Goal: Task Accomplishment & Management: Use online tool/utility

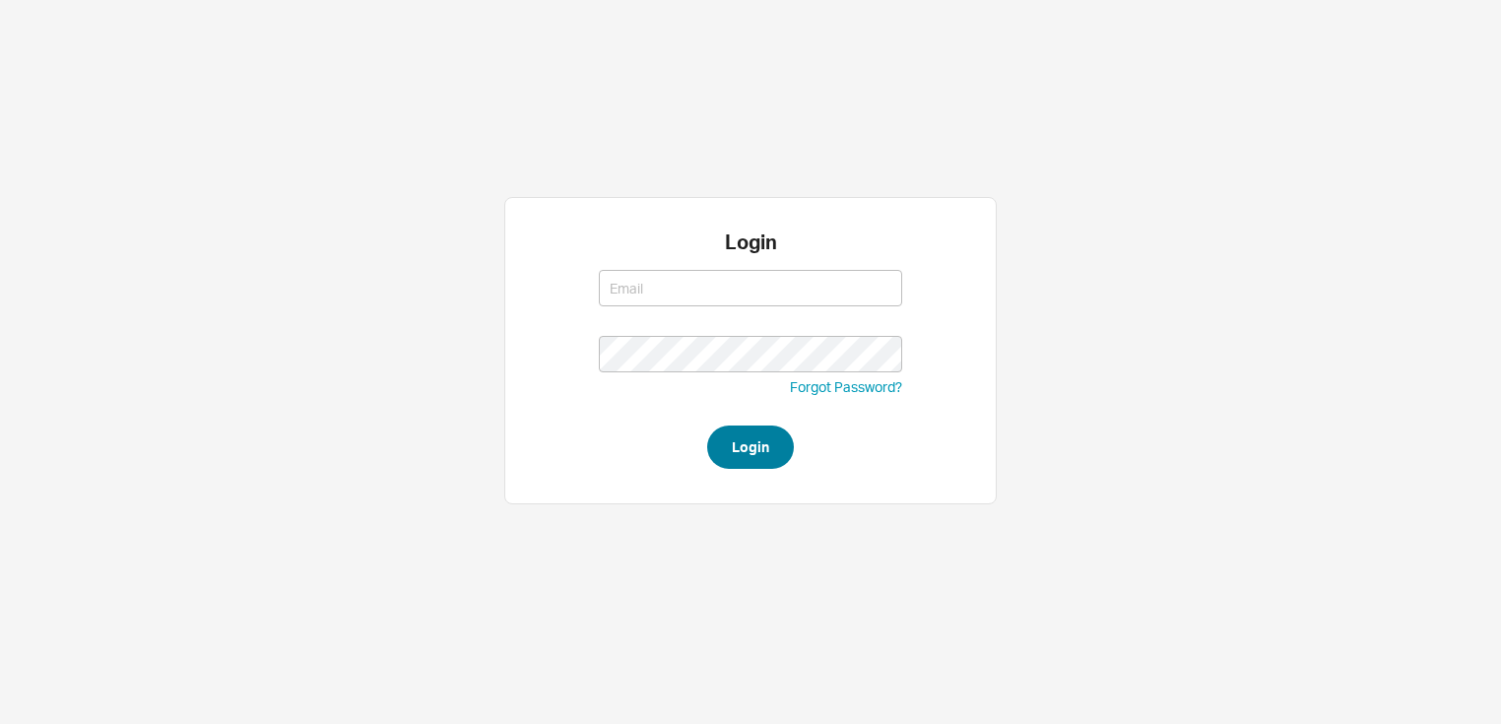
type input "[EMAIL_ADDRESS][DOMAIN_NAME]"
type input "amar@homeandstone.com"
click at [749, 461] on button "Login" at bounding box center [750, 446] width 87 height 43
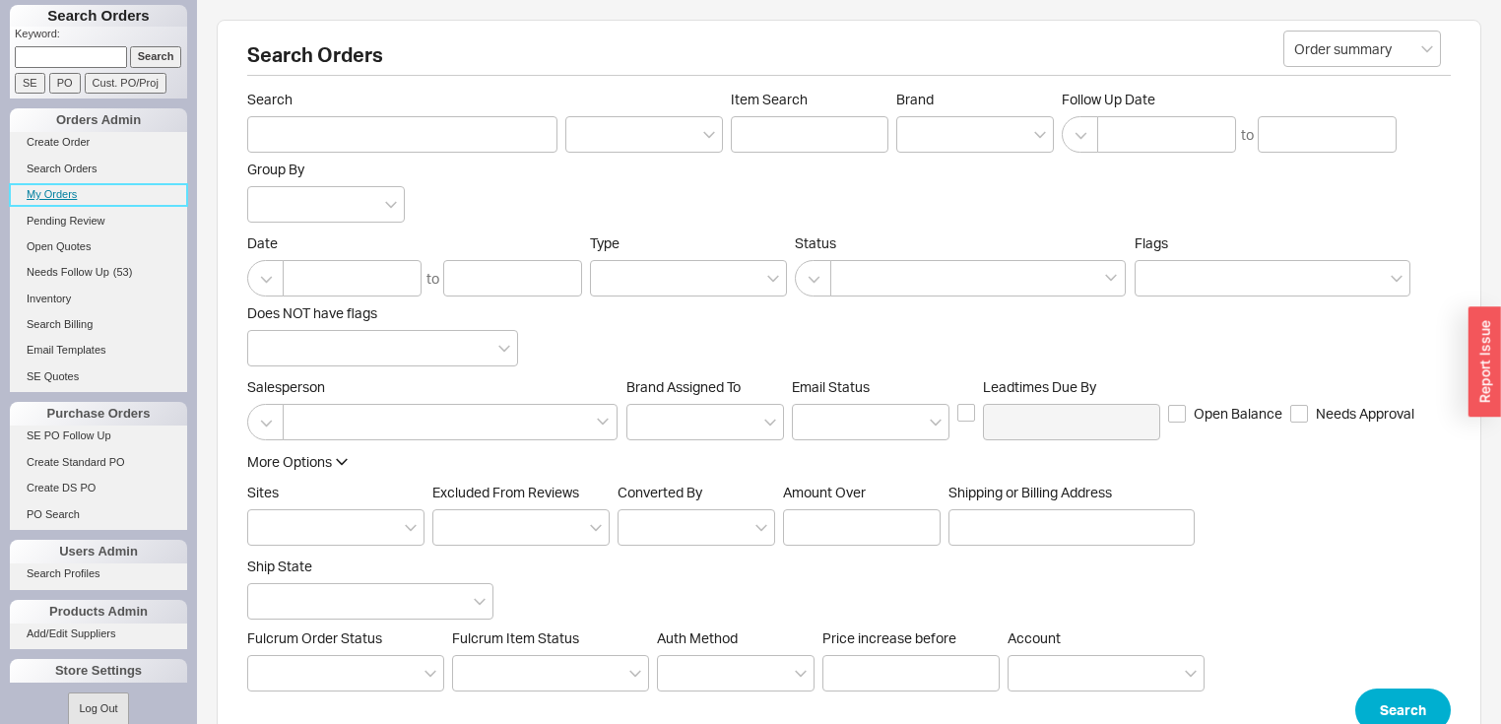
click at [55, 198] on link "My Orders" at bounding box center [98, 194] width 177 height 21
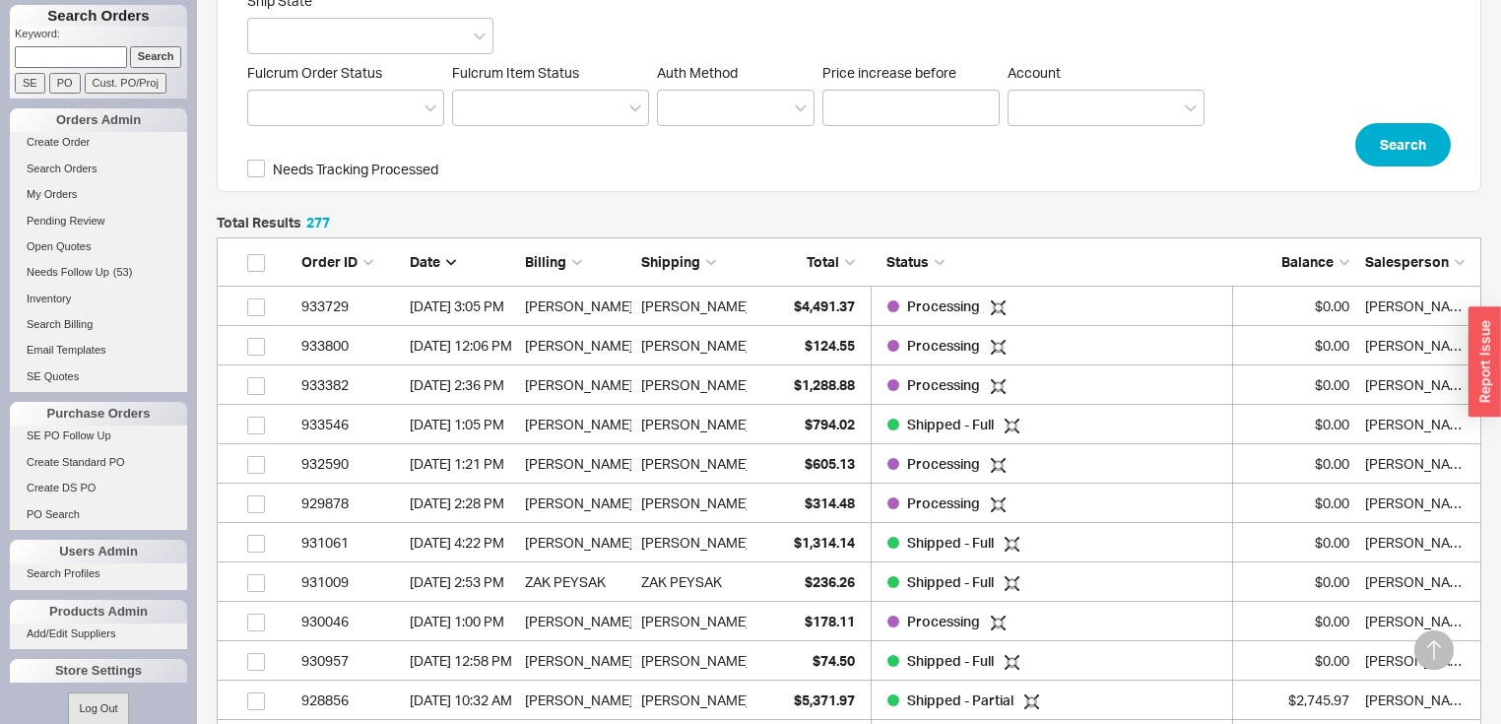
scroll to position [575, 0]
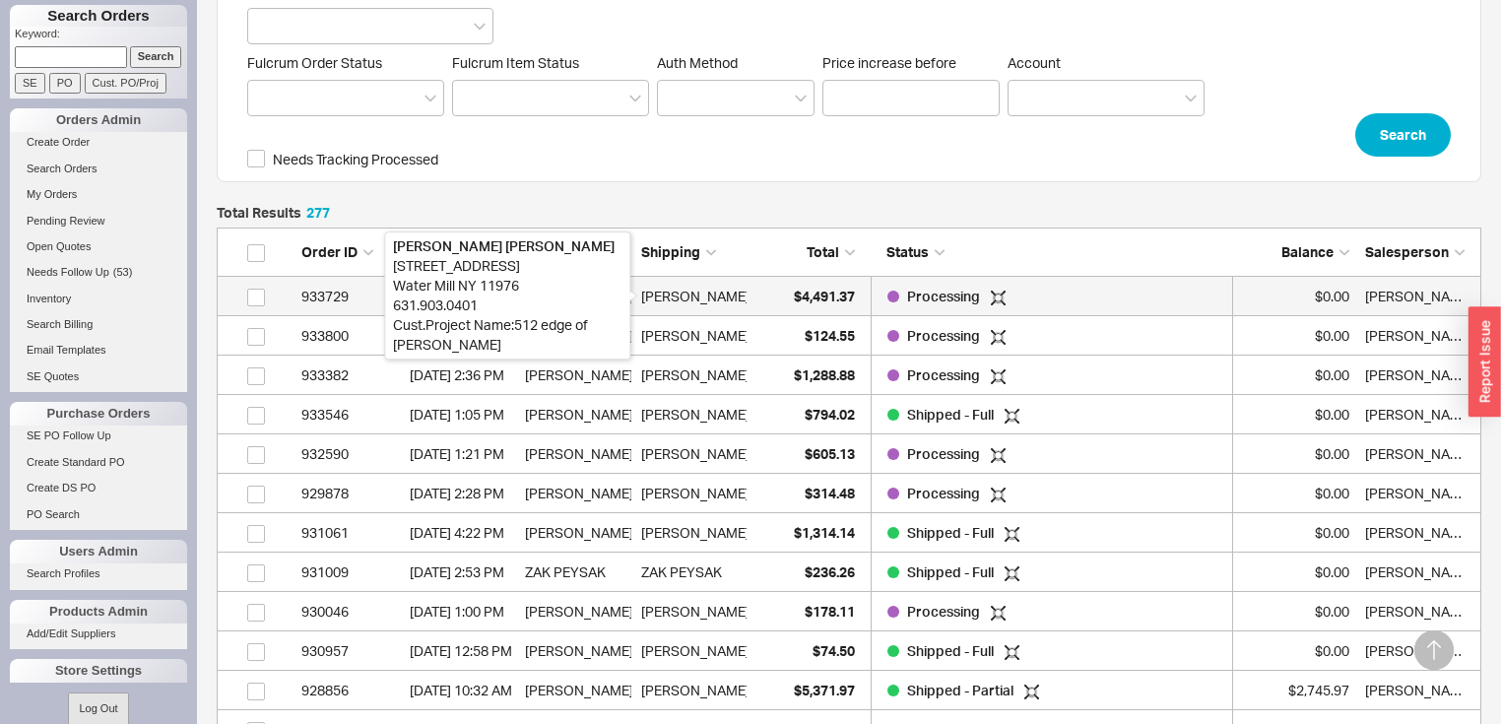
click at [716, 298] on div "[PERSON_NAME]" at bounding box center [695, 296] width 108 height 39
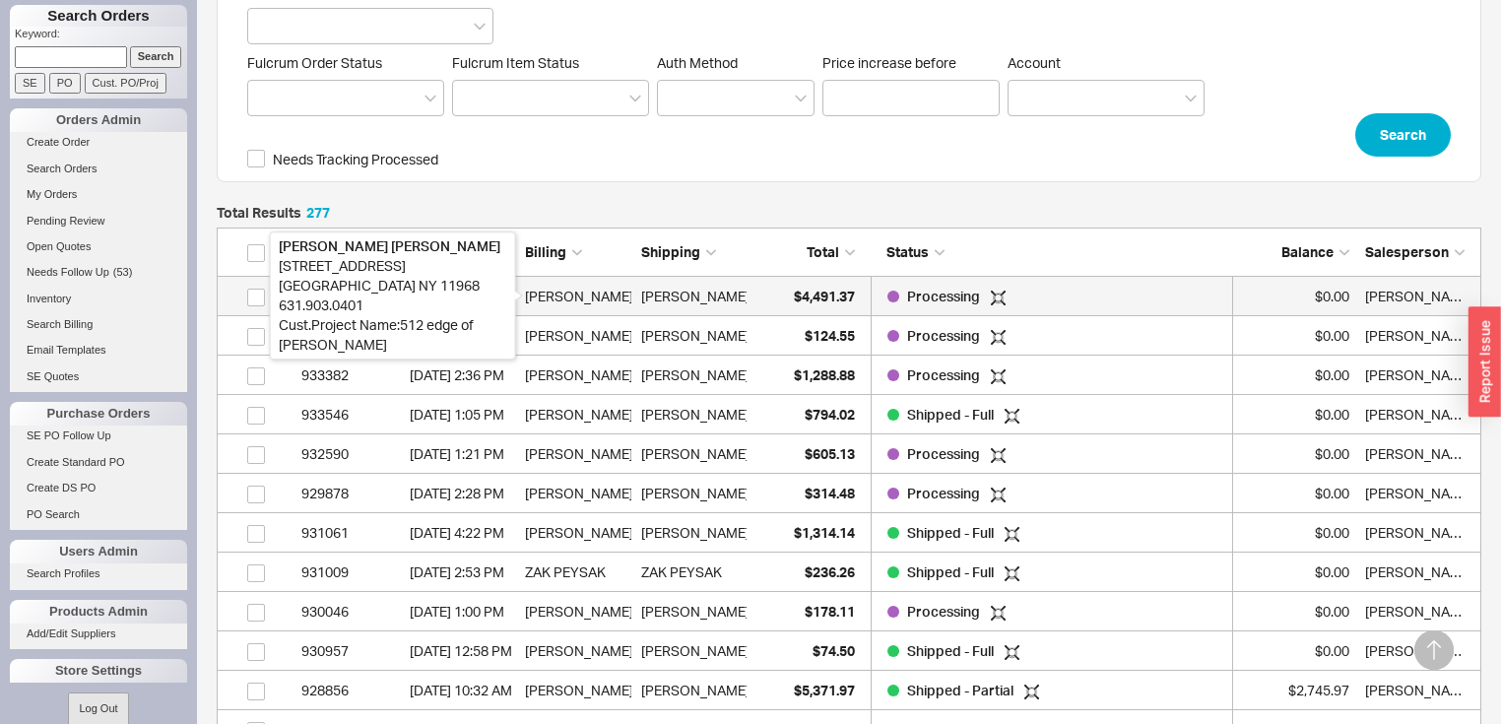
click at [588, 286] on div "[PERSON_NAME]" at bounding box center [577, 296] width 105 height 39
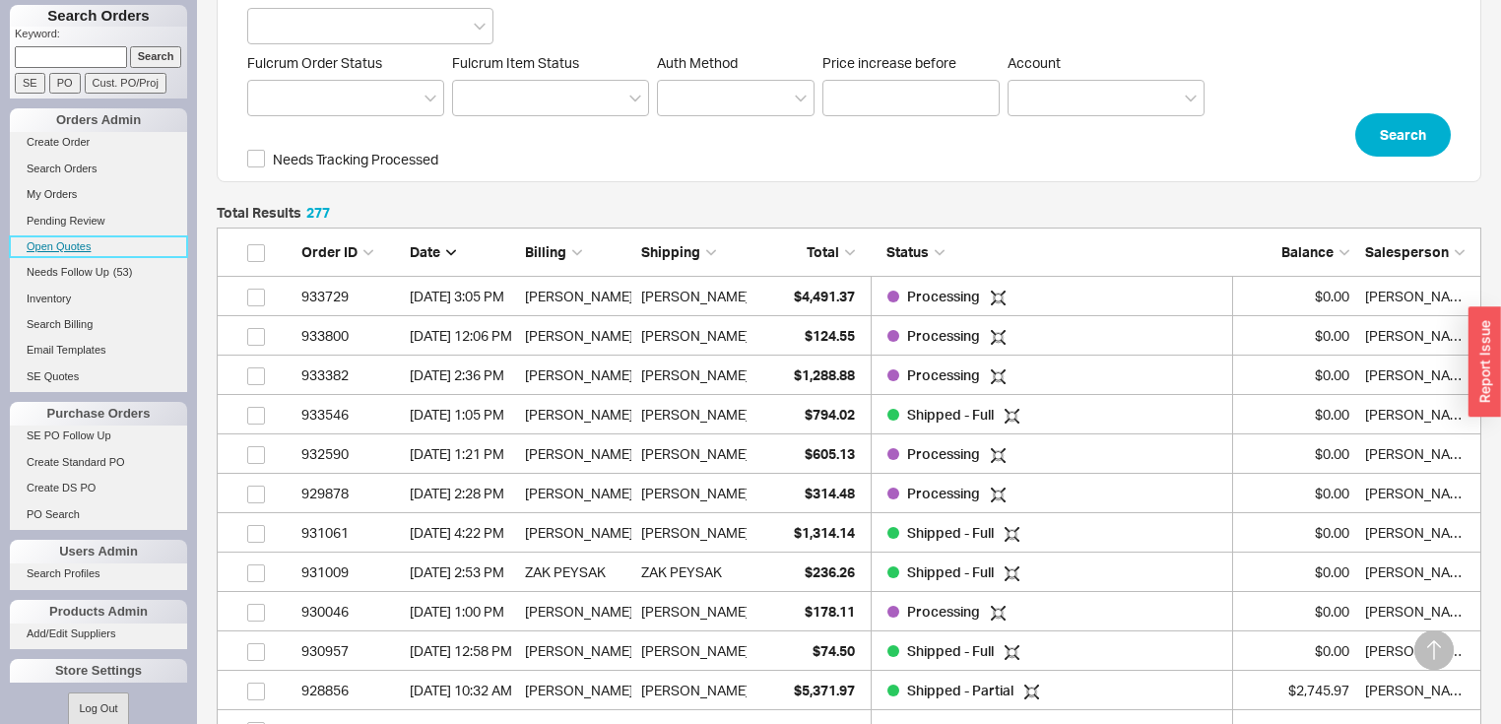
click at [66, 242] on link "Open Quotes" at bounding box center [98, 246] width 177 height 21
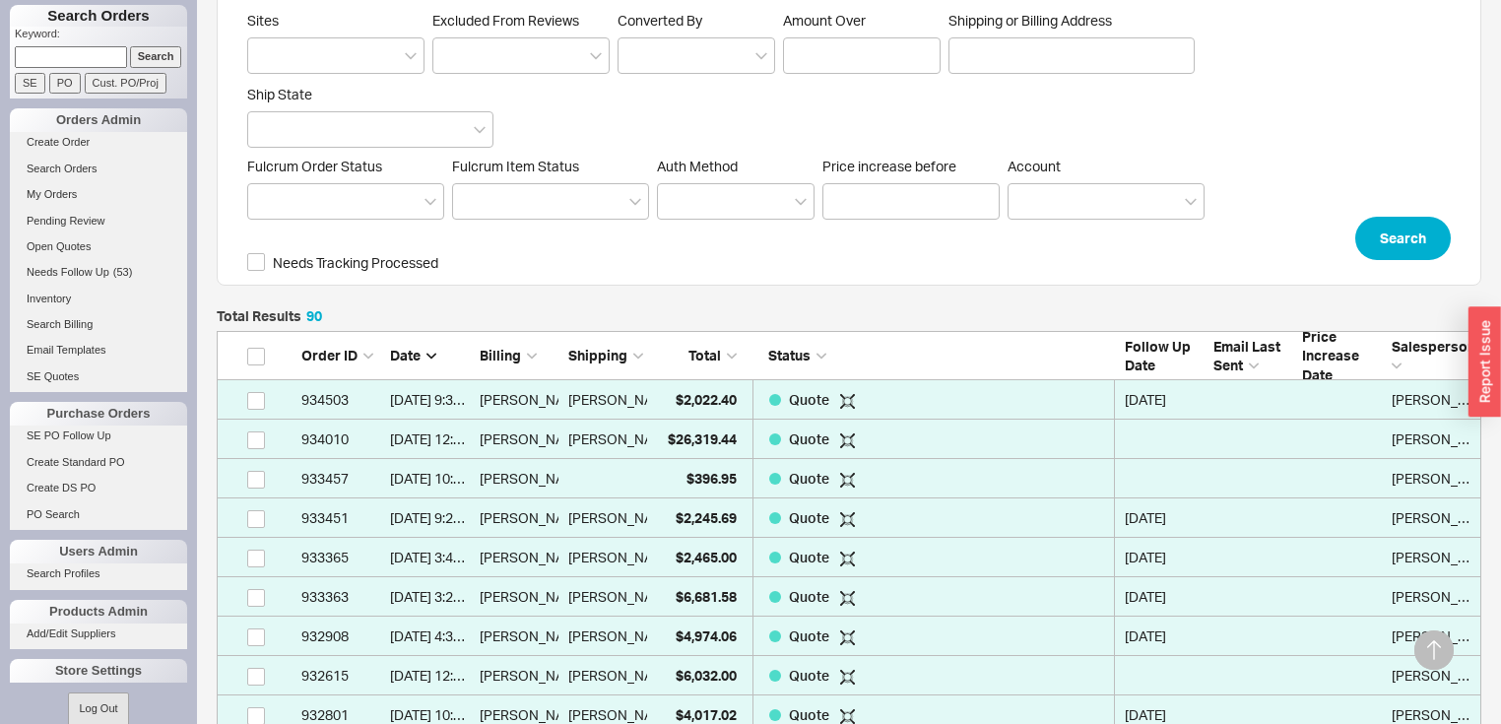
scroll to position [473, 0]
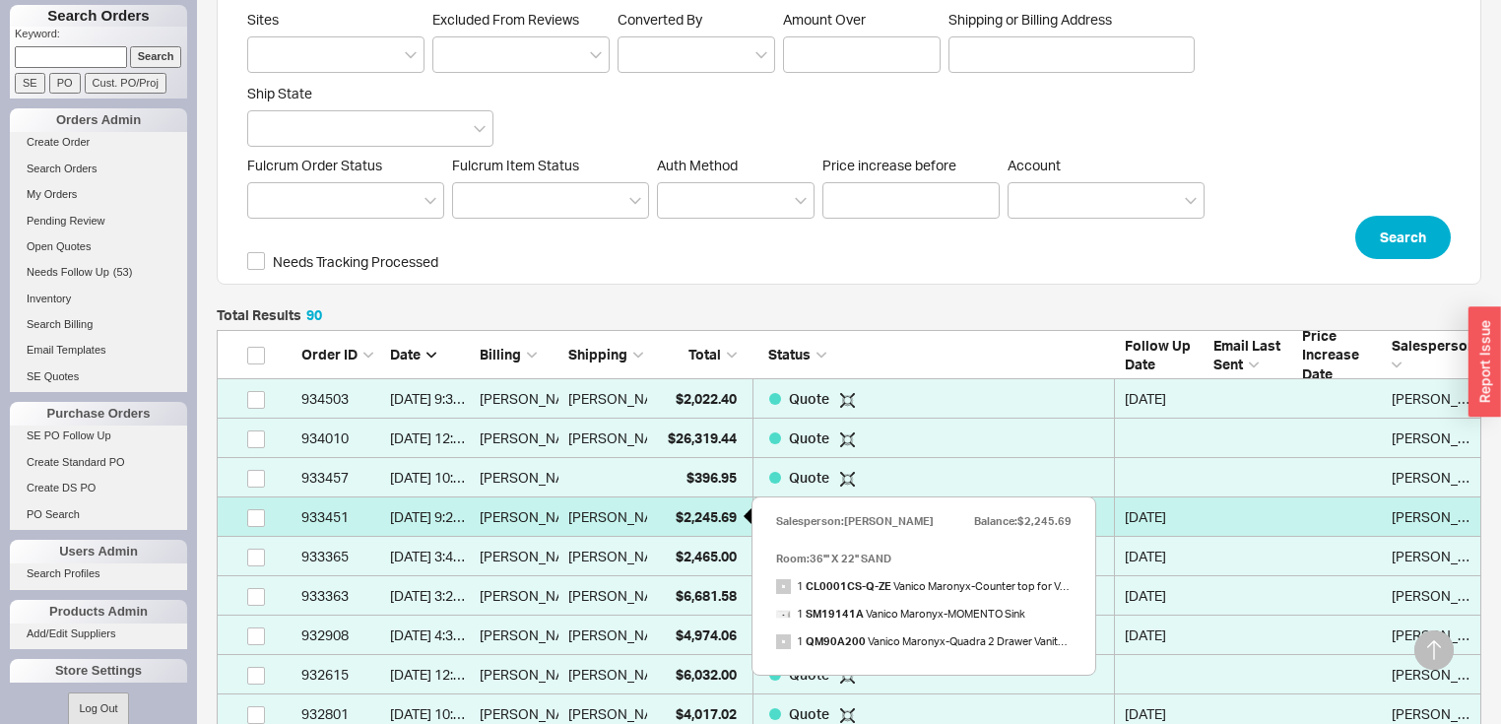
click at [713, 512] on span "$2,245.69" at bounding box center [705, 516] width 61 height 17
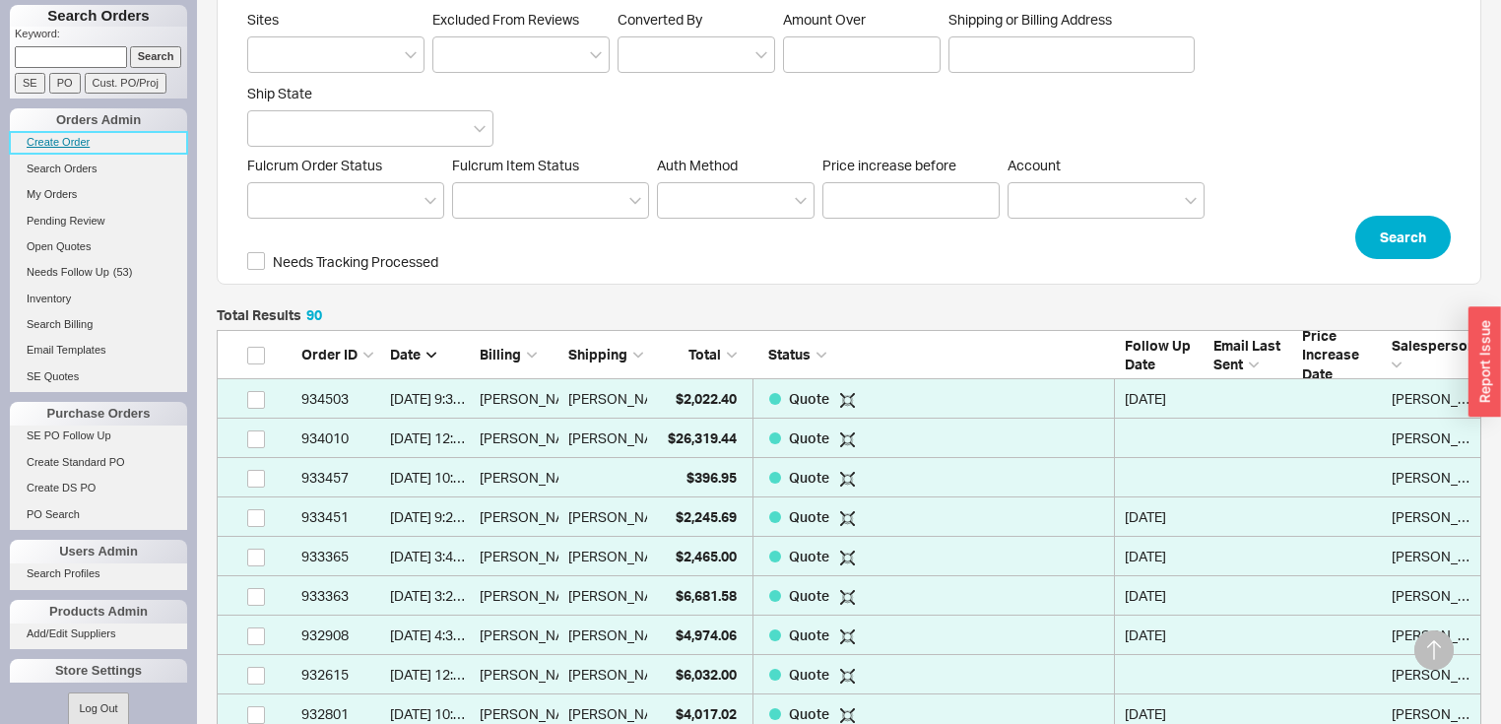
click at [72, 141] on link "Create Order" at bounding box center [98, 142] width 177 height 21
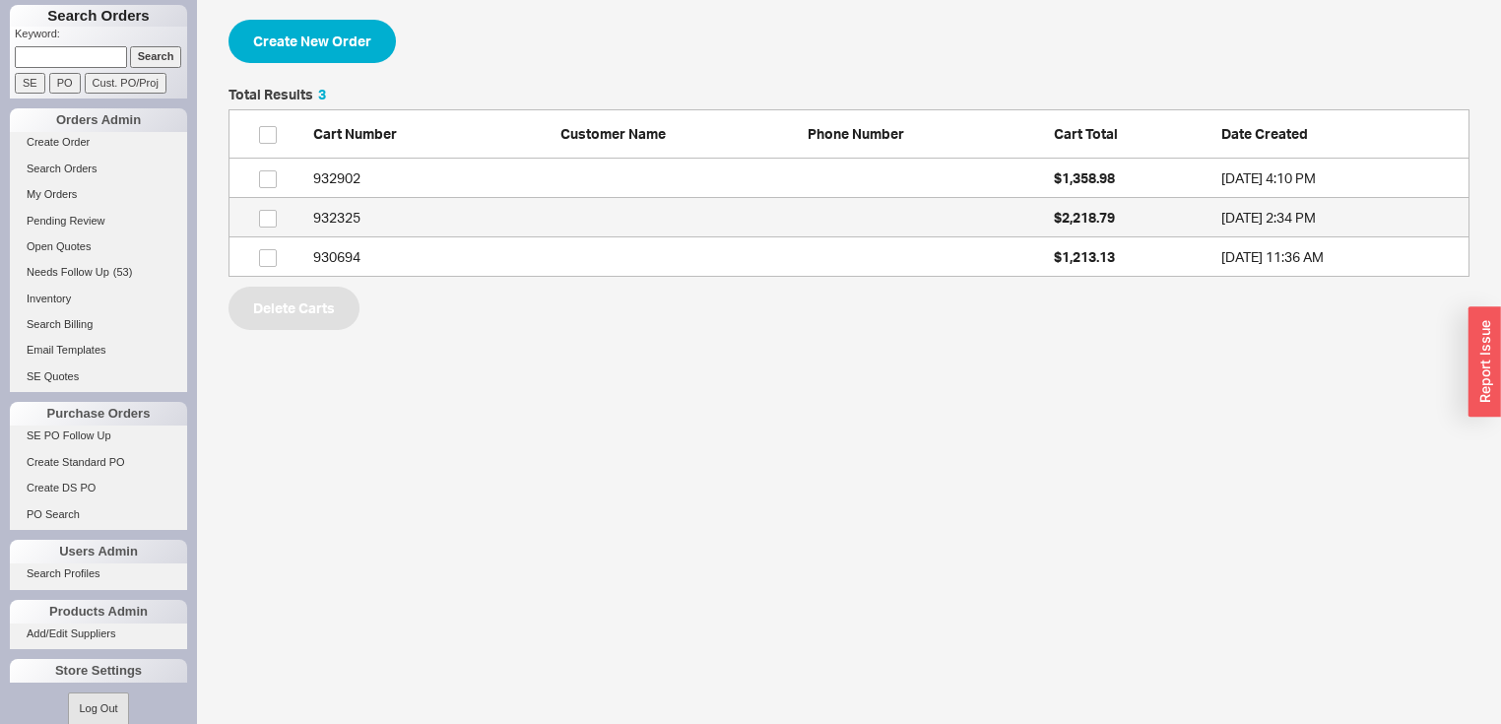
scroll to position [177, 1229]
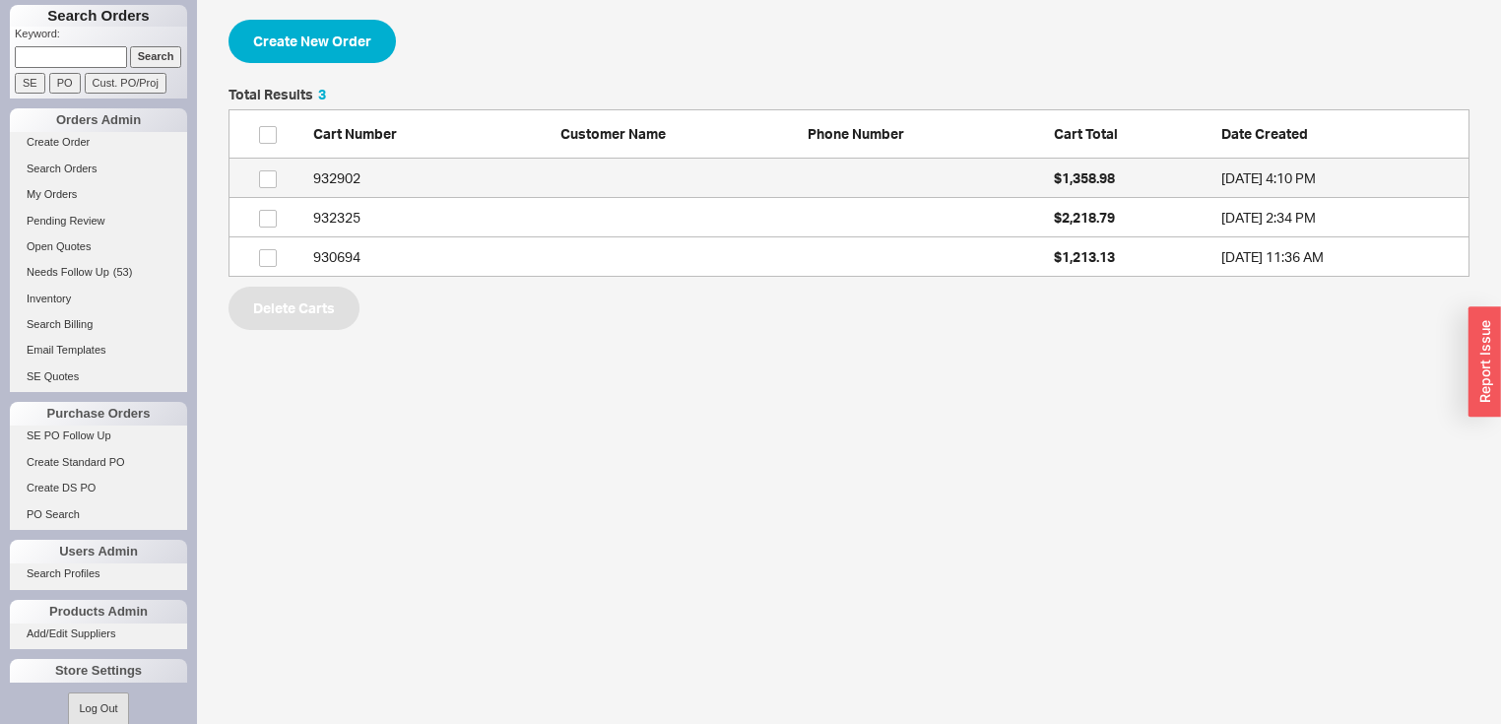
click at [351, 177] on div "932902" at bounding box center [431, 178] width 237 height 20
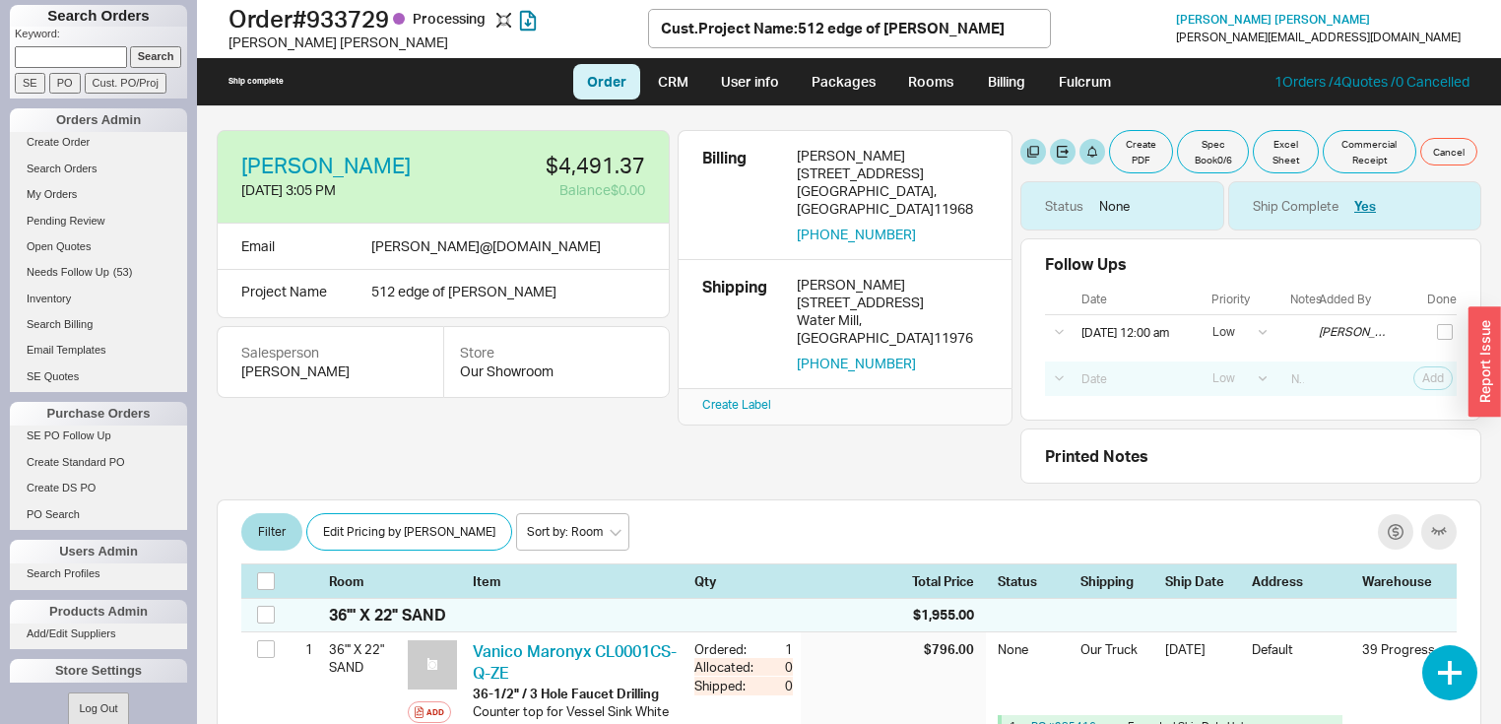
select select "LOW"
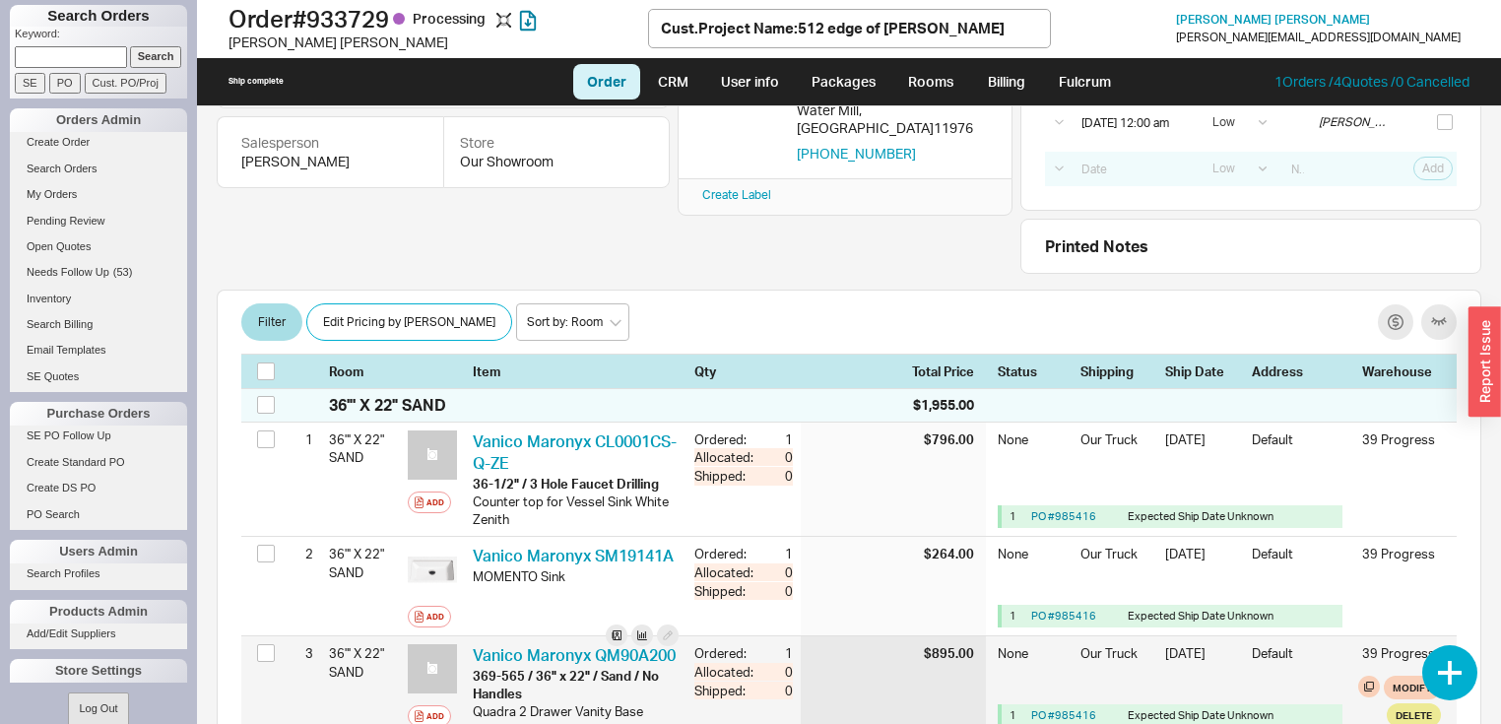
scroll to position [158, 0]
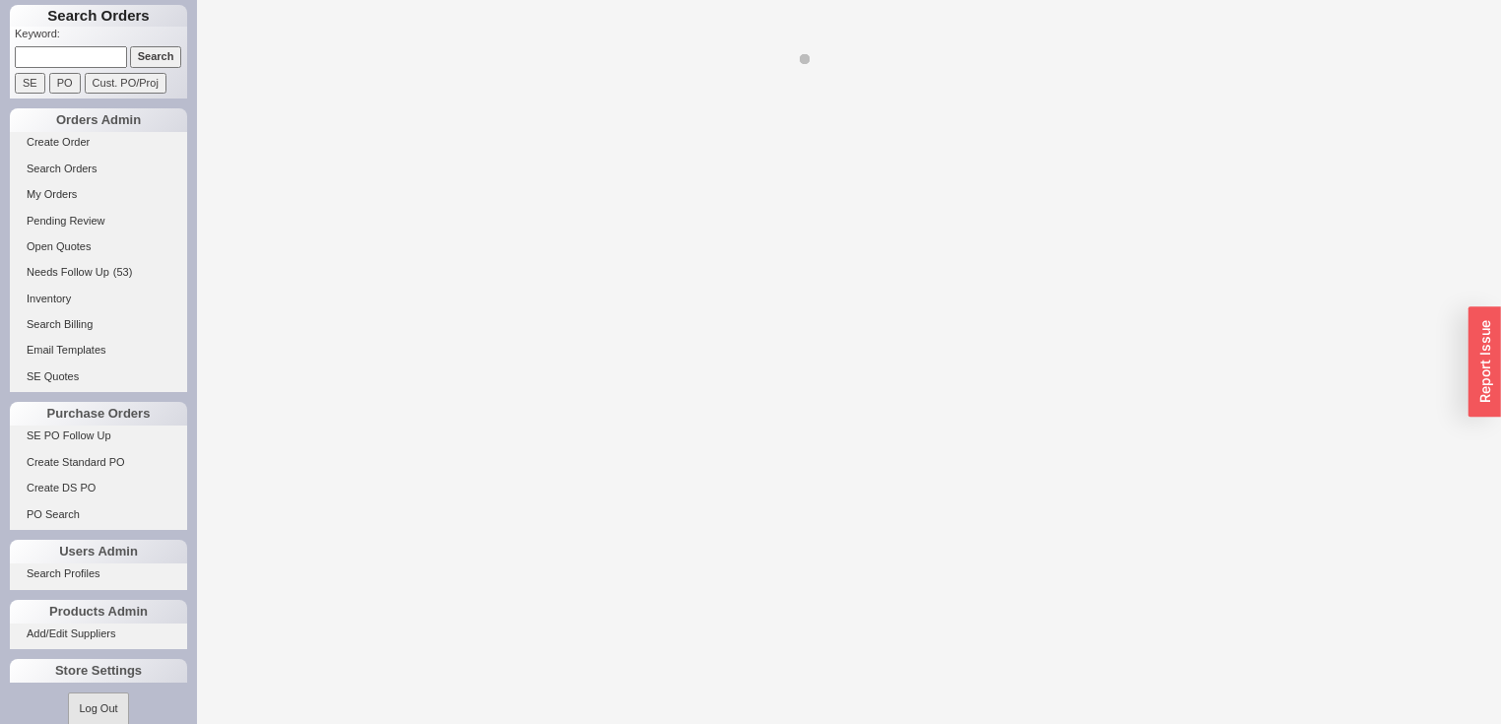
select select "LOW"
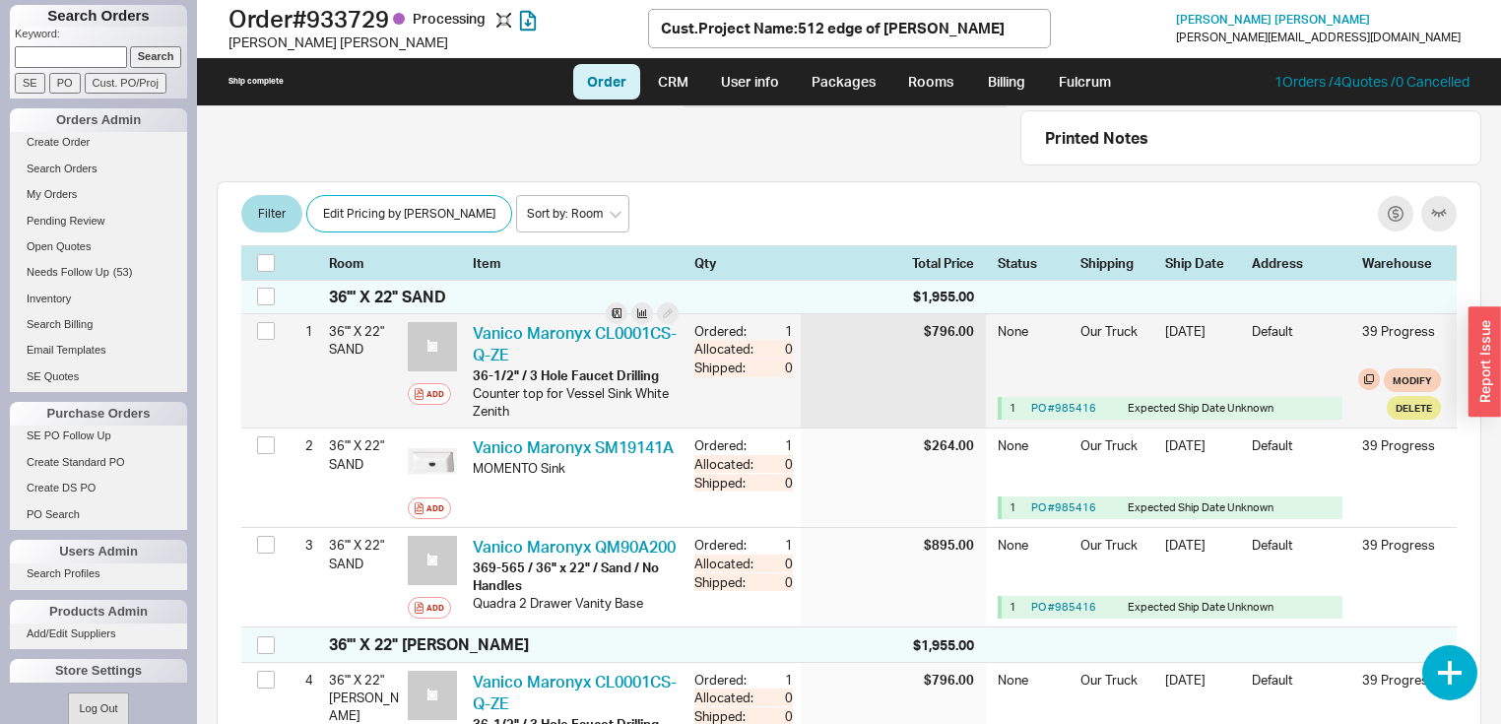
scroll to position [315, 0]
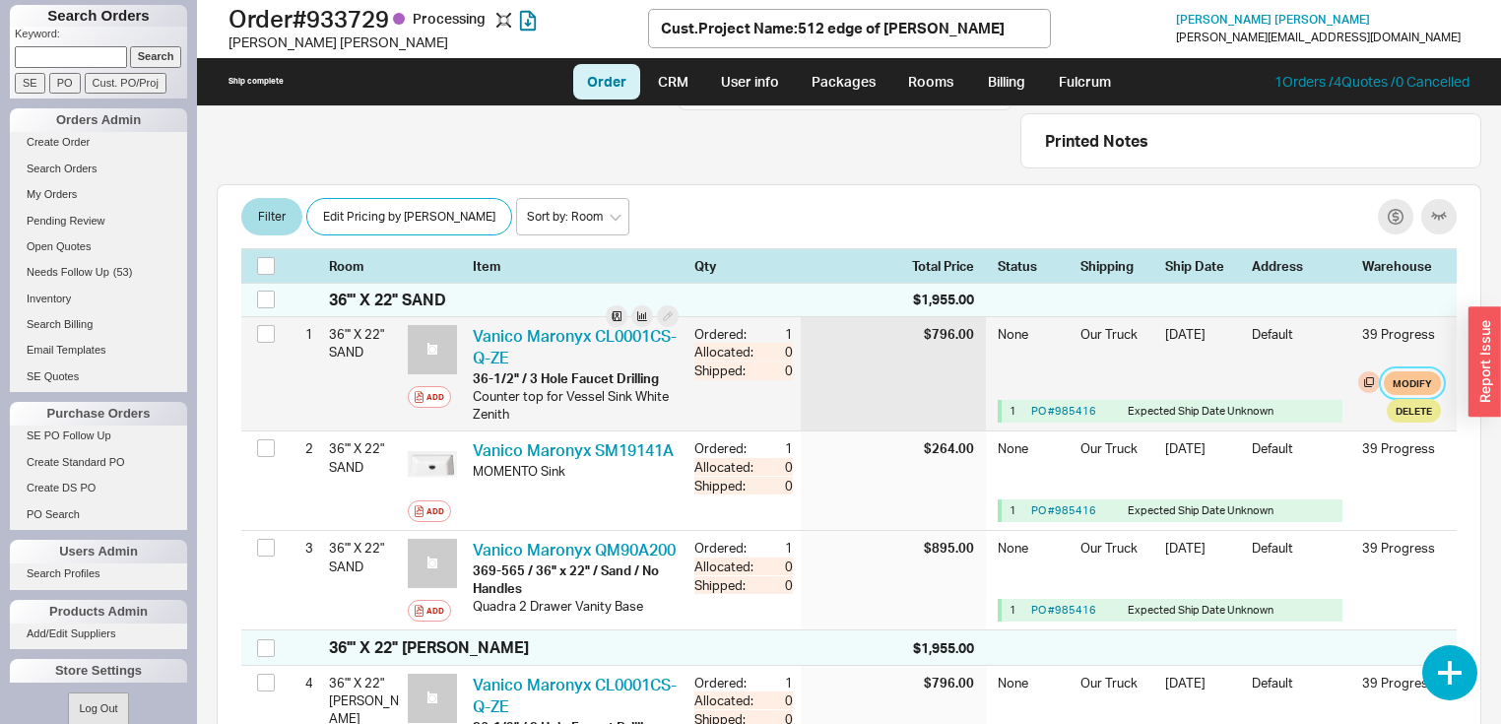
click at [1406, 385] on button "Modify" at bounding box center [1411, 383] width 57 height 24
select select "8"
select select "3"
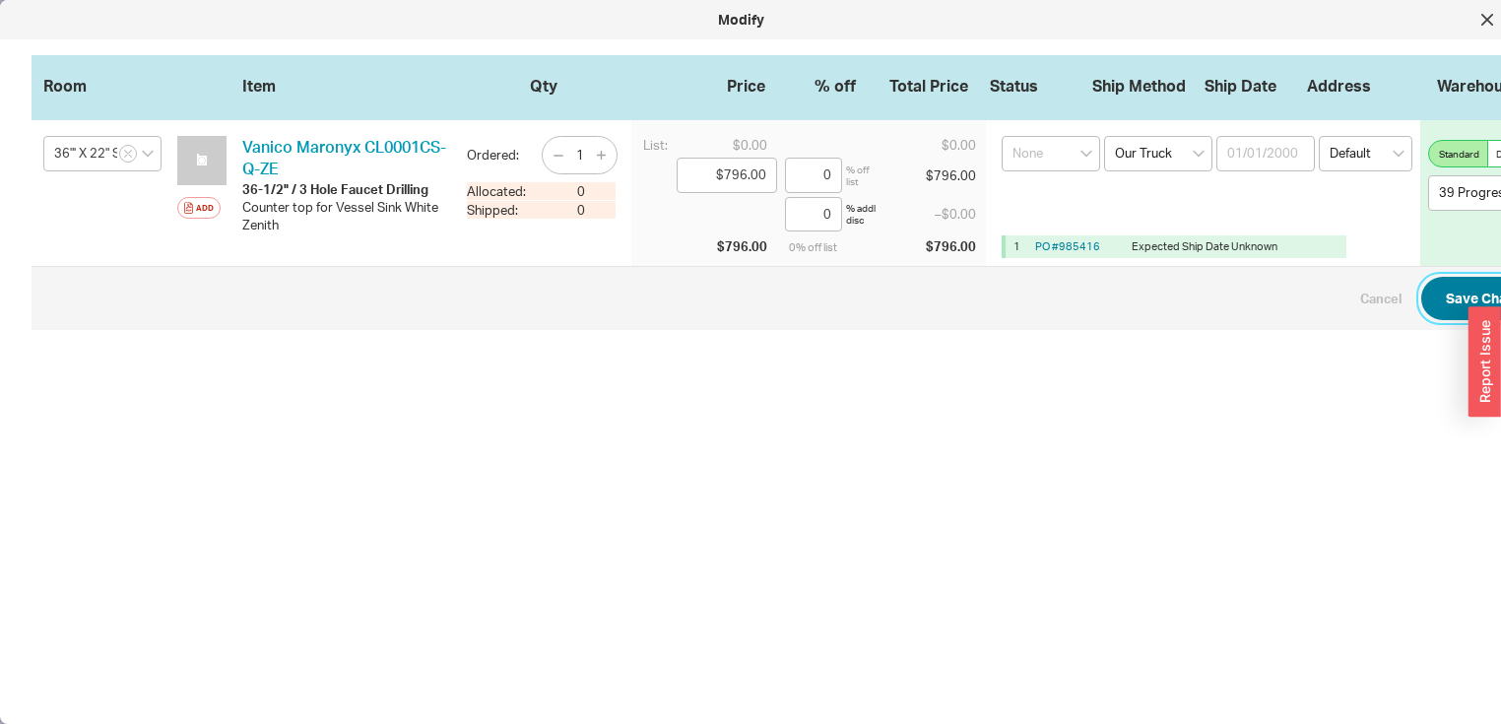
drag, startPoint x: 1463, startPoint y: 295, endPoint x: 1446, endPoint y: 292, distance: 18.0
click at [1461, 294] on button "Save Changes" at bounding box center [1492, 298] width 143 height 43
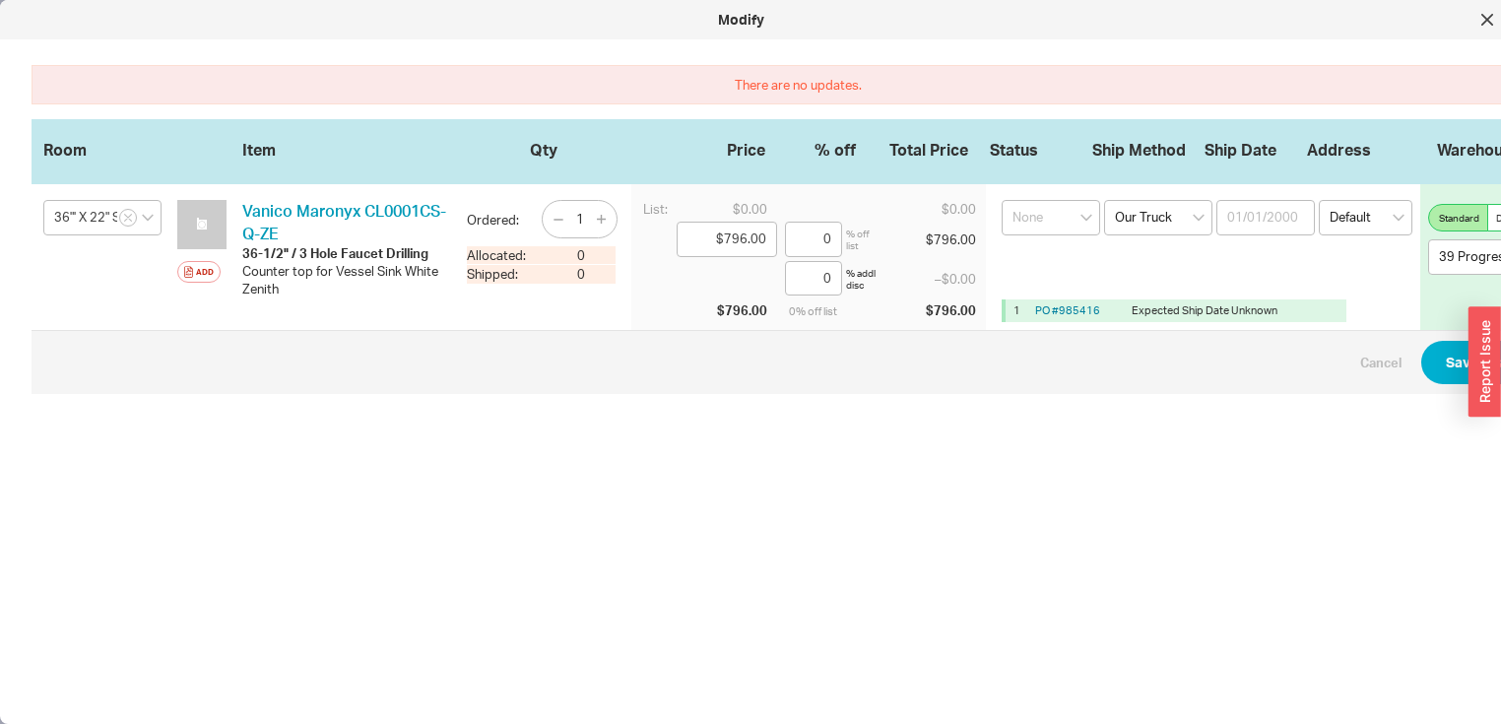
scroll to position [0, 32]
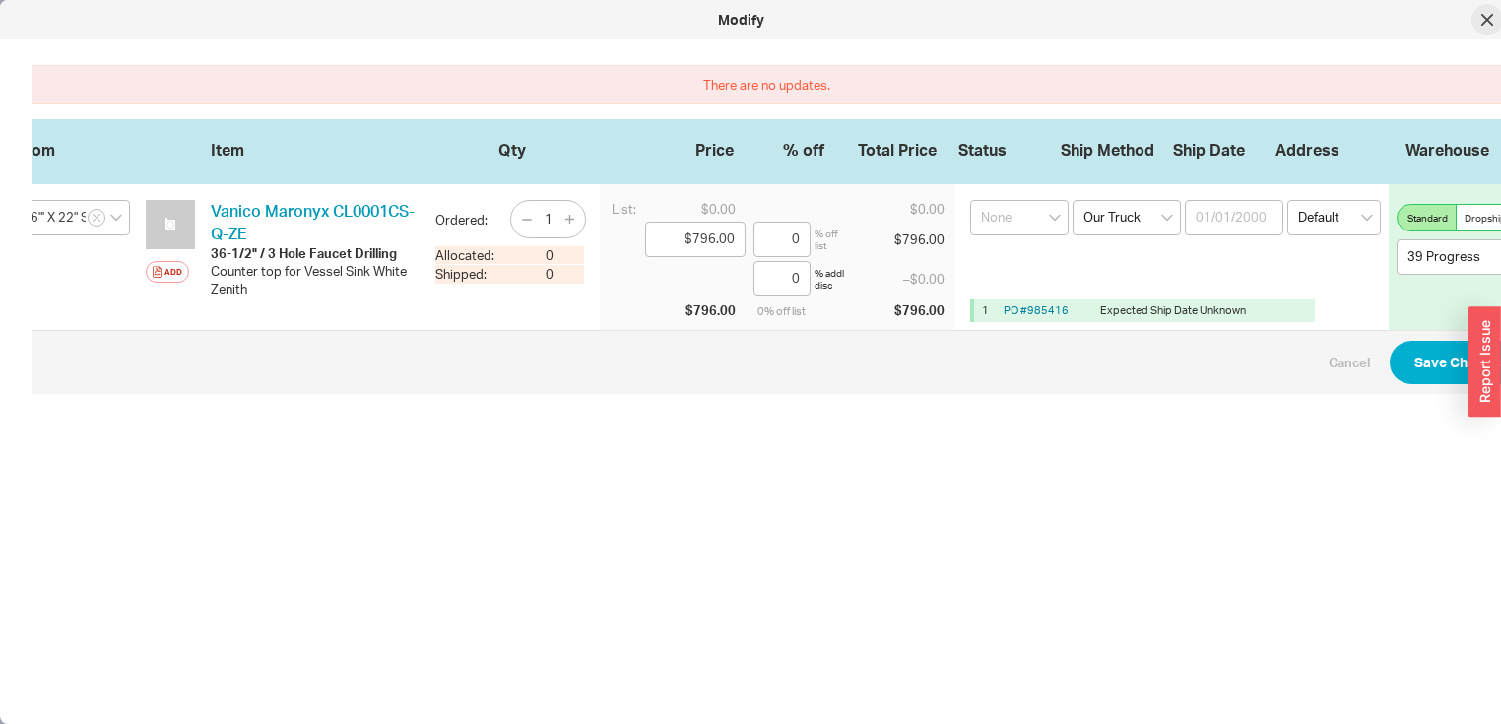
click at [1485, 20] on icon at bounding box center [1487, 20] width 10 height 10
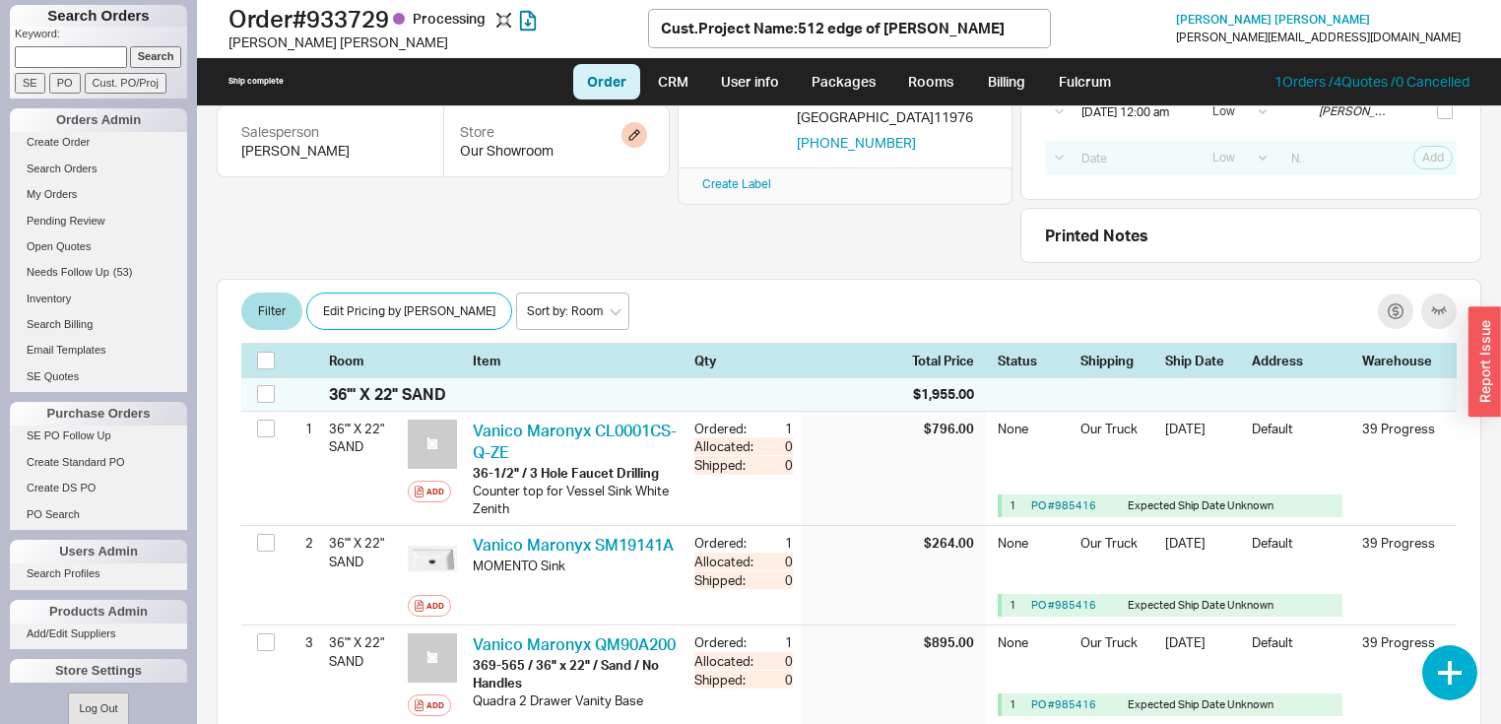
scroll to position [0, 0]
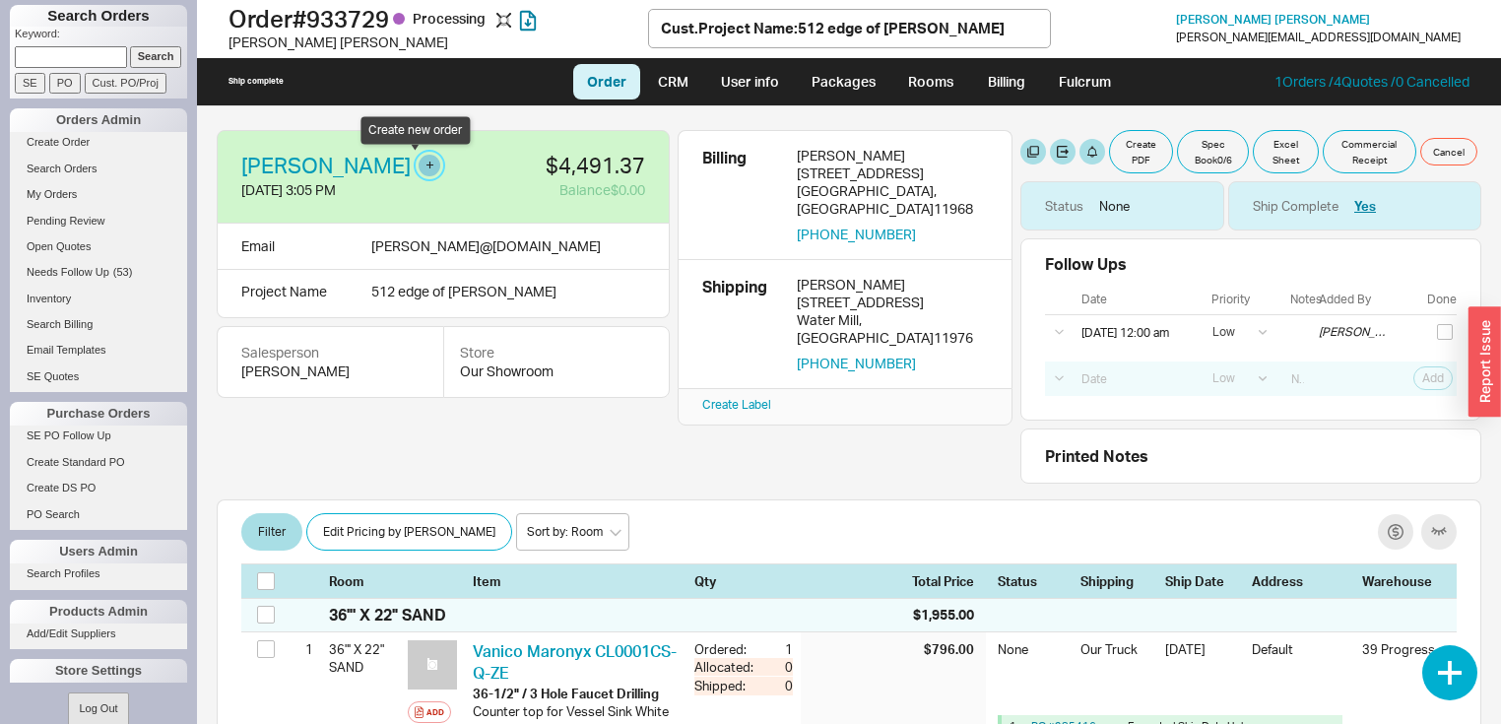
click at [418, 161] on button "button" at bounding box center [429, 166] width 22 height 22
select select "Project Name"
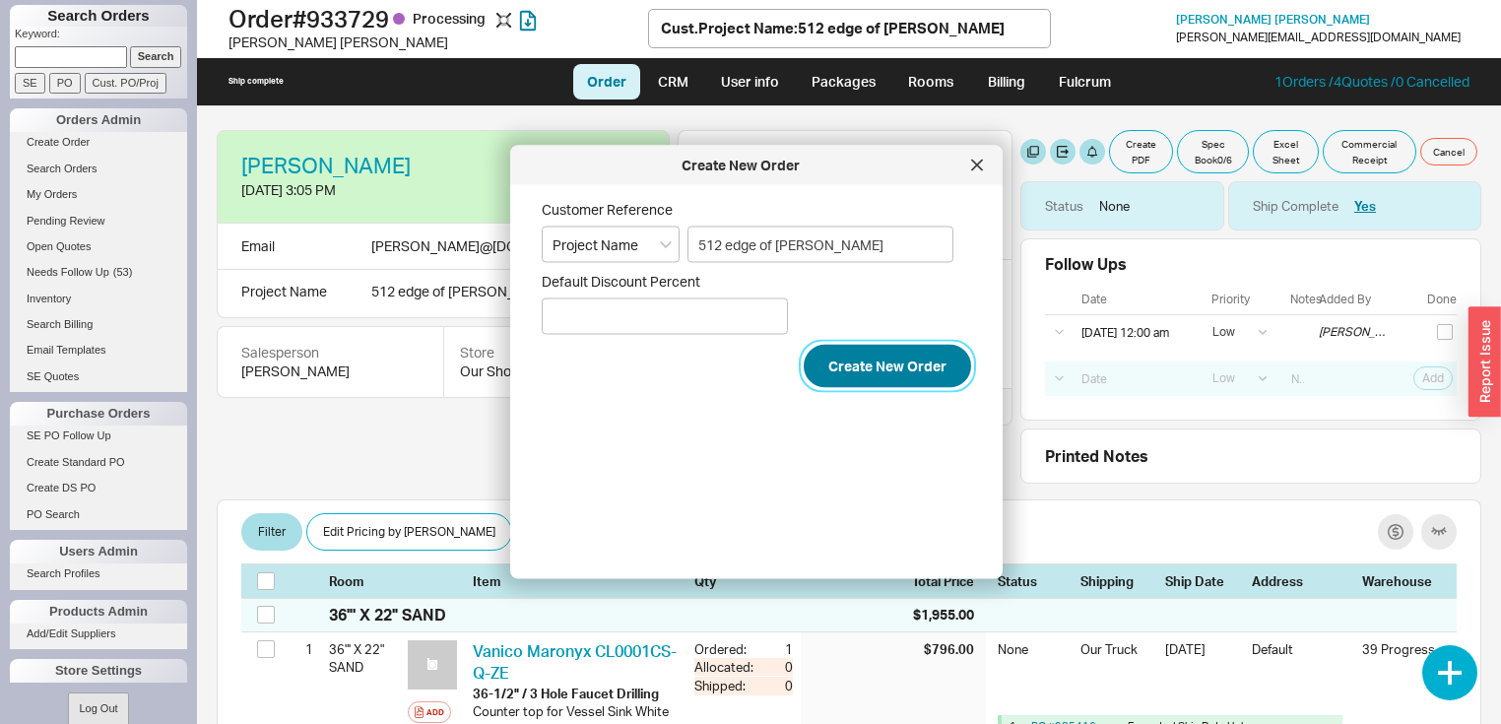
click at [875, 368] on button "Create New Order" at bounding box center [886, 366] width 167 height 43
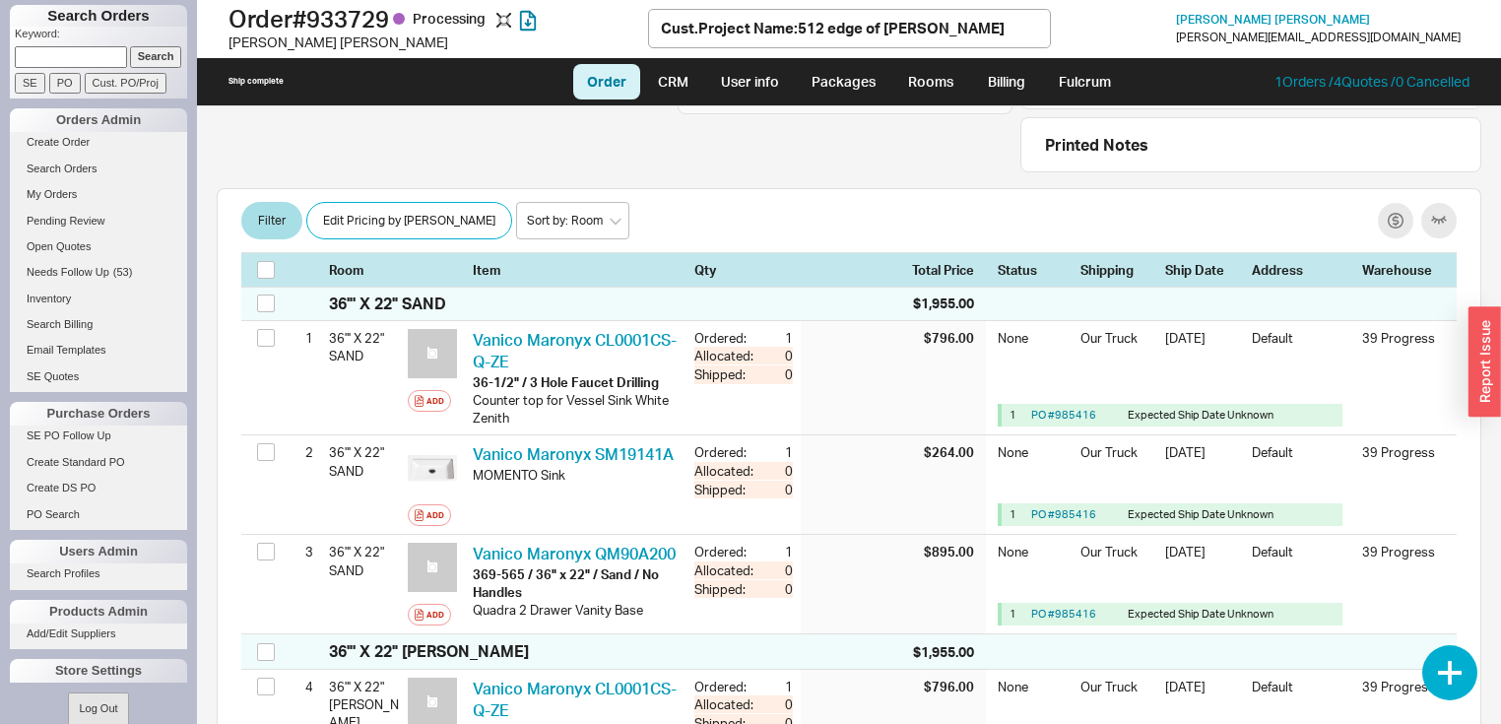
scroll to position [315, 0]
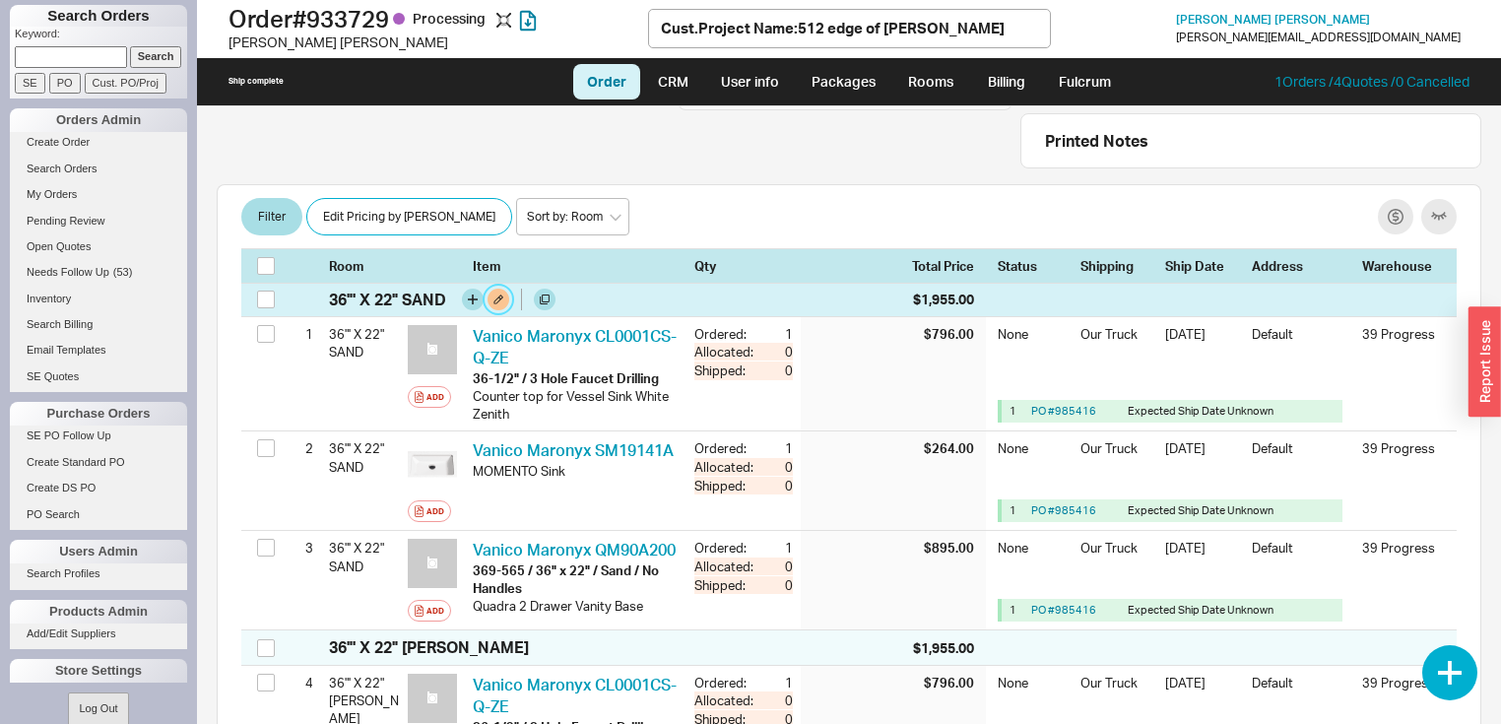
click at [495, 290] on button at bounding box center [498, 300] width 22 height 22
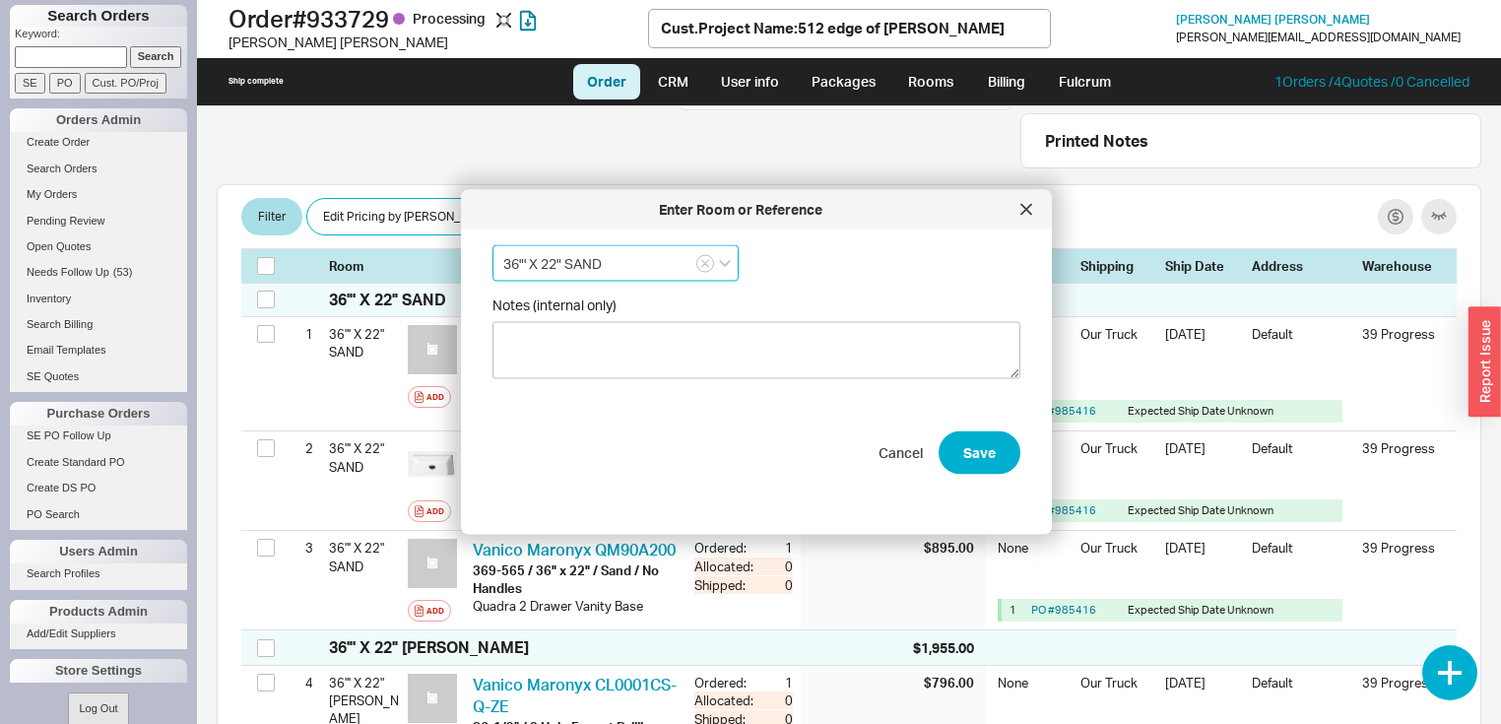
drag, startPoint x: 632, startPoint y: 261, endPoint x: 504, endPoint y: 264, distance: 128.0
click at [503, 264] on input "36"' X 22" SAND" at bounding box center [615, 263] width 246 height 36
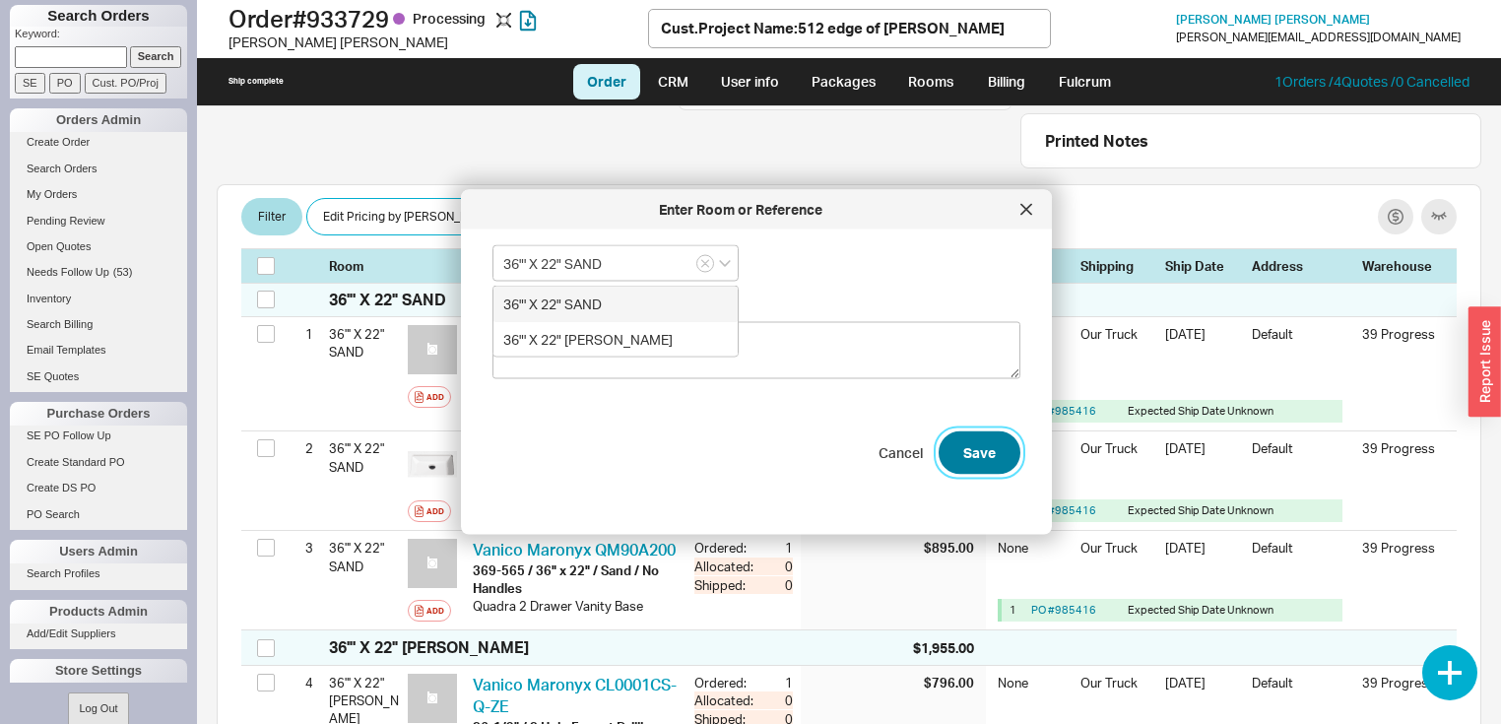
click at [971, 445] on button "Save" at bounding box center [979, 451] width 82 height 43
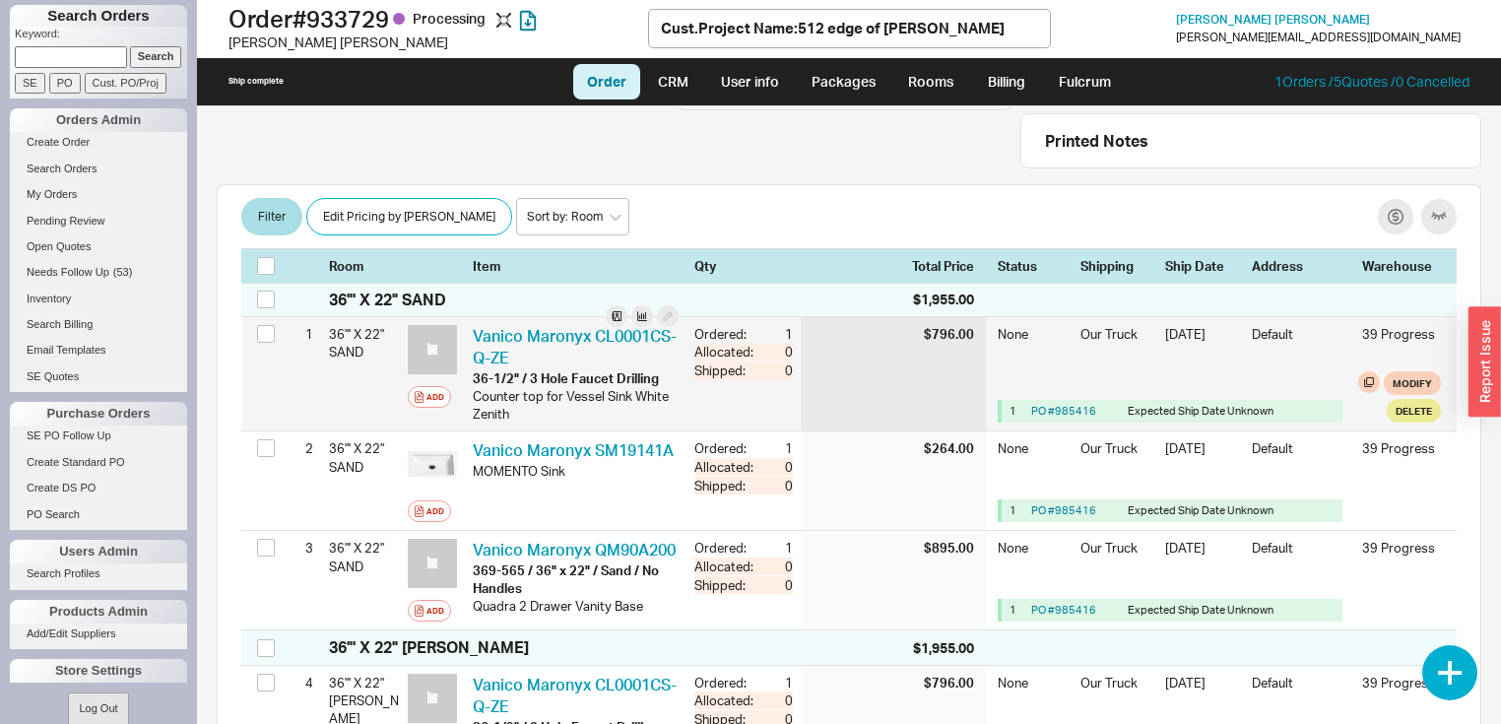
click at [671, 379] on div "Vanico Maronyx CL0001CS-Q-ZE VAN CL0001CS-Q-ZE-36-1/2" / 3 Hole Faucet Drilling…" at bounding box center [576, 373] width 222 height 113
click at [1394, 378] on button "Modify" at bounding box center [1411, 383] width 57 height 24
select select "8"
select select "3"
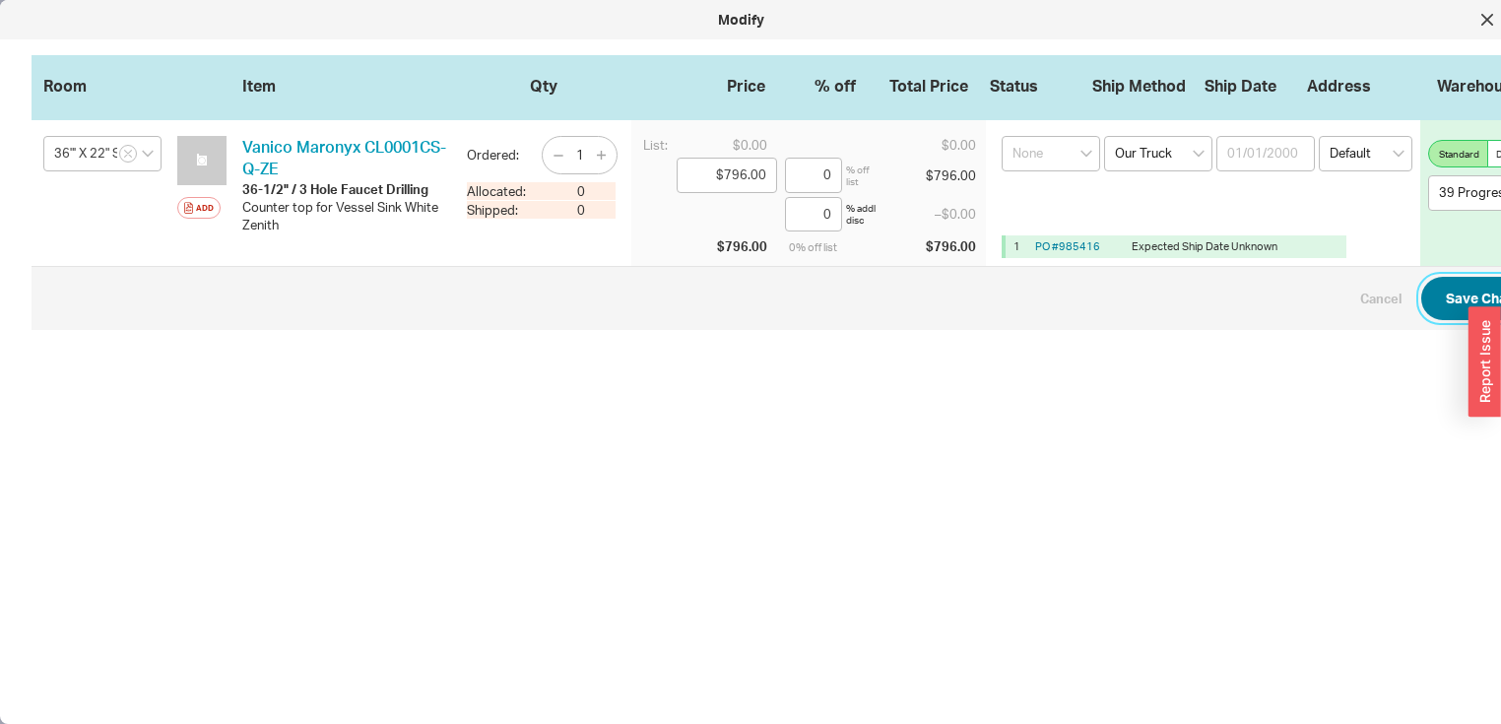
click at [1465, 291] on button "Save Changes" at bounding box center [1492, 298] width 143 height 43
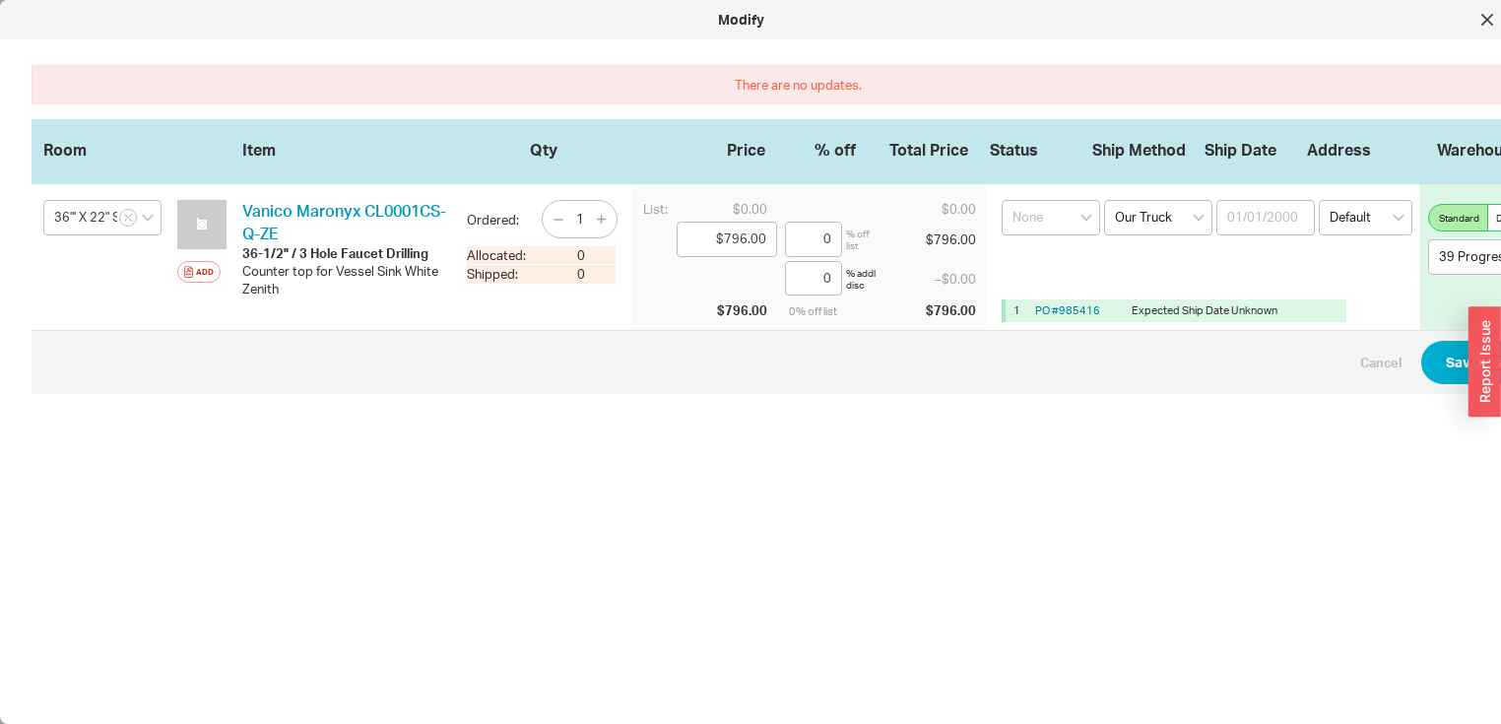
scroll to position [0, 32]
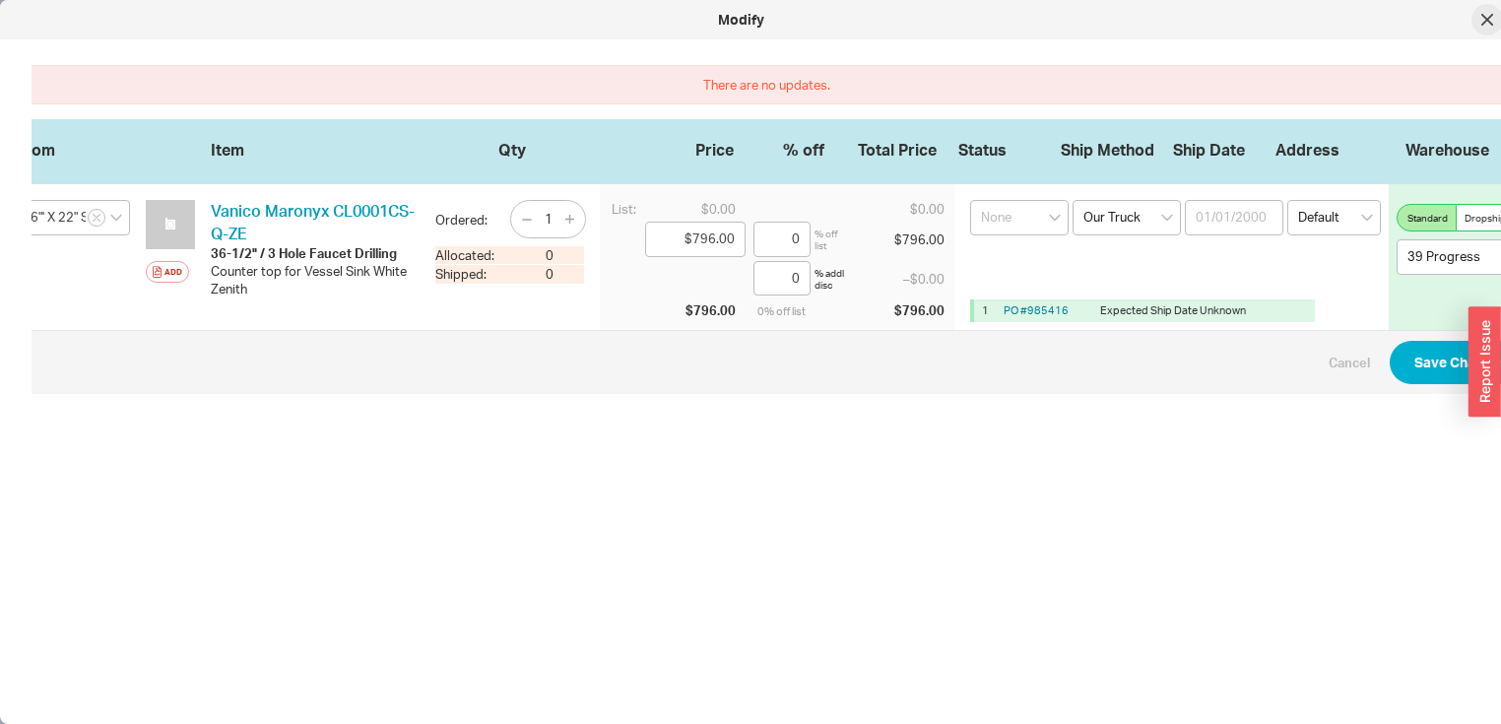
click at [1489, 27] on div at bounding box center [1487, 20] width 32 height 32
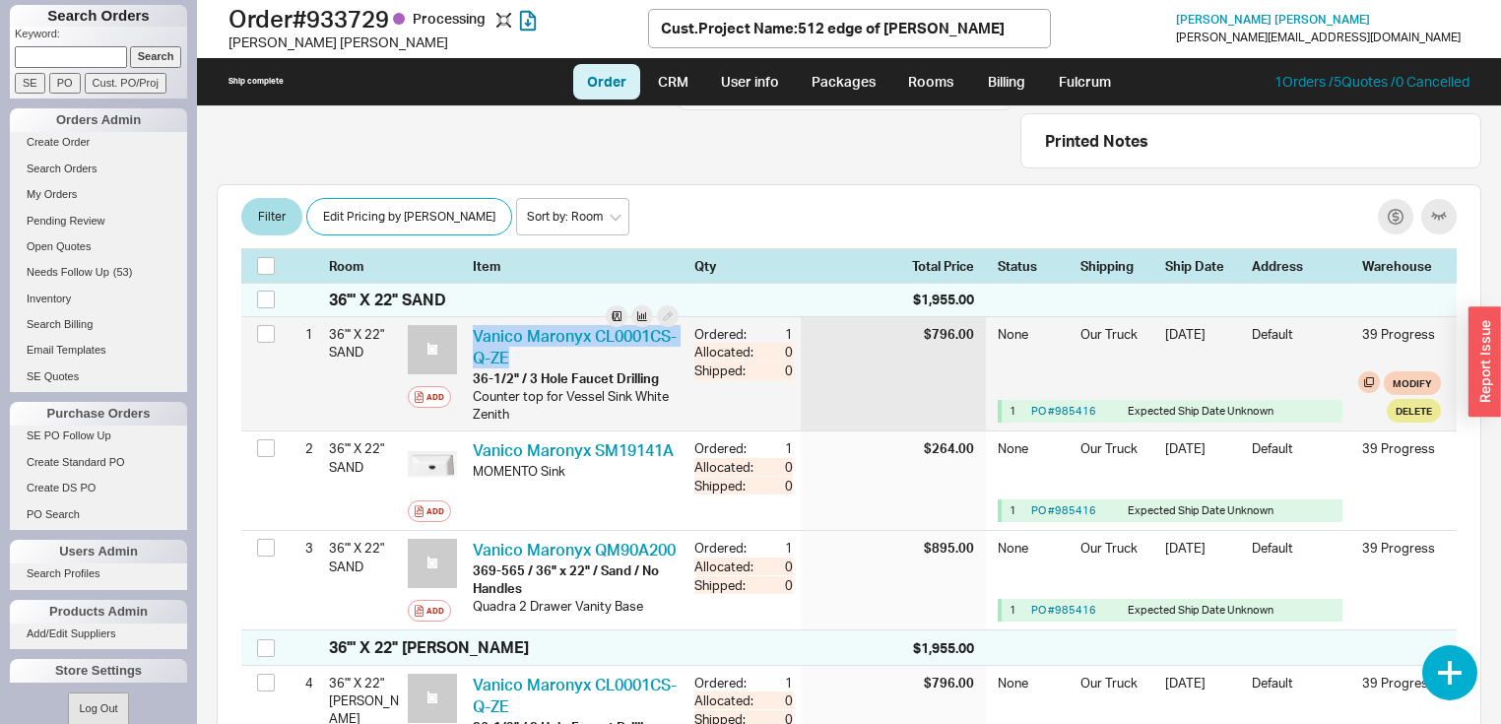
drag, startPoint x: 610, startPoint y: 353, endPoint x: 471, endPoint y: 330, distance: 140.7
click at [471, 330] on div "Vanico Maronyx CL0001CS-Q-ZE VAN CL0001CS-Q-ZE-36-1/2" / 3 Hole Faucet Drilling…" at bounding box center [576, 373] width 222 height 113
copy link "Vanico Maronyx CL0001CS-Q-ZE"
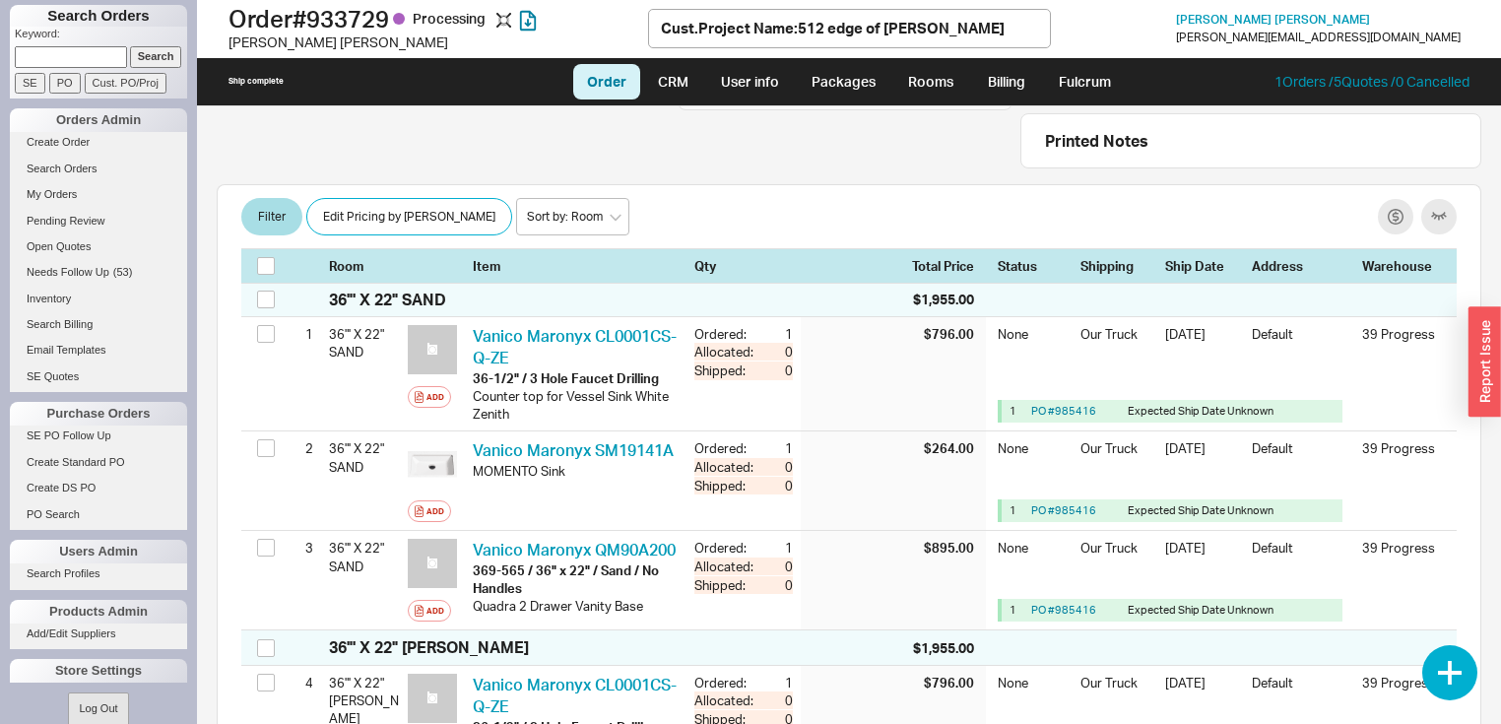
click at [615, 273] on div "Room Item Qty Total Price Status Shipping Ship Date Address Warehouse" at bounding box center [848, 265] width 1215 height 35
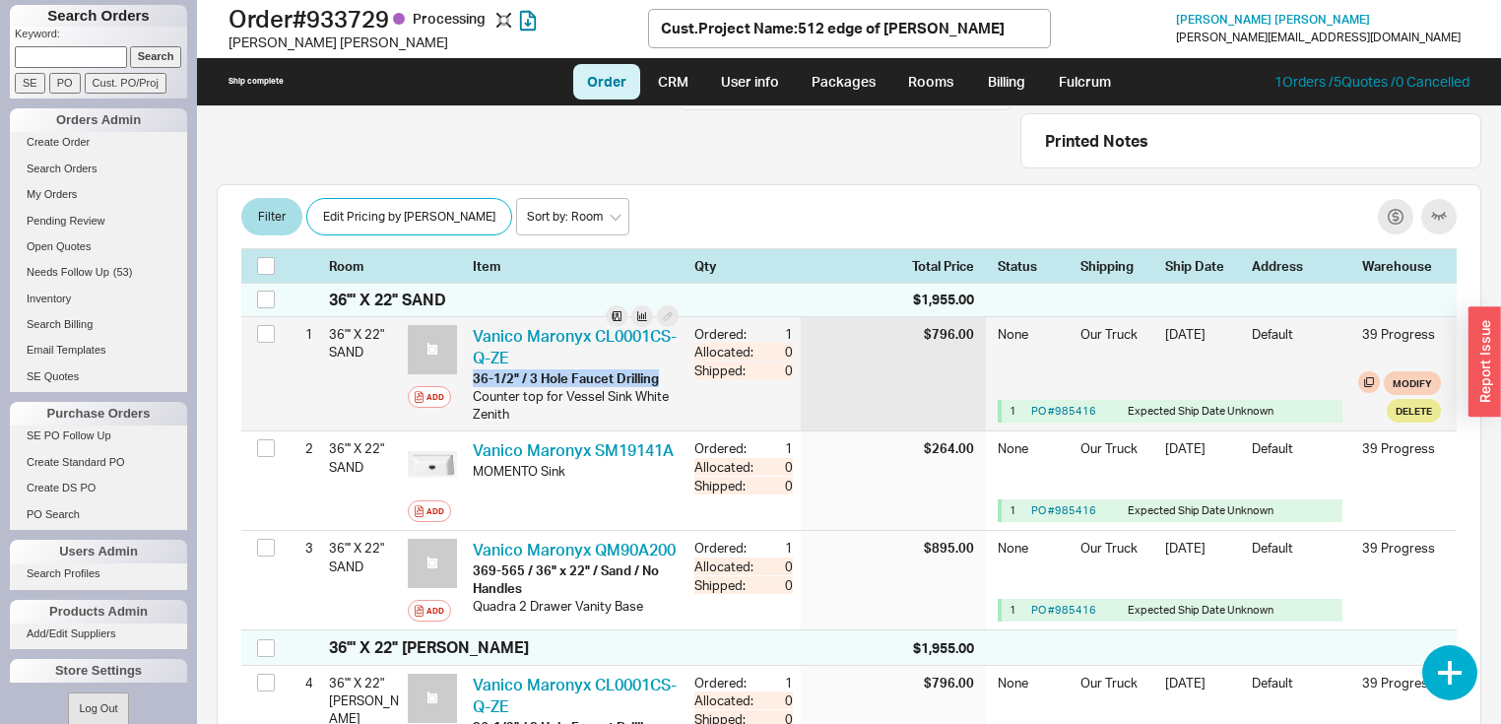
drag, startPoint x: 667, startPoint y: 378, endPoint x: 473, endPoint y: 380, distance: 194.0
click at [473, 380] on div "Vanico Maronyx CL0001CS-Q-ZE VAN CL0001CS-Q-ZE-36-1/2" / 3 Hole Faucet Drilling…" at bounding box center [576, 373] width 222 height 113
click at [1093, 362] on div "Our Truck" at bounding box center [1116, 348] width 73 height 46
click at [1390, 378] on button "Modify" at bounding box center [1411, 383] width 57 height 24
select select "8"
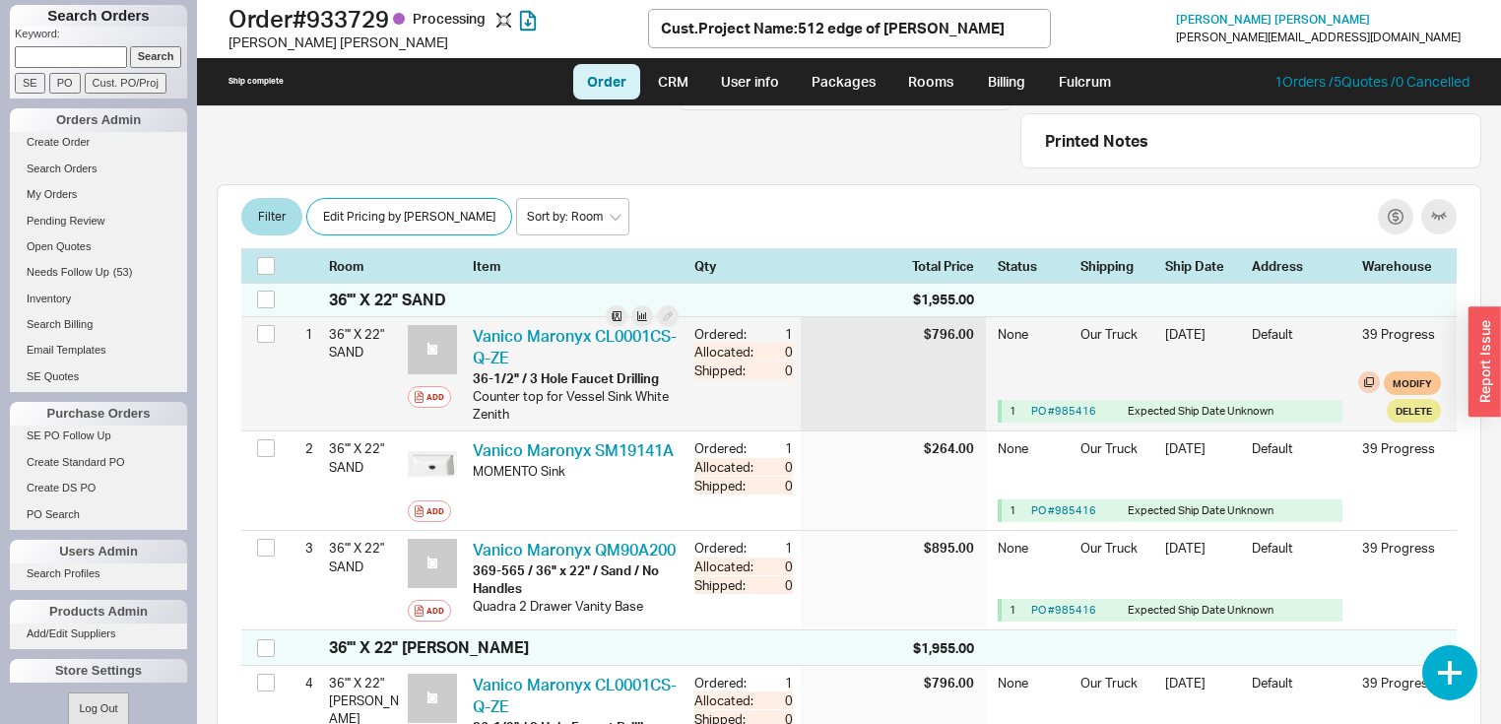
select select "3"
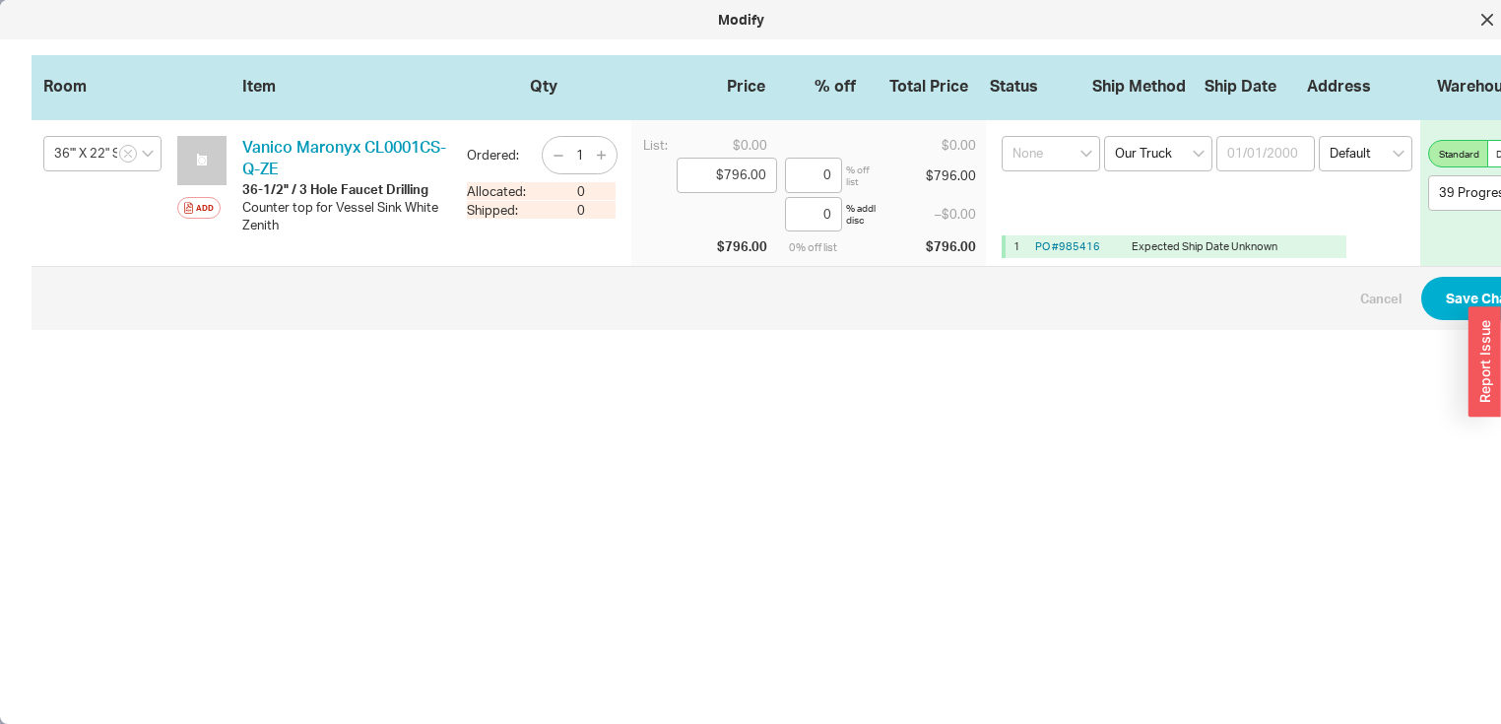
click at [264, 221] on div "Counter top for Vessel Sink White Zenith" at bounding box center [346, 215] width 209 height 35
click at [1447, 292] on button "Save Changes" at bounding box center [1492, 298] width 143 height 43
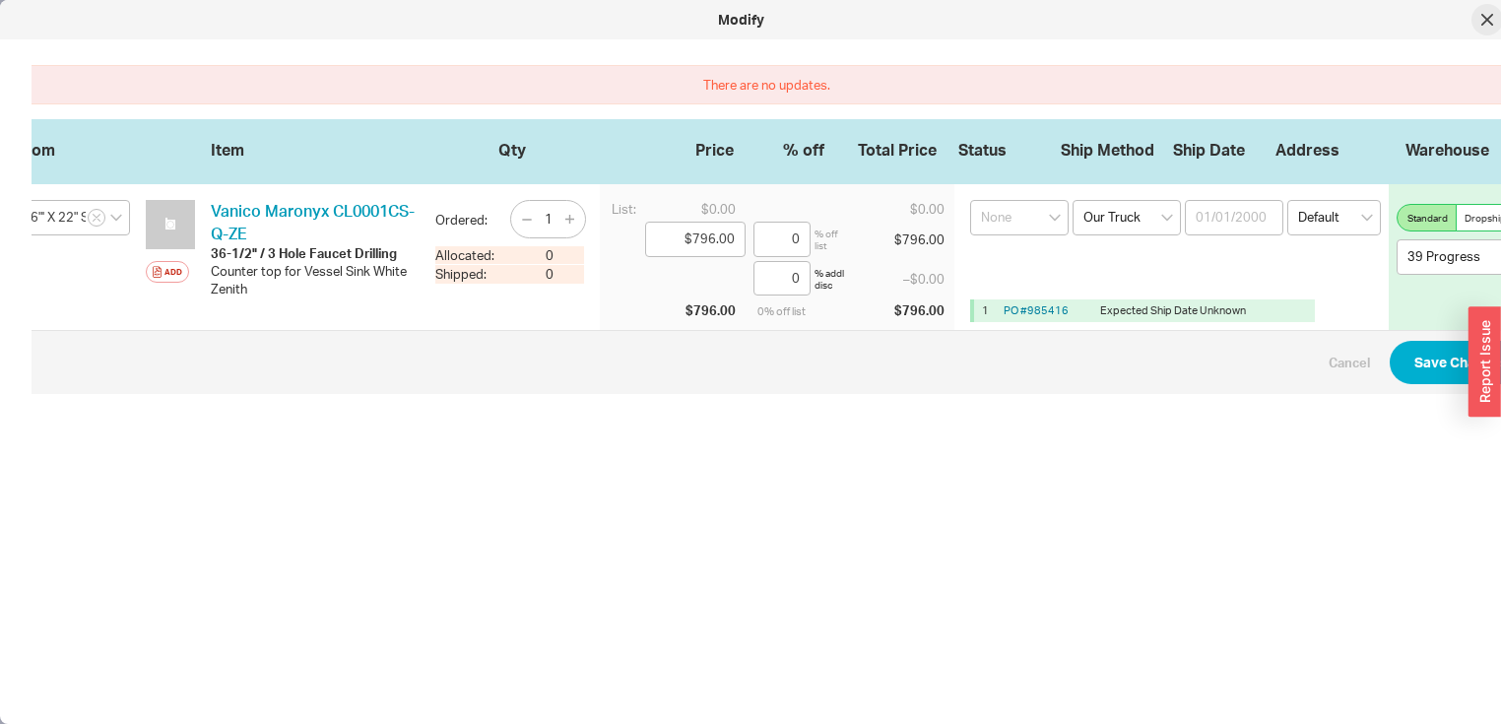
click at [1479, 18] on div at bounding box center [1487, 20] width 32 height 32
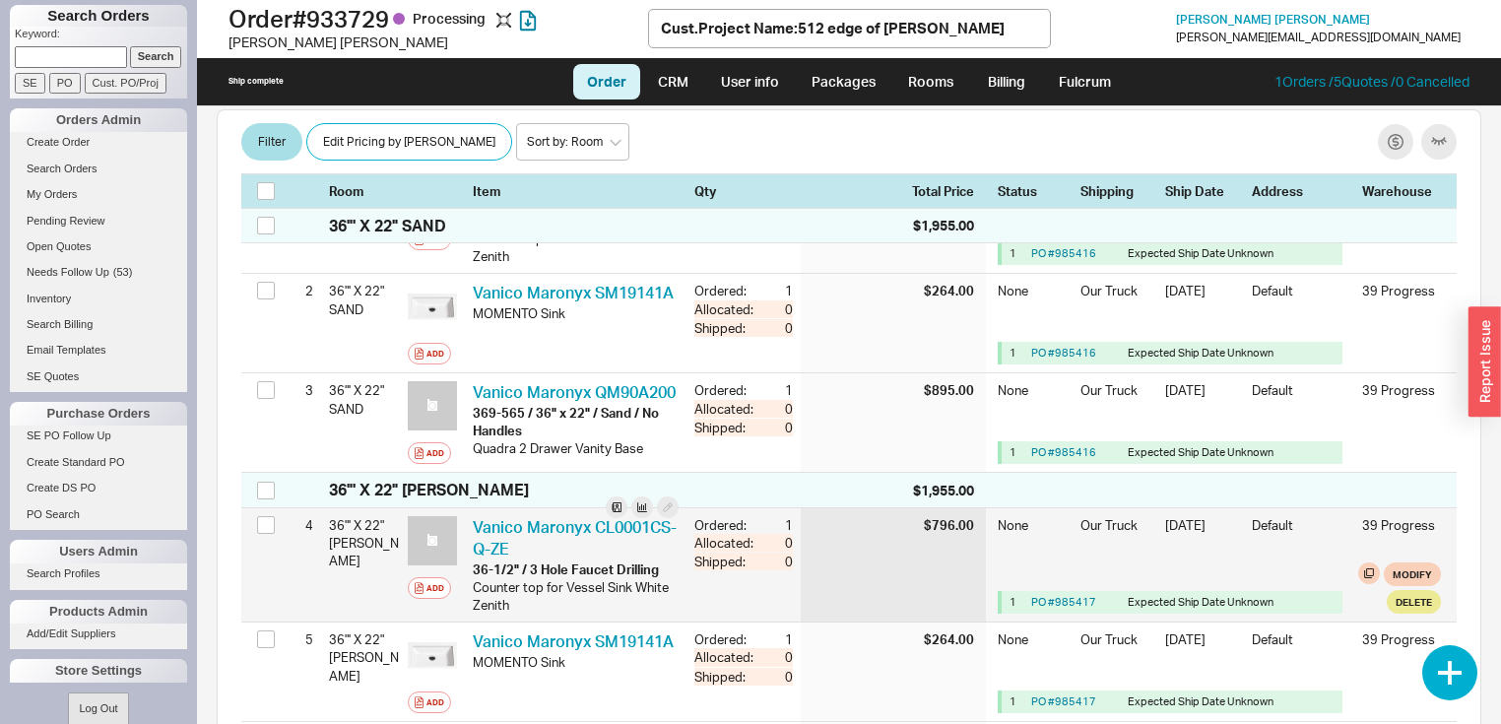
scroll to position [394, 0]
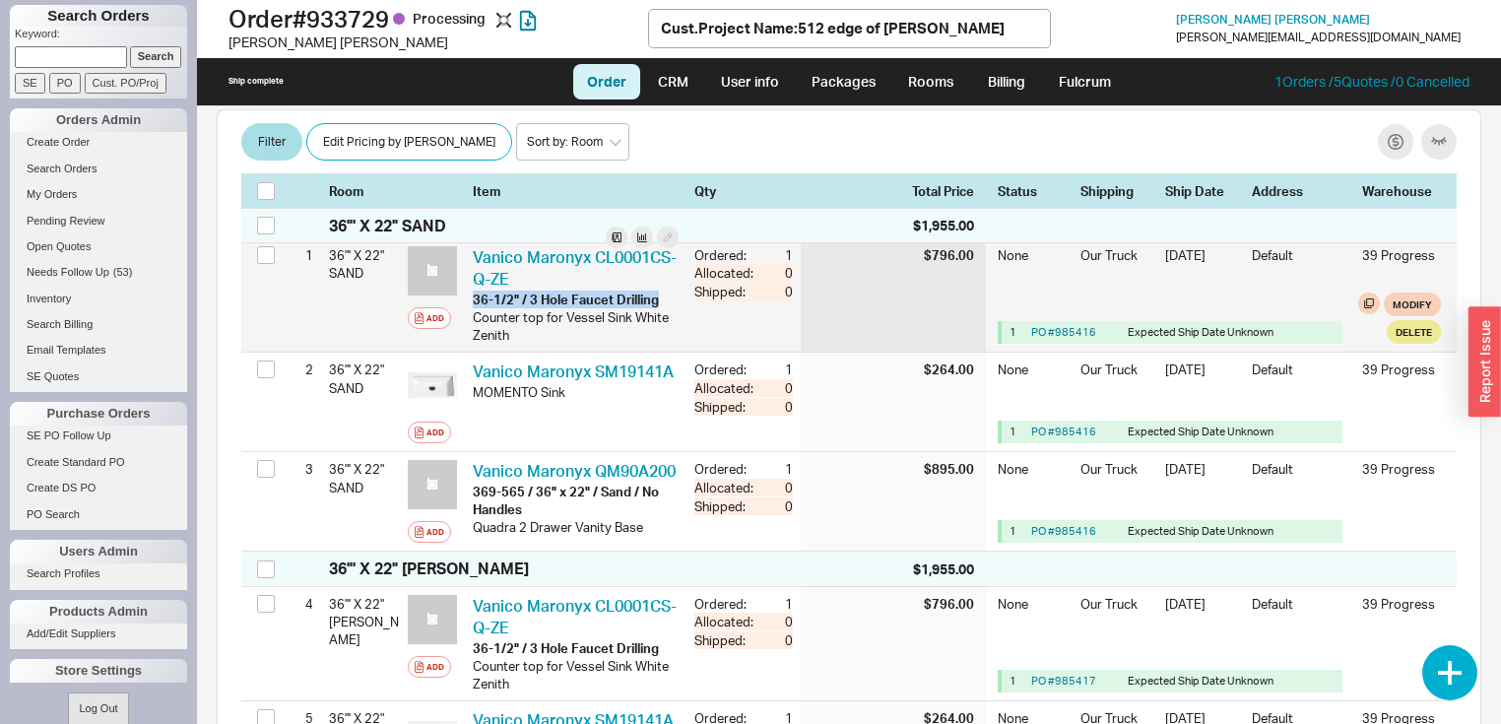
drag, startPoint x: 666, startPoint y: 297, endPoint x: 473, endPoint y: 300, distance: 193.0
click at [473, 300] on div "36-1/2" / 3 Hole Faucet Drilling" at bounding box center [576, 299] width 206 height 18
copy div "36-1/2" / 3 Hole Faucet Drilling"
click at [776, 318] on div "1 36"' X 22" SAND Add Vanico Maronyx CL0001CS-Q-ZE VAN CL0001CS-Q-ZE-36-1/2" / …" at bounding box center [848, 294] width 1215 height 113
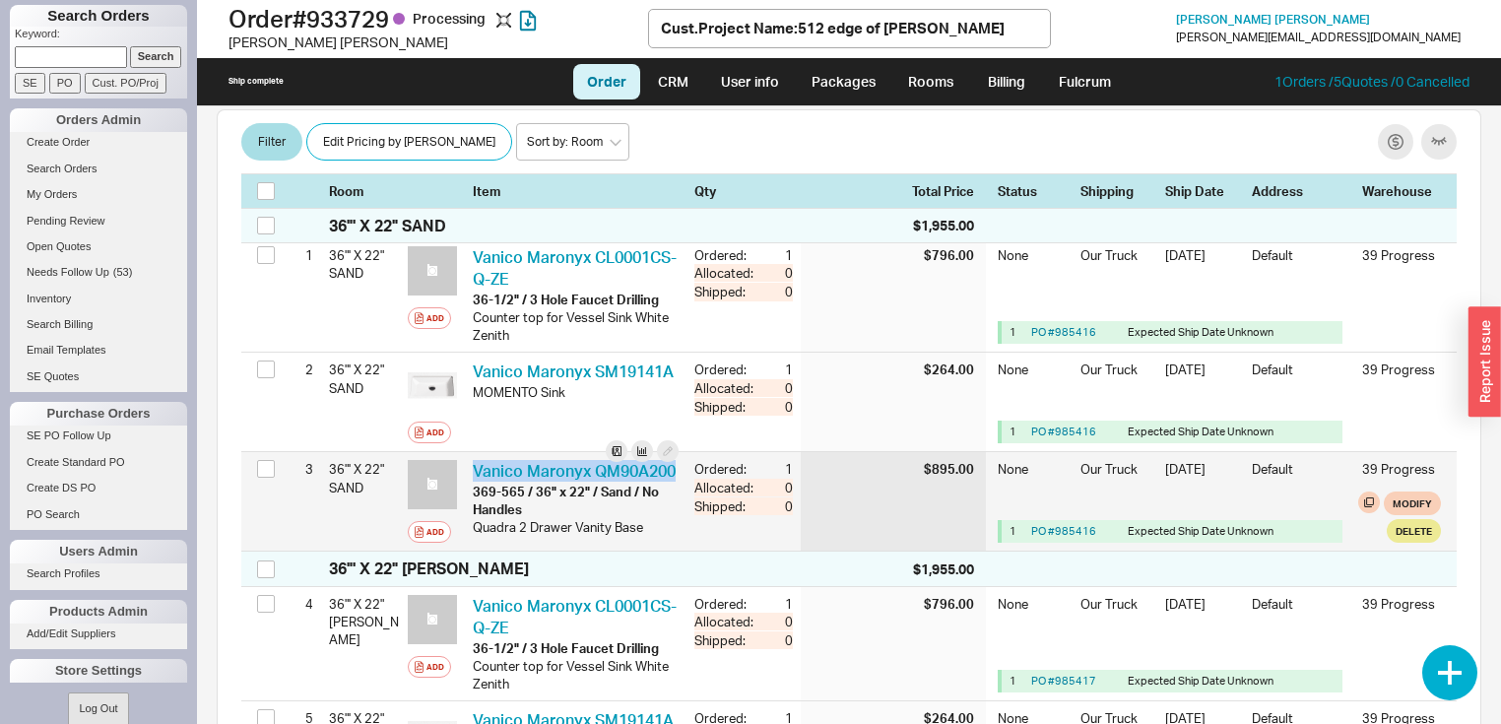
drag, startPoint x: 560, startPoint y: 486, endPoint x: 466, endPoint y: 475, distance: 95.3
click at [466, 475] on div "Vanico Maronyx QM90A200 VAN QM90A200-369-565 / 36" x 22" / Sand / No Handles 36…" at bounding box center [576, 501] width 222 height 98
copy link "Vanico Maronyx QM90A200"
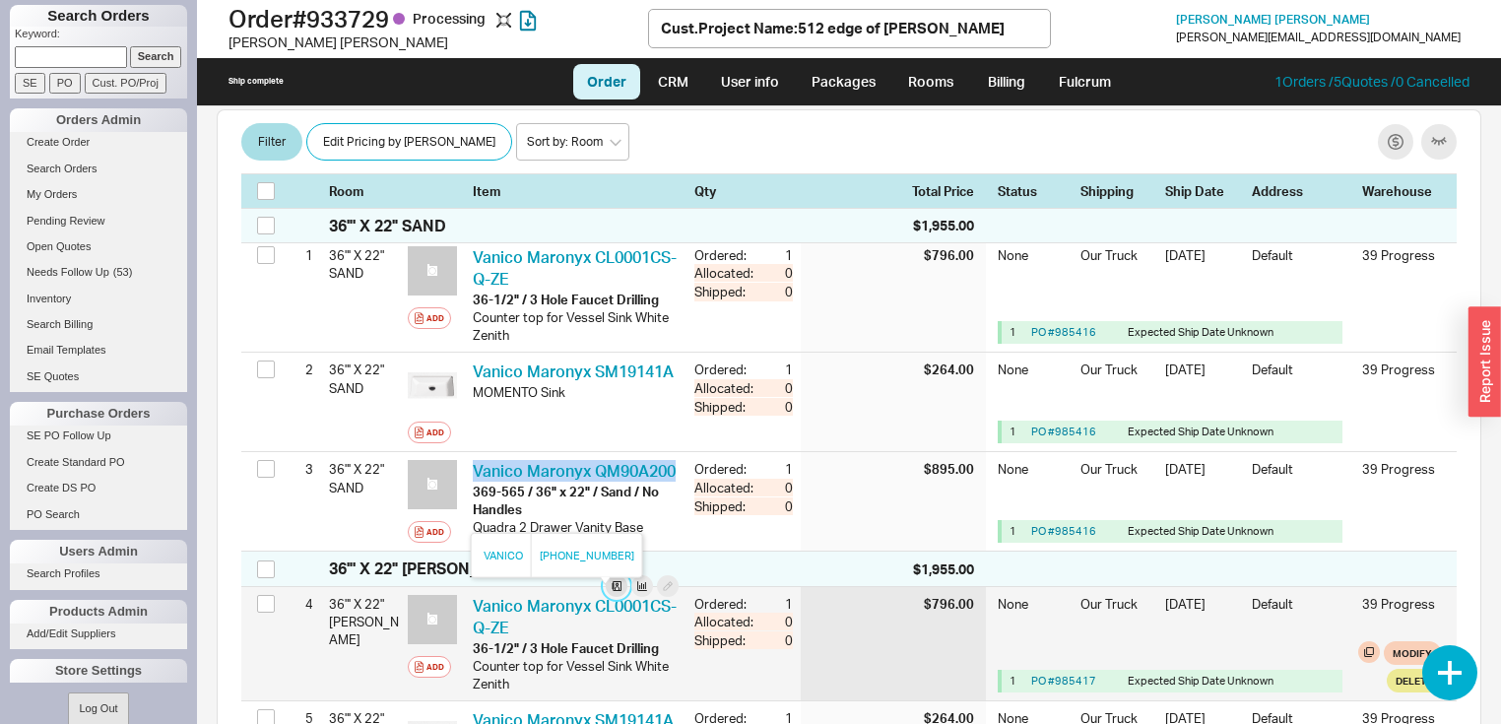
click at [606, 595] on button at bounding box center [617, 586] width 22 height 22
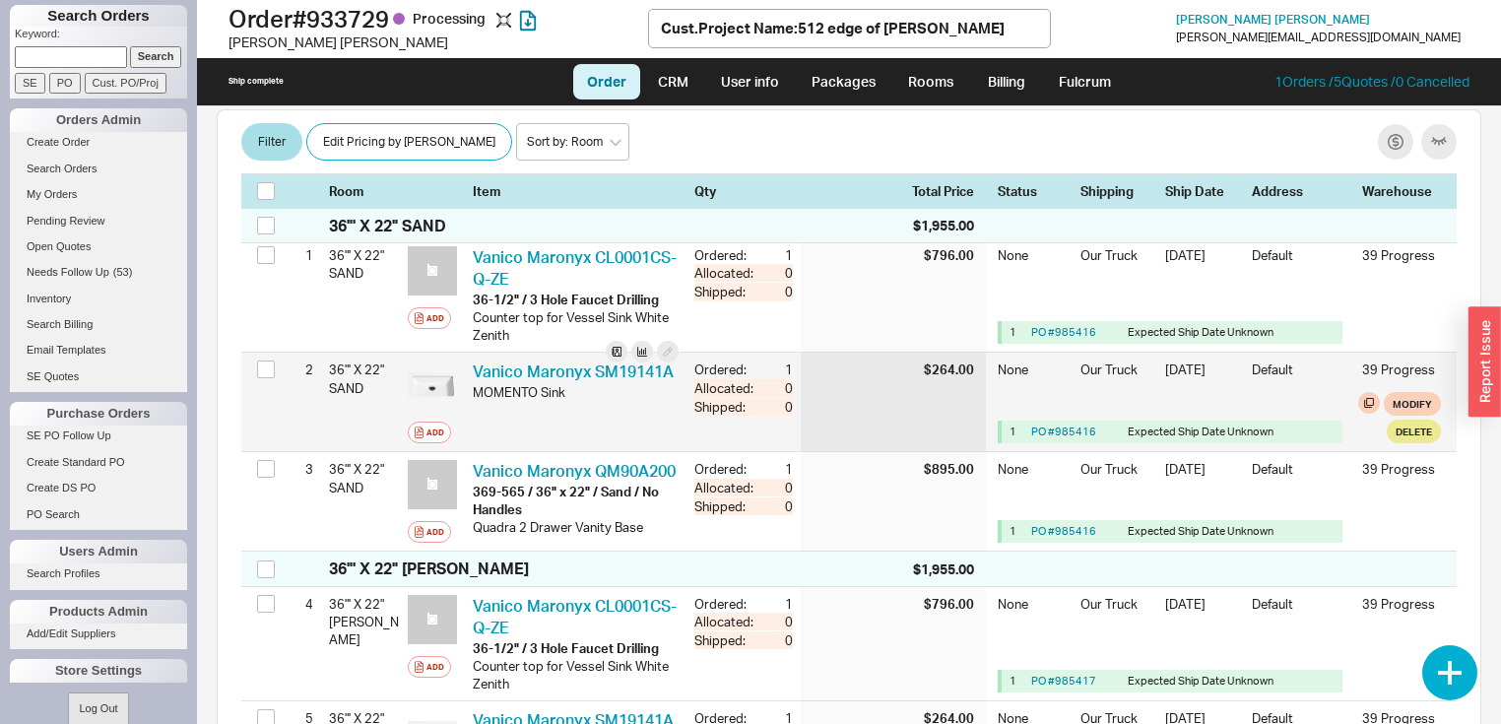
click at [581, 437] on div "Vanico Maronyx SM19141A VAN SM19141A MOMENTO Sink" at bounding box center [576, 402] width 222 height 98
click at [569, 382] on div "Vanico Maronyx SM19141A VAN SM19141A" at bounding box center [576, 371] width 206 height 22
drag, startPoint x: 569, startPoint y: 391, endPoint x: 587, endPoint y: 394, distance: 18.0
click at [585, 382] on div "Vanico Maronyx SM19141A VAN SM19141A" at bounding box center [576, 371] width 206 height 22
click at [596, 382] on div "Vanico Maronyx SM19141A VAN SM19141A" at bounding box center [576, 371] width 206 height 22
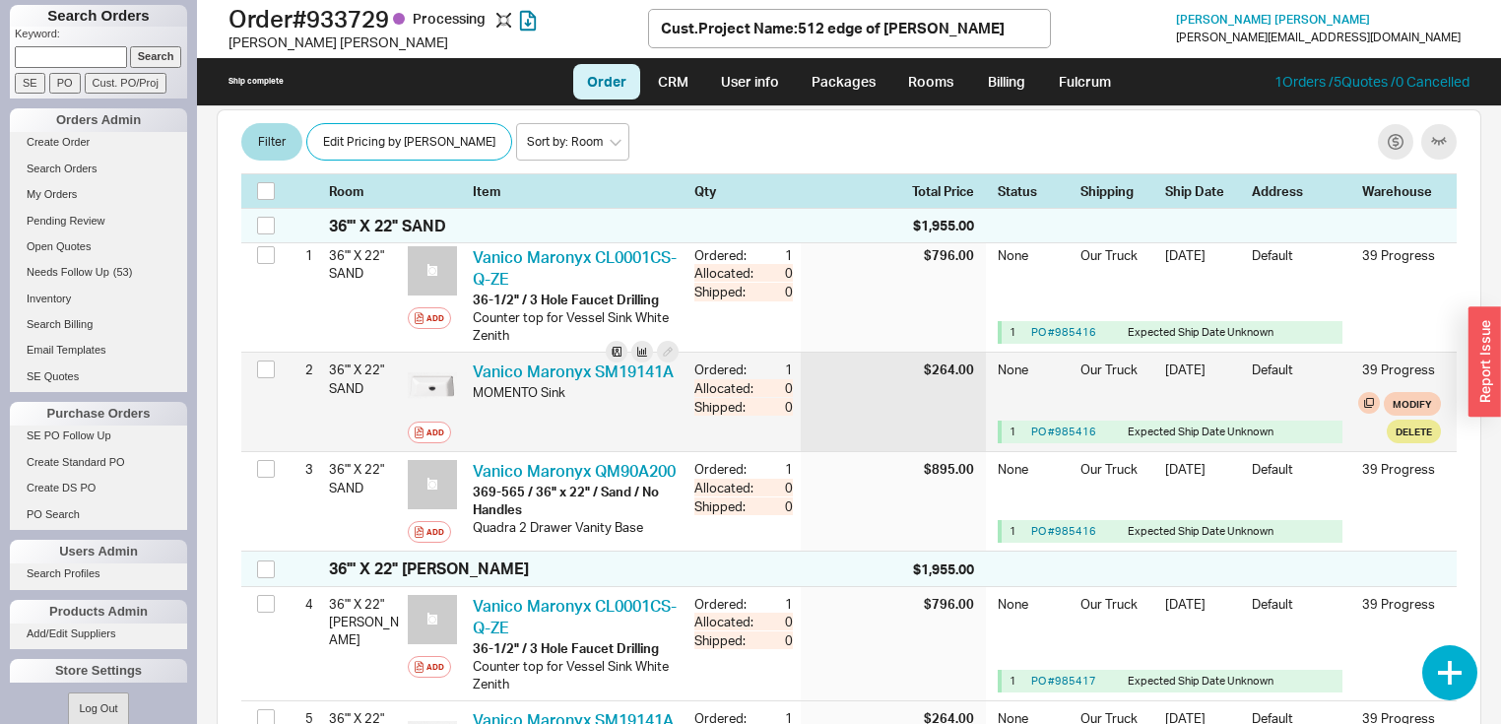
click at [300, 402] on div "2 36"' X 22" SAND Add Vanico Maronyx SM19141A VAN SM19141A MOMENTO Sink Ordered…" at bounding box center [848, 402] width 1215 height 98
drag, startPoint x: 682, startPoint y: 431, endPoint x: 766, endPoint y: 421, distance: 84.3
click at [725, 422] on div "2 36"' X 22" SAND Add Vanico Maronyx SM19141A VAN SM19141A MOMENTO Sink Ordered…" at bounding box center [848, 402] width 1215 height 98
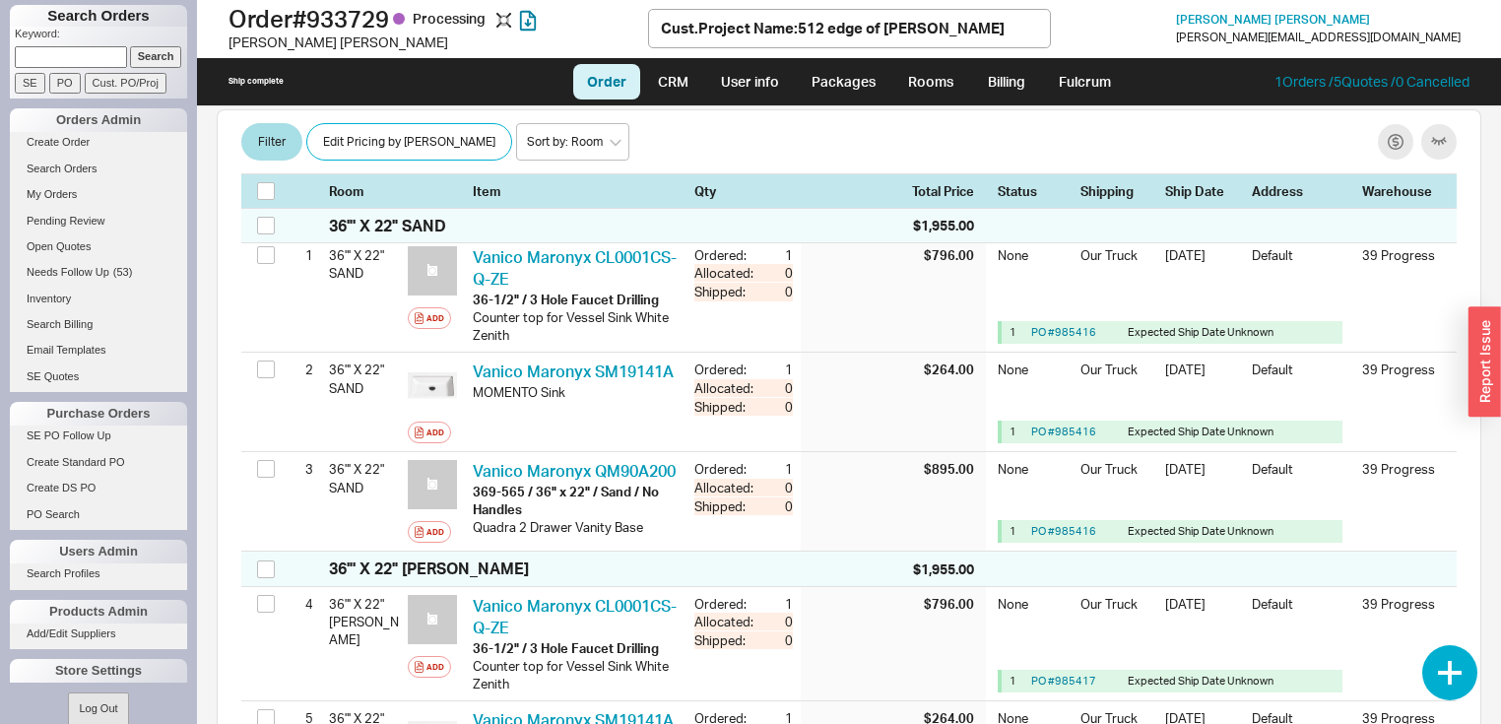
click at [1477, 441] on div "Raquel Accardo 8/13/25 3:05 PM $4,491.37 Balance $0.00 Email raquel @ radco.io …" at bounding box center [849, 414] width 1304 height 617
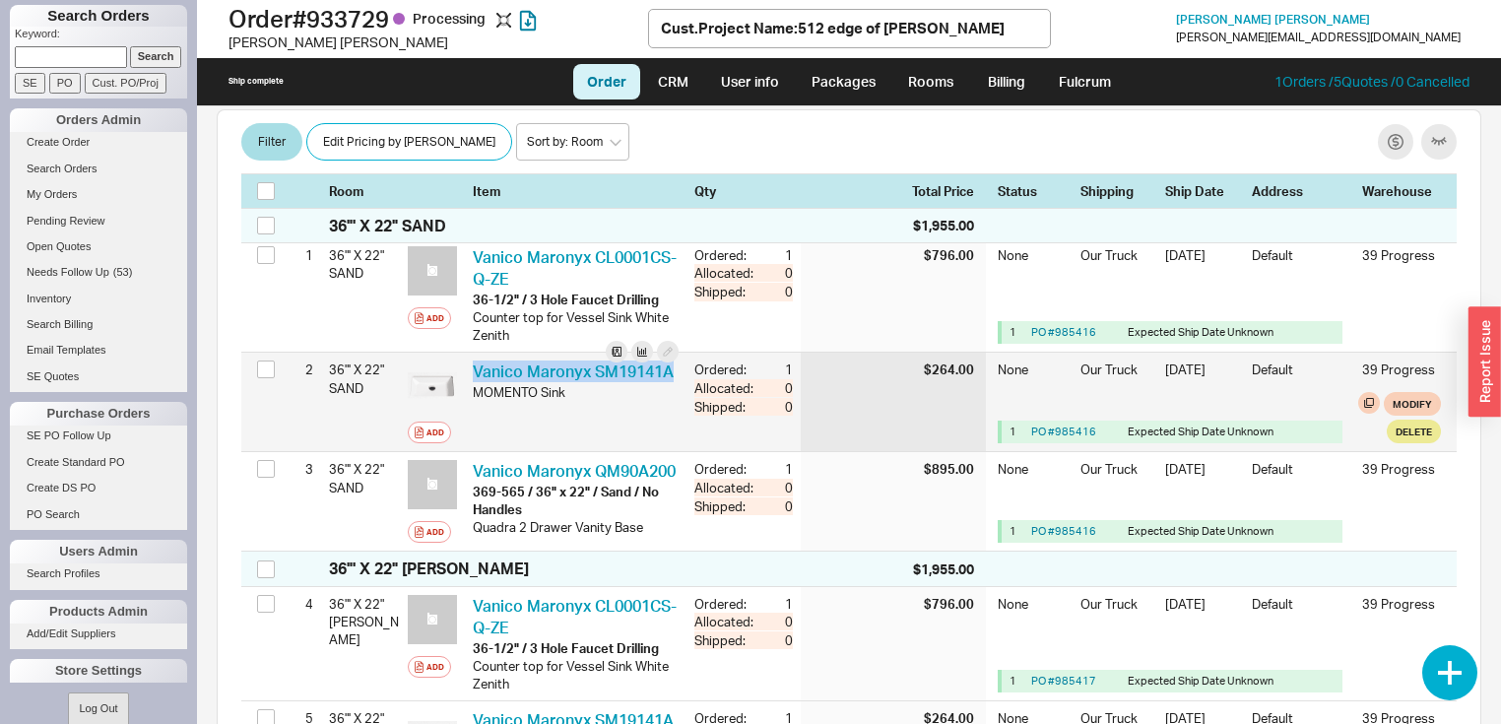
drag, startPoint x: 567, startPoint y: 394, endPoint x: 467, endPoint y: 375, distance: 102.2
click at [467, 375] on div "Vanico Maronyx SM19141A VAN SM19141A MOMENTO Sink" at bounding box center [576, 402] width 222 height 98
copy link "Vanico Maronyx SM19141A"
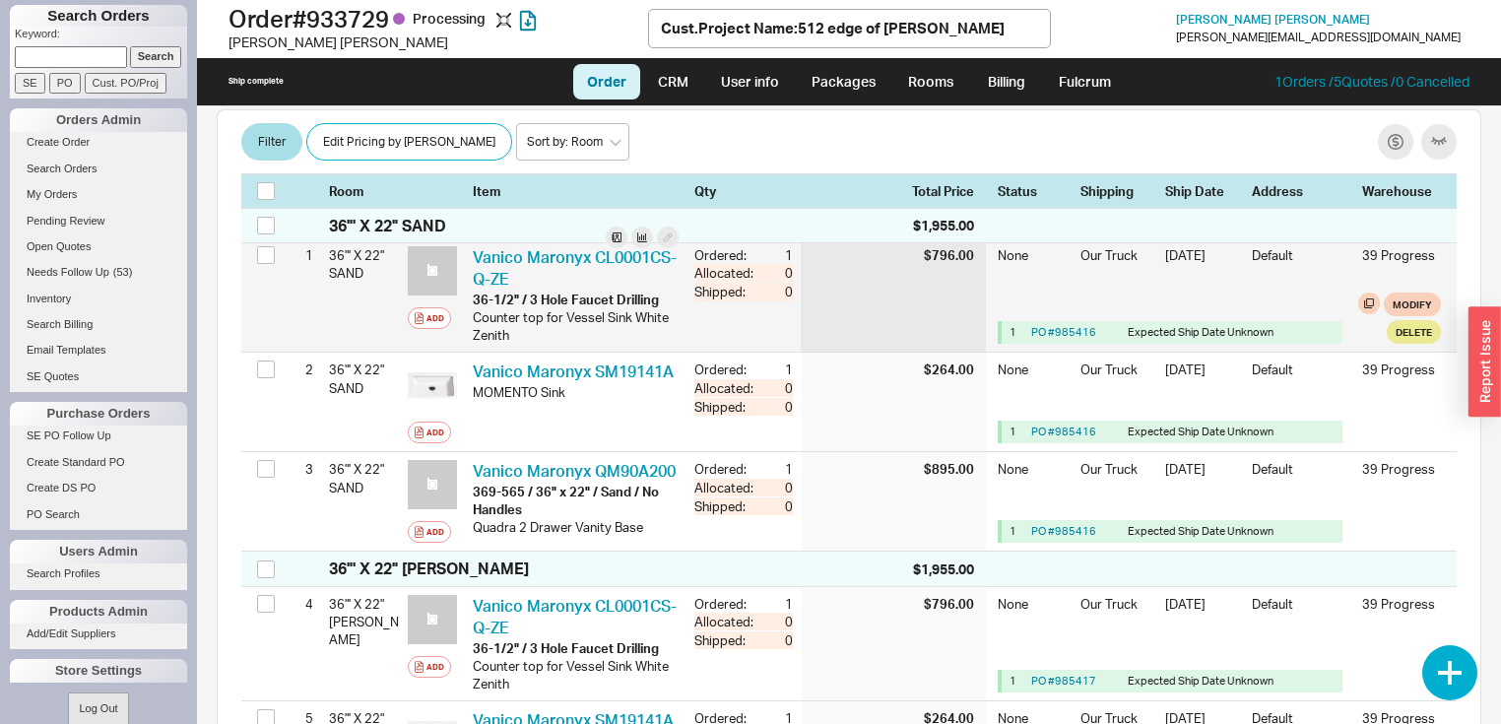
click at [855, 253] on div "$796.00" at bounding box center [893, 294] width 185 height 113
drag, startPoint x: 670, startPoint y: 297, endPoint x: 466, endPoint y: 304, distance: 203.9
click at [466, 304] on div "Vanico Maronyx CL0001CS-Q-ZE VAN CL0001CS-Q-ZE-36-1/2" / 3 Hole Faucet Drilling…" at bounding box center [576, 294] width 222 height 113
copy div "36-1/2" / 3 Hole Faucet Drilling"
drag, startPoint x: 590, startPoint y: 319, endPoint x: 587, endPoint y: 335, distance: 16.0
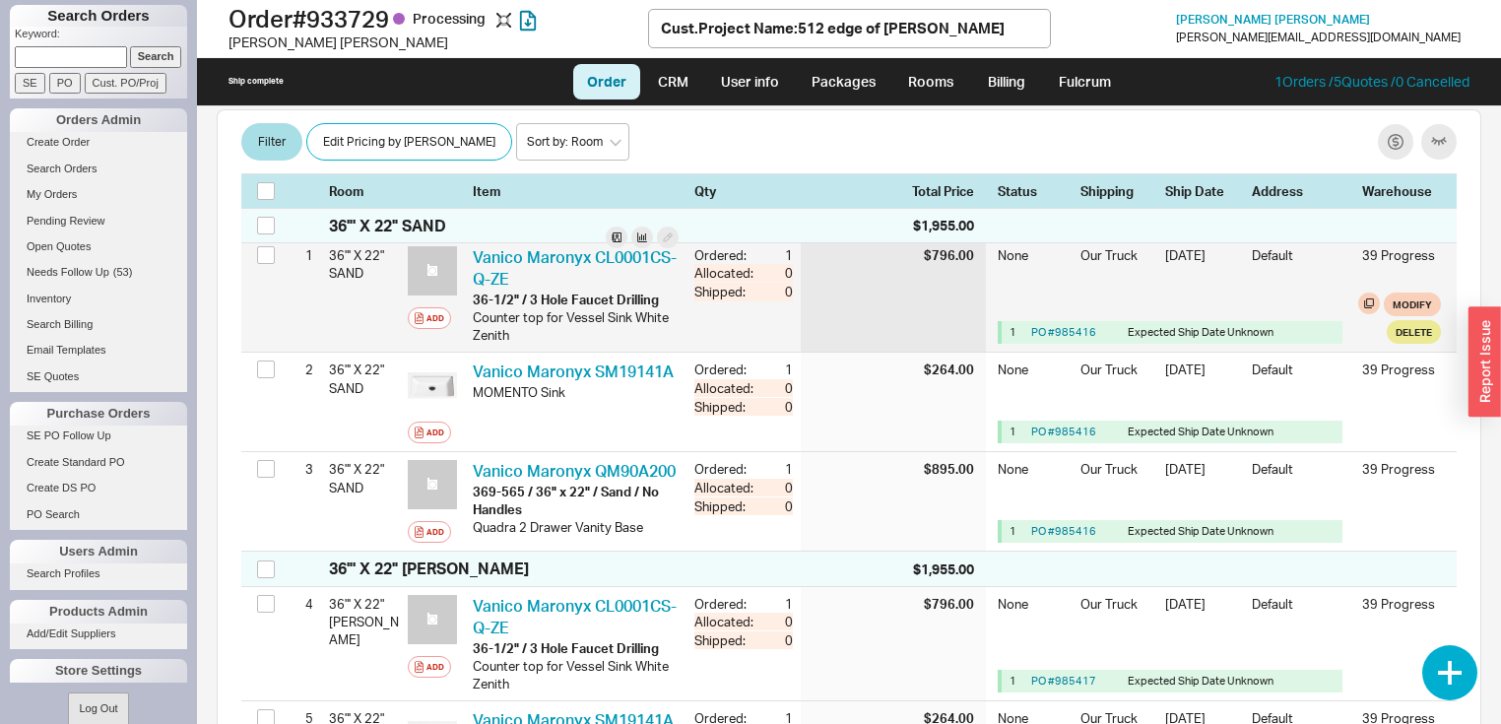
click at [590, 320] on div "Counter top for Vessel Sink White Zenith" at bounding box center [576, 325] width 206 height 35
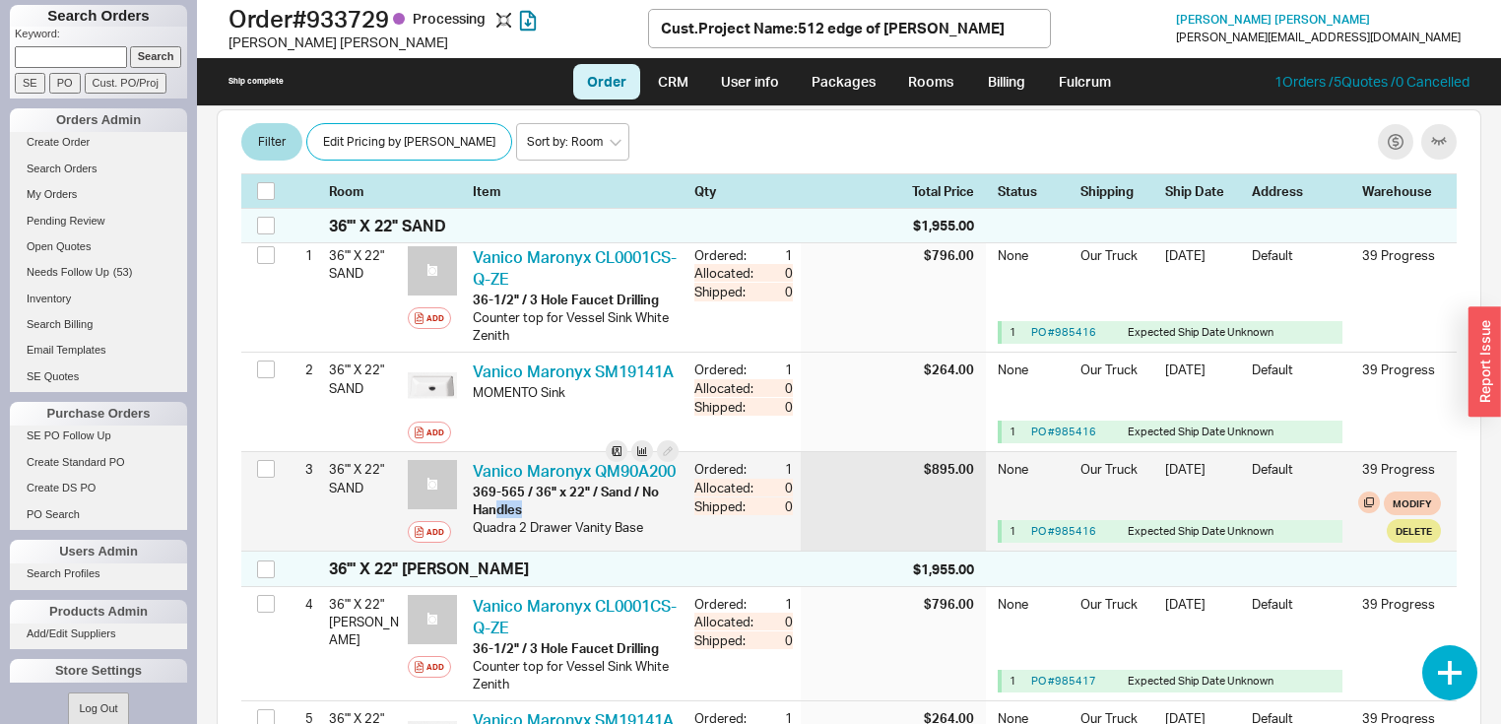
drag, startPoint x: 519, startPoint y: 529, endPoint x: 504, endPoint y: 517, distance: 18.9
click at [499, 518] on div "369-565 / 36" x 22" / Sand / No Handles" at bounding box center [576, 499] width 206 height 35
click at [590, 515] on div "369-565 / 36" x 22" / Sand / No Handles" at bounding box center [576, 499] width 206 height 35
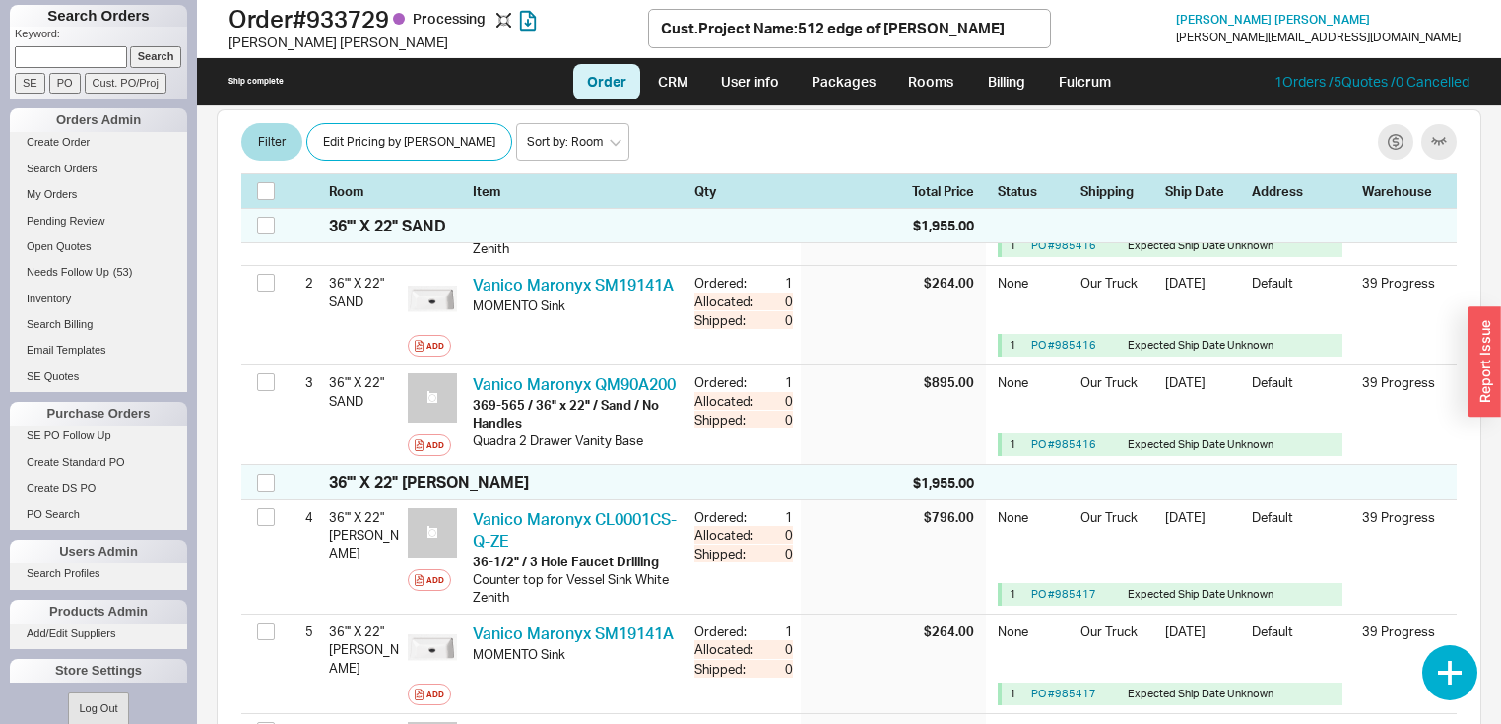
scroll to position [473, 0]
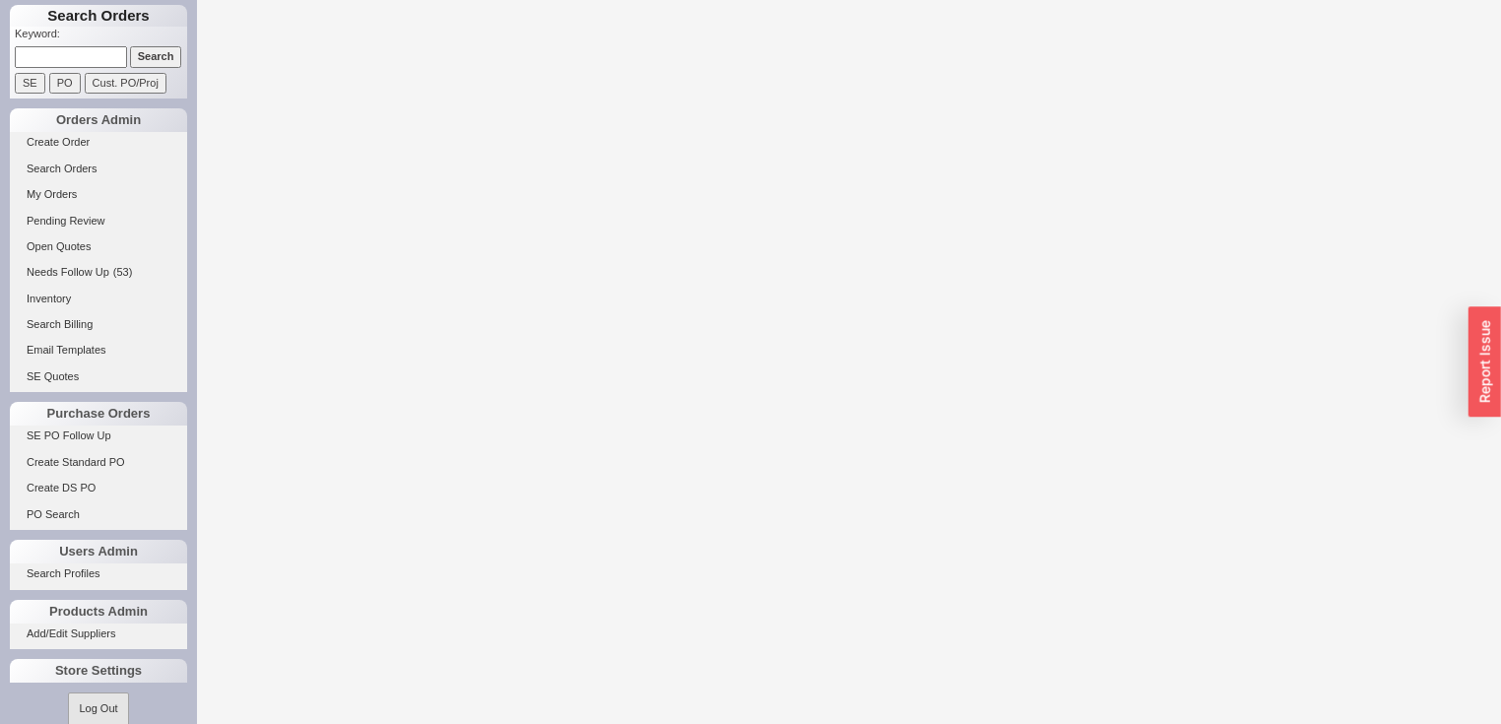
select select "LOW"
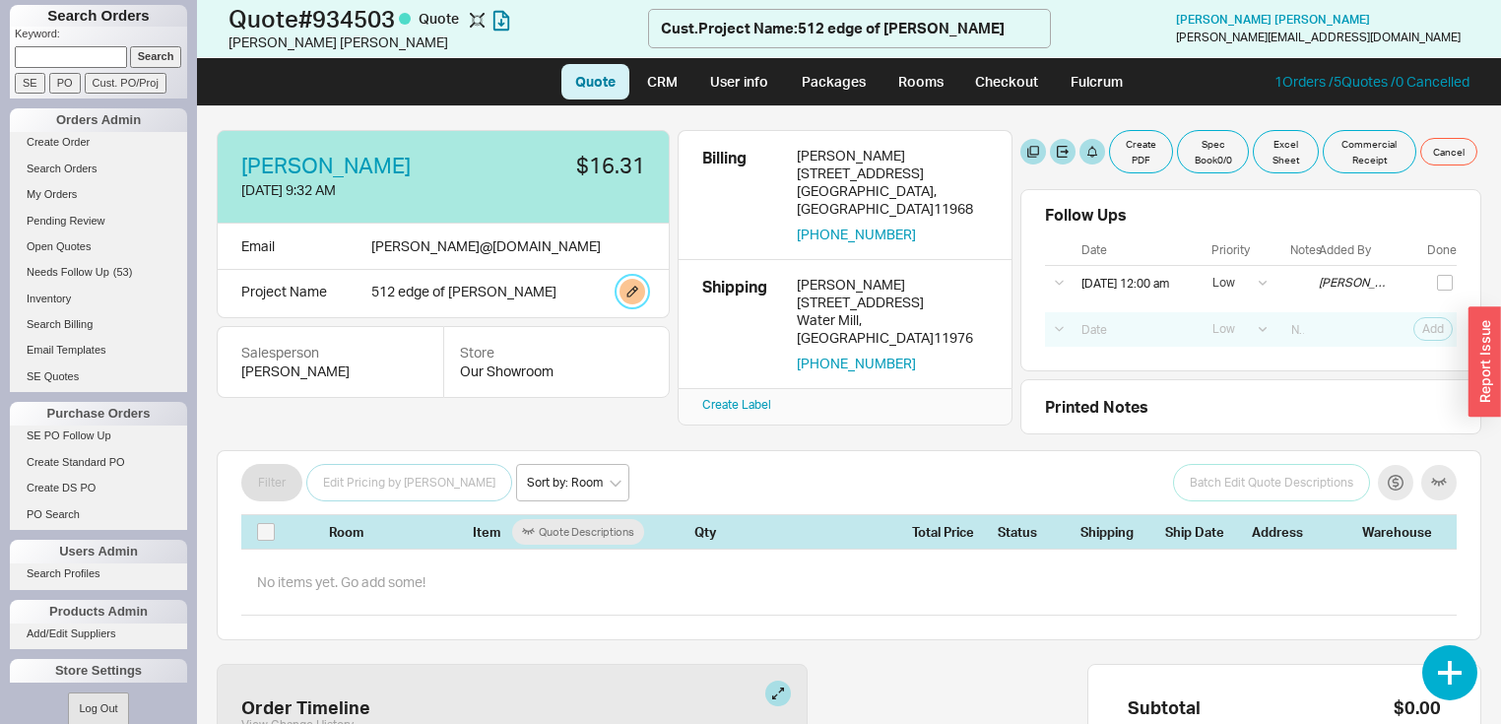
click at [637, 291] on button at bounding box center [632, 292] width 26 height 26
select select "Project Name"
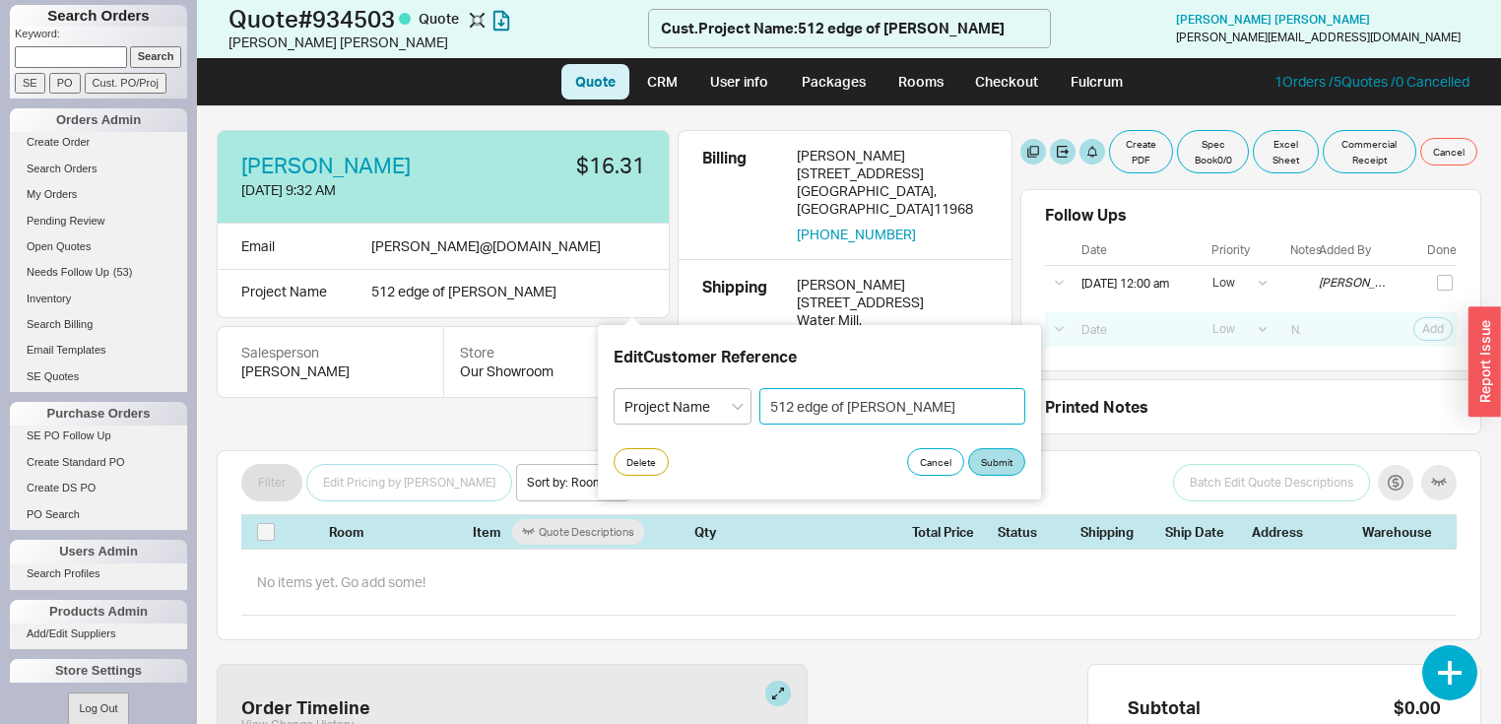
click at [949, 408] on input "512 edge of [PERSON_NAME]" at bounding box center [892, 406] width 266 height 36
type input "5"
click at [999, 472] on button "Submit" at bounding box center [996, 462] width 57 height 28
click at [821, 409] on input "Required" at bounding box center [892, 406] width 266 height 36
type input "33 Harbor View"
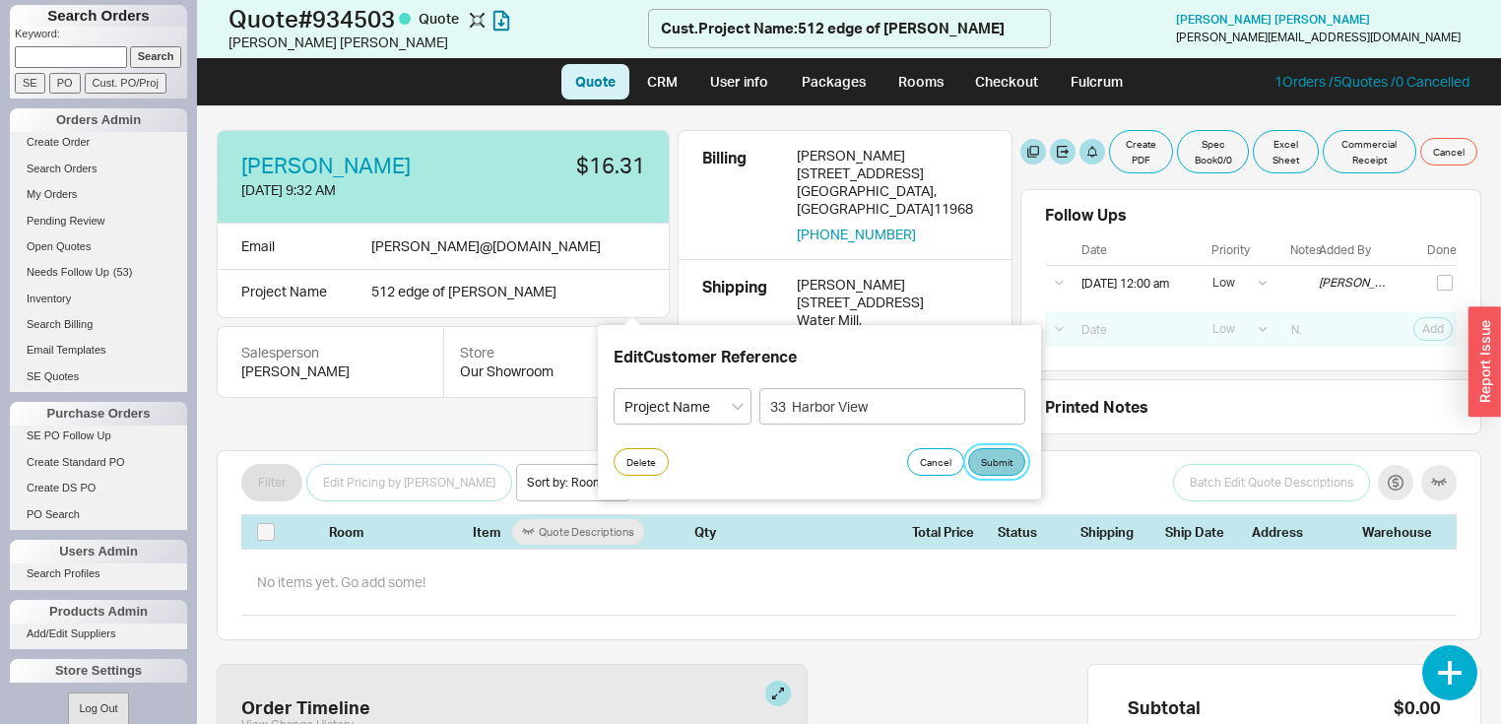
click at [1000, 462] on button "Submit" at bounding box center [996, 462] width 57 height 28
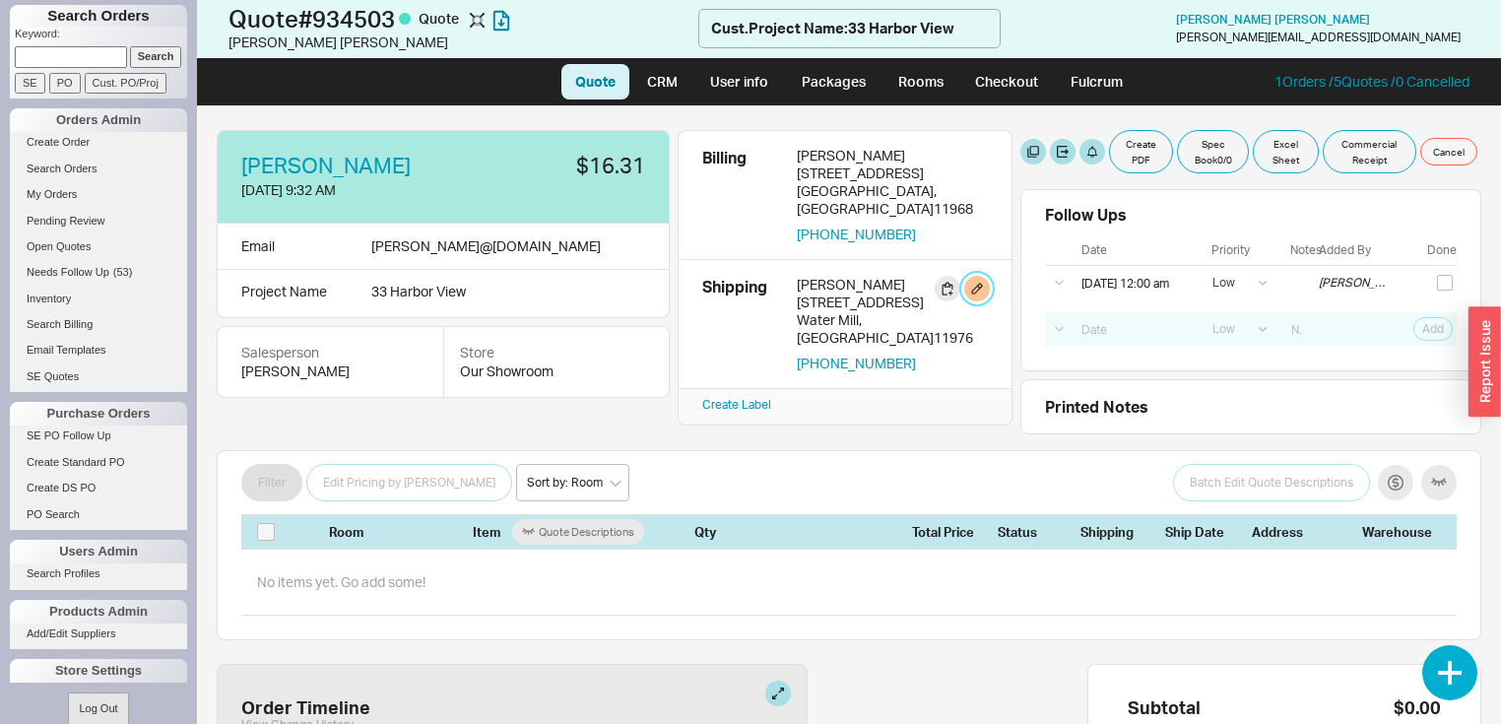
click at [980, 276] on button "button" at bounding box center [977, 289] width 26 height 26
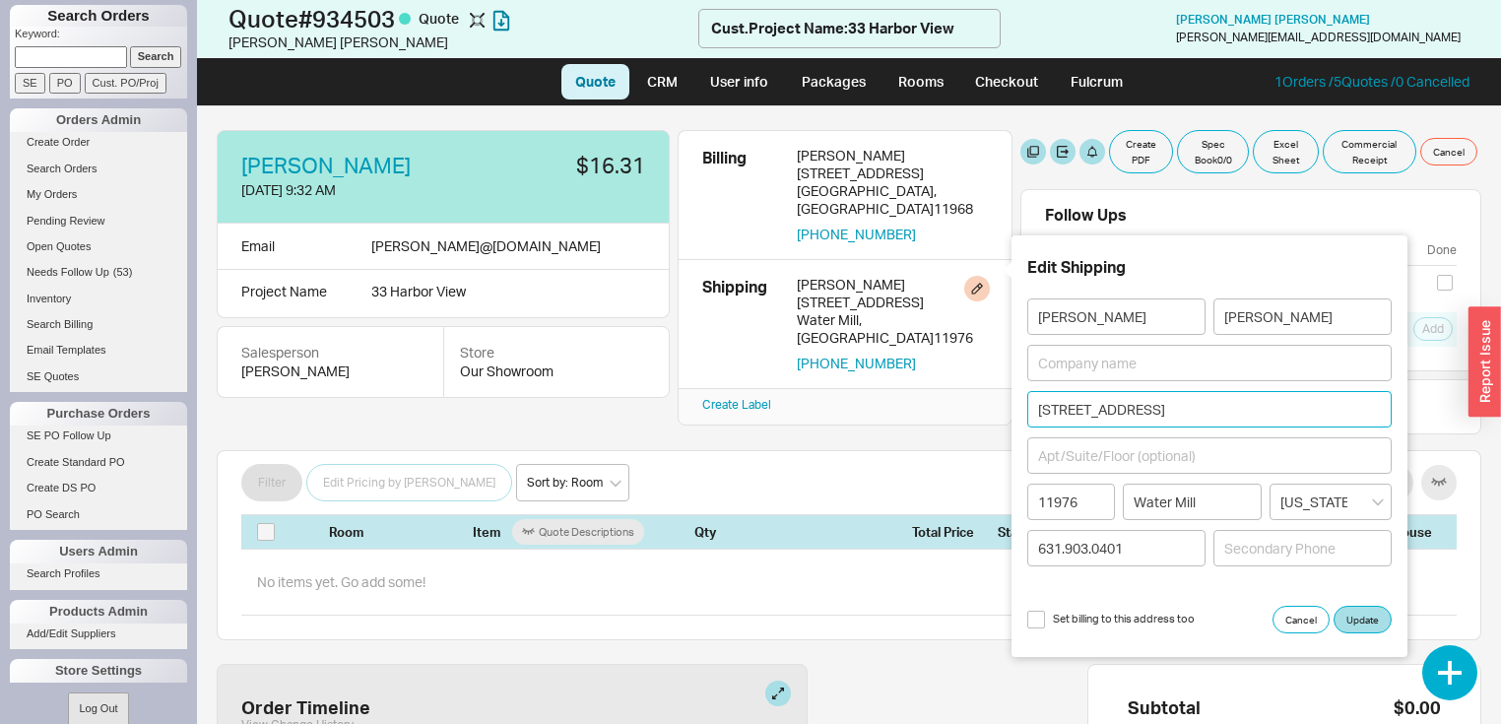
click at [1201, 406] on input "171 Water Mill Towd Road" at bounding box center [1209, 409] width 364 height 36
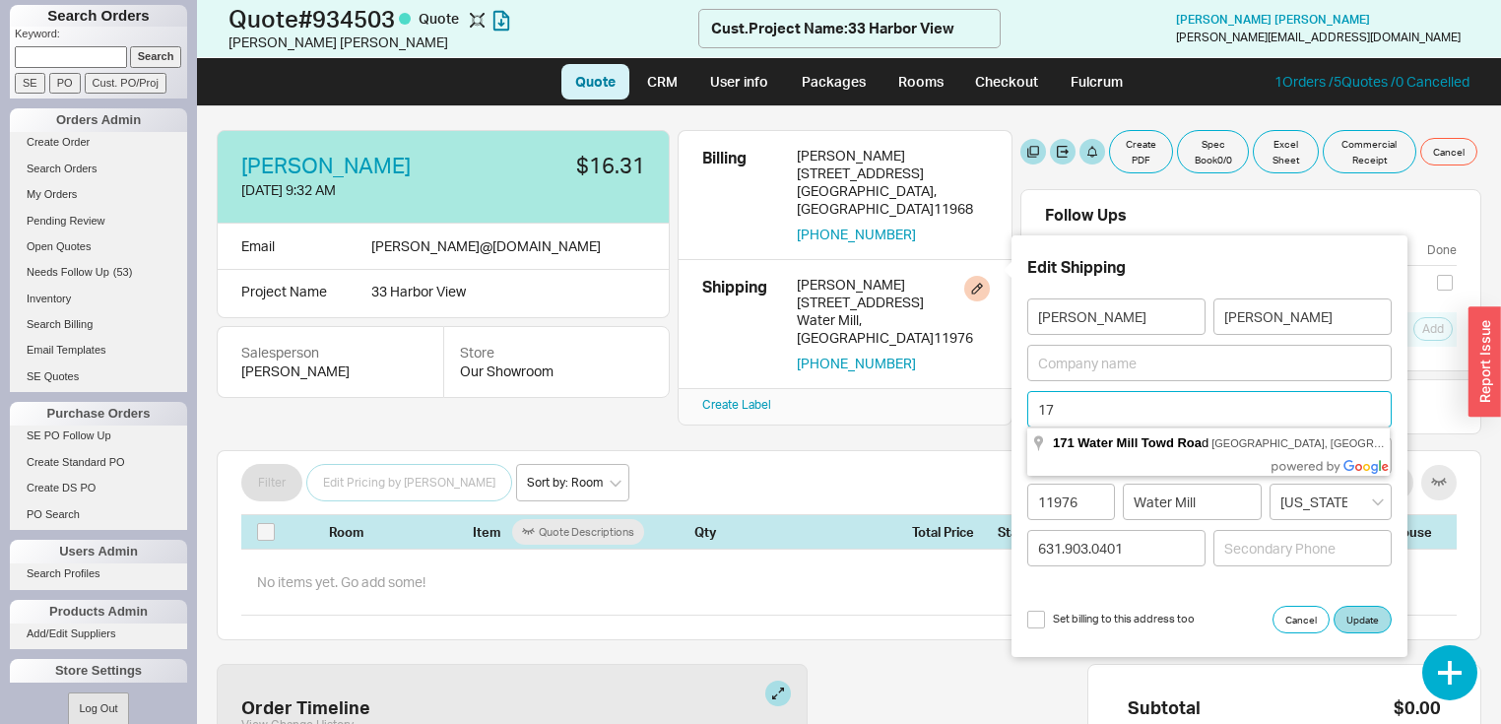
type input "1"
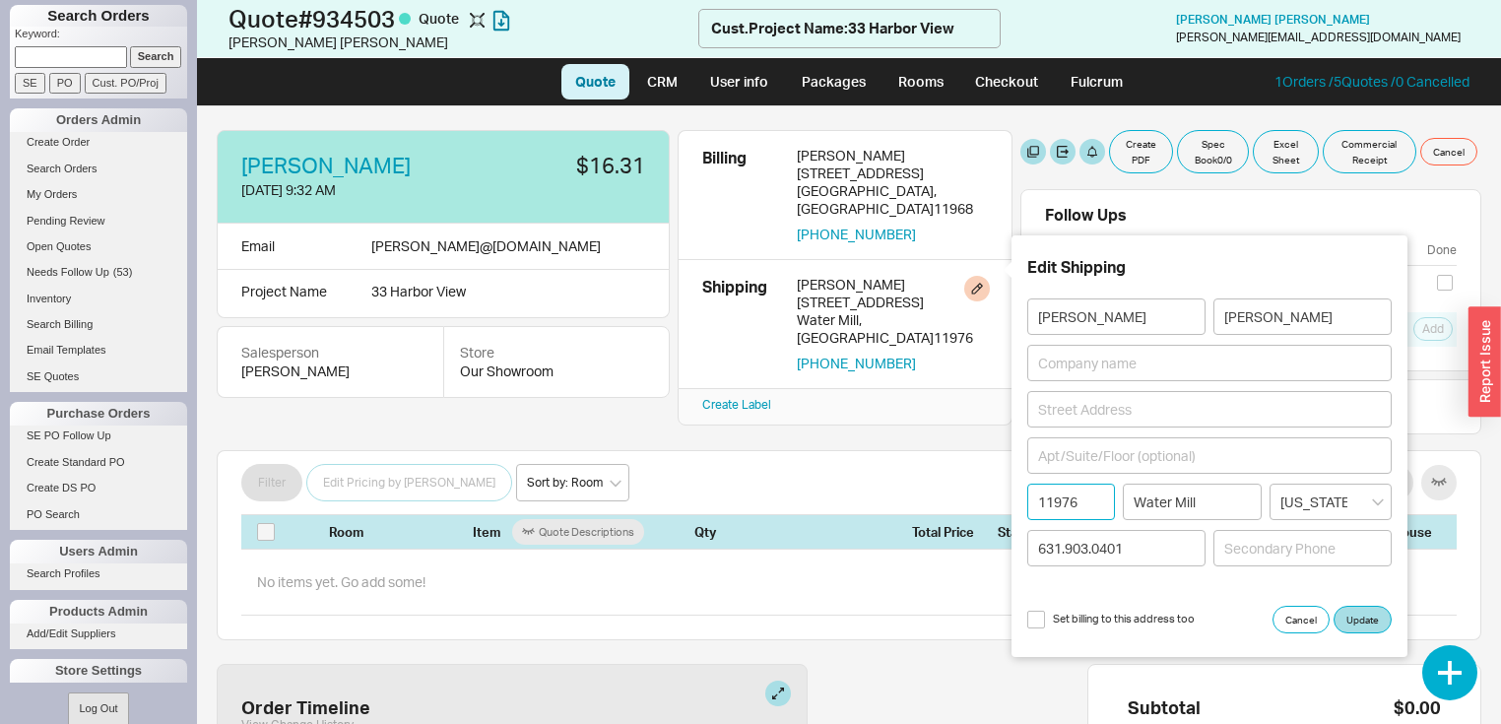
click at [1091, 503] on input "11976" at bounding box center [1071, 501] width 88 height 36
type input "1"
click at [1211, 497] on input "Water Mill" at bounding box center [1193, 501] width 140 height 36
type input "W"
click at [1360, 612] on button "Update" at bounding box center [1362, 620] width 58 height 28
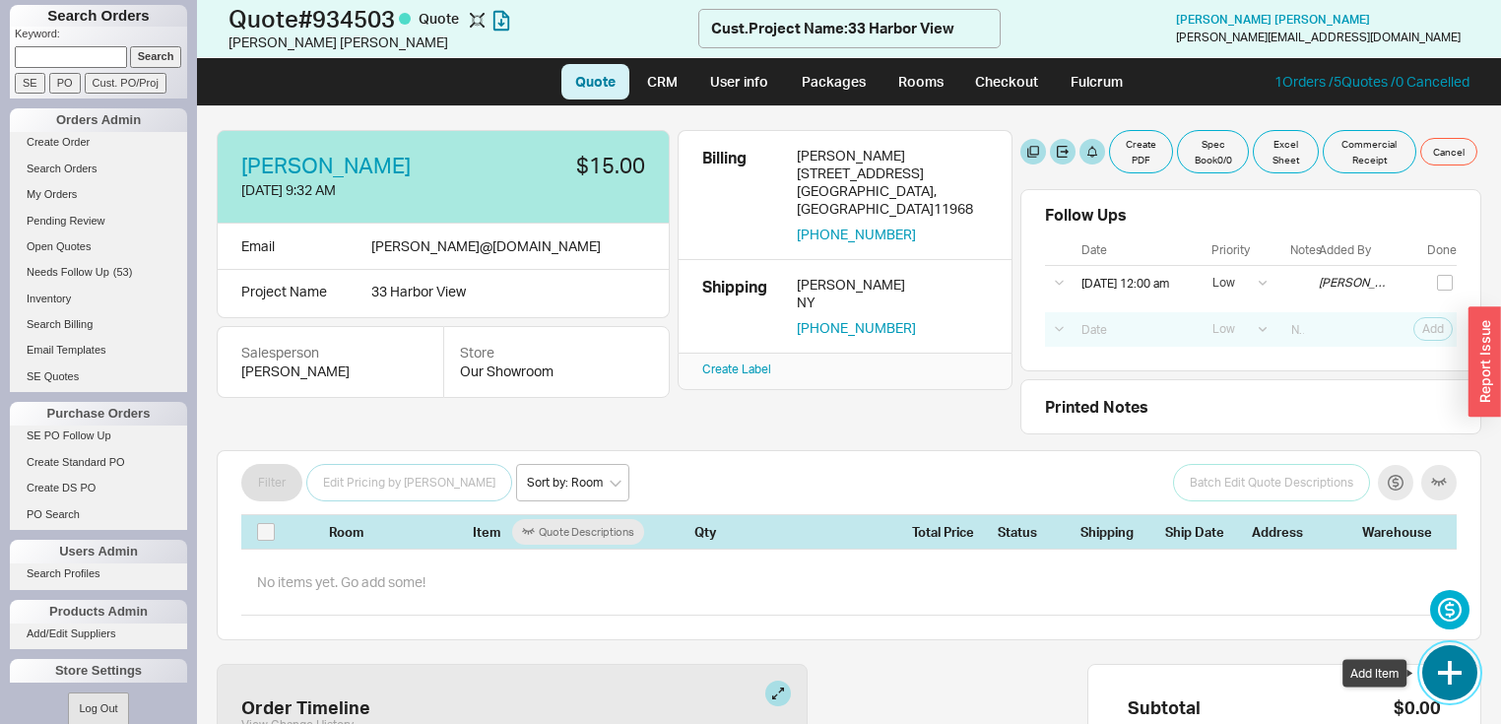
click at [1458, 674] on button "button" at bounding box center [1449, 672] width 55 height 55
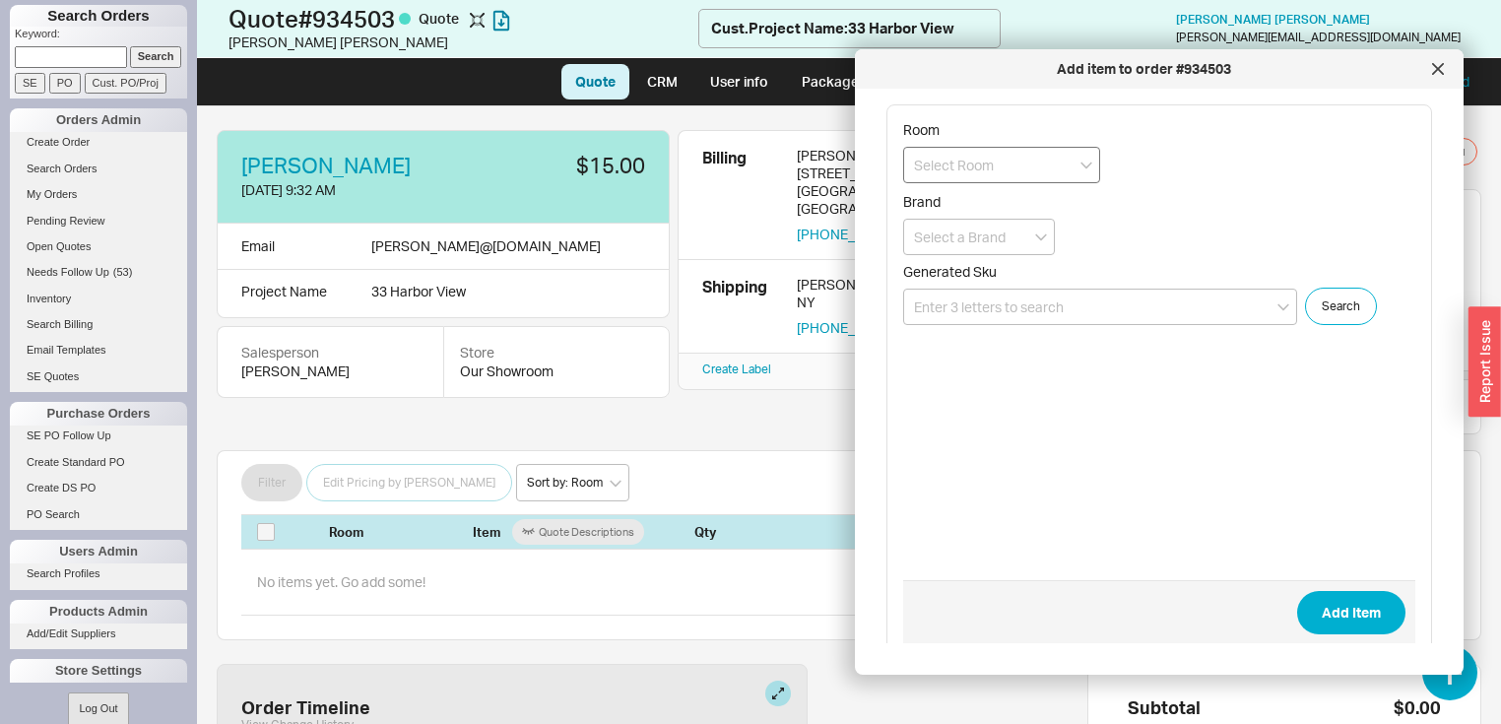
click at [1032, 160] on input at bounding box center [1001, 165] width 197 height 36
type input "36"' X 22" SAND"
click at [1083, 305] on input at bounding box center [1100, 307] width 394 height 36
click at [1063, 305] on input at bounding box center [1100, 307] width 394 height 36
paste input "Vanico Maronyx CL0001CS-Q-ZE"
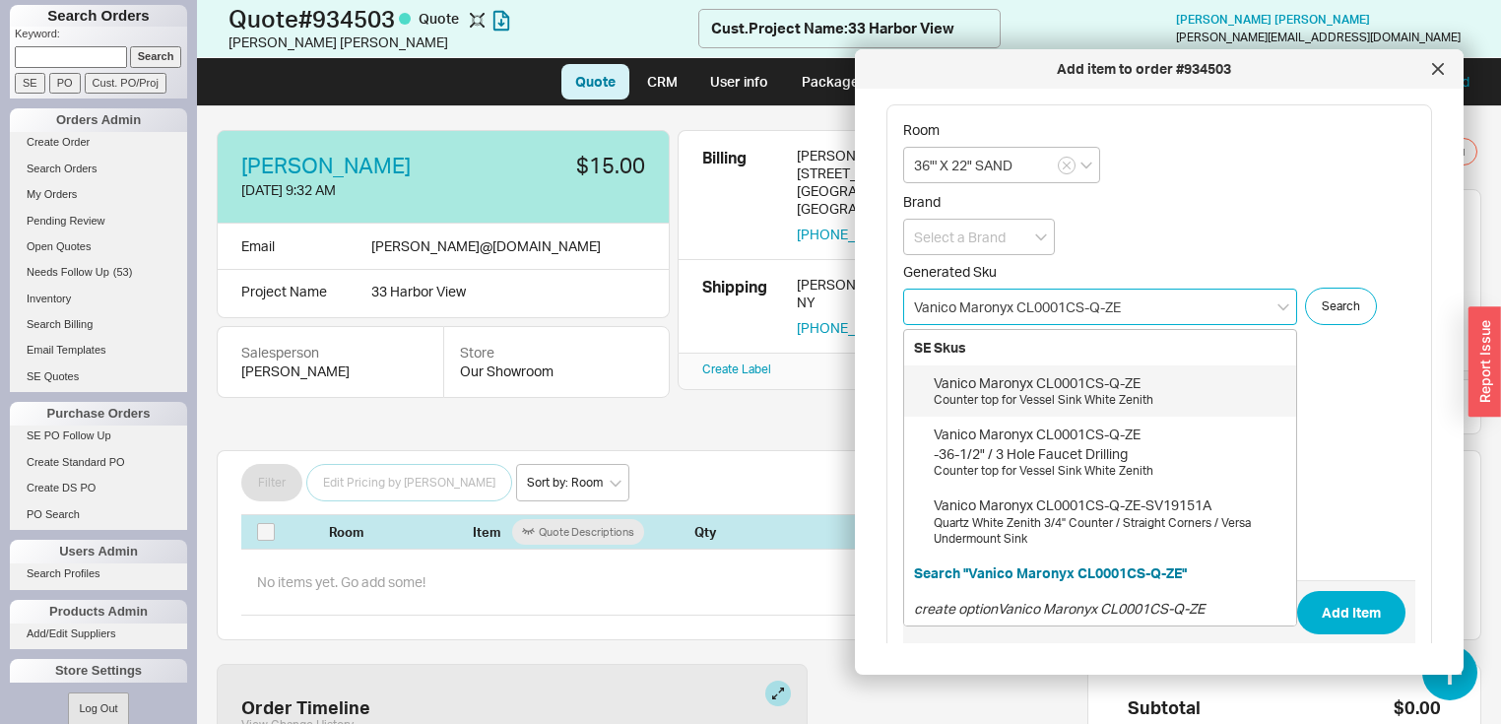
click at [1111, 386] on div "Vanico Maronyx CL0001CS-Q-ZE" at bounding box center [1109, 383] width 353 height 20
type input "CL0001CS-Q-ZE"
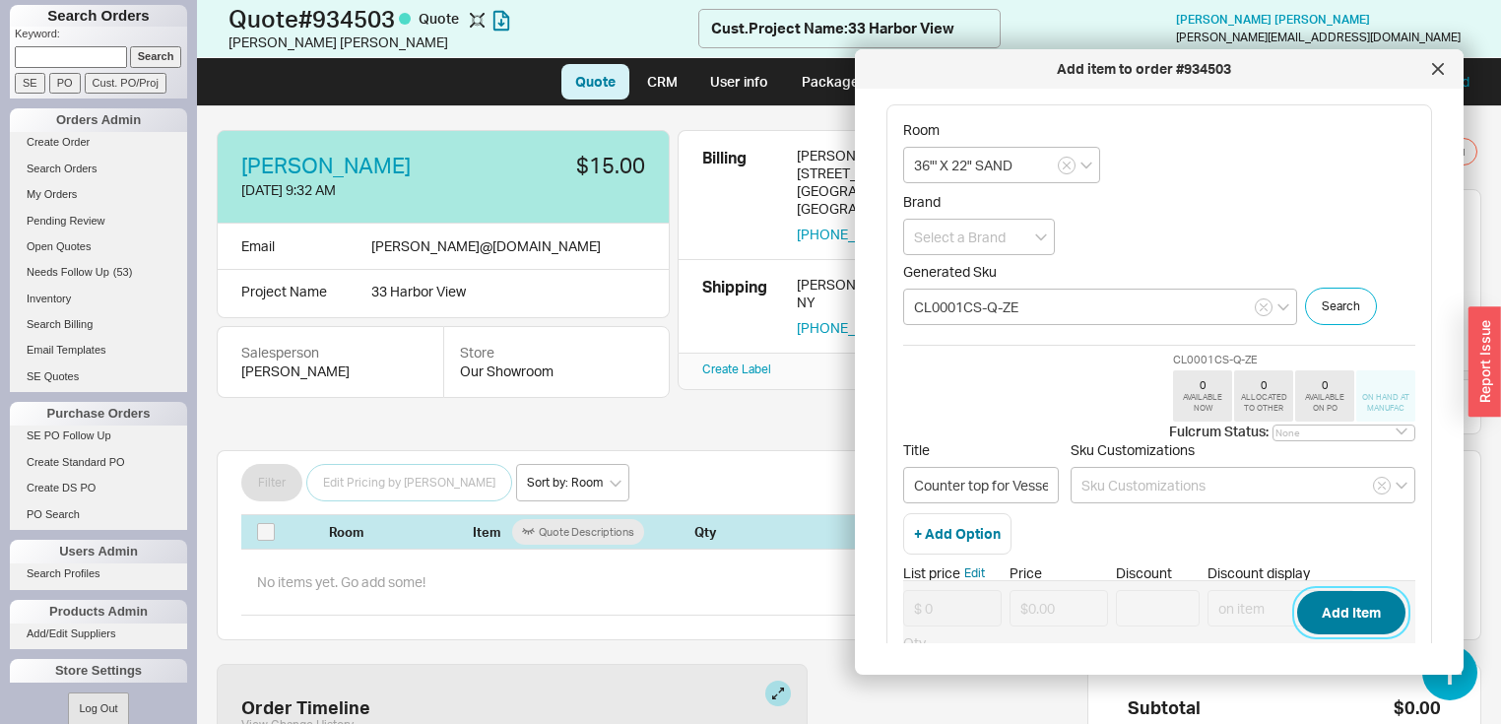
click at [1333, 607] on button "Add Item" at bounding box center [1351, 612] width 108 height 43
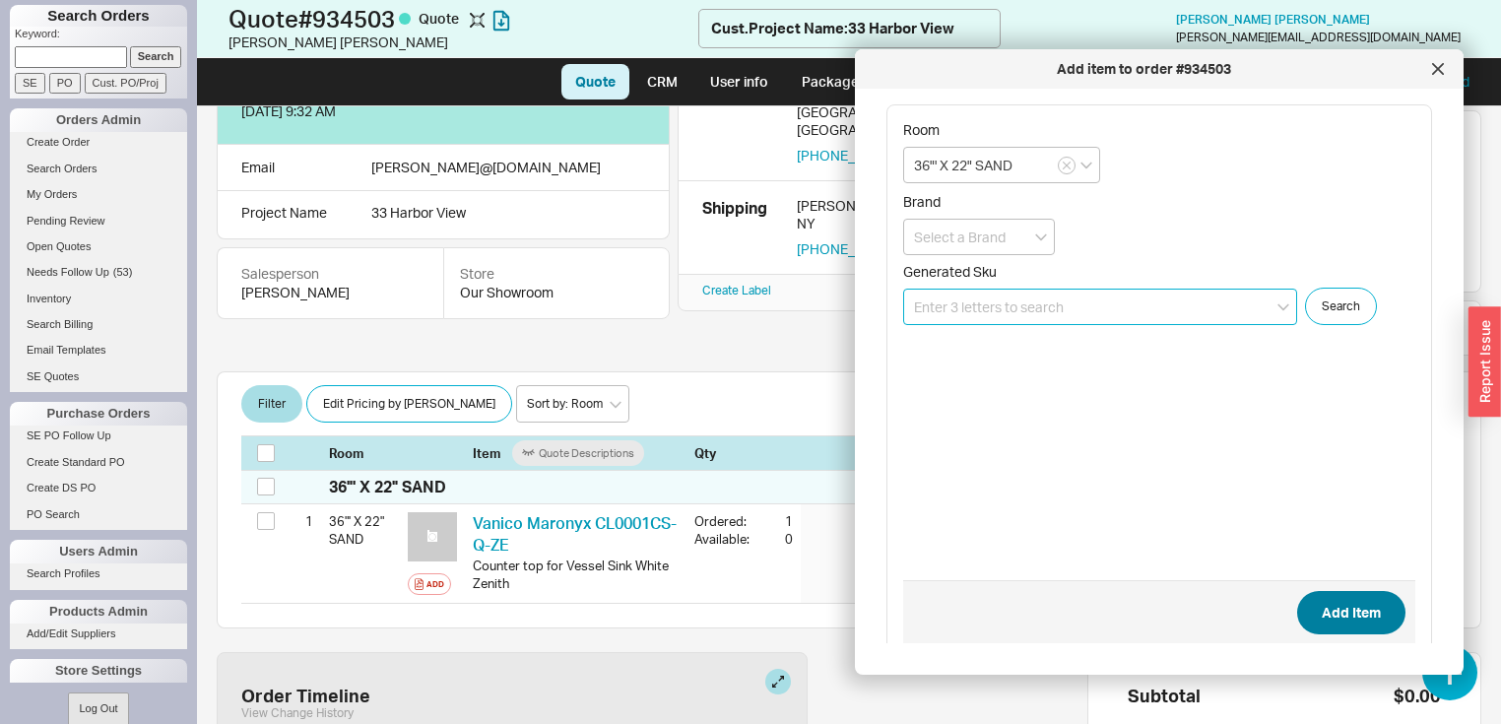
scroll to position [216, 0]
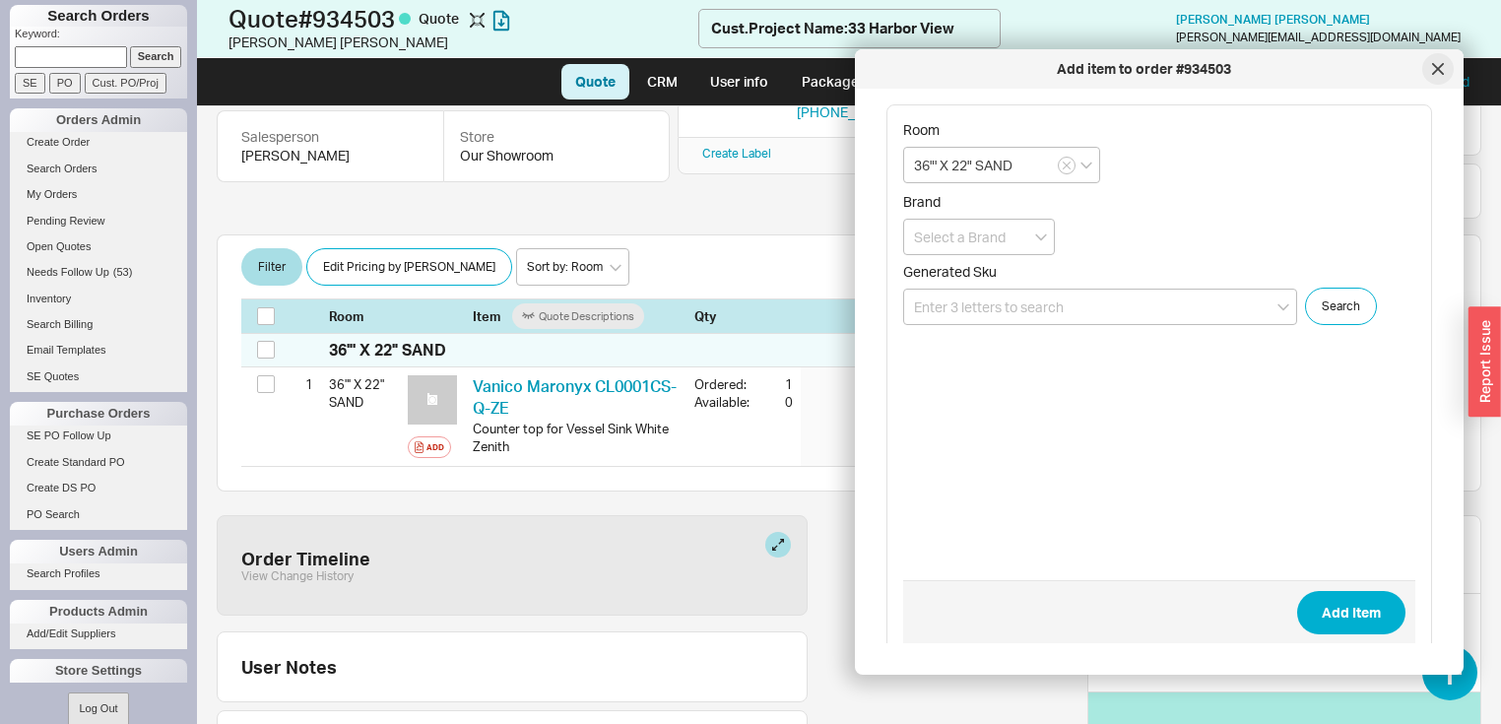
click at [1439, 71] on icon at bounding box center [1438, 69] width 10 height 10
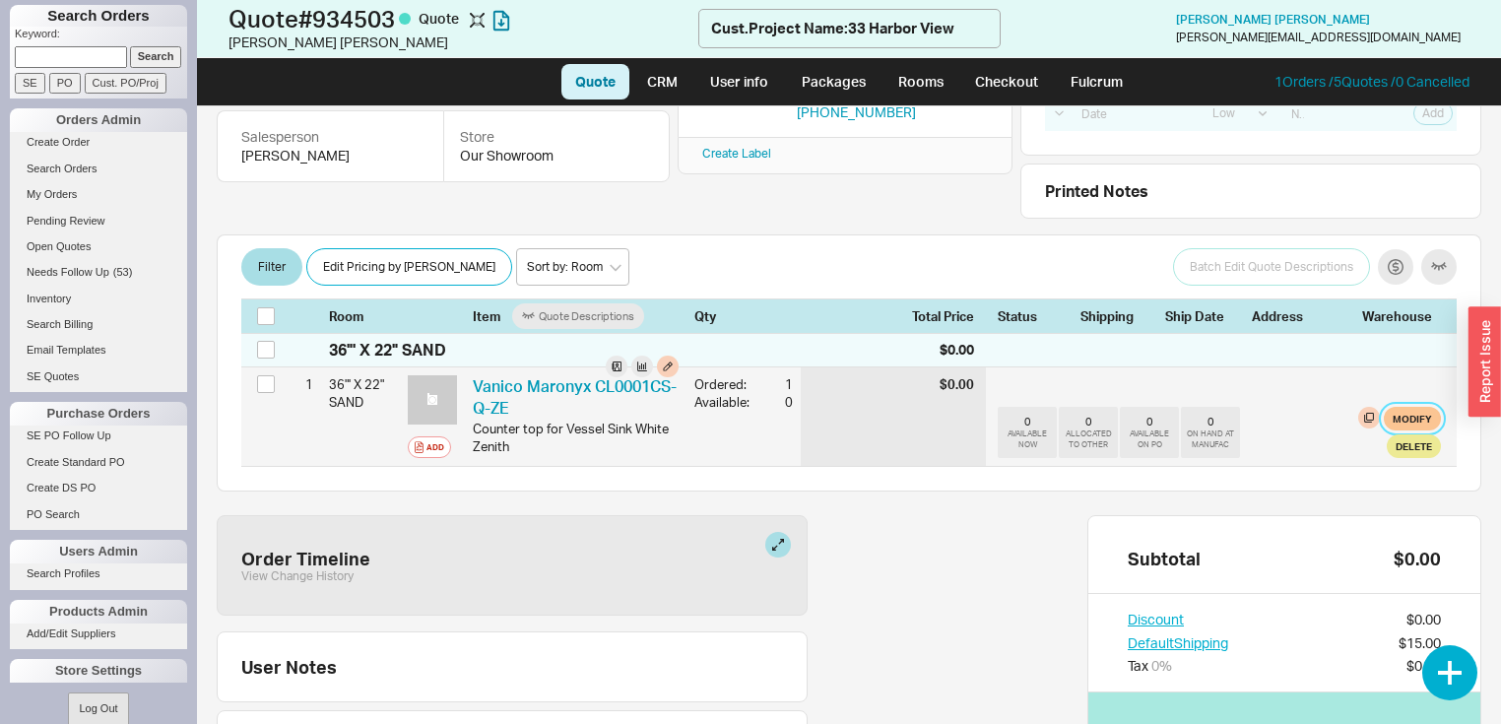
click at [1409, 417] on button "Modify" at bounding box center [1411, 419] width 57 height 24
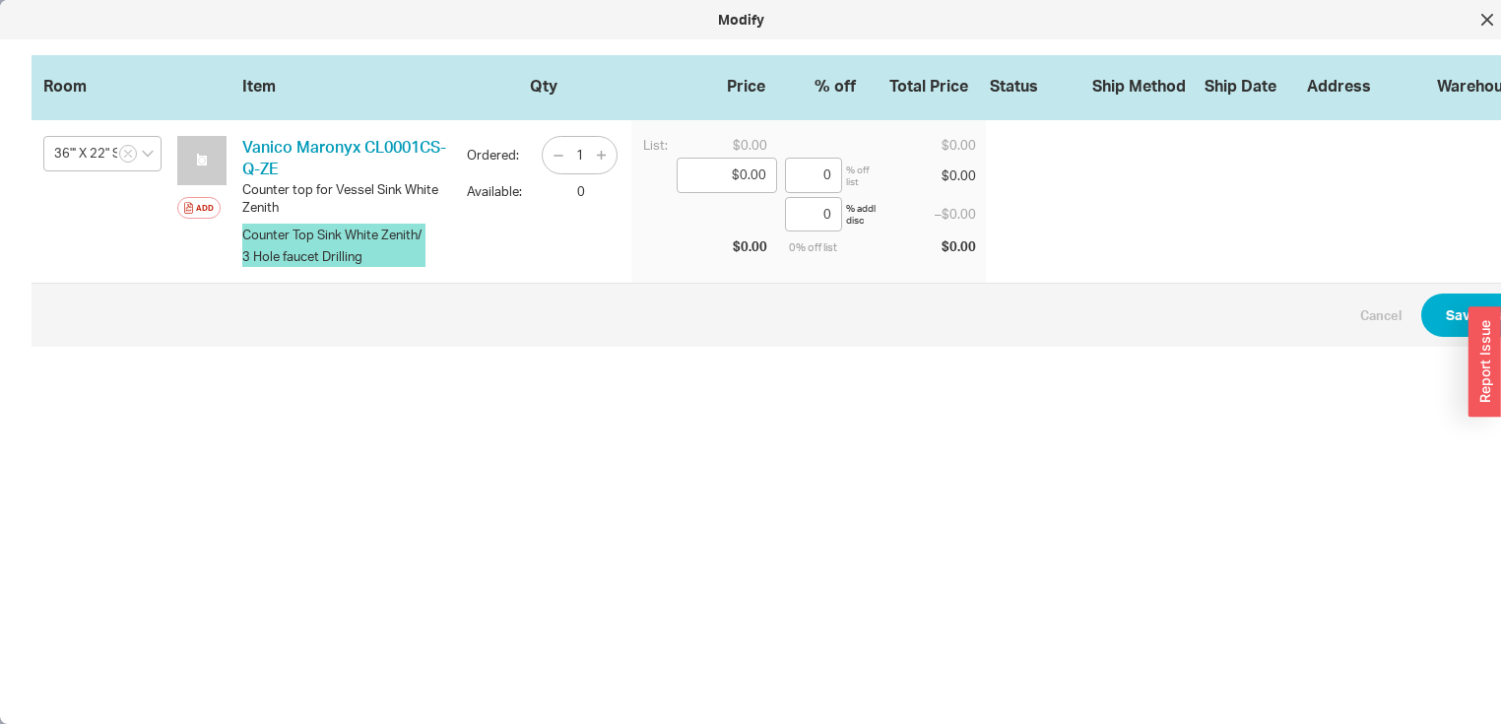
click at [365, 239] on button "Counter Top Sink White Zenith/ 3 Hole faucet Drilling" at bounding box center [333, 245] width 183 height 43
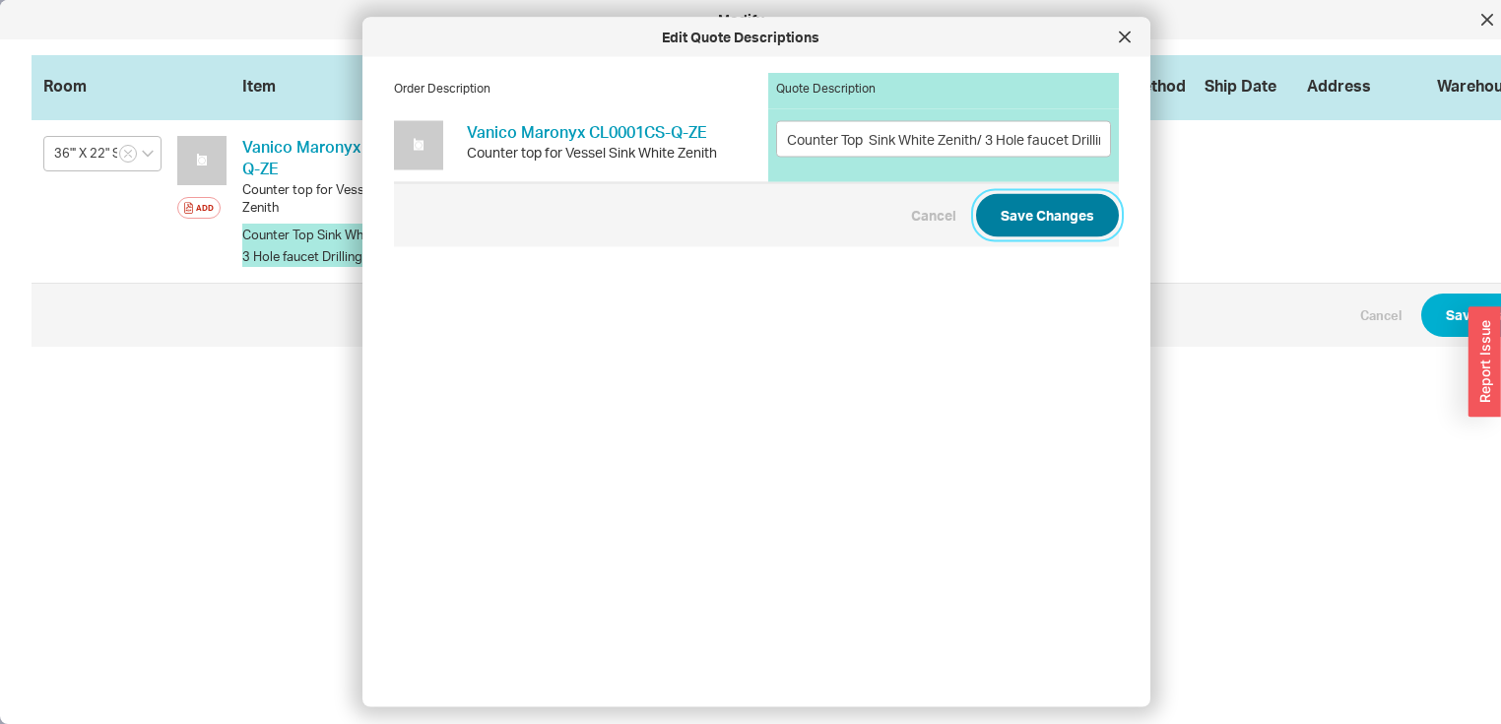
click at [1036, 211] on button "Save Changes" at bounding box center [1047, 214] width 143 height 43
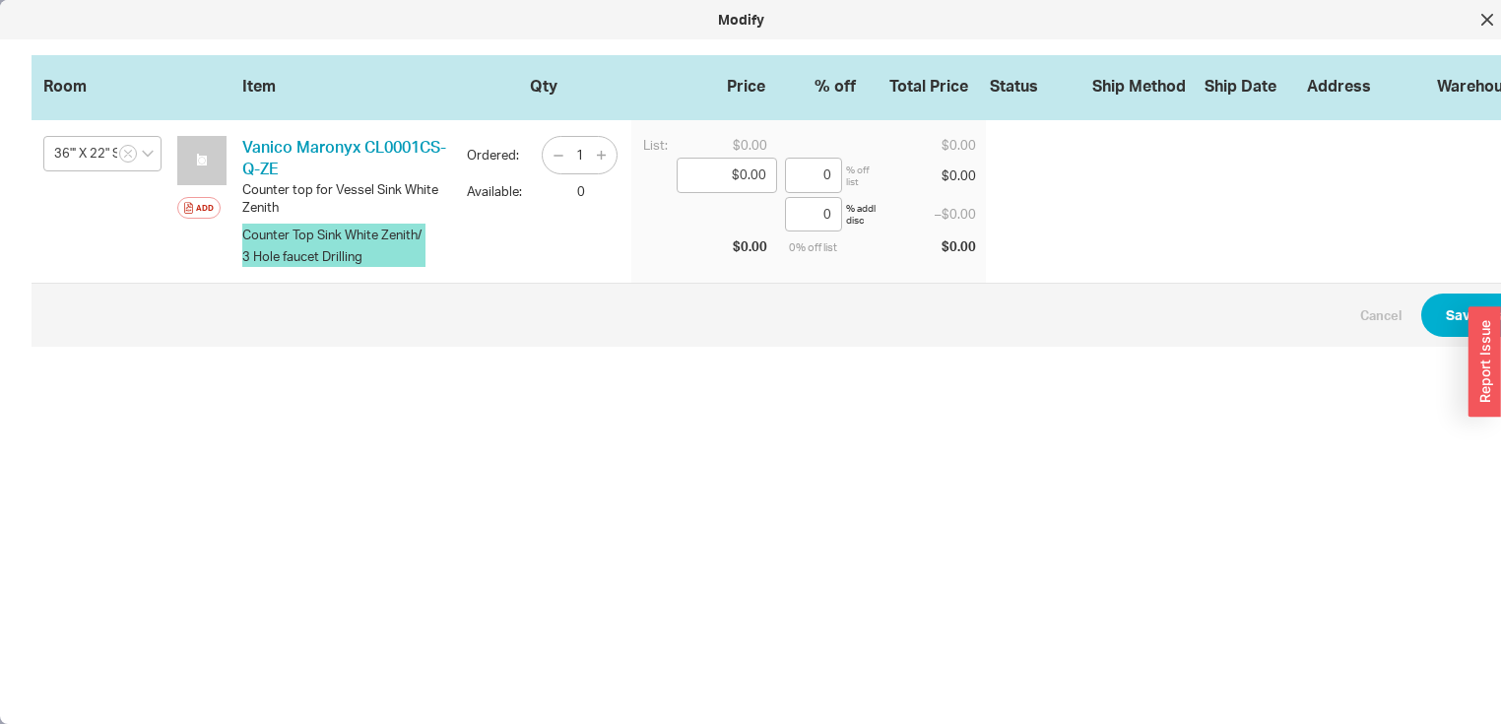
click at [352, 236] on button "Counter Top Sink White Zenith/ 3 Hole faucet Drilling" at bounding box center [333, 245] width 183 height 43
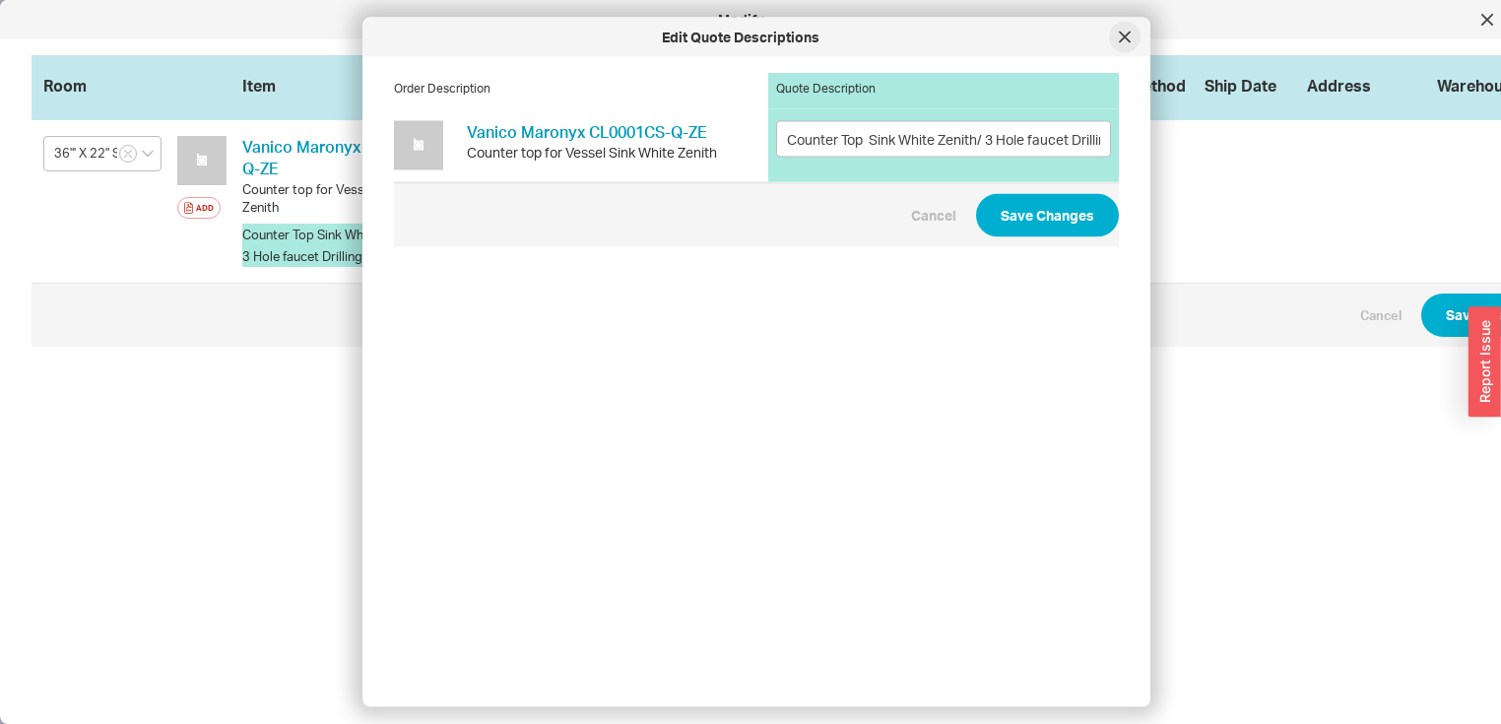
click at [1123, 37] on icon at bounding box center [1125, 37] width 10 height 10
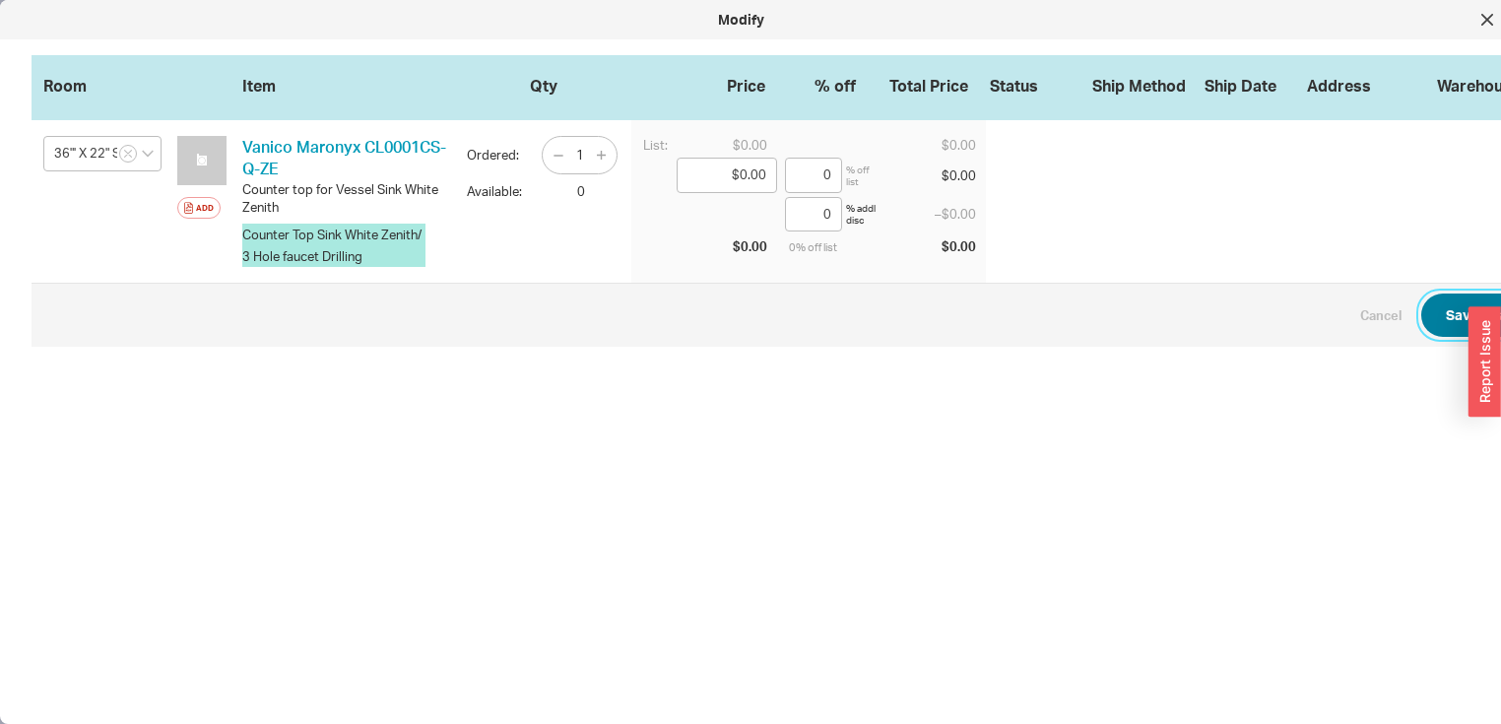
click at [1450, 323] on button "Save Changes" at bounding box center [1492, 314] width 143 height 43
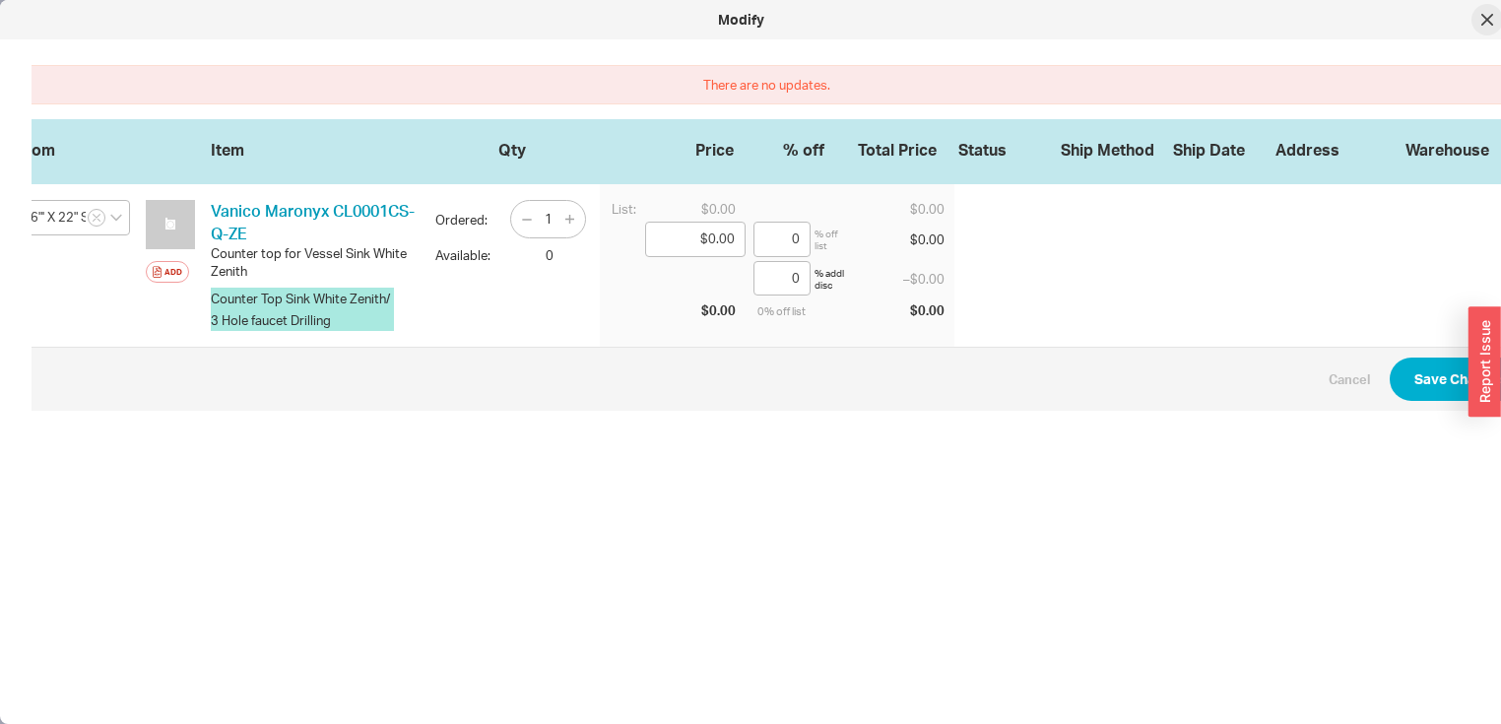
click at [1491, 14] on icon at bounding box center [1487, 20] width 12 height 12
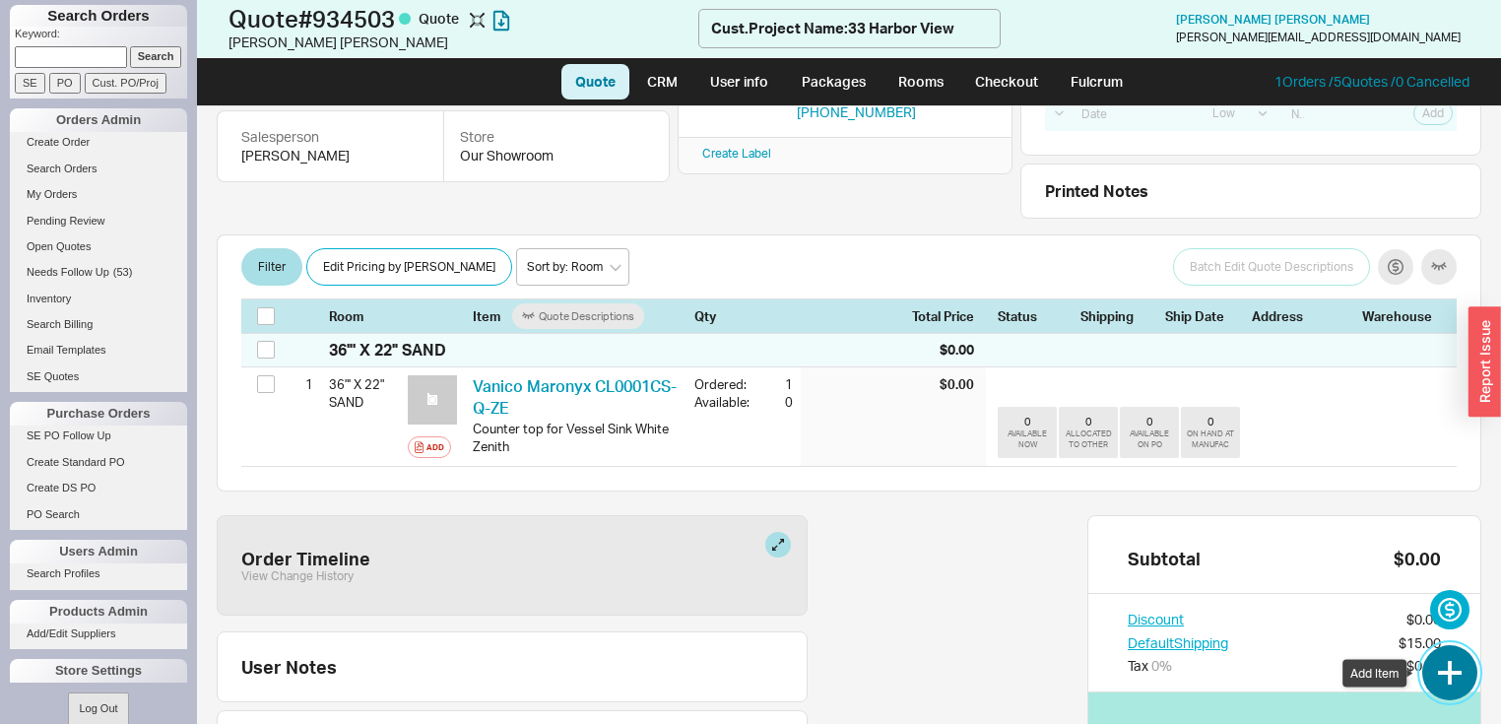
click at [1453, 668] on button "button" at bounding box center [1449, 672] width 55 height 55
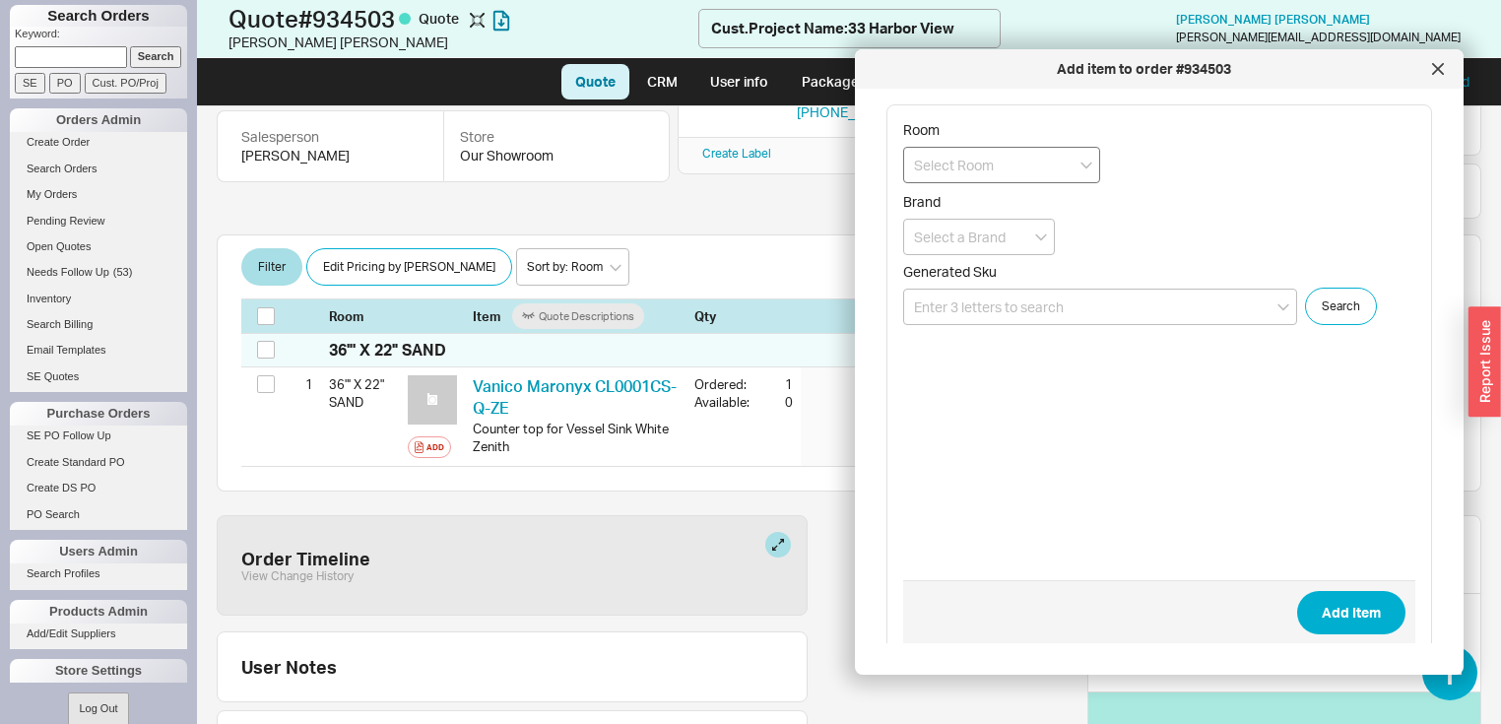
click at [1083, 159] on input at bounding box center [1001, 165] width 197 height 36
click at [1019, 197] on div "36"' X 22" SAND" at bounding box center [1001, 205] width 195 height 35
type input "36"' X 22" SAND"
click at [1088, 307] on input at bounding box center [1100, 307] width 394 height 36
paste input "Vanico Maronyx QM90A200"
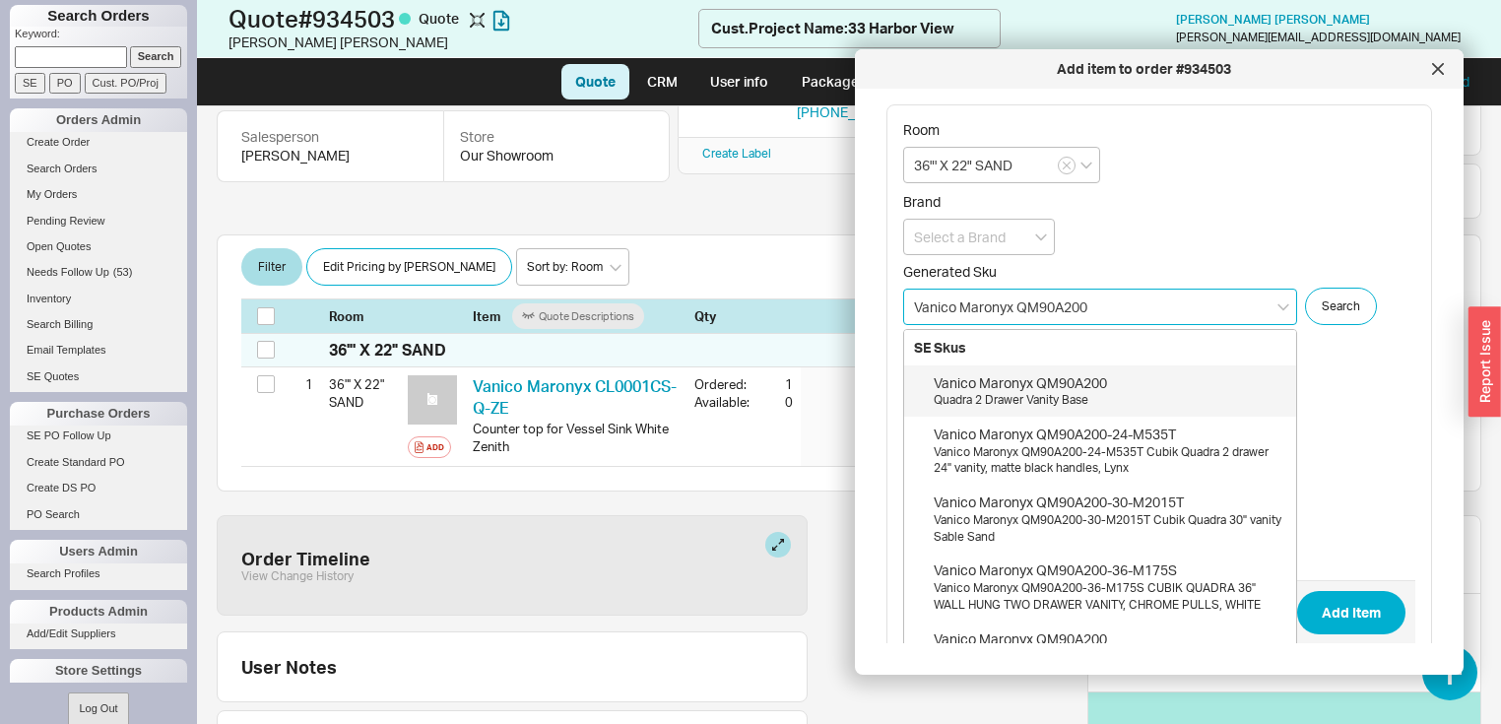
click at [1043, 387] on div "Vanico Maronyx QM90A200" at bounding box center [1109, 383] width 353 height 20
type input "QM90A200"
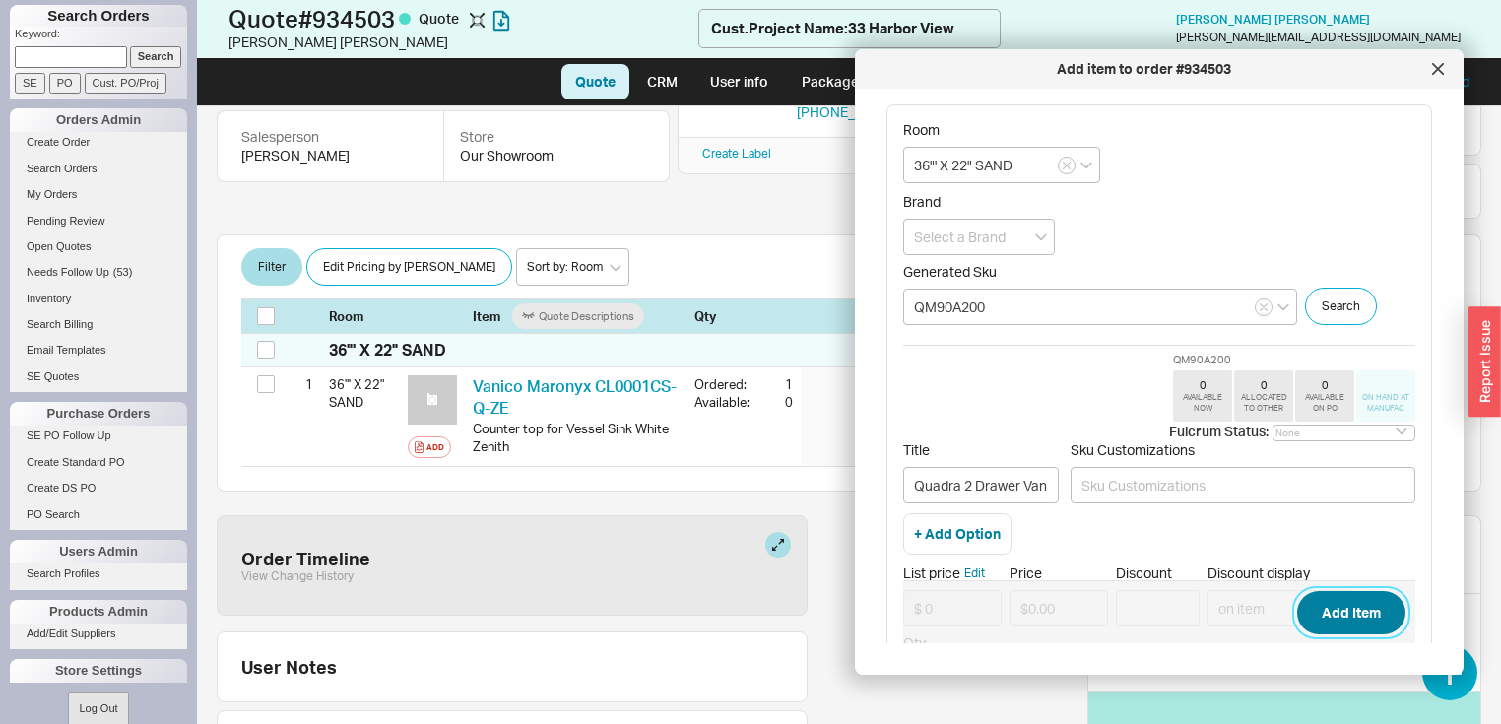
click at [1338, 615] on button "Add Item" at bounding box center [1351, 612] width 108 height 43
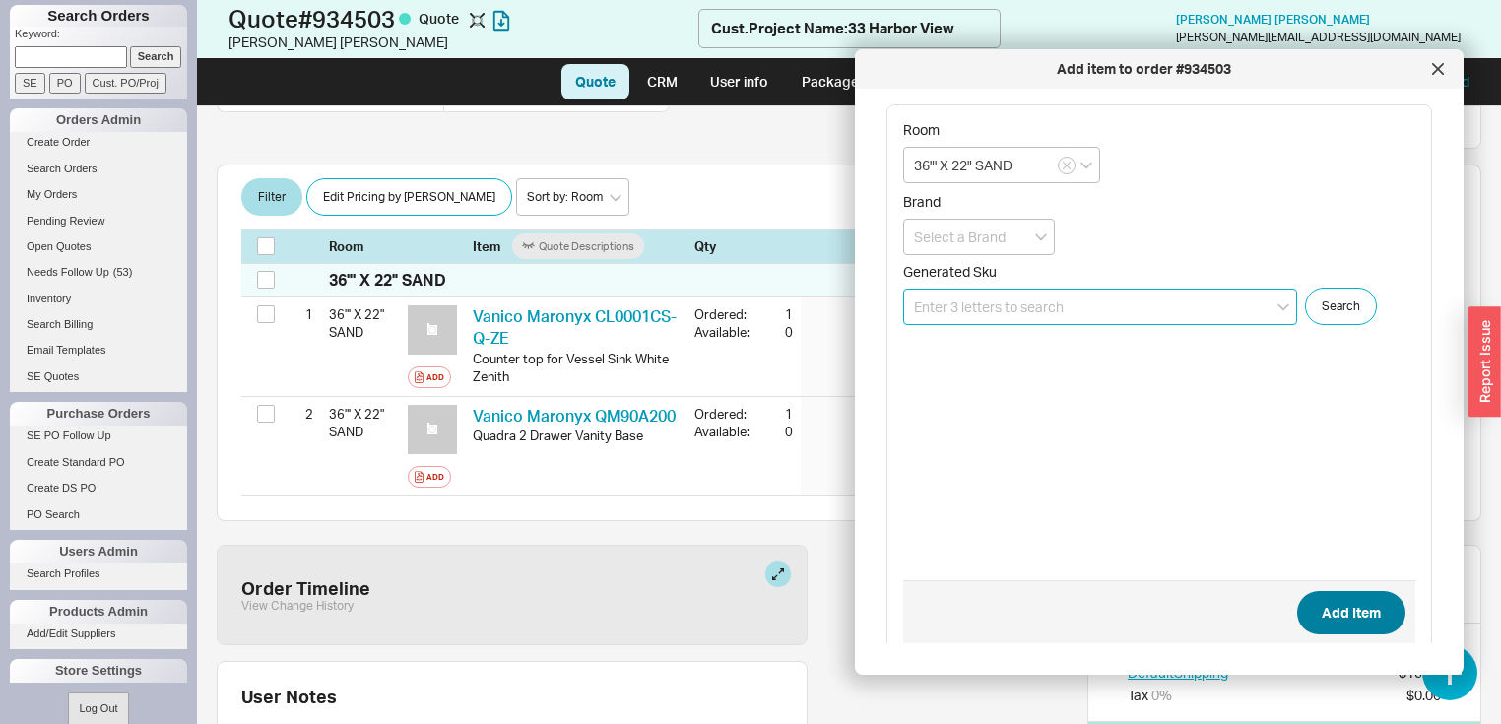
scroll to position [315, 0]
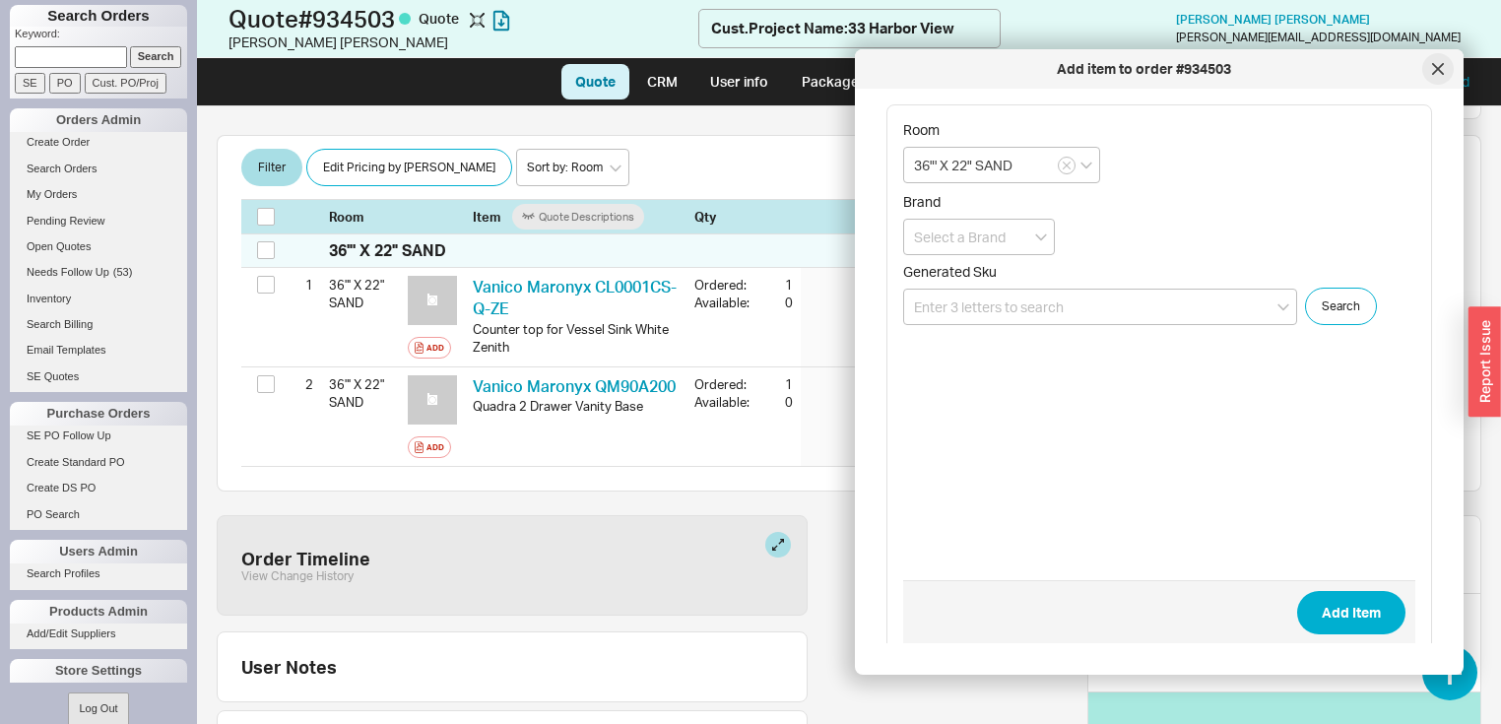
click at [1446, 71] on div at bounding box center [1438, 69] width 32 height 32
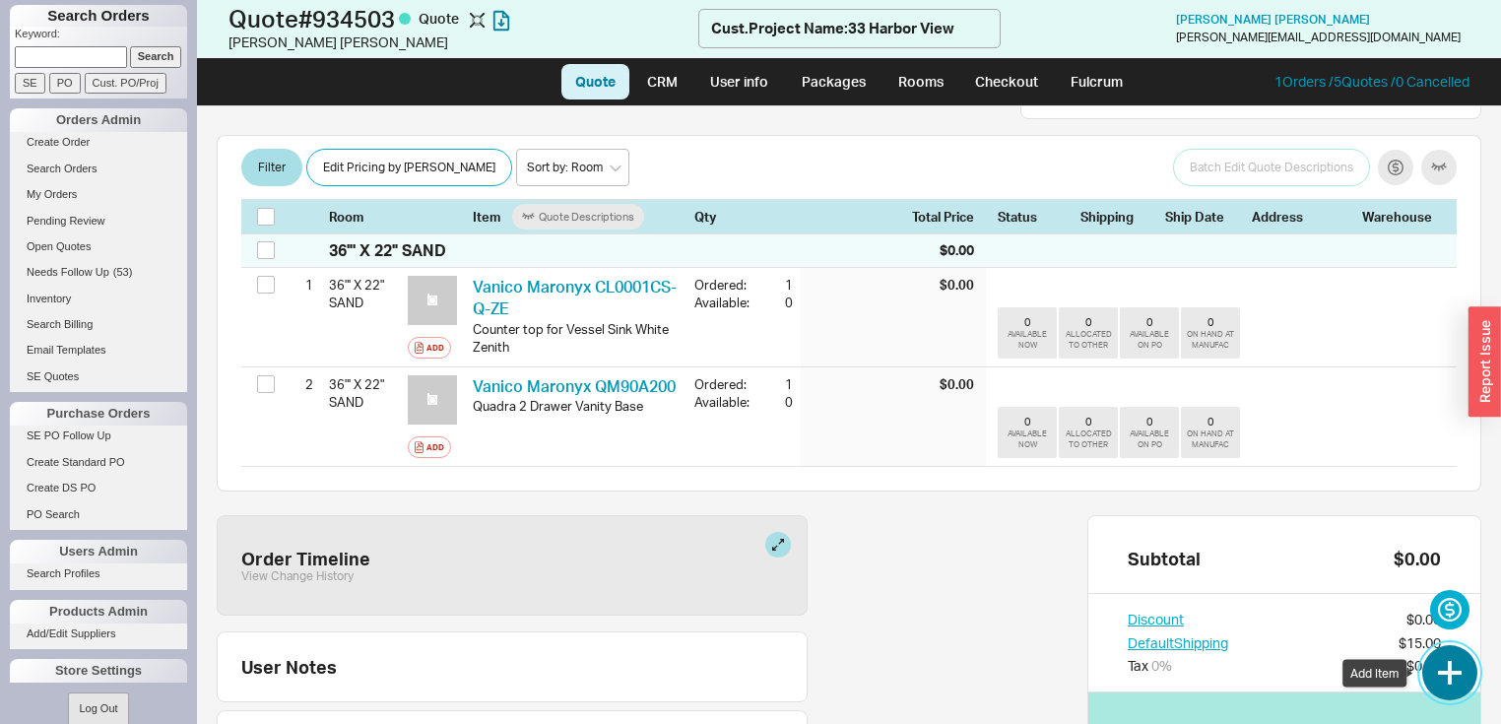
click at [1446, 677] on button "button" at bounding box center [1449, 672] width 55 height 55
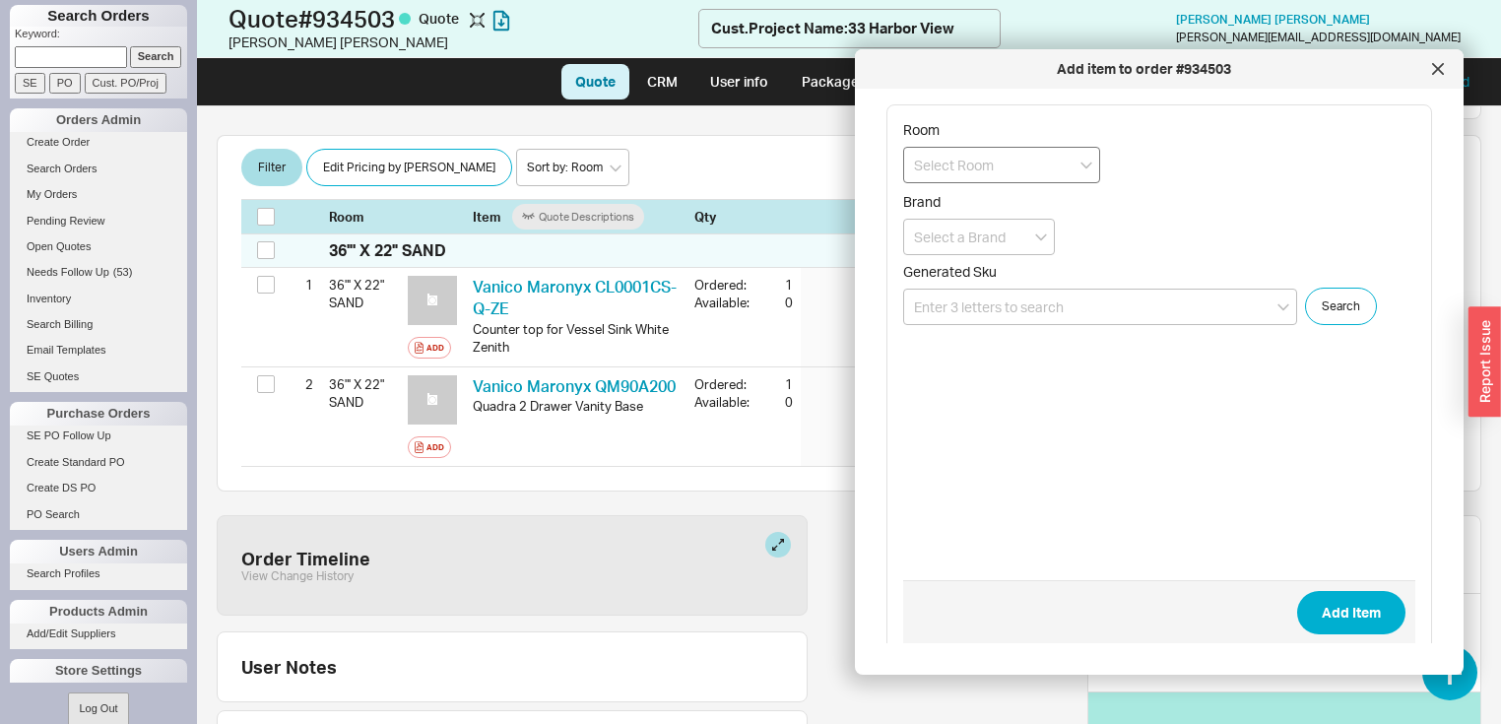
click at [1084, 169] on input at bounding box center [1001, 165] width 197 height 36
click at [971, 203] on div "36"' X 22" SAND" at bounding box center [1001, 205] width 195 height 35
type input "36"' X 22" SAND"
click at [1085, 296] on input at bounding box center [1100, 307] width 394 height 36
paste input "Vanico Maronyx SM19141A"
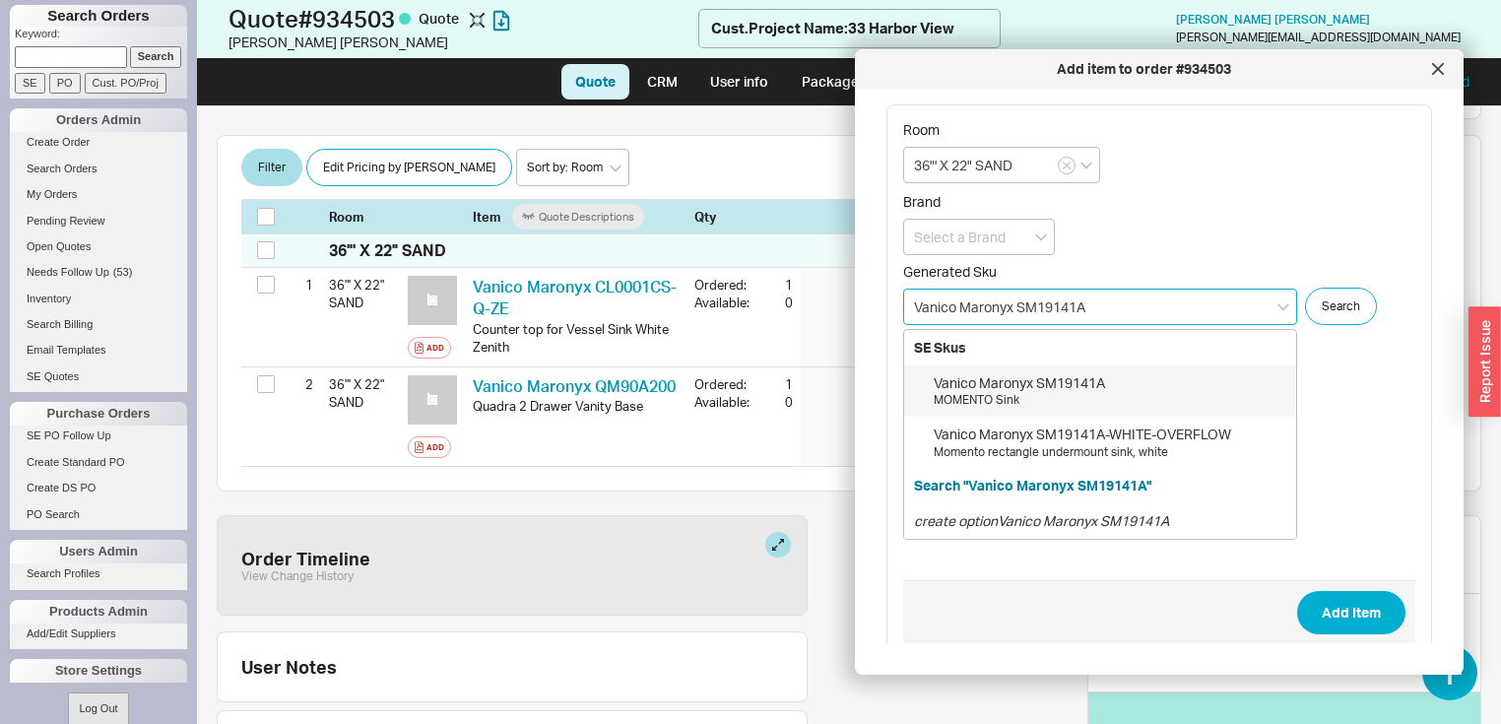
click at [1030, 382] on div "Vanico Maronyx SM19141A" at bounding box center [1109, 383] width 353 height 20
type input "SM19141A"
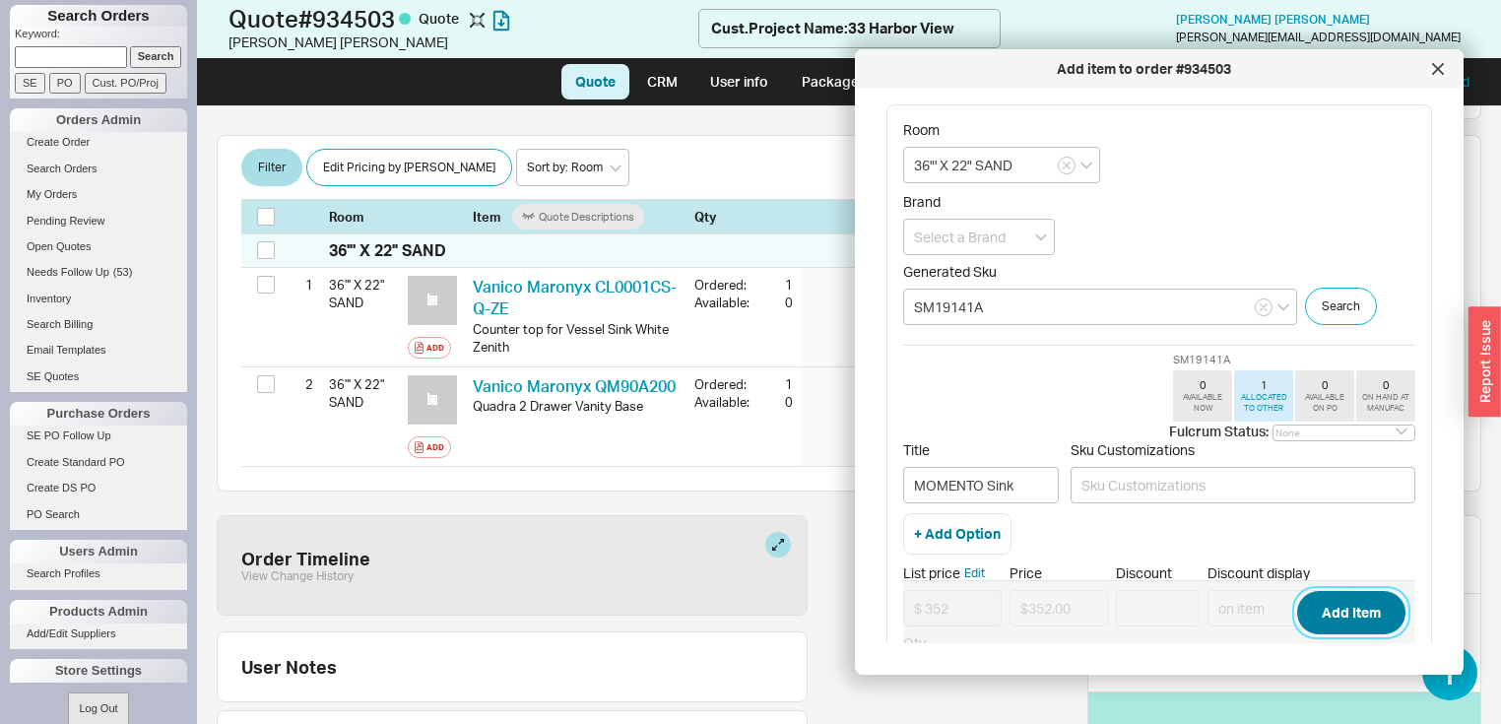
click at [1342, 611] on button "Add Item" at bounding box center [1351, 612] width 108 height 43
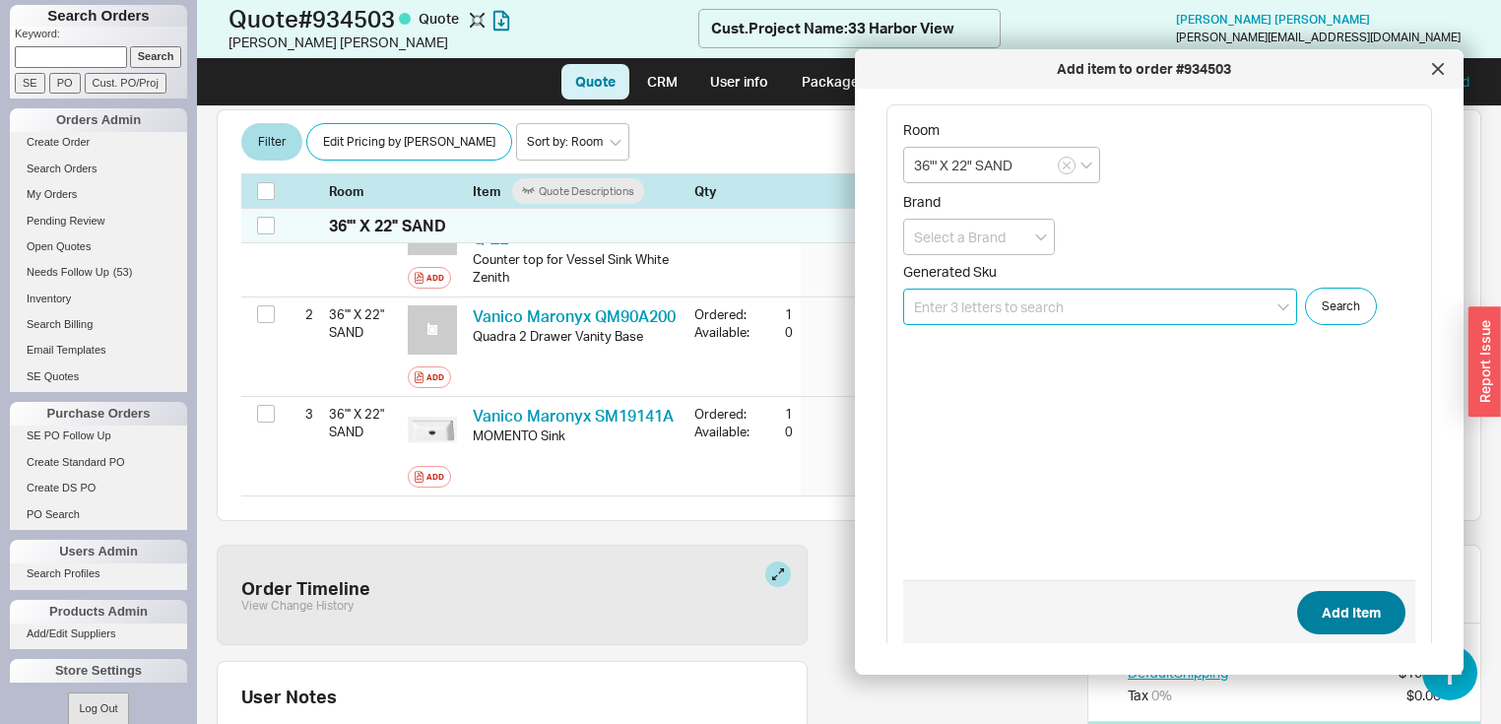
scroll to position [414, 0]
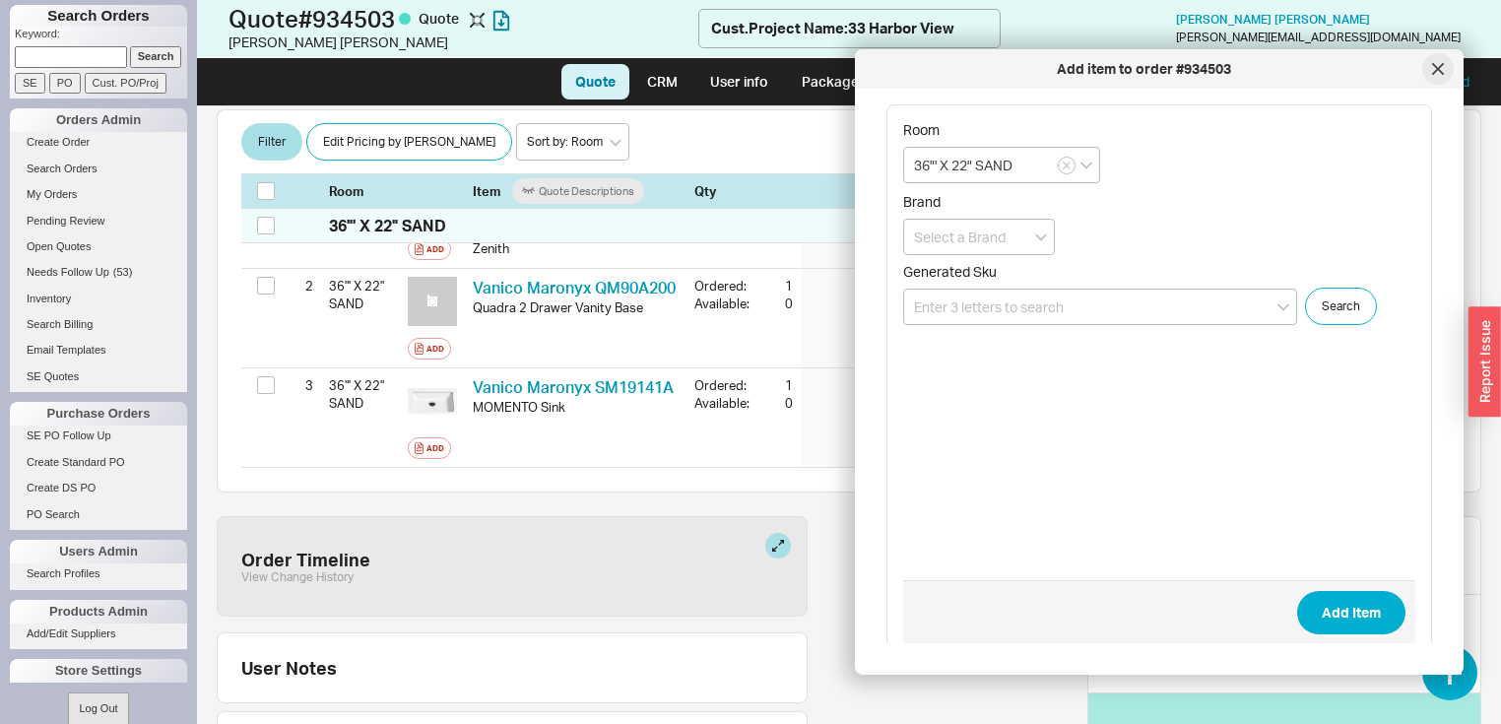
click at [1437, 67] on icon at bounding box center [1438, 69] width 10 height 10
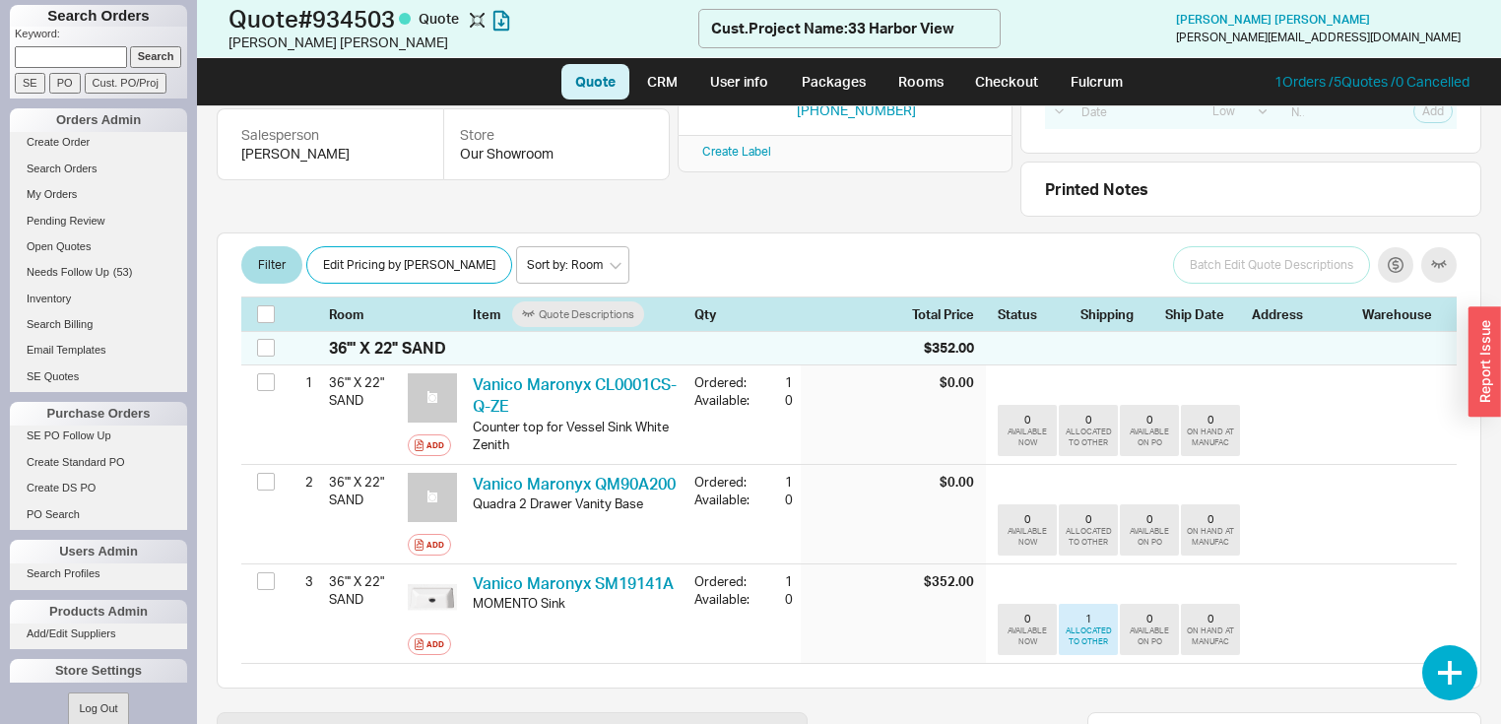
scroll to position [177, 0]
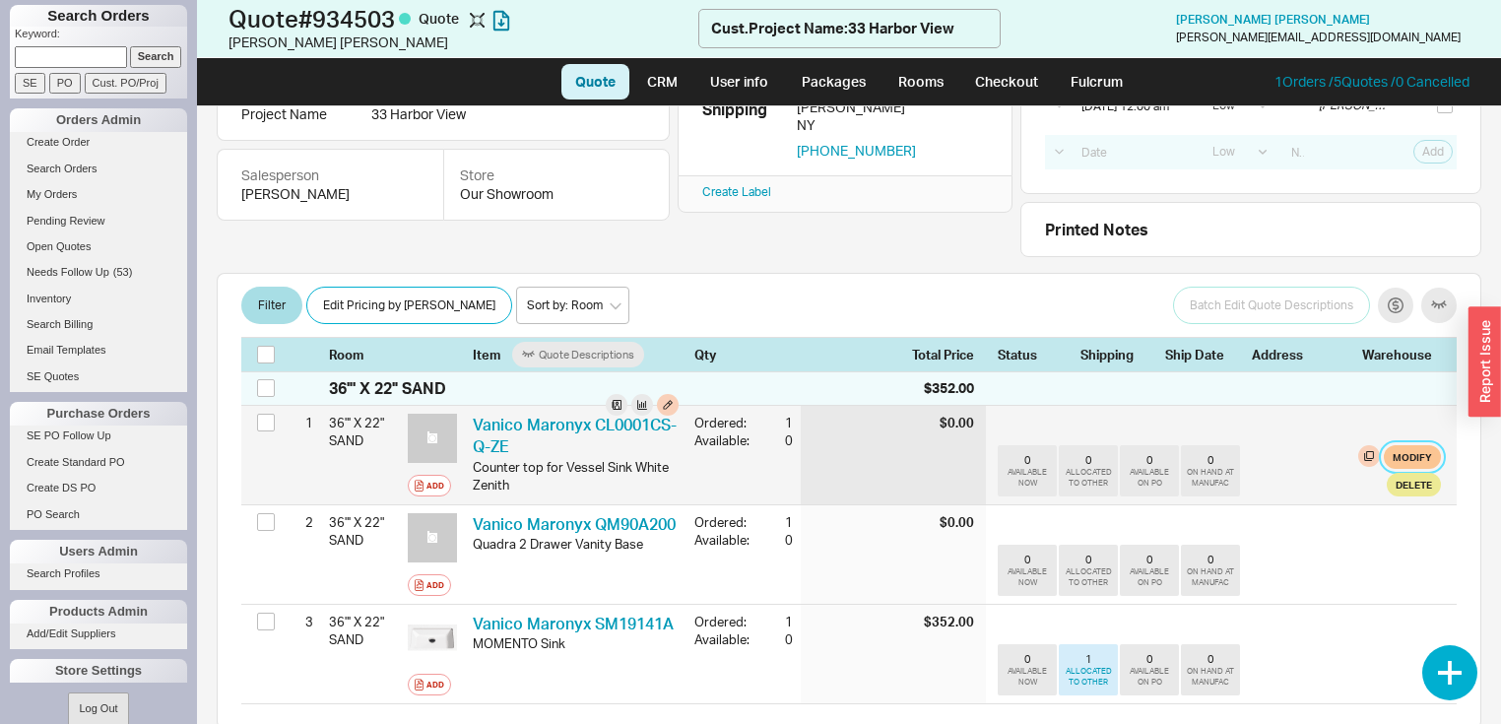
click at [1397, 451] on button "Modify" at bounding box center [1411, 457] width 57 height 24
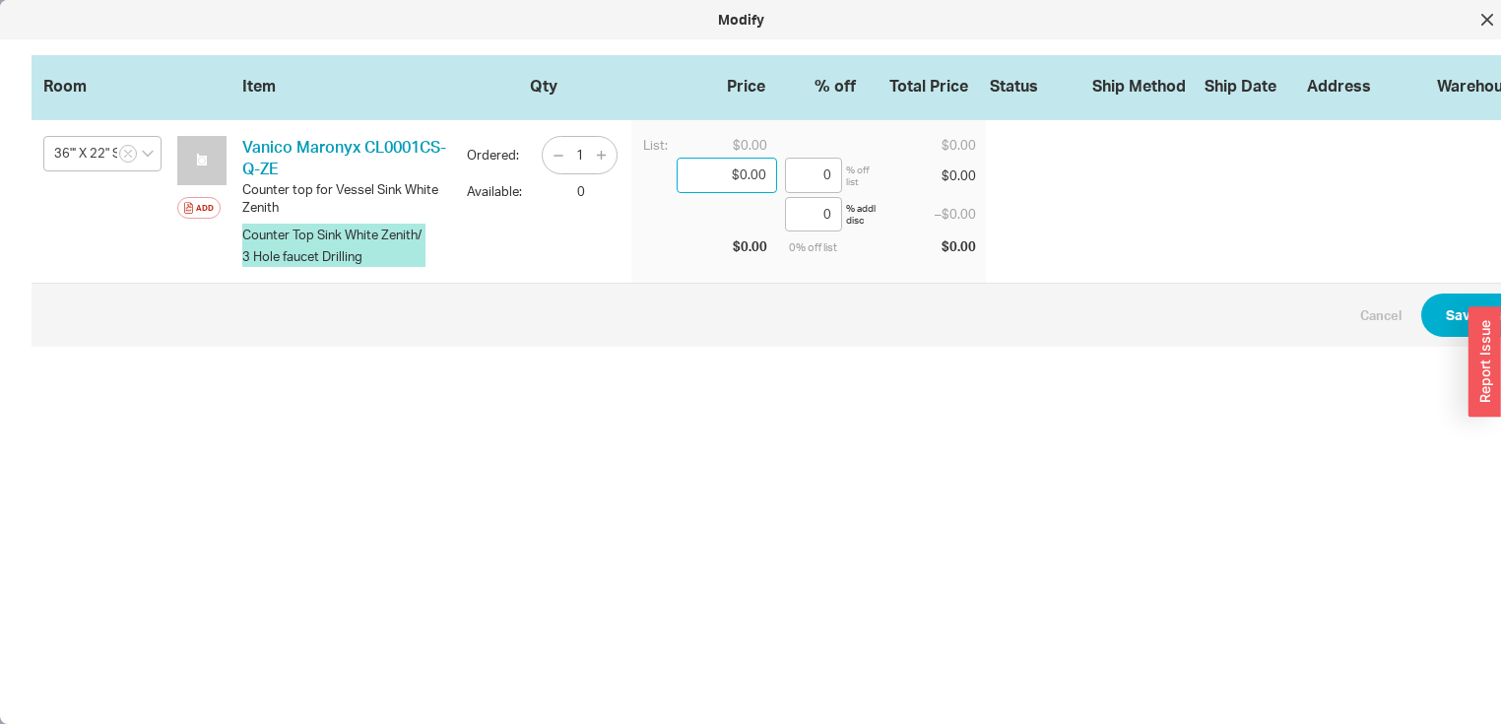
click at [766, 171] on input "$0.00" at bounding box center [726, 175] width 100 height 35
type input "$0.00"
type input "$795.00"
click at [1446, 308] on button "Save Changes" at bounding box center [1492, 314] width 143 height 43
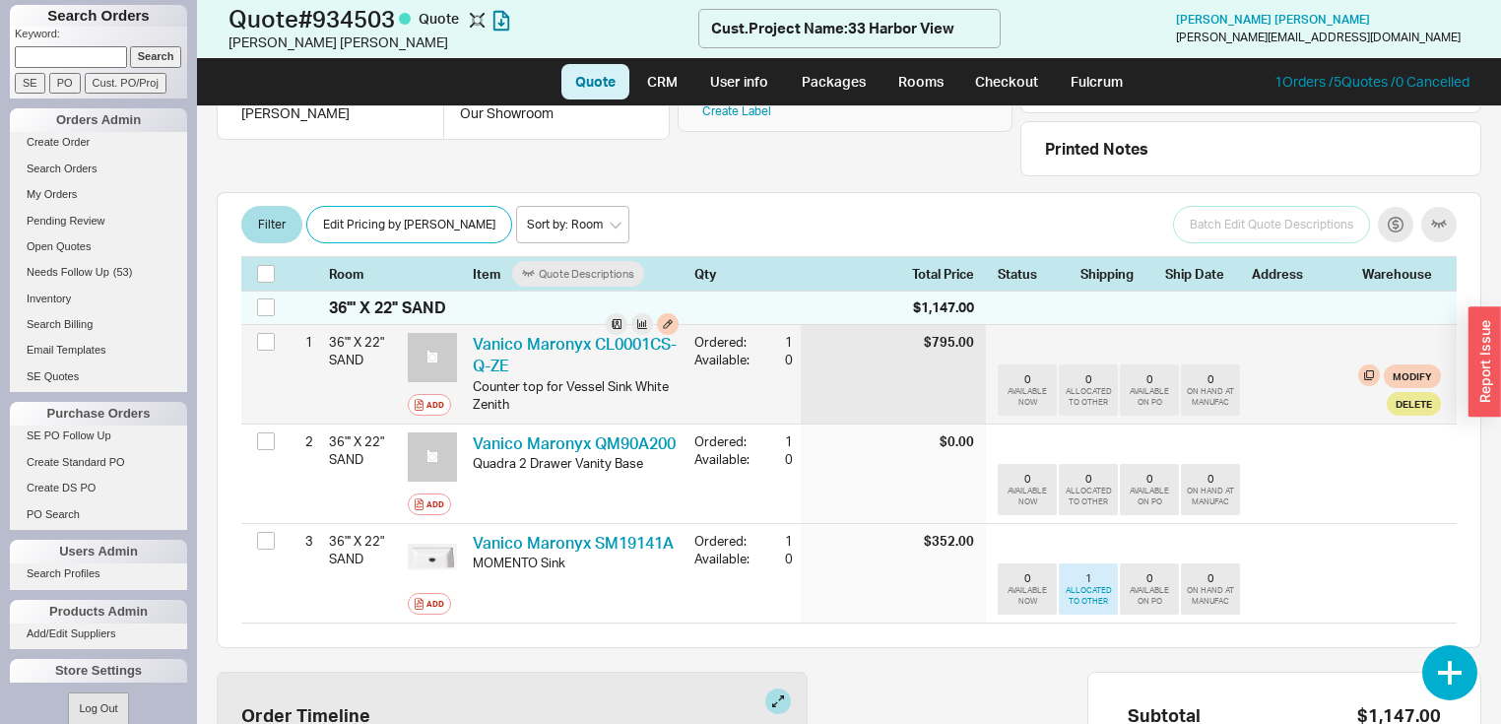
scroll to position [256, 0]
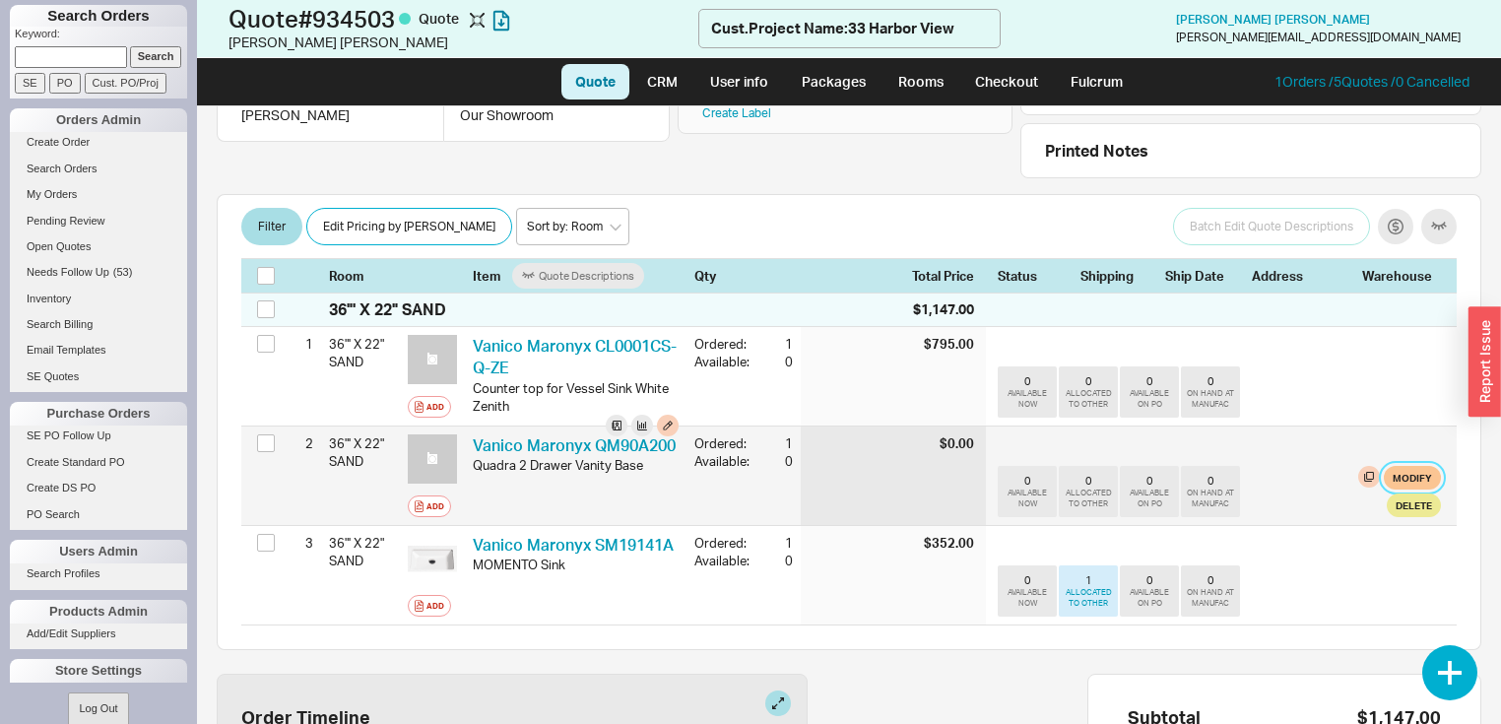
click at [1410, 473] on button "Modify" at bounding box center [1411, 478] width 57 height 24
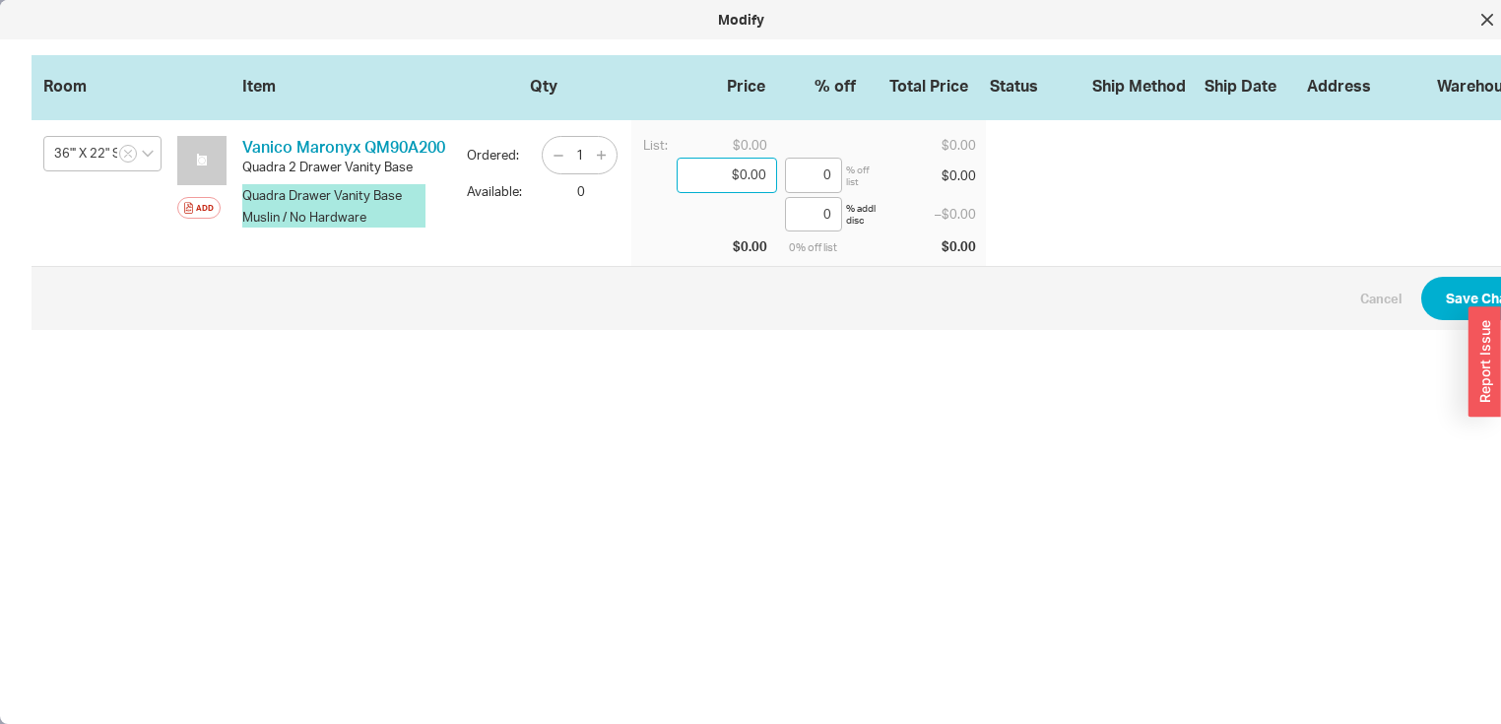
click at [773, 173] on input "$0.00" at bounding box center [726, 175] width 100 height 35
type input "$0.00"
type input "$895.00"
click at [1459, 291] on button "Save Changes" at bounding box center [1492, 298] width 143 height 43
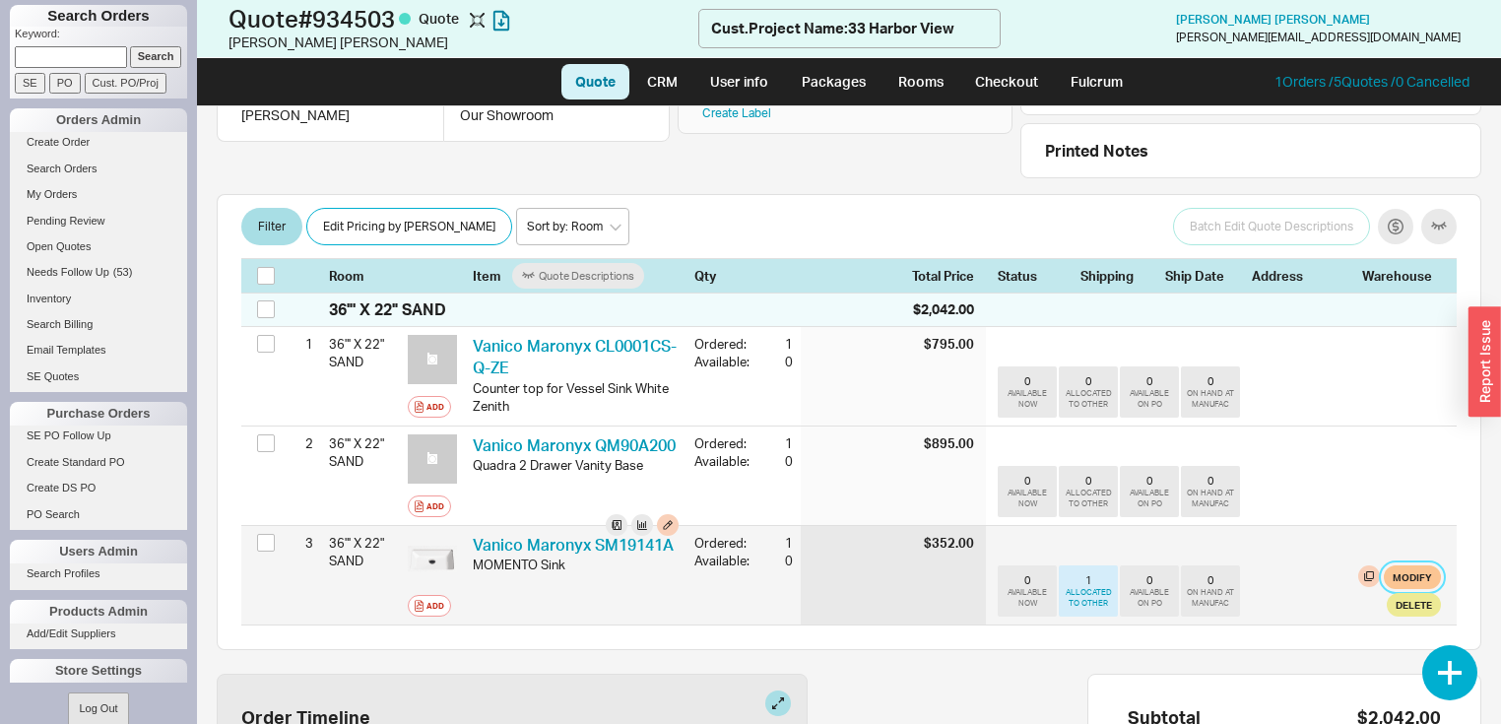
click at [1397, 568] on button "Modify" at bounding box center [1411, 577] width 57 height 24
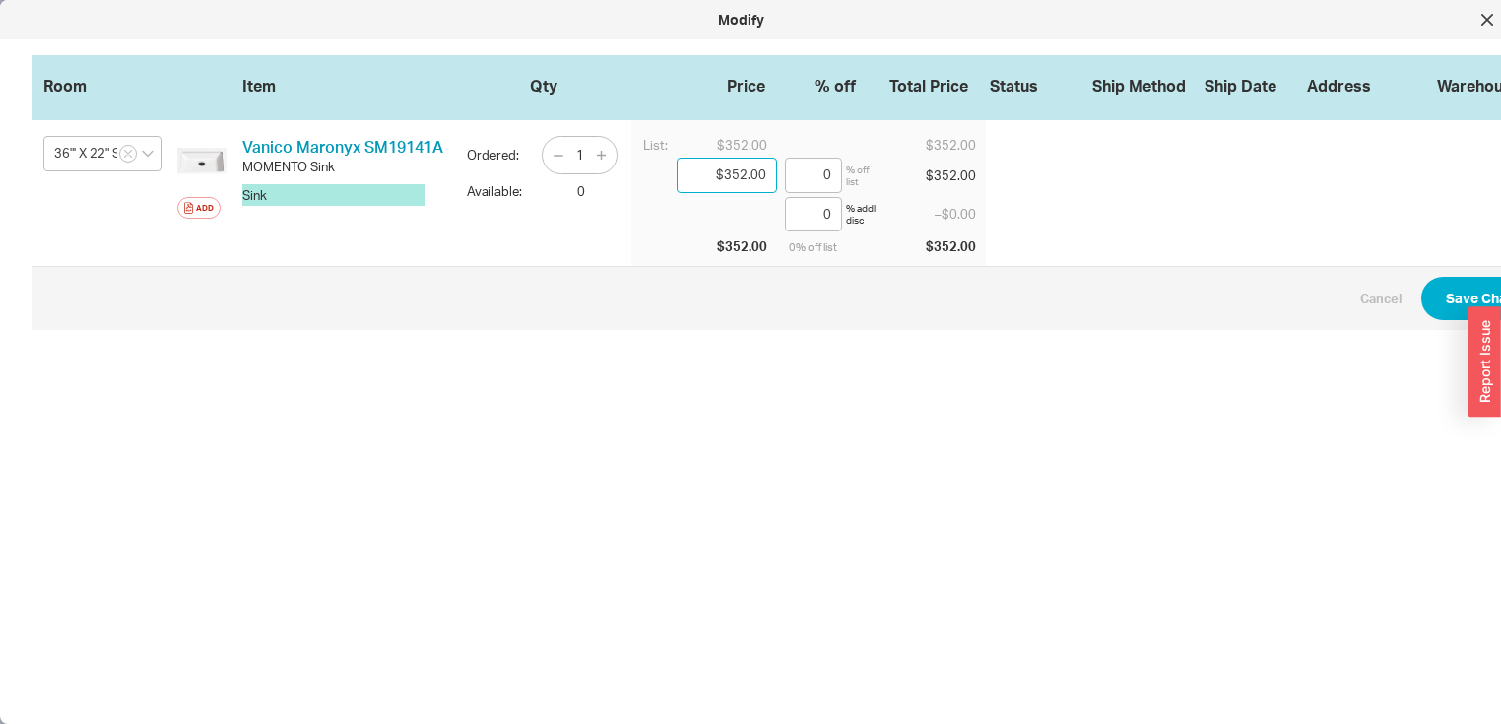
click at [768, 174] on input "$352.00" at bounding box center [726, 175] width 100 height 35
type input "$35.00"
type input "90.06"
type input "$3.00"
type input "99.15"
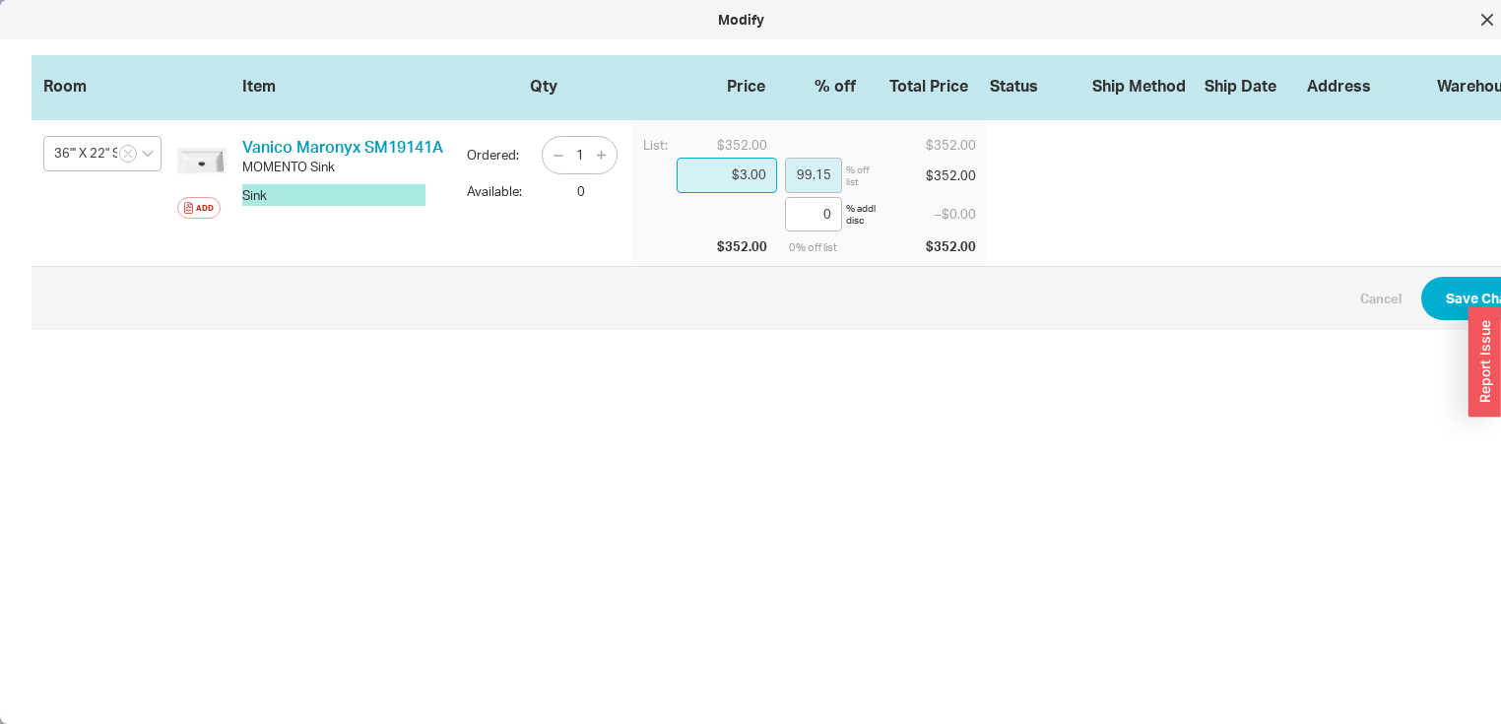
type input "0"
type input "$2.00"
type input "99.43"
type input "$26.00"
type input "92.61"
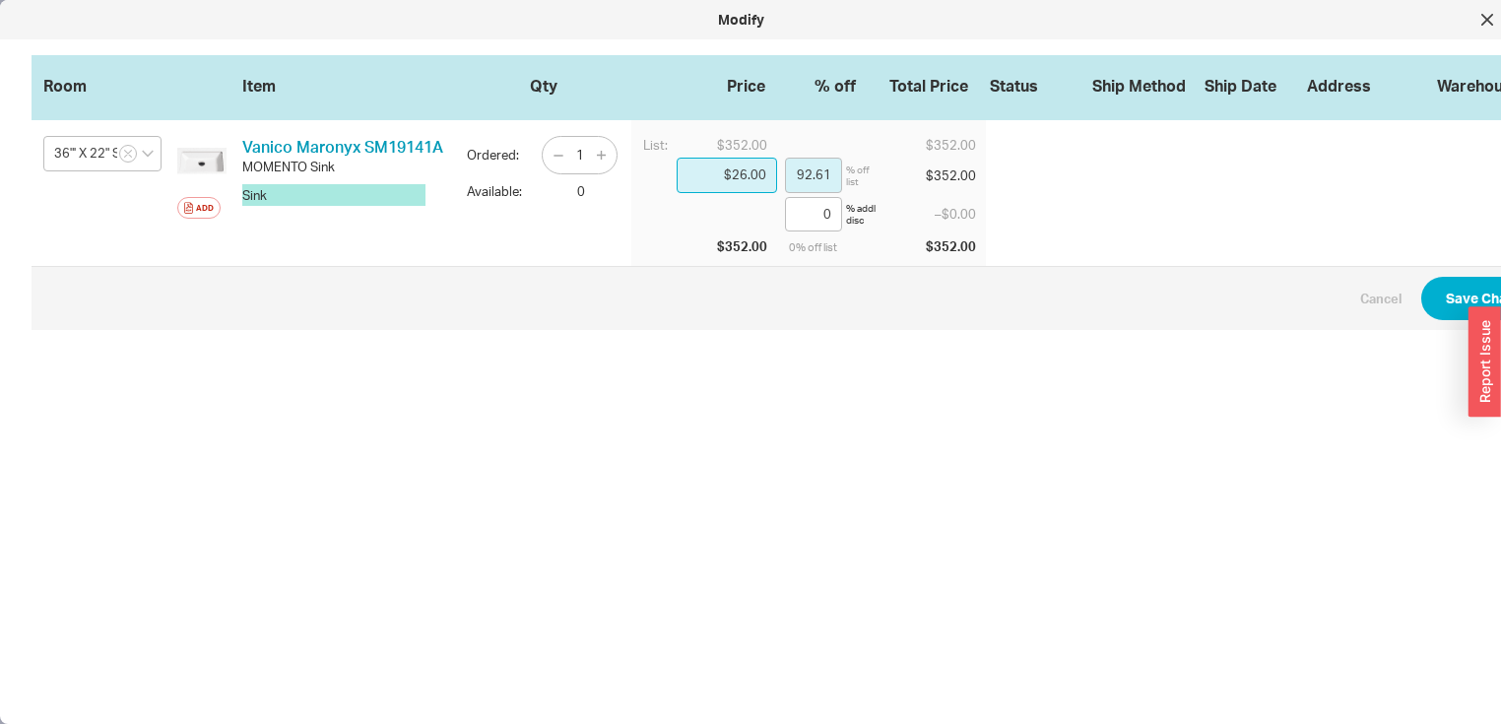
type input "$264.00"
type input "25"
type input "$264.00"
click at [1455, 293] on button "Save Changes" at bounding box center [1492, 298] width 143 height 43
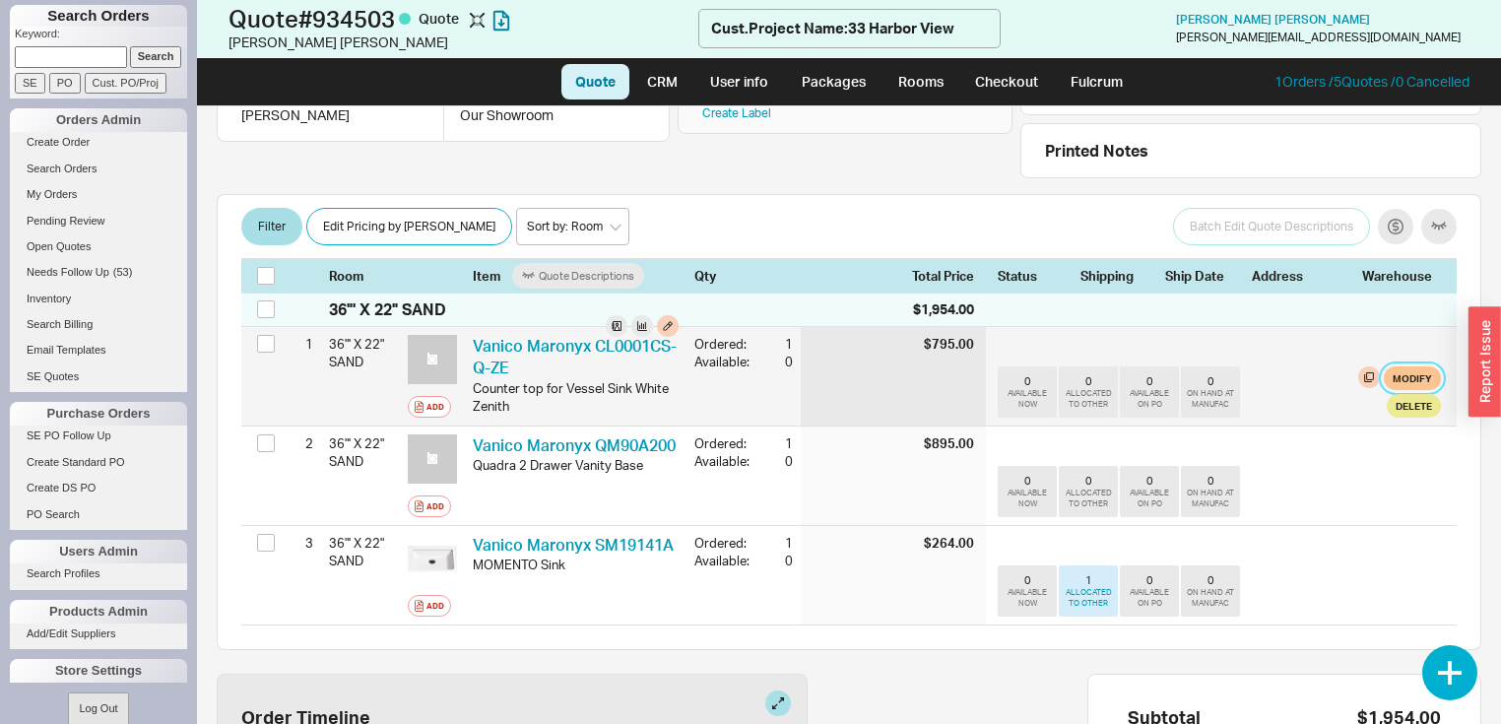
click at [1390, 373] on button "Modify" at bounding box center [1411, 378] width 57 height 24
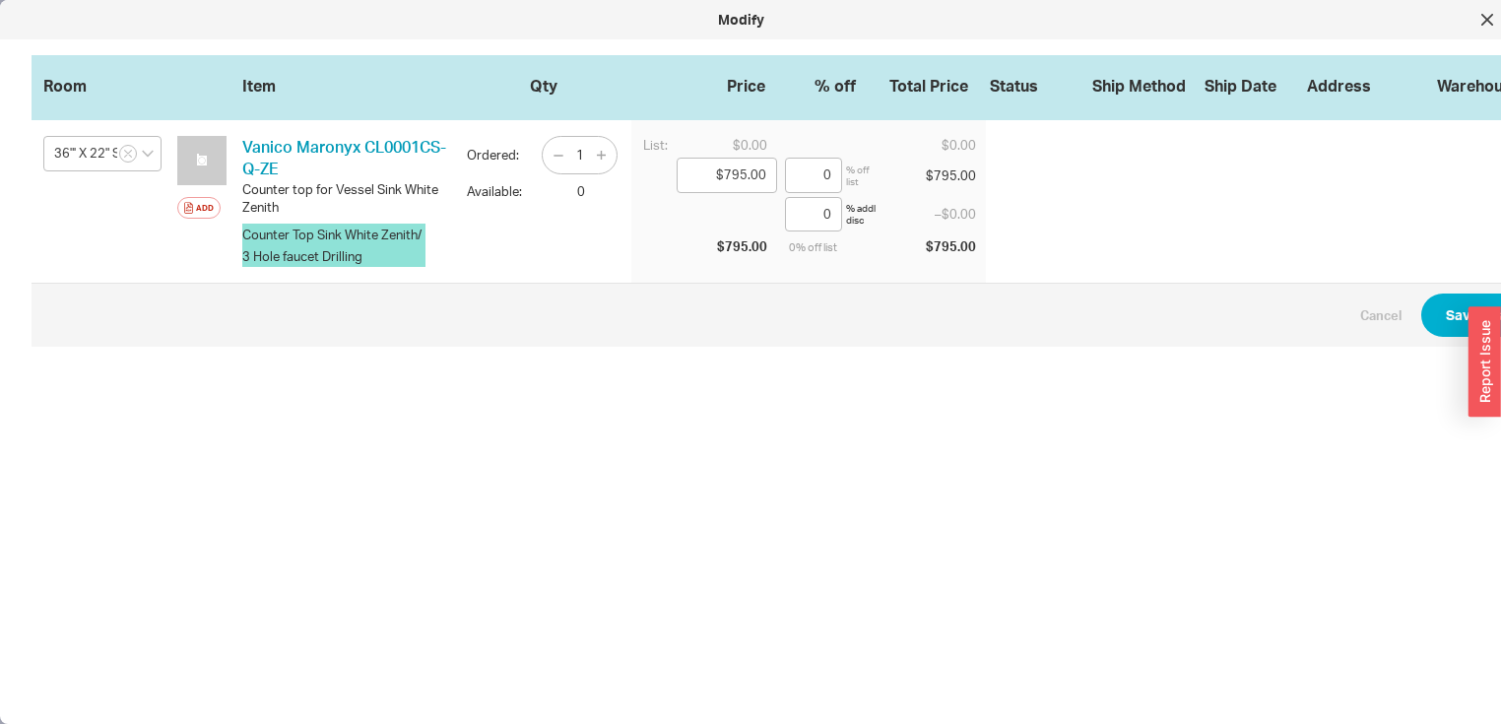
click at [421, 254] on button "Counter Top Sink White Zenith/ 3 Hole faucet Drilling" at bounding box center [333, 245] width 183 height 43
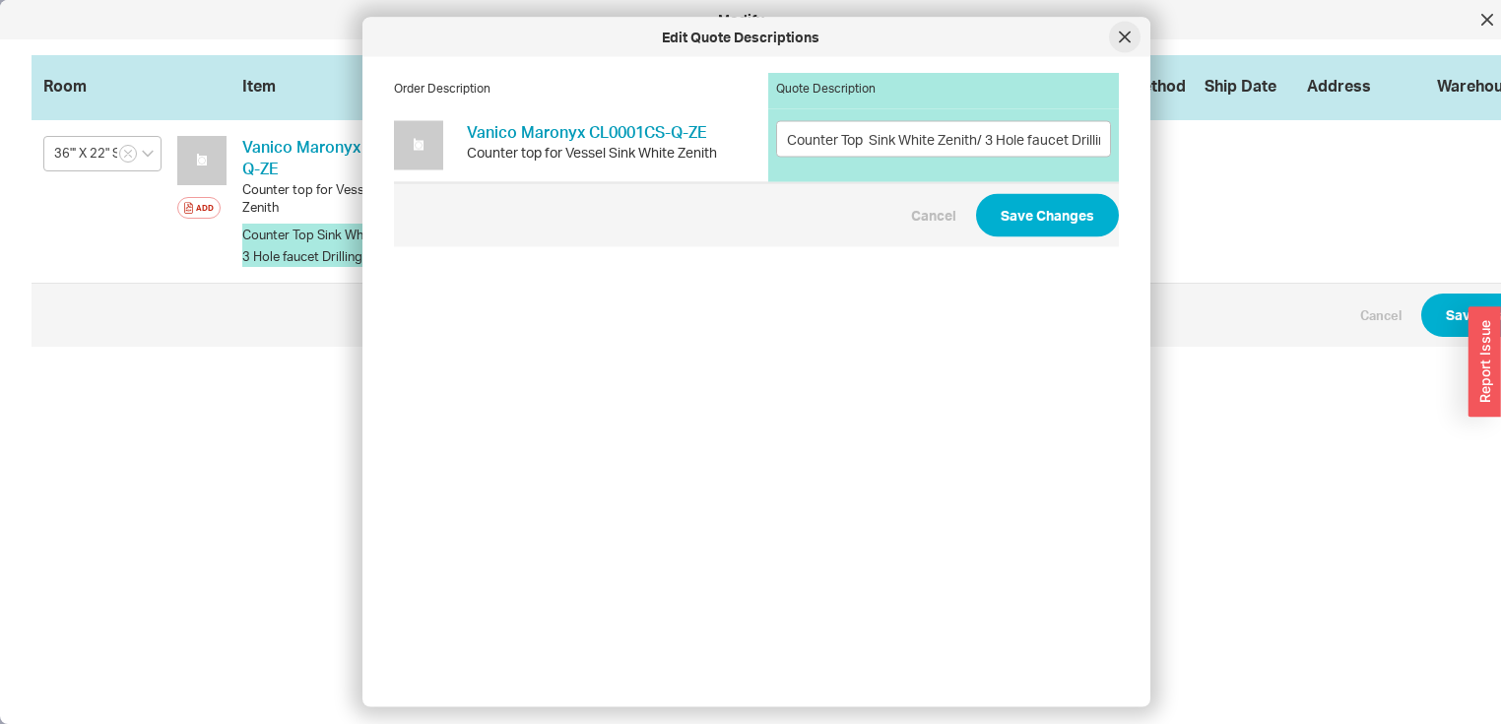
click at [1124, 32] on icon at bounding box center [1125, 38] width 12 height 12
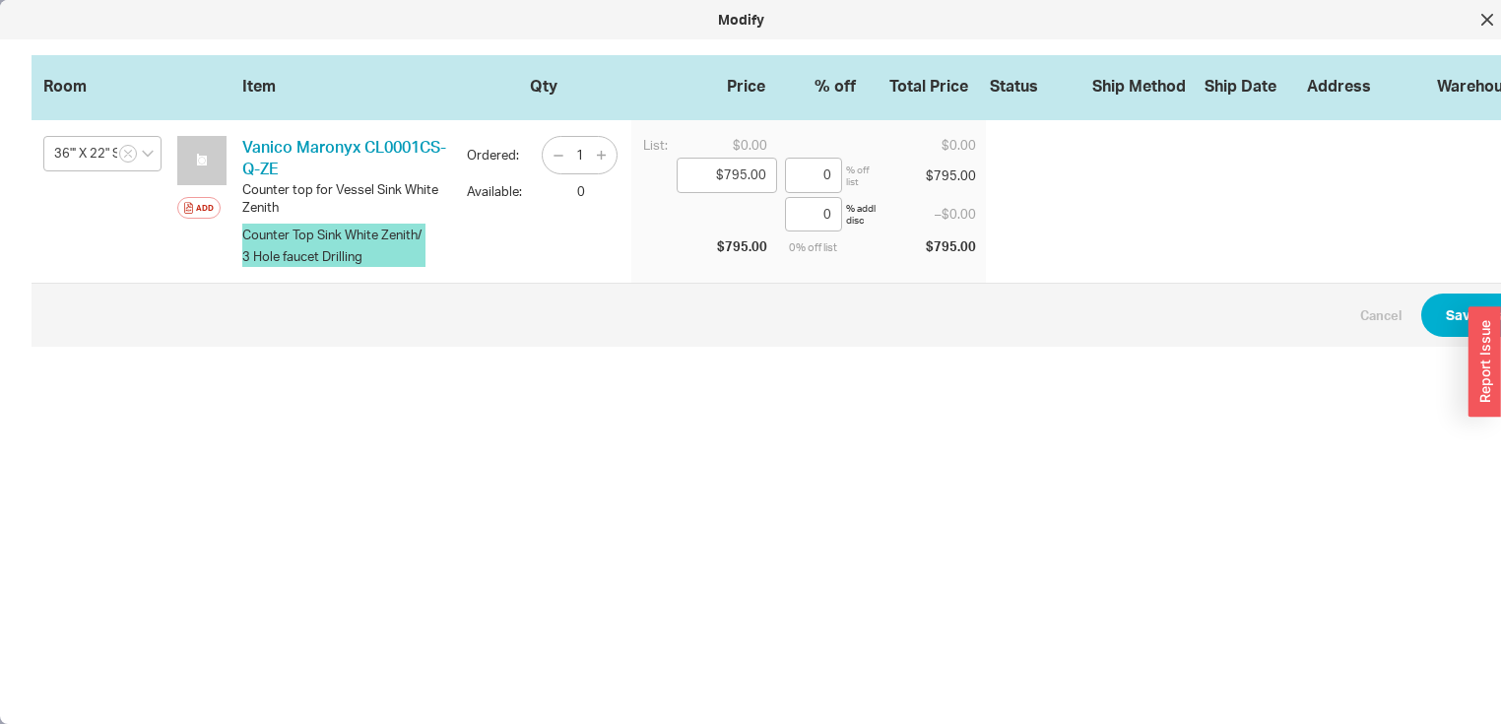
click at [373, 252] on button "Counter Top Sink White Zenith/ 3 Hole faucet Drilling" at bounding box center [333, 245] width 183 height 43
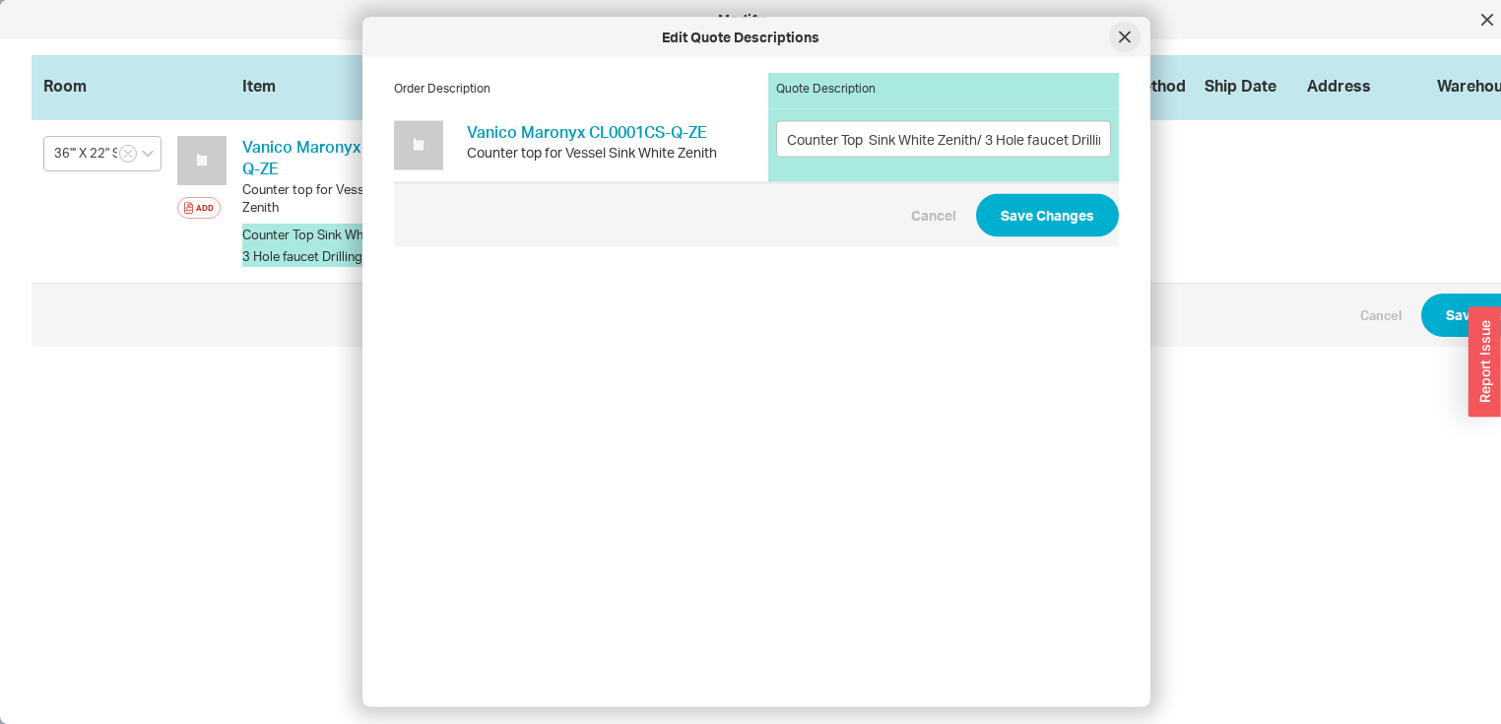
click at [1121, 32] on icon at bounding box center [1125, 38] width 12 height 12
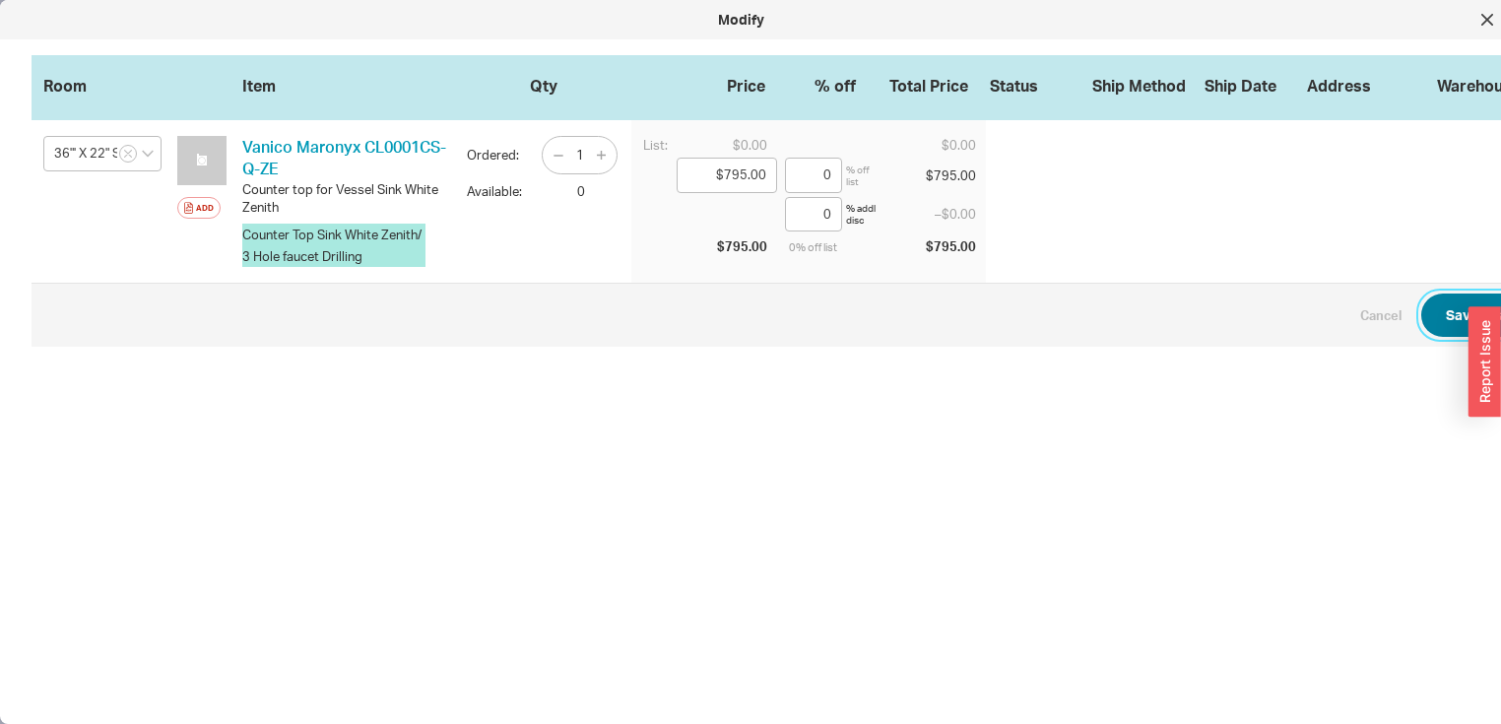
click at [1462, 316] on button "Save Changes" at bounding box center [1492, 314] width 143 height 43
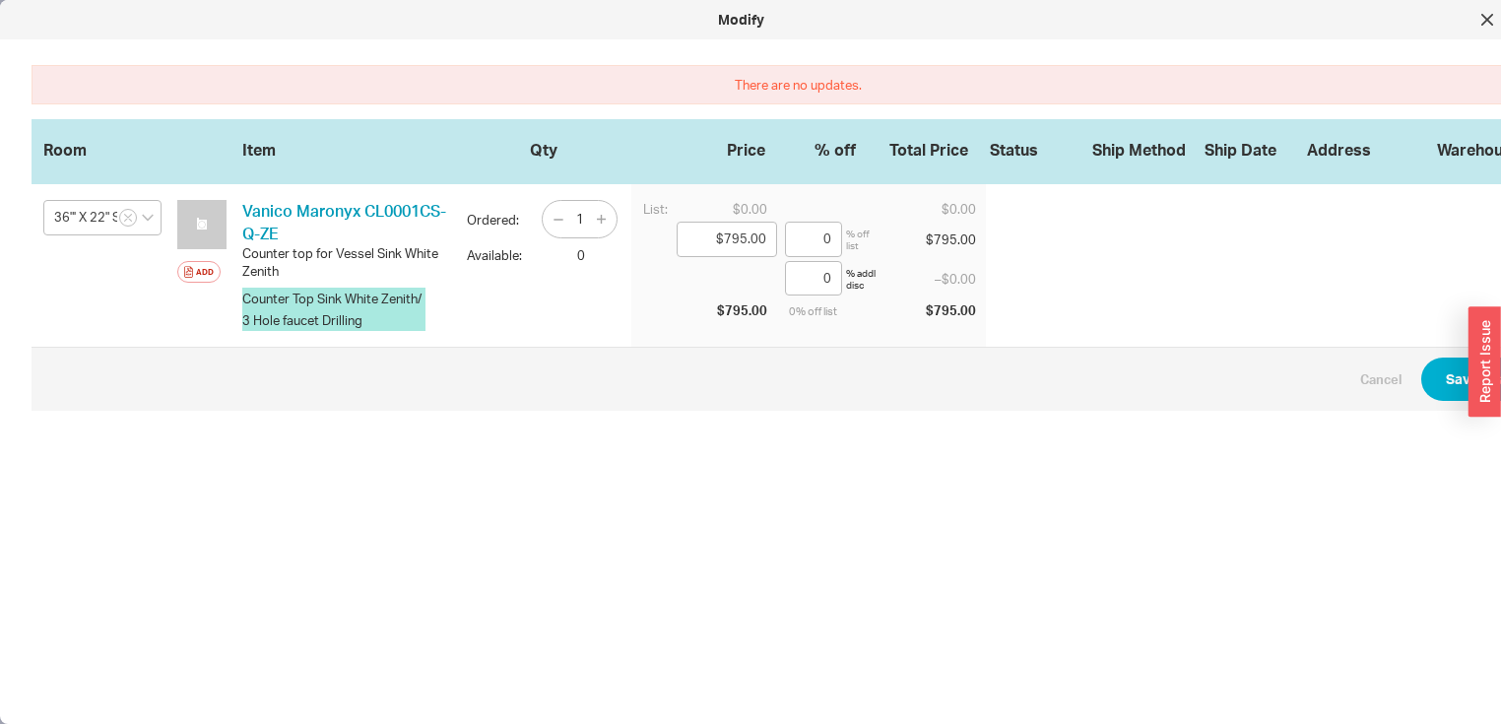
scroll to position [0, 32]
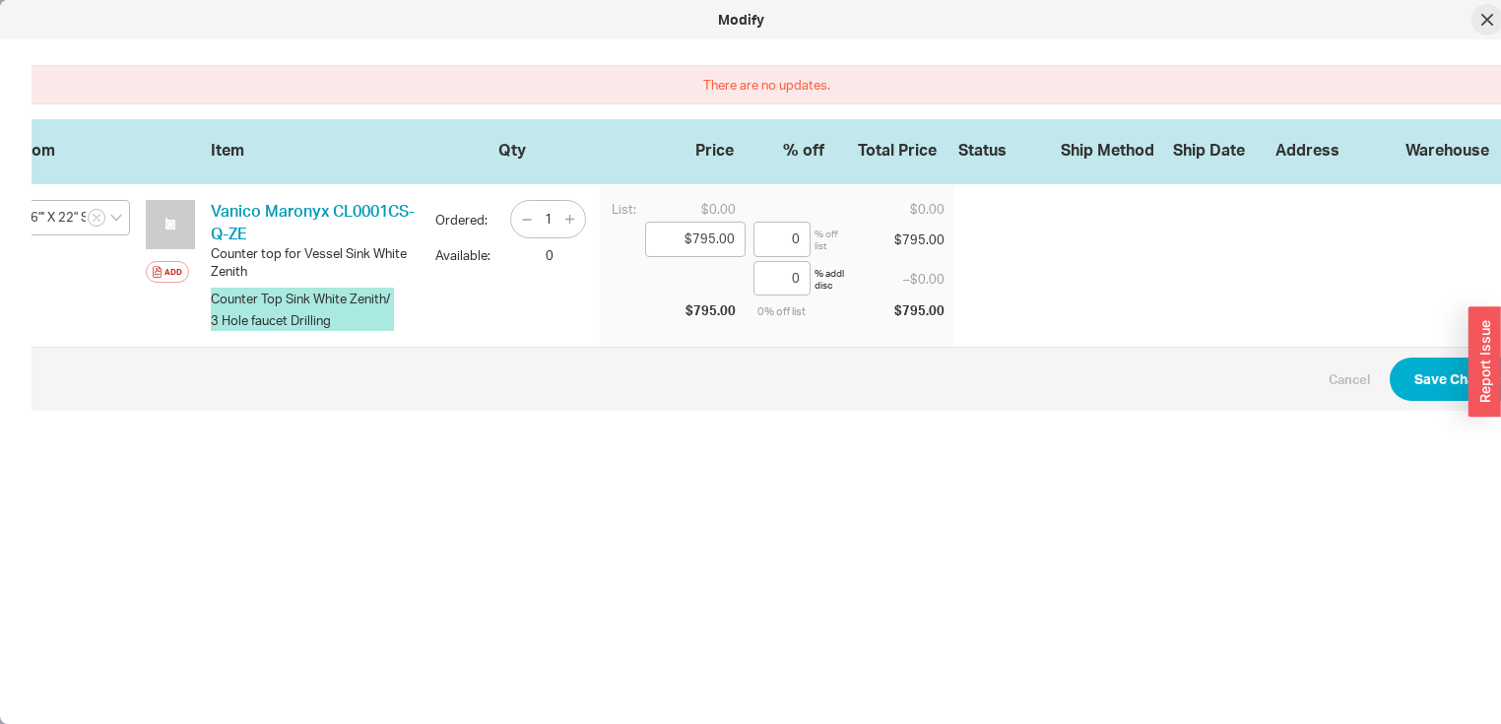
click at [1482, 15] on icon at bounding box center [1487, 20] width 10 height 10
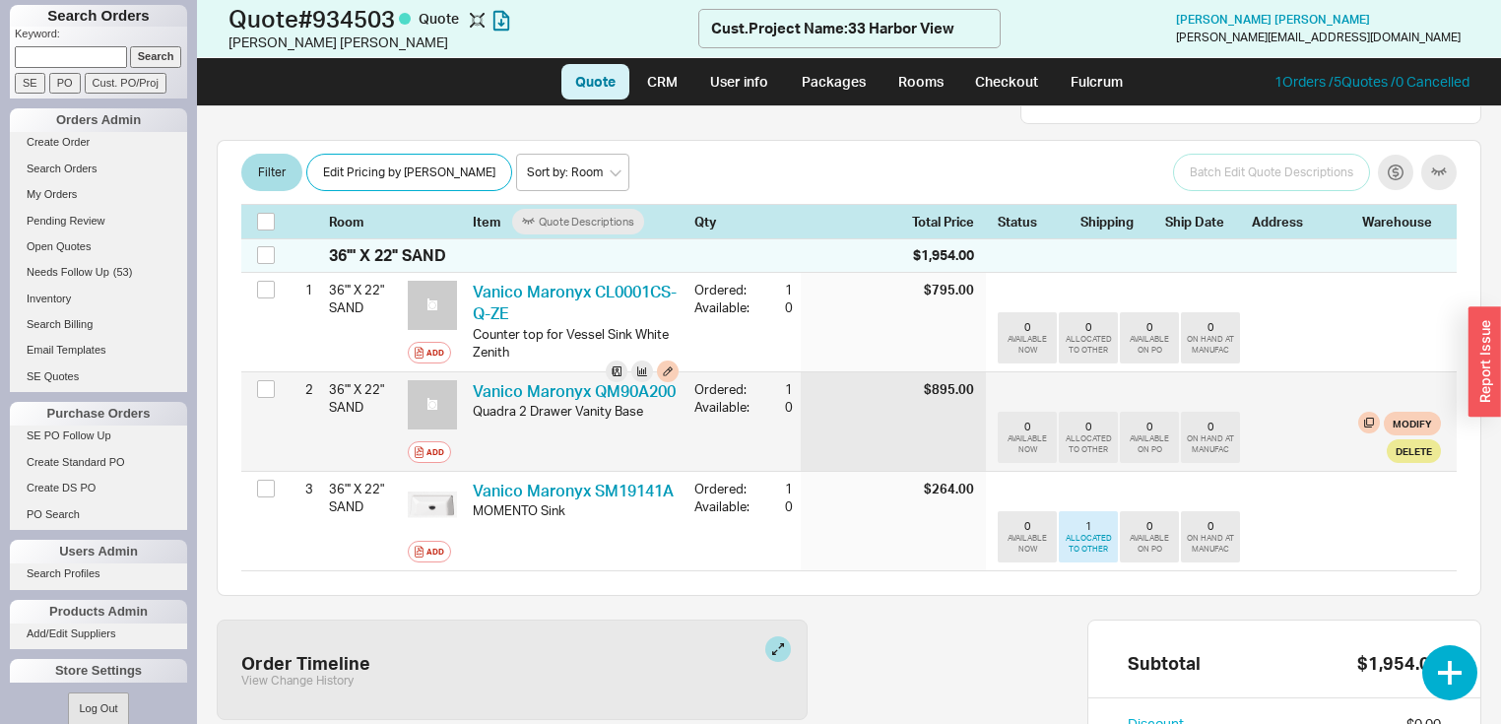
scroll to position [414, 0]
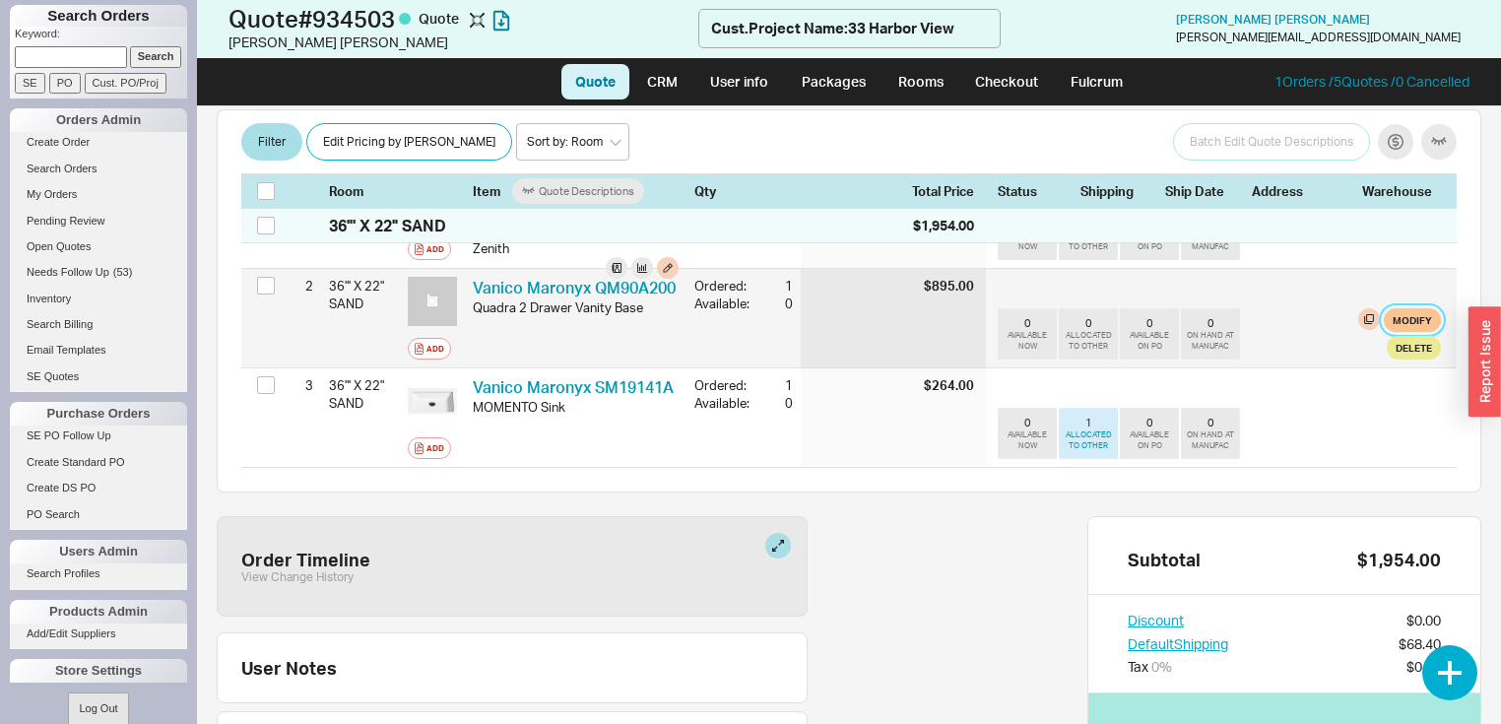
click at [1393, 309] on button "Modify" at bounding box center [1411, 320] width 57 height 24
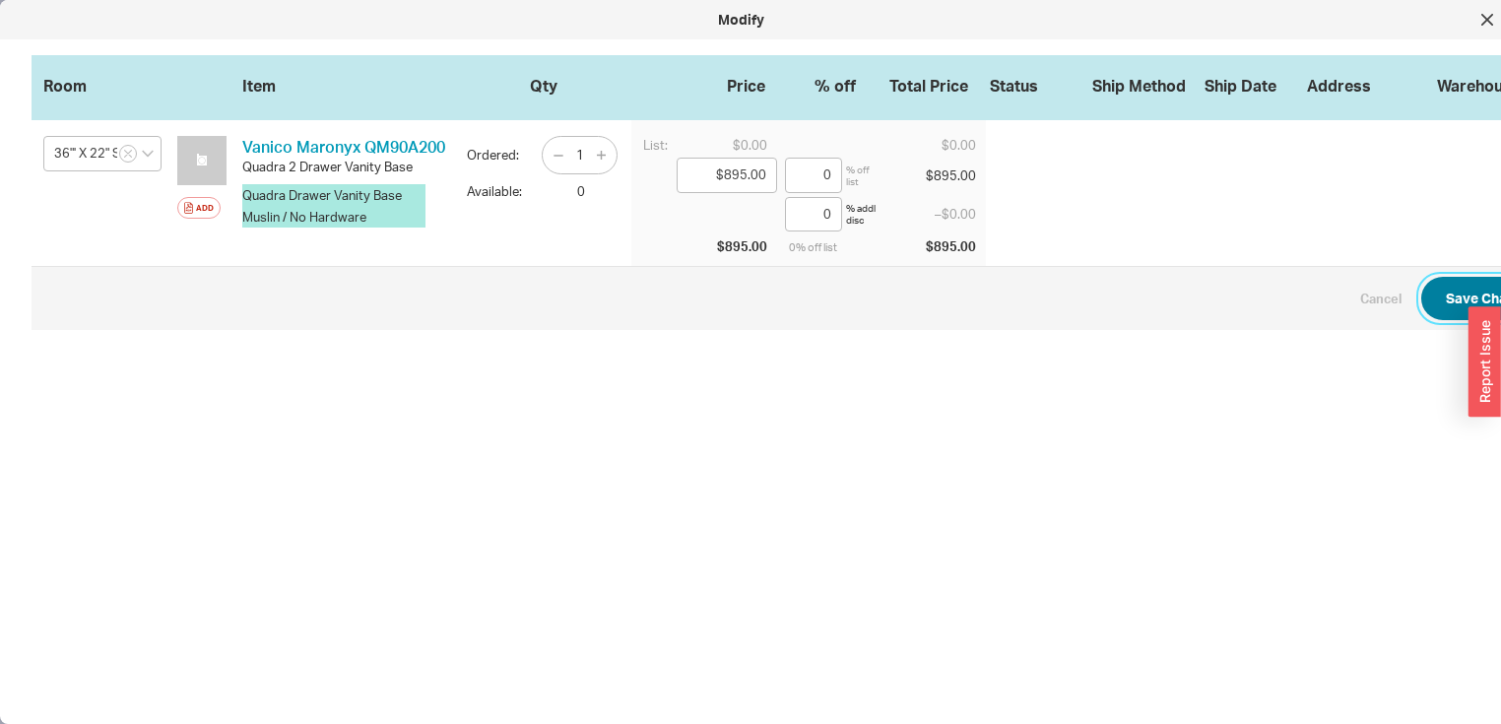
click at [1456, 297] on button "Save Changes" at bounding box center [1492, 298] width 143 height 43
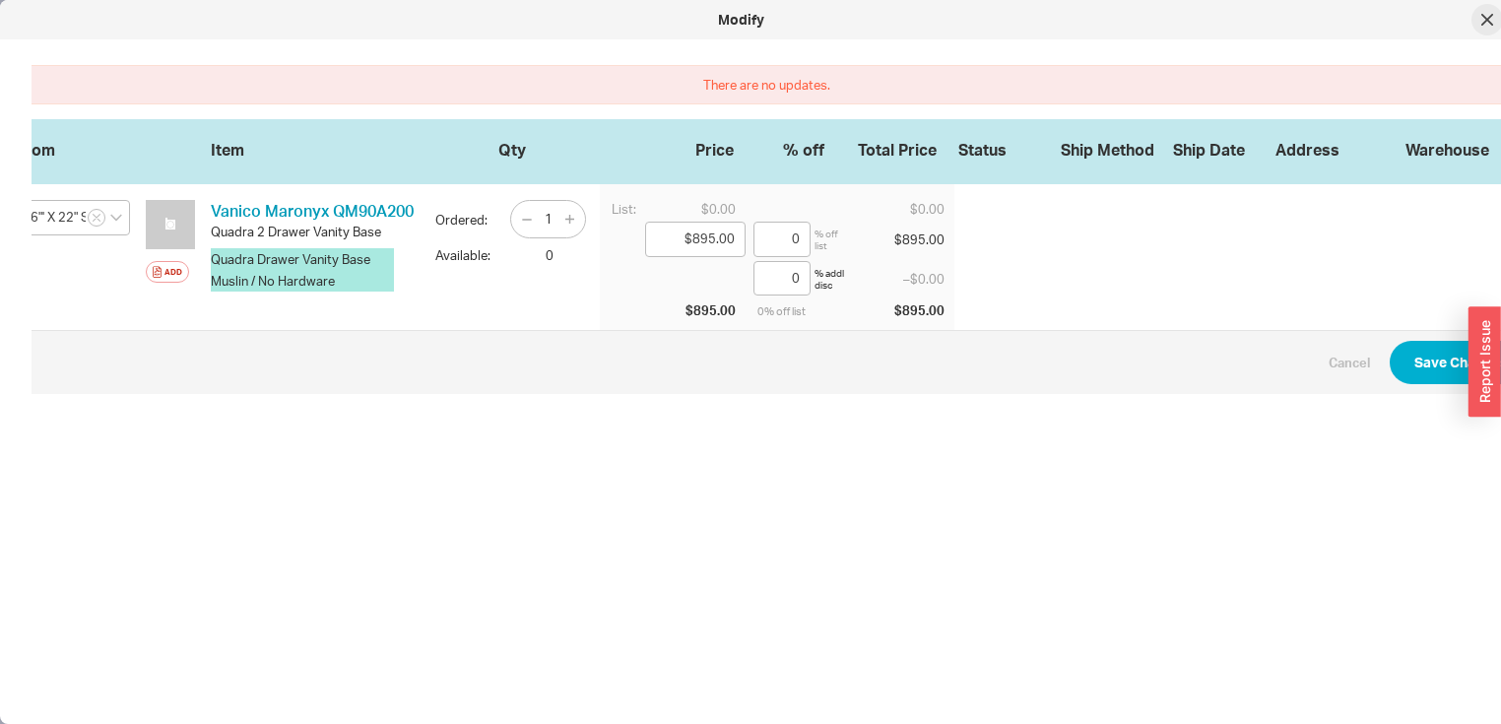
click at [1483, 12] on div at bounding box center [1487, 20] width 32 height 32
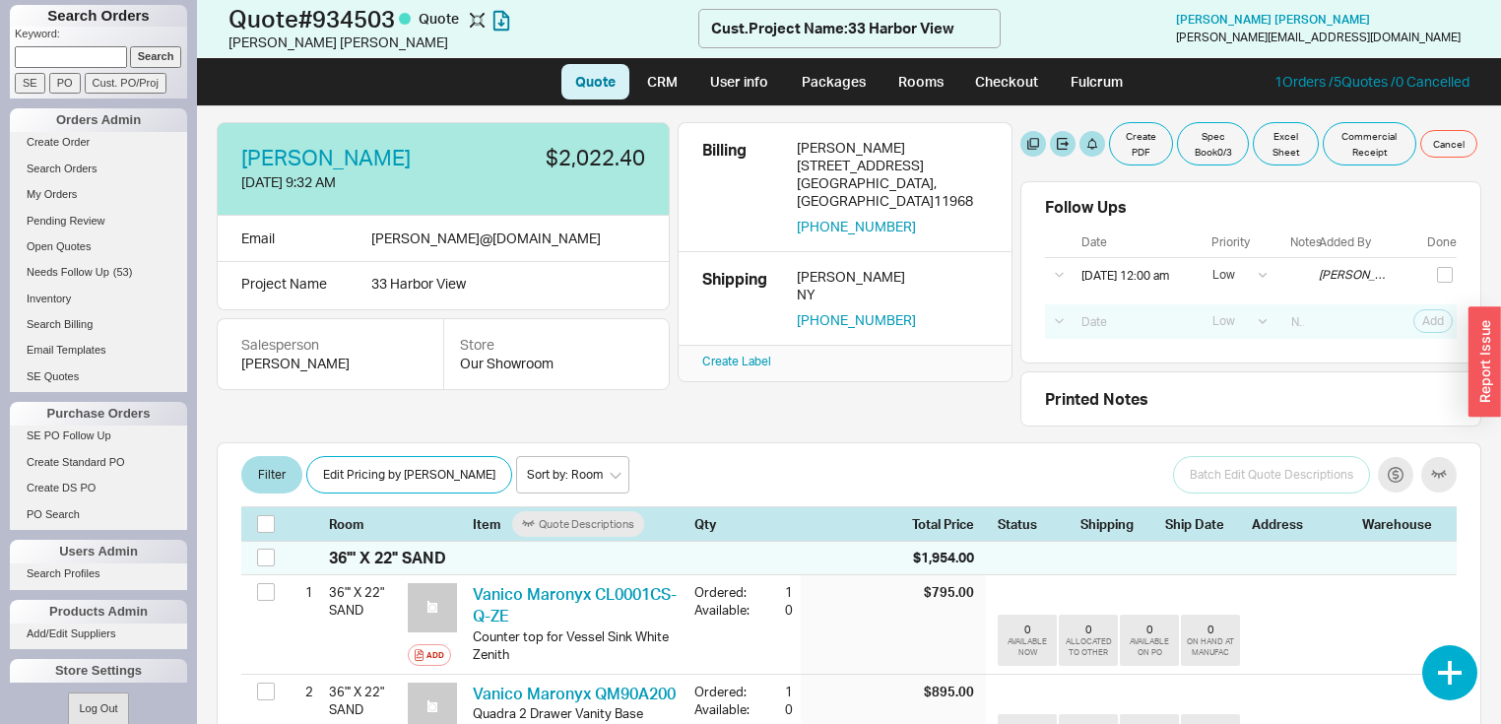
scroll to position [0, 0]
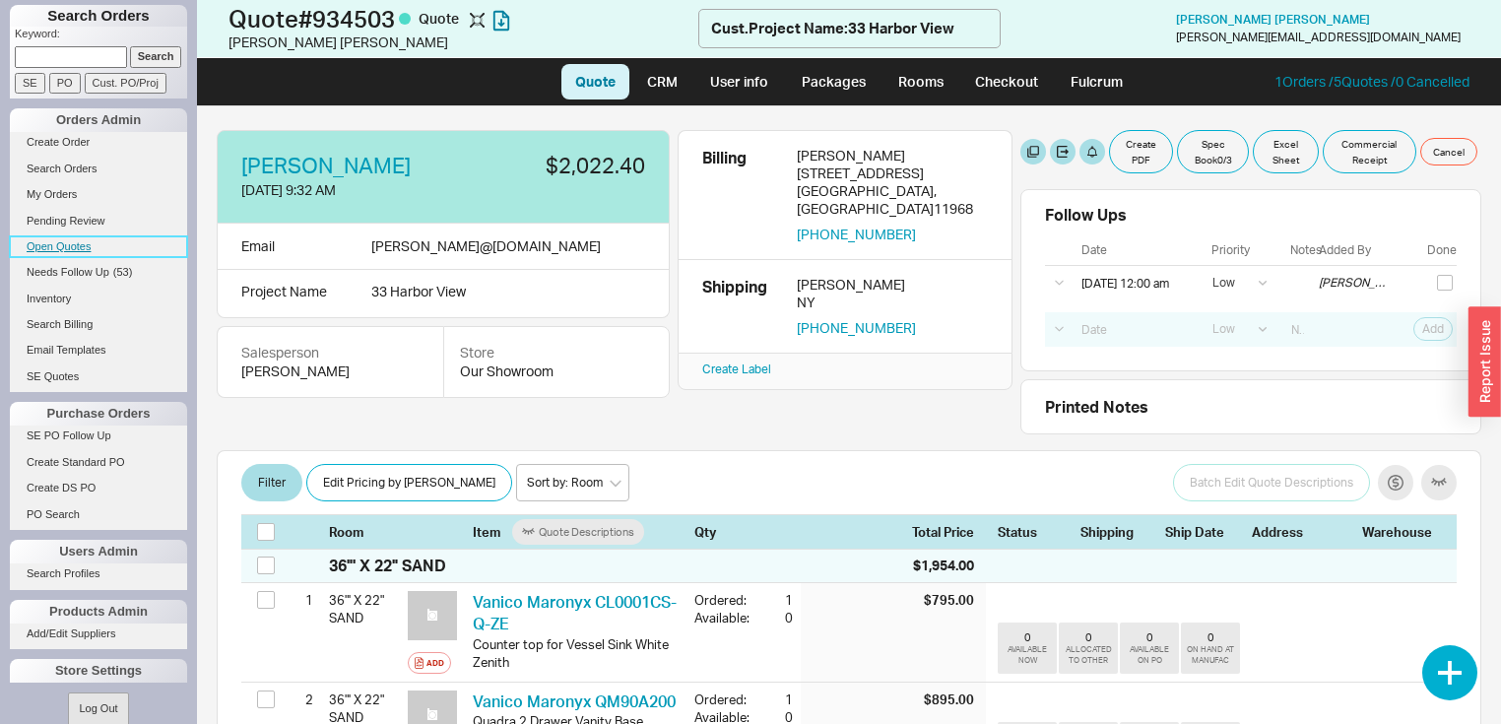
click at [58, 248] on link "Open Quotes" at bounding box center [98, 246] width 177 height 21
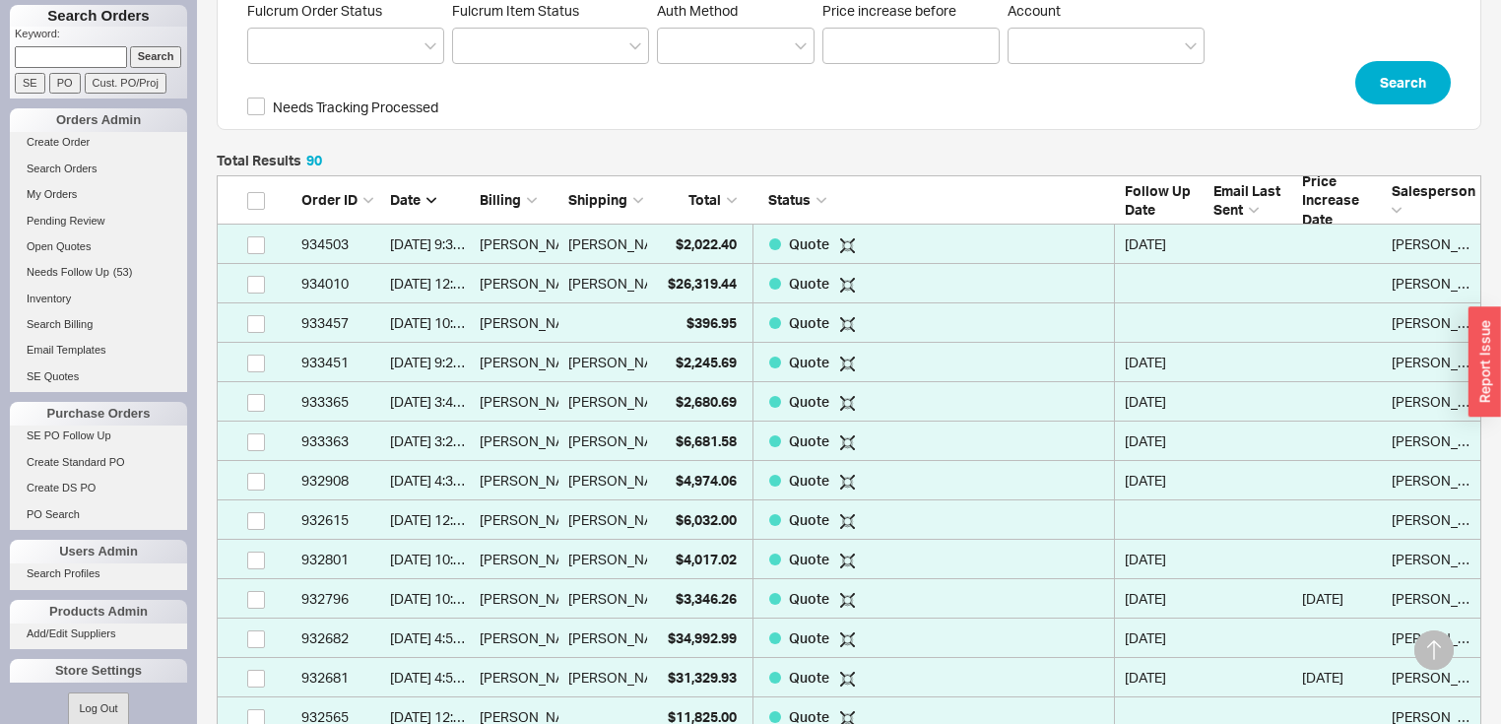
scroll to position [630, 0]
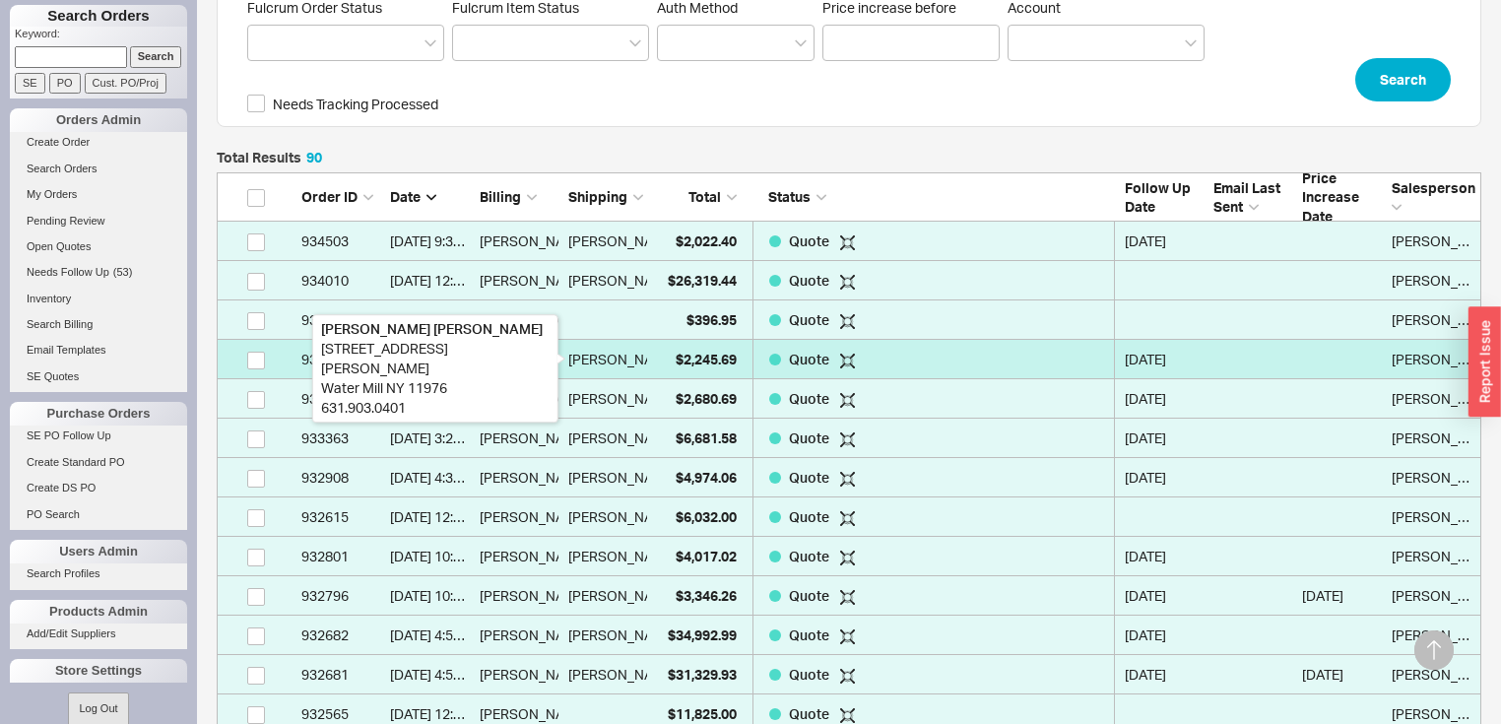
click at [619, 356] on div "[PERSON_NAME]" at bounding box center [622, 359] width 108 height 39
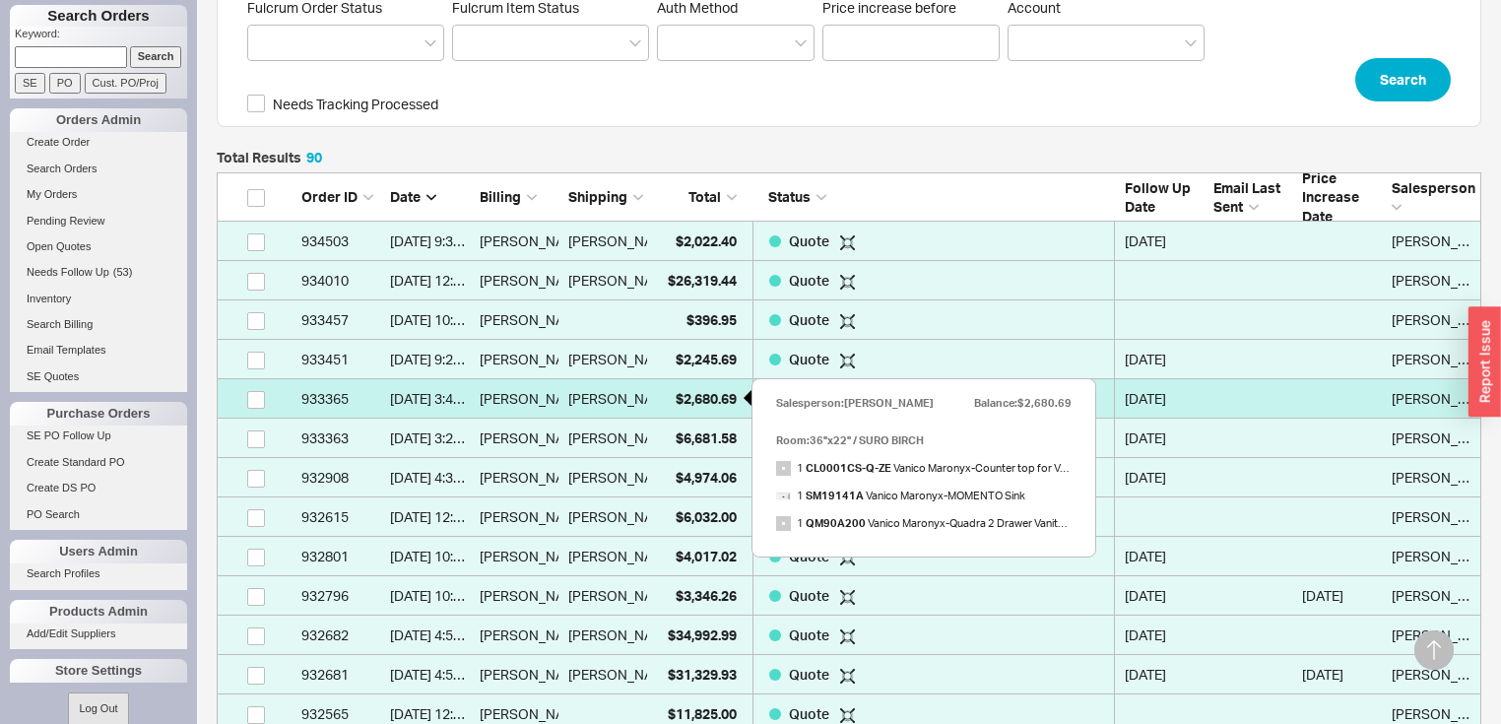
click at [692, 405] on span "$2,680.69" at bounding box center [705, 398] width 61 height 17
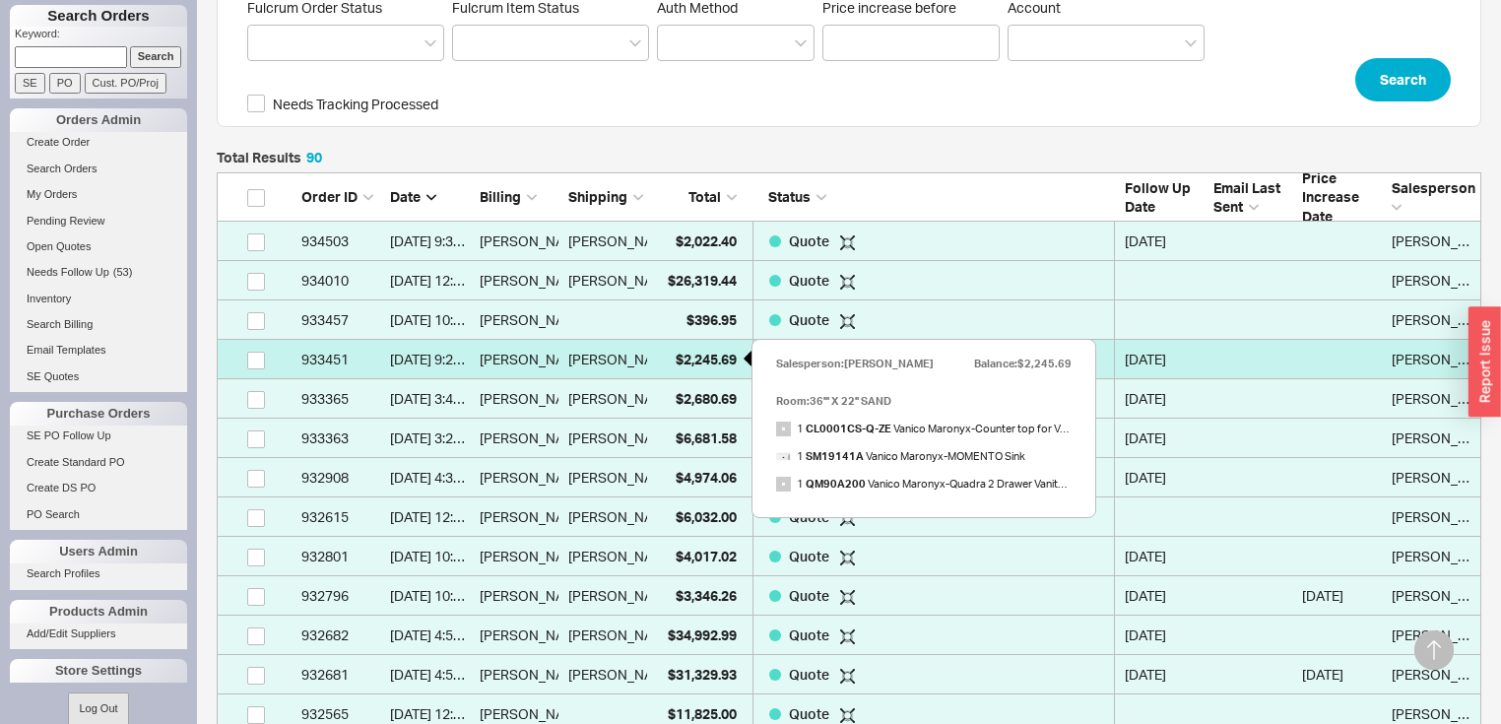
click at [675, 361] on span "$2,245.69" at bounding box center [705, 359] width 61 height 17
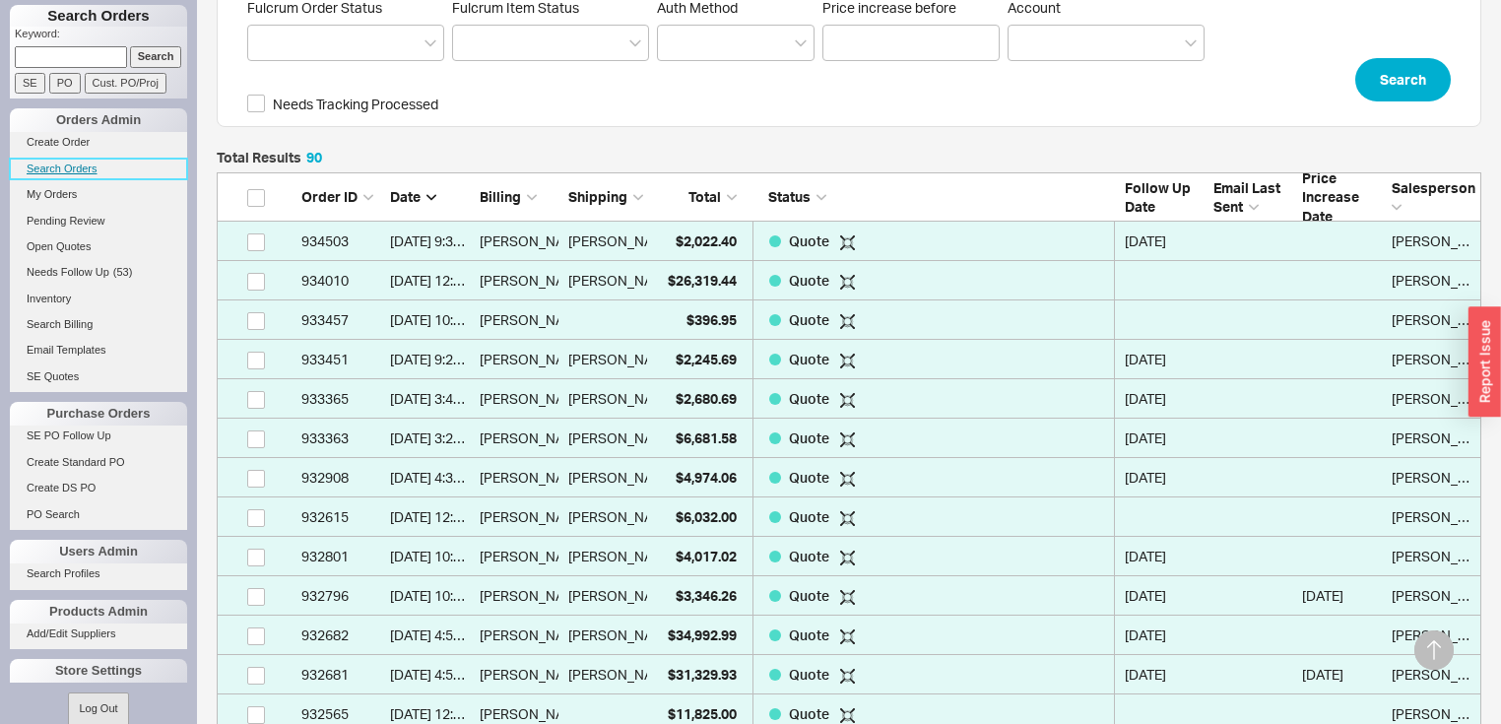
click at [73, 163] on link "Search Orders" at bounding box center [98, 169] width 177 height 21
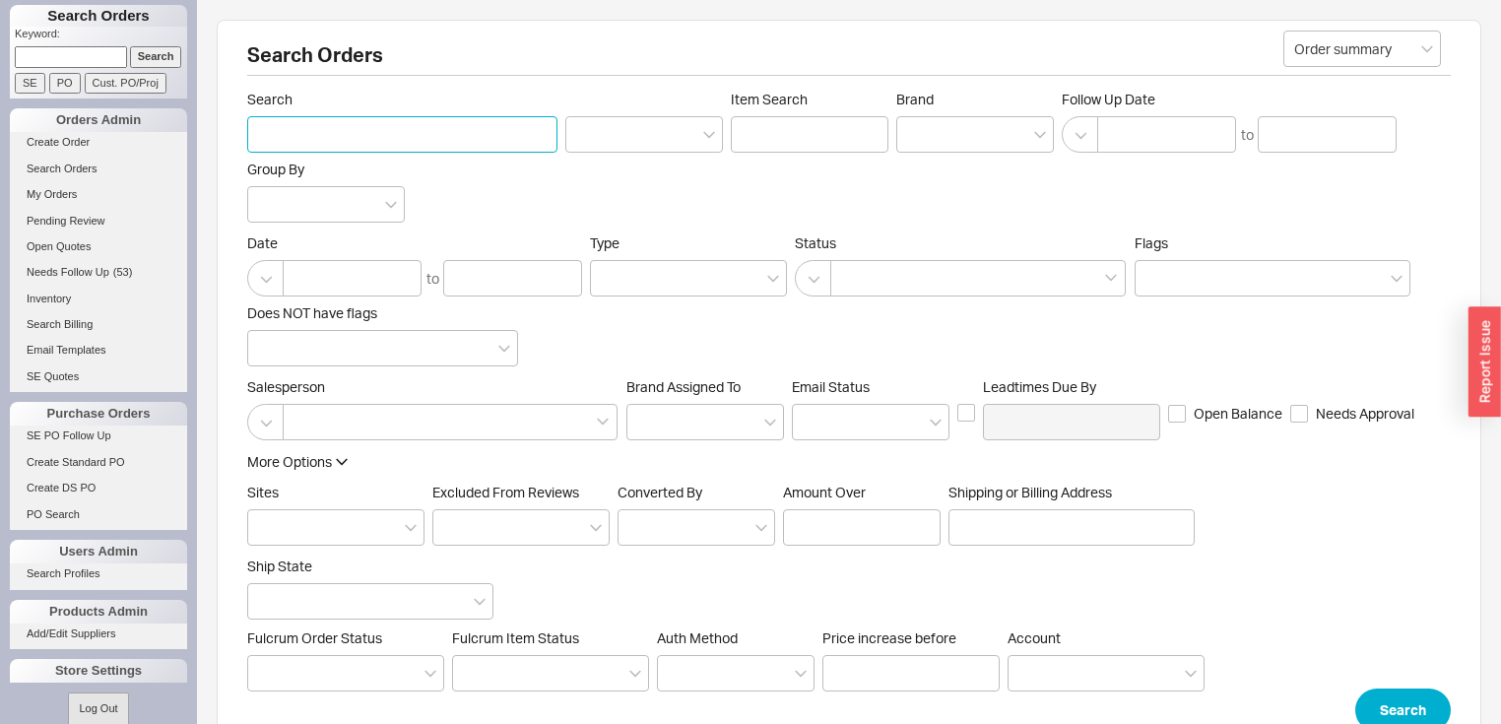
click at [316, 132] on input "Search" at bounding box center [402, 134] width 310 height 36
paste input "Lauren Cremer"
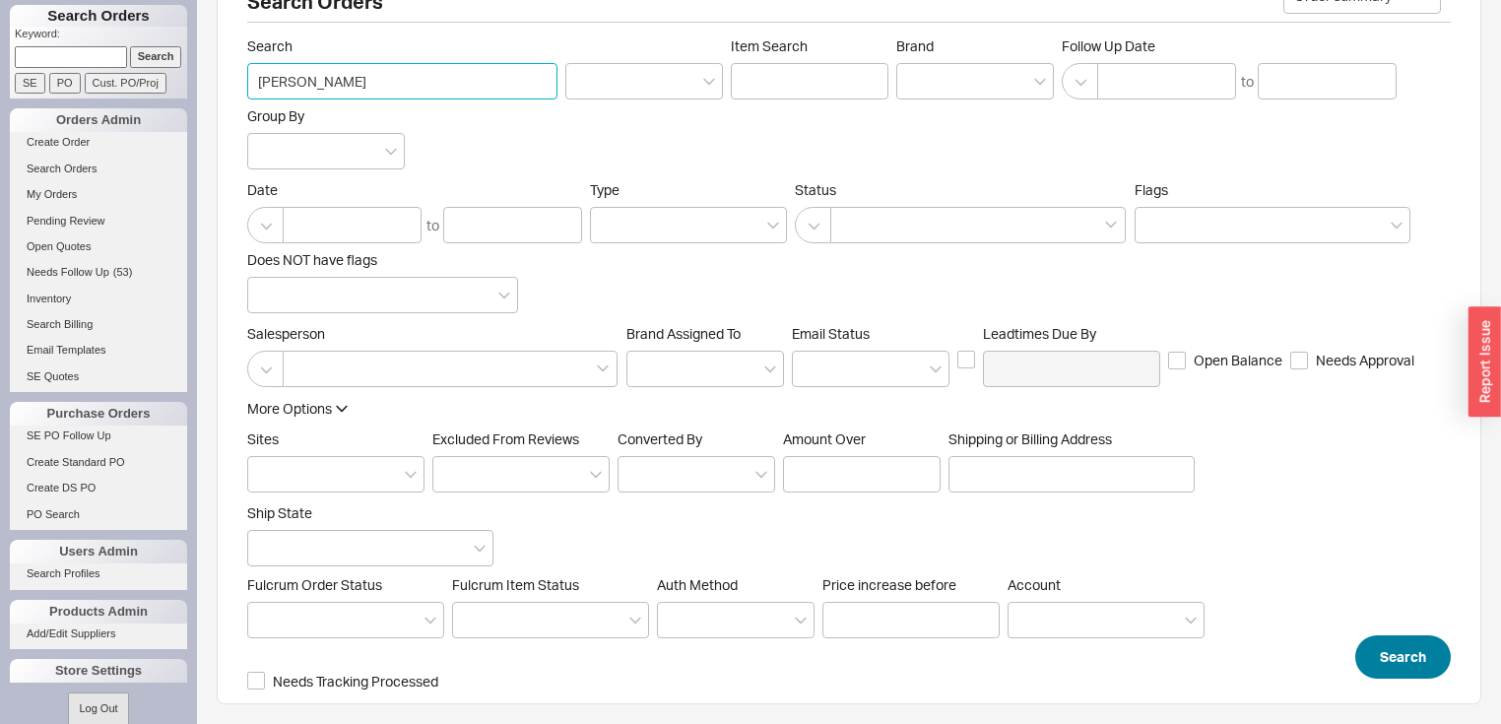
scroll to position [55, 0]
type input "Lauren Cremer"
click at [1411, 658] on button "Search" at bounding box center [1403, 654] width 96 height 43
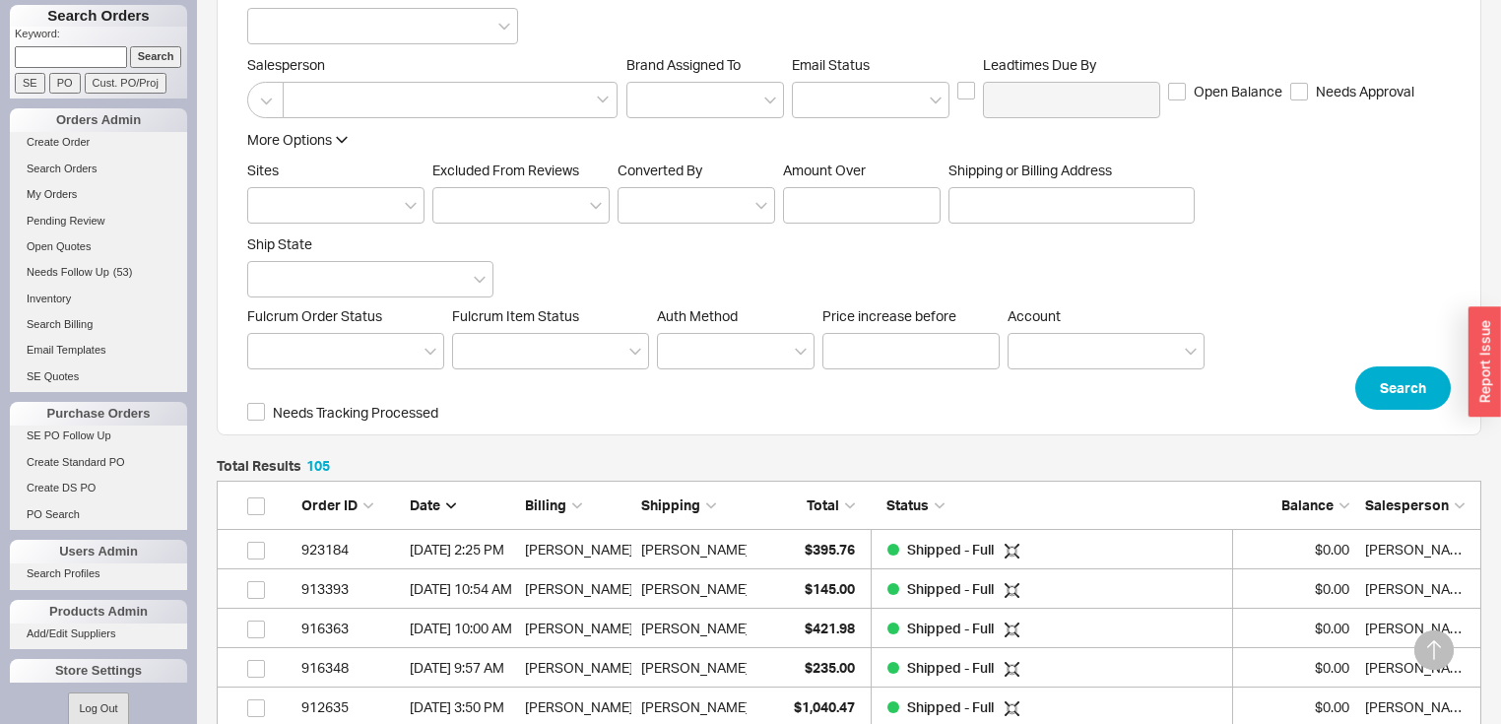
scroll to position [496, 0]
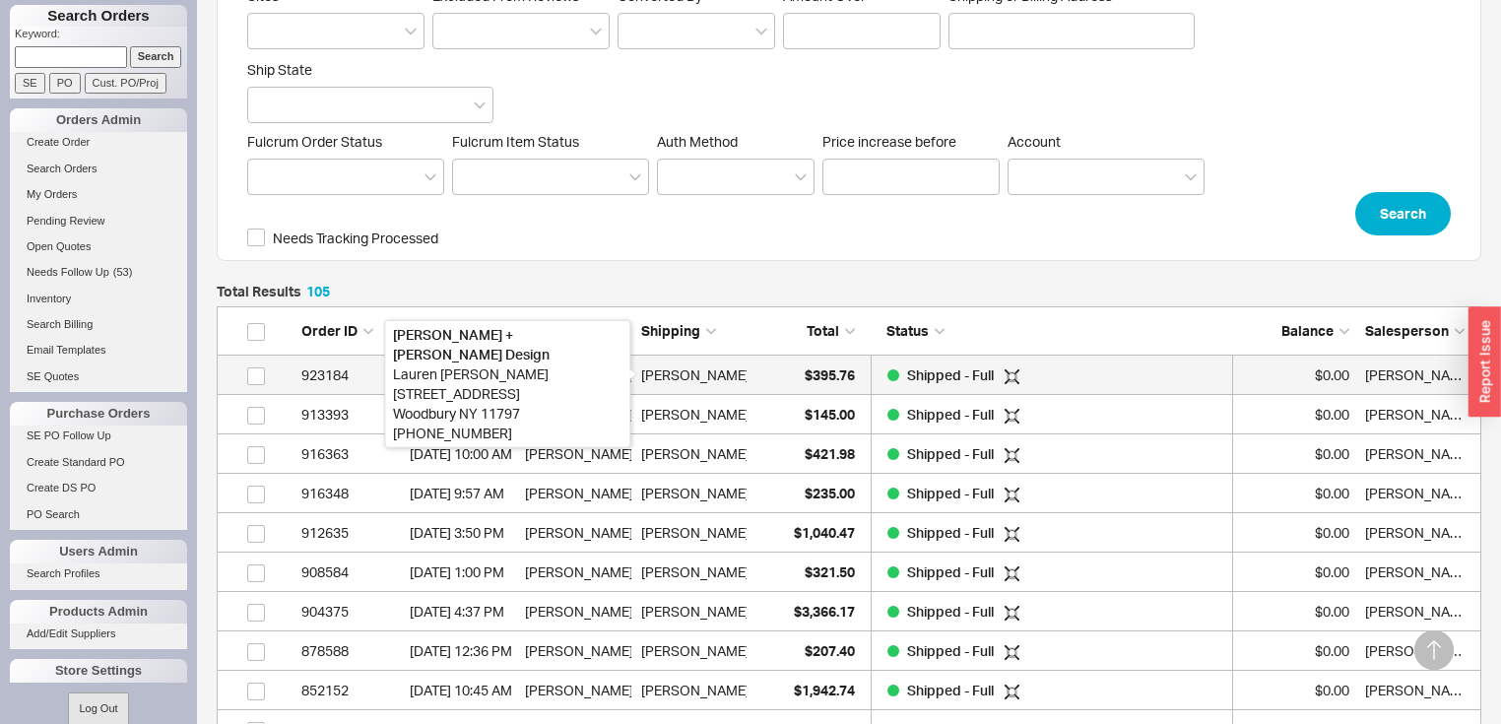
click at [706, 370] on div "[PERSON_NAME]" at bounding box center [695, 374] width 108 height 39
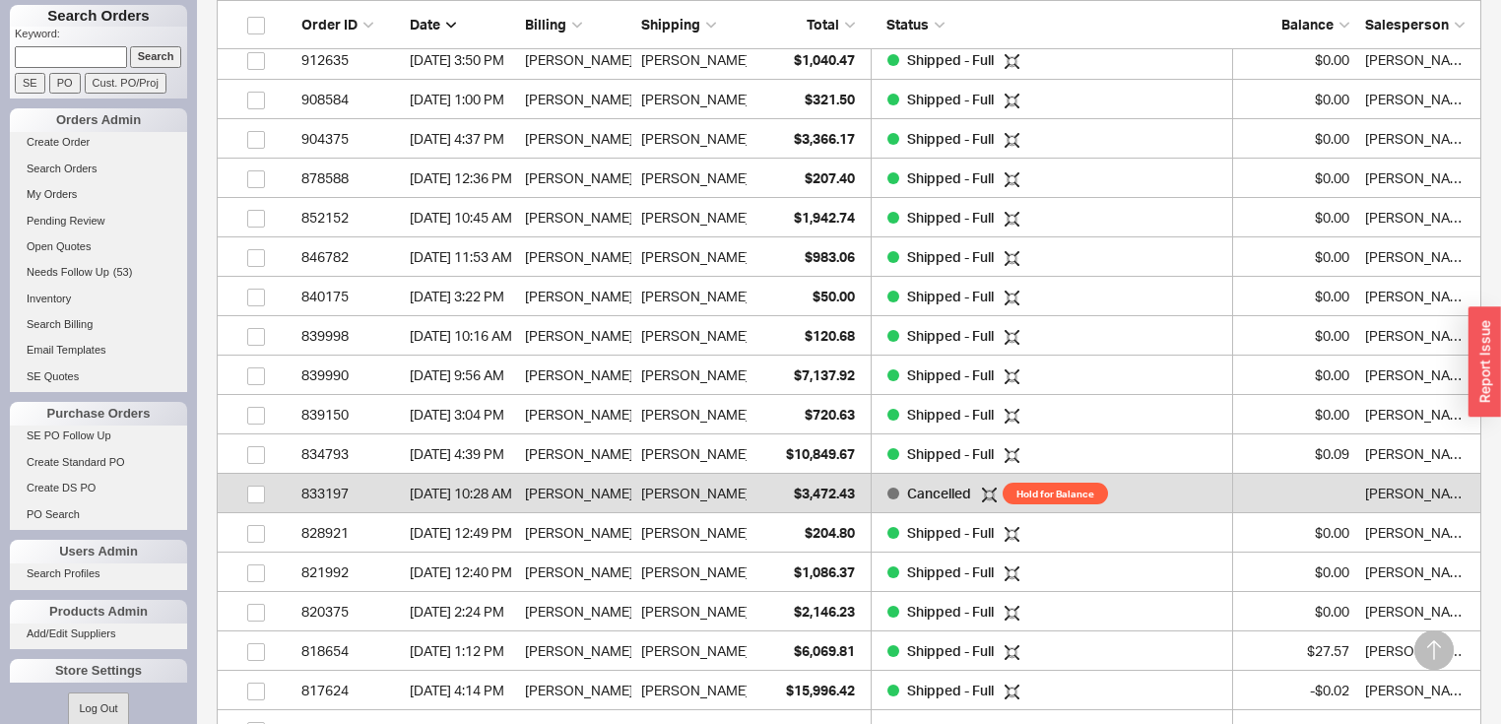
scroll to position [733, 0]
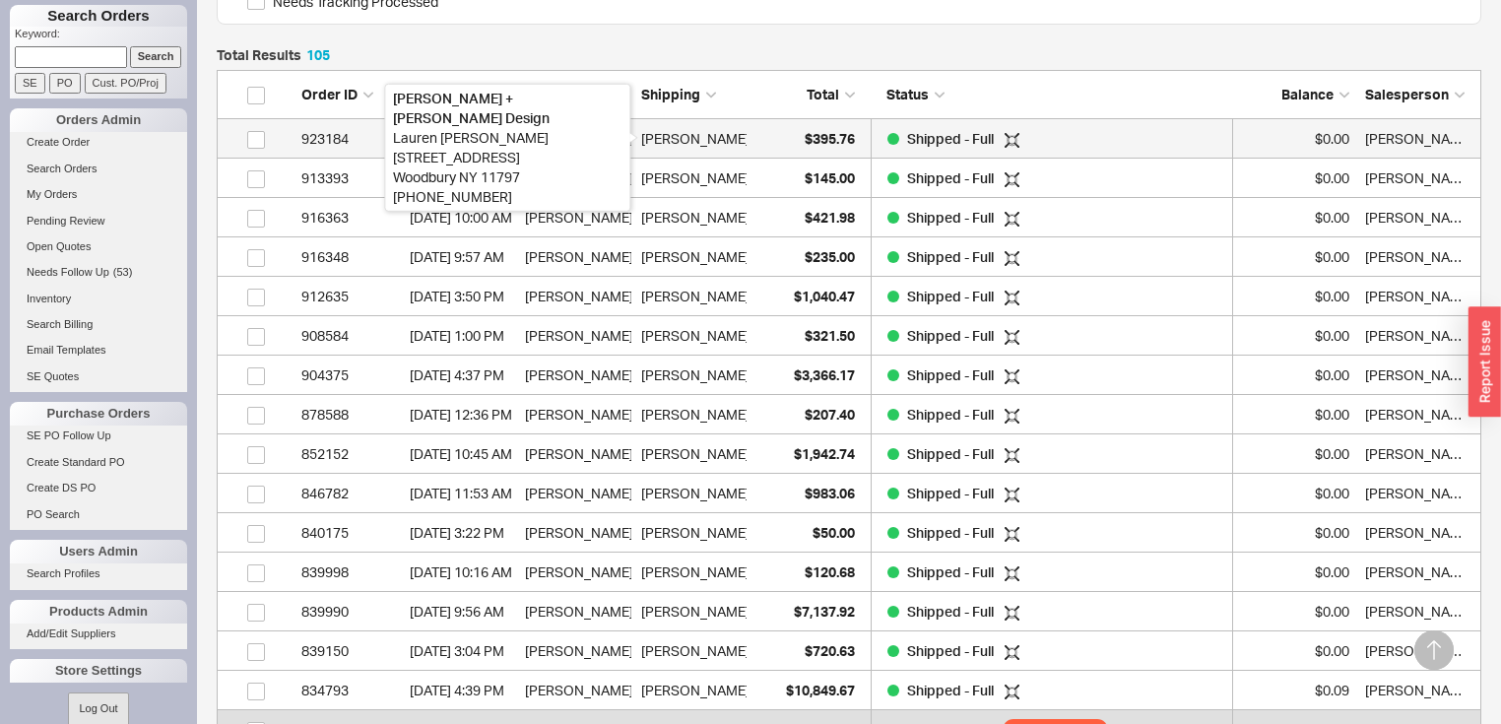
click at [669, 141] on div "Lauren Cremer" at bounding box center [695, 138] width 108 height 39
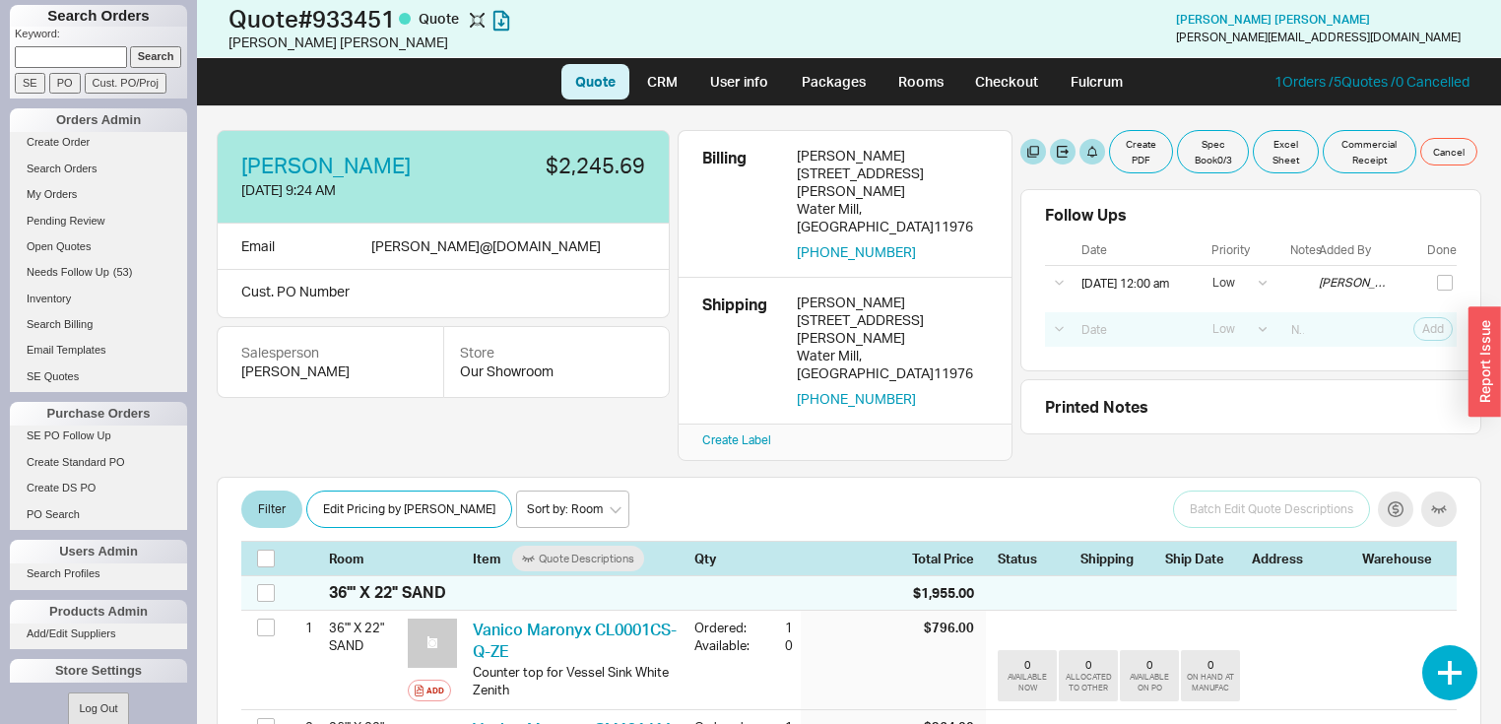
select select "LOW"
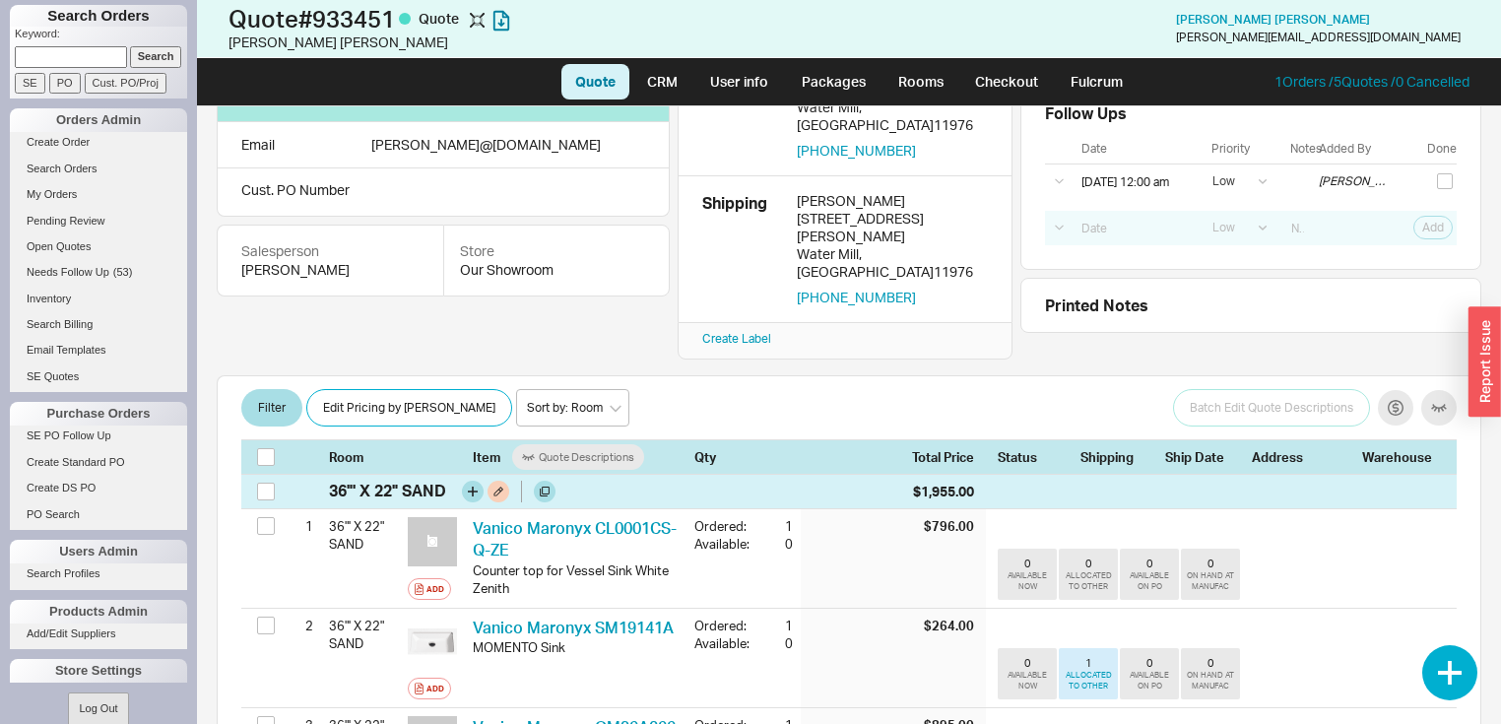
scroll to position [236, 0]
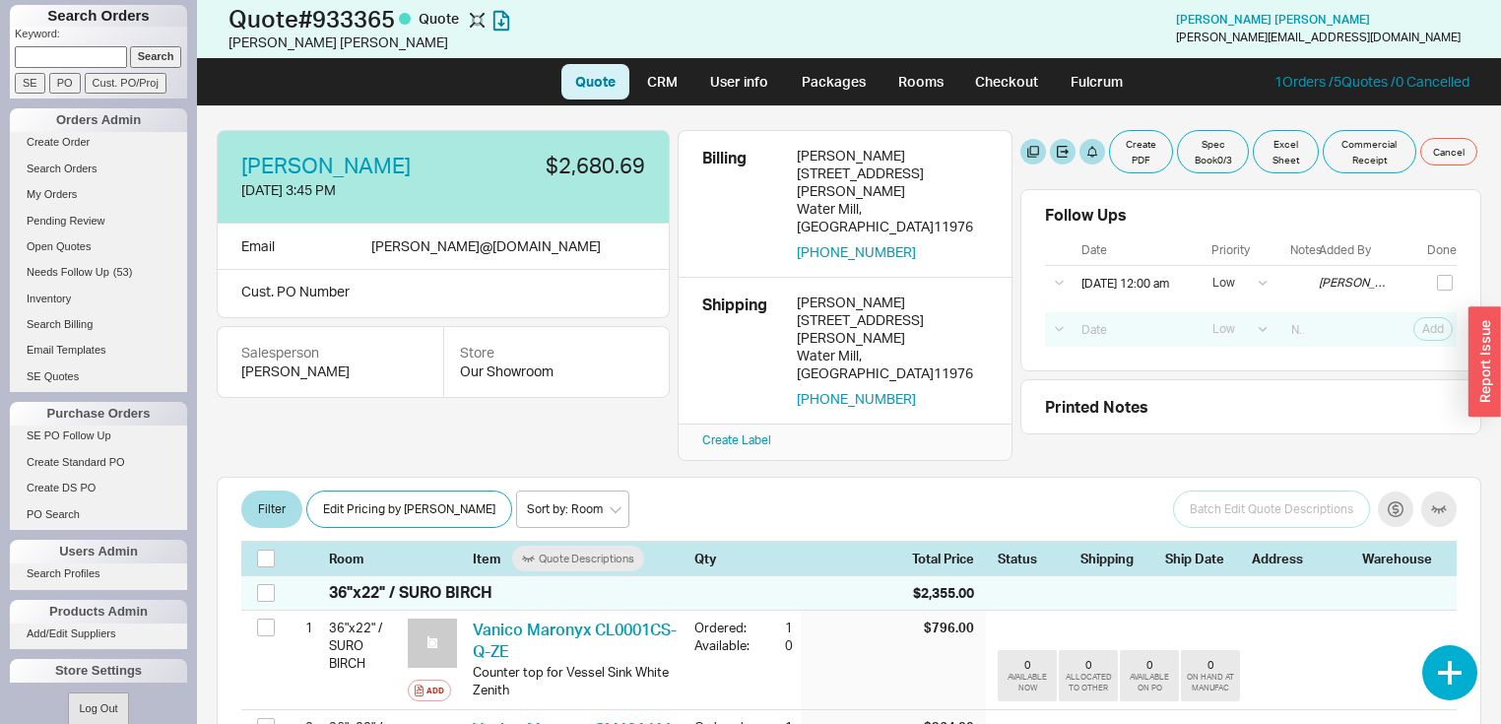
select select "LOW"
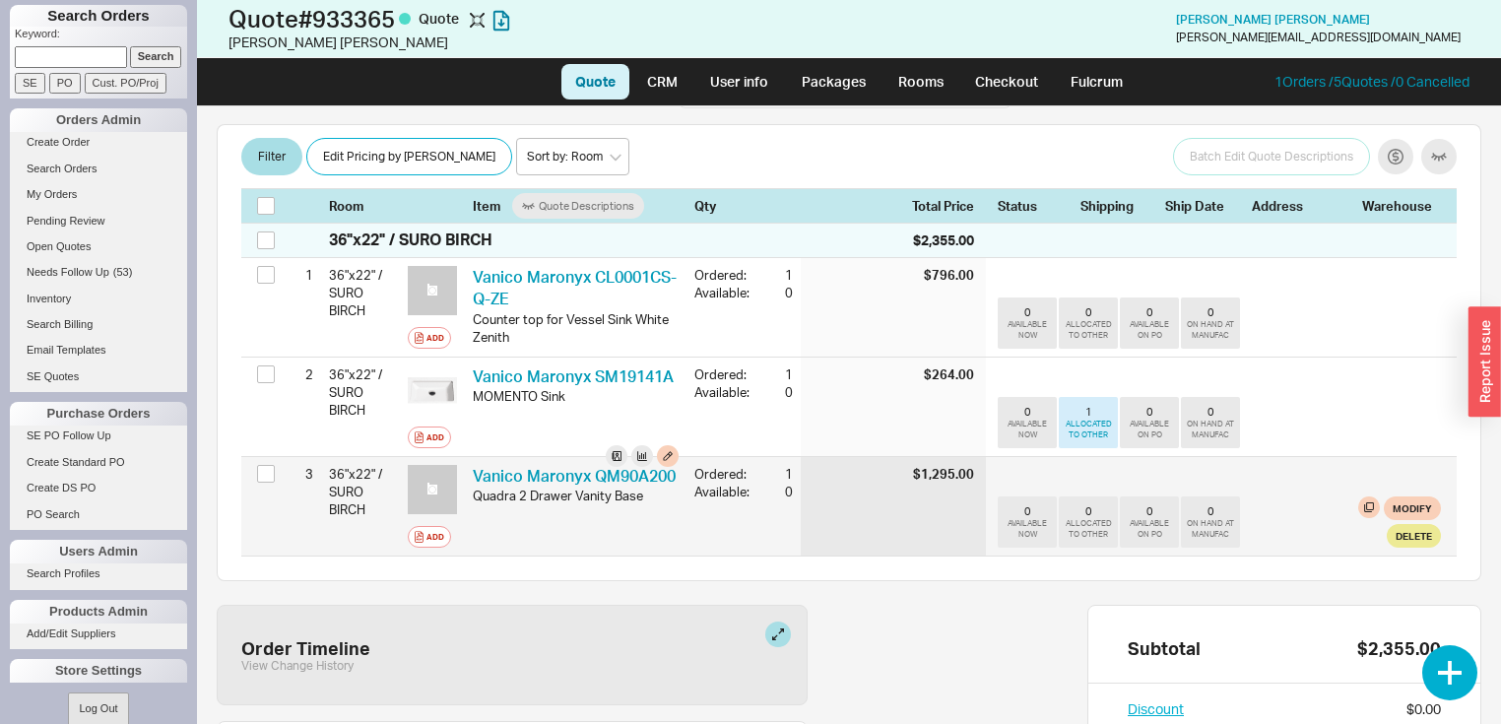
scroll to position [394, 0]
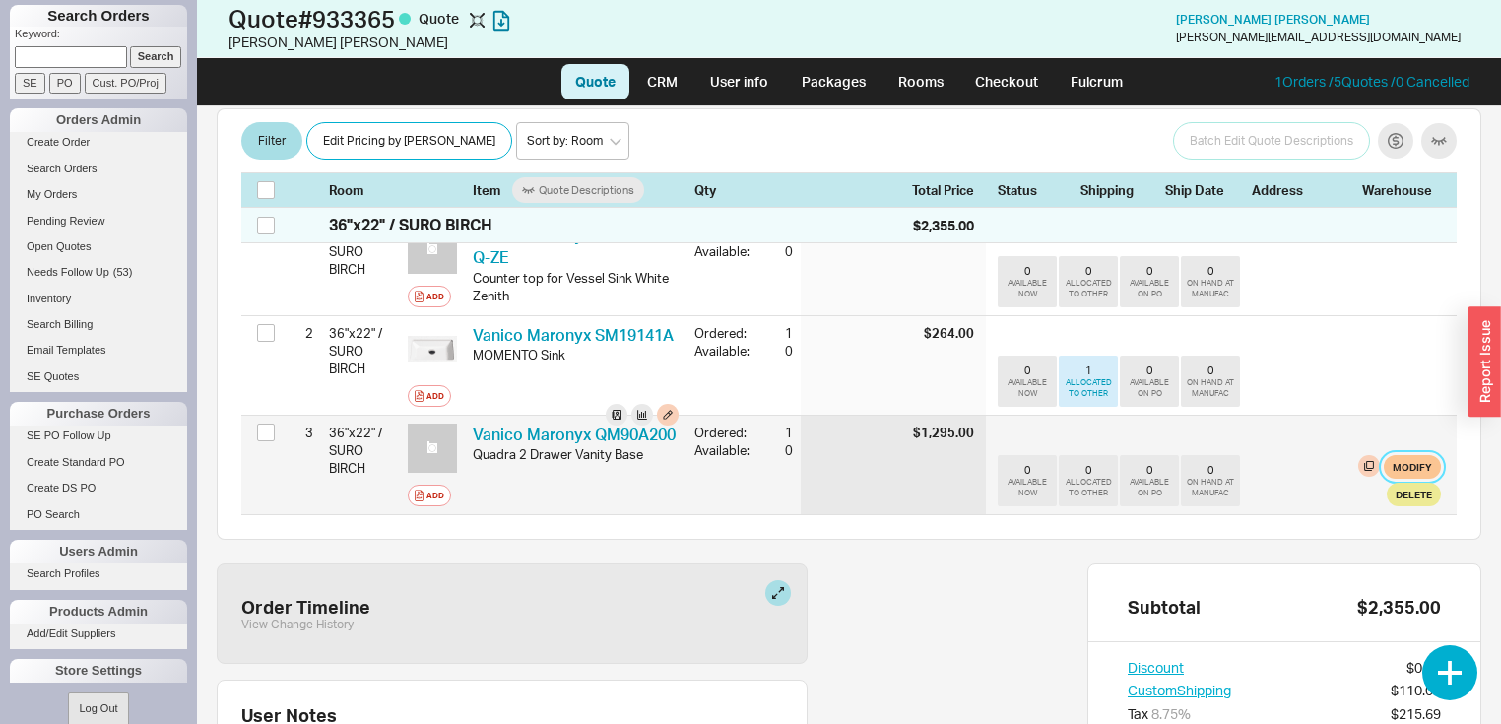
click at [1404, 455] on button "Modify" at bounding box center [1411, 467] width 57 height 24
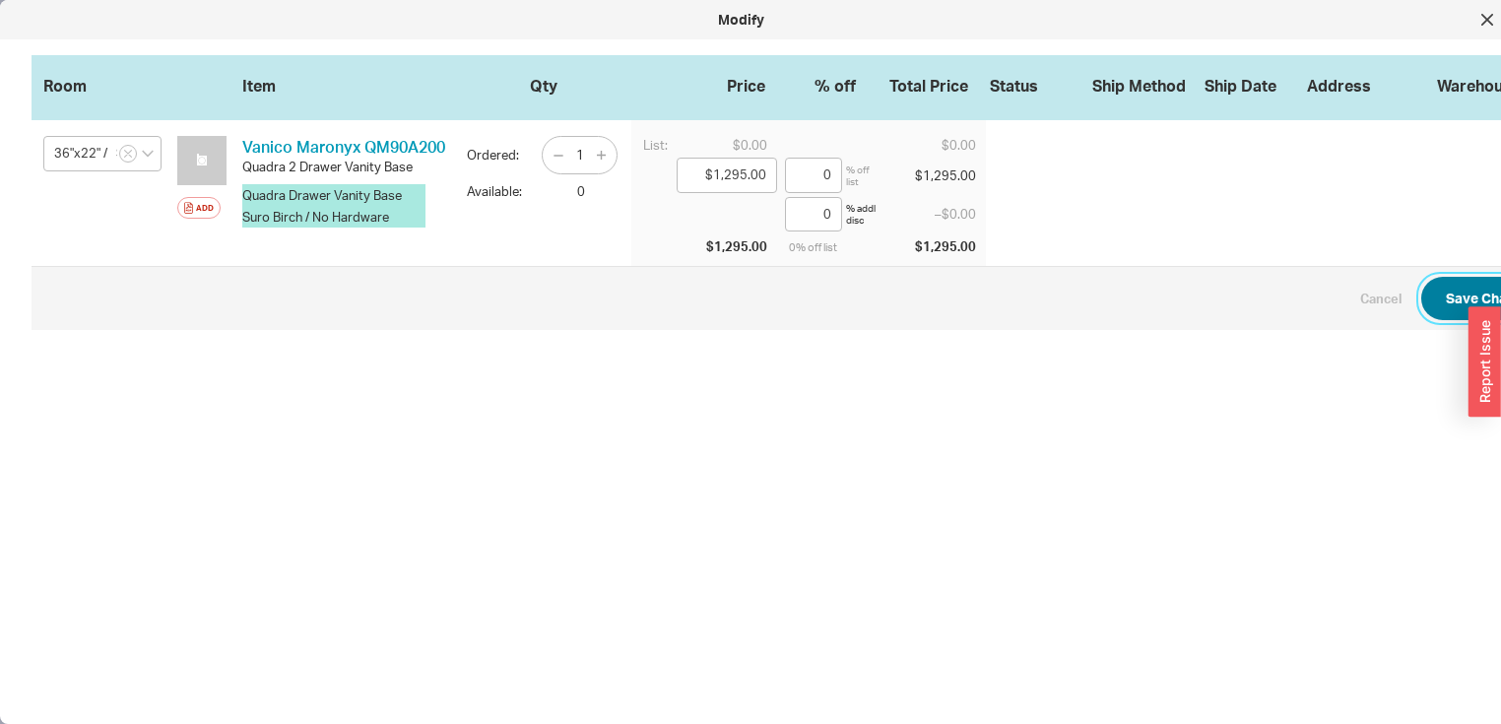
click at [1447, 301] on button "Save Changes" at bounding box center [1492, 298] width 143 height 43
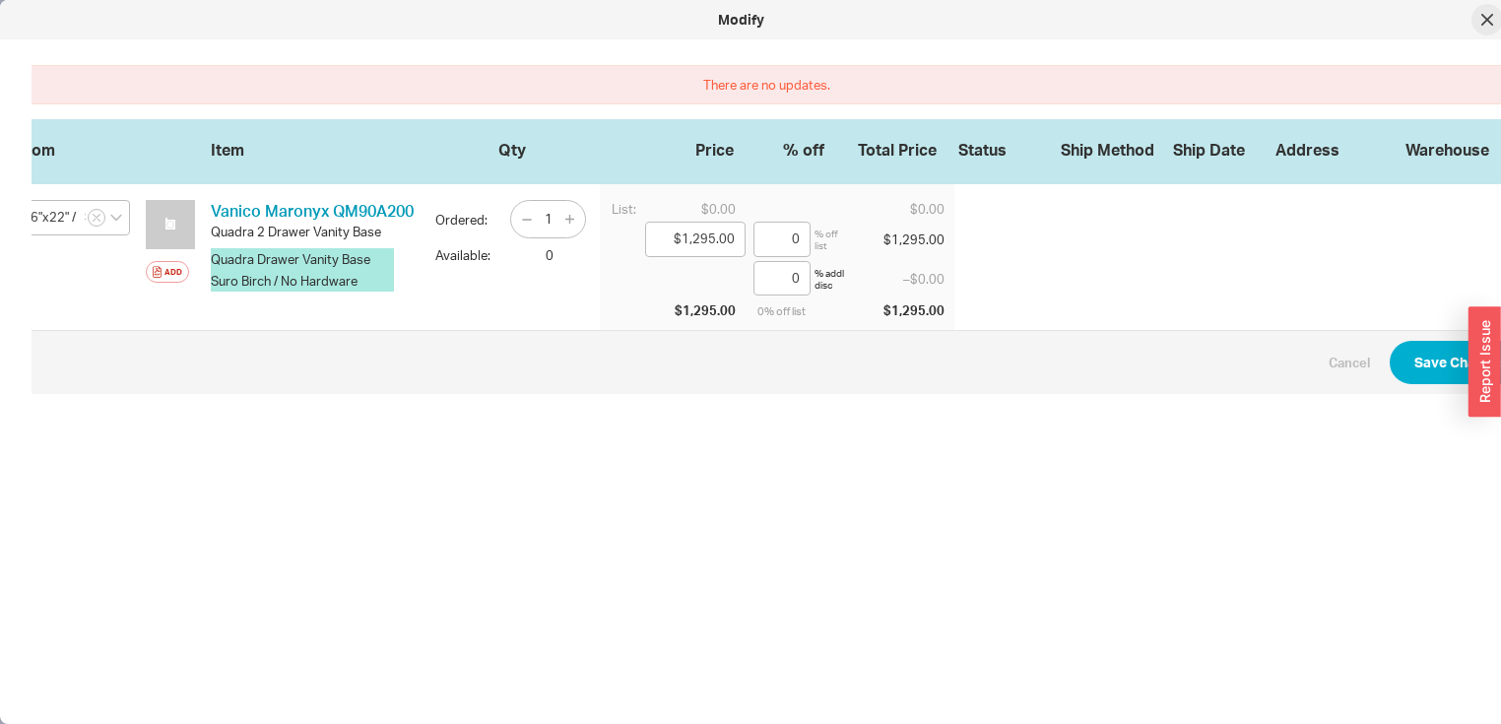
click at [1495, 10] on div at bounding box center [1487, 20] width 32 height 32
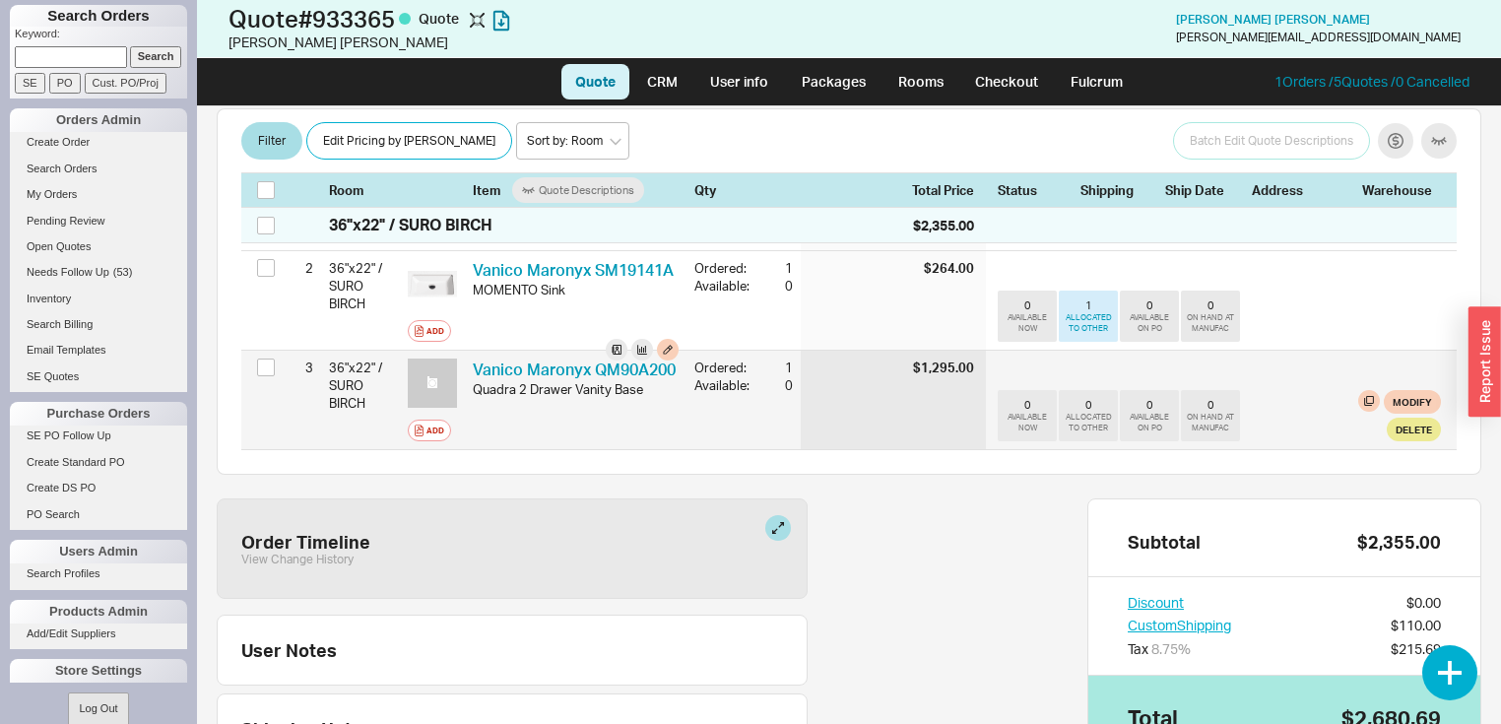
scroll to position [473, 0]
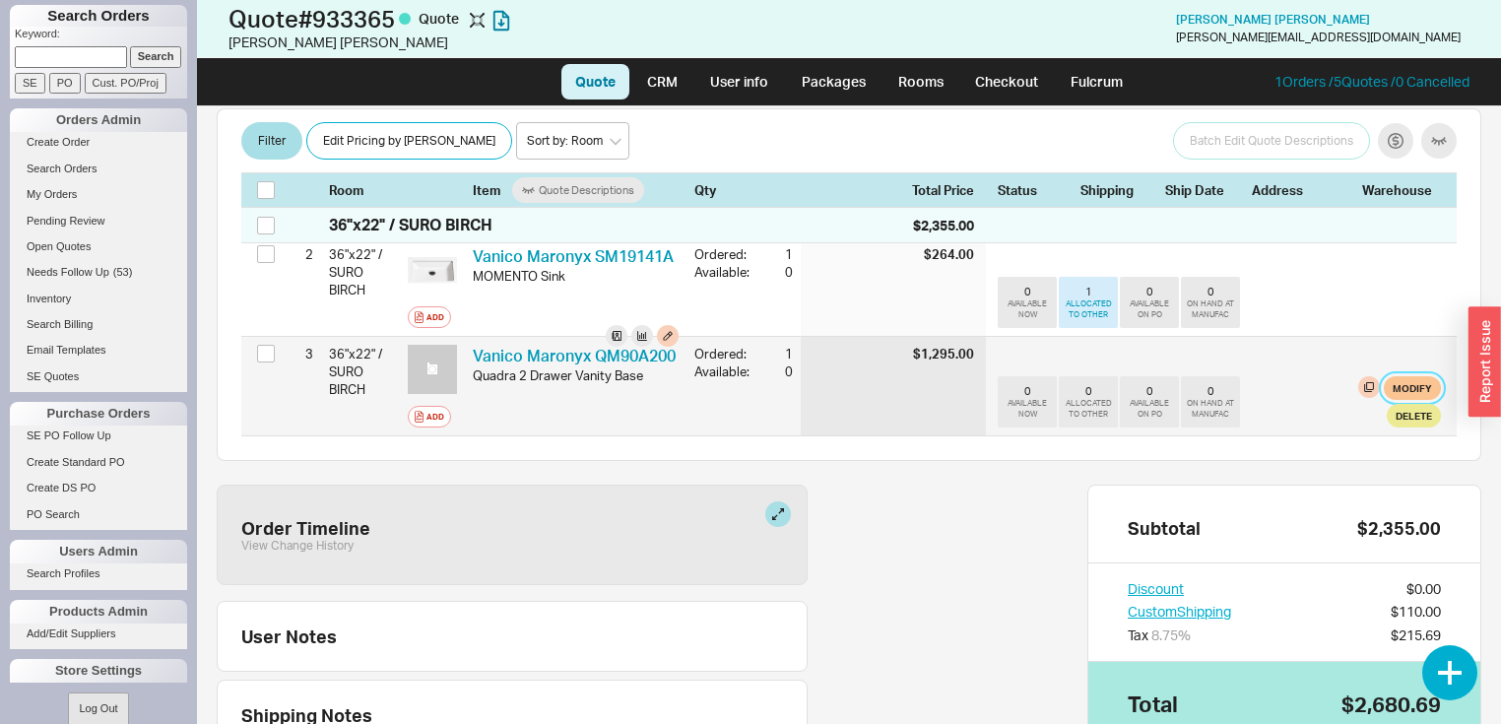
click at [1400, 376] on button "Modify" at bounding box center [1411, 388] width 57 height 24
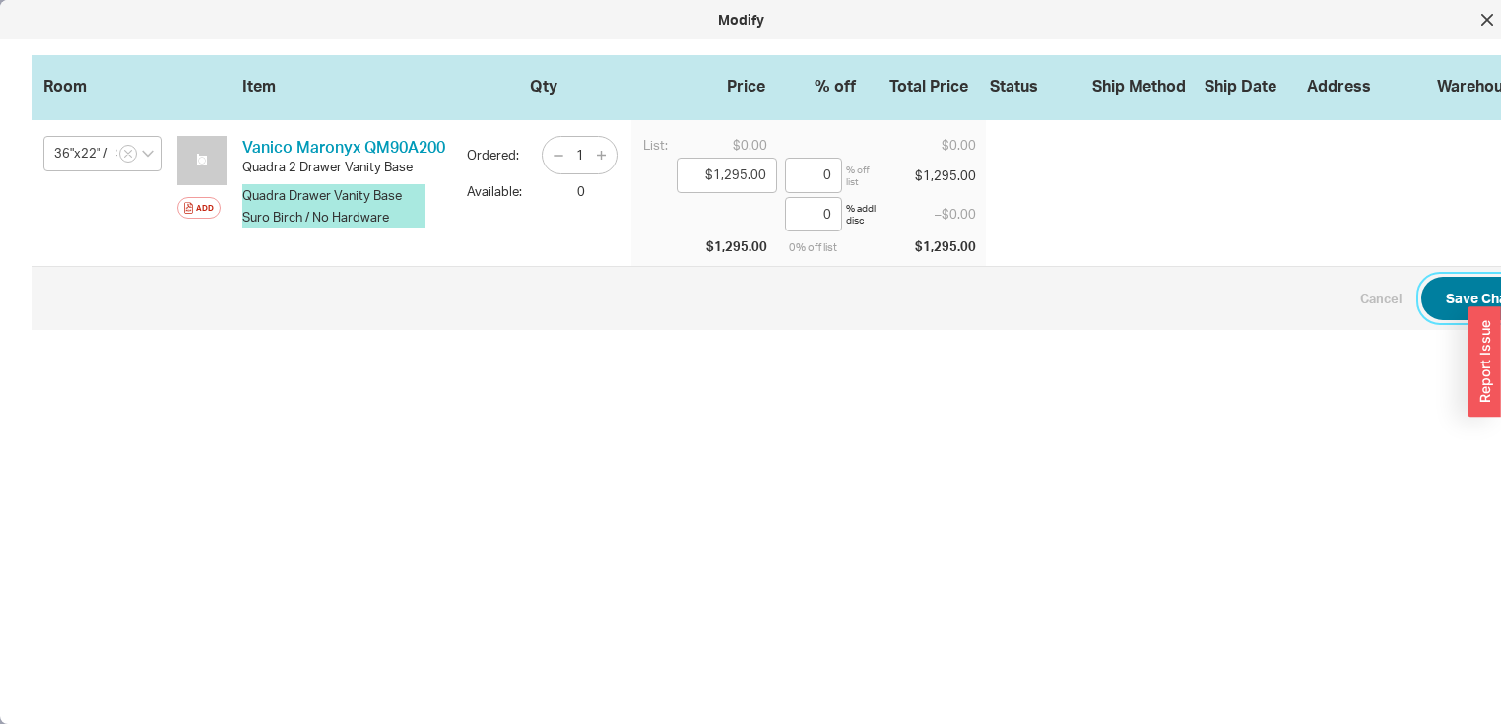
click at [1461, 292] on button "Save Changes" at bounding box center [1492, 298] width 143 height 43
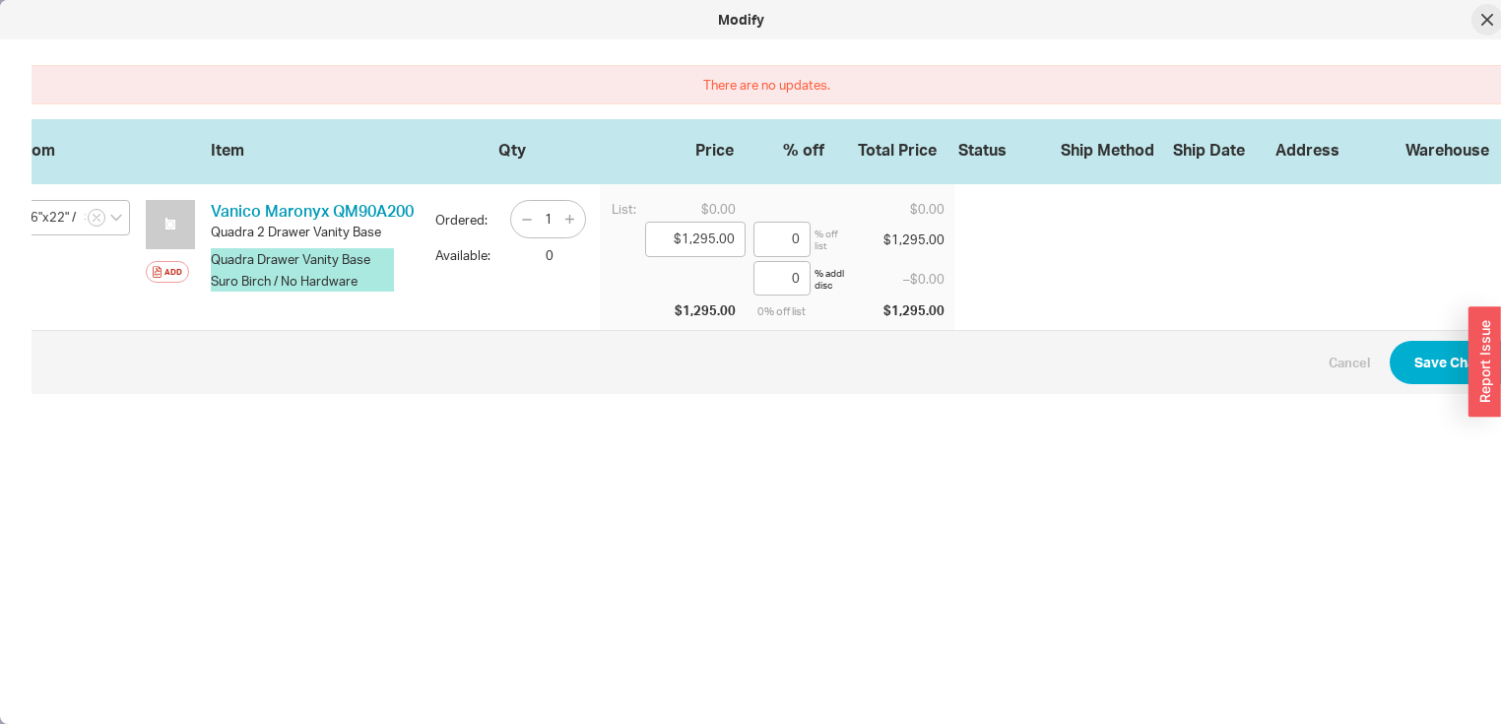
click at [1493, 24] on div at bounding box center [1487, 20] width 32 height 32
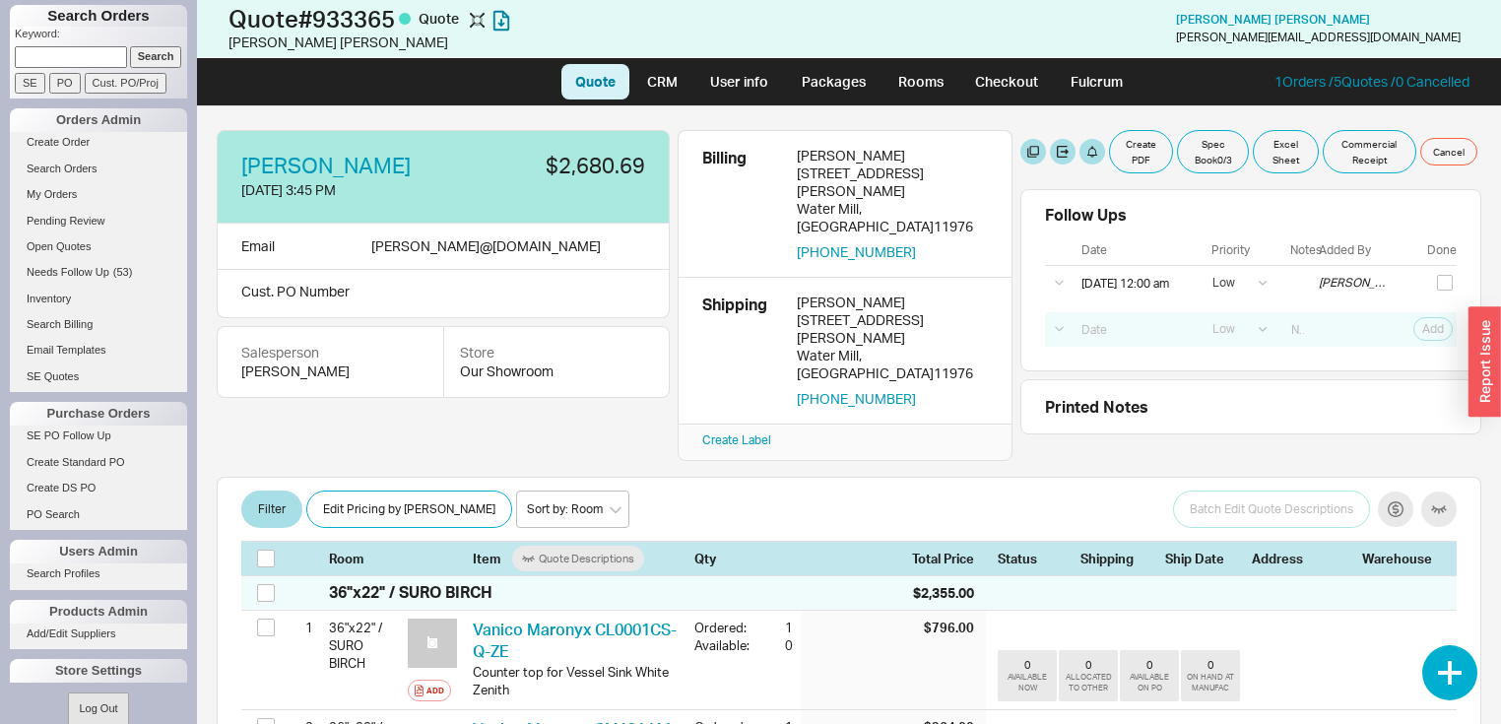
scroll to position [0, 0]
click at [633, 290] on button at bounding box center [632, 292] width 26 height 26
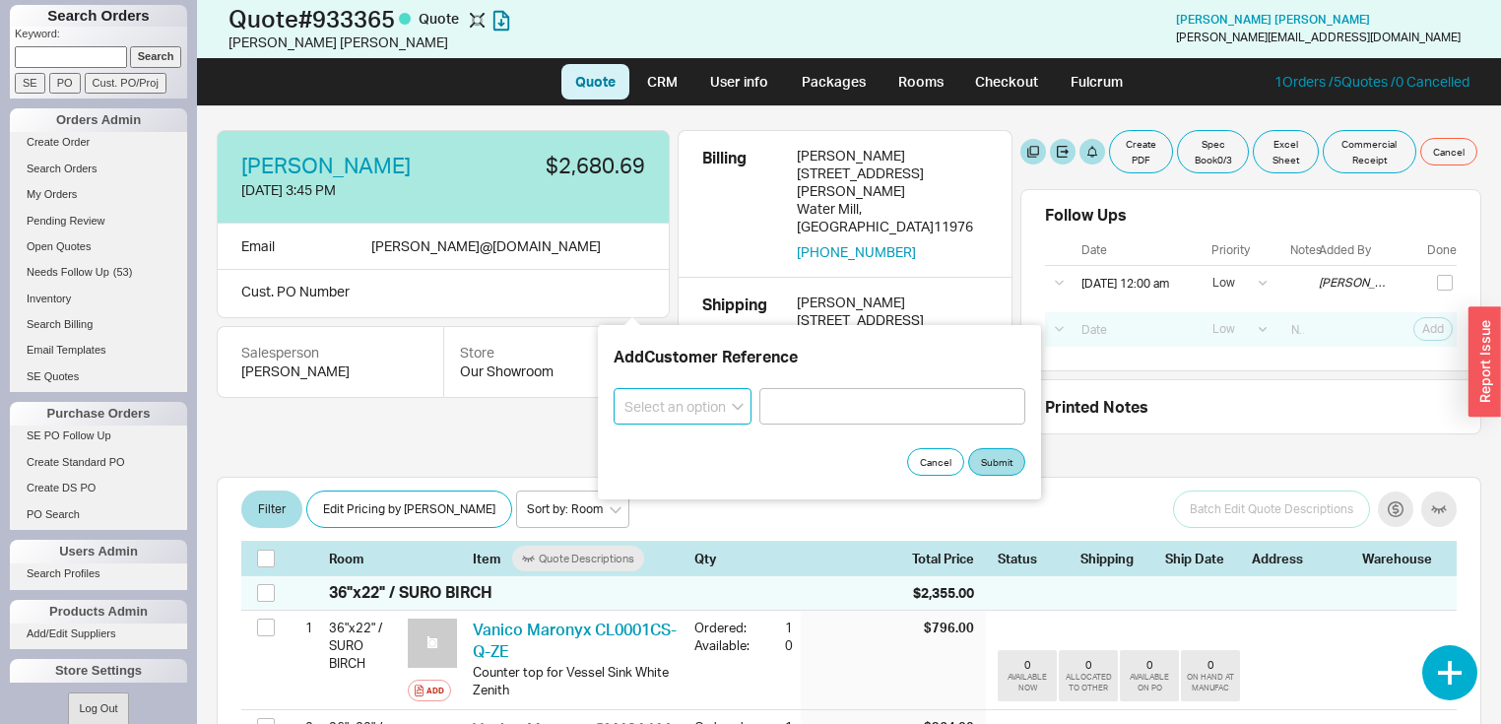
click at [737, 406] on select "Select an option PO Number Project Name" at bounding box center [682, 406] width 138 height 36
select select "Project Name"
click at [613, 388] on select "Select an option PO Number Project Name" at bounding box center [682, 406] width 138 height 36
drag, startPoint x: 791, startPoint y: 408, endPoint x: 773, endPoint y: 412, distance: 18.2
click at [789, 410] on input at bounding box center [892, 406] width 266 height 36
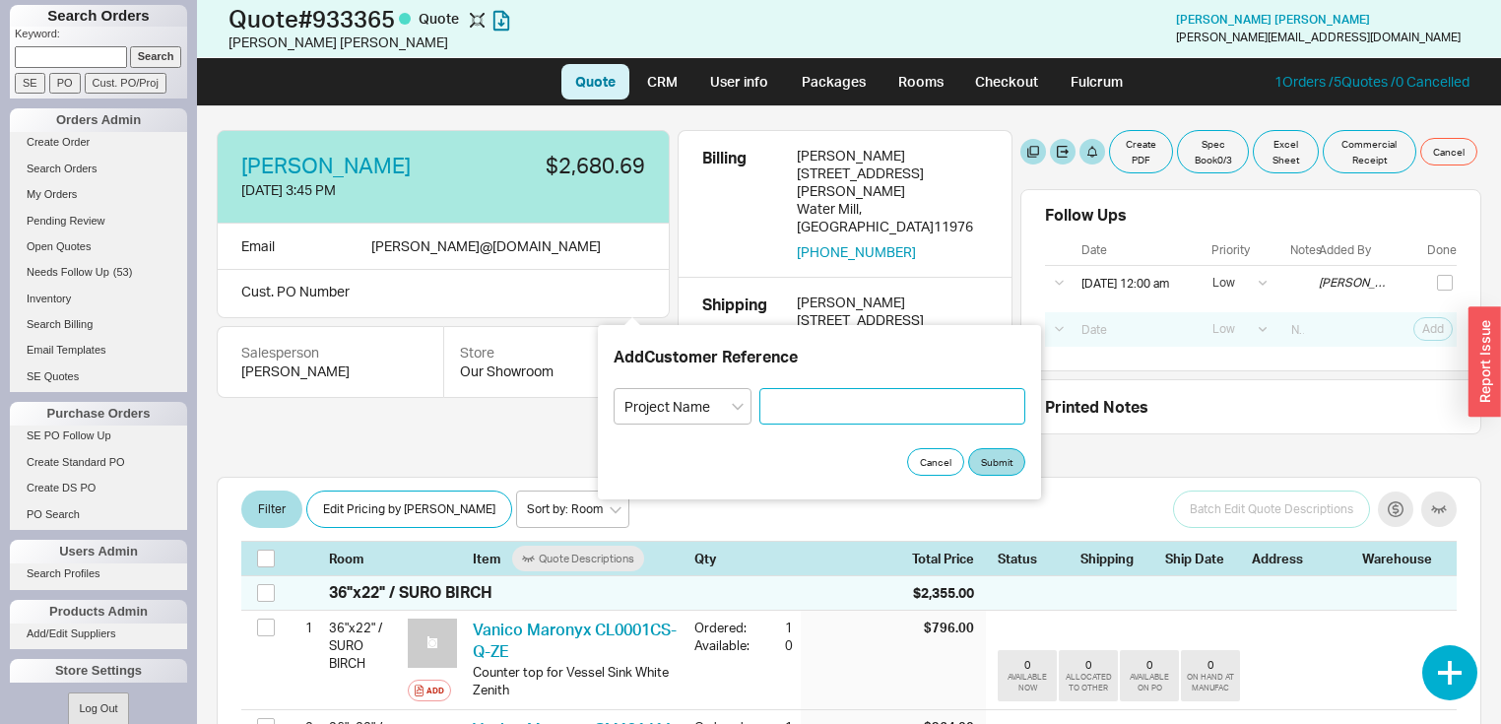
click at [819, 410] on input at bounding box center [892, 406] width 266 height 36
click at [803, 482] on div "Add Customer Reference Select an option PO Number Project Name Cancel Submit" at bounding box center [819, 412] width 443 height 174
click at [800, 414] on input at bounding box center [892, 406] width 266 height 36
click at [737, 406] on select "Select an option PO Number Project Name" at bounding box center [682, 406] width 138 height 36
select select
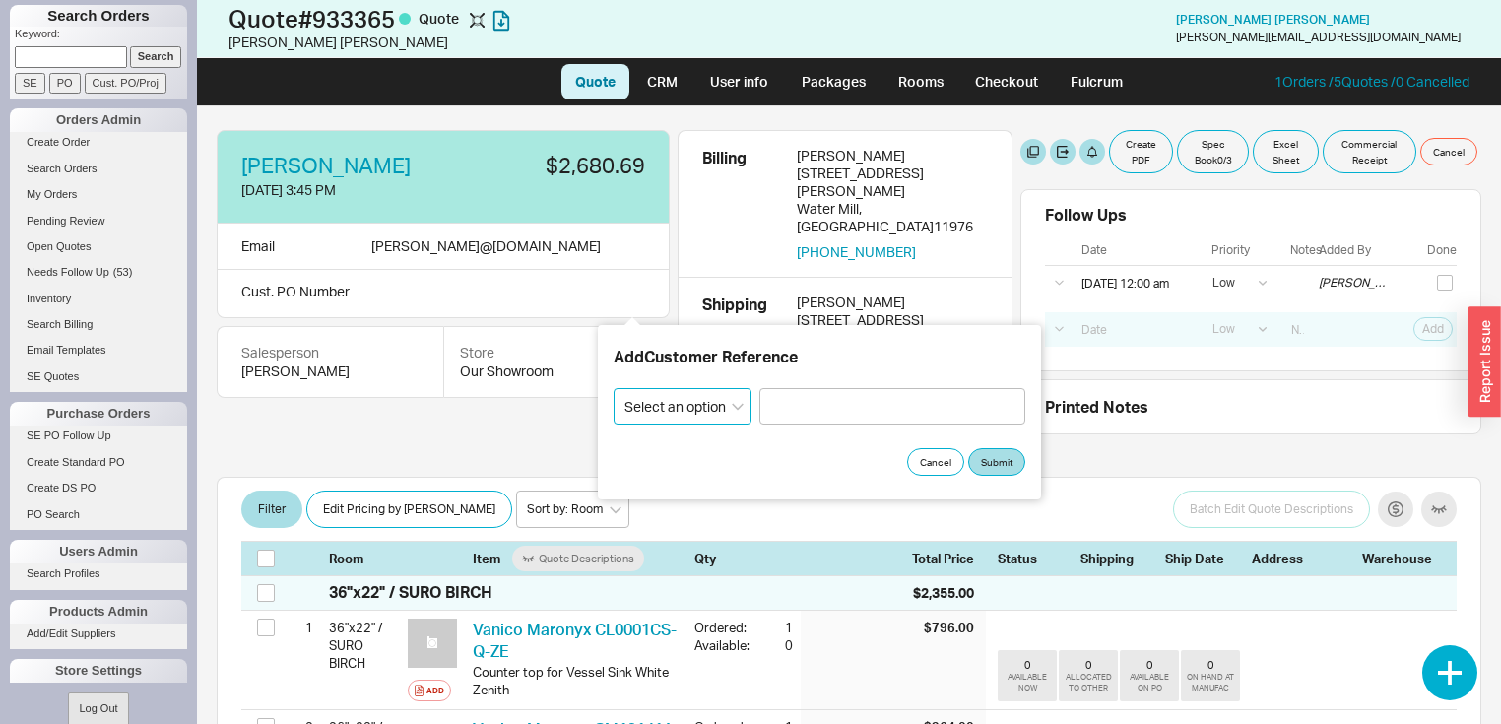
click at [613, 388] on select "Select an option PO Number Project Name" at bounding box center [682, 406] width 138 height 36
click at [1008, 463] on button "Submit" at bounding box center [996, 462] width 57 height 28
click at [798, 404] on input "Required" at bounding box center [892, 406] width 266 height 36
type input "3"
click at [736, 410] on select "Select an option PO Number Project Name" at bounding box center [682, 406] width 138 height 36
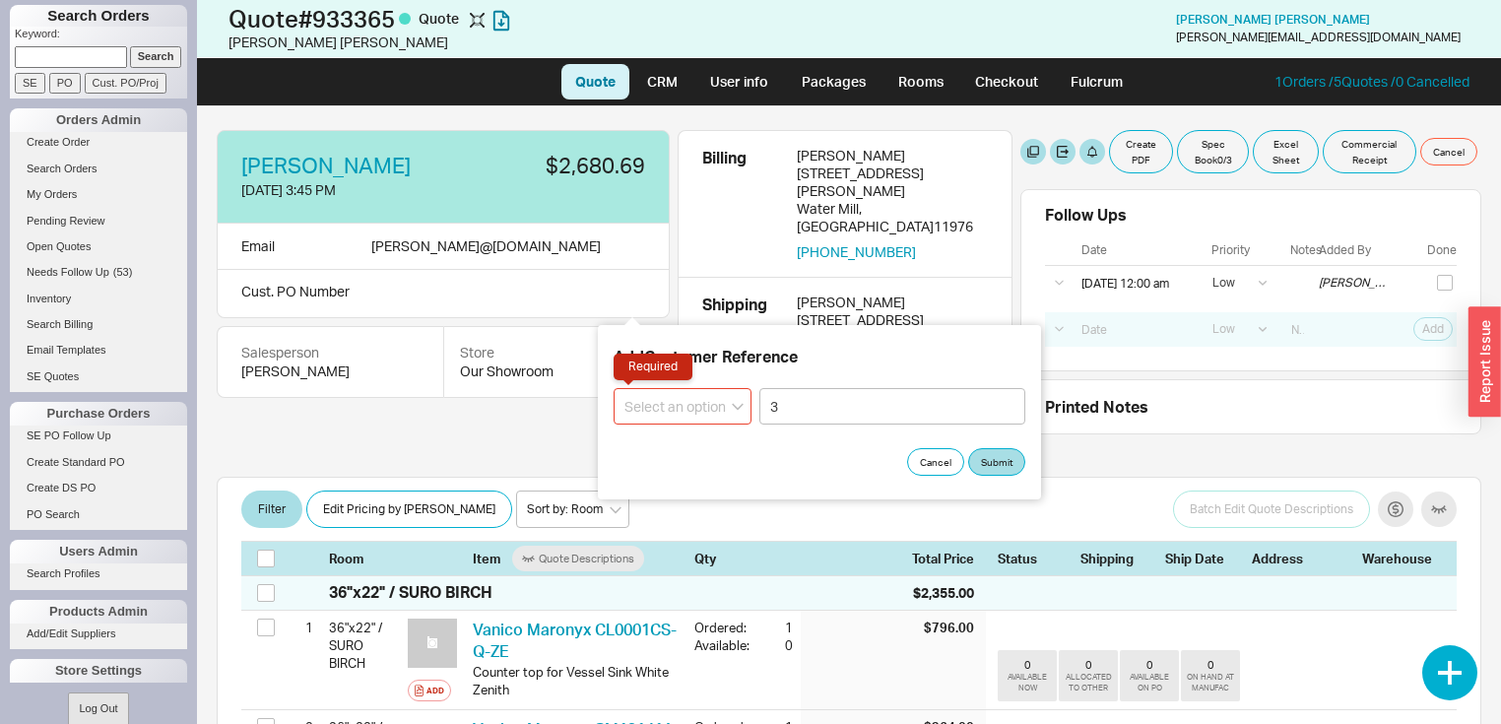
select select "Project Name"
click at [613, 388] on select "Select an option PO Number Project Name" at bounding box center [682, 406] width 138 height 36
click at [785, 406] on input "3" at bounding box center [892, 406] width 266 height 36
click at [784, 408] on input "3" at bounding box center [892, 406] width 266 height 36
click at [782, 409] on input "Required" at bounding box center [892, 406] width 266 height 36
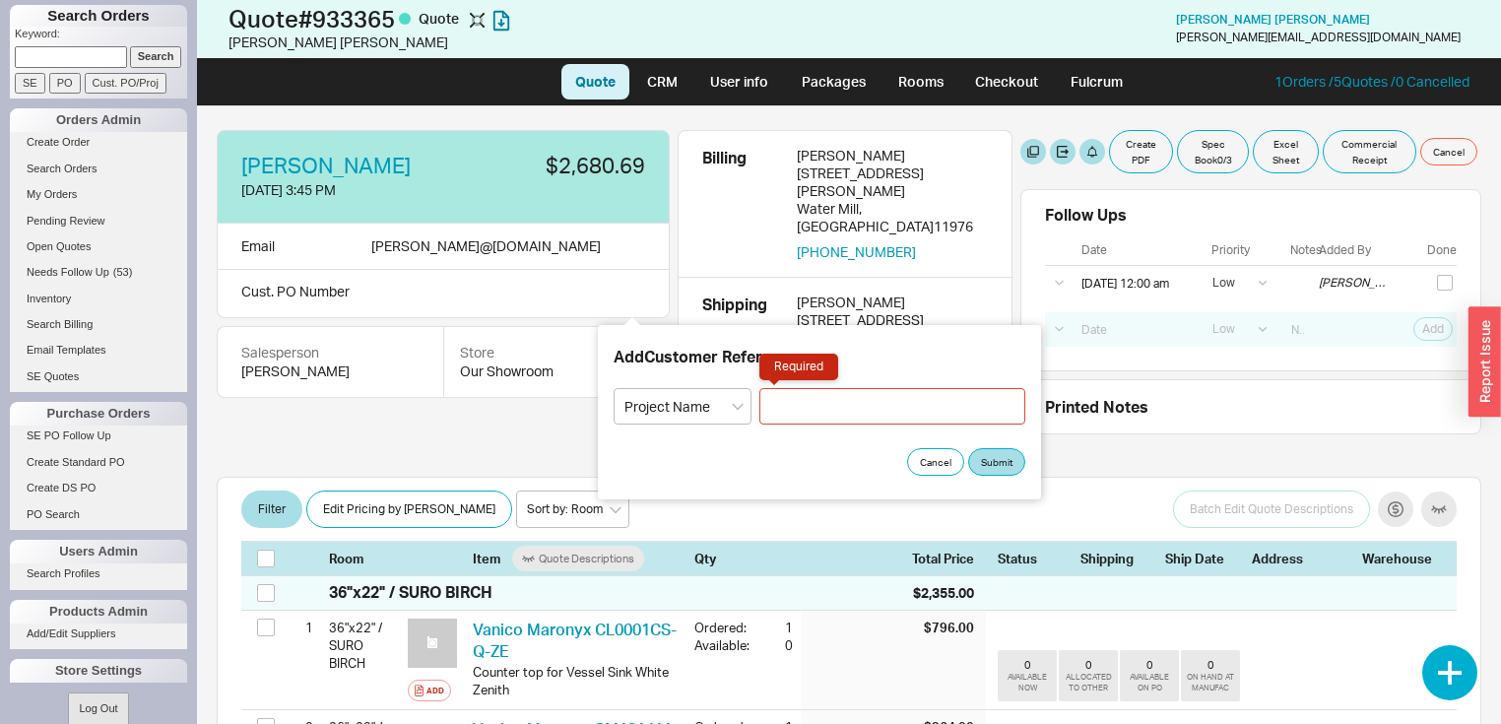
click at [759, 448] on div "Cancel Submit" at bounding box center [819, 462] width 412 height 28
click at [1003, 456] on button "Submit" at bounding box center [996, 462] width 57 height 28
click at [996, 464] on button "Submit" at bounding box center [996, 462] width 57 height 28
click at [941, 457] on button "Cancel" at bounding box center [935, 462] width 57 height 28
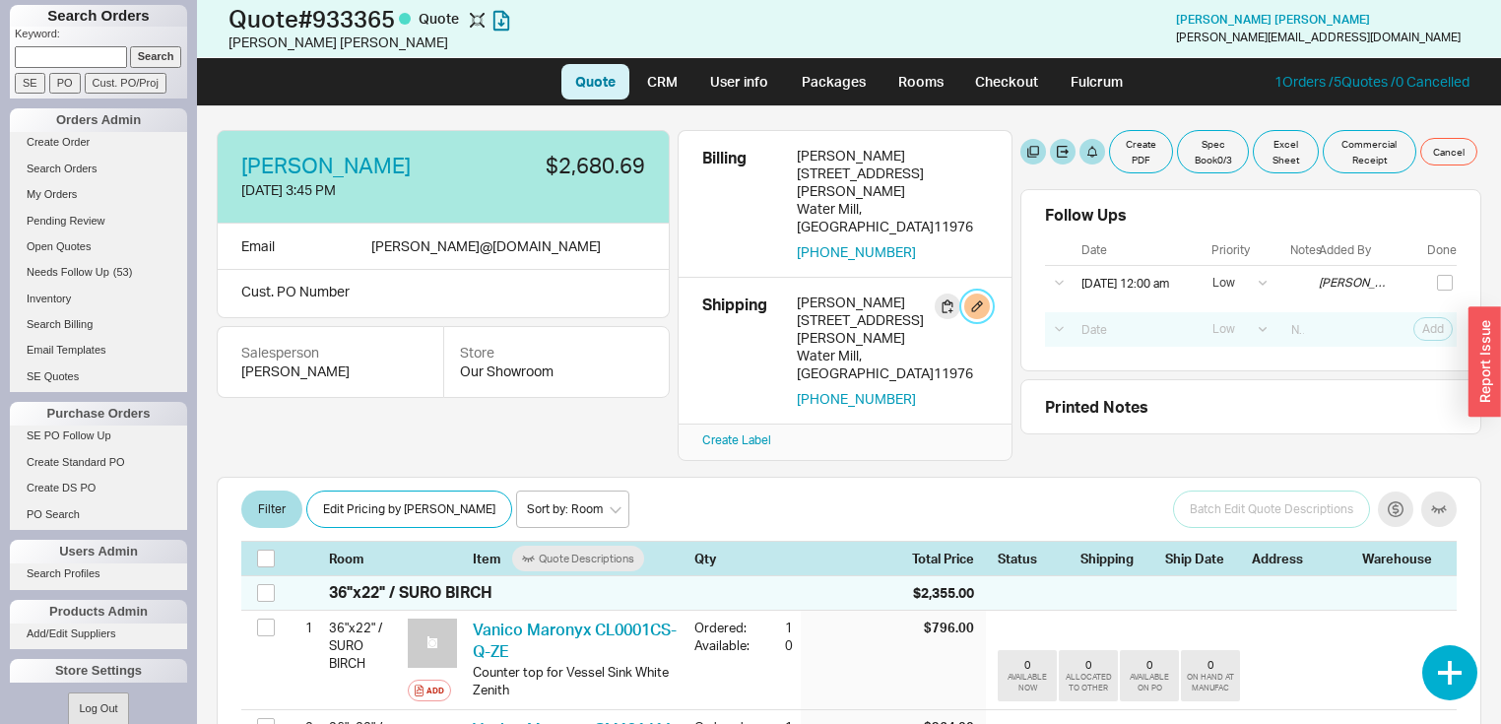
click at [973, 293] on button "button" at bounding box center [977, 306] width 26 height 26
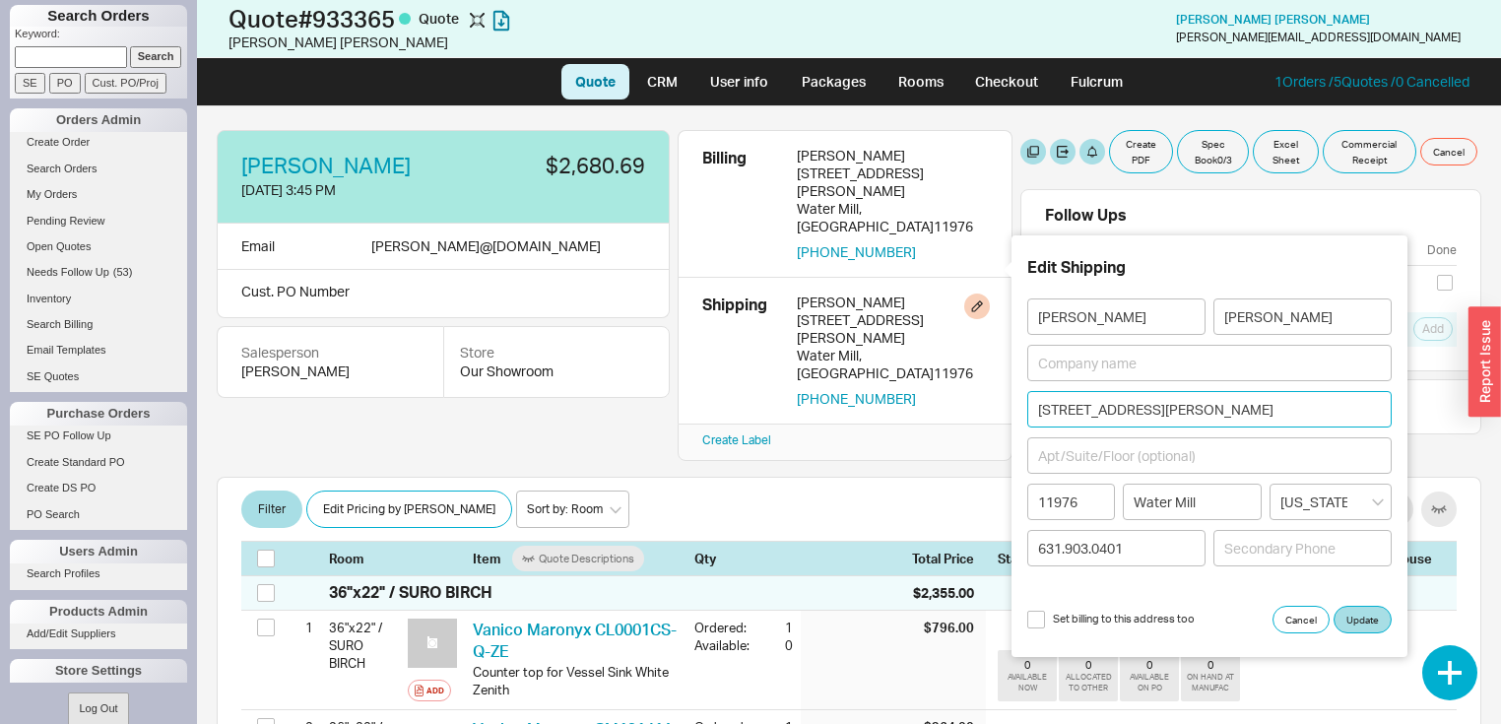
click at [1197, 406] on input "[STREET_ADDRESS][PERSON_NAME]" at bounding box center [1209, 409] width 364 height 36
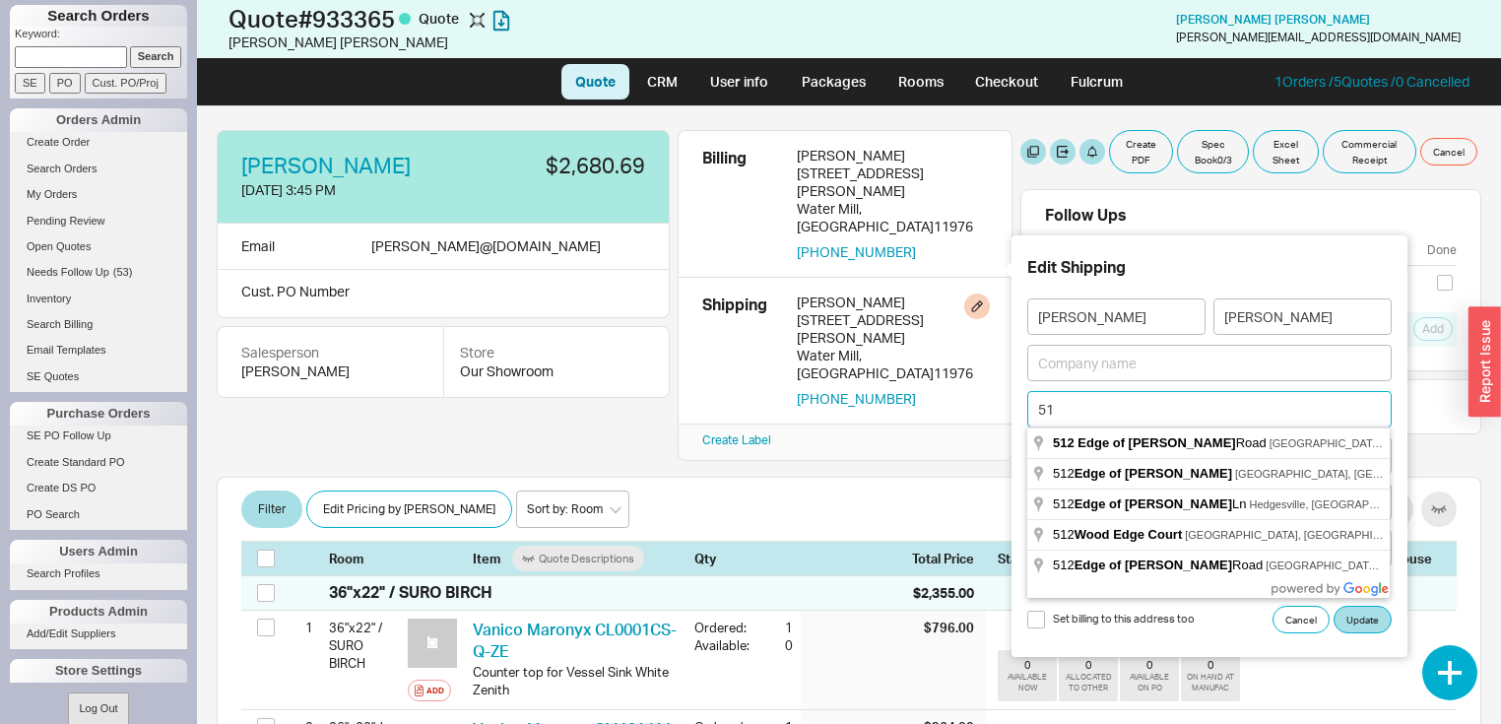
type input "5"
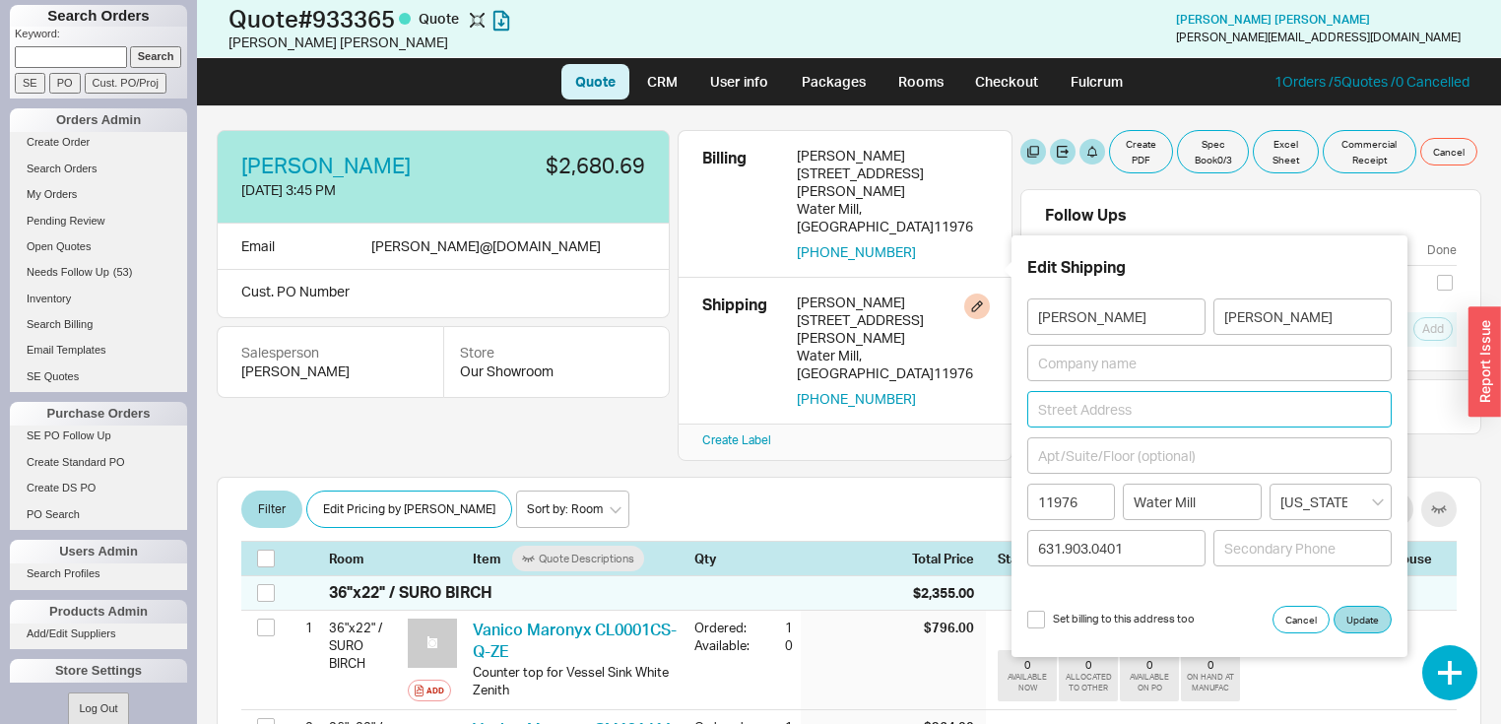
type input "b"
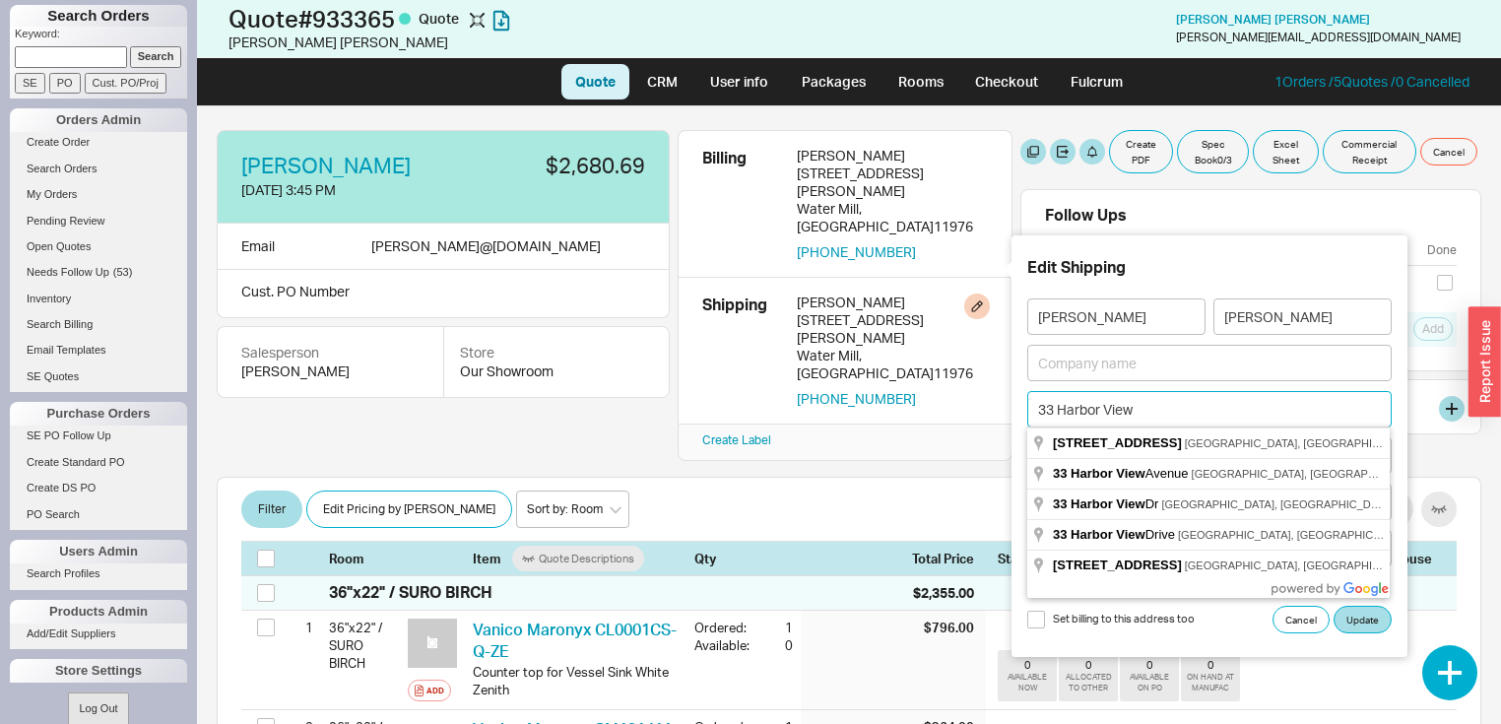
type input "33 Harbor View"
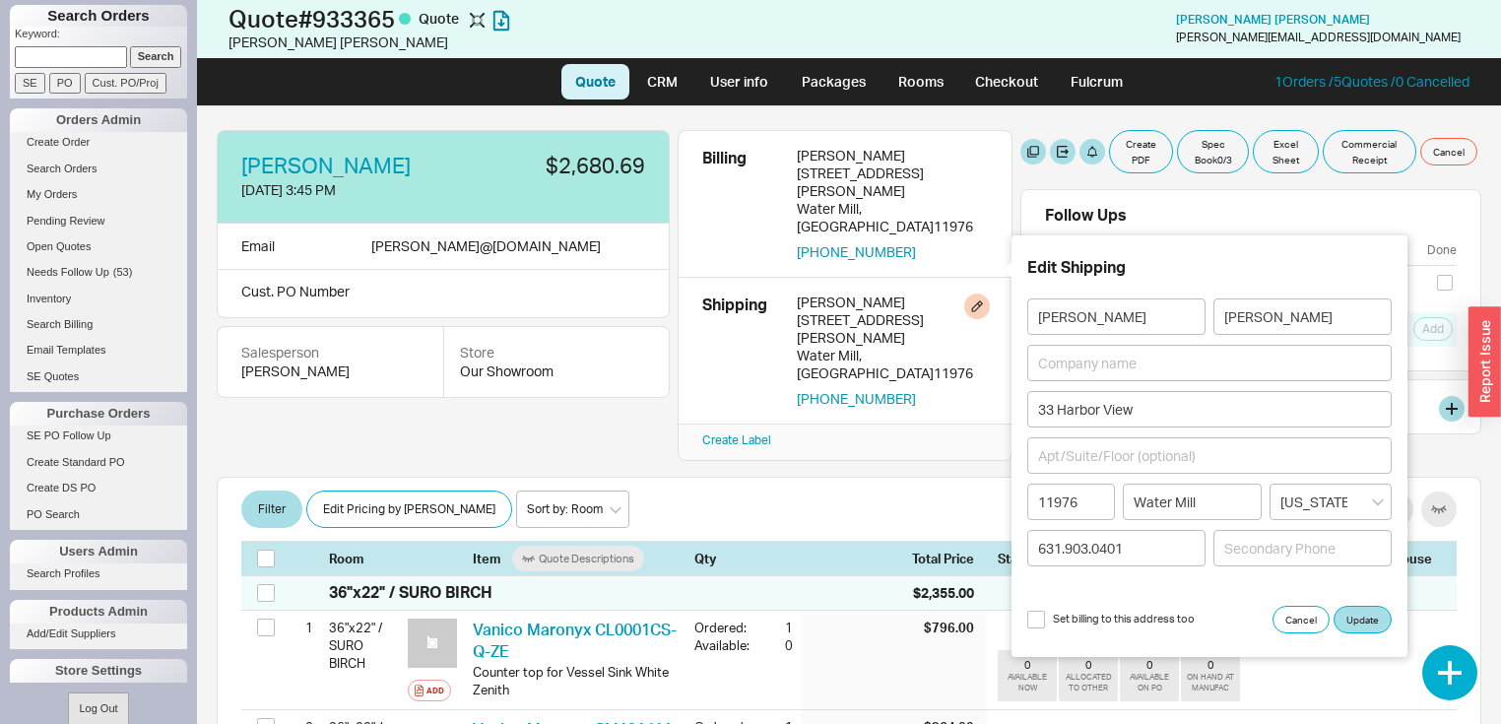
click at [1419, 401] on div "Printed Notes" at bounding box center [1251, 407] width 412 height 22
click at [1223, 501] on input "Water Mill" at bounding box center [1193, 501] width 140 height 36
type input "W"
click at [1080, 501] on input "11976" at bounding box center [1071, 501] width 88 height 36
type input "1"
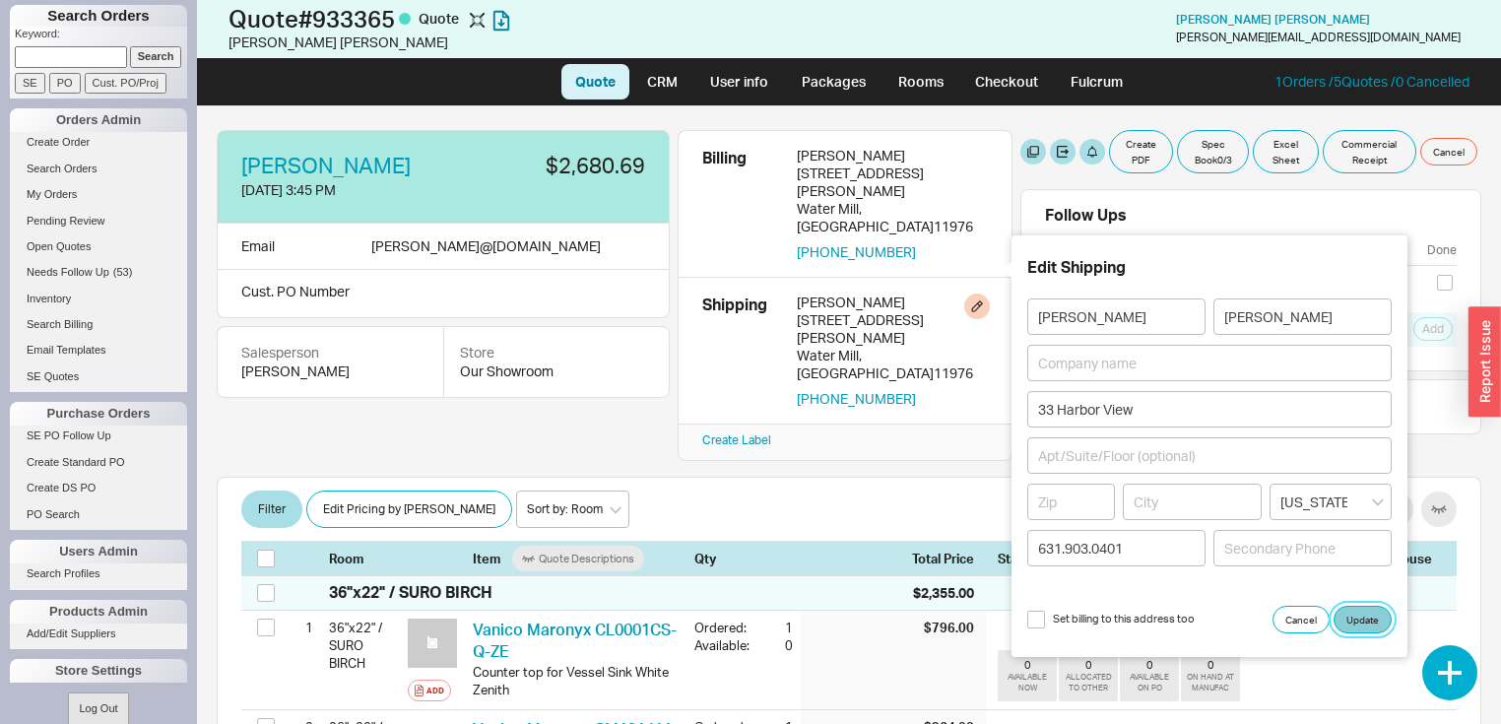
click at [1359, 614] on button "Update" at bounding box center [1362, 620] width 58 height 28
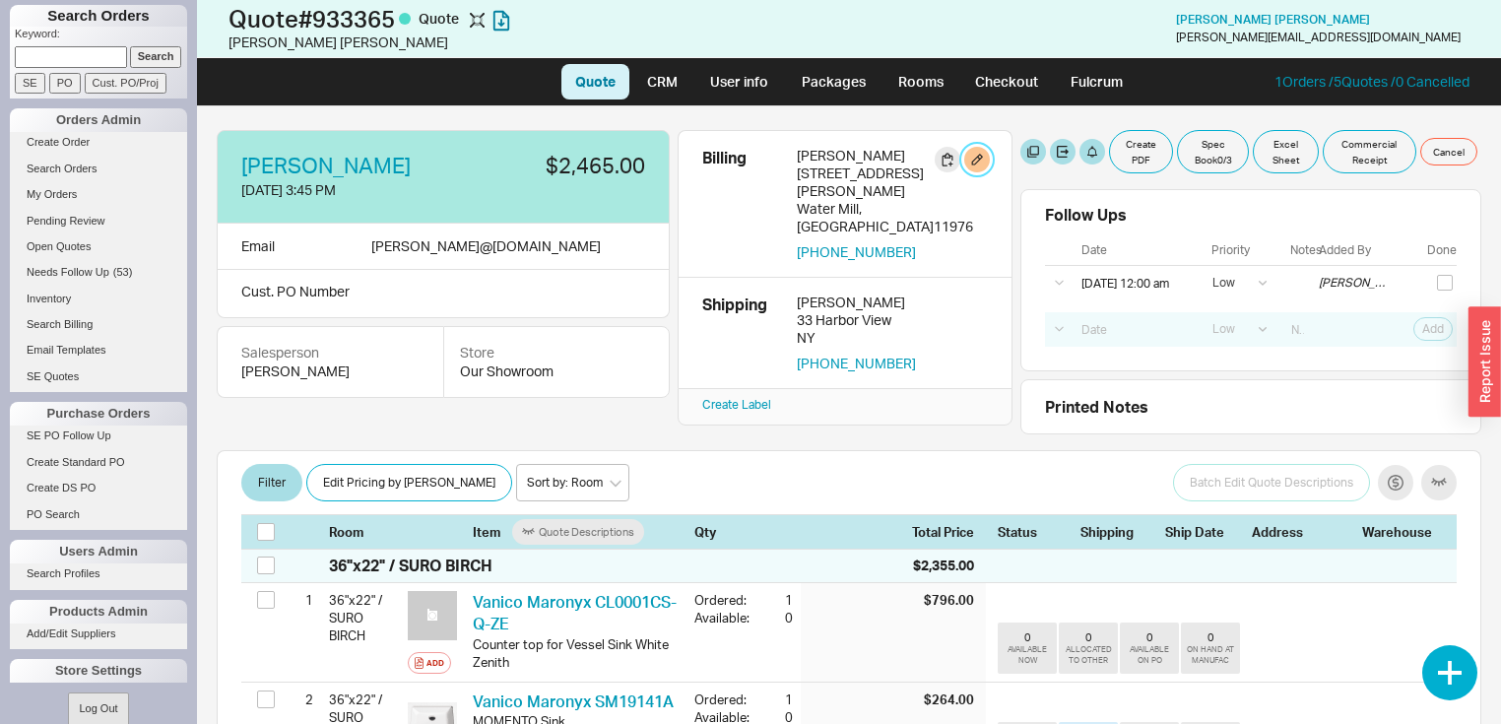
click at [981, 150] on button "button" at bounding box center [977, 160] width 26 height 26
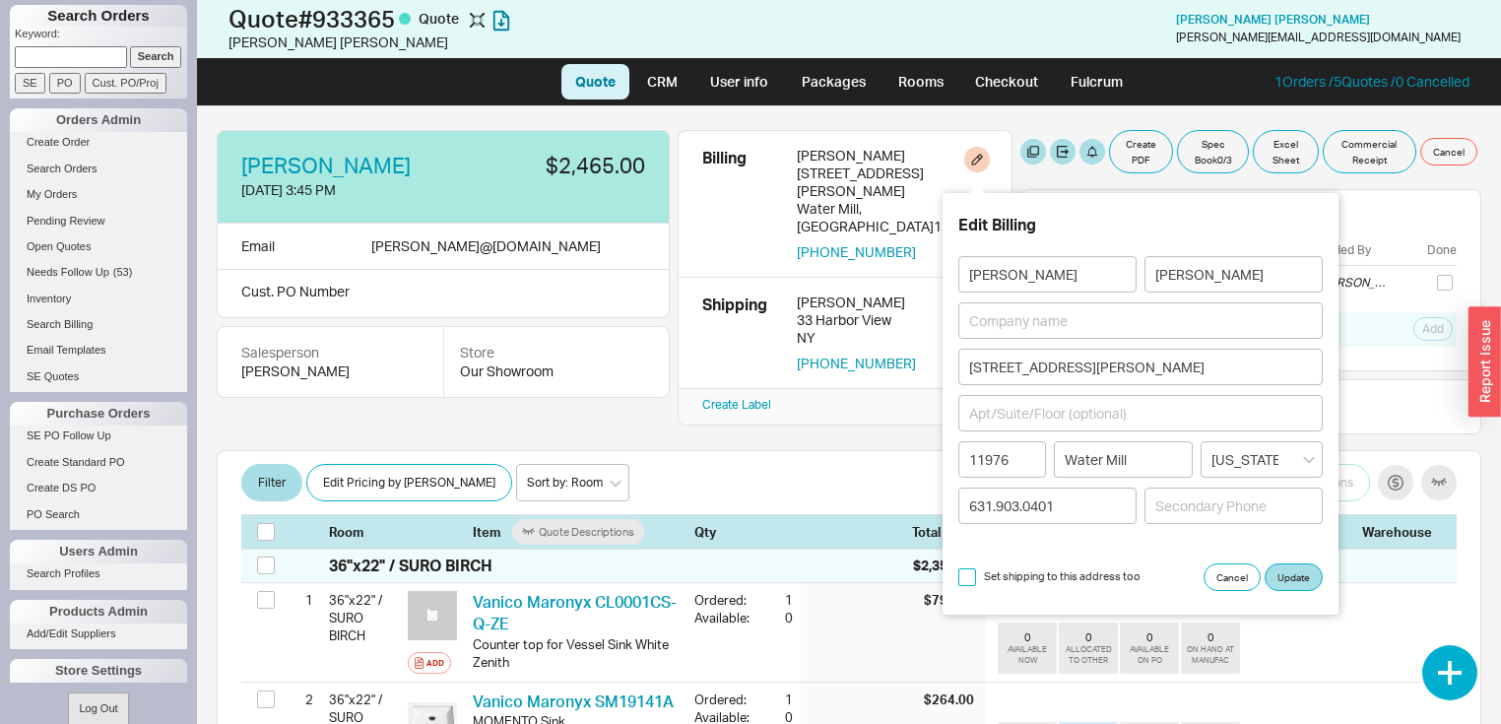
click at [965, 573] on input "Set shipping to this address too" at bounding box center [967, 577] width 18 height 18
checkbox input "true"
click at [1288, 572] on button "Update" at bounding box center [1293, 577] width 58 height 28
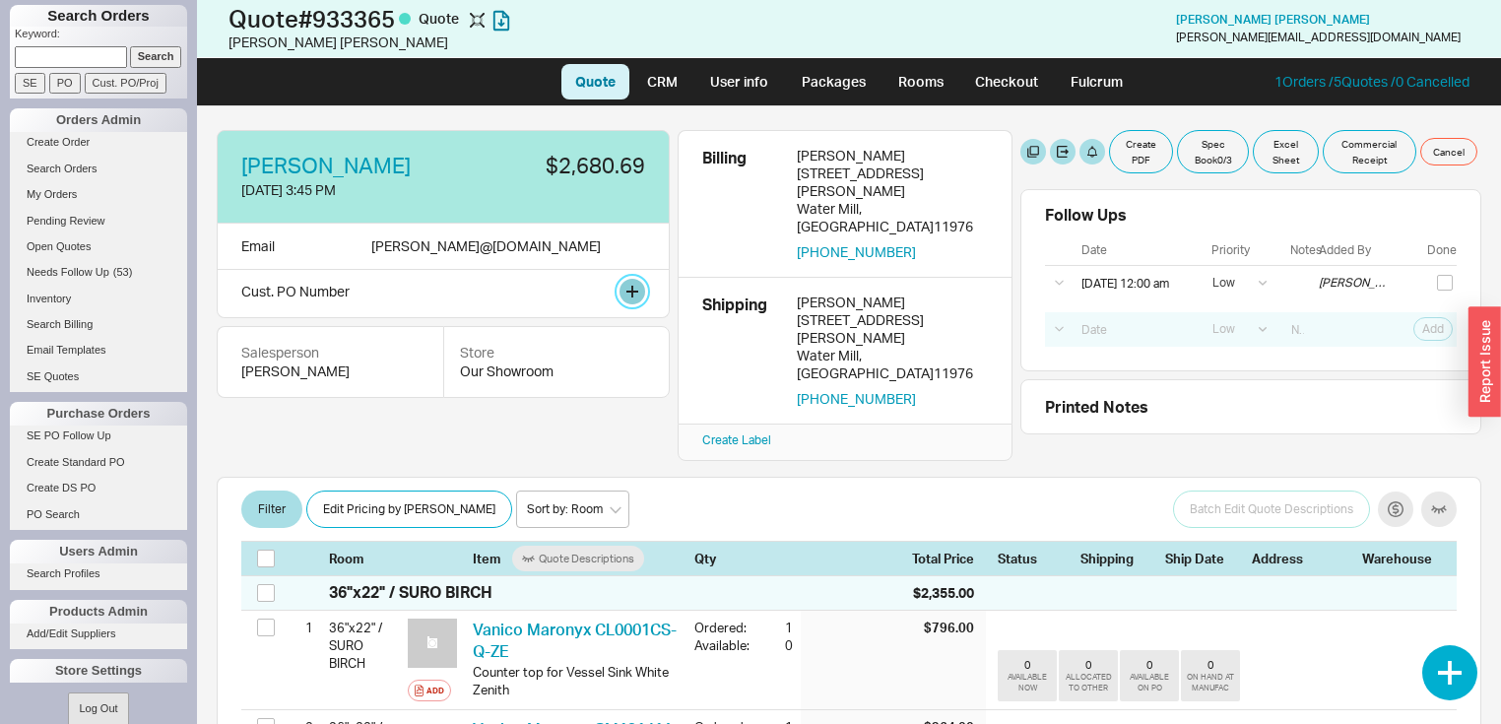
click at [628, 289] on button at bounding box center [632, 292] width 26 height 26
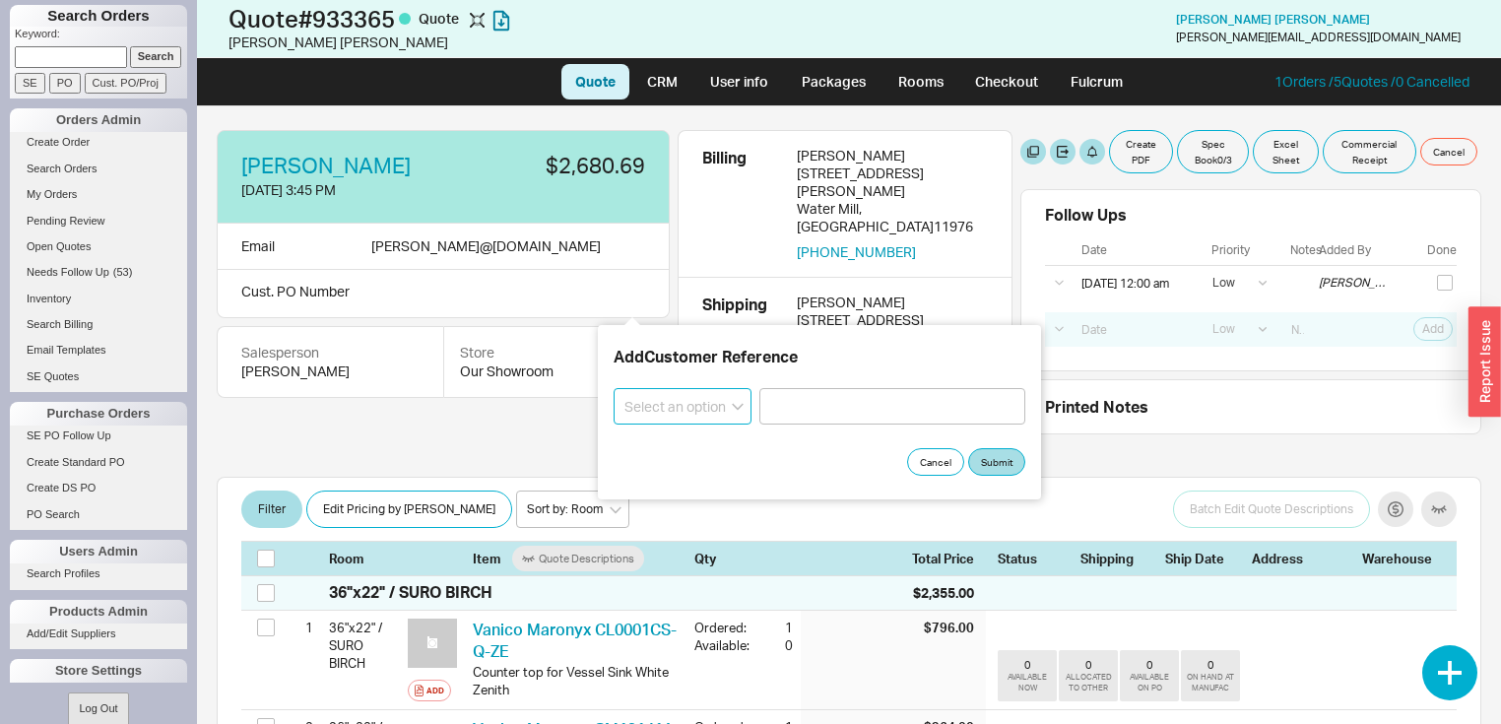
click at [733, 402] on select "Select an option PO Number Project Name" at bounding box center [682, 406] width 138 height 36
select select "Project Name"
click at [613, 388] on select "Select an option PO Number Project Name" at bounding box center [682, 406] width 138 height 36
click at [831, 410] on input at bounding box center [892, 406] width 266 height 36
type input "33 Harbor View"
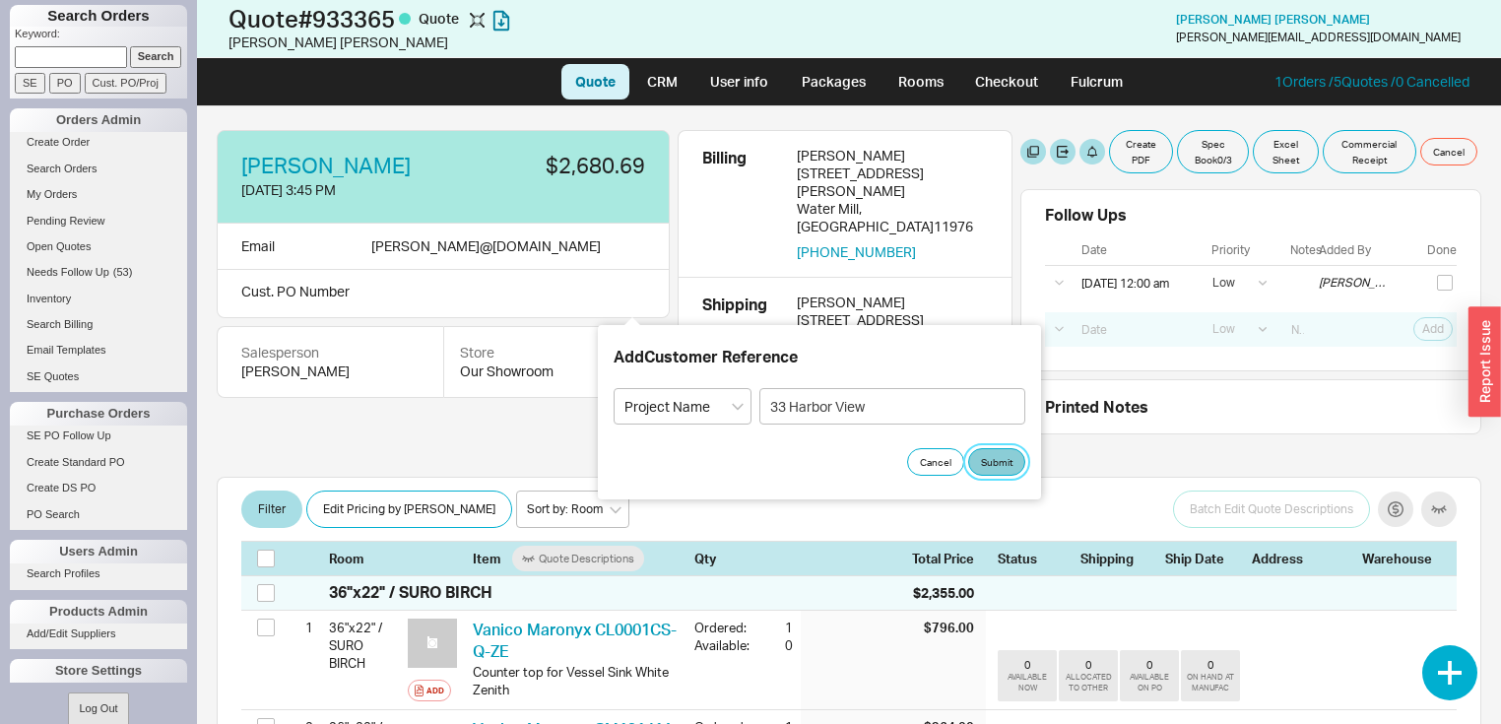
click at [1000, 454] on button "Submit" at bounding box center [996, 462] width 57 height 28
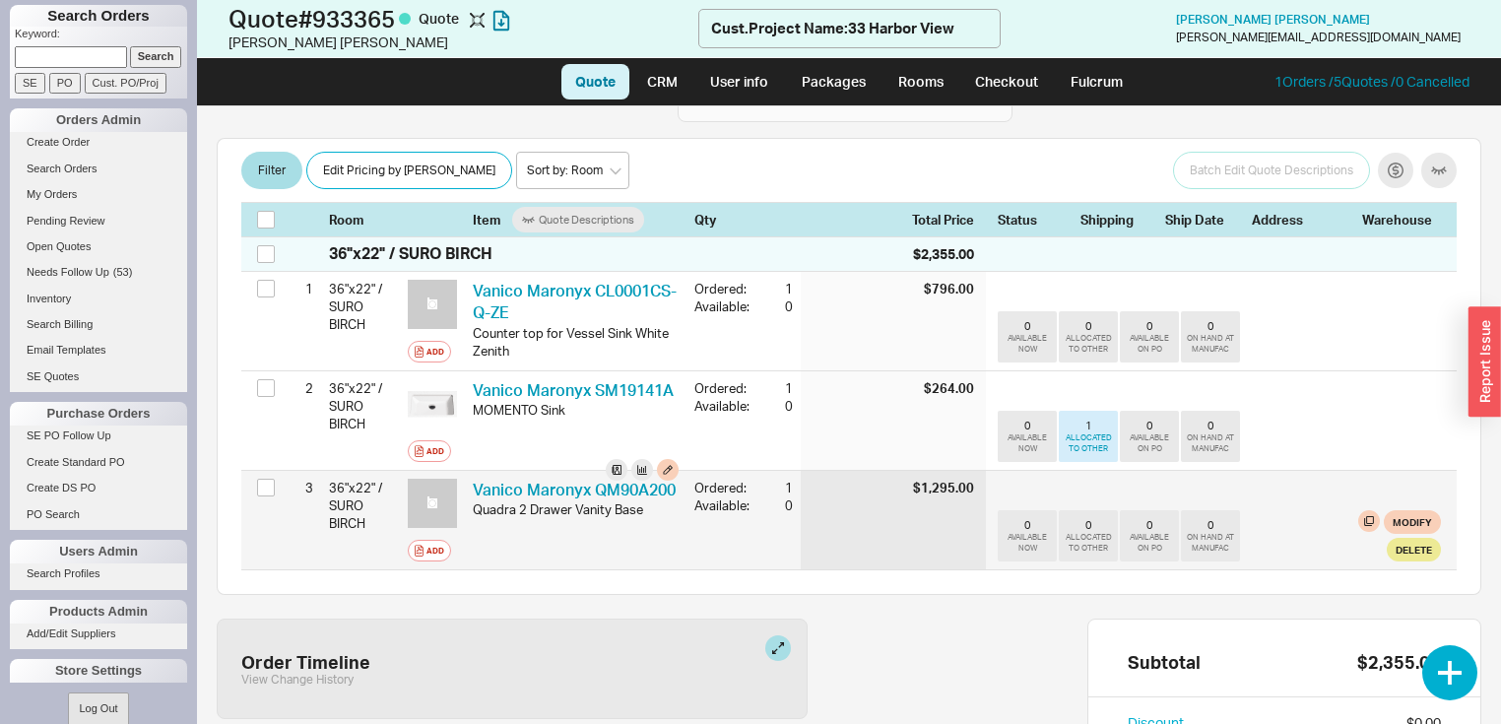
scroll to position [299, 0]
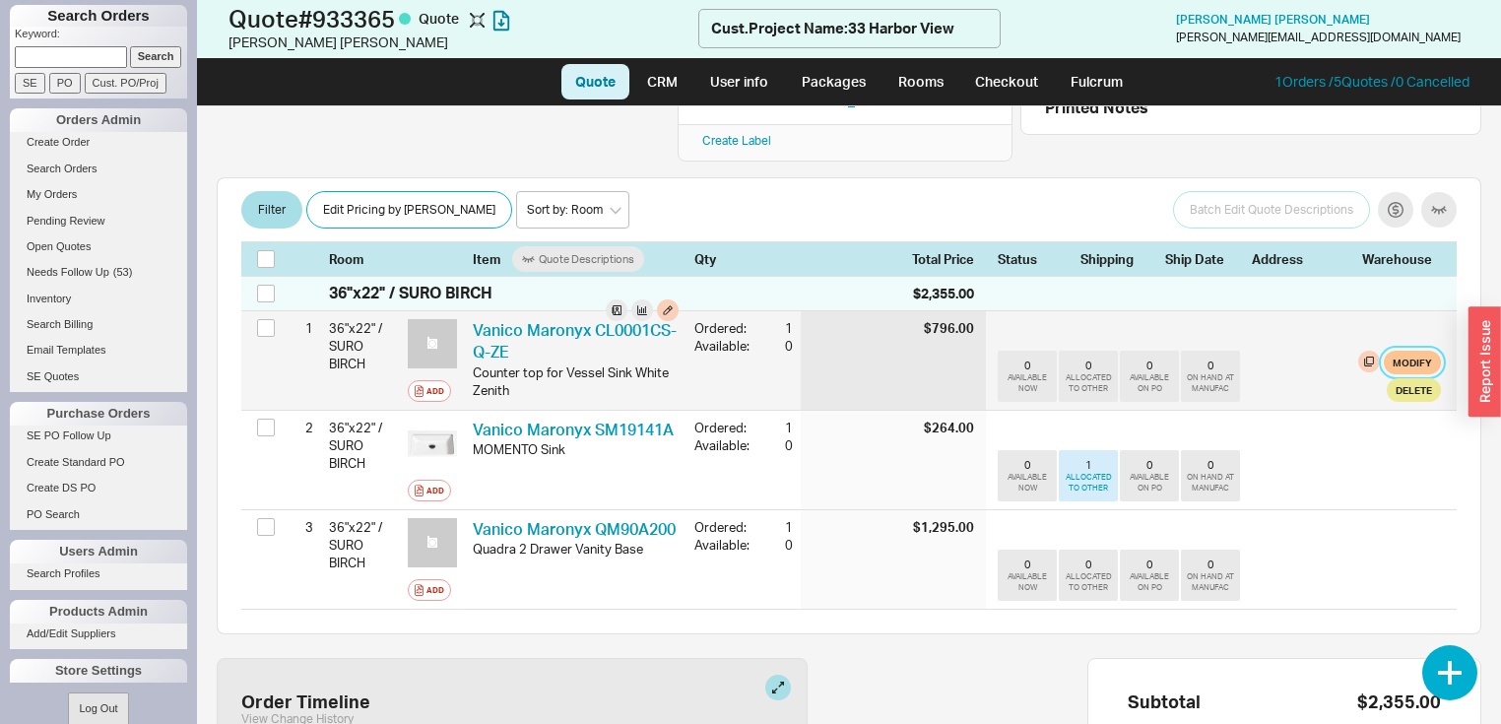
click at [1396, 351] on button "Modify" at bounding box center [1411, 363] width 57 height 24
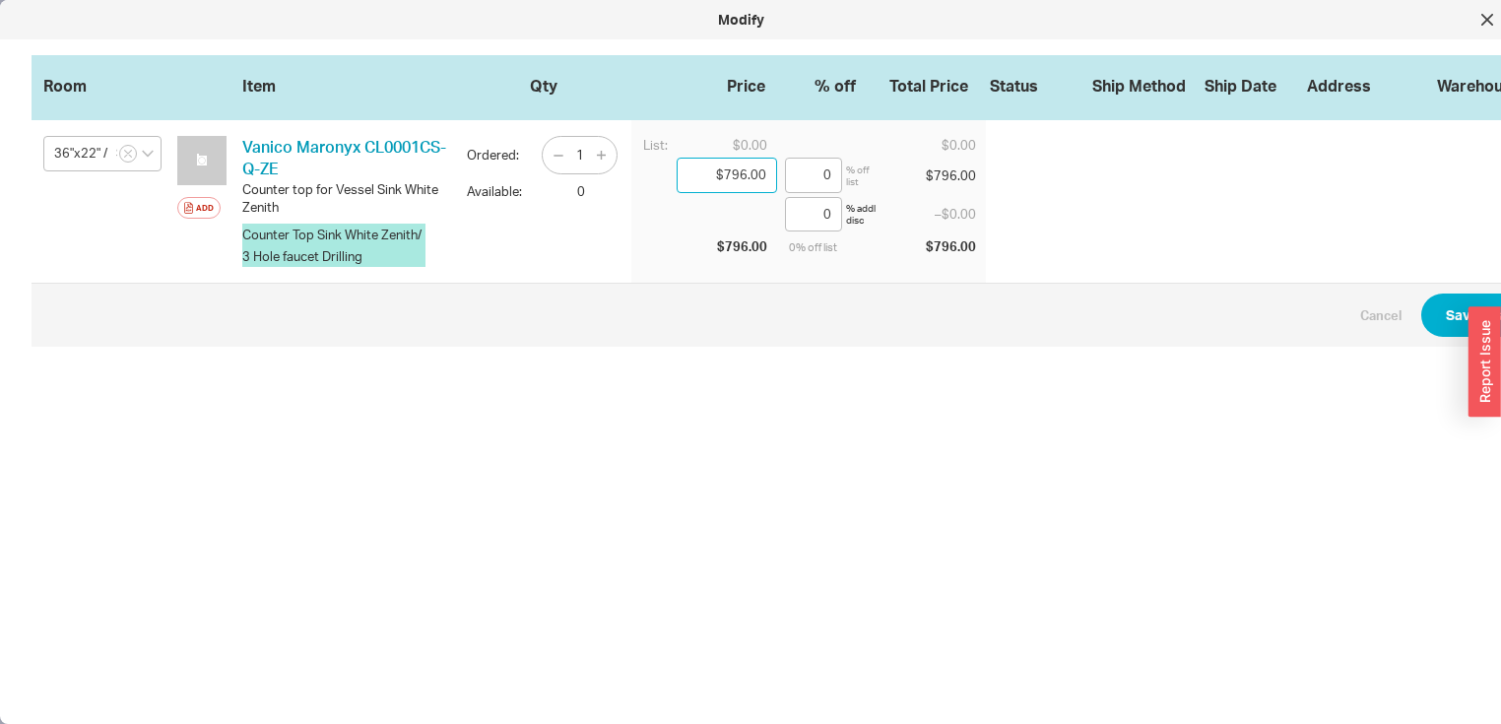
click at [770, 171] on input "$796.00" at bounding box center [726, 175] width 100 height 35
type input "$795.00"
click at [1454, 311] on button "Save Changes" at bounding box center [1492, 314] width 143 height 43
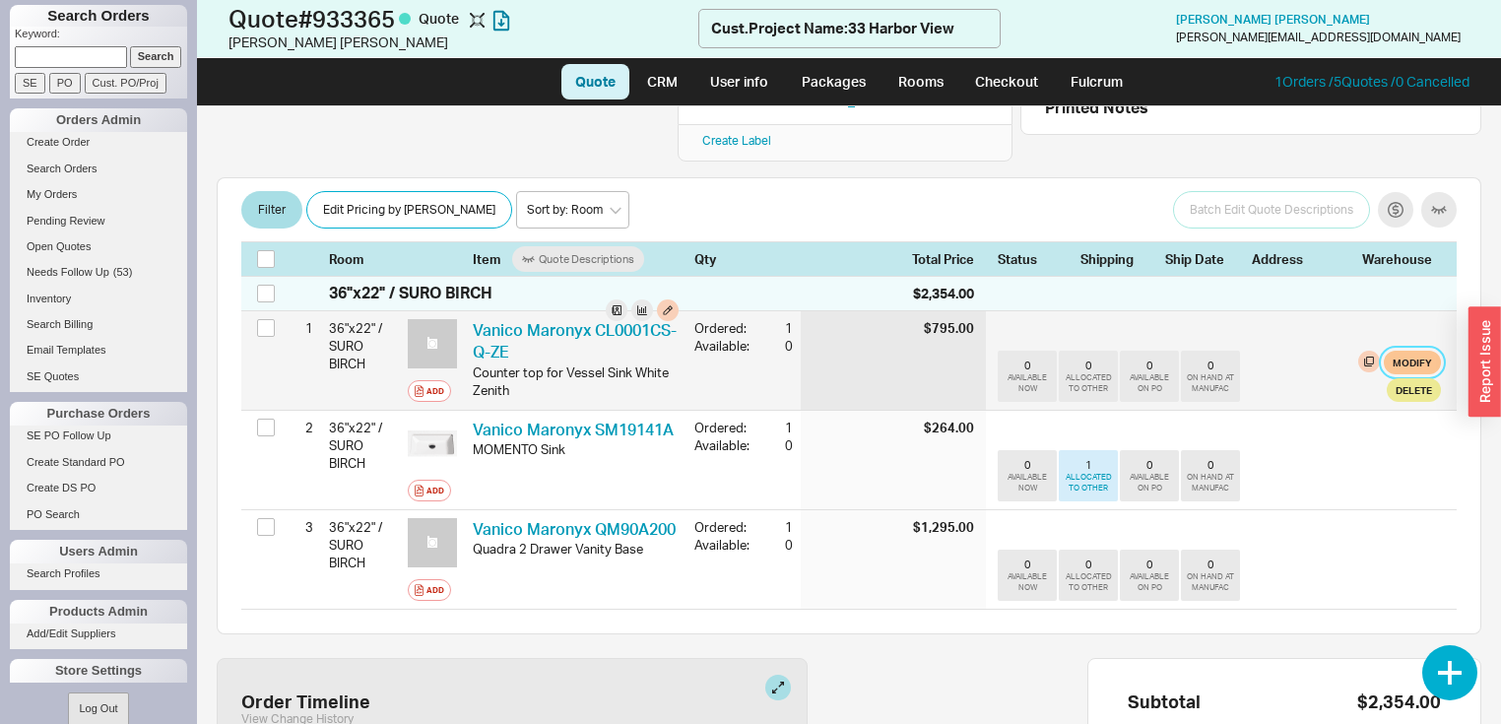
click at [1411, 351] on button "Modify" at bounding box center [1411, 363] width 57 height 24
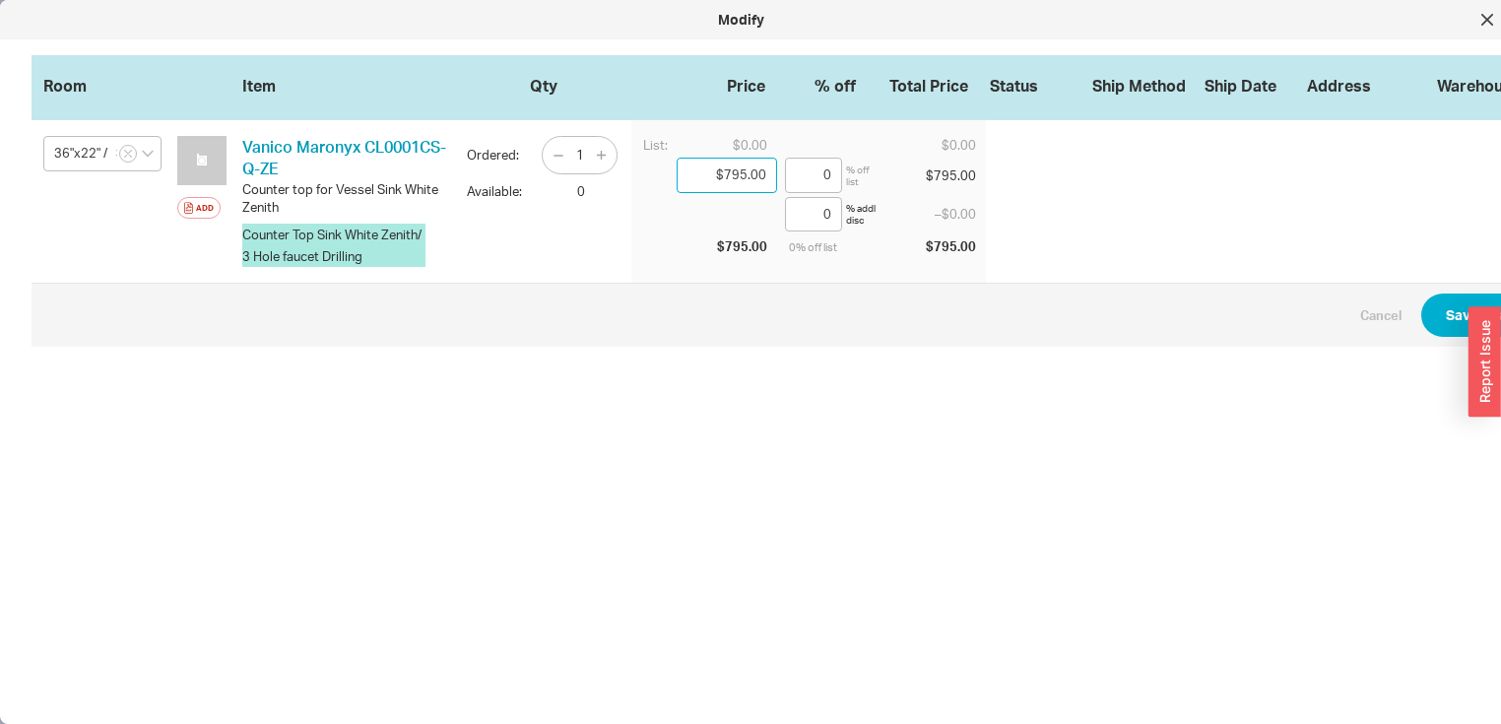
click at [764, 170] on input "$795.00" at bounding box center [726, 175] width 100 height 35
type input "$796.00"
click at [1450, 318] on button "Save Changes" at bounding box center [1492, 314] width 143 height 43
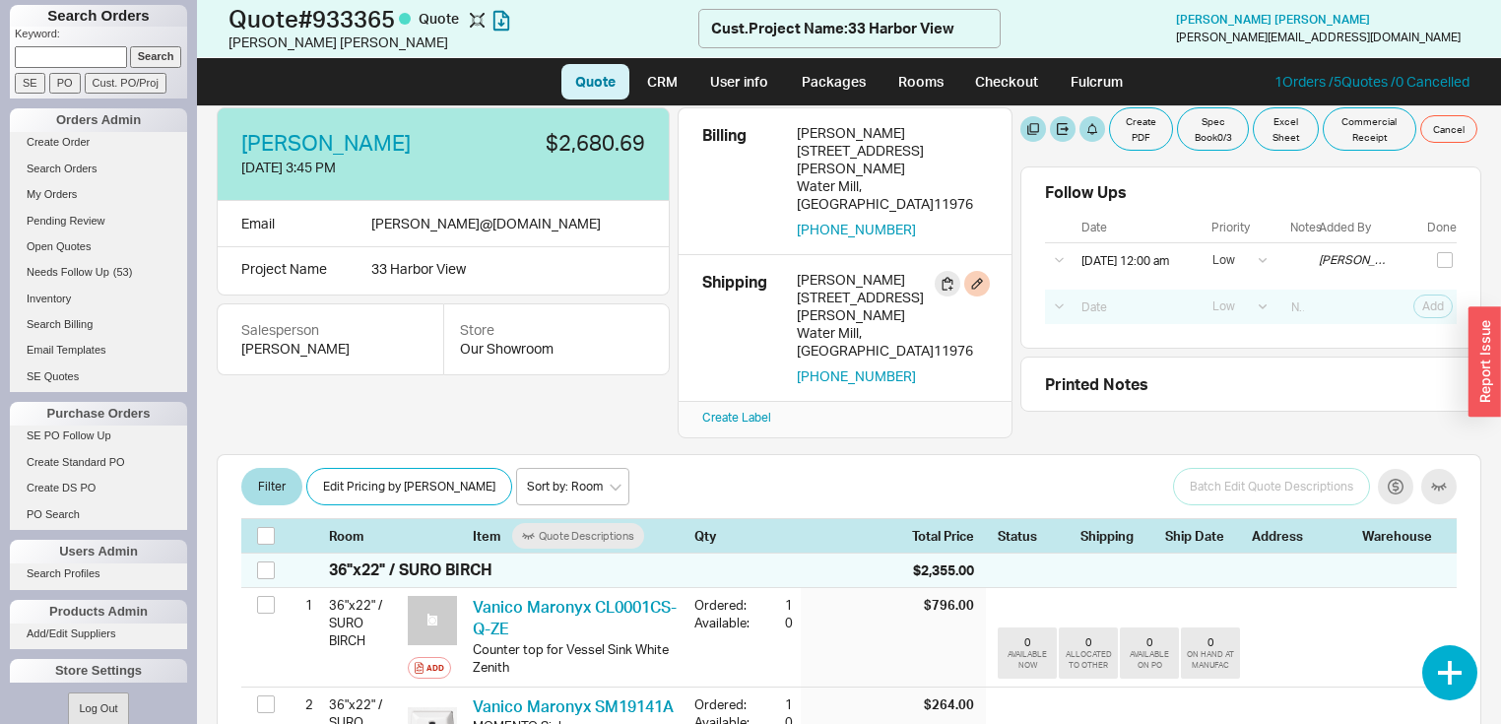
scroll to position [0, 0]
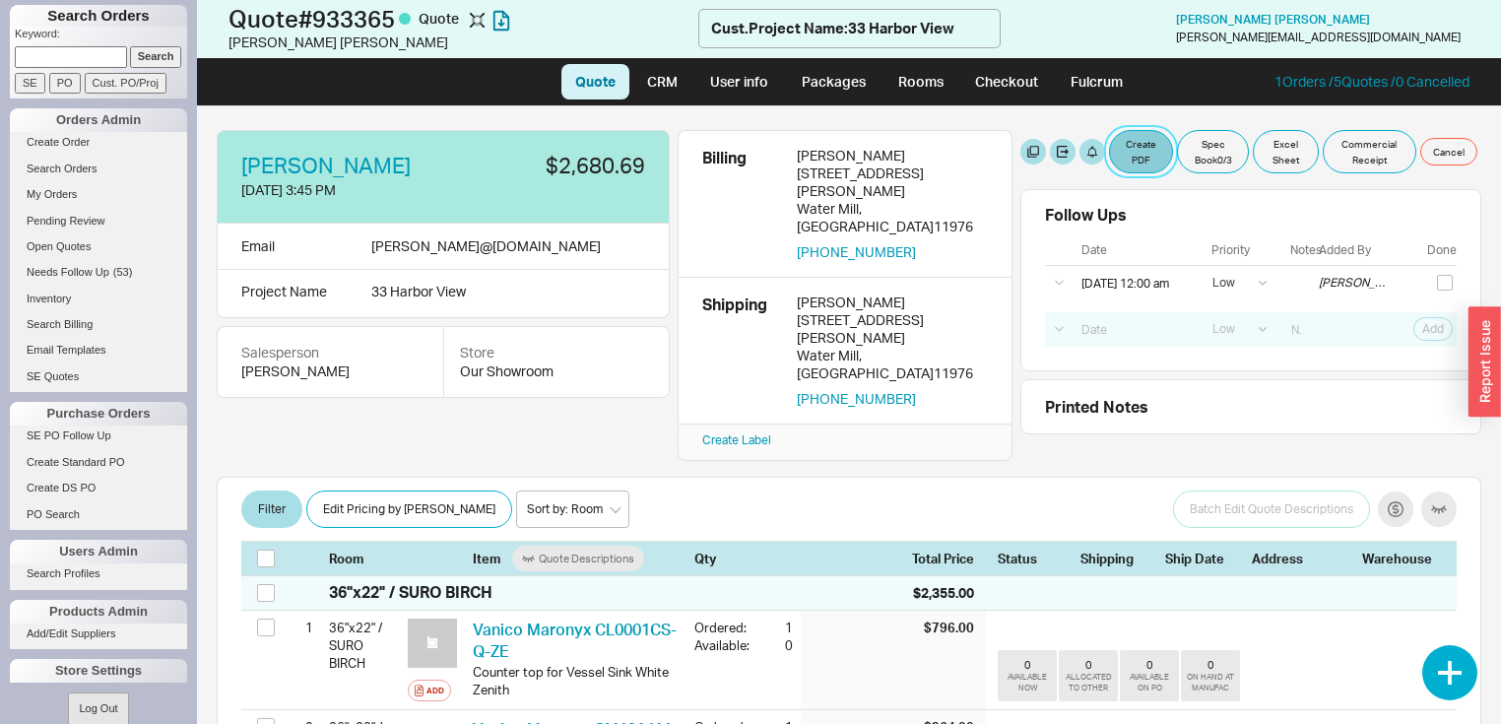
click at [1147, 146] on button "Create PDF" at bounding box center [1141, 151] width 64 height 43
select select "71997456"
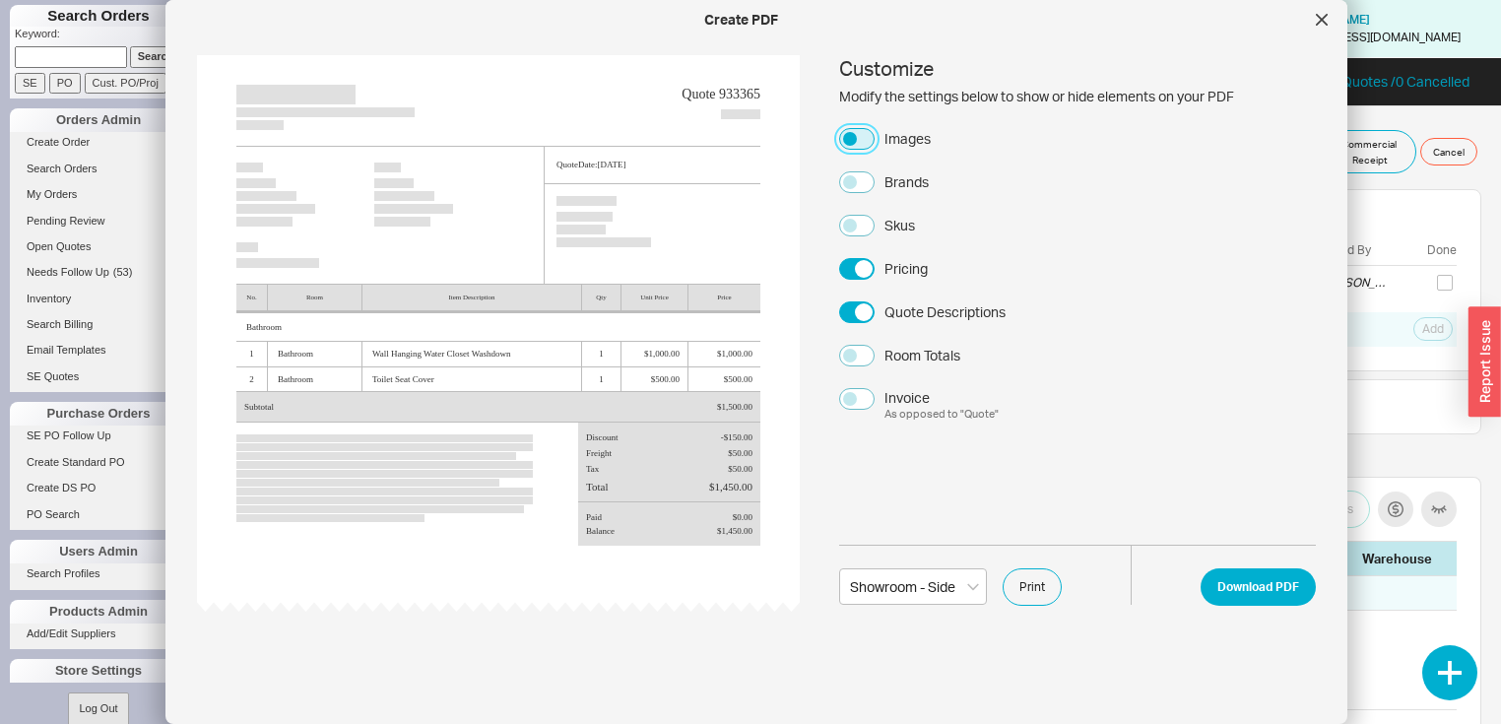
click at [846, 133] on button "Images" at bounding box center [856, 139] width 35 height 22
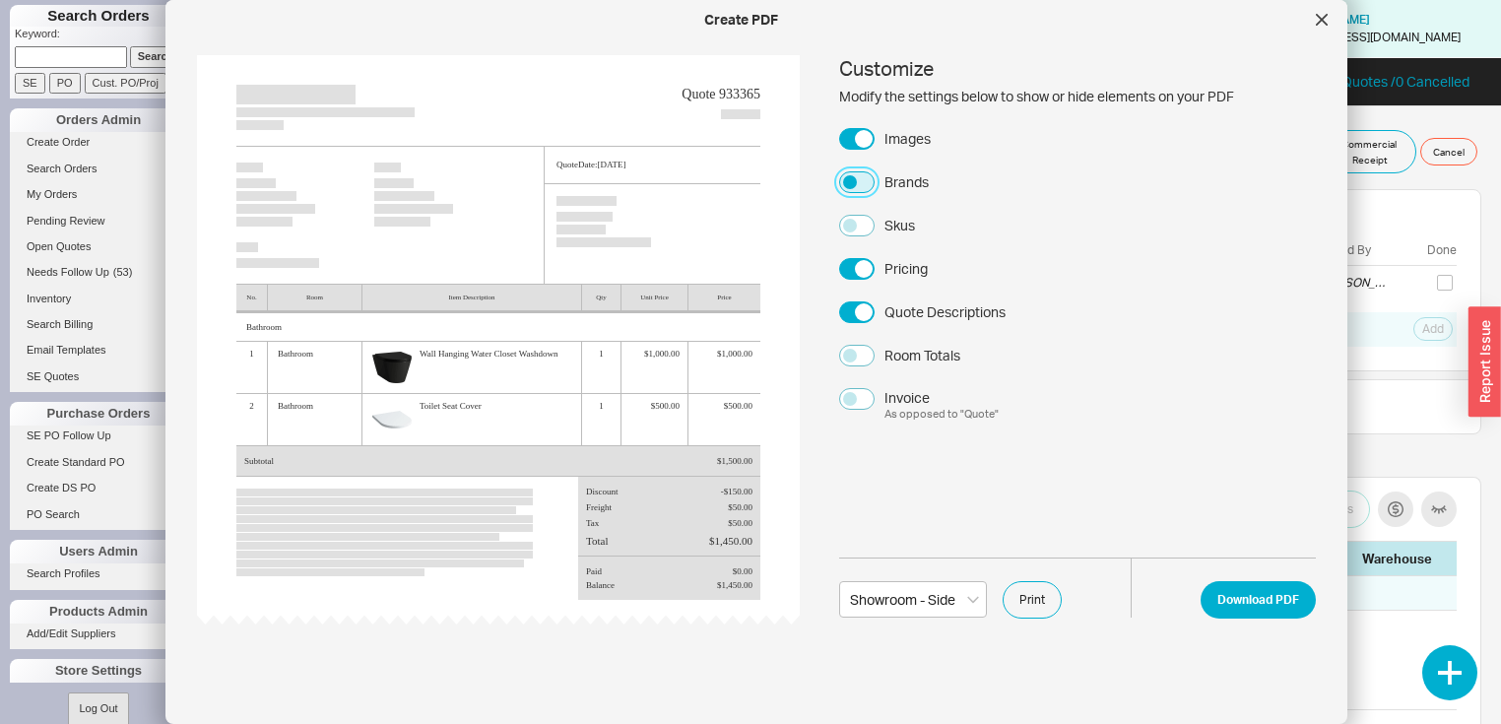
click at [848, 179] on button "Brands" at bounding box center [856, 182] width 35 height 22
click at [1227, 599] on button "Download PDF" at bounding box center [1257, 599] width 115 height 37
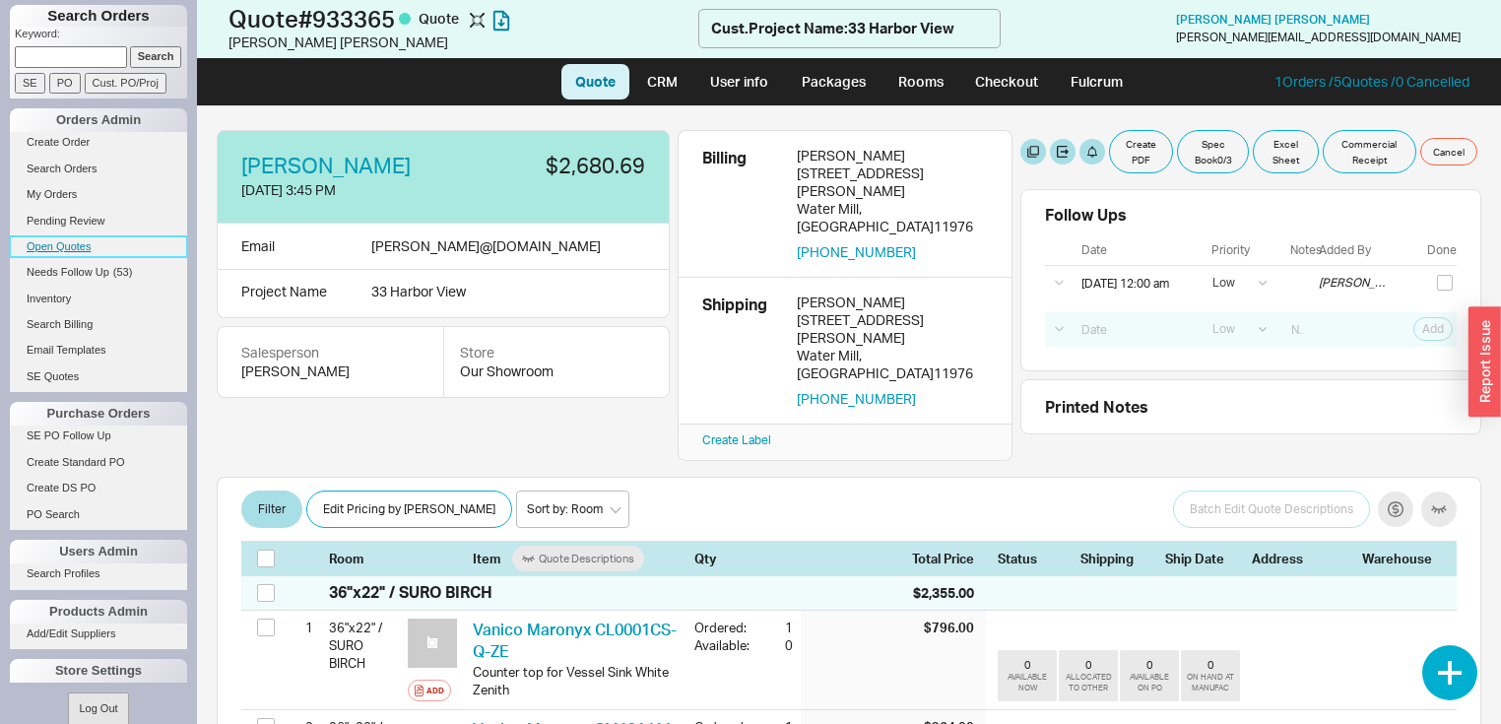
click at [59, 241] on link "Open Quotes" at bounding box center [98, 246] width 177 height 21
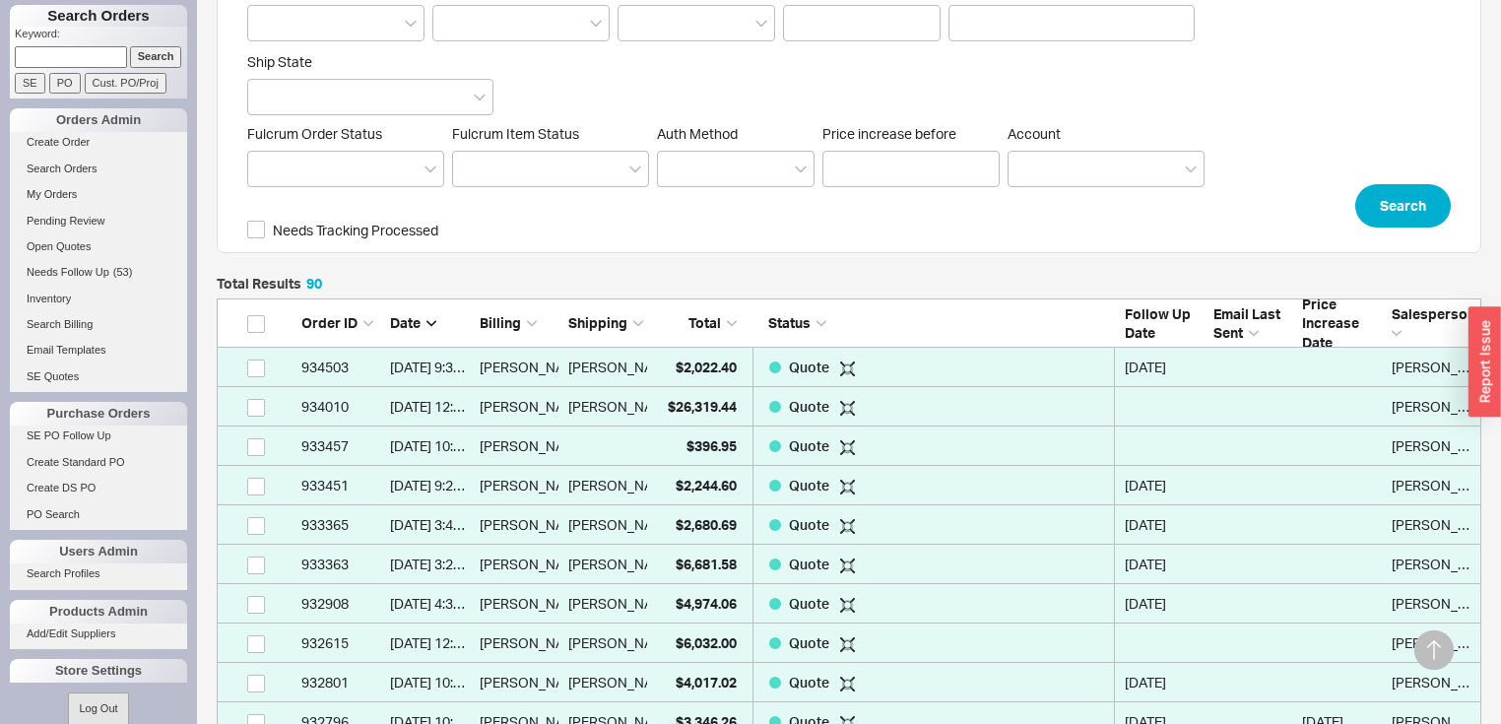
scroll to position [551, 0]
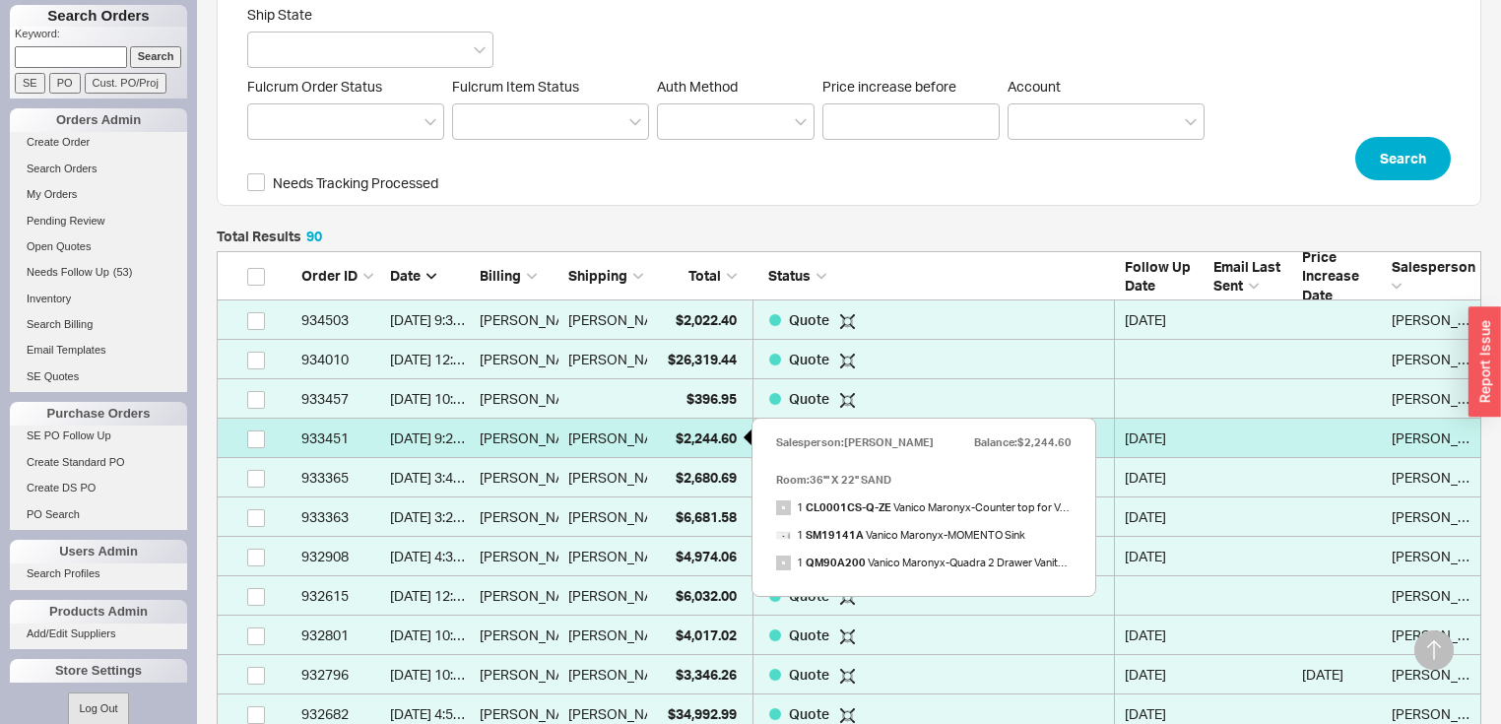
click at [713, 432] on span "$2,244.60" at bounding box center [705, 437] width 61 height 17
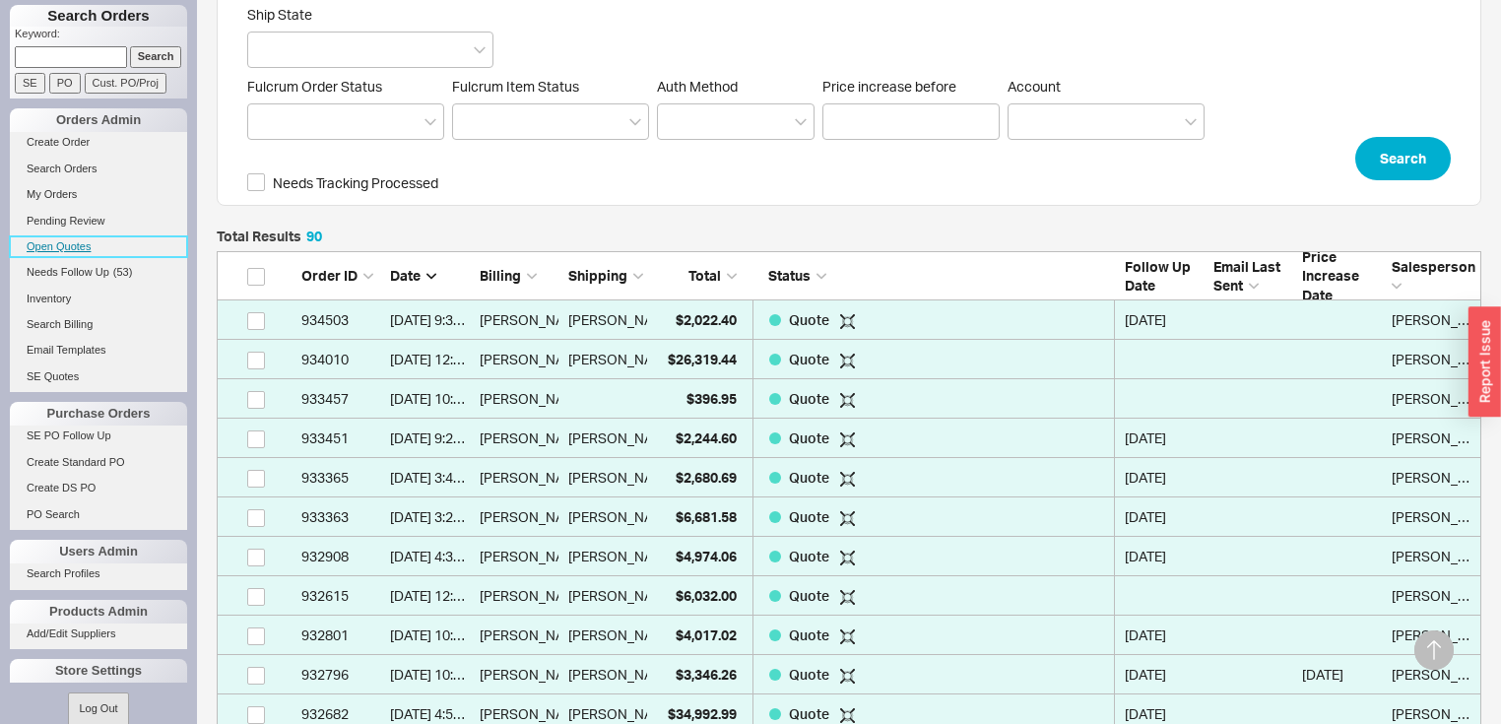
click at [67, 242] on link "Open Quotes" at bounding box center [98, 246] width 177 height 21
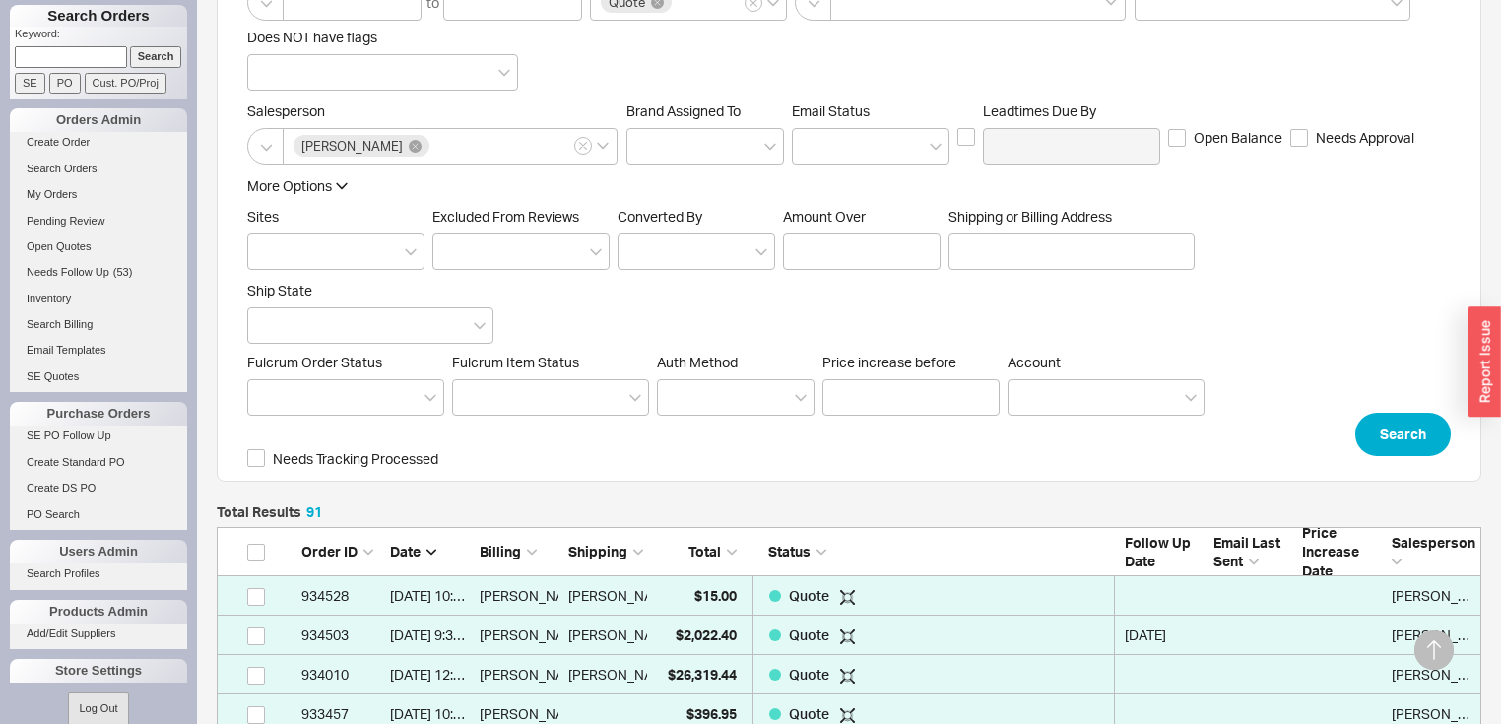
scroll to position [236, 0]
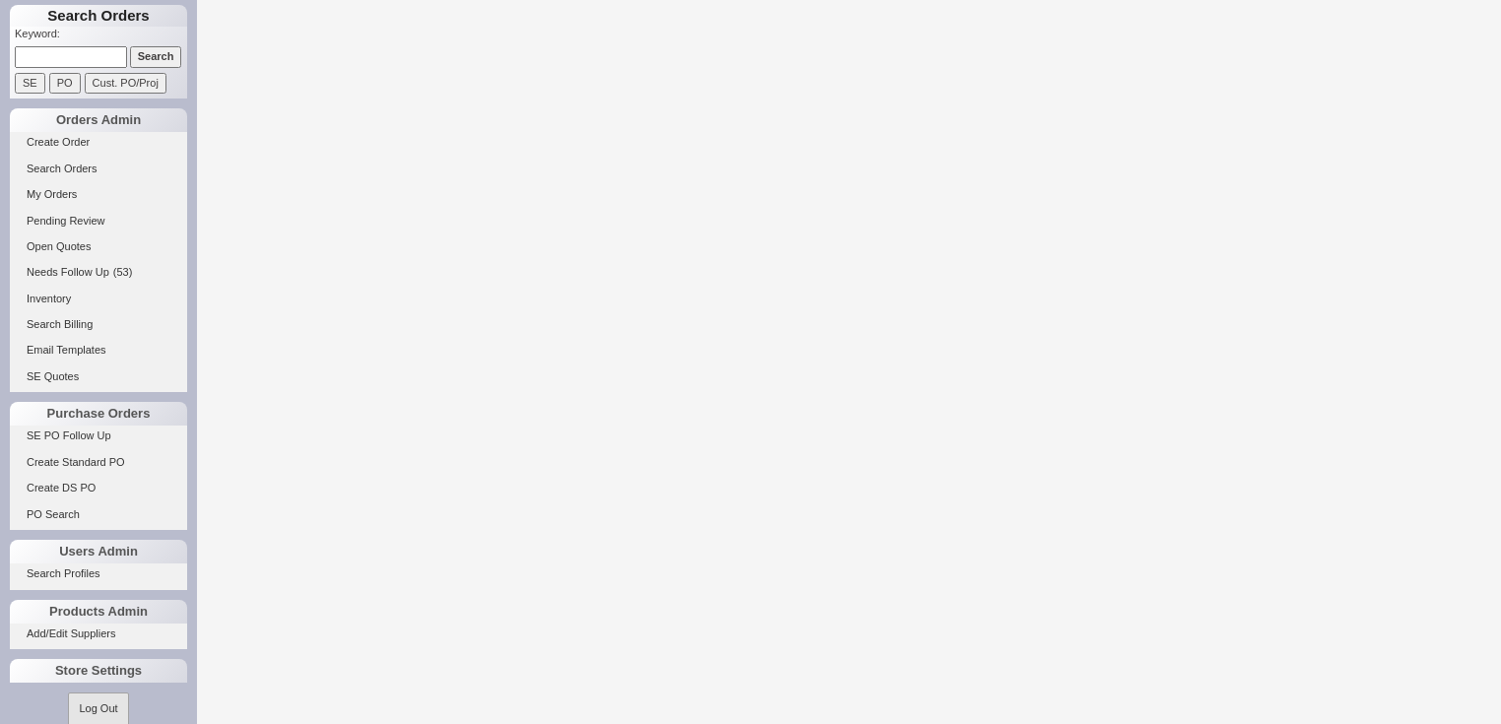
select select "LOW"
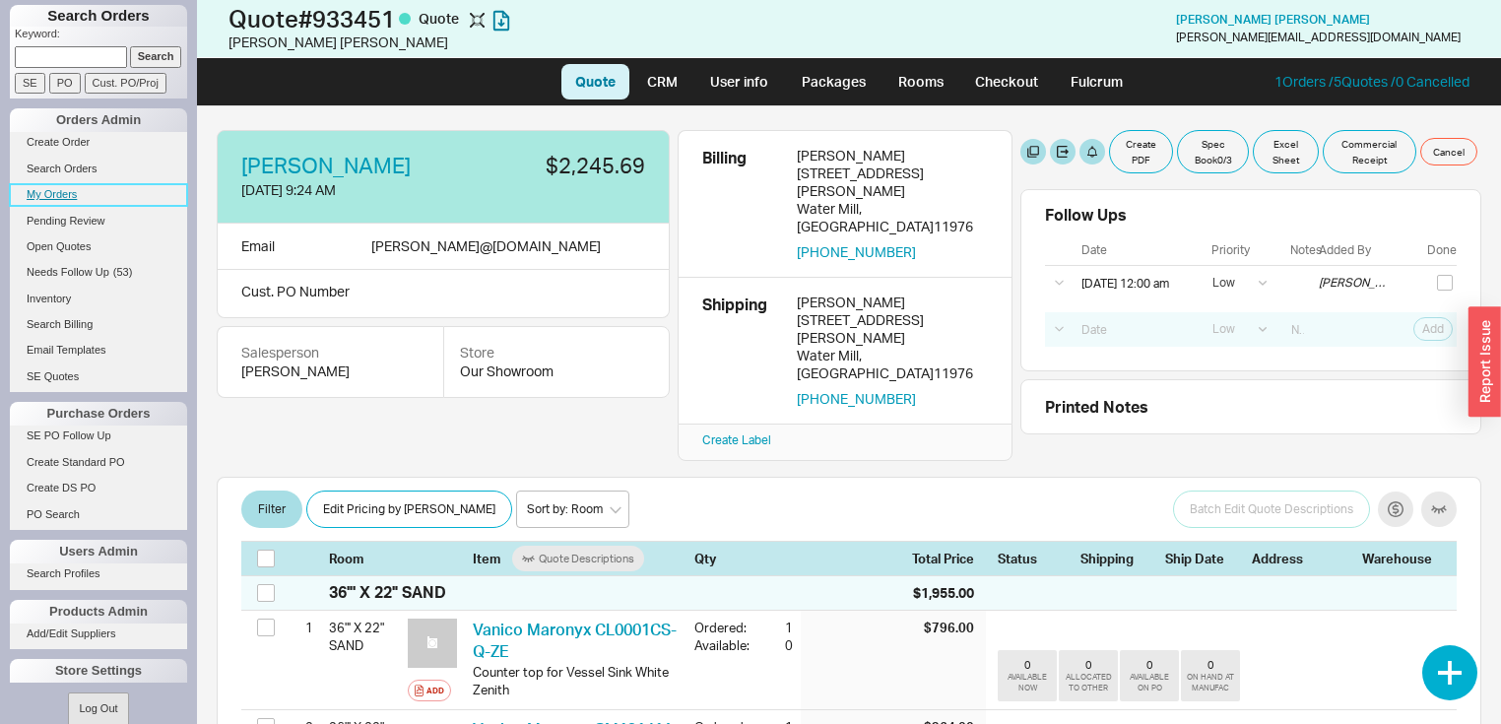
click at [55, 192] on link "My Orders" at bounding box center [98, 194] width 177 height 21
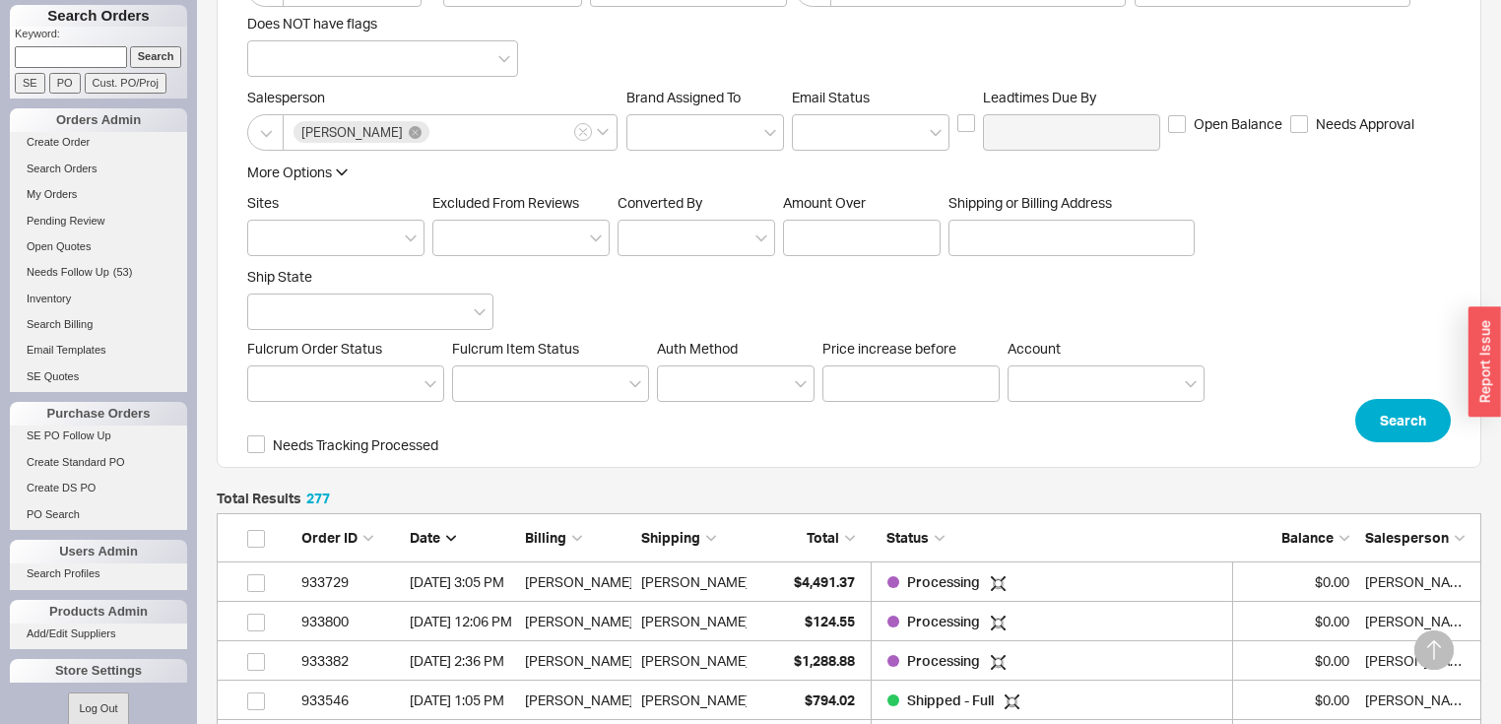
scroll to position [473, 0]
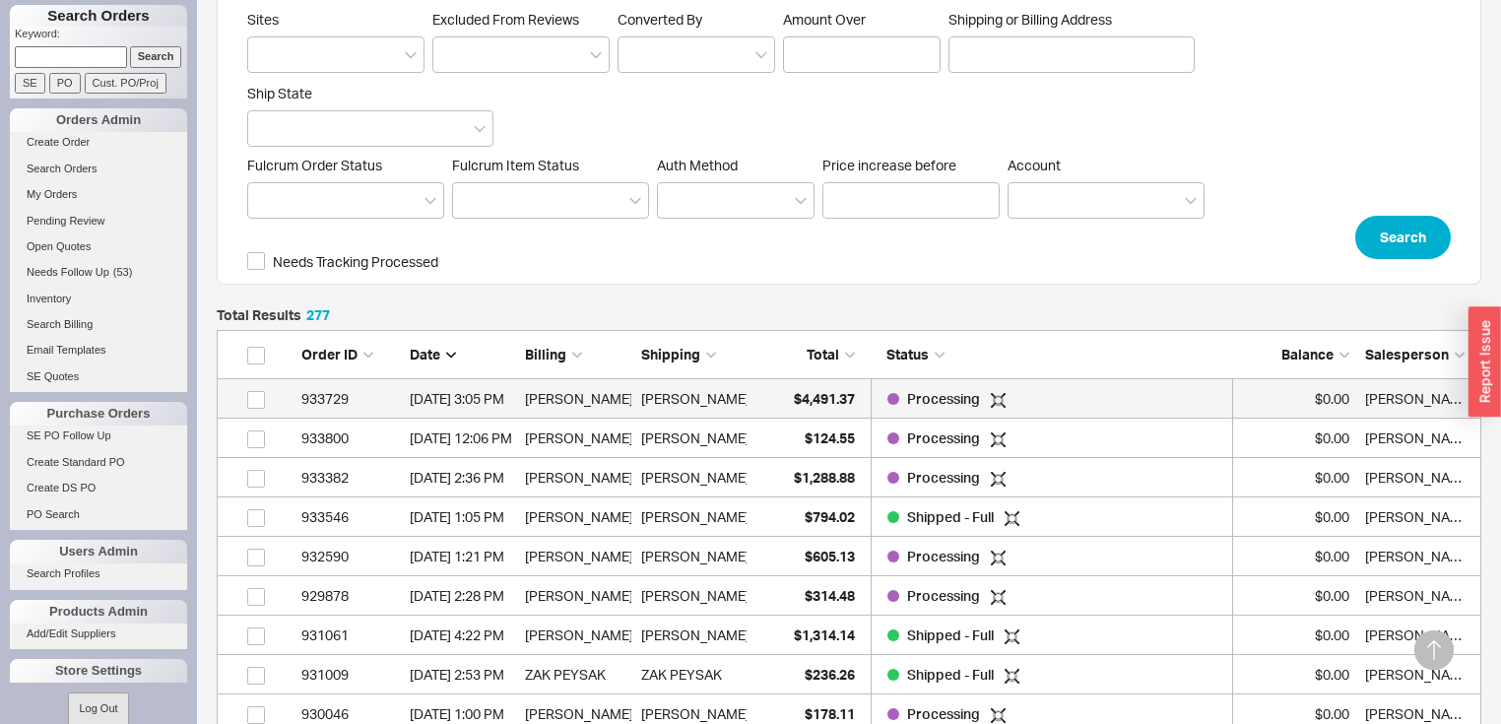
click at [752, 402] on link "933729 [DATE] 3:05 PM [PERSON_NAME] [PERSON_NAME] ( 512 edge of [PERSON_NAME] )…" at bounding box center [849, 398] width 1264 height 39
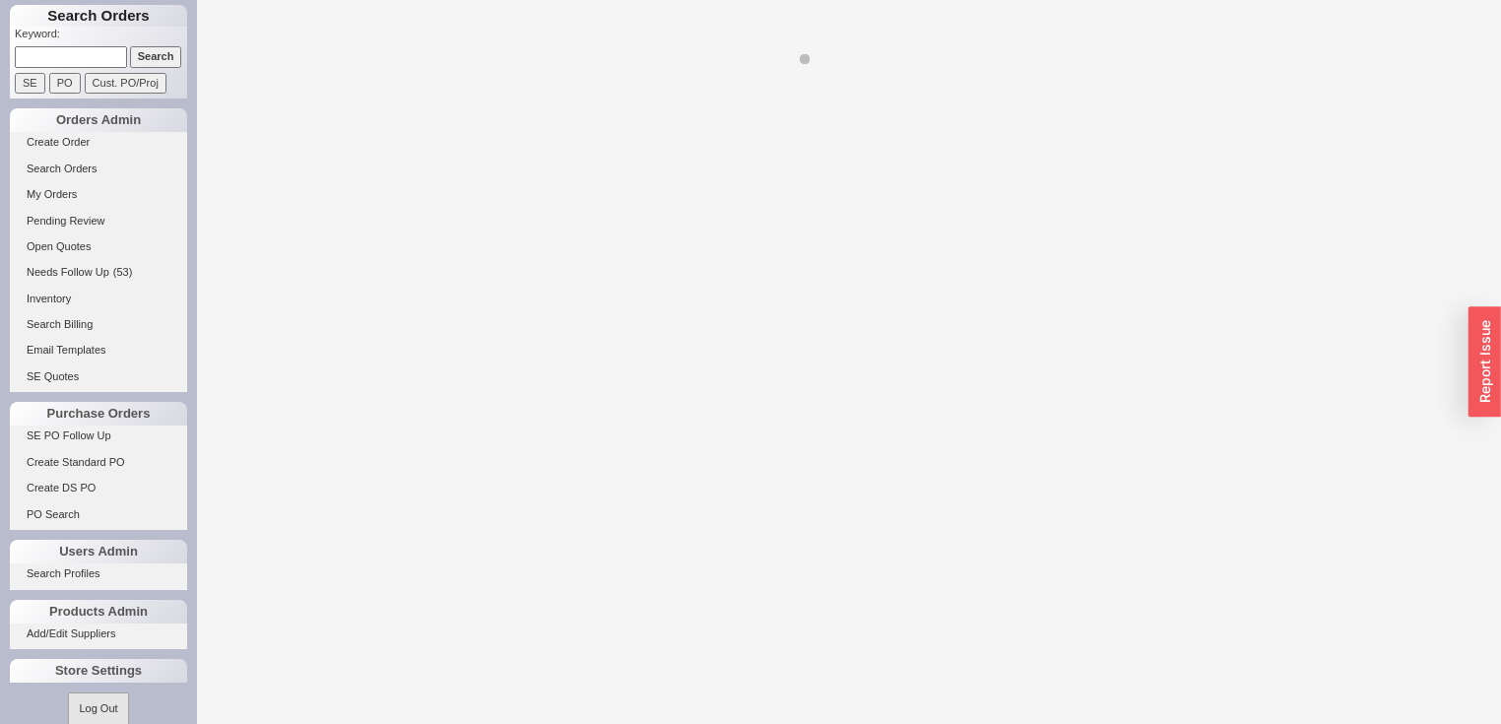
select select "LOW"
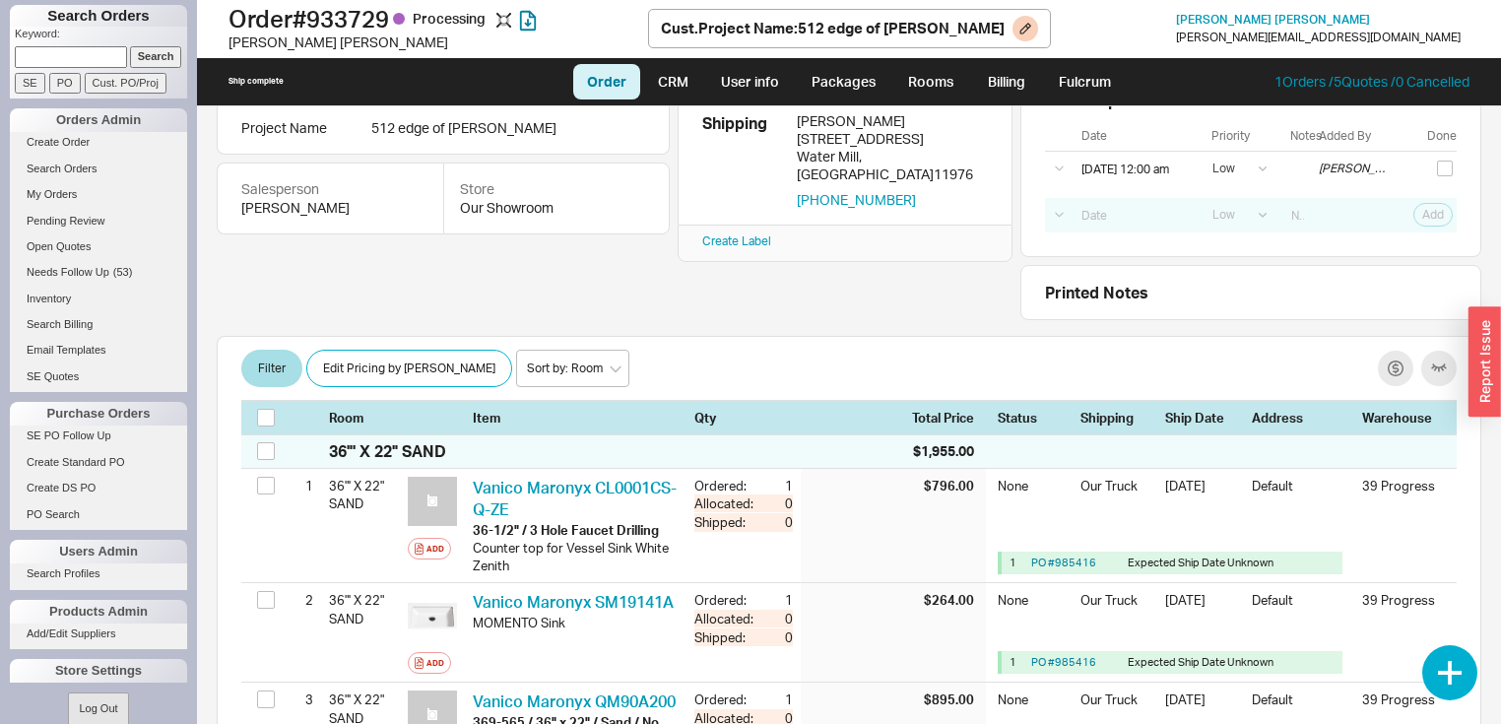
scroll to position [158, 0]
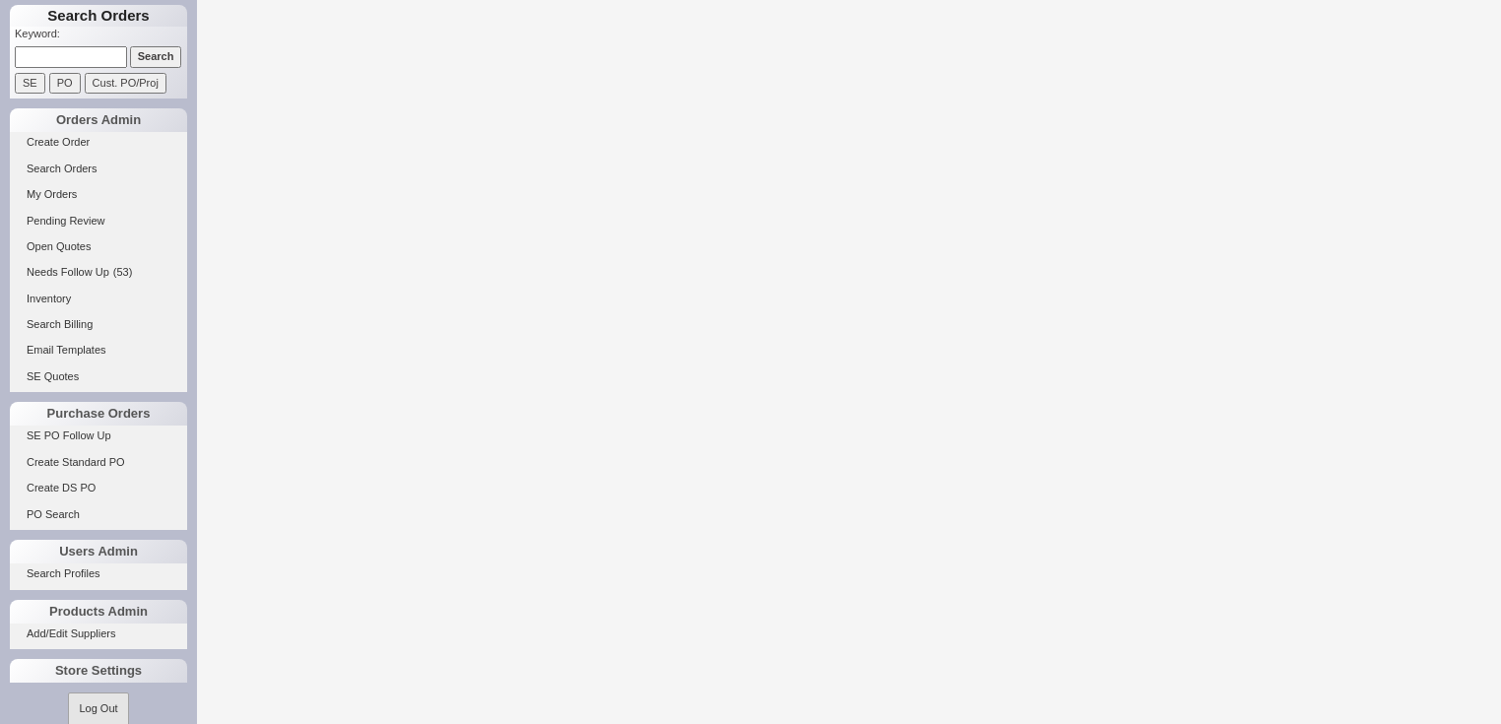
select select "LOW"
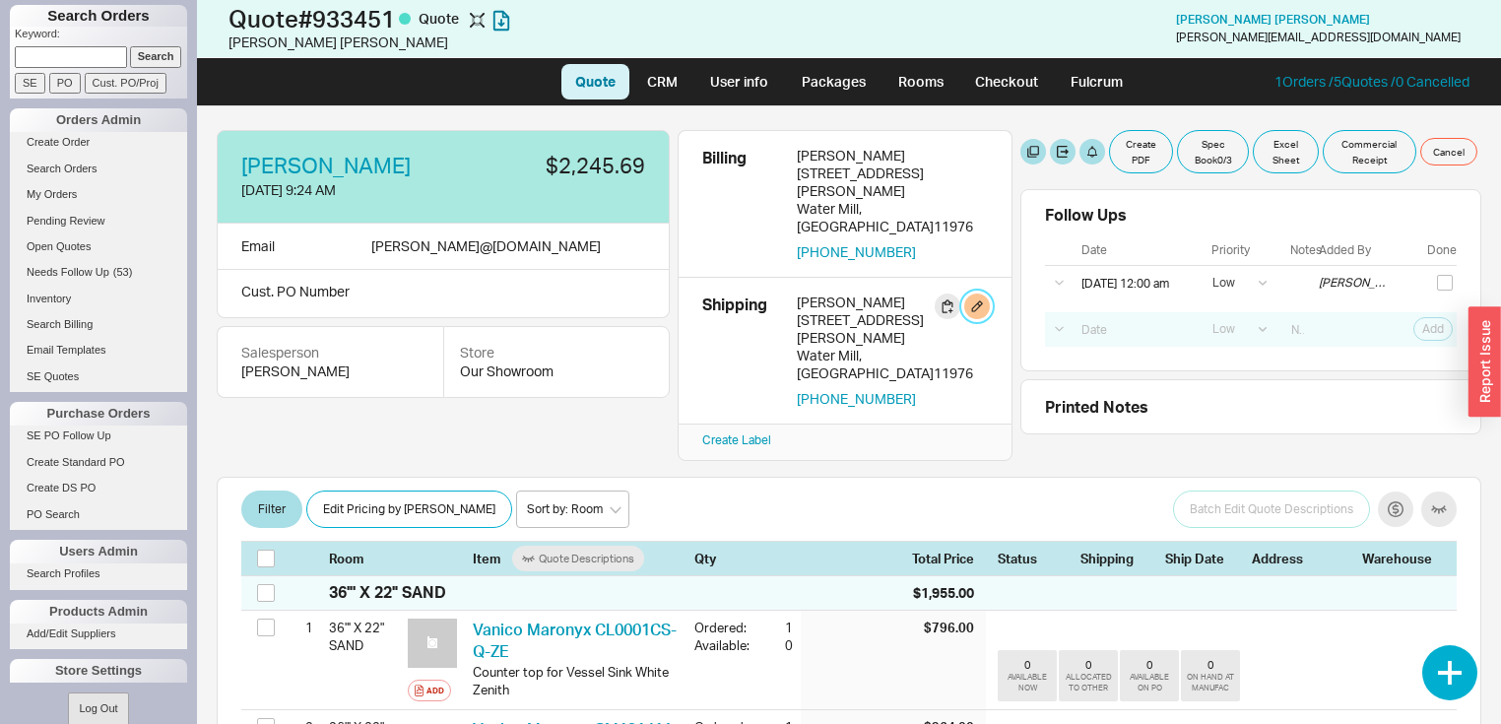
click at [977, 293] on button "button" at bounding box center [977, 306] width 26 height 26
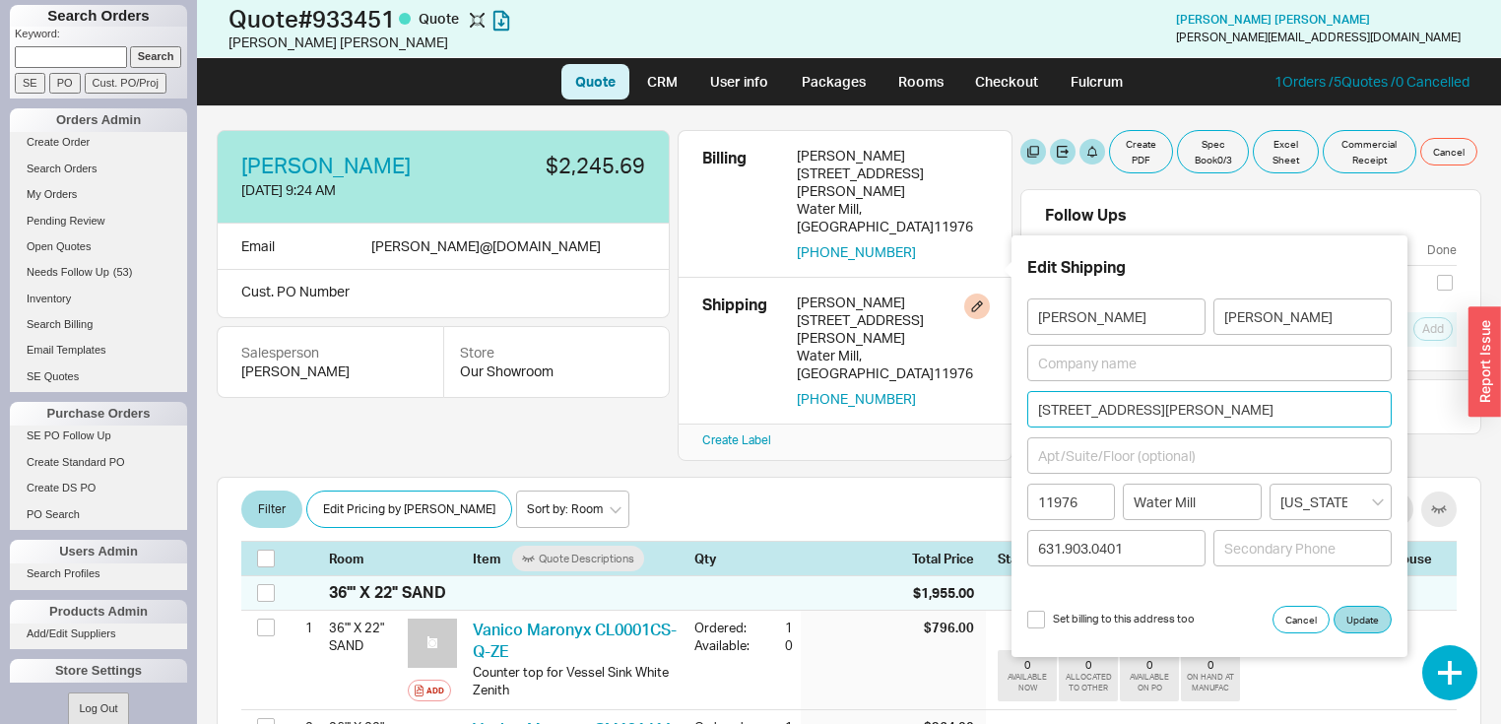
click at [1219, 406] on input "[STREET_ADDRESS][PERSON_NAME]" at bounding box center [1209, 409] width 364 height 36
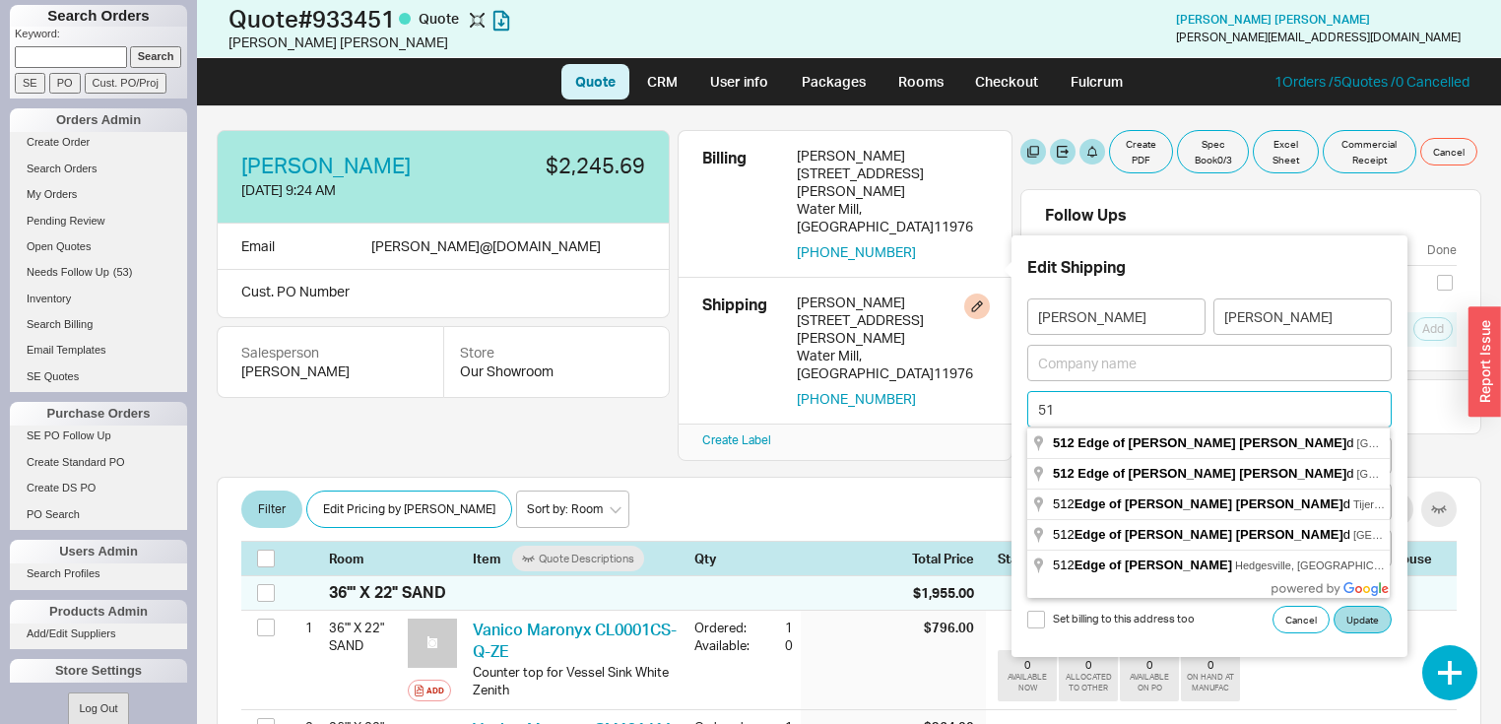
type input "5"
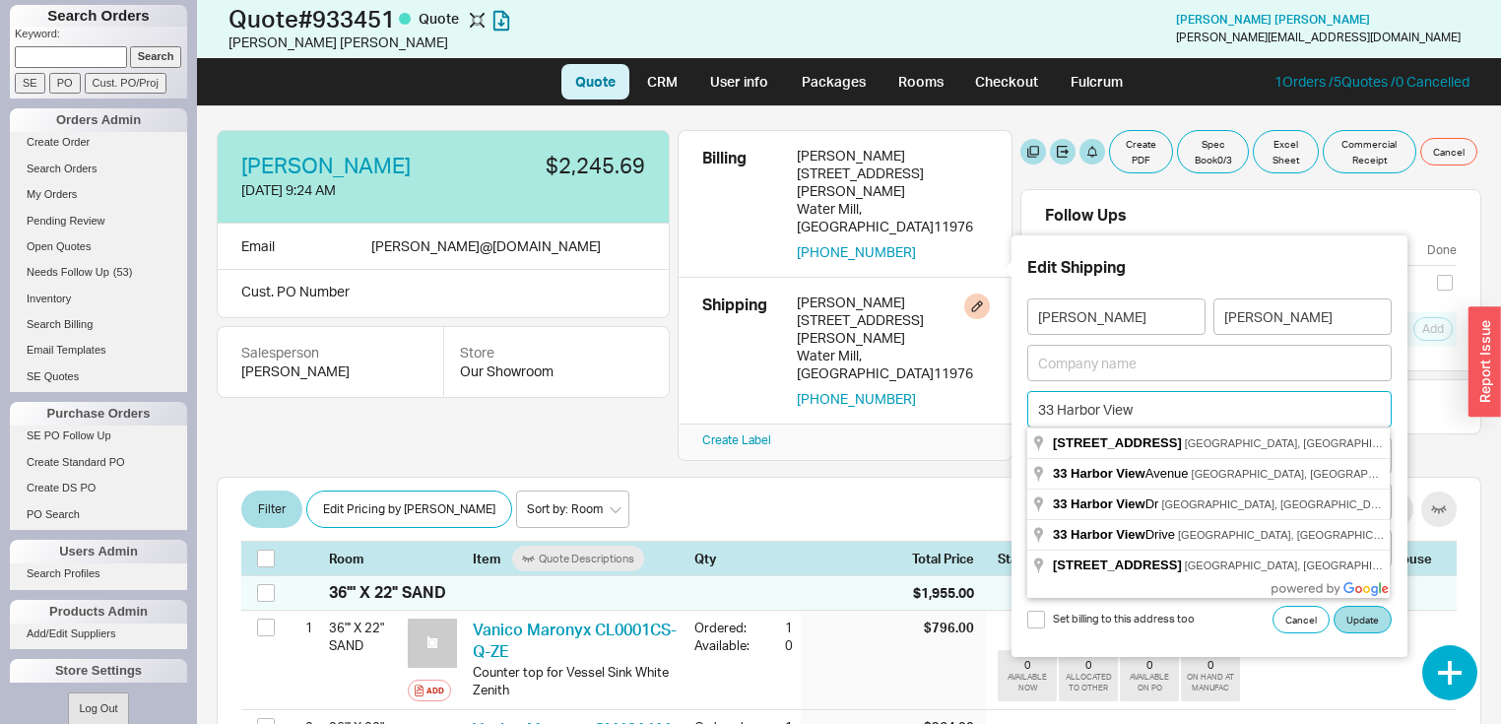
click at [1343, 412] on input "33 Harbor View" at bounding box center [1209, 409] width 364 height 36
type input "33 Harbor View"
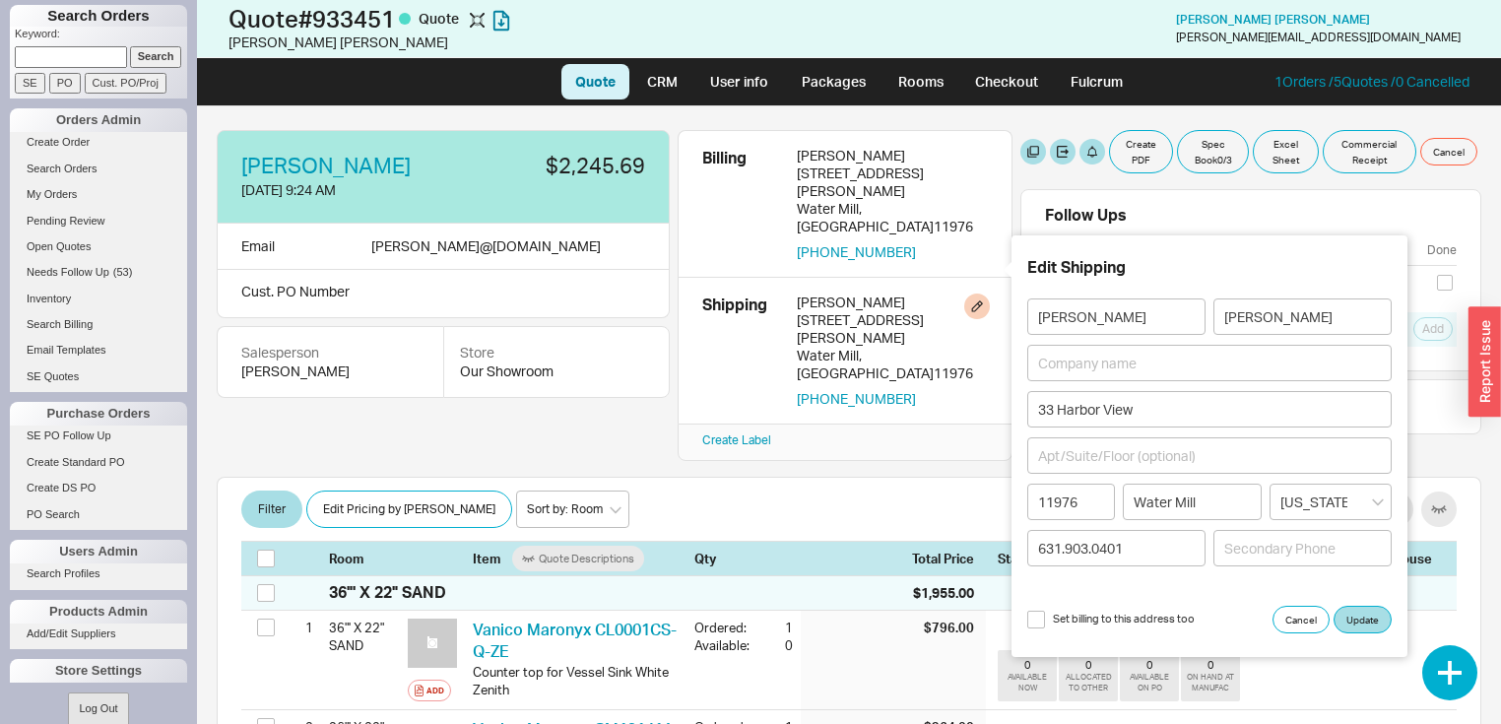
click at [923, 432] on div "Raquel Accardo 8/12/25 9:24 AM $2,245.69 Email raquel @ radco.io Cust. PO Numbe…" at bounding box center [849, 414] width 1304 height 617
click at [1219, 502] on input "Water Mill" at bounding box center [1193, 501] width 140 height 36
type input "W"
click at [1096, 507] on input "11976" at bounding box center [1071, 501] width 88 height 36
type input "1"
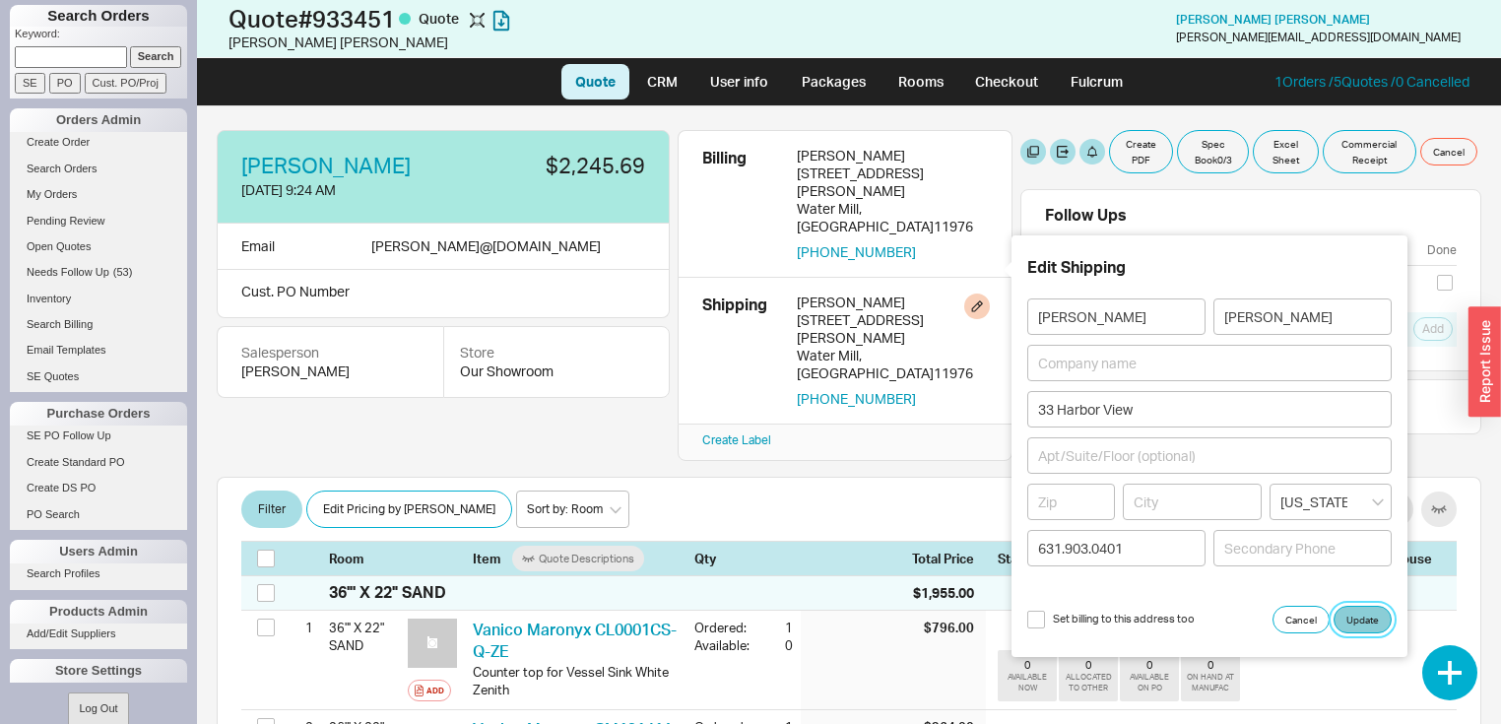
click at [1362, 614] on button "Update" at bounding box center [1362, 620] width 58 height 28
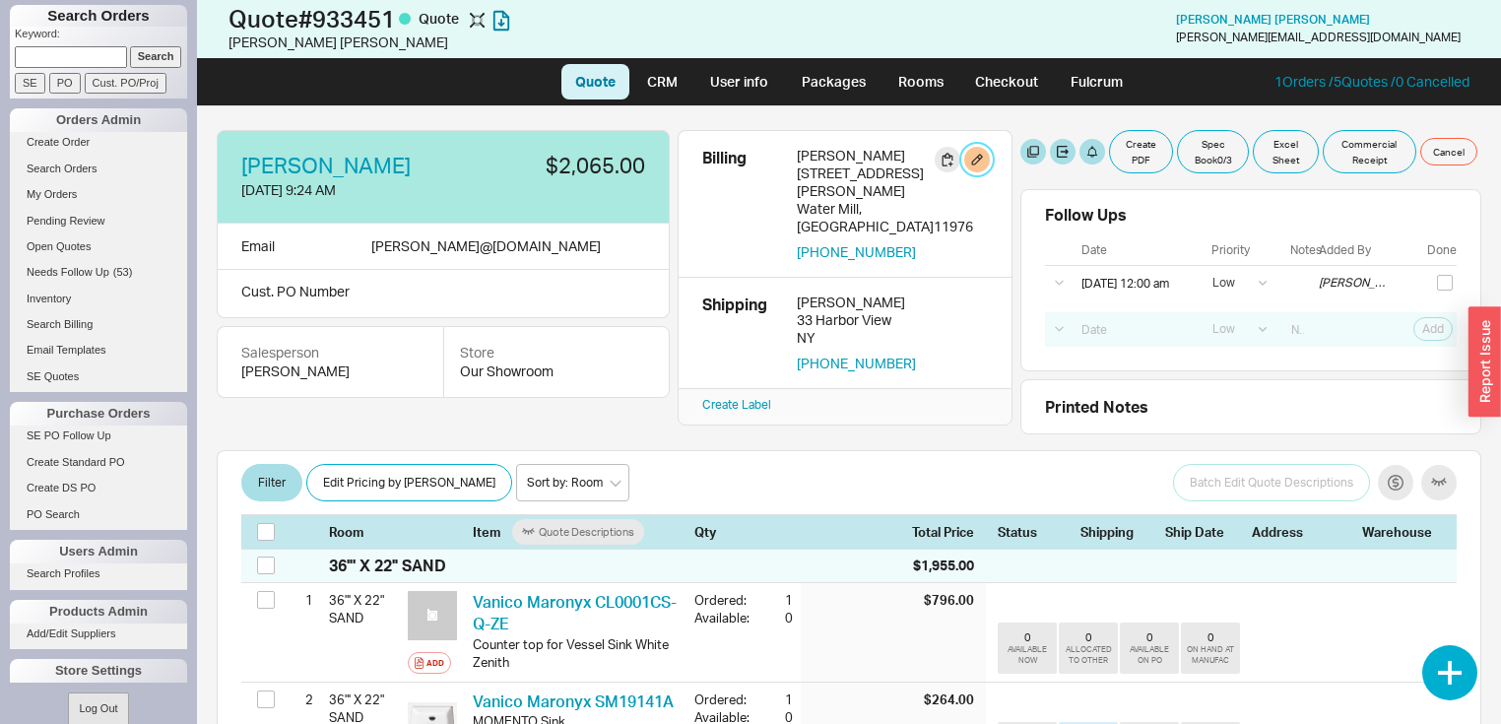
click at [976, 158] on button "button" at bounding box center [977, 160] width 26 height 26
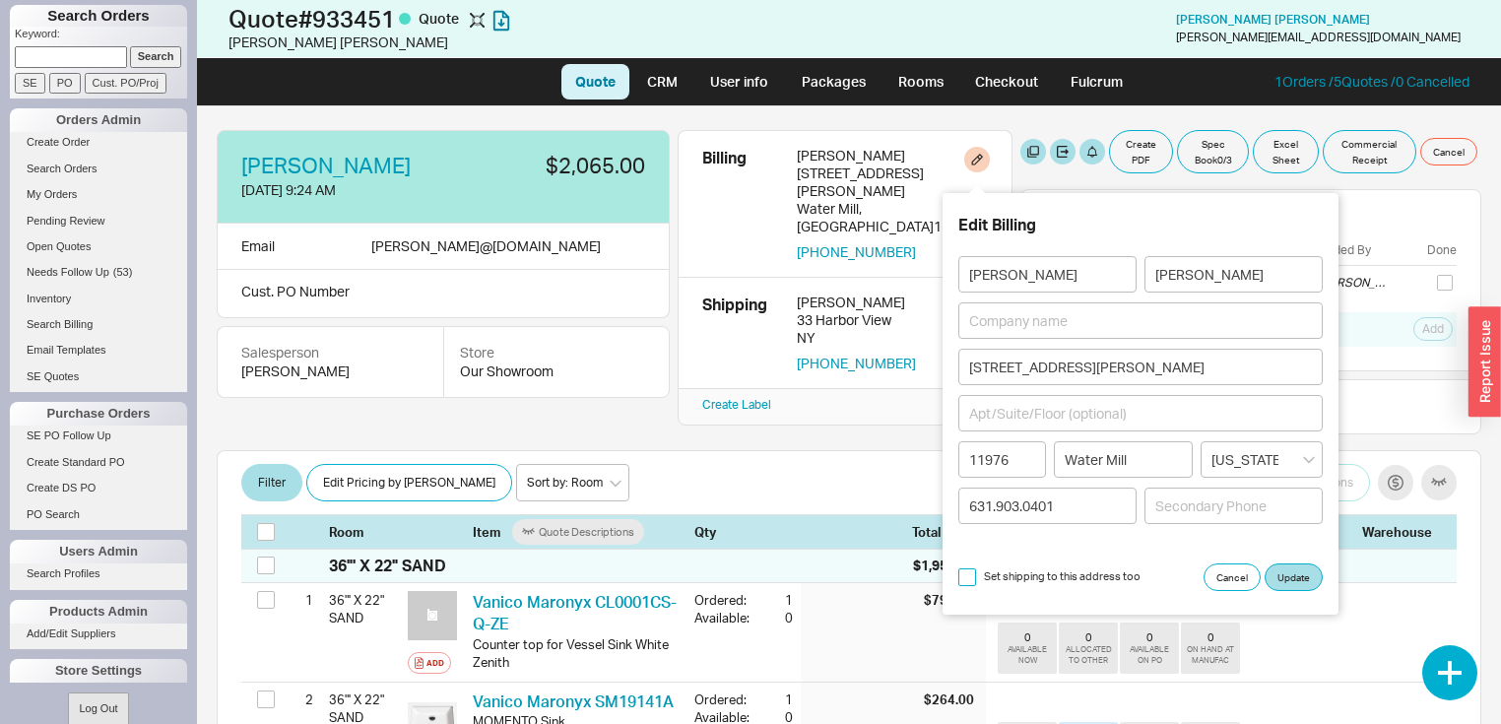
click at [969, 575] on input "Set shipping to this address too" at bounding box center [967, 577] width 18 height 18
checkbox input "true"
click at [1284, 569] on button "Update" at bounding box center [1293, 577] width 58 height 28
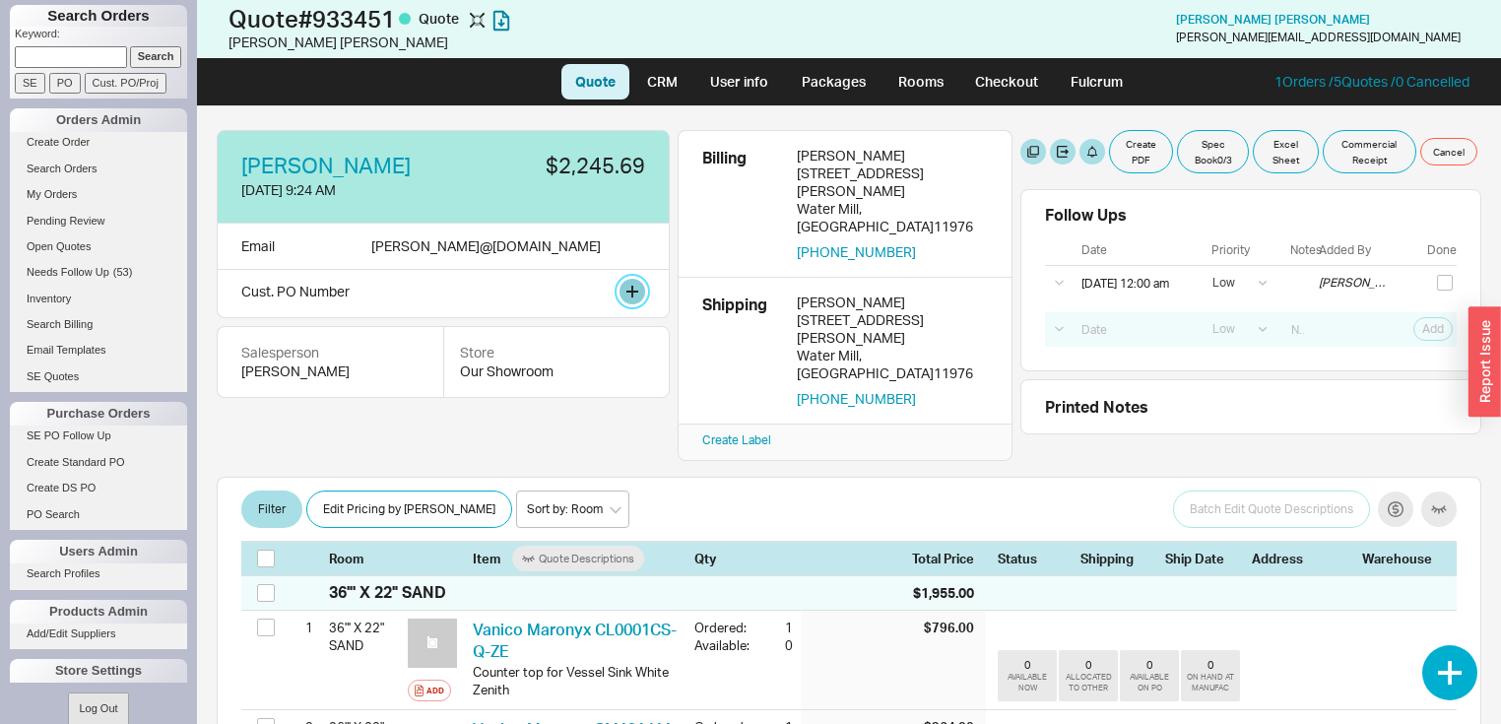
click at [639, 288] on button at bounding box center [632, 292] width 26 height 26
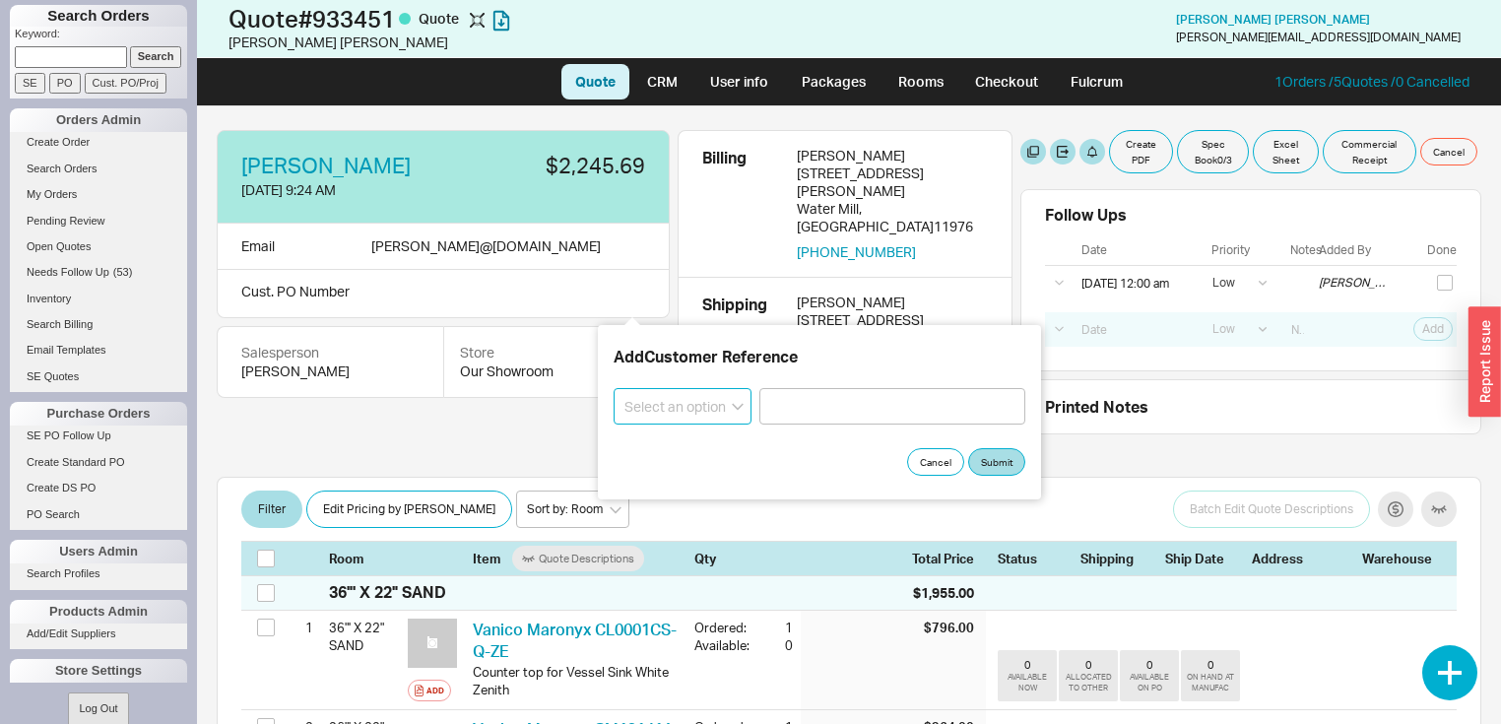
click at [739, 408] on select "Select an option PO Number Project Name" at bounding box center [682, 406] width 138 height 36
select select "Project Name"
click at [613, 388] on select "Select an option PO Number Project Name" at bounding box center [682, 406] width 138 height 36
click at [787, 406] on input at bounding box center [892, 406] width 266 height 36
type input "33 Harbor View"
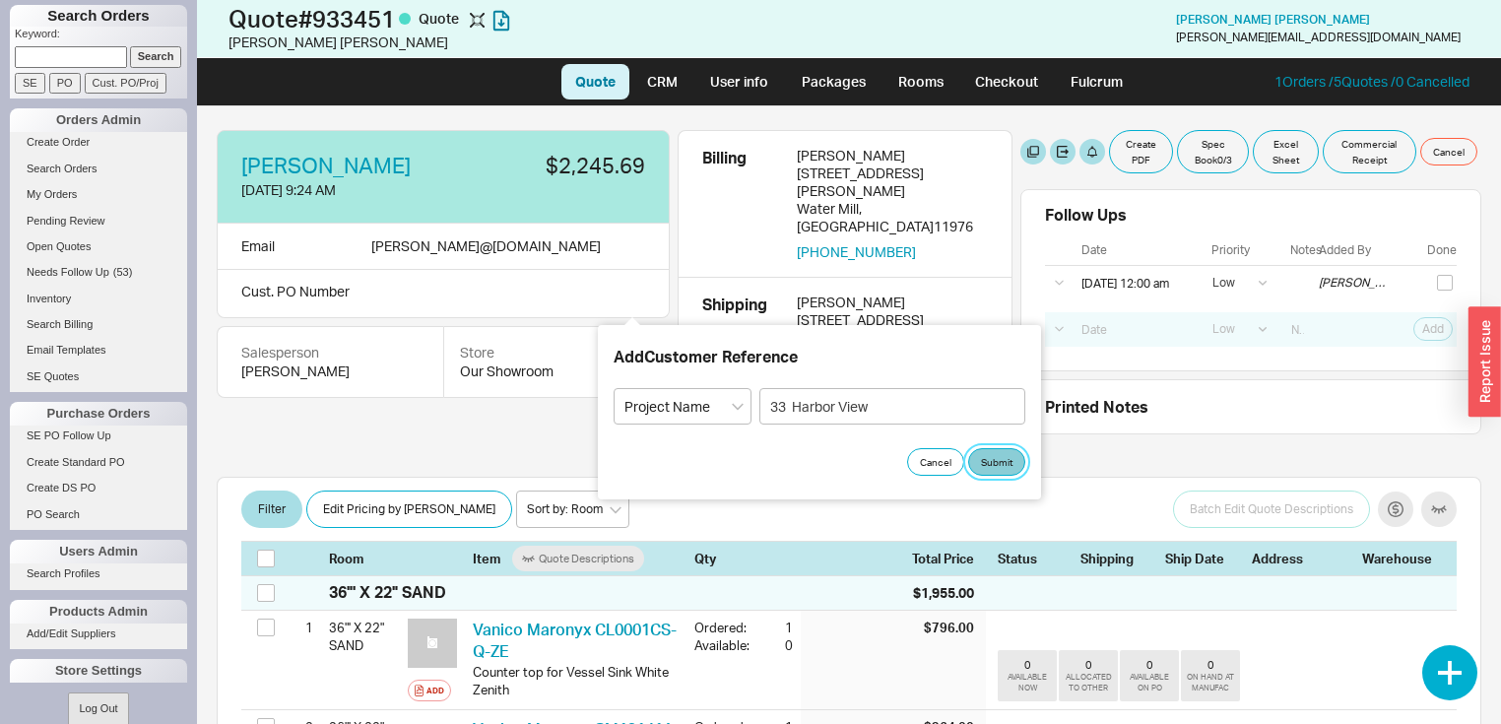
click at [1012, 461] on button "Submit" at bounding box center [996, 462] width 57 height 28
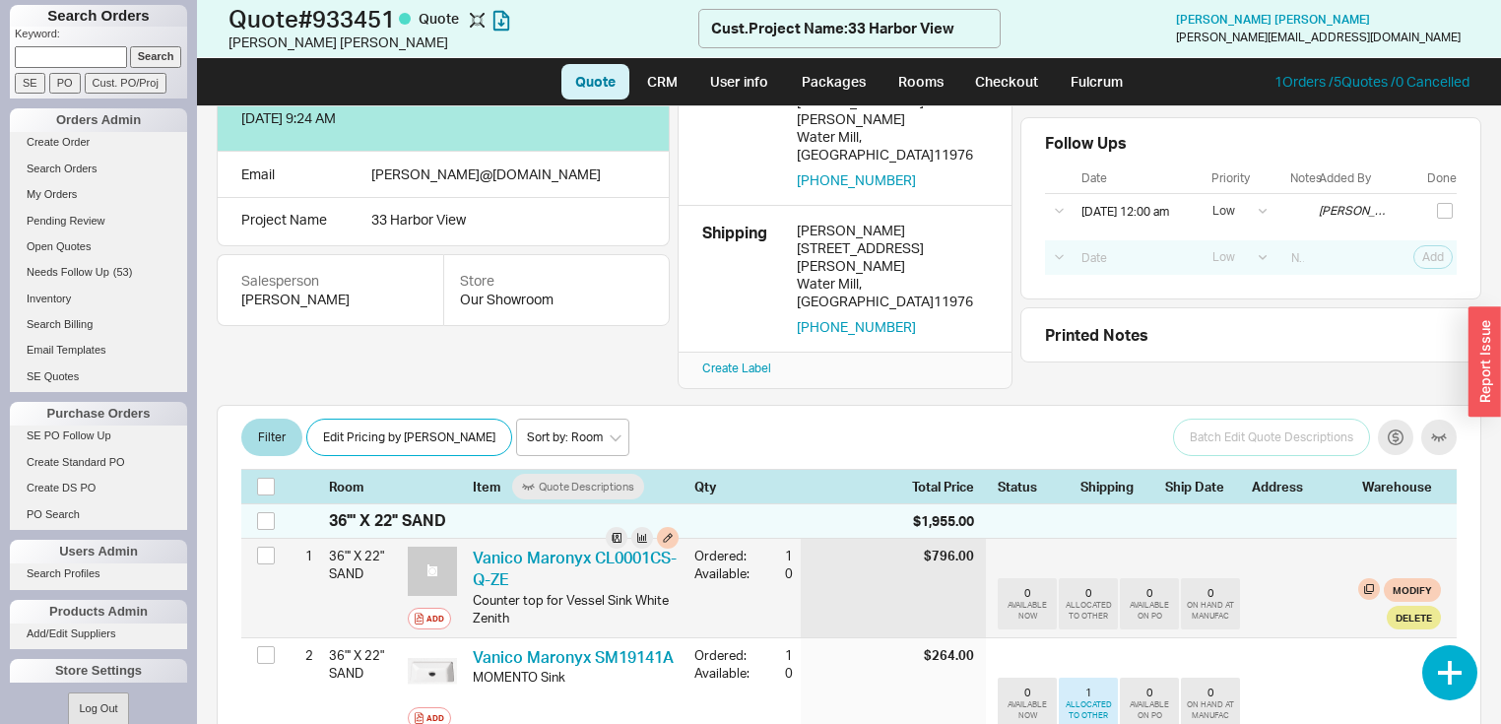
scroll to position [158, 0]
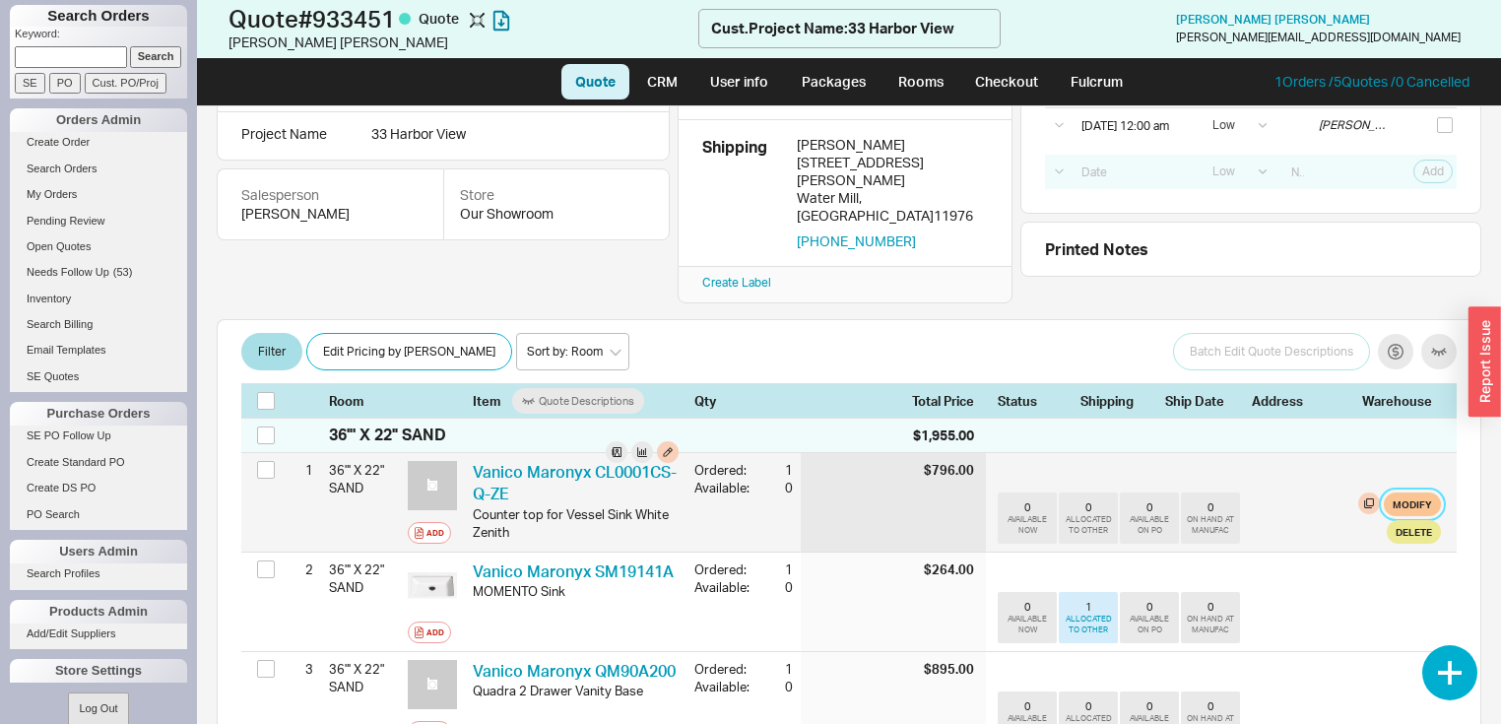
click at [1406, 492] on button "Modify" at bounding box center [1411, 504] width 57 height 24
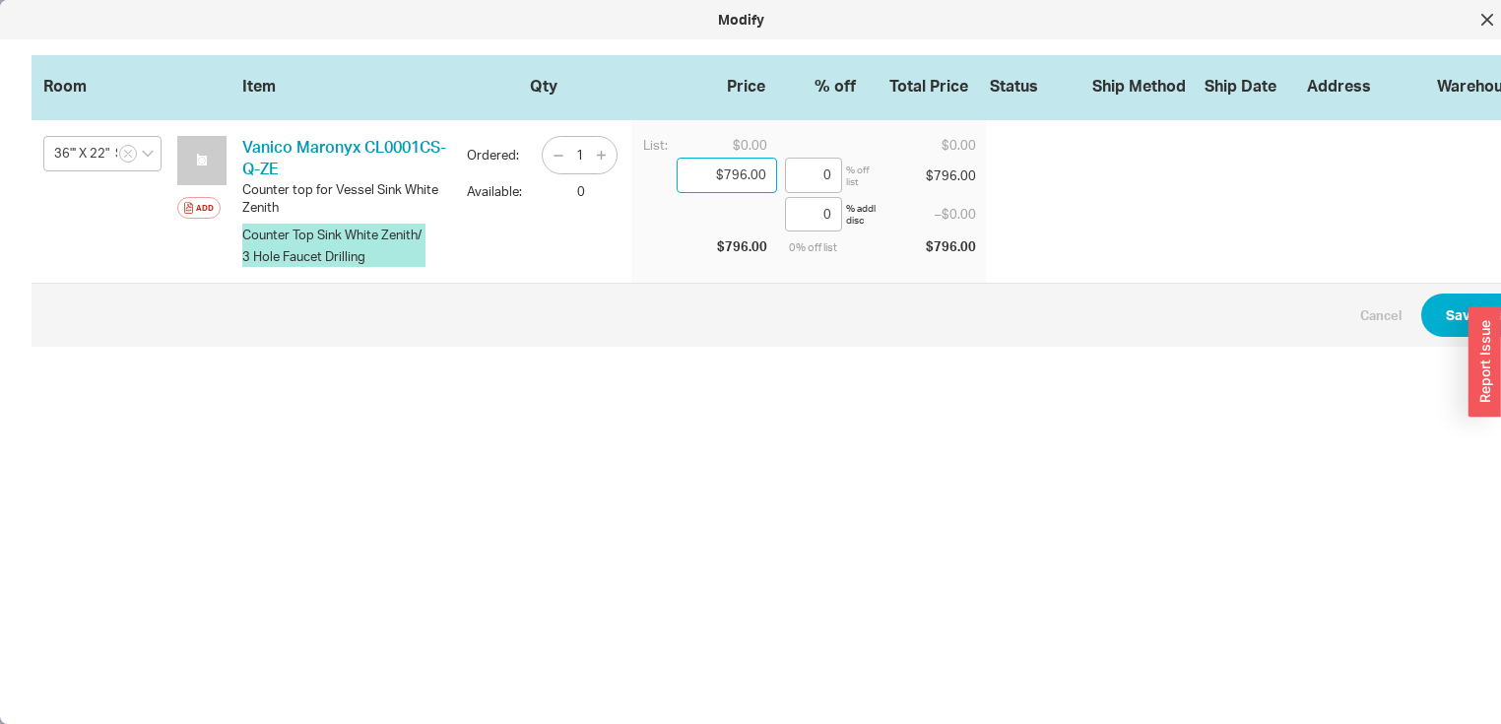
click at [766, 172] on input "$796.00" at bounding box center [726, 175] width 100 height 35
type input "$795.00"
click at [1449, 307] on button "Save Changes" at bounding box center [1492, 314] width 143 height 43
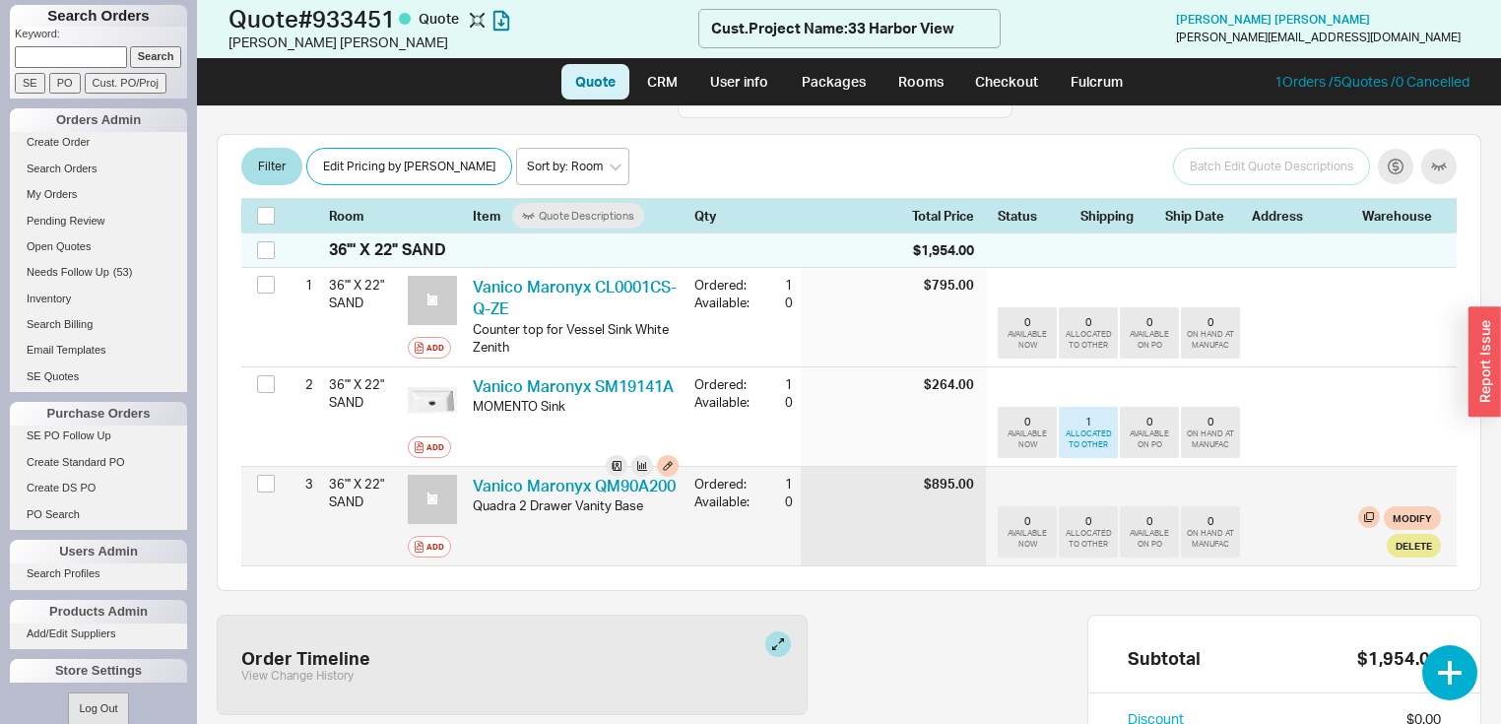
scroll to position [394, 0]
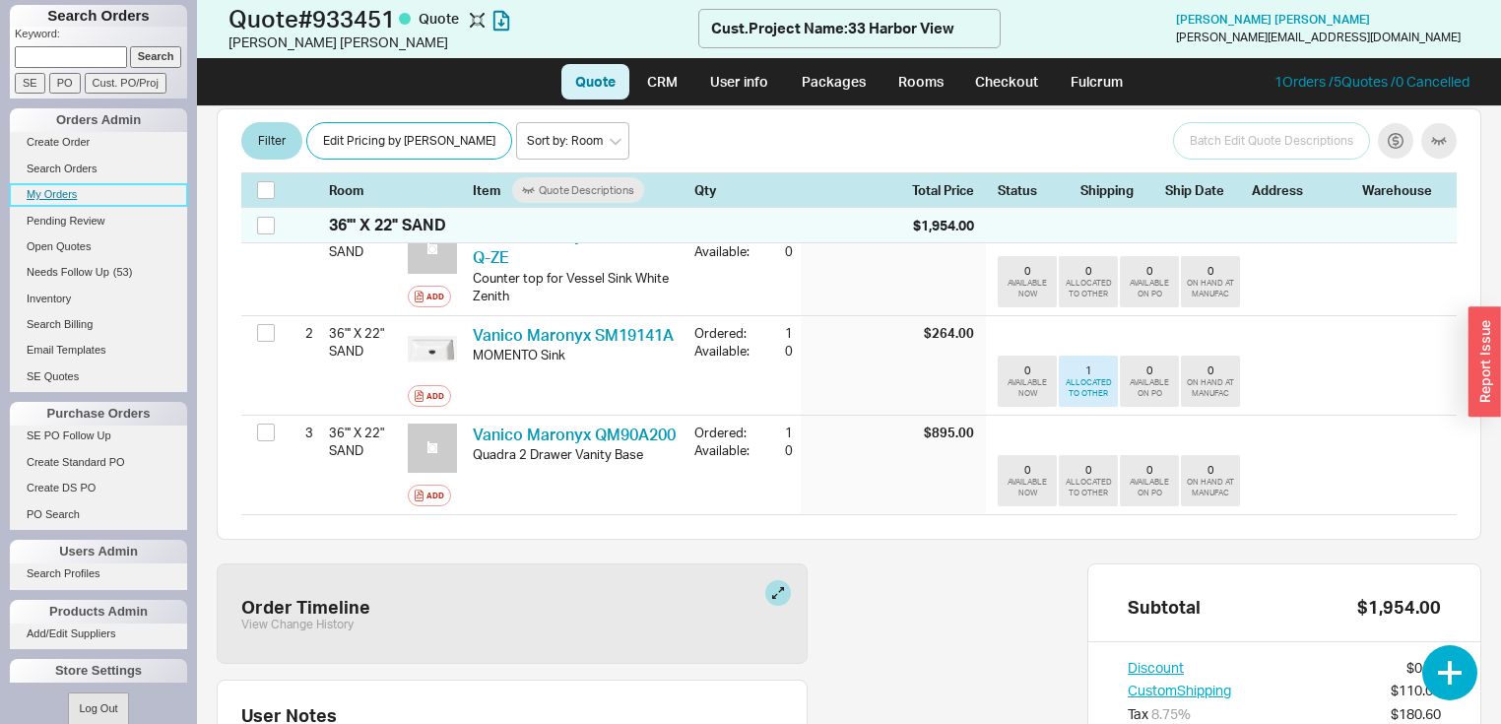
click at [68, 193] on link "My Orders" at bounding box center [98, 194] width 177 height 21
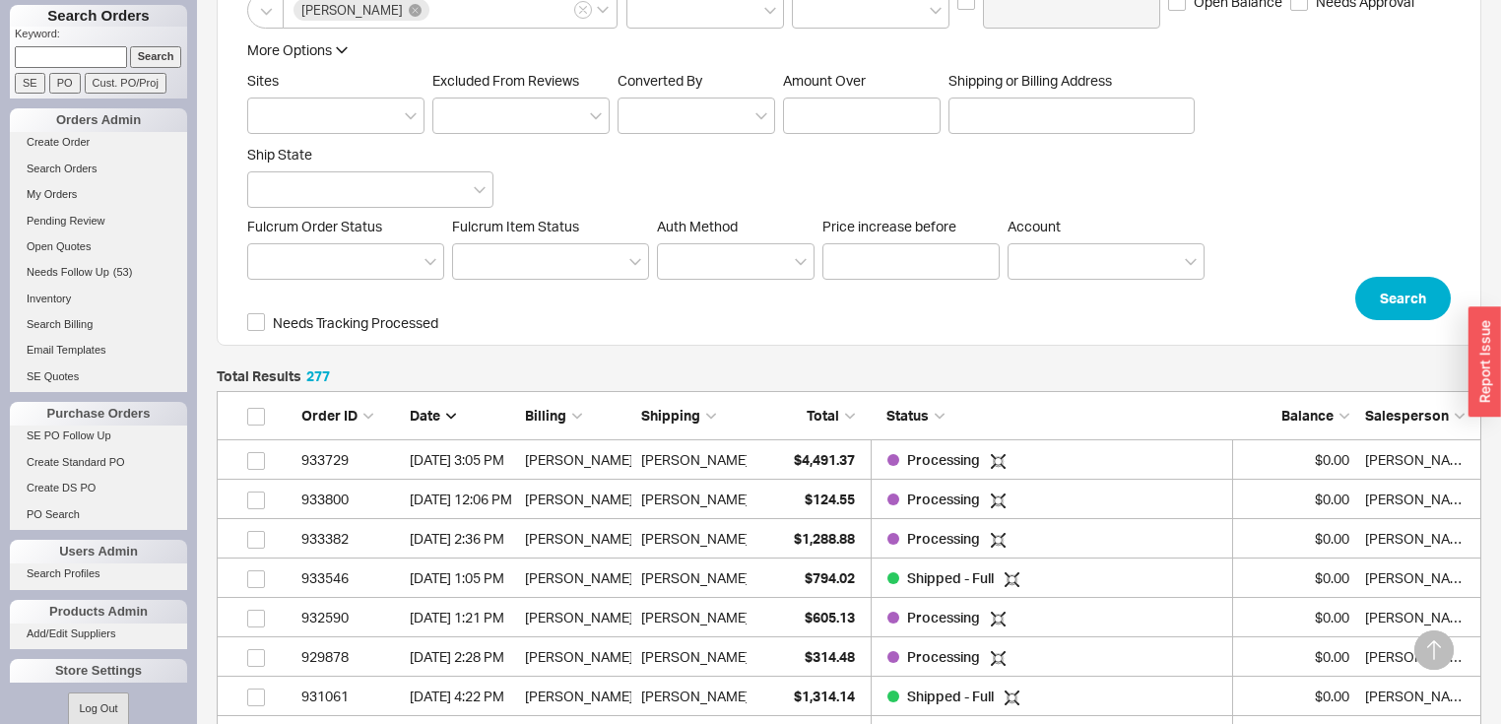
scroll to position [575, 0]
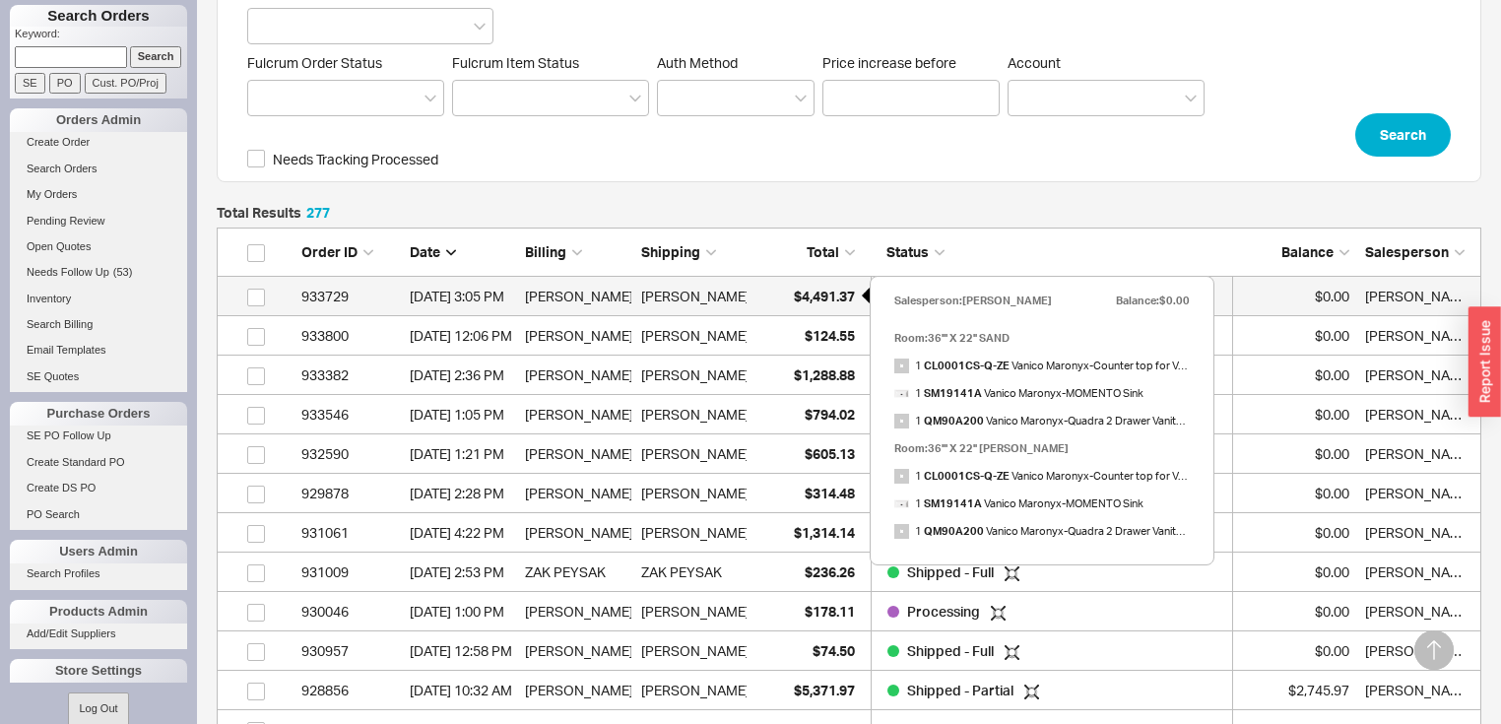
click at [816, 288] on span "$4,491.37" at bounding box center [824, 296] width 61 height 17
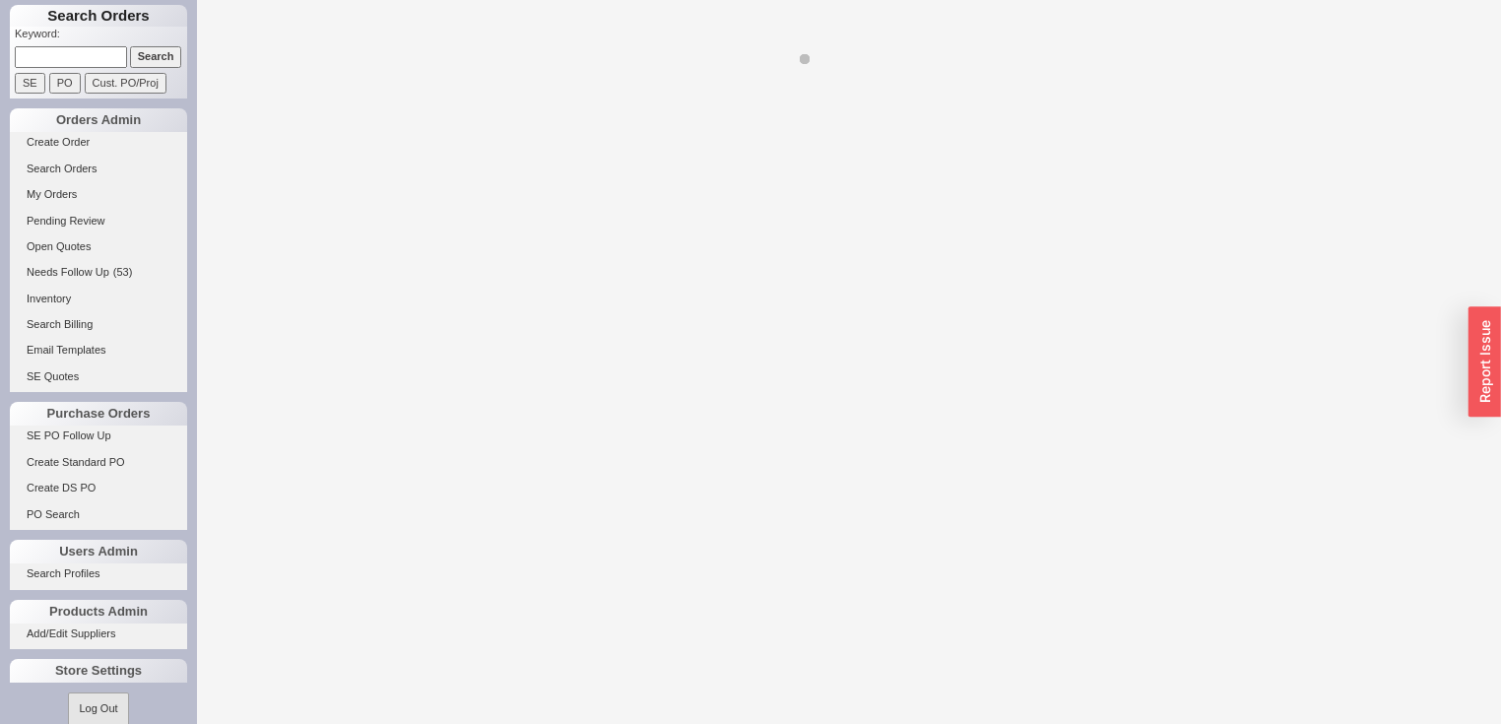
select select "LOW"
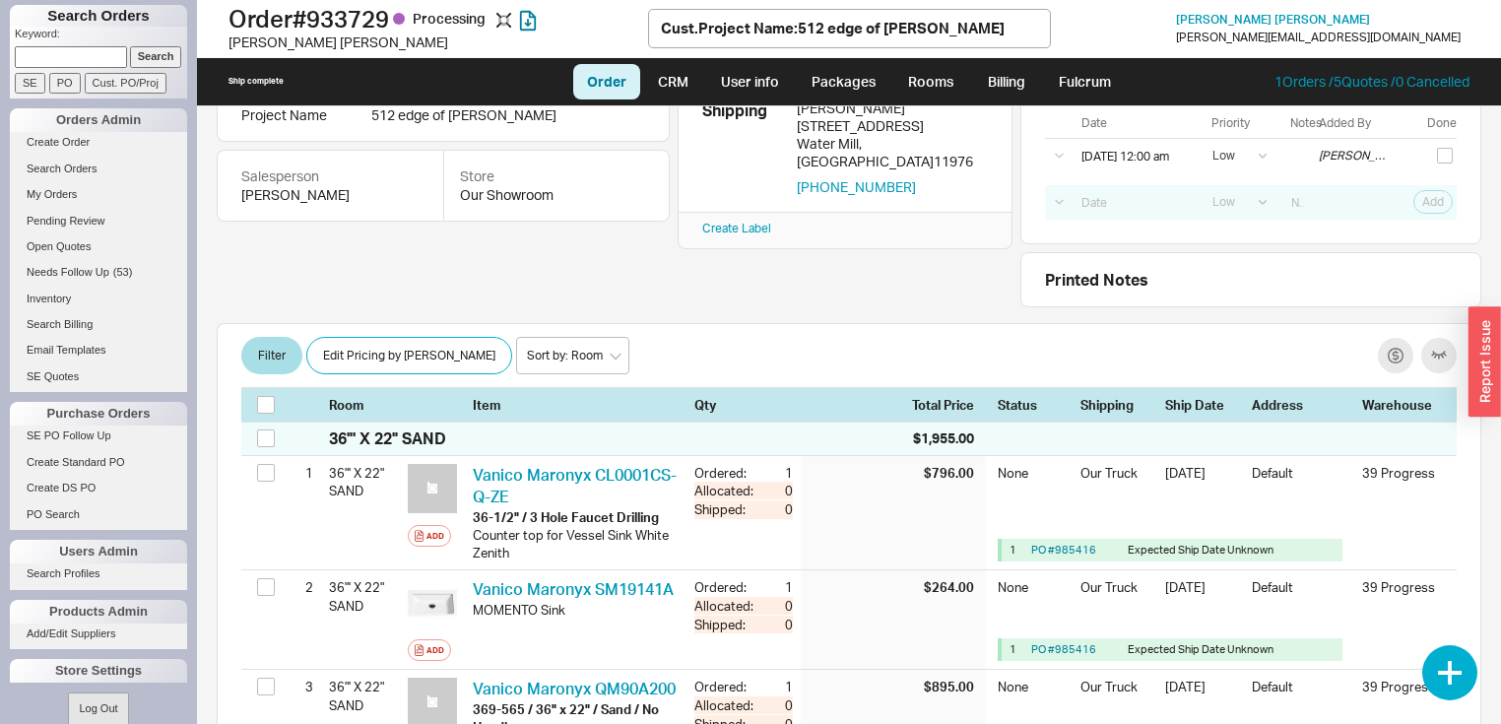
scroll to position [158, 0]
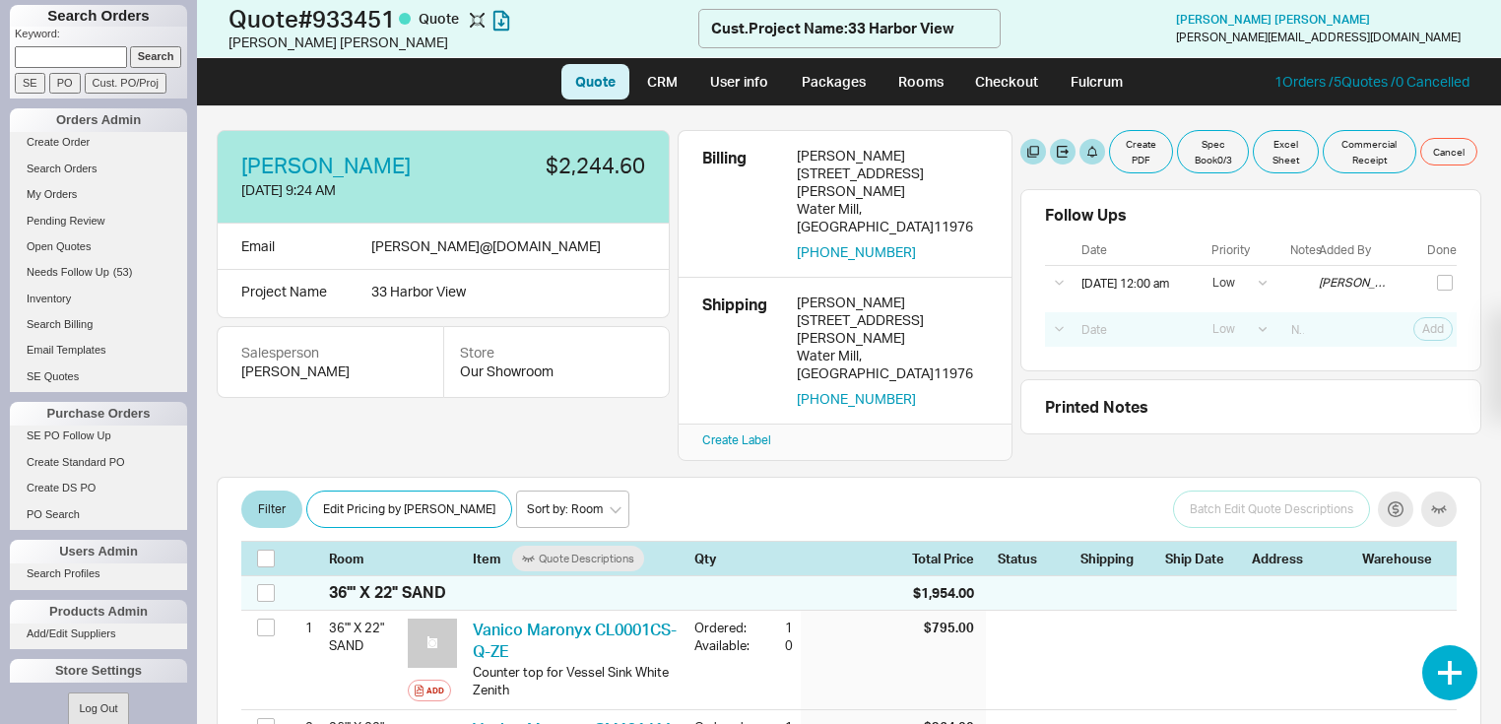
select select "LOW"
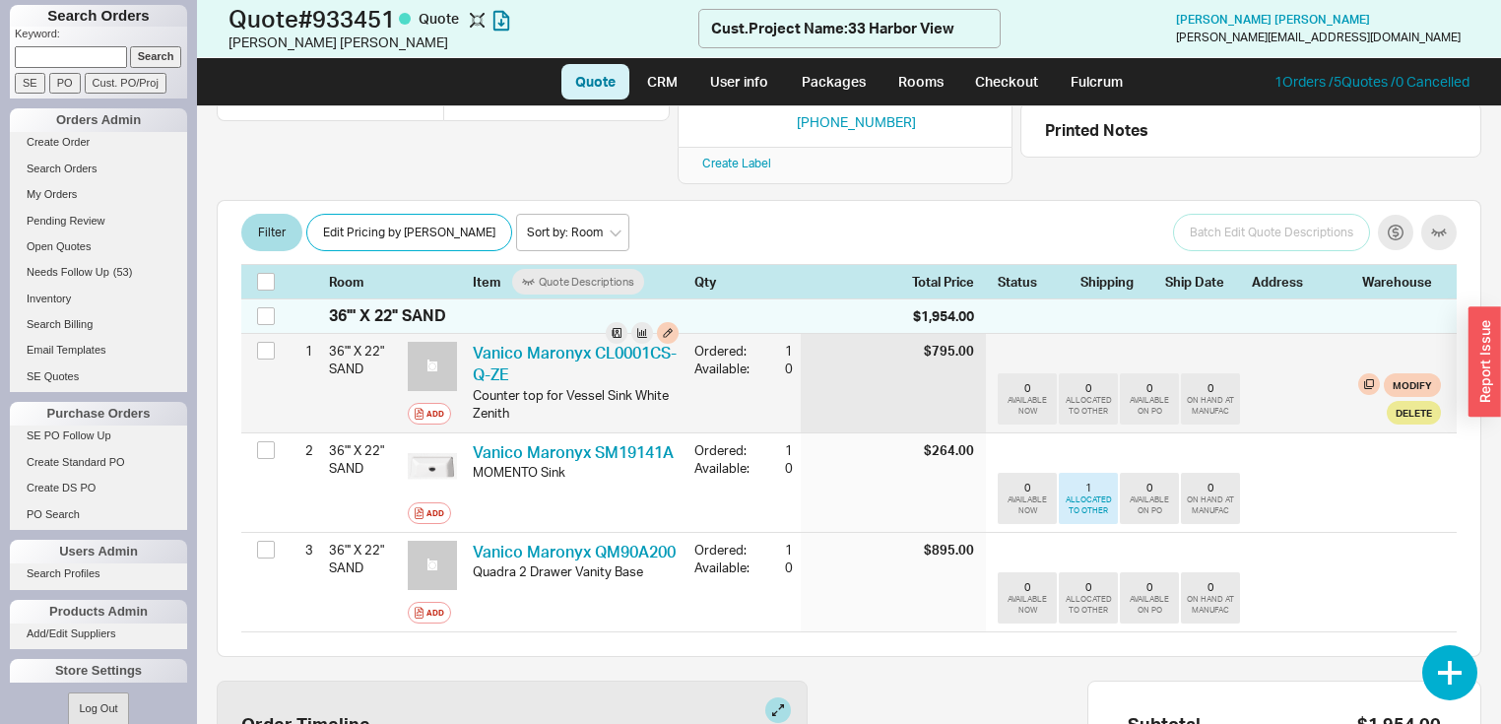
scroll to position [315, 0]
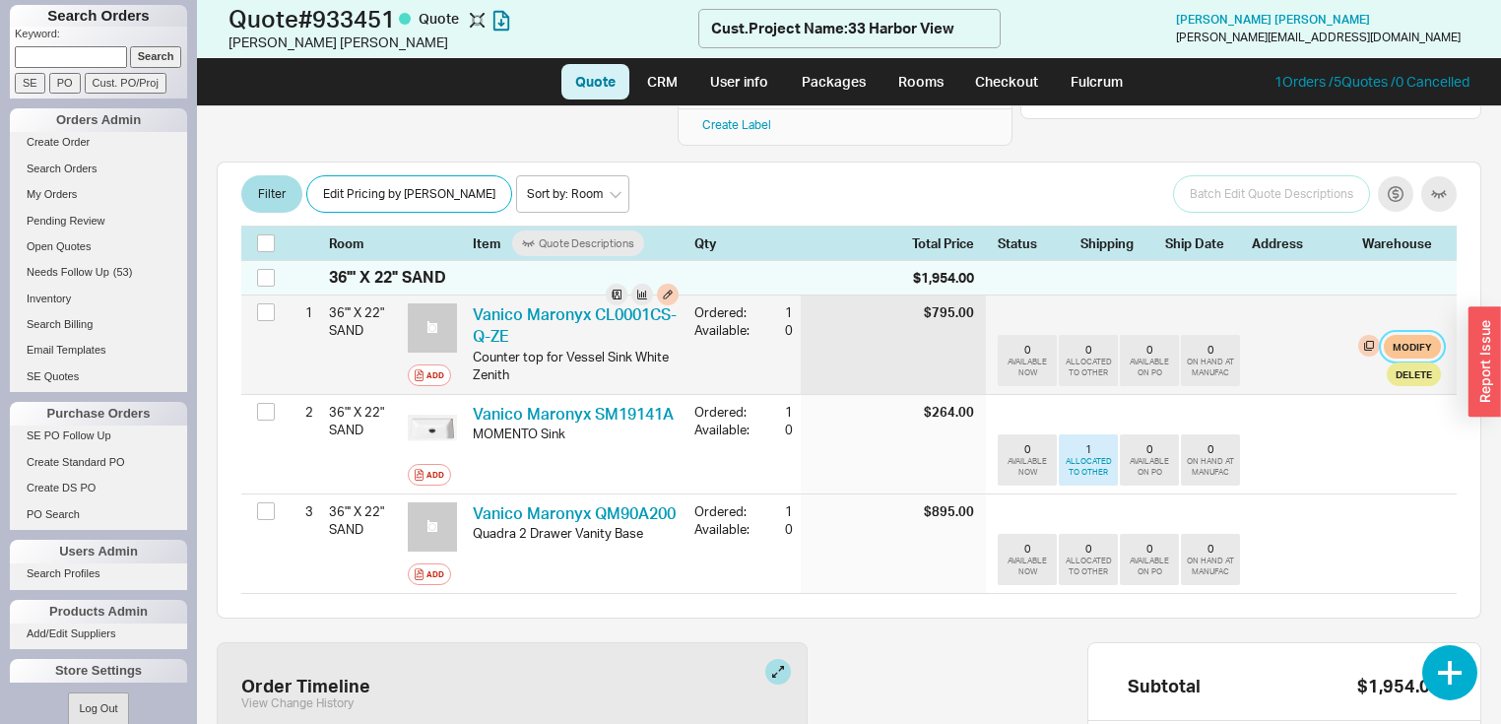
click at [1406, 335] on button "Modify" at bounding box center [1411, 347] width 57 height 24
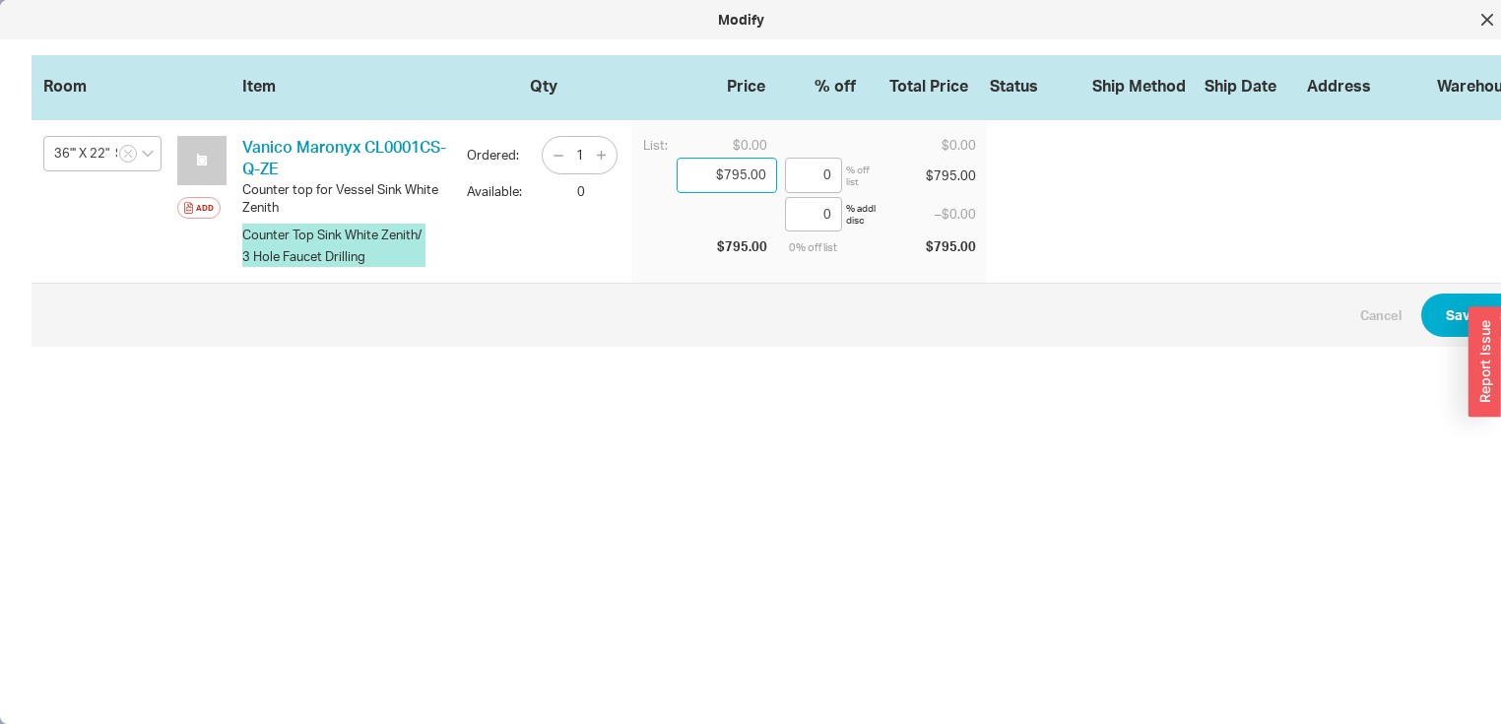
click at [769, 174] on input "$795.00" at bounding box center [726, 175] width 100 height 35
type input "$796.00"
click at [1445, 311] on button "Save Changes" at bounding box center [1492, 314] width 143 height 43
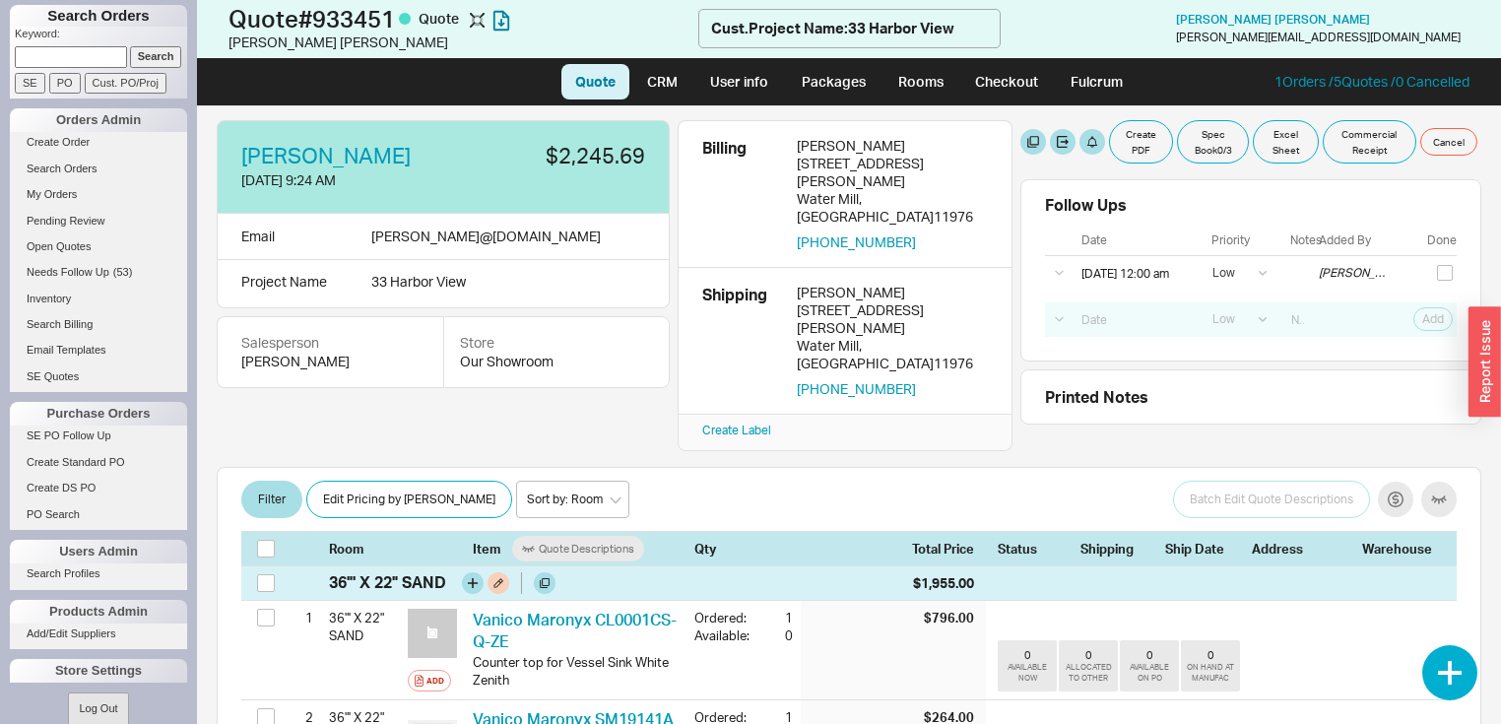
scroll to position [0, 0]
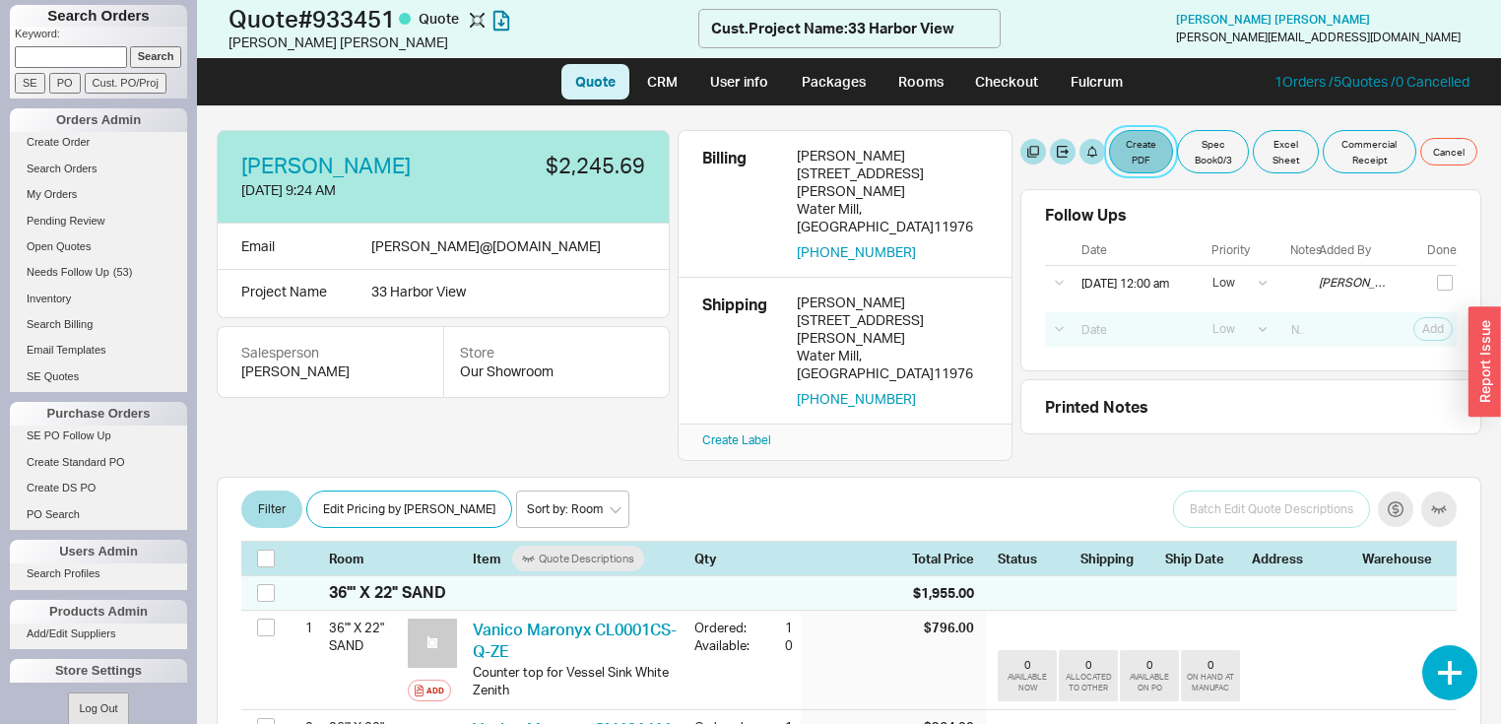
click at [1143, 154] on button "Create PDF" at bounding box center [1141, 151] width 64 height 43
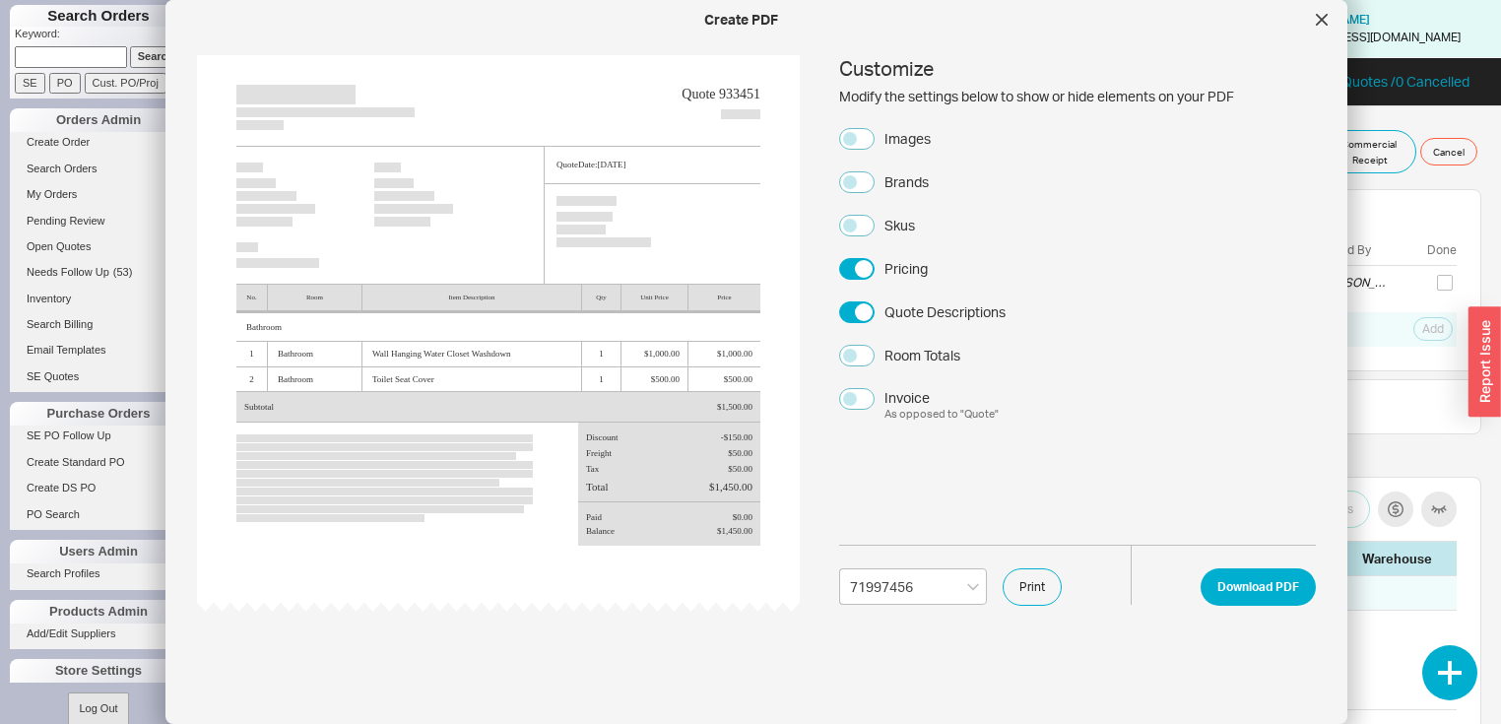
select select "71997456"
click at [860, 140] on button "Images" at bounding box center [856, 139] width 35 height 22
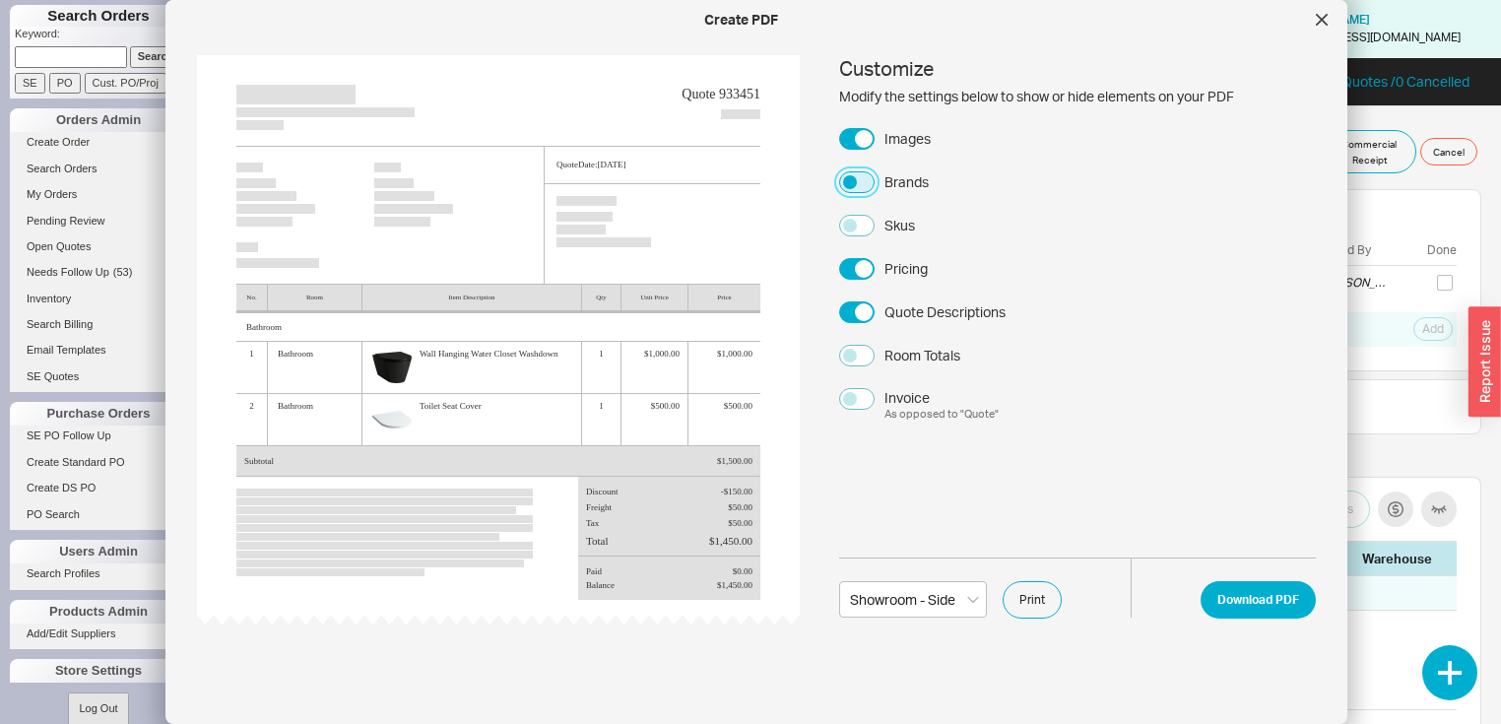
click at [852, 177] on button "Brands" at bounding box center [856, 182] width 35 height 22
click at [1252, 597] on button "Download PDF" at bounding box center [1257, 599] width 115 height 37
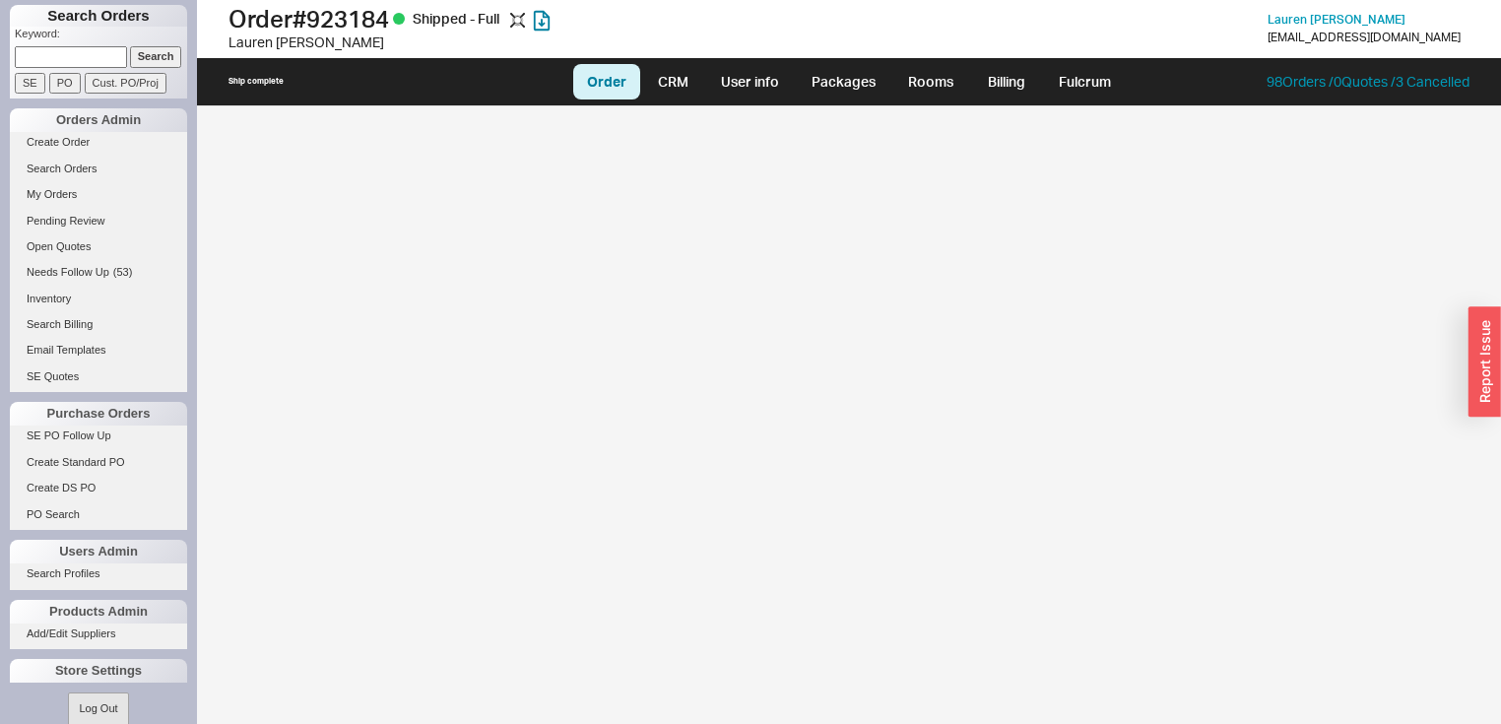
select select "LOW"
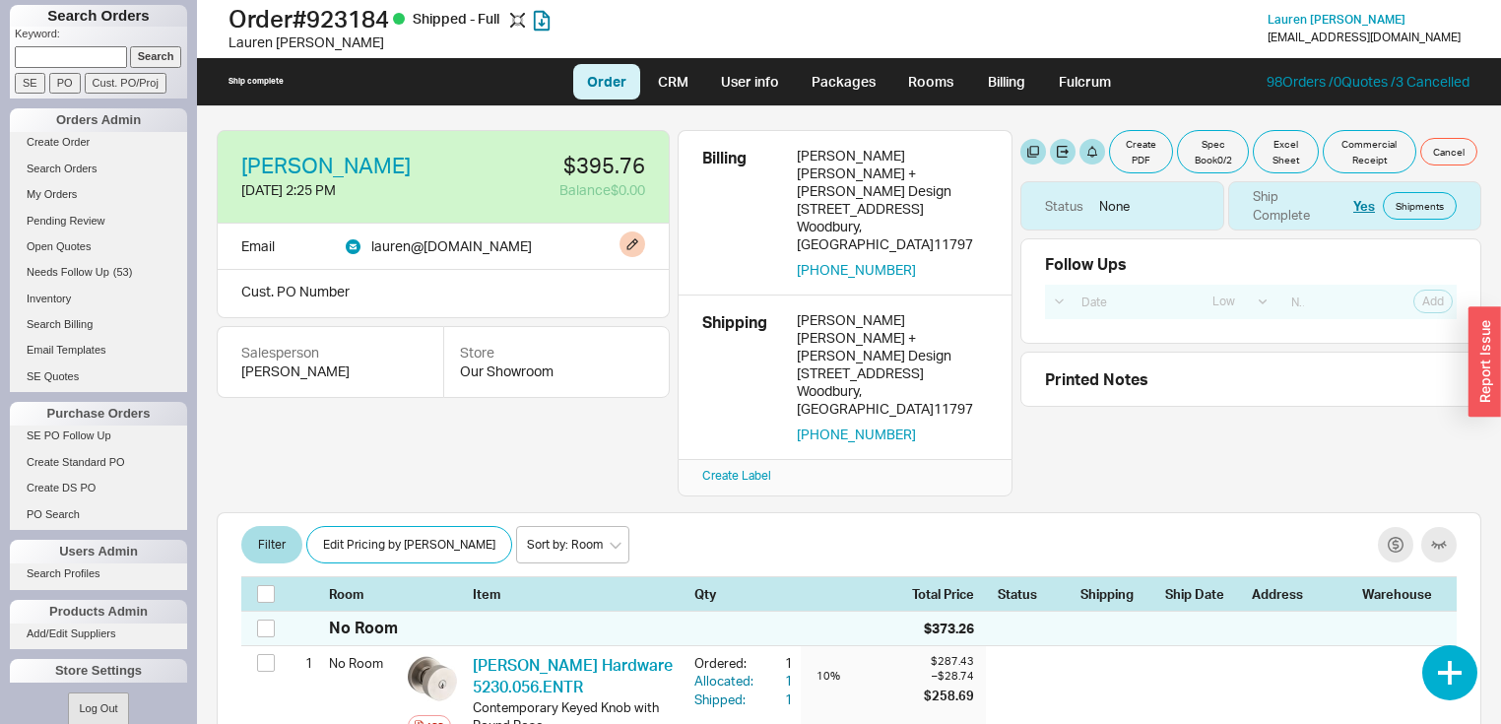
drag, startPoint x: 603, startPoint y: 245, endPoint x: 356, endPoint y: 258, distance: 246.5
click at [356, 258] on div "Email lauren @ kleinandcremerdesign.com" at bounding box center [443, 247] width 453 height 46
copy div "lauren @ kleinandcremerdesign.com"
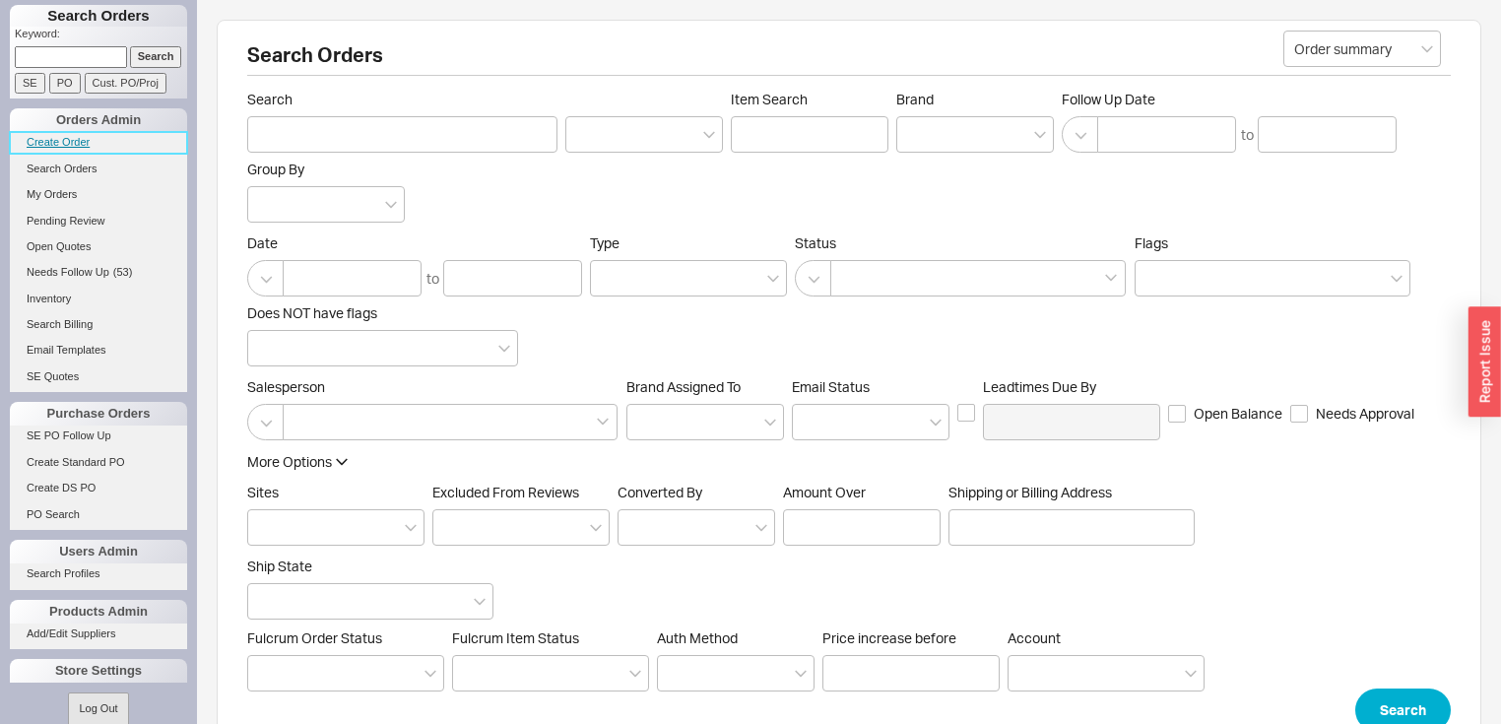
click at [76, 144] on link "Create Order" at bounding box center [98, 142] width 177 height 21
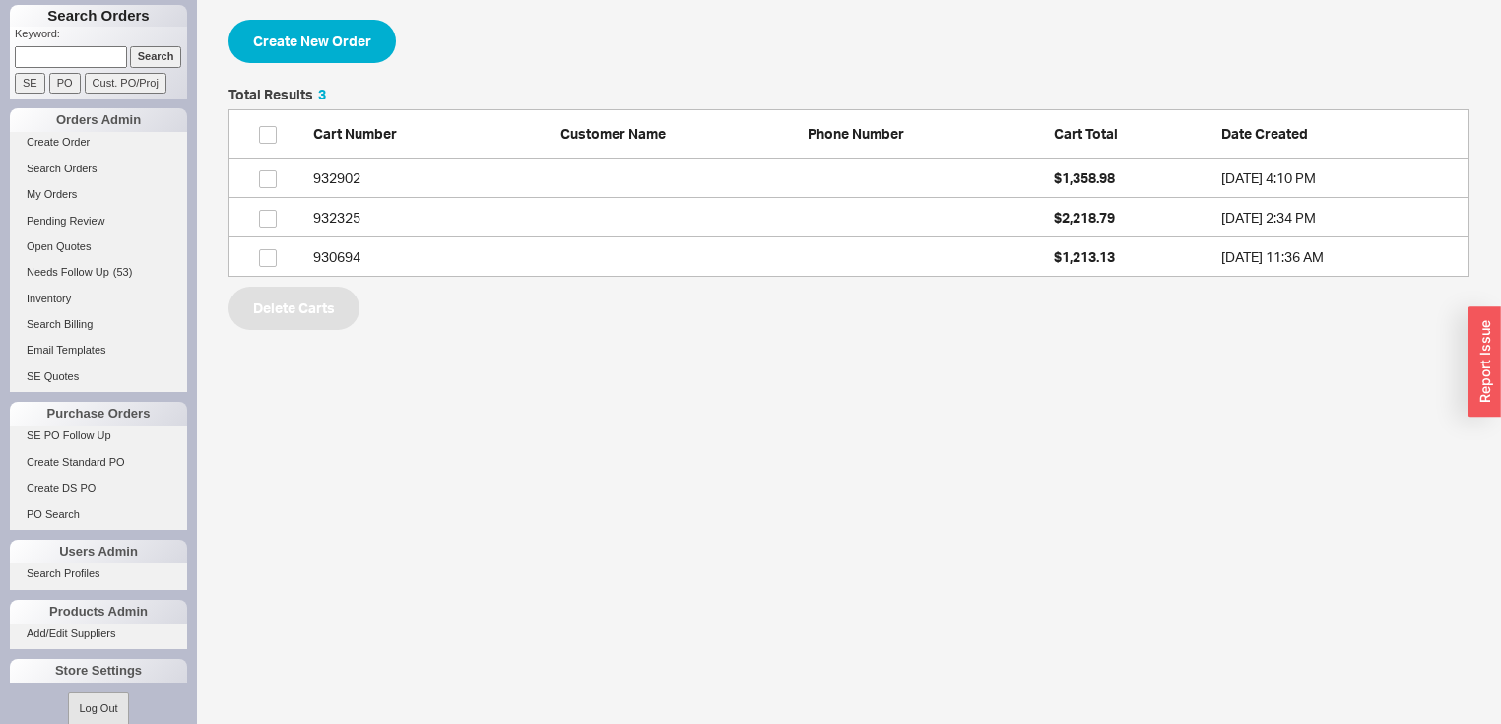
scroll to position [177, 1229]
click at [341, 36] on button "Create New Order" at bounding box center [311, 41] width 167 height 43
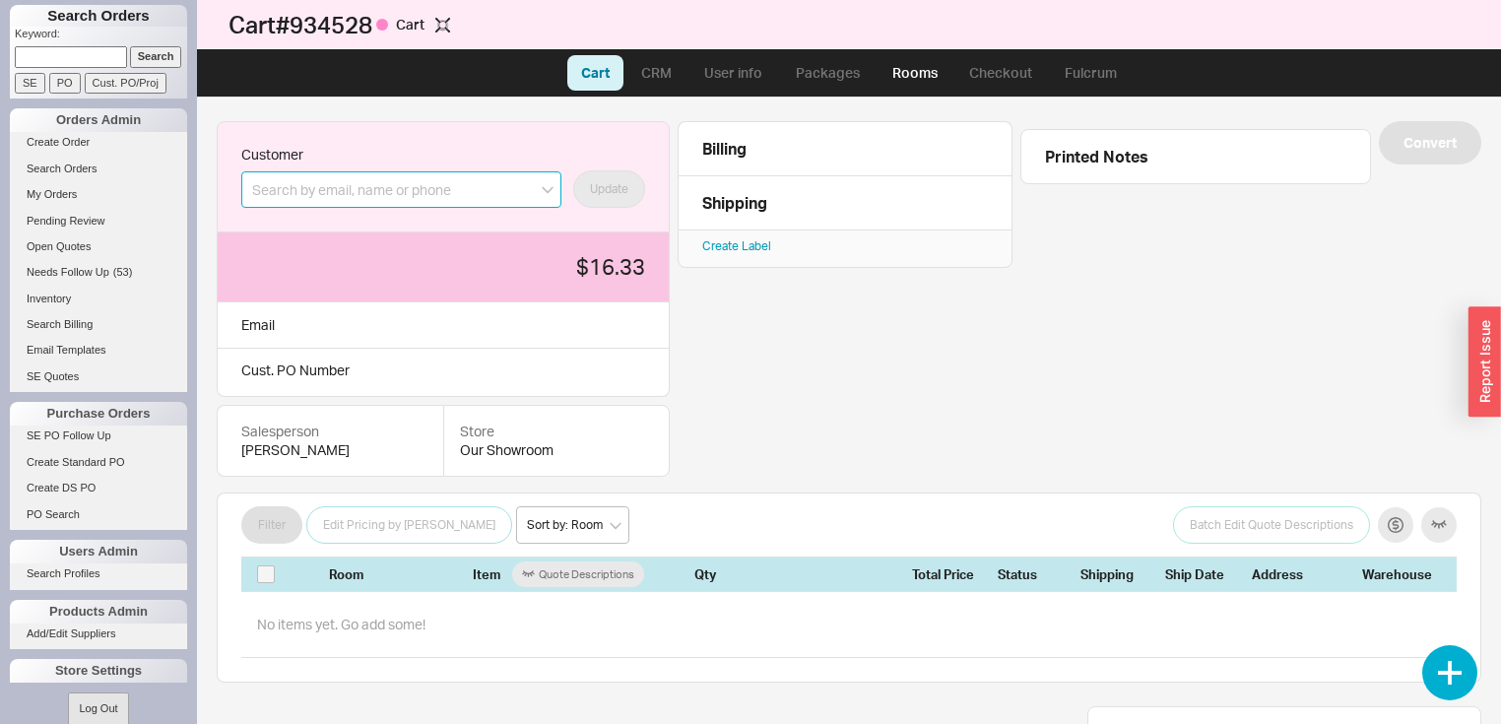
click at [463, 188] on input at bounding box center [401, 189] width 320 height 36
paste input "lauren@kleinandcremerdesign.com"
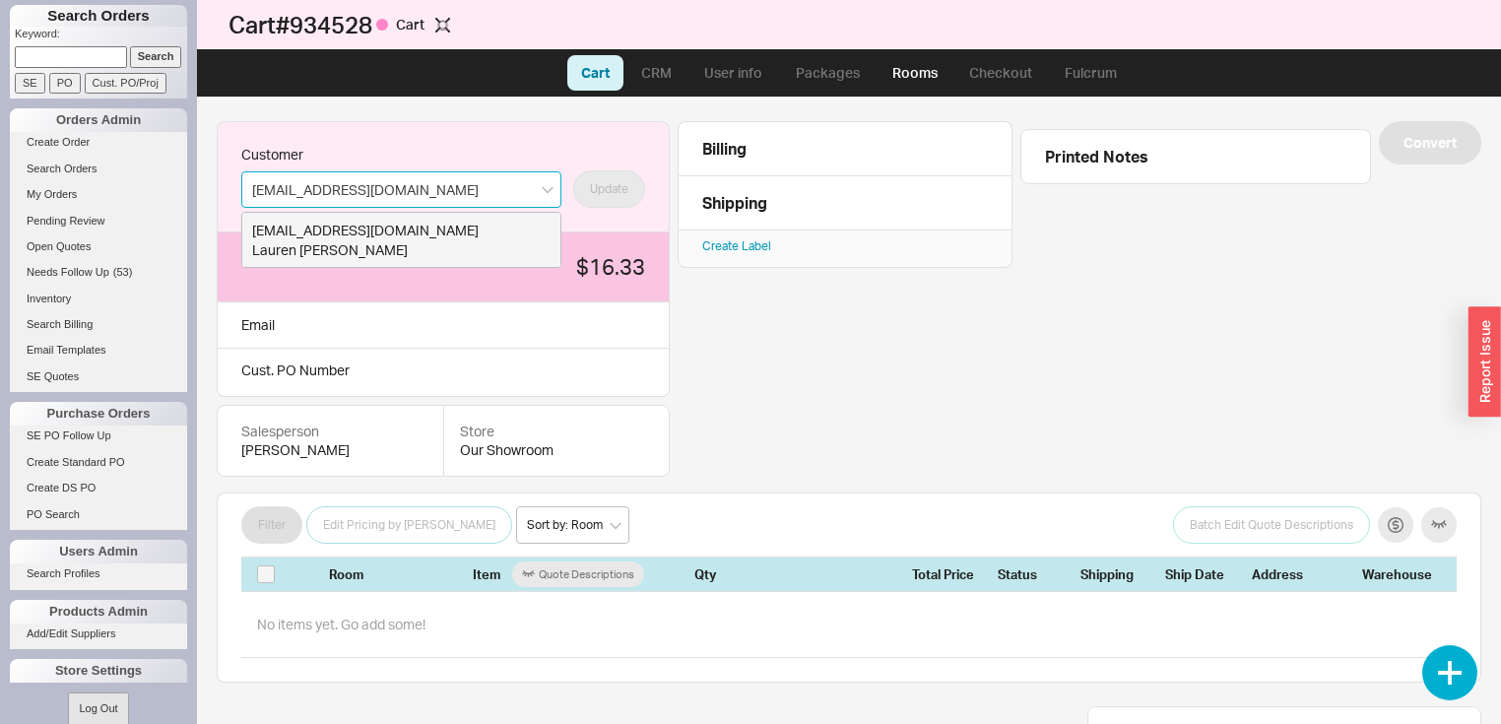
click at [445, 229] on div "lauren@kleinandcremerdesign.com" at bounding box center [401, 231] width 298 height 20
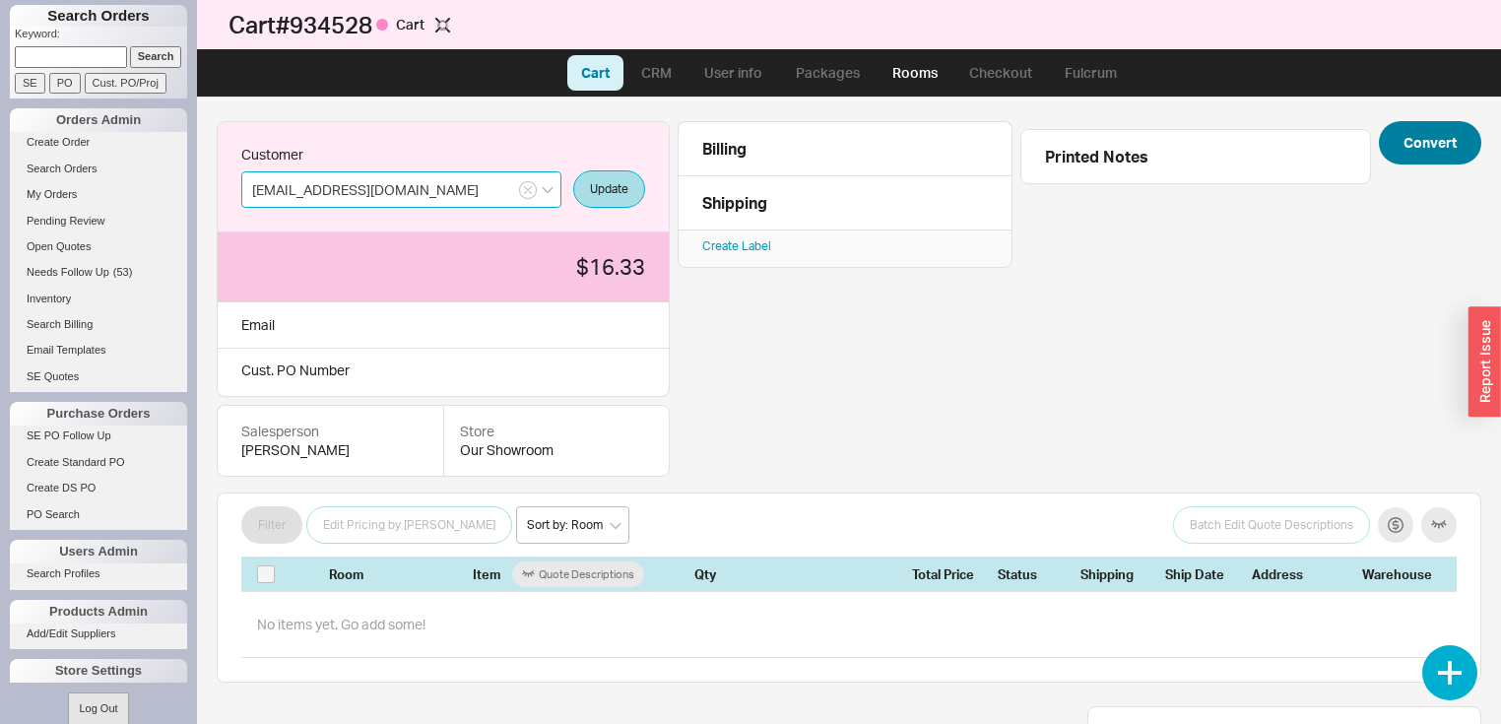
type input "lauren@kleinandcremerdesign.com"
click at [1429, 143] on button "Convert" at bounding box center [1430, 142] width 102 height 43
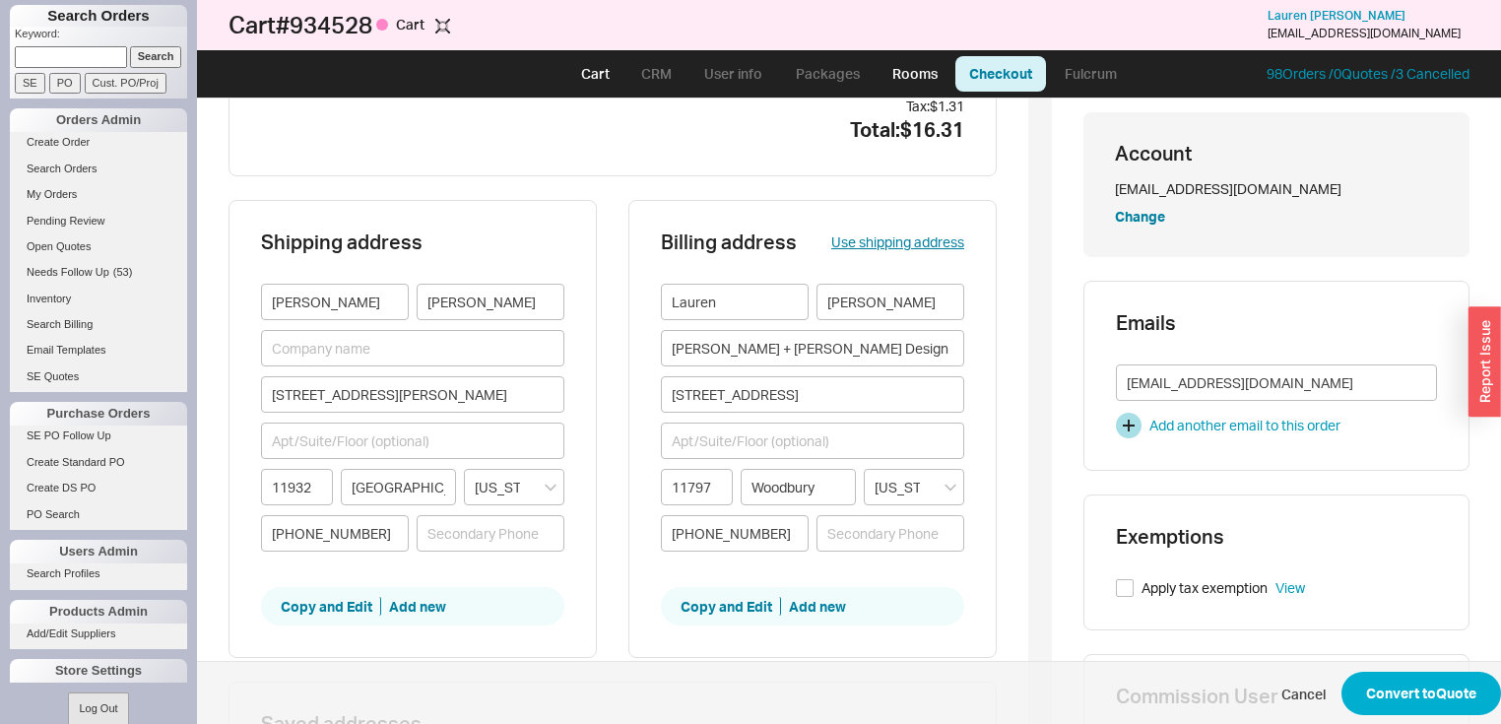
scroll to position [79, 0]
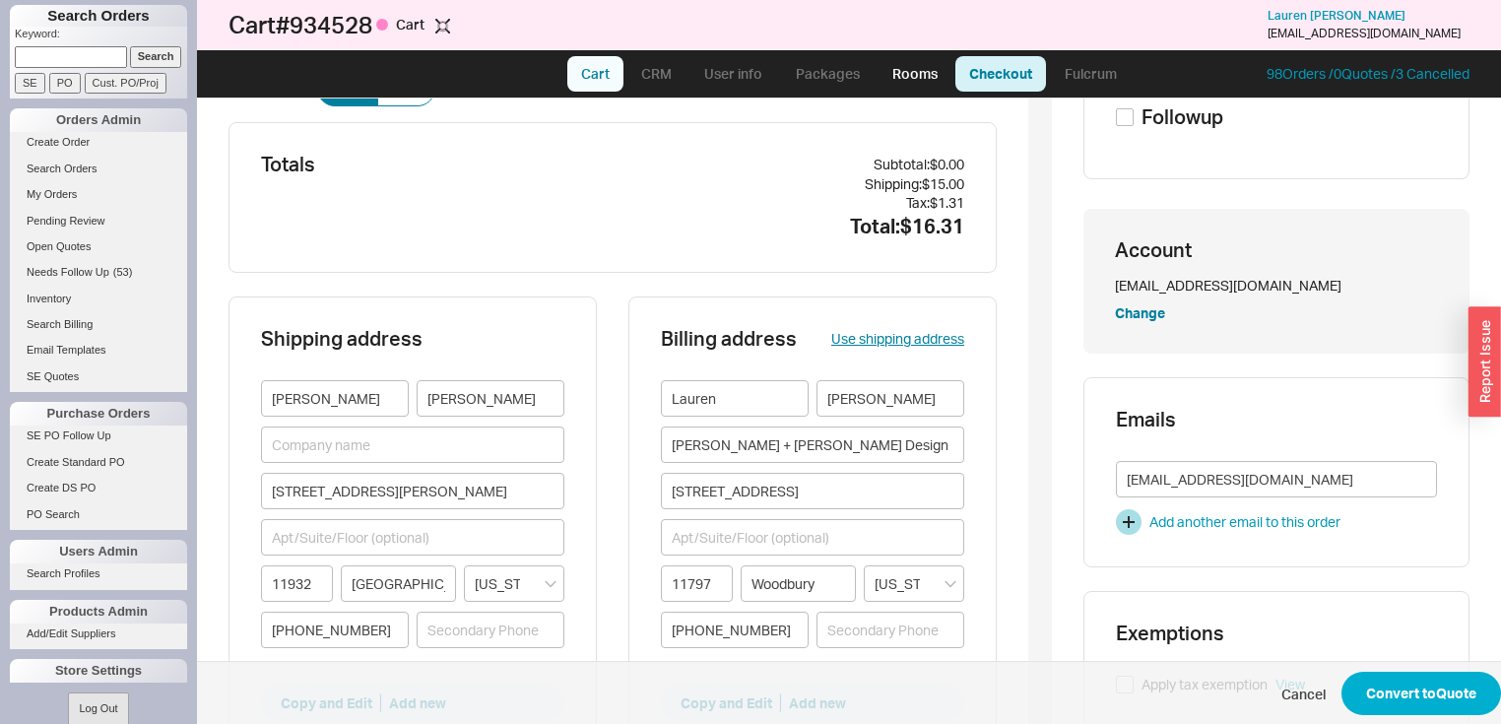
click at [601, 70] on link "Cart" at bounding box center [595, 73] width 56 height 35
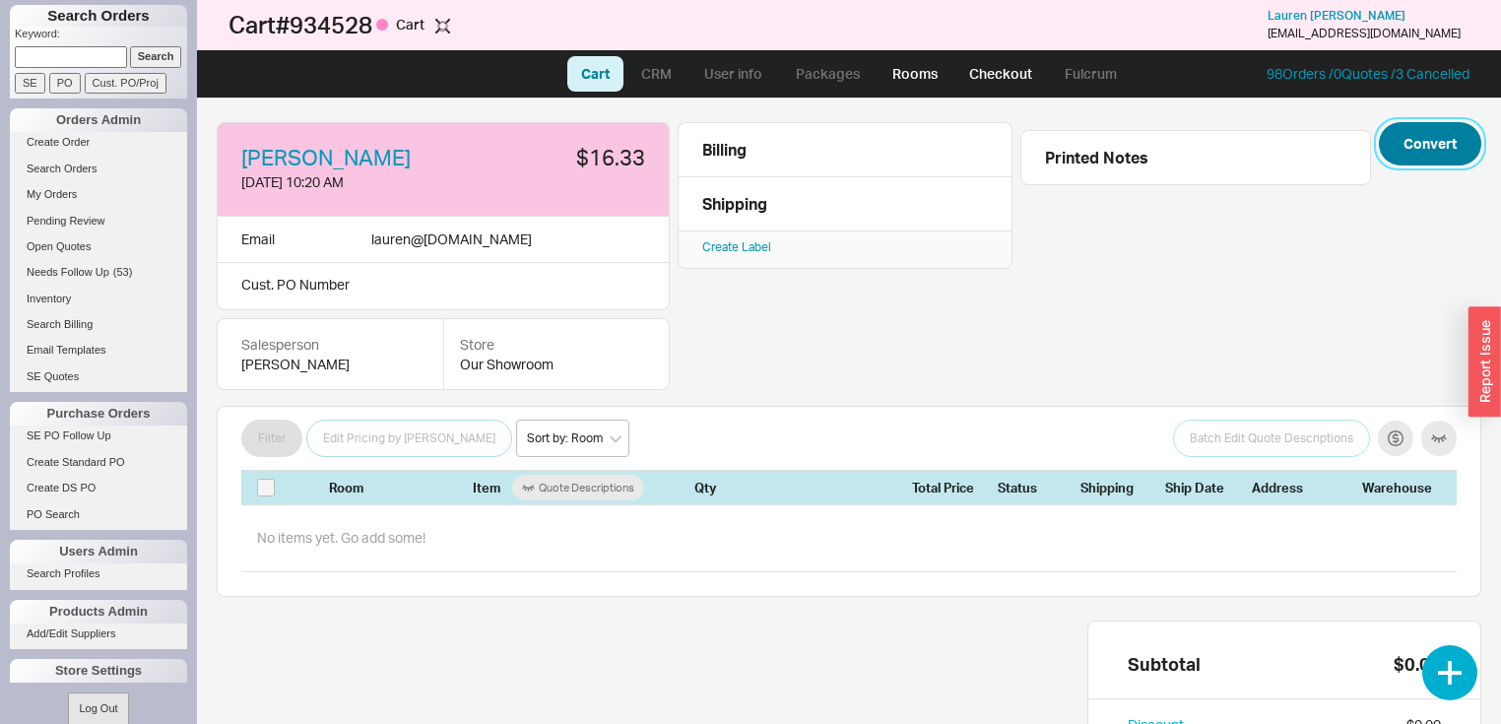
click at [1432, 142] on button "Convert" at bounding box center [1430, 143] width 102 height 43
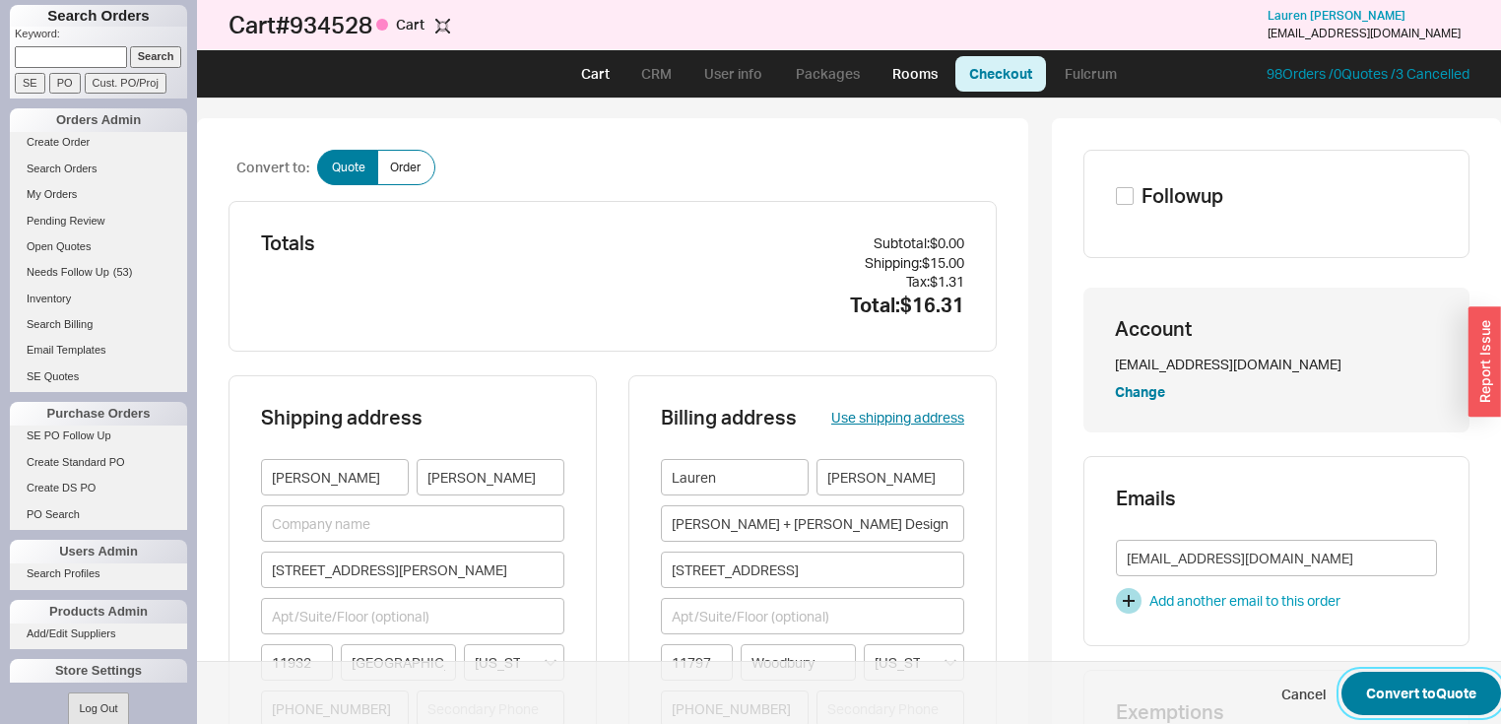
click at [1414, 696] on button "Convert to Quote" at bounding box center [1421, 693] width 160 height 43
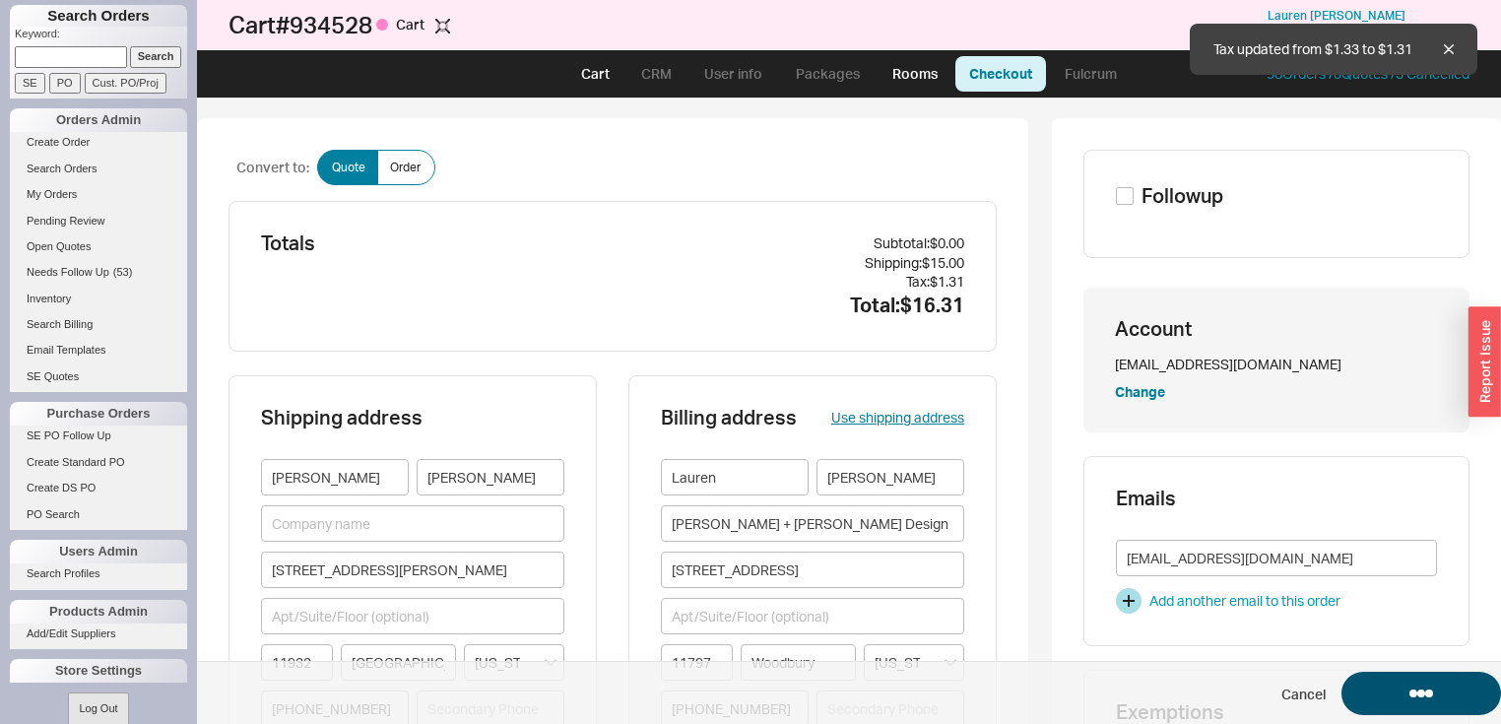
select select "LOW"
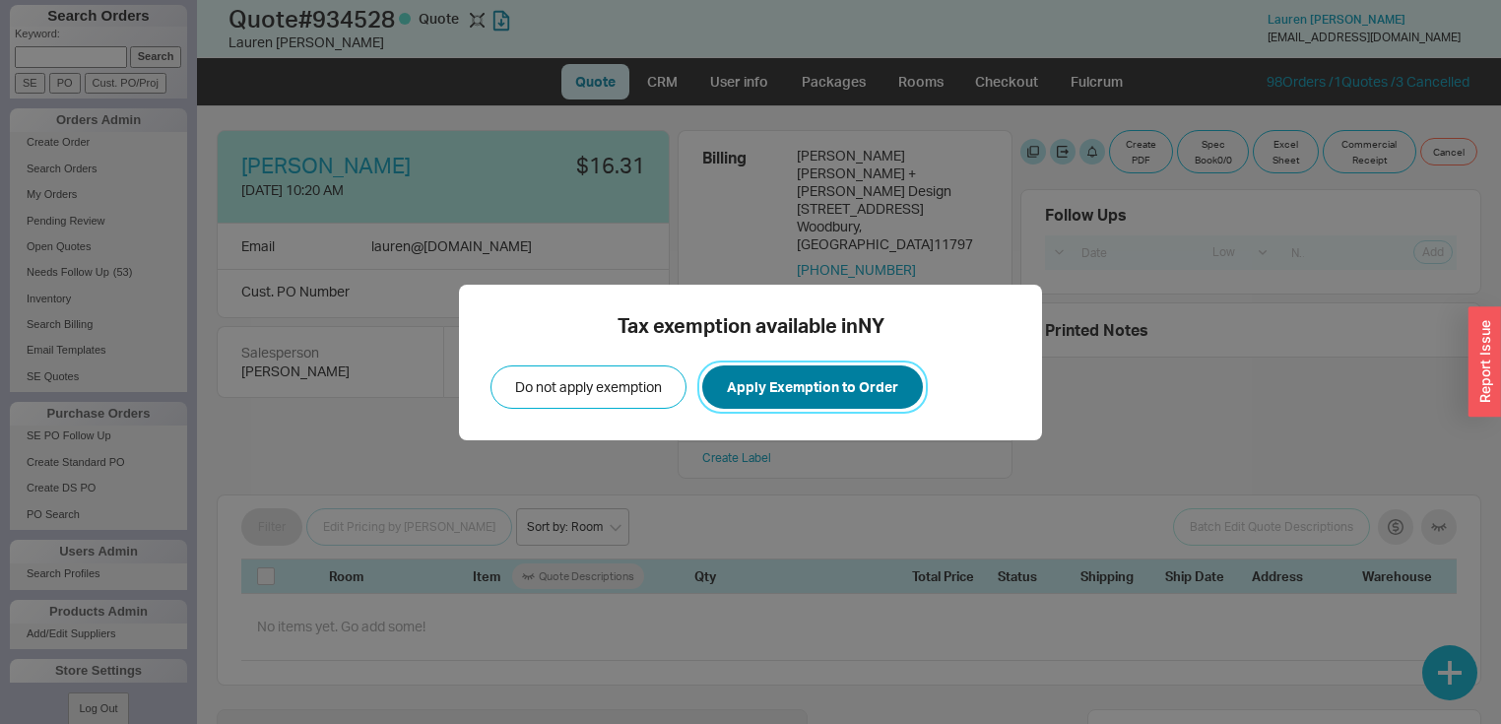
click at [817, 389] on button "Apply Exemption to Order" at bounding box center [812, 386] width 221 height 43
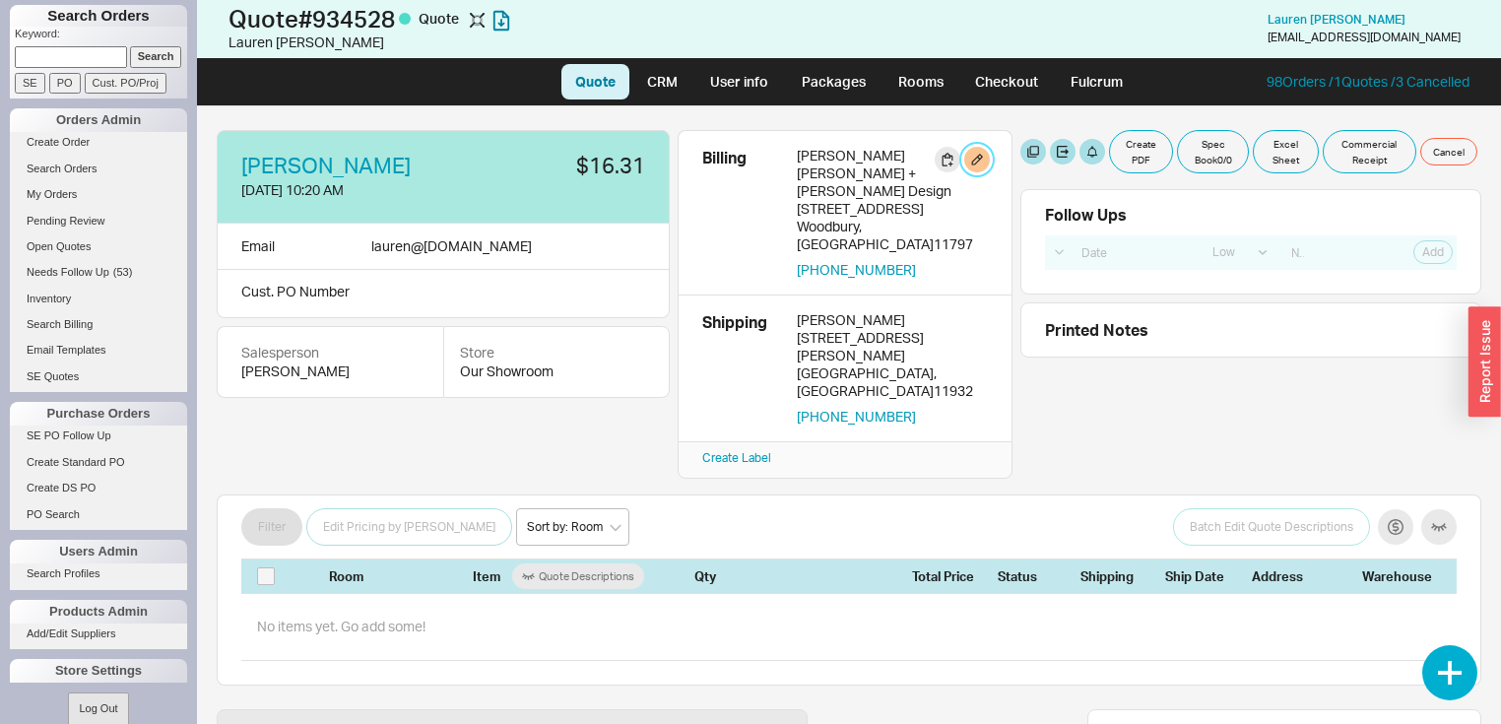
click at [977, 156] on button "button" at bounding box center [977, 160] width 26 height 26
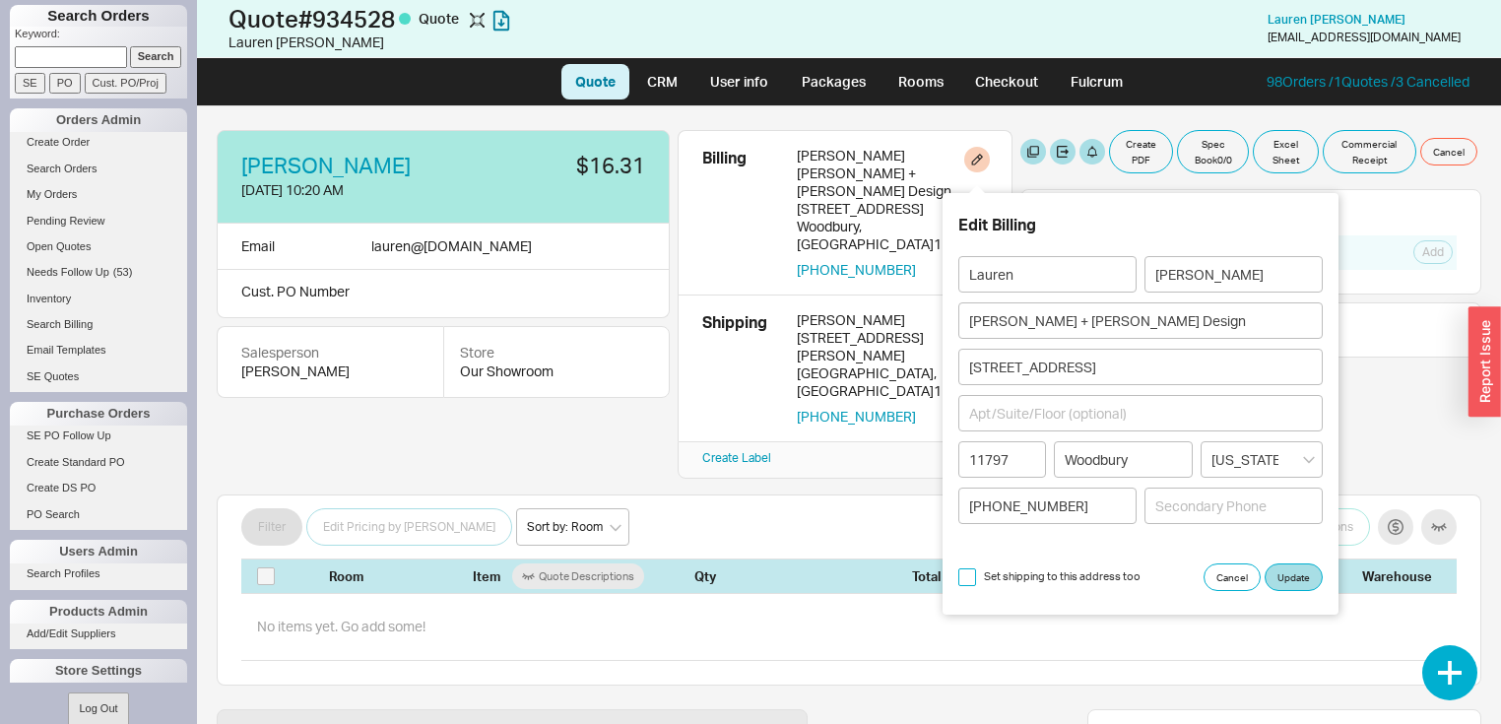
drag, startPoint x: 969, startPoint y: 575, endPoint x: 1099, endPoint y: 562, distance: 130.6
click at [970, 574] on input "Set shipping to this address too" at bounding box center [967, 577] width 18 height 18
checkbox input "true"
click at [1270, 569] on button "Update" at bounding box center [1293, 577] width 58 height 28
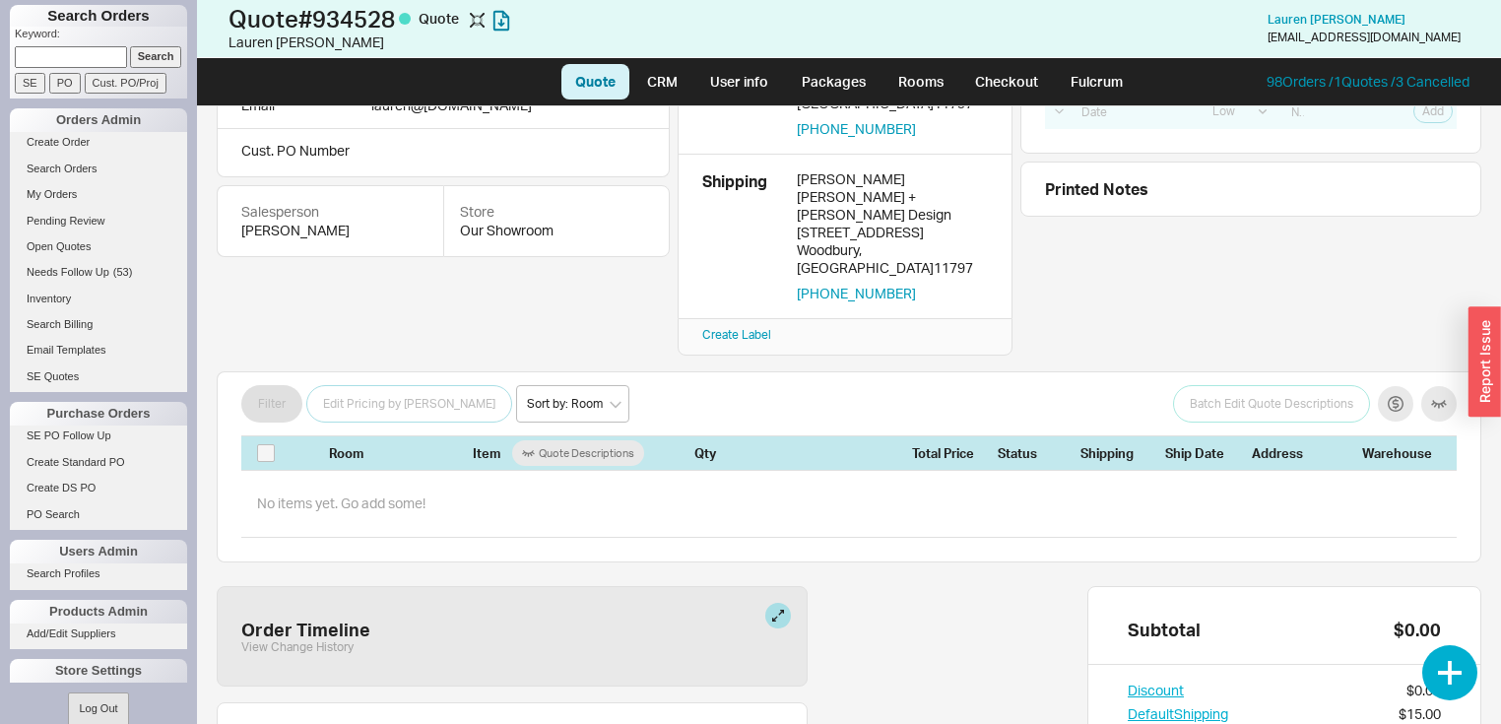
scroll to position [106, 0]
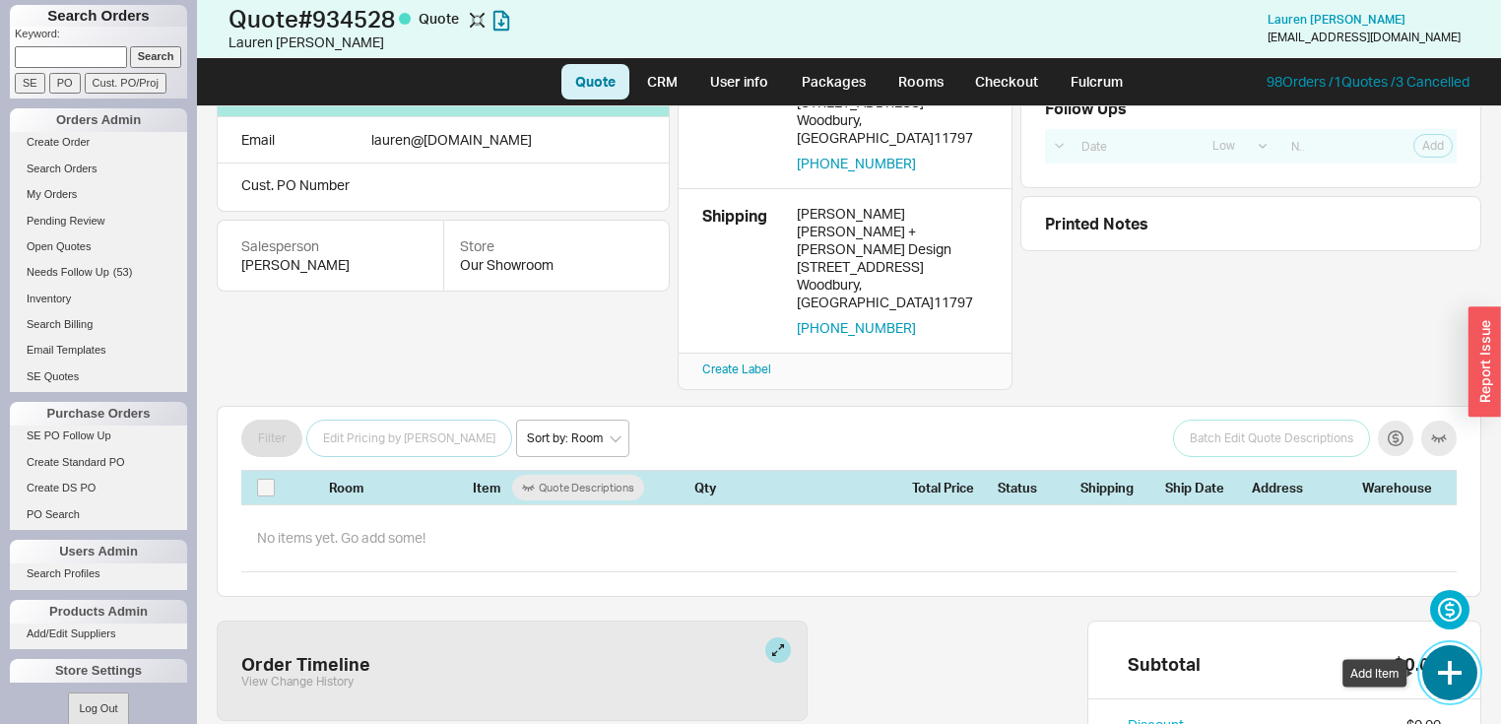
click at [1437, 655] on button "button" at bounding box center [1449, 672] width 55 height 55
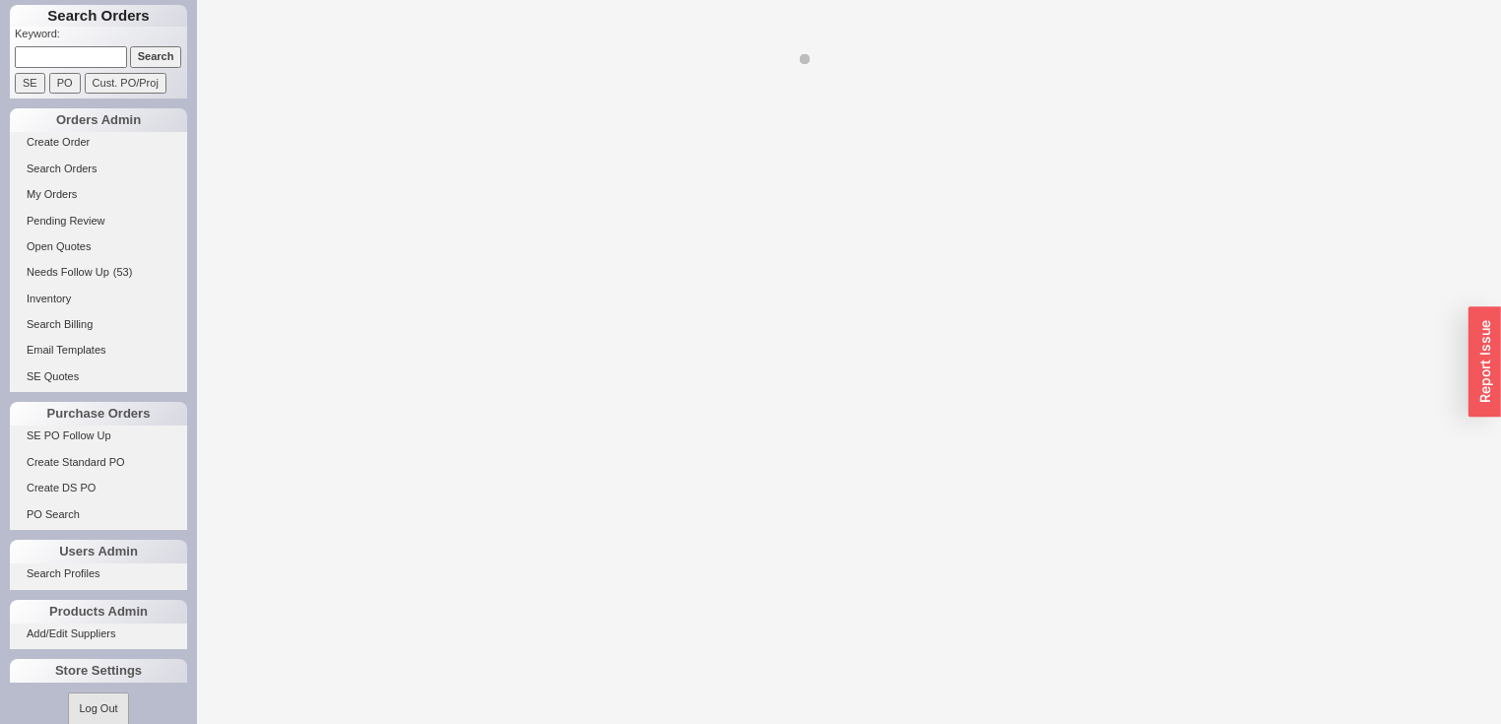
select select "LOW"
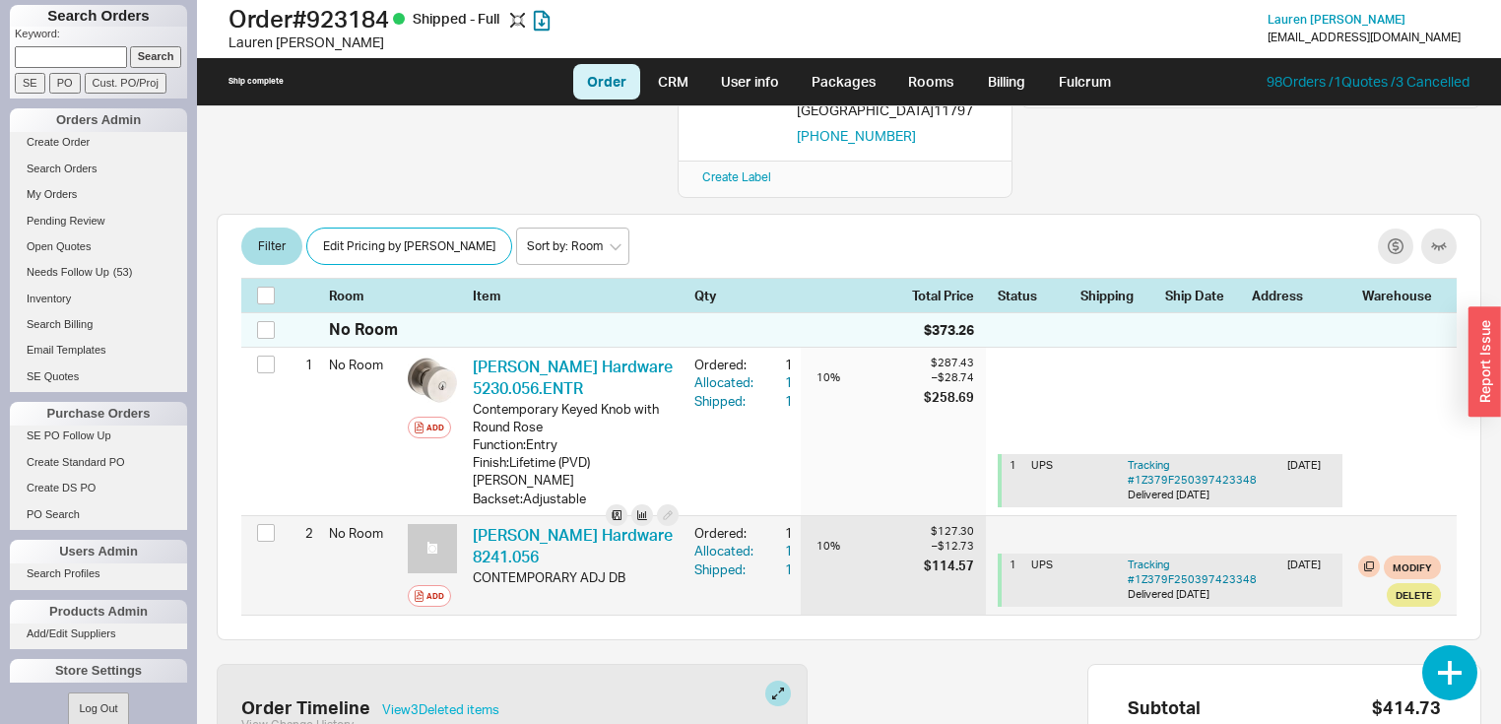
scroll to position [96, 0]
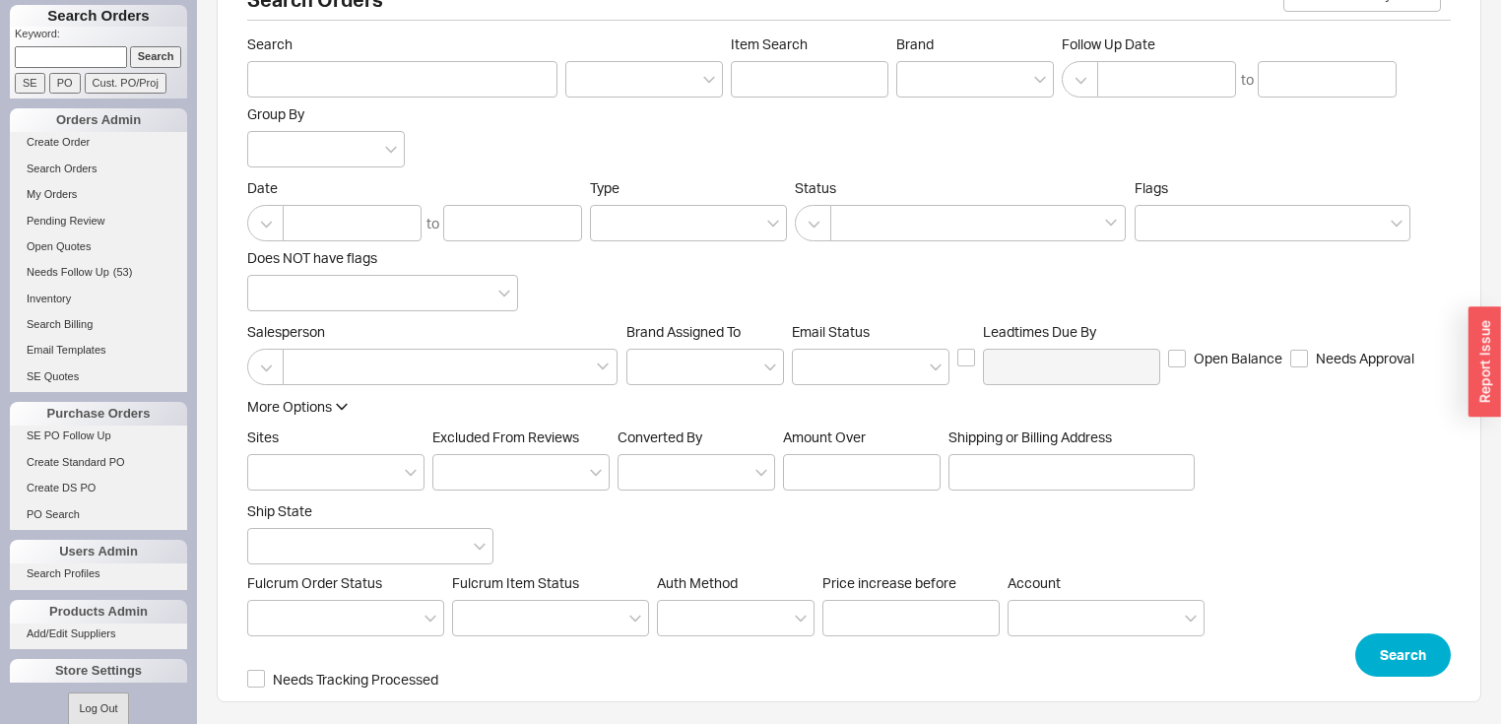
scroll to position [55, 0]
click at [65, 136] on link "Create Order" at bounding box center [98, 142] width 177 height 21
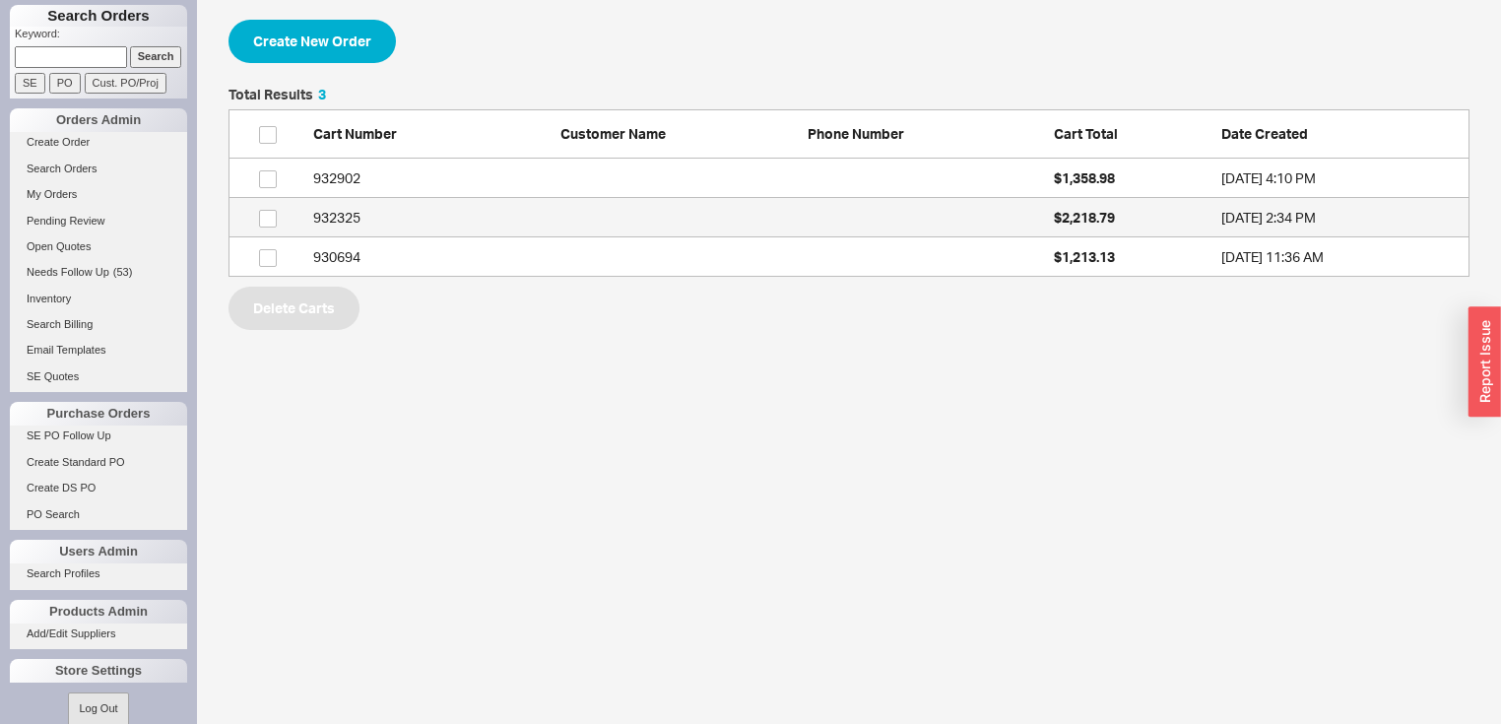
scroll to position [177, 1229]
click at [330, 224] on div "932325" at bounding box center [431, 218] width 237 height 20
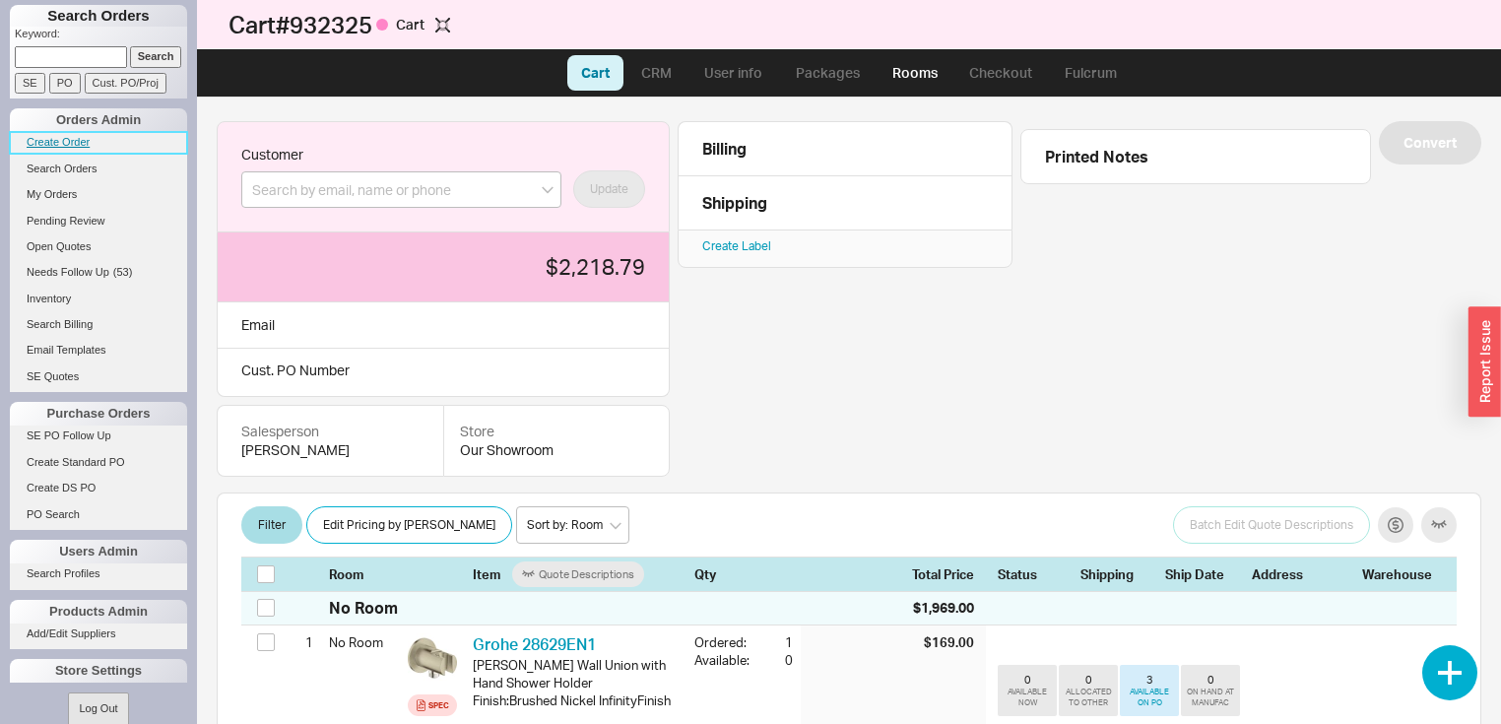
click at [75, 138] on link "Create Order" at bounding box center [98, 142] width 177 height 21
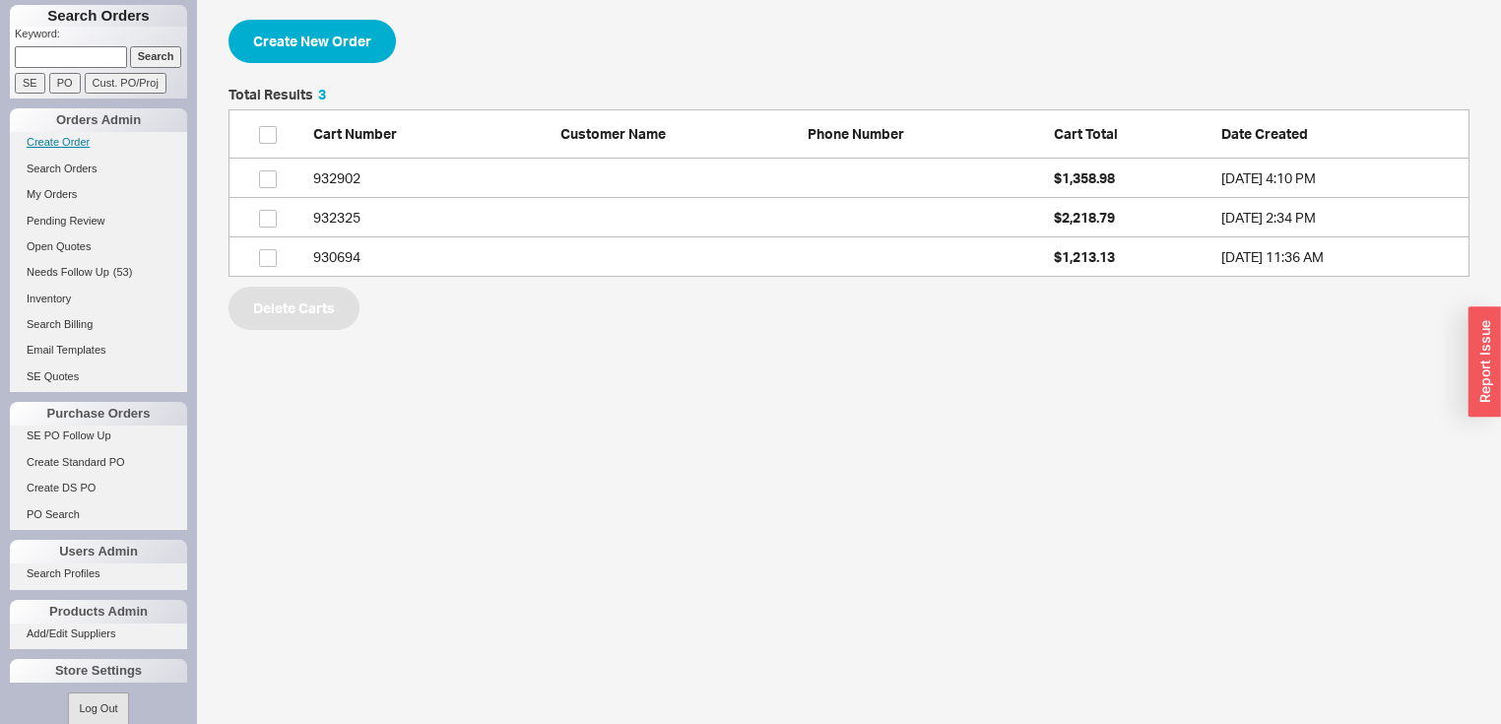
scroll to position [177, 1229]
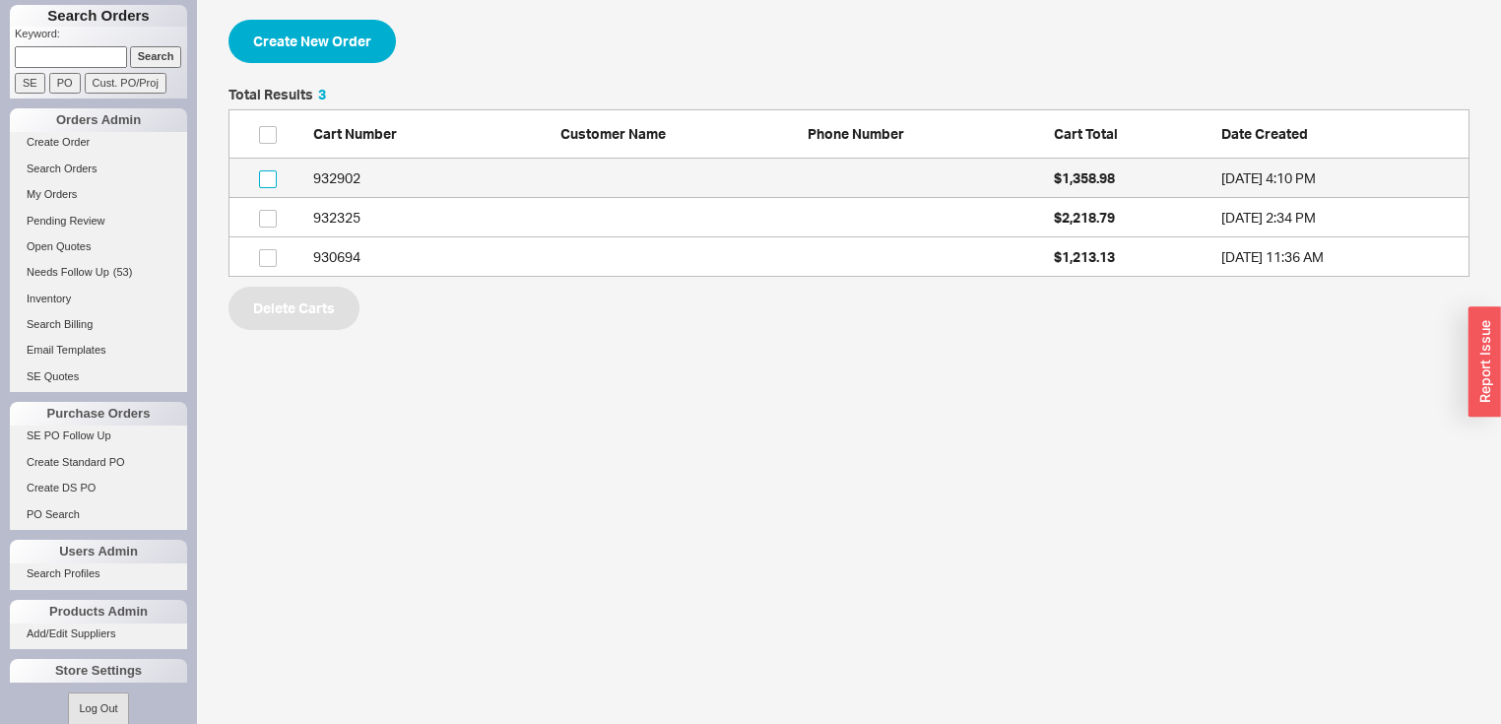
click at [271, 180] on input "grid" at bounding box center [268, 179] width 18 height 18
checkbox input "true"
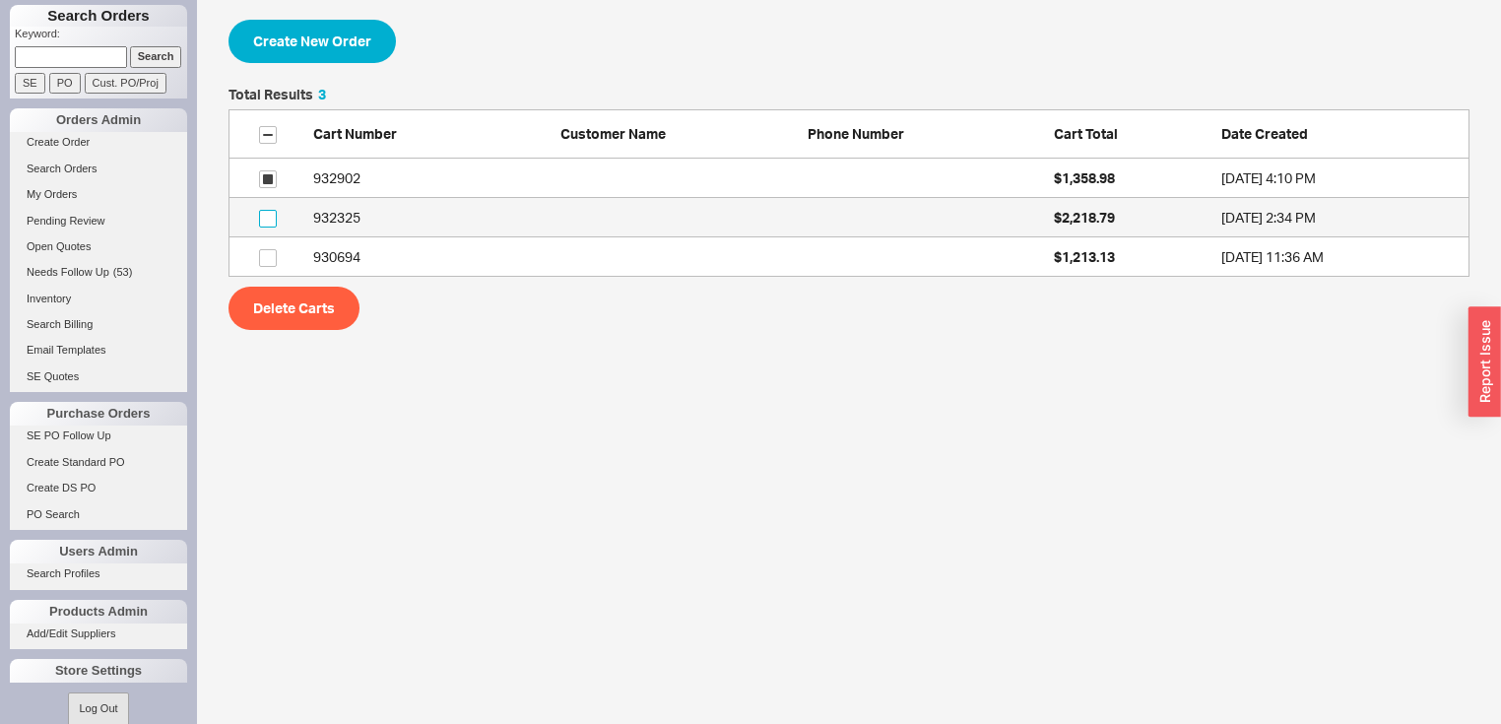
click at [269, 213] on input "grid" at bounding box center [268, 219] width 18 height 18
checkbox input "true"
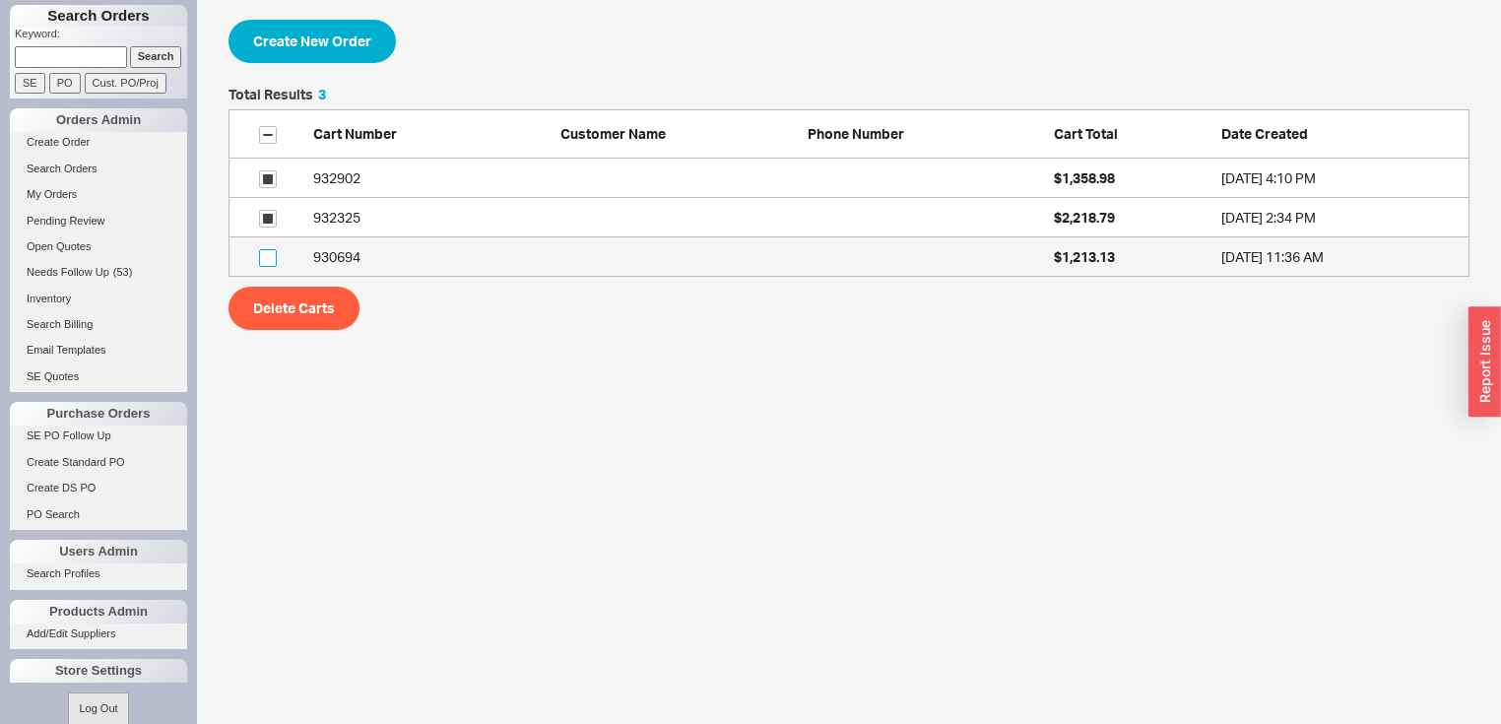
click at [262, 254] on input "grid" at bounding box center [268, 258] width 18 height 18
checkbox input "true"
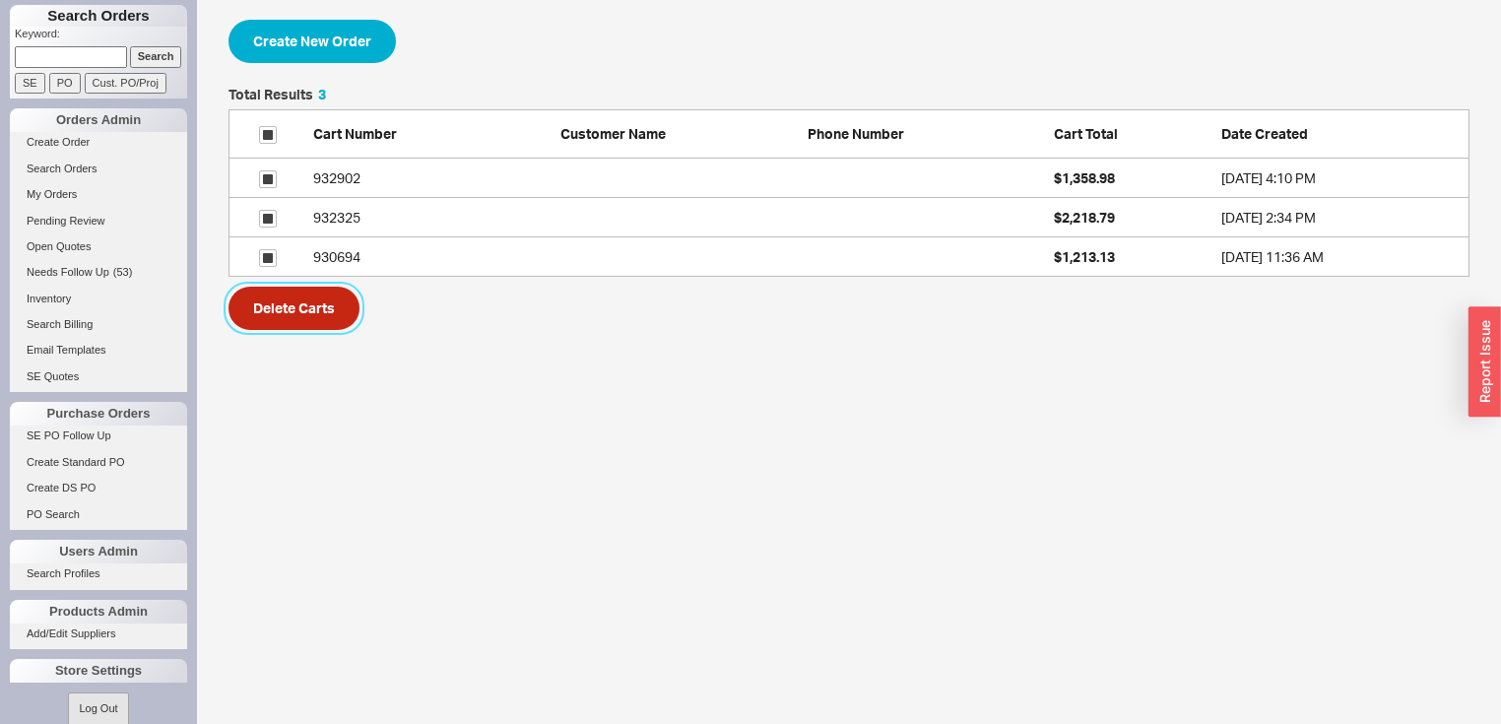
click at [286, 298] on button "Delete Carts" at bounding box center [293, 308] width 131 height 43
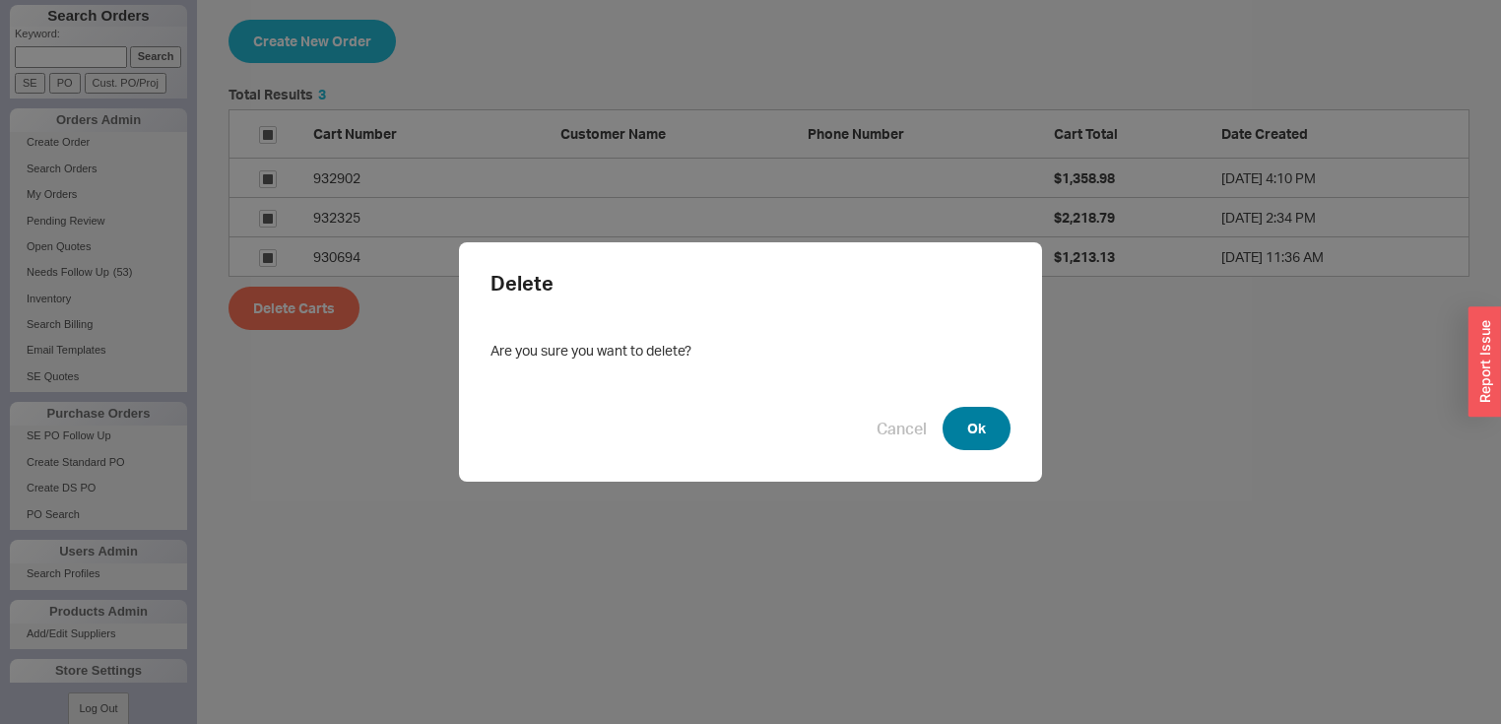
click at [983, 433] on button "Ok" at bounding box center [976, 428] width 68 height 43
checkbox input "false"
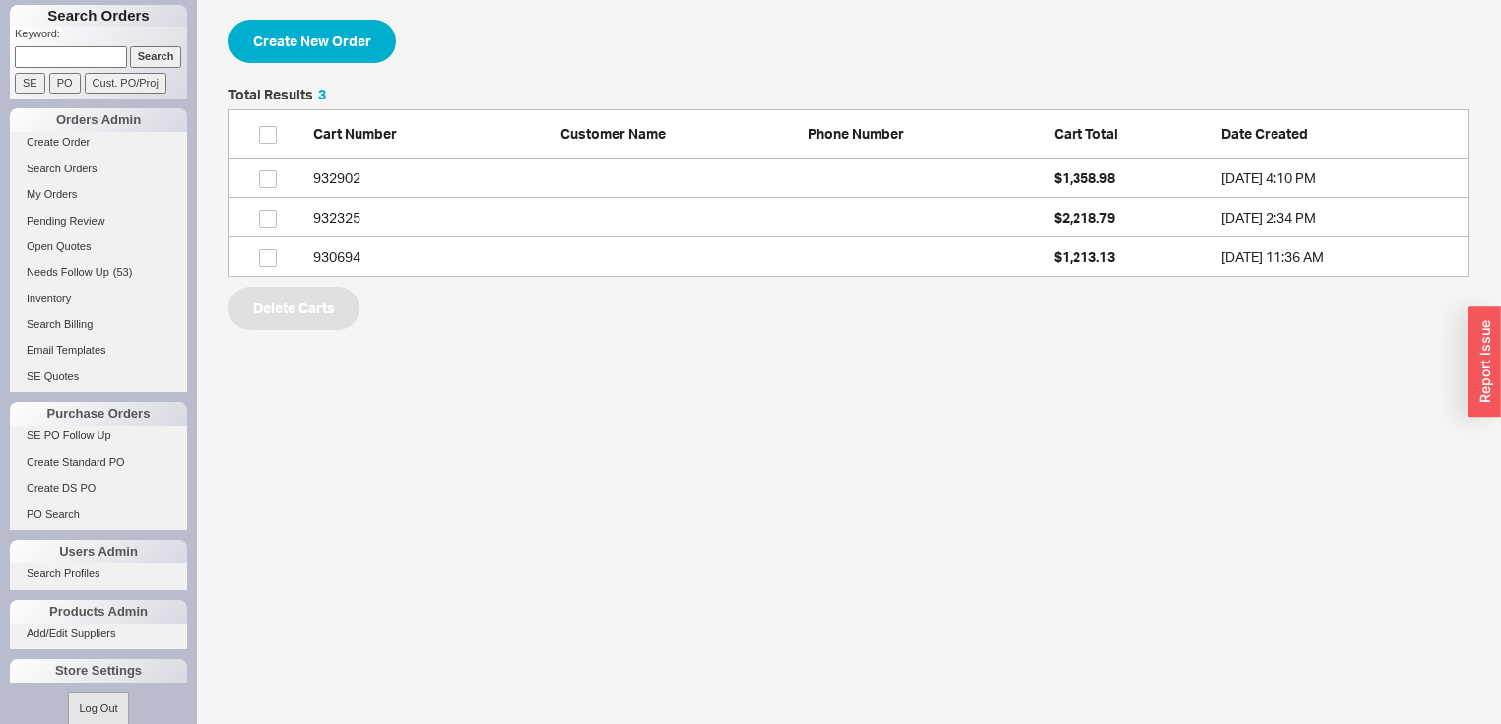
scroll to position [13, 12]
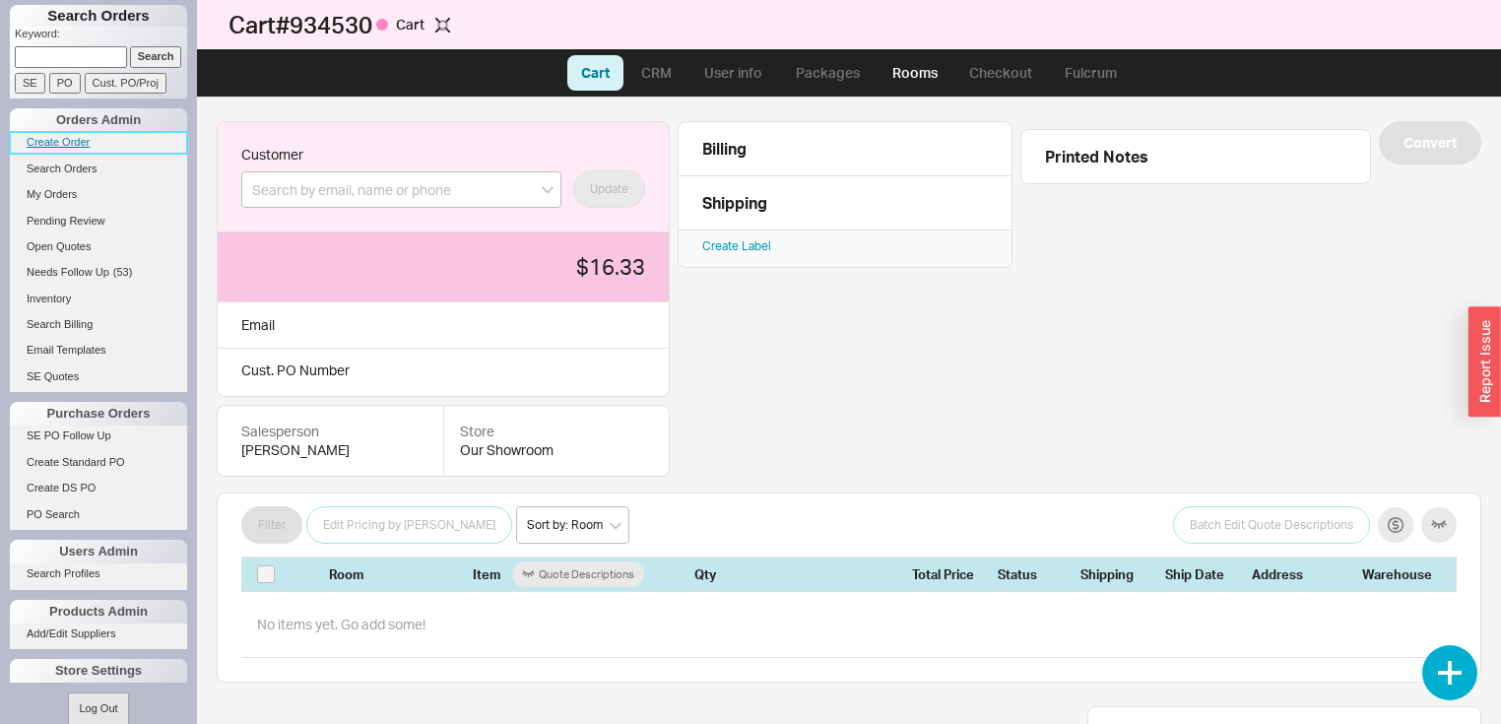
click at [83, 144] on link "Create Order" at bounding box center [98, 142] width 177 height 21
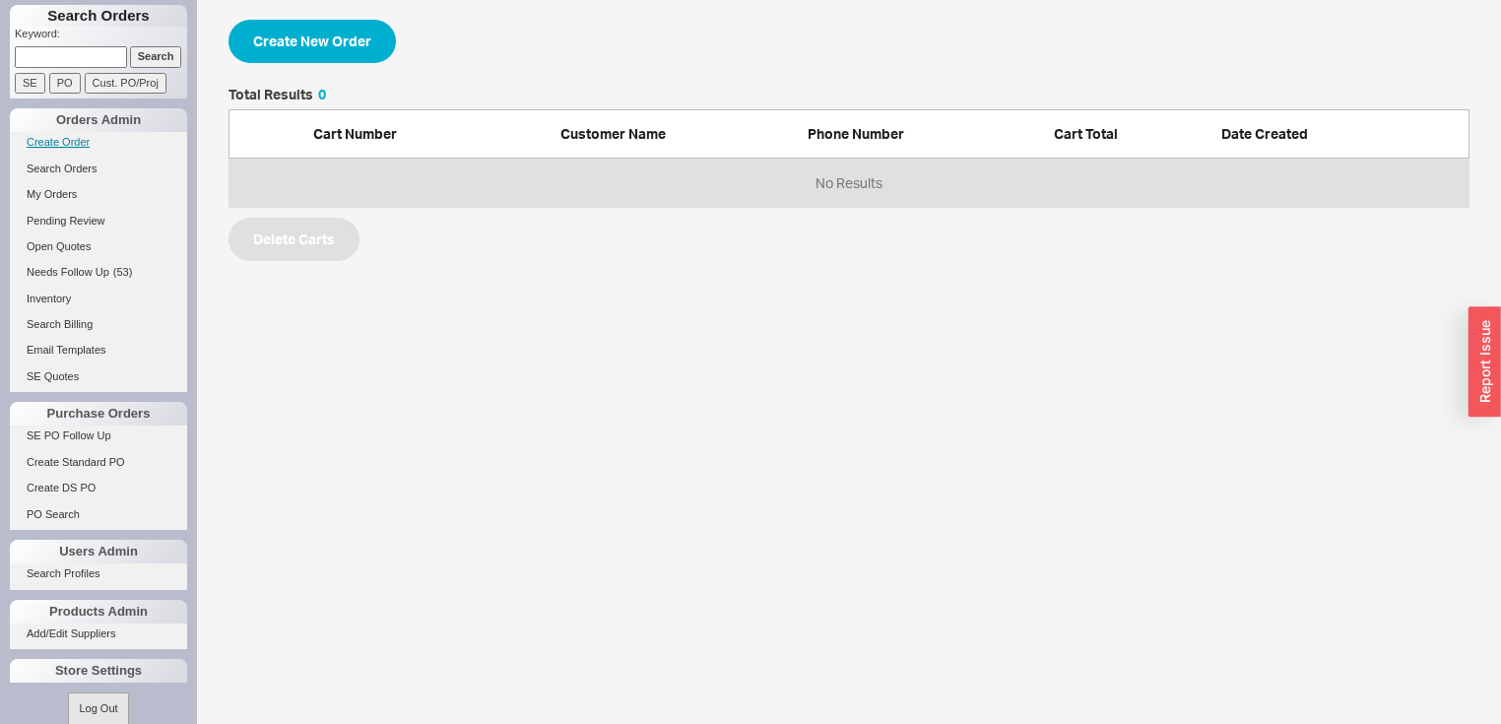
scroll to position [107, 1229]
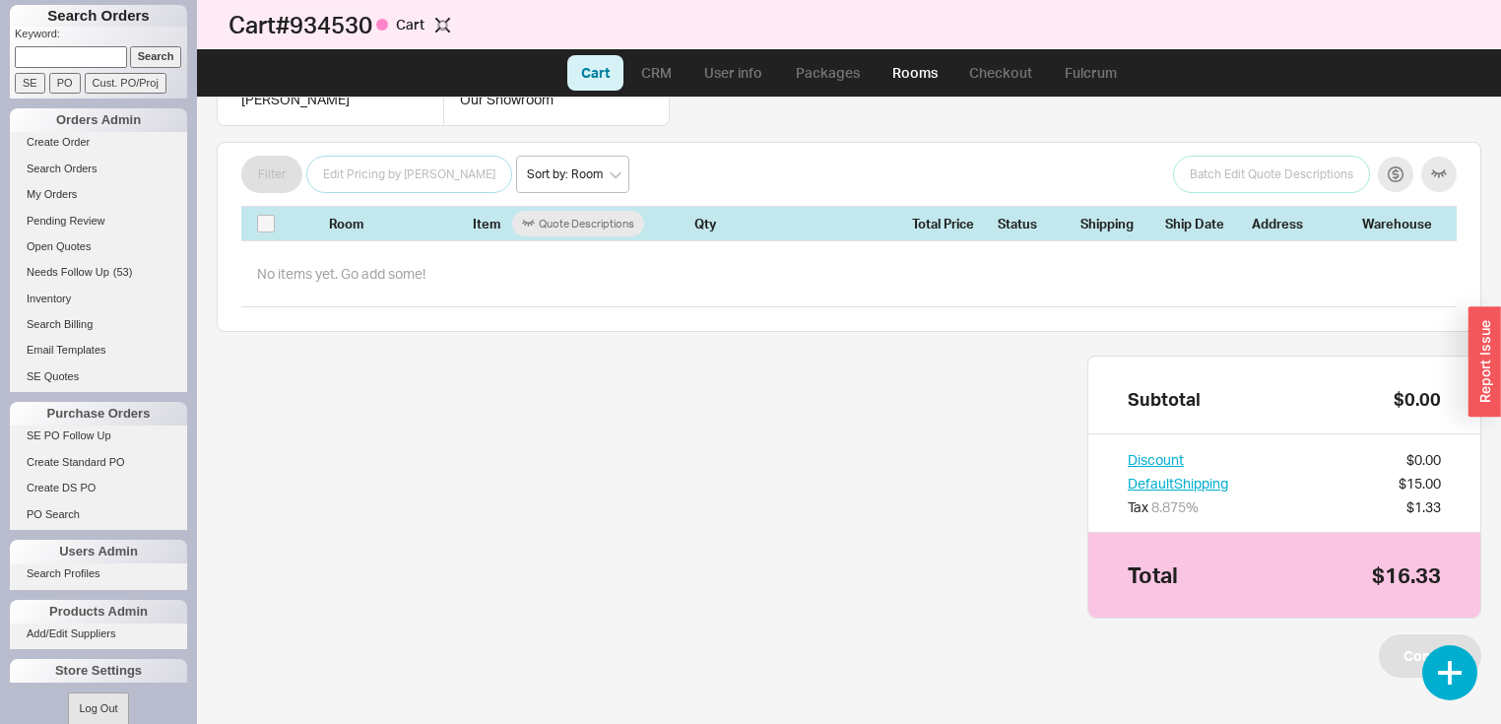
scroll to position [290, 0]
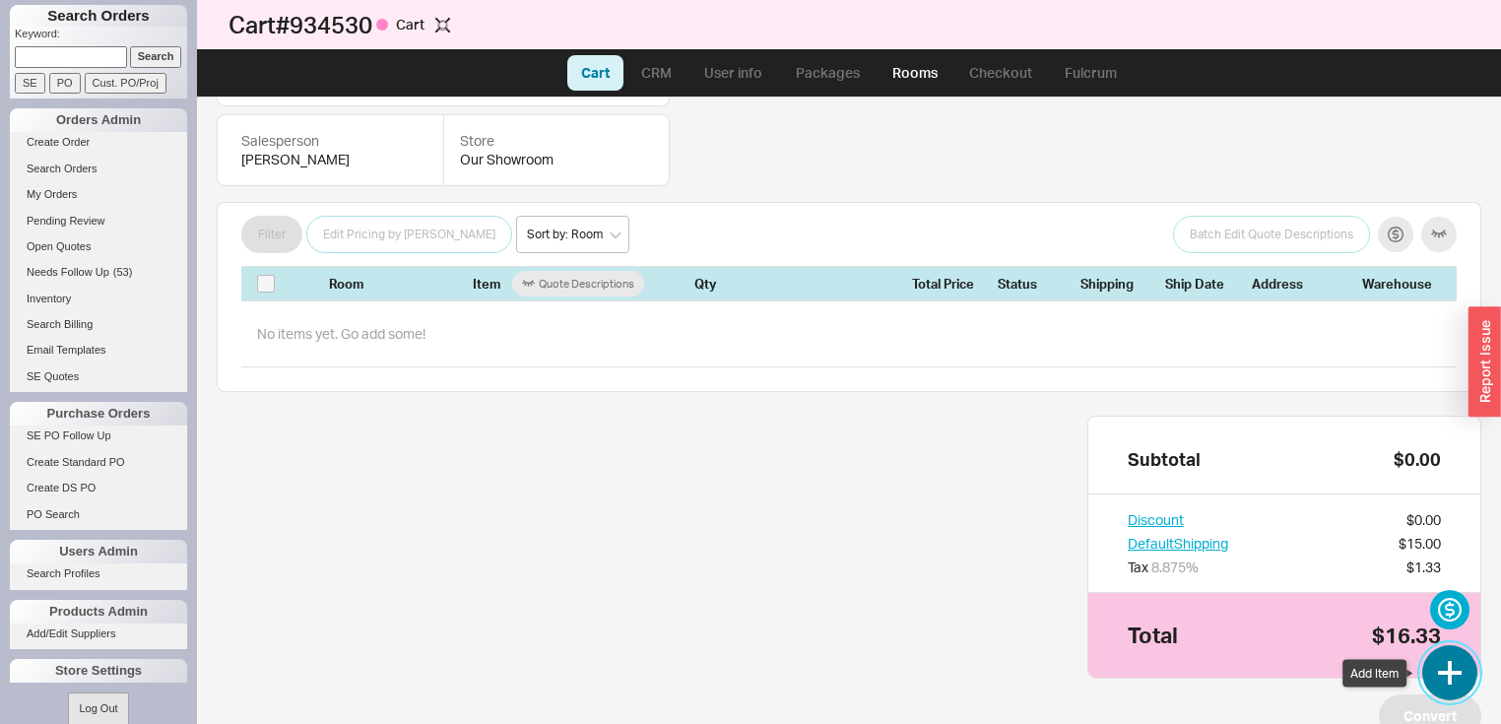
click at [1436, 674] on button "button" at bounding box center [1449, 672] width 55 height 55
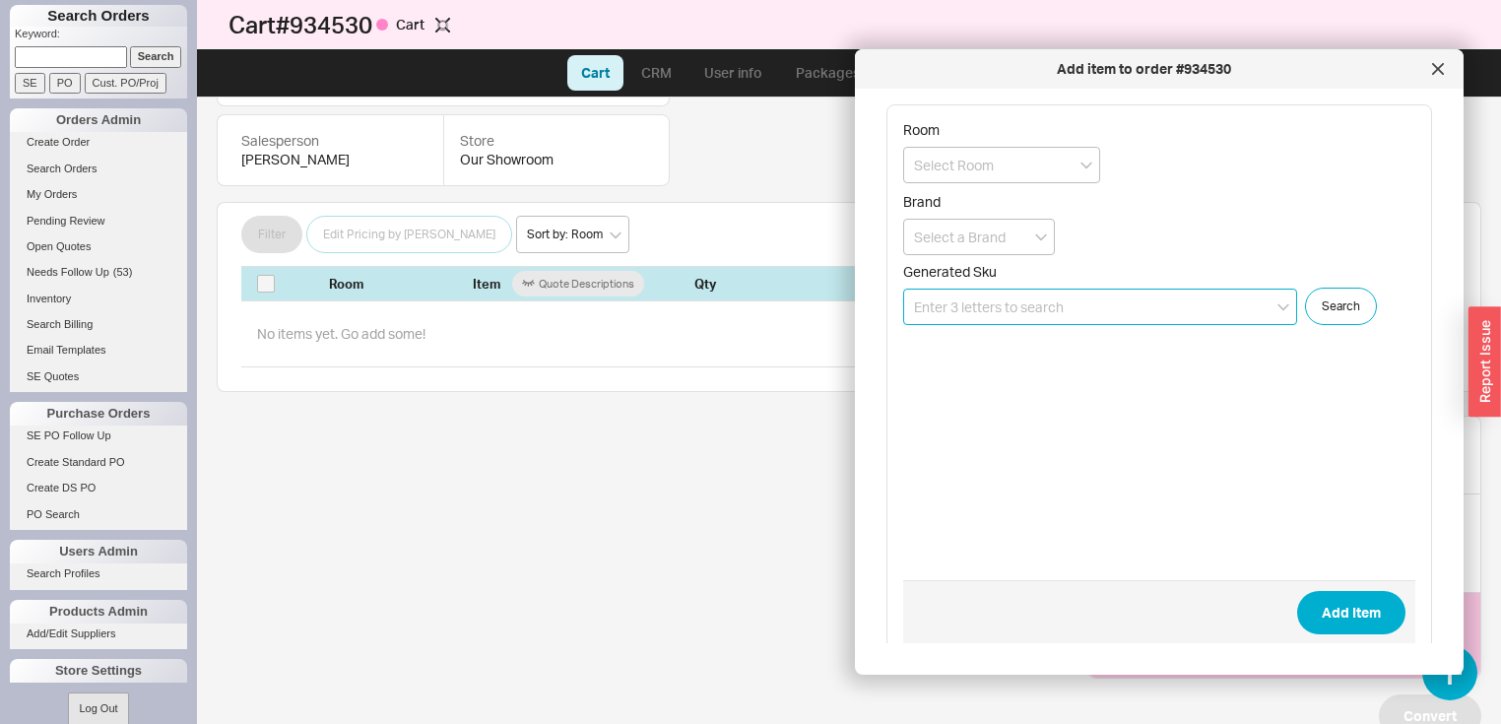
click at [1100, 310] on input at bounding box center [1100, 307] width 394 height 36
click at [1044, 169] on input at bounding box center [1001, 165] width 197 height 36
type input "m"
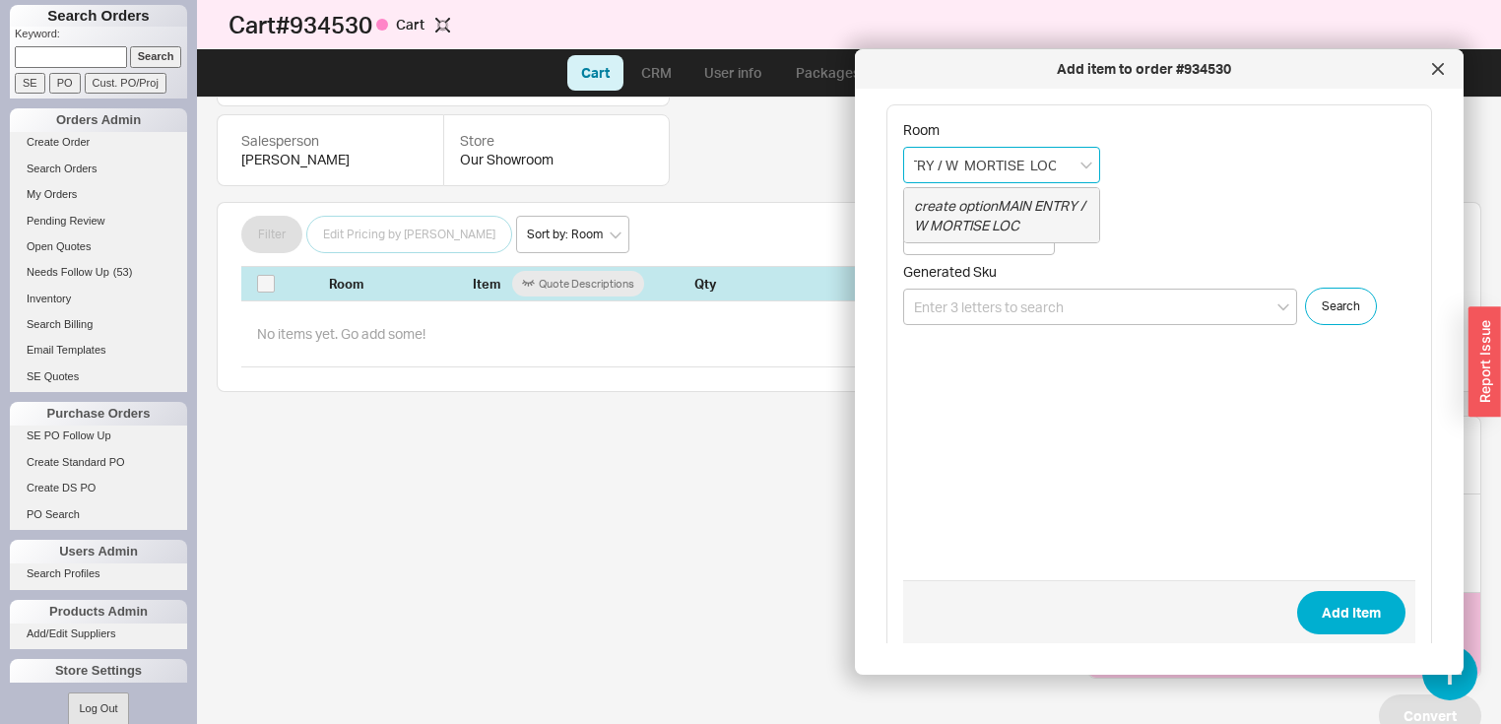
scroll to position [0, 72]
type input "MAIN ENTRY / W MORTISE LOCK"
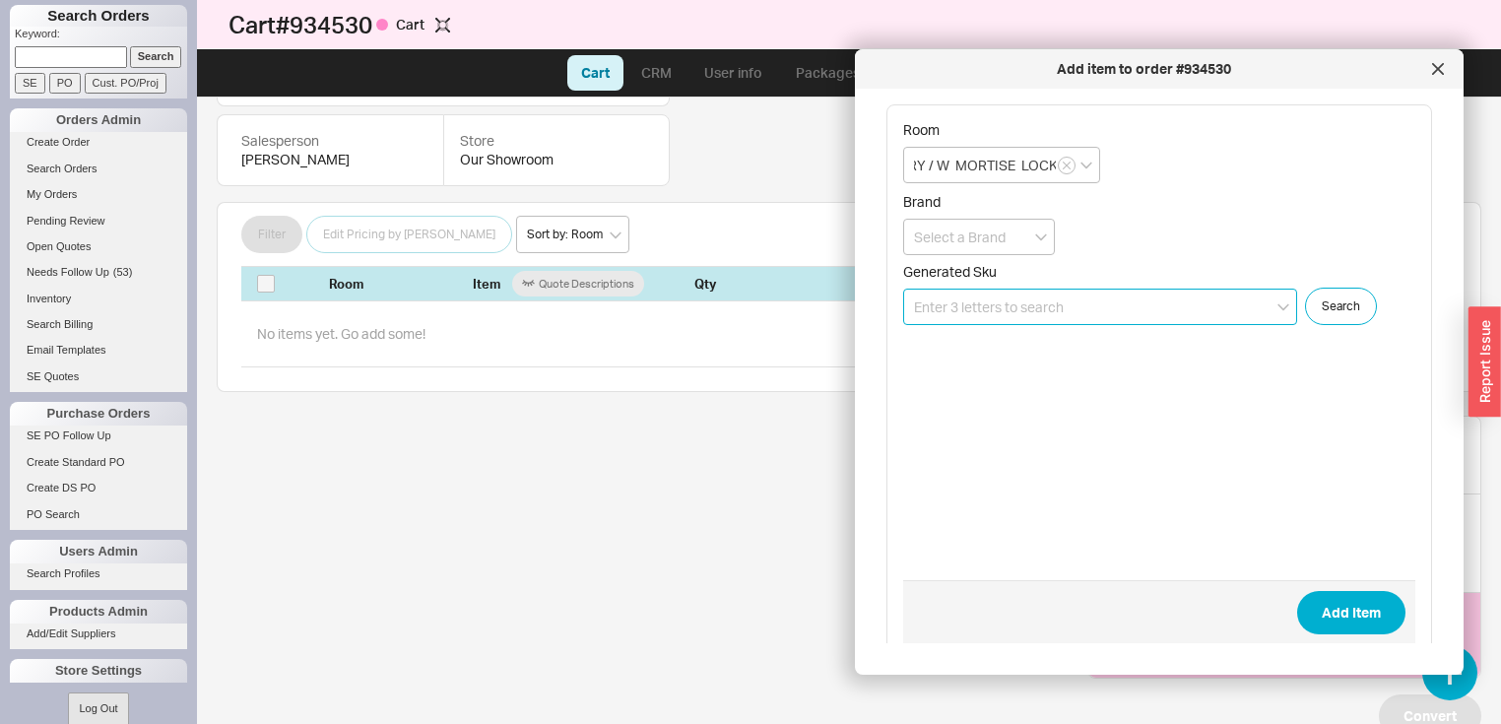
scroll to position [0, 0]
click at [1091, 302] on input at bounding box center [1100, 307] width 394 height 36
type input "G"
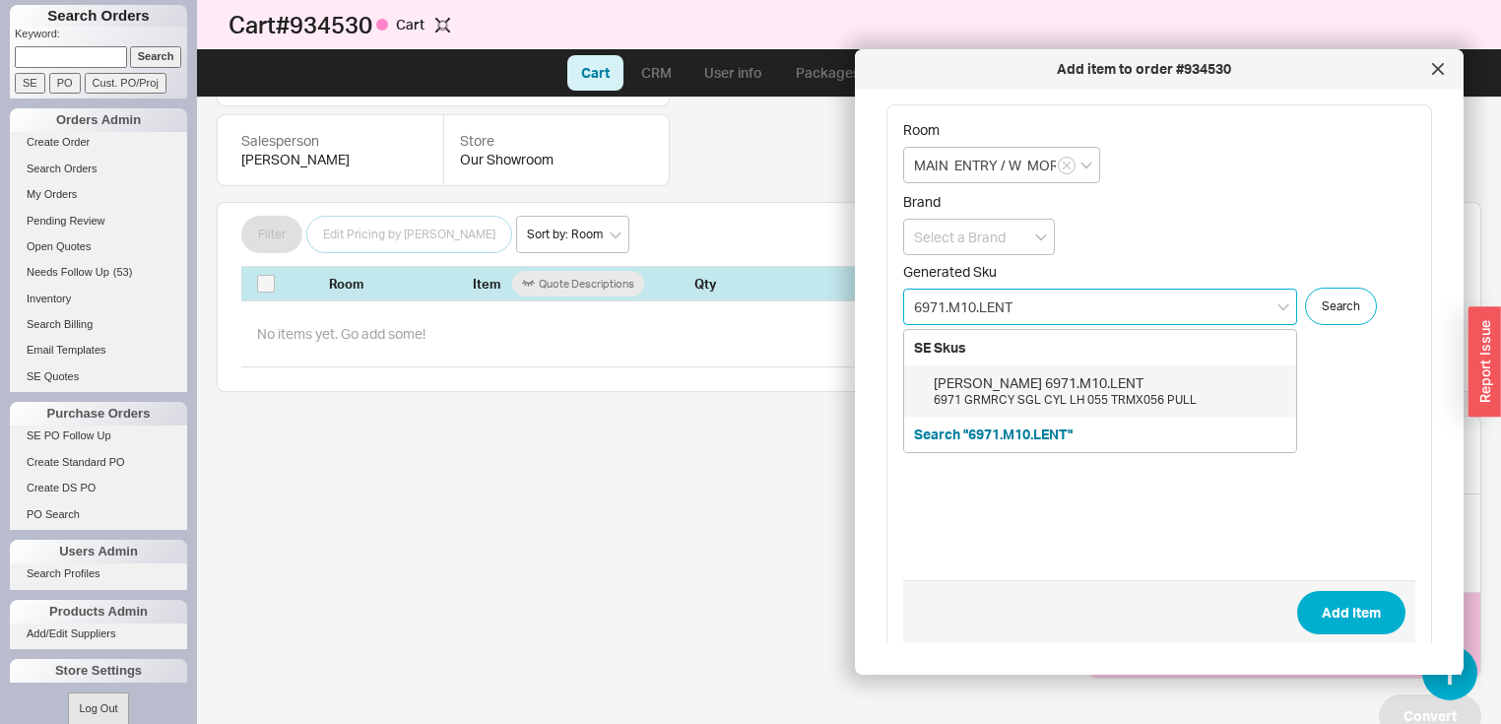
click at [1064, 380] on div "Baldwin 6971.M10.LENT" at bounding box center [1109, 383] width 353 height 20
type input "6971.M10.LENT"
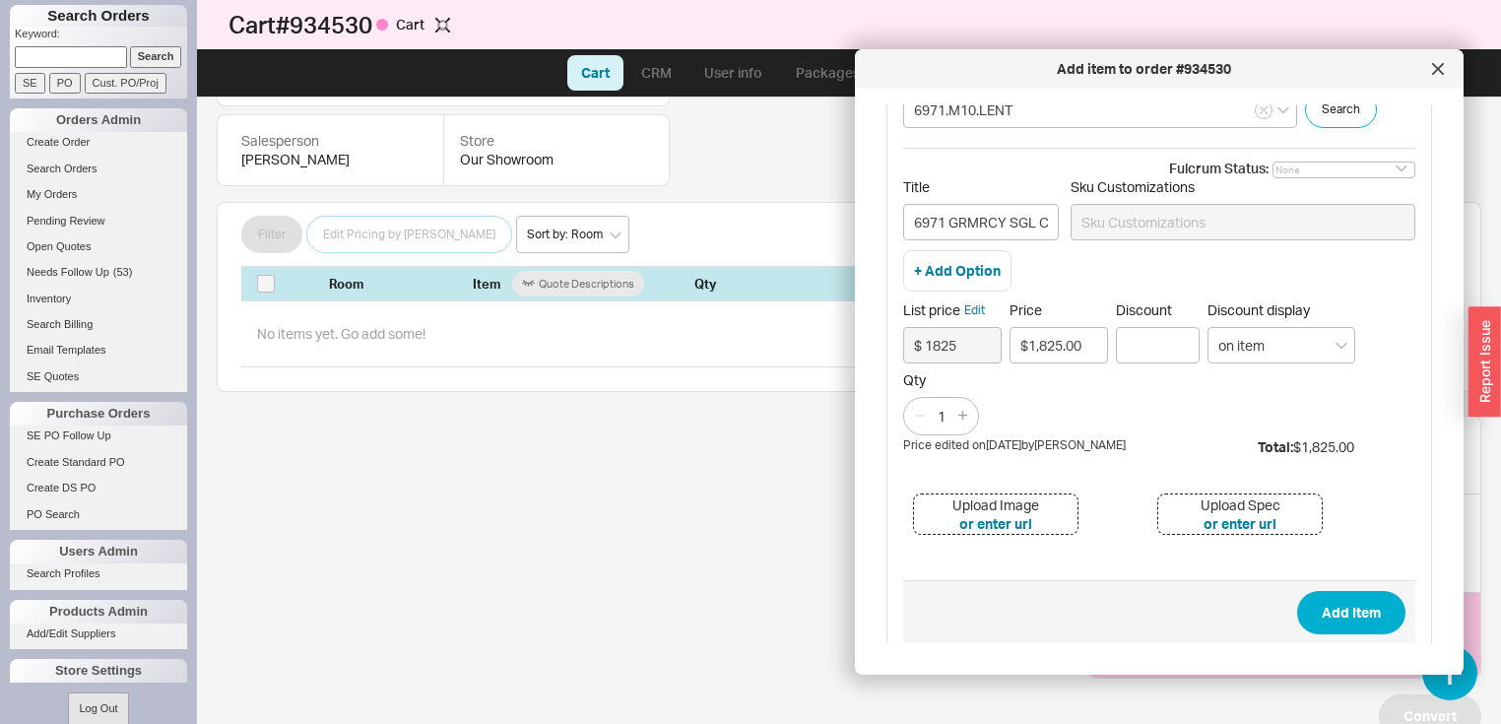
scroll to position [220, 0]
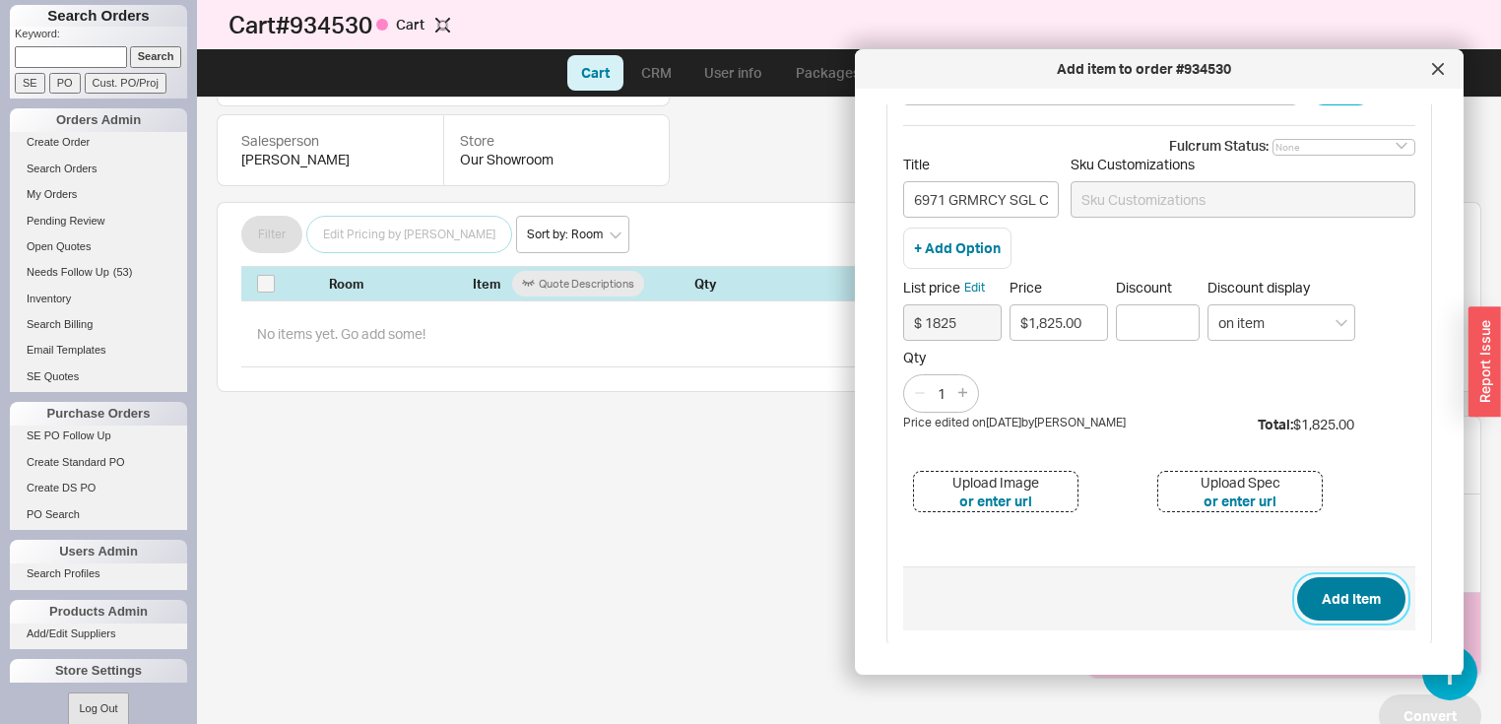
click at [1325, 591] on button "Add Item" at bounding box center [1351, 598] width 108 height 43
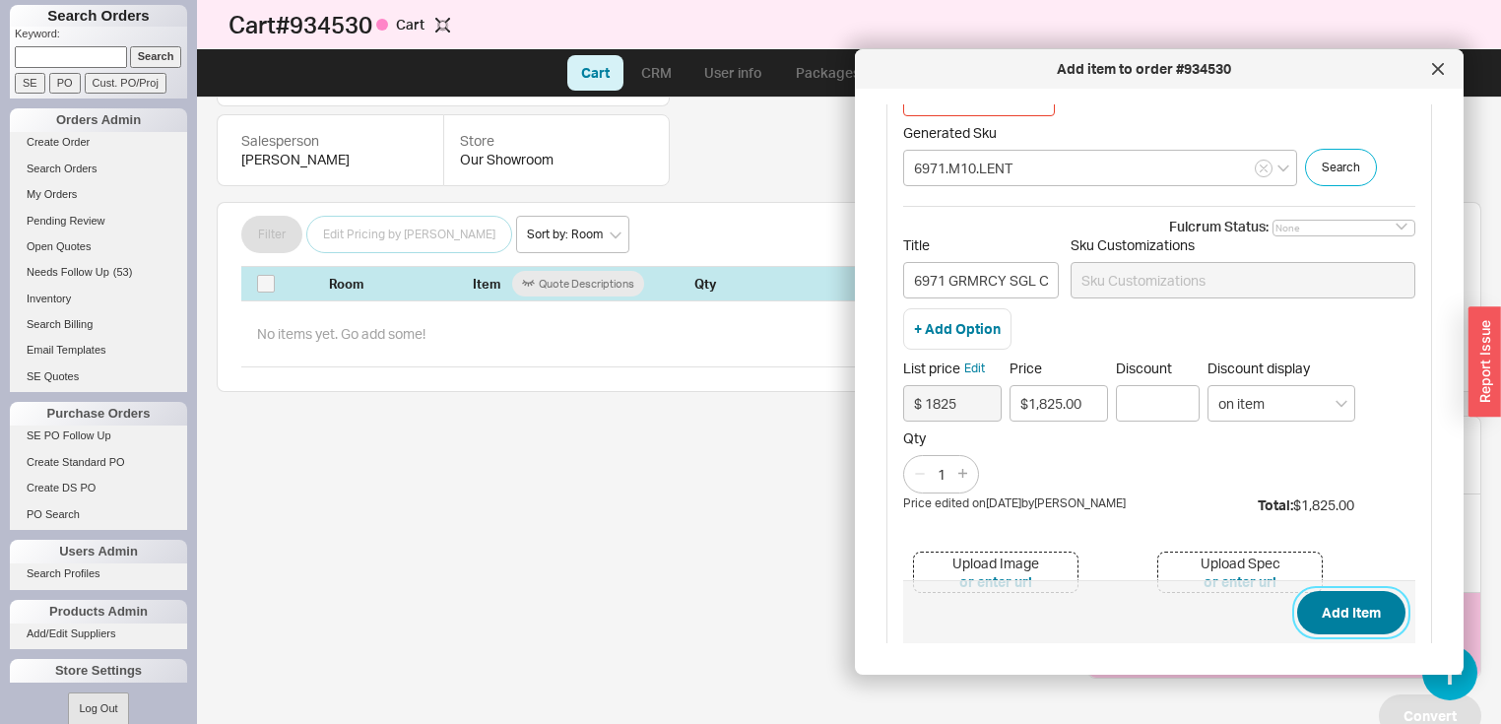
scroll to position [0, 0]
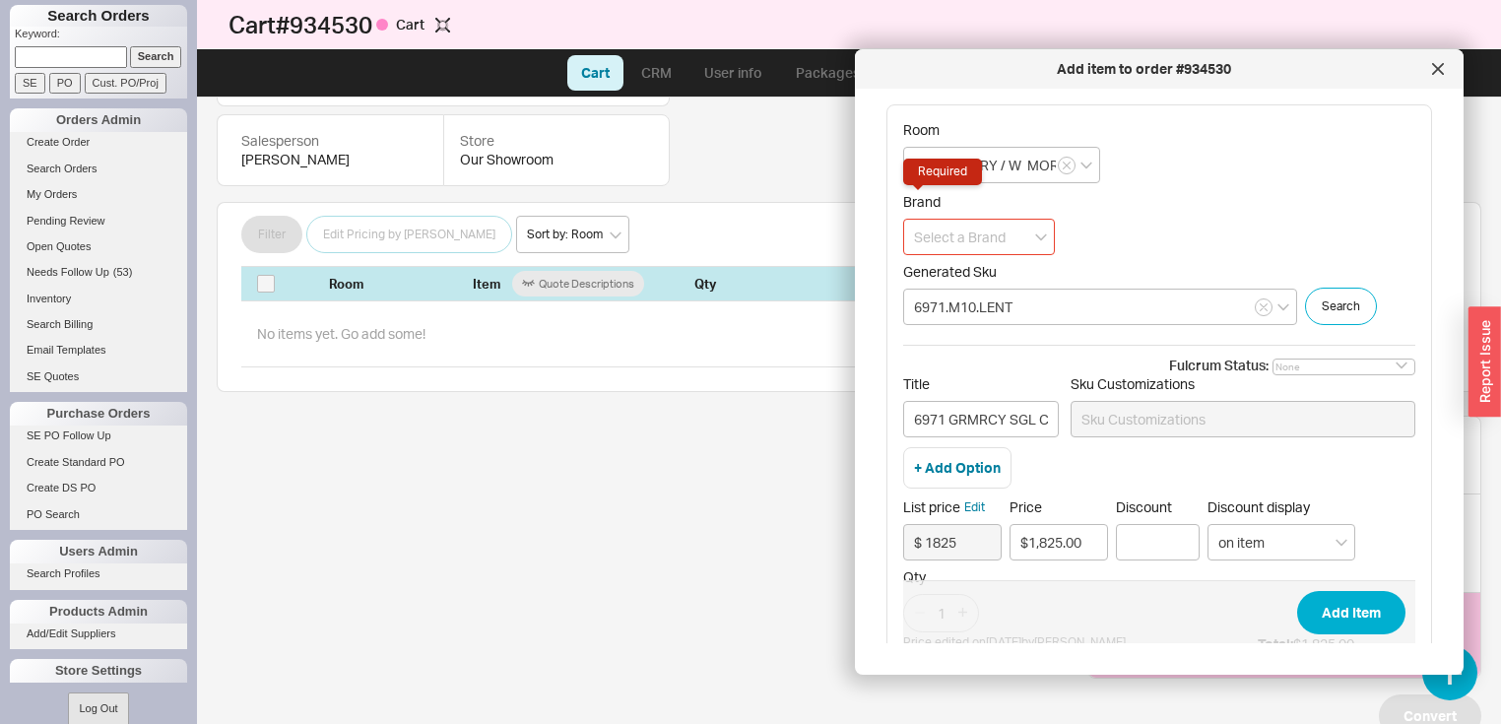
click at [1036, 240] on input at bounding box center [979, 237] width 152 height 36
click at [1020, 274] on div "[PERSON_NAME] Hardware" at bounding box center [979, 287] width 150 height 54
type input "[PERSON_NAME] Hardware"
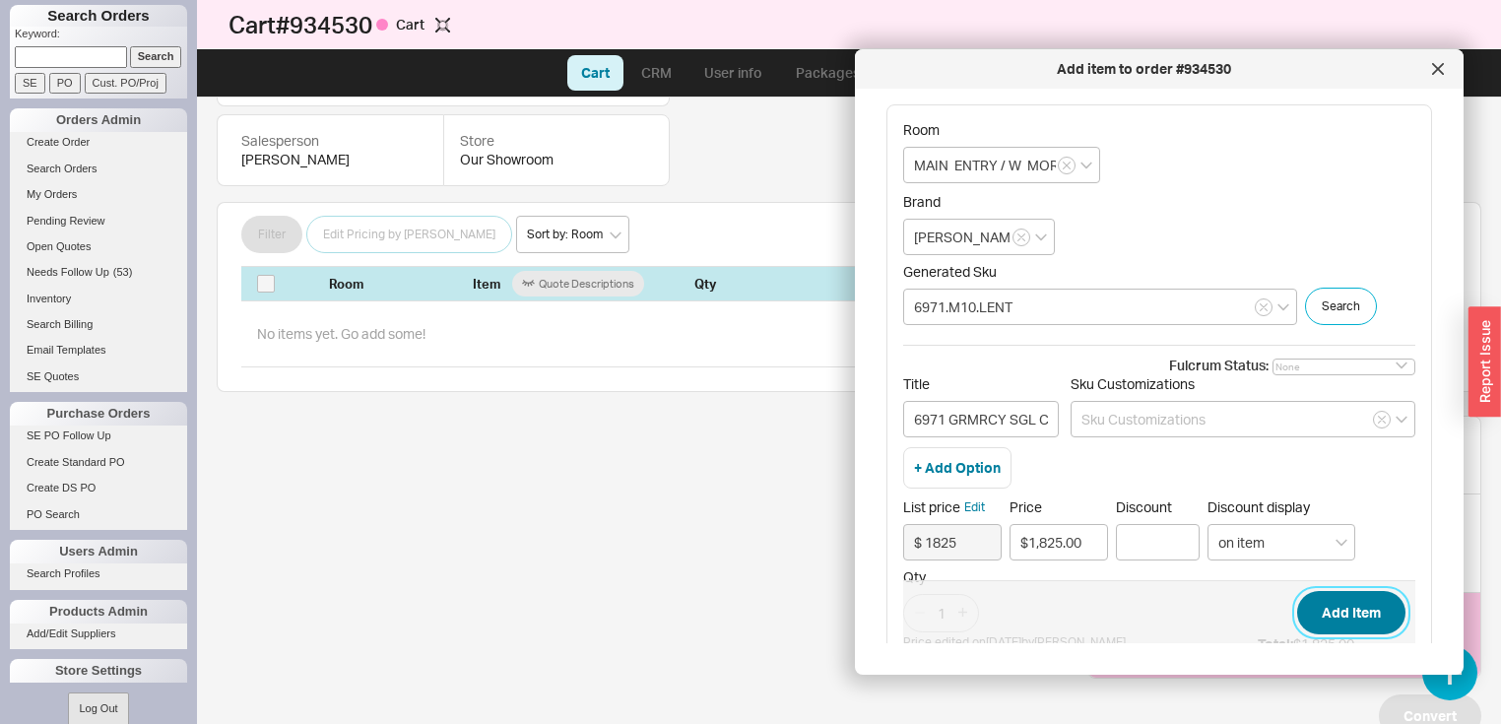
click at [1321, 612] on button "Add Item" at bounding box center [1351, 612] width 108 height 43
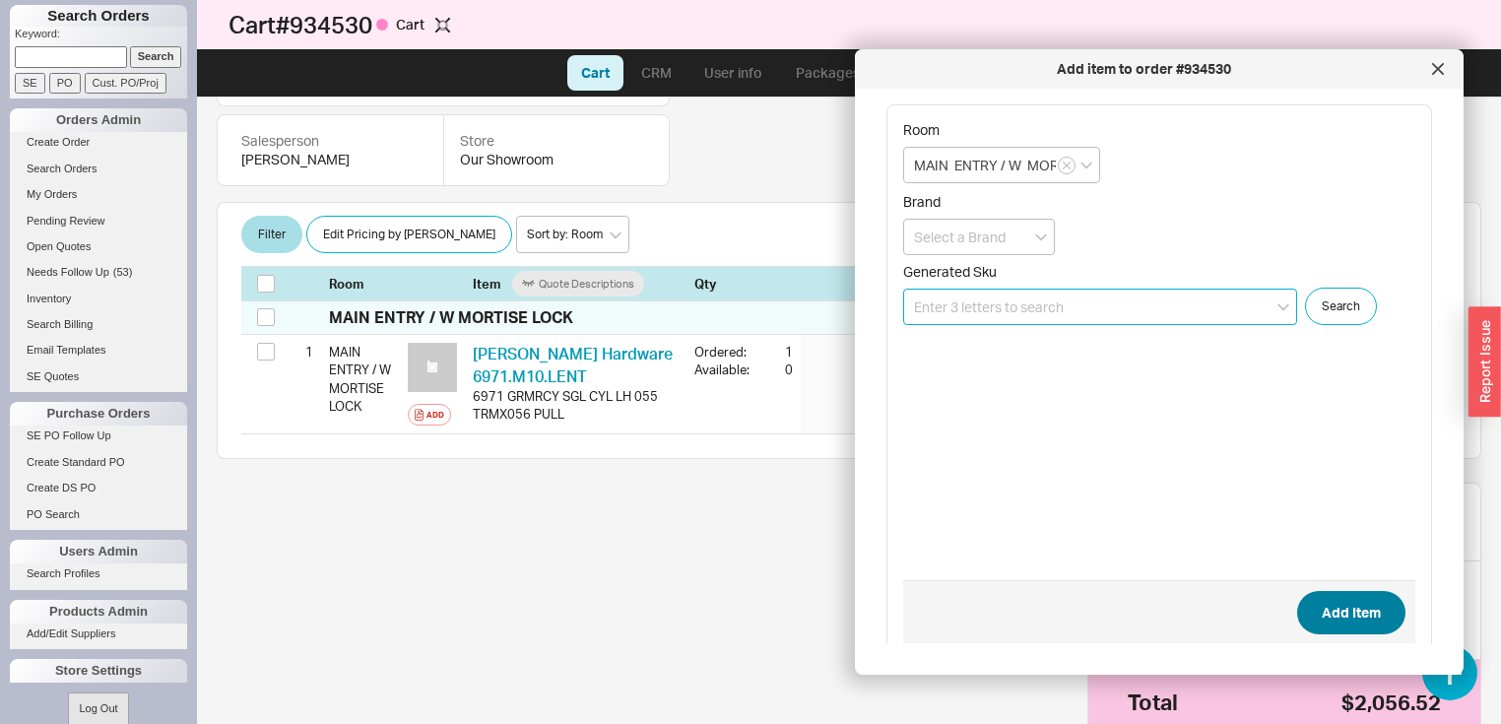
scroll to position [284, 0]
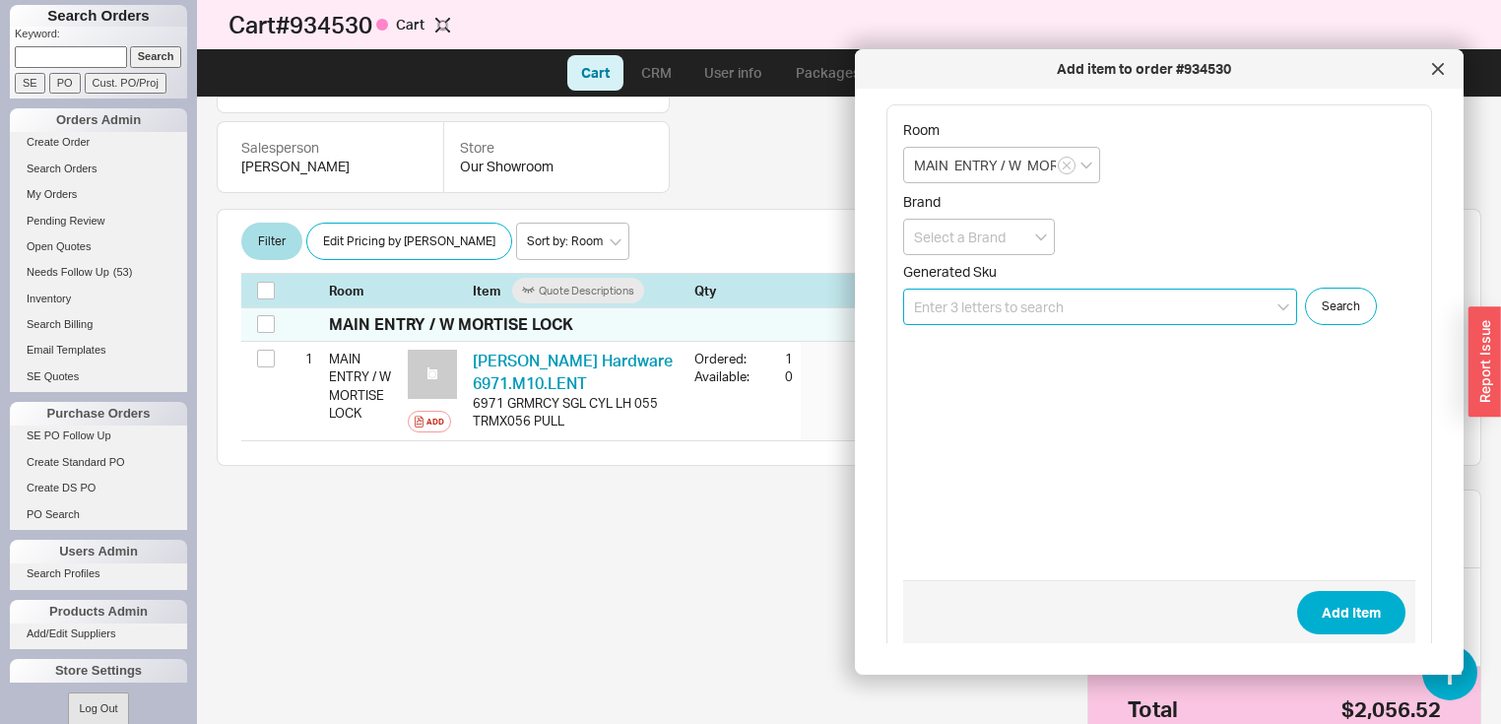
click at [1095, 299] on input at bounding box center [1100, 307] width 394 height 36
click at [1109, 308] on input at bounding box center [1100, 307] width 394 height 36
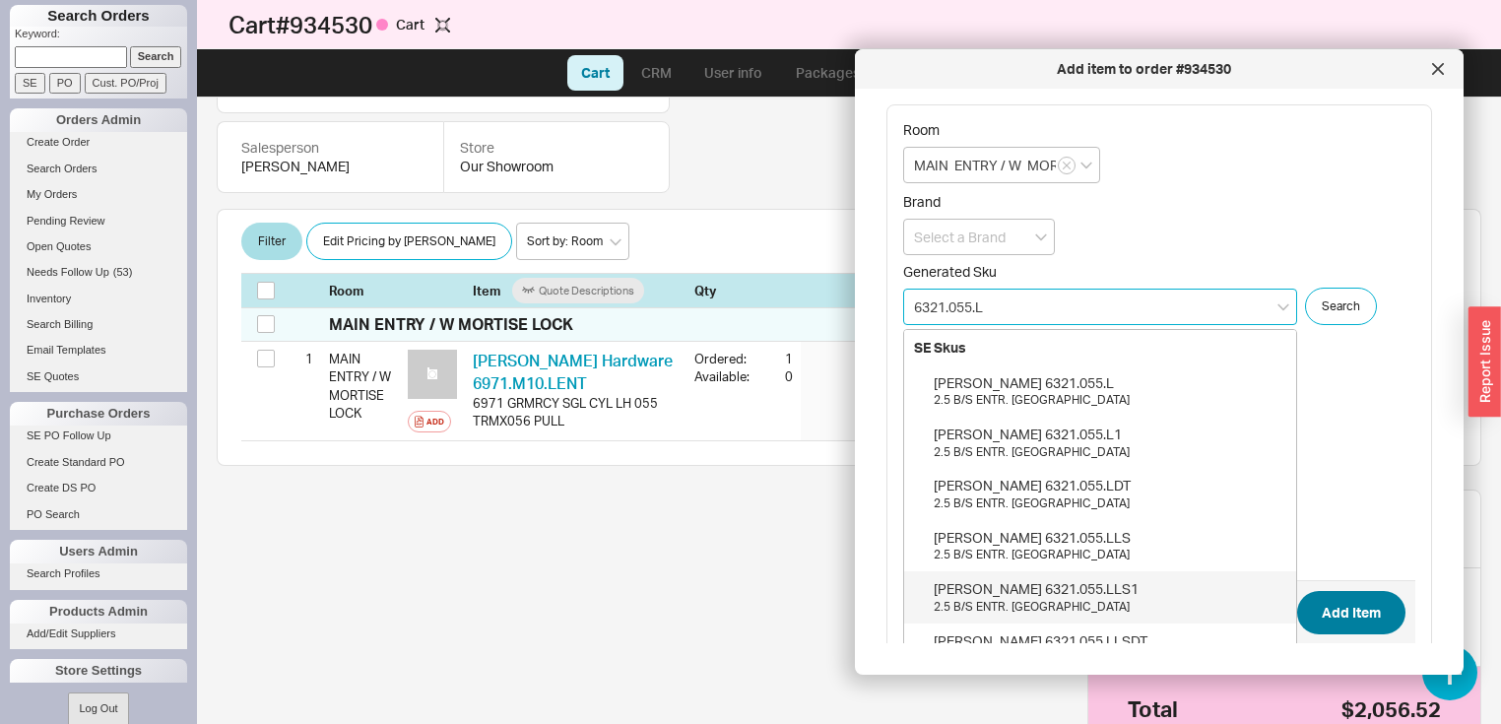
type input "6321.055.L"
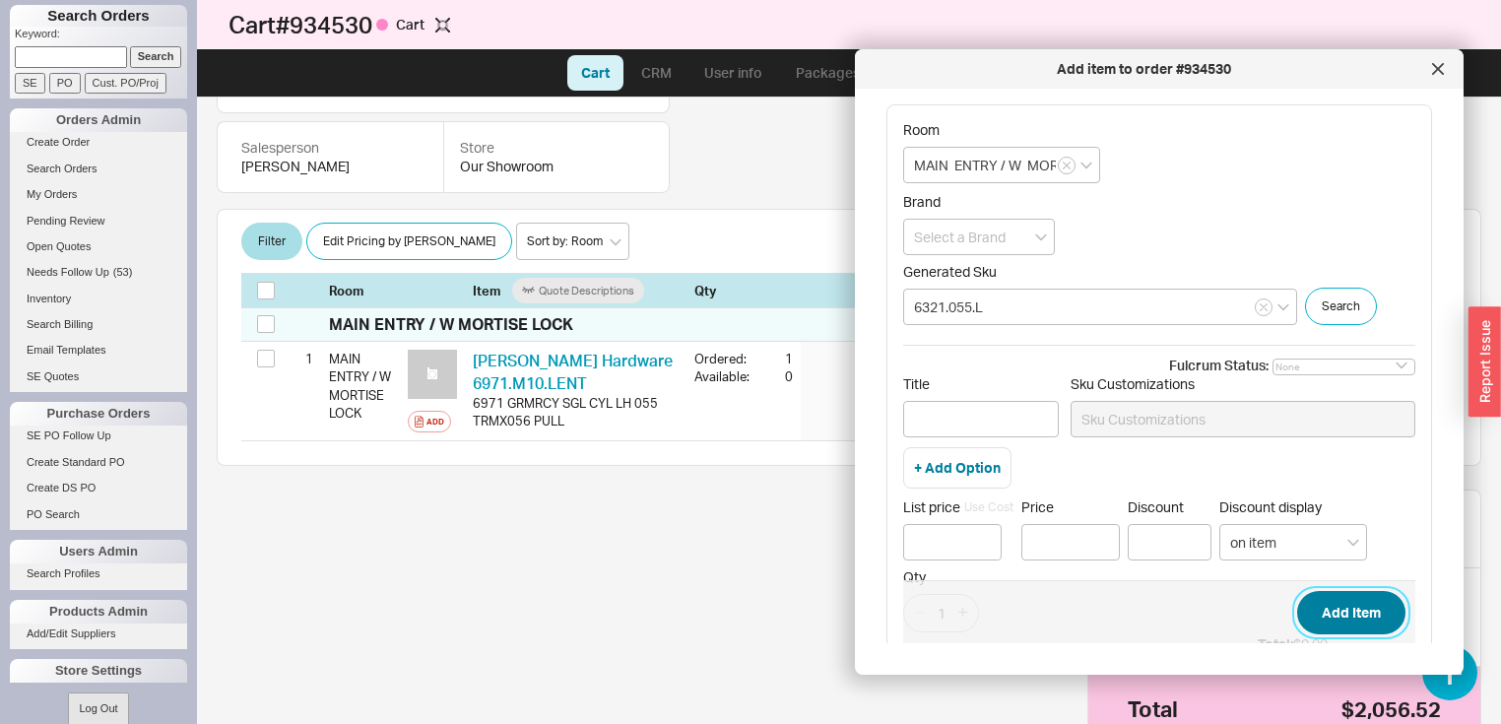
click at [1339, 613] on button "Add Item" at bounding box center [1351, 612] width 108 height 43
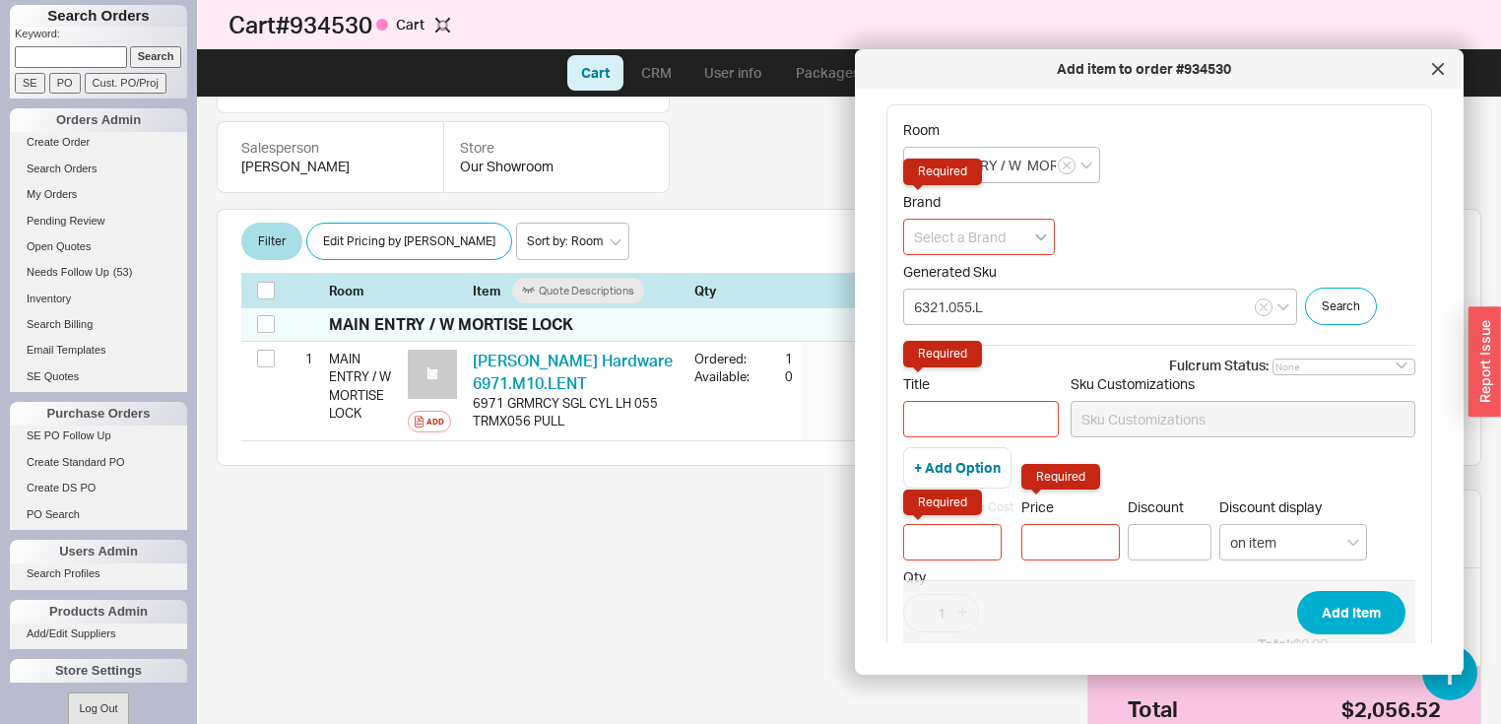
click at [1038, 237] on icon "open menu" at bounding box center [1041, 237] width 12 height 8
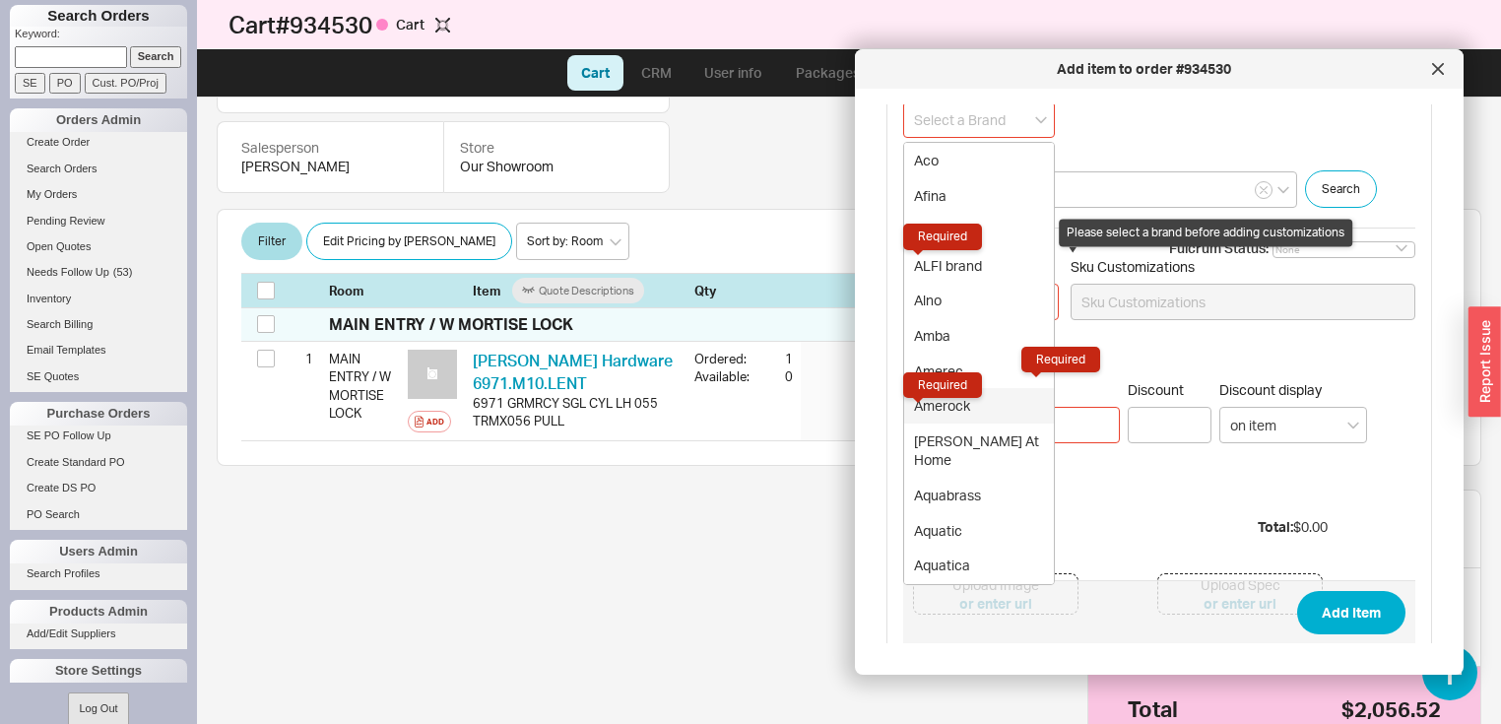
scroll to position [0, 0]
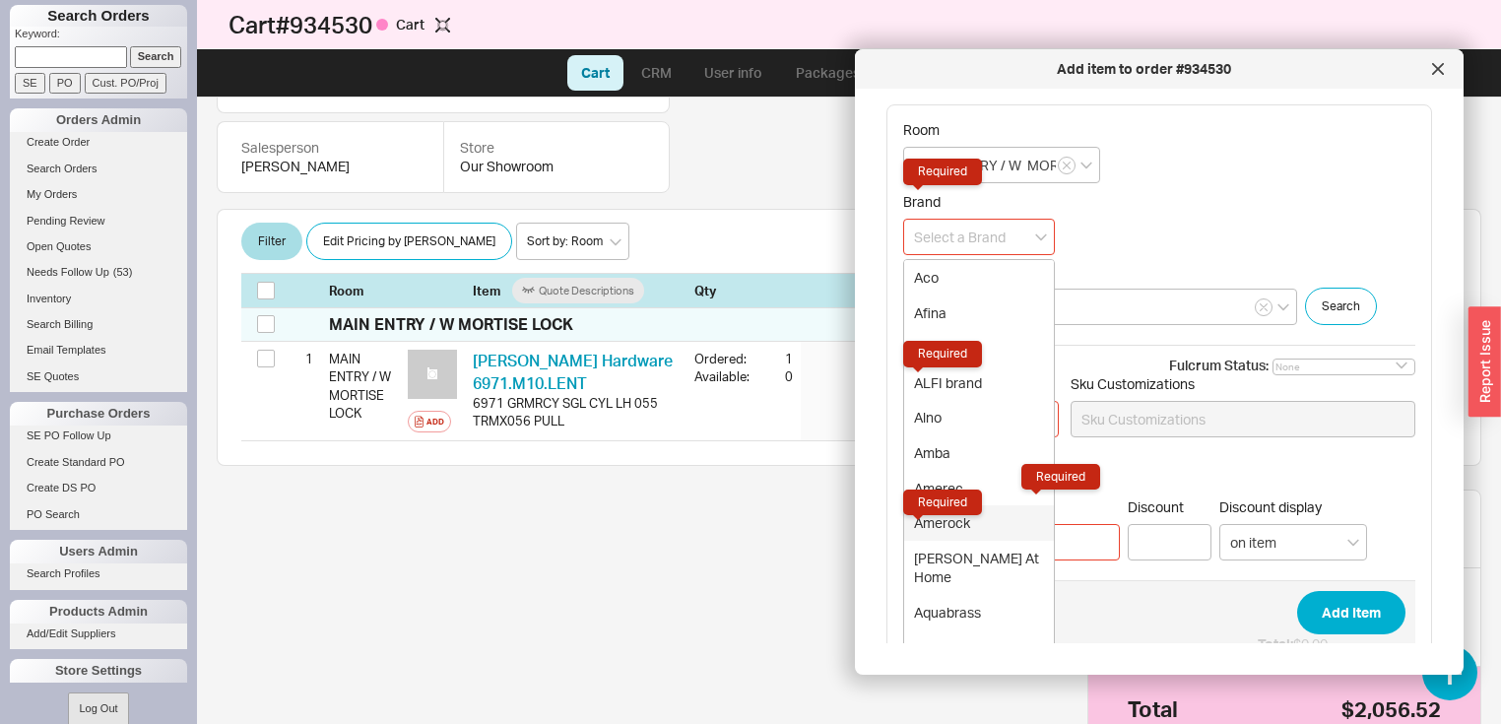
click at [1024, 228] on input at bounding box center [979, 237] width 152 height 36
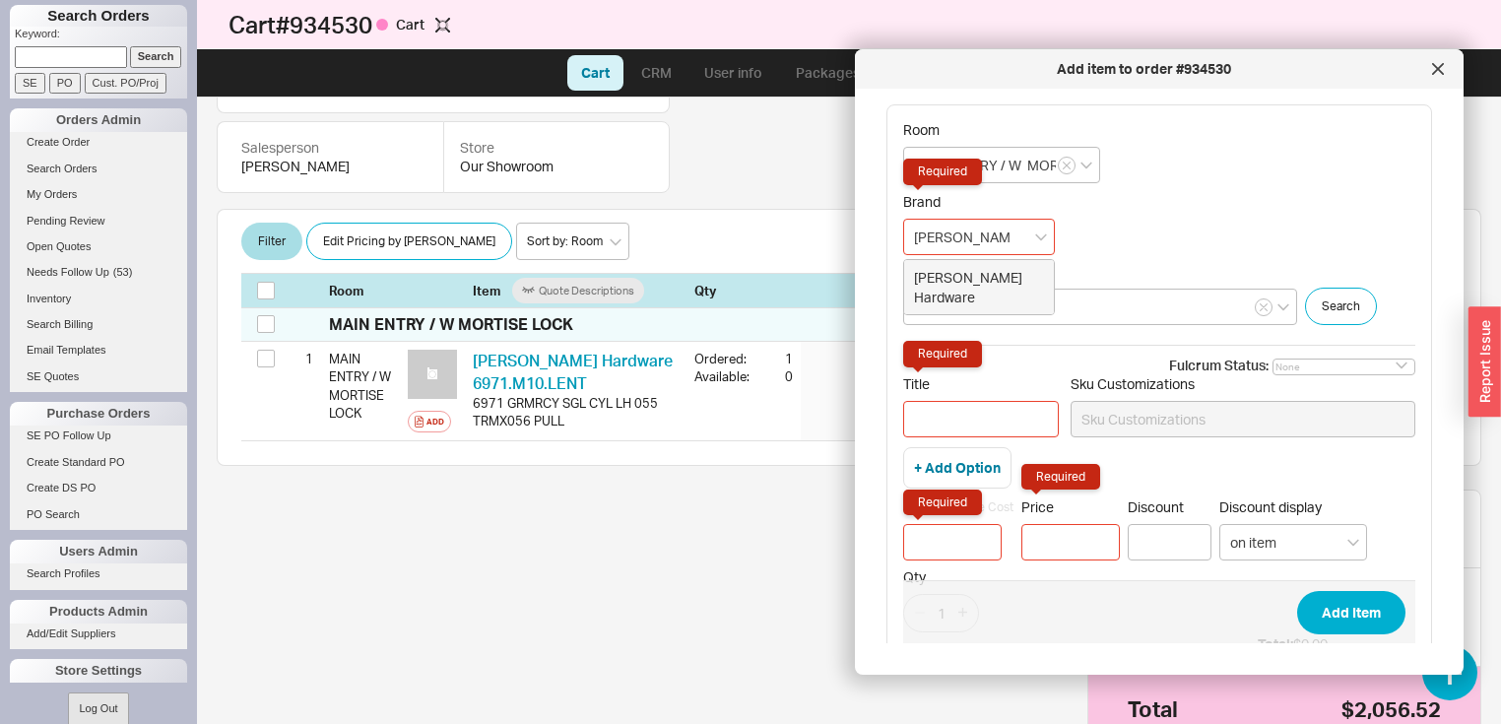
click at [998, 276] on div "Baldwin Hardware" at bounding box center [979, 287] width 150 height 54
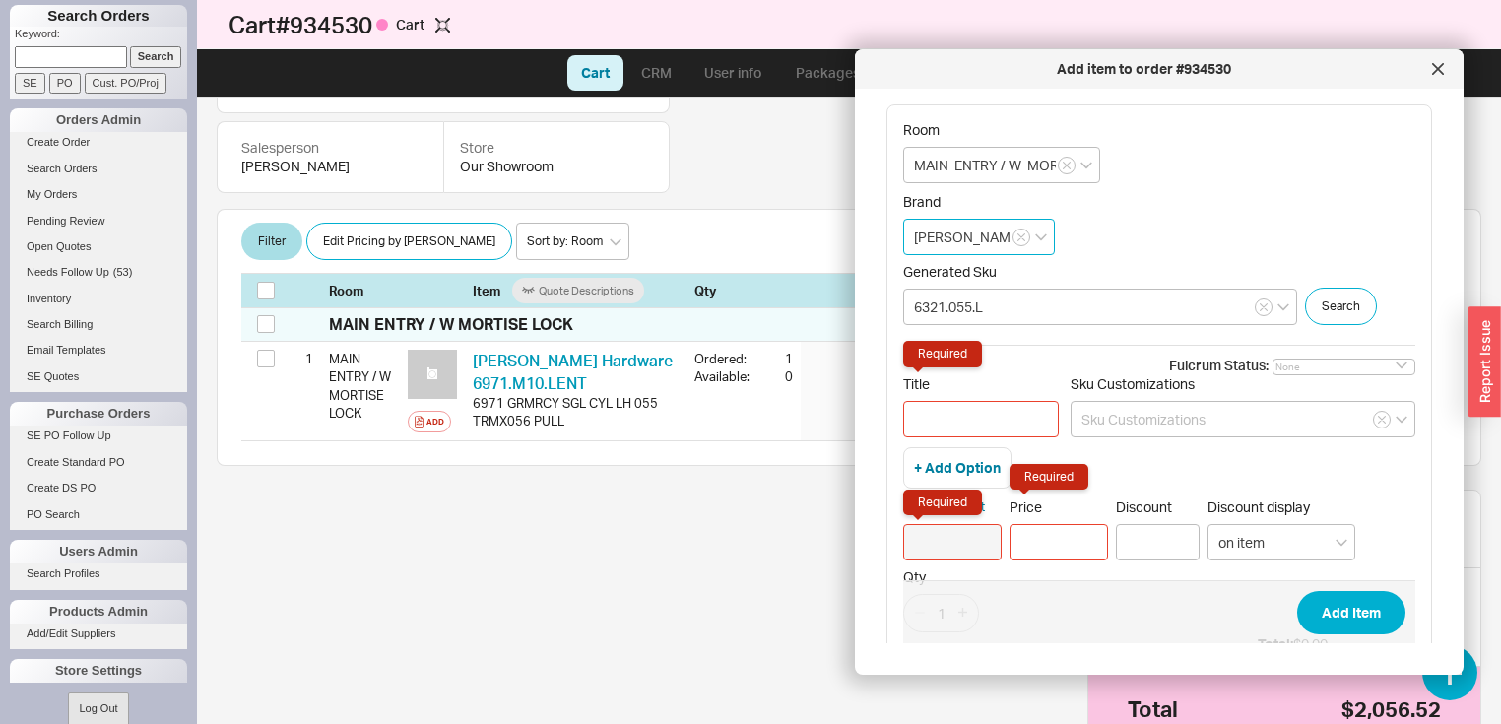
type input "Baldwin Hardware"
click at [968, 427] on input "Title Required" at bounding box center [981, 419] width 156 height 36
click at [1442, 71] on icon at bounding box center [1438, 69] width 10 height 10
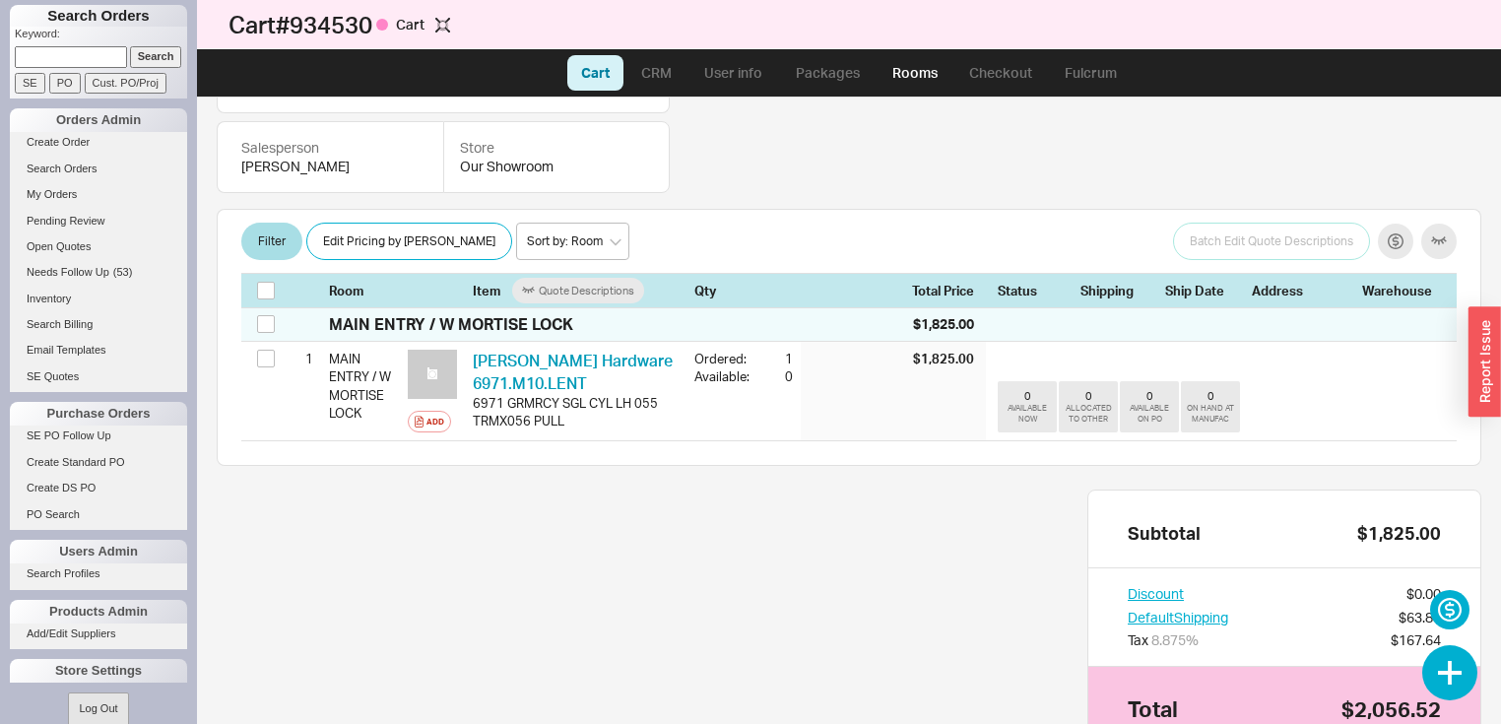
click at [1473, 688] on div at bounding box center [1449, 672] width 55 height 55
click at [1428, 658] on button "button" at bounding box center [1449, 672] width 55 height 55
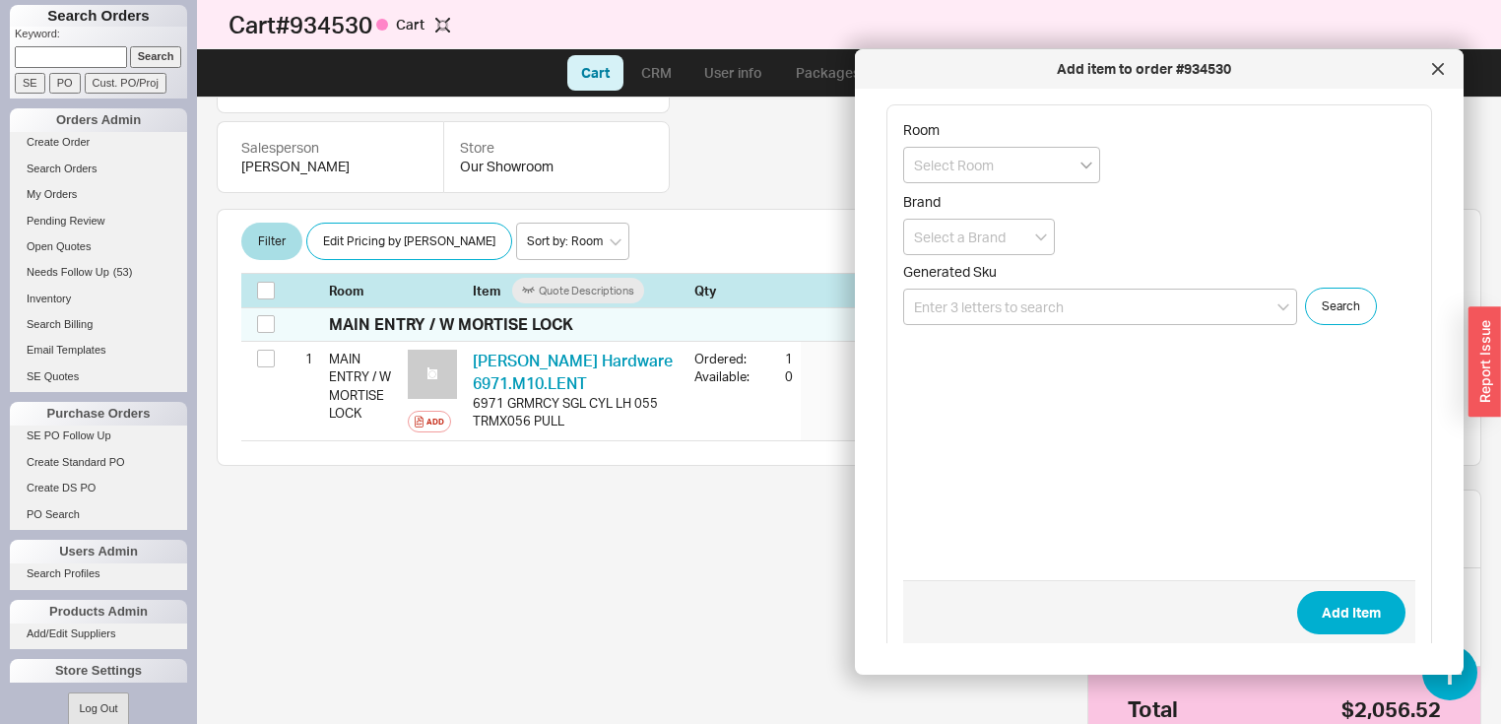
click at [1081, 164] on icon "open menu" at bounding box center [1086, 165] width 12 height 8
click at [996, 217] on div "MAIN ENTRY / W MORTISE LOCK" at bounding box center [1001, 215] width 195 height 54
type input "MAIN ENTRY / W MORTISE LOCK"
click at [1082, 303] on input at bounding box center [1100, 307] width 394 height 36
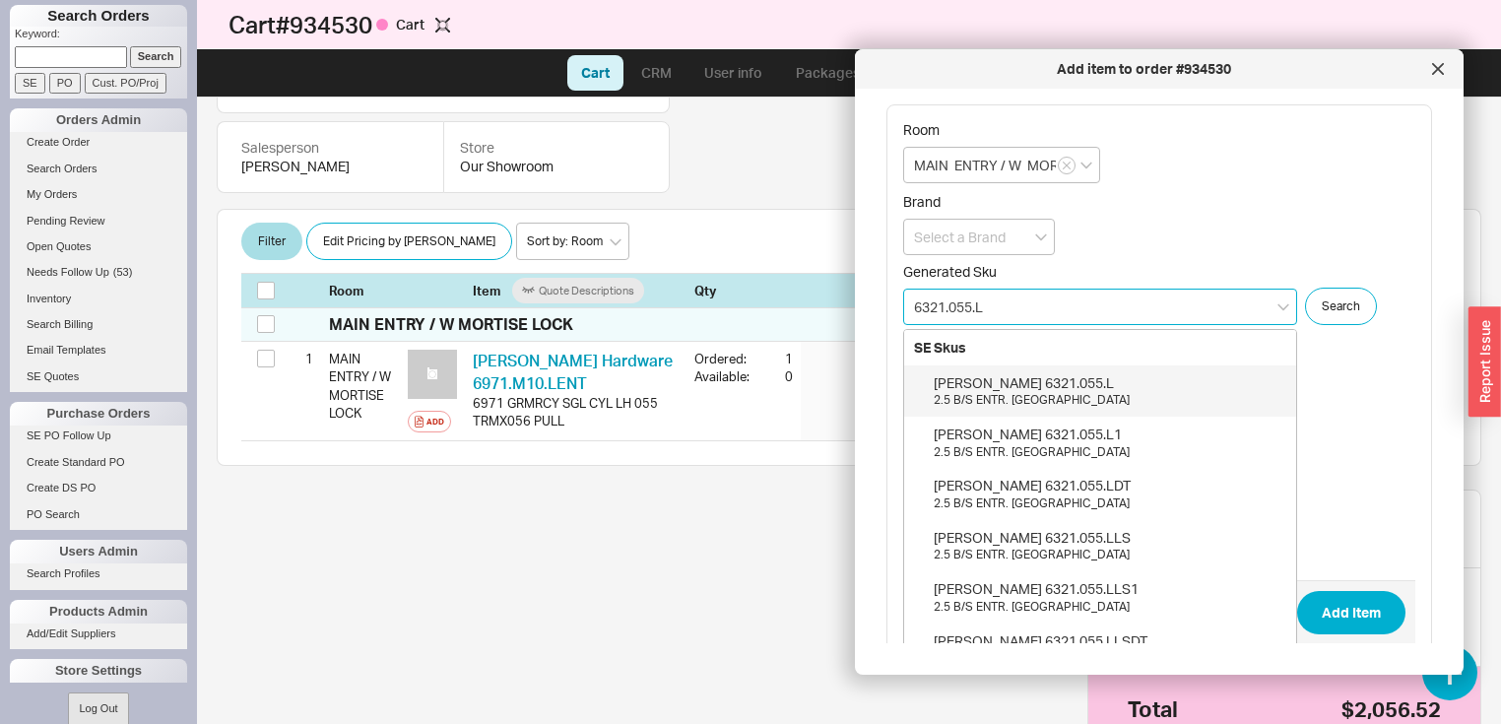
click at [1004, 396] on div "2.5 B/S ENTR. MRT LOCK" at bounding box center [1109, 400] width 353 height 17
type input "6321.055.L"
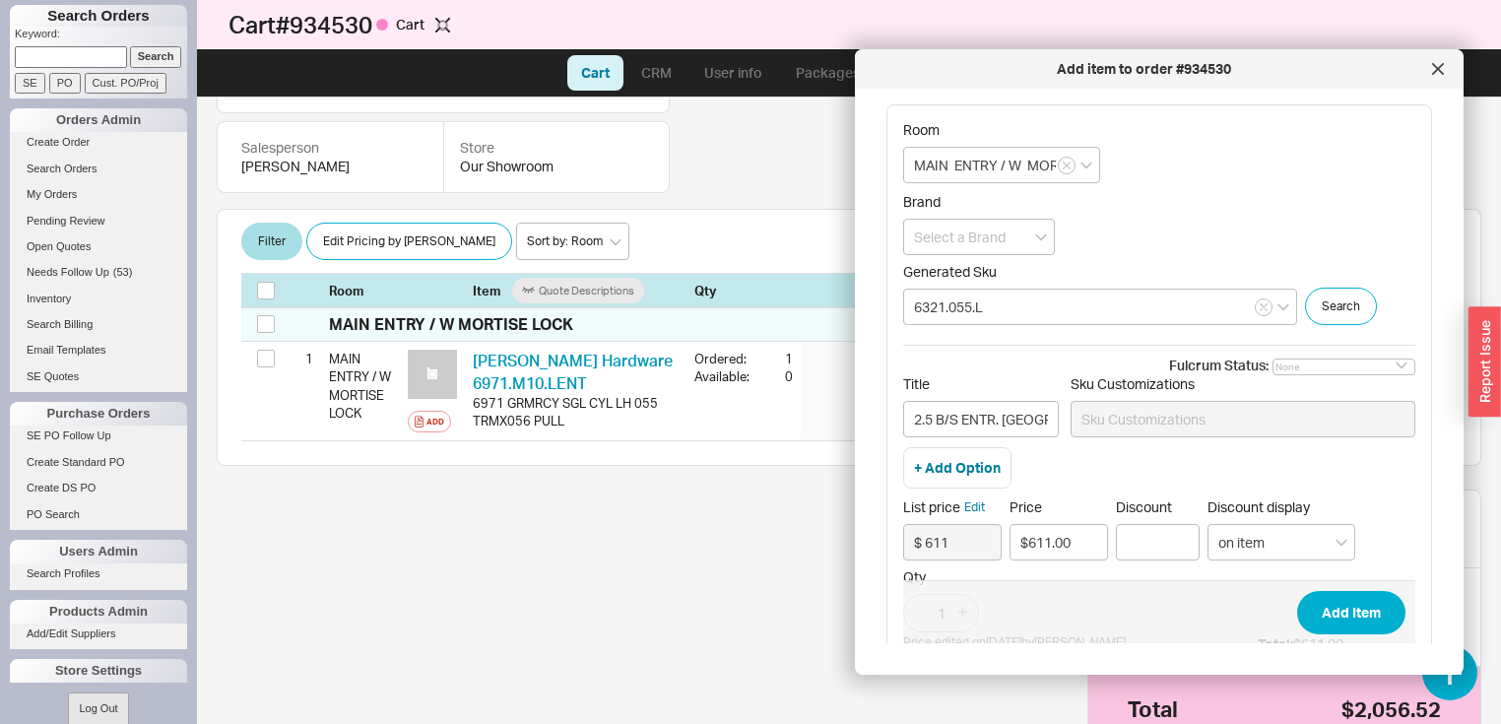
click at [1278, 608] on span "Add Item" at bounding box center [1159, 612] width 512 height 64
click at [1327, 611] on button "Add Item" at bounding box center [1351, 612] width 108 height 43
click at [1040, 238] on icon "open menu" at bounding box center [1041, 237] width 12 height 7
click at [1004, 276] on div "Baldwin Hardware" at bounding box center [979, 287] width 150 height 54
type input "Baldwin Hardware"
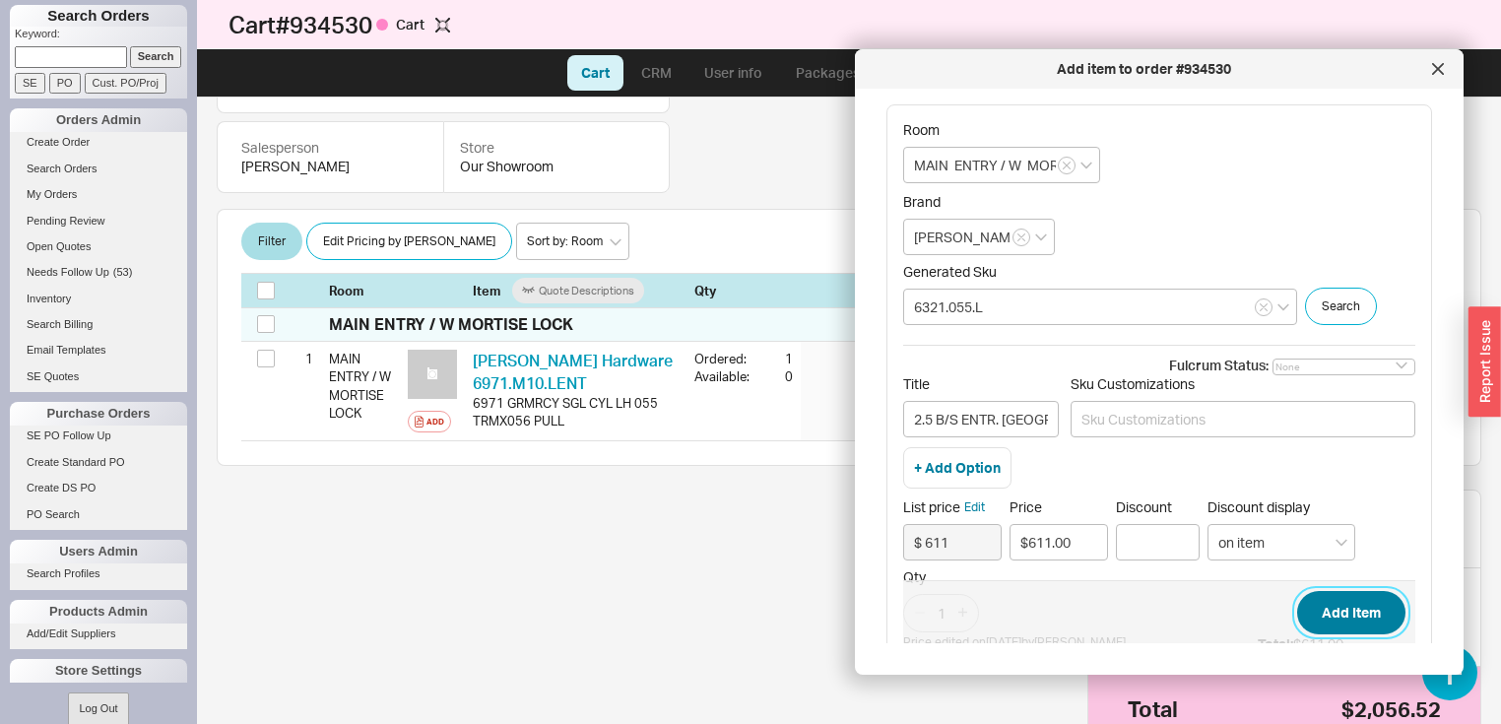
click at [1338, 617] on button "Add Item" at bounding box center [1351, 612] width 108 height 43
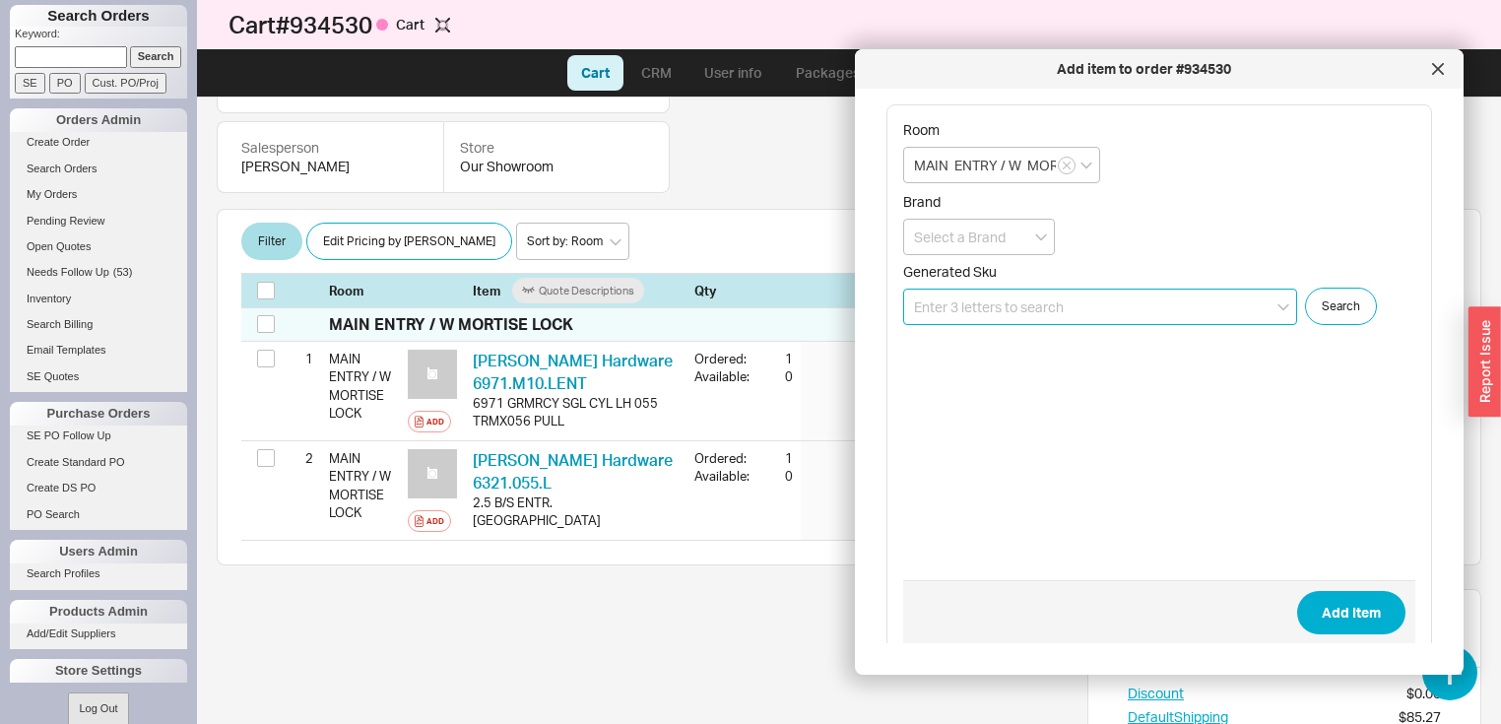
scroll to position [383, 0]
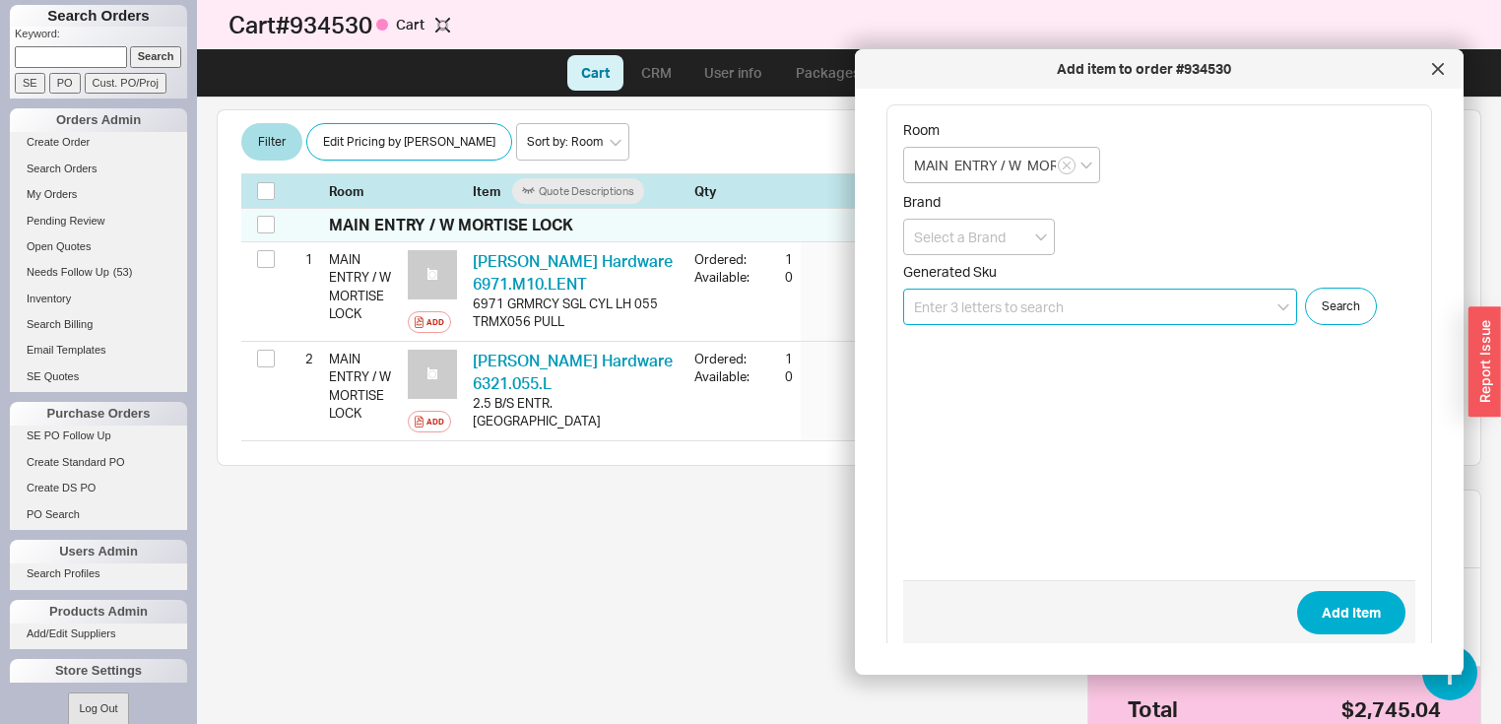
click at [1108, 302] on input at bounding box center [1100, 307] width 394 height 36
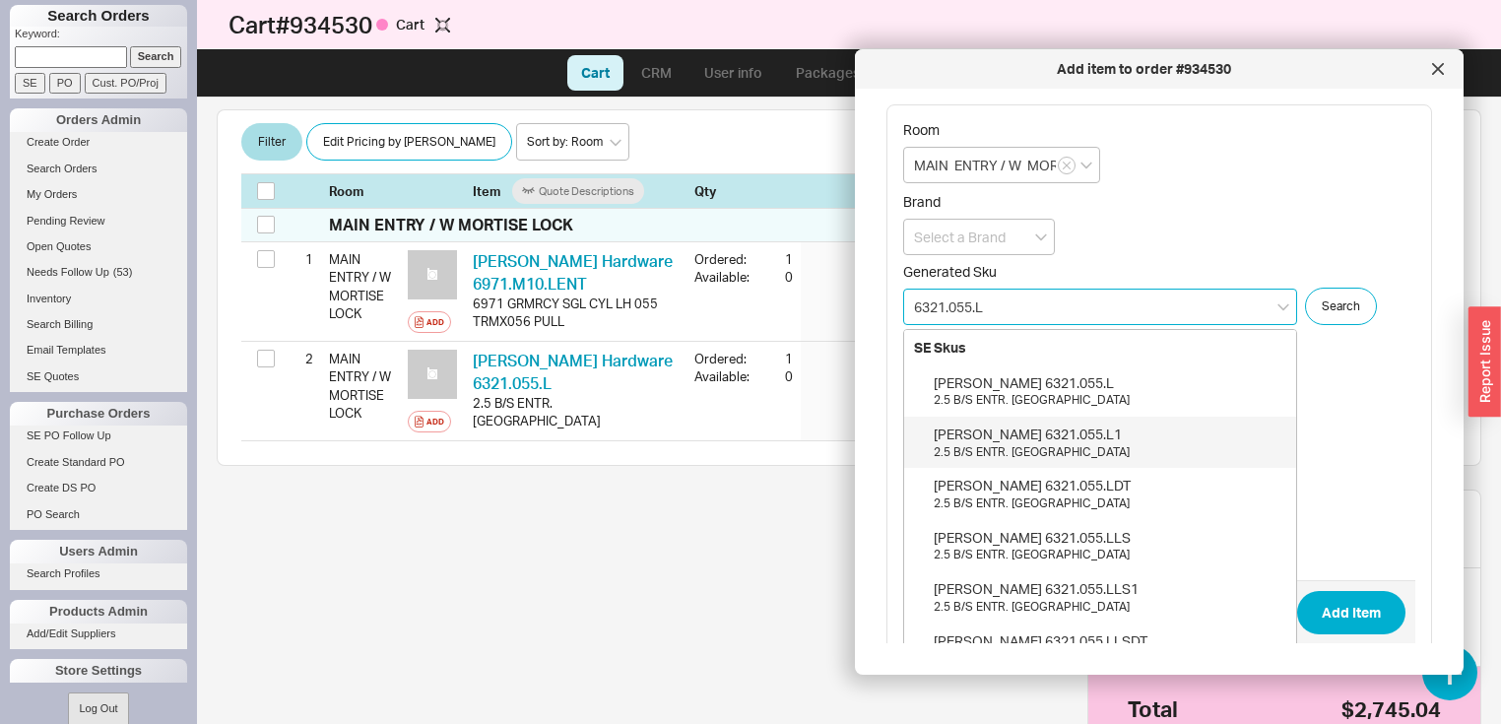
click at [1037, 429] on div "Baldwin 6321.055.L1" at bounding box center [1109, 434] width 353 height 20
type input "6321.055.L1"
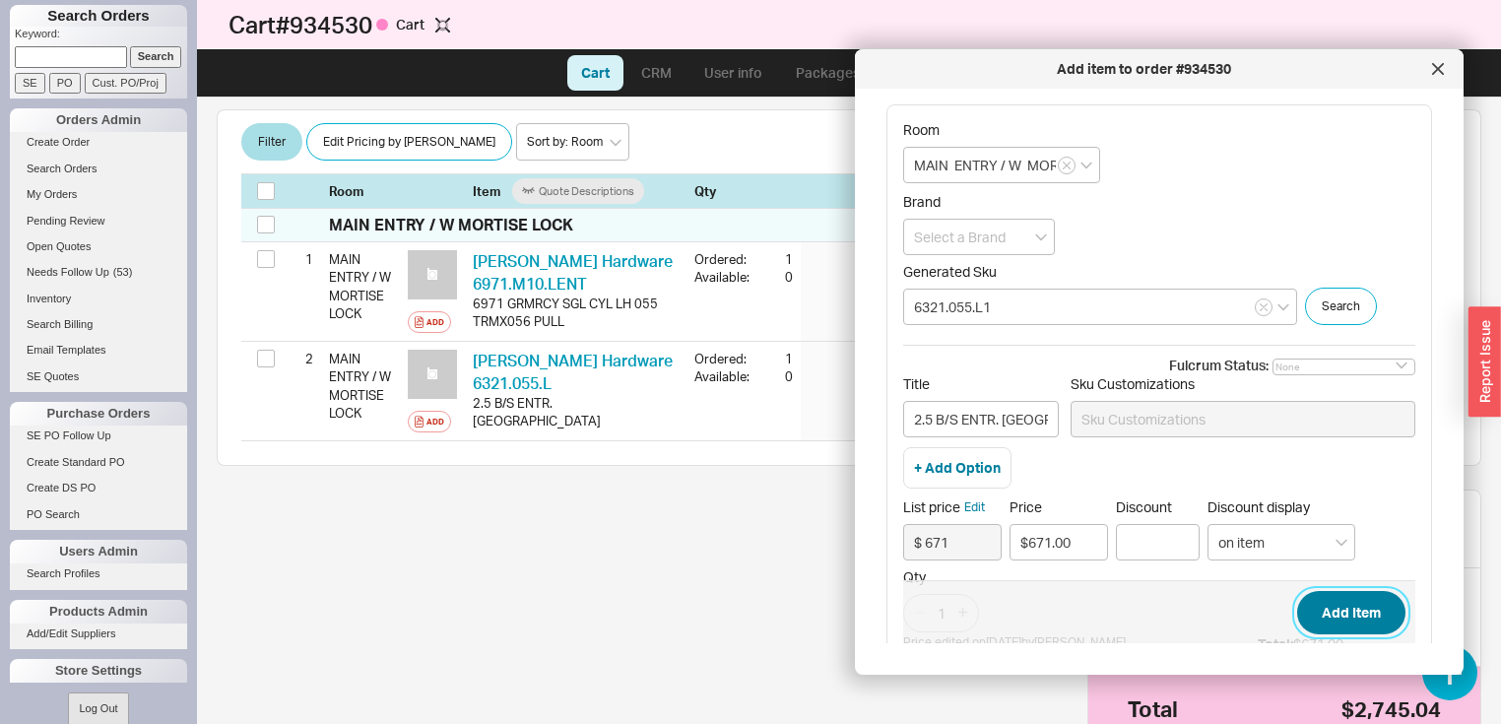
click at [1359, 608] on button "Add Item" at bounding box center [1351, 612] width 108 height 43
click at [1037, 240] on input at bounding box center [979, 237] width 152 height 36
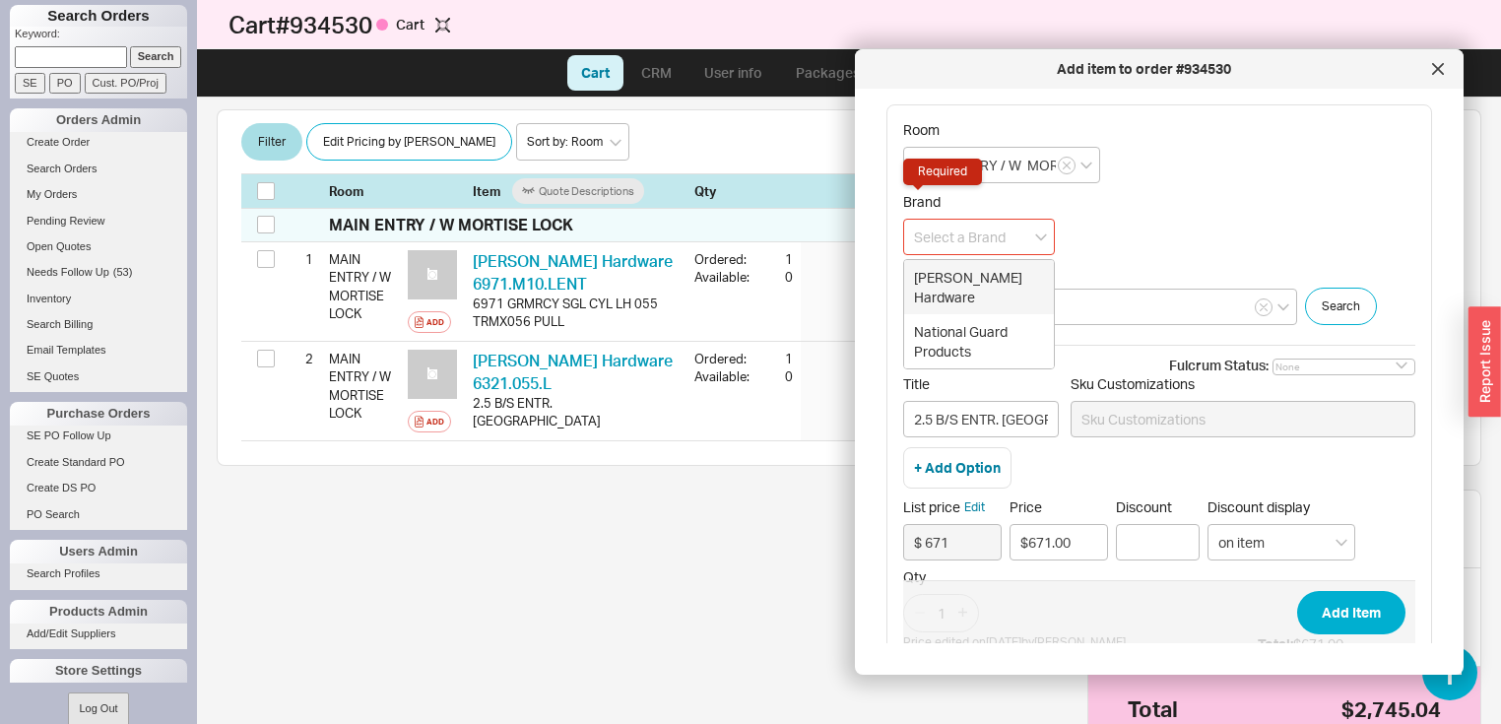
click at [1004, 278] on div "Baldwin Hardware" at bounding box center [979, 287] width 150 height 54
type input "Baldwin Hardware"
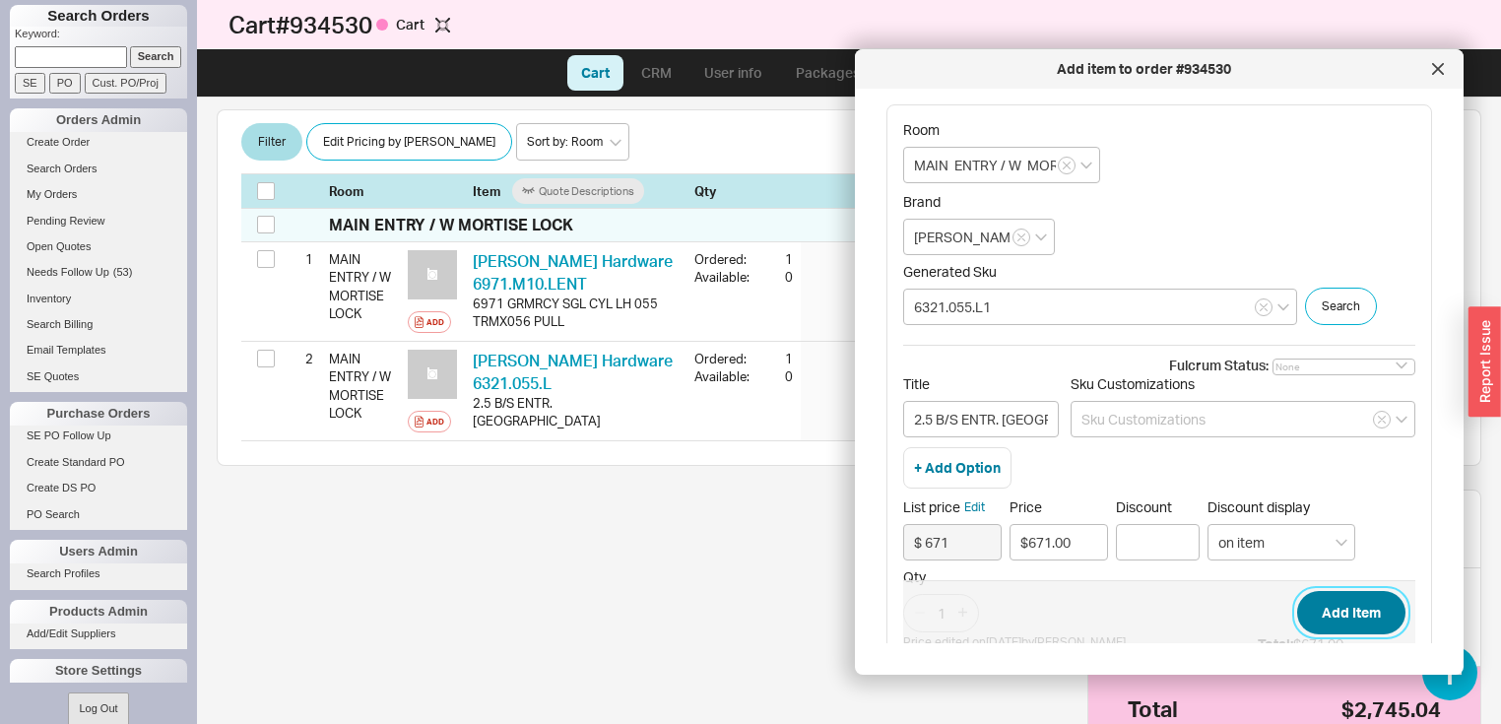
click at [1321, 597] on button "Add Item" at bounding box center [1351, 612] width 108 height 43
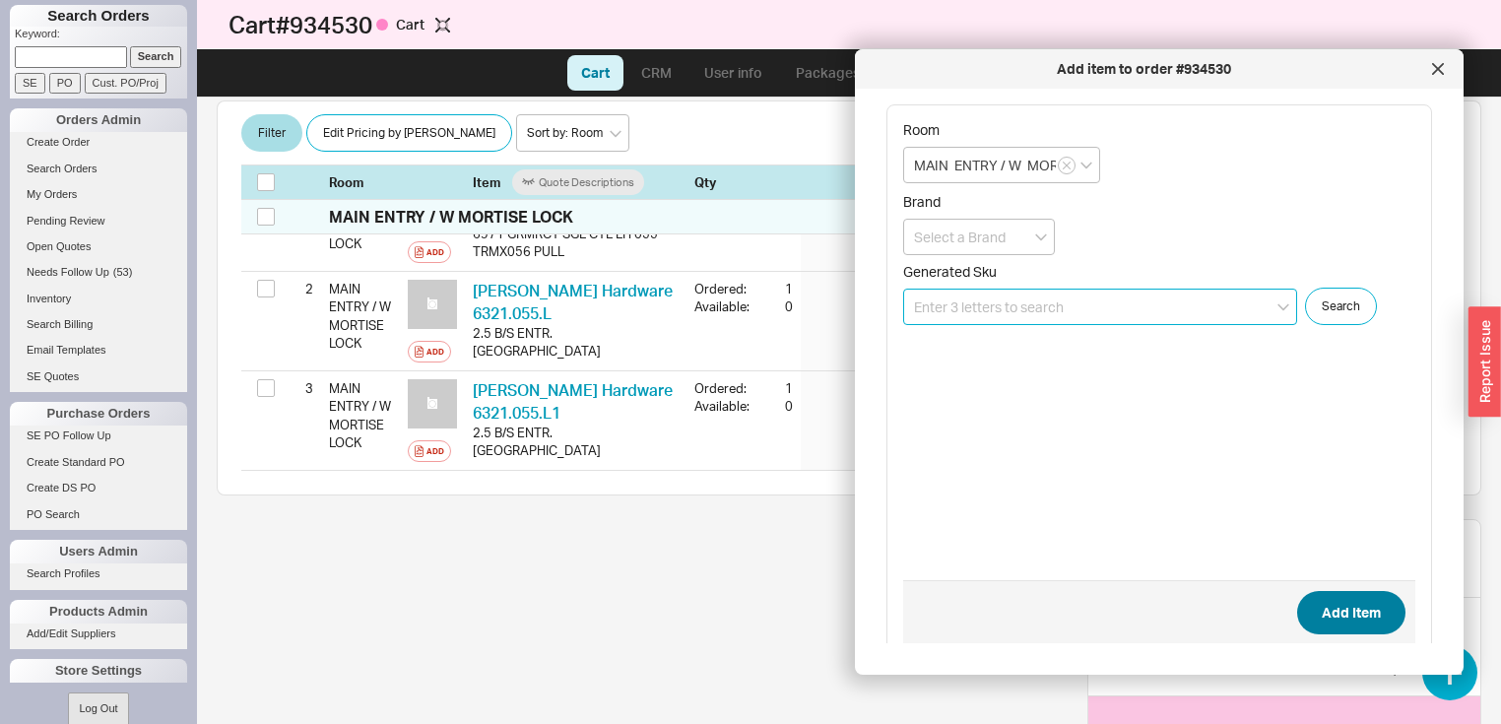
scroll to position [482, 0]
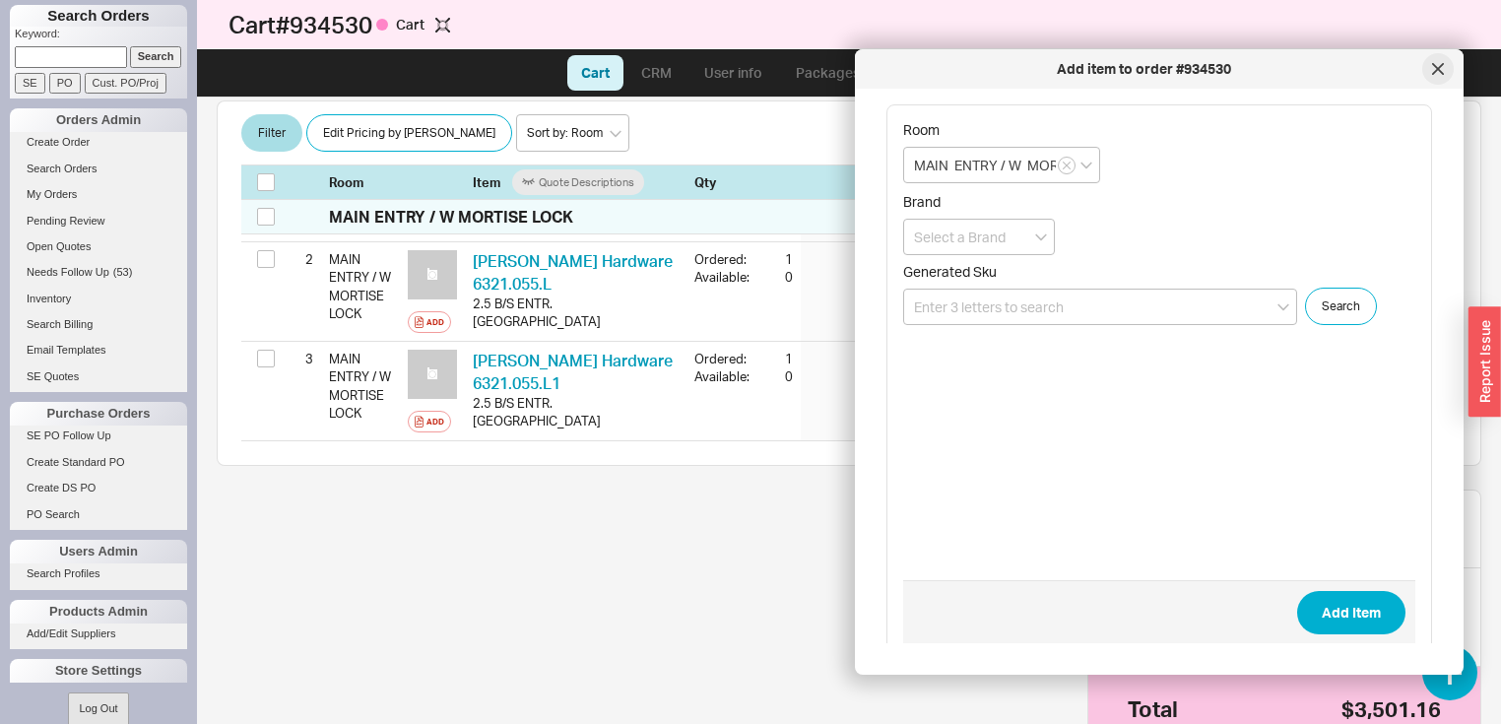
click at [1447, 79] on div at bounding box center [1438, 69] width 32 height 32
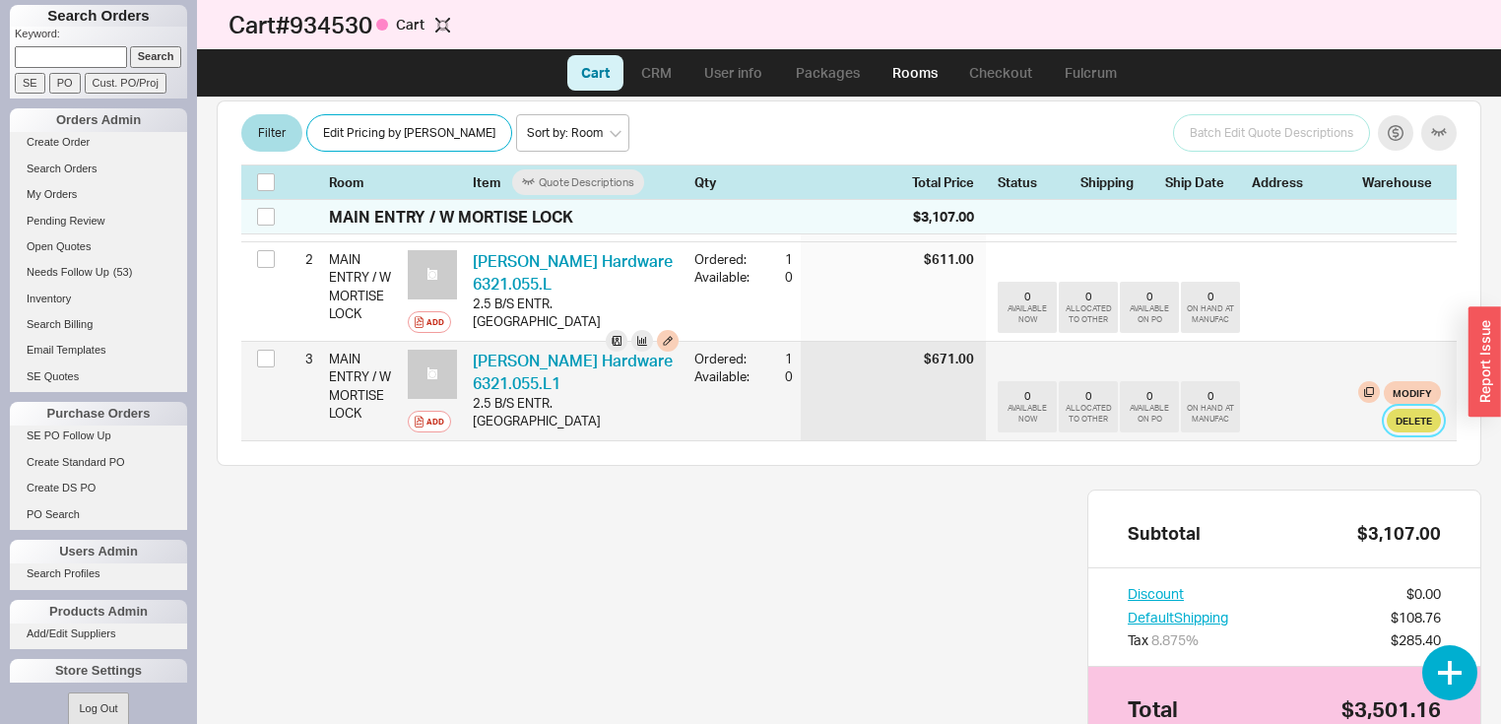
click at [1396, 432] on button "Delete" at bounding box center [1413, 421] width 54 height 24
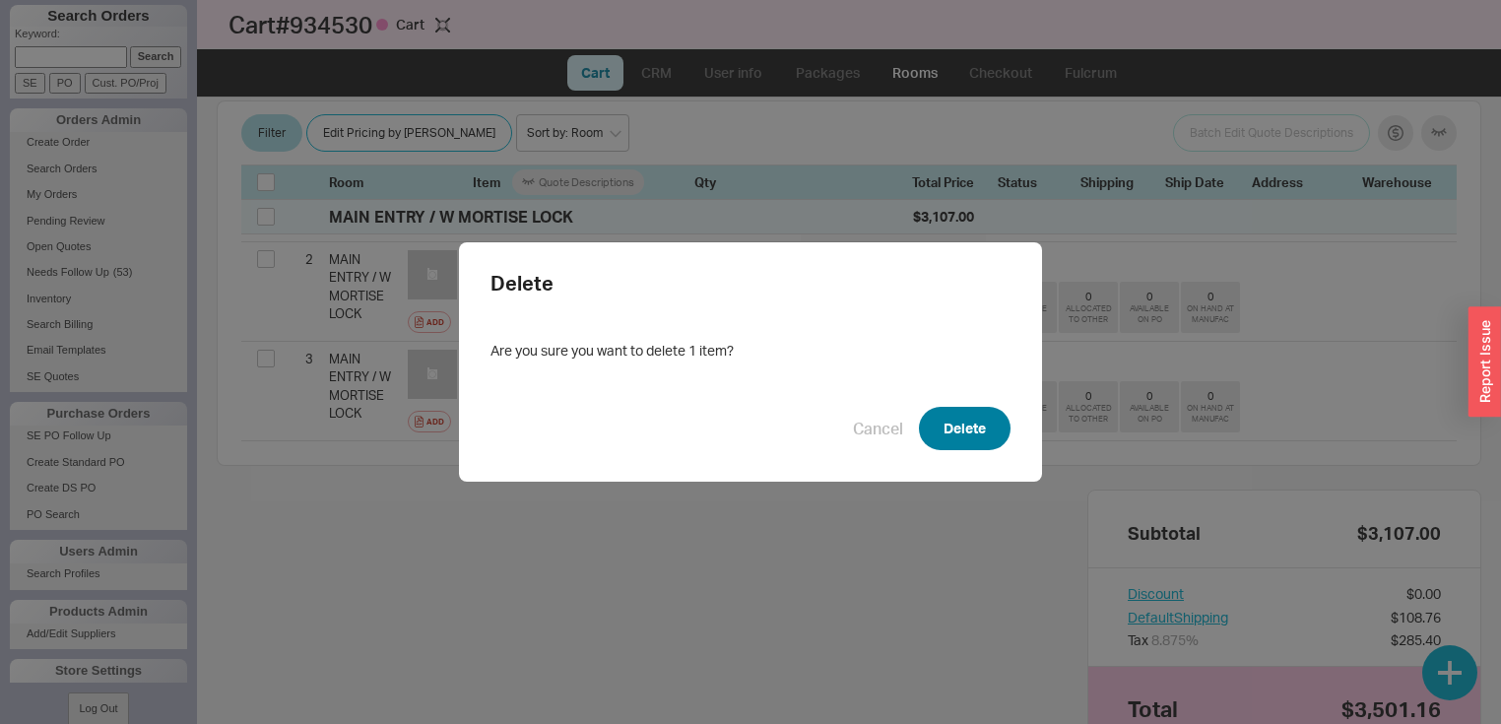
click at [963, 413] on button "Delete" at bounding box center [965, 428] width 92 height 43
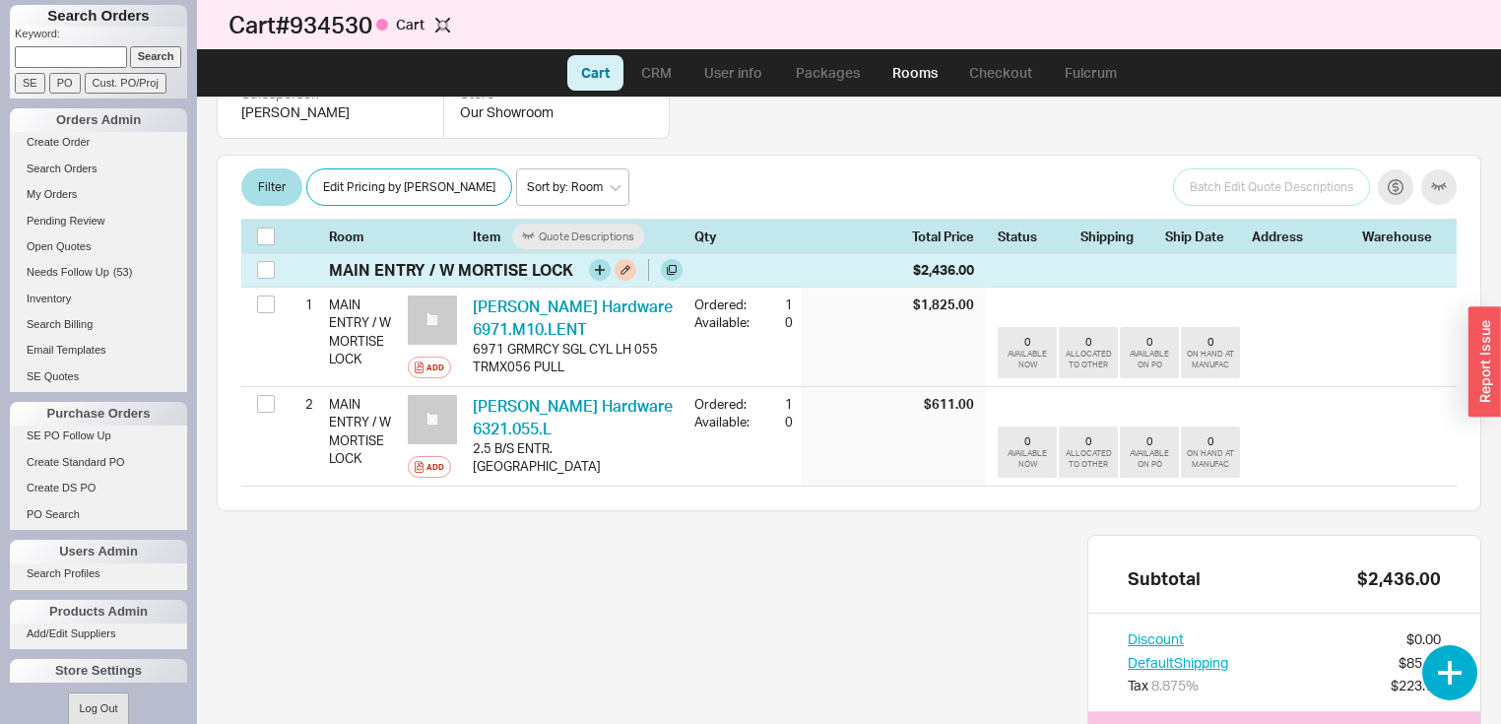
scroll to position [246, 0]
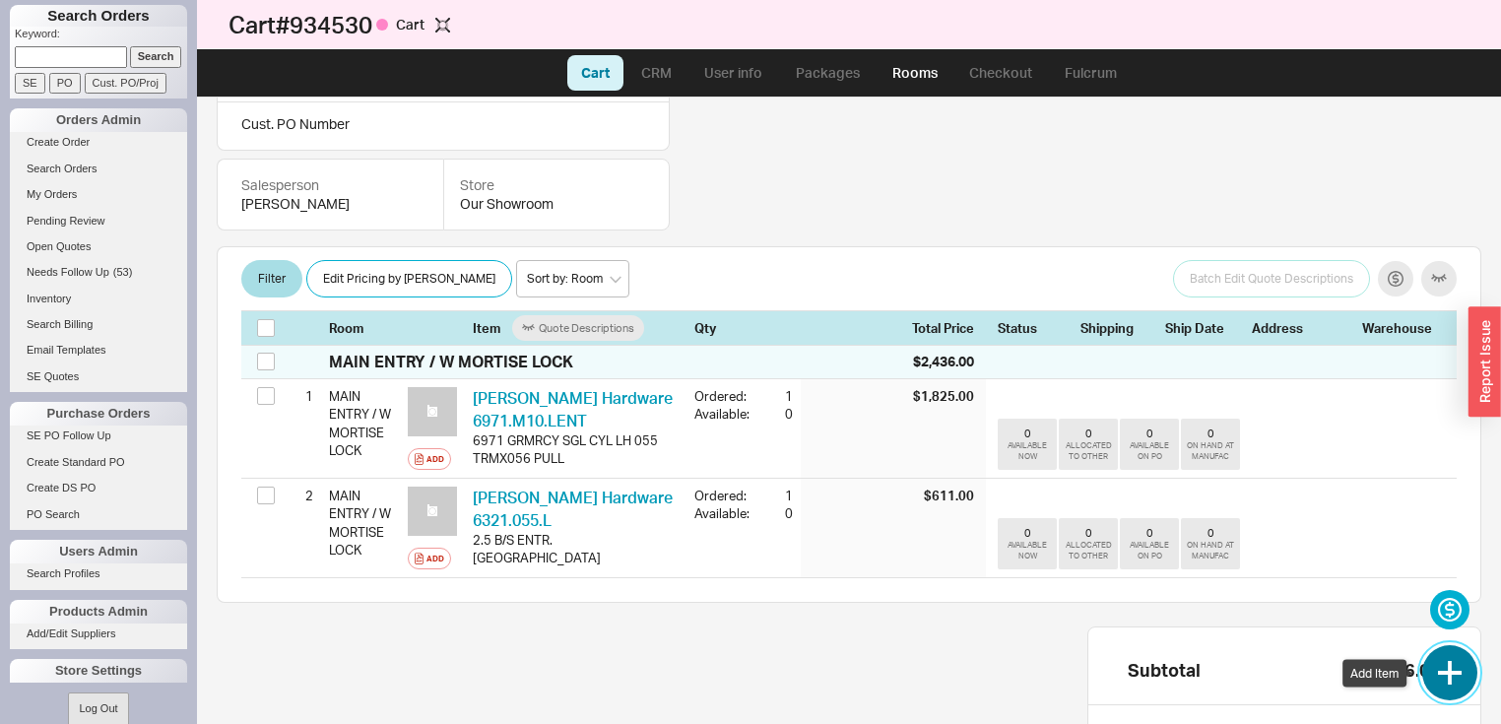
click at [1446, 670] on button "button" at bounding box center [1449, 672] width 55 height 55
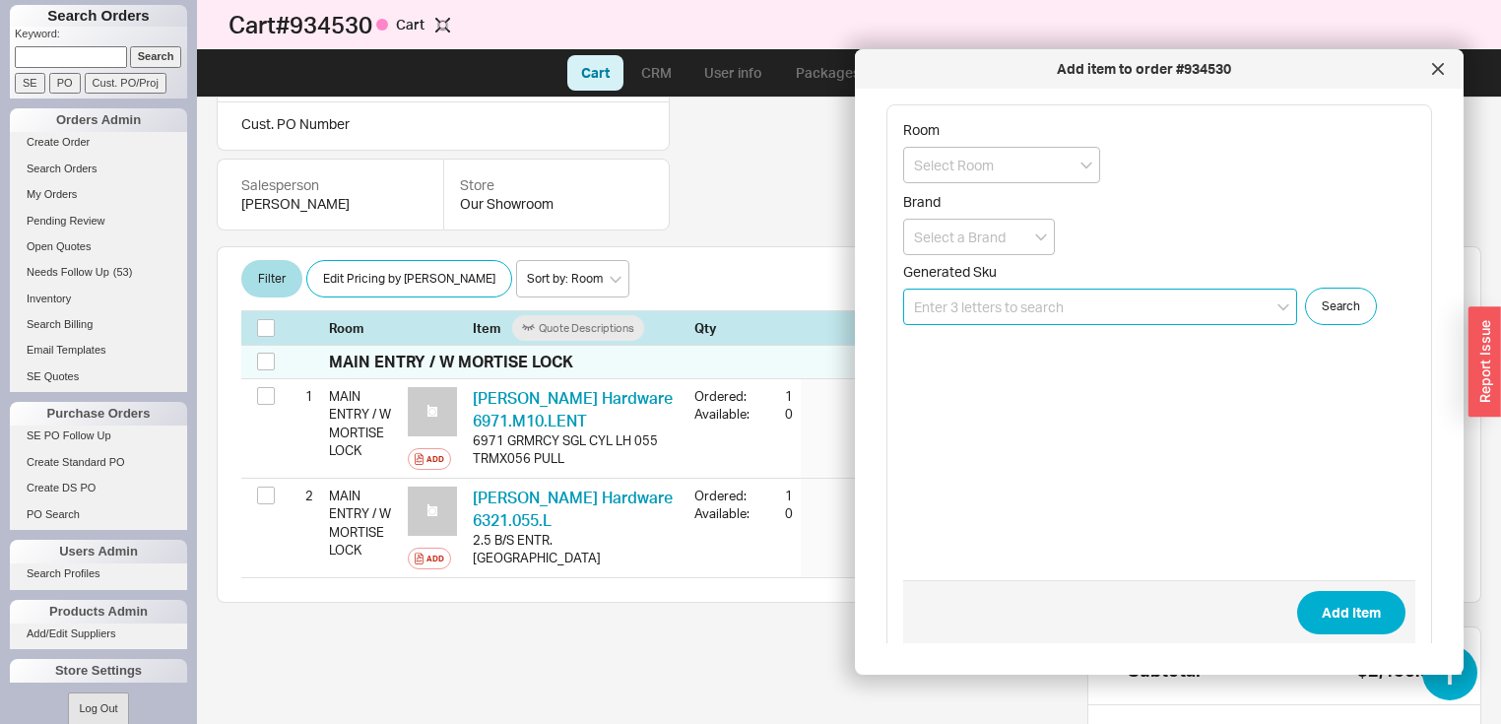
click at [1076, 307] on input at bounding box center [1100, 307] width 394 height 36
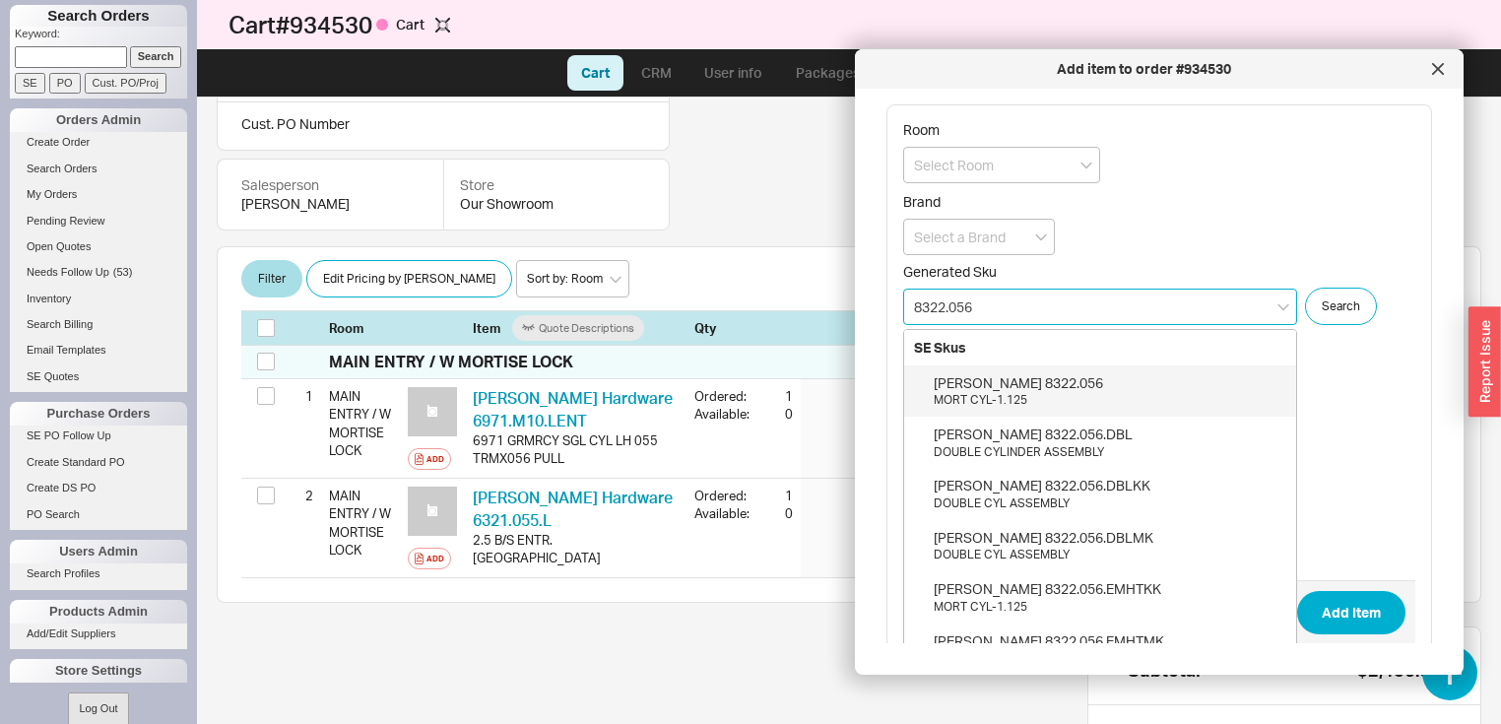
click at [1024, 387] on div "Baldwin 8322.056" at bounding box center [1109, 383] width 353 height 20
type input "8322.056"
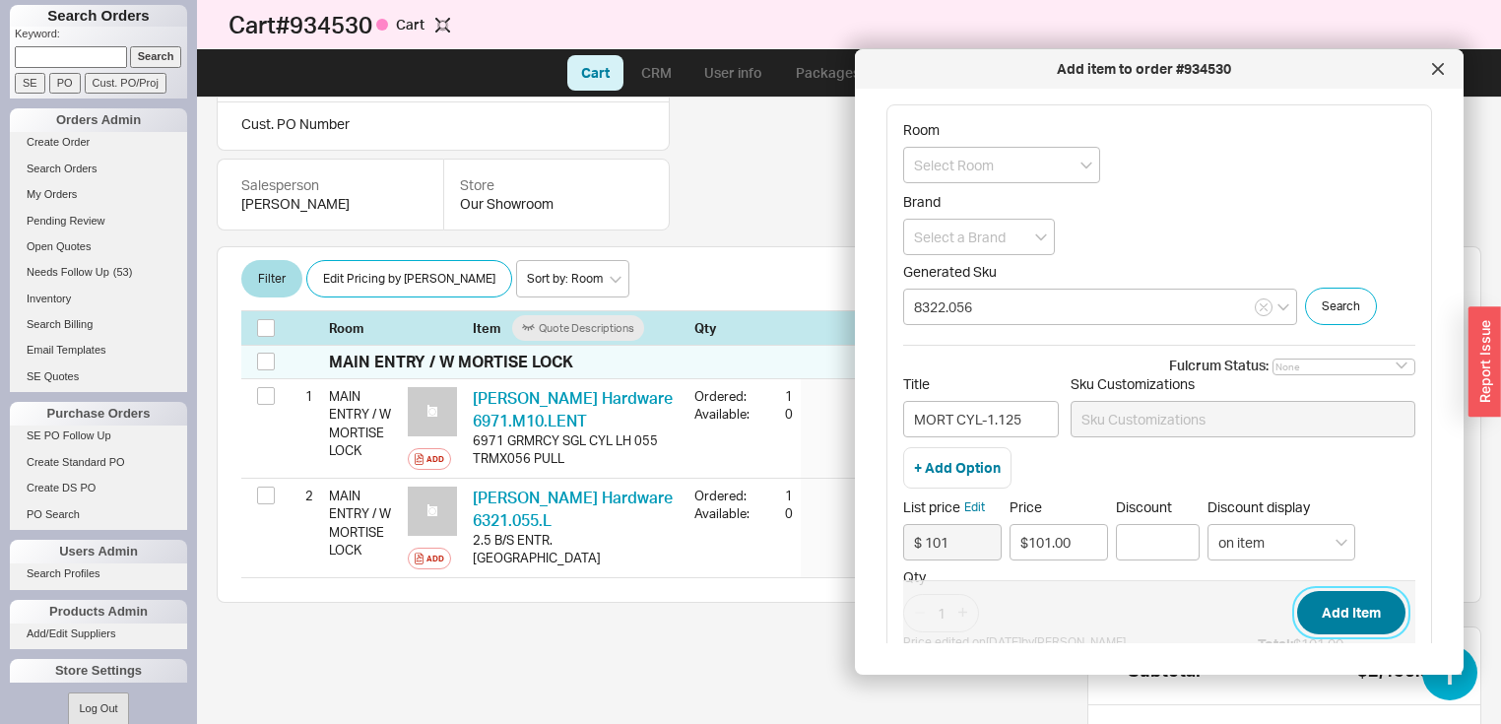
click at [1315, 612] on button "Add Item" at bounding box center [1351, 612] width 108 height 43
click at [1041, 236] on icon "open menu" at bounding box center [1041, 237] width 12 height 7
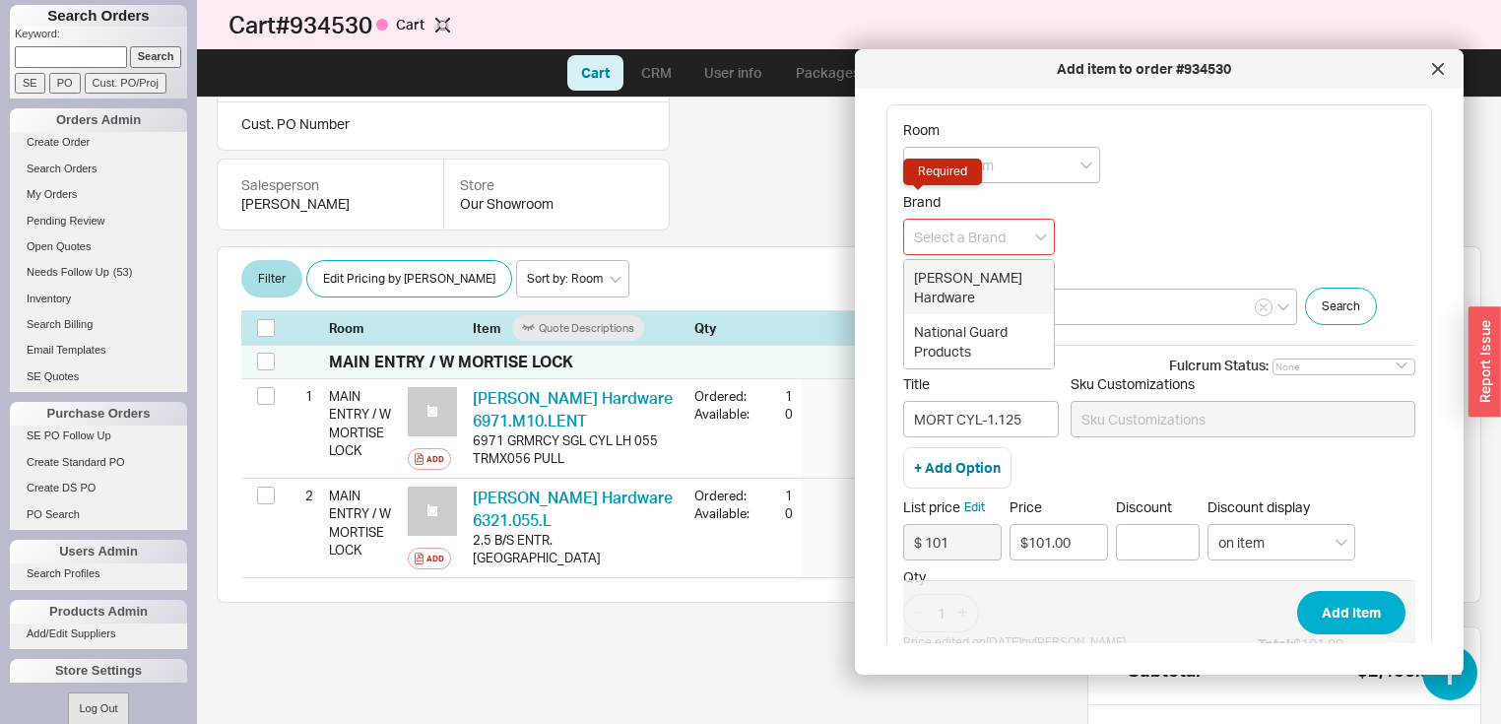
click at [1006, 272] on div "Baldwin Hardware" at bounding box center [979, 287] width 150 height 54
type input "Baldwin Hardware"
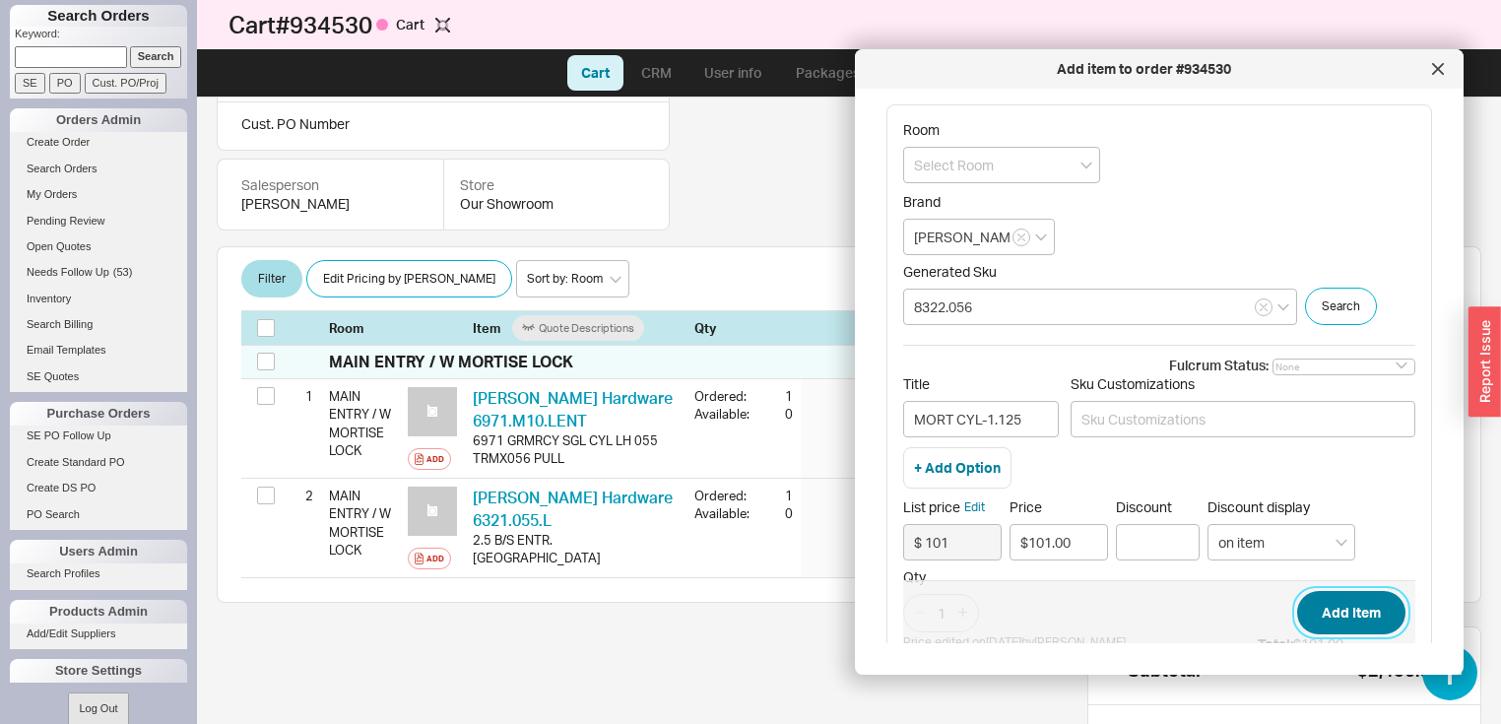
click at [1319, 620] on button "Add Item" at bounding box center [1351, 612] width 108 height 43
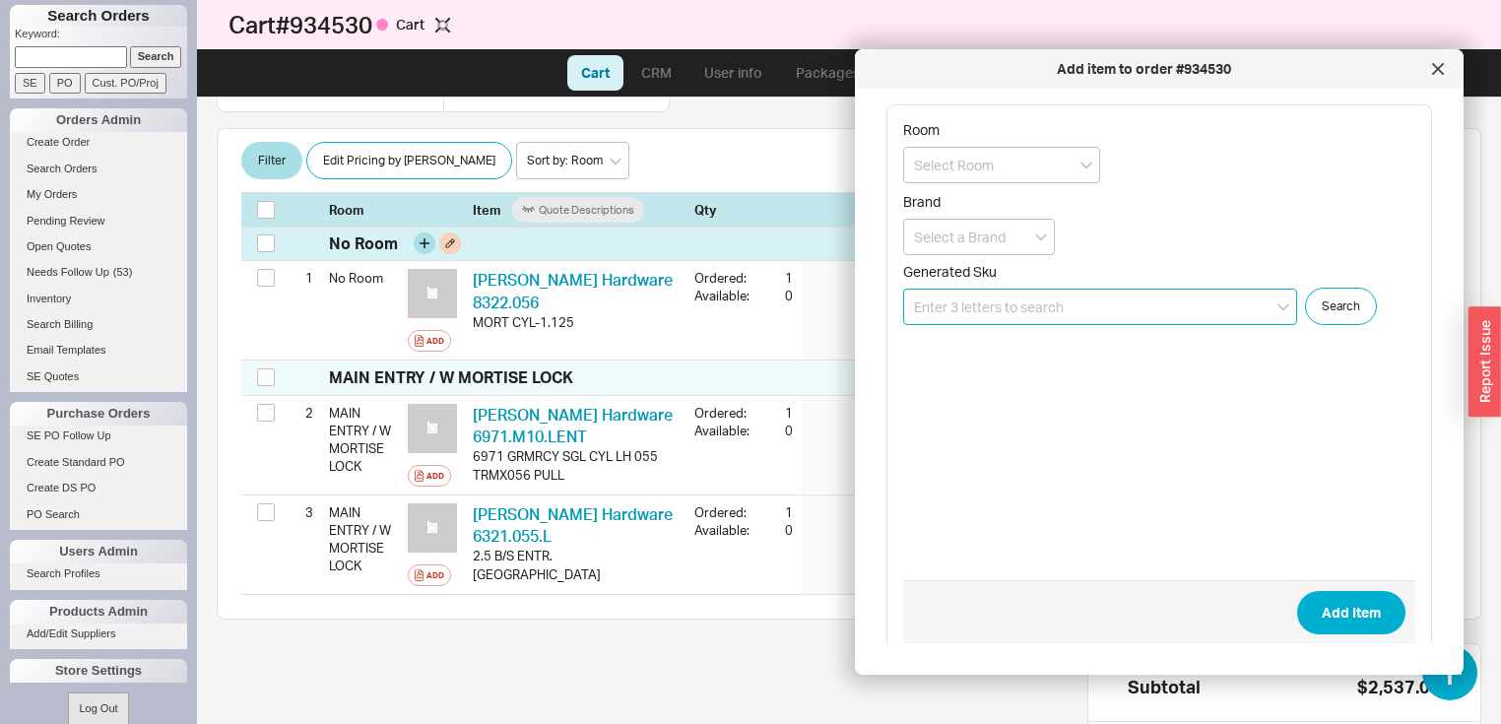
scroll to position [262, 0]
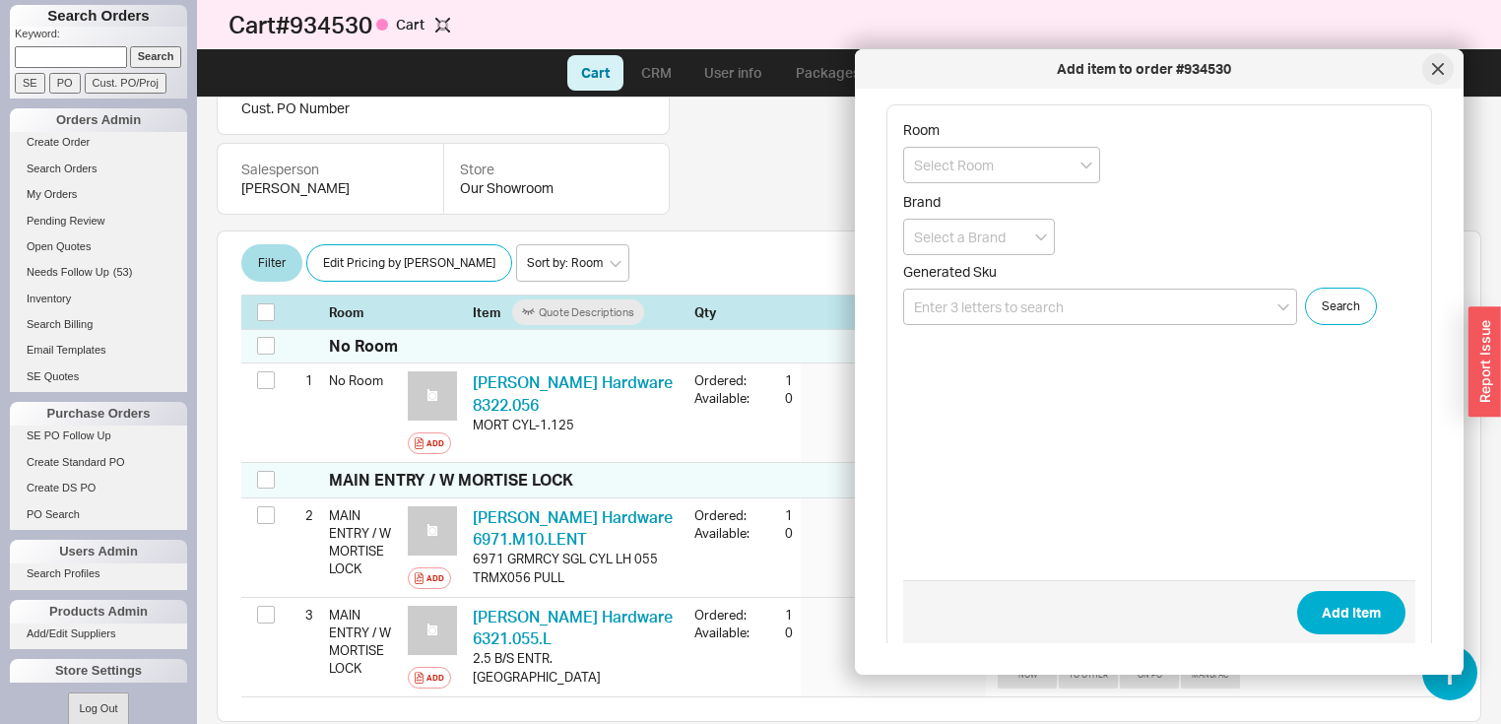
click at [1438, 61] on div at bounding box center [1438, 69] width 32 height 32
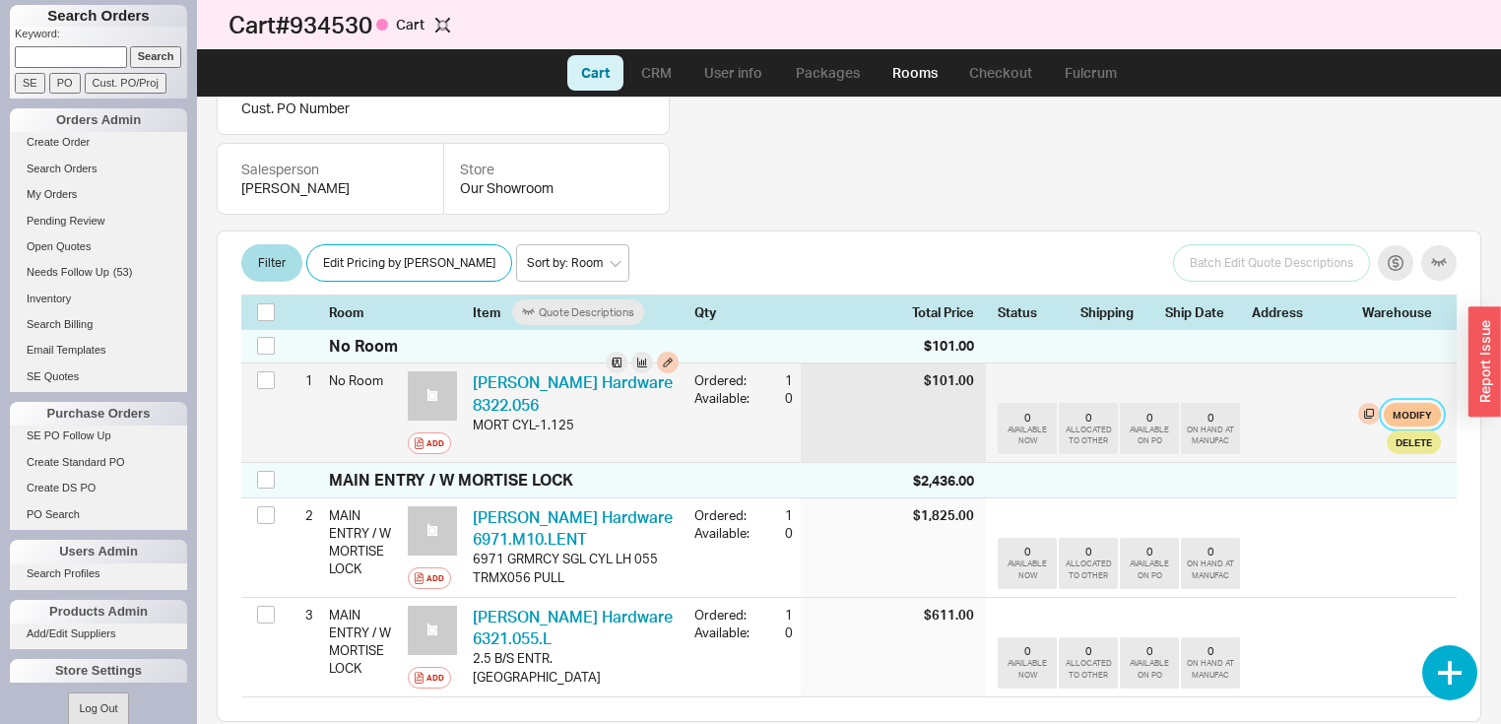
click at [1386, 413] on button "Modify" at bounding box center [1411, 415] width 57 height 24
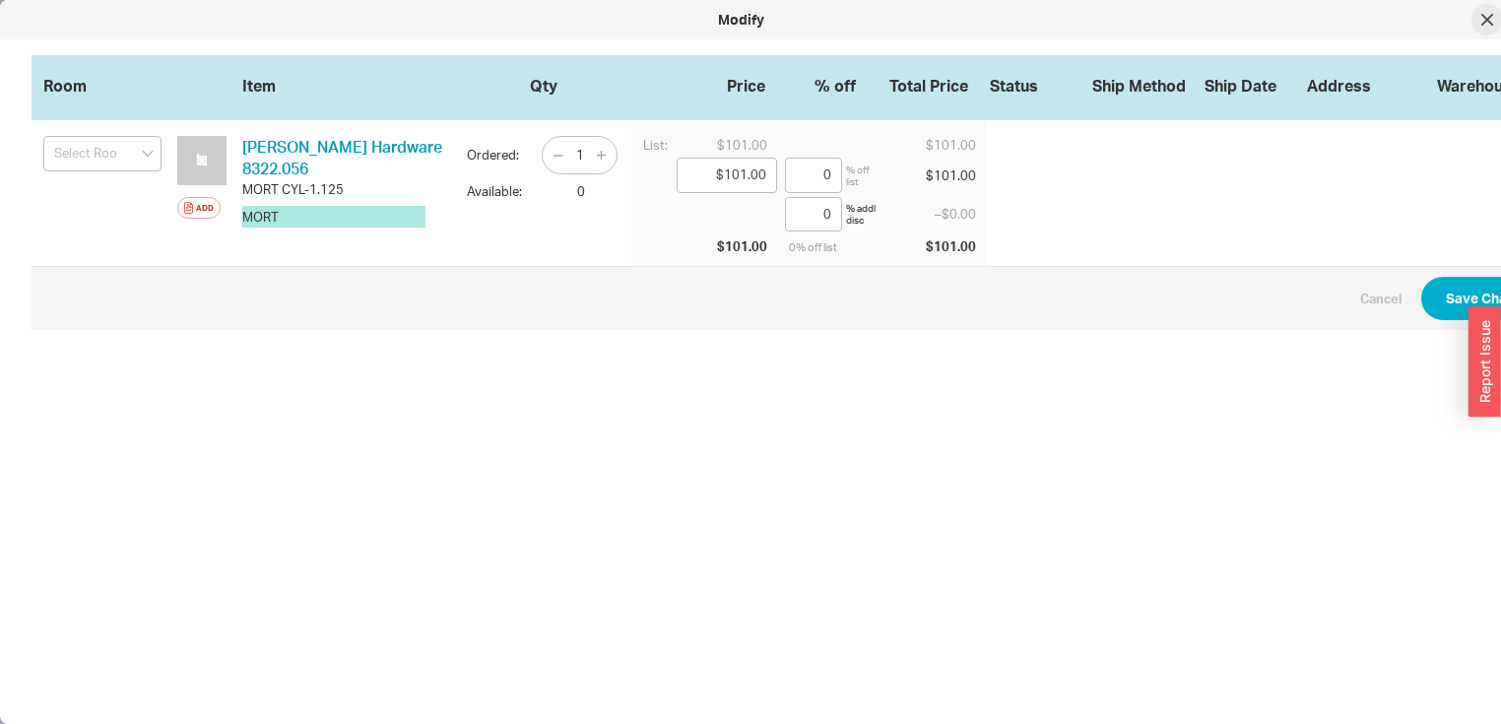
click at [1487, 24] on icon at bounding box center [1487, 20] width 12 height 12
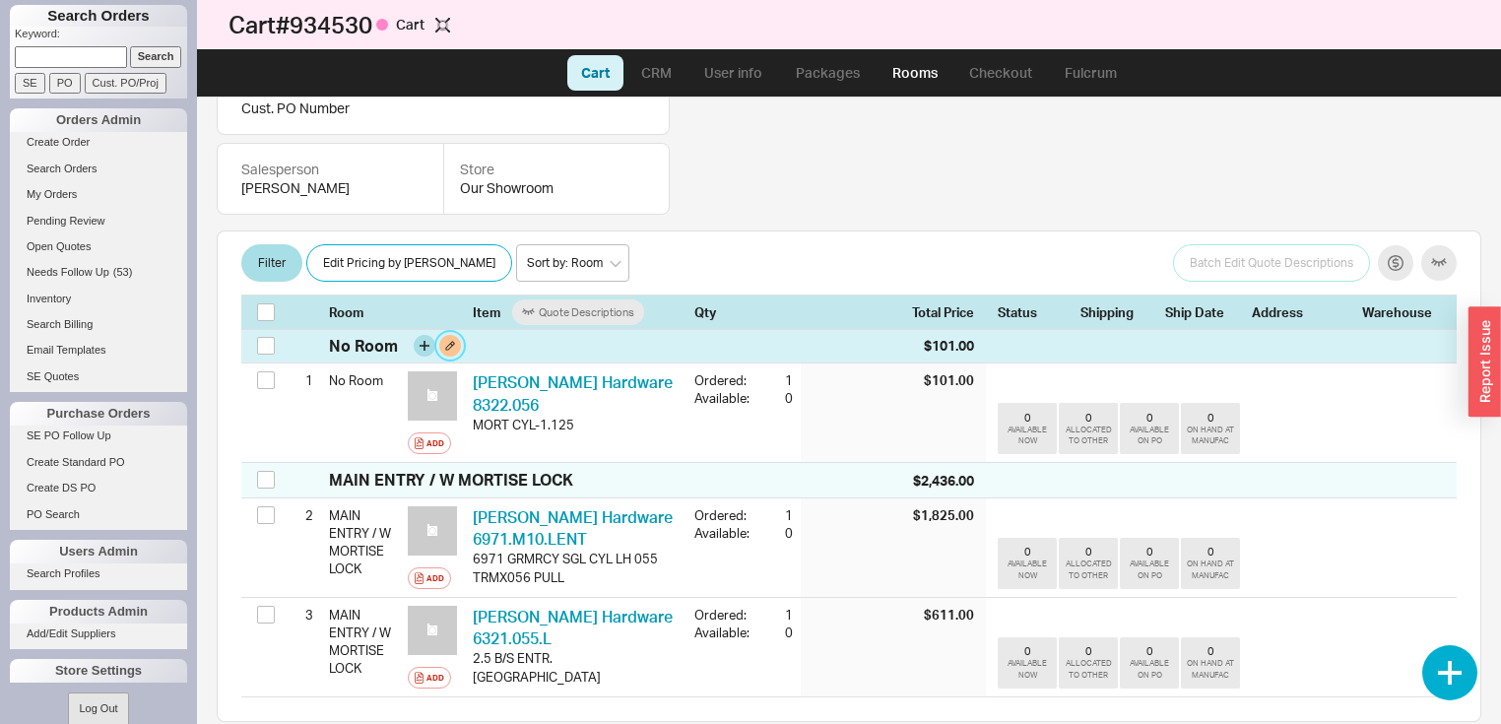
click at [451, 345] on button at bounding box center [450, 346] width 22 height 22
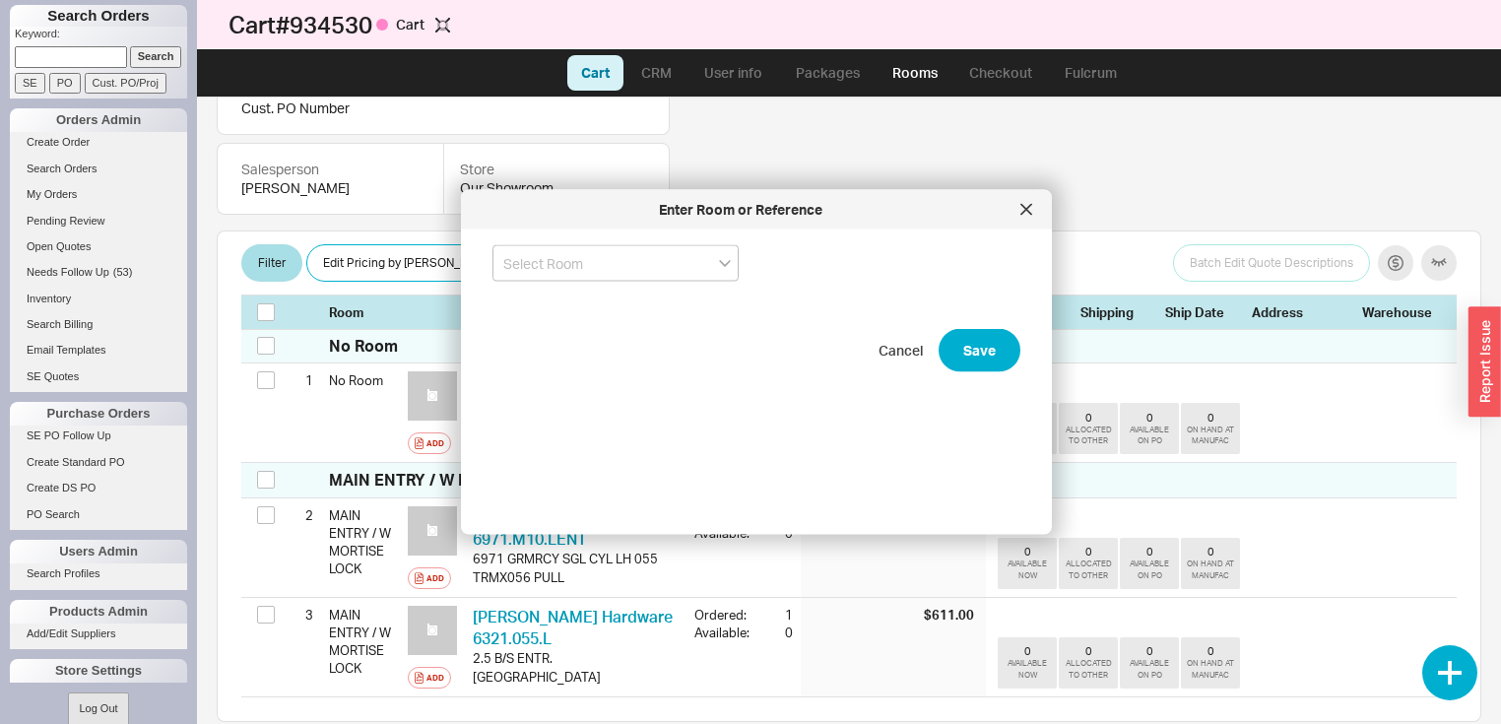
click at [724, 265] on icon "open menu" at bounding box center [725, 263] width 12 height 7
click at [675, 302] on div "MAIN ENTRY / W MORTISE LOCK" at bounding box center [615, 304] width 244 height 35
type input "MAIN ENTRY / W MORTISE LOCK"
click at [957, 348] on button "Save" at bounding box center [979, 350] width 82 height 43
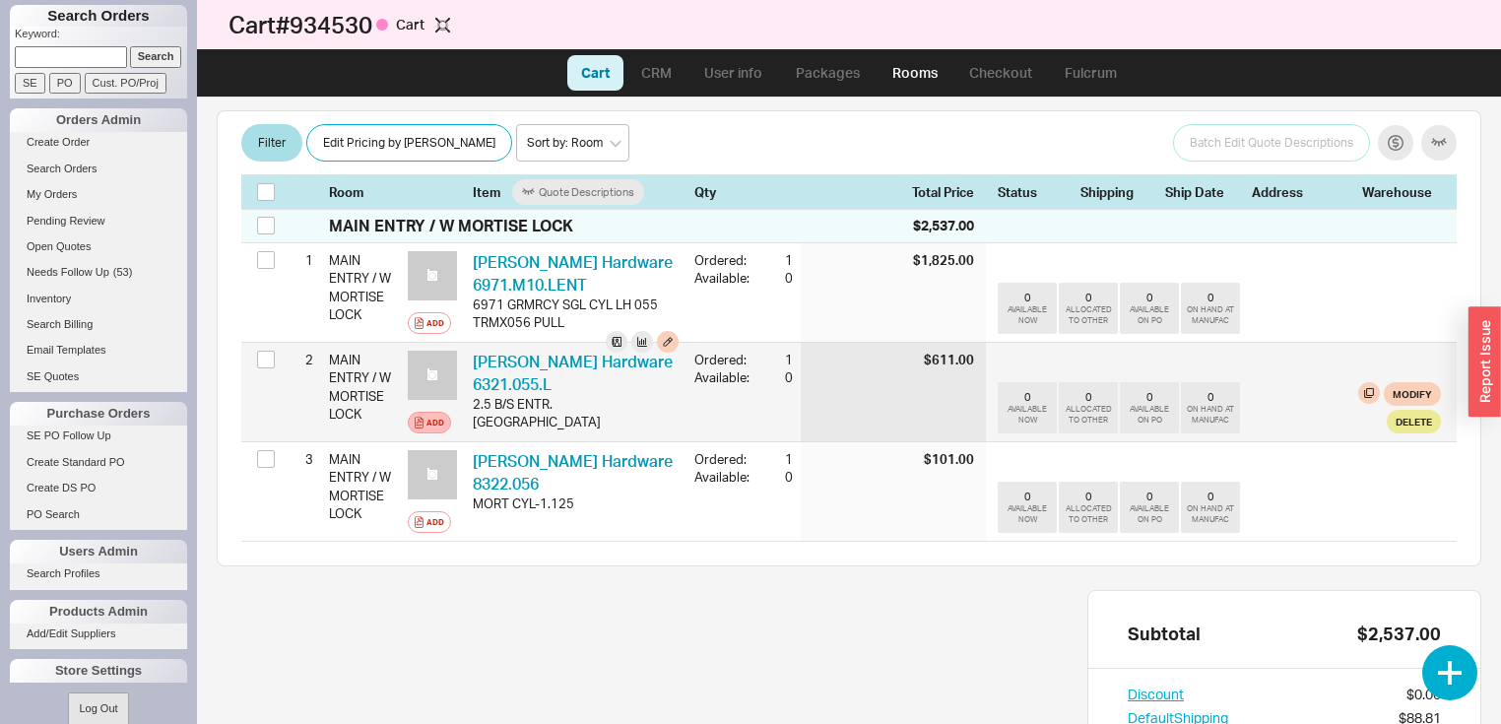
scroll to position [419, 0]
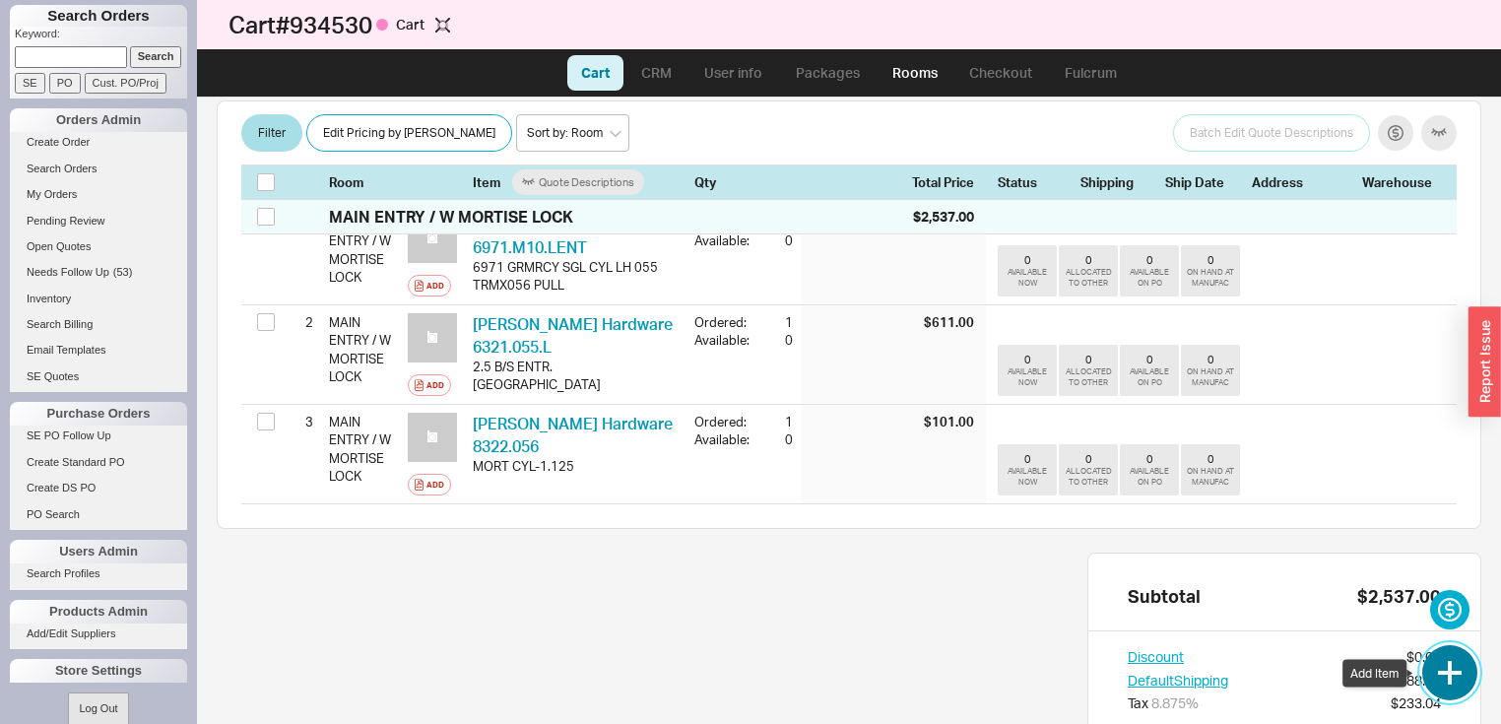
click at [1453, 667] on button "button" at bounding box center [1449, 672] width 55 height 55
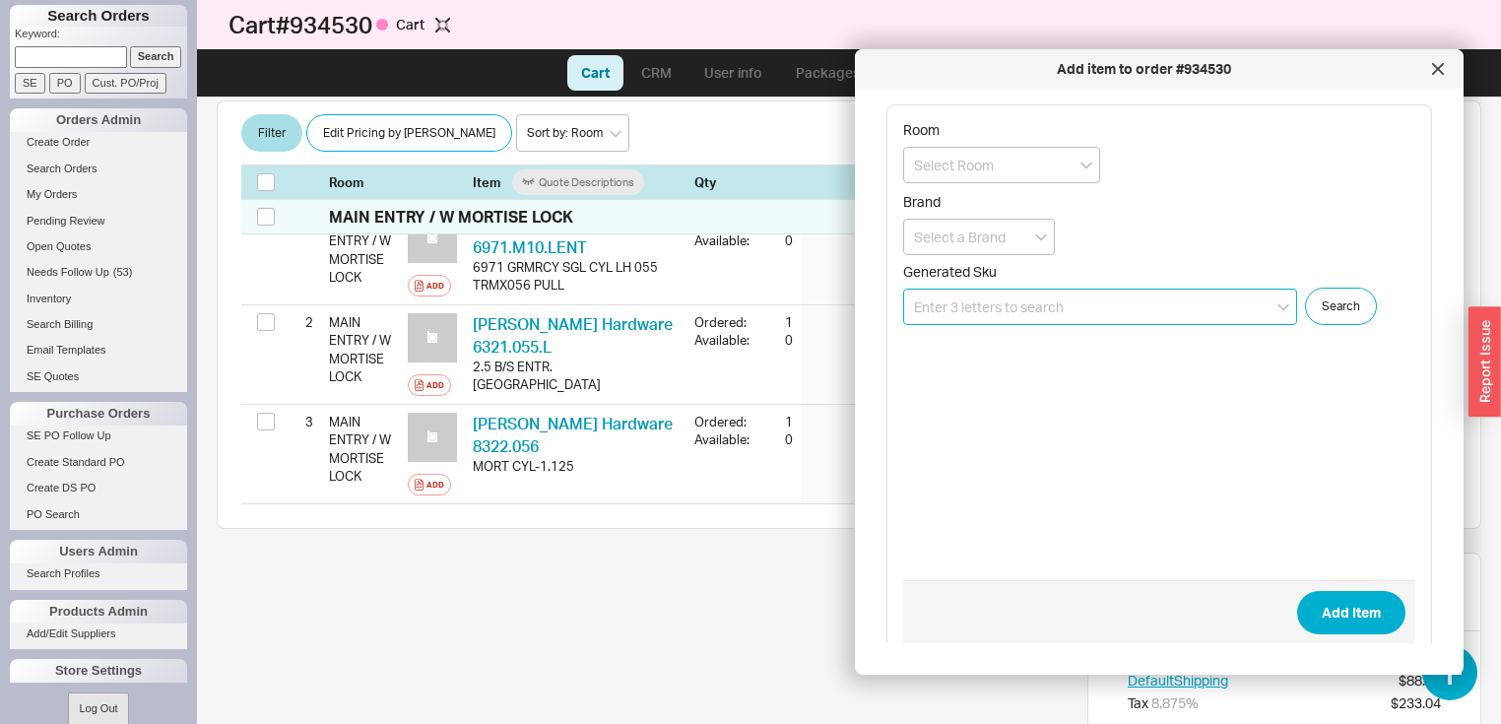
click at [1127, 303] on input at bounding box center [1100, 307] width 394 height 36
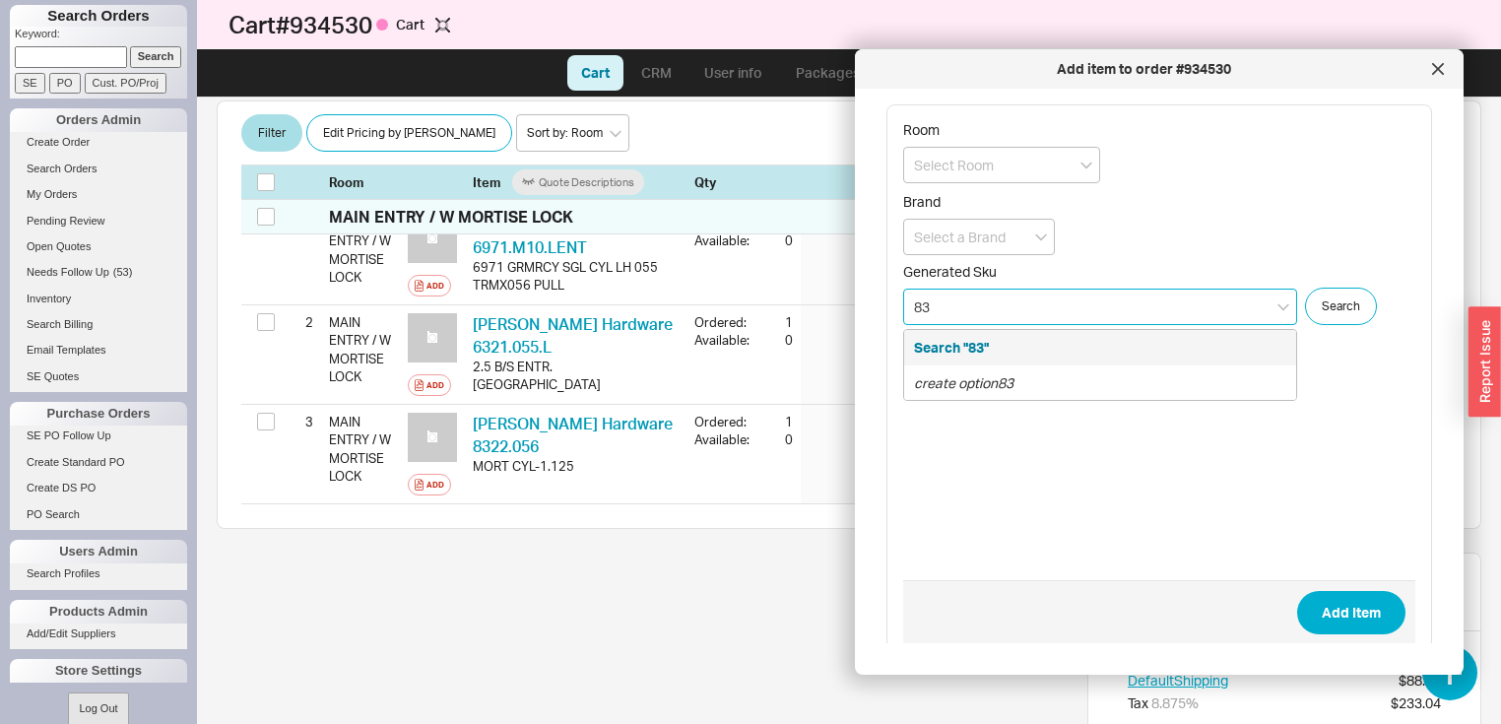
type input "8"
type input "6321.M10.L"
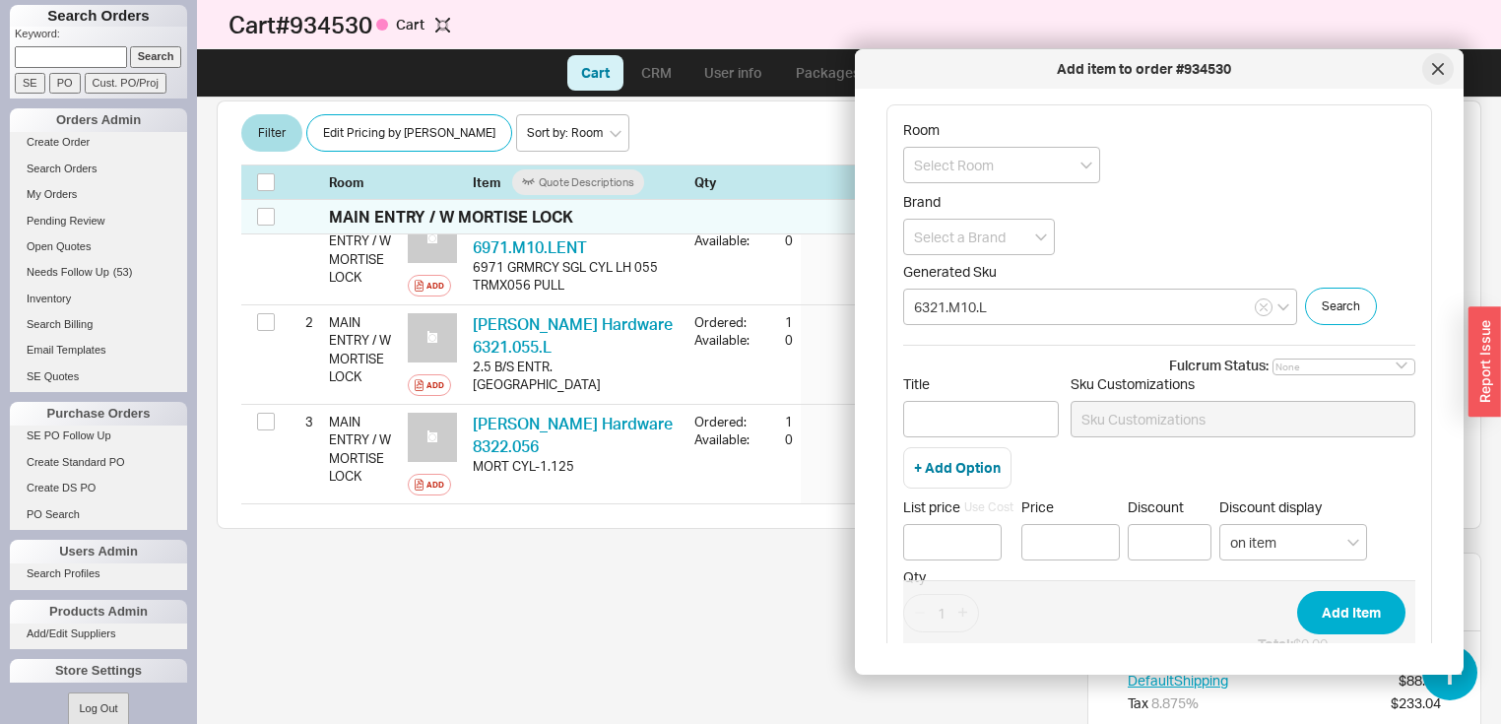
click at [1434, 66] on icon at bounding box center [1438, 69] width 10 height 10
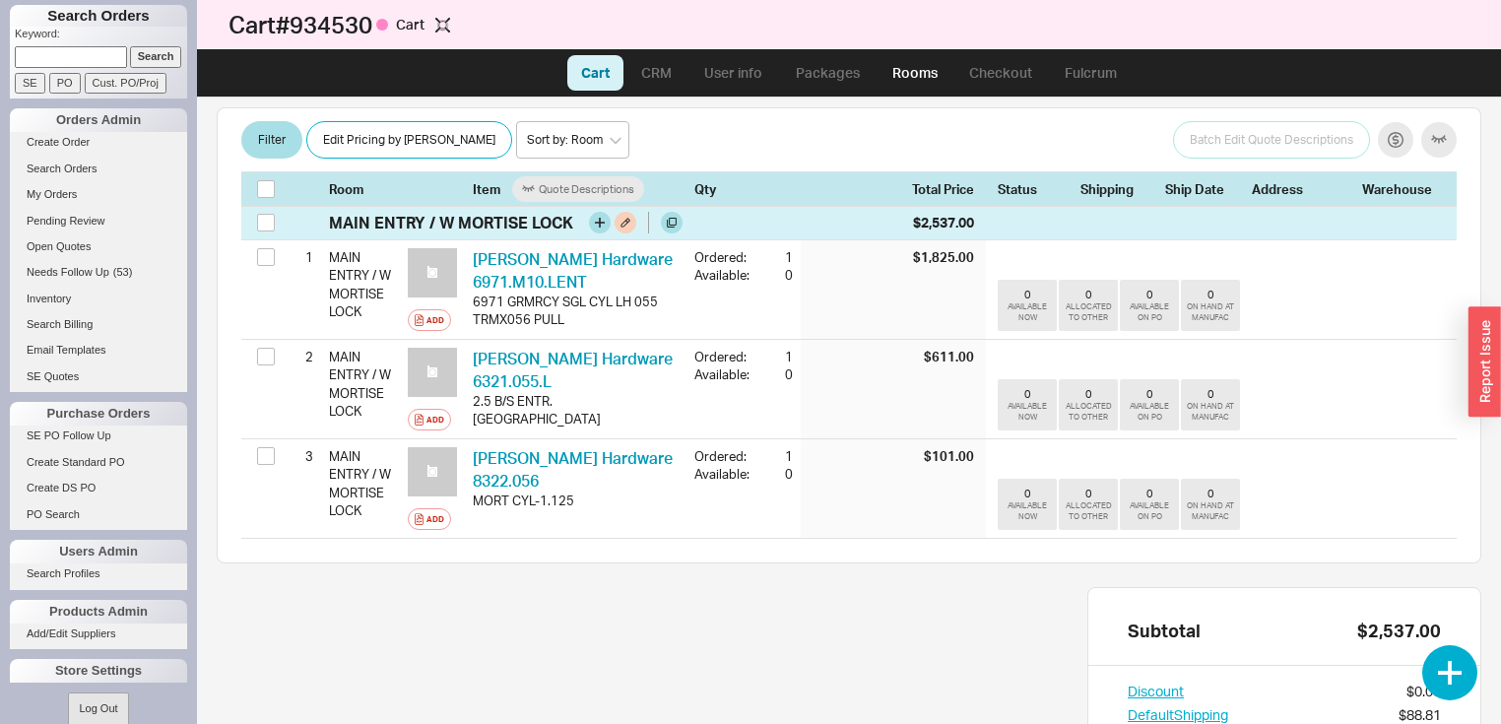
scroll to position [656, 0]
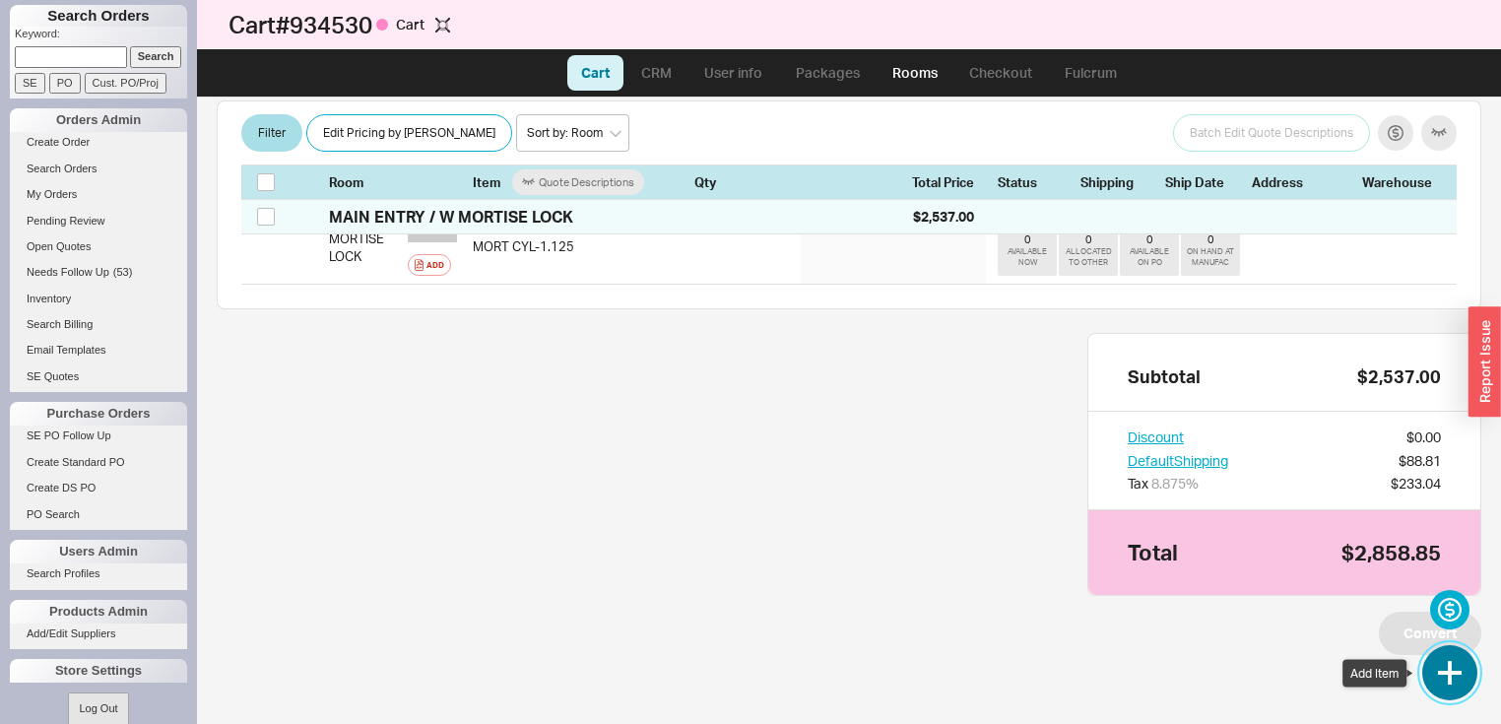
click at [1451, 664] on button "button" at bounding box center [1449, 672] width 55 height 55
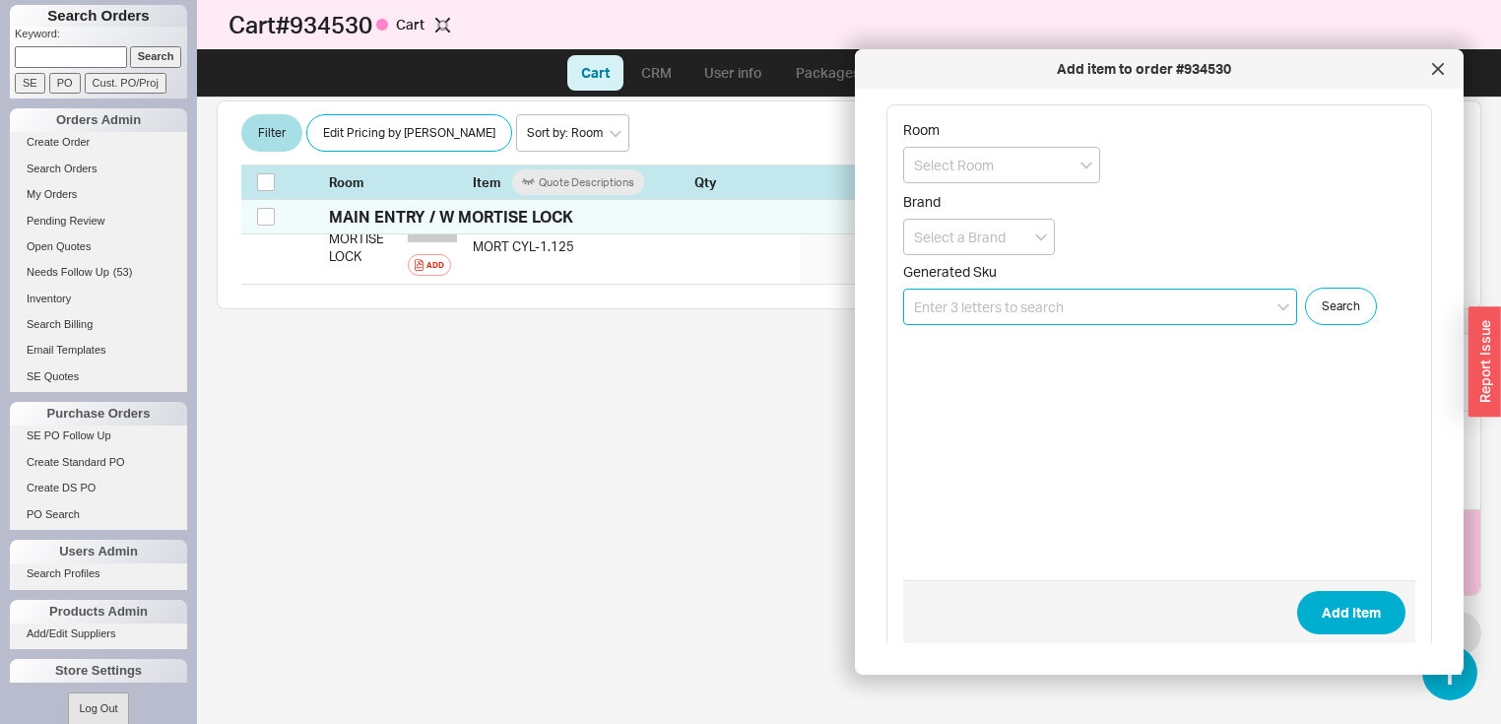
click at [1081, 303] on input at bounding box center [1100, 307] width 394 height 36
click at [1028, 155] on input at bounding box center [1001, 165] width 197 height 36
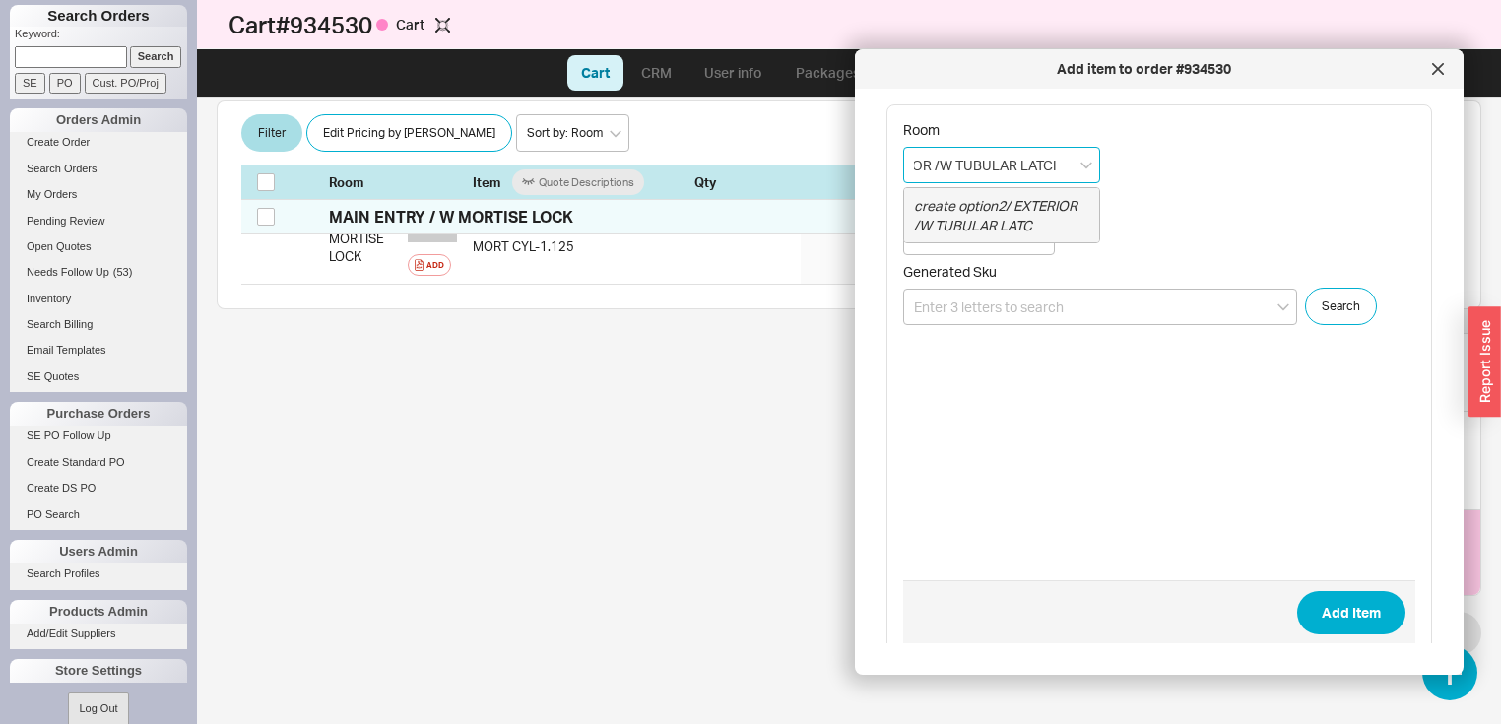
scroll to position [0, 73]
type input "2/ EXTERIOR /W TUBULAR LATCH"
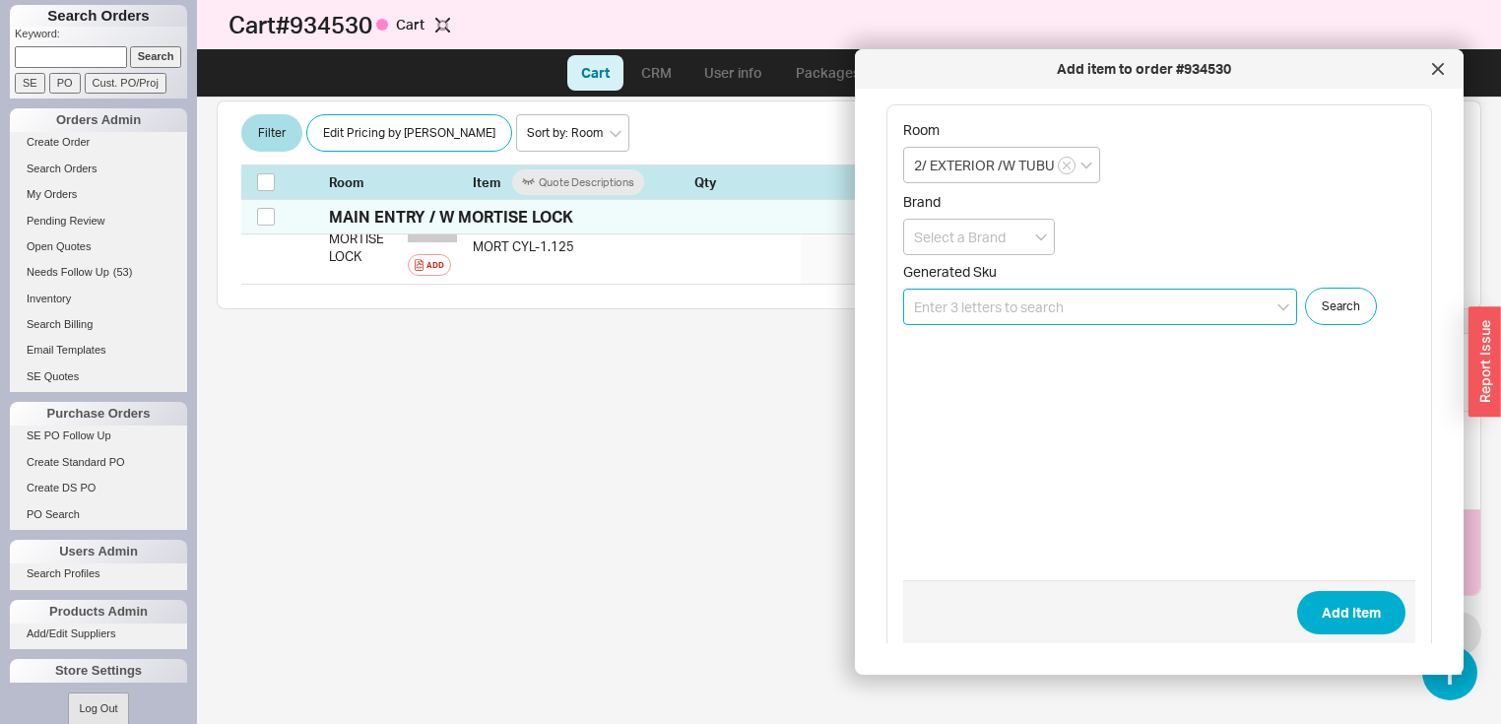
click at [1080, 304] on input at bounding box center [1100, 307] width 394 height 36
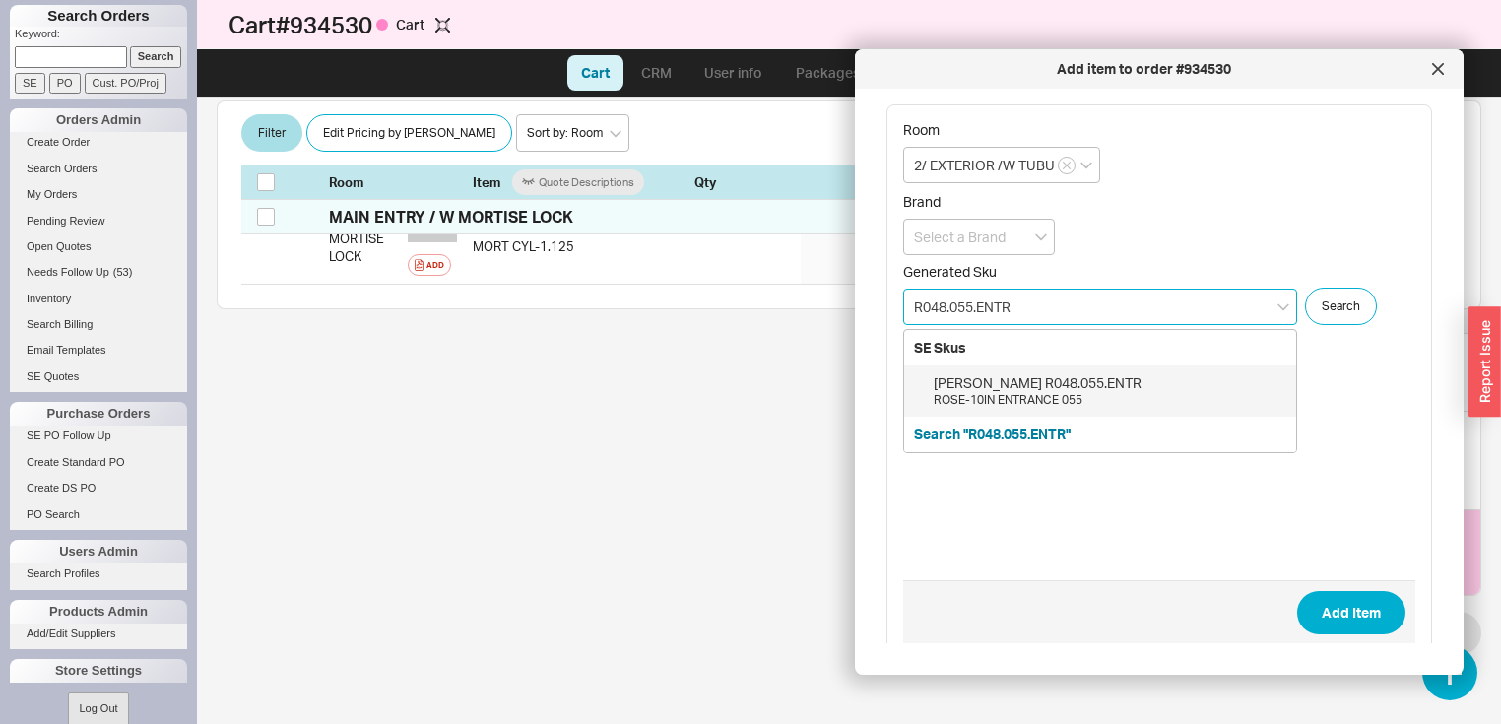
click at [1053, 378] on div "Baldwin R048.055.ENTR" at bounding box center [1109, 383] width 353 height 20
type input "R048.055.ENTR"
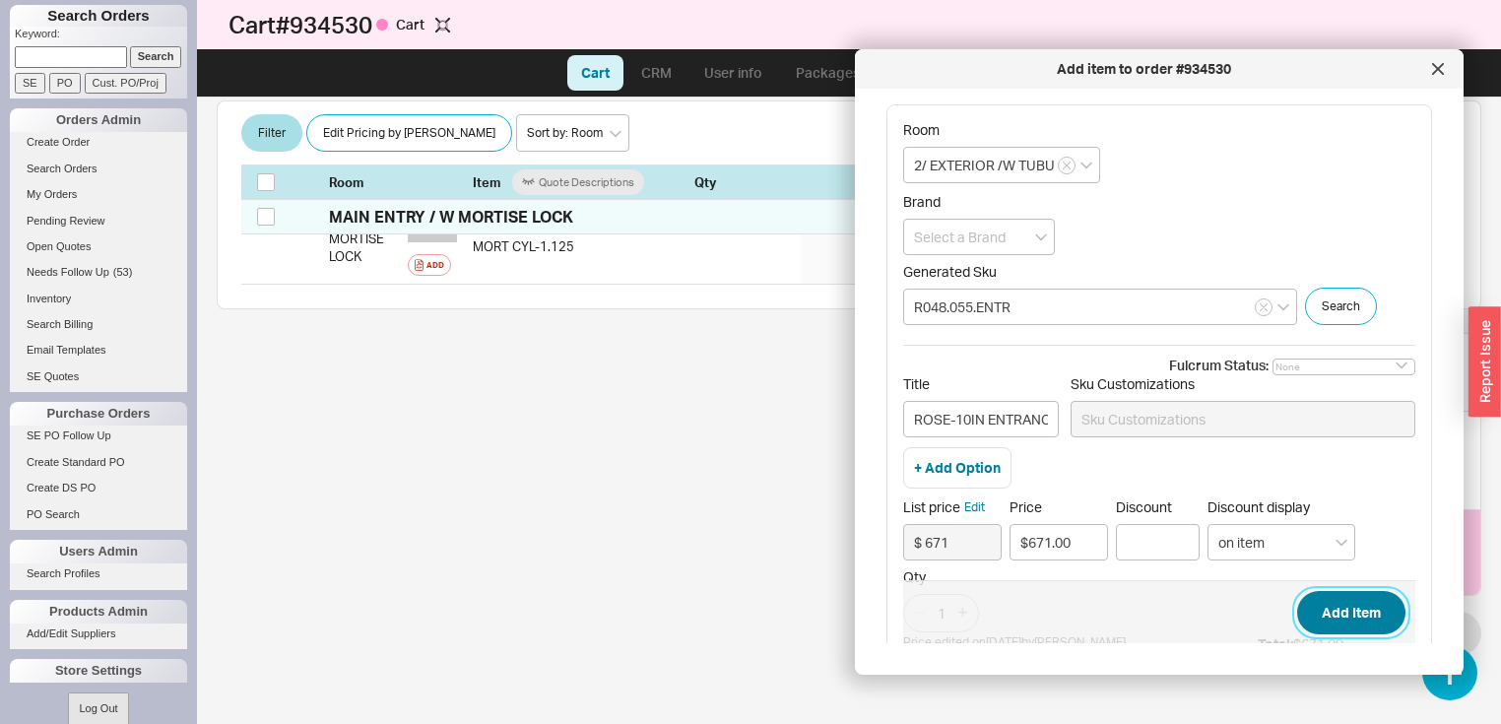
click at [1360, 620] on button "Add Item" at bounding box center [1351, 612] width 108 height 43
click at [1040, 236] on icon "open menu" at bounding box center [1041, 237] width 12 height 8
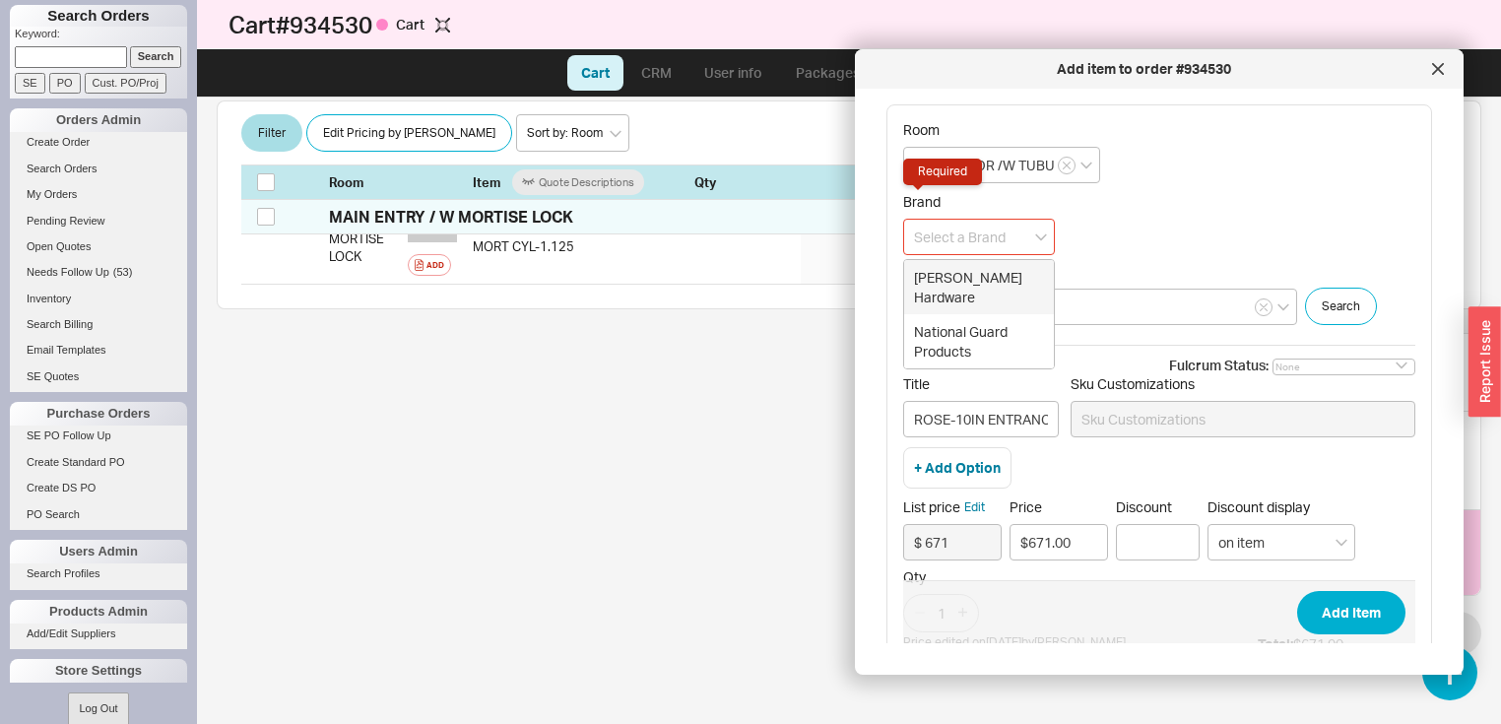
click at [975, 280] on div "Baldwin Hardware" at bounding box center [979, 287] width 150 height 54
type input "Baldwin Hardware"
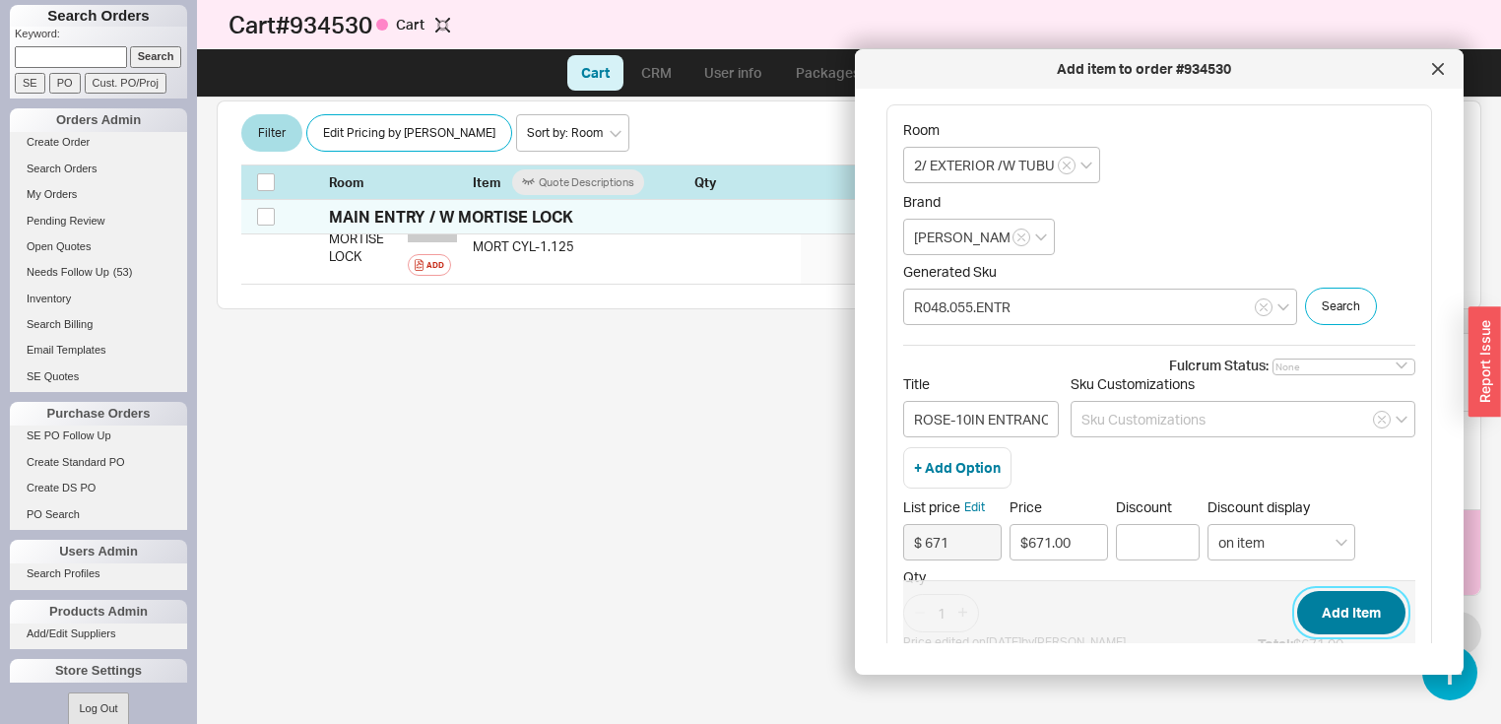
click at [1348, 610] on button "Add Item" at bounding box center [1351, 612] width 108 height 43
type input "2/ EXTERIOR /W TUBULAR LATCH"
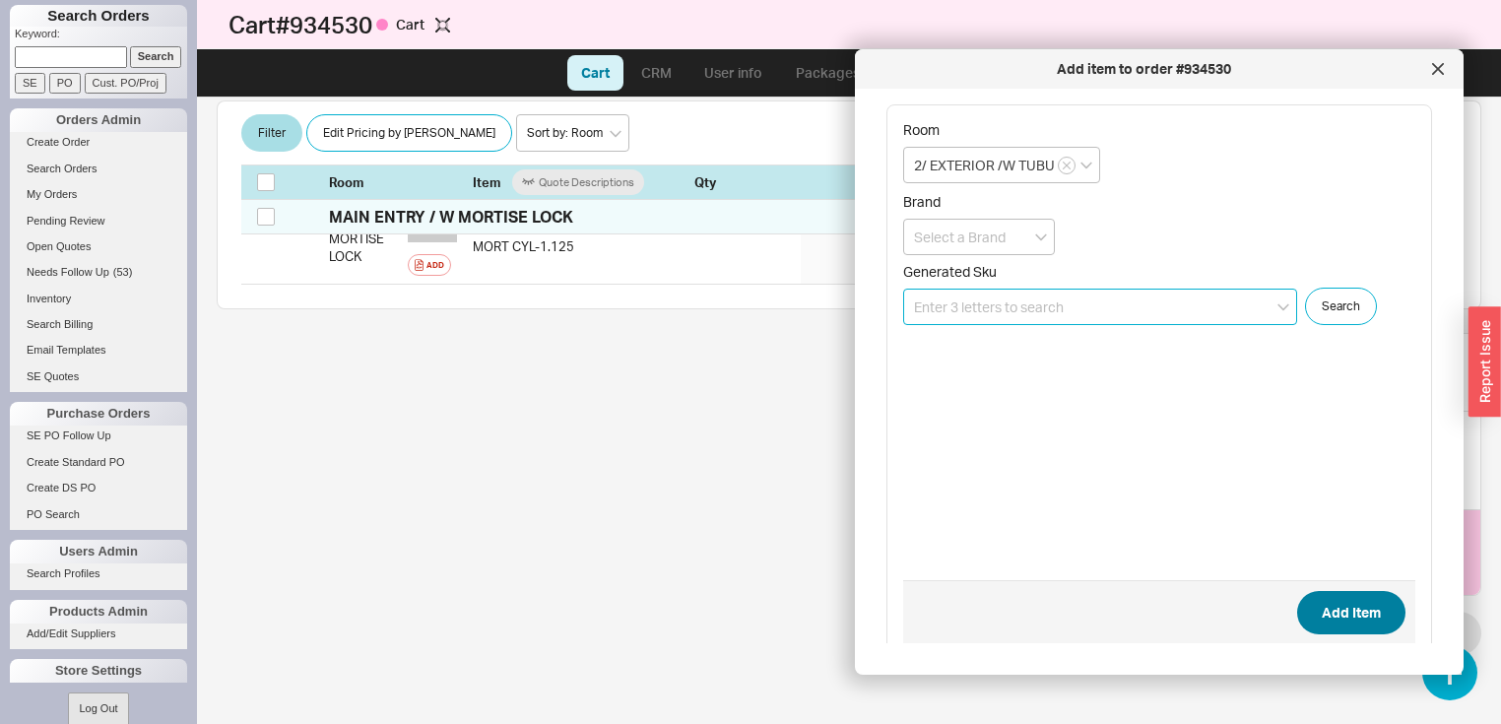
scroll to position [642, 0]
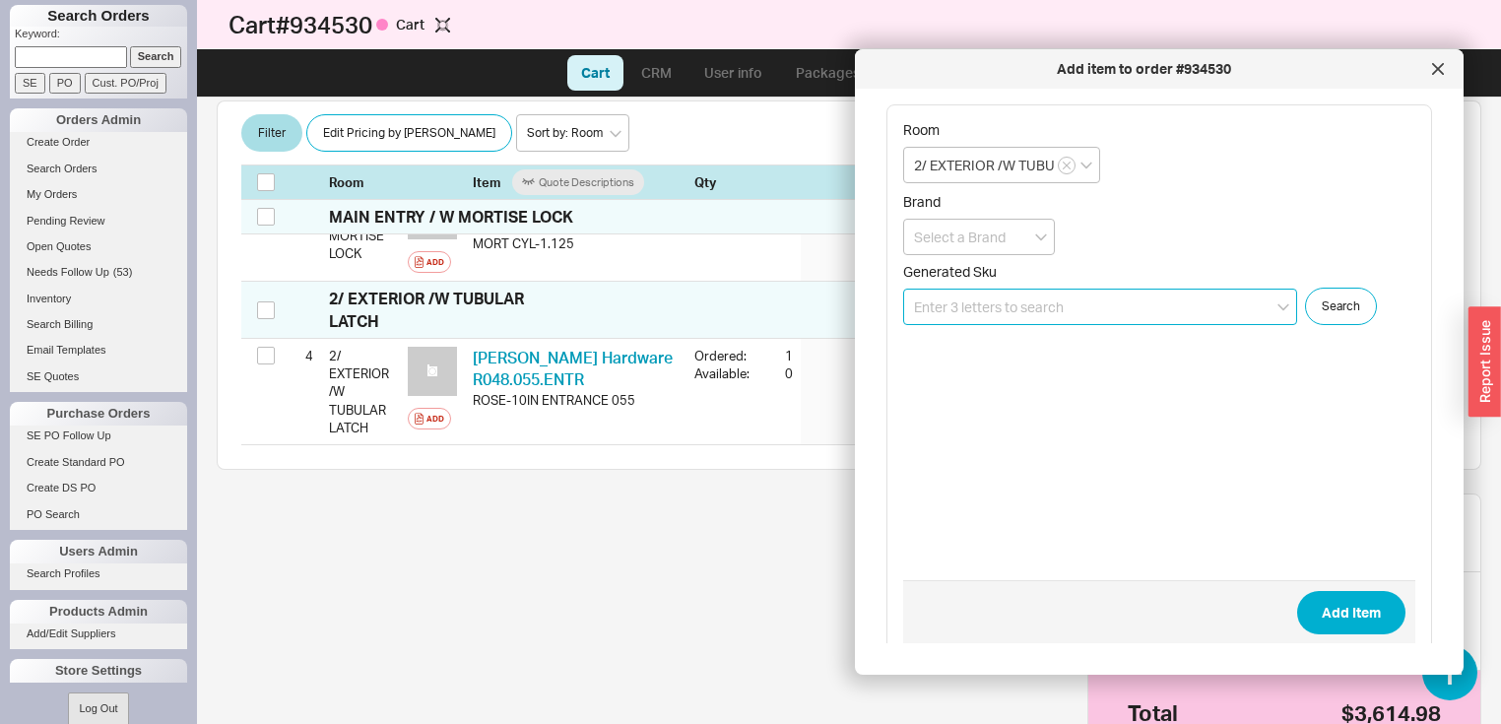
click at [1167, 304] on input at bounding box center [1100, 307] width 394 height 36
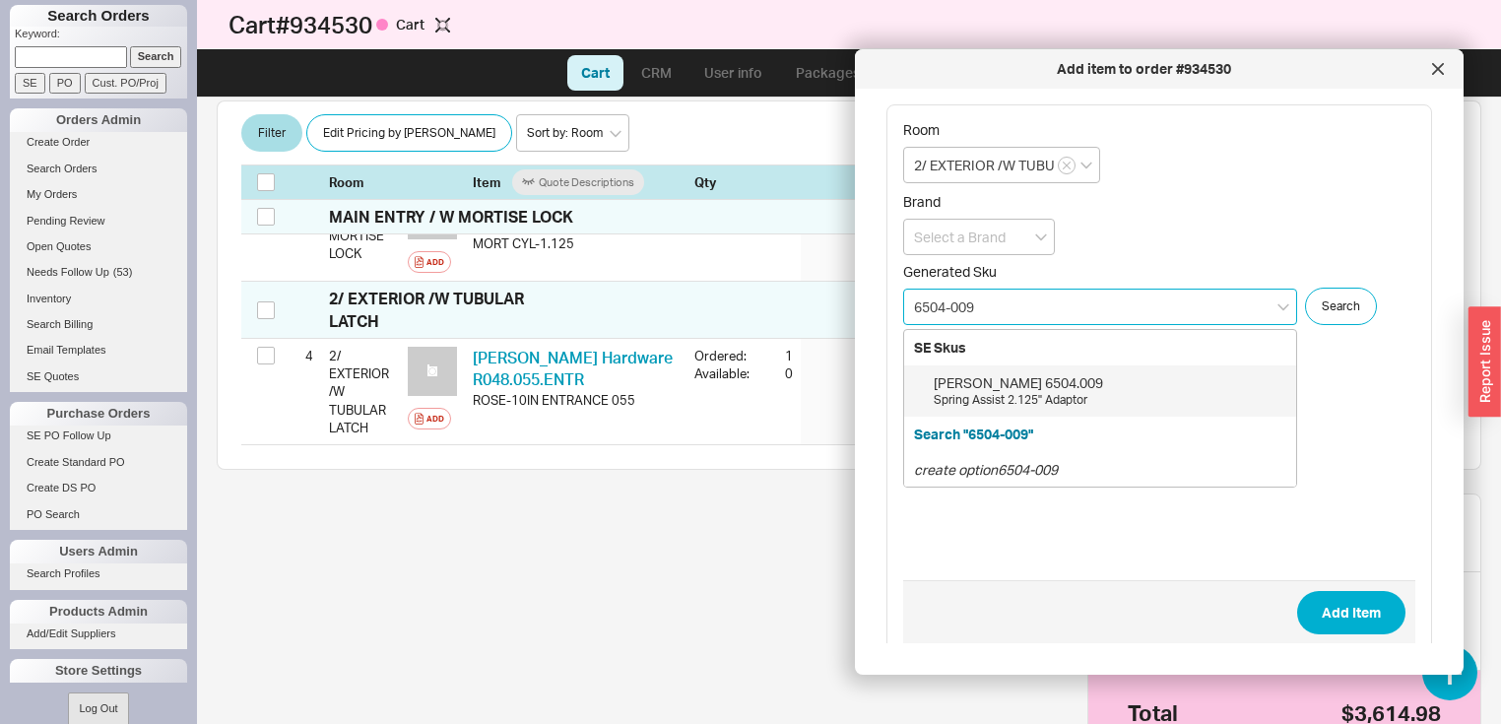
click at [1002, 401] on div "Spring Assist 2.125" Adaptor" at bounding box center [1109, 400] width 353 height 17
type input "6504.009"
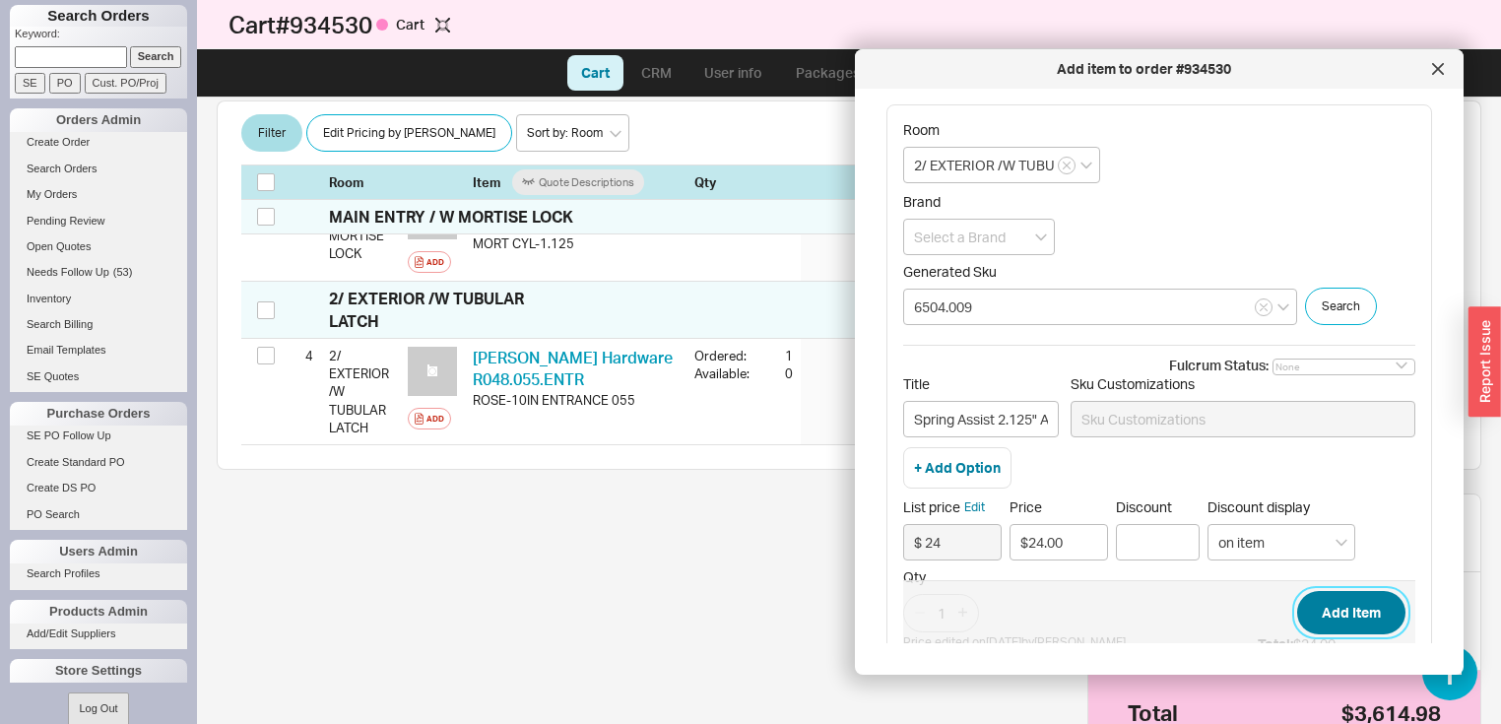
click at [1359, 618] on button "Add Item" at bounding box center [1351, 612] width 108 height 43
click at [1038, 239] on icon "open menu" at bounding box center [1041, 237] width 12 height 8
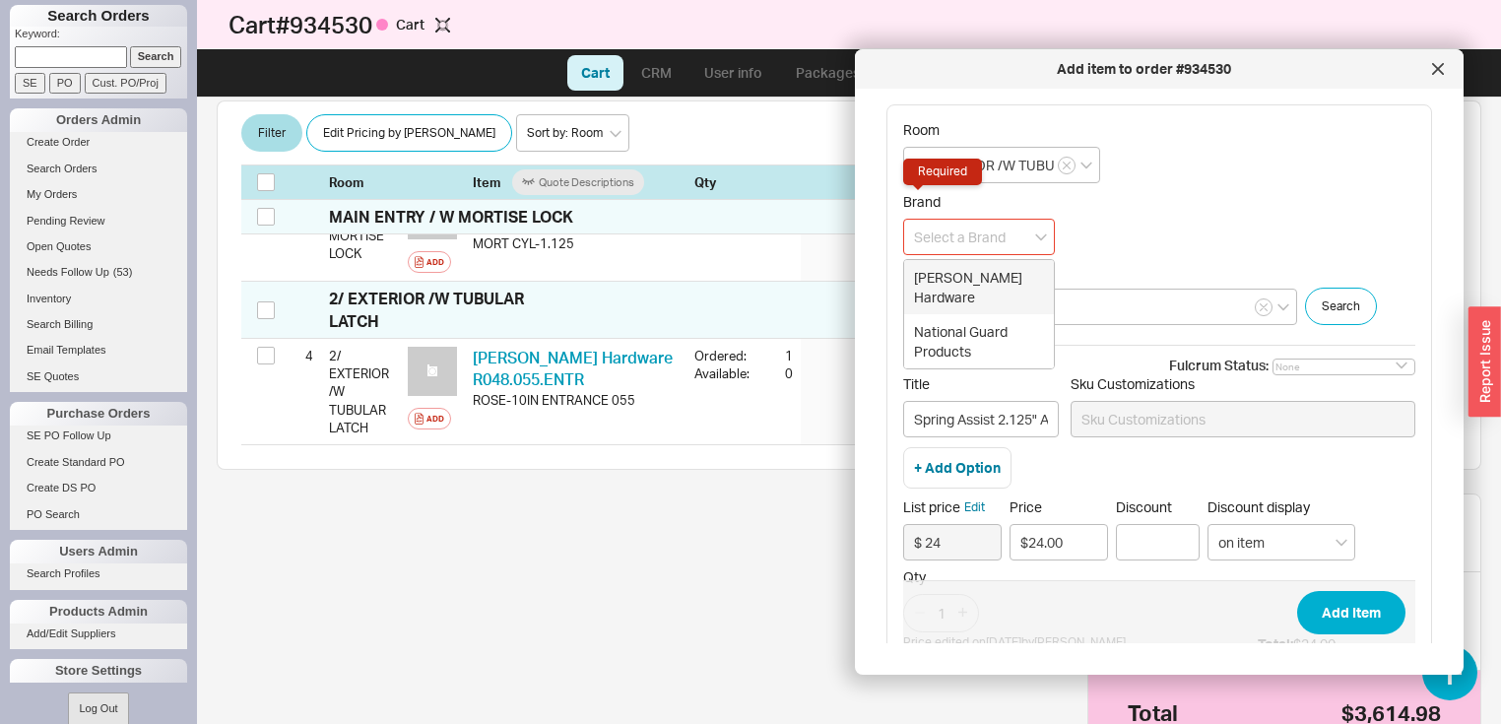
click at [990, 273] on div "Baldwin Hardware" at bounding box center [979, 287] width 150 height 54
type input "Baldwin Hardware"
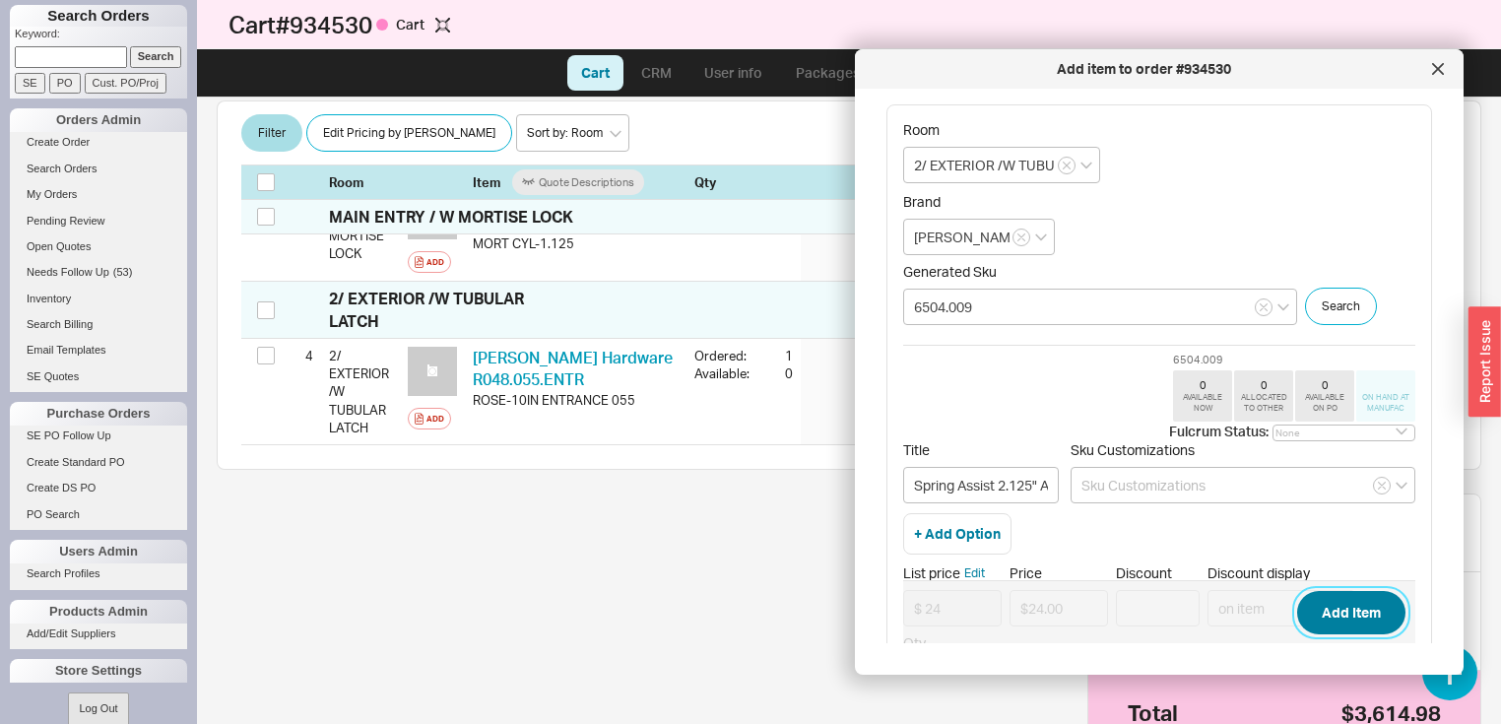
click at [1343, 618] on button "Add Item" at bounding box center [1351, 612] width 108 height 43
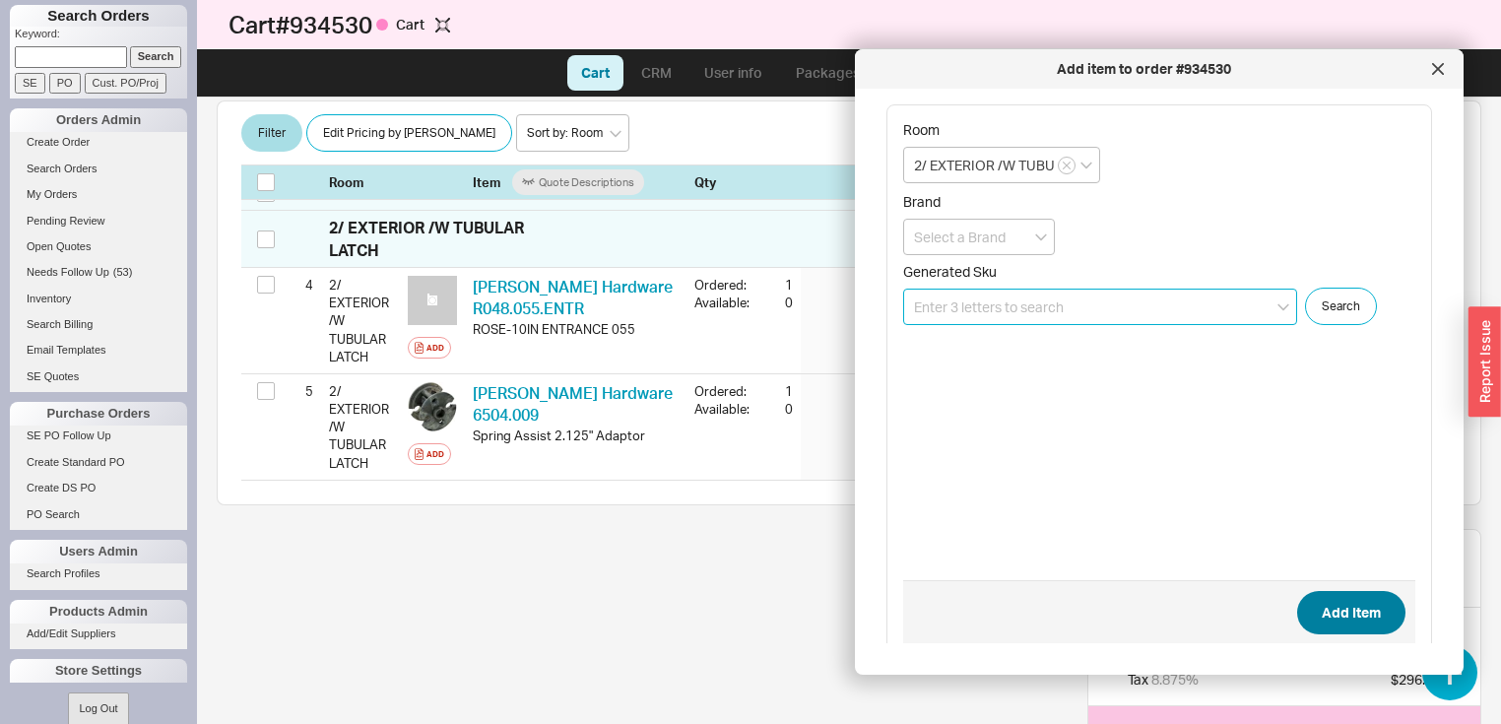
scroll to position [748, 0]
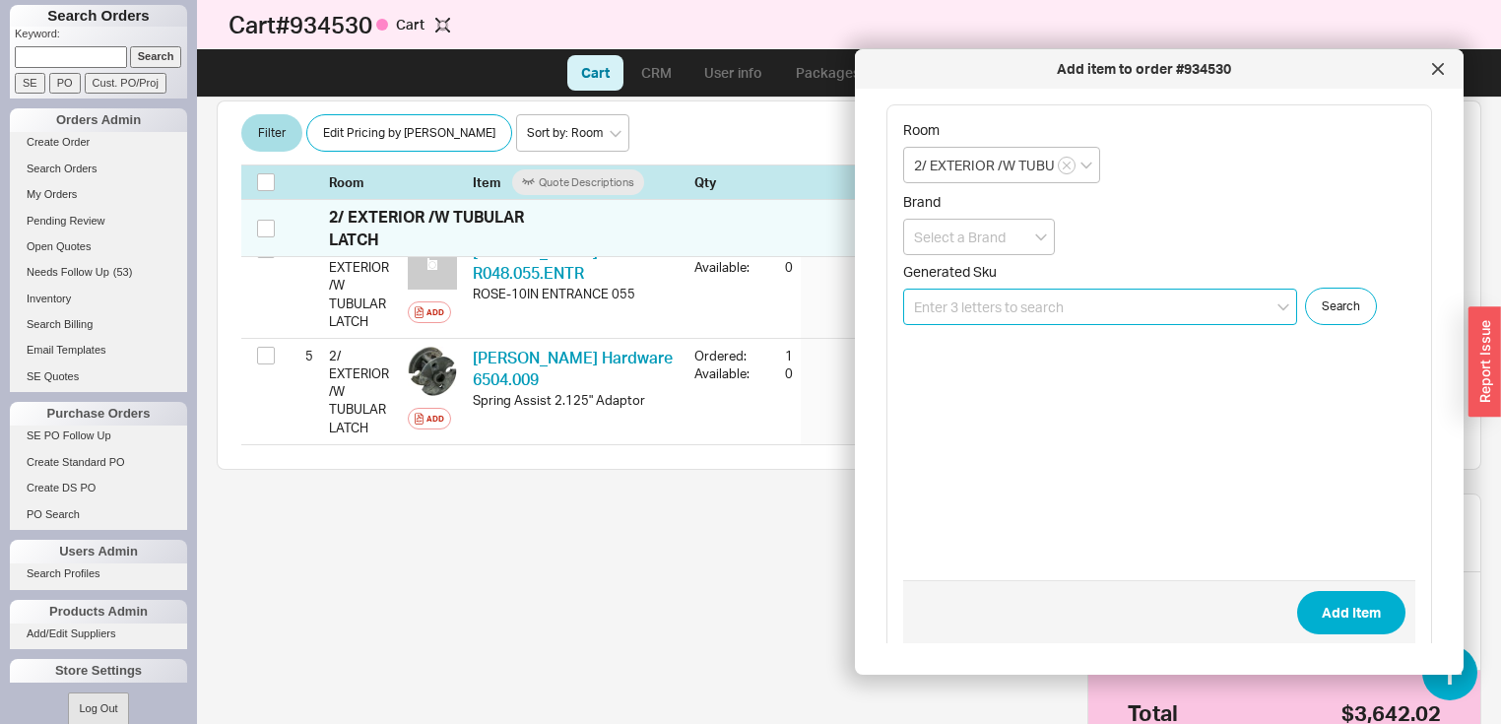
click at [1165, 311] on input at bounding box center [1100, 307] width 394 height 36
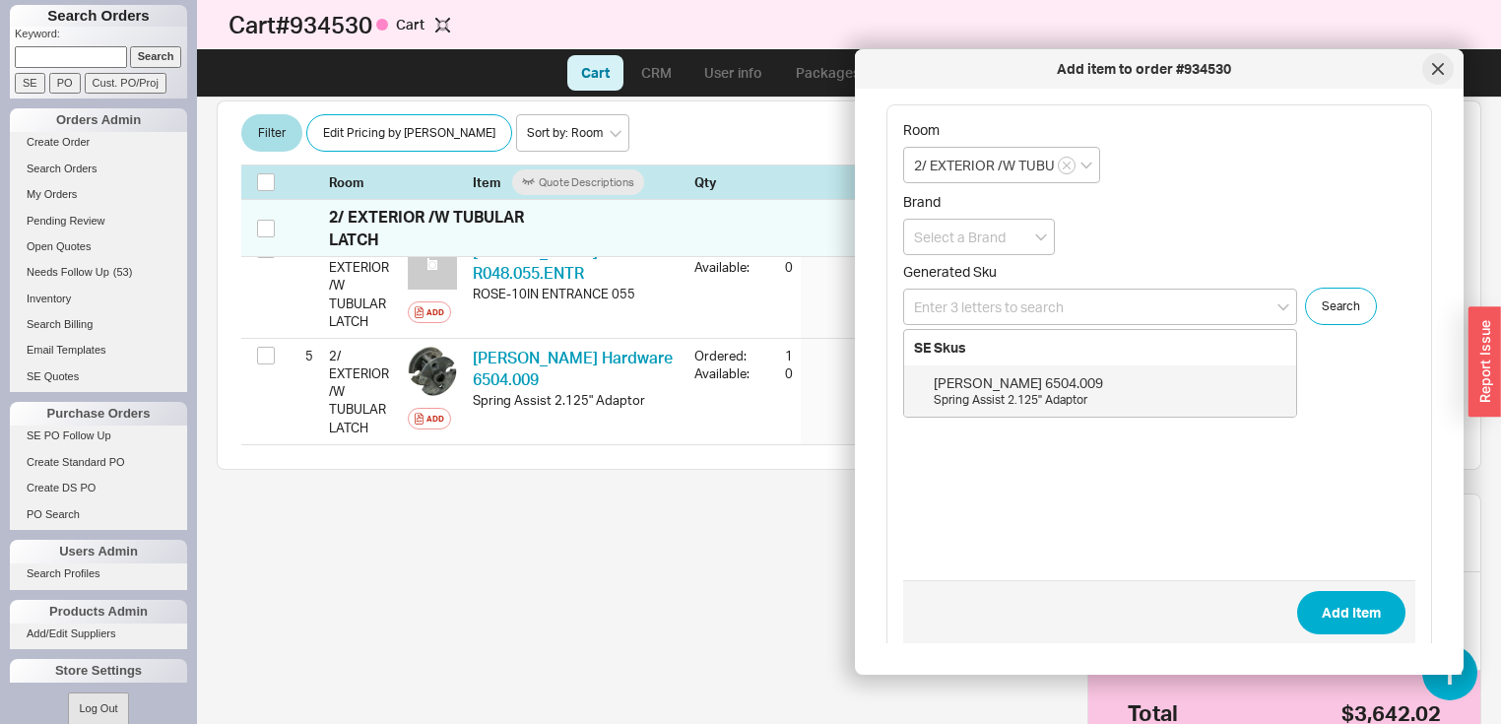
click at [1446, 72] on div at bounding box center [1438, 69] width 32 height 32
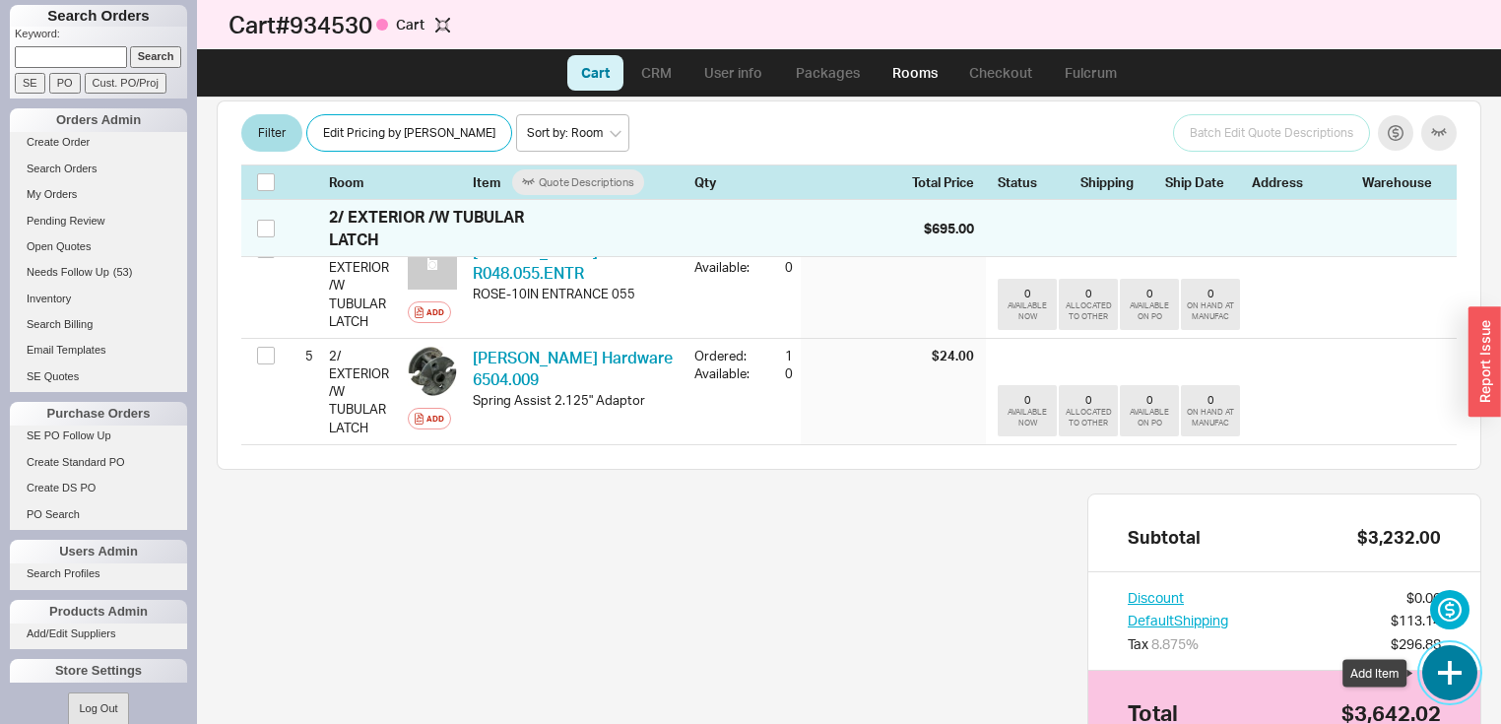
click at [1451, 668] on button "button" at bounding box center [1449, 672] width 55 height 55
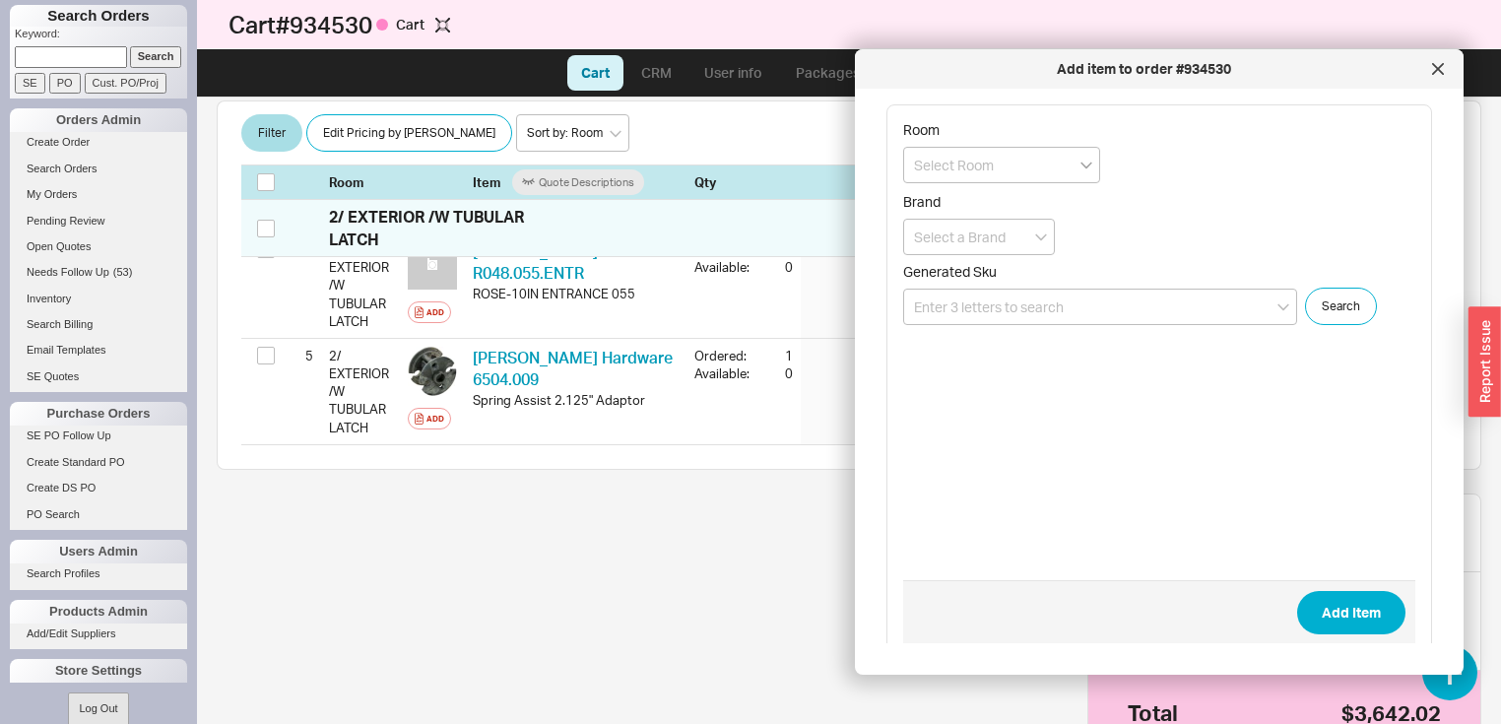
click at [1084, 165] on icon "open menu" at bounding box center [1086, 165] width 12 height 7
click at [1146, 299] on input at bounding box center [1100, 307] width 394 height 36
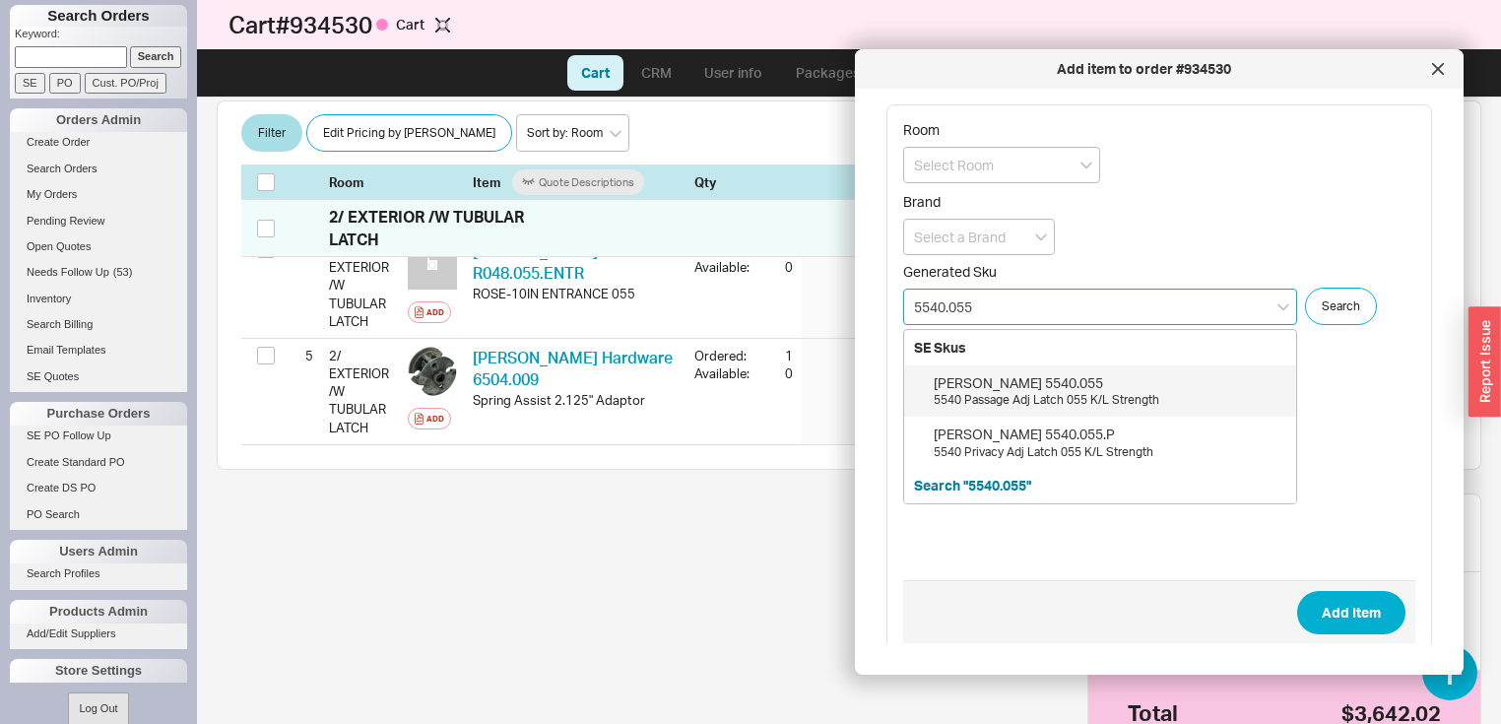
click at [1023, 392] on div "5540 Passage Adj Latch 055 K/L Strength" at bounding box center [1109, 400] width 353 height 17
type input "5540.055"
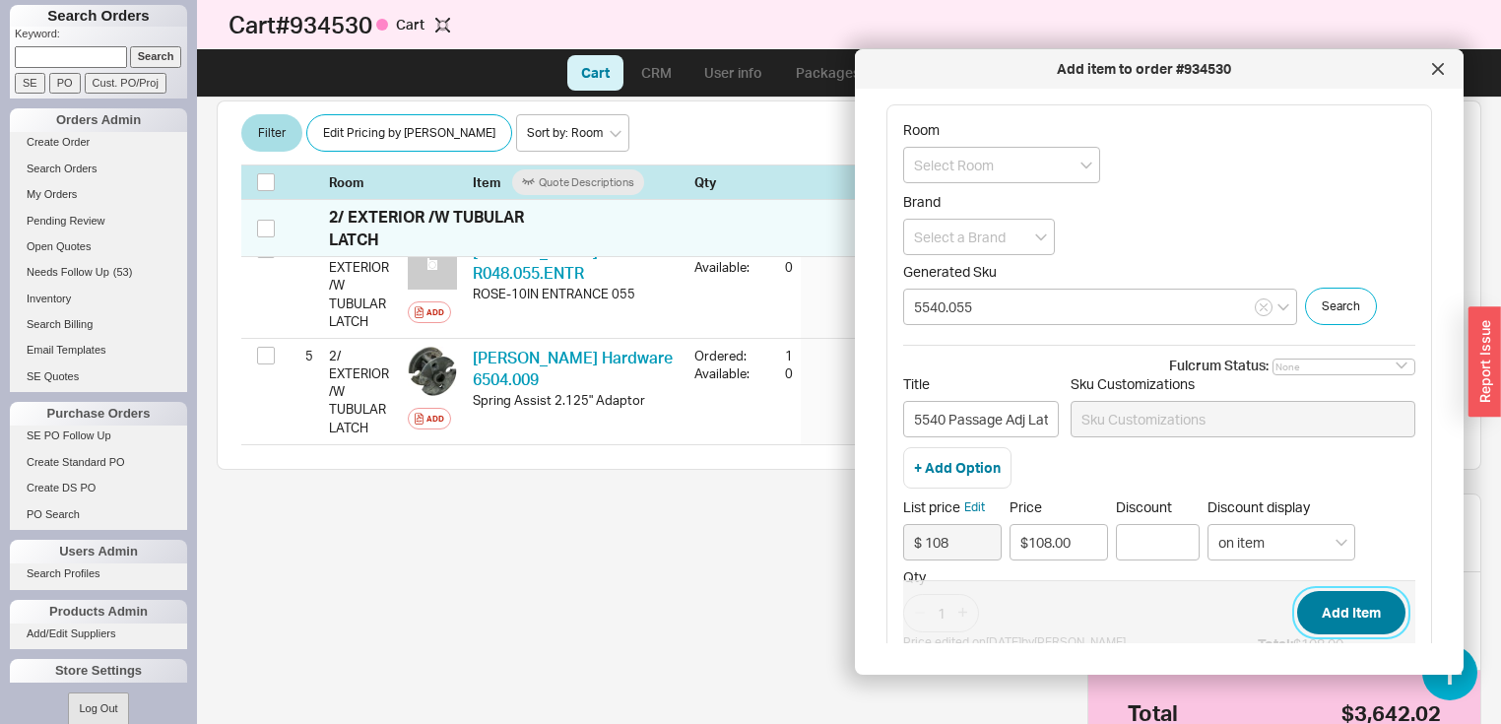
click at [1316, 614] on button "Add Item" at bounding box center [1351, 612] width 108 height 43
click at [1041, 237] on icon "open menu" at bounding box center [1041, 237] width 12 height 7
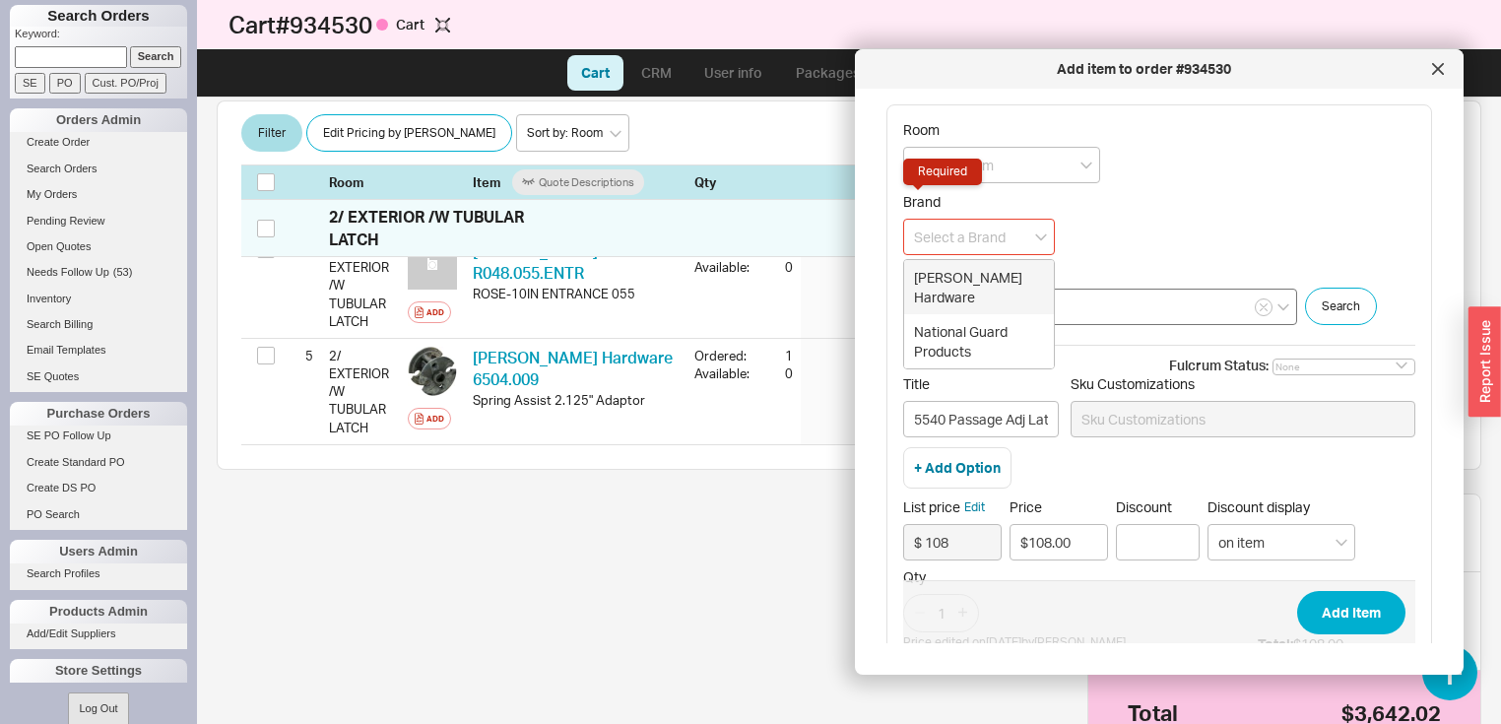
drag, startPoint x: 1001, startPoint y: 273, endPoint x: 1040, endPoint y: 289, distance: 41.9
click at [1001, 272] on div "Baldwin Hardware" at bounding box center [979, 287] width 150 height 54
type input "Baldwin Hardware"
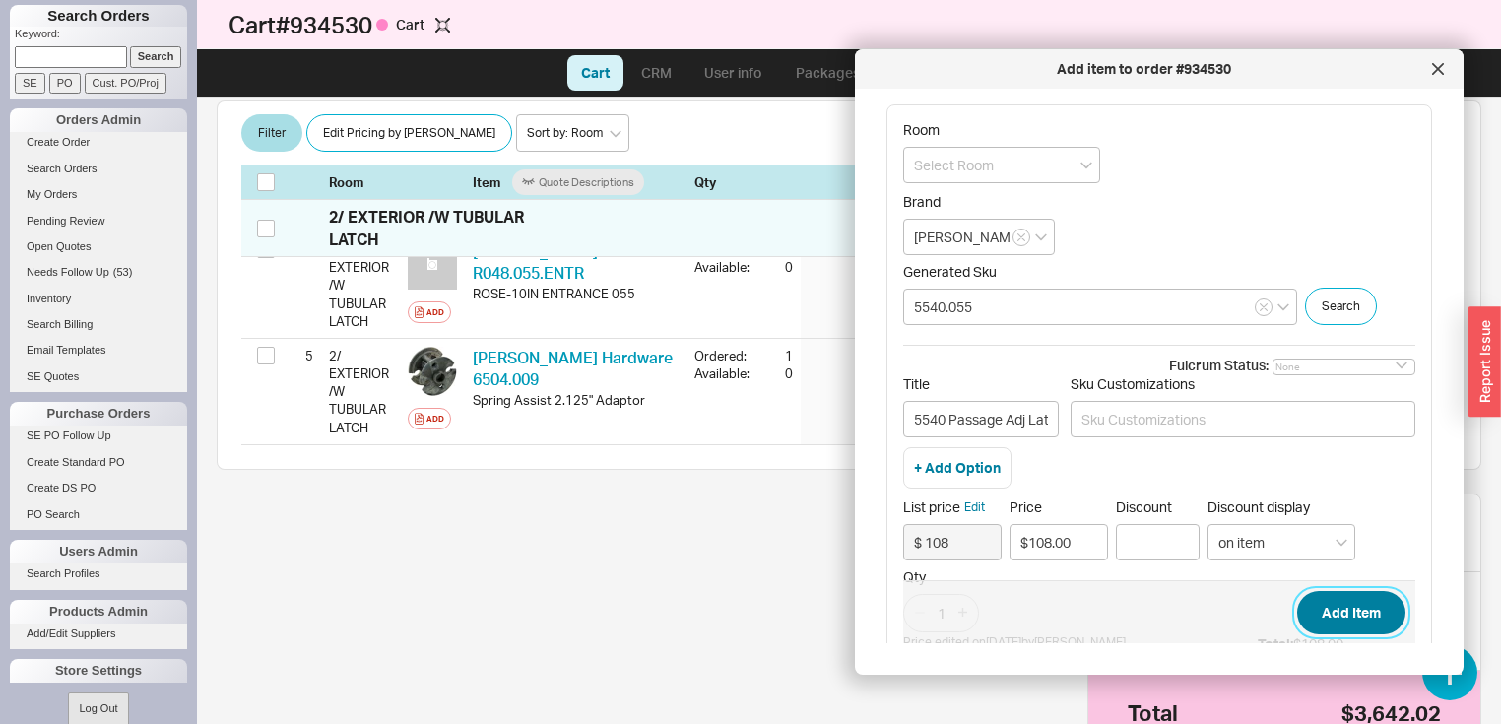
click at [1335, 604] on button "Add Item" at bounding box center [1351, 612] width 108 height 43
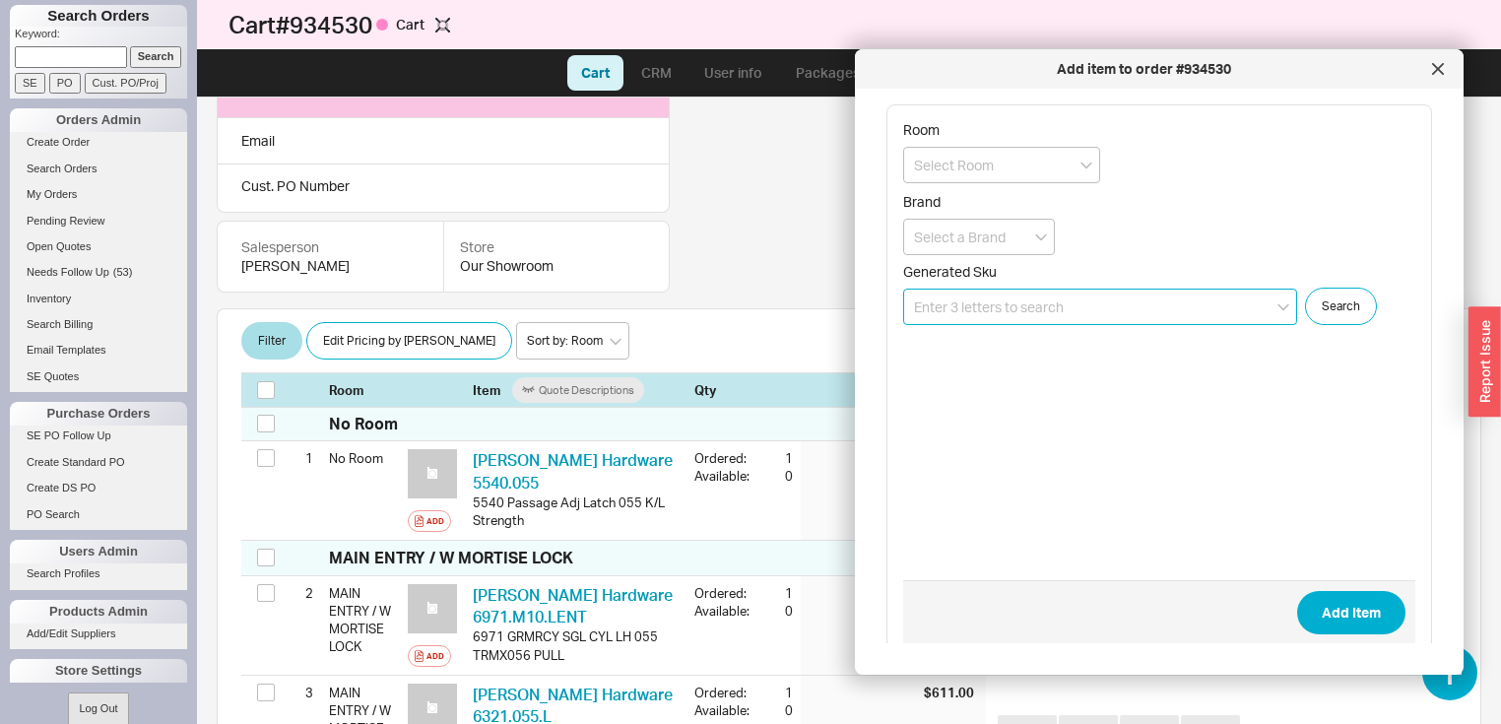
scroll to position [183, 0]
click at [1442, 67] on icon at bounding box center [1438, 69] width 12 height 12
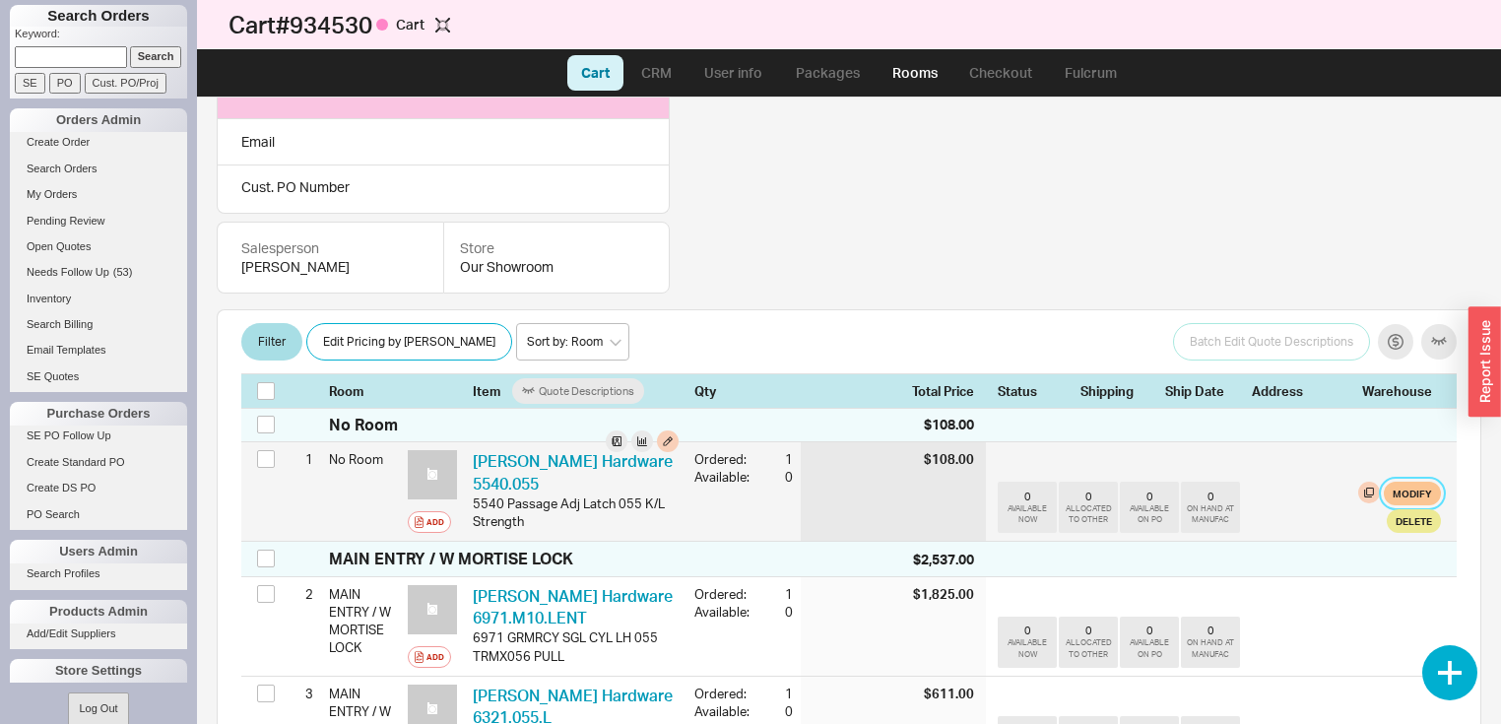
click at [1397, 492] on button "Modify" at bounding box center [1411, 494] width 57 height 24
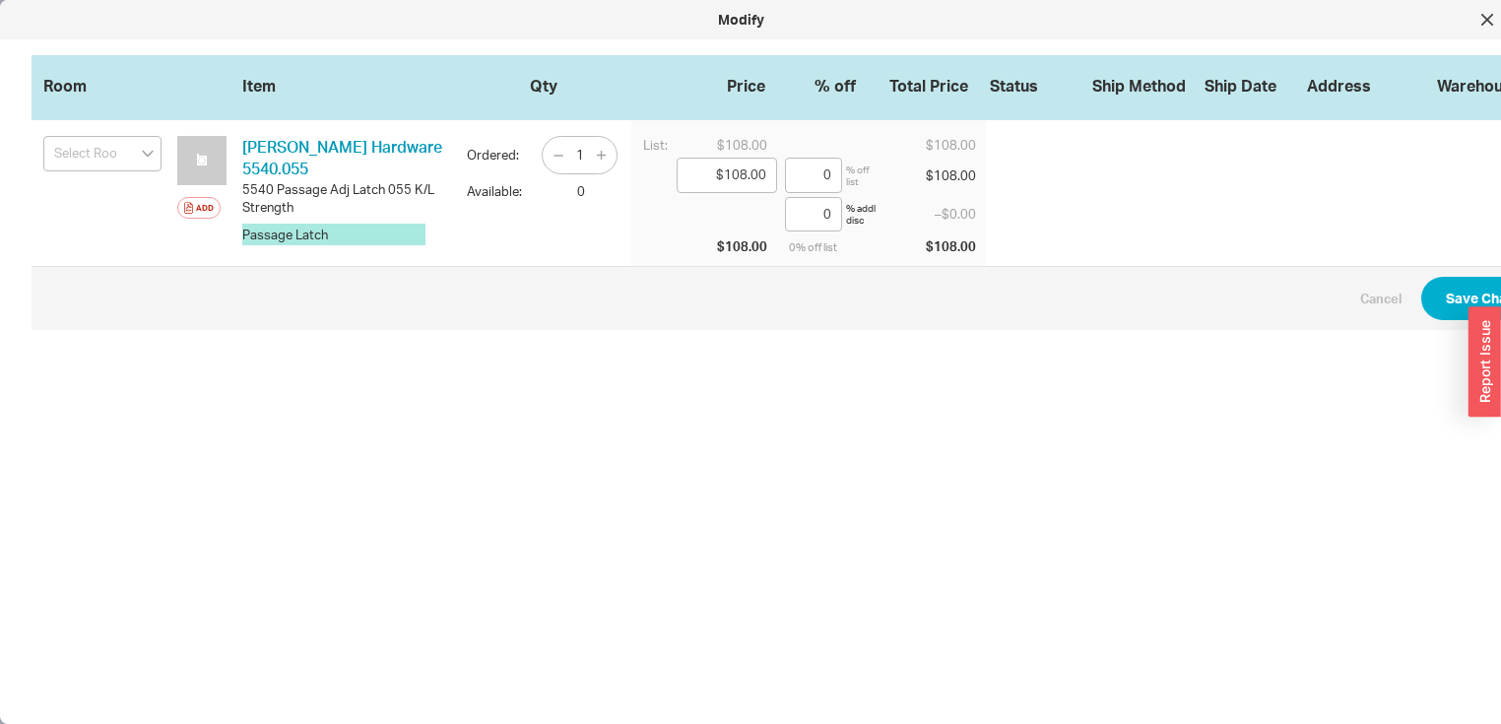
click at [149, 152] on icon "open menu" at bounding box center [148, 154] width 12 height 8
click at [106, 249] on div "2/ EXTERIOR /W TUBULAR LATCH" at bounding box center [102, 262] width 116 height 70
type input "2/ EXTERIOR /W TUBULAR LATCH"
click at [1440, 295] on button "Save Changes" at bounding box center [1492, 298] width 143 height 43
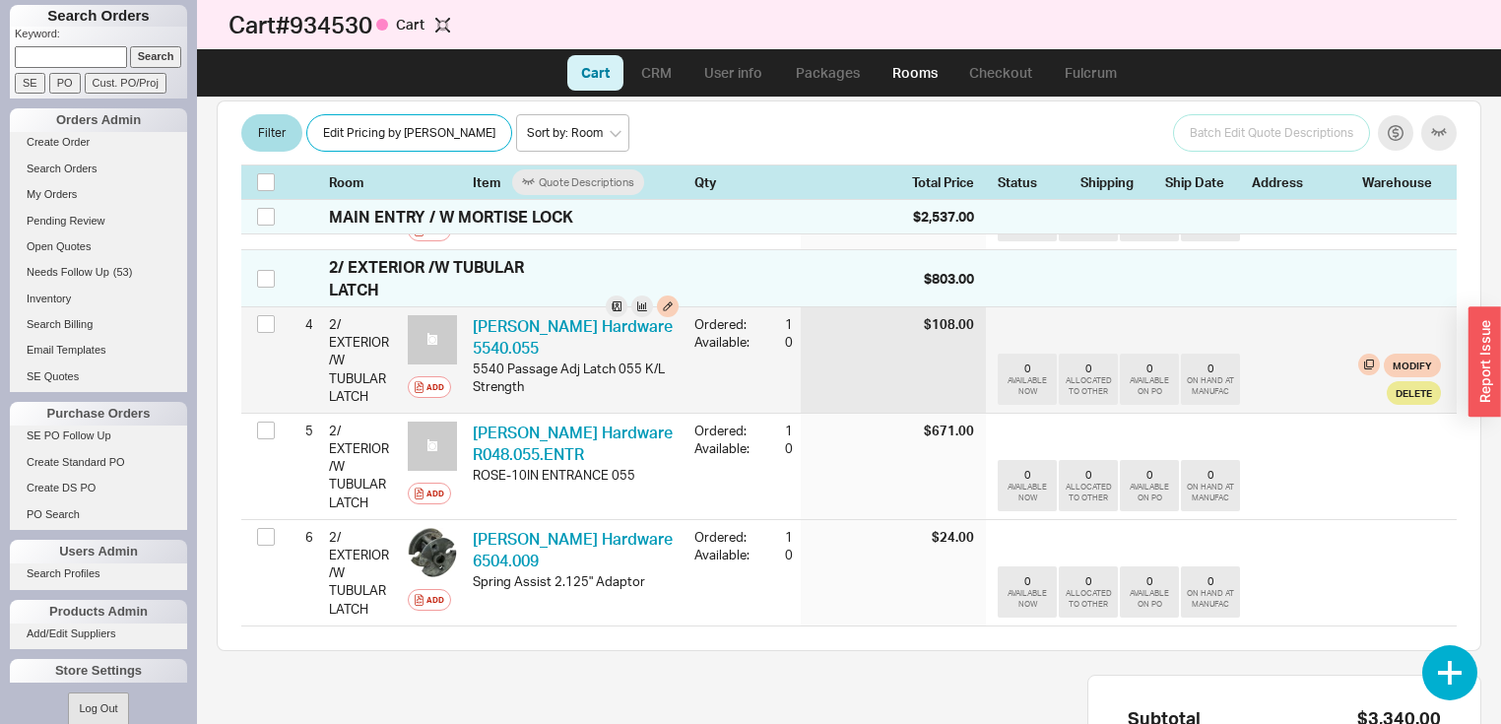
scroll to position [735, 0]
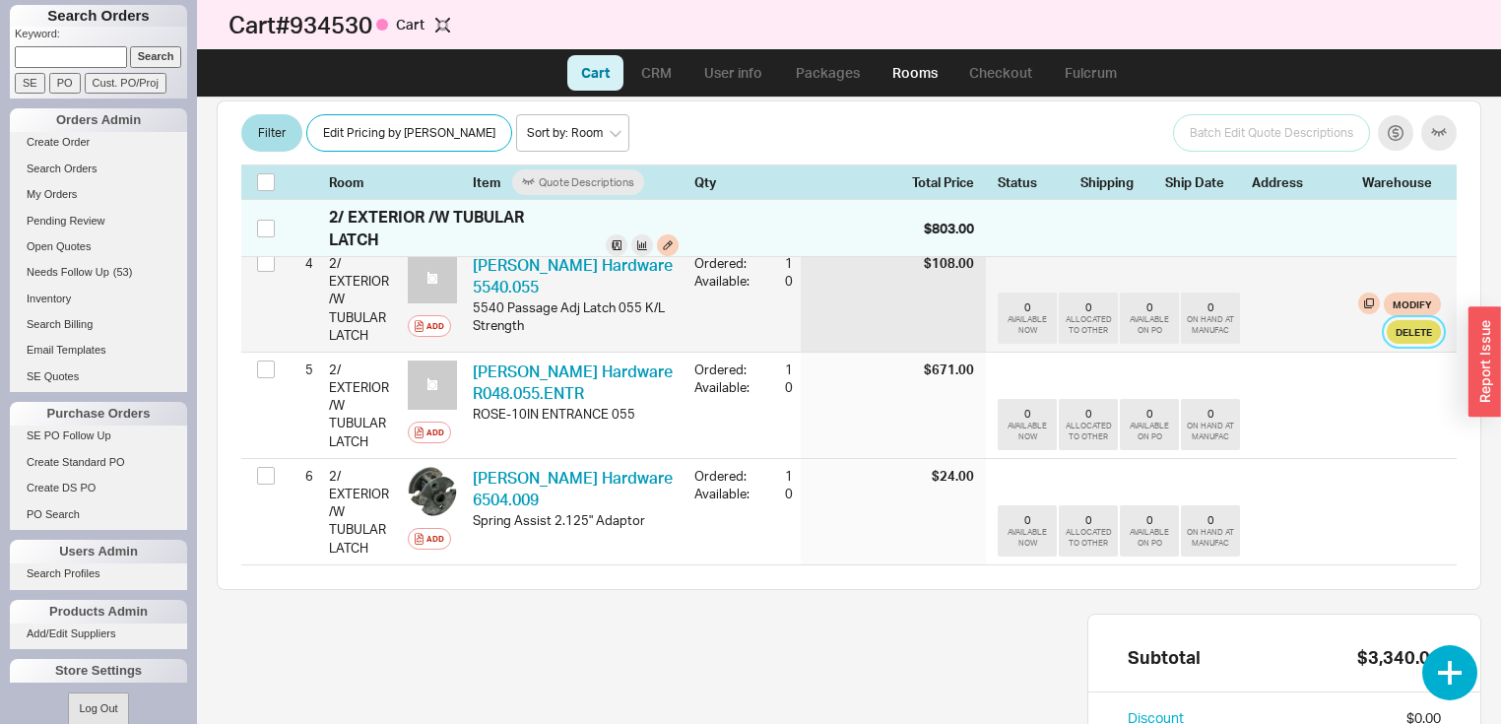
click at [1414, 344] on button "Delete" at bounding box center [1413, 332] width 54 height 24
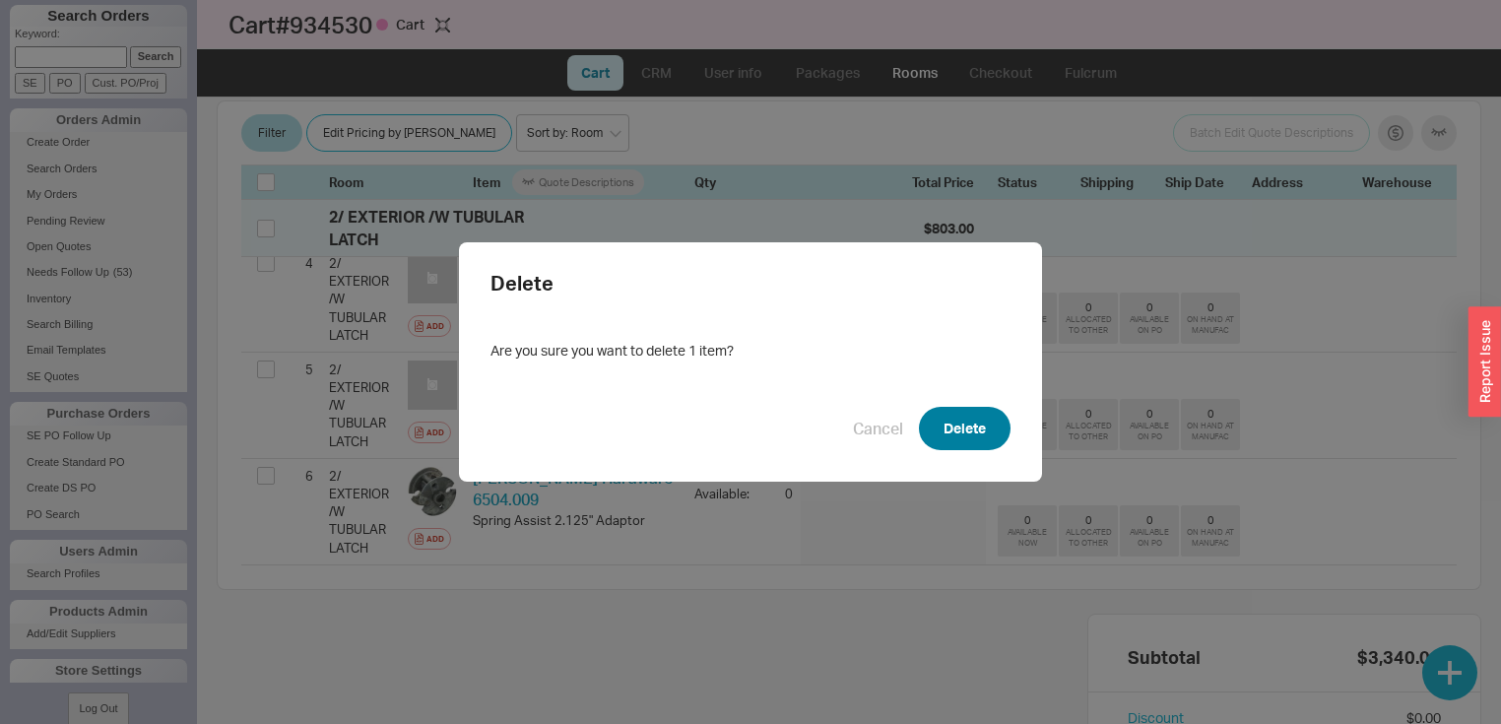
click at [975, 418] on button "Delete" at bounding box center [965, 428] width 92 height 43
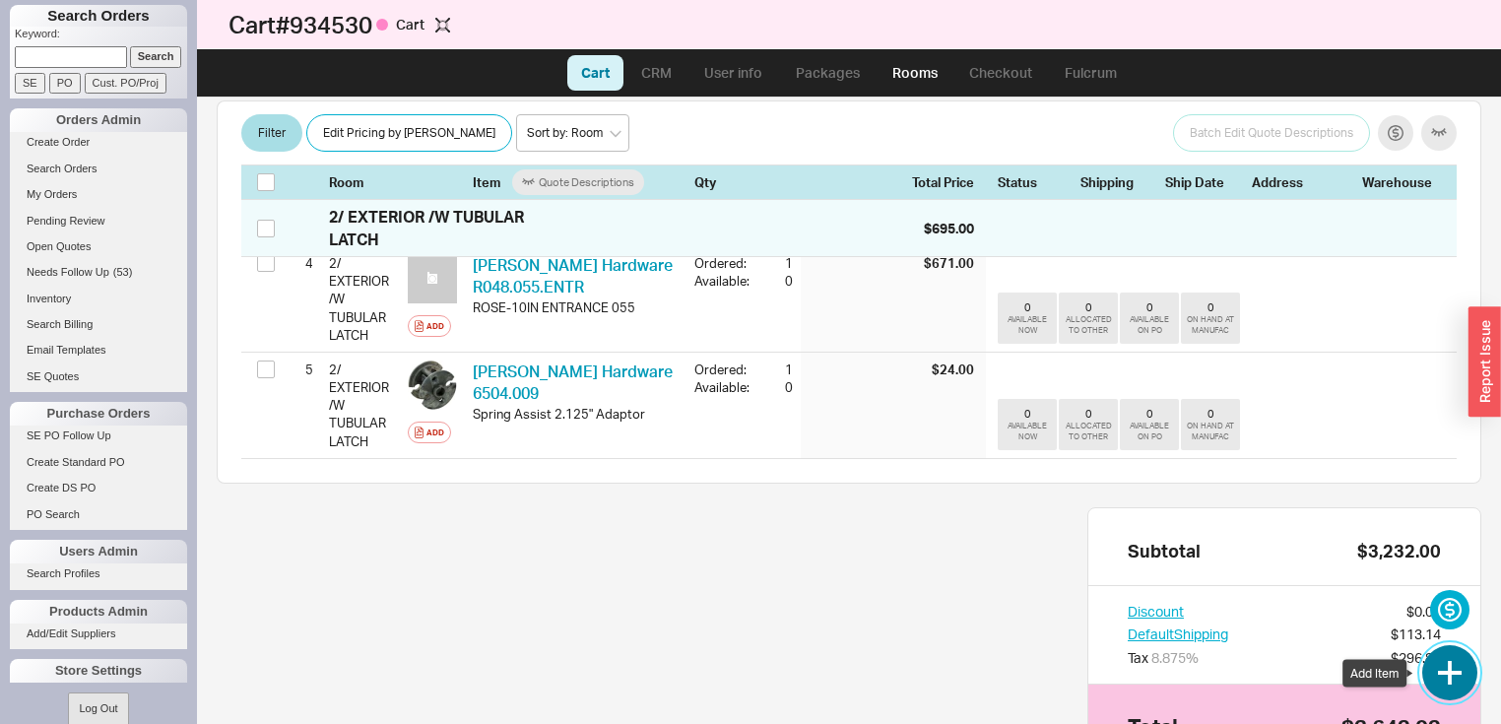
click at [1448, 666] on button "button" at bounding box center [1449, 672] width 55 height 55
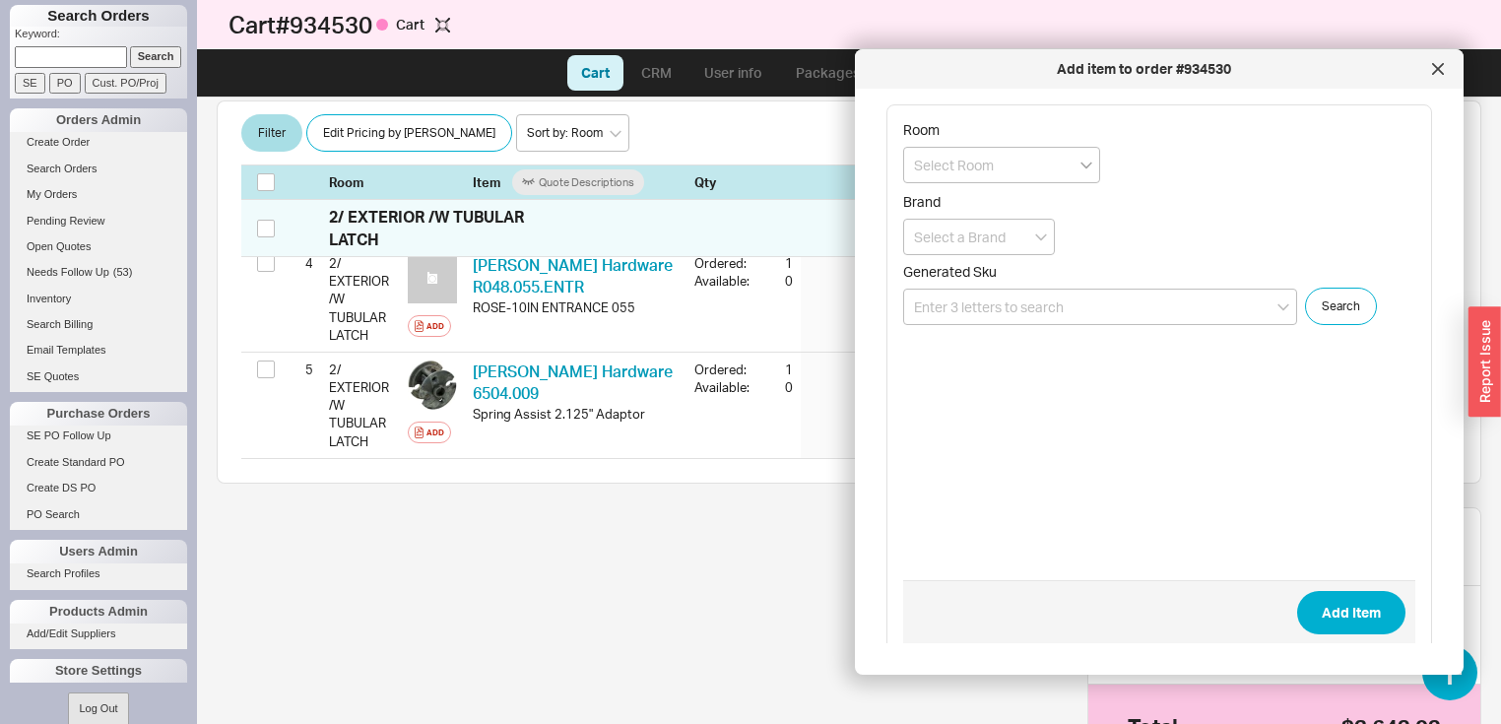
click at [1085, 164] on icon "open menu" at bounding box center [1086, 165] width 12 height 8
click at [965, 260] on div "2/ EXTERIOR /W TUBULAR LATCH" at bounding box center [1001, 269] width 195 height 54
type input "2/ EXTERIOR /W TUBULAR LATCH"
click at [1095, 303] on input at bounding box center [1100, 307] width 394 height 36
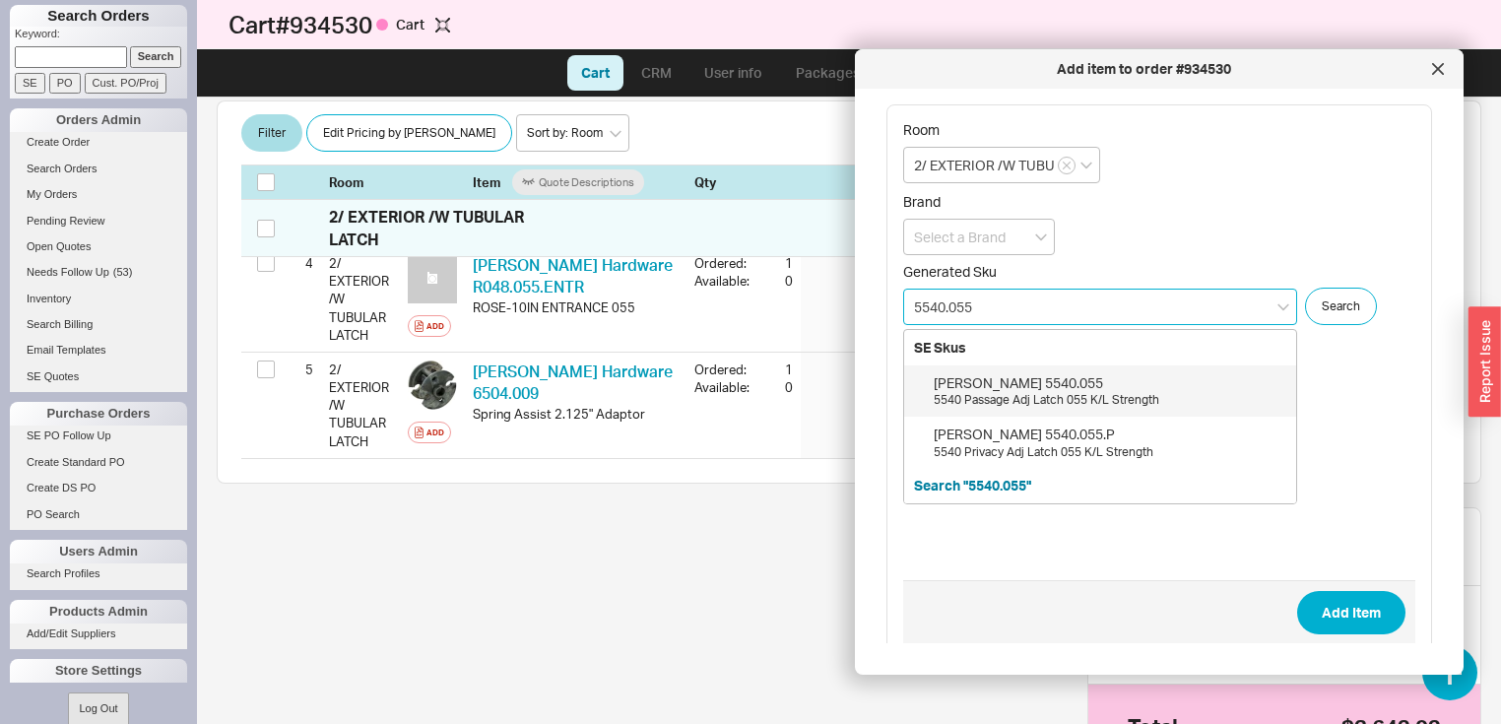
click at [1036, 388] on div "Baldwin 5540.055" at bounding box center [1109, 383] width 353 height 20
type input "5540.055"
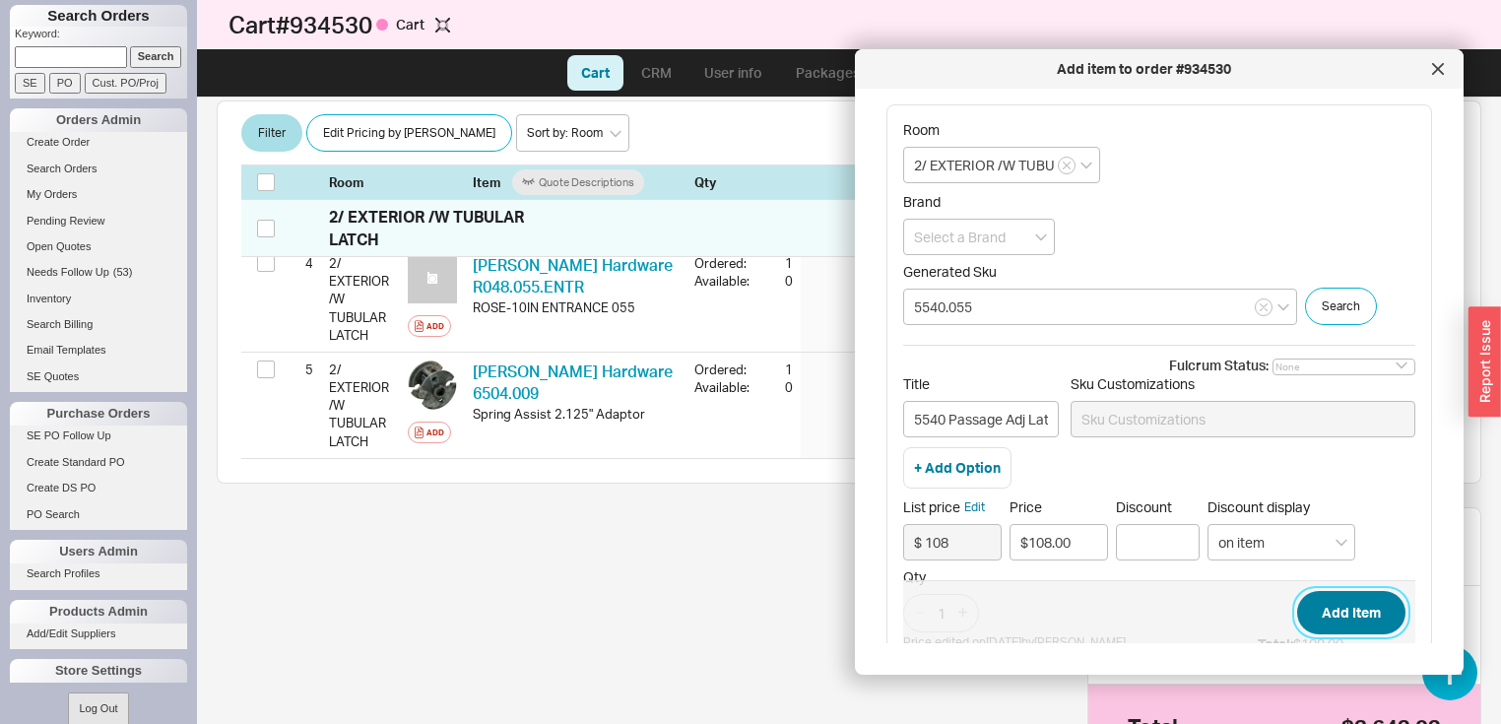
click at [1331, 613] on button "Add Item" at bounding box center [1351, 612] width 108 height 43
click at [1036, 240] on input at bounding box center [979, 237] width 152 height 36
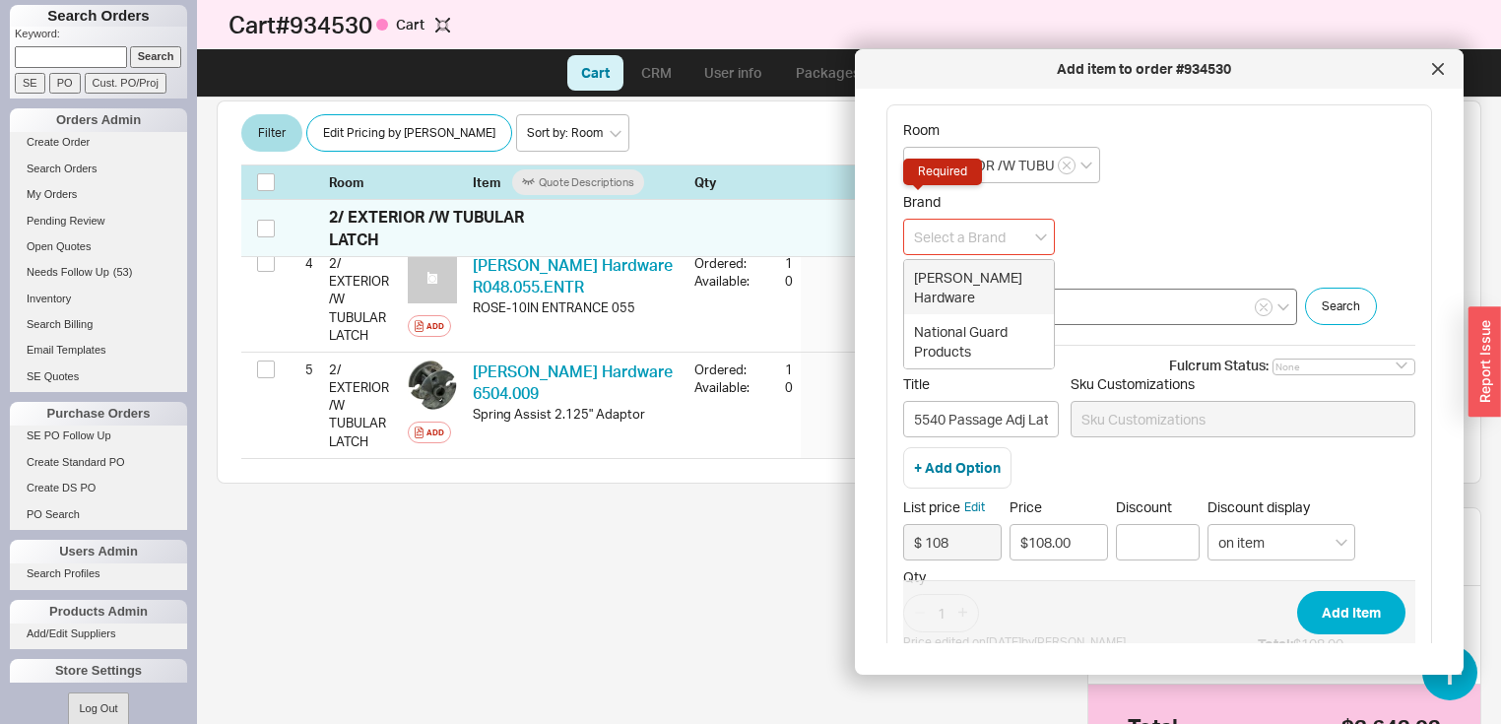
drag, startPoint x: 989, startPoint y: 275, endPoint x: 1010, endPoint y: 307, distance: 39.1
click at [989, 274] on div "Baldwin Hardware" at bounding box center [979, 287] width 150 height 54
type input "Baldwin Hardware"
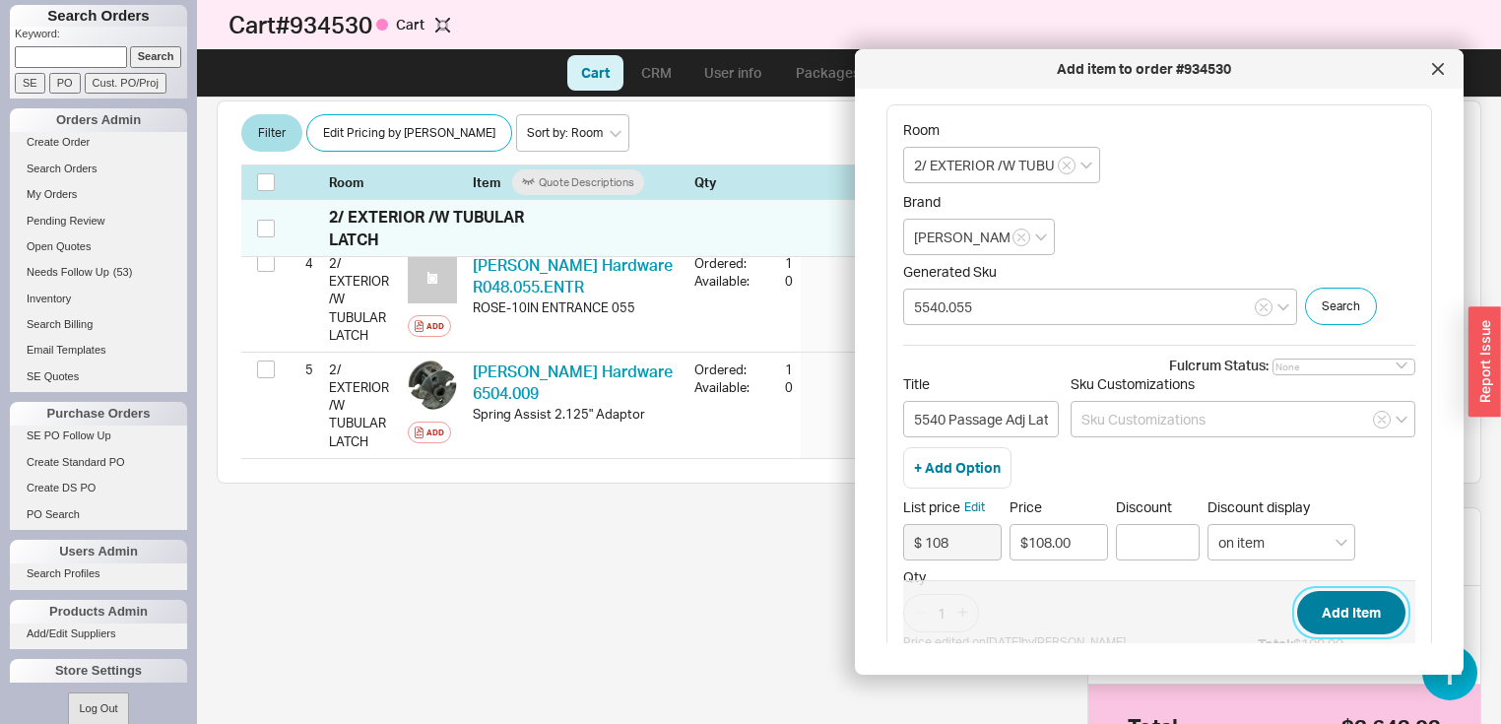
click at [1327, 612] on button "Add Item" at bounding box center [1351, 612] width 108 height 43
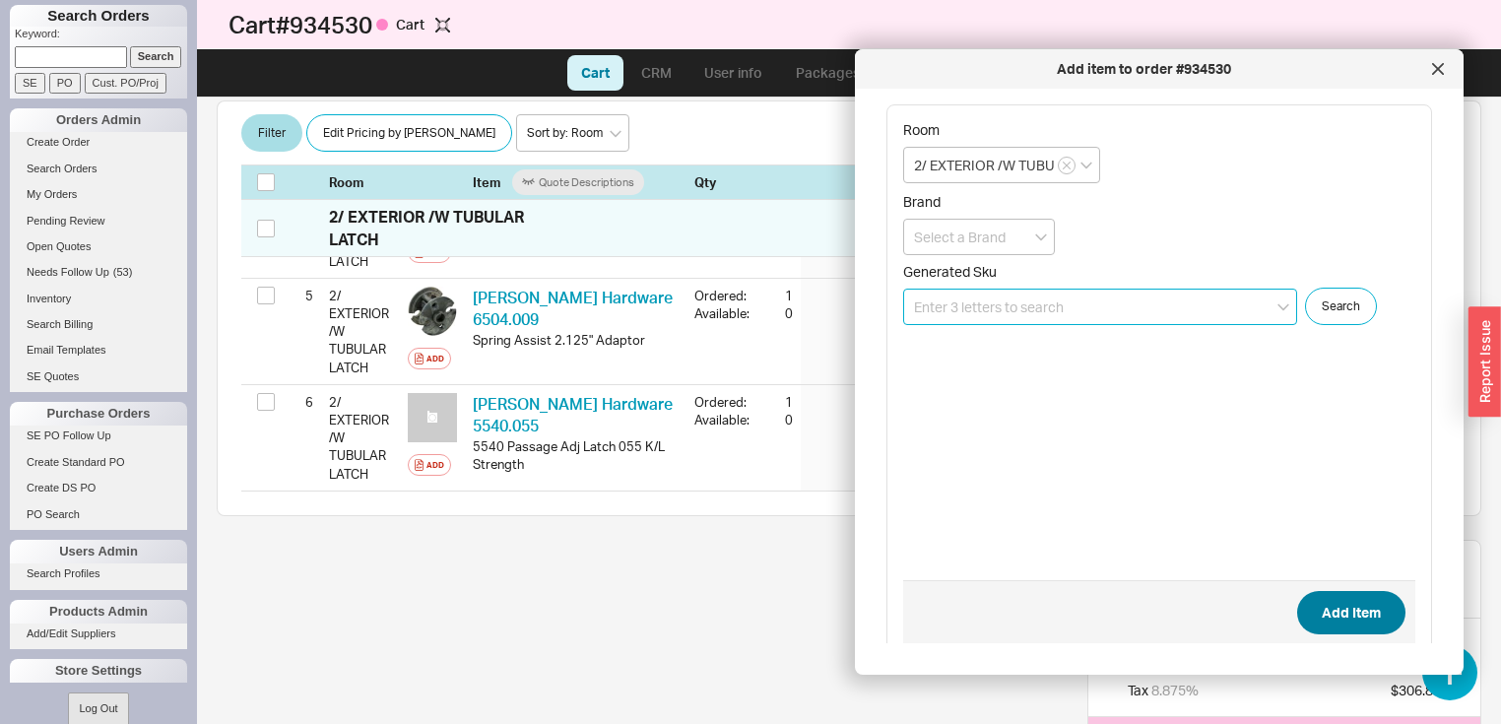
scroll to position [854, 0]
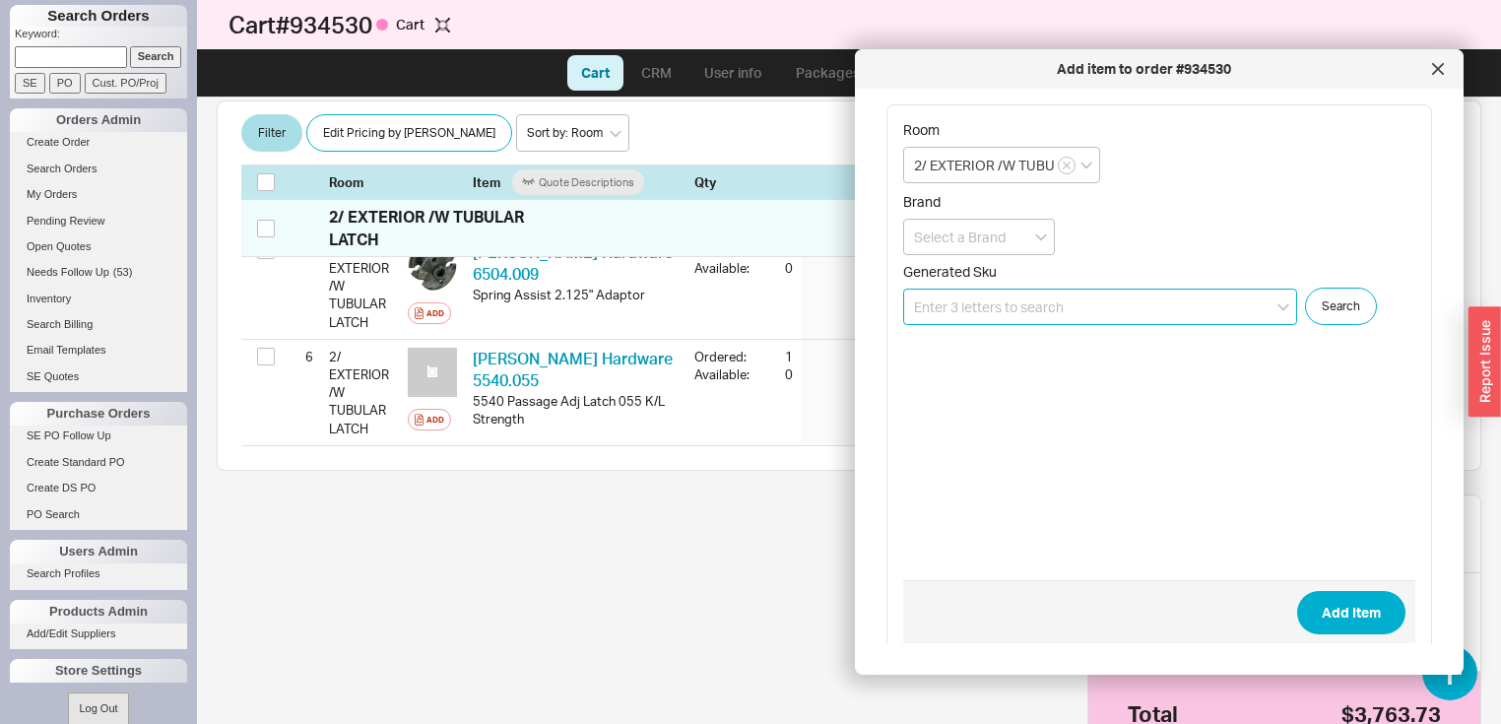
click at [1142, 304] on input at bounding box center [1100, 307] width 394 height 36
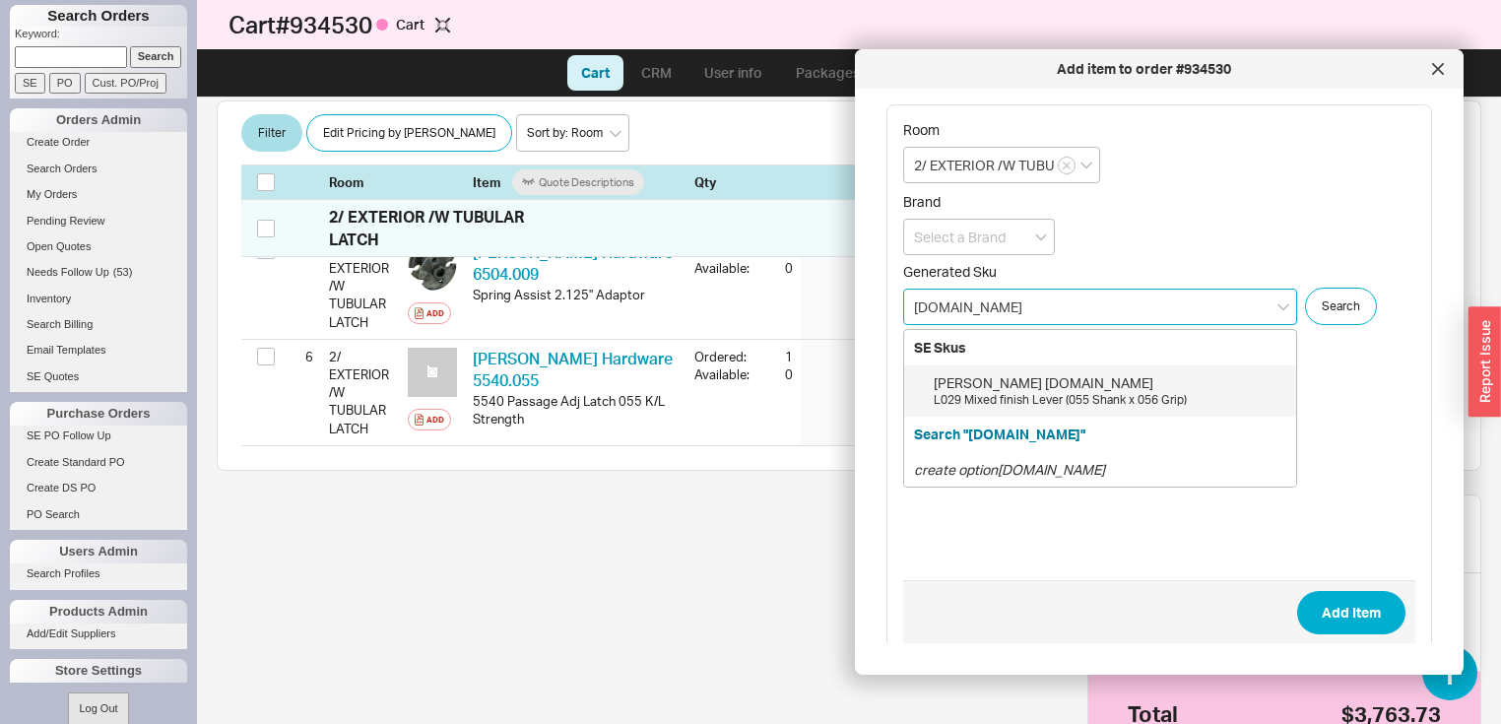
click at [1033, 394] on div "L029 Mixed finish Lever (055 Shank x 056 Grip)" at bounding box center [1109, 400] width 353 height 17
type input "L029.M10.MR"
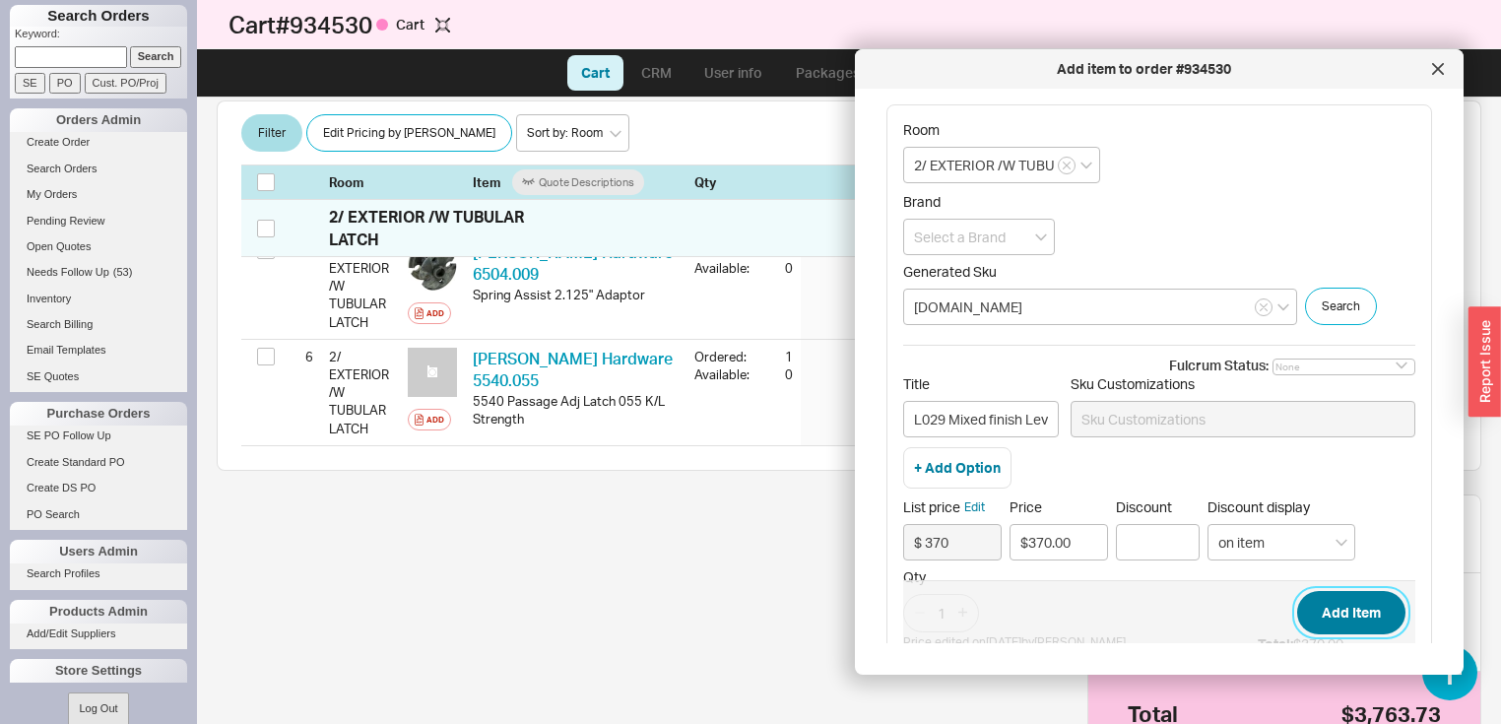
click at [1319, 628] on button "Add Item" at bounding box center [1351, 612] width 108 height 43
click at [1038, 239] on icon "open menu" at bounding box center [1041, 237] width 12 height 8
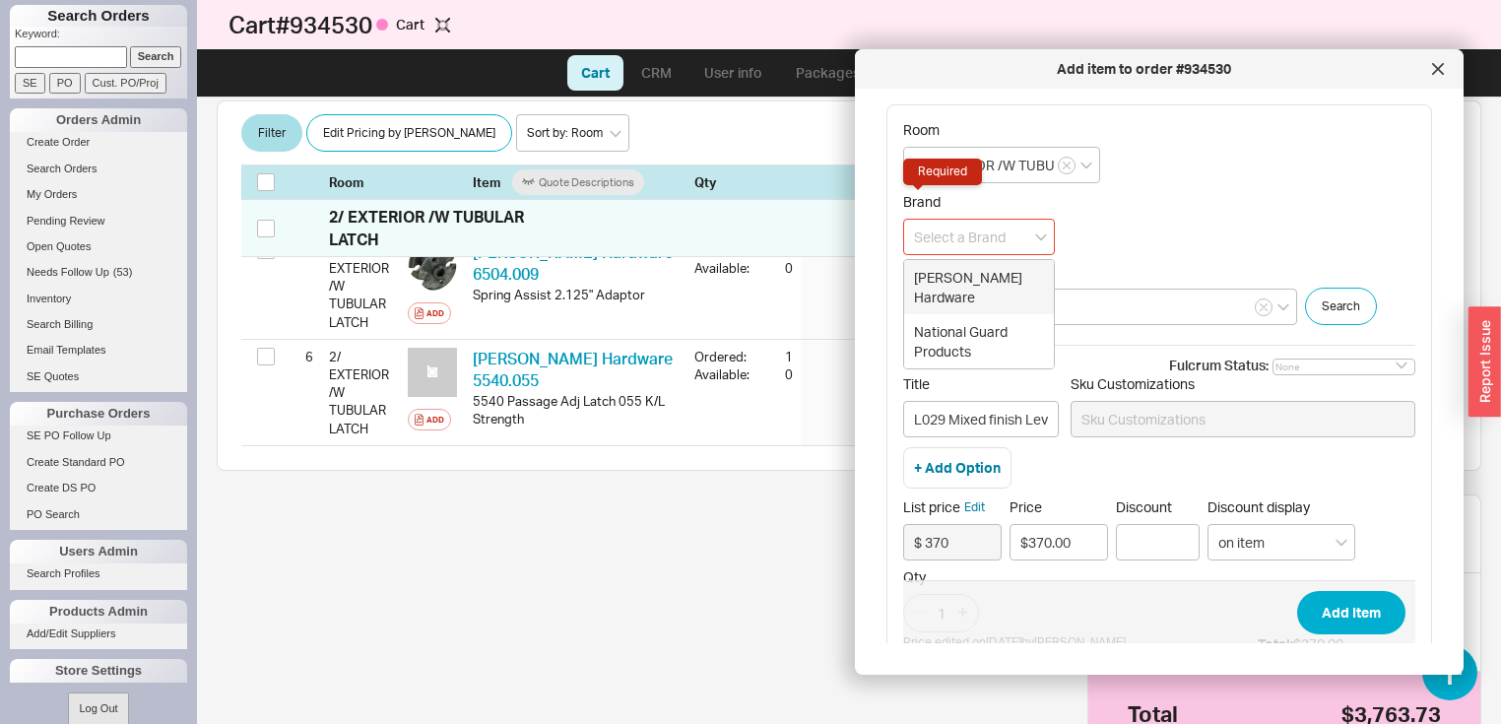
click at [979, 274] on div "Baldwin Hardware" at bounding box center [979, 287] width 150 height 54
type input "Baldwin Hardware"
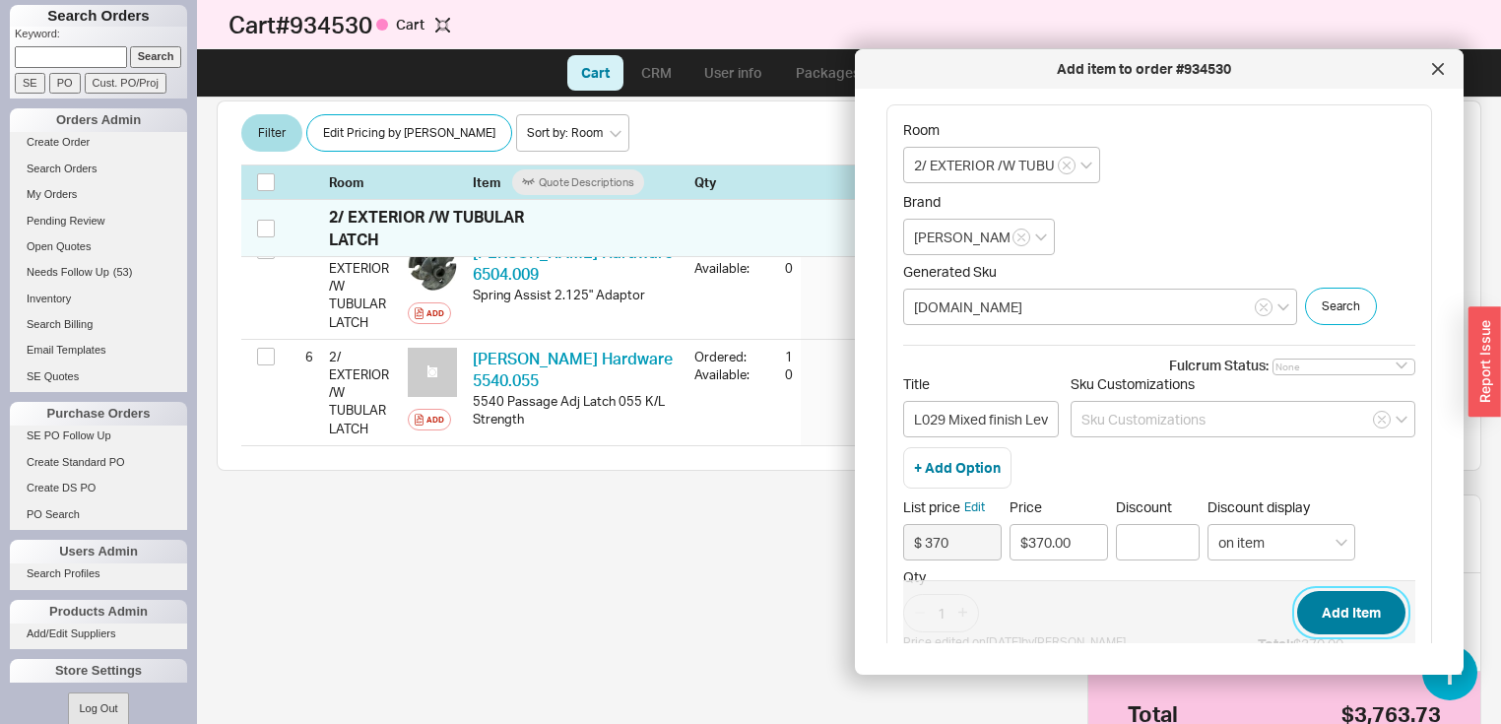
click at [1331, 607] on button "Add Item" at bounding box center [1351, 612] width 108 height 43
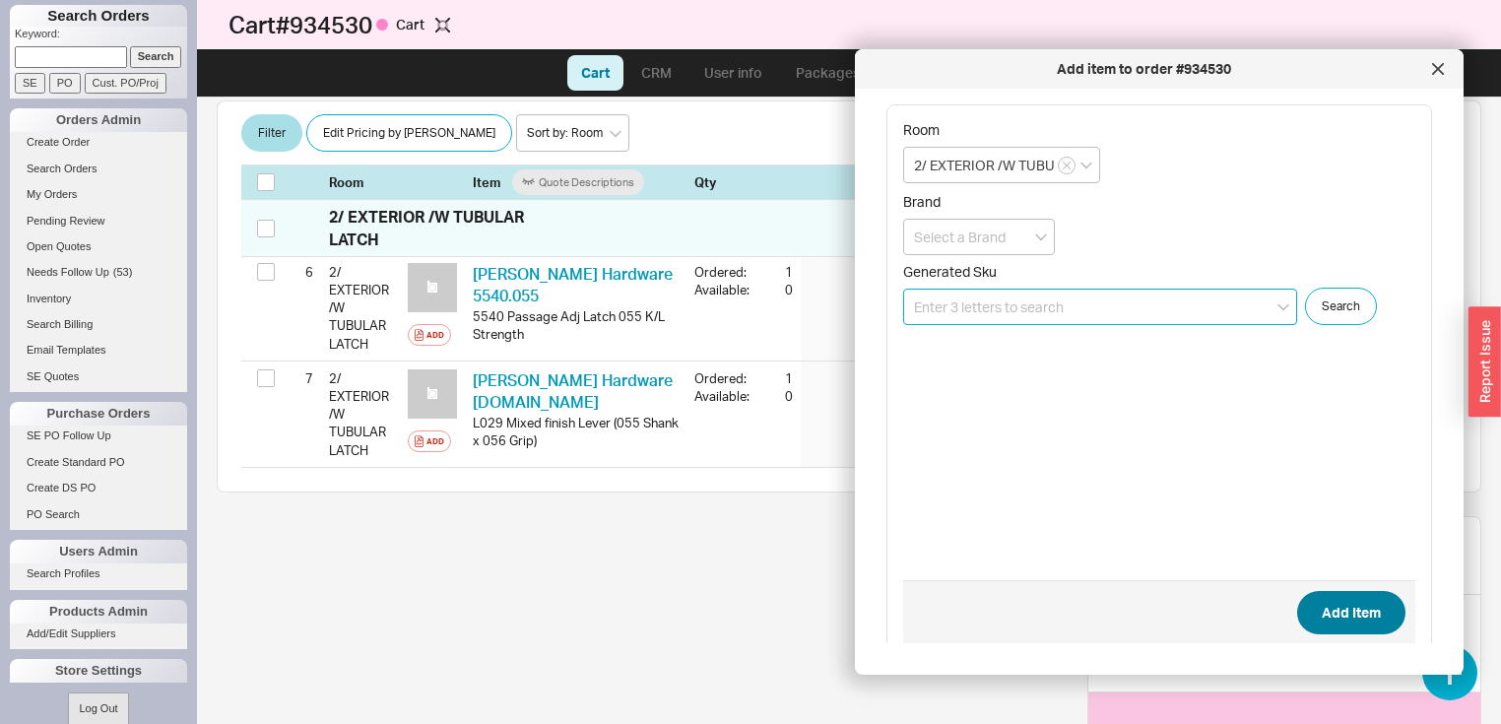
scroll to position [960, 0]
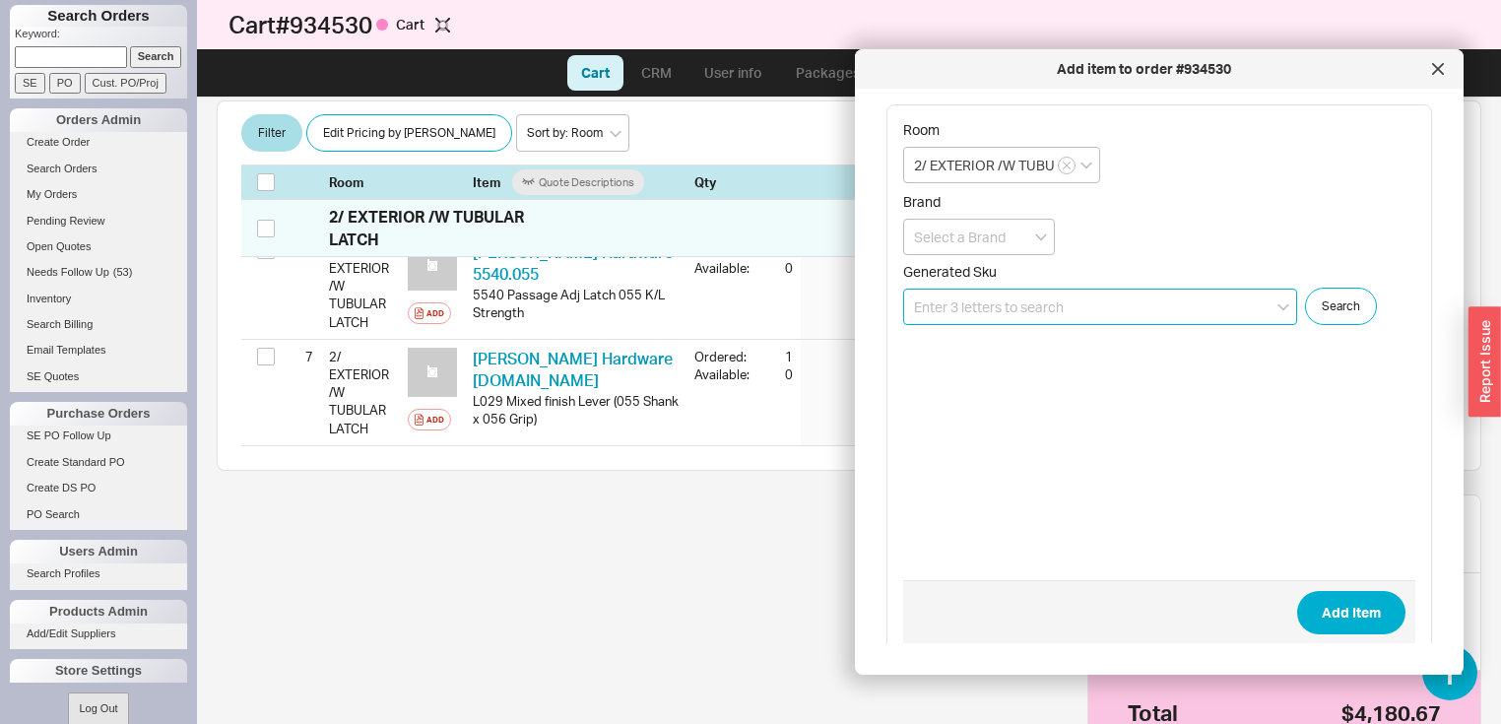
click at [1159, 305] on input at bounding box center [1100, 307] width 394 height 36
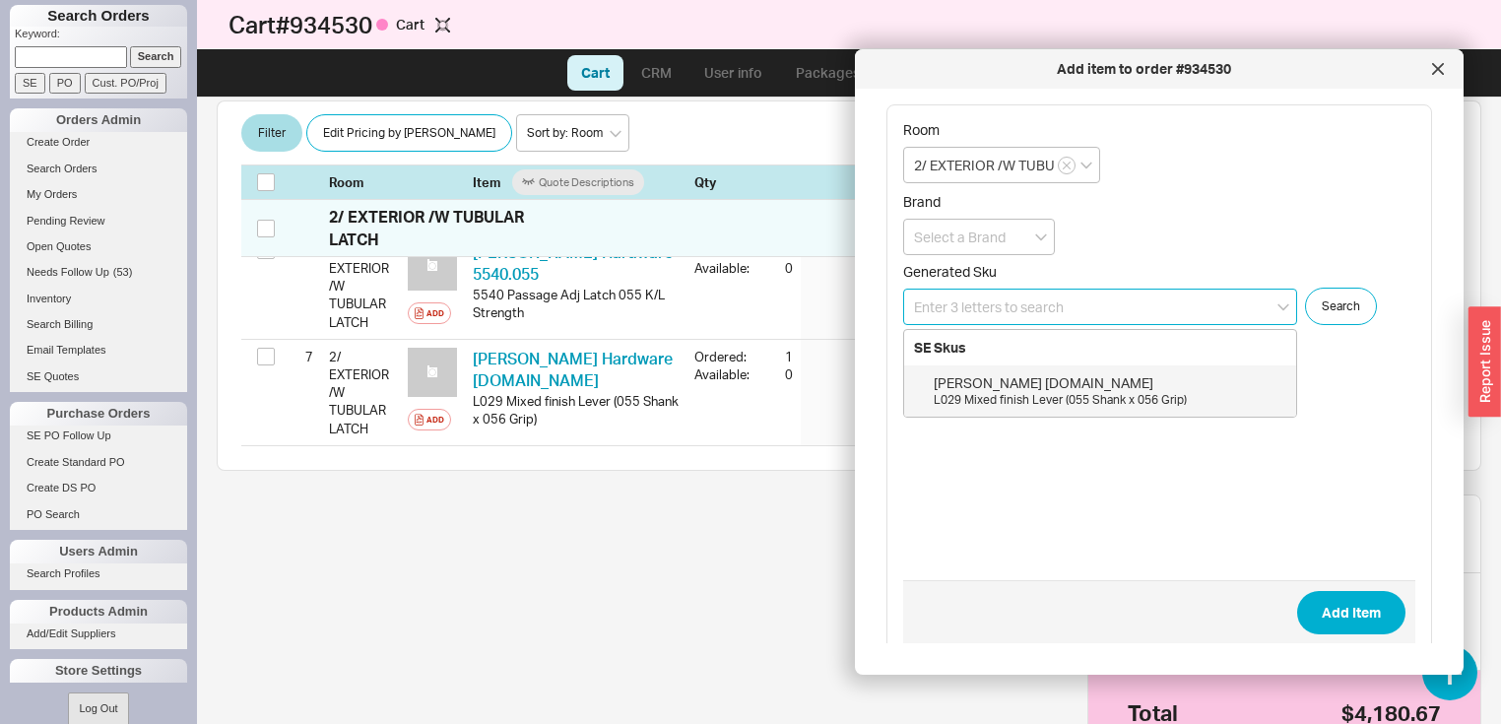
click at [1096, 299] on input at bounding box center [1100, 307] width 394 height 36
click at [1012, 377] on div "Baldwin 0512.004" at bounding box center [1109, 383] width 353 height 20
type input "0512.004"
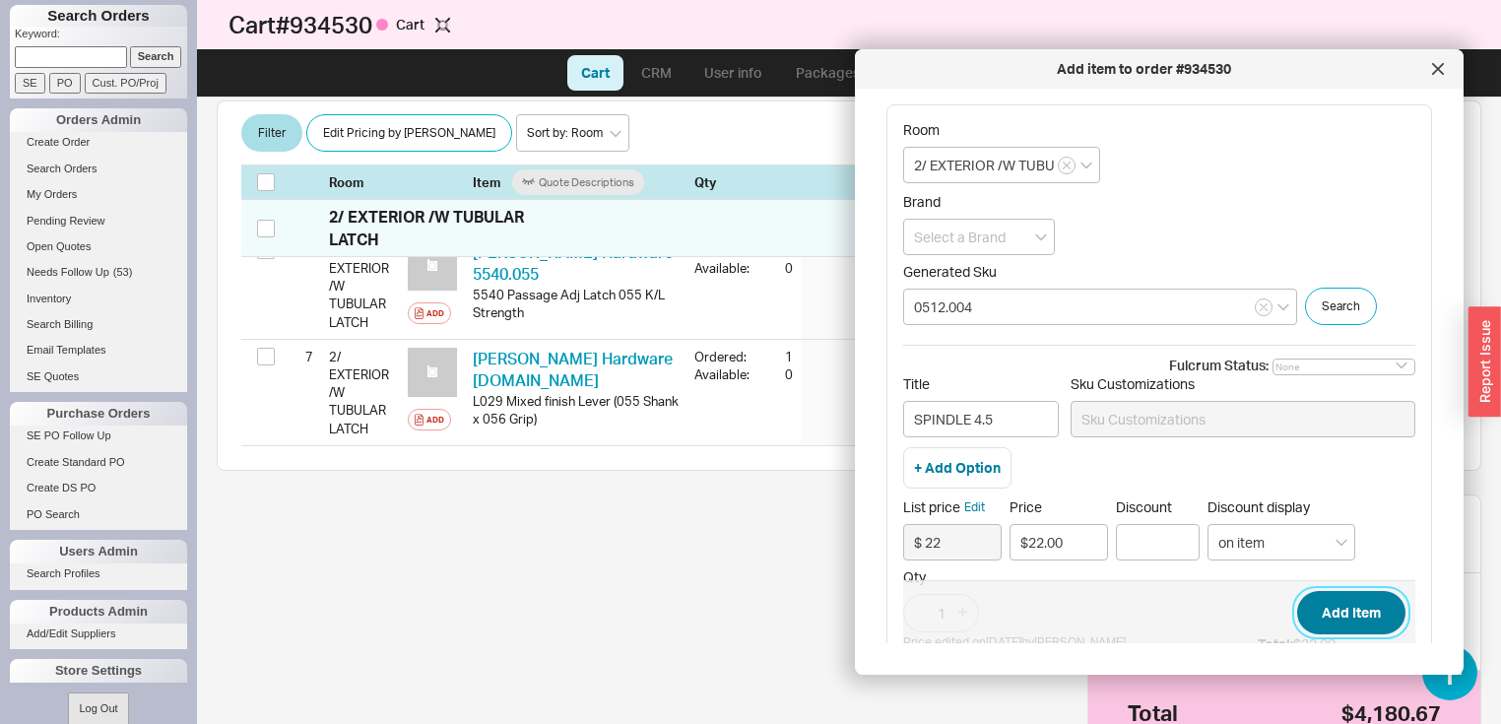
click at [1347, 618] on button "Add Item" at bounding box center [1351, 612] width 108 height 43
click at [1039, 233] on icon "open menu" at bounding box center [1041, 237] width 12 height 8
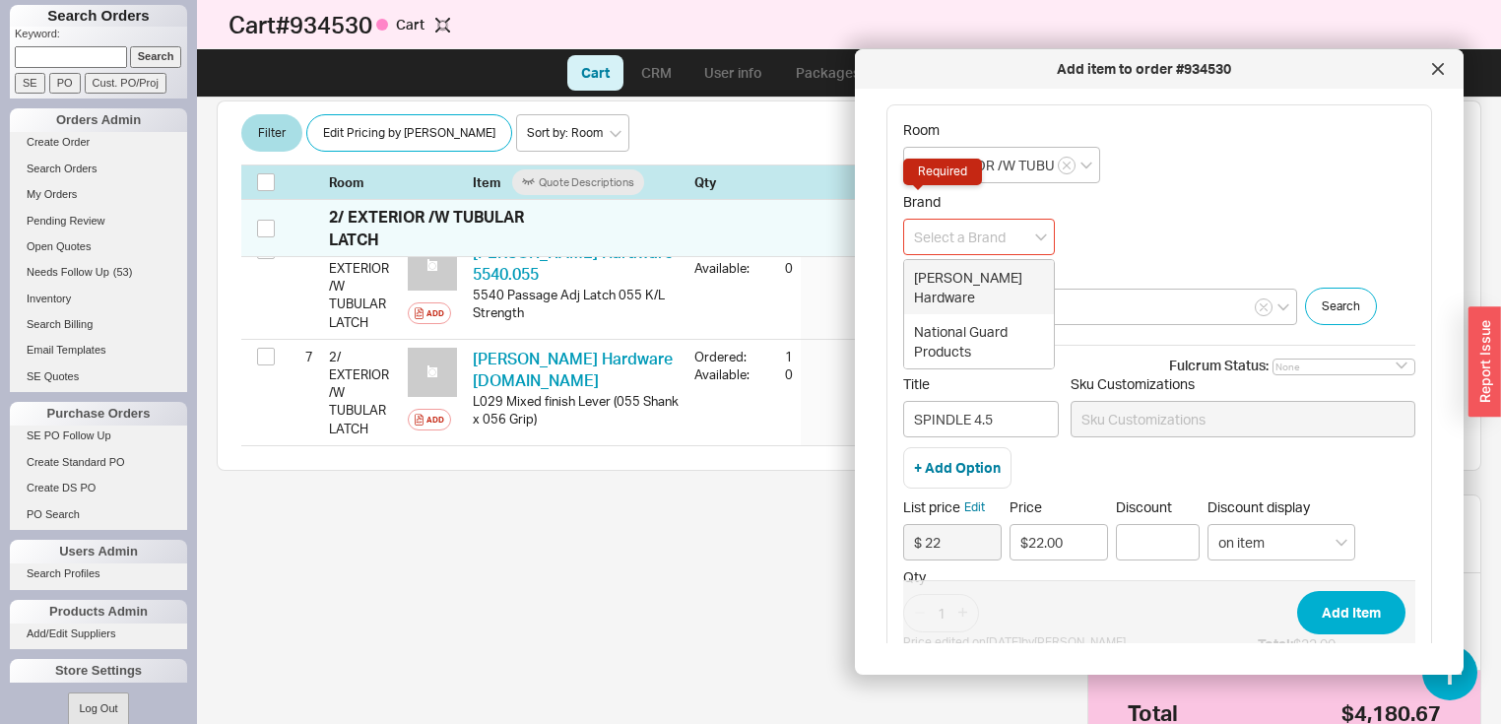
click at [996, 279] on div "Baldwin Hardware" at bounding box center [979, 287] width 150 height 54
type input "Baldwin Hardware"
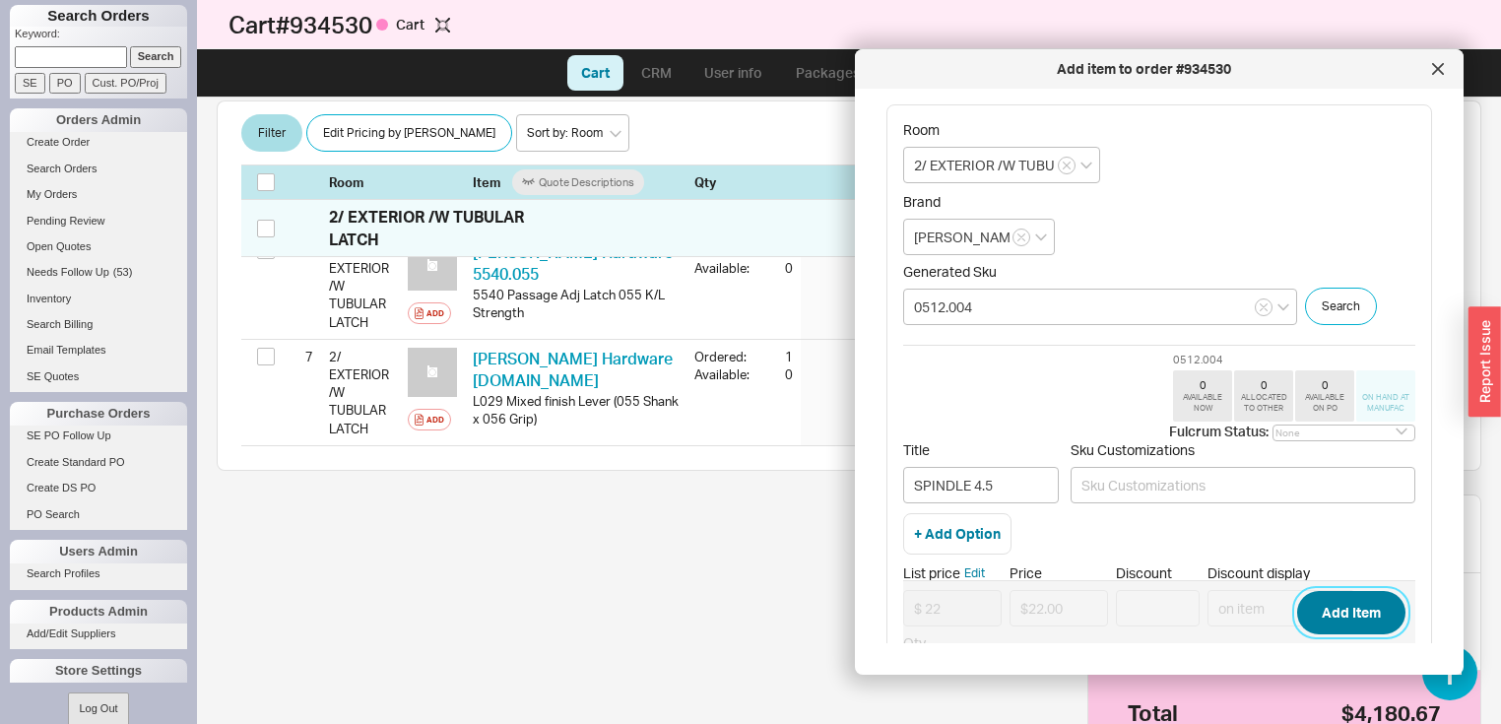
click at [1331, 618] on button "Add Item" at bounding box center [1351, 612] width 108 height 43
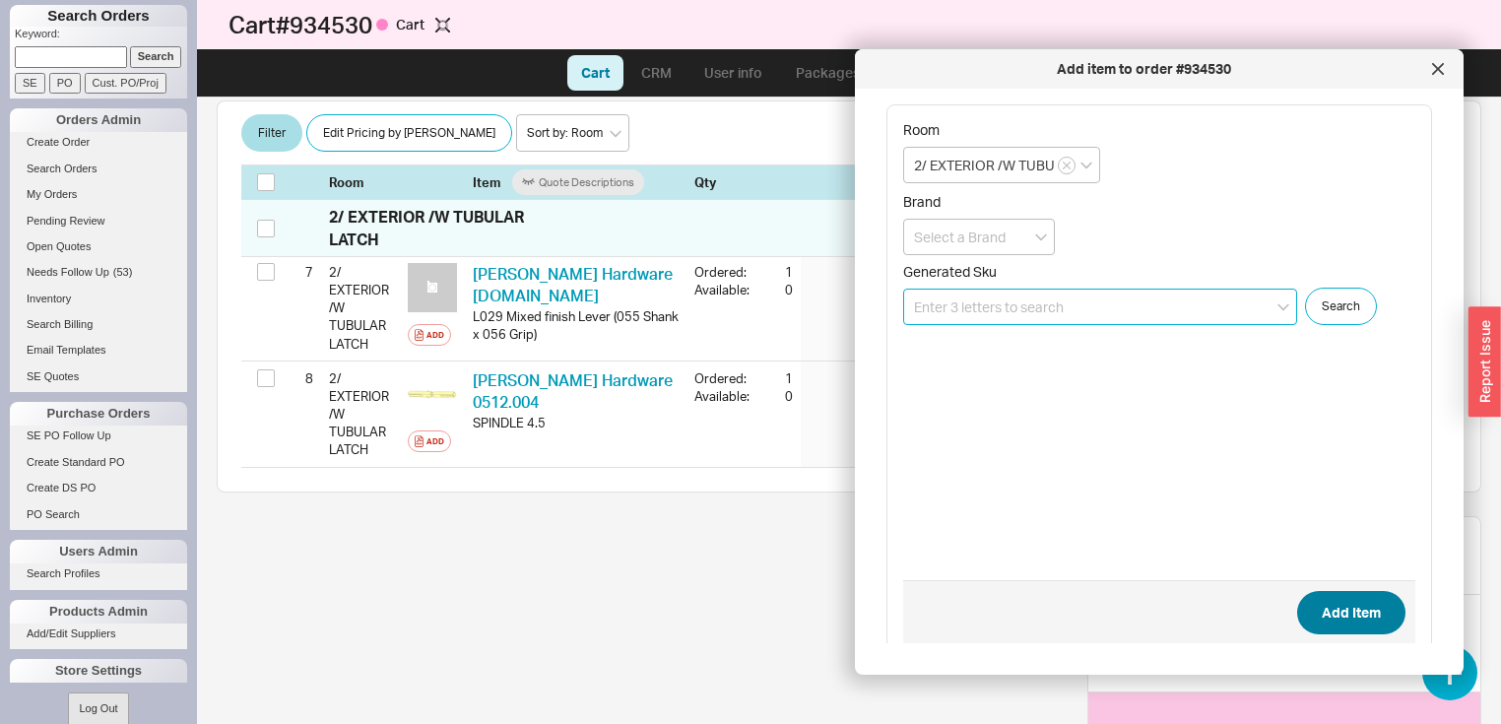
scroll to position [1066, 0]
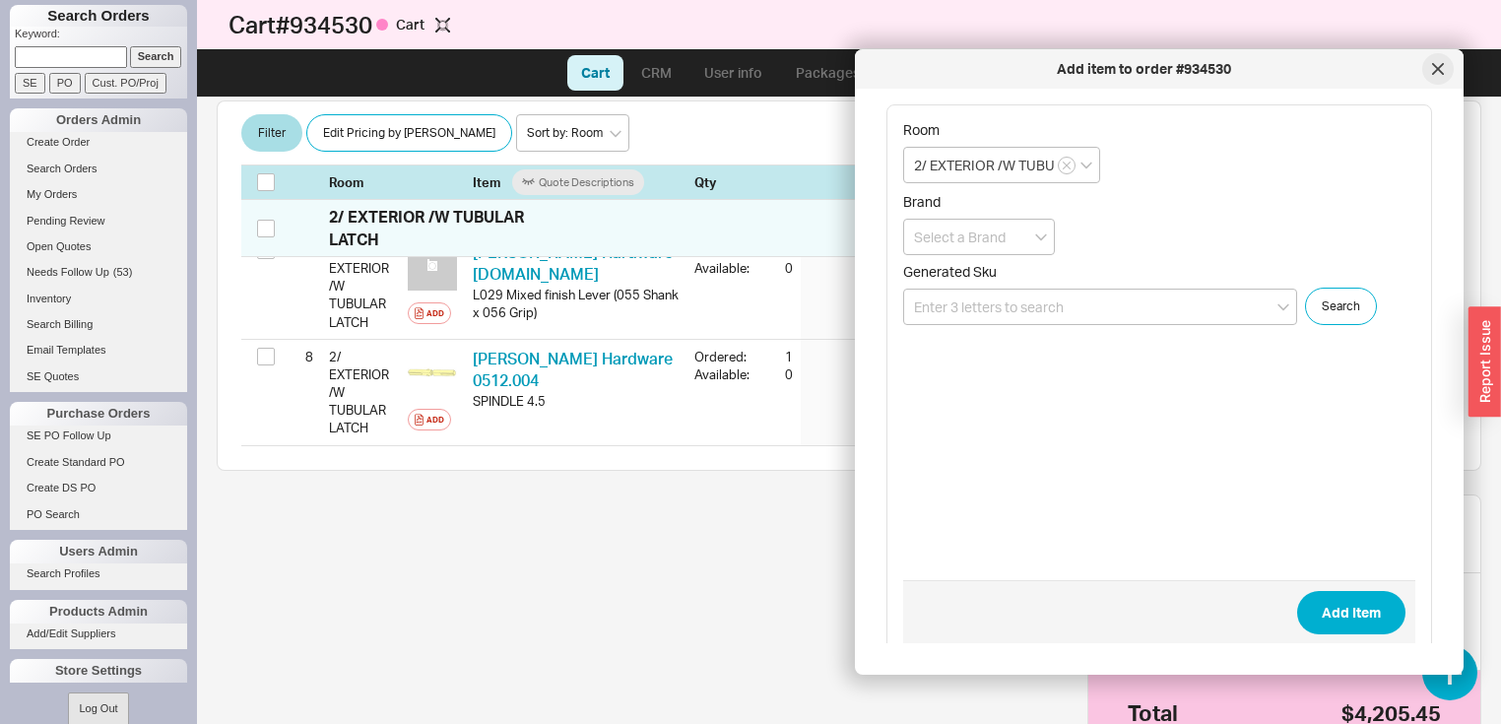
click at [1436, 67] on icon at bounding box center [1438, 69] width 10 height 10
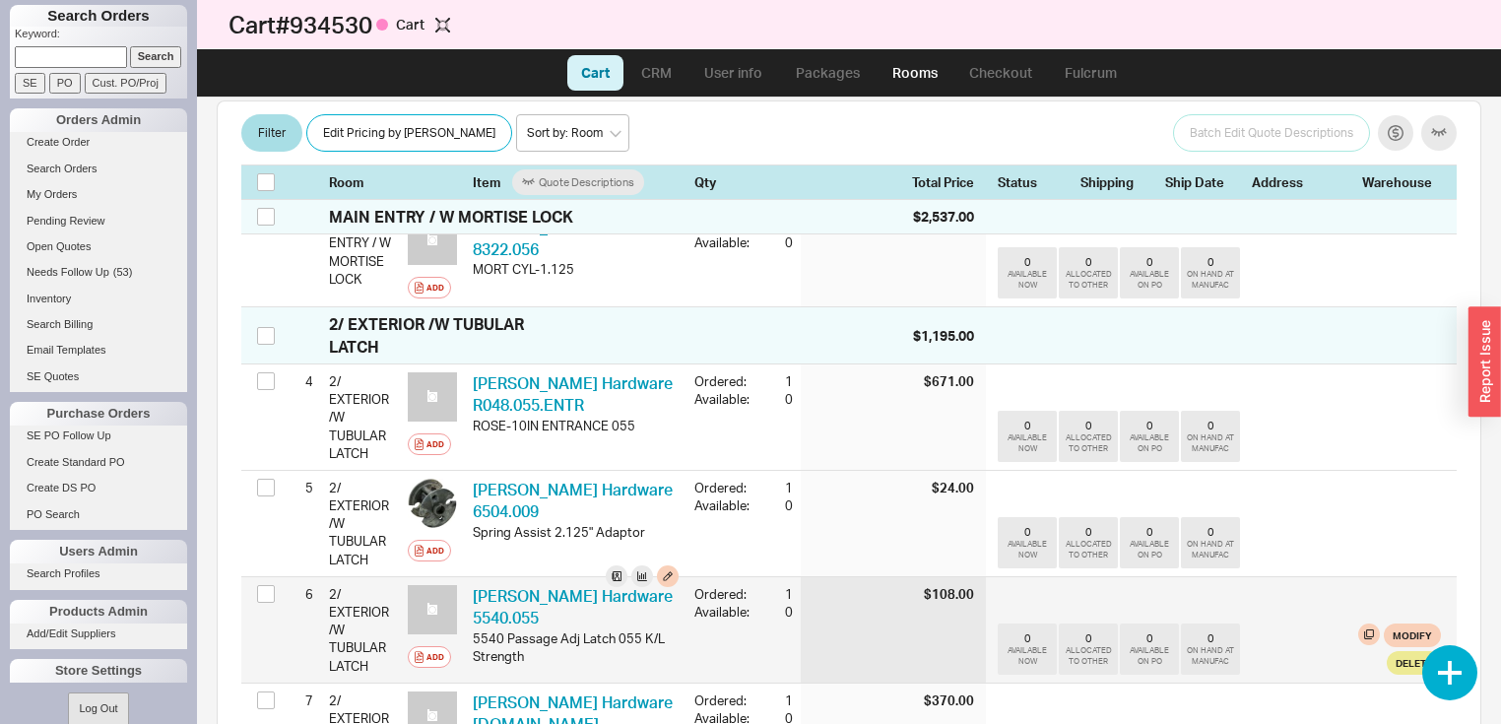
scroll to position [594, 0]
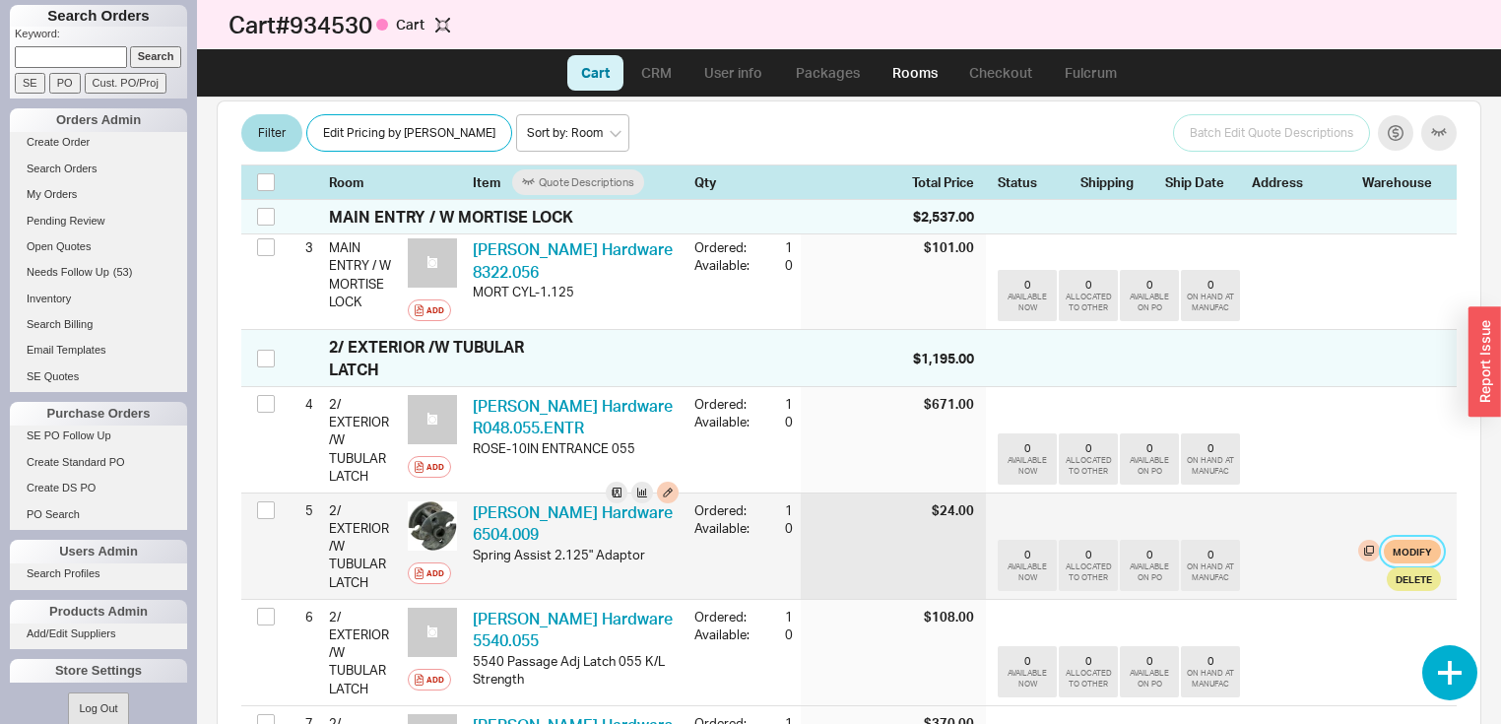
click at [1411, 563] on button "Modify" at bounding box center [1411, 552] width 57 height 24
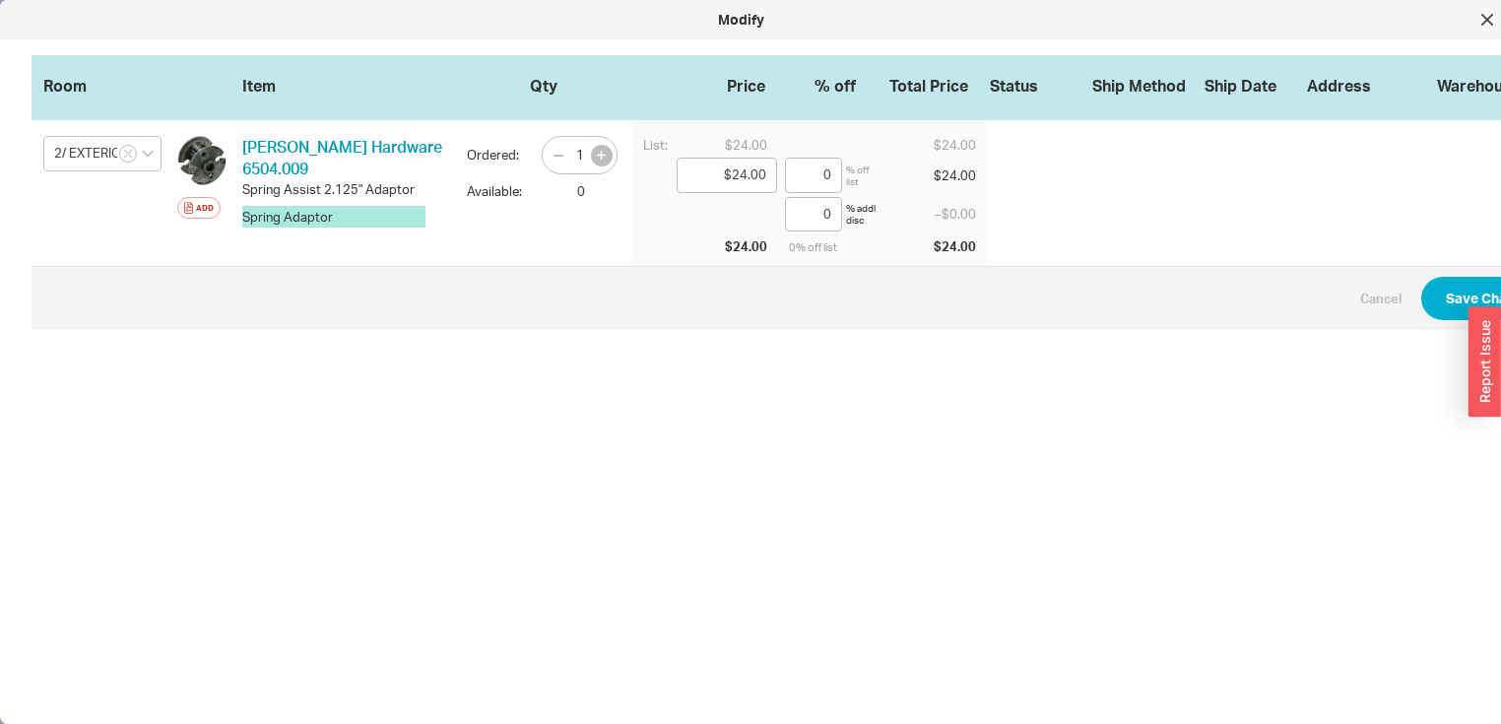
click at [601, 153] on icon "button" at bounding box center [601, 155] width 9 height 9
type input "2"
click at [1446, 298] on button "Save Changes" at bounding box center [1492, 298] width 143 height 43
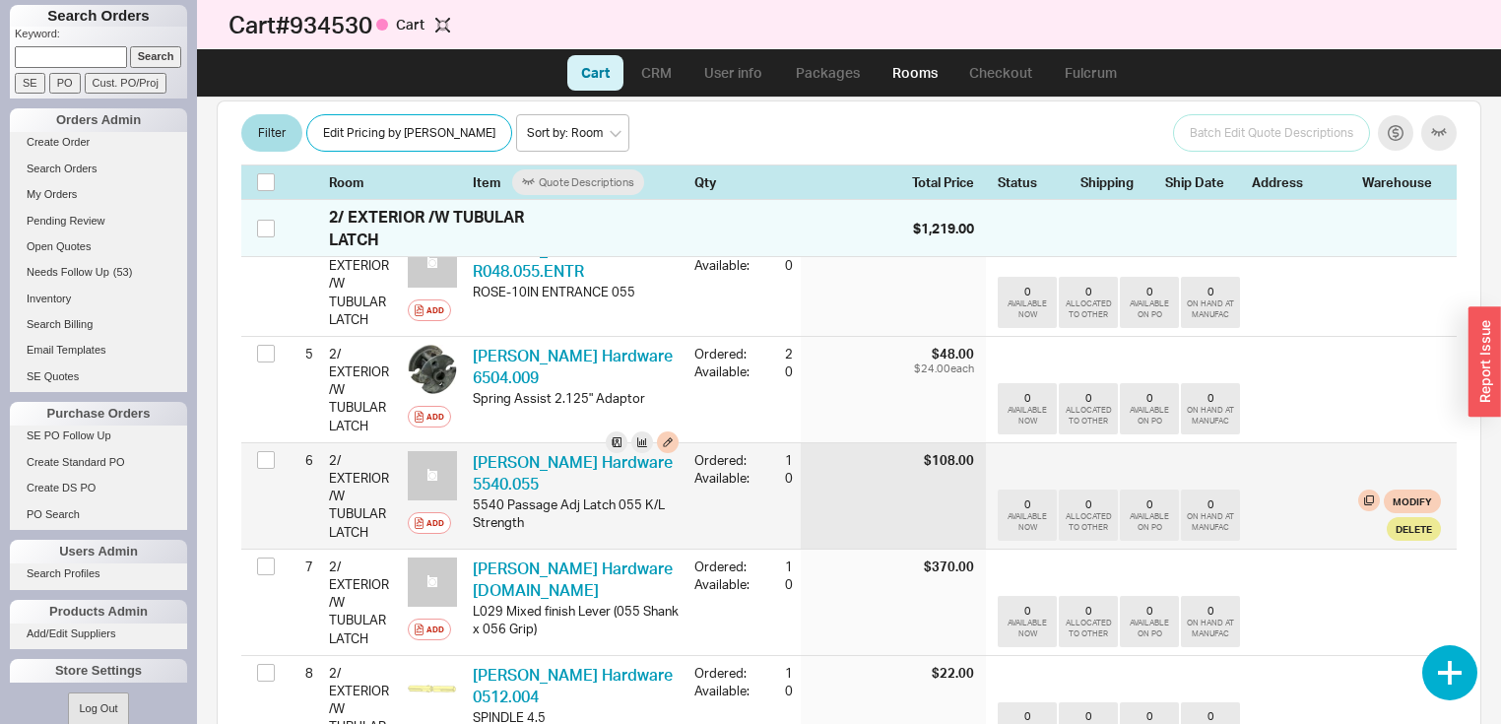
scroll to position [751, 0]
click at [1383, 512] on button "Modify" at bounding box center [1411, 500] width 57 height 24
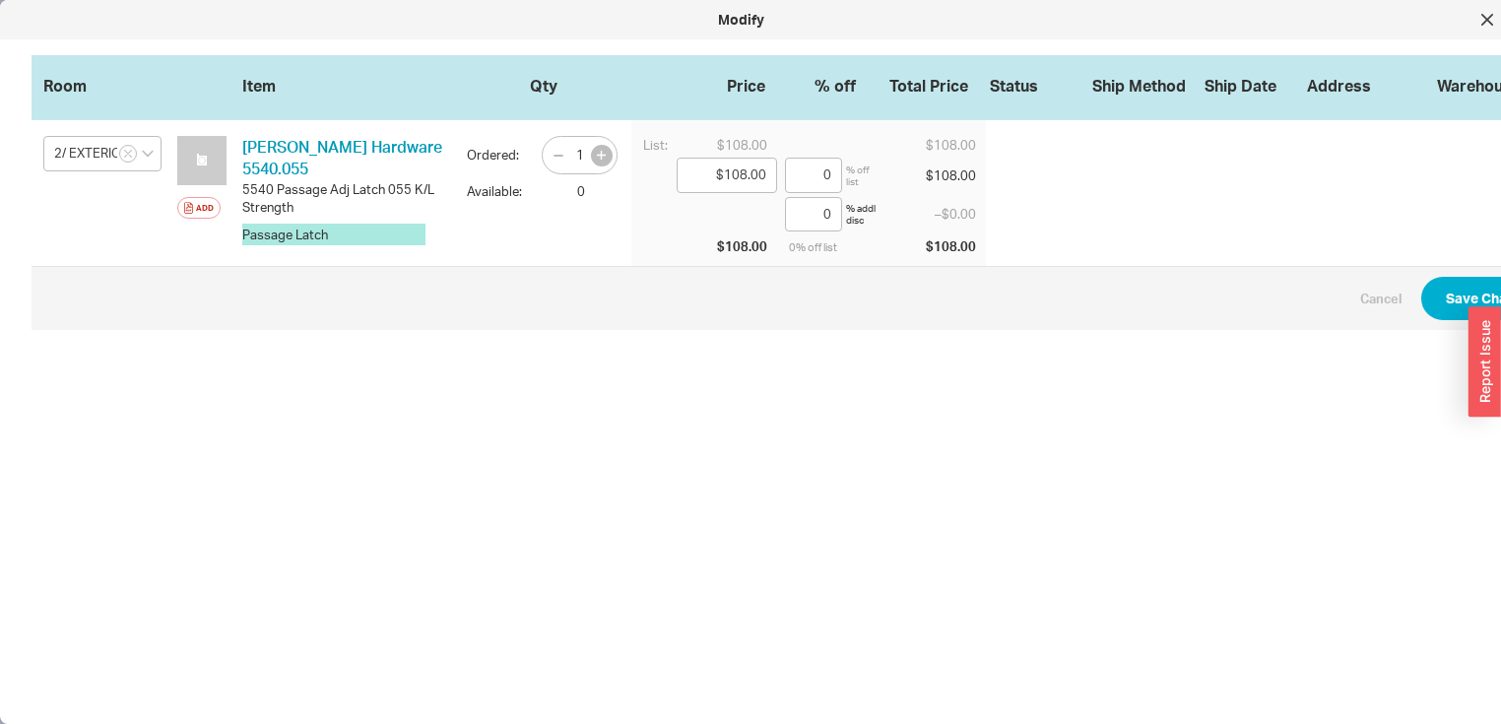
click at [598, 152] on icon "button" at bounding box center [601, 155] width 9 height 9
type input "2"
click at [1469, 299] on button "Save Changes" at bounding box center [1492, 298] width 143 height 43
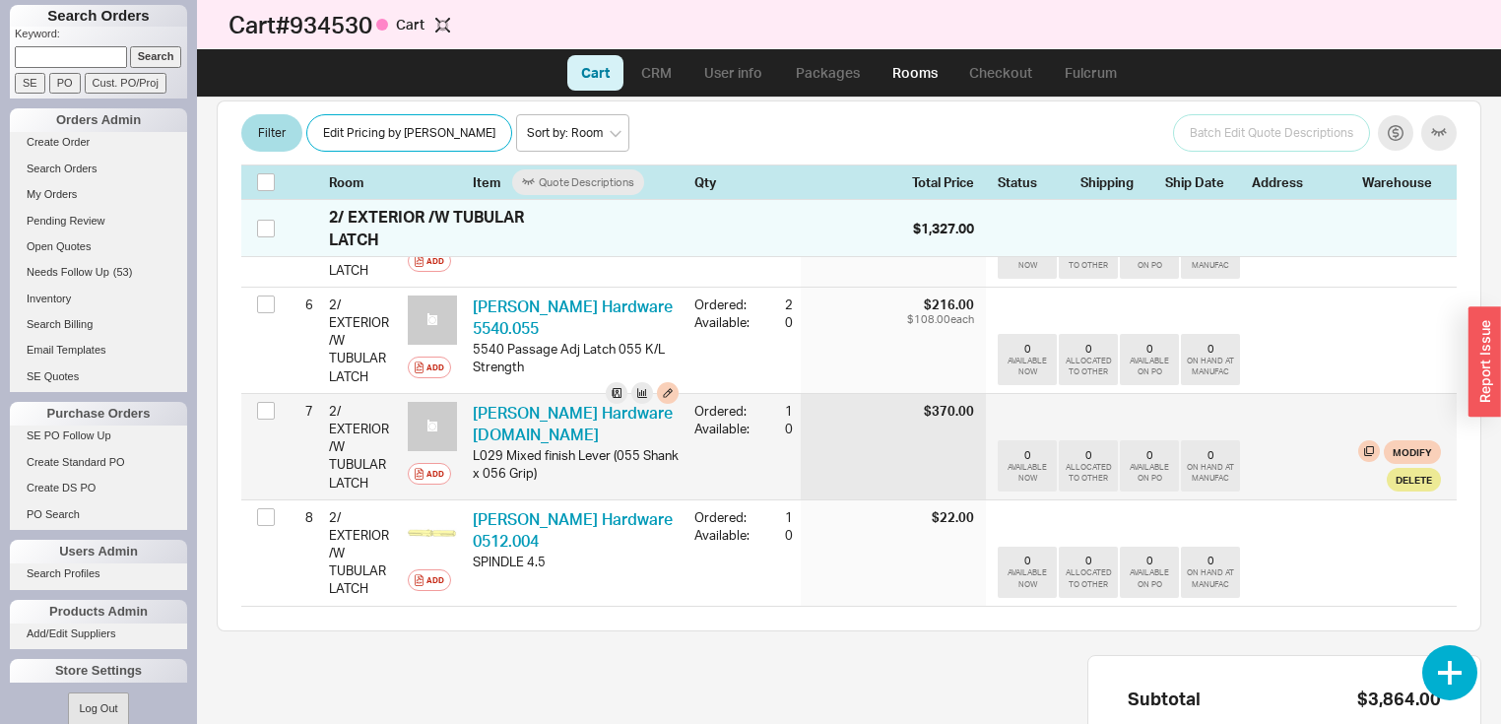
scroll to position [909, 0]
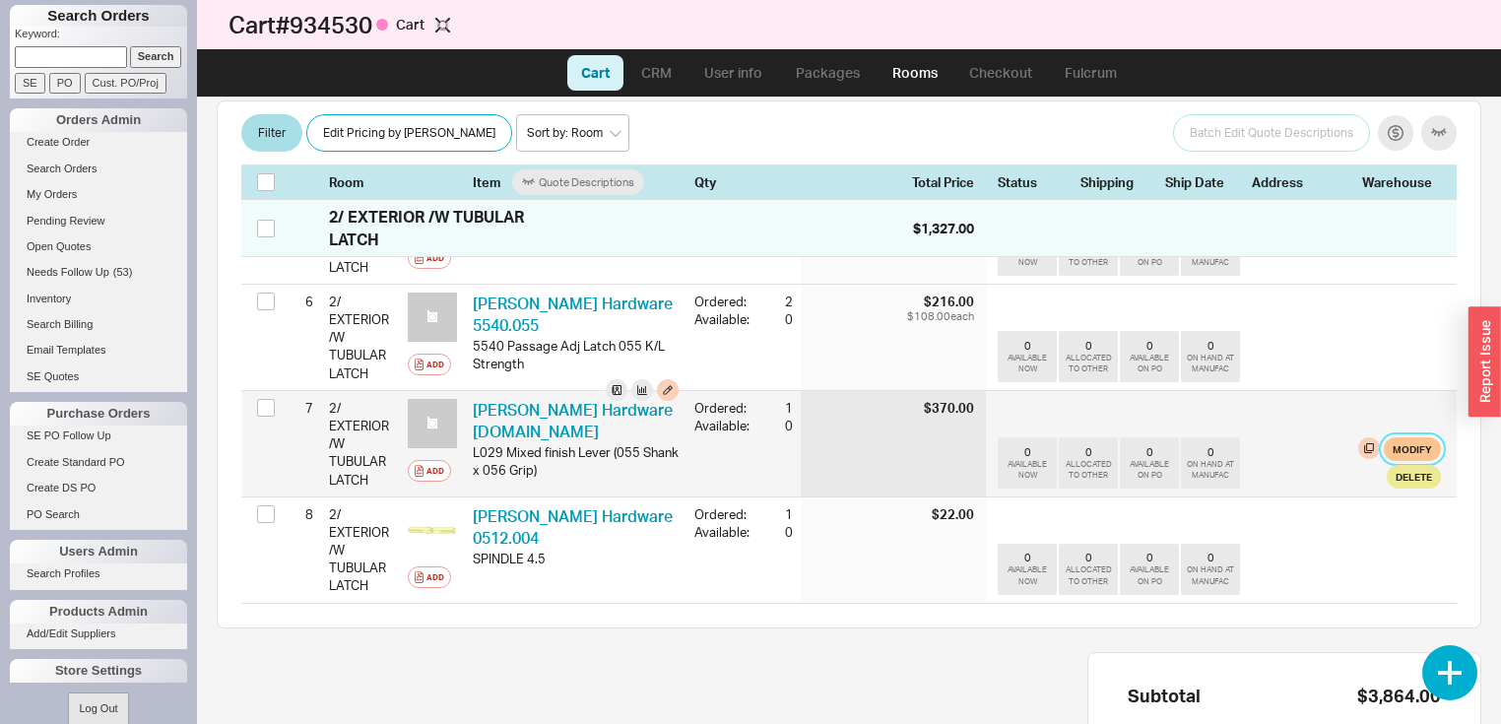
click at [1414, 461] on button "Modify" at bounding box center [1411, 449] width 57 height 24
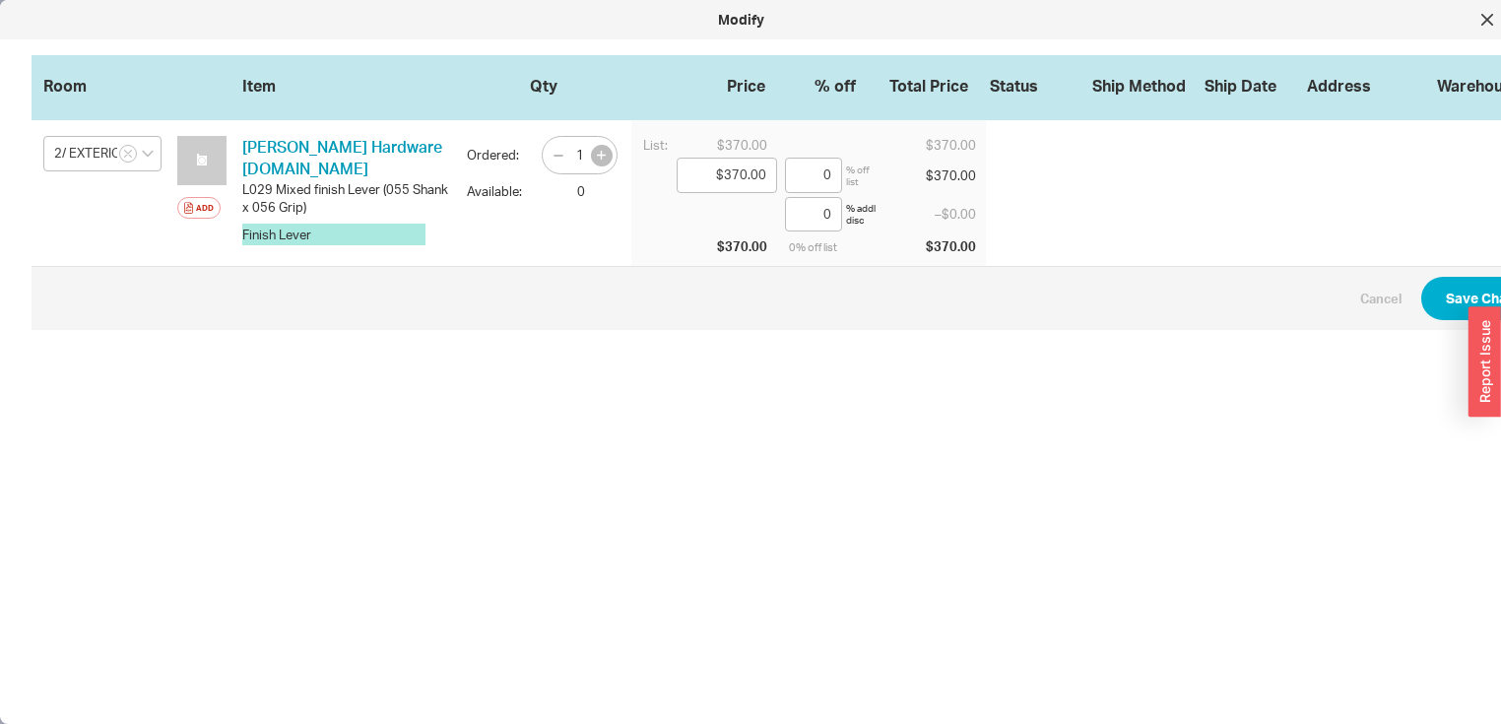
click at [597, 154] on icon "button" at bounding box center [601, 155] width 9 height 9
type input "2"
click at [1452, 299] on button "Save Changes" at bounding box center [1492, 298] width 143 height 43
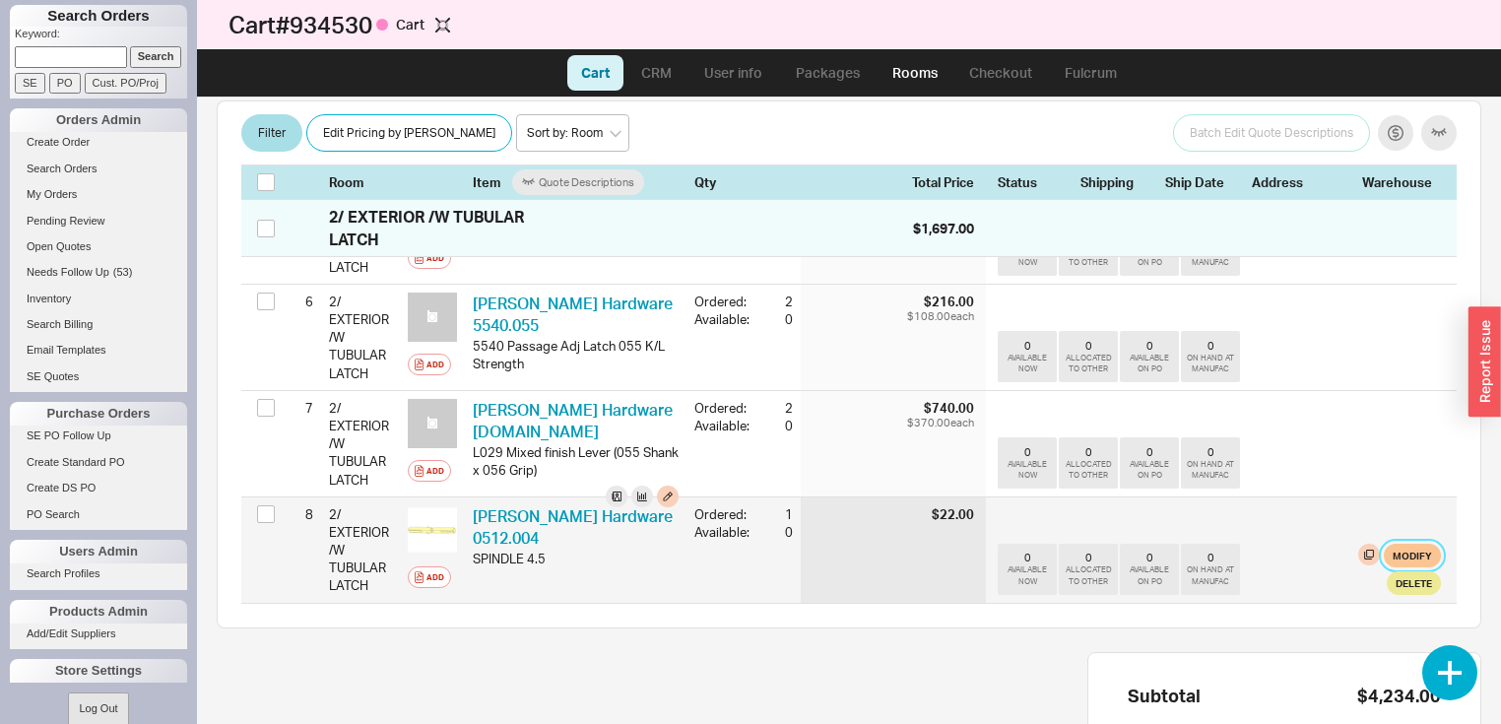
click at [1396, 567] on button "Modify" at bounding box center [1411, 556] width 57 height 24
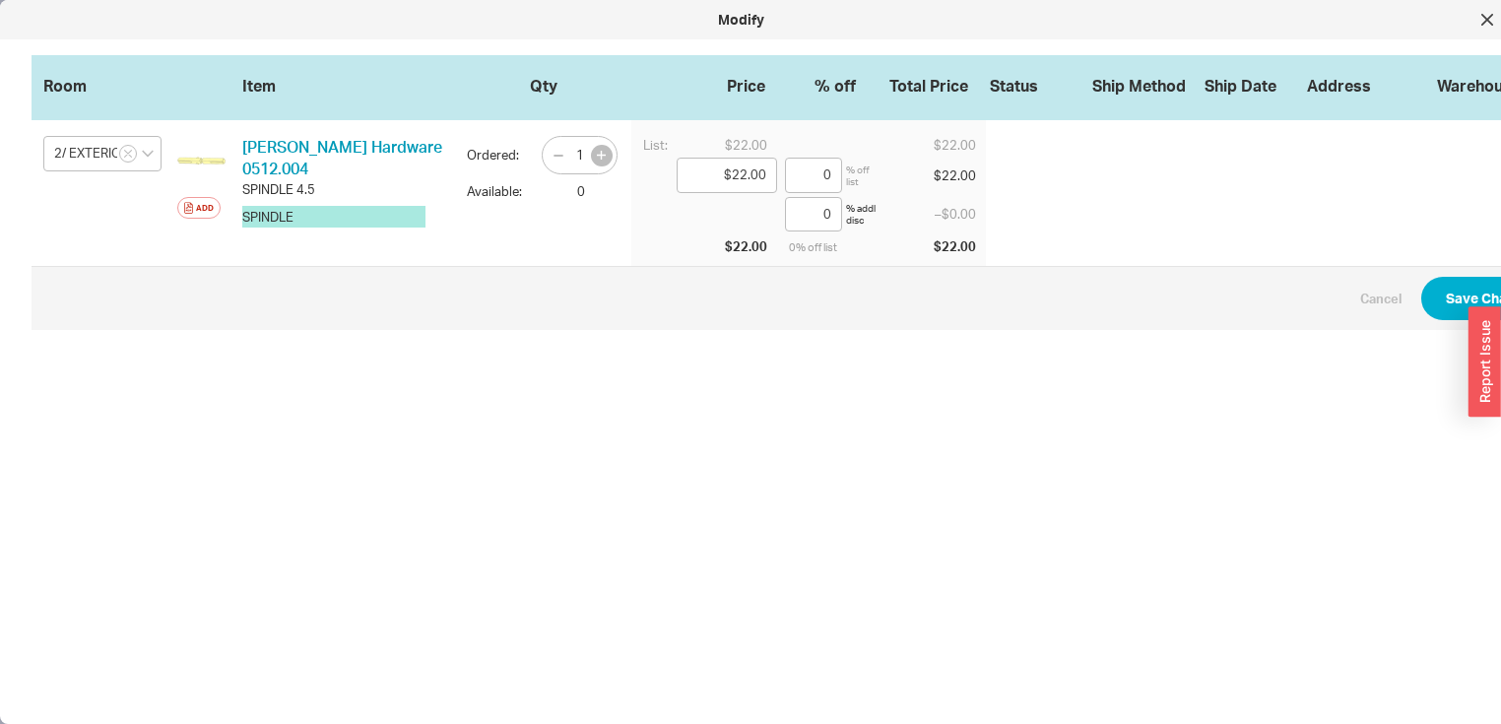
click at [603, 157] on icon "button" at bounding box center [601, 155] width 9 height 9
type input "2"
click at [1459, 287] on button "Save Changes" at bounding box center [1492, 298] width 143 height 43
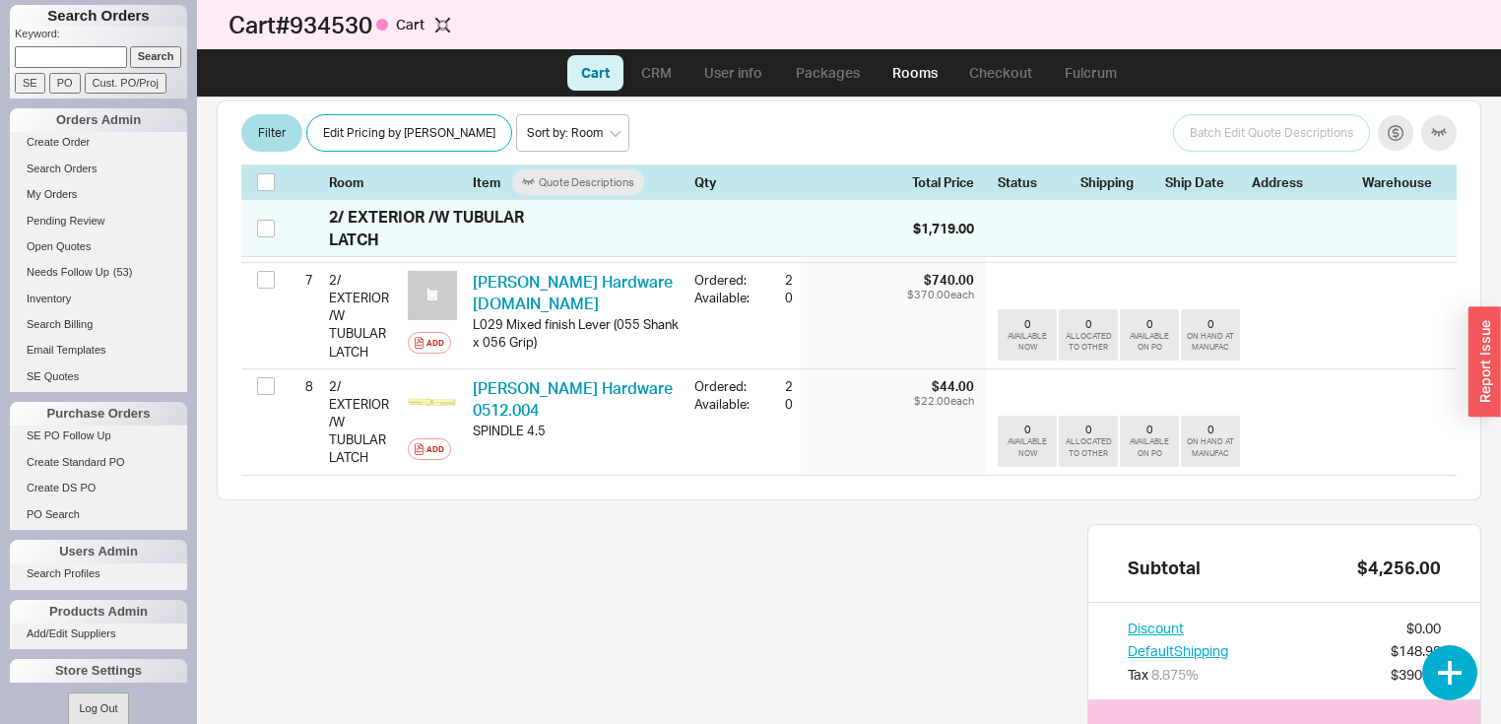
scroll to position [1224, 0]
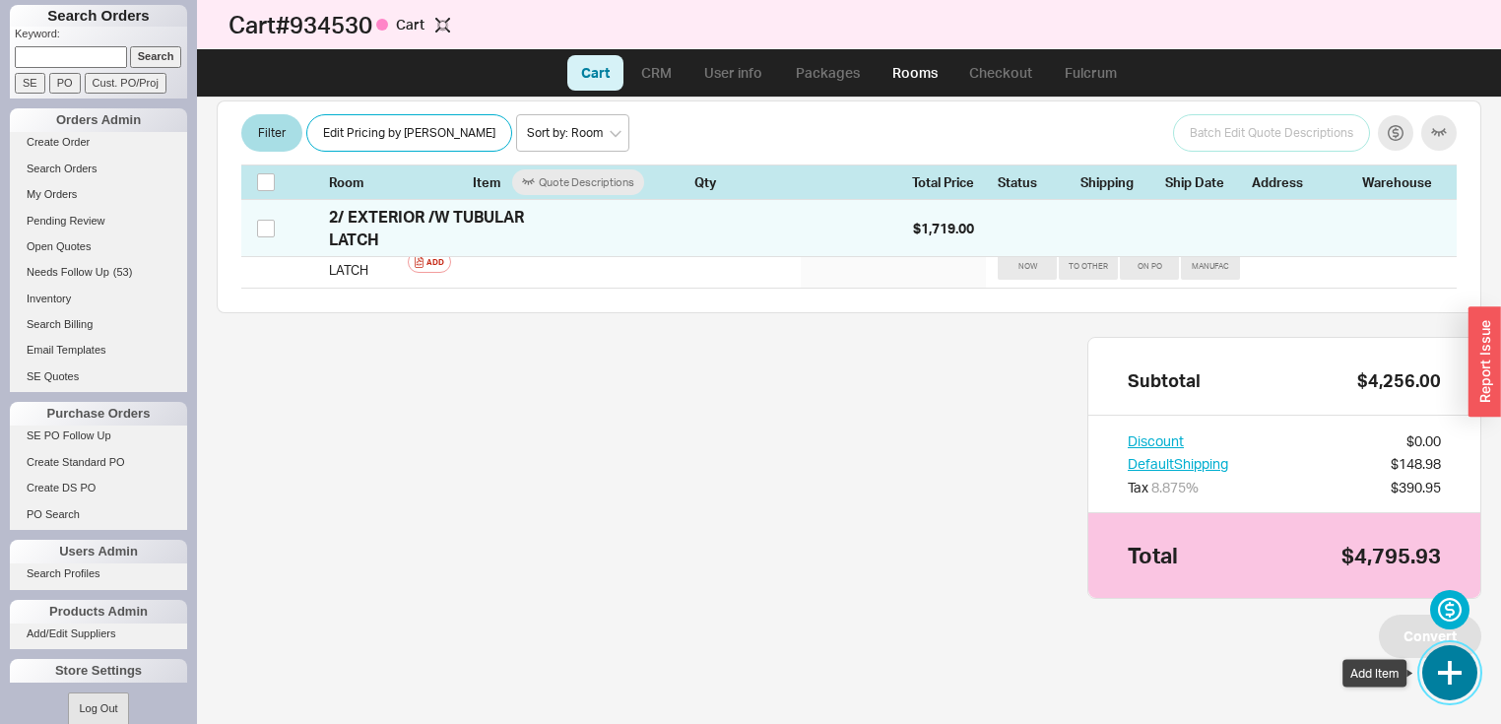
click at [1451, 664] on button "button" at bounding box center [1449, 672] width 55 height 55
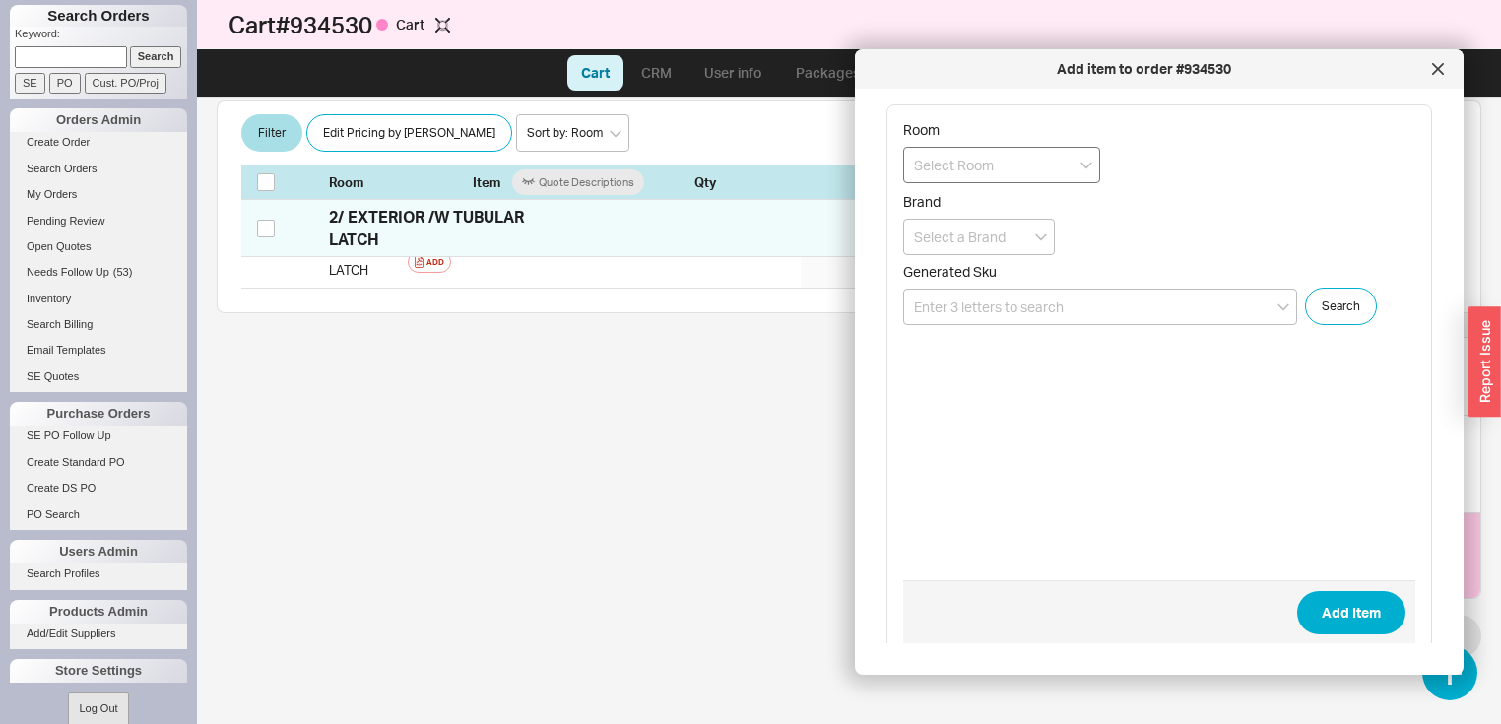
click at [1086, 169] on input at bounding box center [1001, 165] width 197 height 36
click at [994, 253] on div "2/ EXTERIOR /W TUBULAR LATCH" at bounding box center [1001, 269] width 195 height 54
type input "2/ EXTERIOR /W TUBULAR LATCH"
click at [1096, 303] on input at bounding box center [1100, 307] width 394 height 36
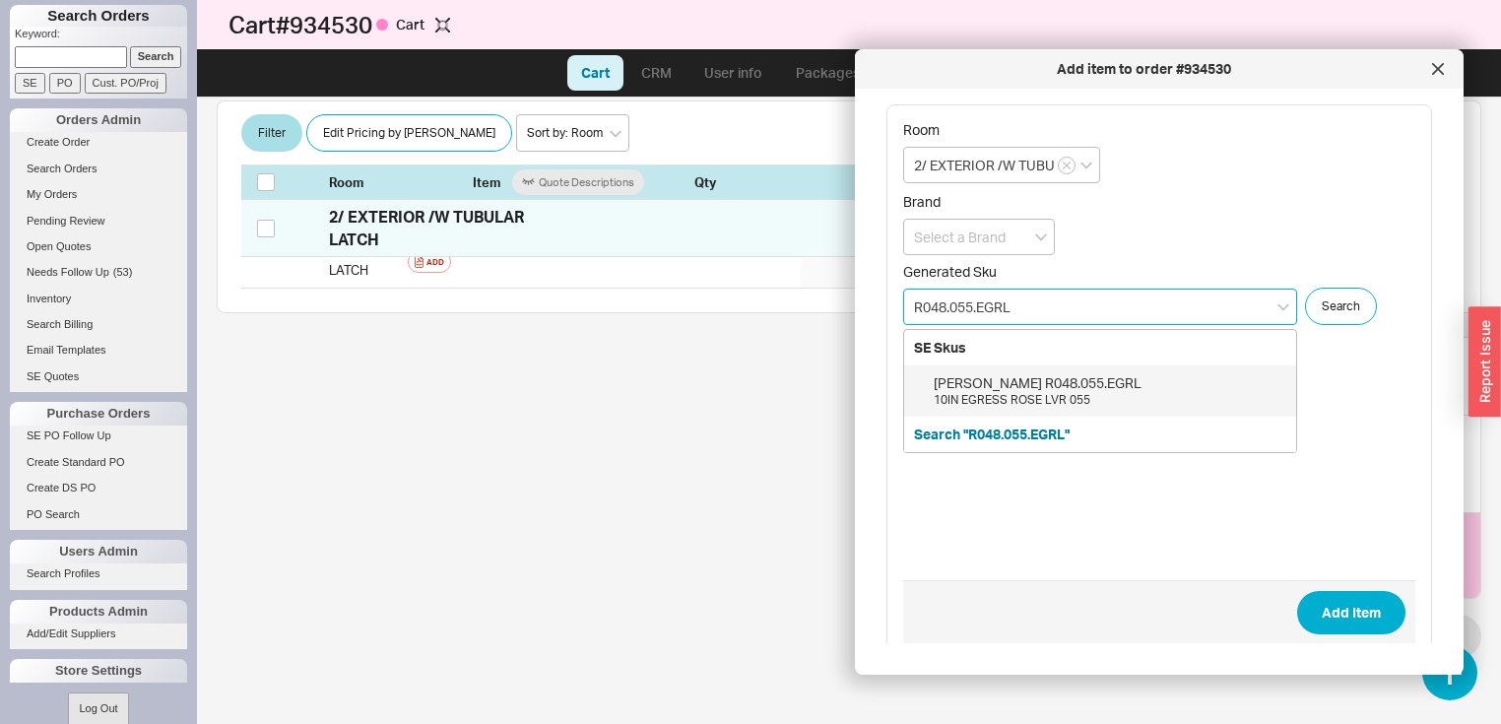
click at [1048, 392] on div "10IN EGRESS ROSE LVR 055" at bounding box center [1109, 400] width 353 height 17
type input "R048.055.EGRL"
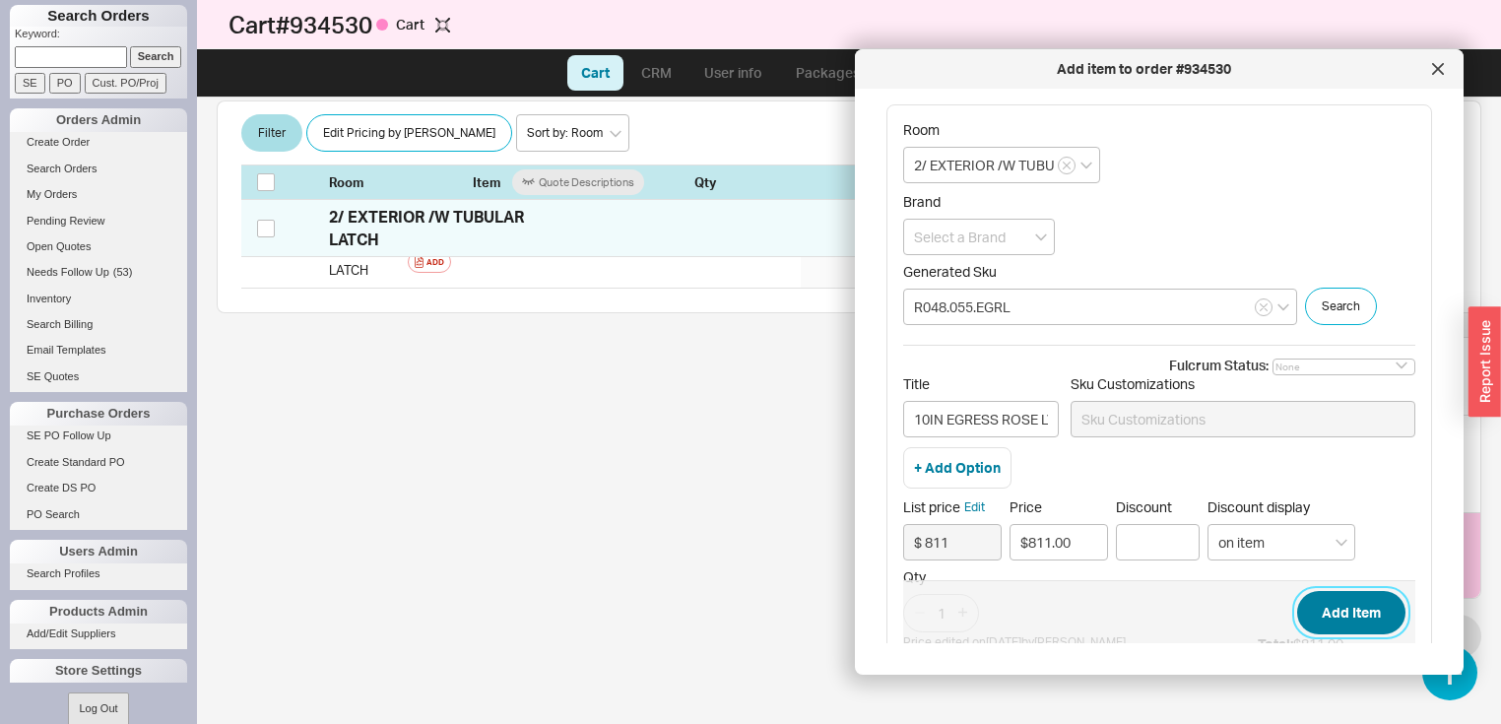
click at [1330, 610] on button "Add Item" at bounding box center [1351, 612] width 108 height 43
click at [1040, 238] on icon "open menu" at bounding box center [1041, 237] width 12 height 7
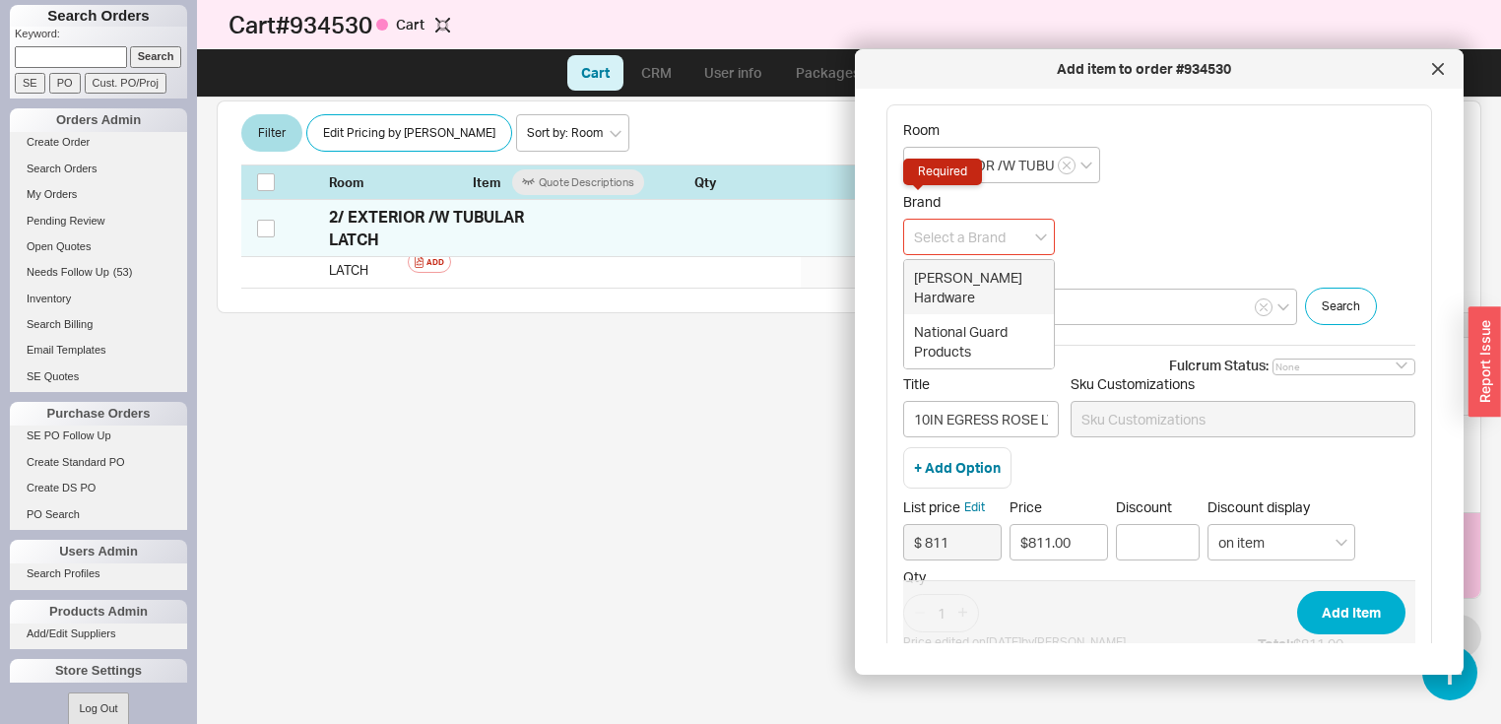
click at [992, 272] on div "Baldwin Hardware" at bounding box center [979, 287] width 150 height 54
type input "Baldwin Hardware"
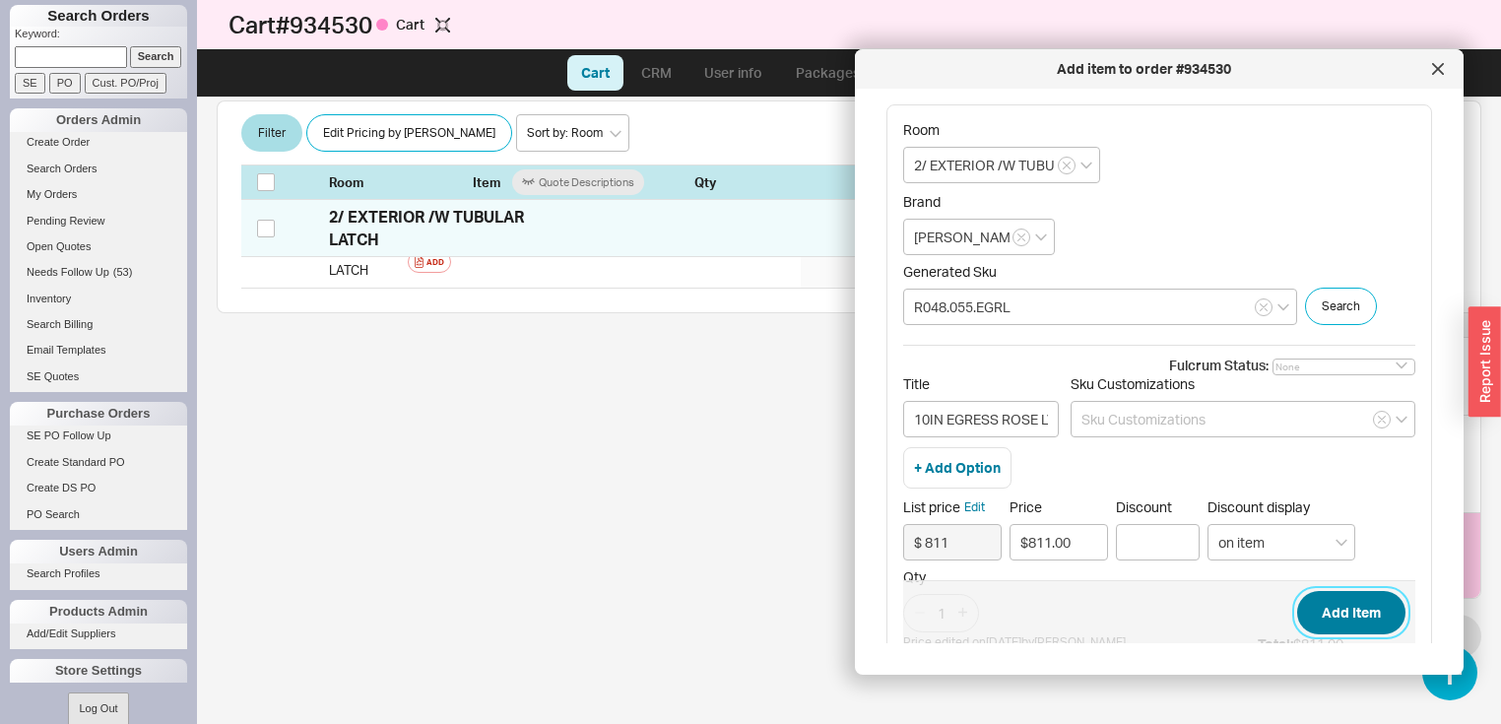
click at [1331, 615] on button "Add Item" at bounding box center [1351, 612] width 108 height 43
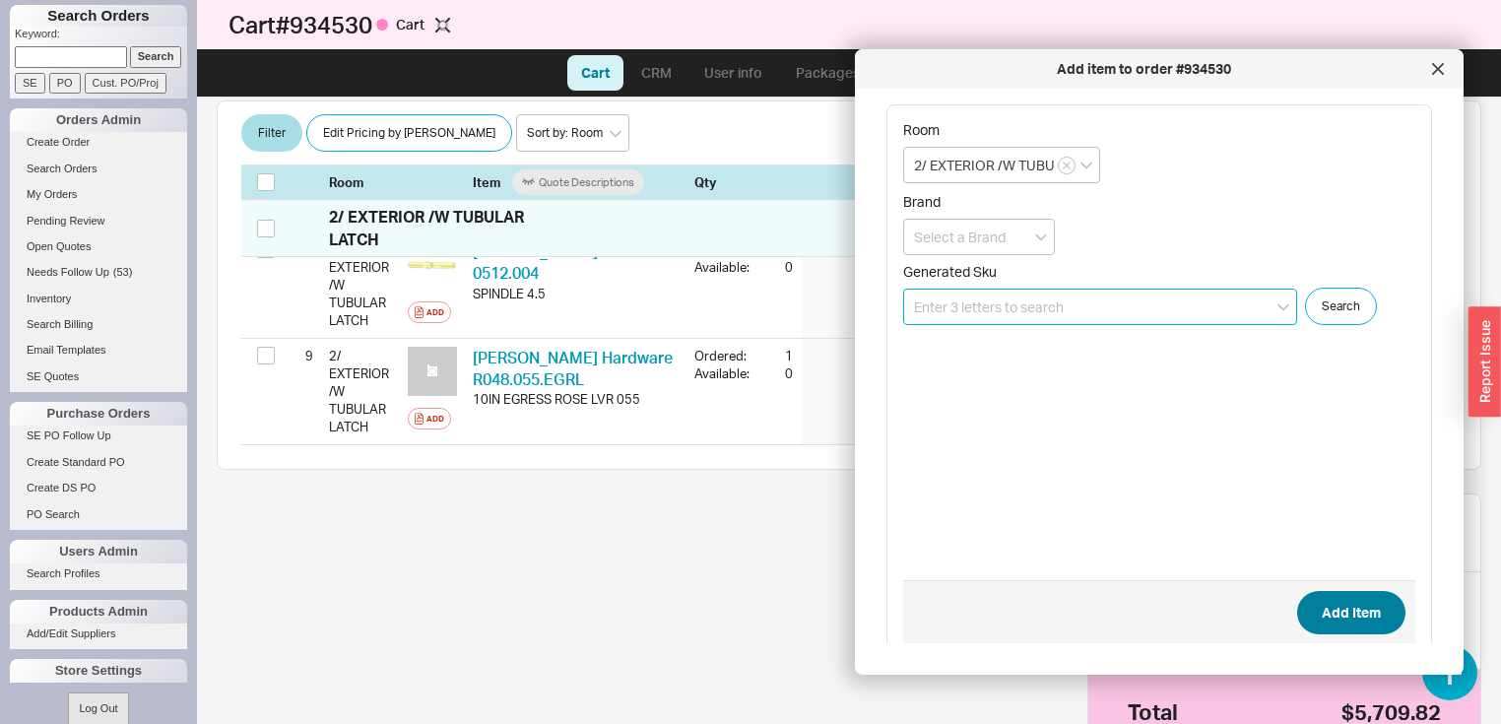
scroll to position [1173, 0]
drag, startPoint x: 1437, startPoint y: 64, endPoint x: 1429, endPoint y: 72, distance: 11.1
click at [1435, 67] on icon at bounding box center [1438, 69] width 12 height 12
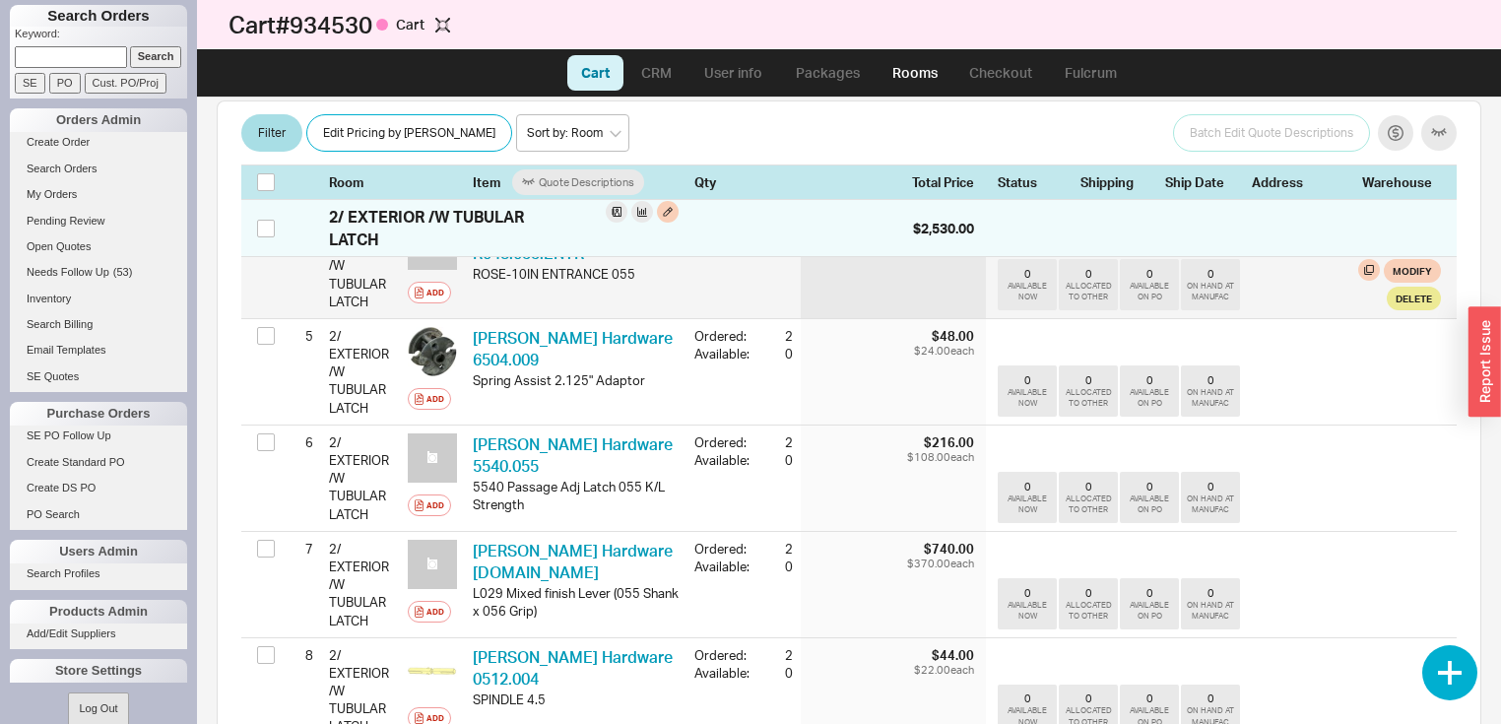
scroll to position [1015, 0]
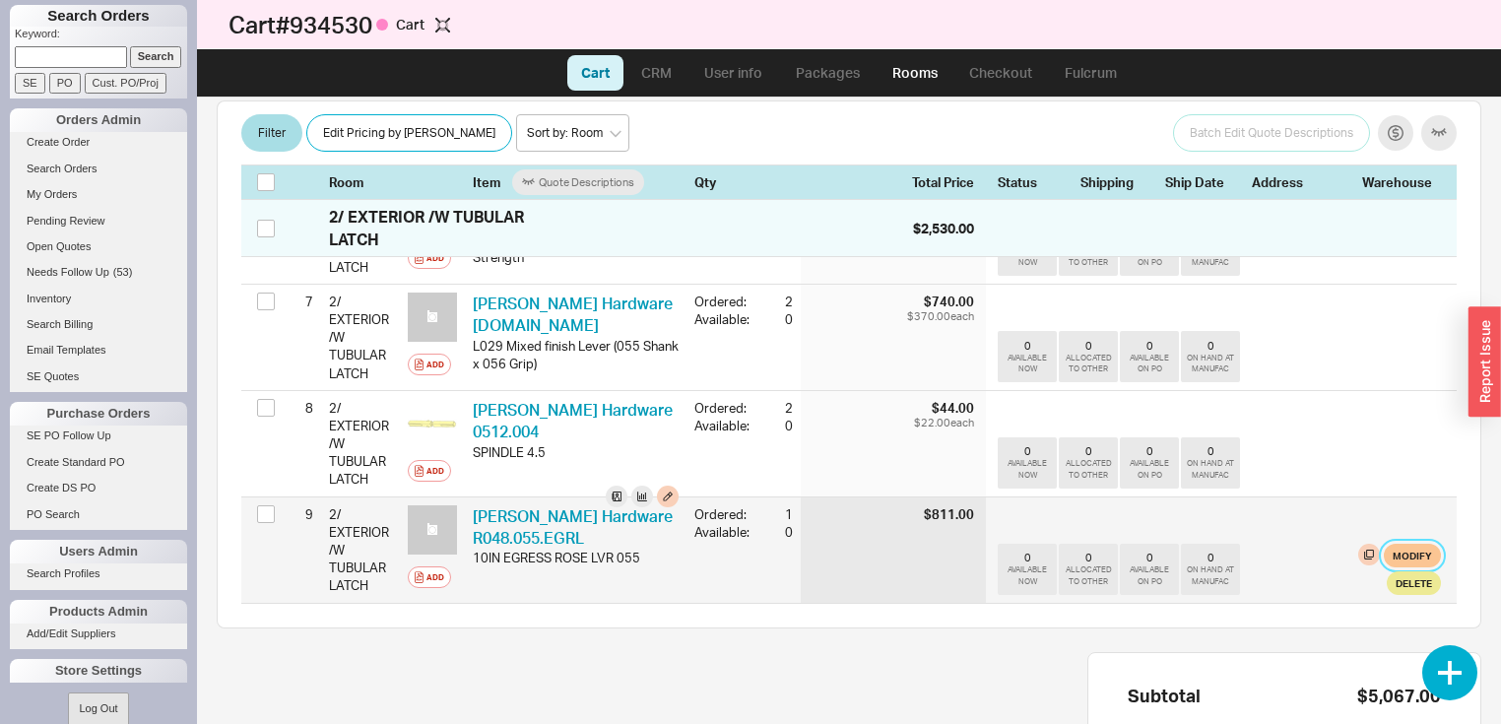
click at [1407, 567] on button "Modify" at bounding box center [1411, 556] width 57 height 24
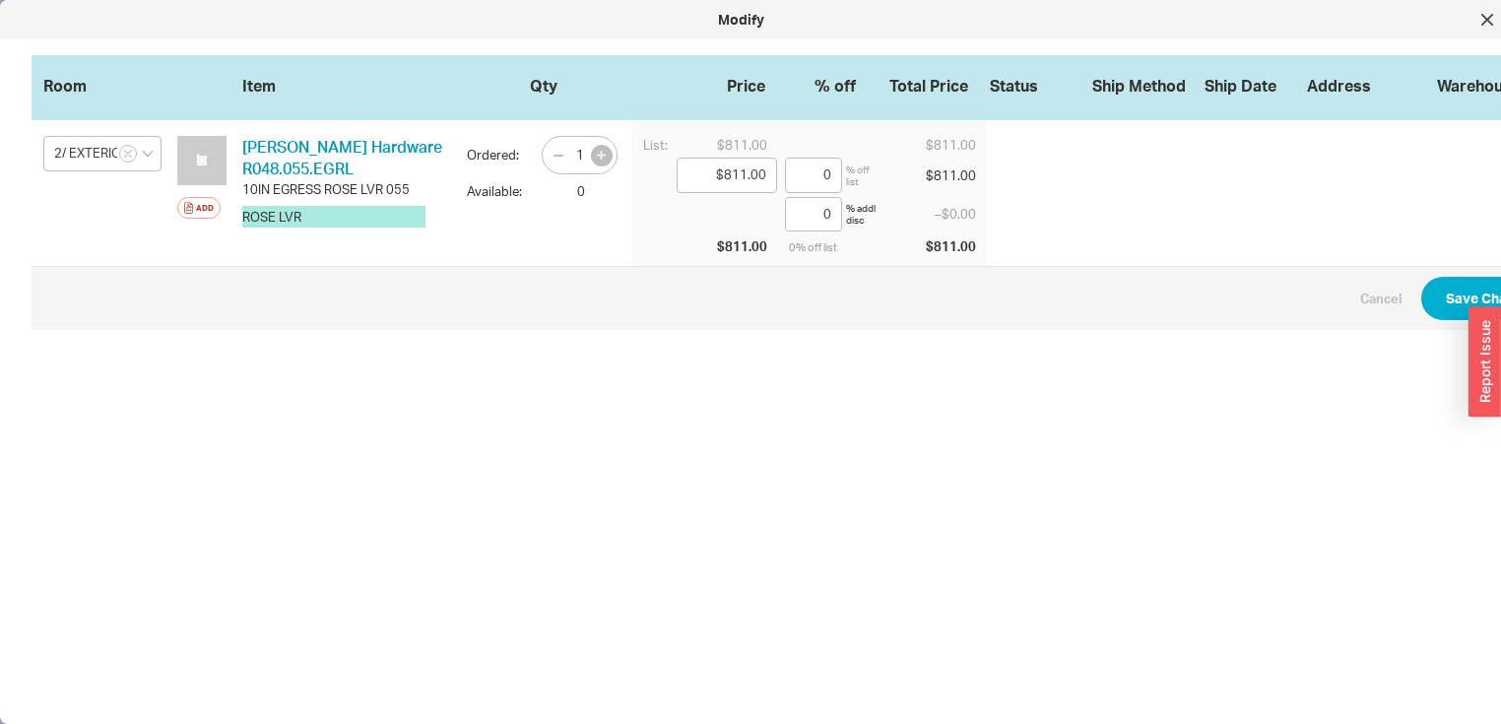
click at [602, 156] on icon "button" at bounding box center [601, 155] width 9 height 9
type input "2"
click at [1450, 299] on button "Save Changes" at bounding box center [1492, 298] width 143 height 43
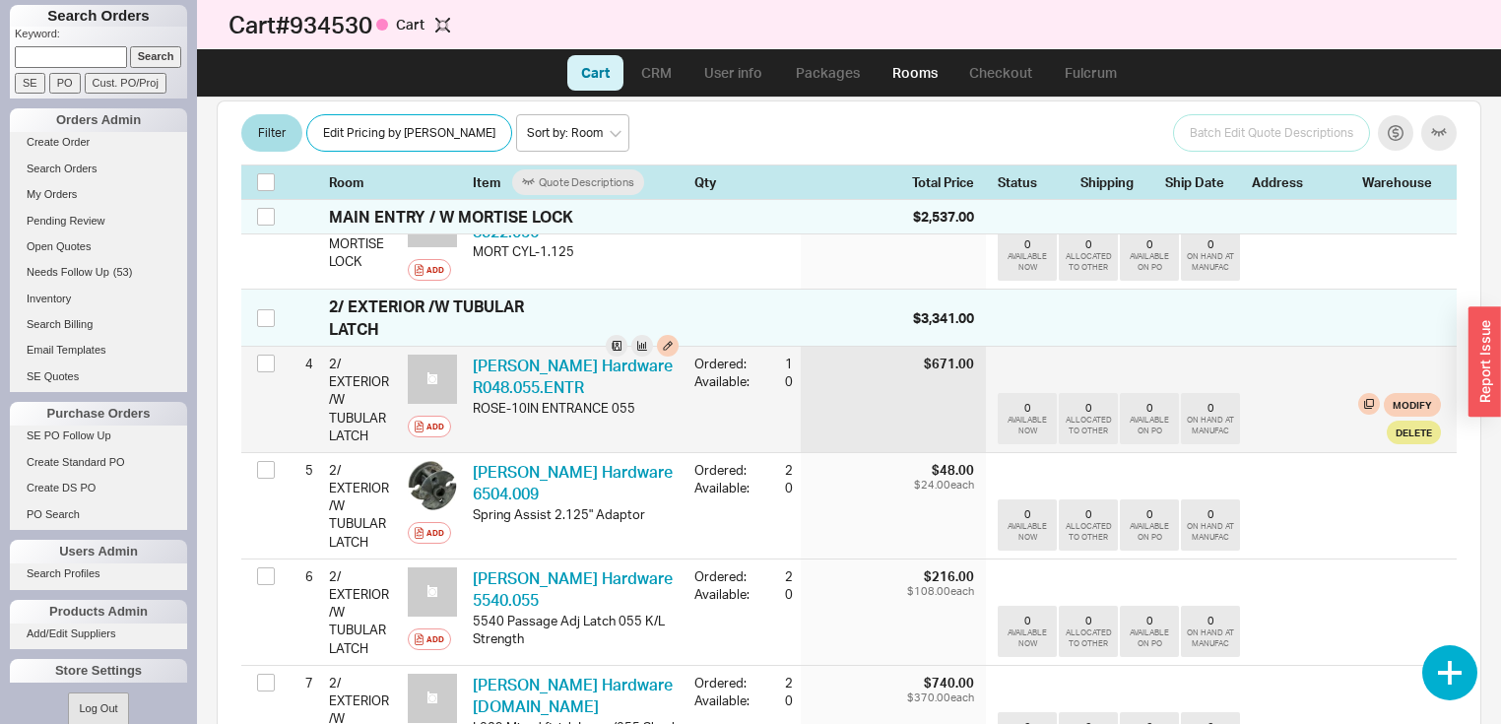
scroll to position [621, 0]
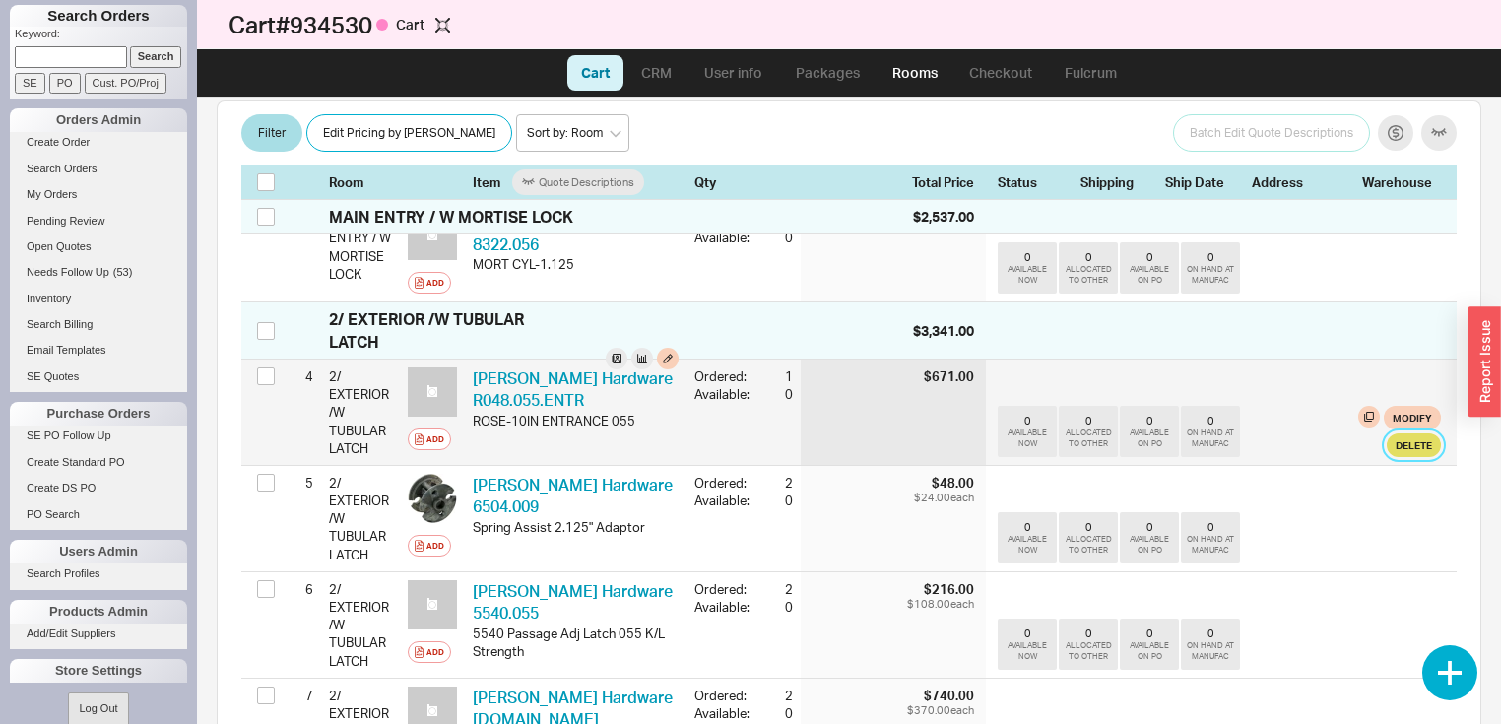
click at [1394, 457] on button "Delete" at bounding box center [1413, 445] width 54 height 24
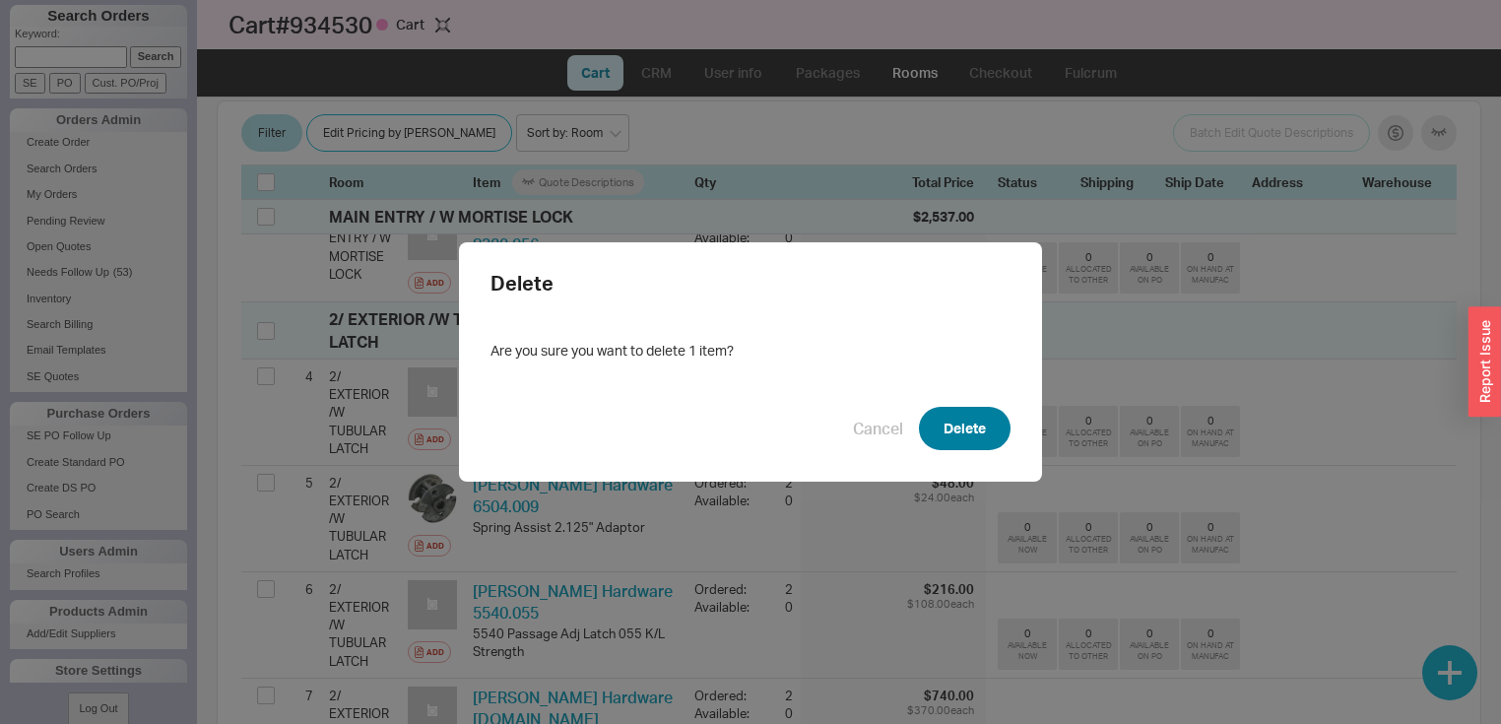
click at [976, 413] on button "Delete" at bounding box center [965, 428] width 92 height 43
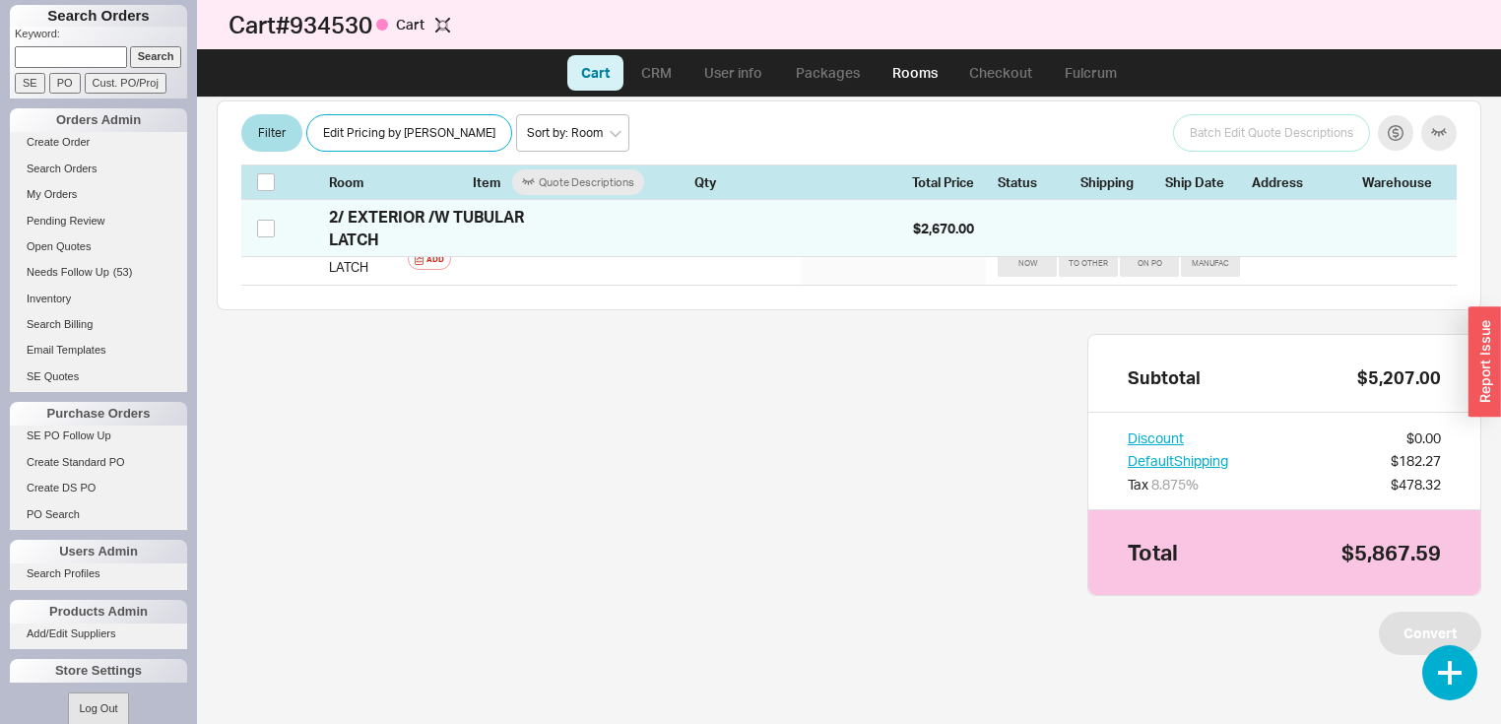
scroll to position [1165, 0]
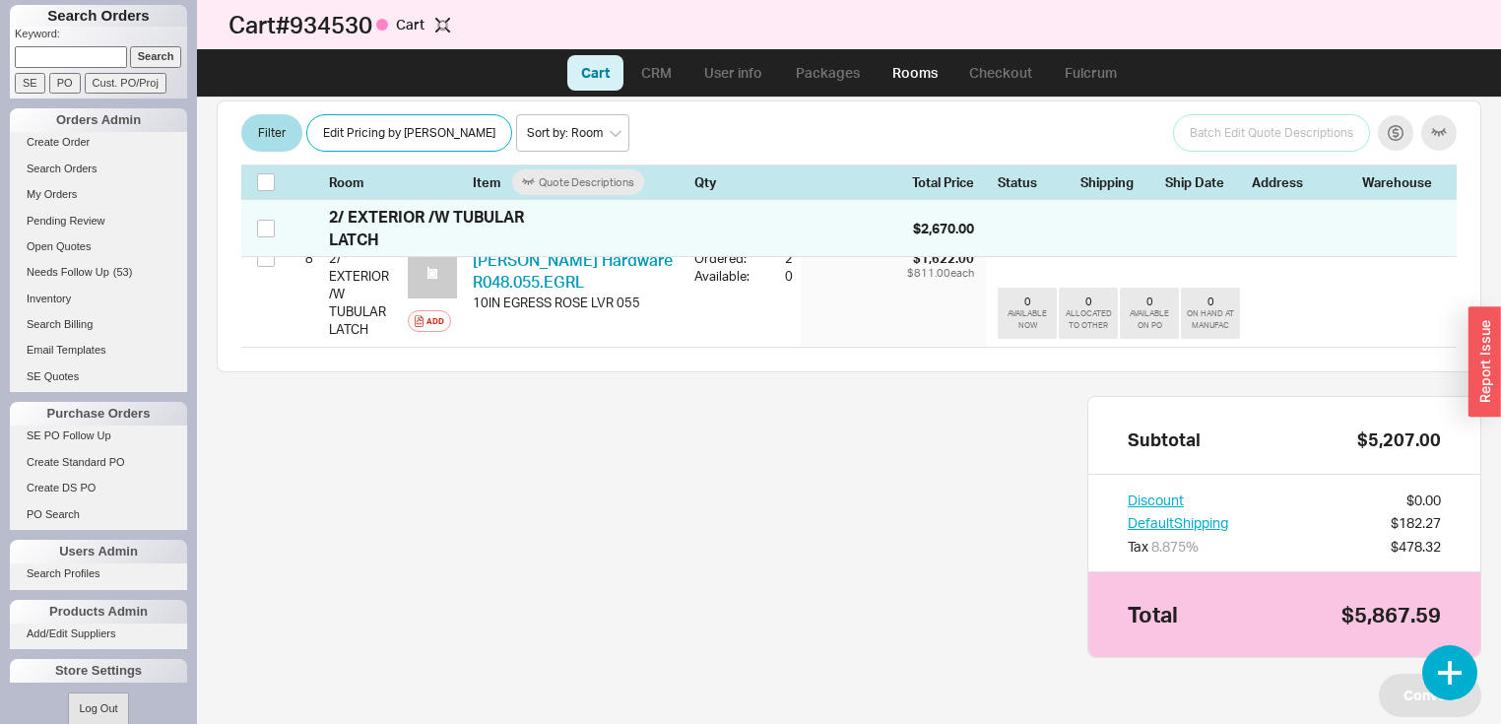
click at [952, 500] on div "Subtotal $5,207.00 Discount $0.00 Default Shipping $182.27 Tax 8.875 % $478.32 …" at bounding box center [849, 557] width 1264 height 322
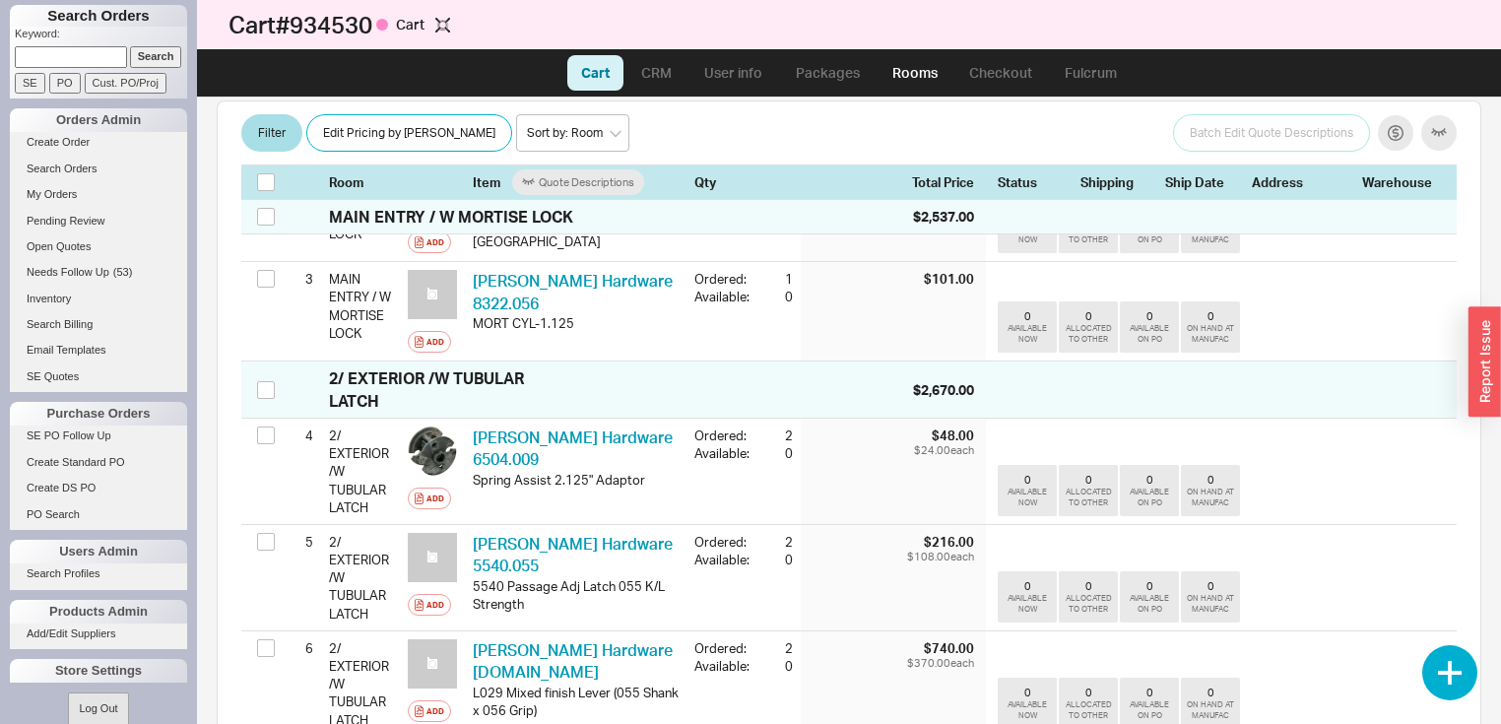
scroll to position [377, 0]
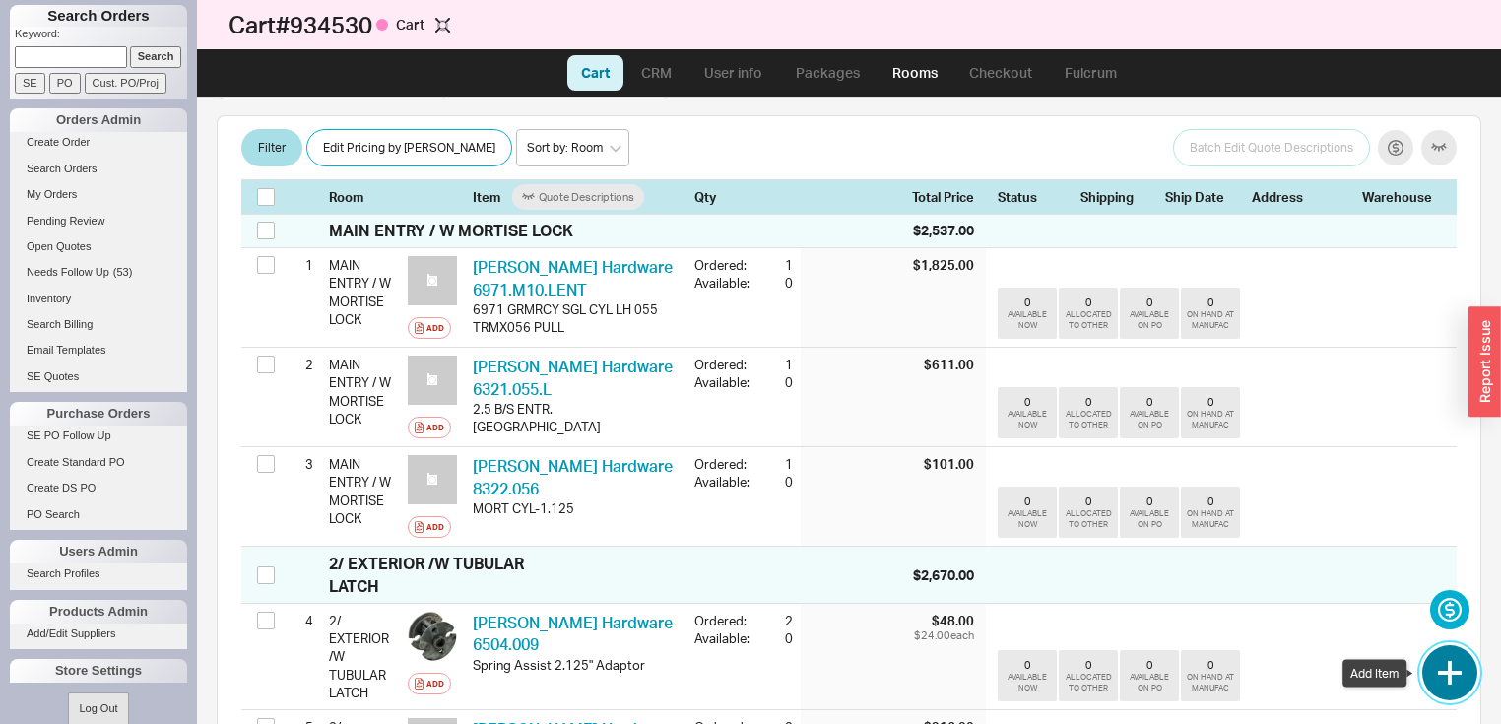
click at [1456, 670] on button "button" at bounding box center [1449, 672] width 55 height 55
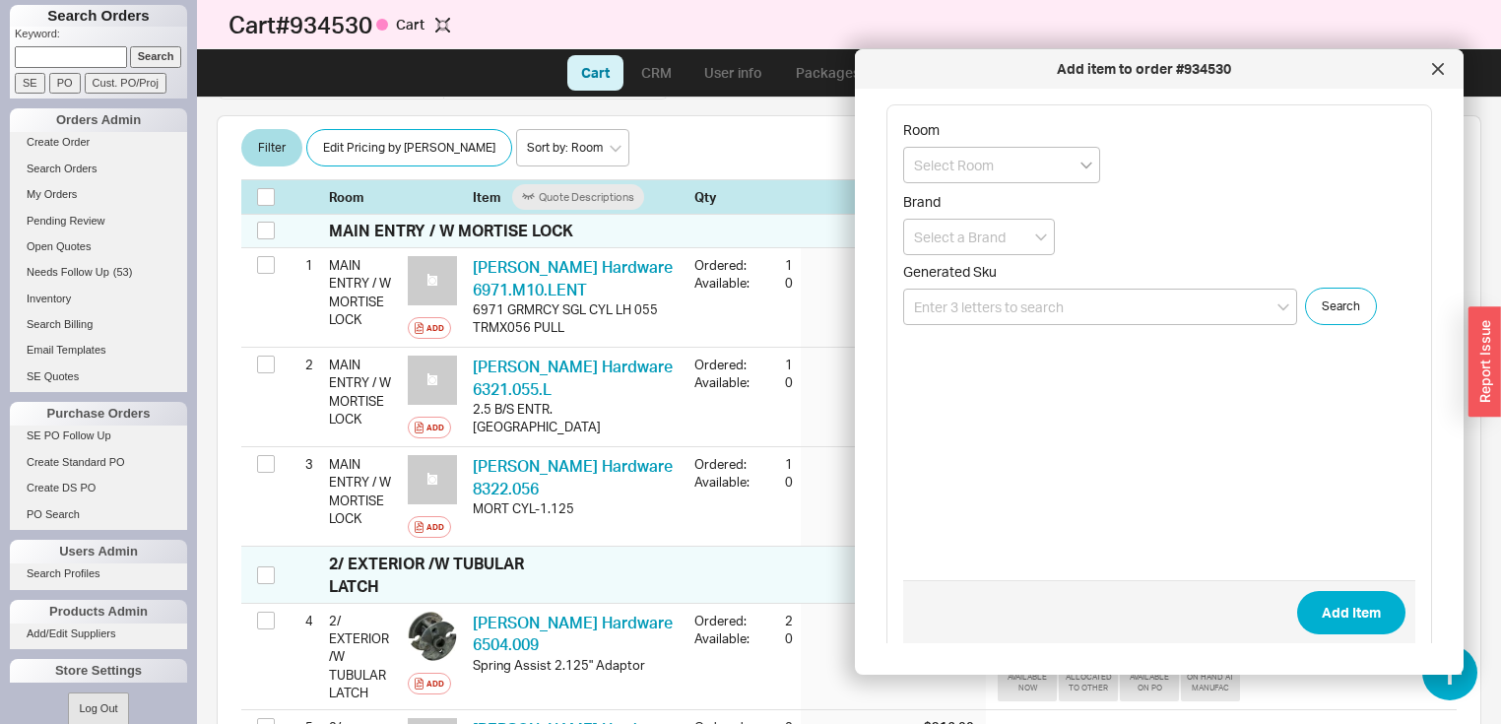
click at [1086, 164] on icon "open menu" at bounding box center [1086, 165] width 12 height 8
click at [988, 206] on div "MAIN ENTRY / W MORTISE LOCK" at bounding box center [1001, 215] width 195 height 54
type input "MAIN ENTRY / W MORTISE LOCK"
click at [1081, 297] on input at bounding box center [1100, 307] width 394 height 36
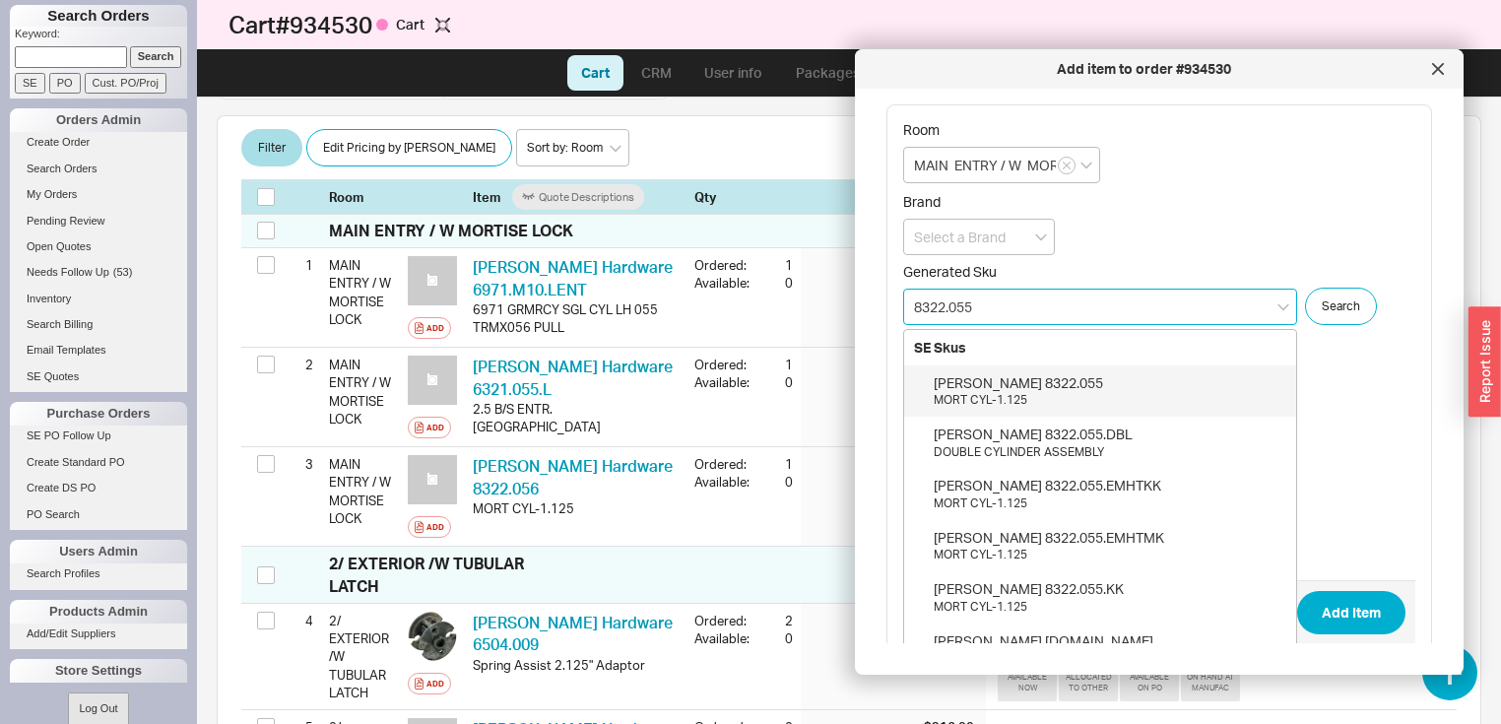
click at [1021, 386] on div "Baldwin 8322.055" at bounding box center [1109, 383] width 353 height 20
type input "8322.055"
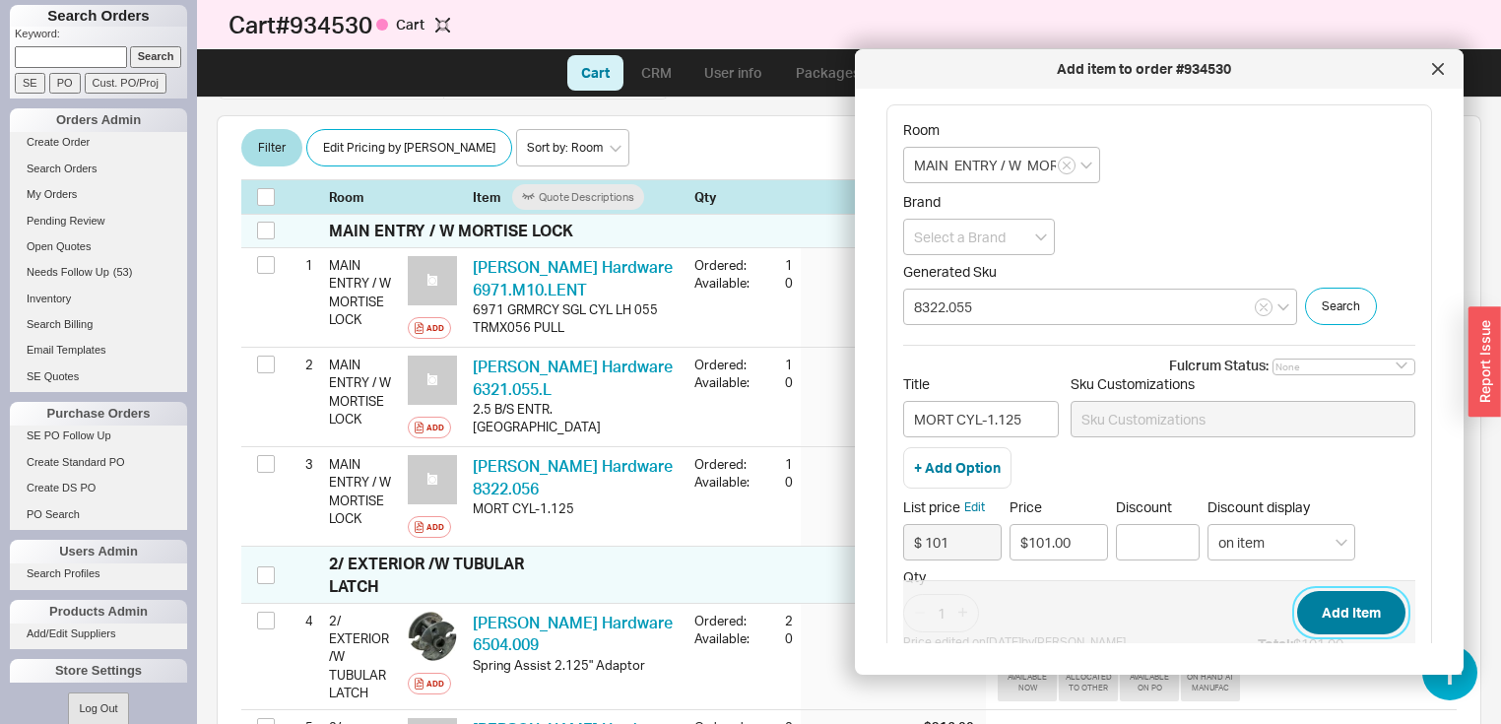
click at [1335, 617] on button "Add Item" at bounding box center [1351, 612] width 108 height 43
click at [1041, 237] on icon "open menu" at bounding box center [1041, 237] width 12 height 7
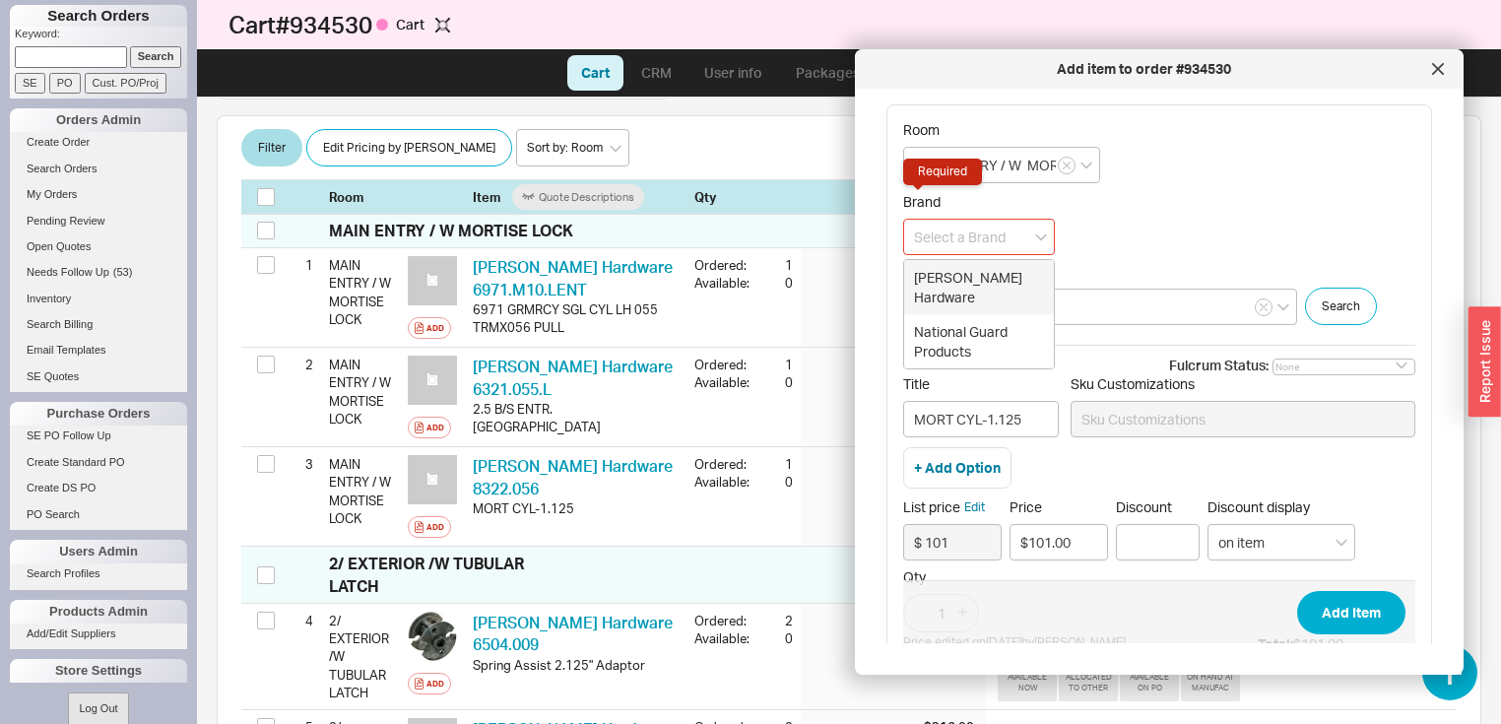
click at [1013, 276] on div "Baldwin Hardware" at bounding box center [979, 287] width 150 height 54
type input "Baldwin Hardware"
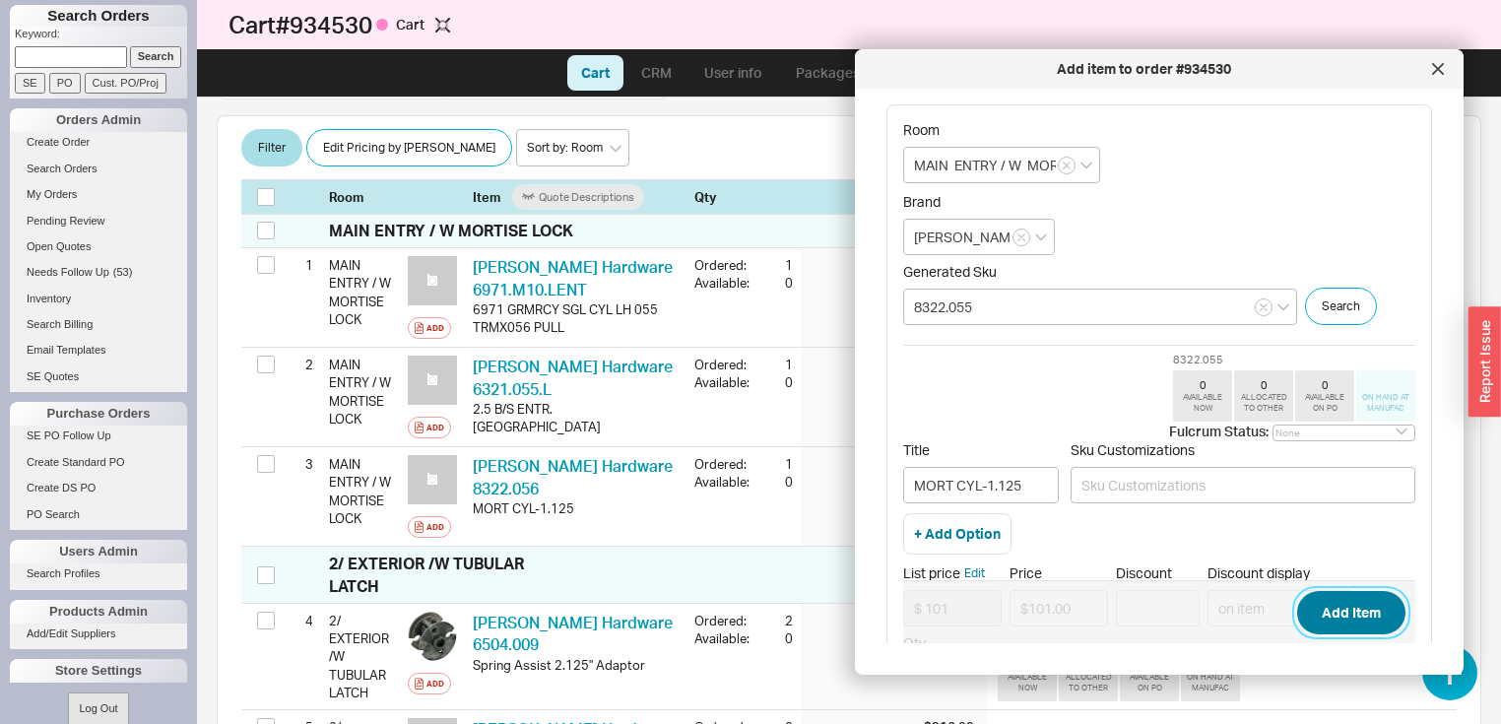
click at [1360, 622] on button "Add Item" at bounding box center [1351, 612] width 108 height 43
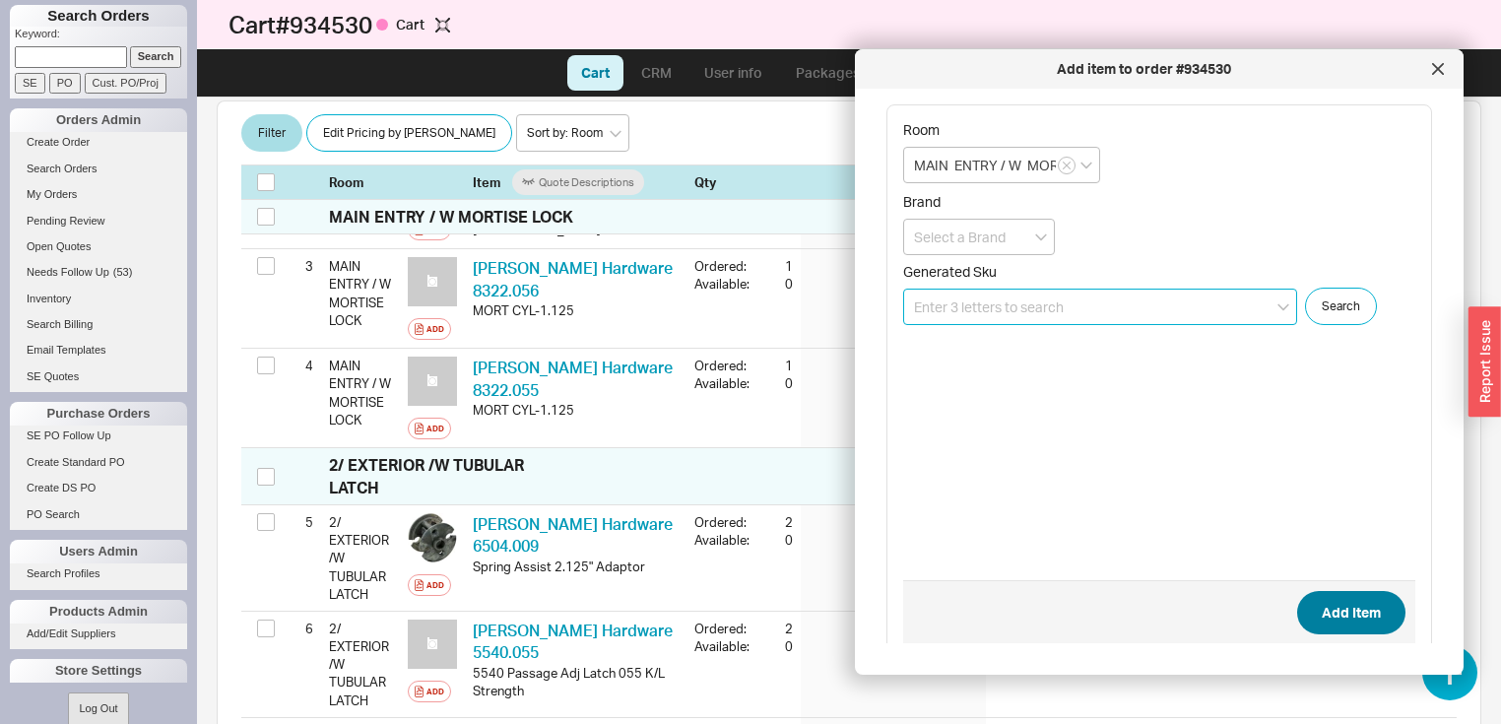
scroll to position [582, 0]
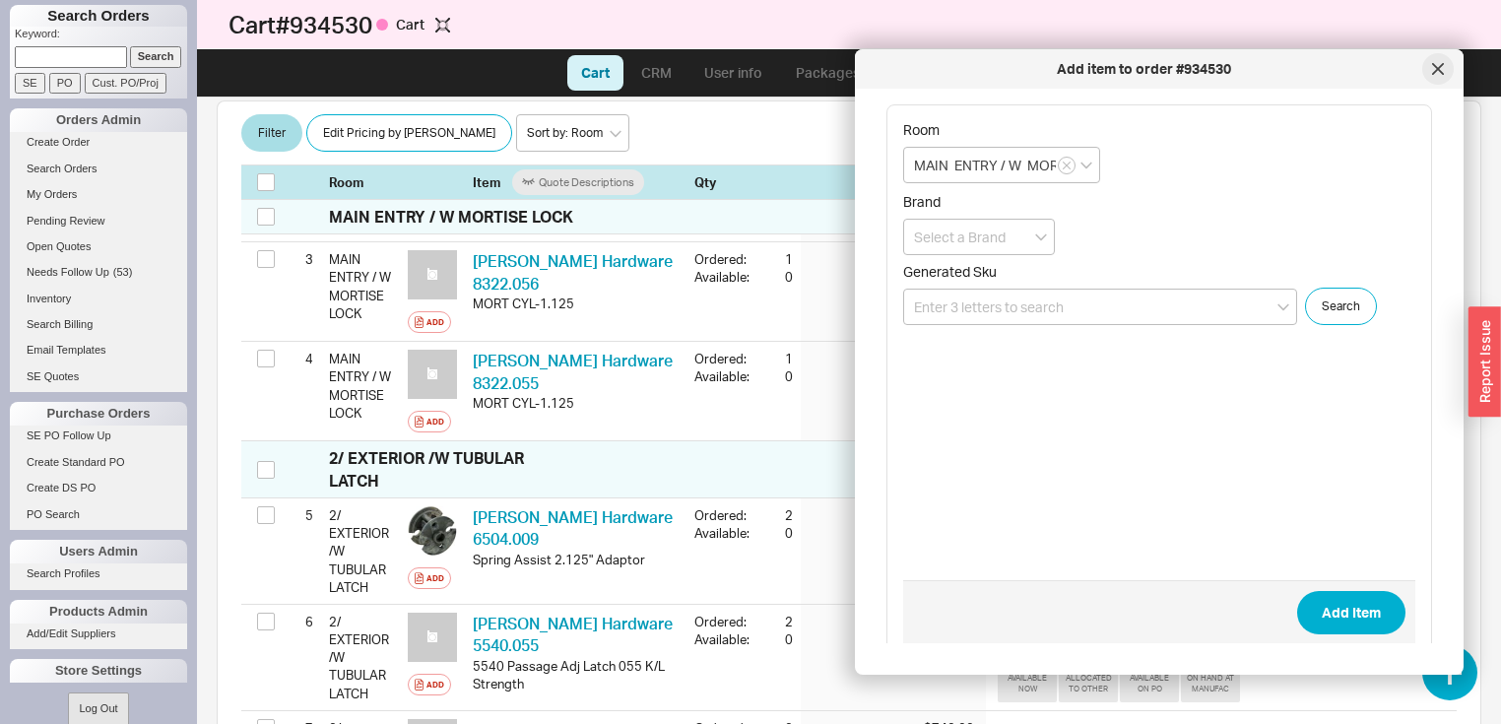
click at [1439, 76] on div at bounding box center [1438, 69] width 32 height 32
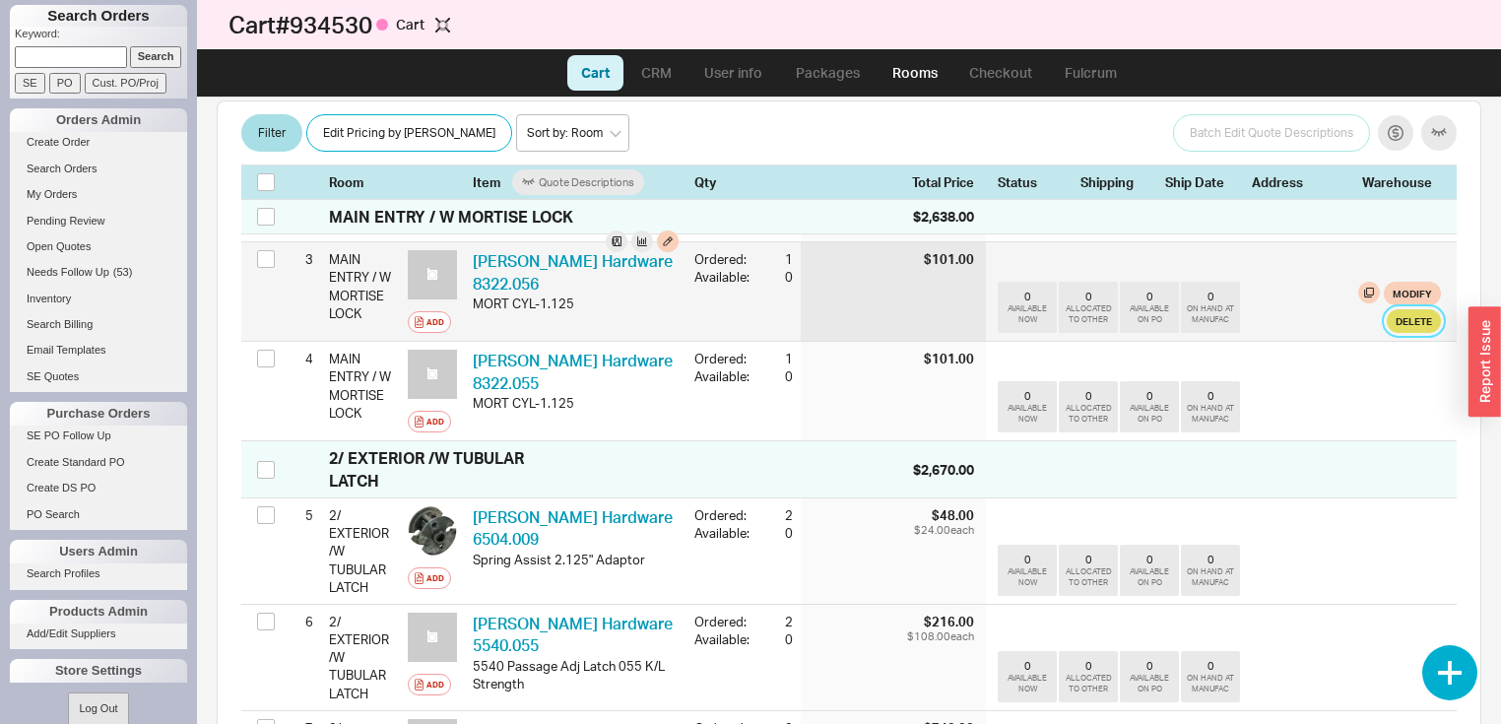
click at [1402, 333] on button "Delete" at bounding box center [1413, 321] width 54 height 24
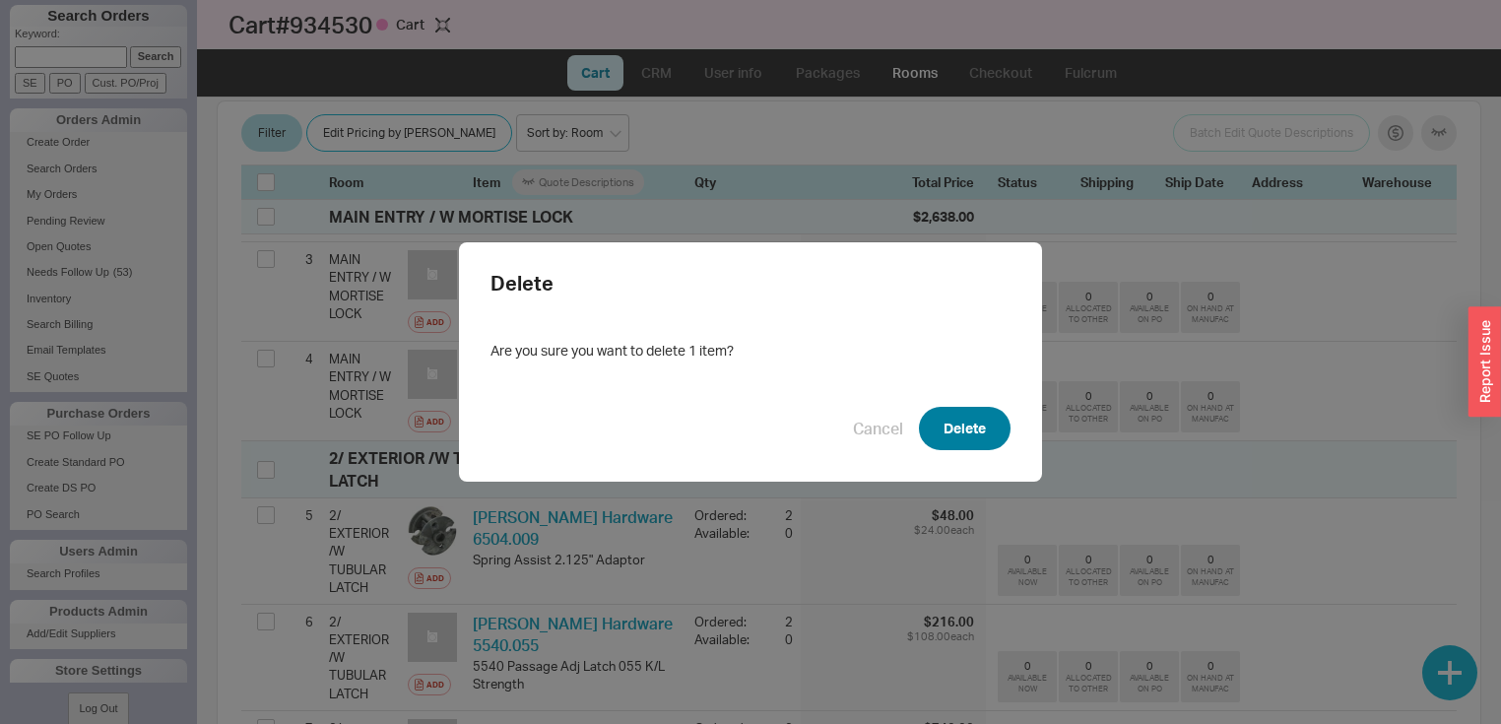
click at [981, 430] on button "Delete" at bounding box center [965, 428] width 92 height 43
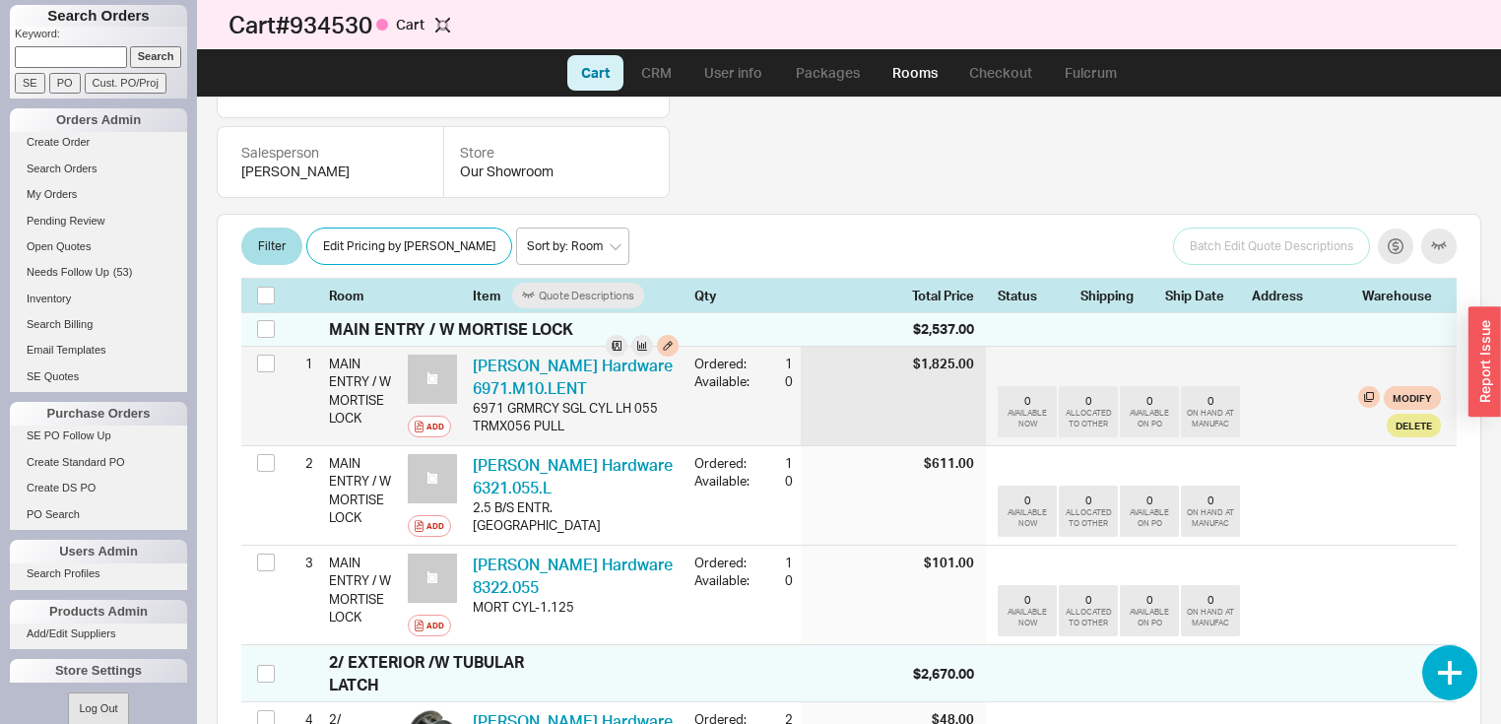
scroll to position [267, 0]
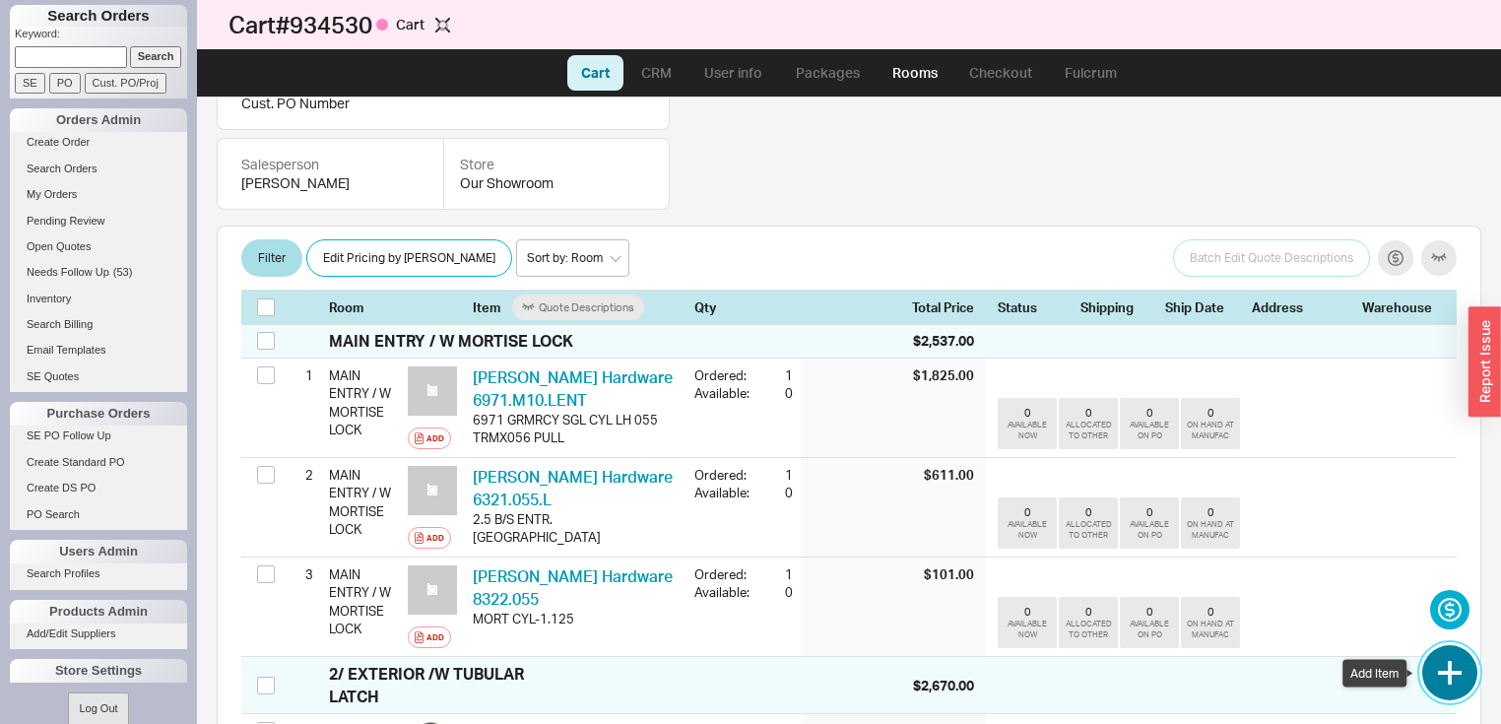
click at [1446, 666] on button "button" at bounding box center [1449, 672] width 55 height 55
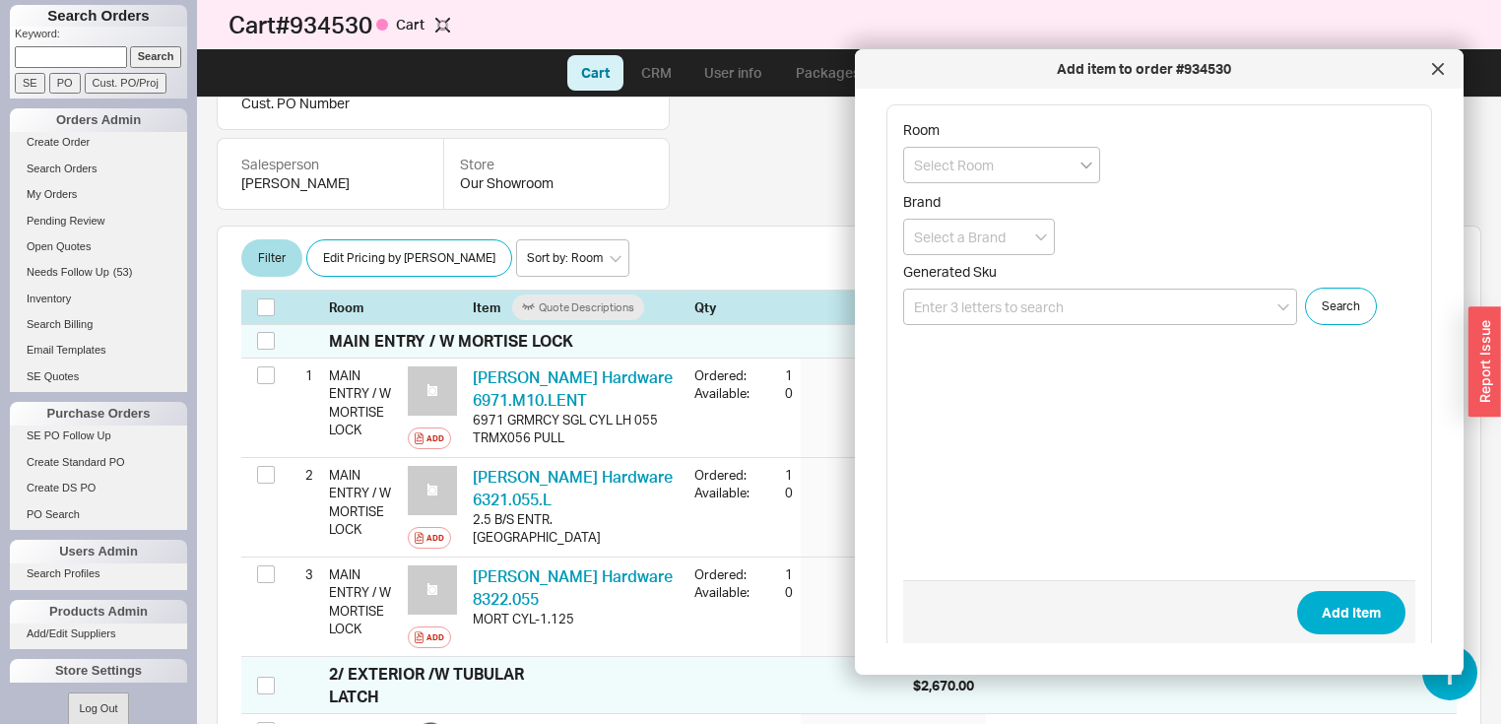
click at [1086, 165] on icon "open menu" at bounding box center [1086, 165] width 12 height 7
click at [1025, 200] on div "MAIN ENTRY / W MORTISE LOCK" at bounding box center [1001, 215] width 195 height 54
type input "MAIN ENTRY / W MORTISE LOCK"
click at [1089, 307] on input at bounding box center [1100, 307] width 394 height 36
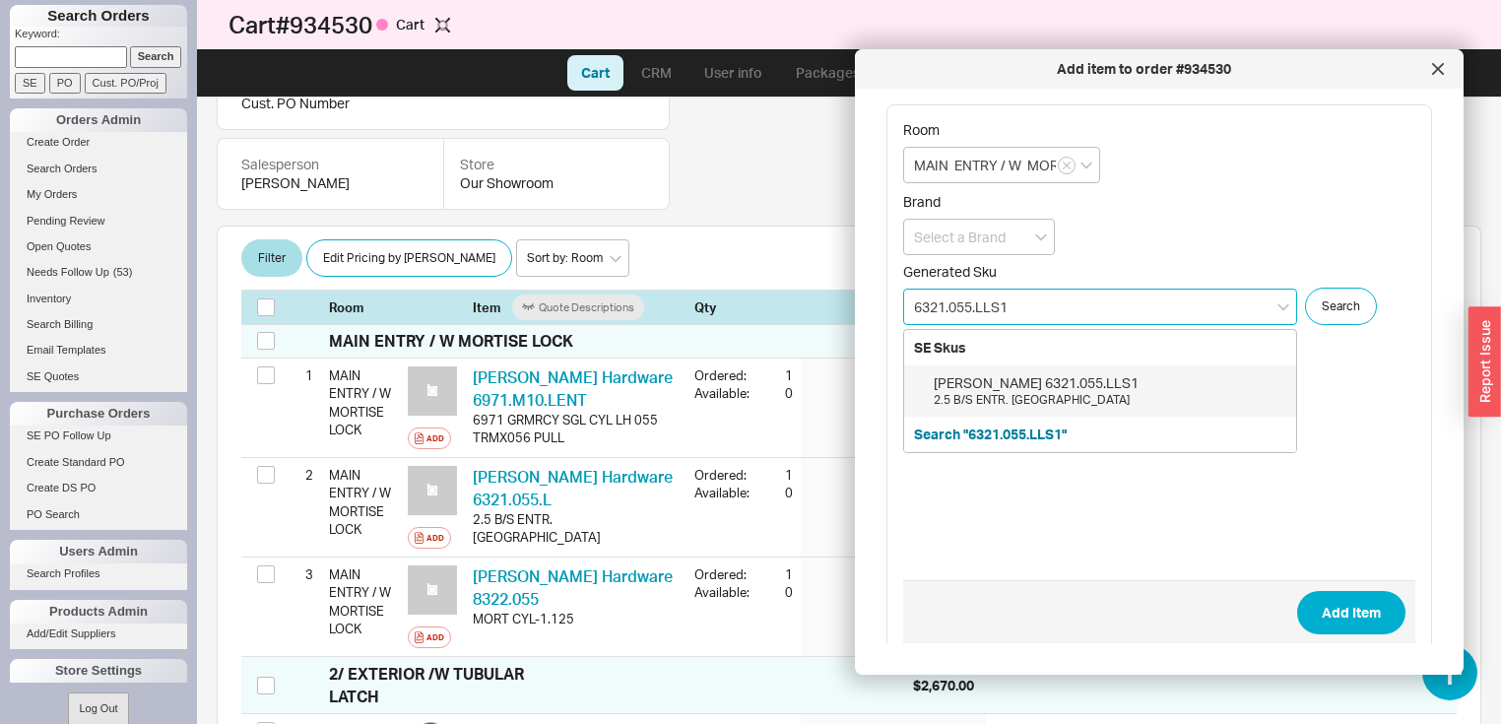
click at [1078, 384] on div "Baldwin 6321.055.LLS1" at bounding box center [1109, 383] width 353 height 20
type input "6321.055.LLS1"
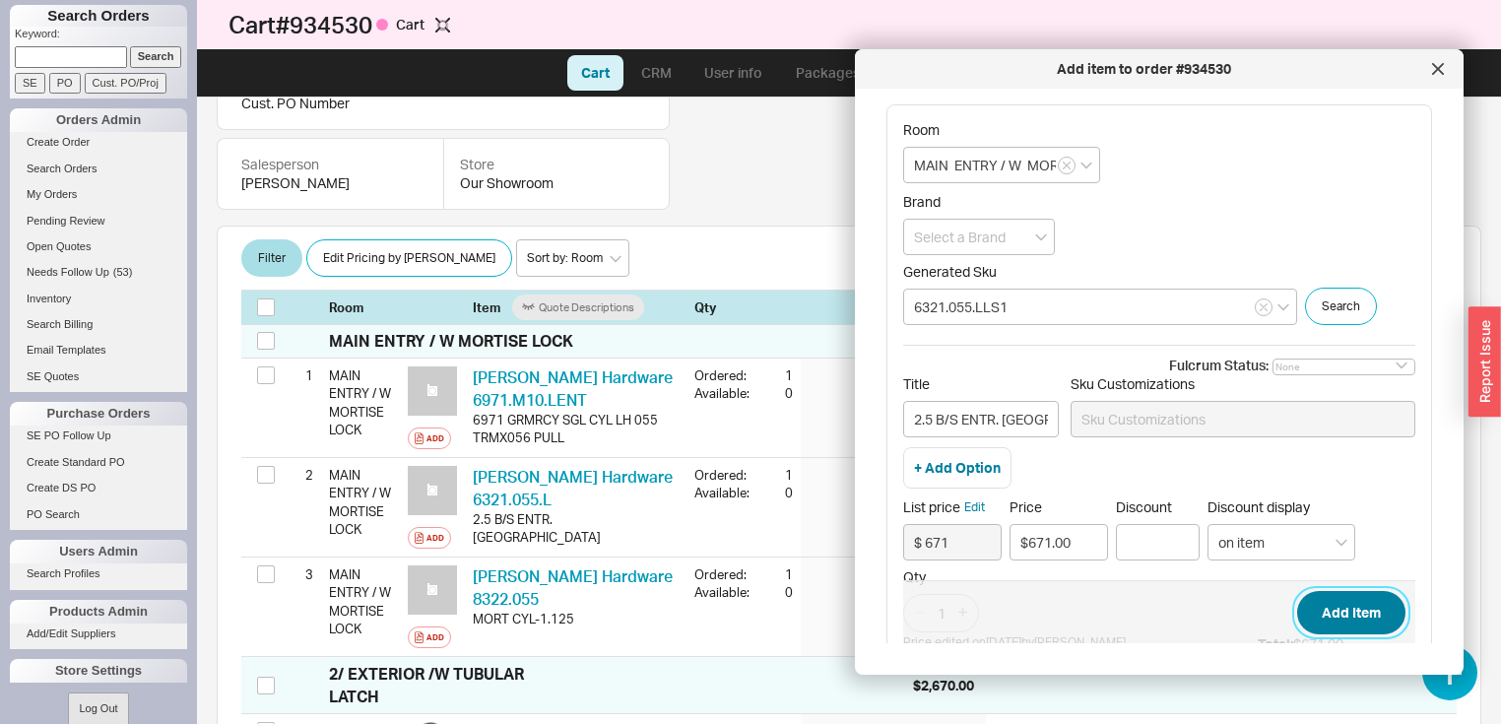
click at [1322, 603] on button "Add Item" at bounding box center [1351, 612] width 108 height 43
click at [1039, 240] on input at bounding box center [979, 237] width 152 height 36
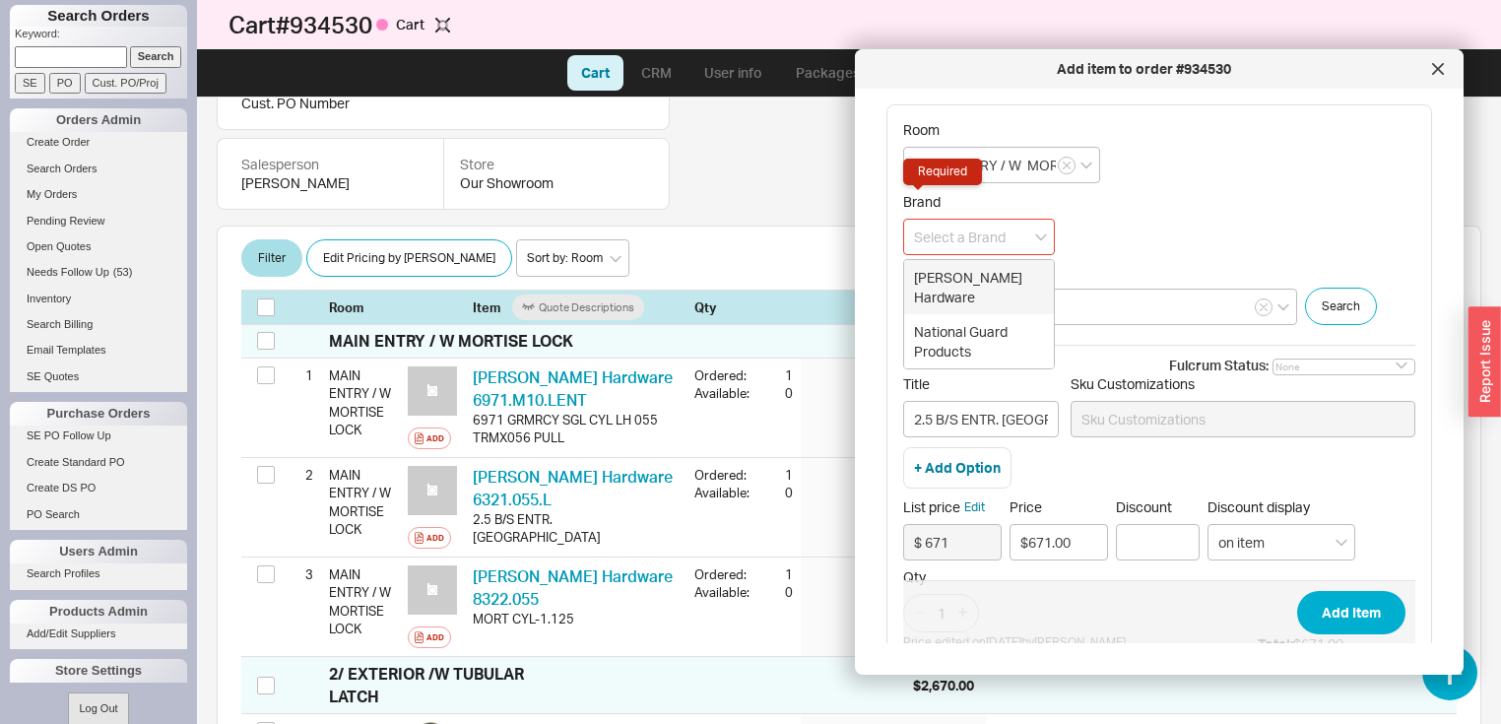
click at [996, 282] on div "Baldwin Hardware" at bounding box center [979, 287] width 150 height 54
type input "Baldwin Hardware"
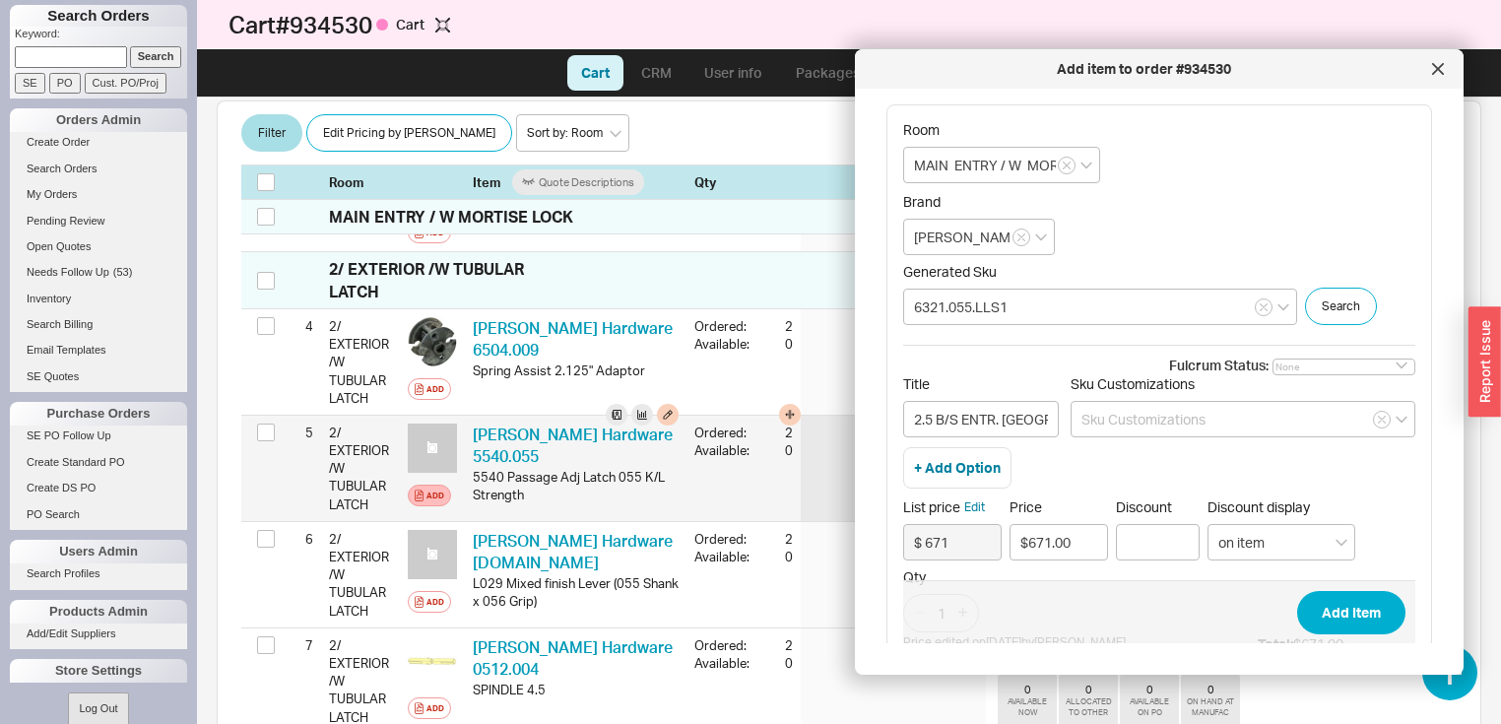
scroll to position [739, 0]
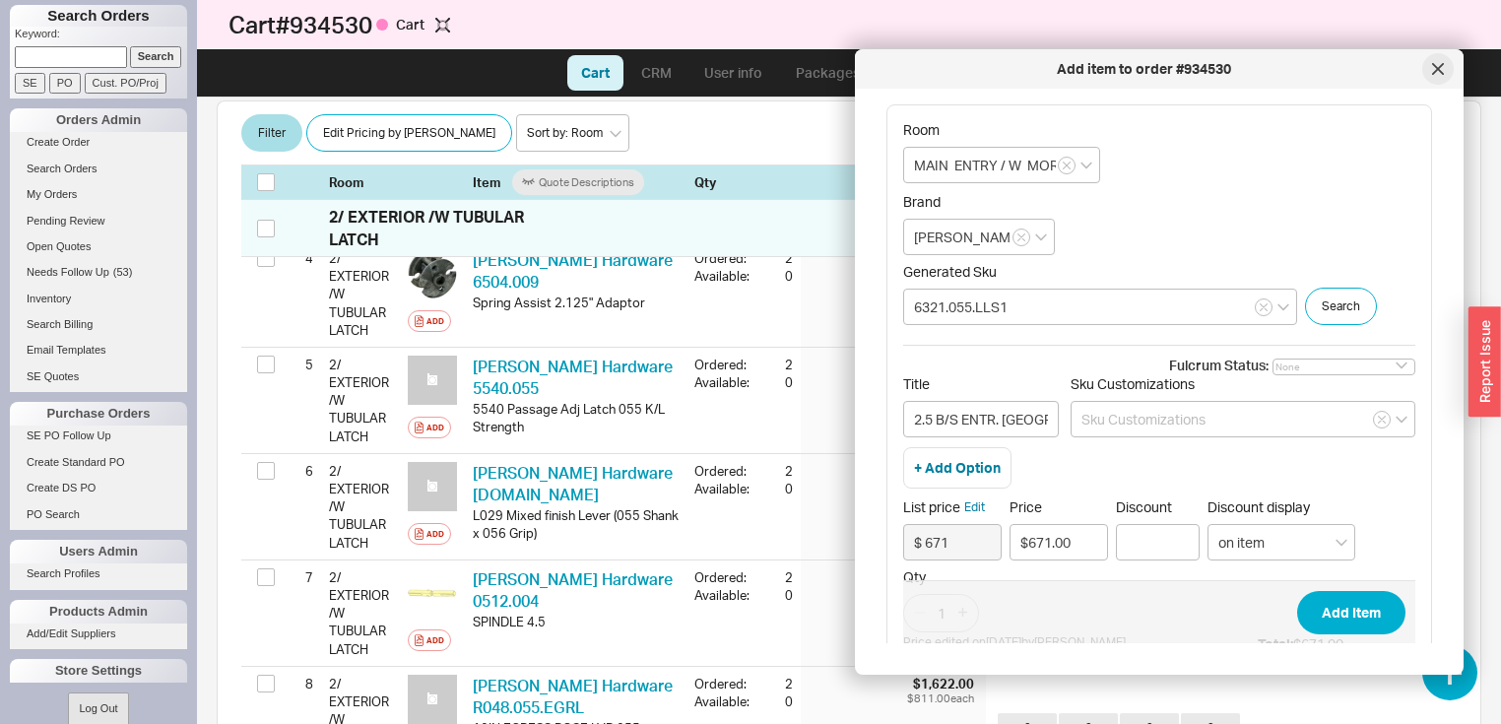
click at [1446, 71] on div at bounding box center [1438, 69] width 32 height 32
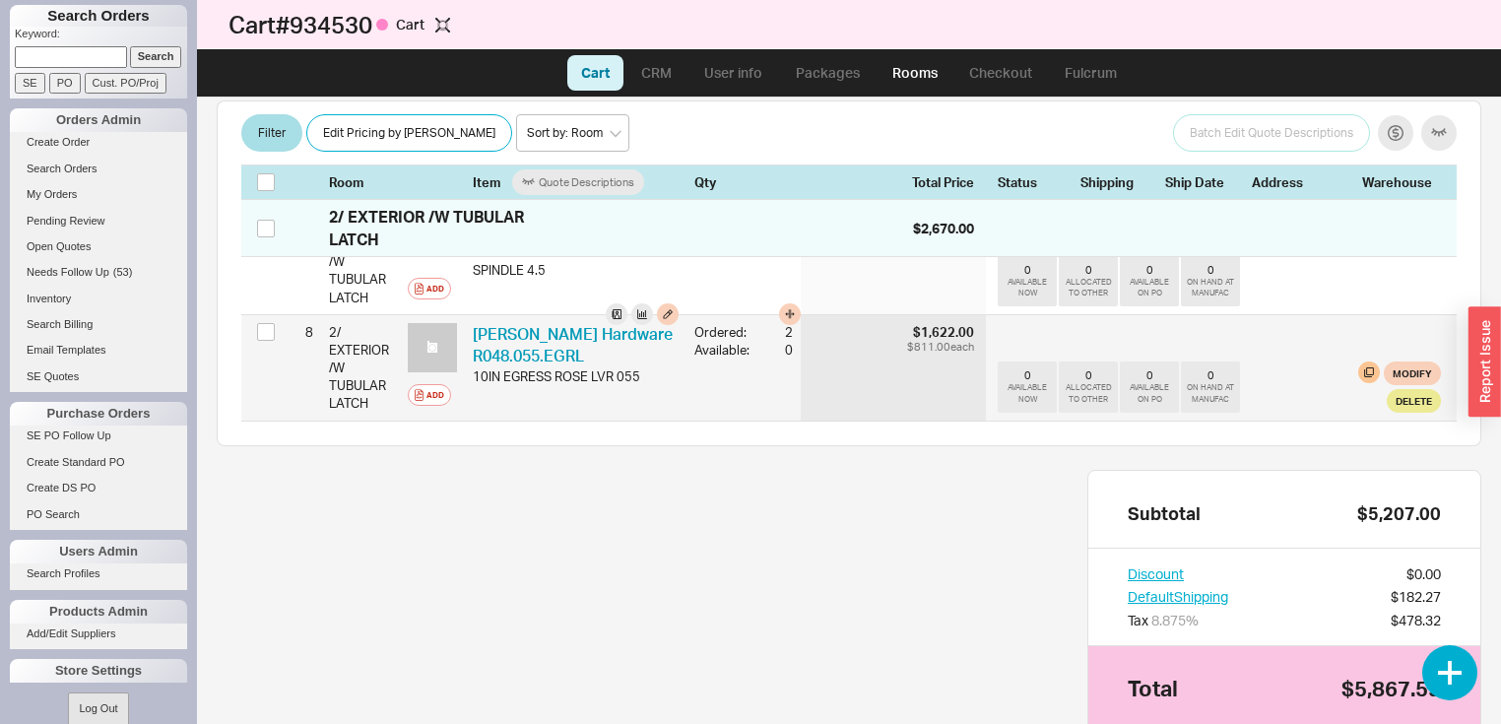
scroll to position [1055, 0]
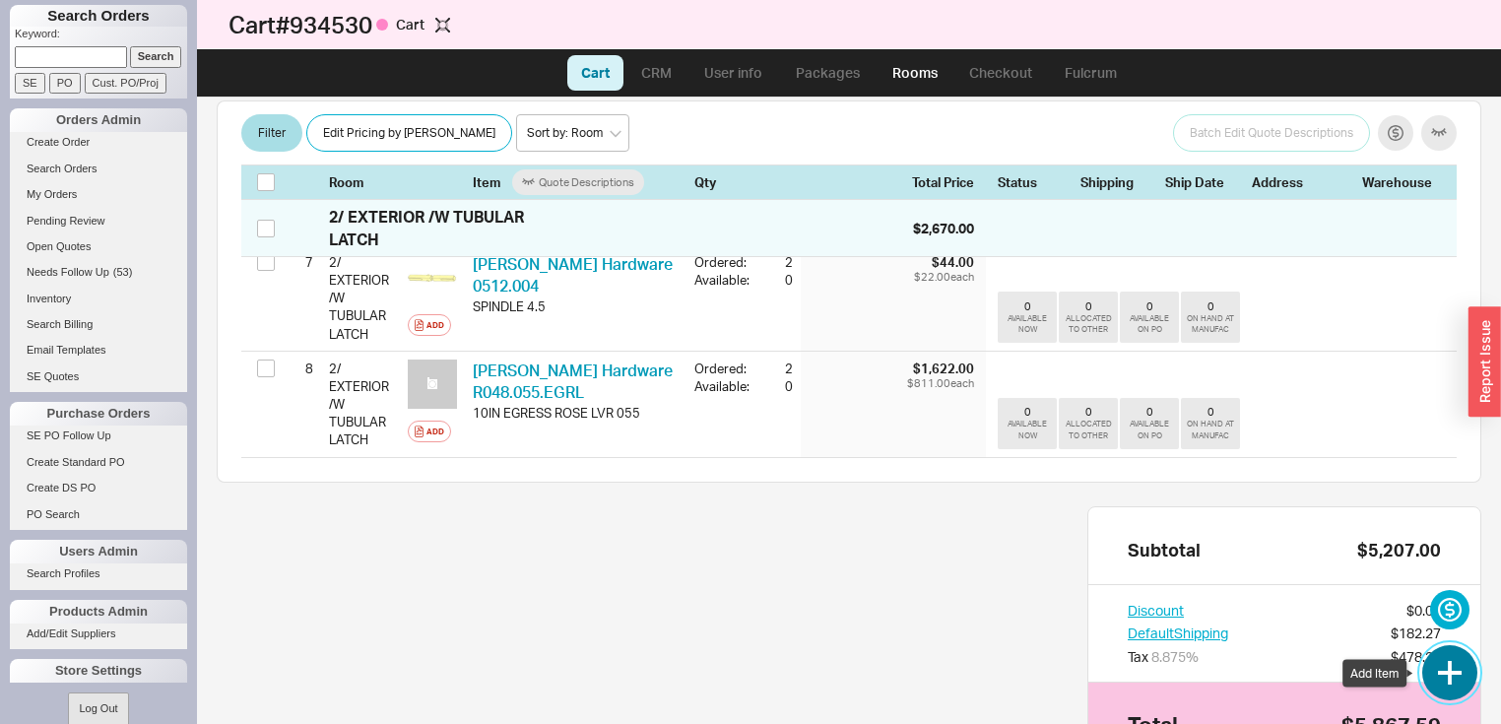
click at [1459, 670] on button "button" at bounding box center [1449, 672] width 55 height 55
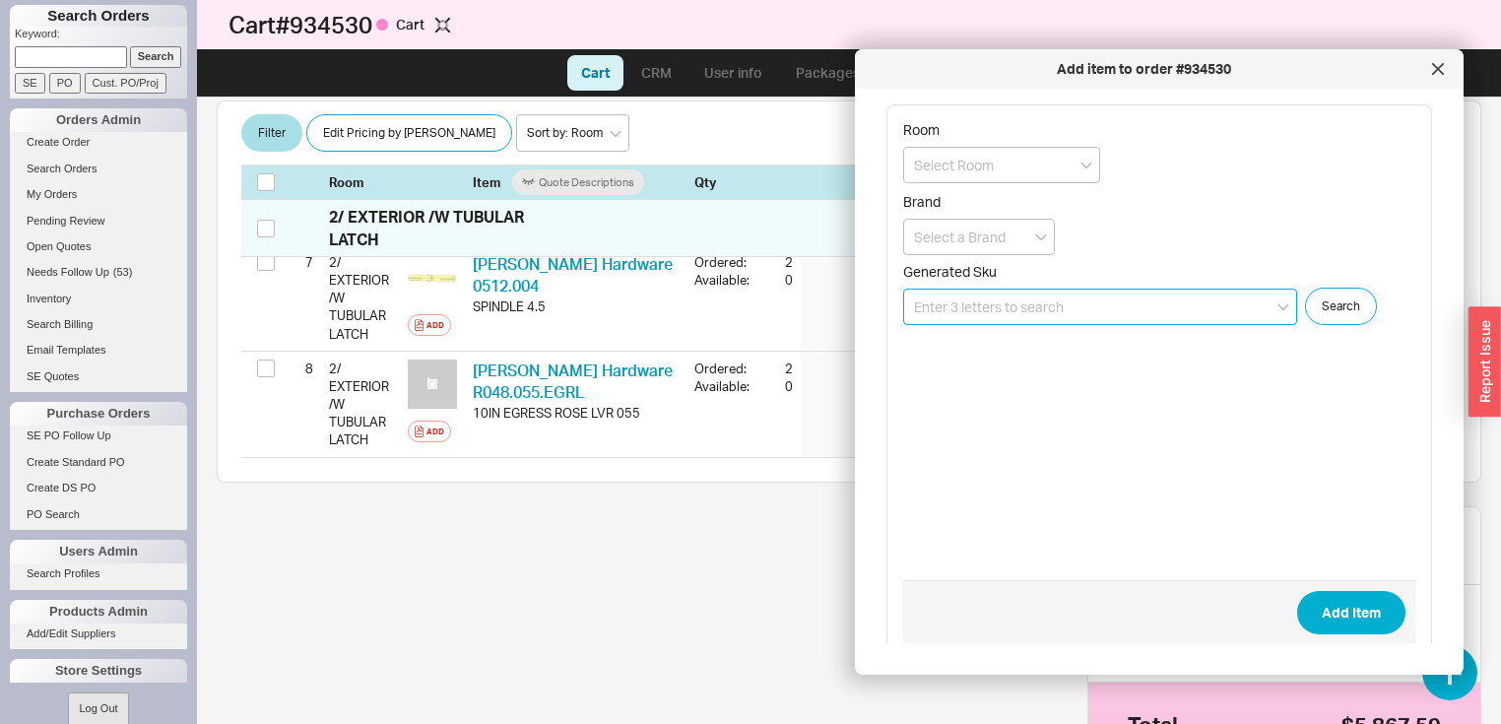
click at [1103, 317] on input at bounding box center [1100, 307] width 394 height 36
click at [1093, 311] on input at bounding box center [1100, 307] width 394 height 36
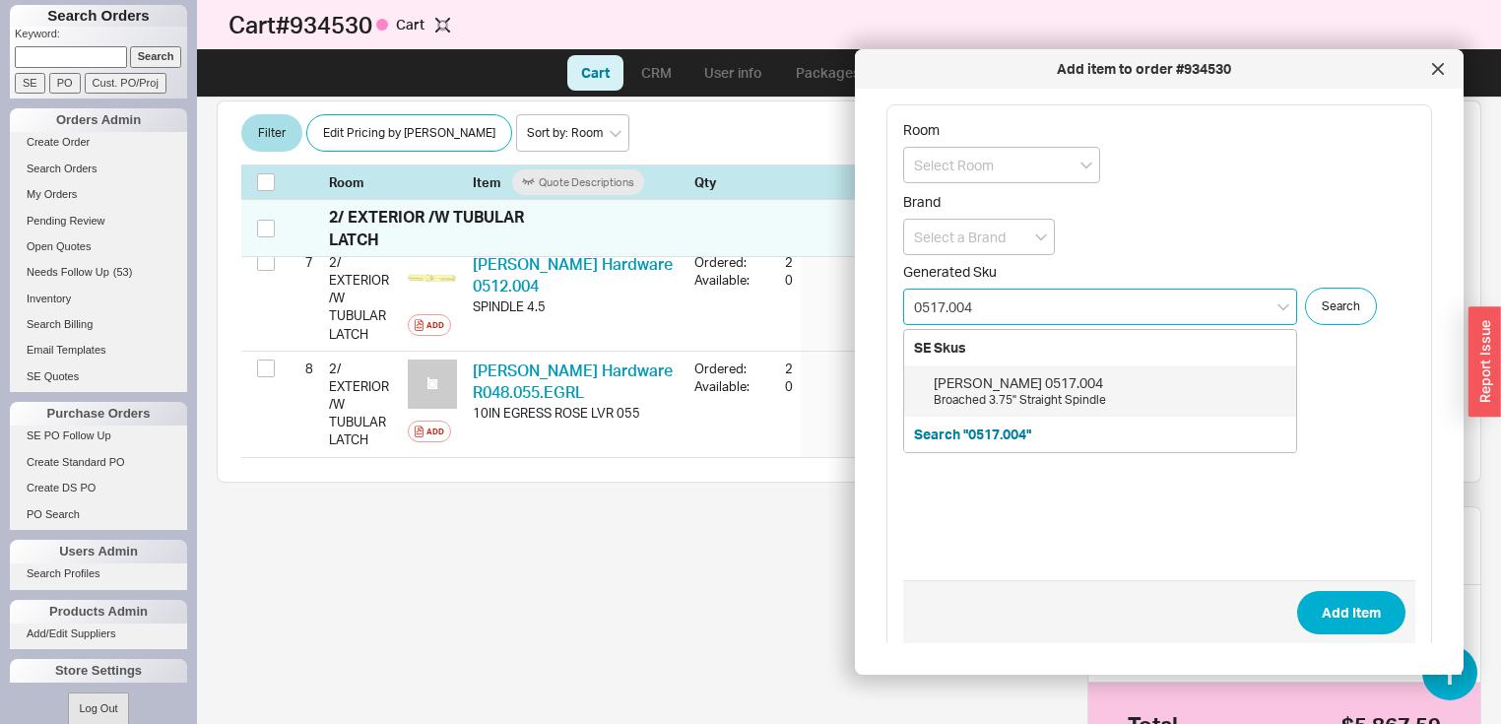
click at [1040, 394] on div "Broached 3.75" Straight Spindle" at bounding box center [1109, 400] width 353 height 17
type input "0517.004"
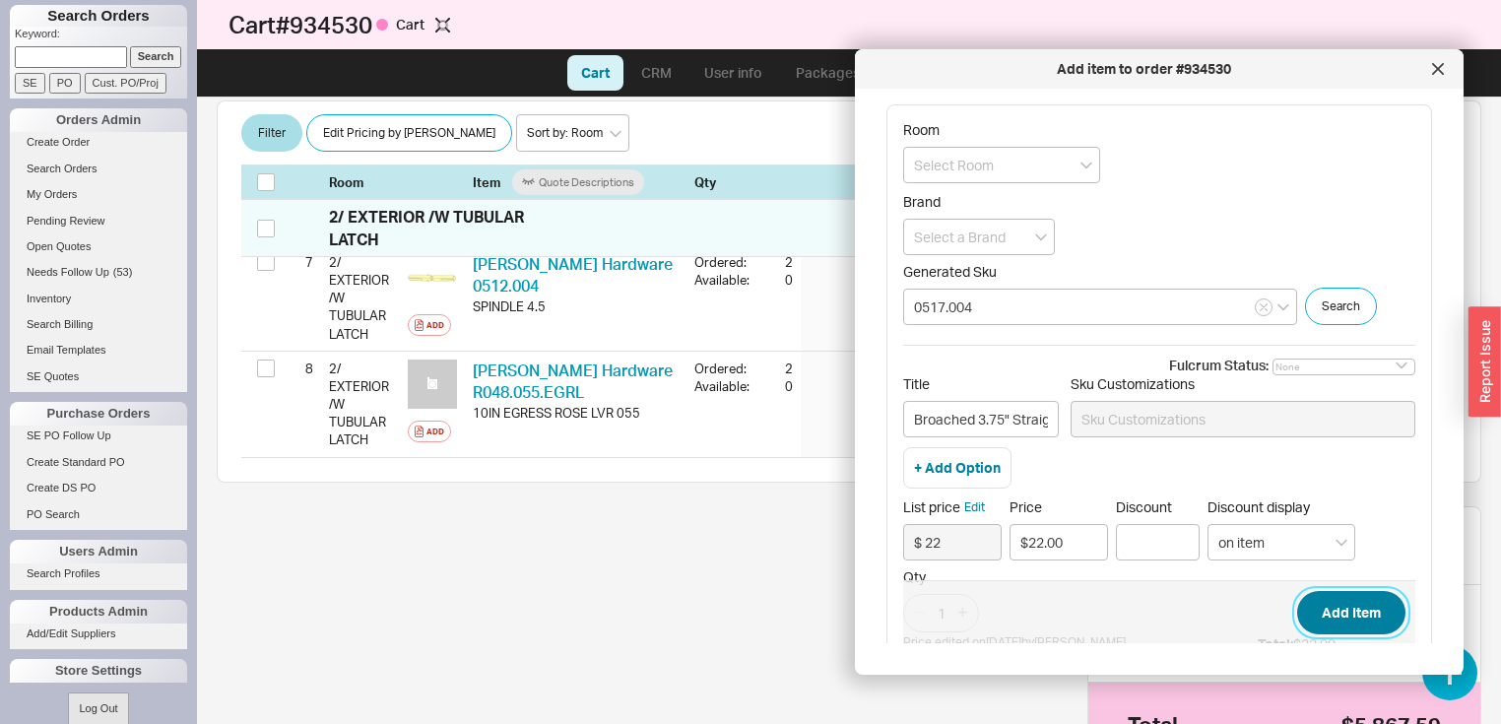
click at [1331, 614] on button "Add Item" at bounding box center [1351, 612] width 108 height 43
click at [1043, 240] on input at bounding box center [979, 237] width 152 height 36
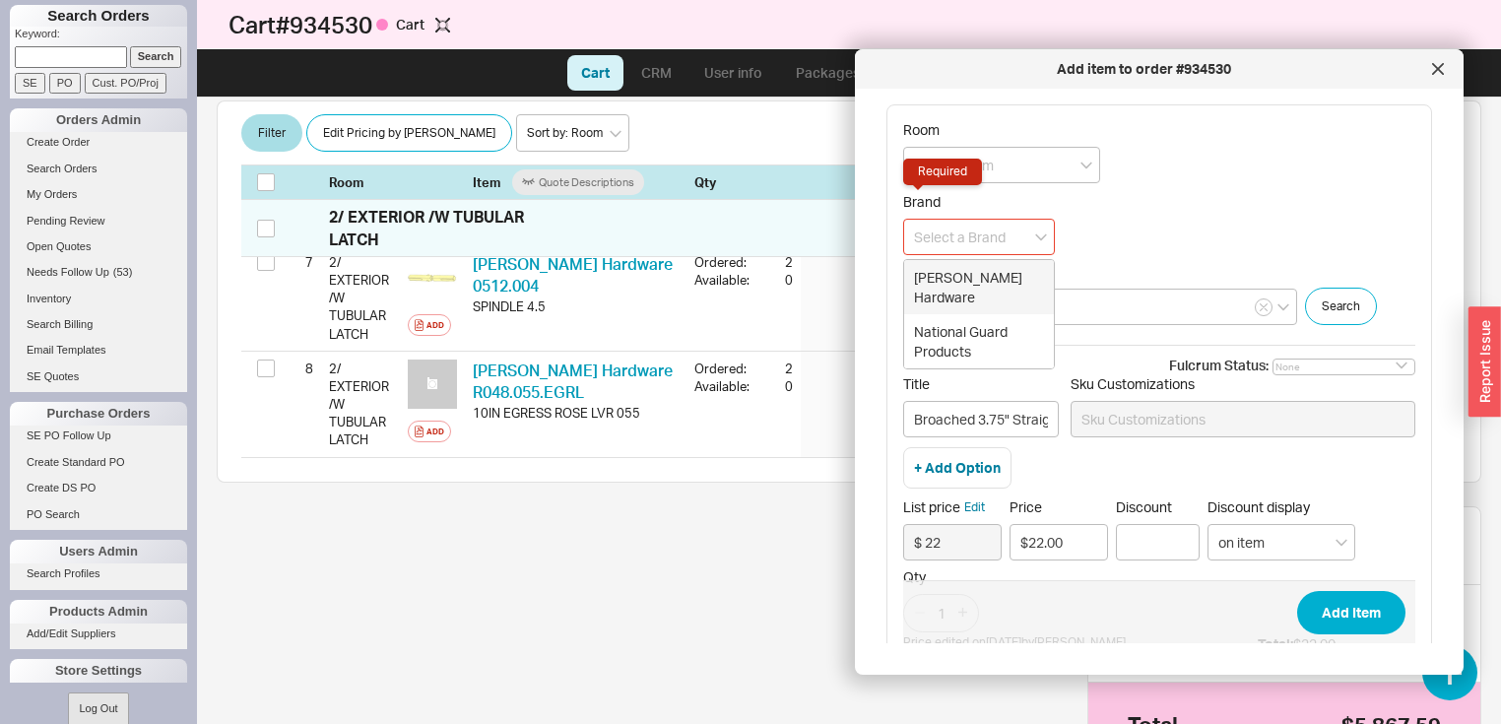
click at [1003, 281] on div "Baldwin Hardware" at bounding box center [979, 287] width 150 height 54
type input "Baldwin Hardware"
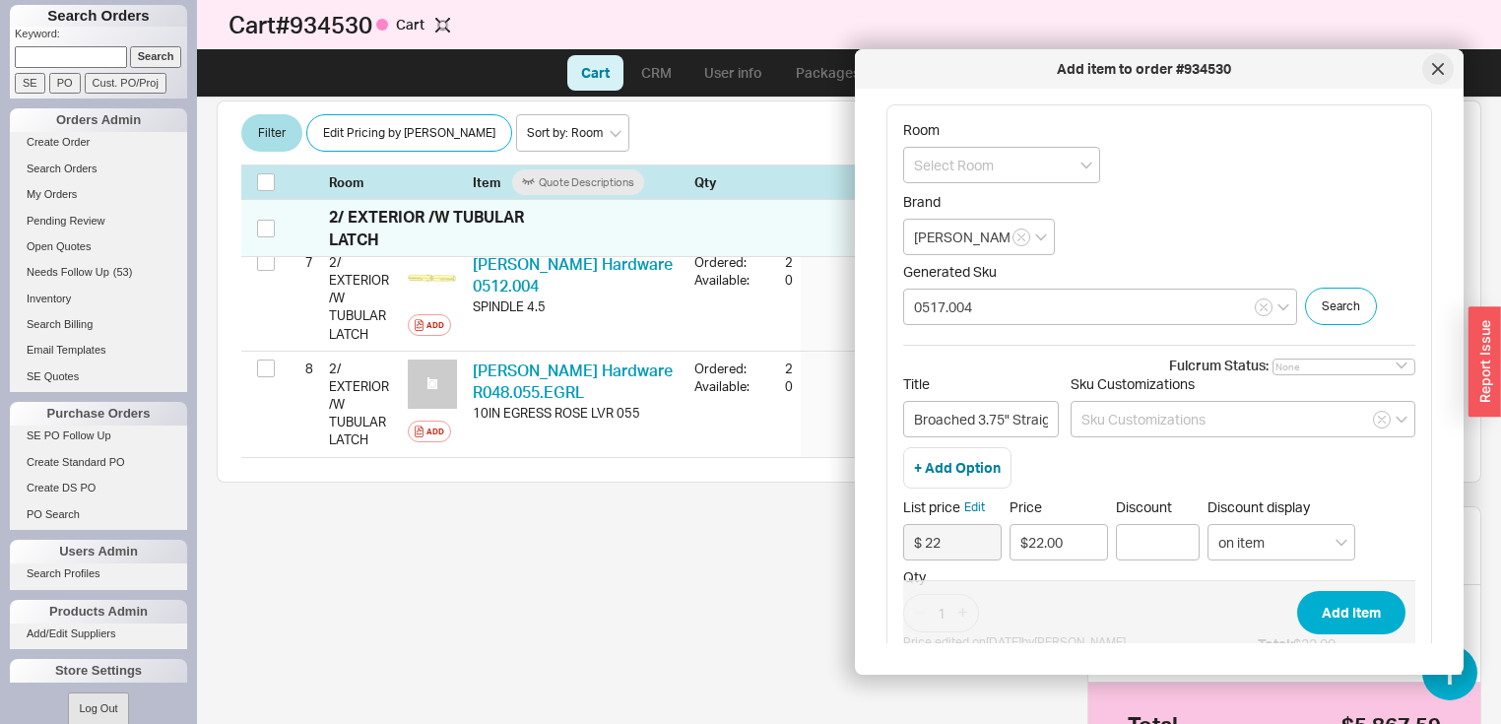
click at [1430, 71] on div at bounding box center [1438, 69] width 32 height 32
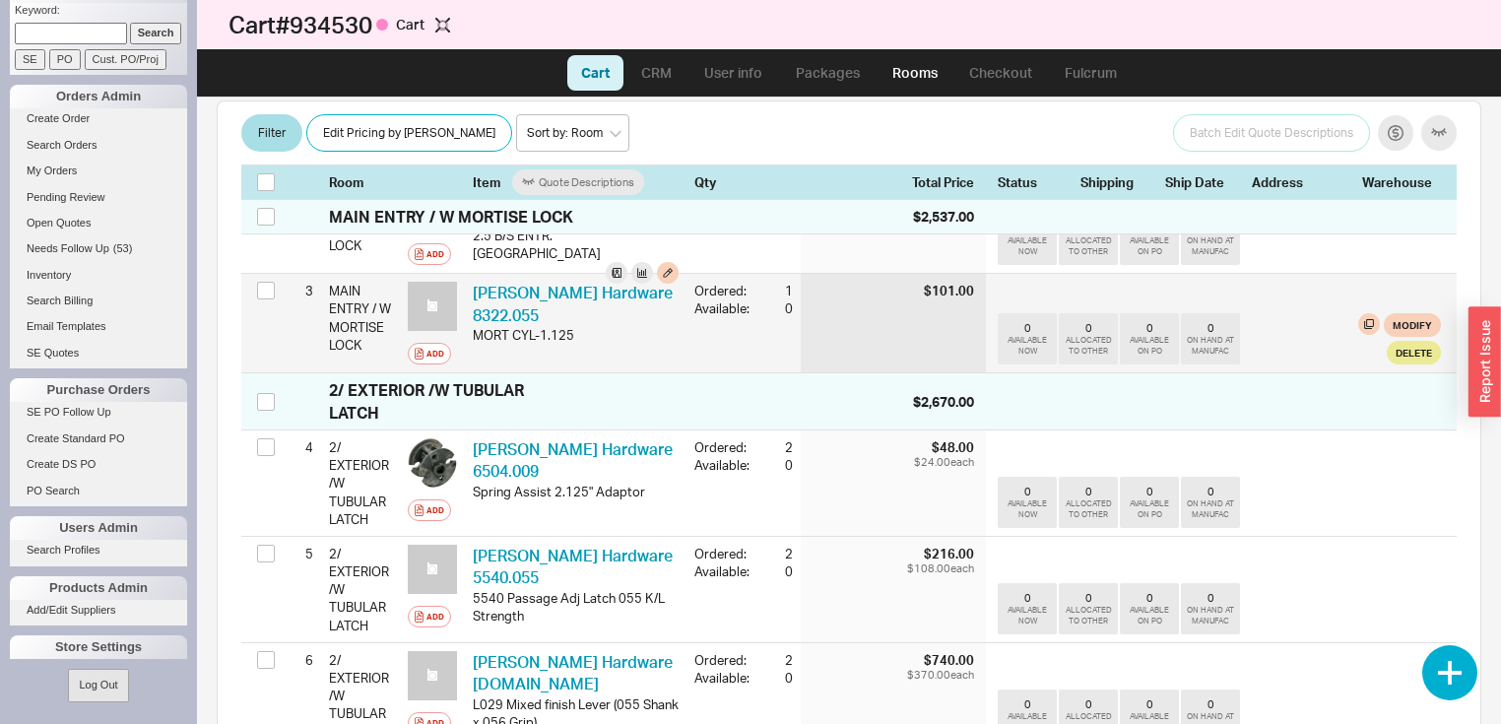
scroll to position [551, 0]
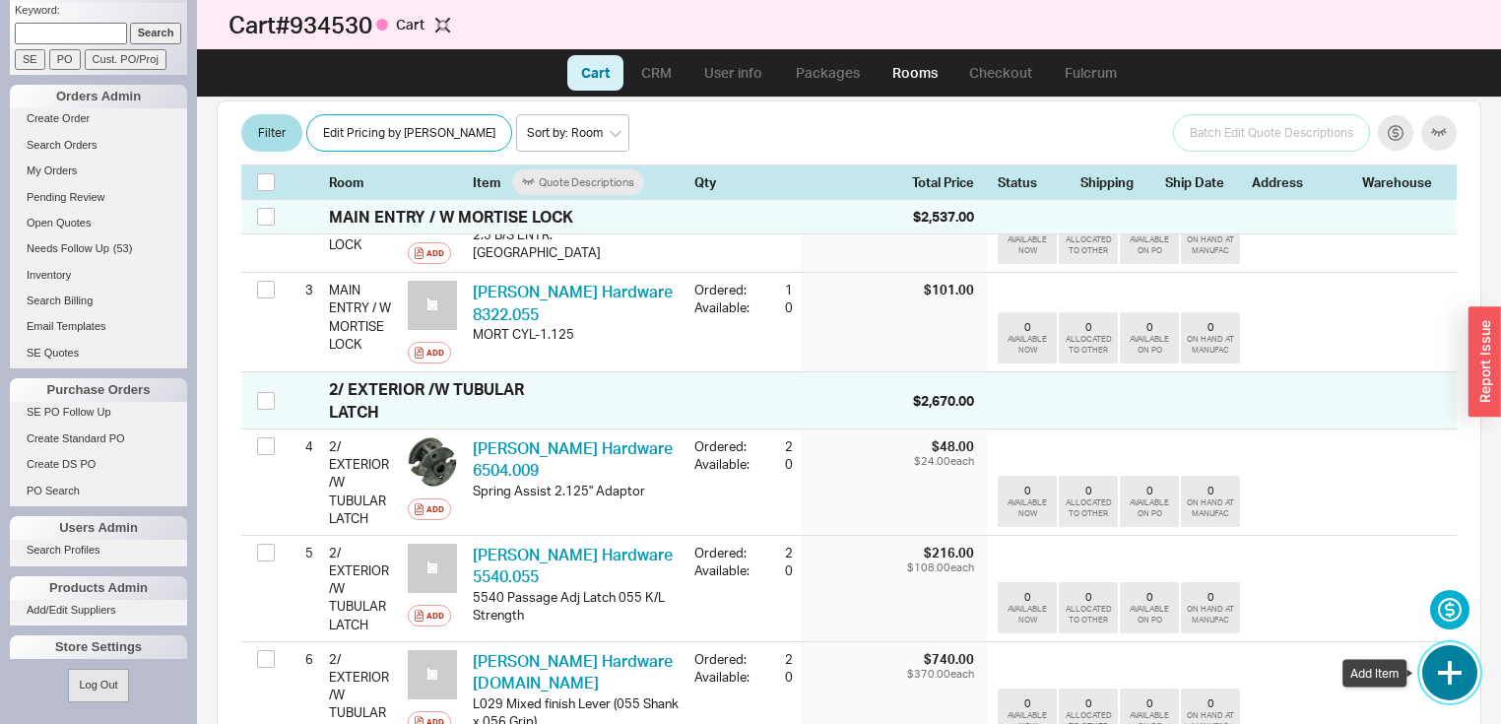
click at [1462, 670] on button "button" at bounding box center [1449, 672] width 55 height 55
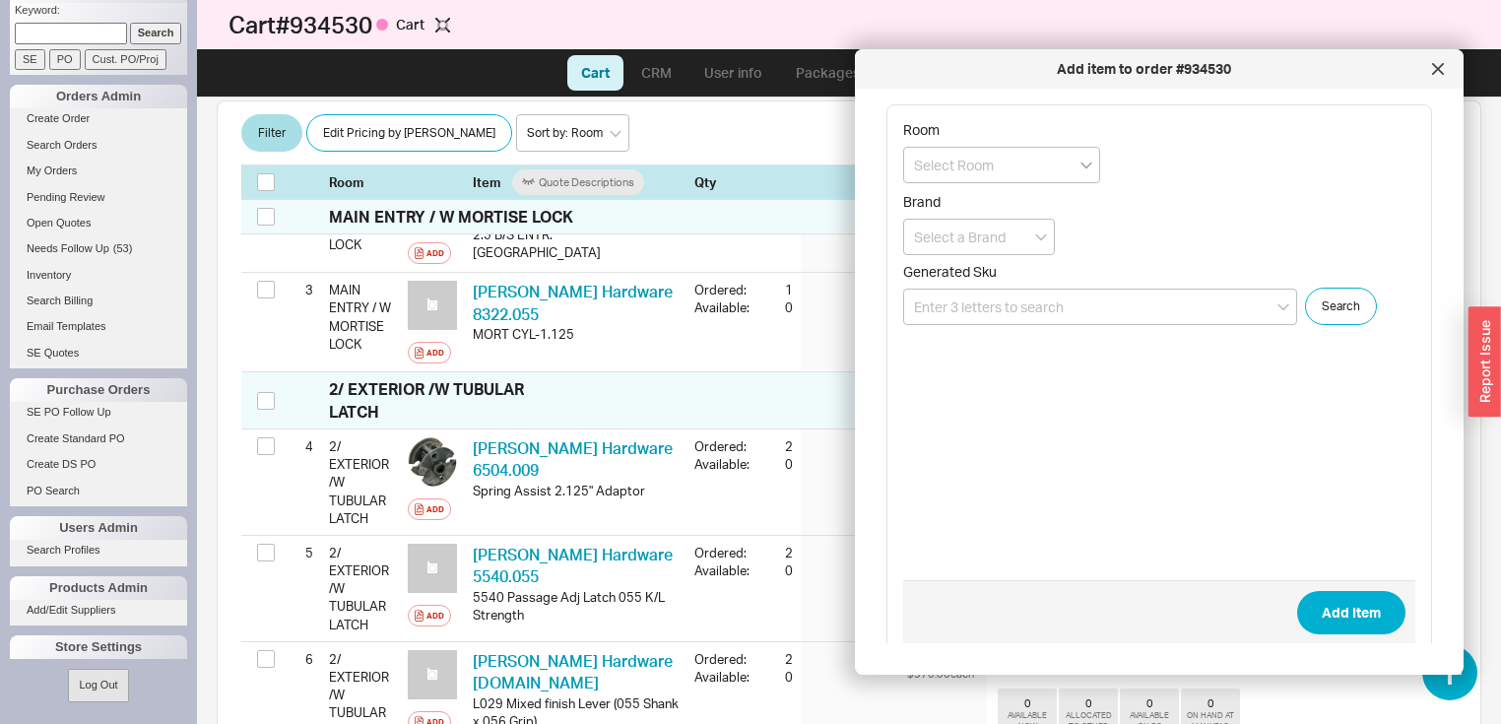
click at [1084, 165] on icon "open menu" at bounding box center [1086, 165] width 12 height 7
click at [1012, 207] on div "MAIN ENTRY / W MORTISE LOCK" at bounding box center [1001, 215] width 195 height 54
type input "MAIN ENTRY / W MORTISE LOCK"
click at [1092, 306] on input at bounding box center [1100, 307] width 394 height 36
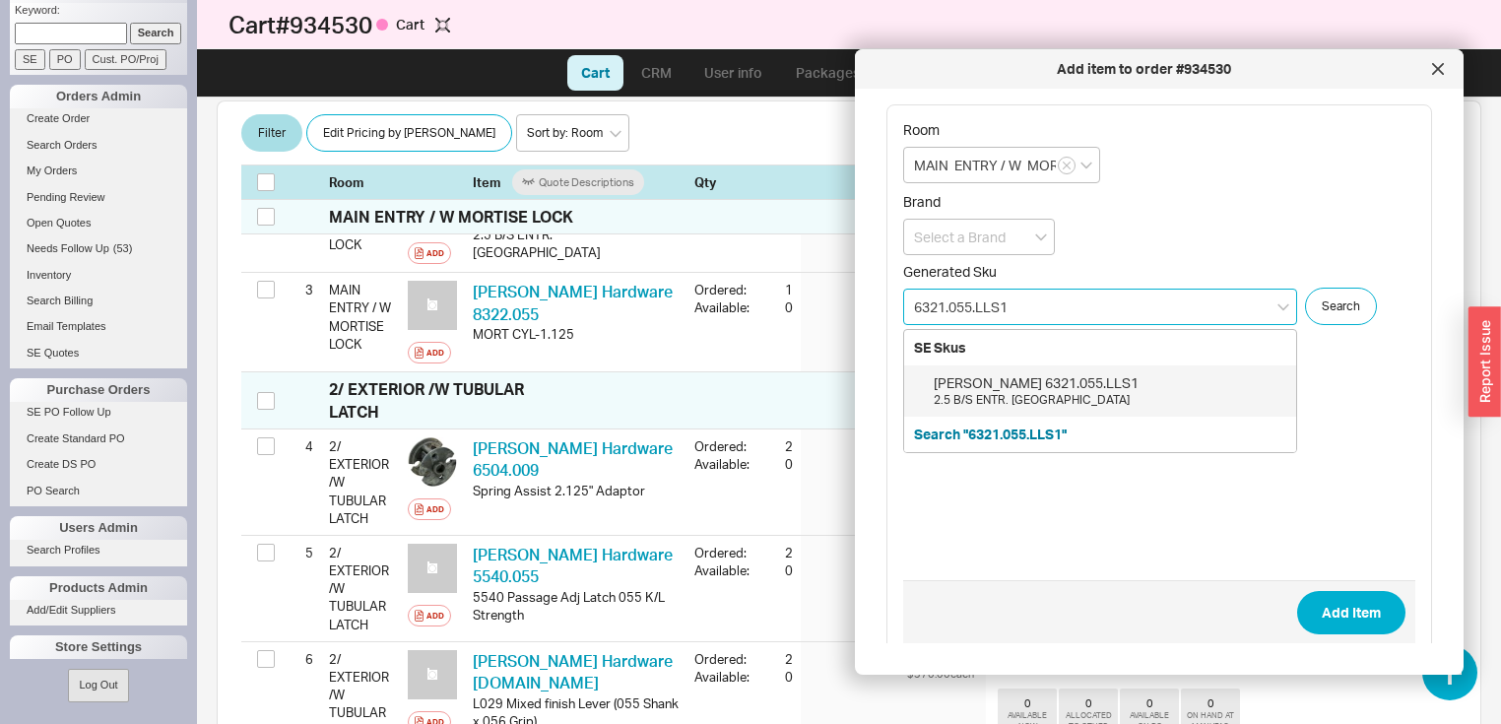
click at [1064, 373] on div "Baldwin 6321.055.LLS1" at bounding box center [1109, 383] width 353 height 20
type input "6321.055.LLS1"
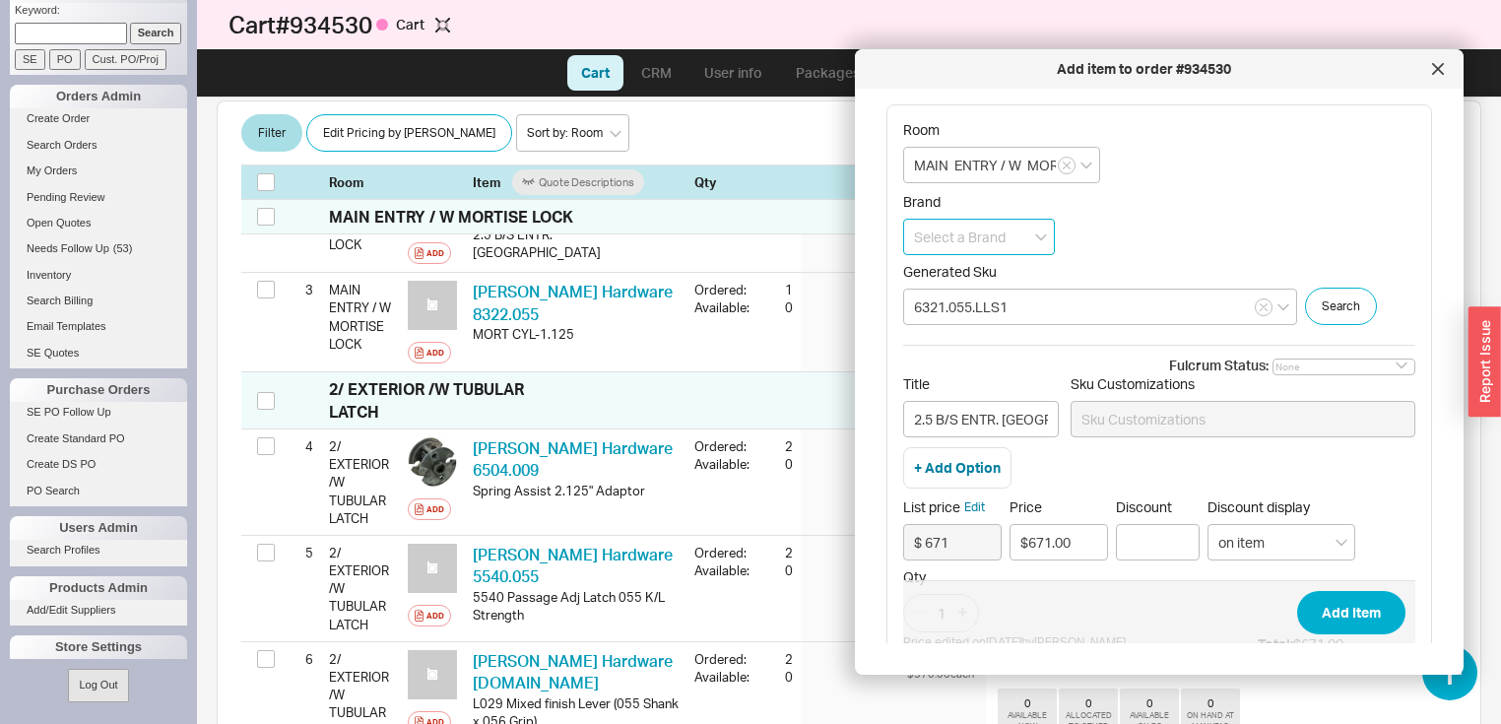
click at [1048, 236] on input at bounding box center [979, 237] width 152 height 36
click at [1017, 278] on div "Baldwin Hardware" at bounding box center [979, 287] width 150 height 54
type input "Baldwin Hardware"
click at [1351, 620] on button "Add Item" at bounding box center [1351, 612] width 108 height 43
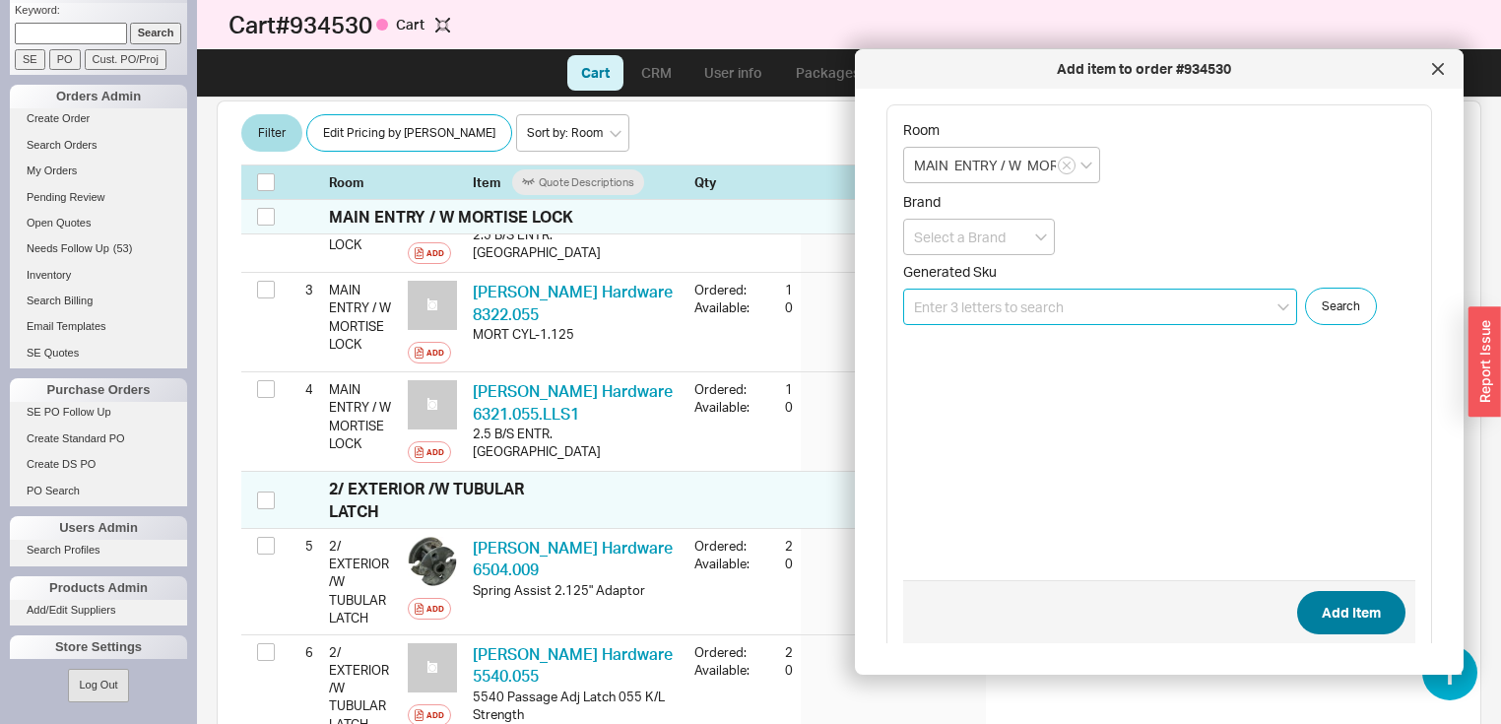
scroll to position [582, 0]
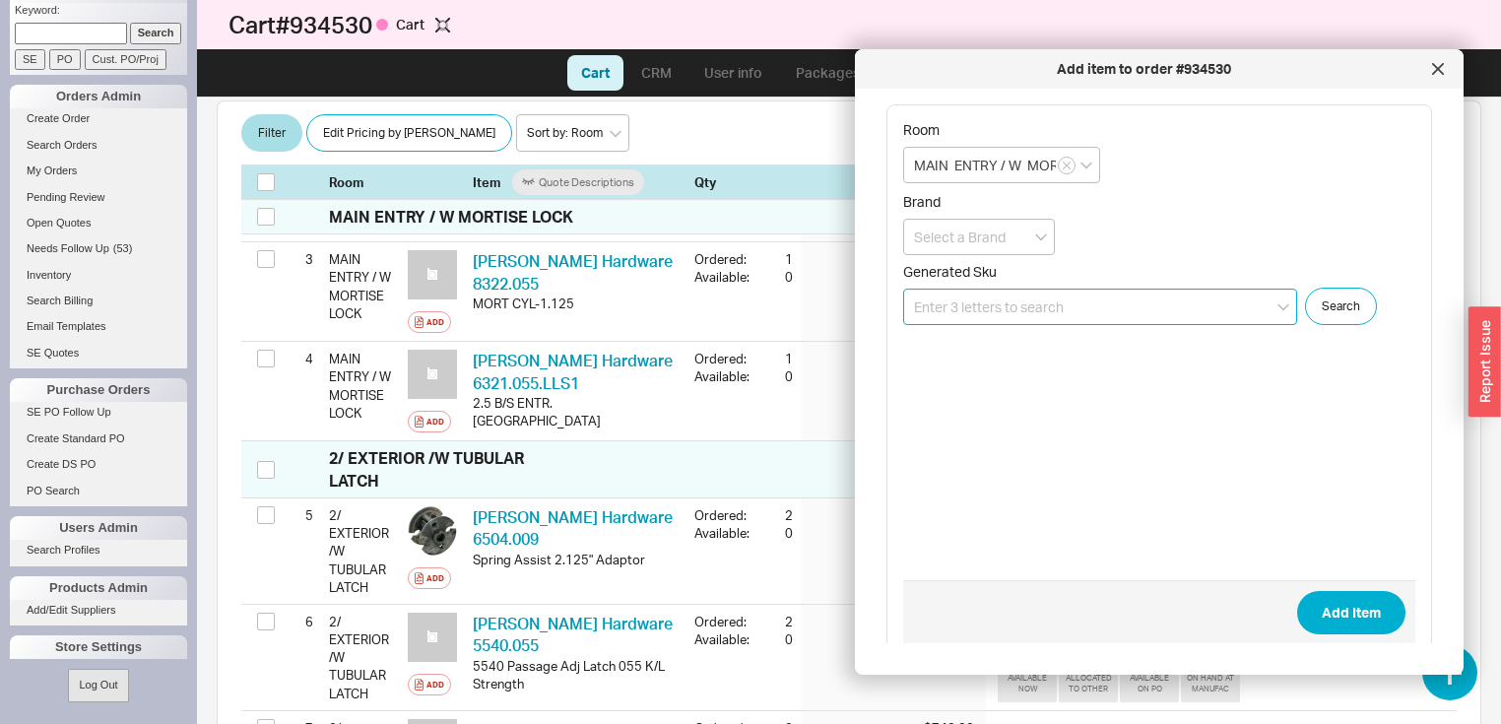
click at [1157, 295] on input at bounding box center [1100, 307] width 394 height 36
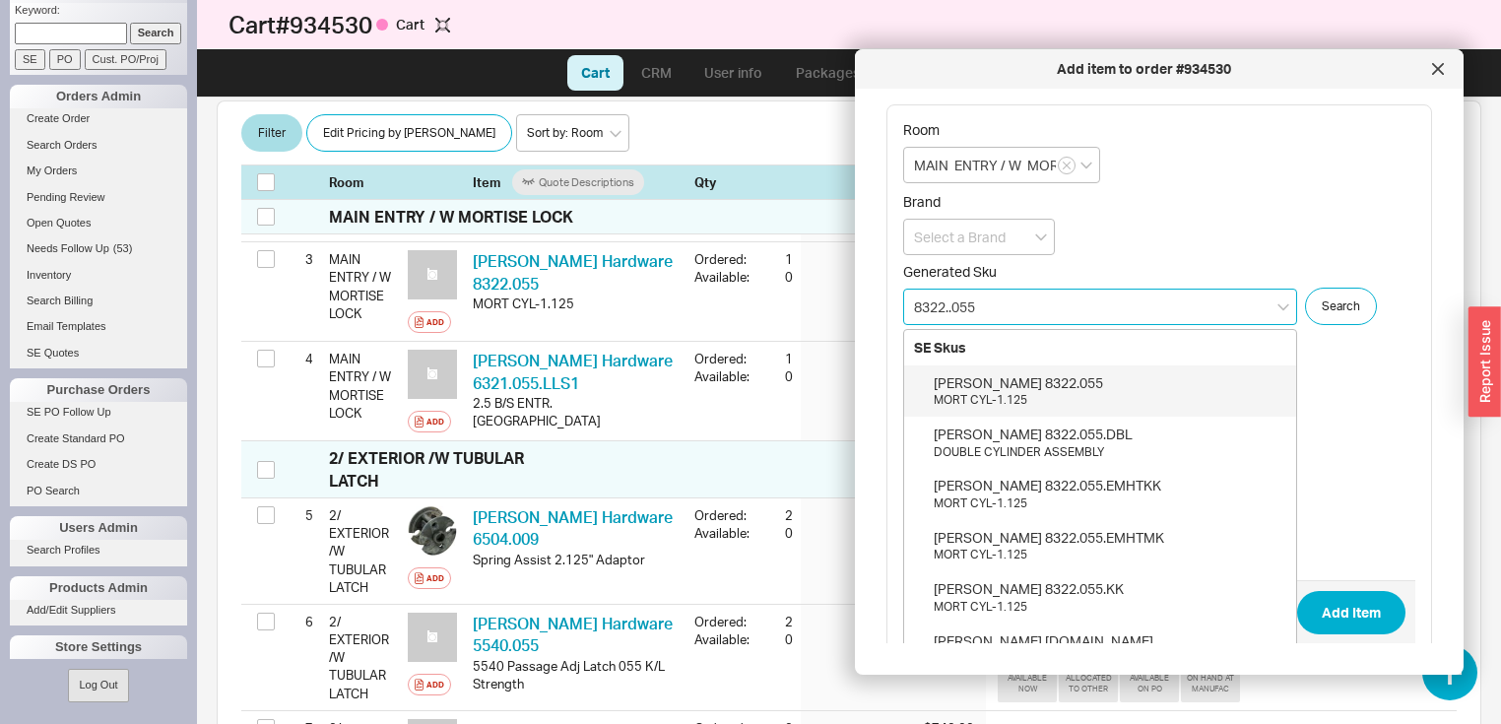
click at [1033, 380] on div "Baldwin 8322.055" at bounding box center [1109, 383] width 353 height 20
type input "8322.055"
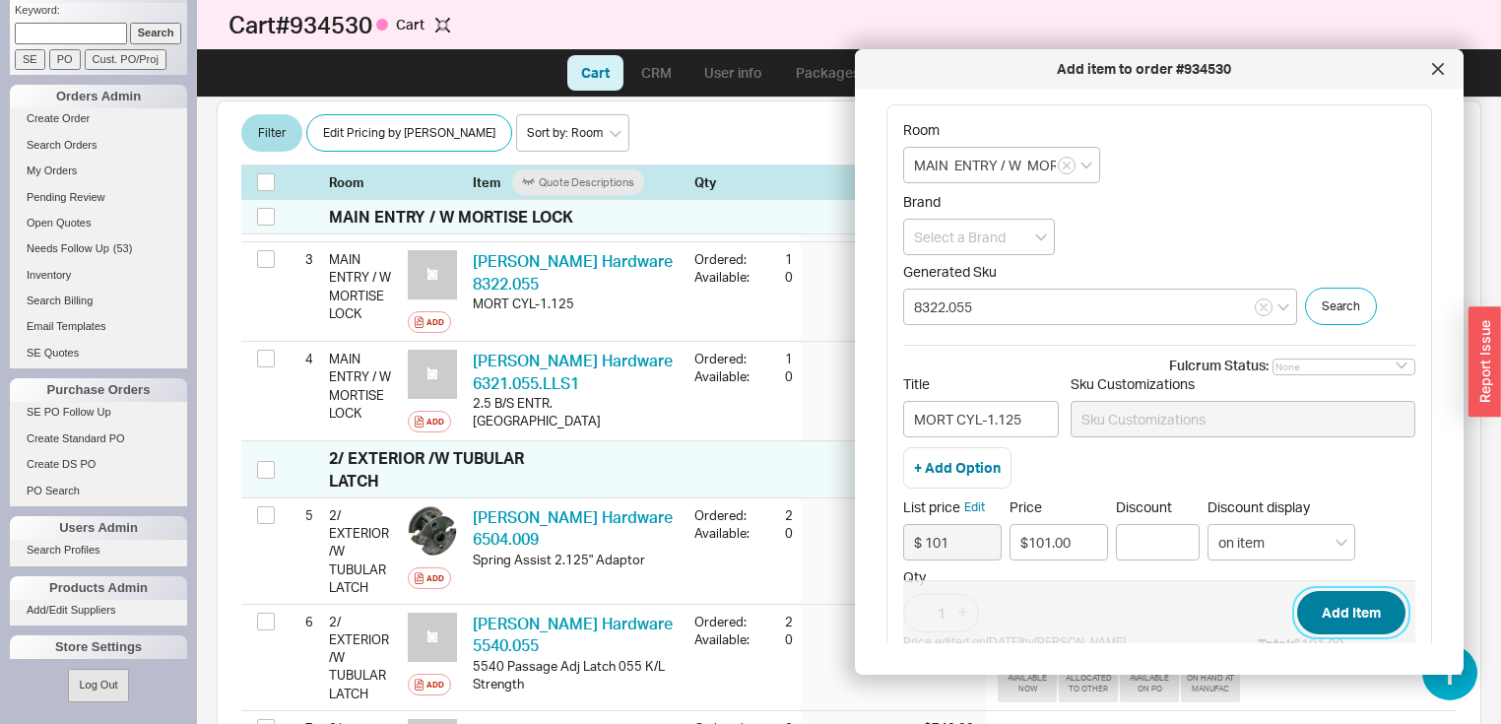
click at [1355, 614] on button "Add Item" at bounding box center [1351, 612] width 108 height 43
click at [1040, 236] on icon "open menu" at bounding box center [1041, 237] width 12 height 8
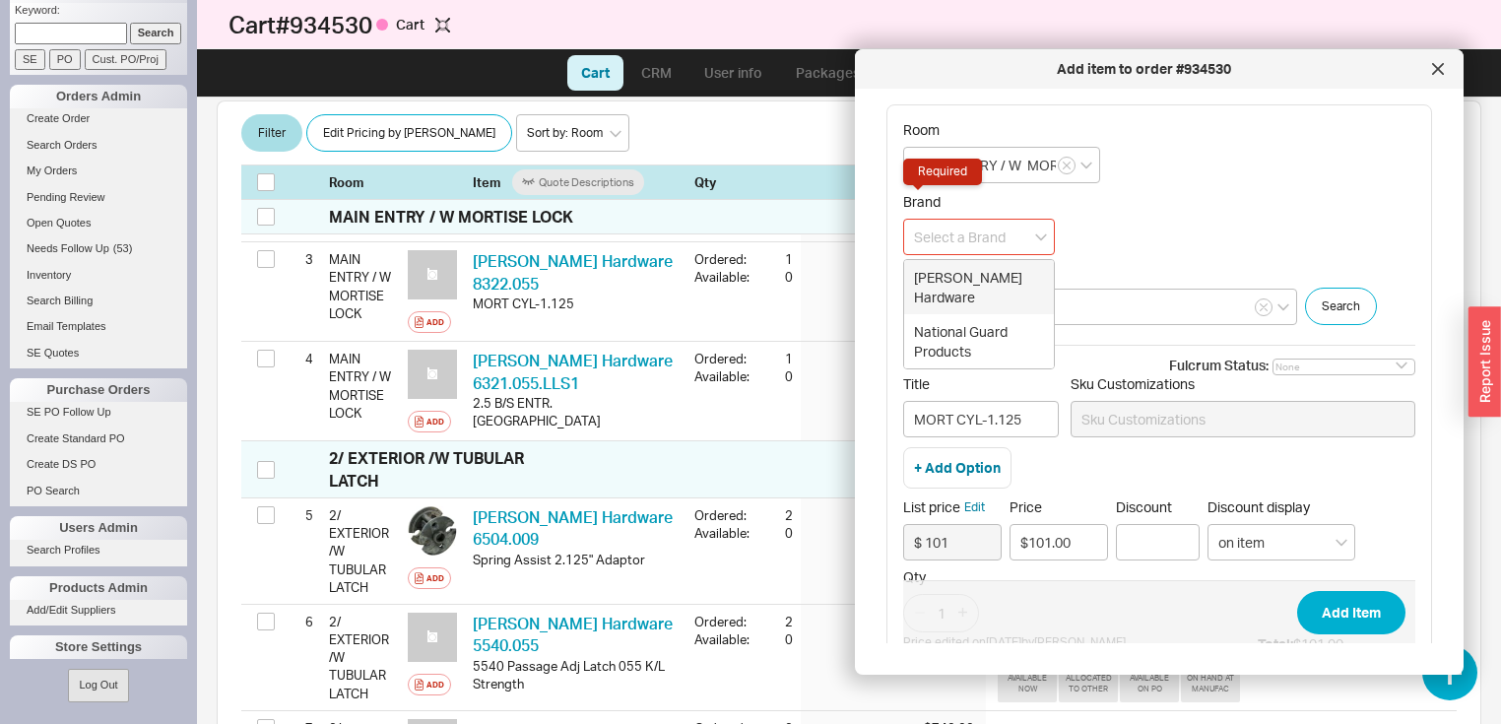
click at [992, 274] on div "Baldwin Hardware" at bounding box center [979, 287] width 150 height 54
type input "Baldwin Hardware"
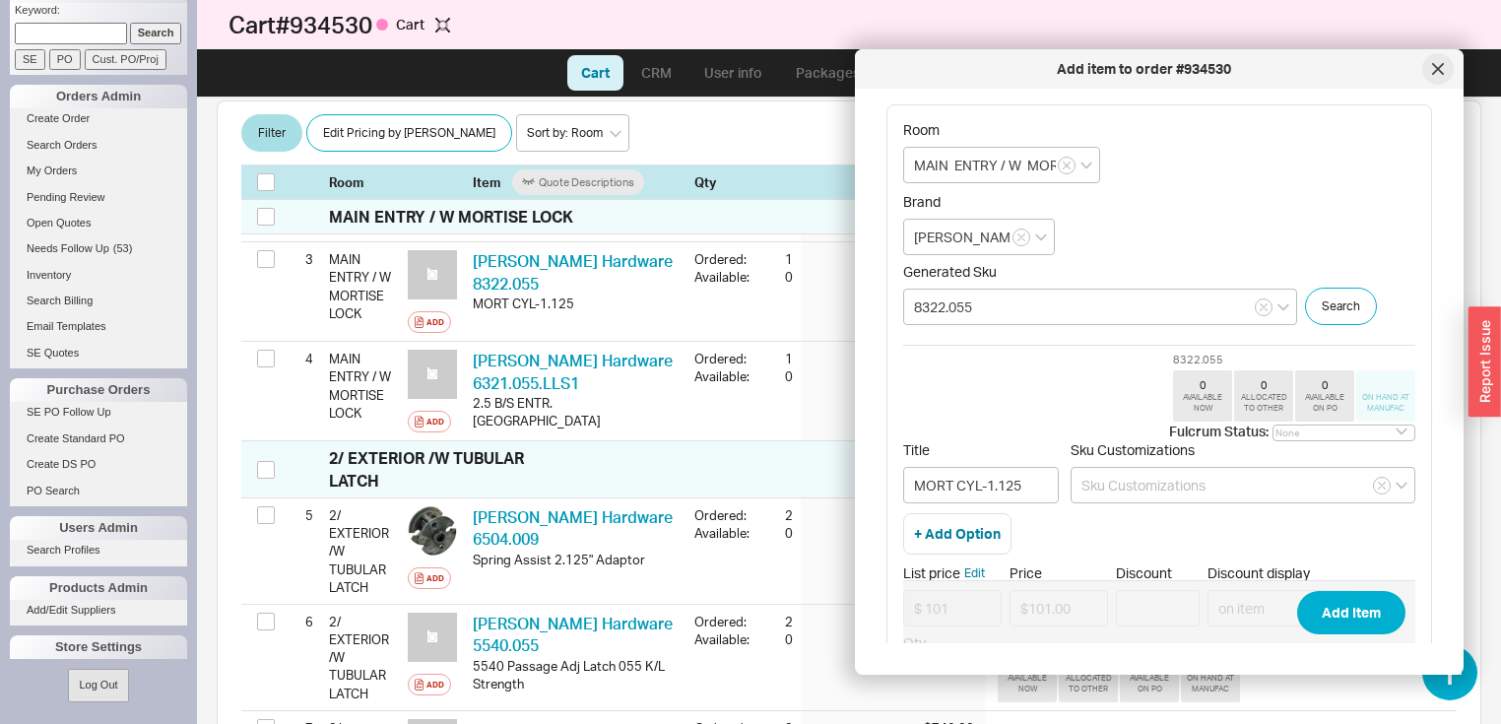
click at [1437, 66] on icon at bounding box center [1438, 69] width 12 height 12
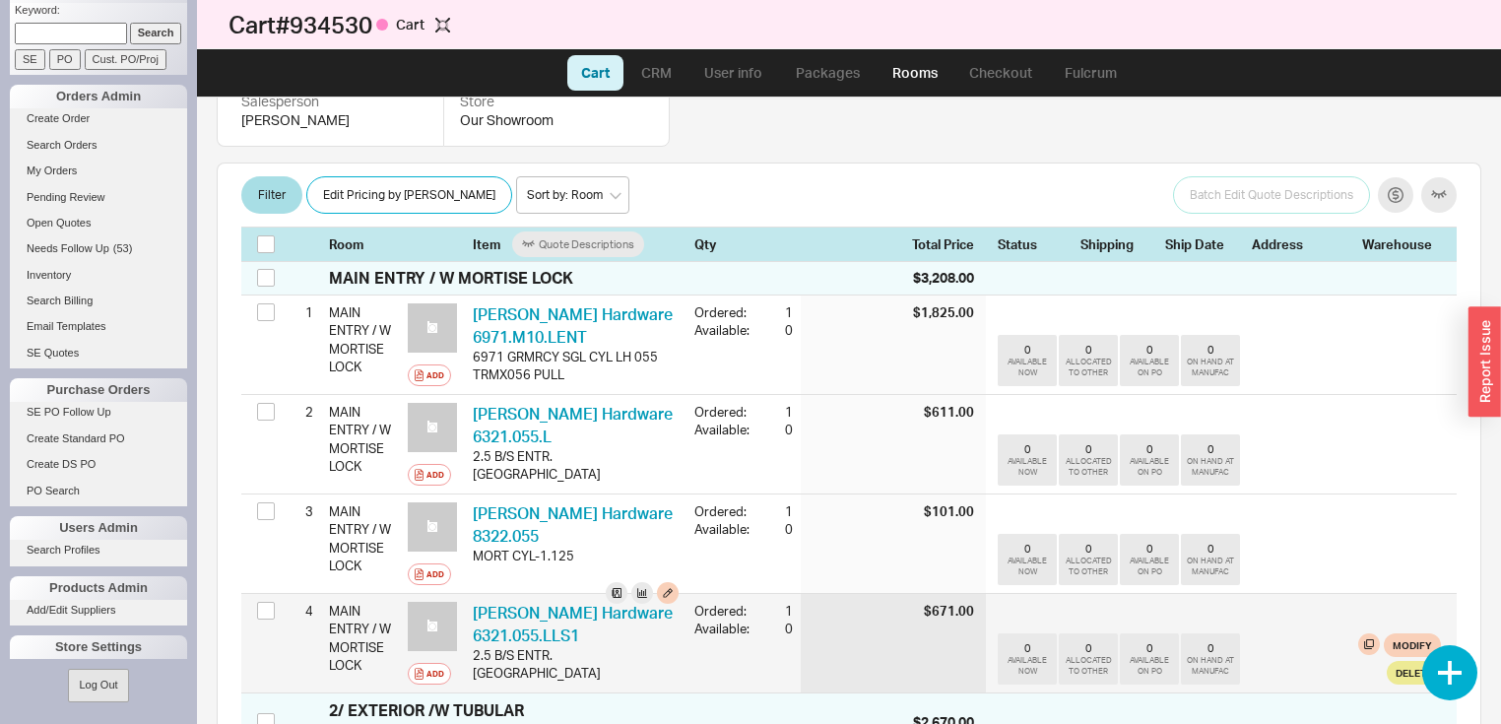
scroll to position [267, 0]
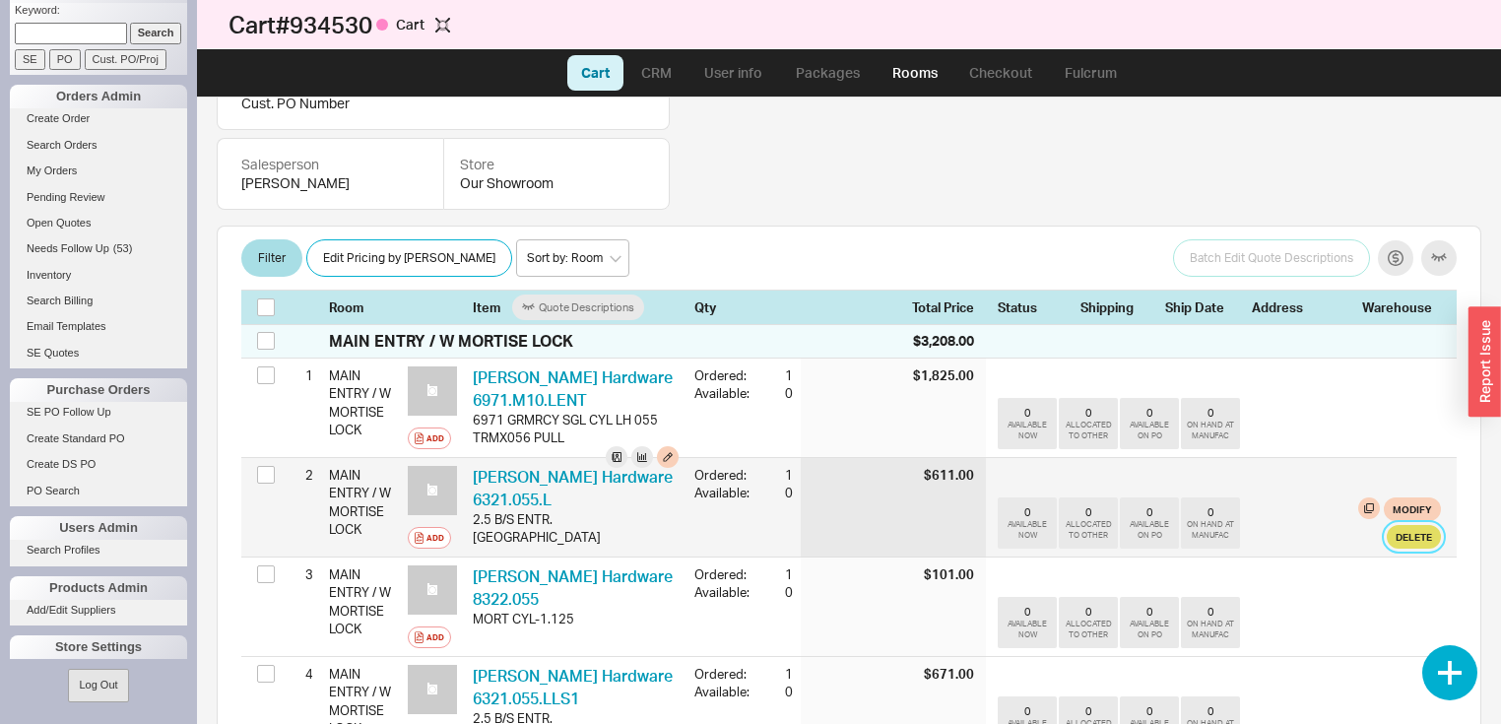
click at [1402, 548] on button "Delete" at bounding box center [1413, 537] width 54 height 24
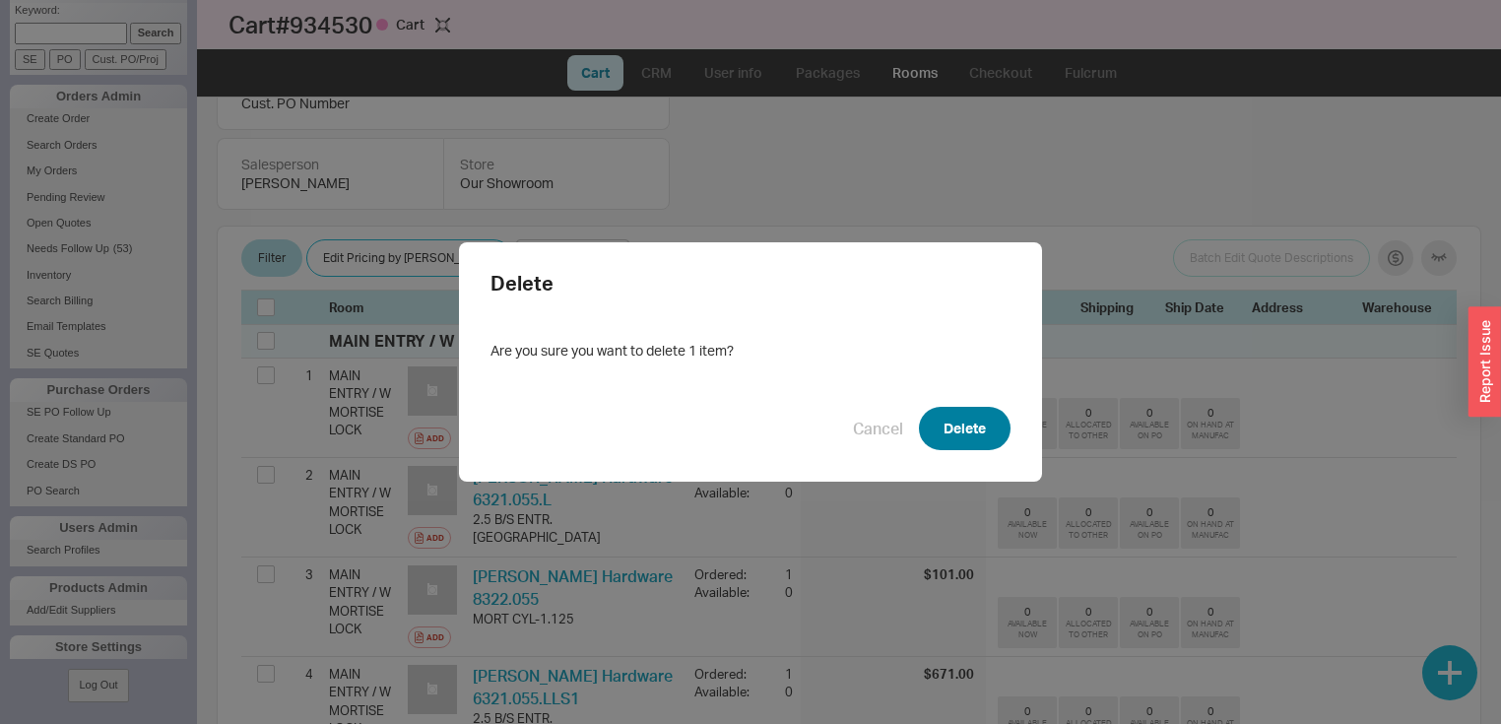
click at [947, 417] on button "Delete" at bounding box center [965, 428] width 92 height 43
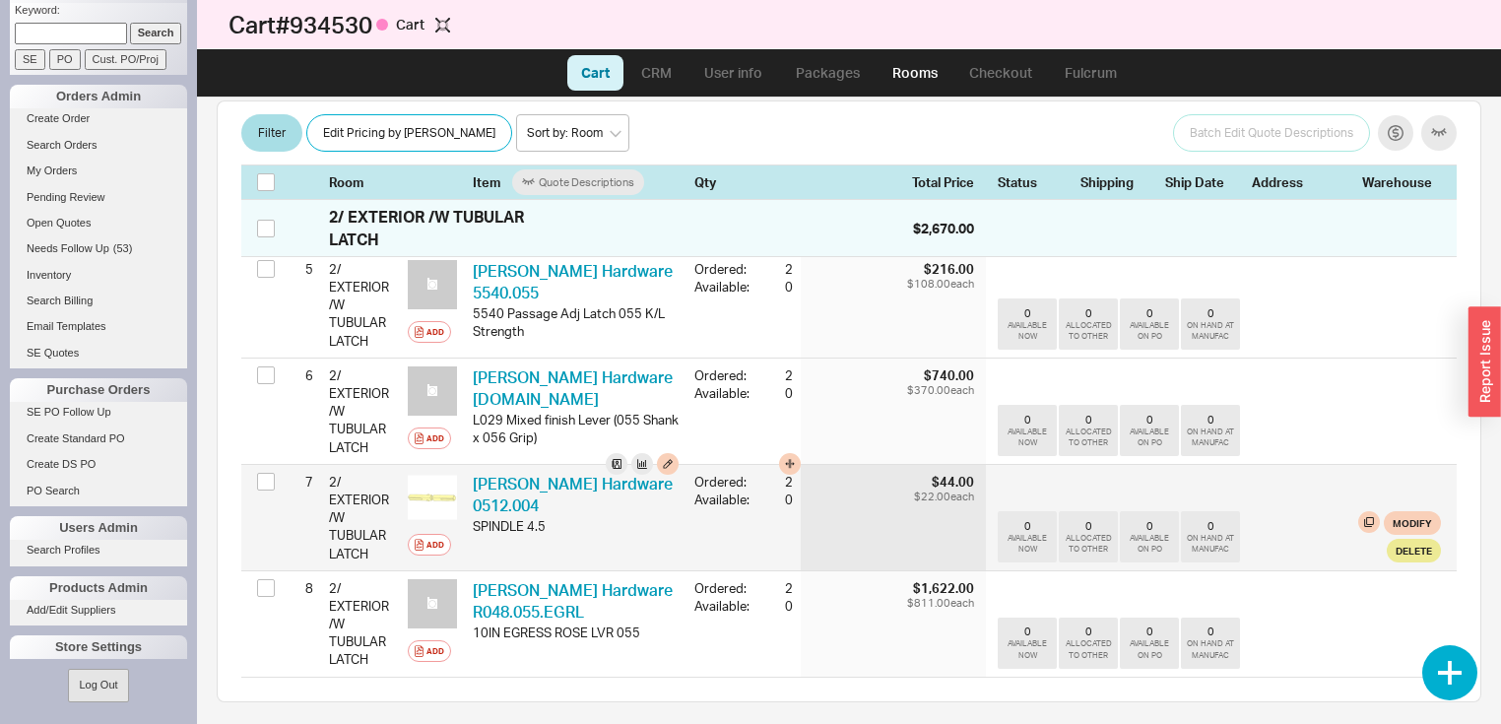
scroll to position [818, 0]
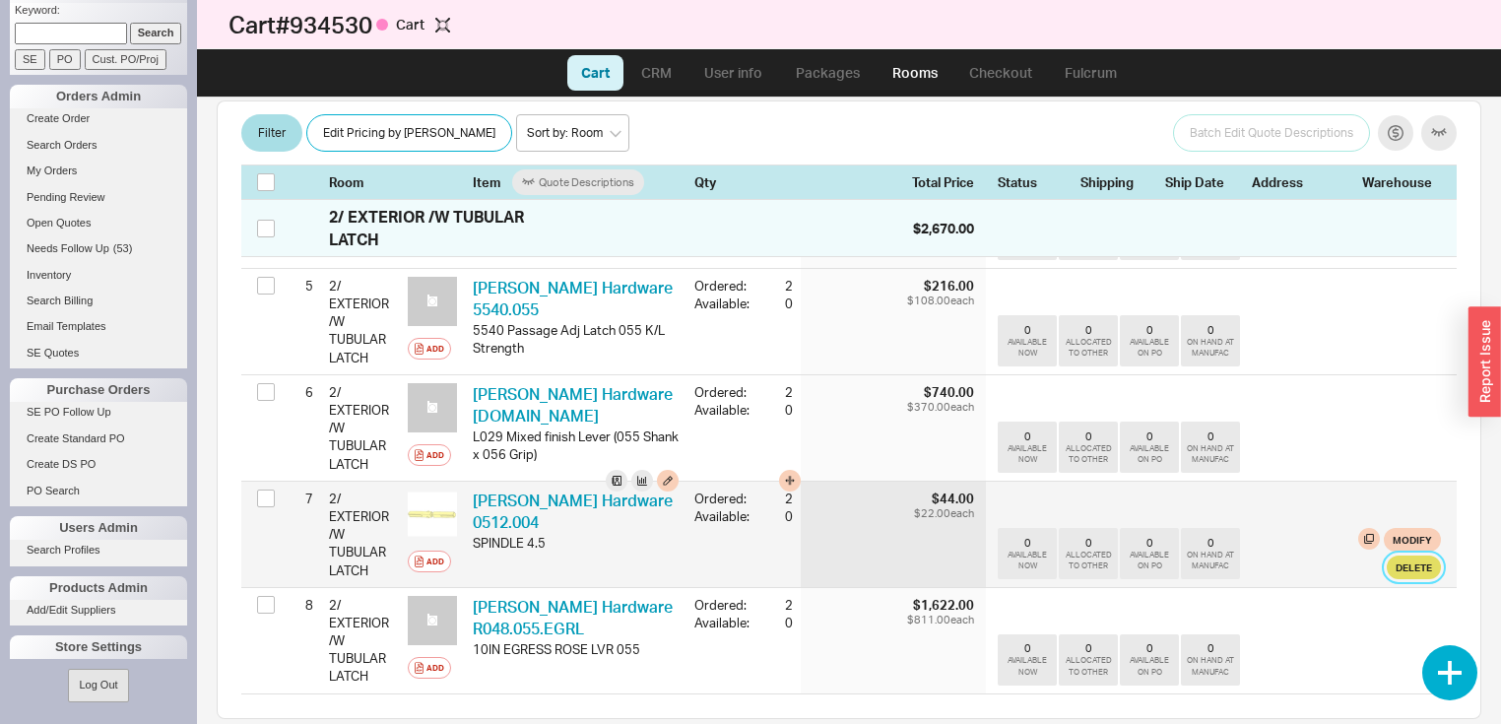
click at [1394, 579] on button "Delete" at bounding box center [1413, 567] width 54 height 24
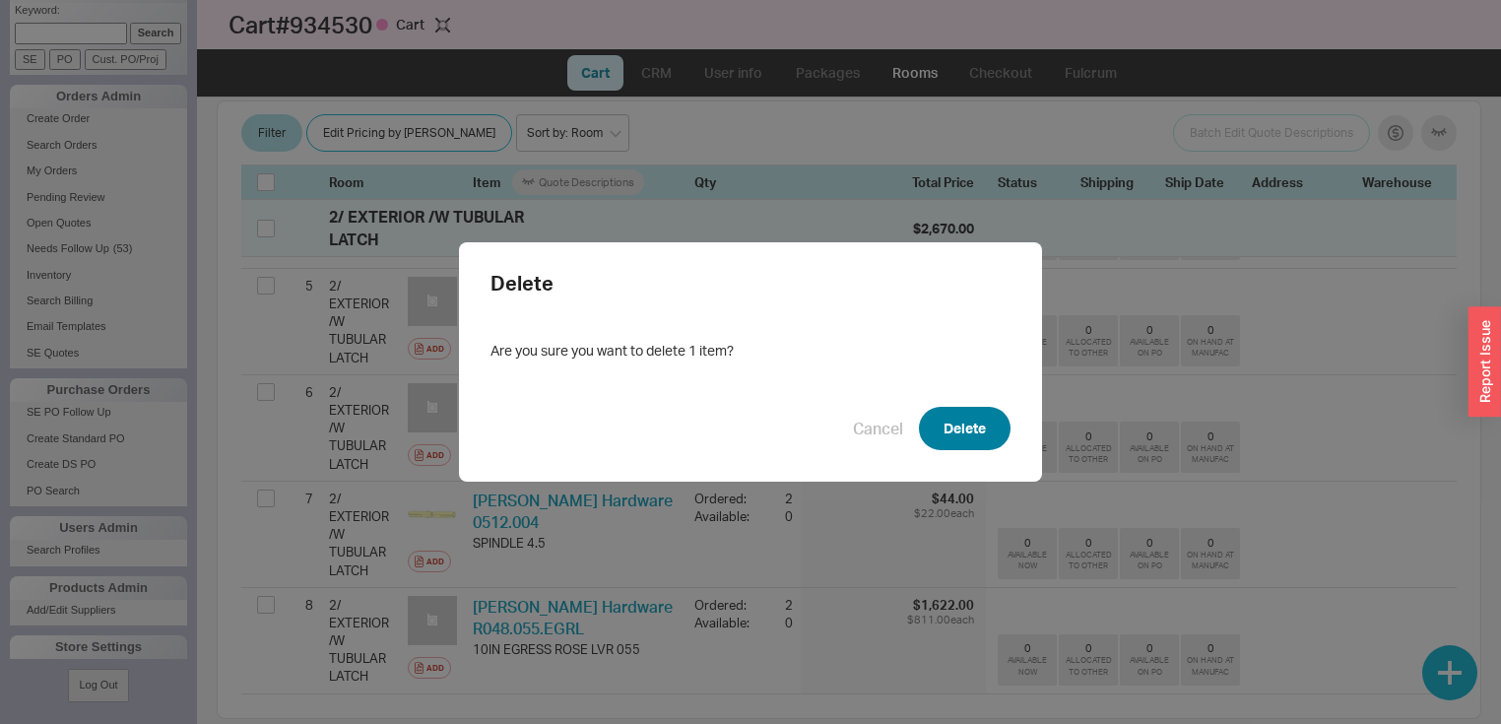
click at [989, 433] on button "Delete" at bounding box center [965, 428] width 92 height 43
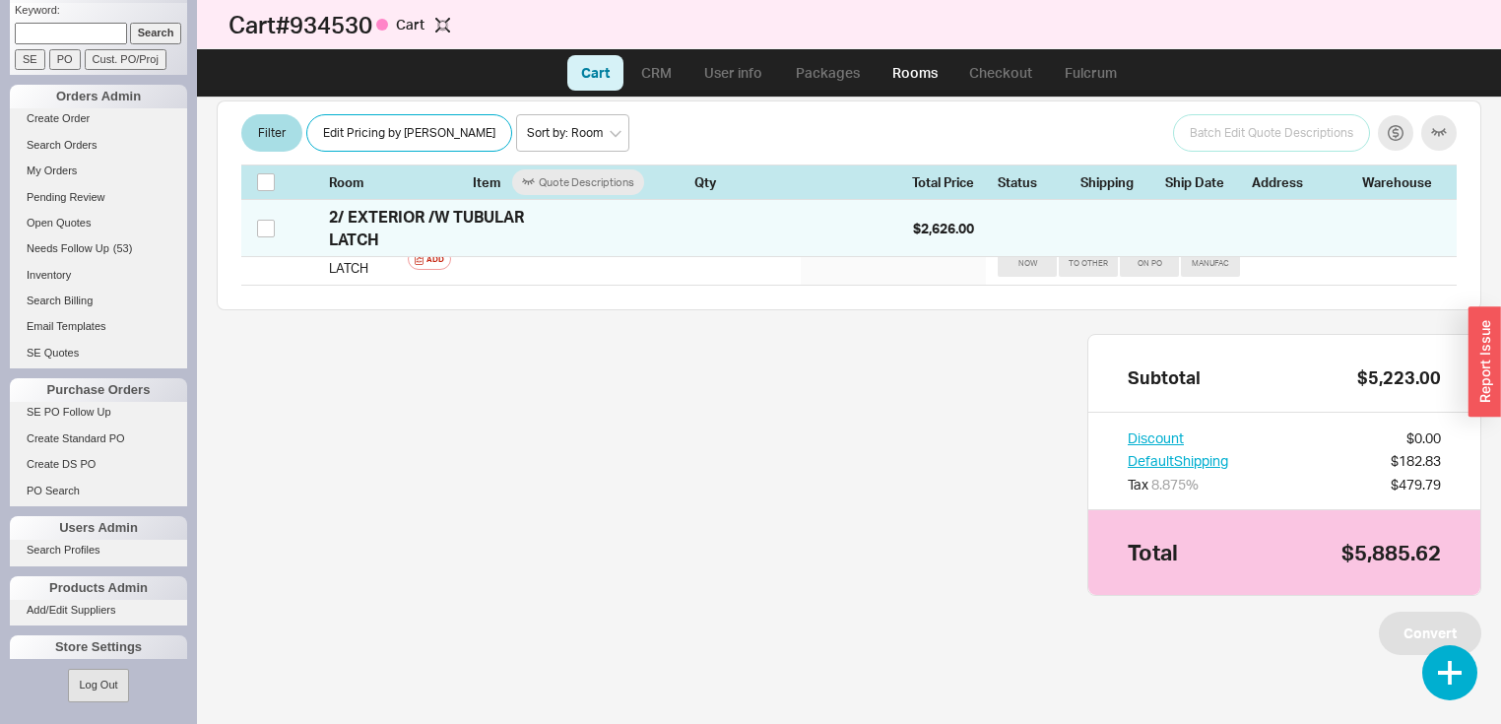
scroll to position [902, 0]
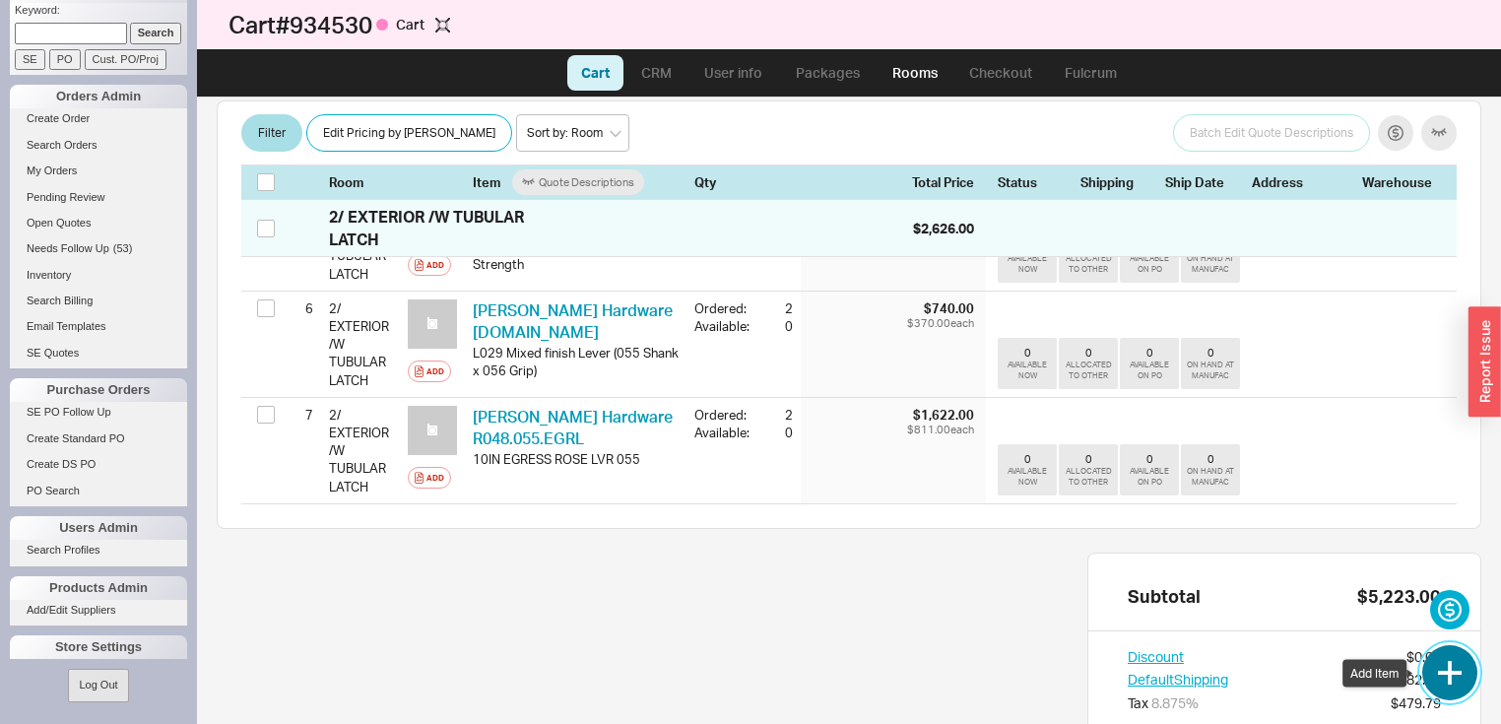
click at [1453, 670] on button "button" at bounding box center [1449, 672] width 55 height 55
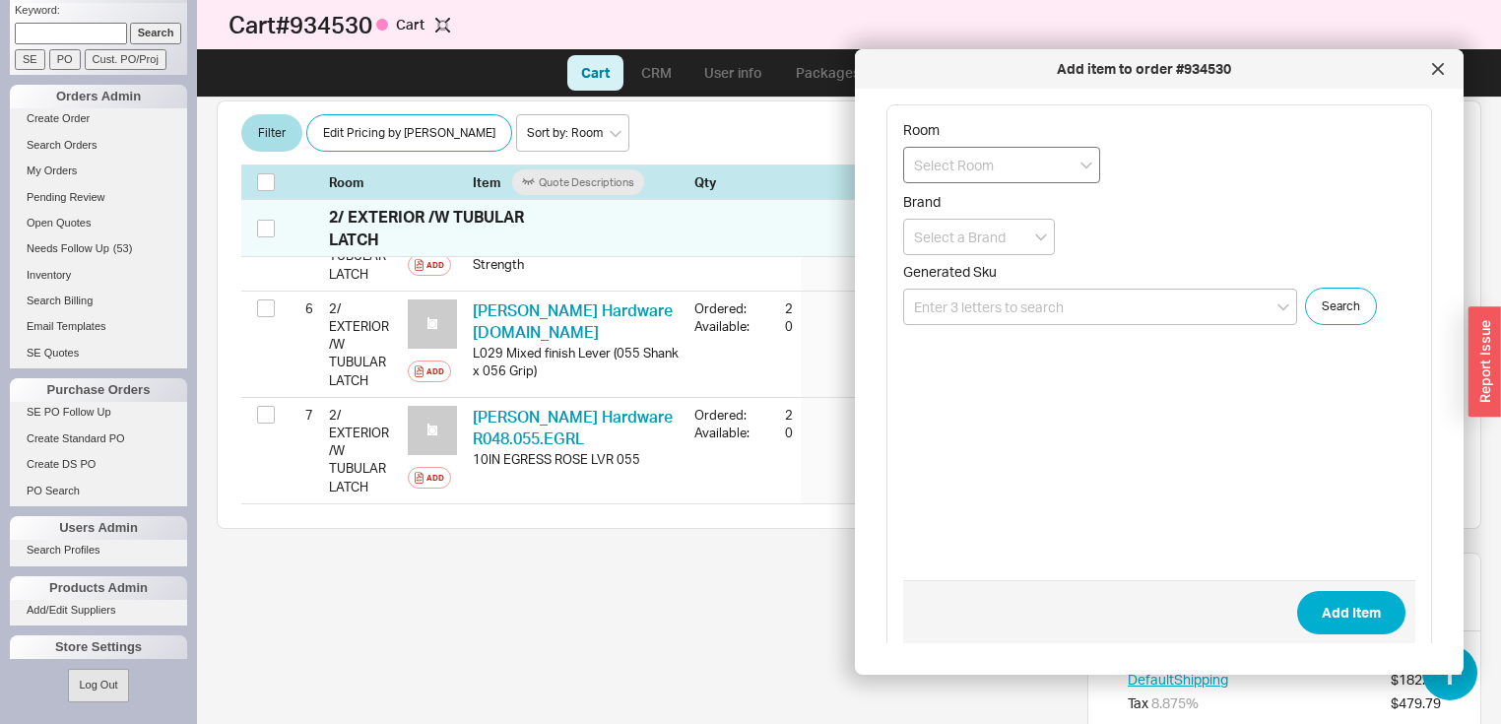
click at [1088, 170] on input at bounding box center [1001, 165] width 197 height 36
click at [1008, 248] on div "2/ EXTERIOR /W TUBULAR LATCH" at bounding box center [1001, 269] width 195 height 54
type input "2/ EXTERIOR /W TUBULAR LATCH"
click at [1076, 299] on input at bounding box center [1100, 307] width 394 height 36
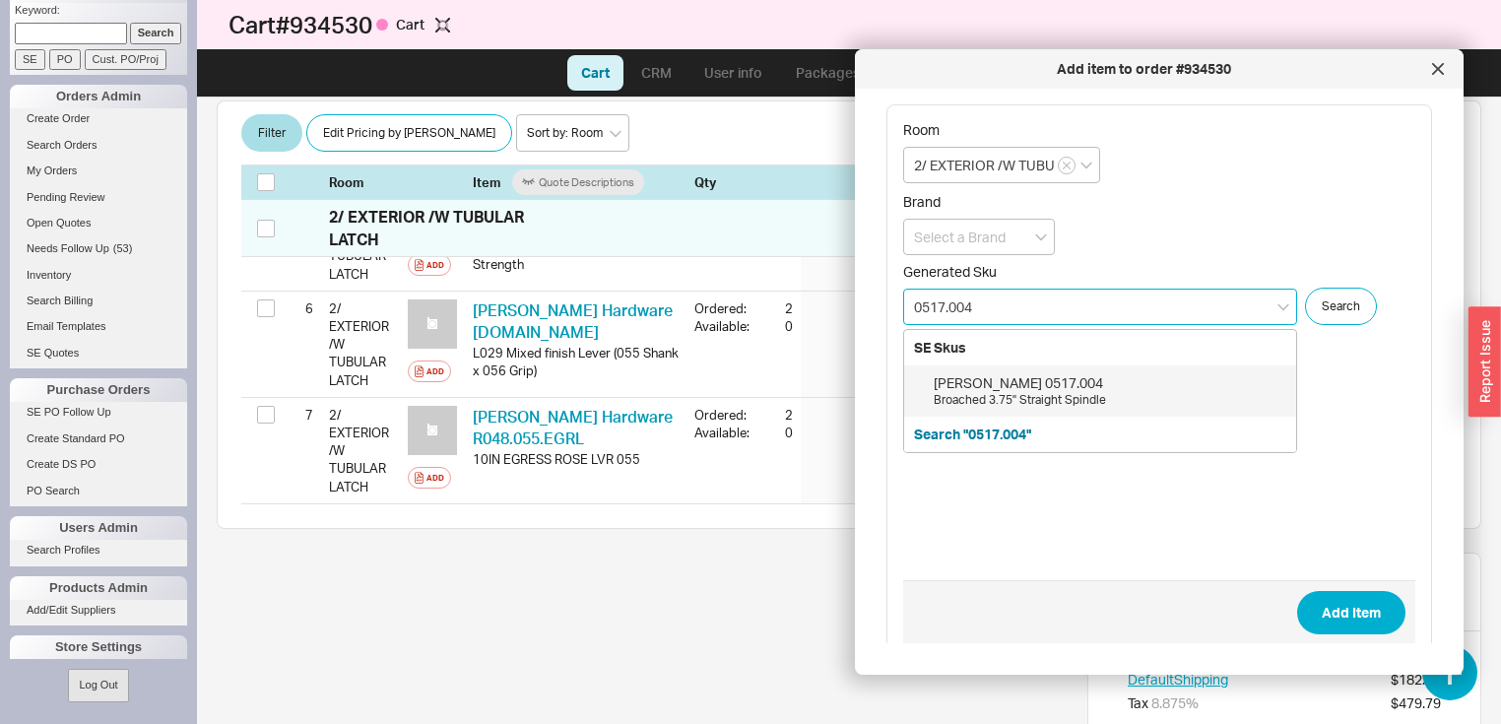
click at [999, 365] on div "Baldwin 0517.004 Broached 3.75" Straight Spindle" at bounding box center [1100, 390] width 392 height 51
type input "0517.004"
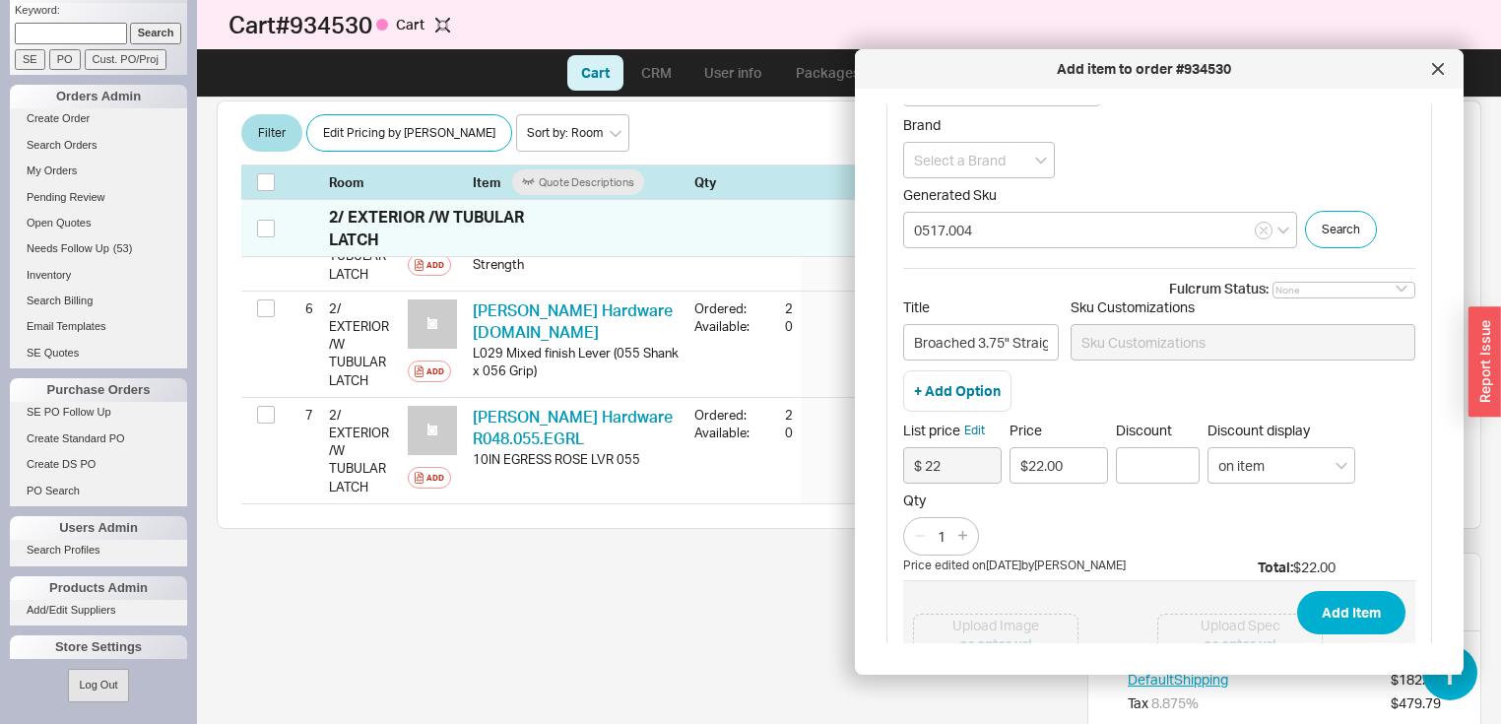
scroll to position [220, 0]
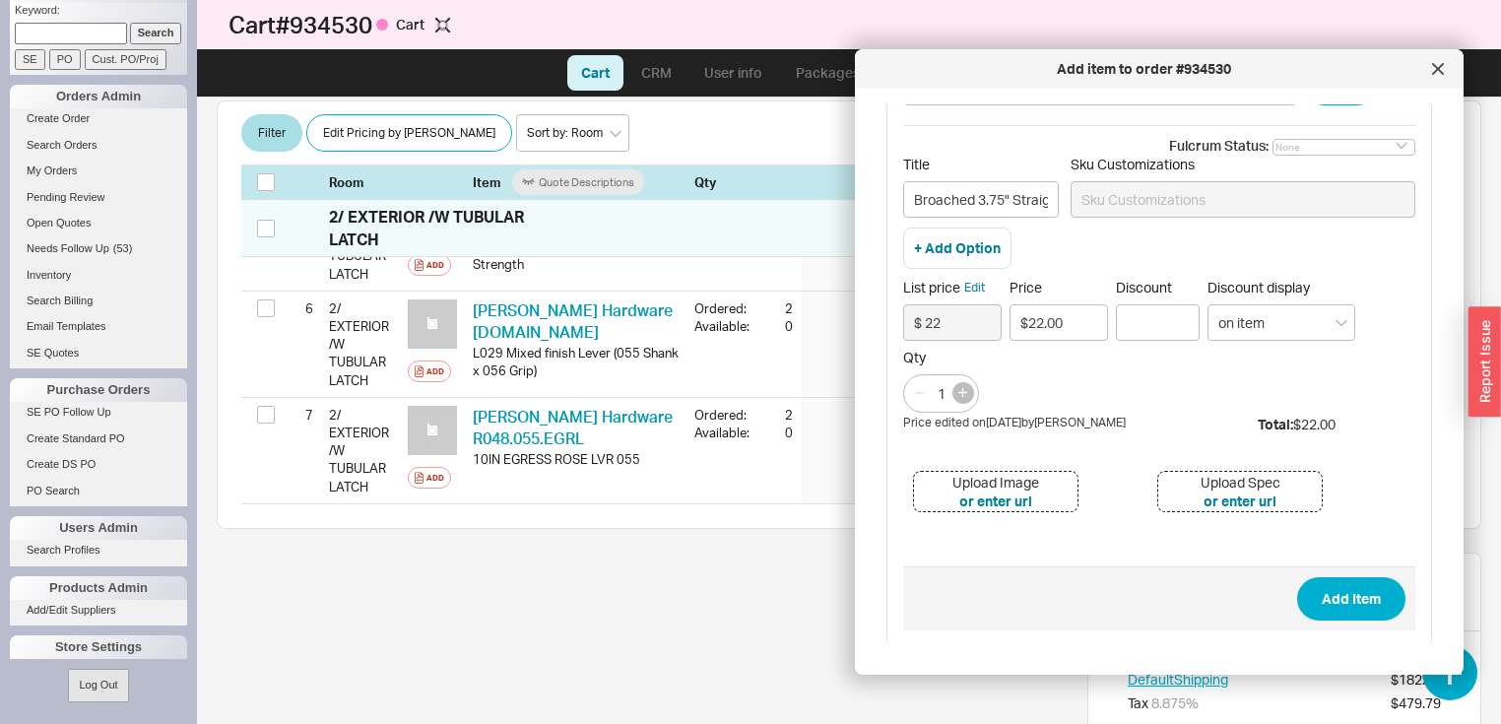
click at [967, 388] on button "button" at bounding box center [963, 393] width 22 height 22
type input "2"
click at [1361, 593] on button "Add Item" at bounding box center [1351, 598] width 108 height 43
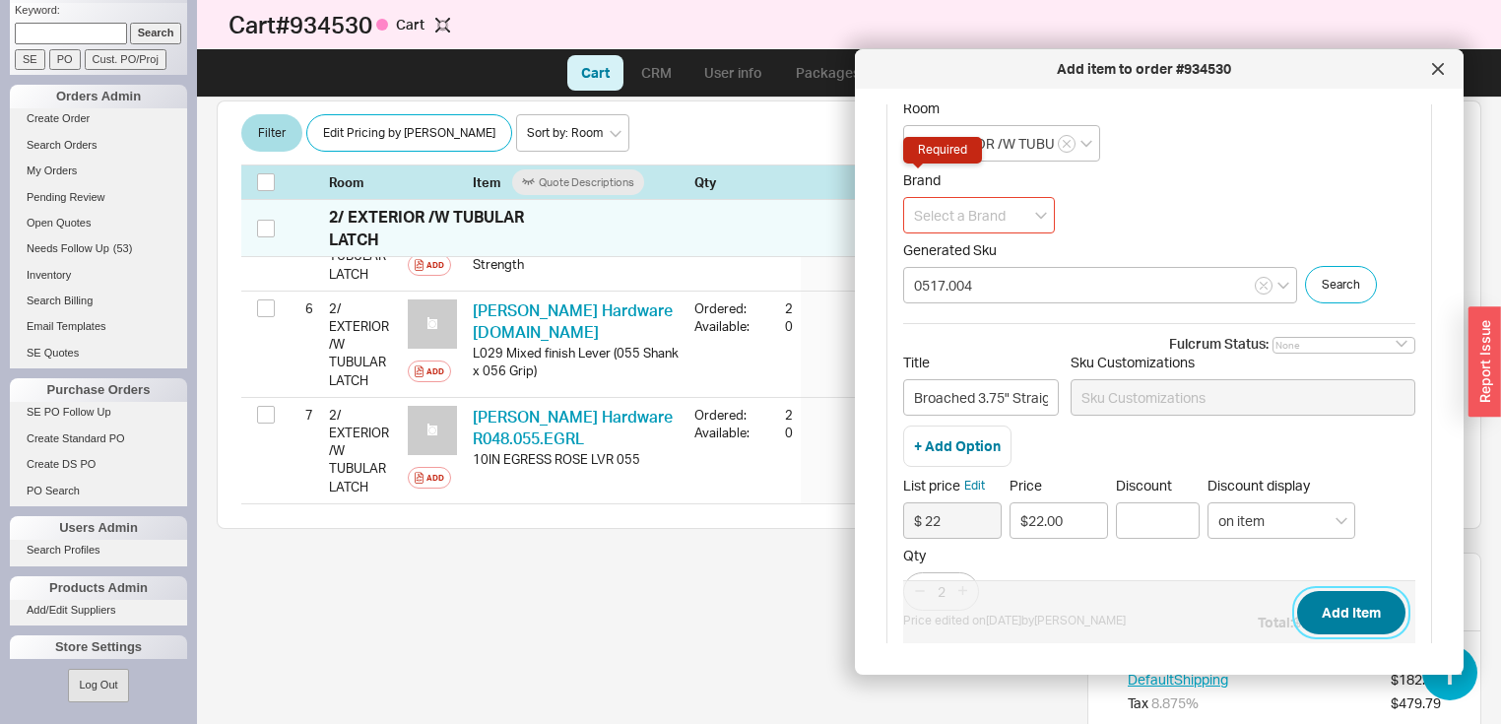
scroll to position [0, 0]
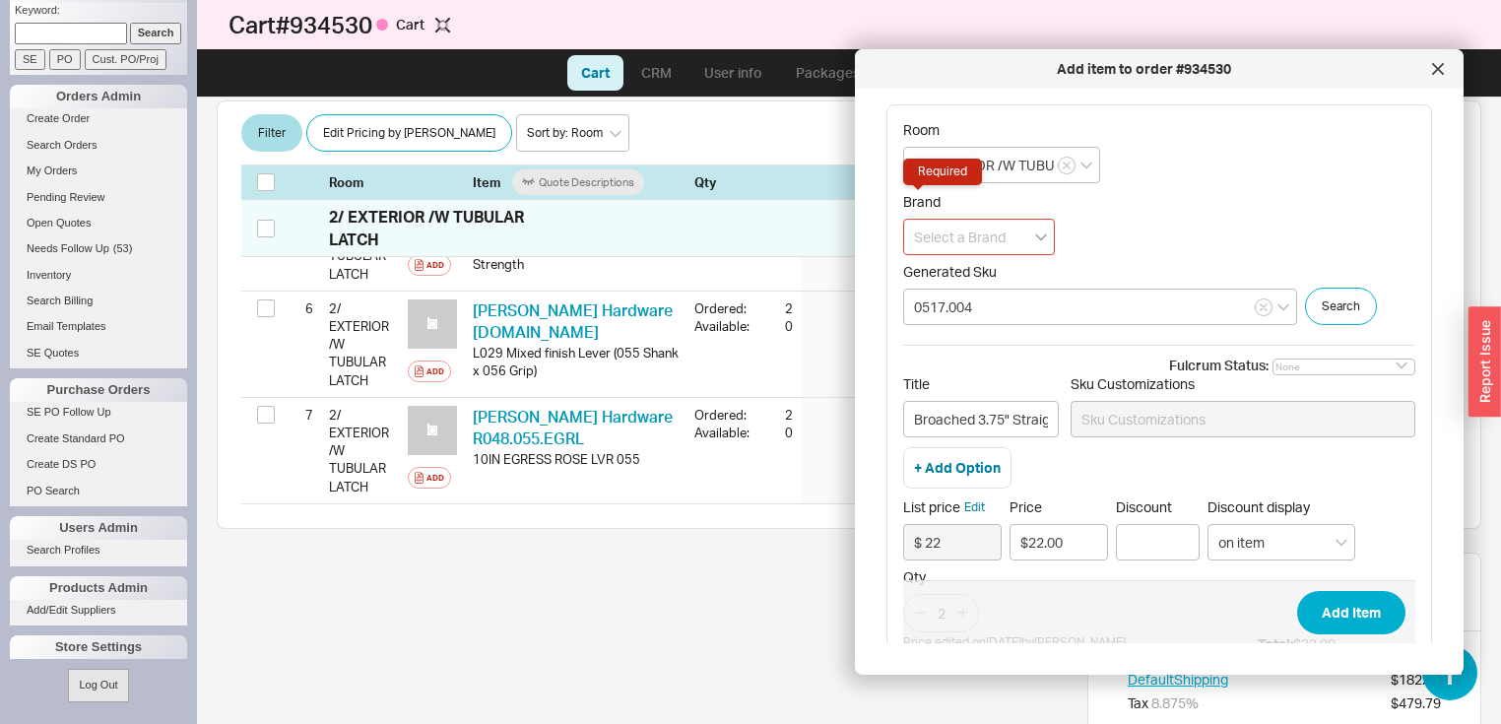
click at [1040, 238] on icon "open menu" at bounding box center [1041, 237] width 12 height 8
click at [972, 276] on div "Baldwin Hardware" at bounding box center [979, 287] width 150 height 54
type input "Baldwin Hardware"
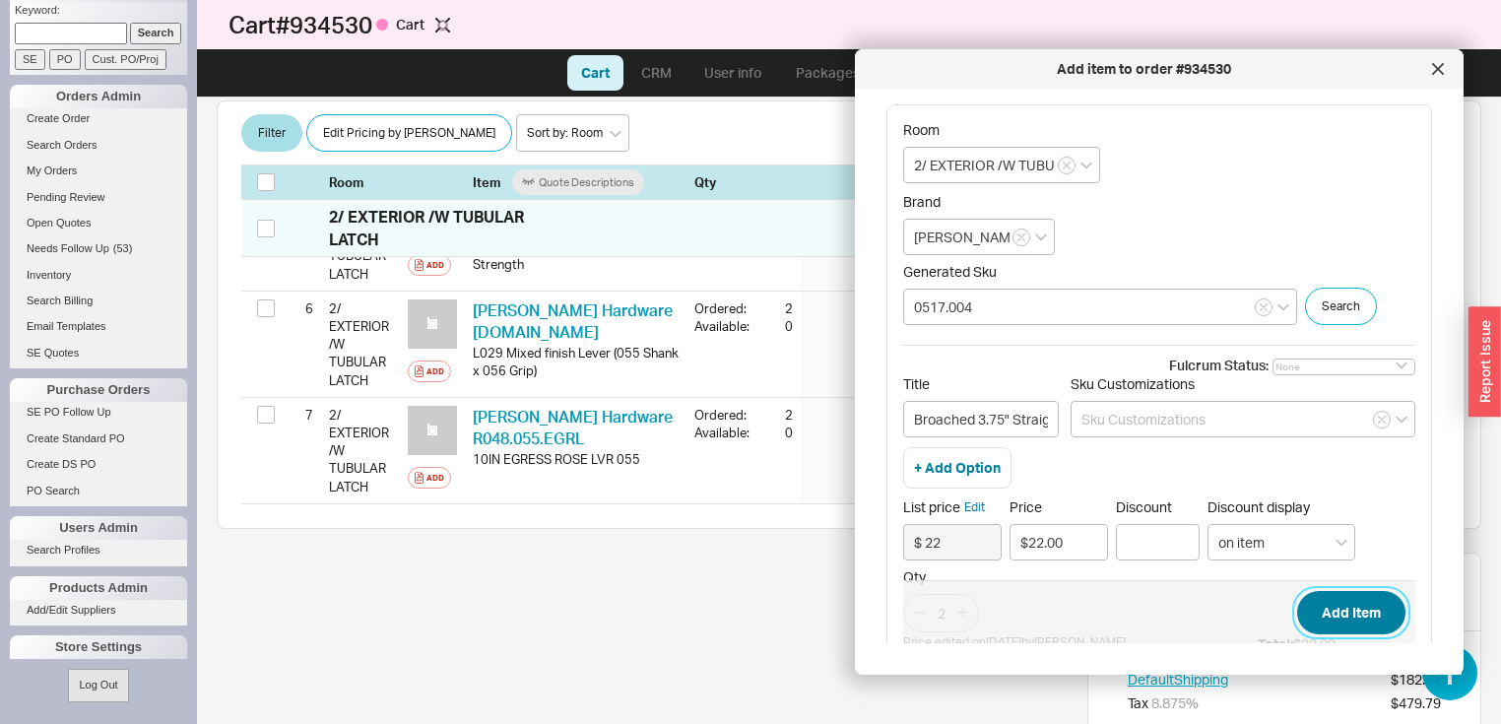
click at [1347, 606] on button "Add Item" at bounding box center [1351, 612] width 108 height 43
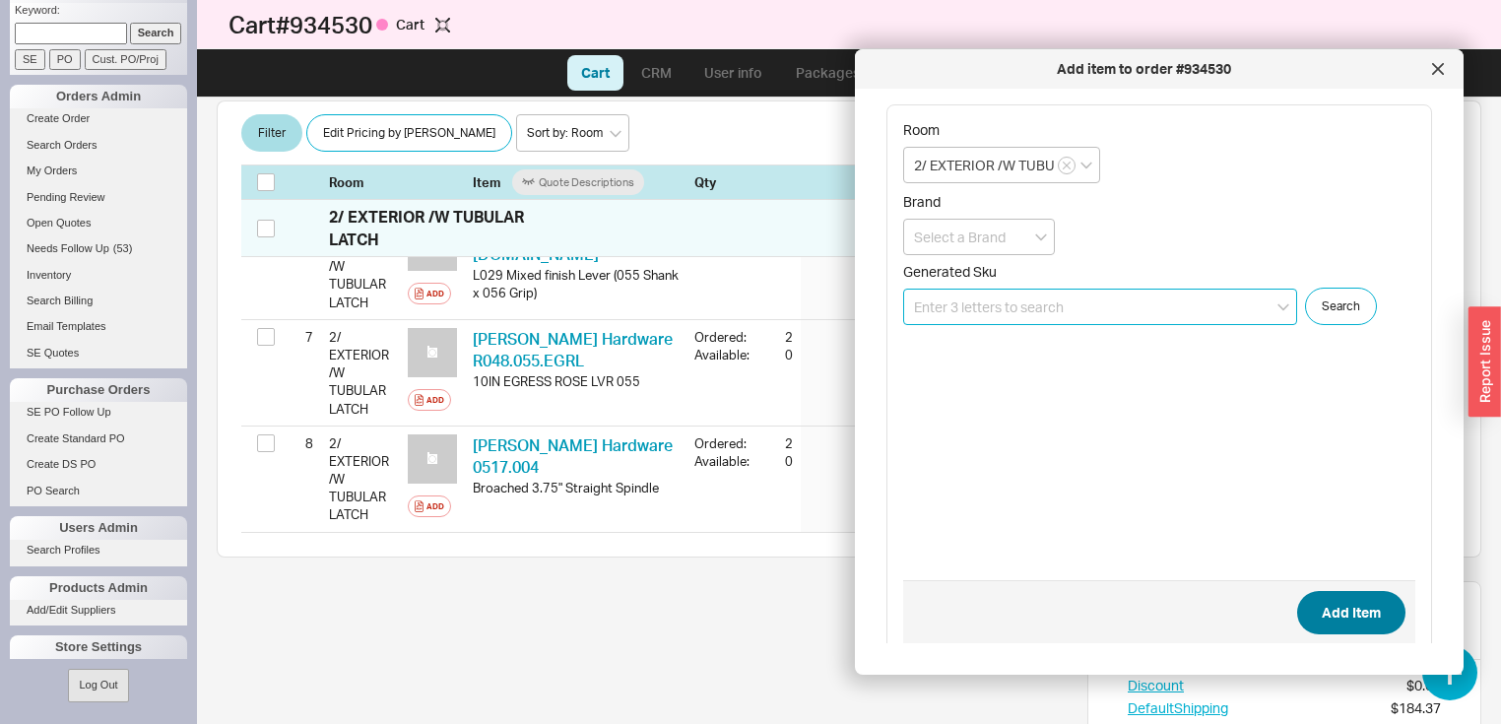
scroll to position [1066, 0]
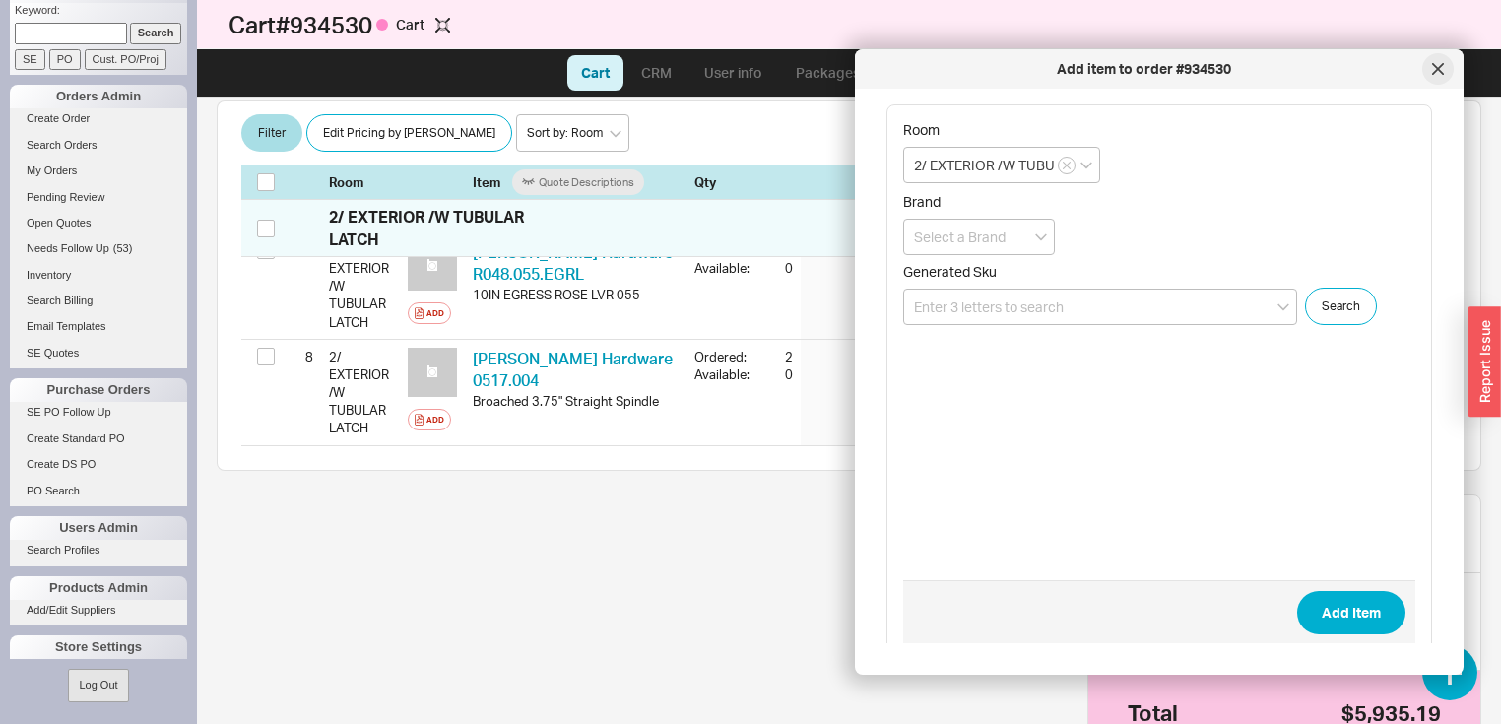
click at [1441, 63] on icon at bounding box center [1438, 69] width 12 height 12
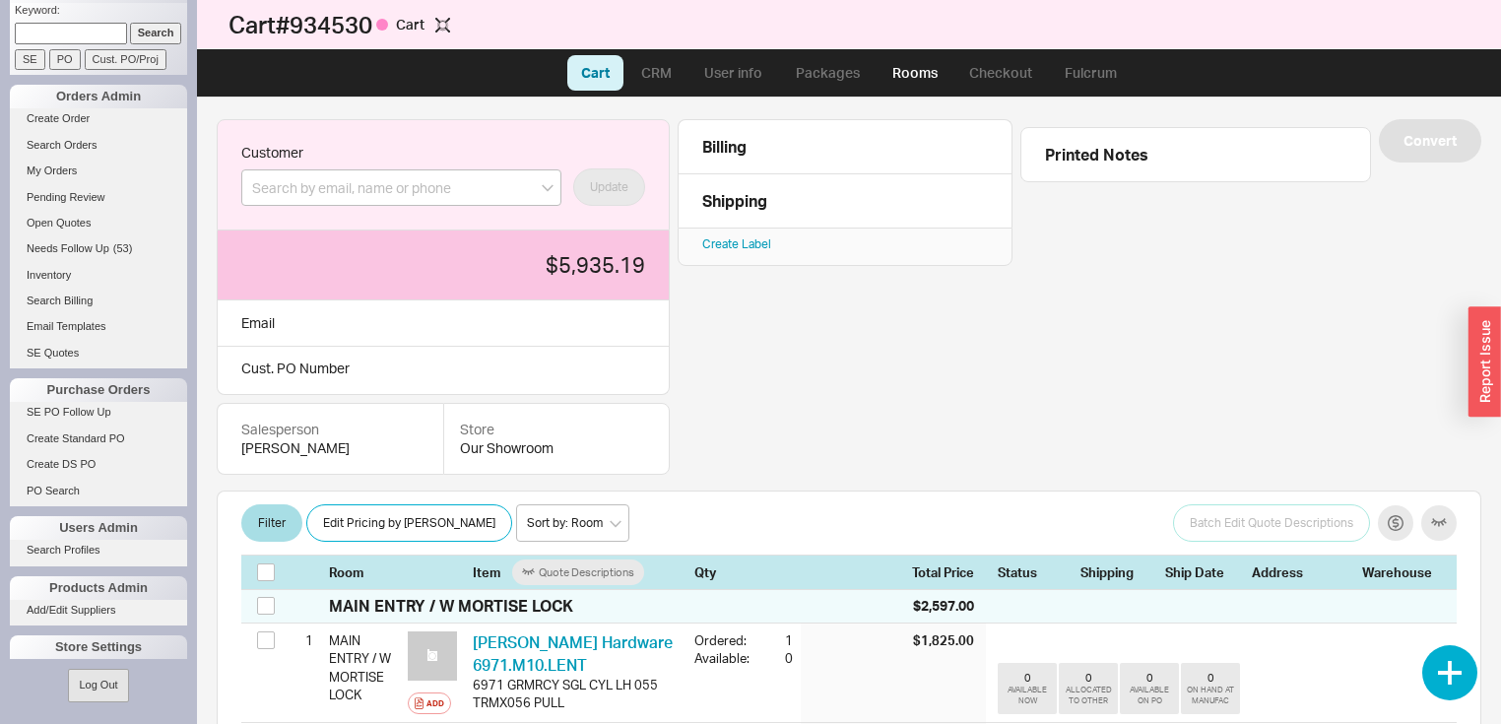
scroll to position [0, 0]
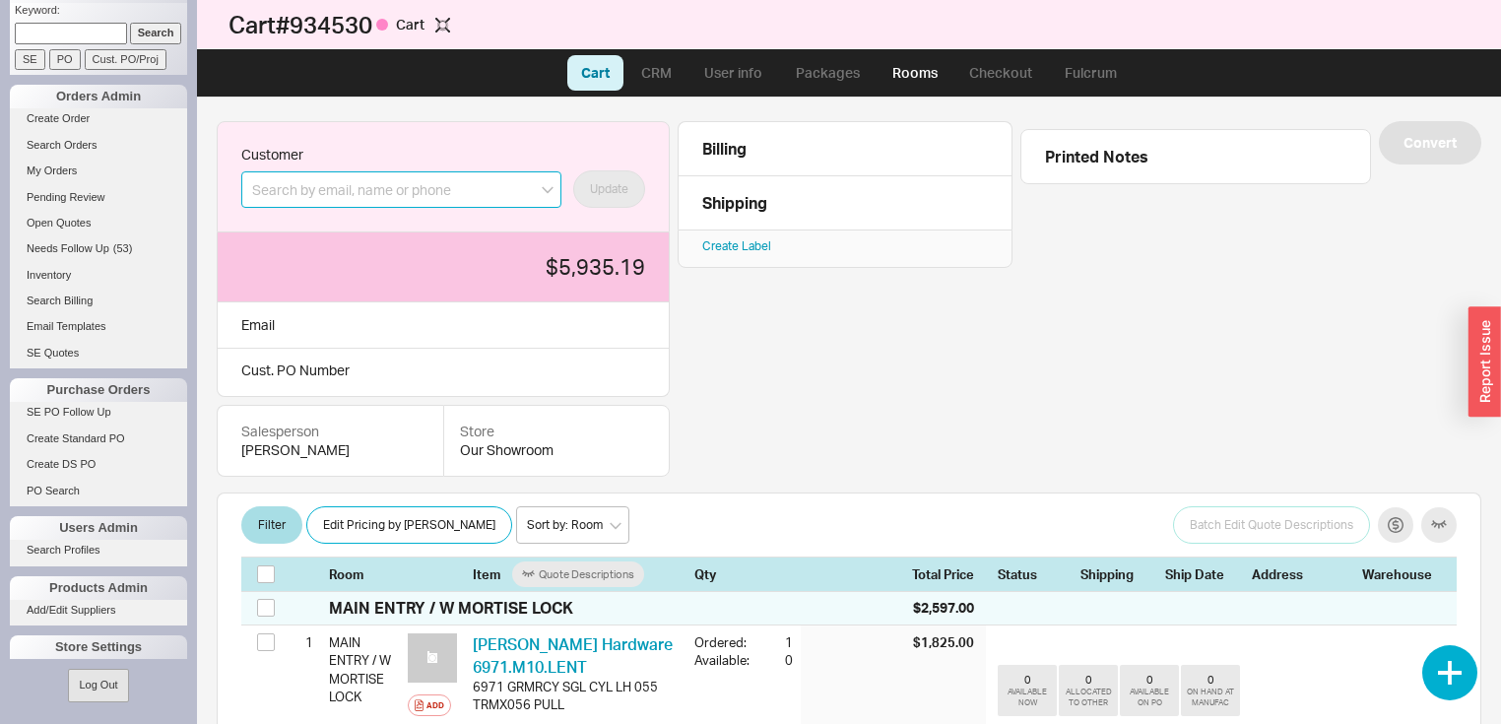
click at [484, 183] on input at bounding box center [401, 189] width 320 height 36
paste input "jillkharris@icloud.com"
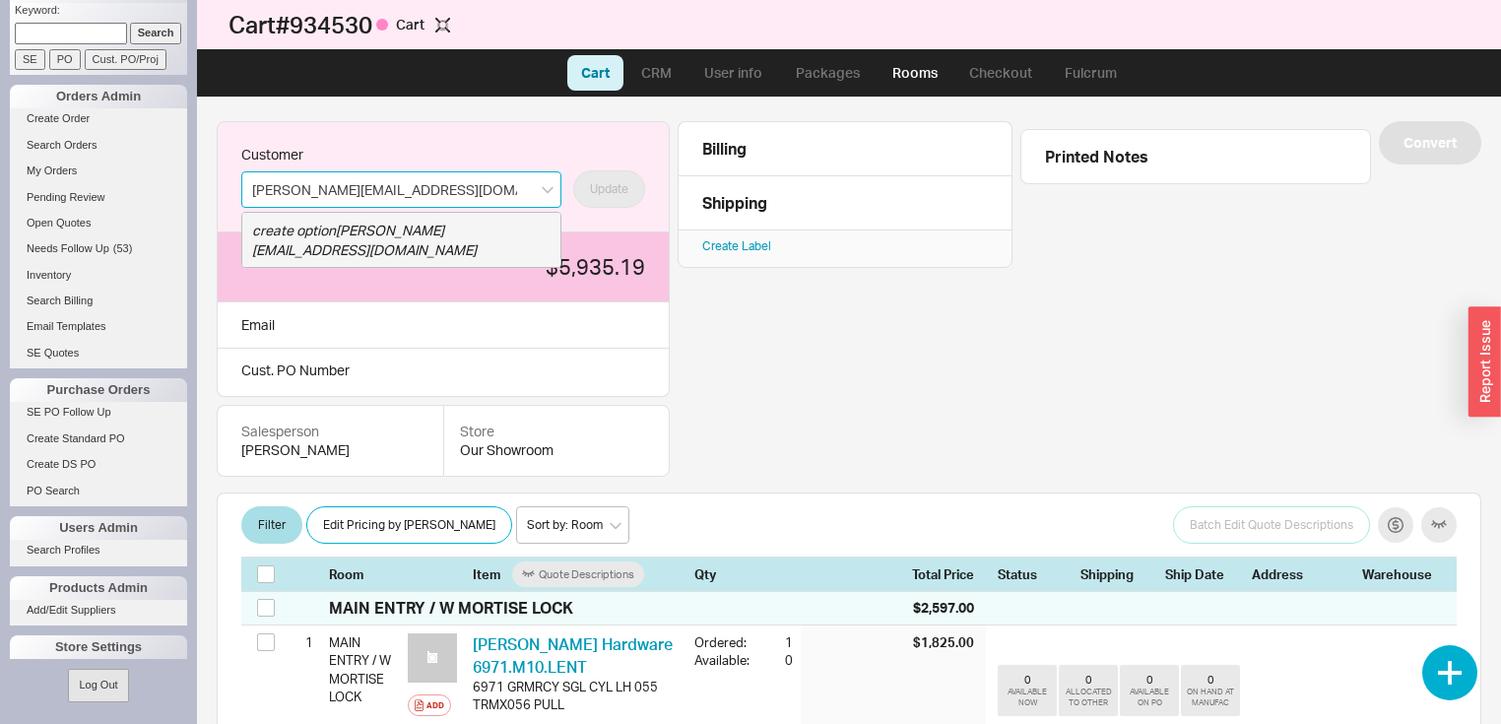
click at [446, 230] on icon "create option jillkharris@icloud.com" at bounding box center [364, 240] width 225 height 36
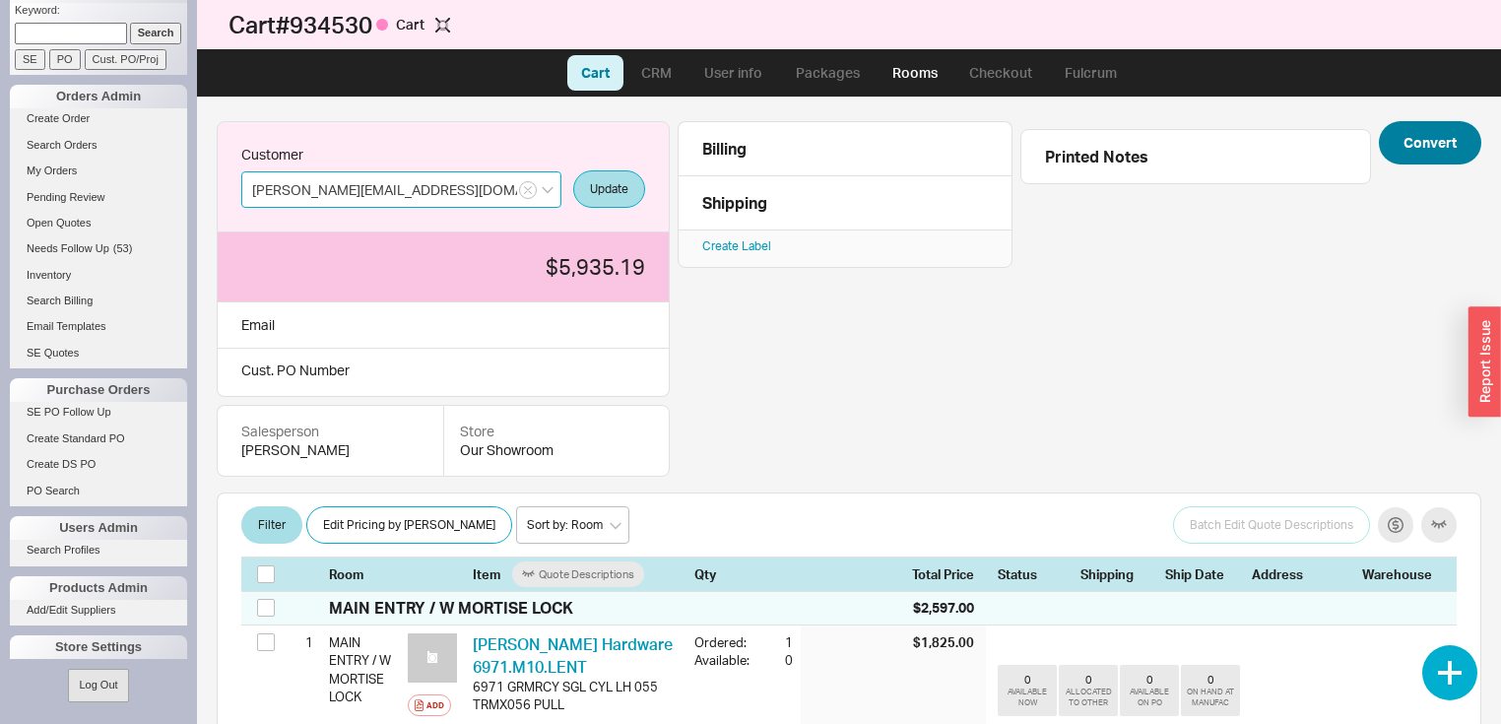
type input "jillkharris@icloud.com"
click at [1430, 133] on button "Convert" at bounding box center [1430, 142] width 102 height 43
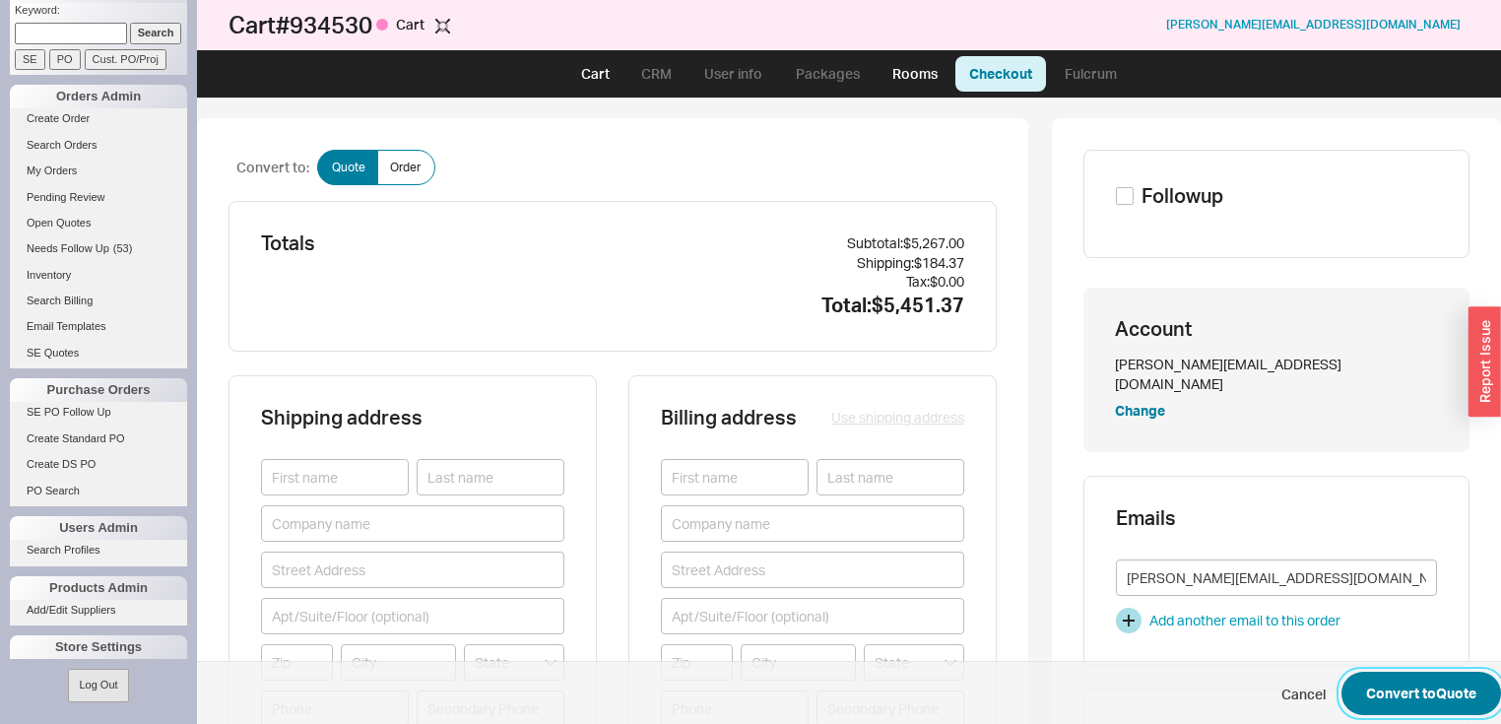
click at [1381, 681] on button "Convert to Quote" at bounding box center [1421, 693] width 160 height 43
select select "LOW"
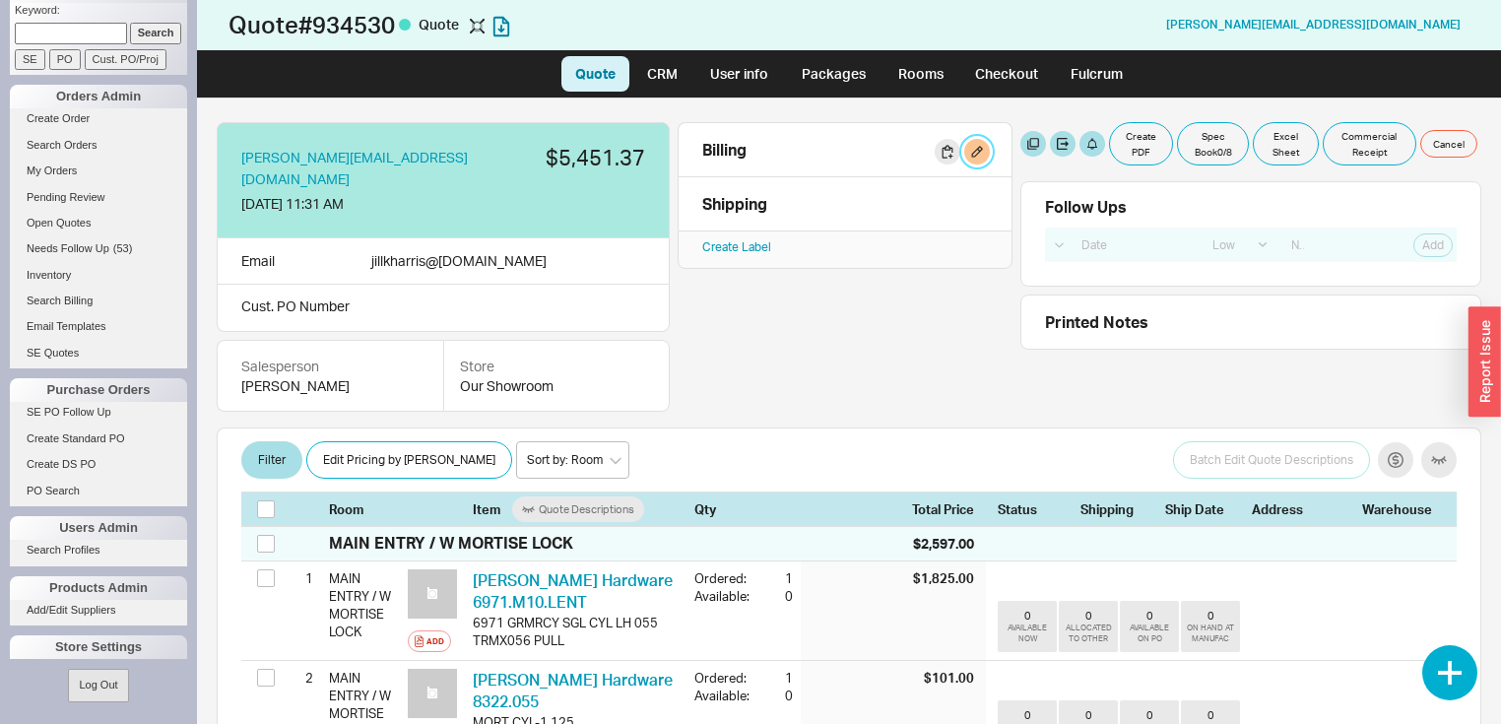
click at [982, 149] on button "button" at bounding box center [977, 152] width 26 height 26
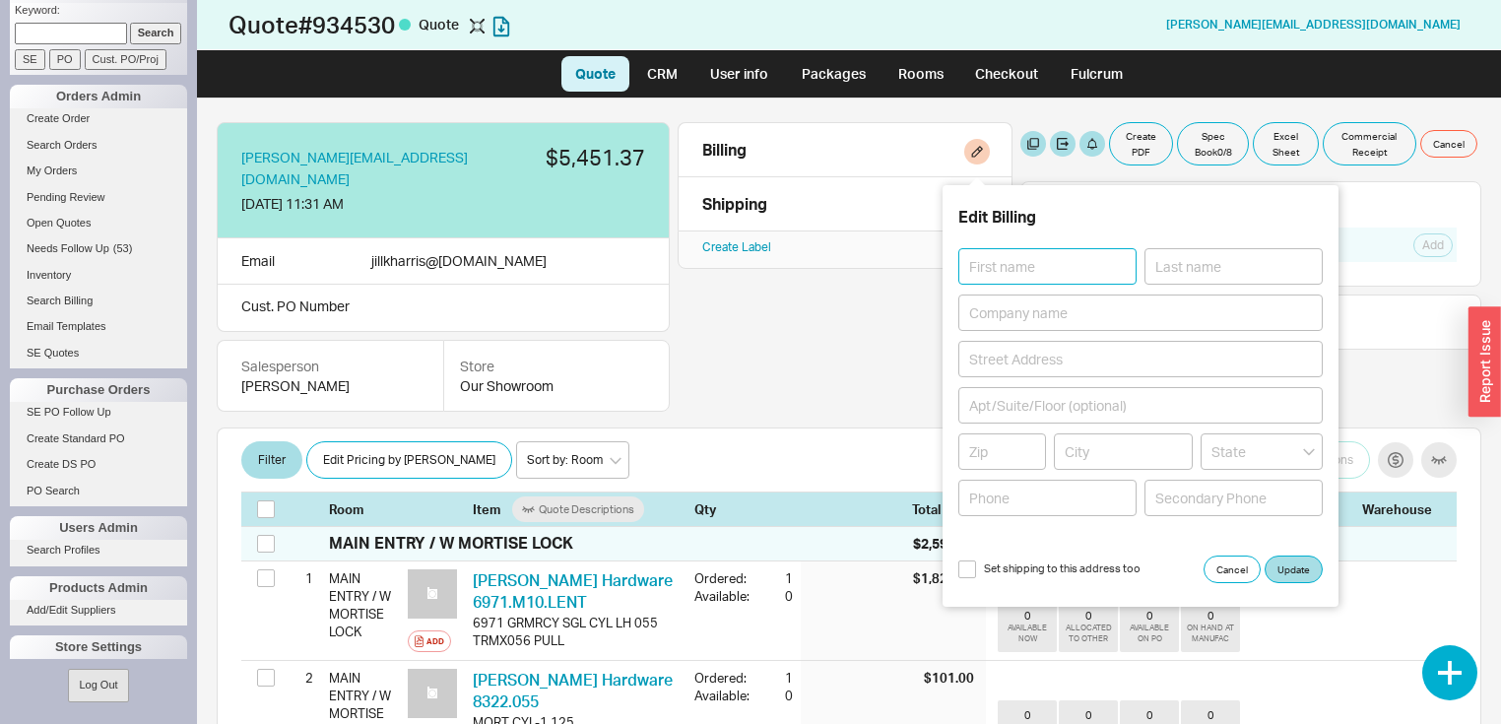
click at [1056, 265] on input at bounding box center [1047, 266] width 178 height 36
type input "Jill"
click at [1238, 266] on input at bounding box center [1233, 266] width 178 height 36
type input "Harris"
click at [1099, 313] on input at bounding box center [1140, 312] width 364 height 36
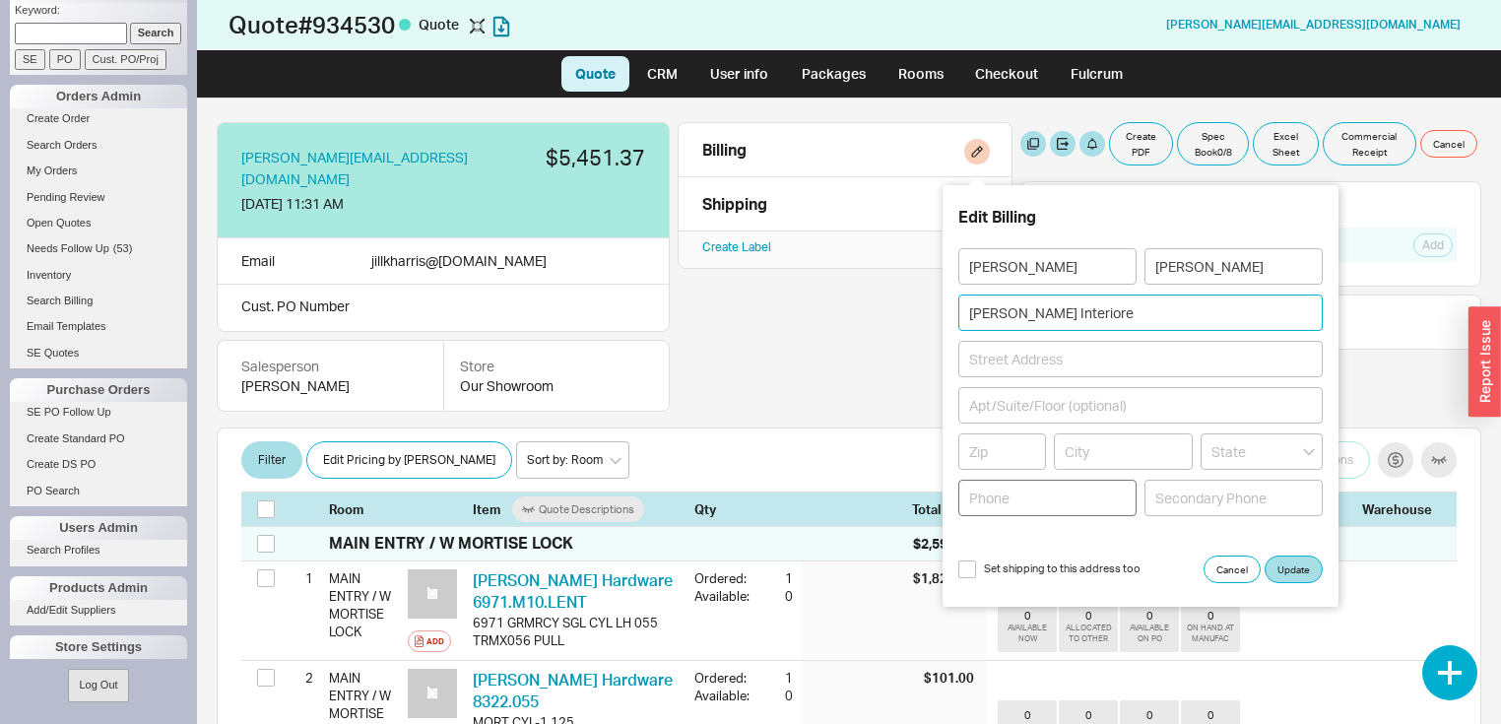
type input "Jill Harris Interiore"
click at [1032, 493] on input at bounding box center [1047, 498] width 178 height 36
type input "914-419-0646"
click at [1308, 450] on icon "open menu" at bounding box center [1309, 452] width 12 height 8
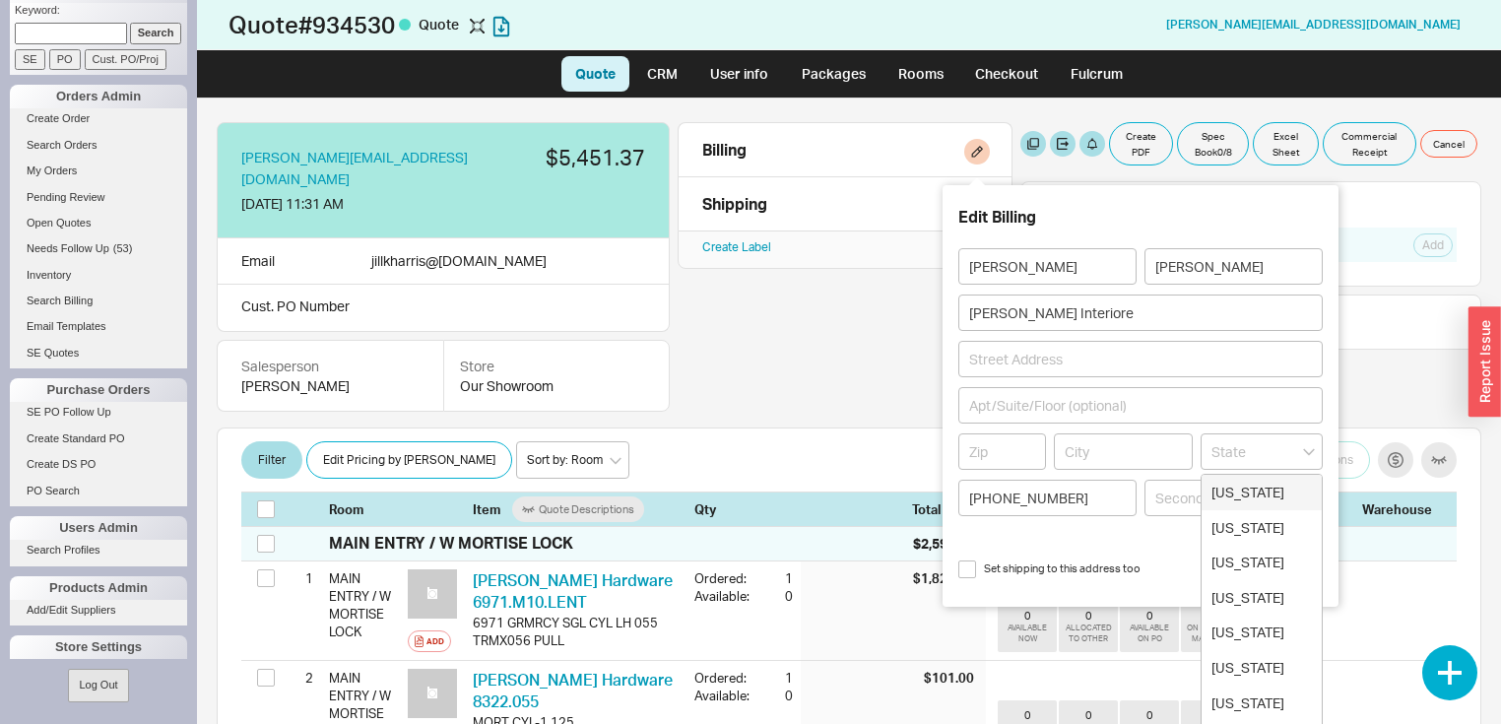
click at [1242, 493] on div "New York" at bounding box center [1261, 492] width 120 height 35
type input "New York"
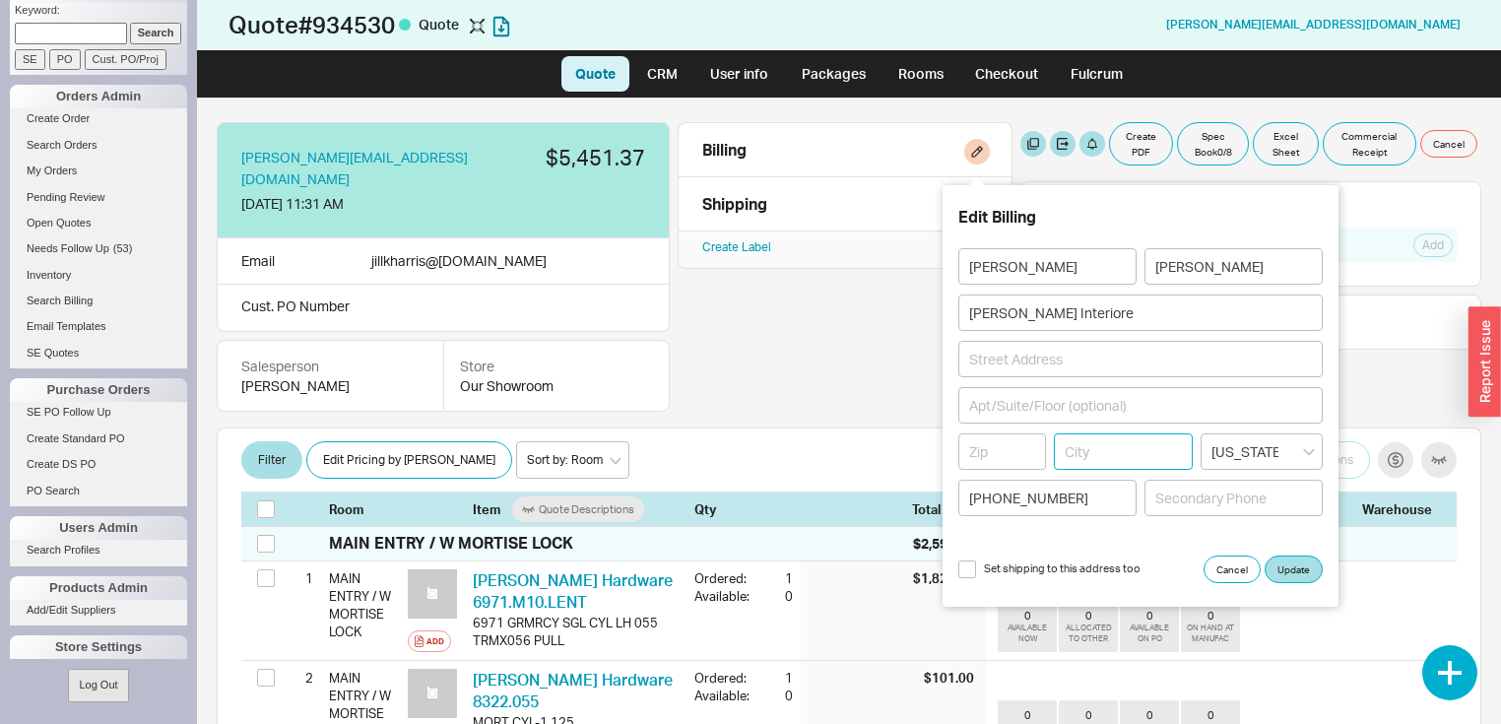
click at [1142, 445] on input at bounding box center [1124, 451] width 140 height 36
click at [1124, 449] on input "westchester" at bounding box center [1124, 451] width 140 height 36
click at [1170, 445] on input "westchester" at bounding box center [1124, 451] width 140 height 36
type input "w"
paste input "Westchester"
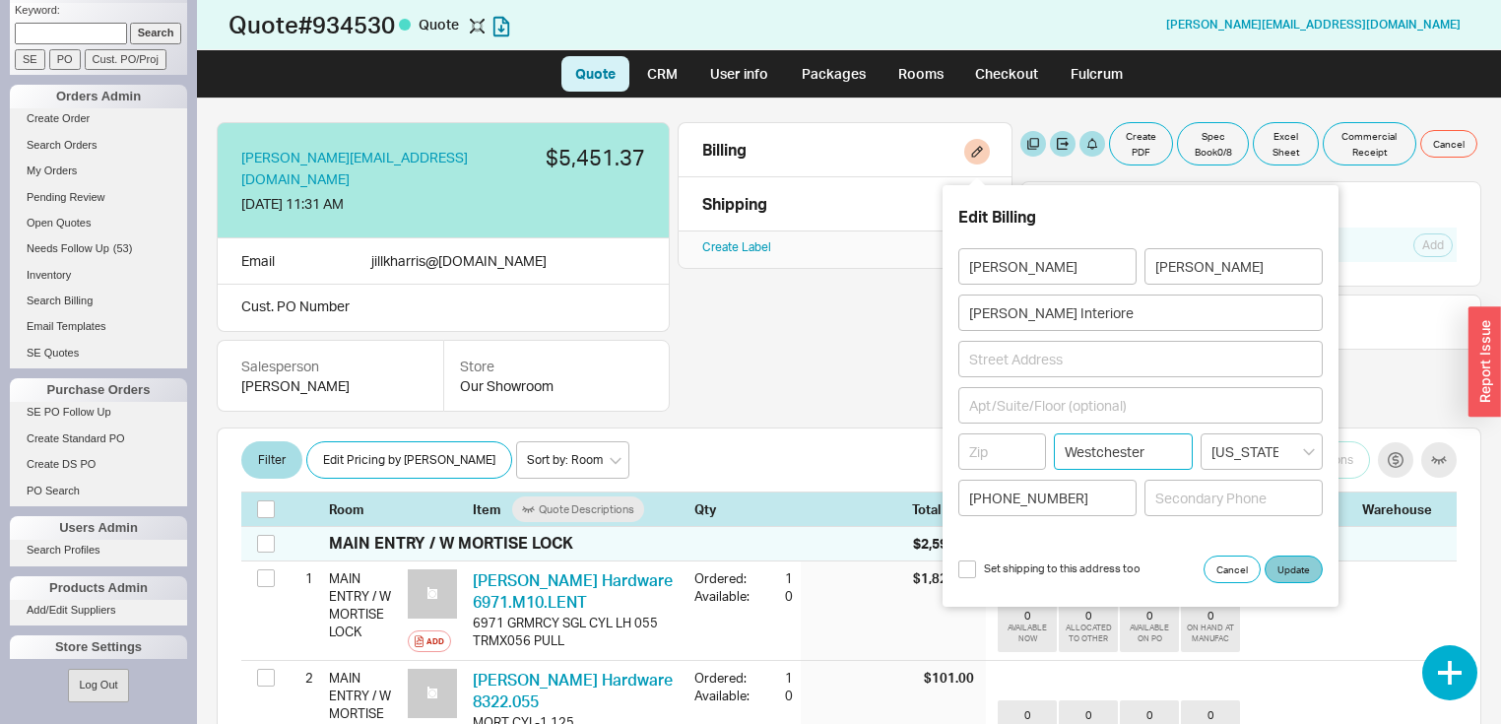
type input "Westchester"
click at [1293, 562] on button "Update" at bounding box center [1293, 569] width 58 height 28
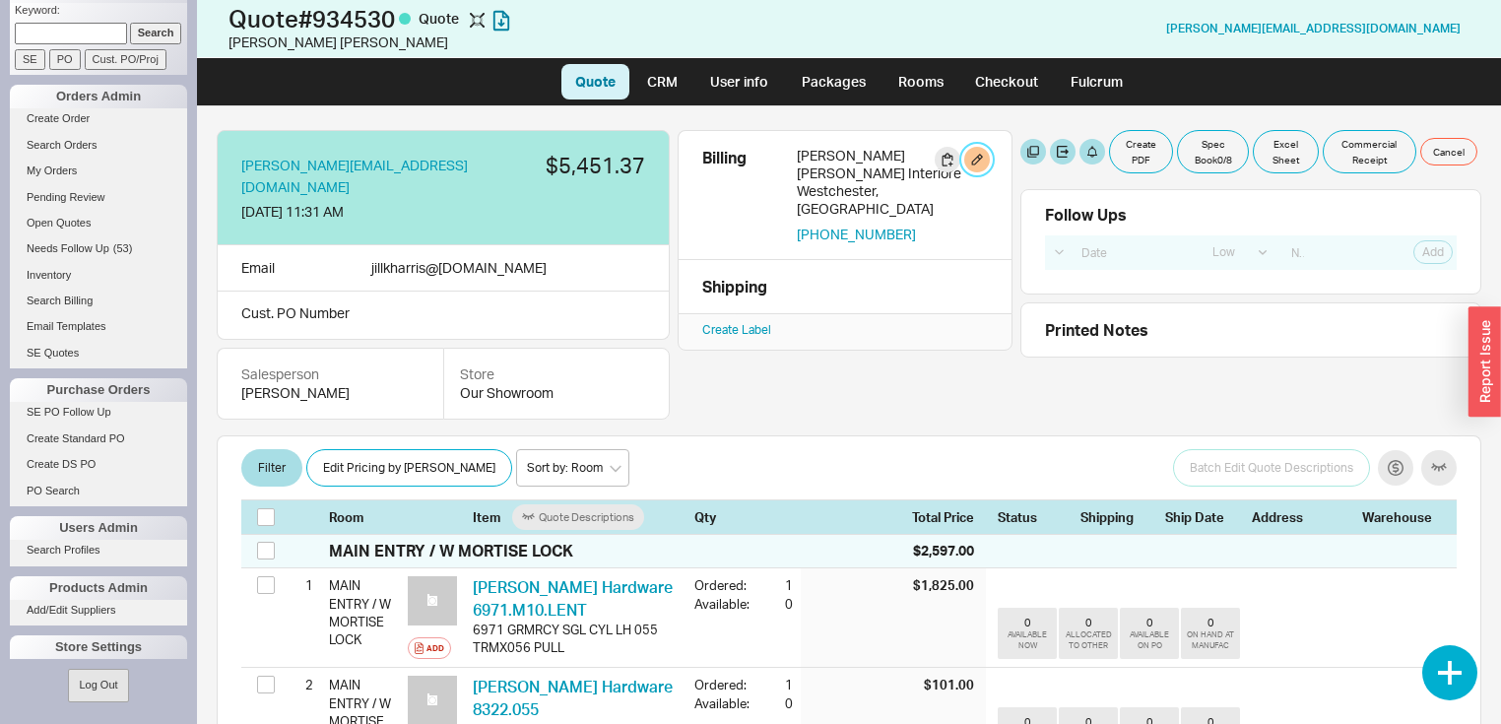
click at [978, 160] on button "button" at bounding box center [977, 160] width 26 height 26
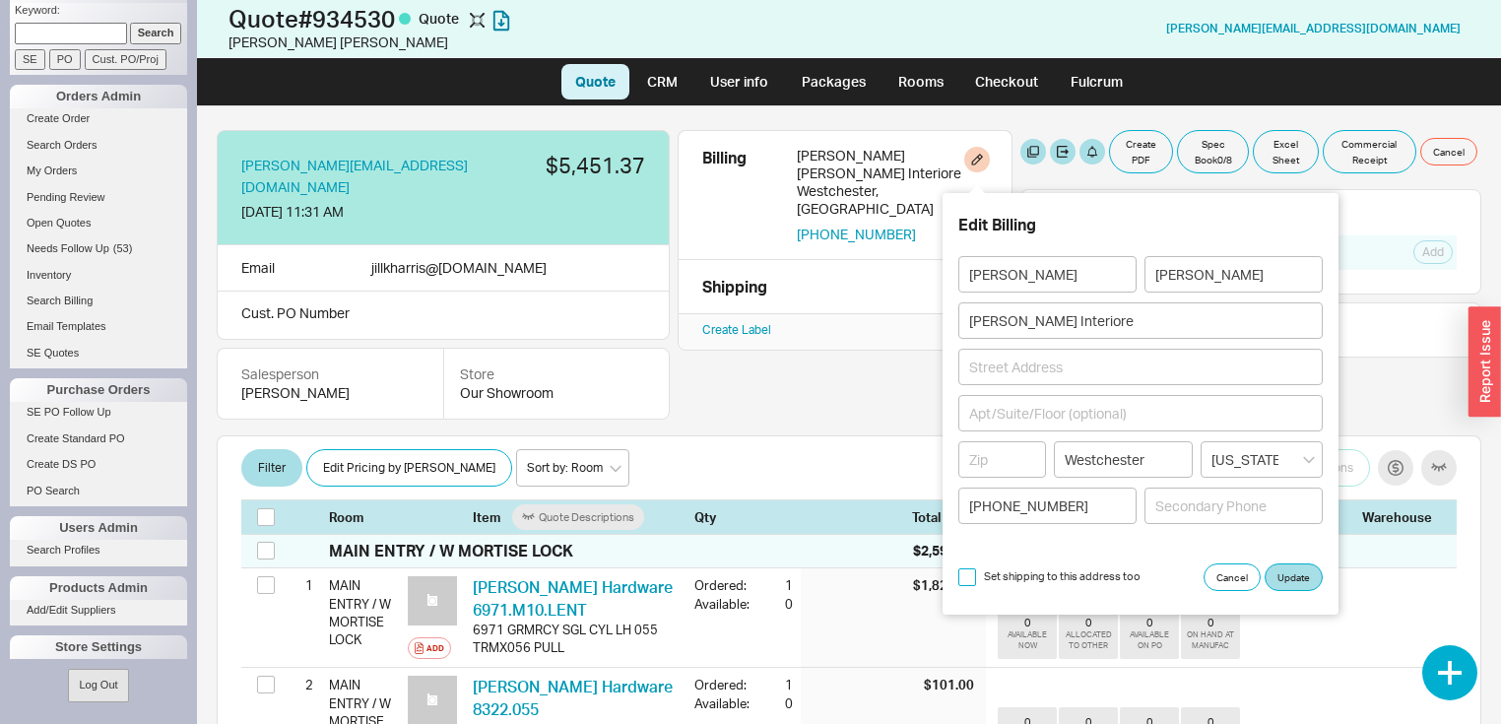
click at [966, 577] on input "Set shipping to this address too" at bounding box center [967, 577] width 18 height 18
checkbox input "true"
click at [1300, 575] on button "Update" at bounding box center [1293, 577] width 58 height 28
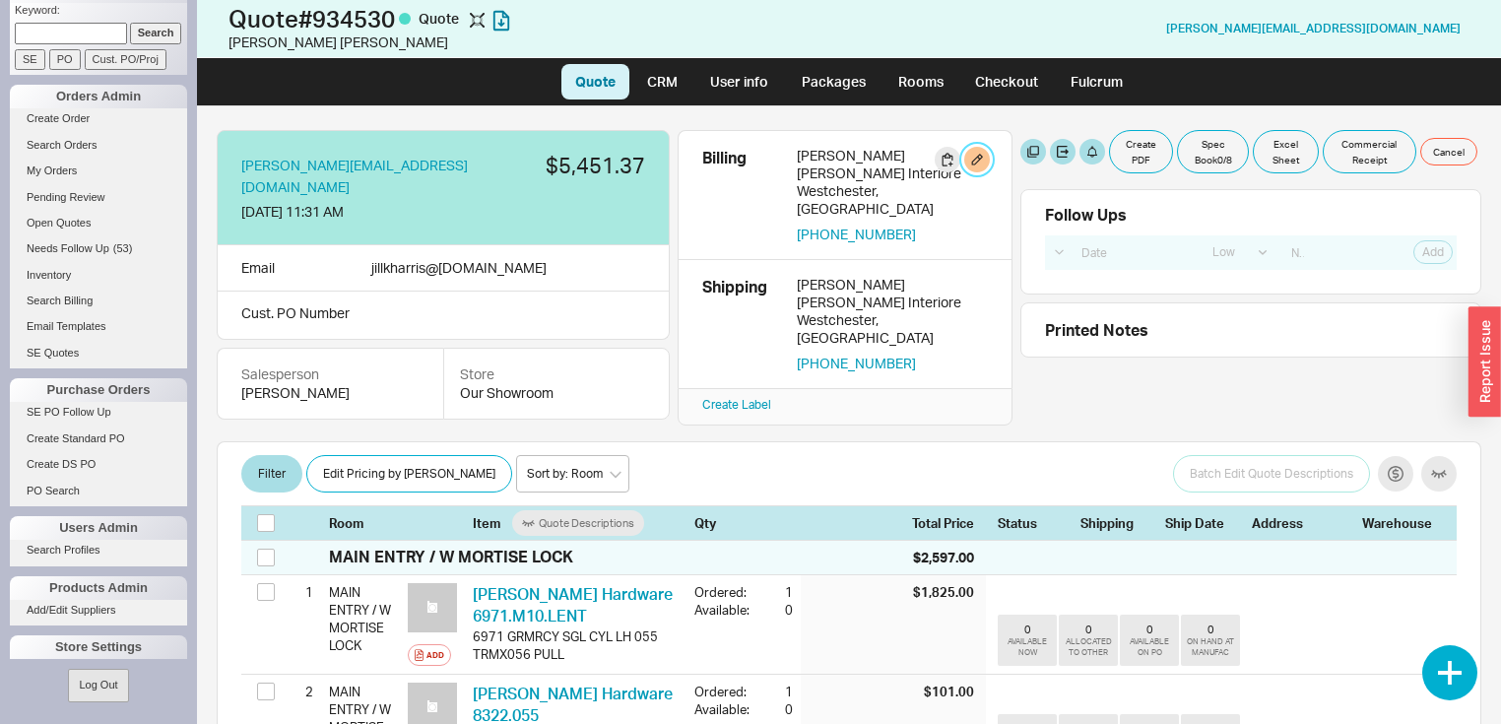
click at [981, 154] on button "button" at bounding box center [977, 160] width 26 height 26
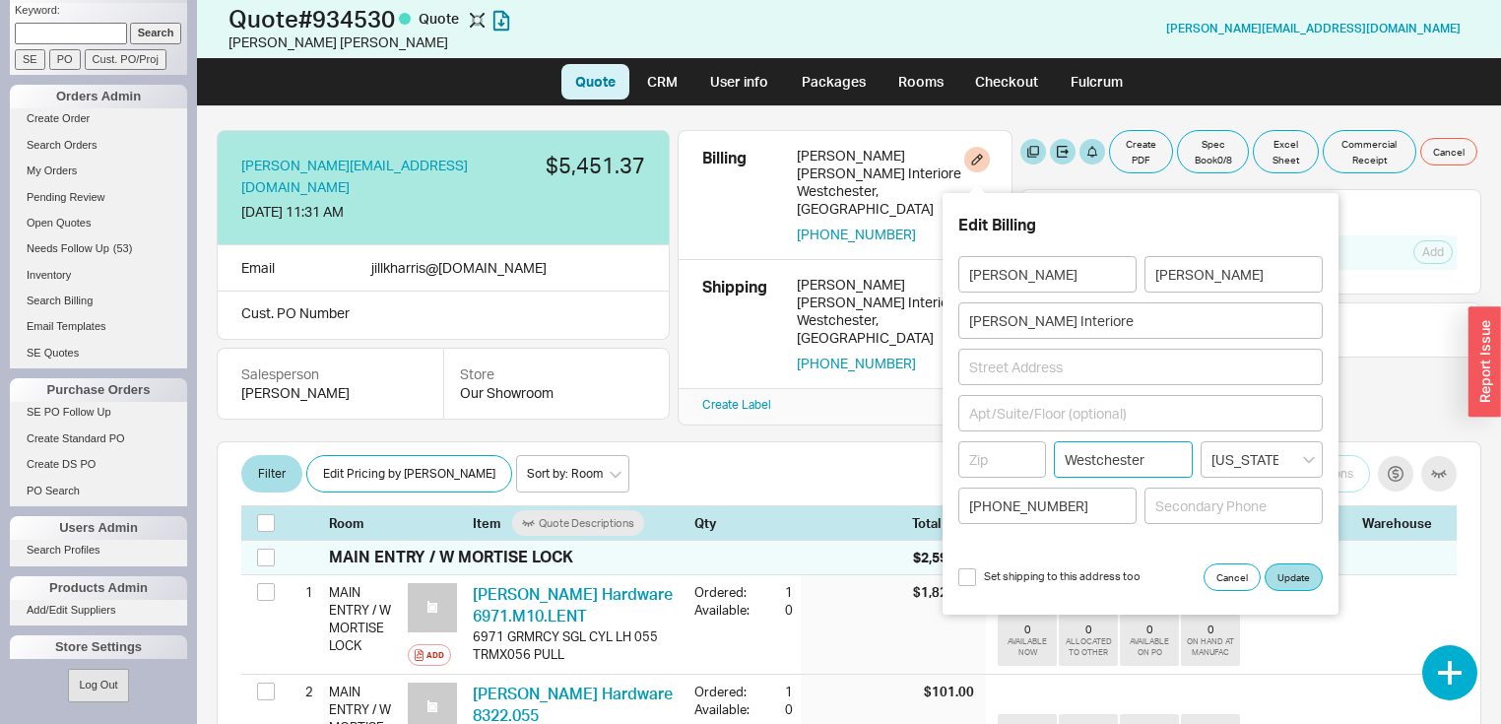
click at [1167, 459] on input "Westchester" at bounding box center [1124, 459] width 140 height 36
type input "W"
type input "s"
type input "Scarsdale"
click at [1301, 571] on button "Update" at bounding box center [1293, 577] width 58 height 28
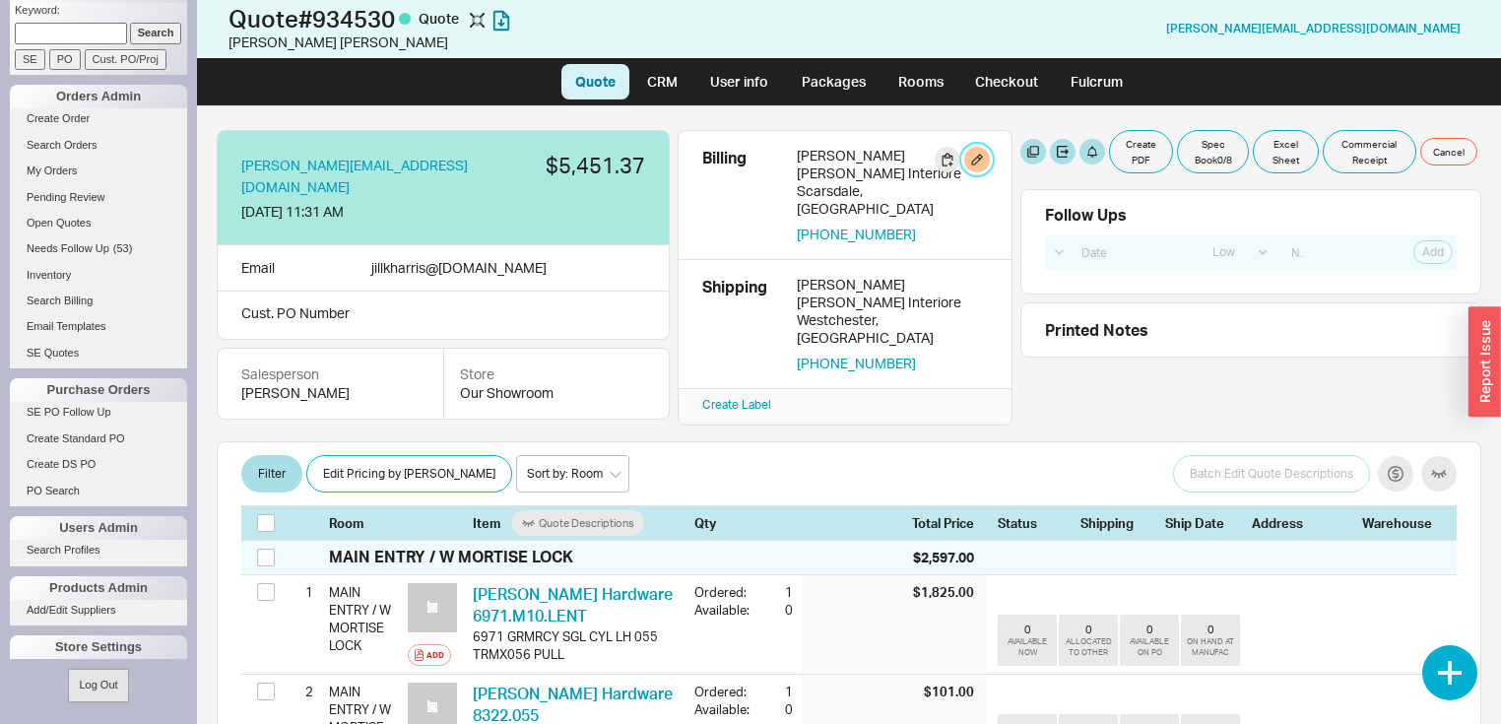
click at [973, 159] on button "button" at bounding box center [977, 160] width 26 height 26
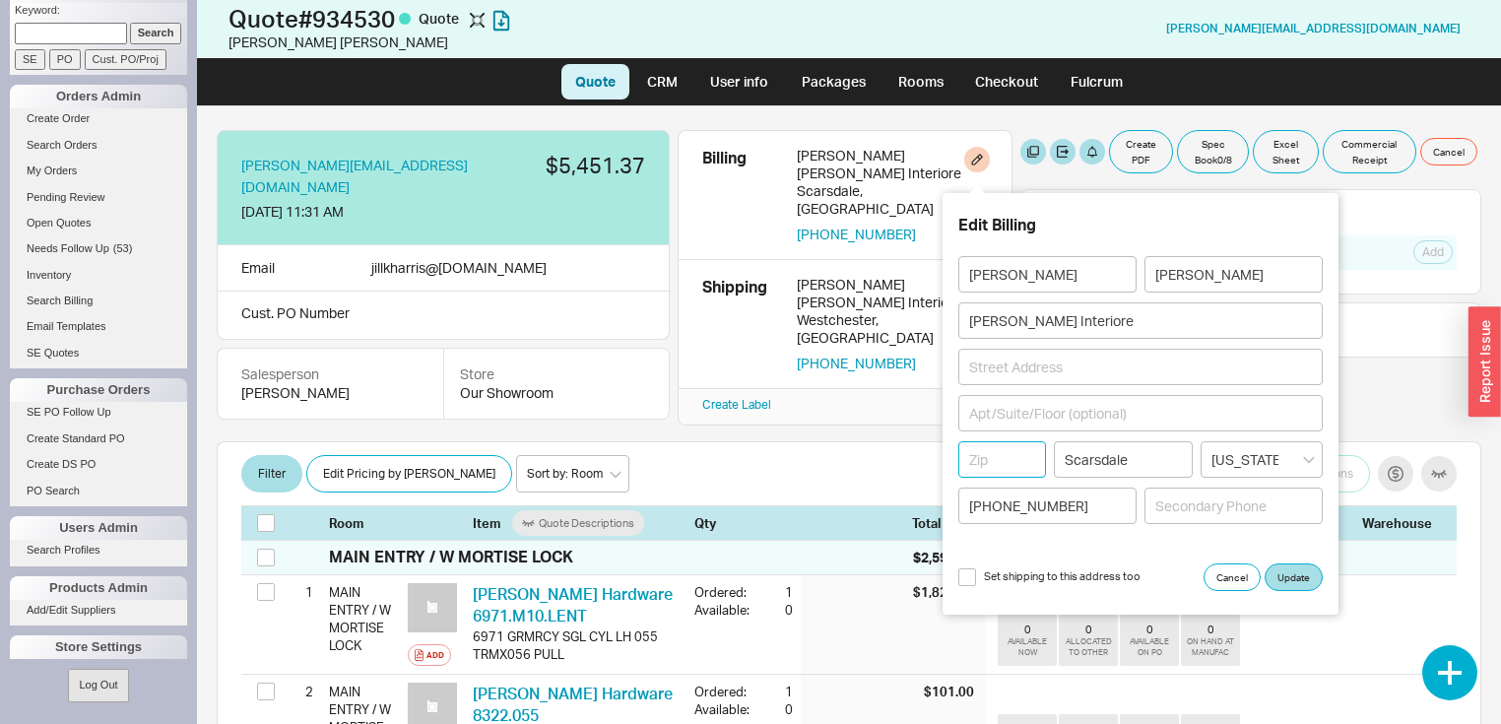
click at [1004, 451] on input at bounding box center [1002, 459] width 88 height 36
type input "10583"
type input "SCARSDALE"
type input "10583"
click at [1281, 576] on button "Update" at bounding box center [1293, 577] width 58 height 28
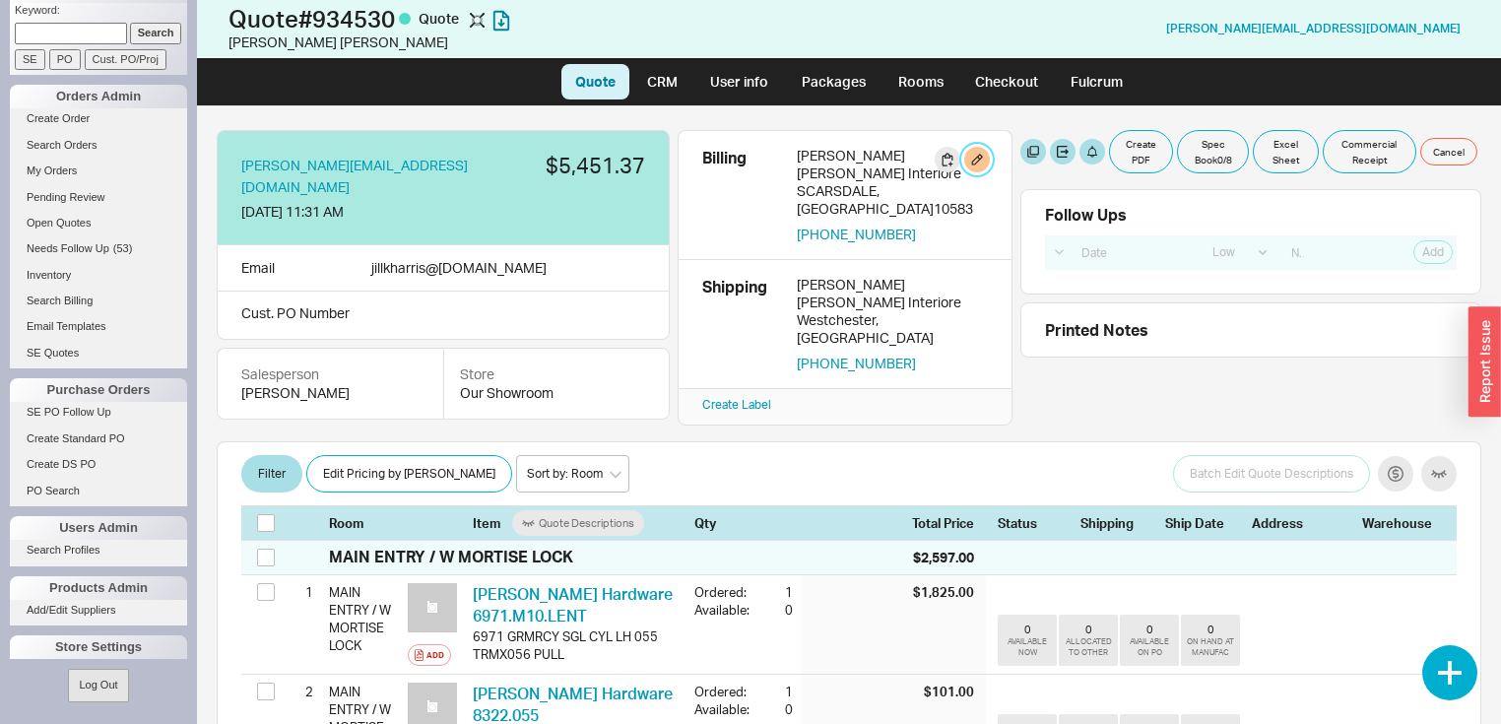
click at [979, 154] on button "button" at bounding box center [977, 160] width 26 height 26
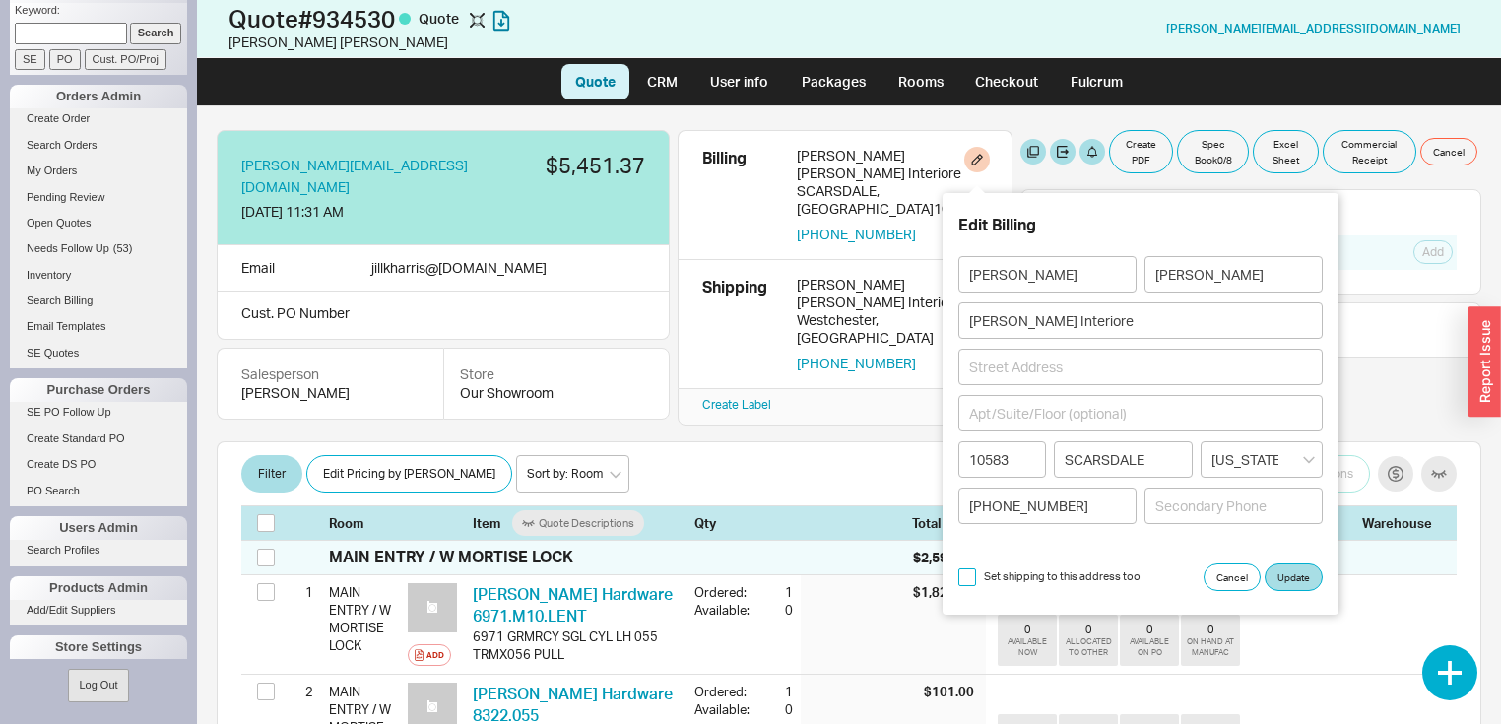
click at [963, 572] on input "Set shipping to this address too" at bounding box center [967, 577] width 18 height 18
checkbox input "true"
click at [1280, 571] on button "Update" at bounding box center [1293, 577] width 58 height 28
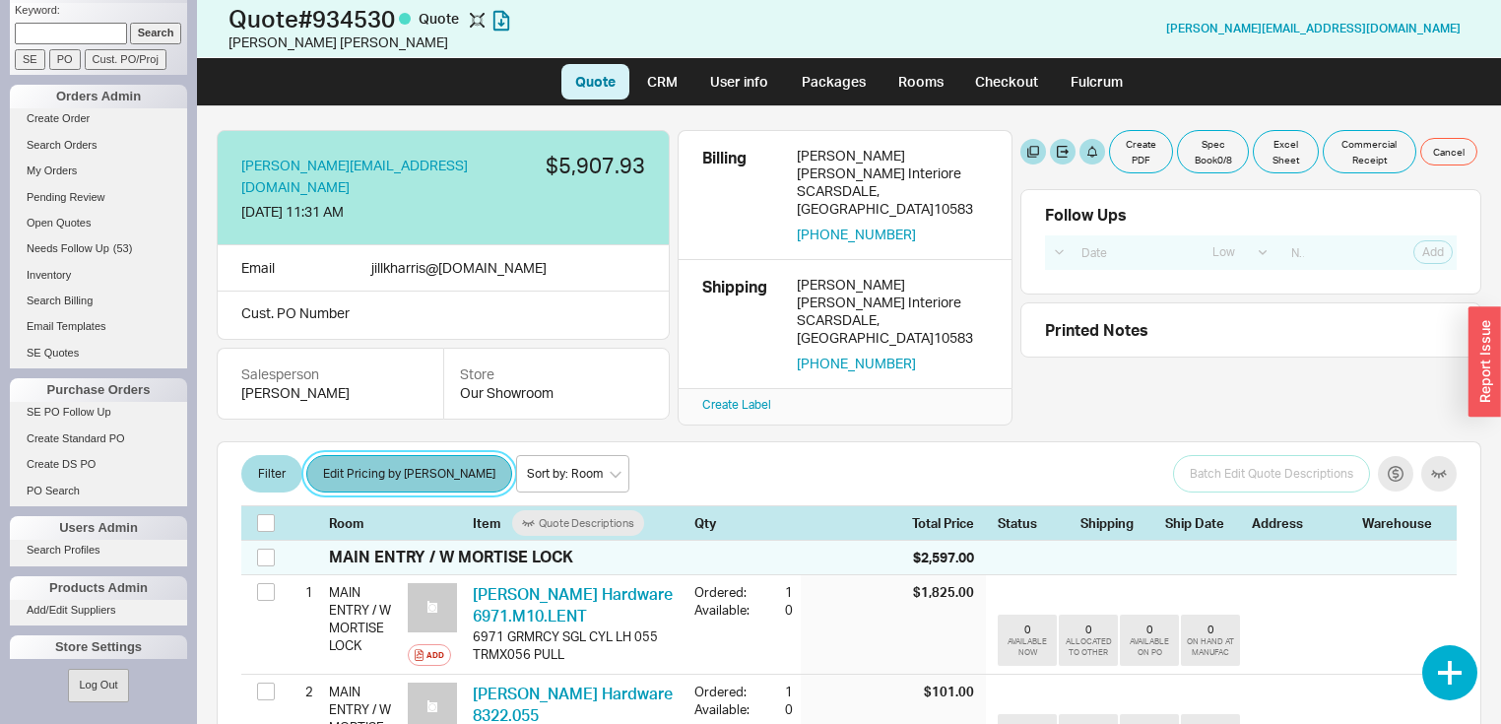
click at [389, 455] on button "Edit Pricing by Brand" at bounding box center [409, 473] width 206 height 37
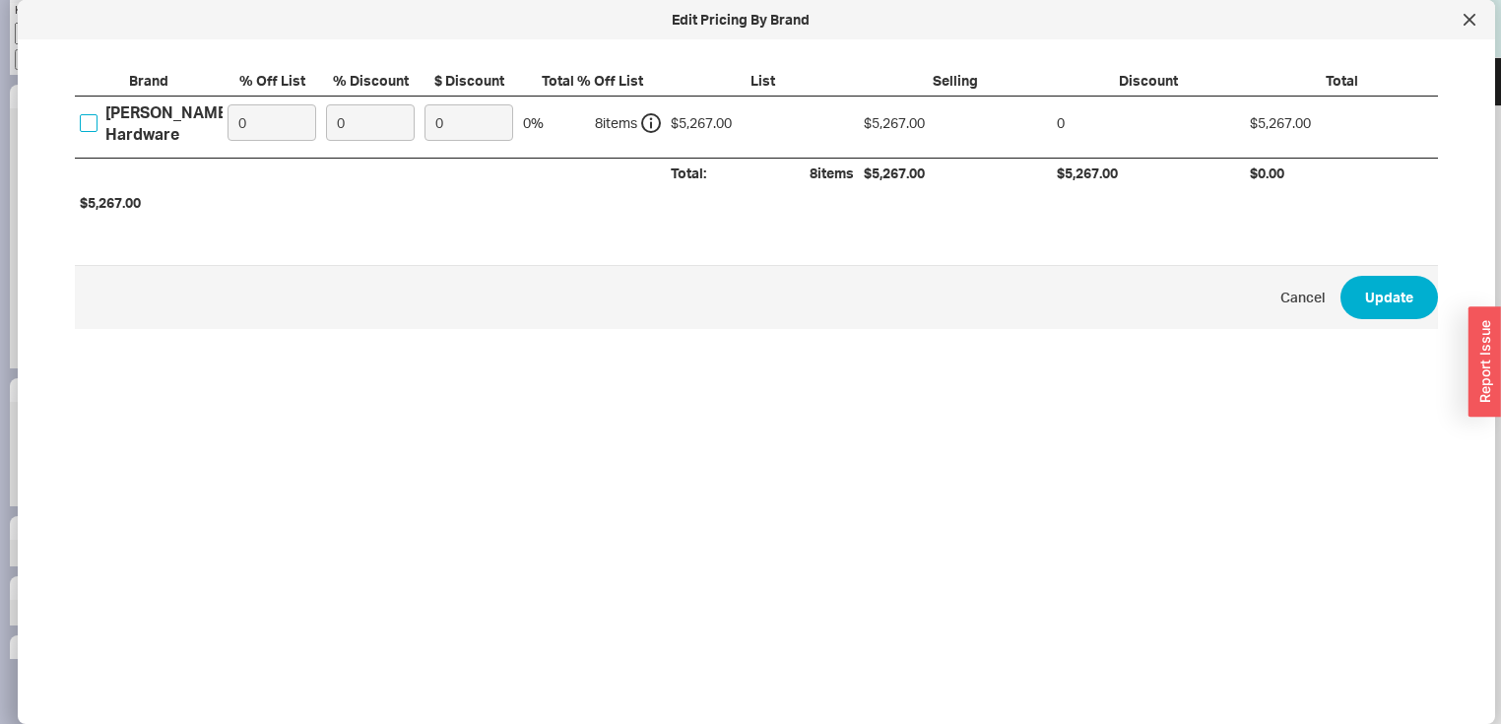
drag, startPoint x: 85, startPoint y: 118, endPoint x: 107, endPoint y: 116, distance: 22.7
click at [84, 118] on input "Baldwin Hardware" at bounding box center [89, 123] width 18 height 18
checkbox input "true"
click at [278, 130] on input "0" at bounding box center [271, 122] width 89 height 36
type input "30"
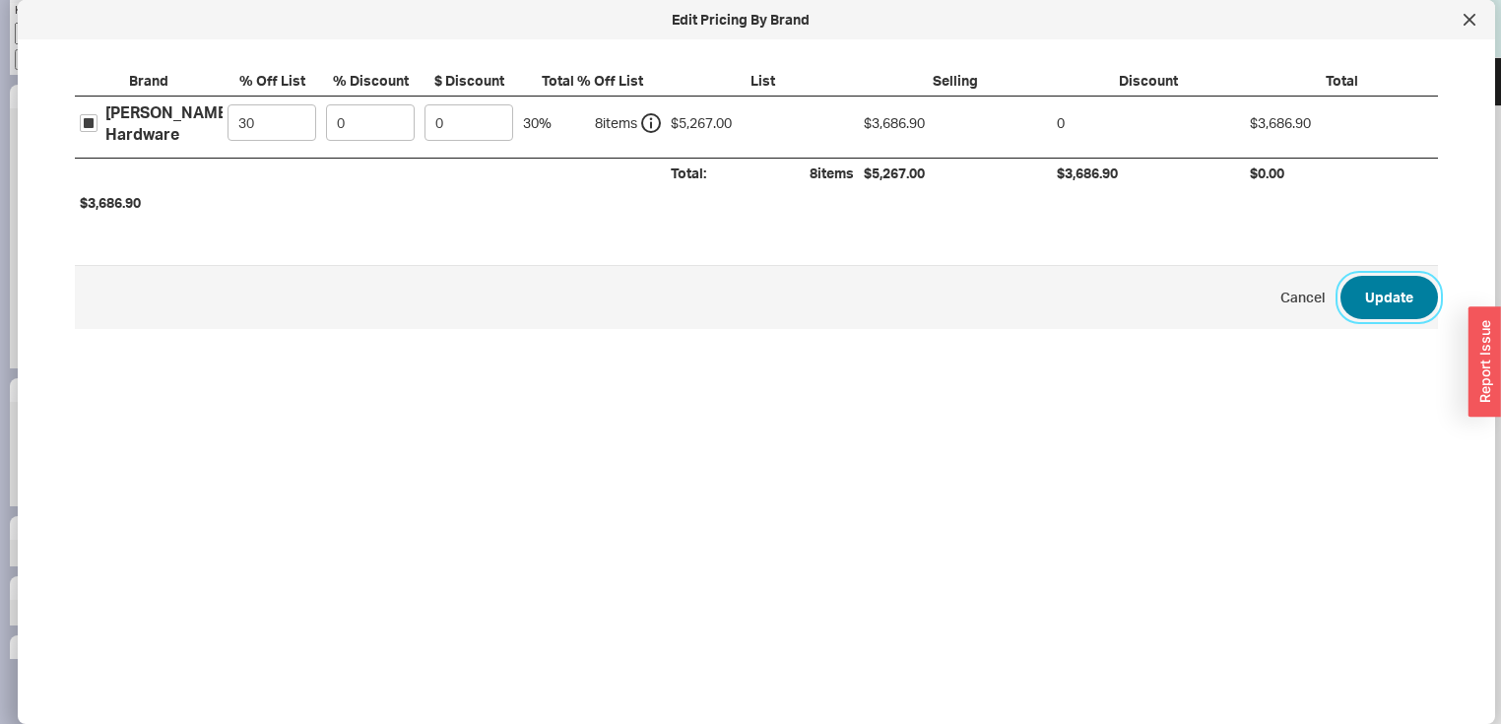
click at [1369, 291] on button "Update" at bounding box center [1388, 297] width 97 height 43
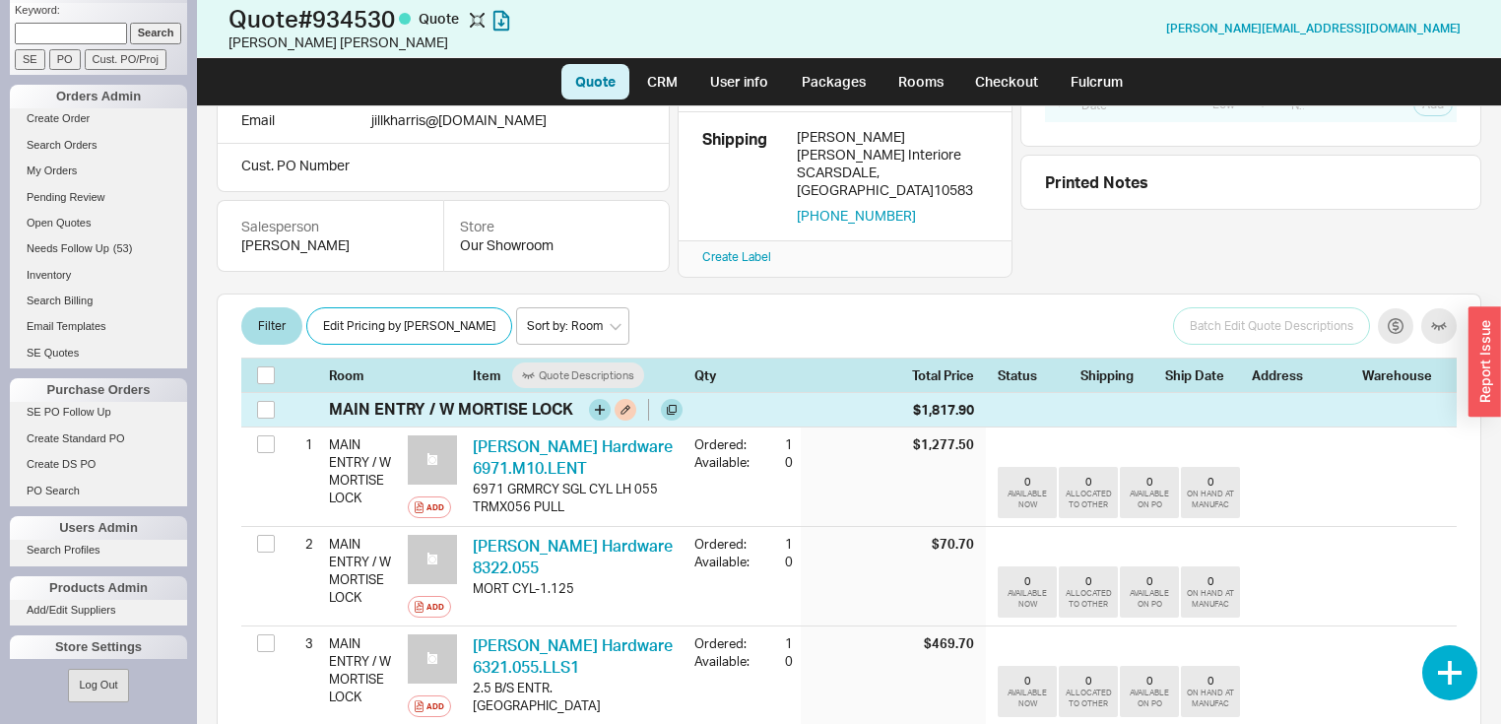
scroll to position [79, 0]
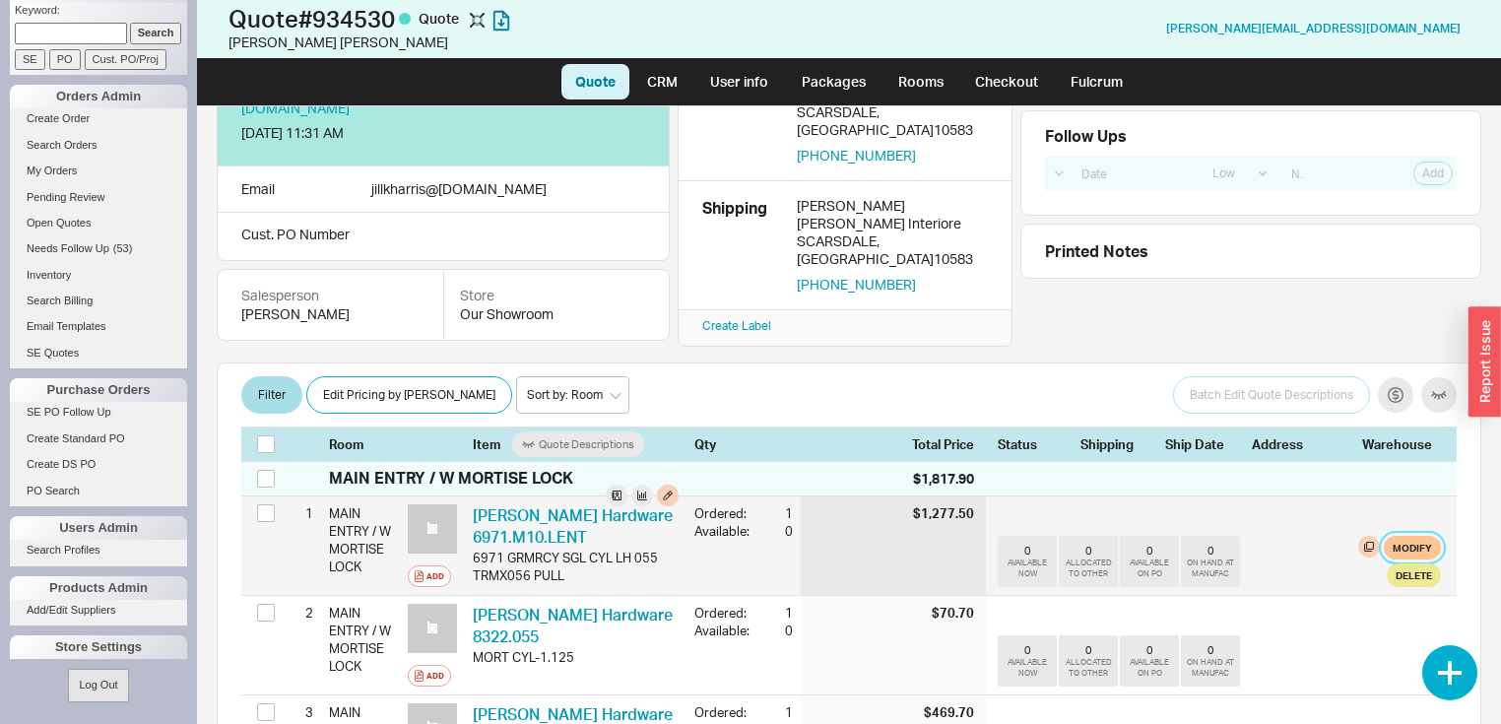
click at [1390, 539] on button "Modify" at bounding box center [1411, 548] width 57 height 24
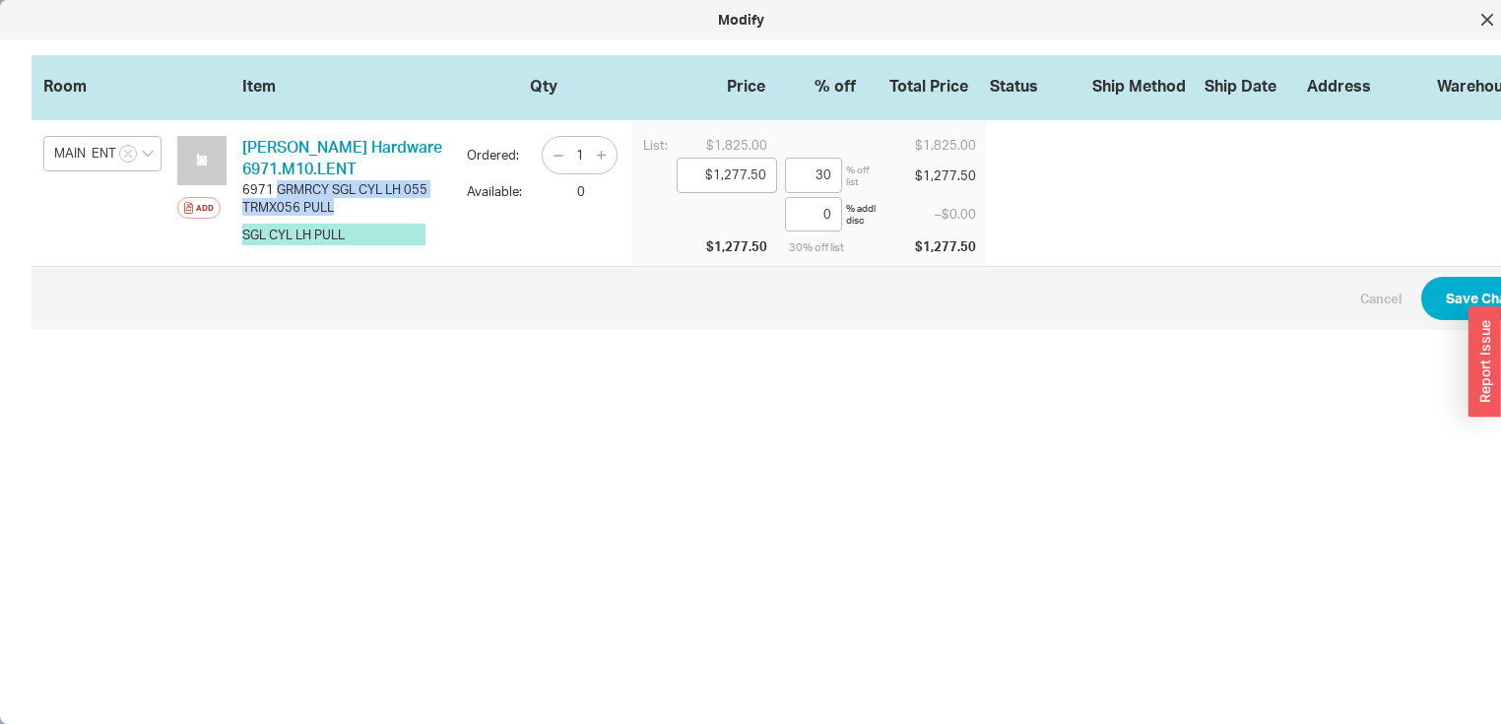
drag, startPoint x: 276, startPoint y: 188, endPoint x: 333, endPoint y: 202, distance: 58.8
click at [333, 202] on div "6971 GRMRCY SGL CYL LH 055 TRMX056 PULL" at bounding box center [346, 197] width 209 height 35
copy div "GRMRCY SGL CYL LH 055 TRMX056 PULL"
click at [370, 233] on button "SGL CYL LH PULL" at bounding box center [333, 235] width 183 height 22
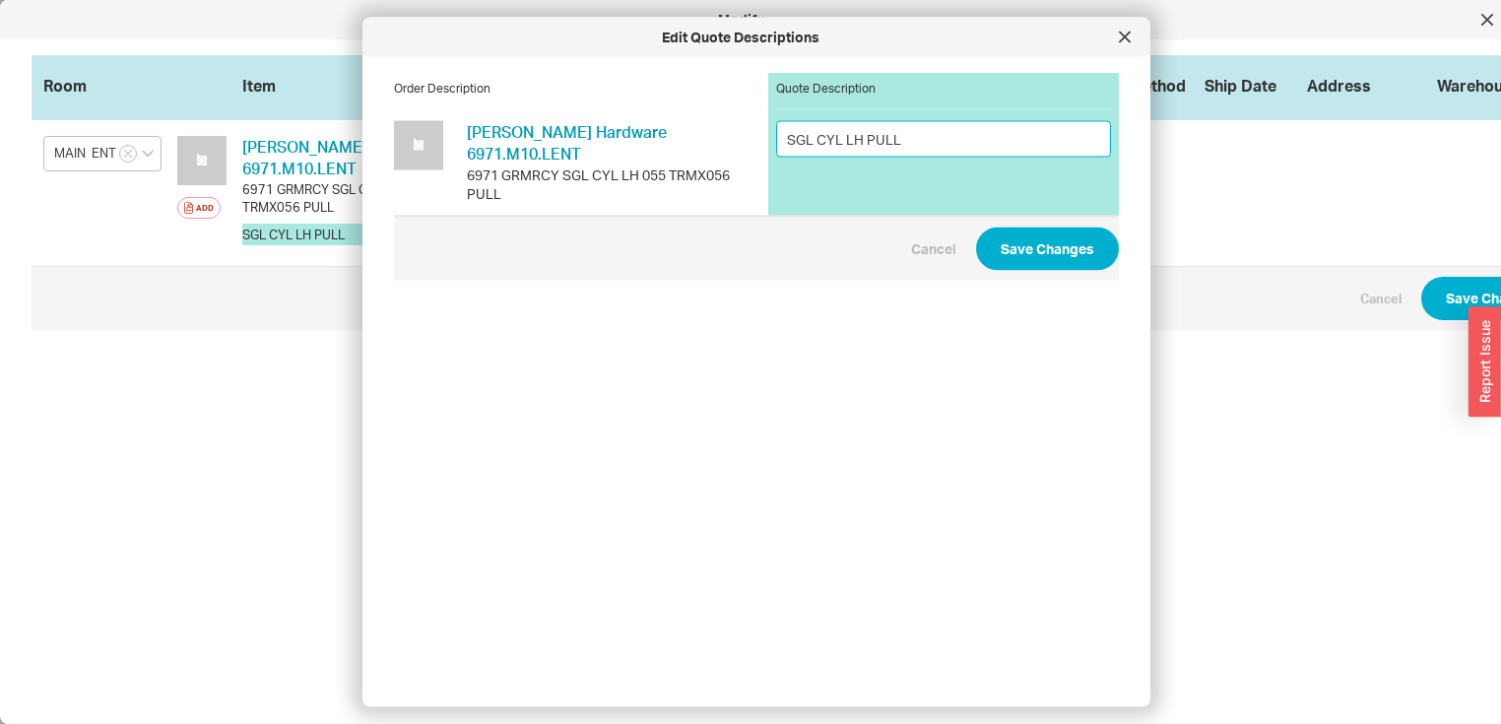
click at [908, 141] on input "SGL CYL LH PULL" at bounding box center [943, 138] width 335 height 36
click at [956, 134] on input "SGL CYL LH PULL/" at bounding box center [943, 138] width 335 height 36
paste input "GRMRCY SGL CYL LH 055 TRMX056 PULL"
type input "SGL CYL LH PULL/GRMRCY SGL CYL LH 055 TRMX056 PULL"
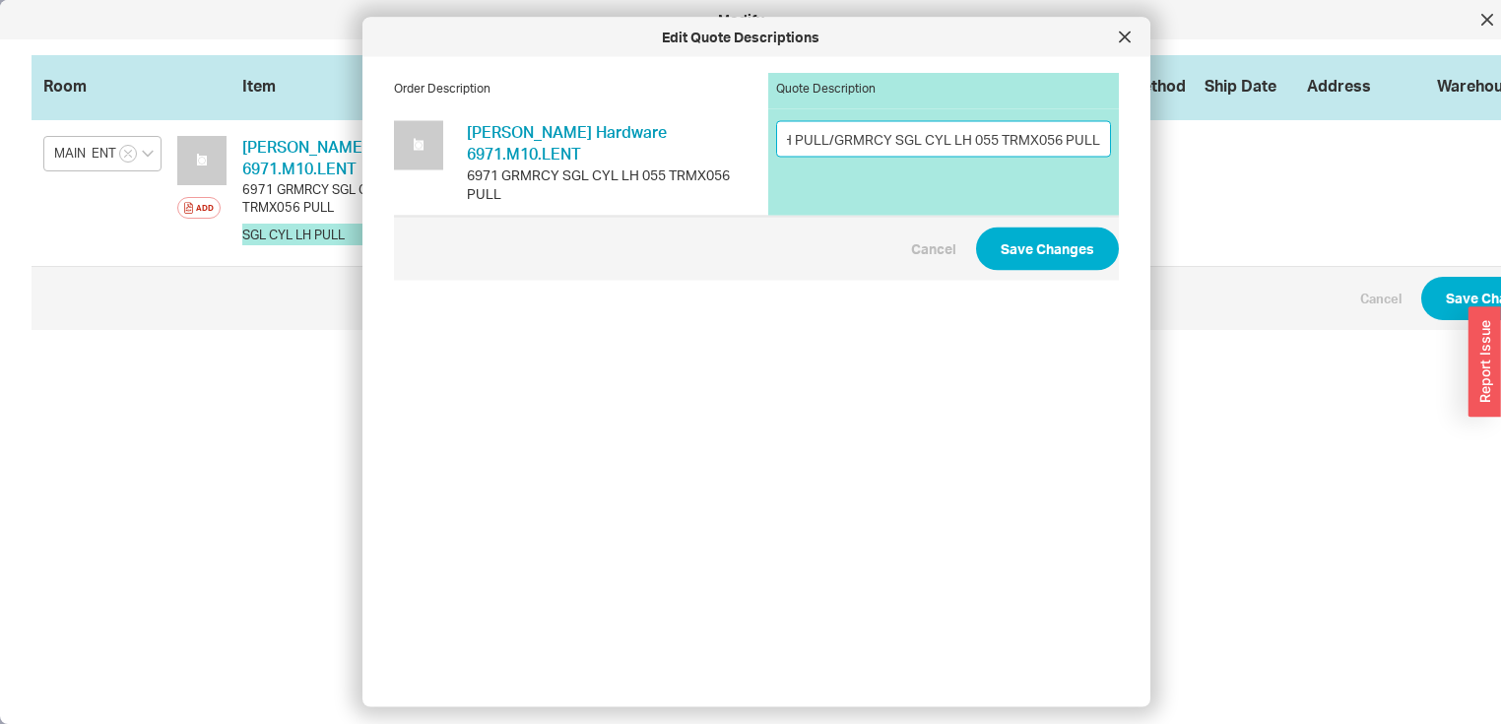
click at [1077, 0] on button at bounding box center [1088, 9] width 22 height 22
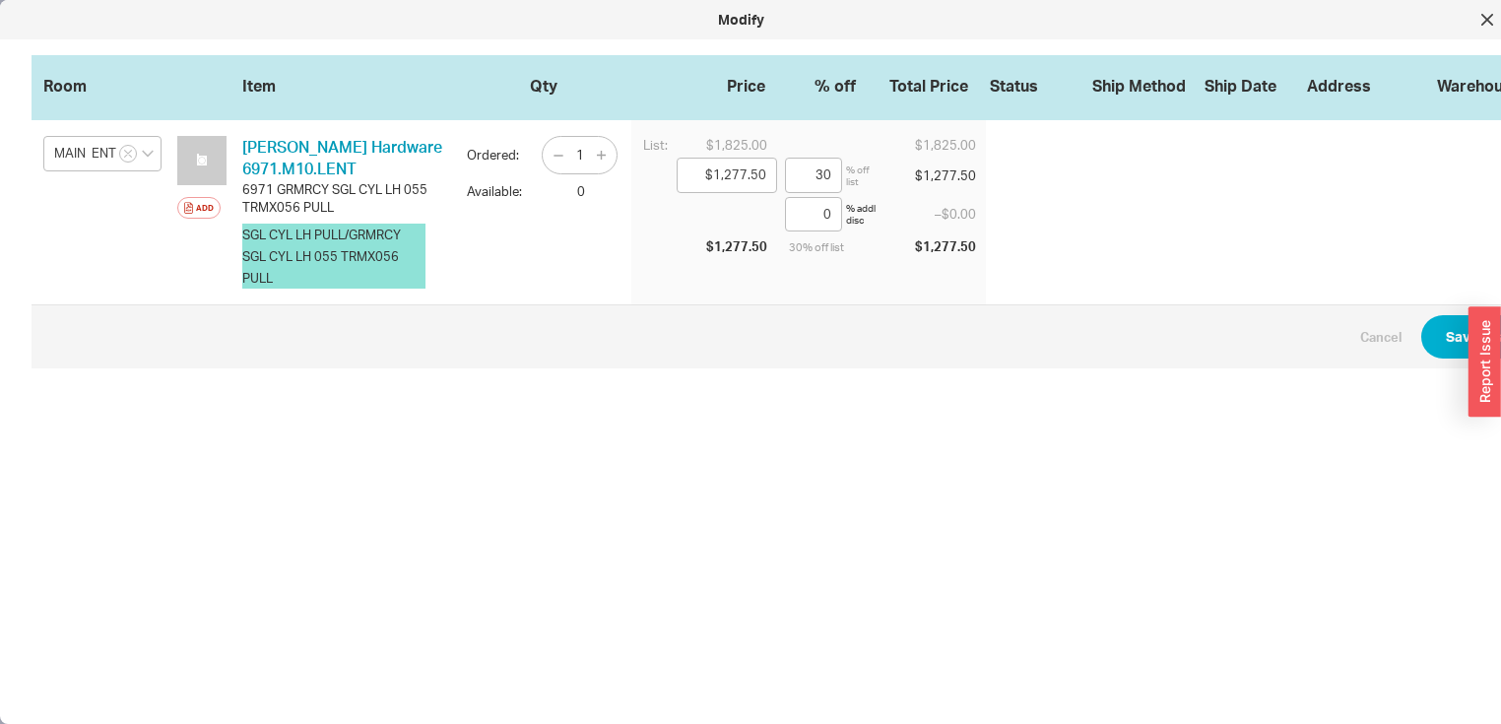
click at [373, 232] on button "SGL CYL LH PULL/GRMRCY SGL CYL LH 055 TRMX056 PULL" at bounding box center [333, 256] width 183 height 65
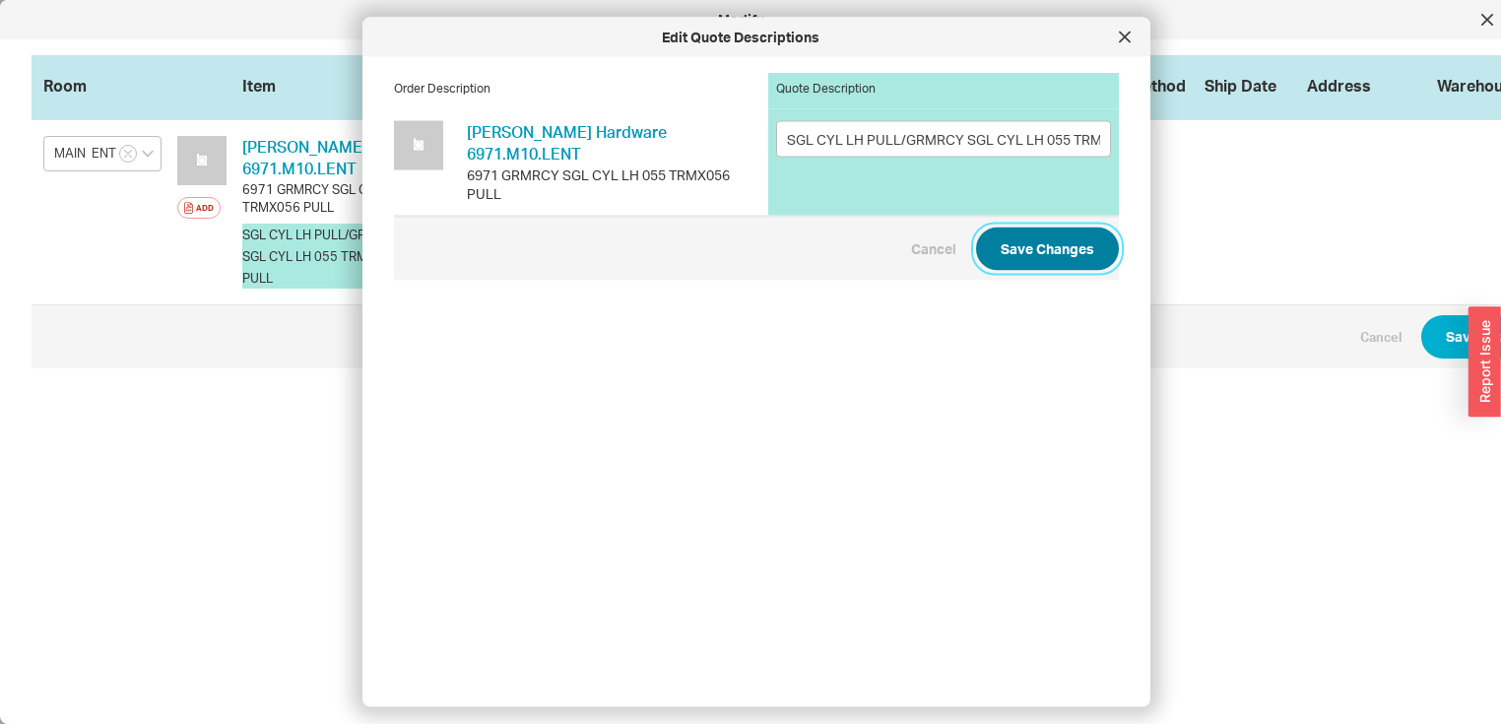
click at [1040, 229] on button "Save Changes" at bounding box center [1047, 247] width 143 height 43
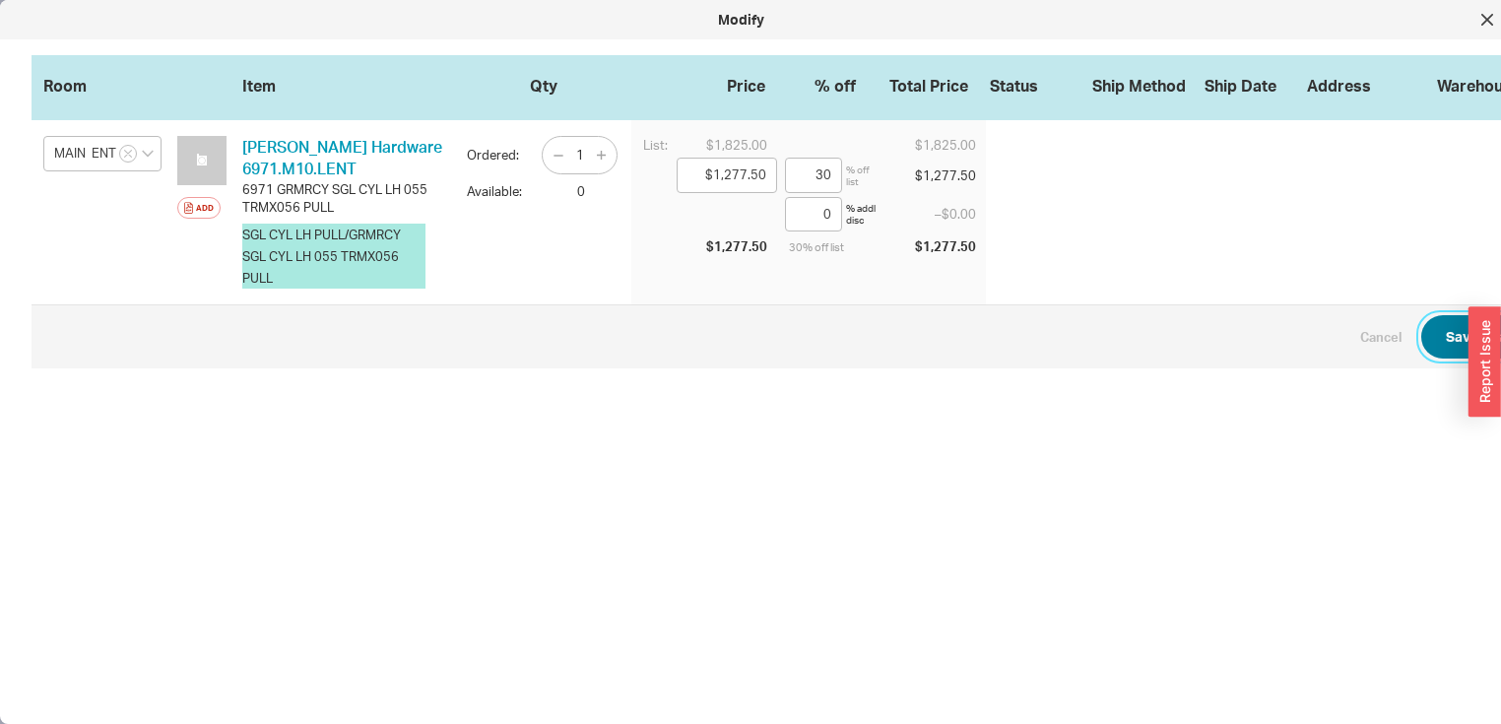
click at [1446, 338] on button "Save Changes" at bounding box center [1492, 336] width 143 height 43
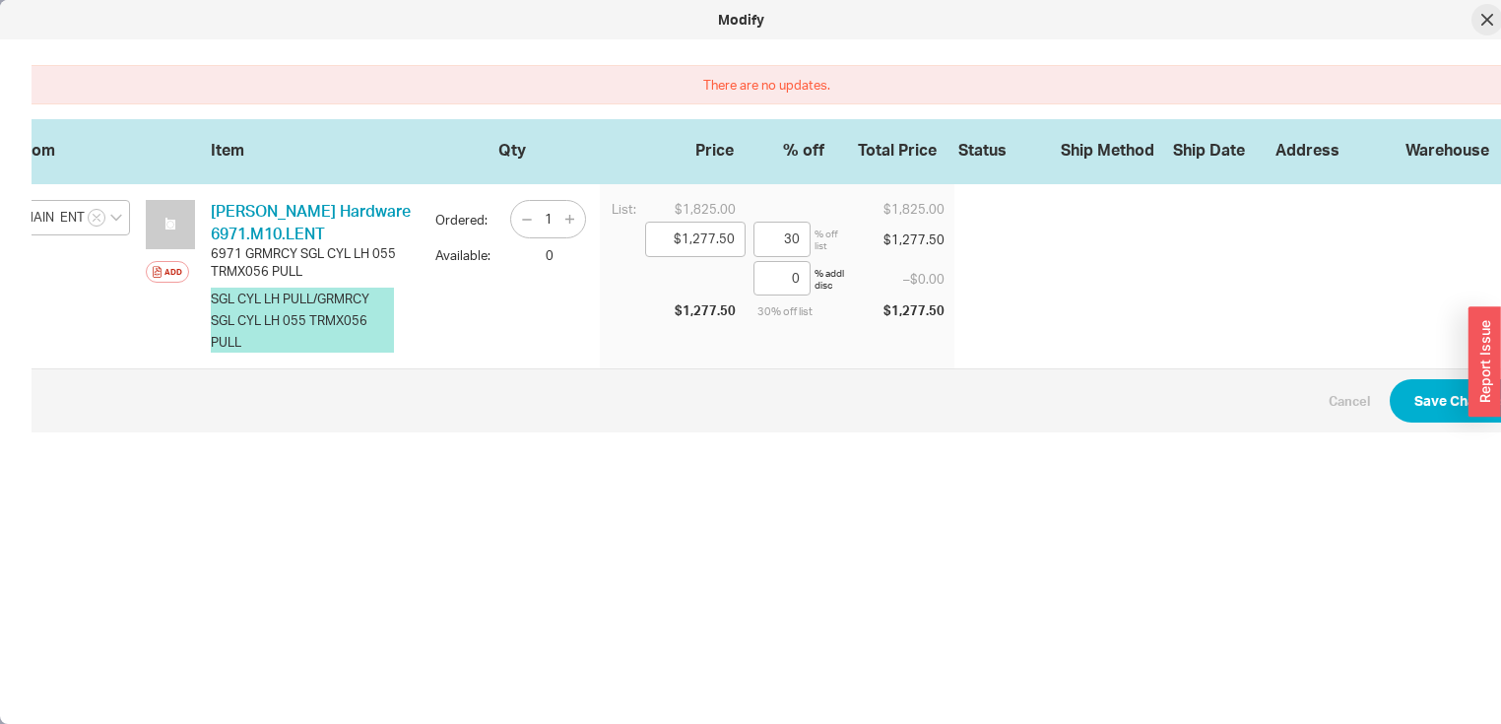
click at [1480, 17] on div at bounding box center [1487, 20] width 32 height 32
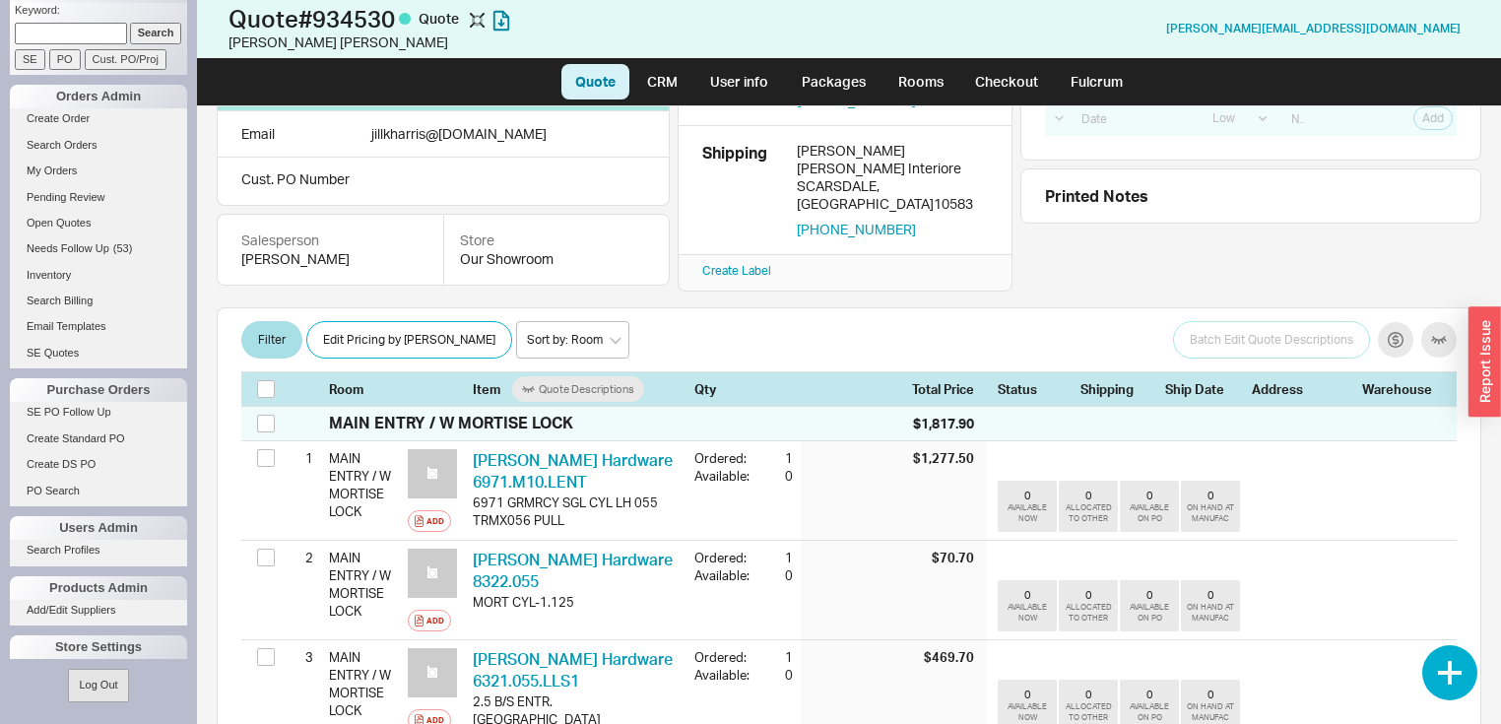
scroll to position [315, 0]
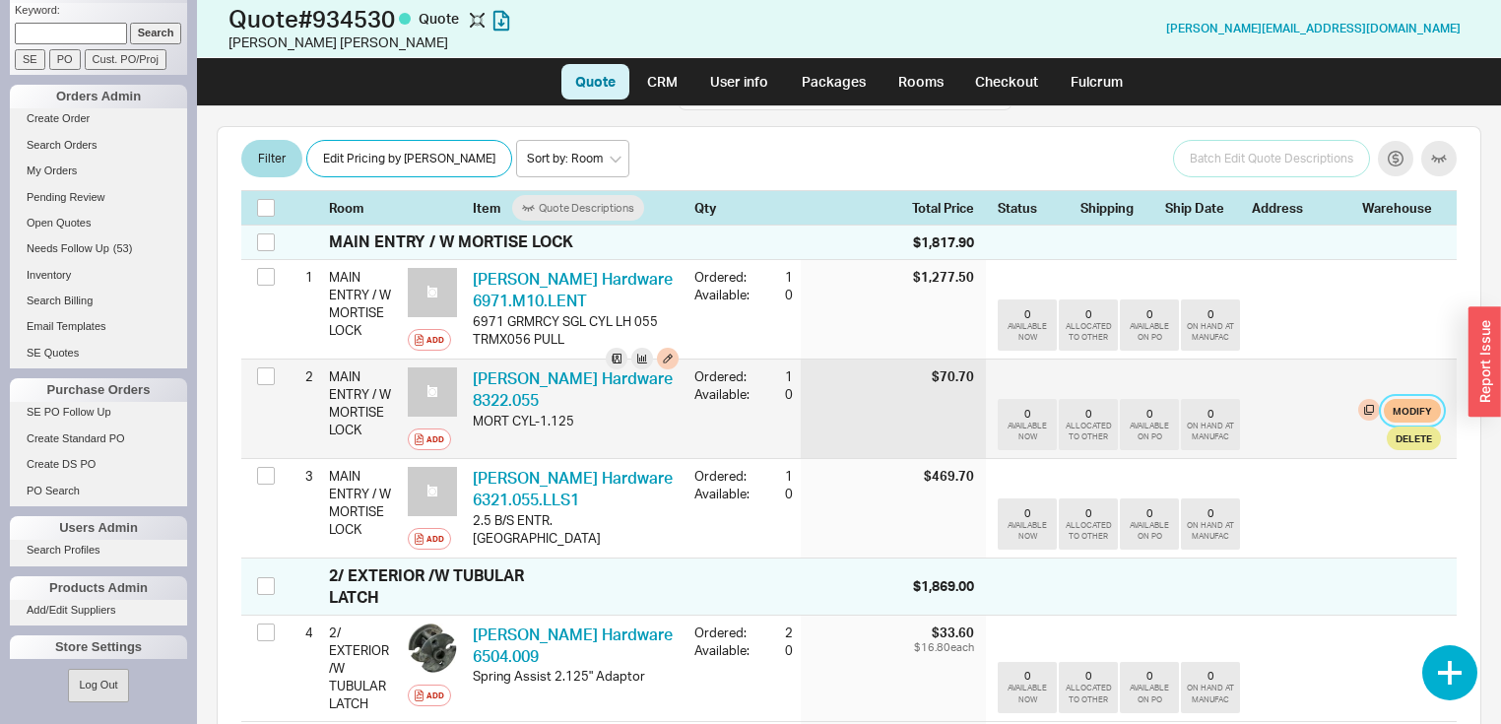
click at [1399, 402] on button "Modify" at bounding box center [1411, 411] width 57 height 24
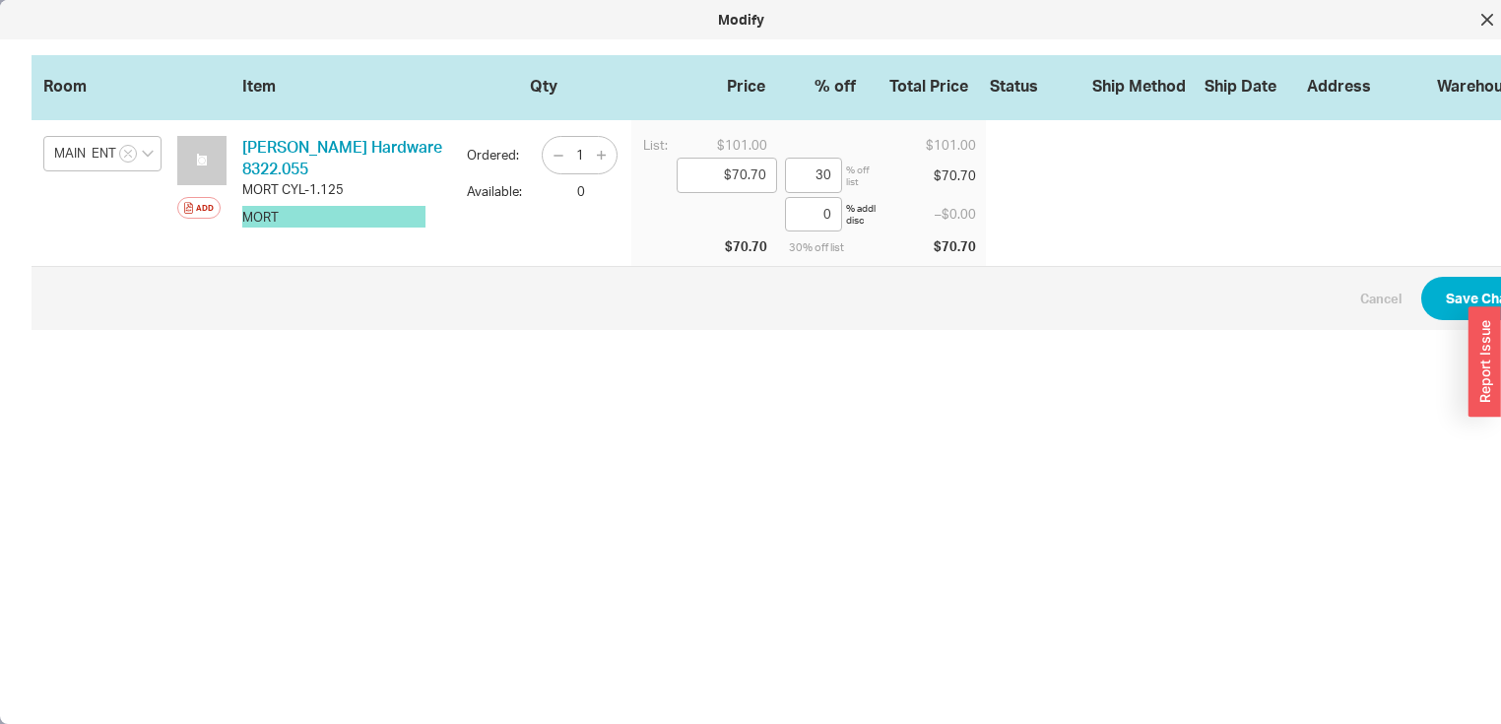
click at [307, 206] on button "MORT" at bounding box center [333, 217] width 183 height 22
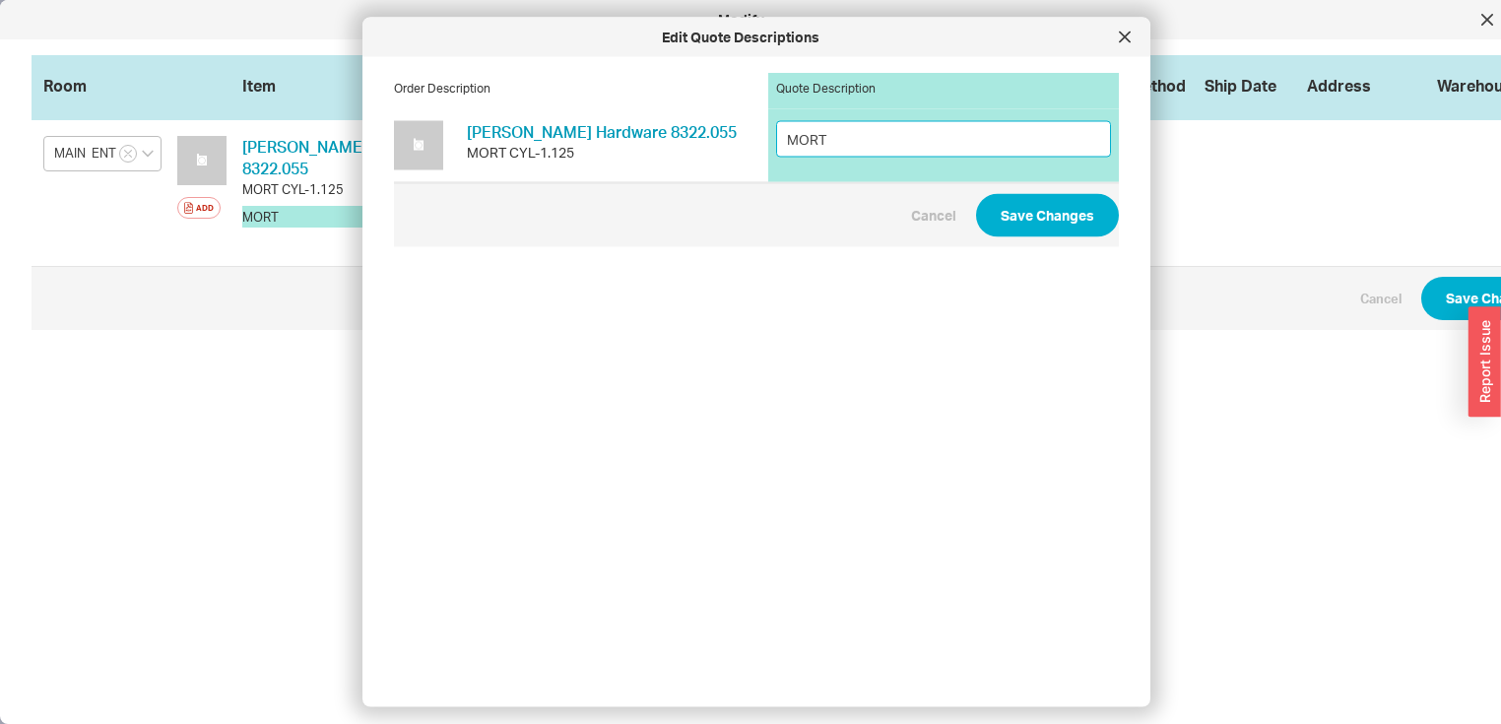
click at [833, 138] on input "MORT" at bounding box center [943, 138] width 335 height 36
type input "MORTISE CYLINDER"
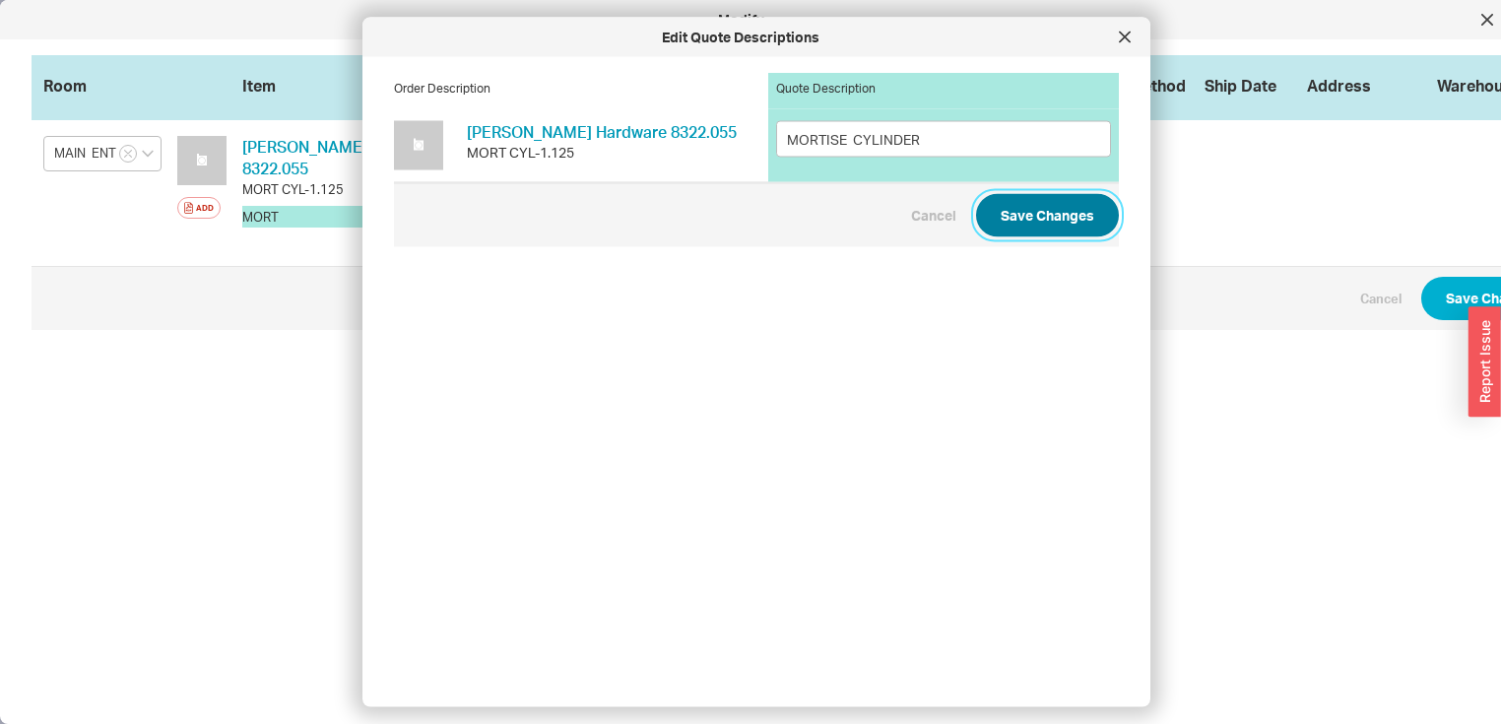
click at [1030, 221] on button "Save Changes" at bounding box center [1047, 214] width 143 height 43
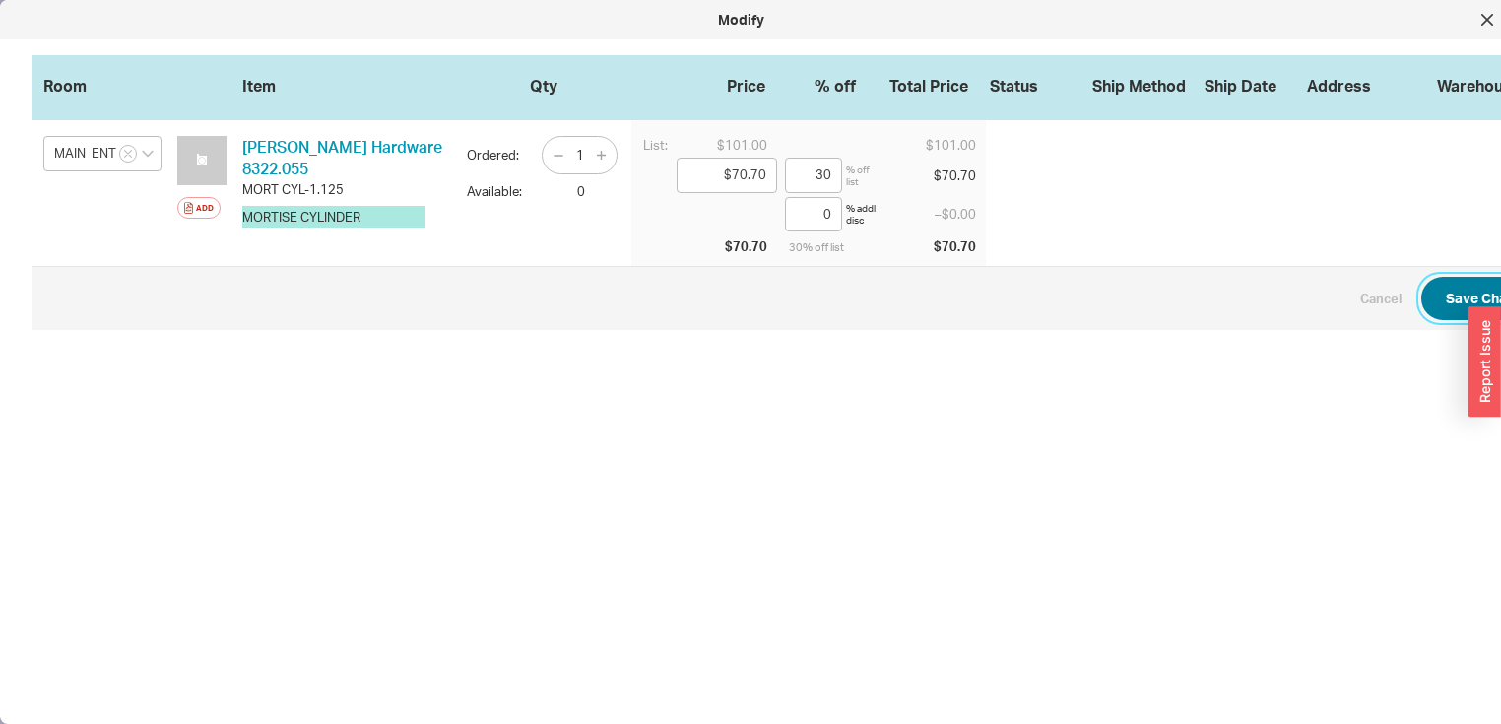
click at [1457, 299] on button "Save Changes" at bounding box center [1492, 298] width 143 height 43
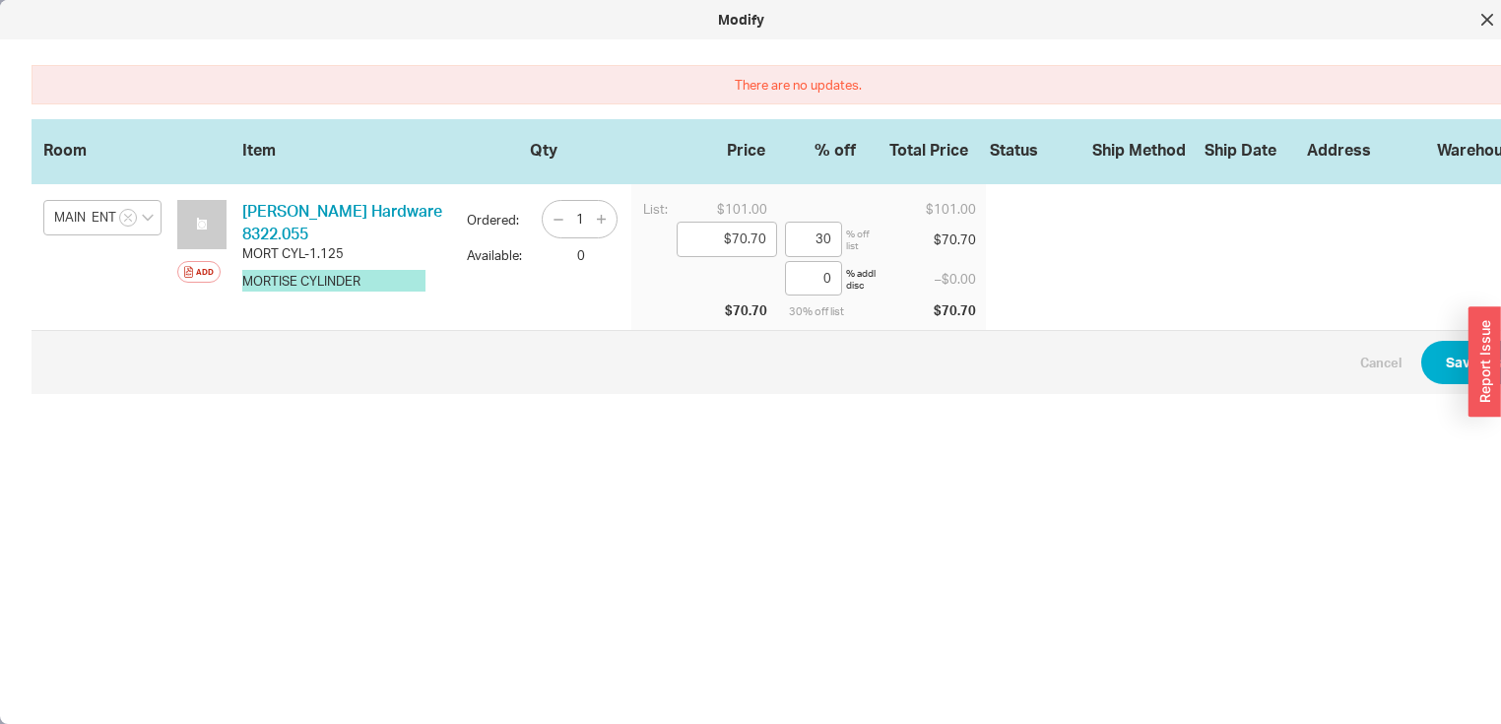
scroll to position [0, 32]
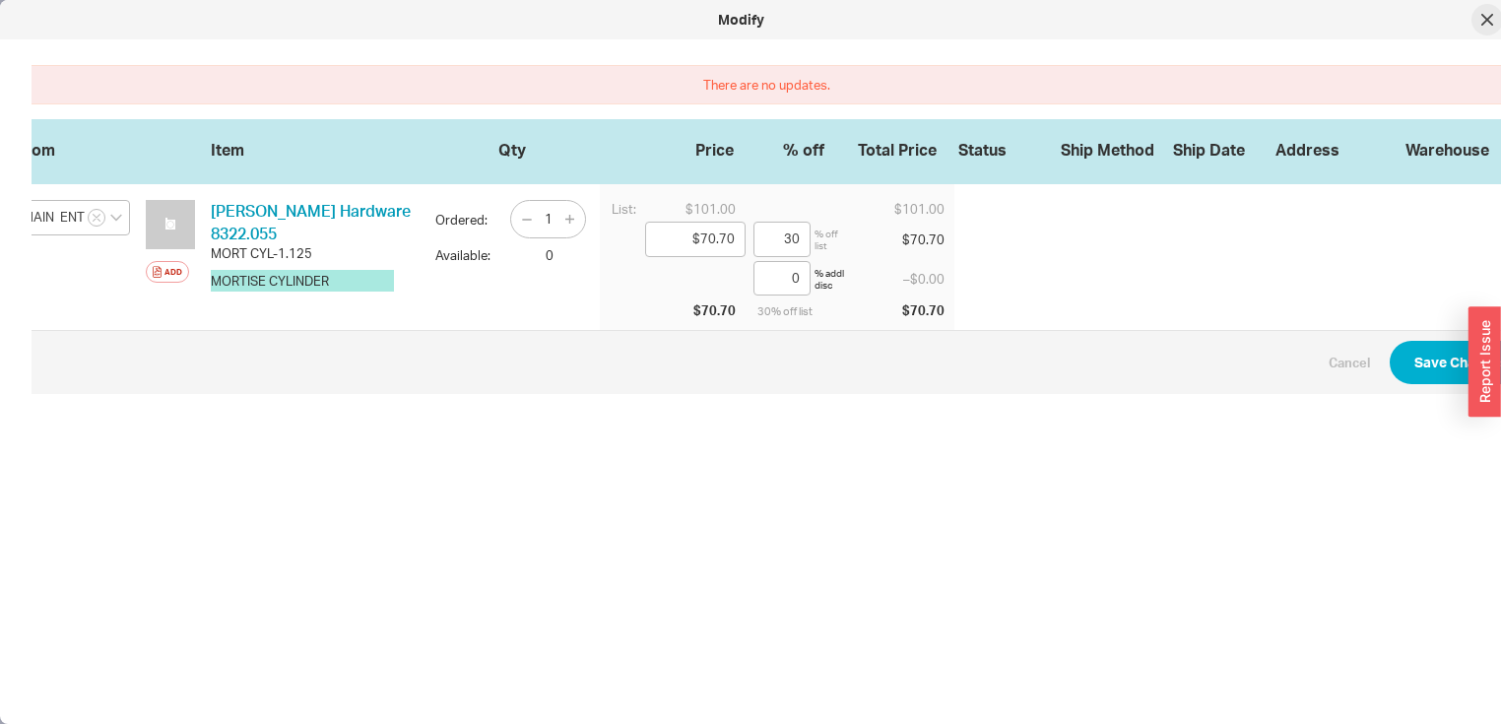
click at [1481, 21] on icon at bounding box center [1487, 20] width 12 height 12
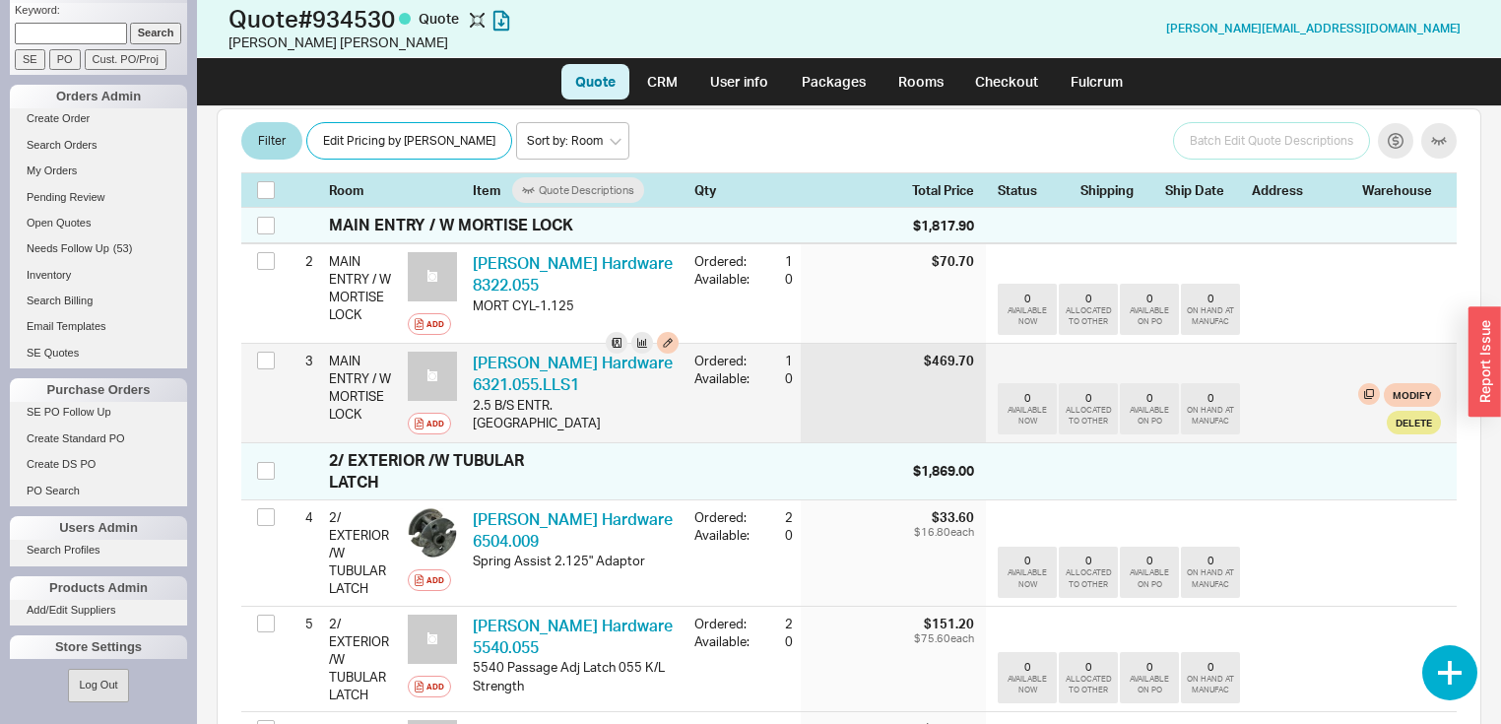
scroll to position [473, 0]
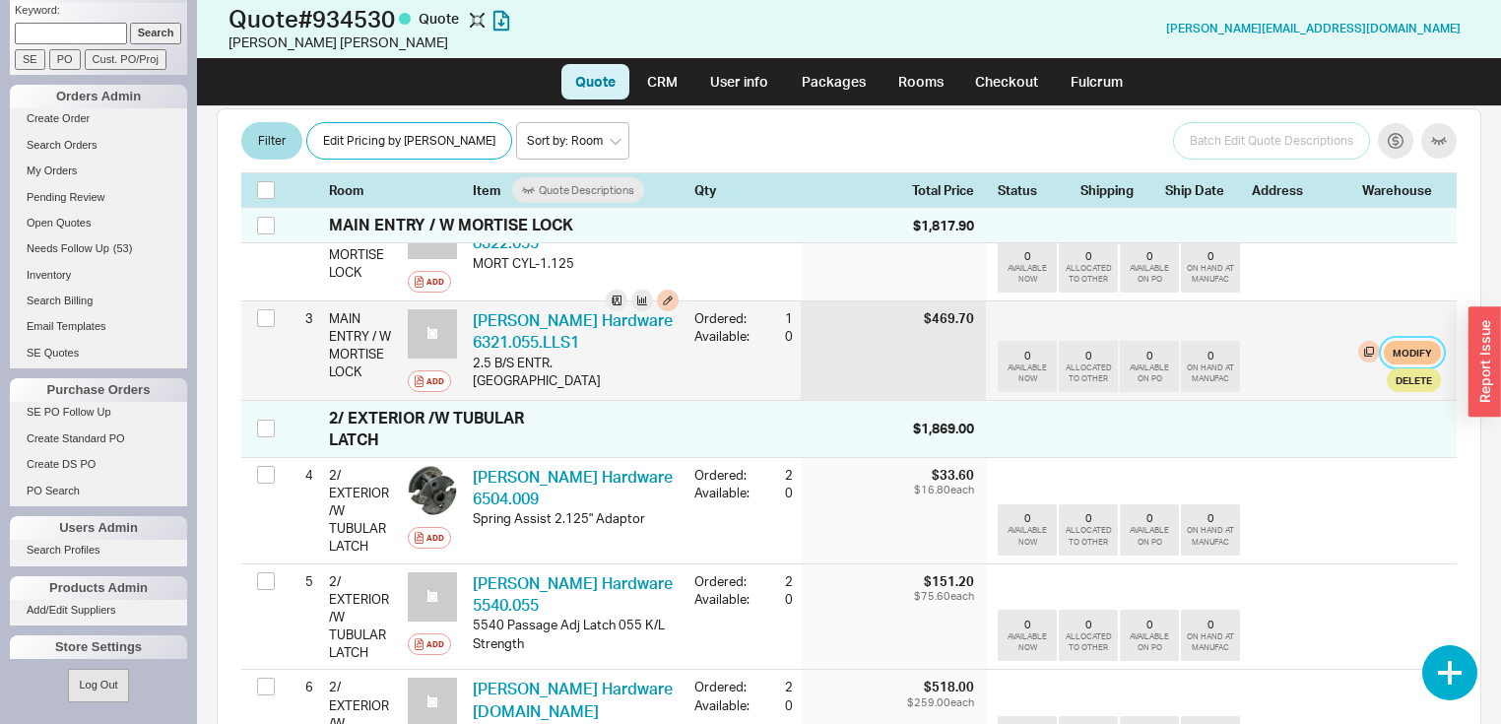
click at [1407, 351] on button "Modify" at bounding box center [1411, 353] width 57 height 24
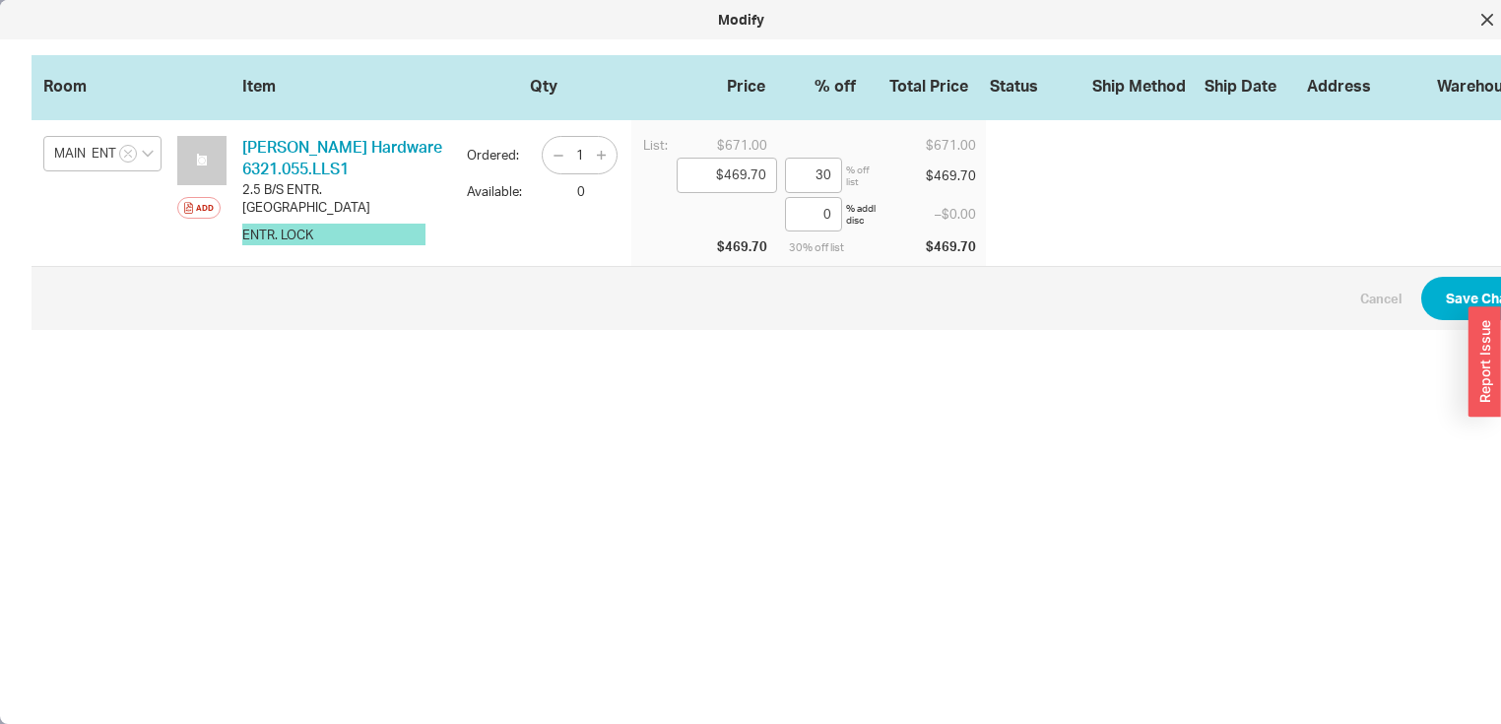
click at [354, 224] on button "ENTR. LOCK" at bounding box center [333, 235] width 183 height 22
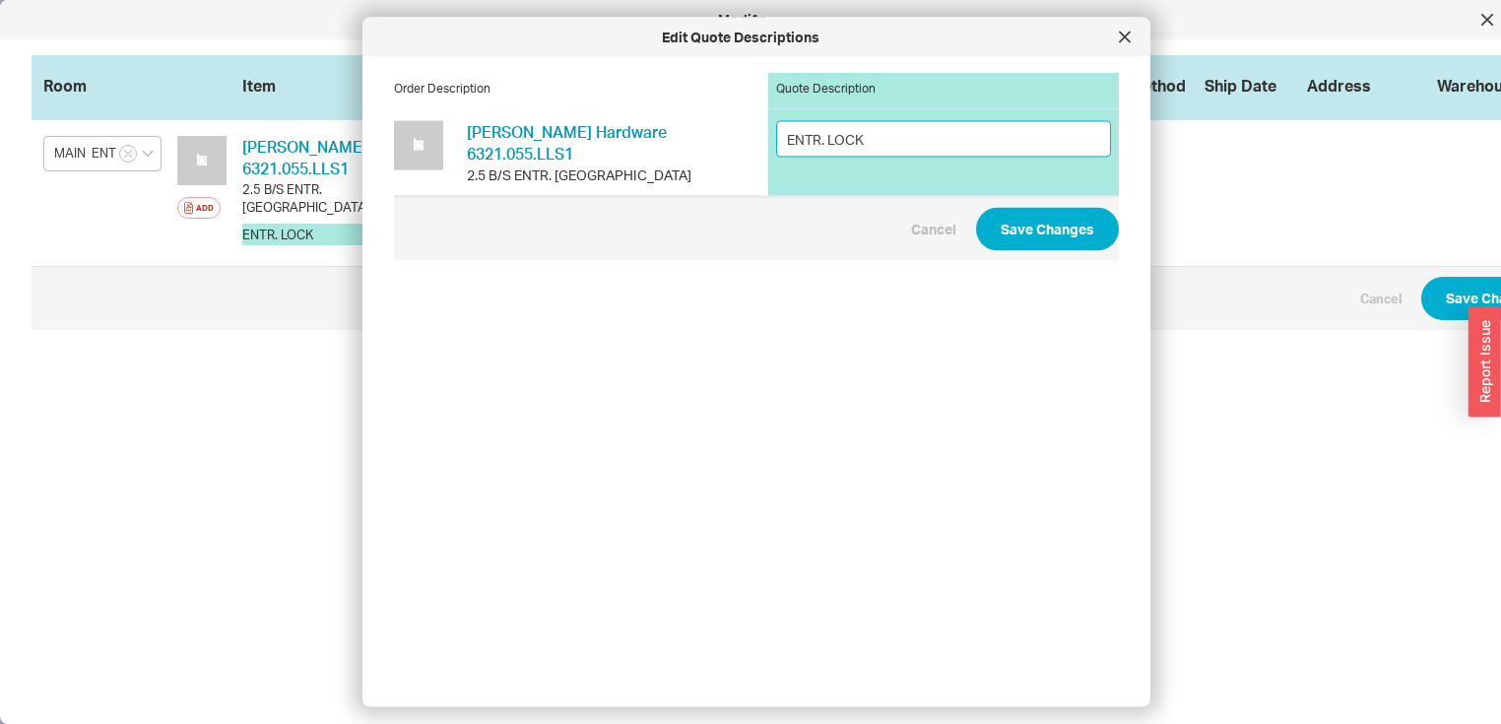
click at [898, 137] on input "ENTR. LOCK" at bounding box center [943, 138] width 335 height 36
click at [813, 139] on input "ENTR. LOCK" at bounding box center [943, 138] width 335 height 36
click at [876, 139] on input "ENTRY. LOCK" at bounding box center [943, 138] width 335 height 36
type input "ENTRY. MORTISE LOCK SET"
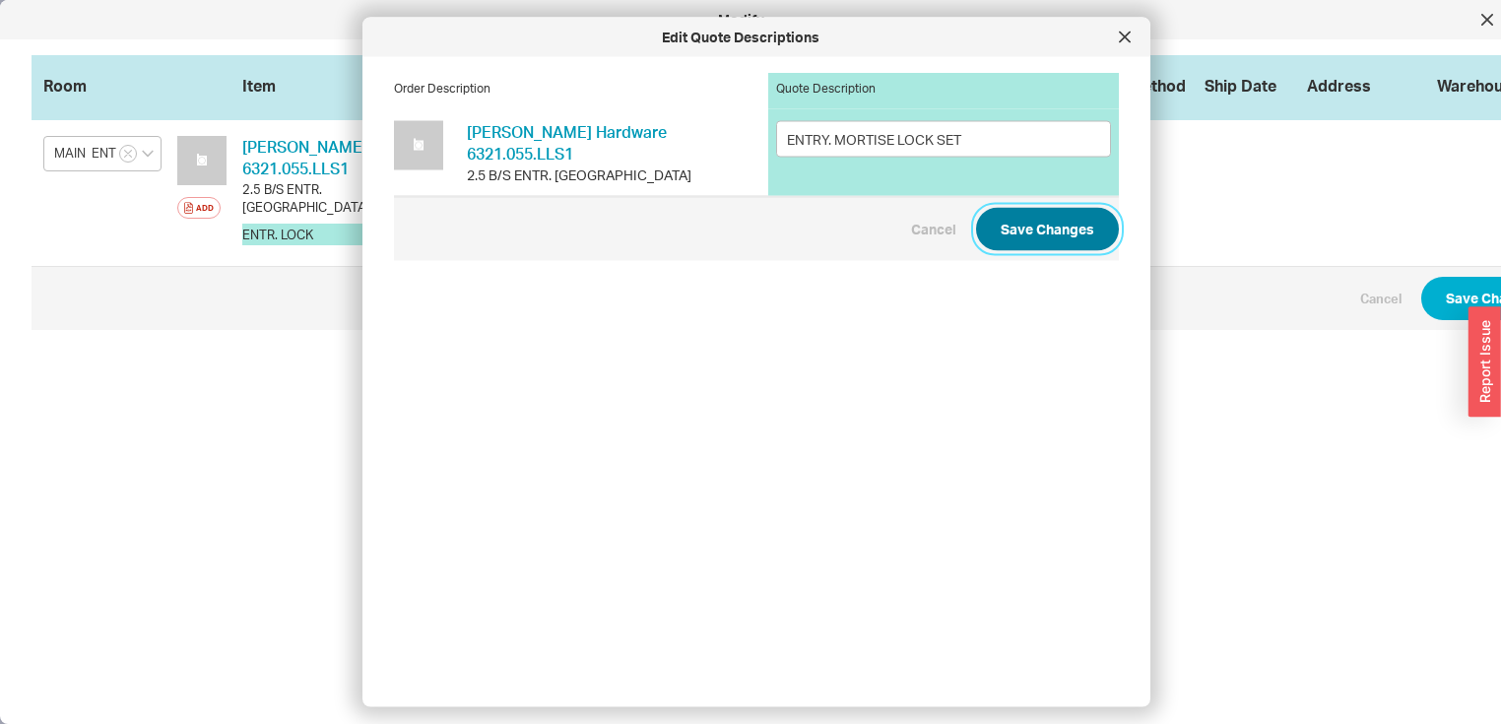
click at [1046, 213] on button "Save Changes" at bounding box center [1047, 229] width 143 height 43
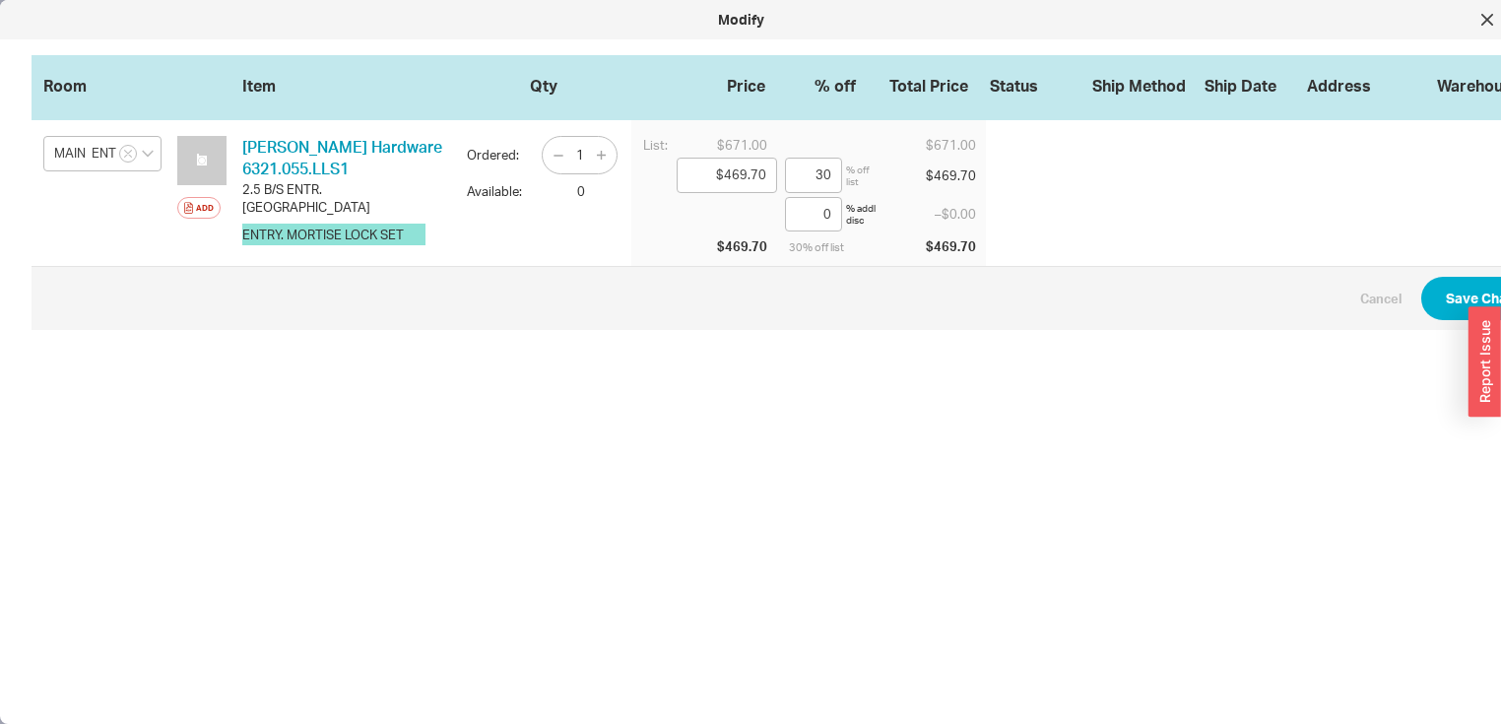
click at [381, 224] on button "ENTRY. MORTISE LOCK SET" at bounding box center [333, 235] width 183 height 22
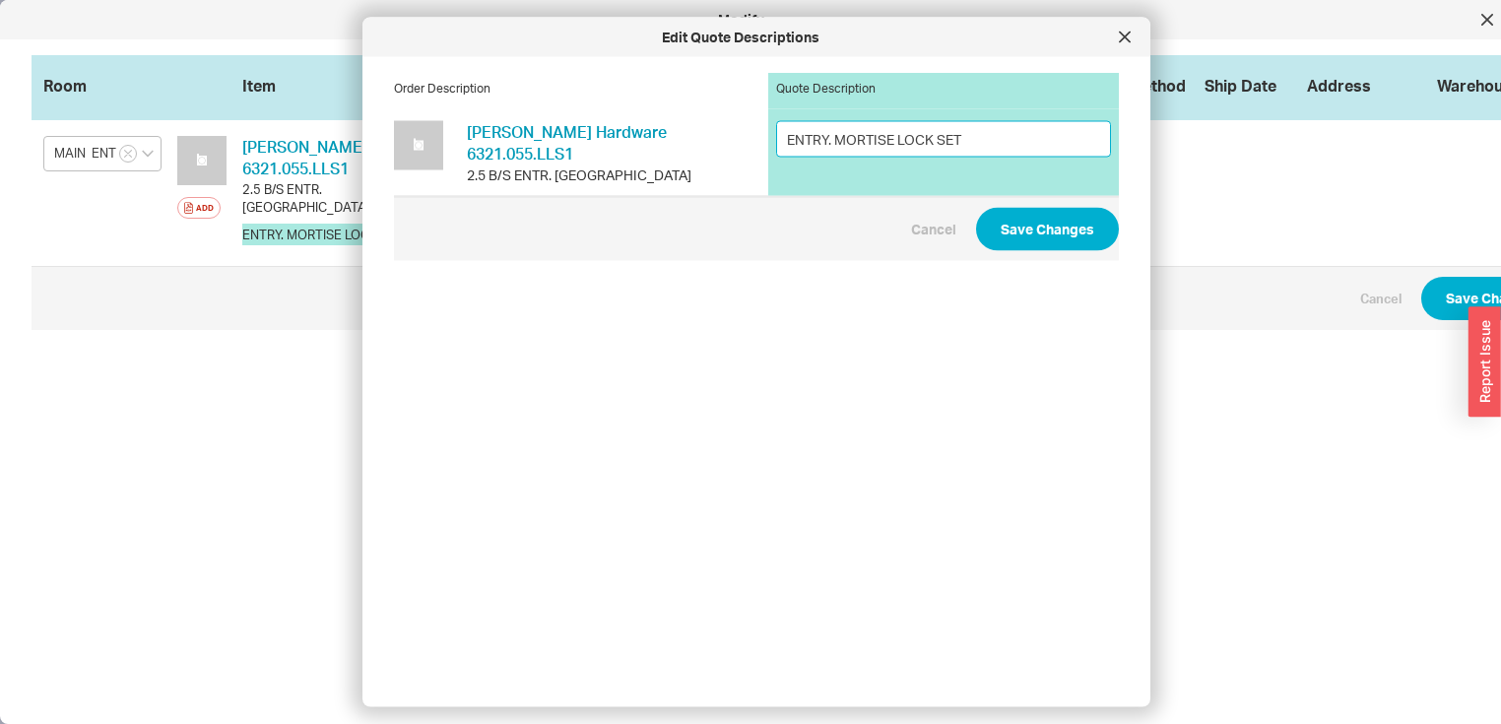
click at [964, 137] on input "ENTRY. MORTISE LOCK SET" at bounding box center [943, 138] width 335 height 36
type input "ENTRY. MORTISE LOCK SET/ POLISH NICKEL"
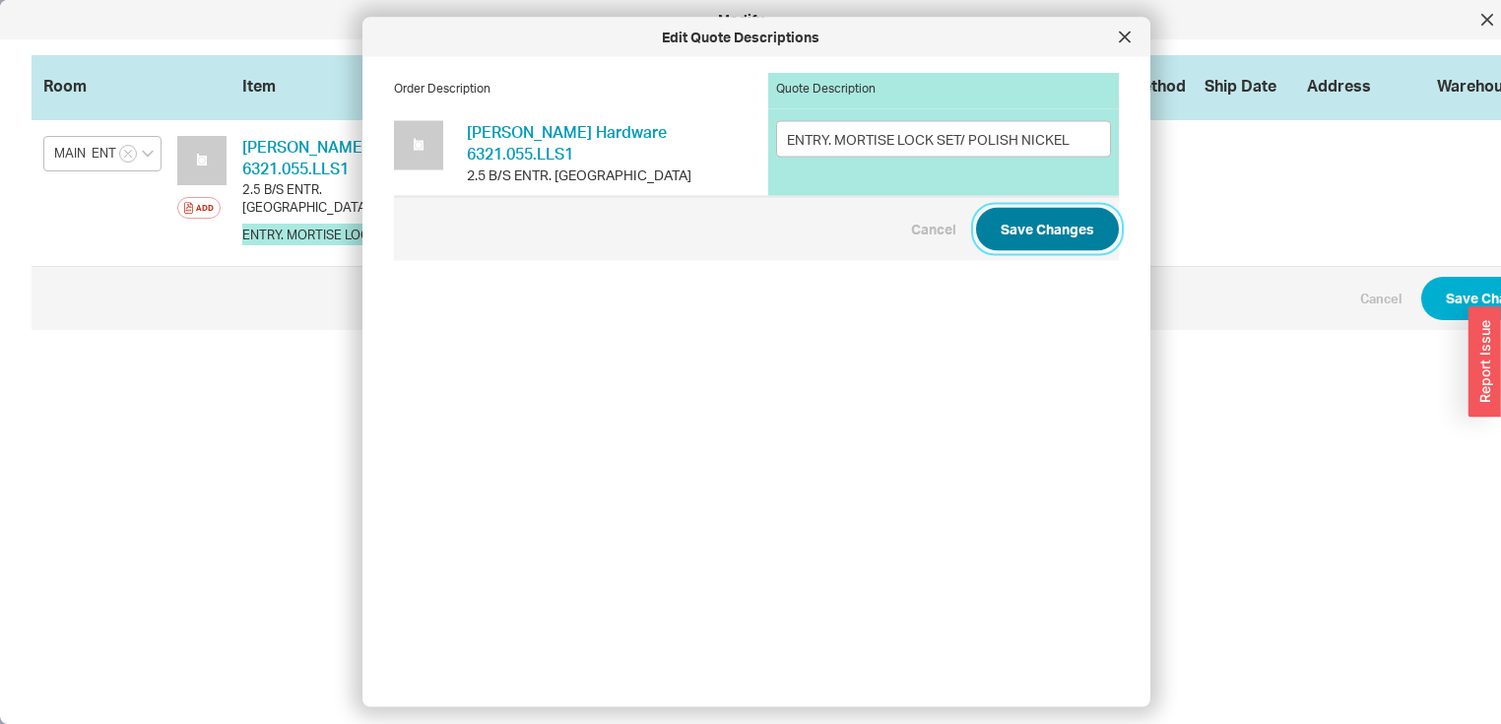
click at [1060, 213] on button "Save Changes" at bounding box center [1047, 229] width 143 height 43
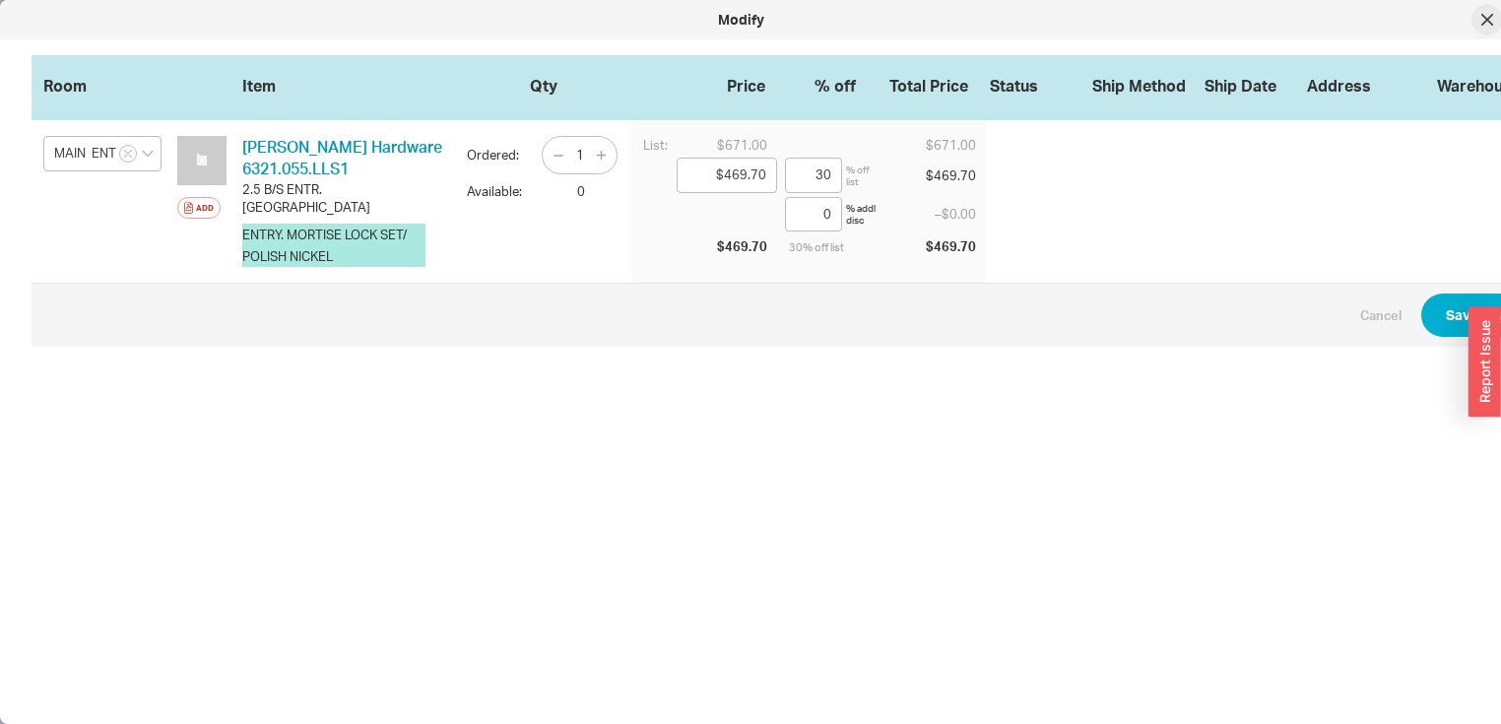
click at [1493, 24] on div at bounding box center [1487, 20] width 32 height 32
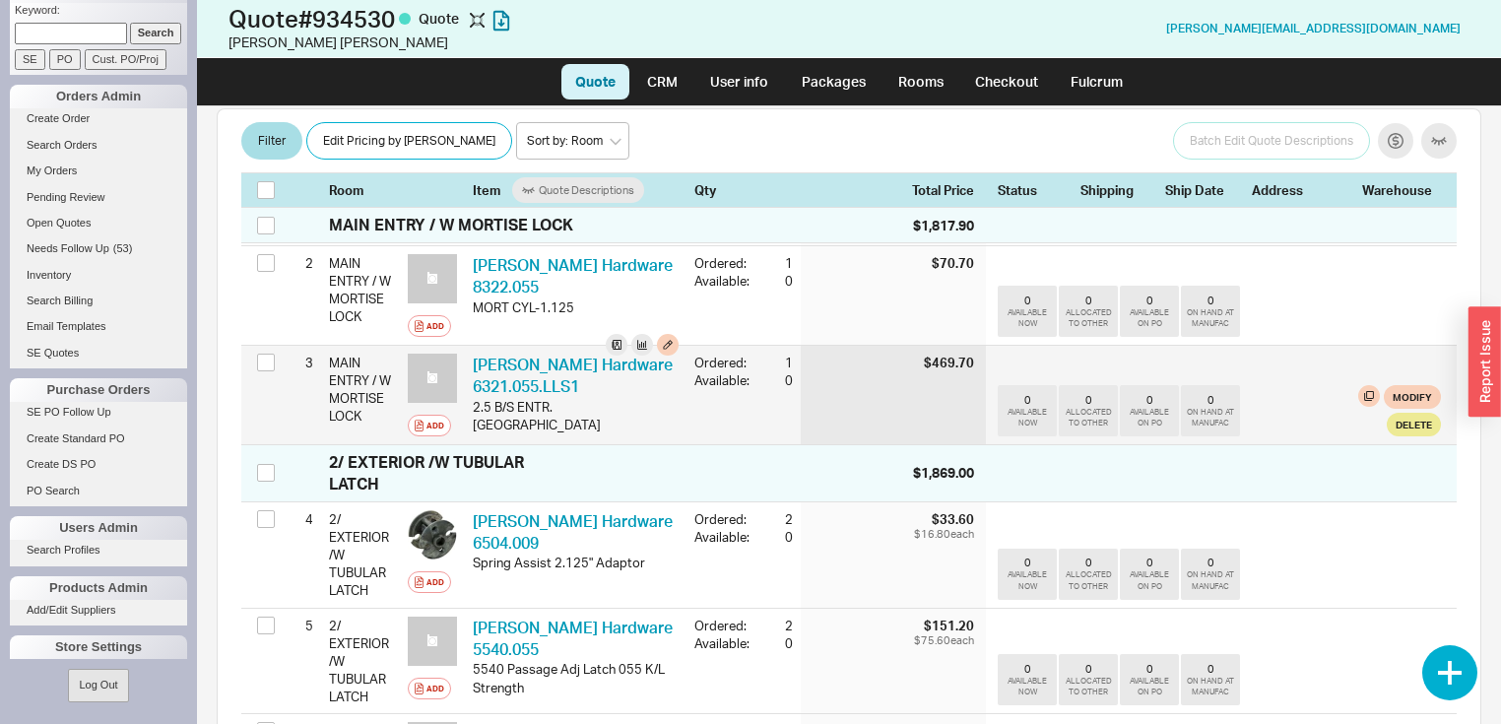
scroll to position [394, 0]
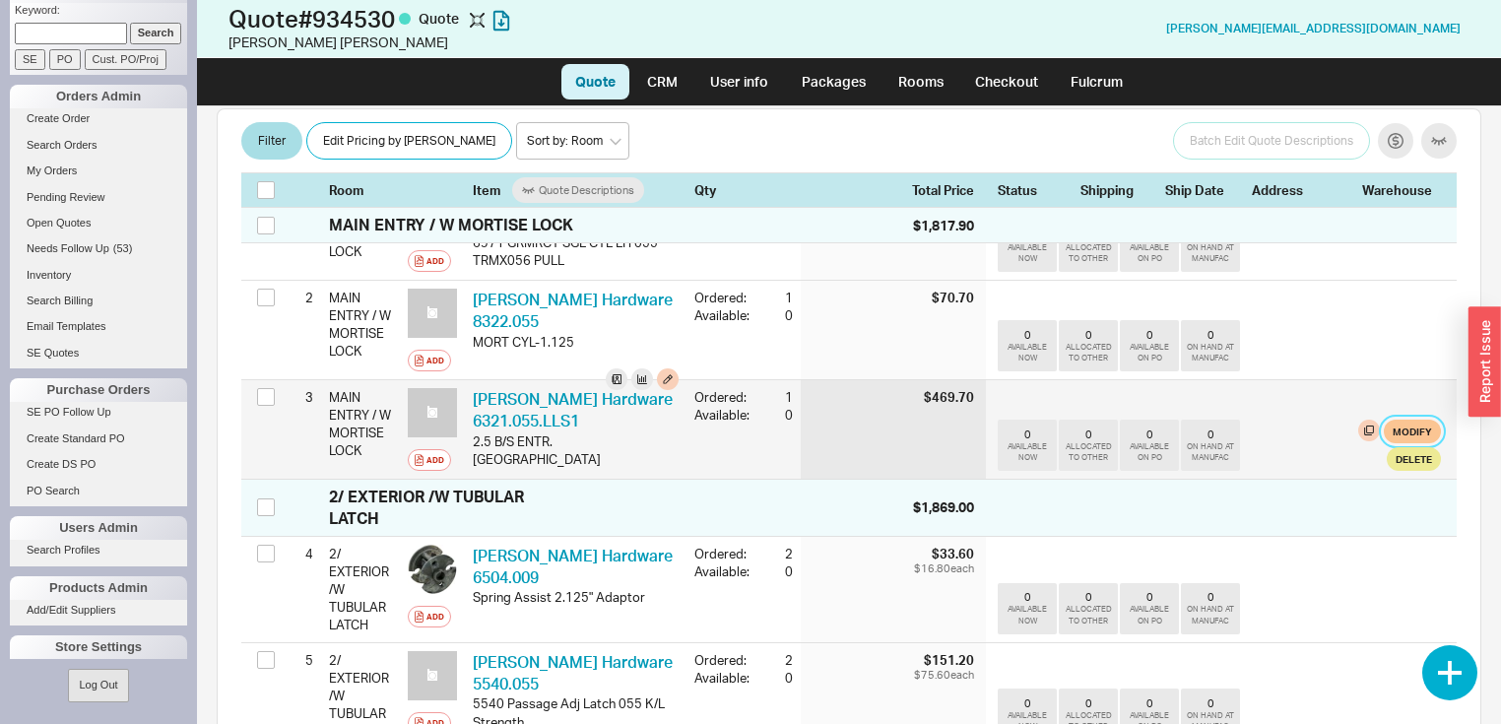
click at [1410, 419] on button "Modify" at bounding box center [1411, 431] width 57 height 24
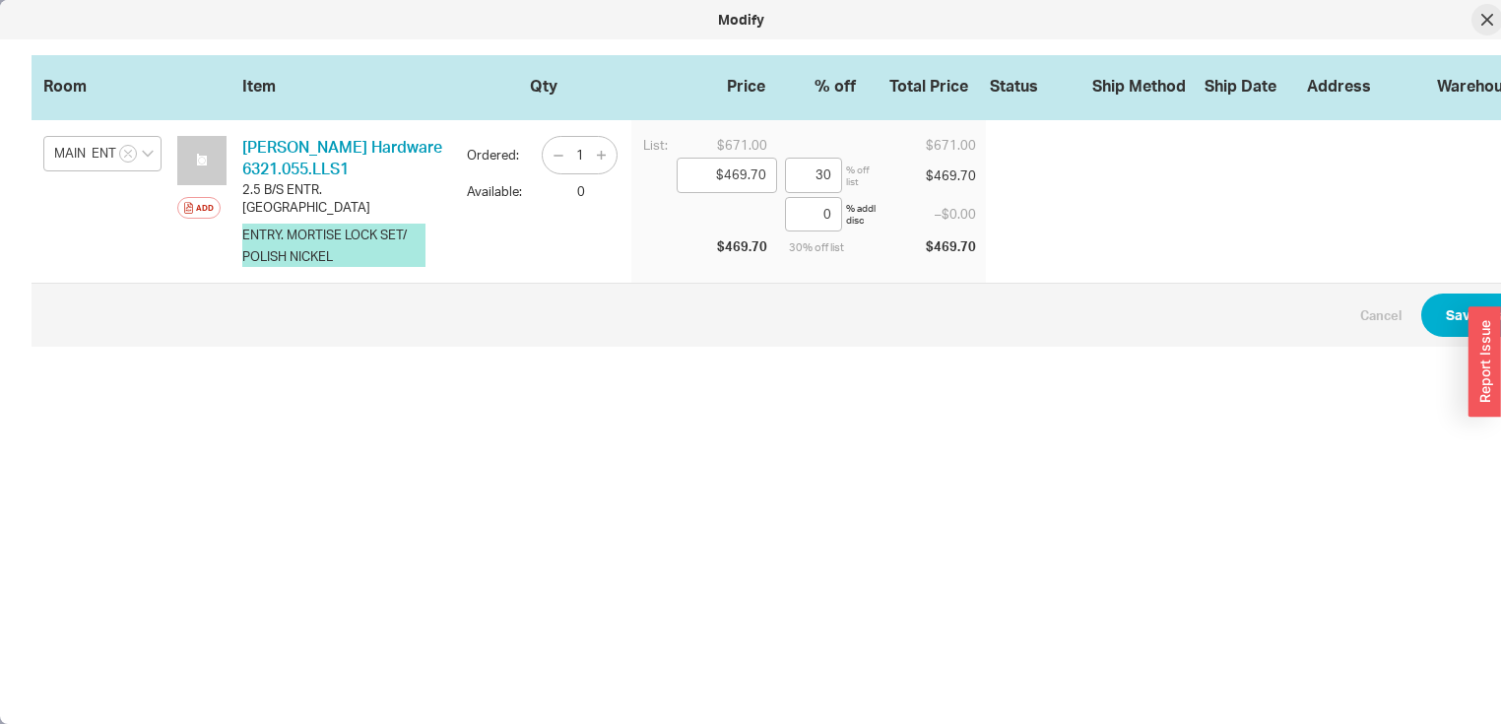
click at [1493, 25] on div at bounding box center [1487, 20] width 32 height 32
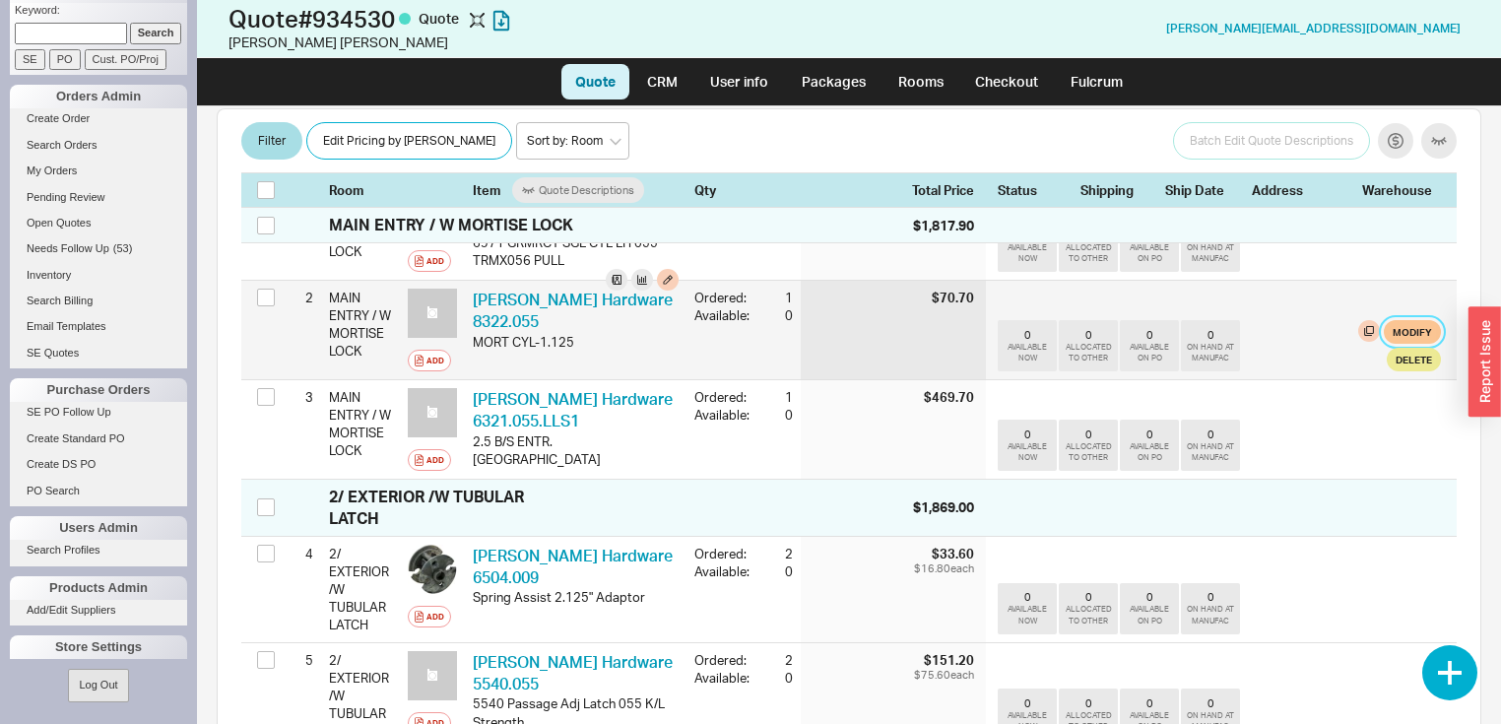
click at [1404, 324] on button "Modify" at bounding box center [1411, 332] width 57 height 24
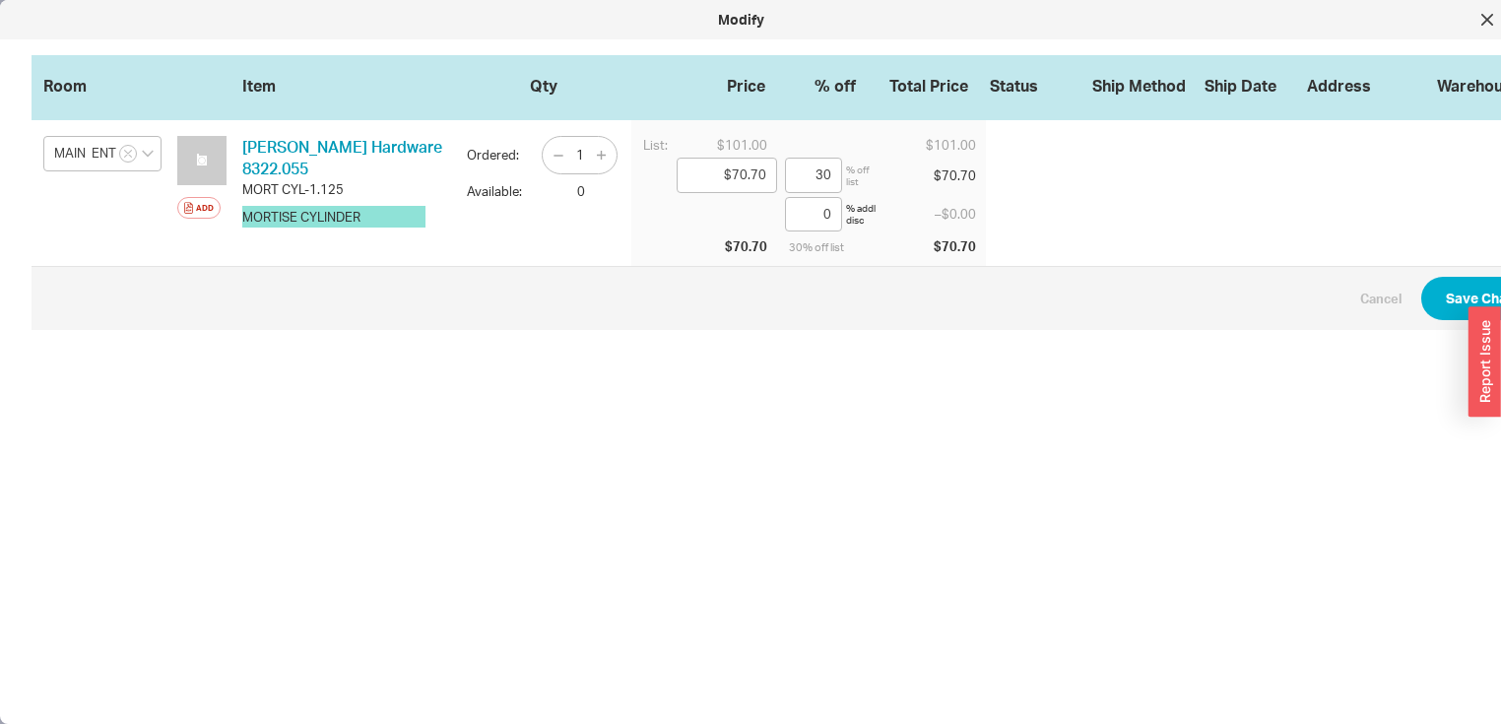
click at [407, 206] on button "MORTISE CYLINDER" at bounding box center [333, 217] width 183 height 22
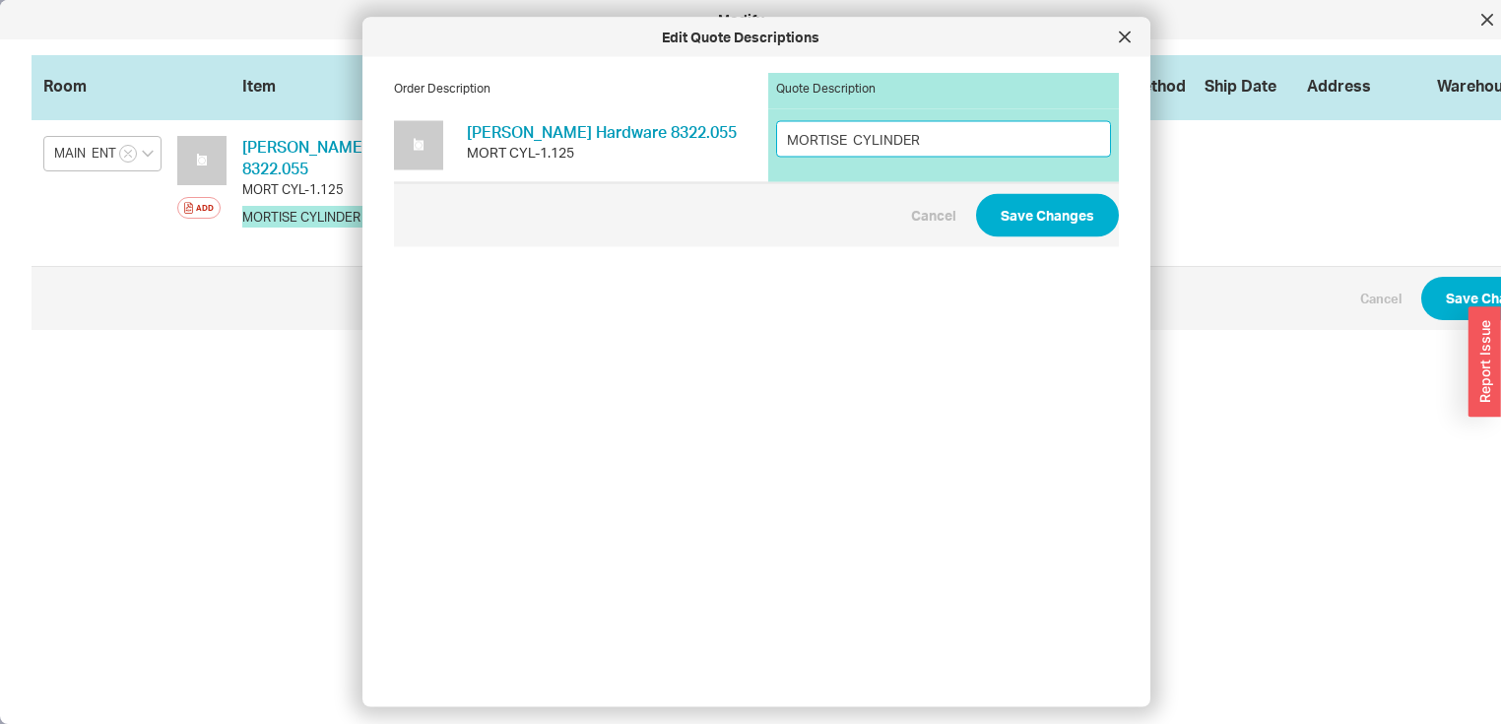
click at [936, 142] on input "MORTISE CYLINDER" at bounding box center [943, 138] width 335 height 36
type input "MORTISE CYLINDER POLISH NICKEL"
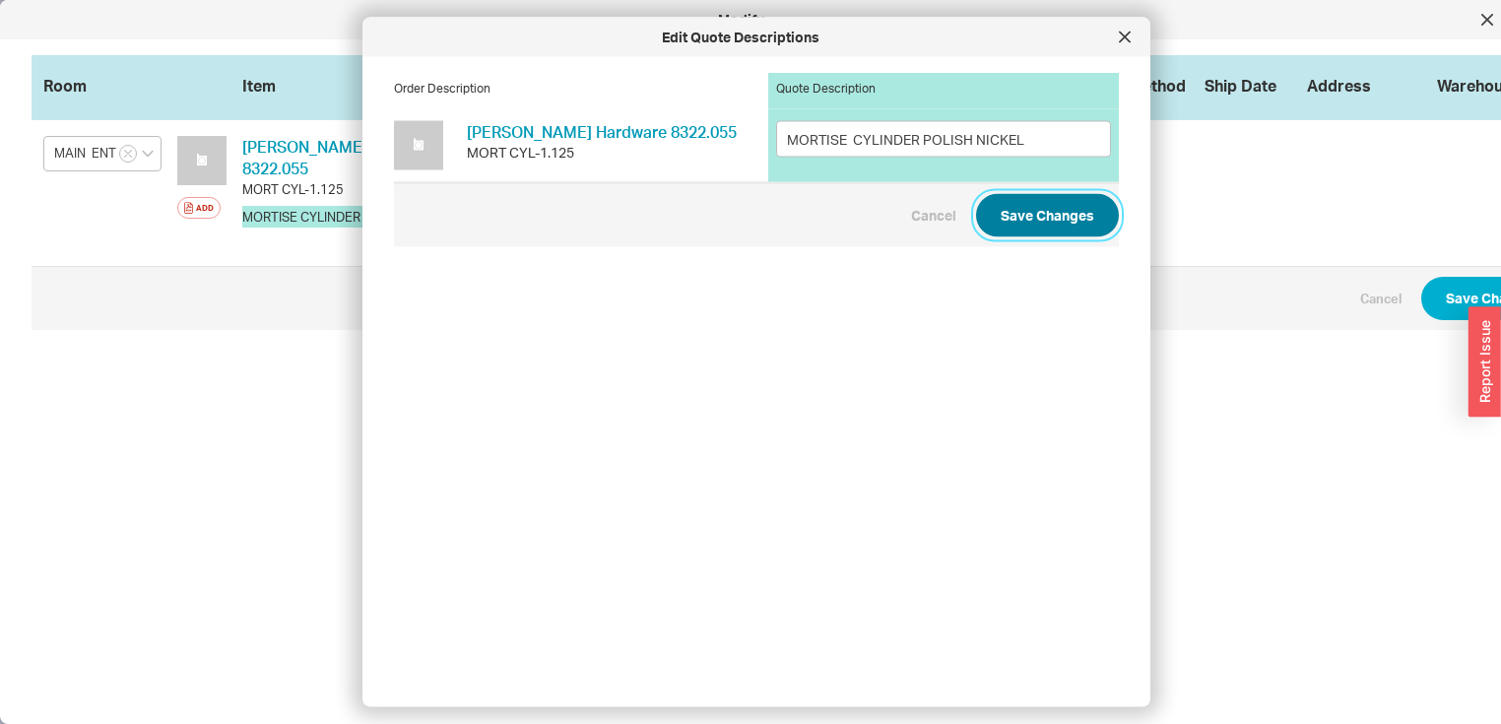
click at [1017, 209] on button "Save Changes" at bounding box center [1047, 214] width 143 height 43
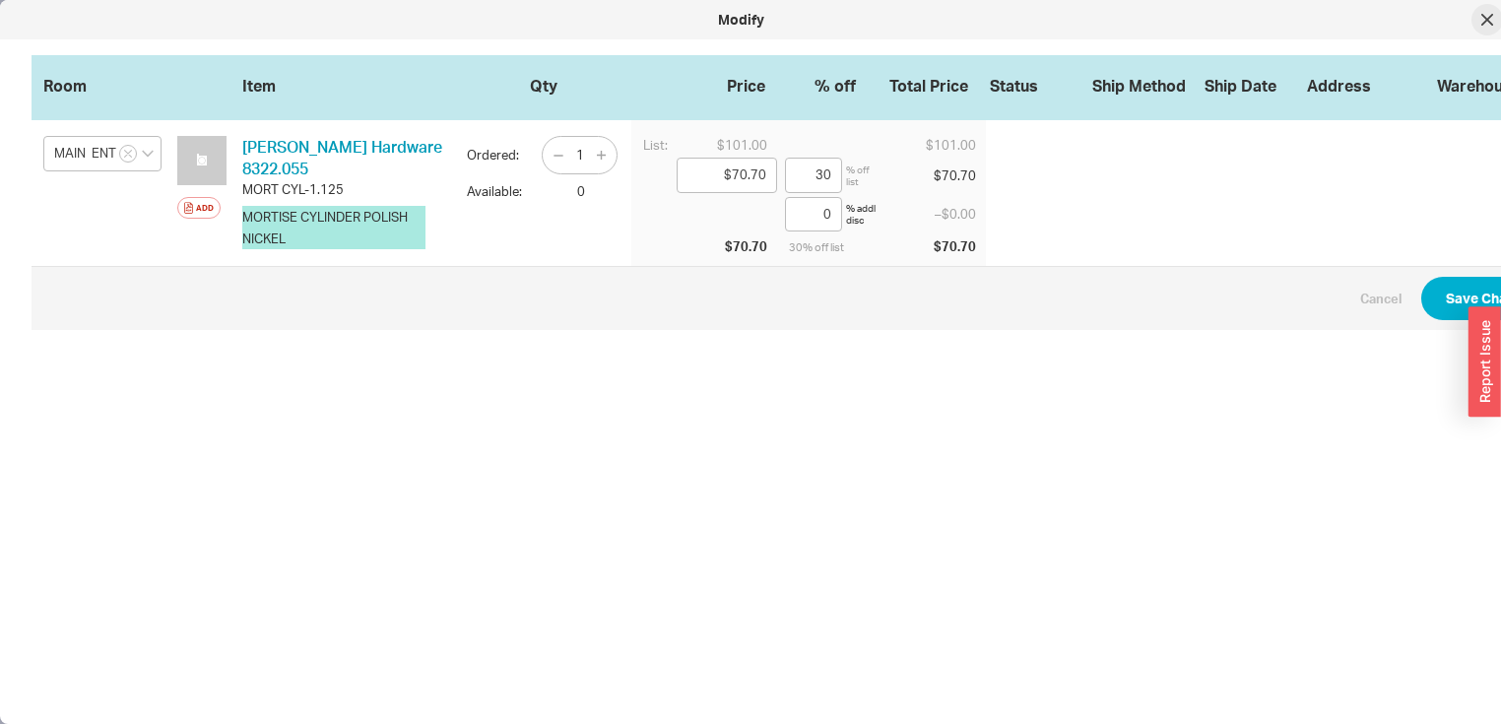
click at [1489, 14] on icon at bounding box center [1487, 20] width 12 height 12
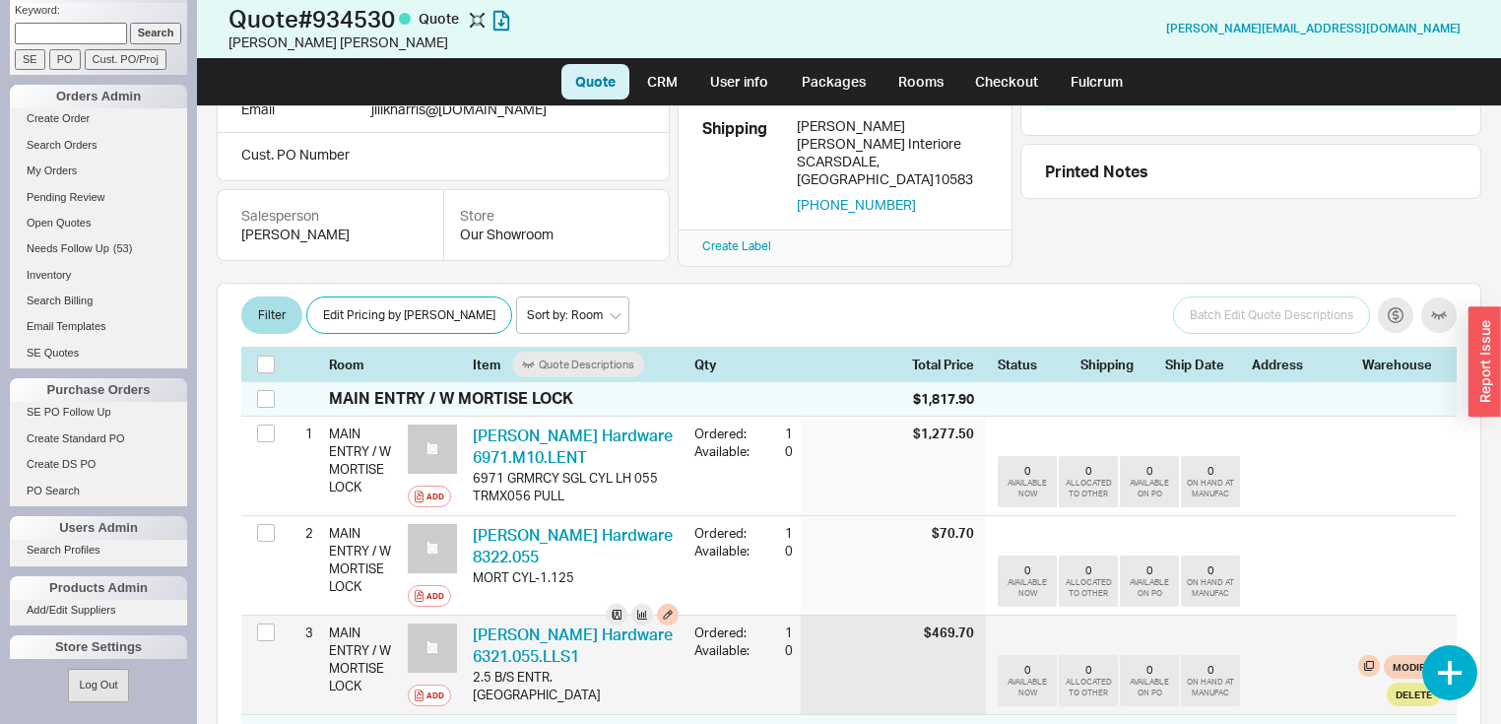
scroll to position [158, 0]
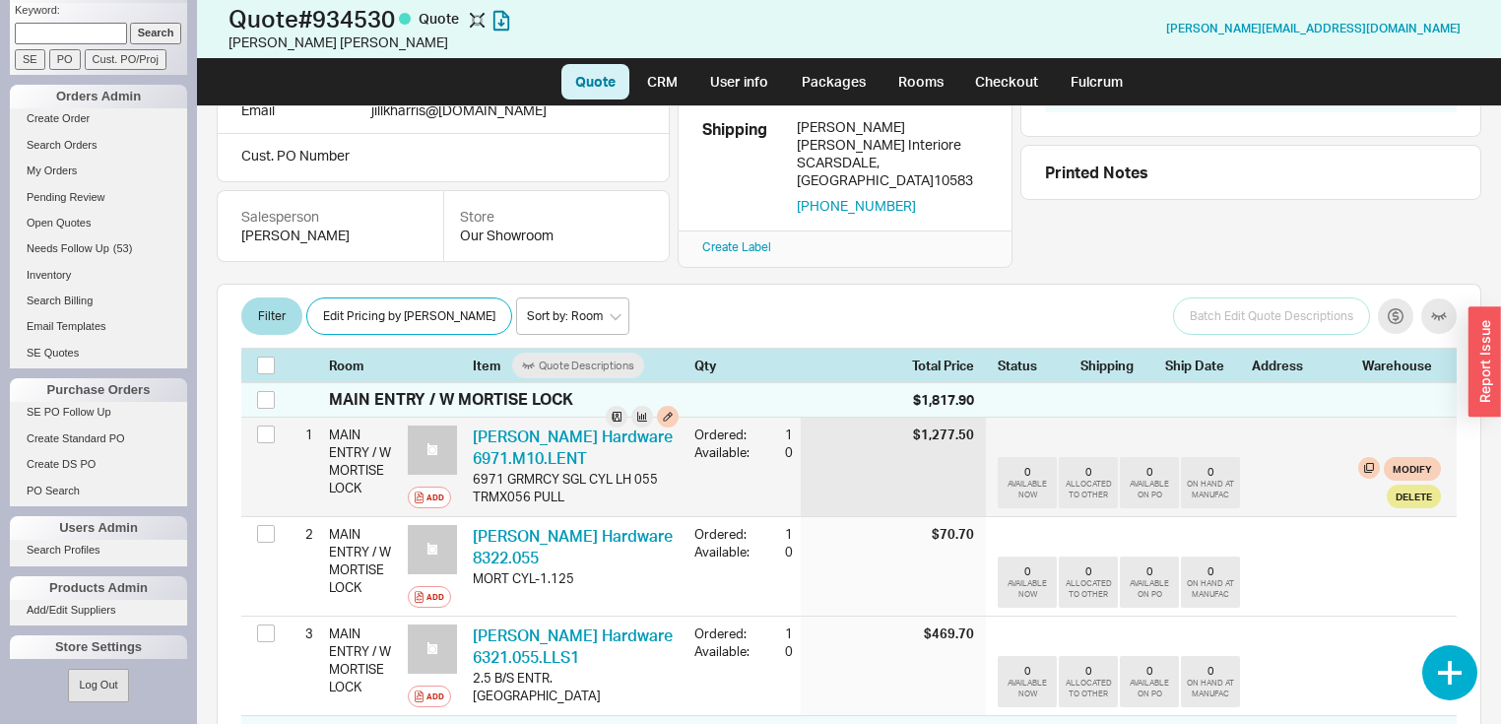
click at [562, 480] on div "6971 GRMRCY SGL CYL LH 055 TRMX056 PULL" at bounding box center [576, 487] width 206 height 35
click at [1424, 457] on button "Modify" at bounding box center [1411, 469] width 57 height 24
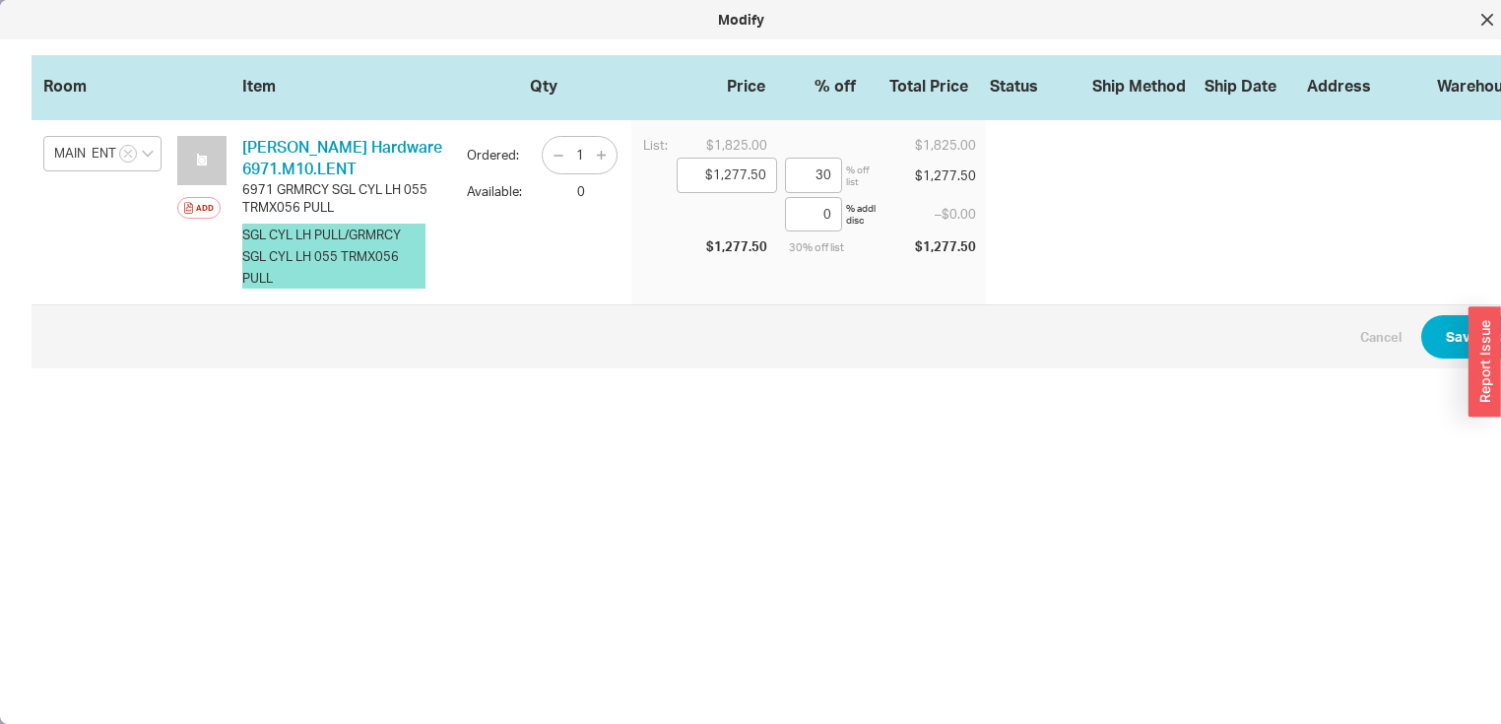
click at [289, 274] on button "SGL CYL LH PULL/GRMRCY SGL CYL LH 055 TRMX056 PULL" at bounding box center [333, 256] width 183 height 65
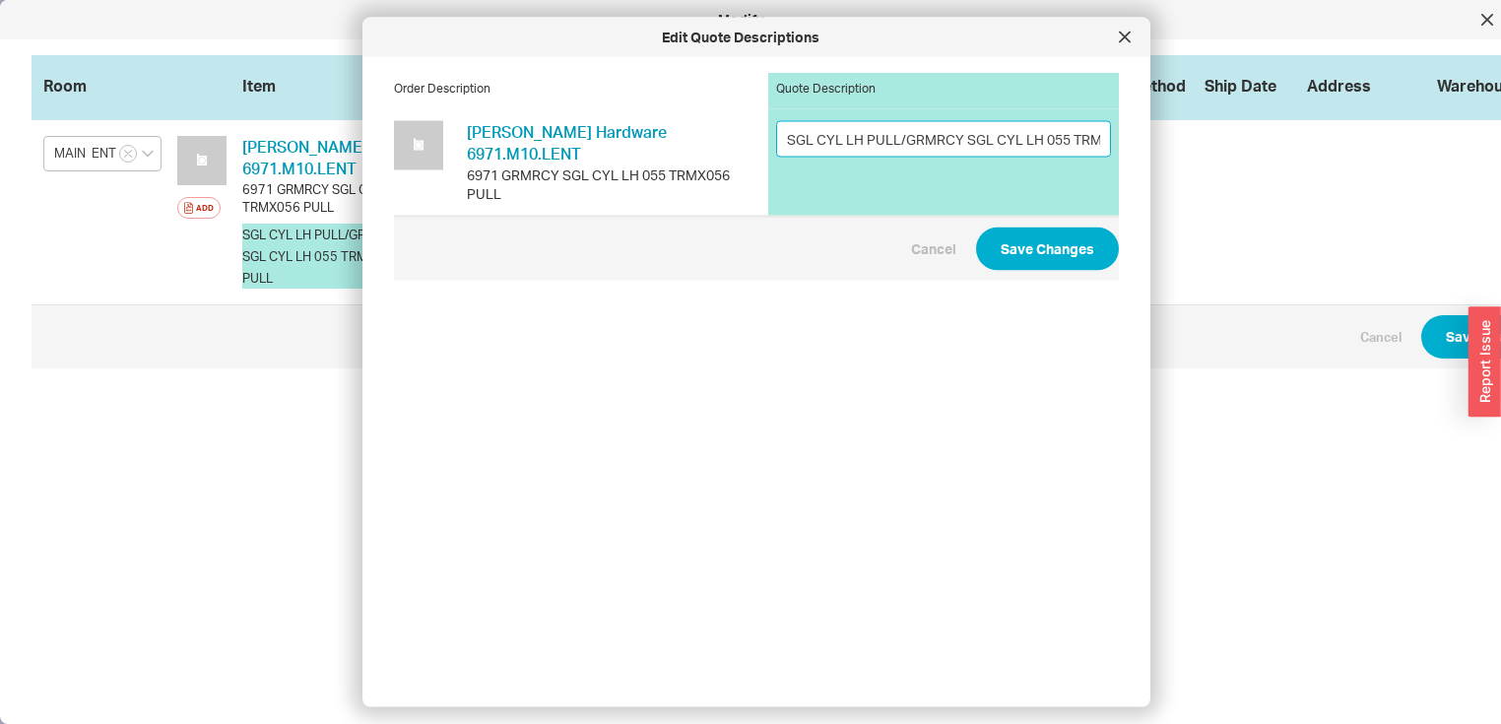
click at [1089, 137] on input "SGL CYL LH PULL/GRMRCY SGL CYL LH 055 TRMX056 PULL" at bounding box center [943, 138] width 335 height 36
click at [1095, 138] on input "SGL CYL LH PULL/GRMRCY SGL CYL LH 055 TRMX056 PULL" at bounding box center [943, 138] width 335 height 36
click at [1088, 136] on input "SGL CYL LH PULL/GRMRCY SGL CYL LH 055 TRMX056 PULL" at bounding box center [943, 138] width 335 height 36
click at [1054, 138] on input "SGL CYL LH PULL/GRMRCY SGL X056 PULL" at bounding box center [943, 138] width 335 height 36
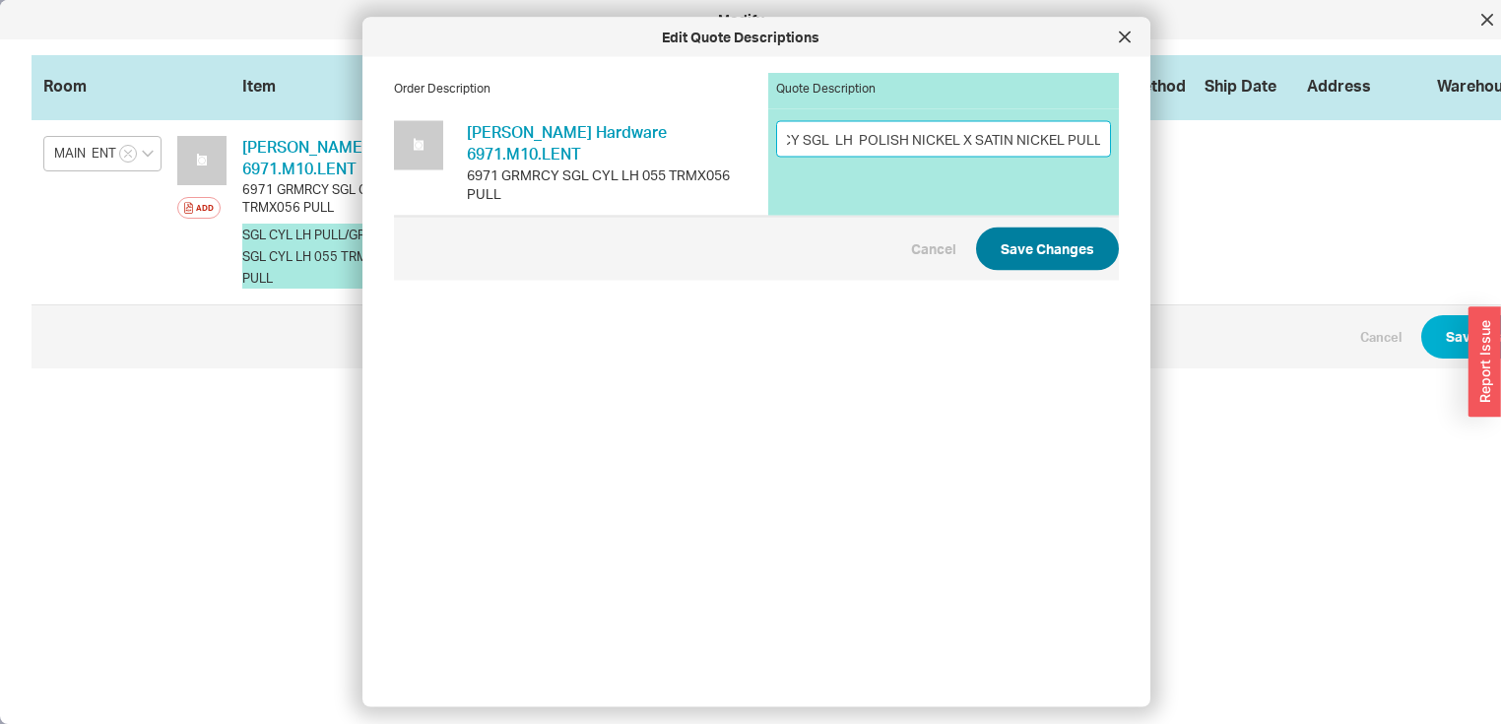
type input "SGL CYL LH PULL/GRMRCY SGL LH POLISH NICKEL X SATIN NICKEL PULL"
click at [1052, 228] on button "Save Changes" at bounding box center [1047, 247] width 143 height 43
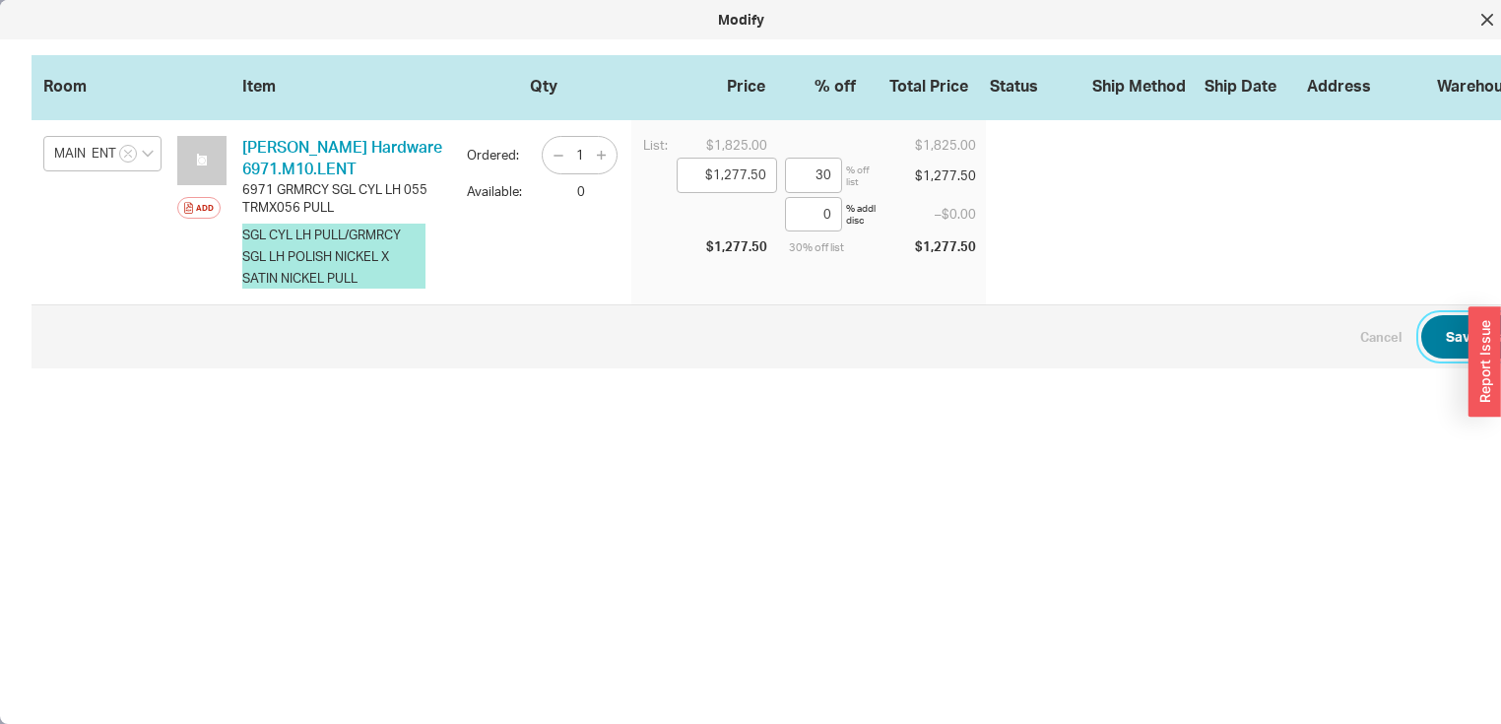
click at [1461, 332] on button "Save Changes" at bounding box center [1492, 336] width 143 height 43
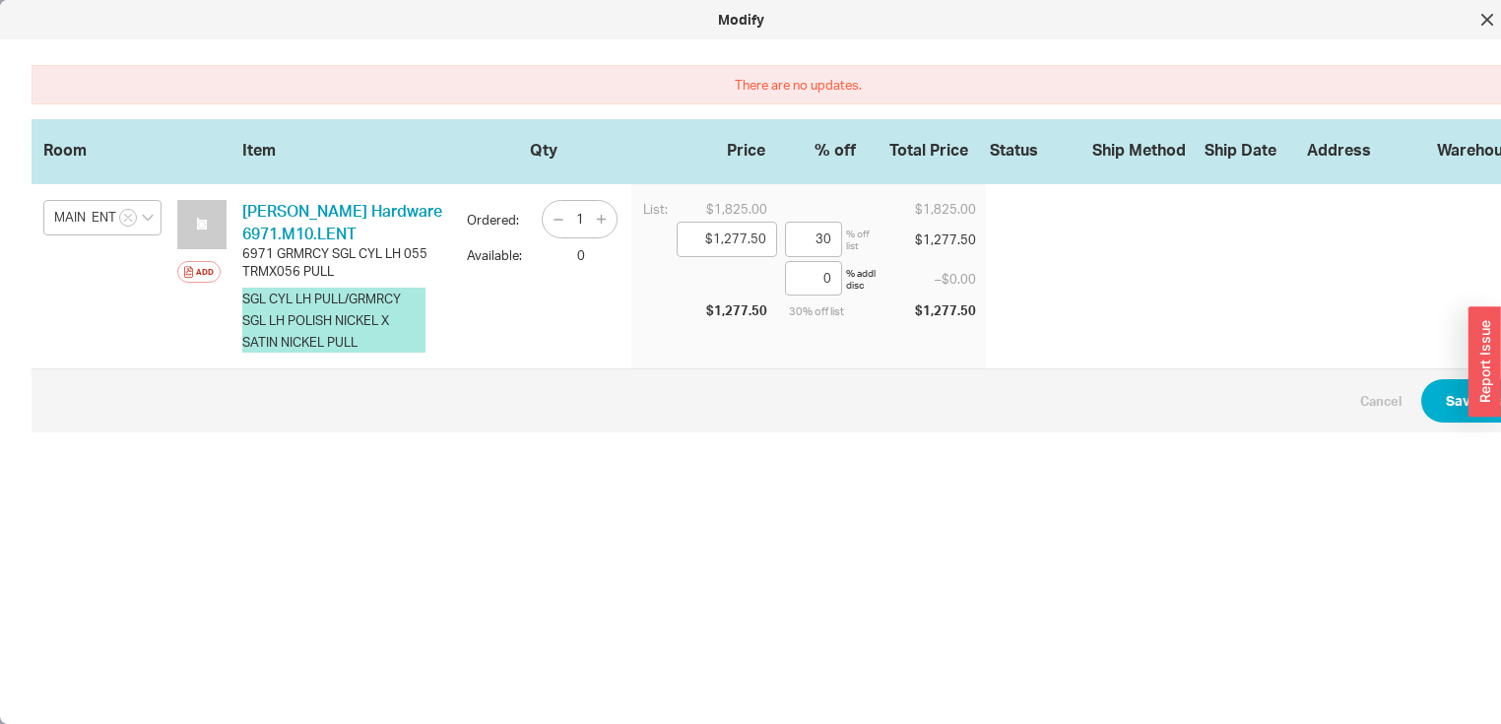
scroll to position [0, 32]
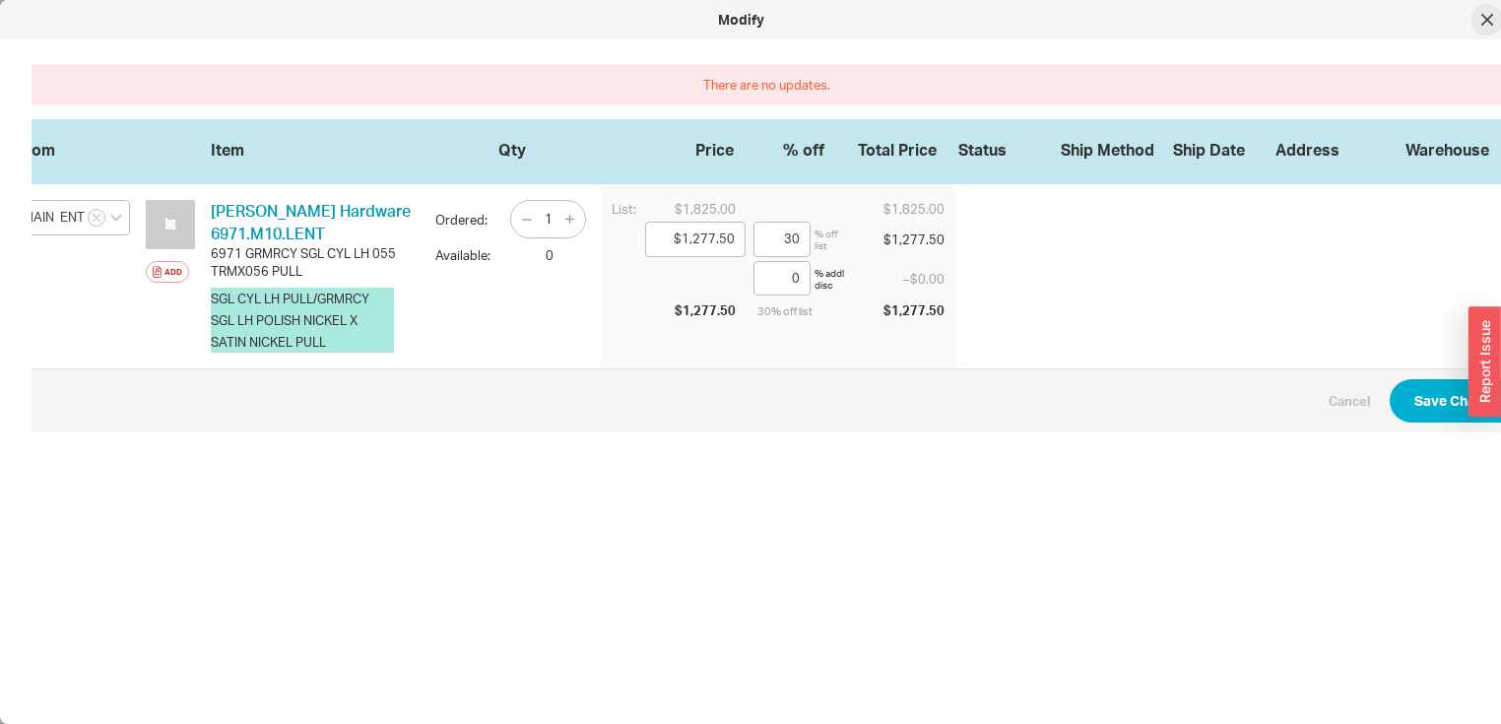
click at [1486, 14] on icon at bounding box center [1487, 20] width 12 height 12
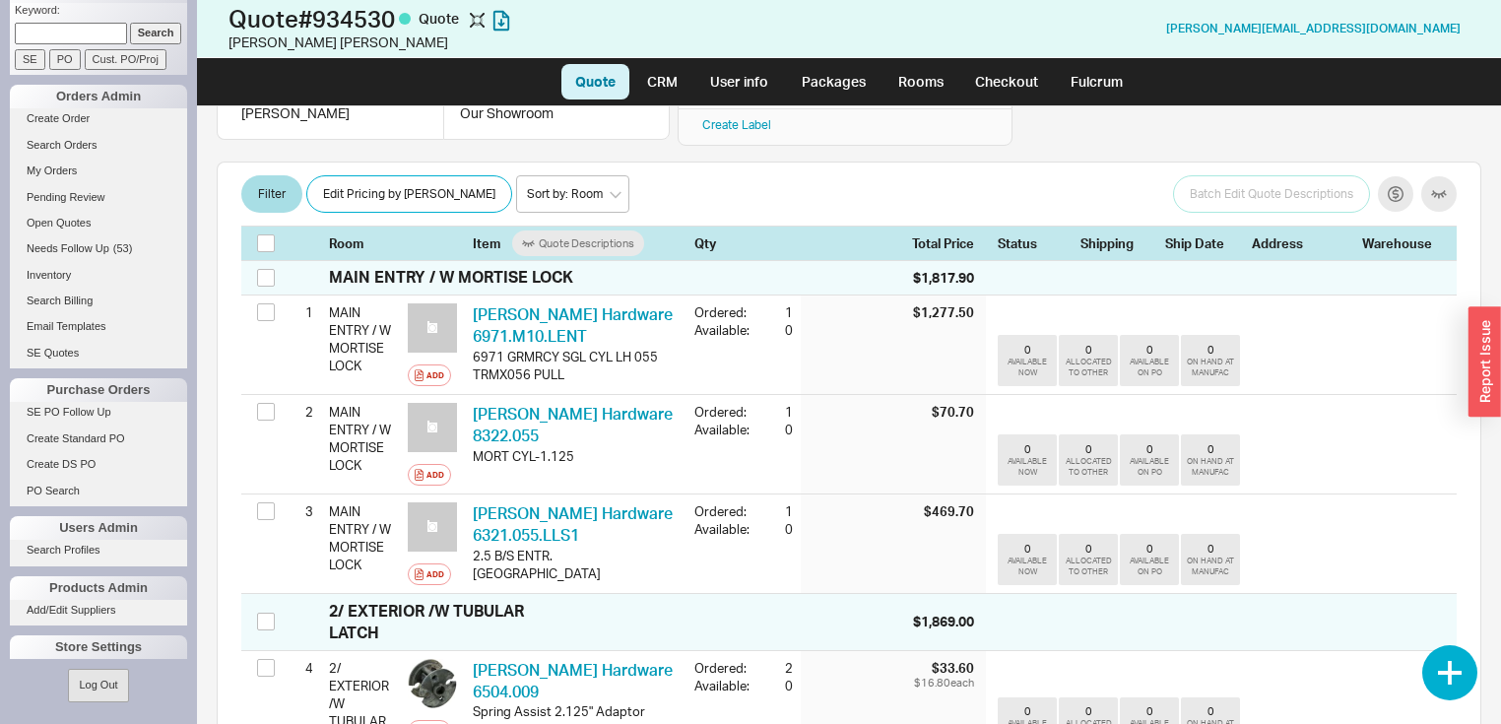
scroll to position [551, 0]
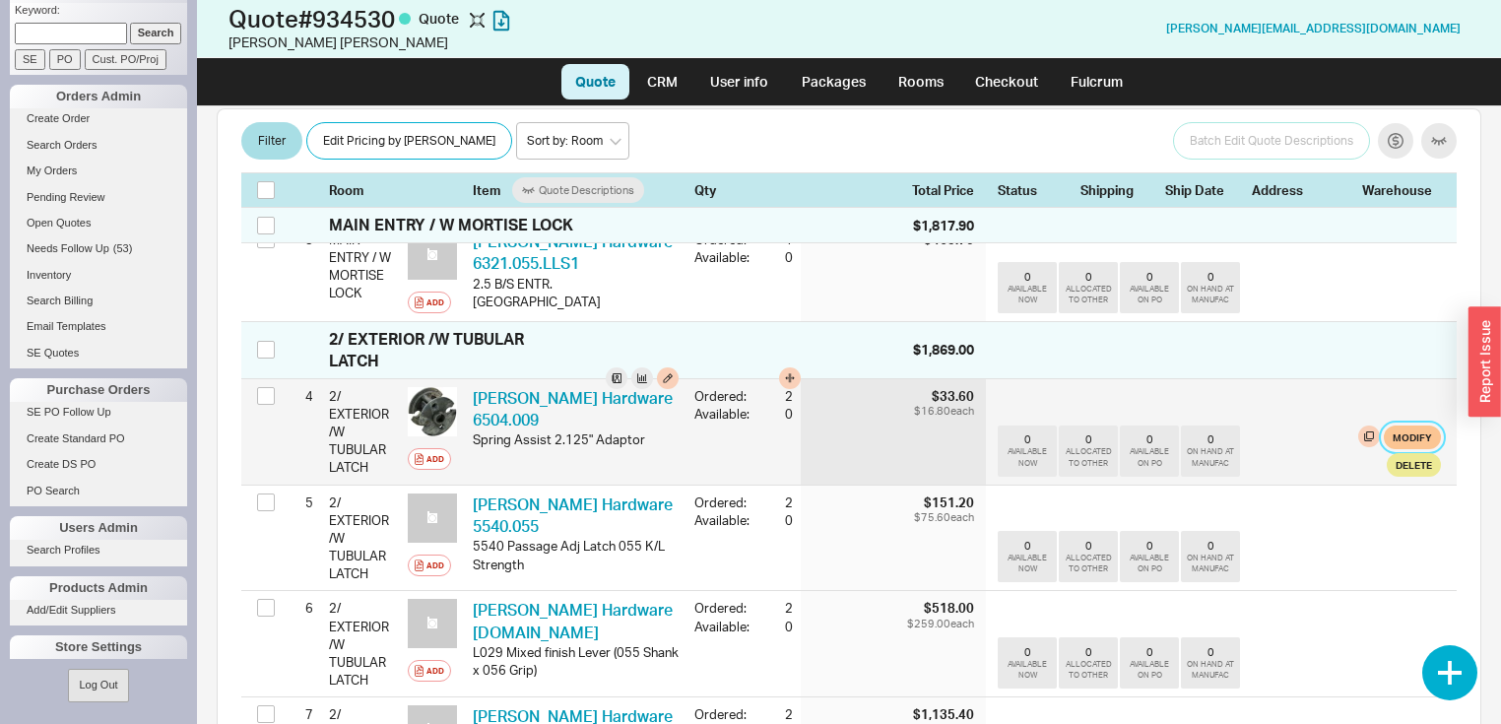
click at [1393, 425] on button "Modify" at bounding box center [1411, 437] width 57 height 24
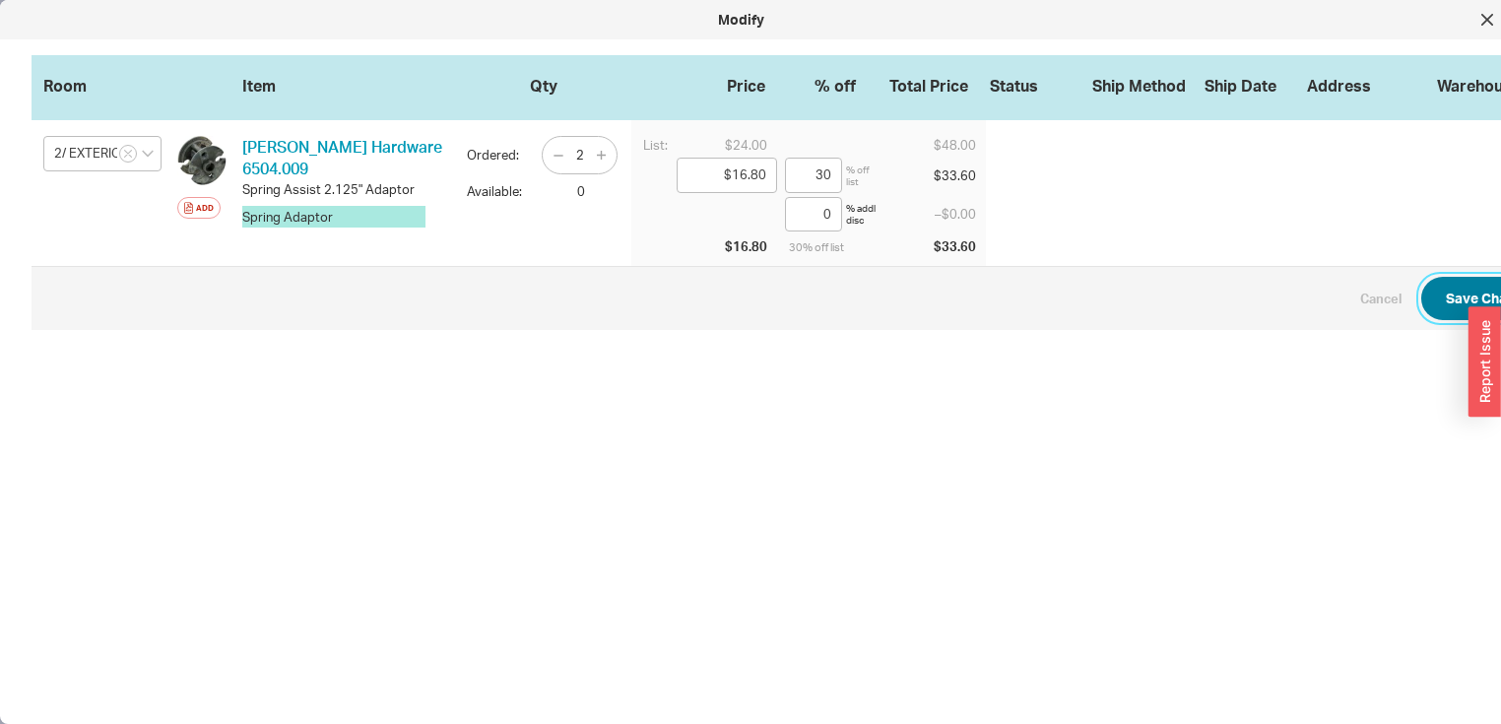
click at [1469, 295] on button "Save Changes" at bounding box center [1492, 298] width 143 height 43
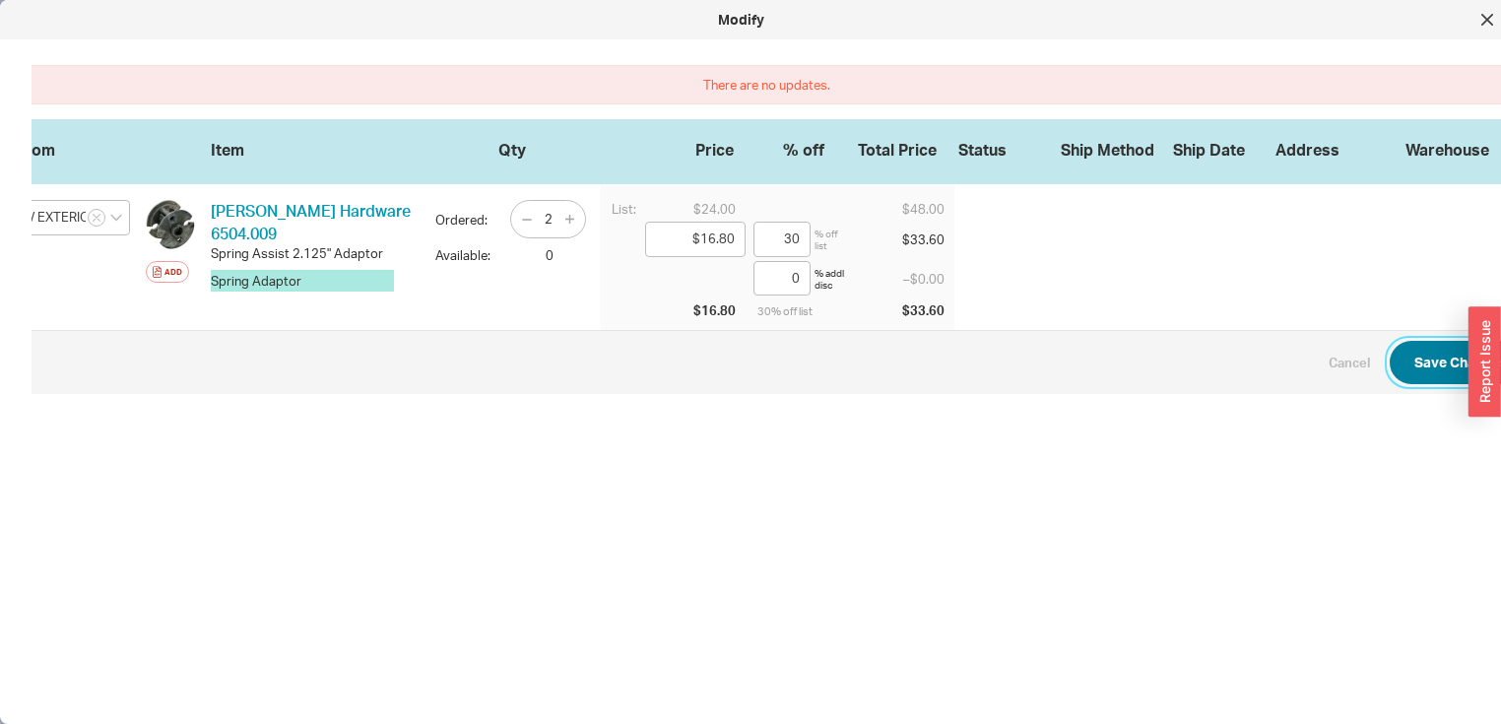
click at [1426, 354] on button "Save Changes" at bounding box center [1460, 362] width 143 height 43
click at [1486, 20] on icon at bounding box center [1487, 20] width 10 height 10
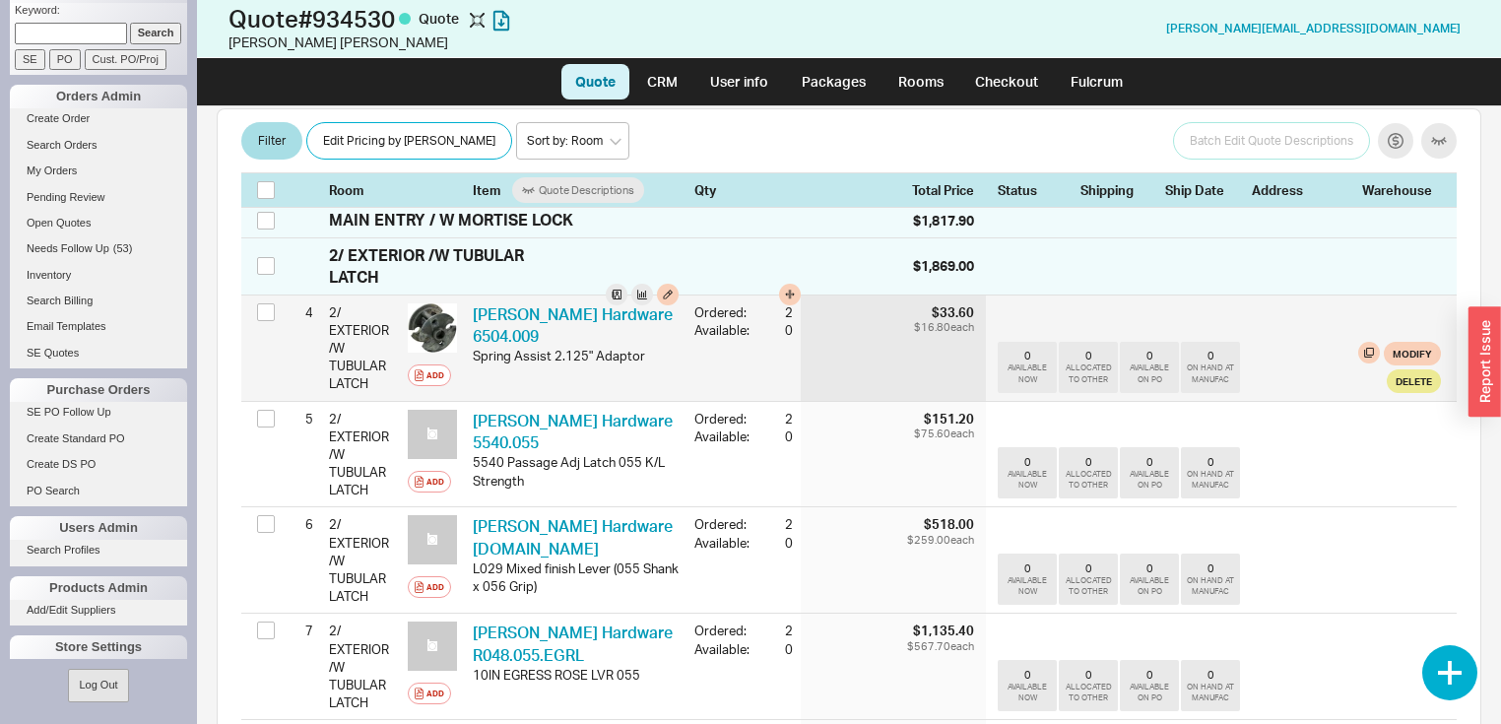
scroll to position [630, 0]
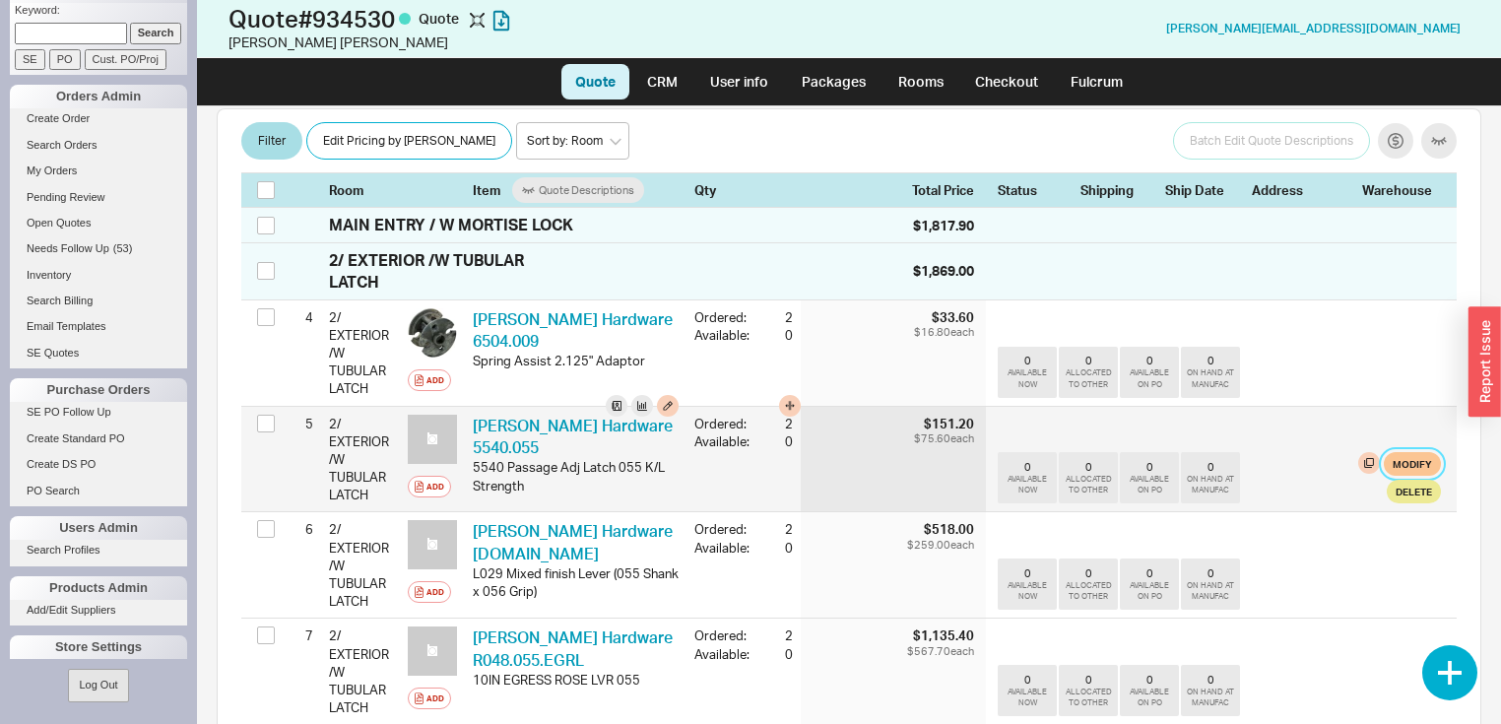
click at [1403, 453] on button "Modify" at bounding box center [1411, 464] width 57 height 24
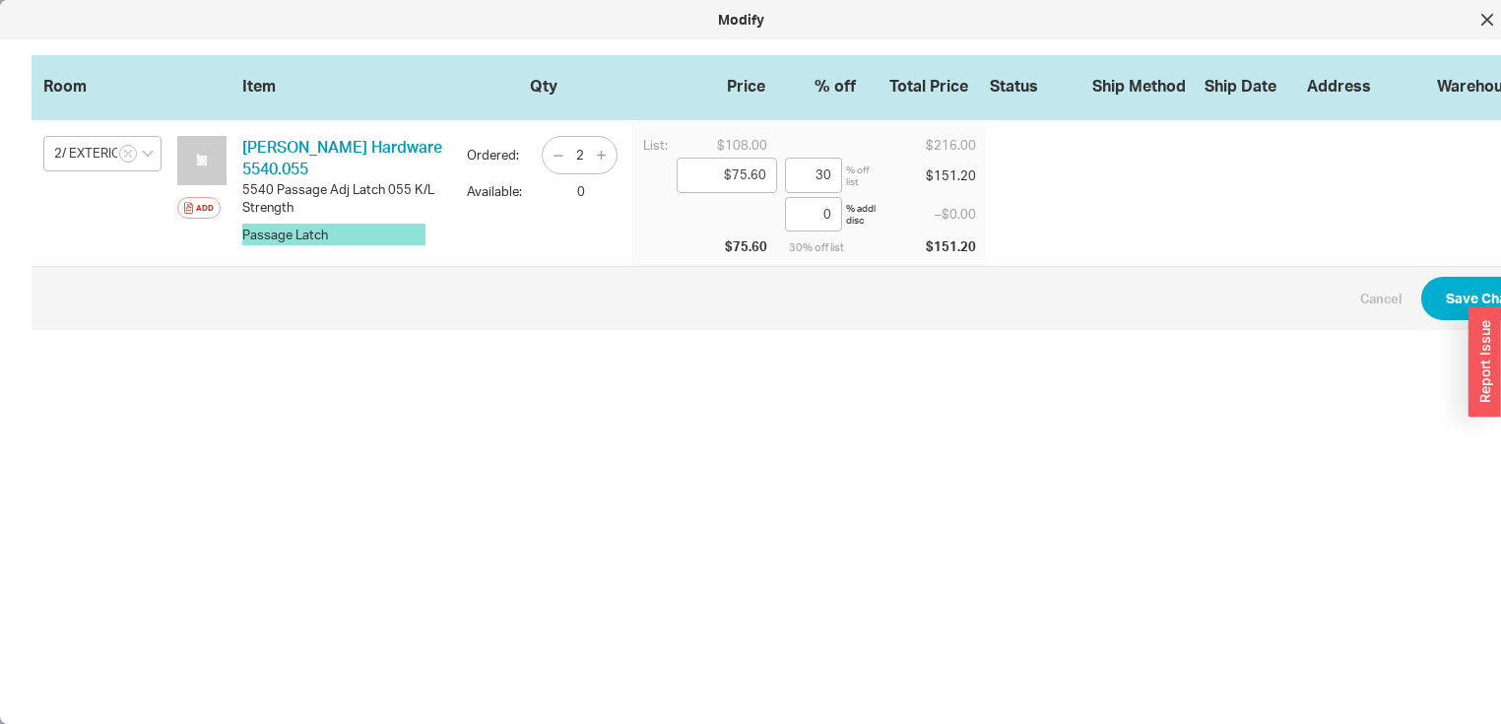
click at [388, 224] on button "Passage Latch" at bounding box center [333, 235] width 183 height 22
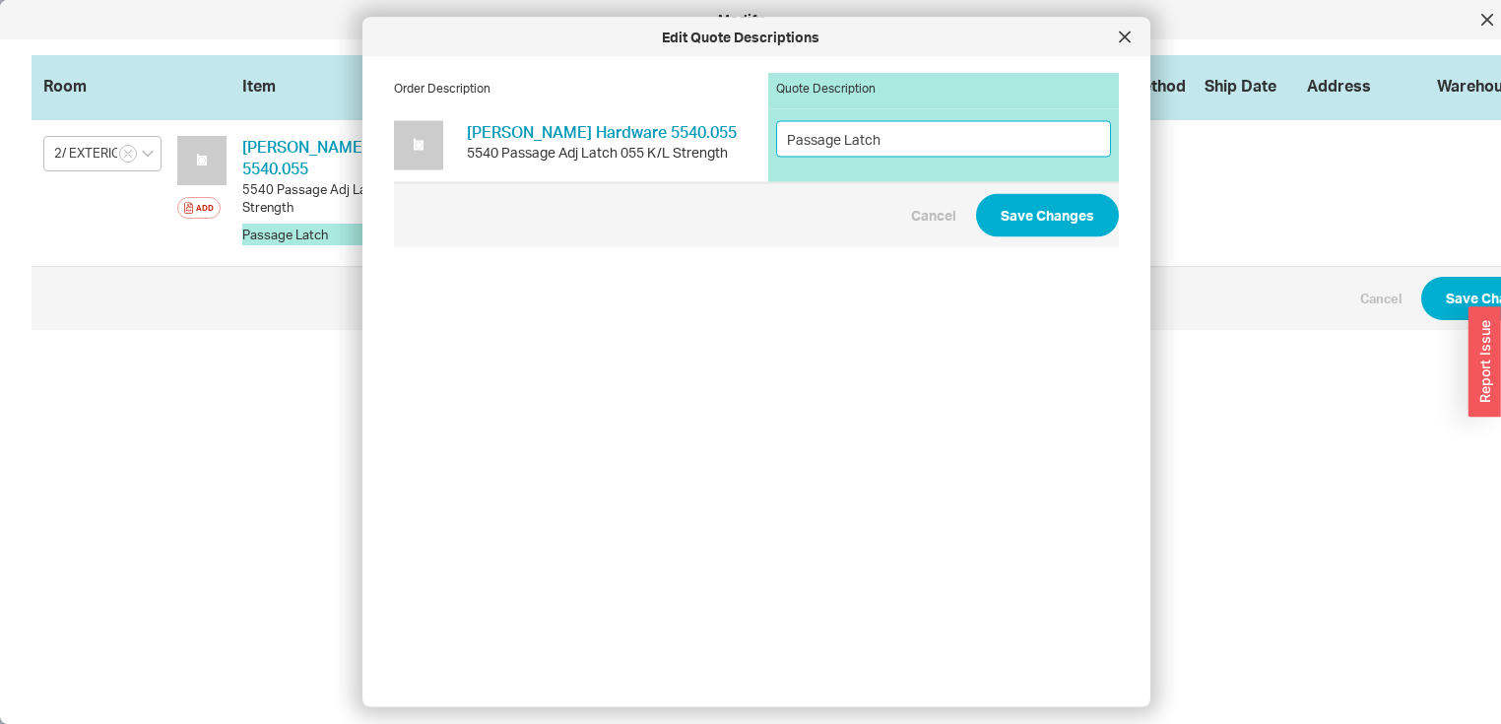
click at [886, 143] on input "Passage Latch" at bounding box center [943, 138] width 335 height 36
type input "Passage Latch Polish Nickel"
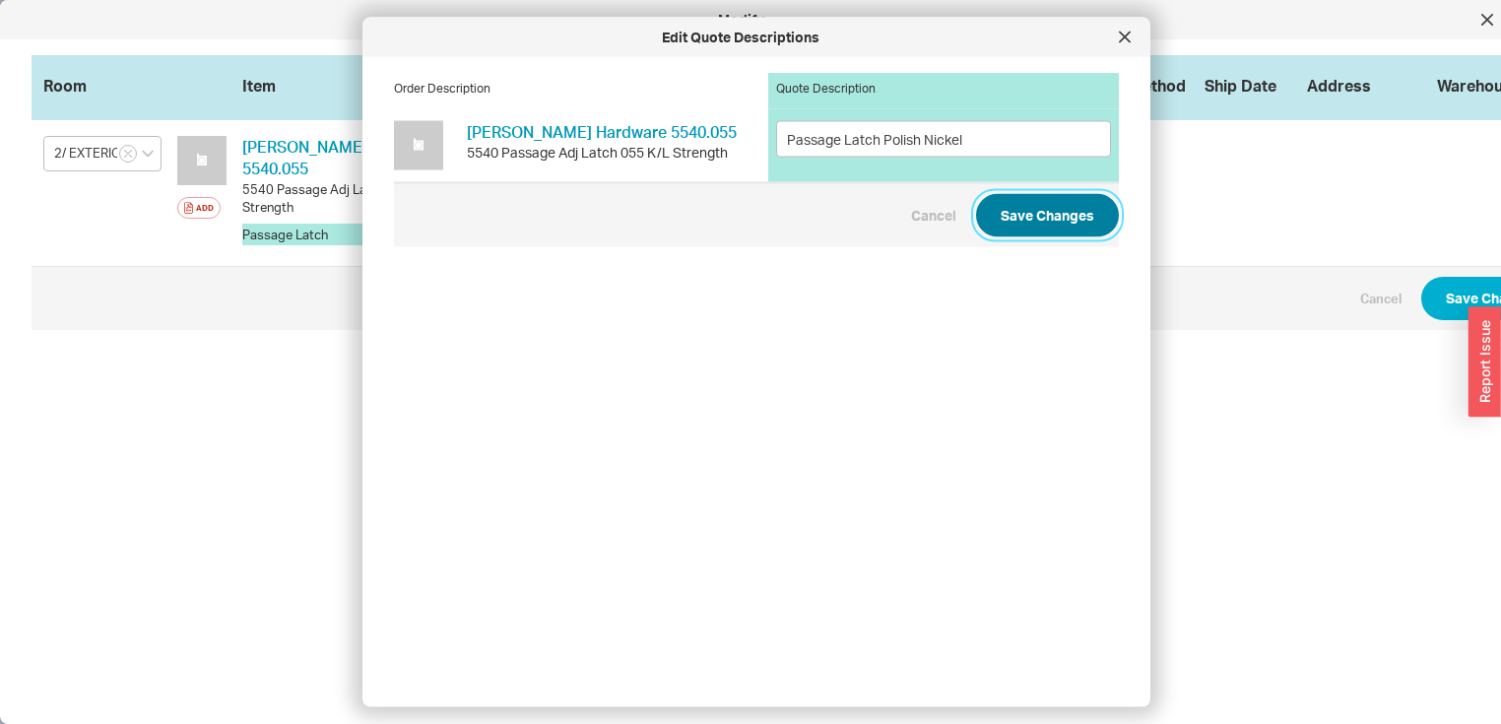
click at [1028, 216] on button "Save Changes" at bounding box center [1047, 214] width 143 height 43
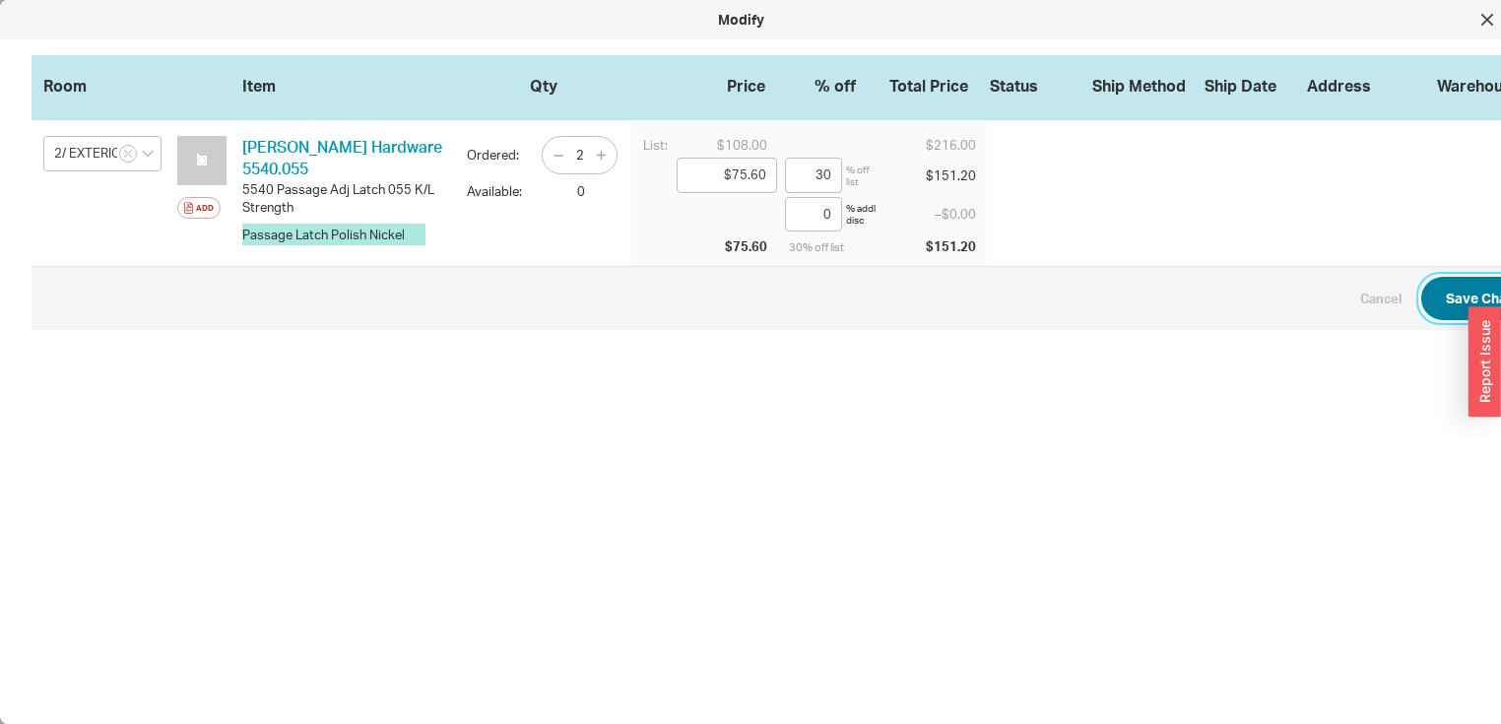
click at [1446, 288] on button "Save Changes" at bounding box center [1492, 298] width 143 height 43
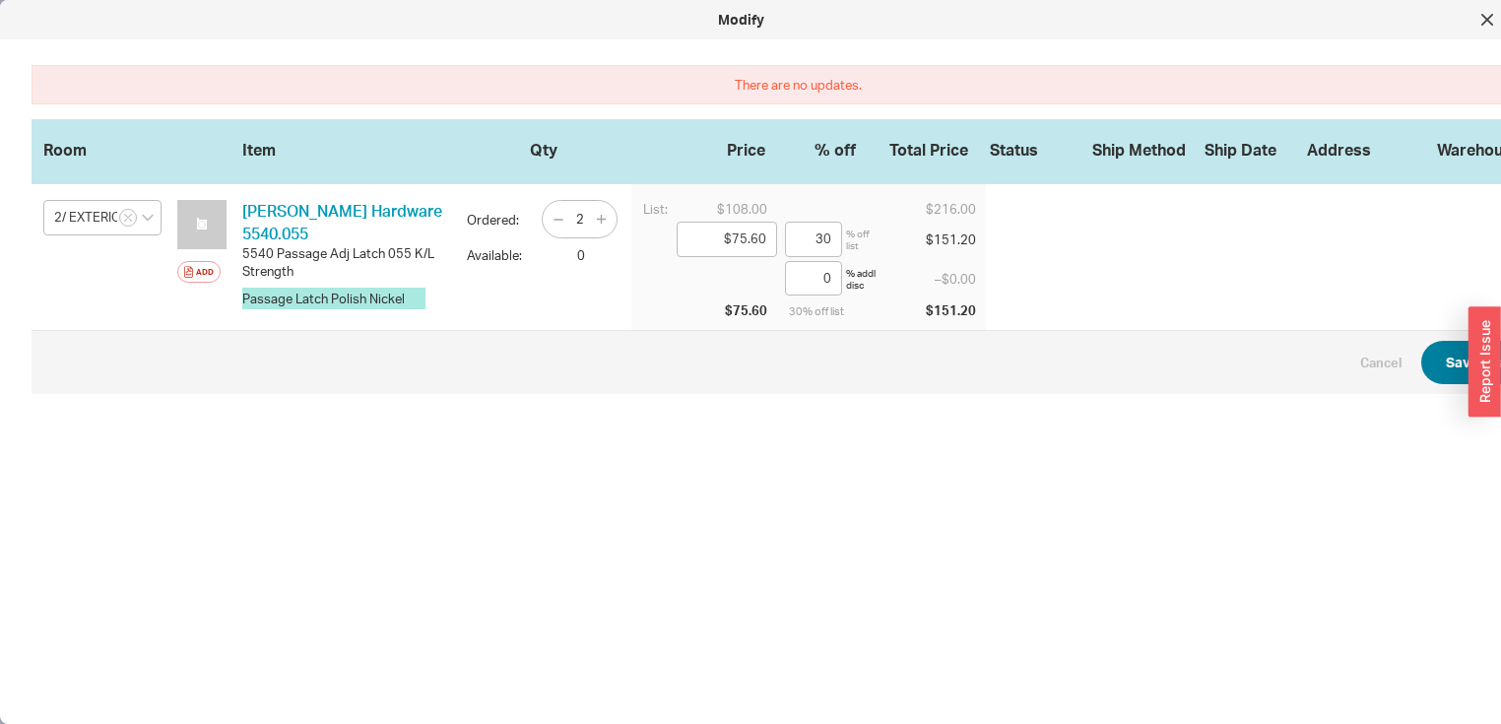
scroll to position [0, 32]
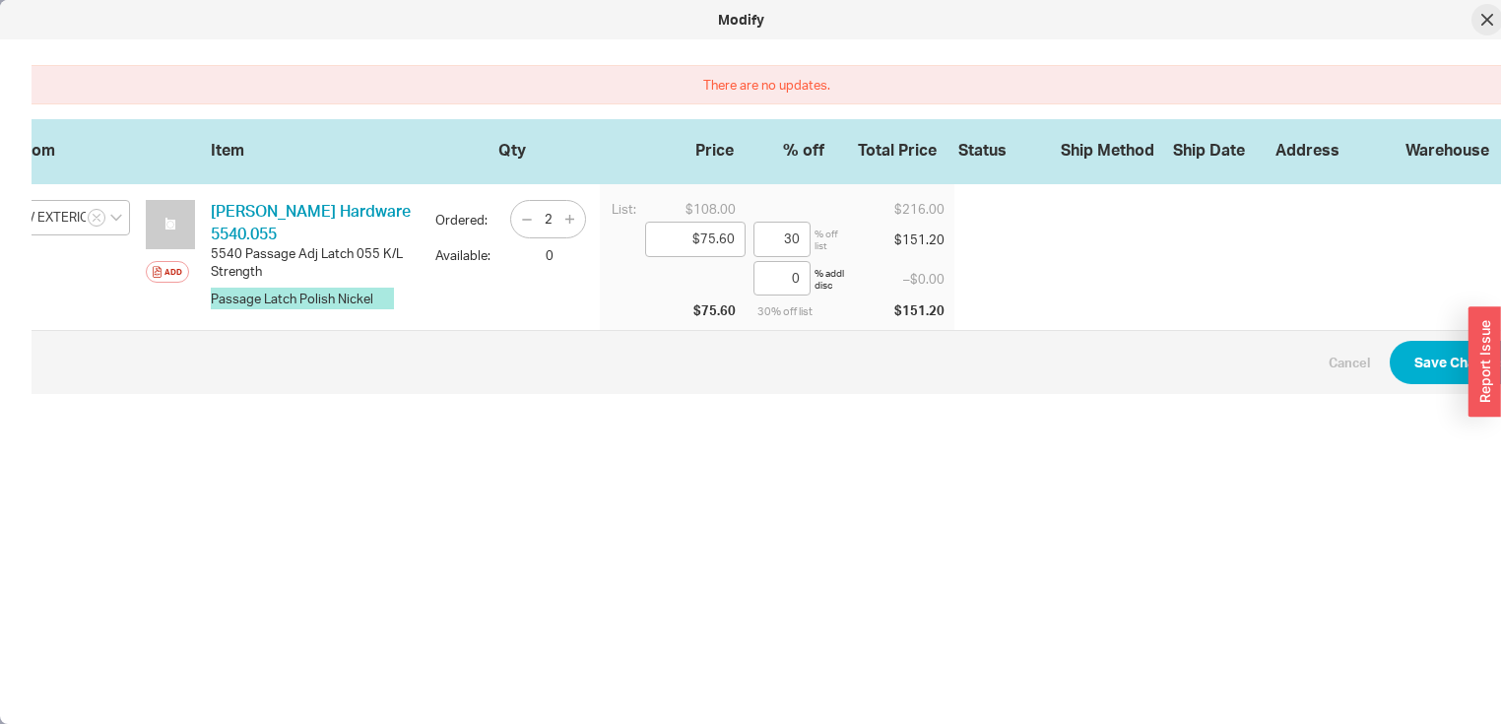
click at [1489, 16] on icon at bounding box center [1487, 20] width 10 height 10
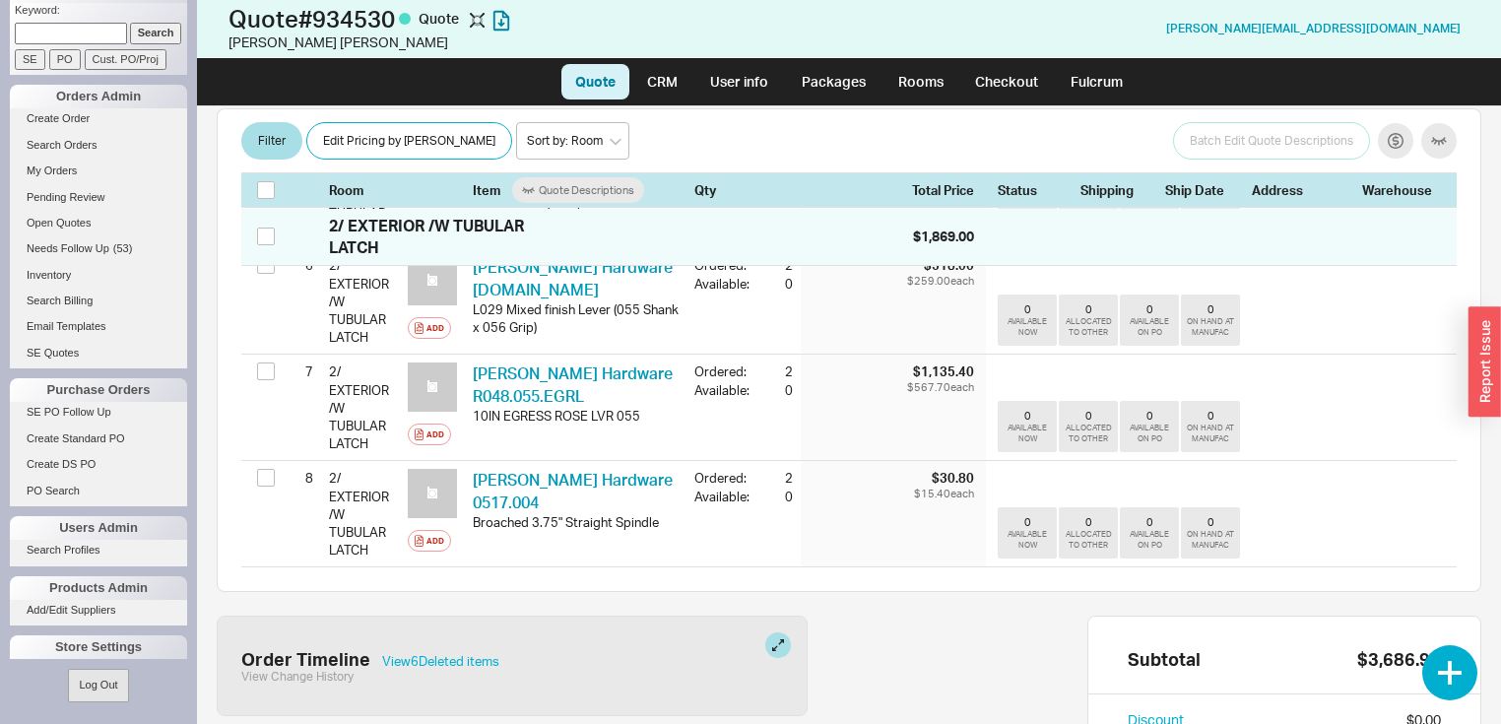
scroll to position [709, 0]
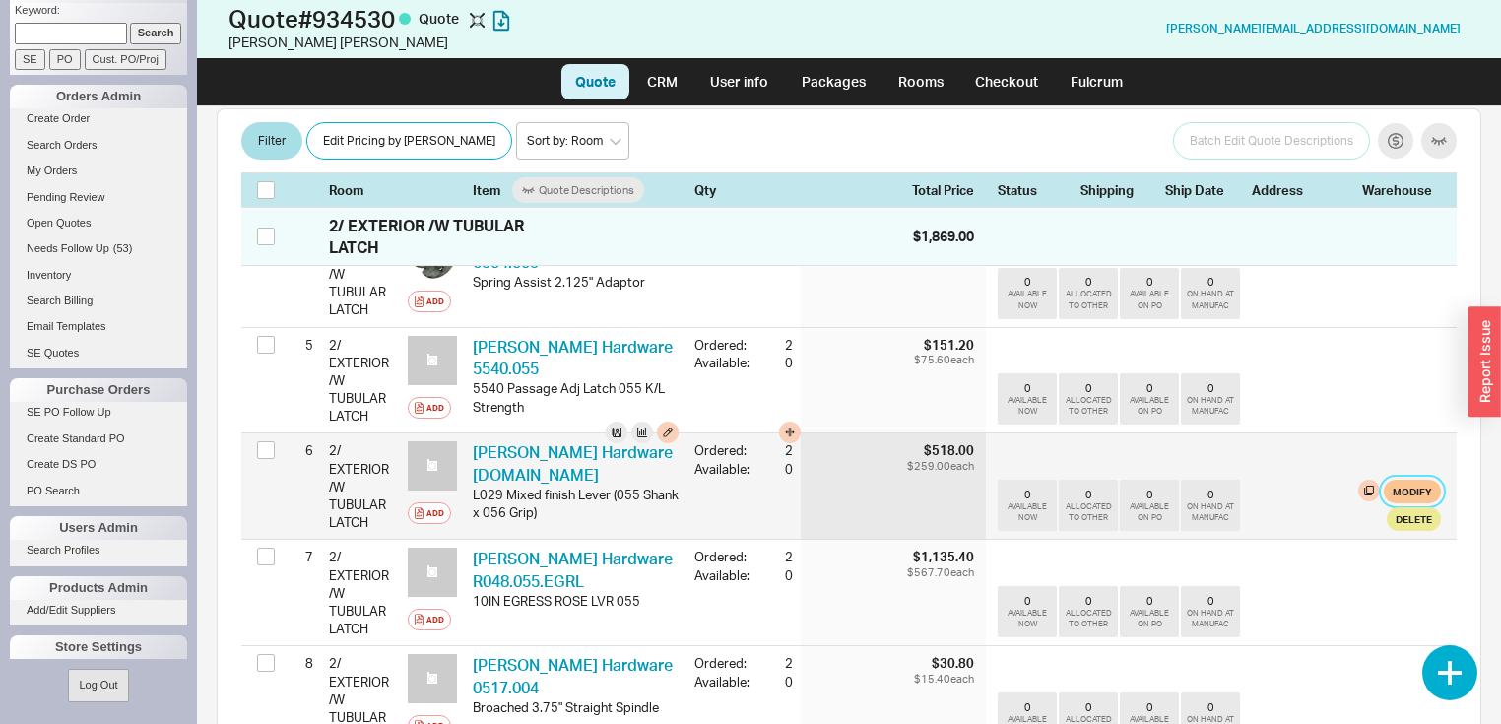
click at [1386, 481] on button "Modify" at bounding box center [1411, 492] width 57 height 24
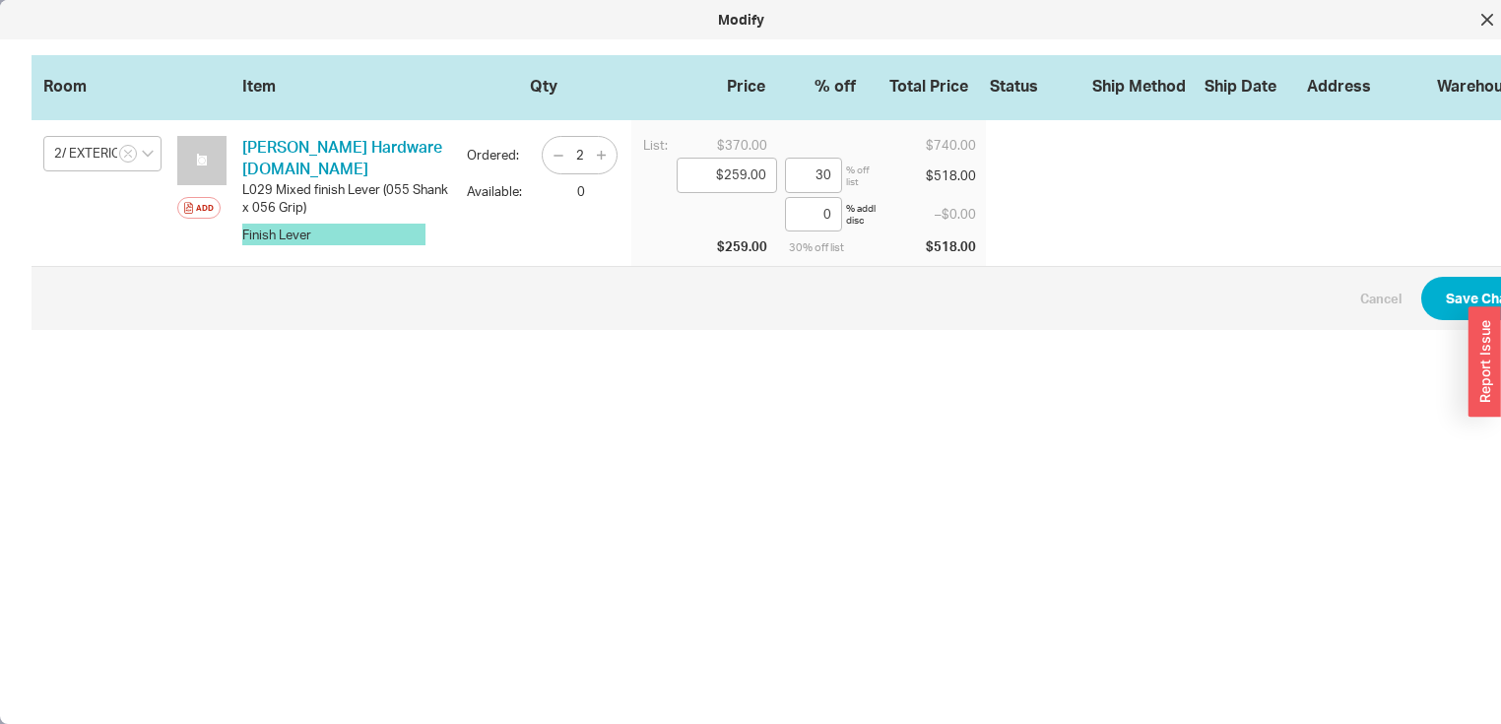
click at [394, 228] on button "Finish Lever" at bounding box center [333, 235] width 183 height 22
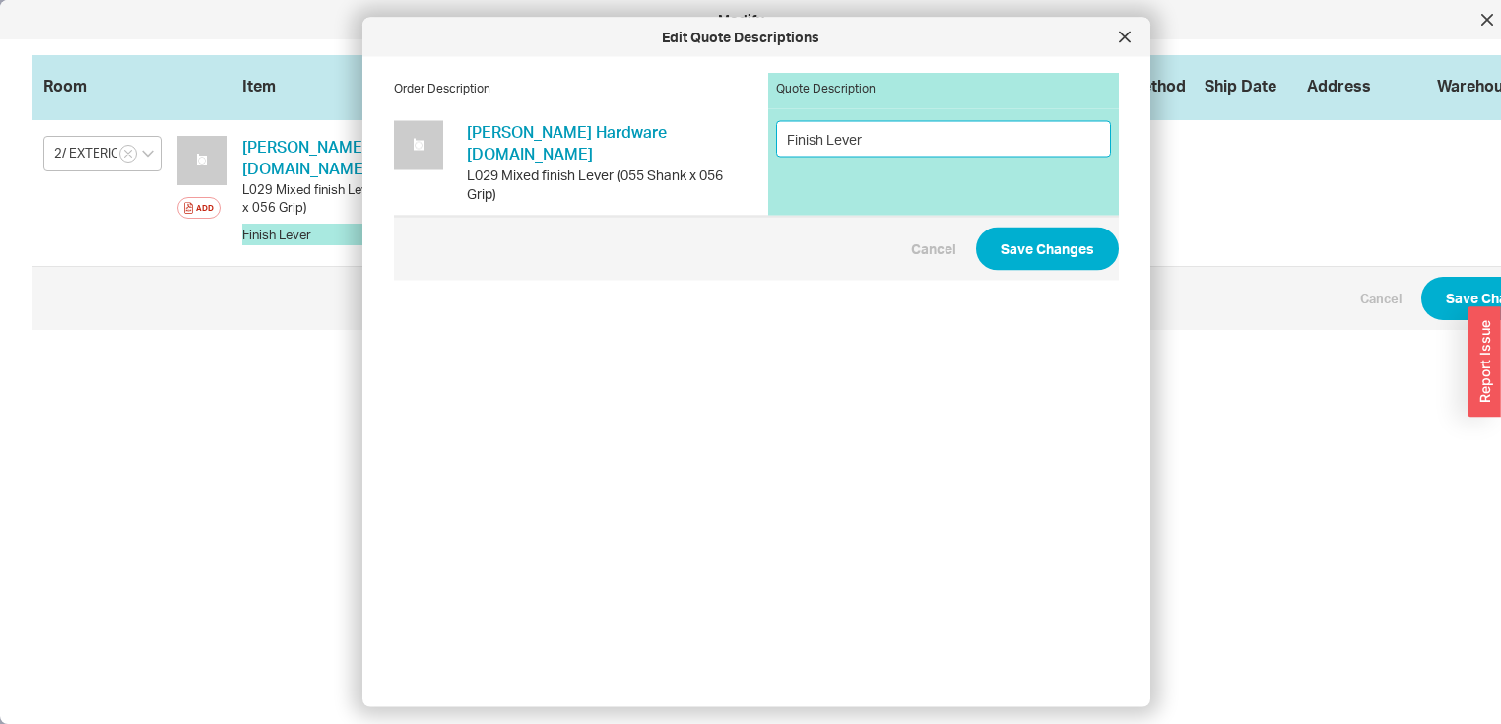
click at [933, 146] on input "Finish Lever" at bounding box center [943, 138] width 335 height 36
type input "Finish Lever/ Polish Nickel x Satin Nickel"
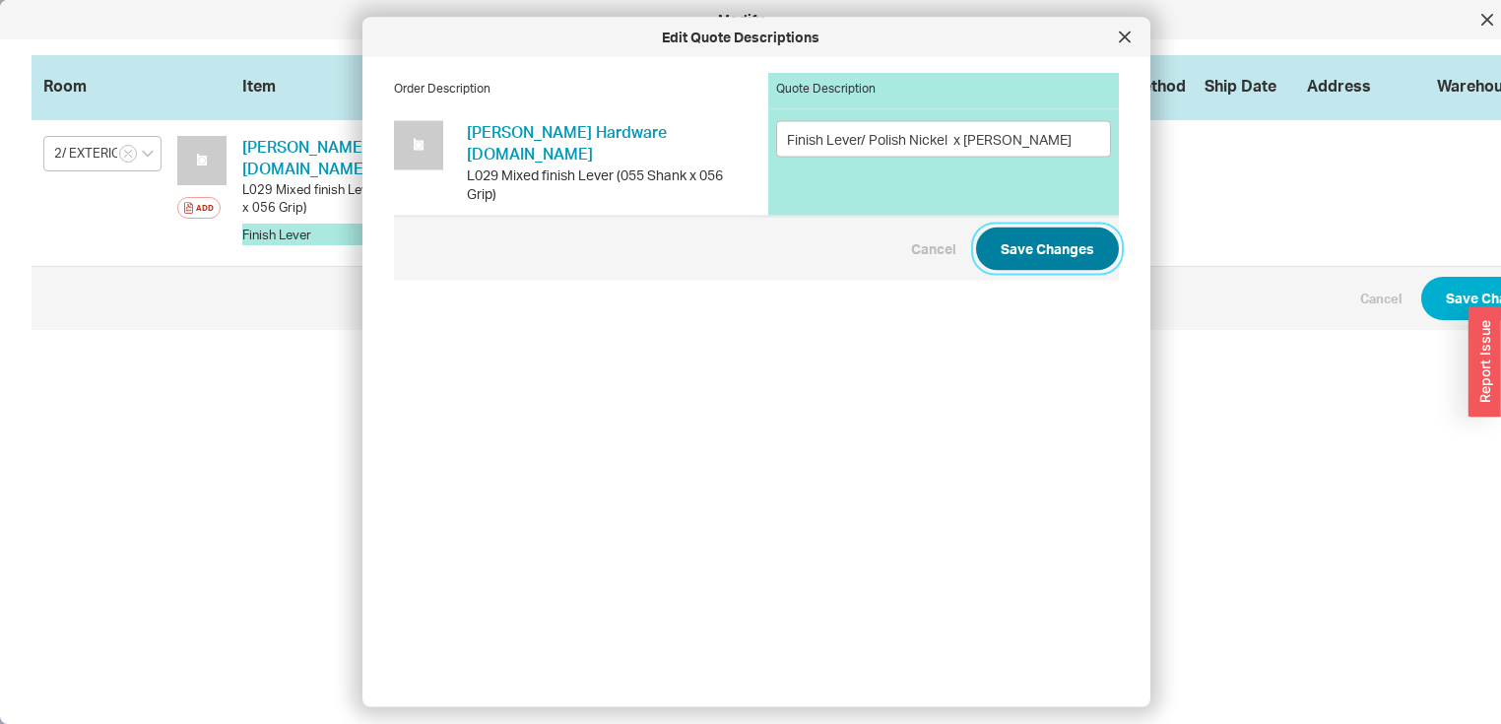
click at [1040, 226] on button "Save Changes" at bounding box center [1047, 247] width 143 height 43
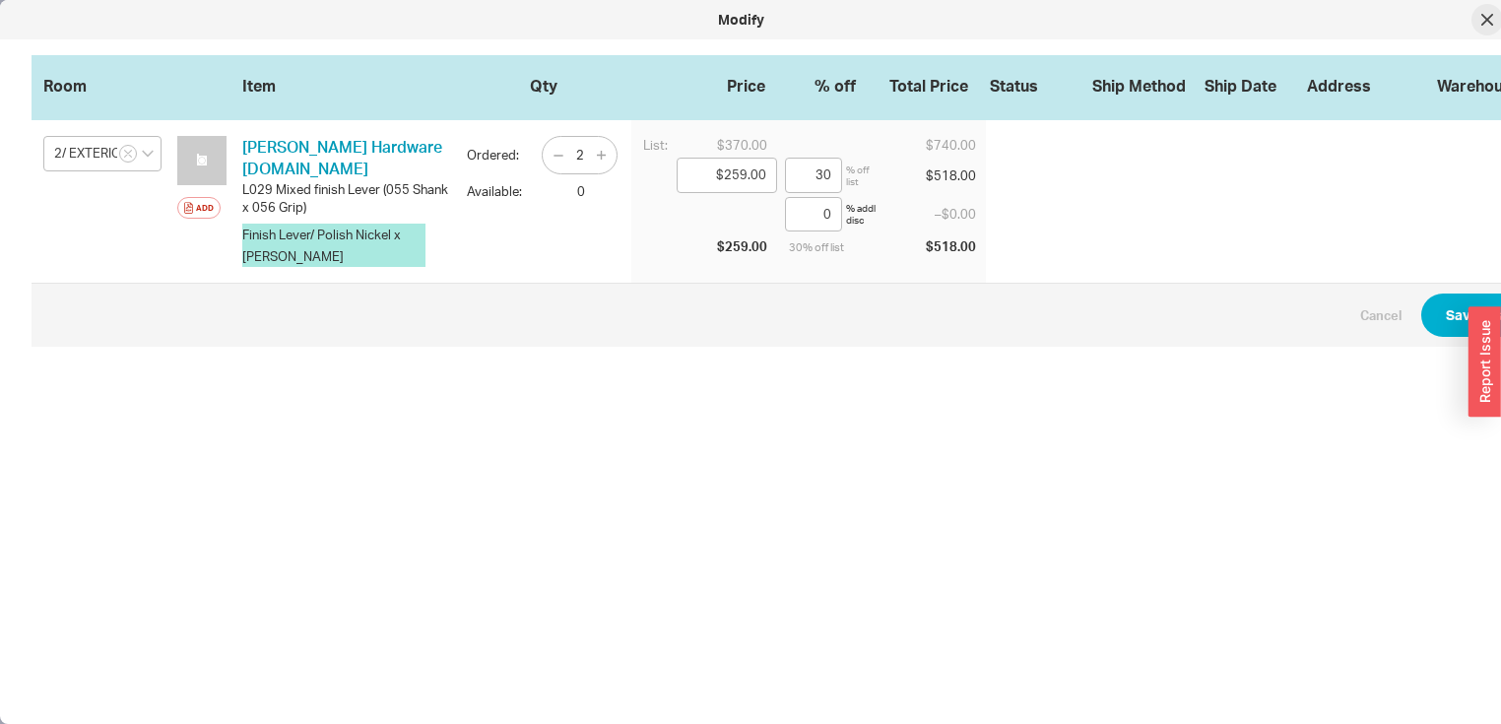
click at [1488, 19] on icon at bounding box center [1487, 20] width 10 height 10
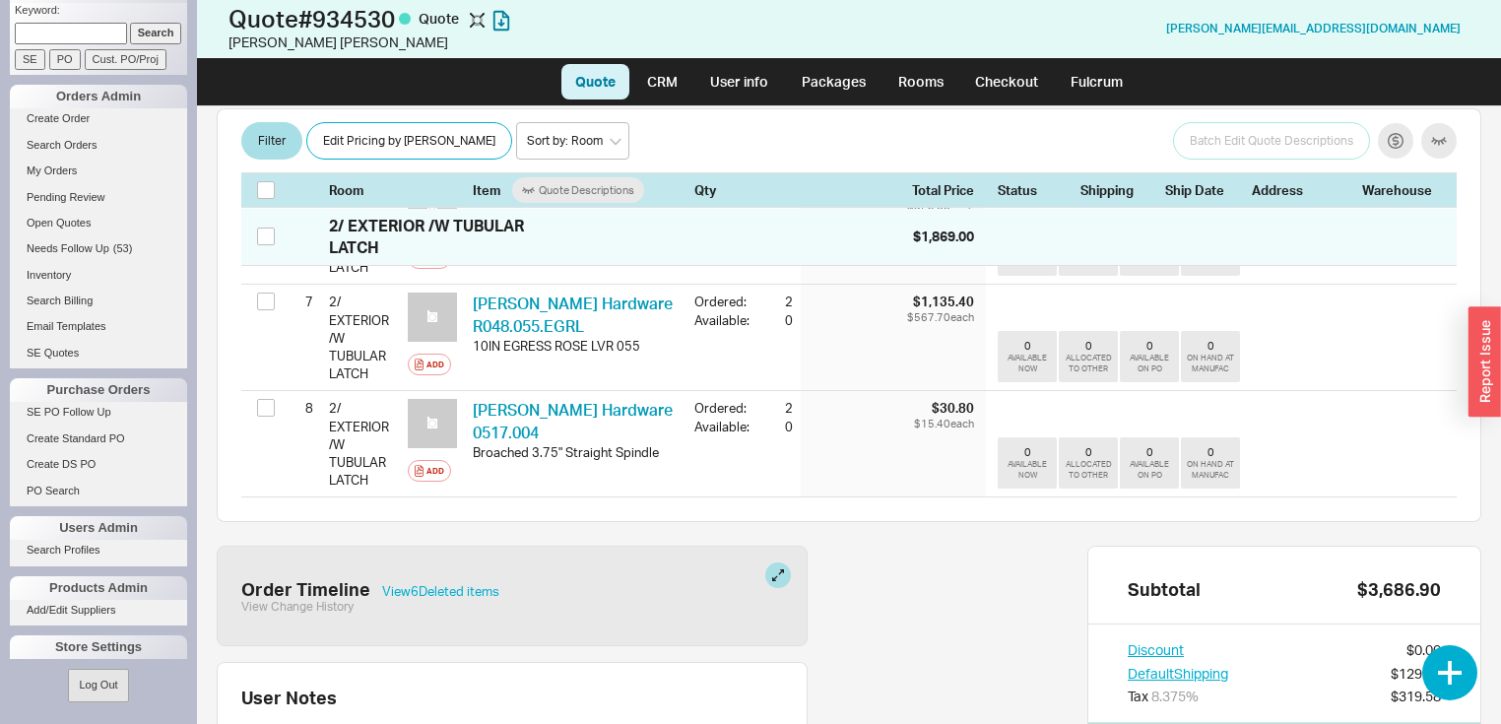
scroll to position [788, 0]
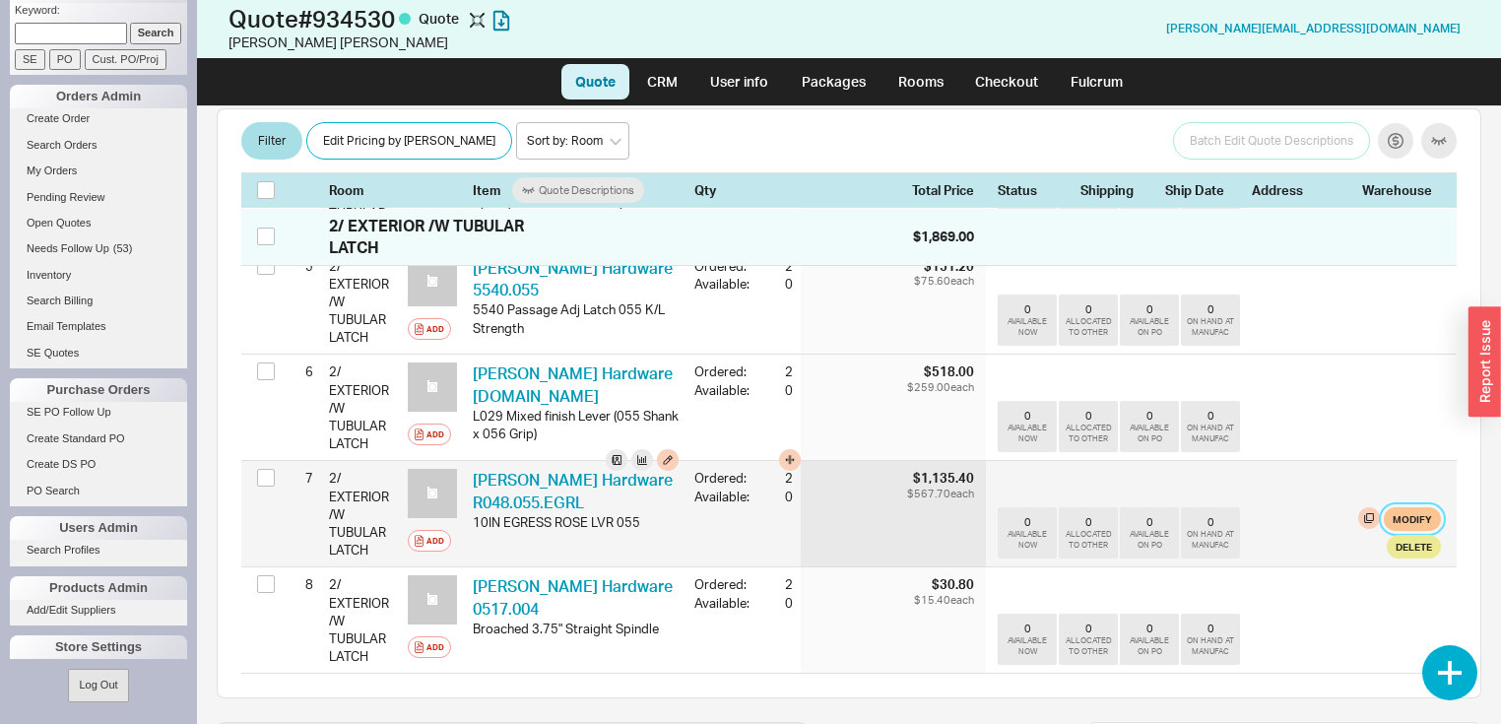
click at [1390, 510] on button "Modify" at bounding box center [1411, 519] width 57 height 24
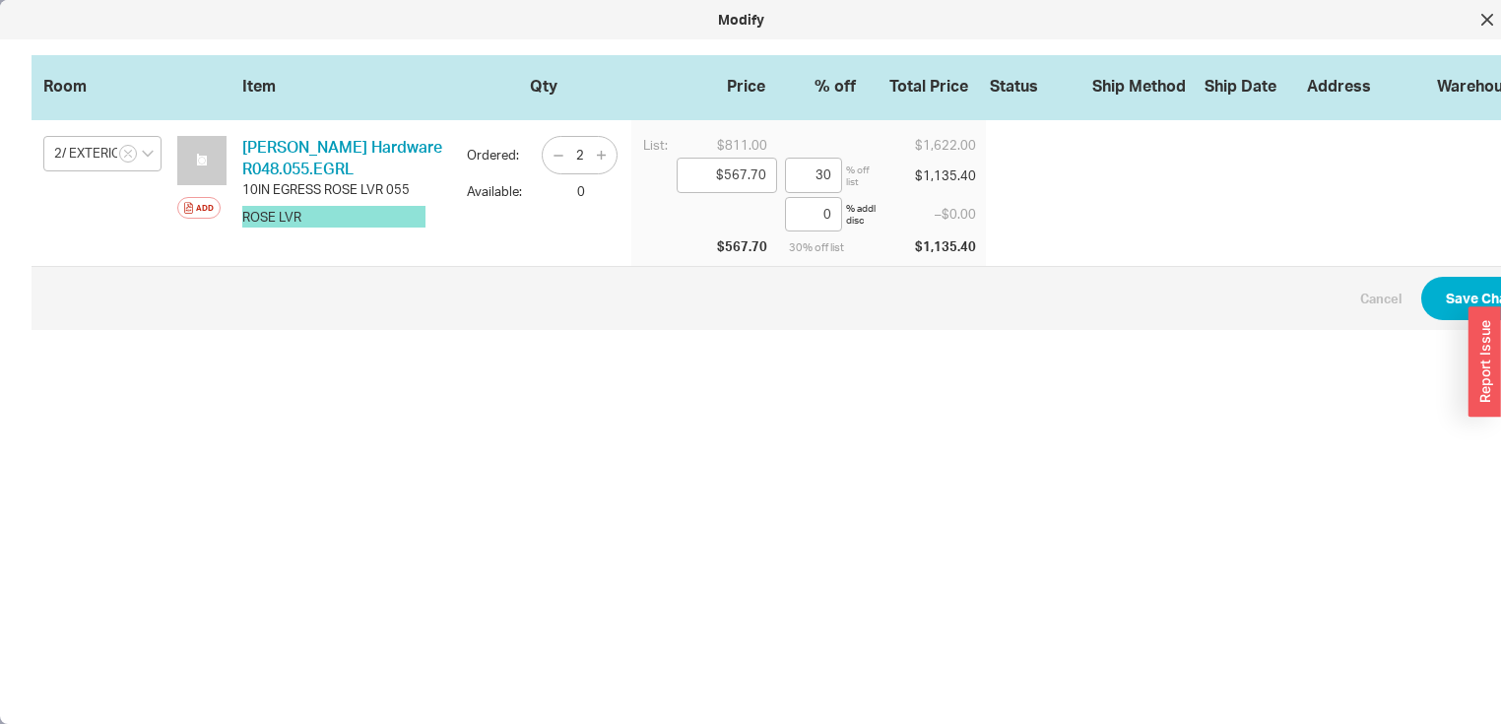
click at [317, 217] on button "ROSE LVR" at bounding box center [333, 217] width 183 height 22
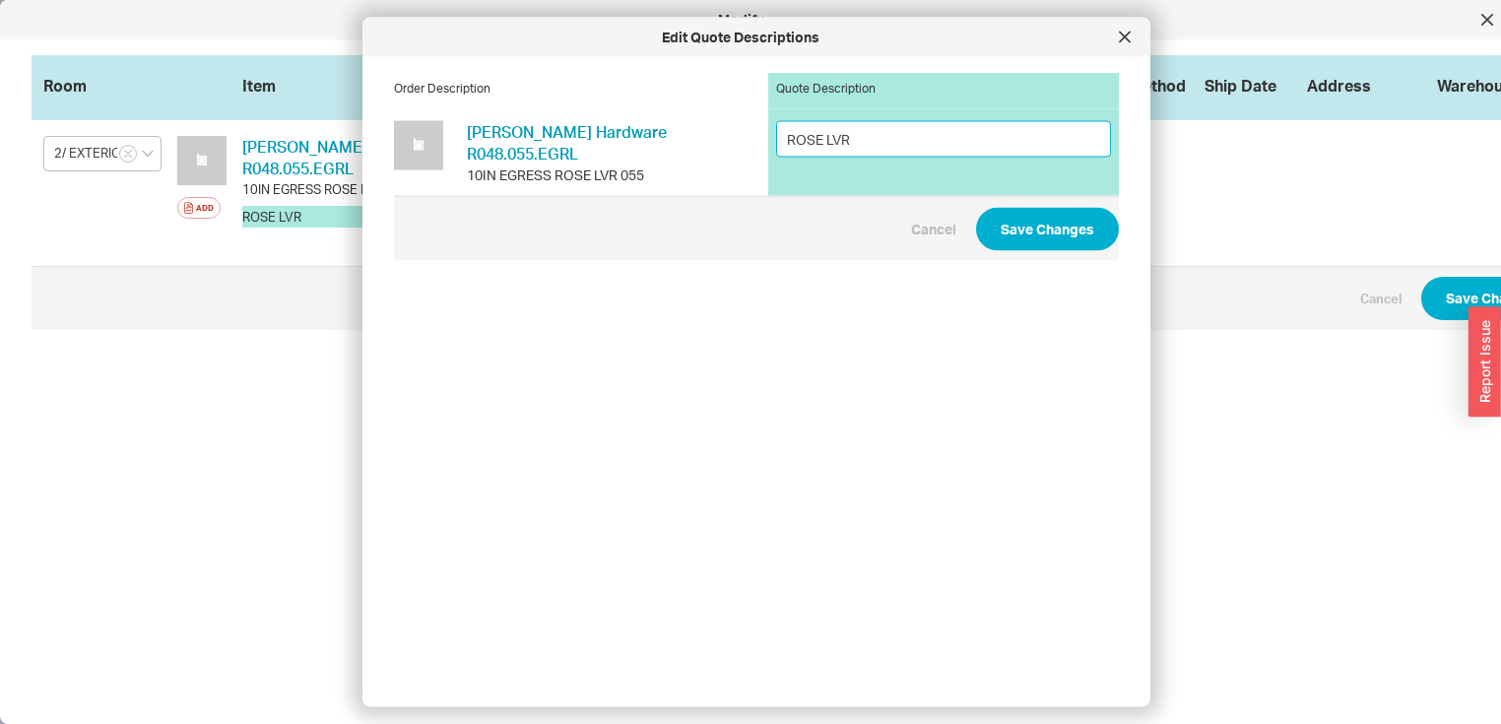
click at [888, 136] on input "ROSE LVR" at bounding box center [943, 138] width 335 height 36
type input "R"
type input "E"
type input "Entry Ech Plate Polish Nickel"
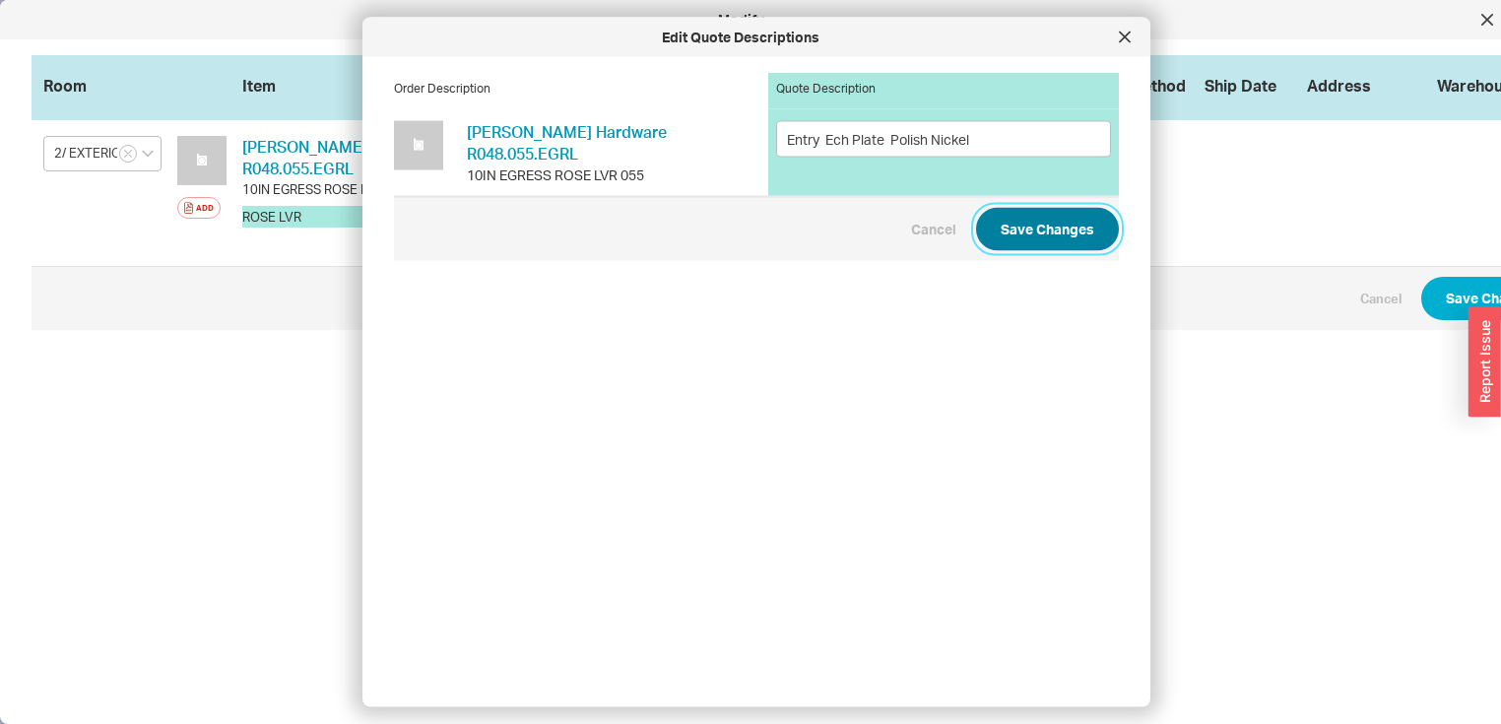
click at [1044, 221] on button "Save Changes" at bounding box center [1047, 229] width 143 height 43
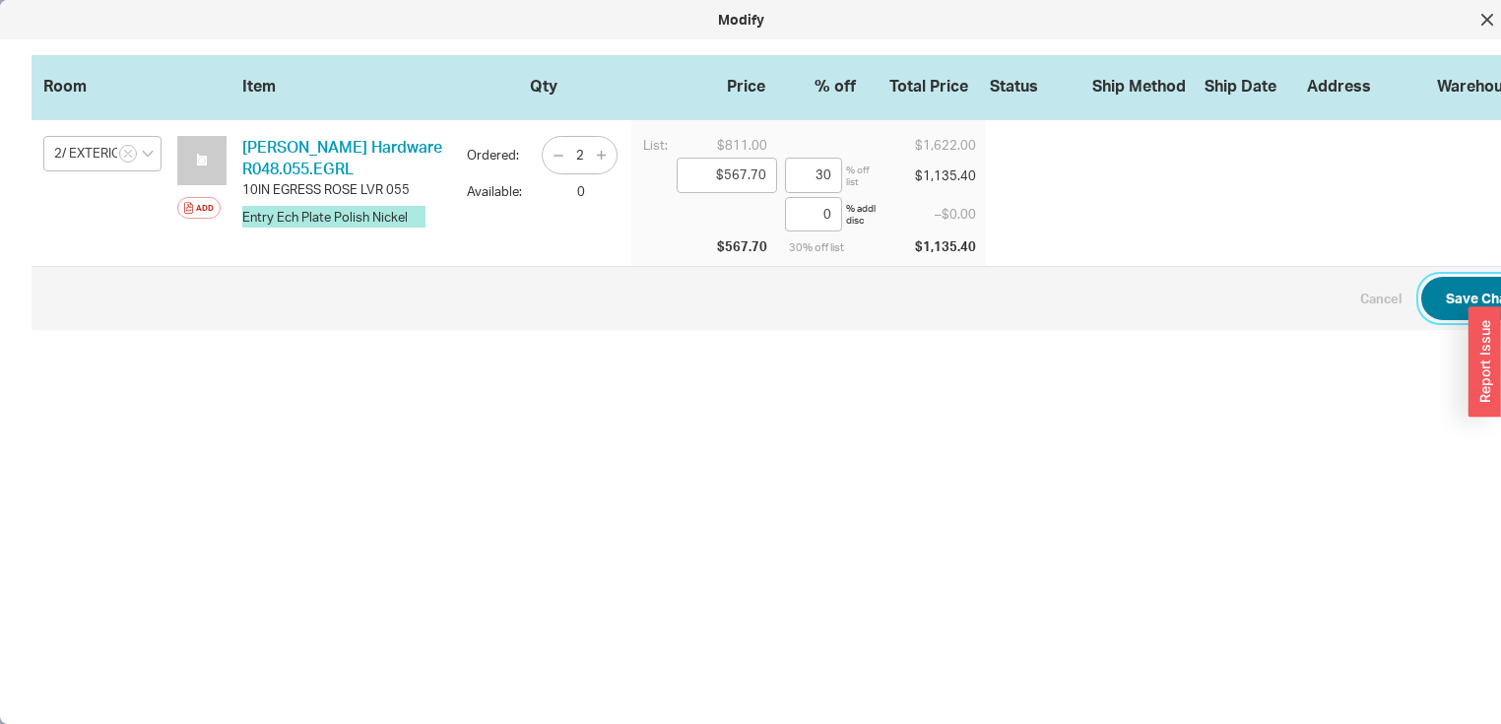
click at [1465, 298] on button "Save Changes" at bounding box center [1492, 298] width 143 height 43
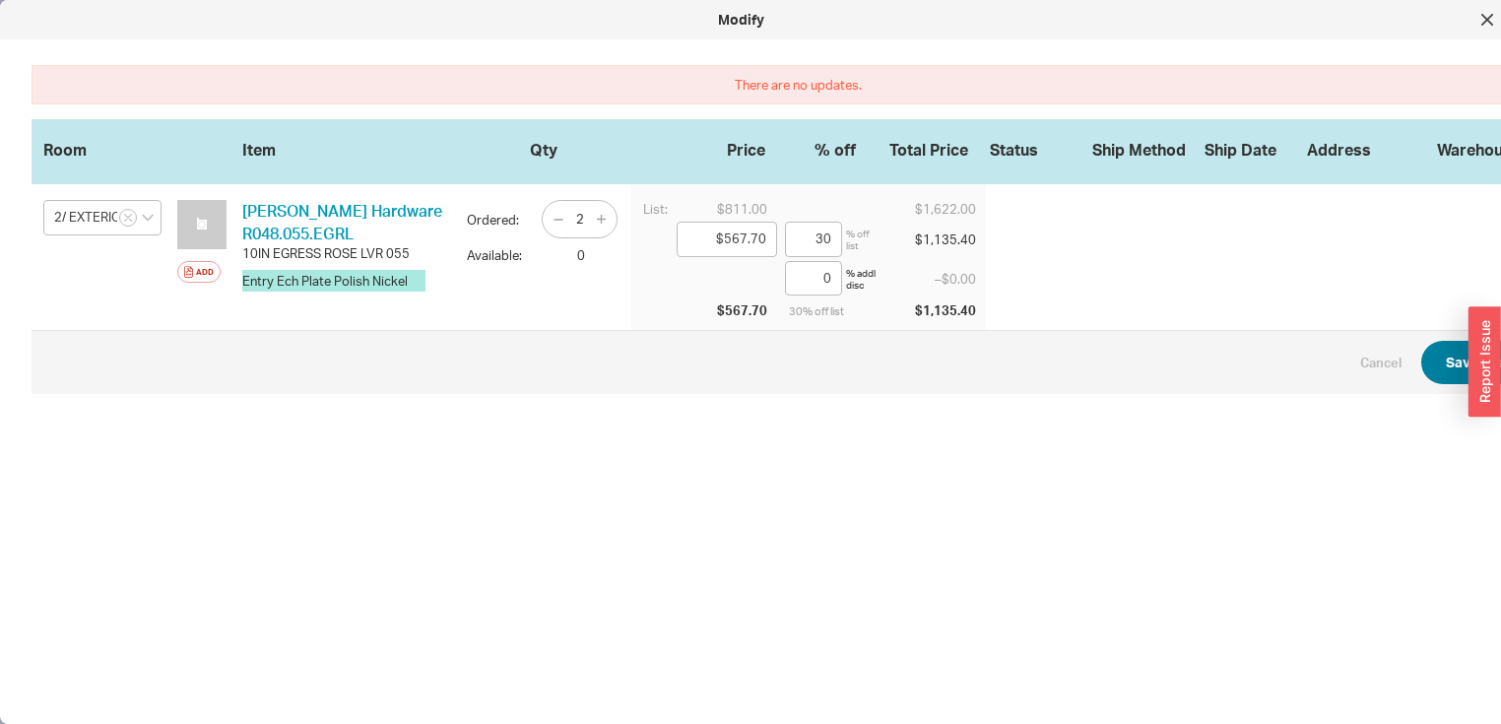
scroll to position [0, 32]
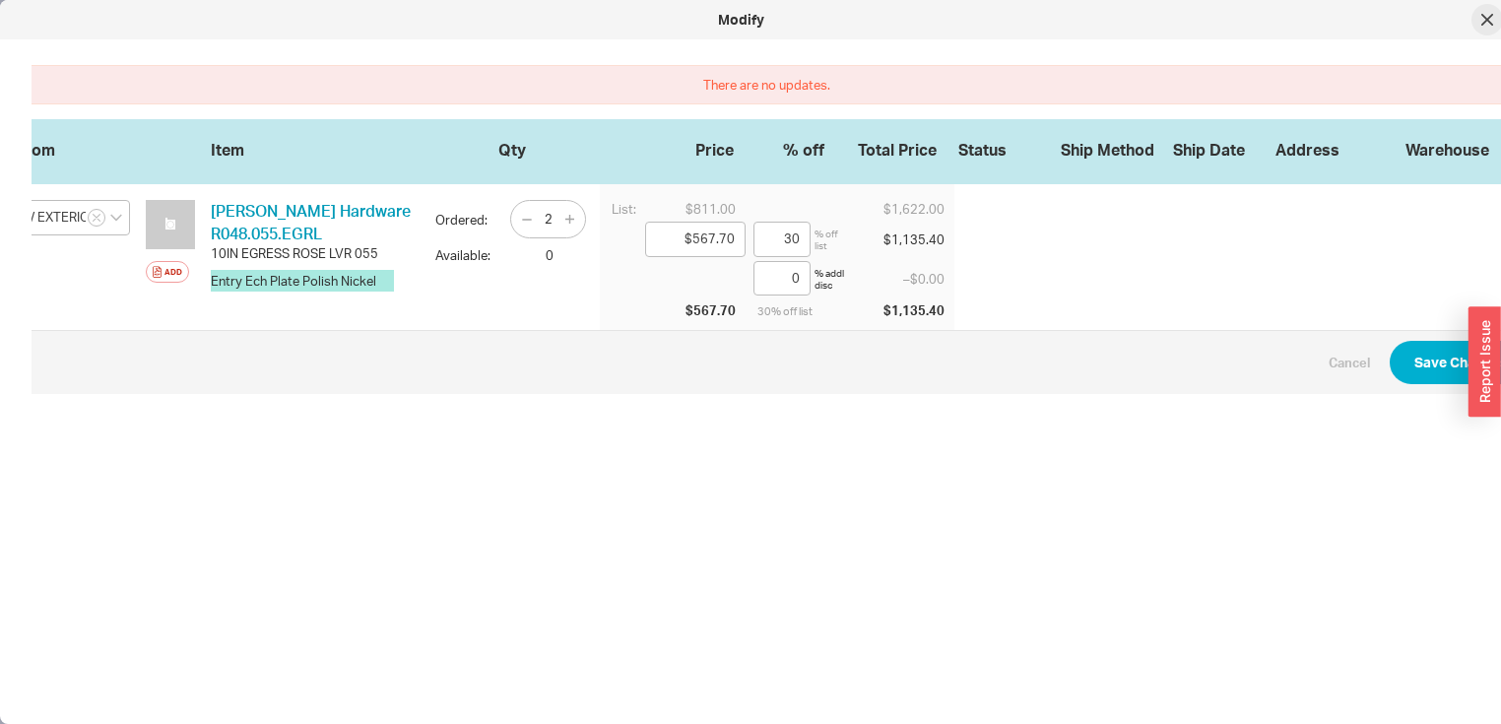
click at [1483, 14] on icon at bounding box center [1487, 20] width 12 height 12
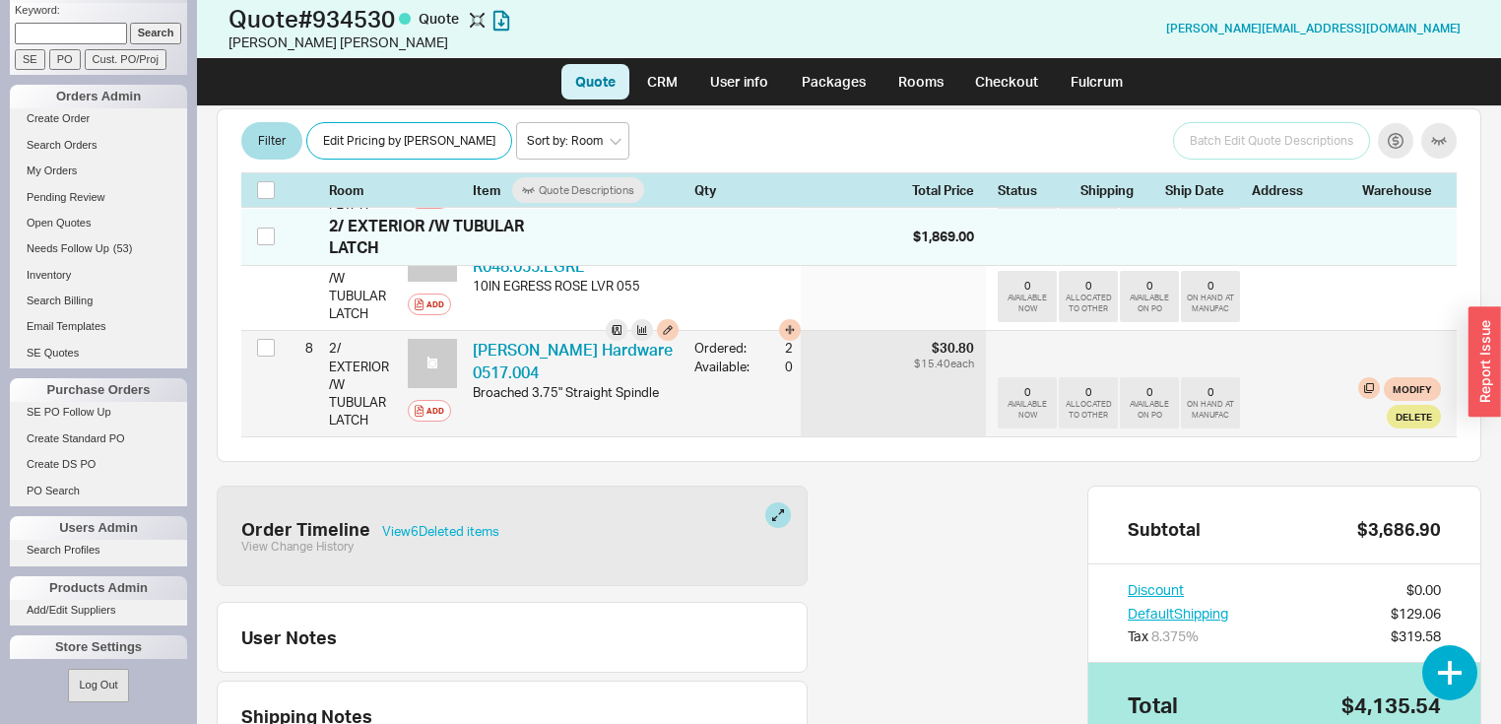
scroll to position [945, 0]
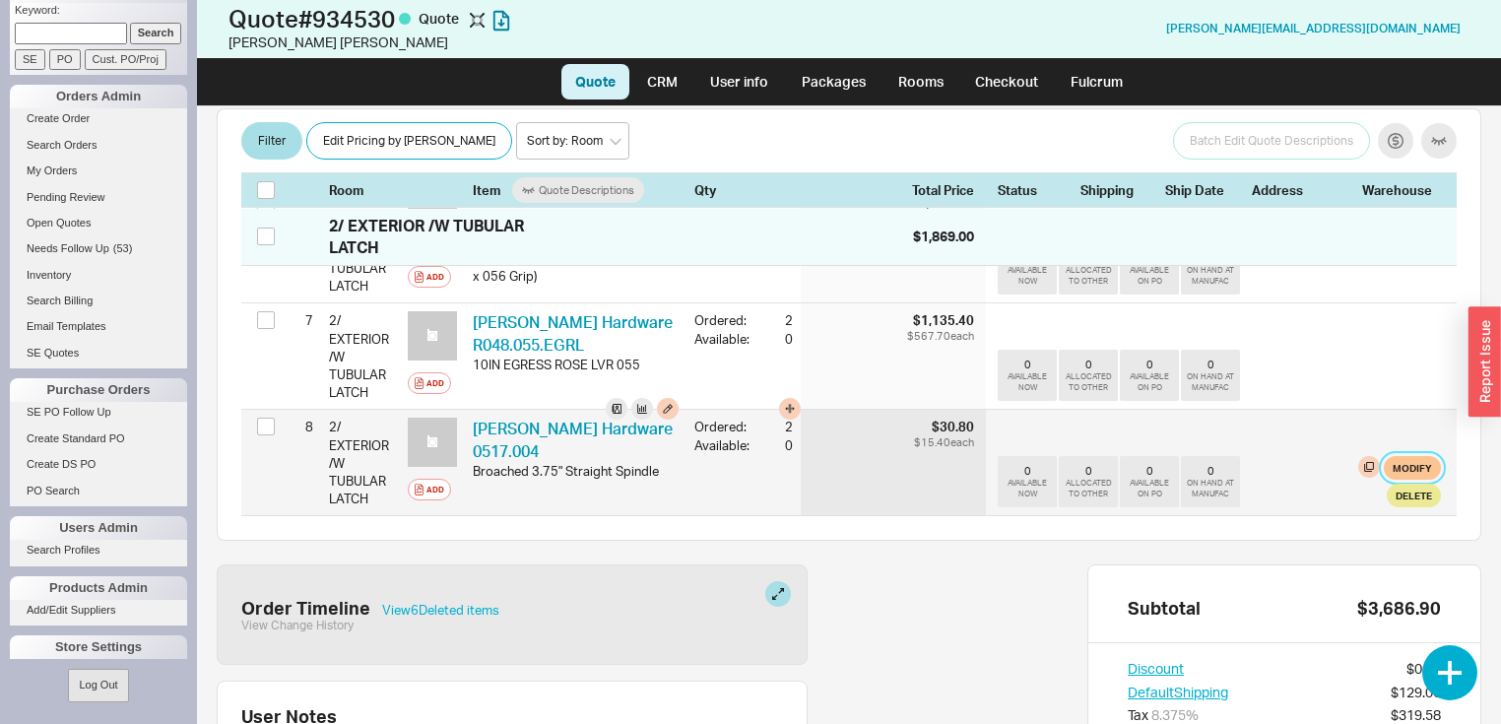
click at [1398, 459] on button "Modify" at bounding box center [1411, 468] width 57 height 24
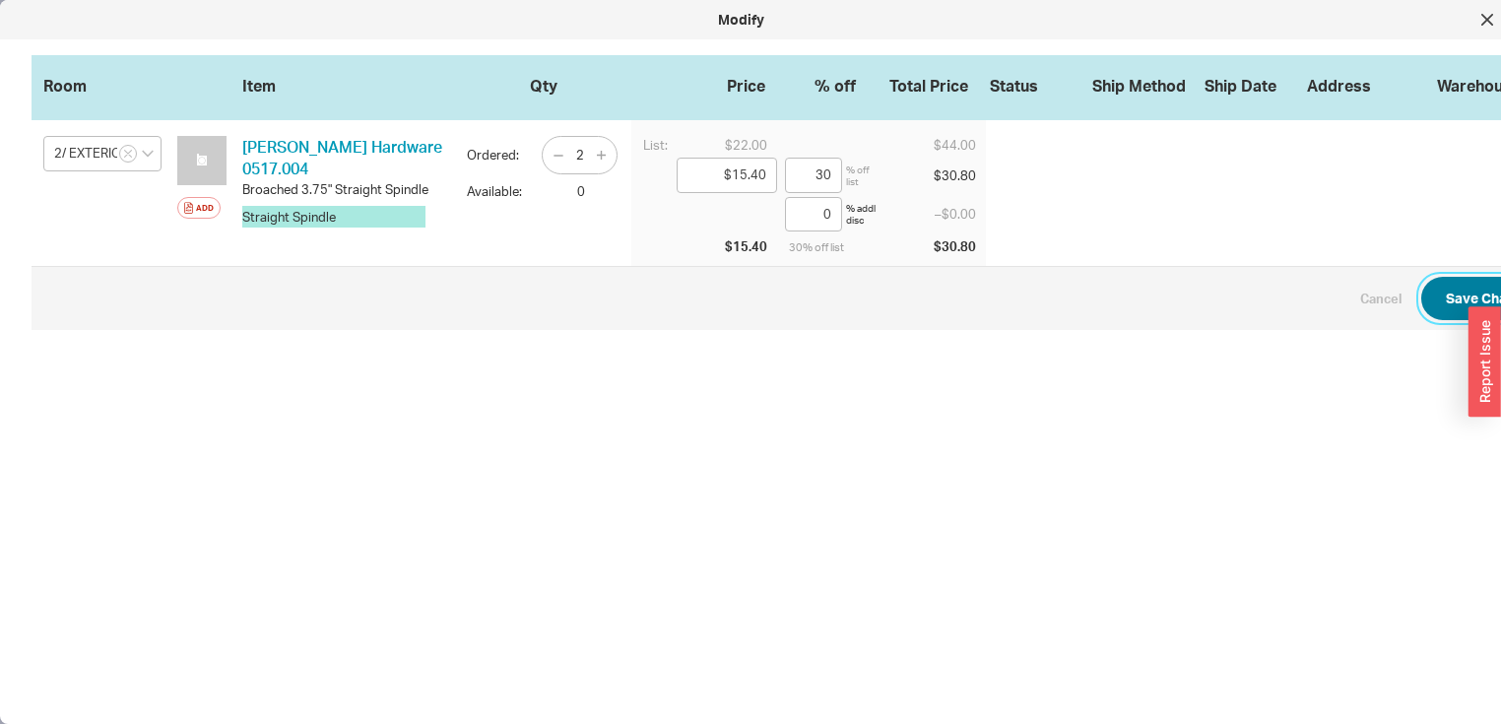
click at [1461, 290] on button "Save Changes" at bounding box center [1492, 298] width 143 height 43
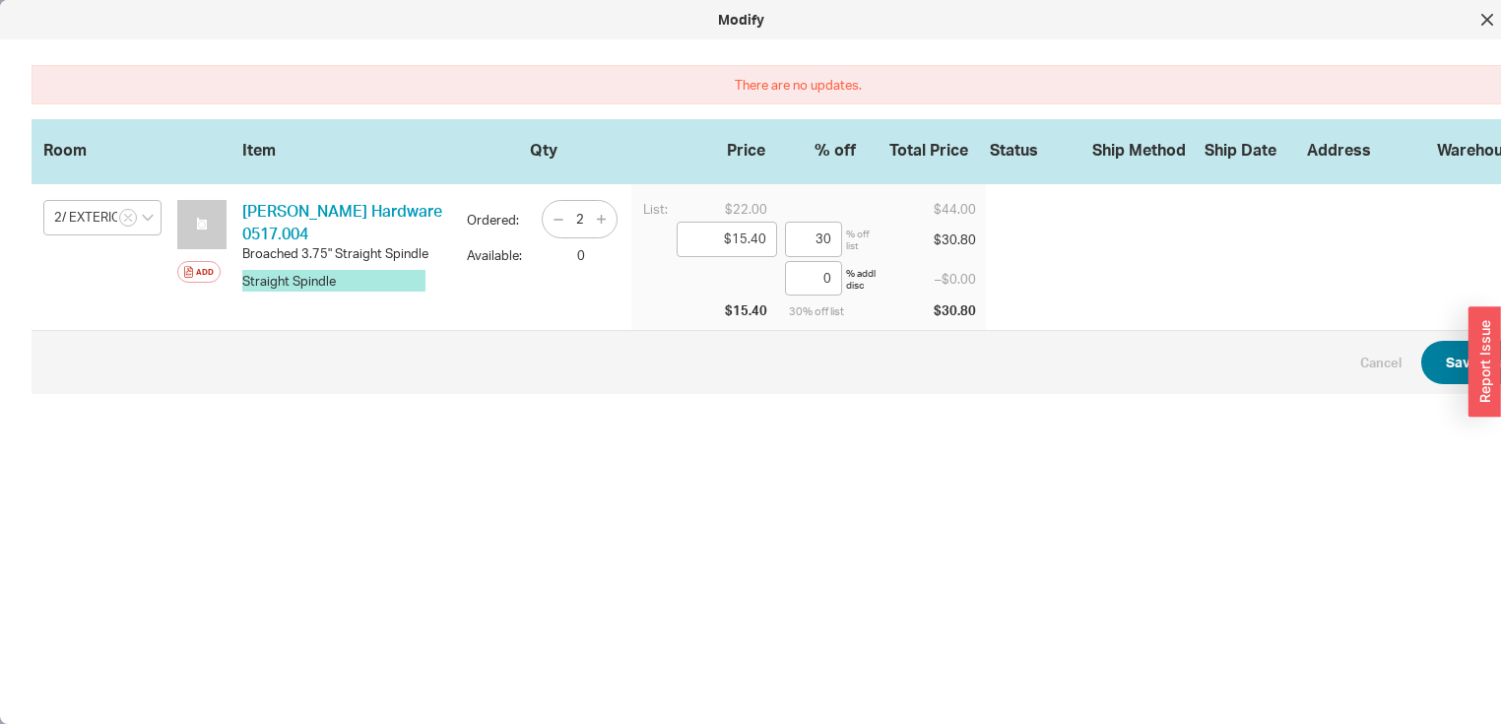
scroll to position [0, 32]
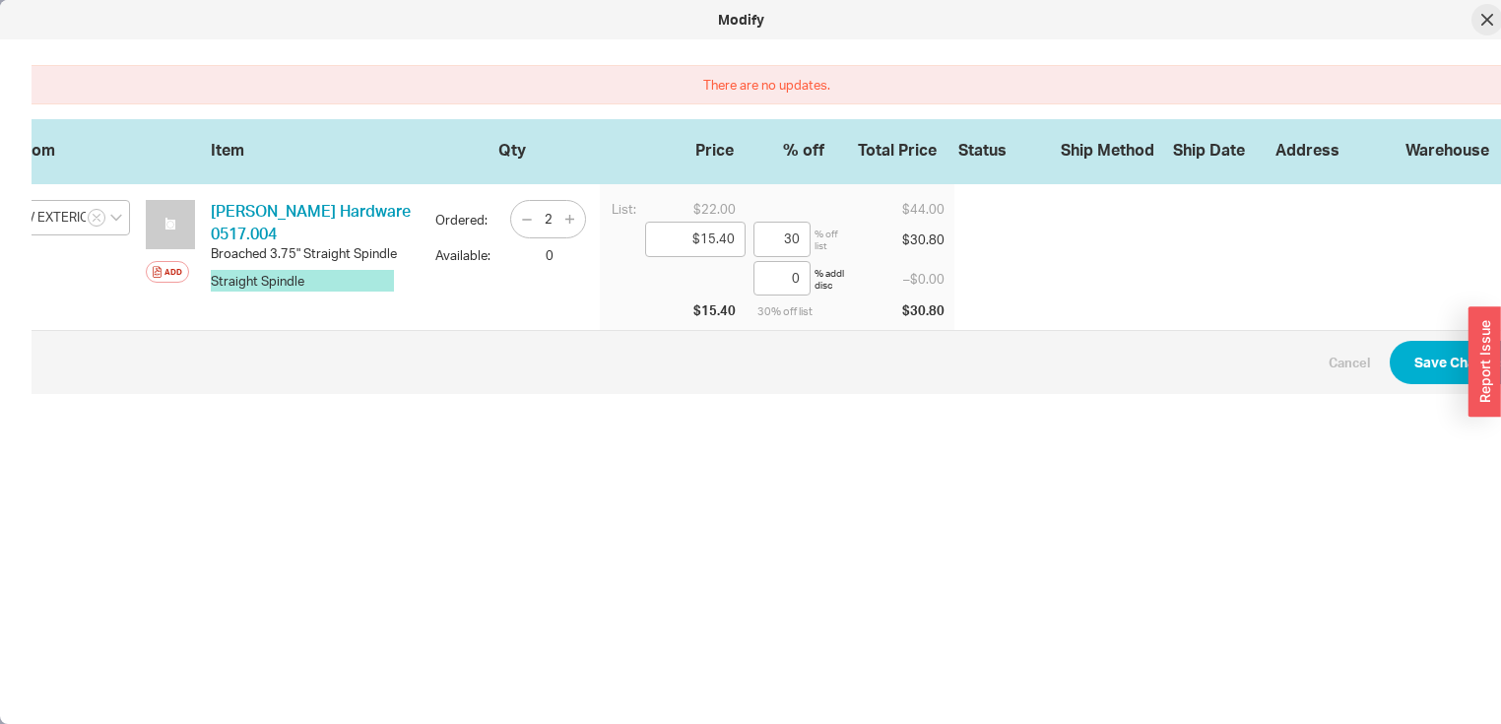
click at [1479, 20] on div at bounding box center [1487, 20] width 32 height 32
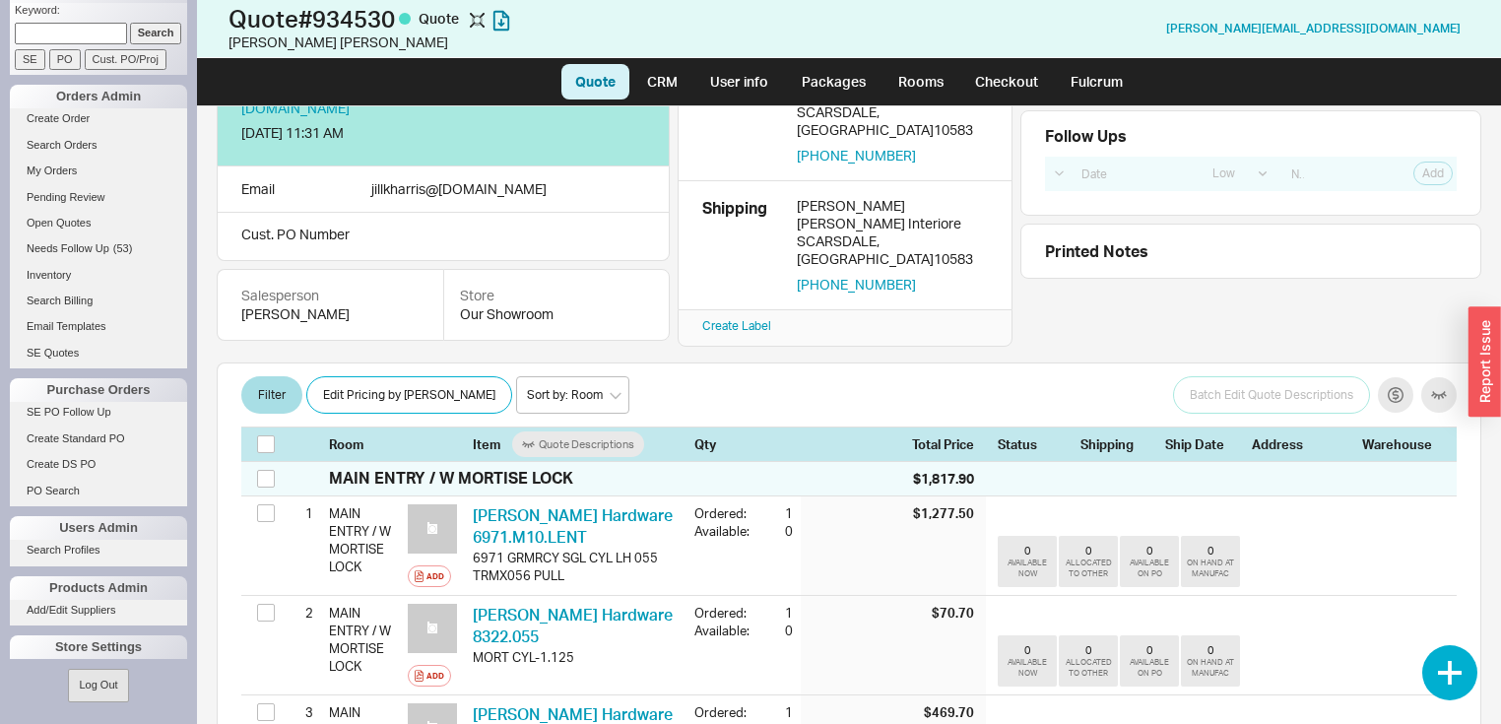
scroll to position [0, 0]
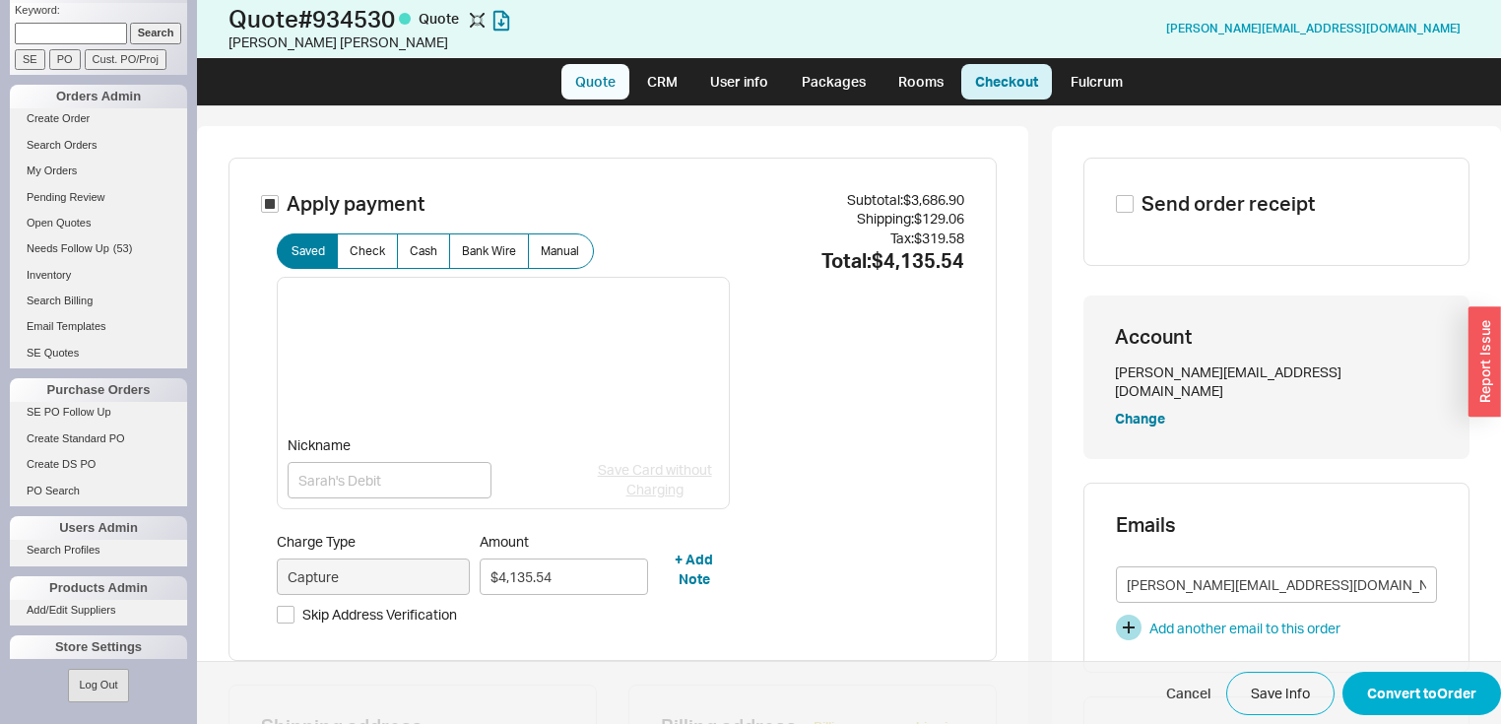
click at [609, 79] on link "Quote" at bounding box center [595, 81] width 68 height 35
select select "LOW"
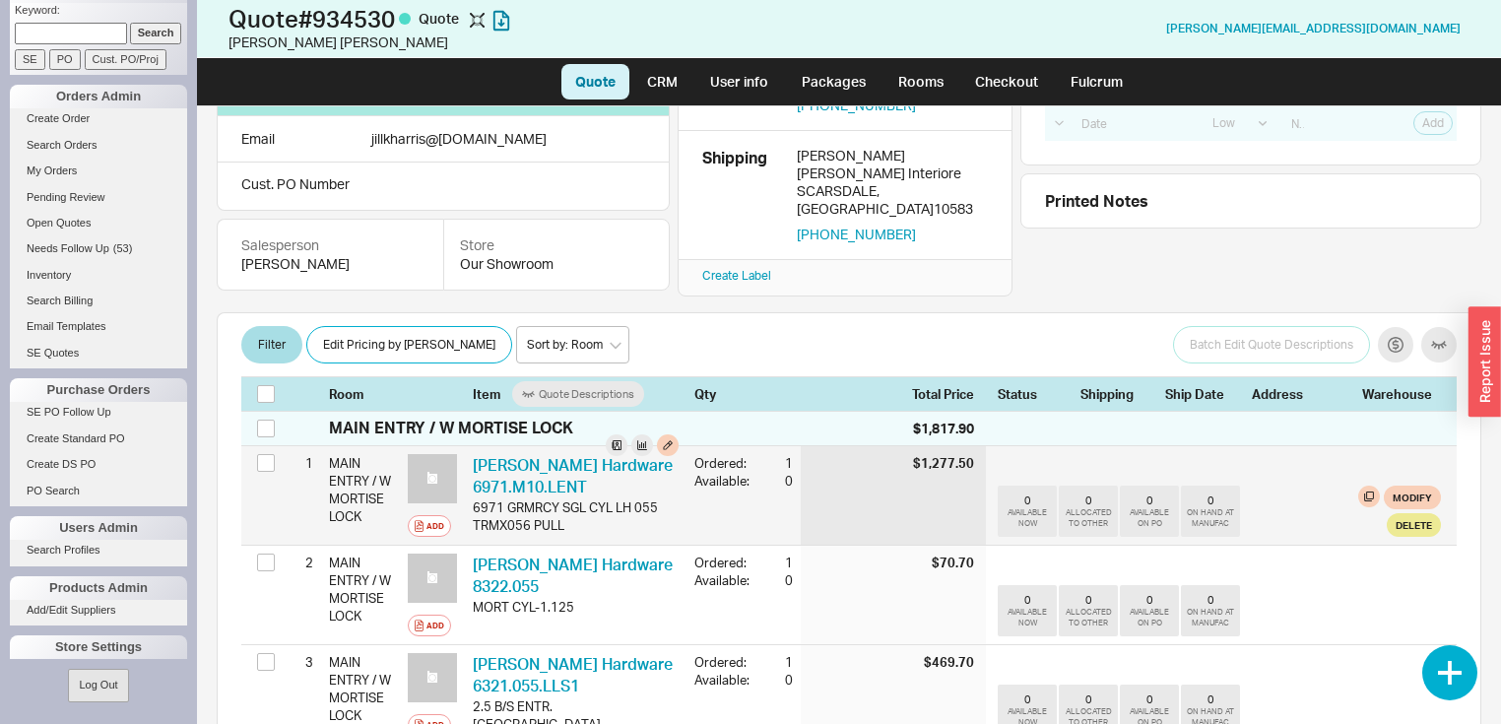
scroll to position [158, 0]
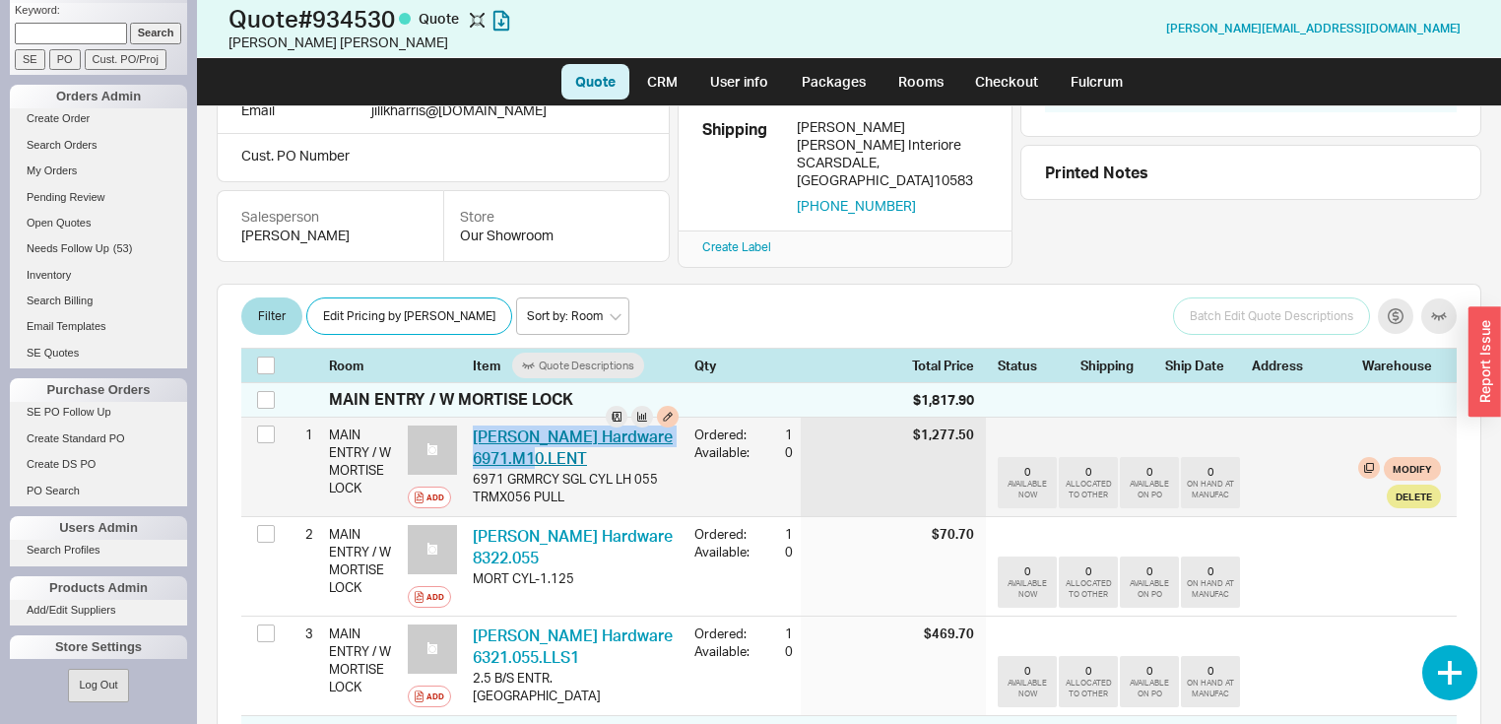
drag, startPoint x: 610, startPoint y: 453, endPoint x: 476, endPoint y: 437, distance: 135.8
click at [476, 437] on div "Baldwin Hardware 6971.M10.LENT BLD 6971.M10.LENT" at bounding box center [576, 447] width 206 height 44
copy link "Baldwin Hardware 6971.M10.LENT"
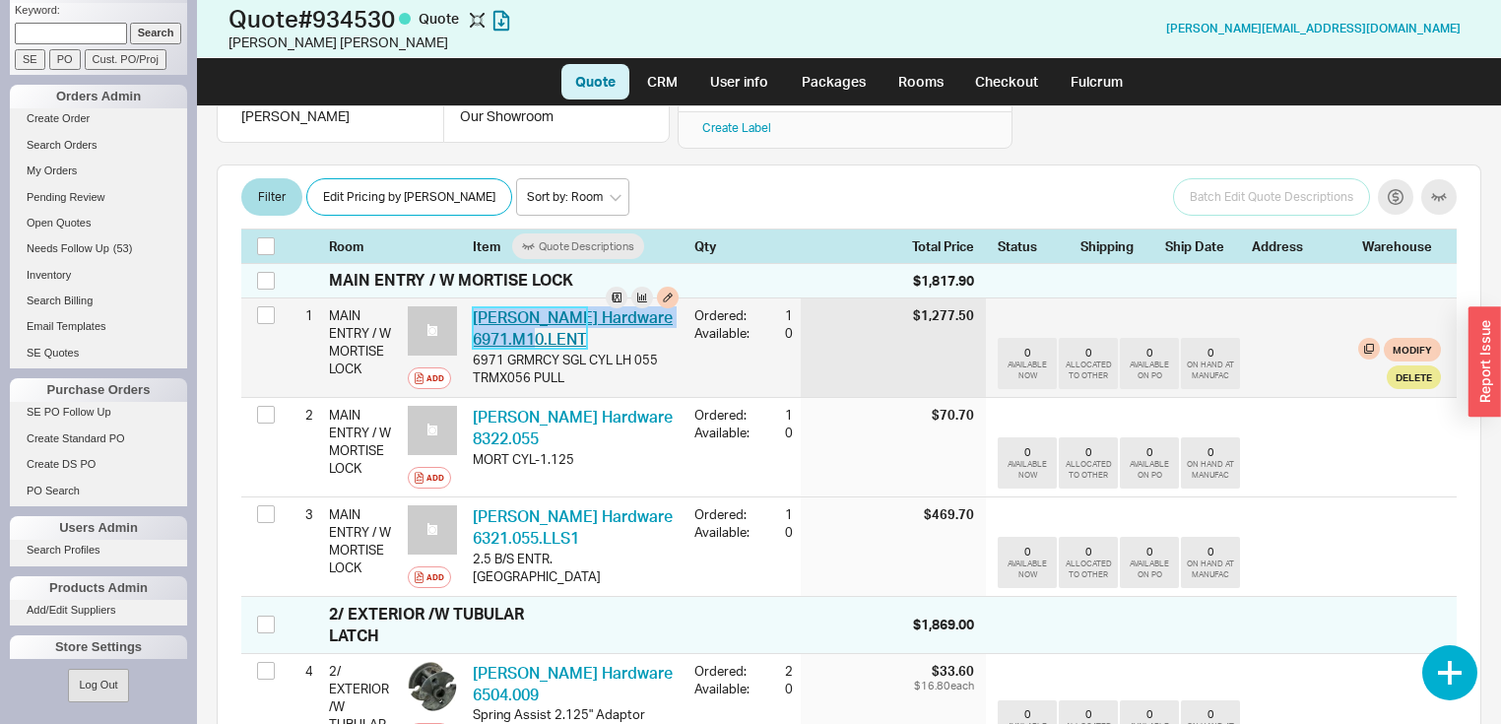
scroll to position [236, 0]
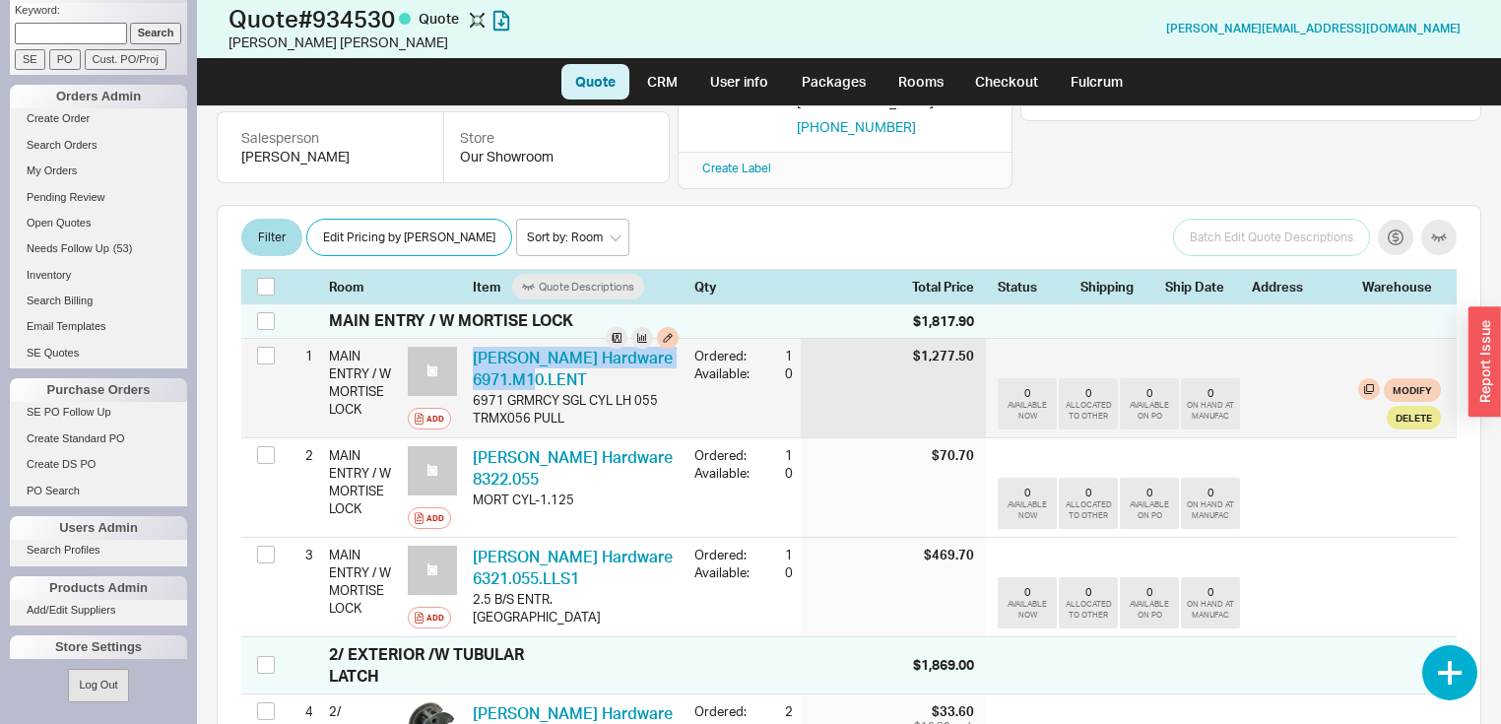
click at [613, 374] on div "Baldwin Hardware 6971.M10.LENT BLD 6971.M10.LENT" at bounding box center [576, 369] width 206 height 44
click at [631, 347] on div "Baldwin Hardware 6971.M10.LENT BLD 6971.M10.LENT" at bounding box center [576, 369] width 206 height 44
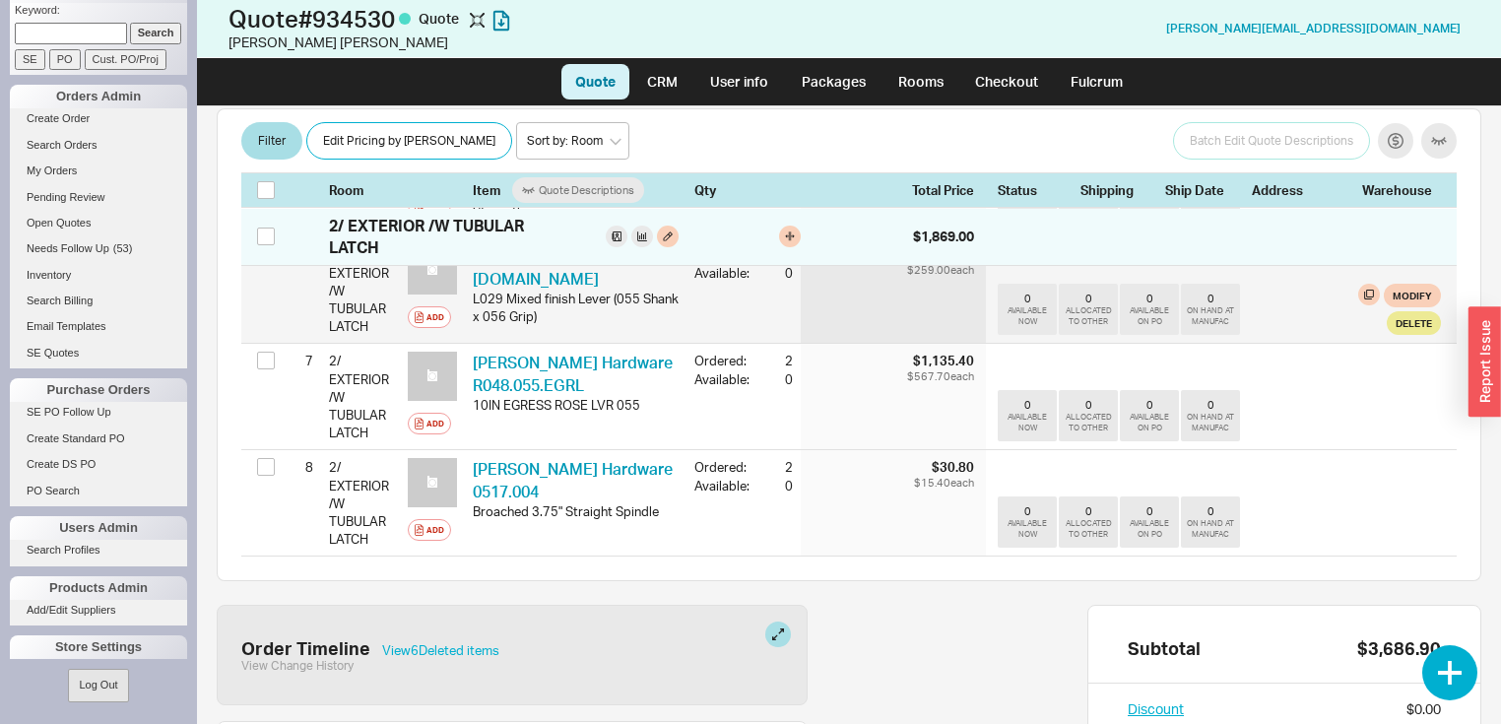
scroll to position [945, 0]
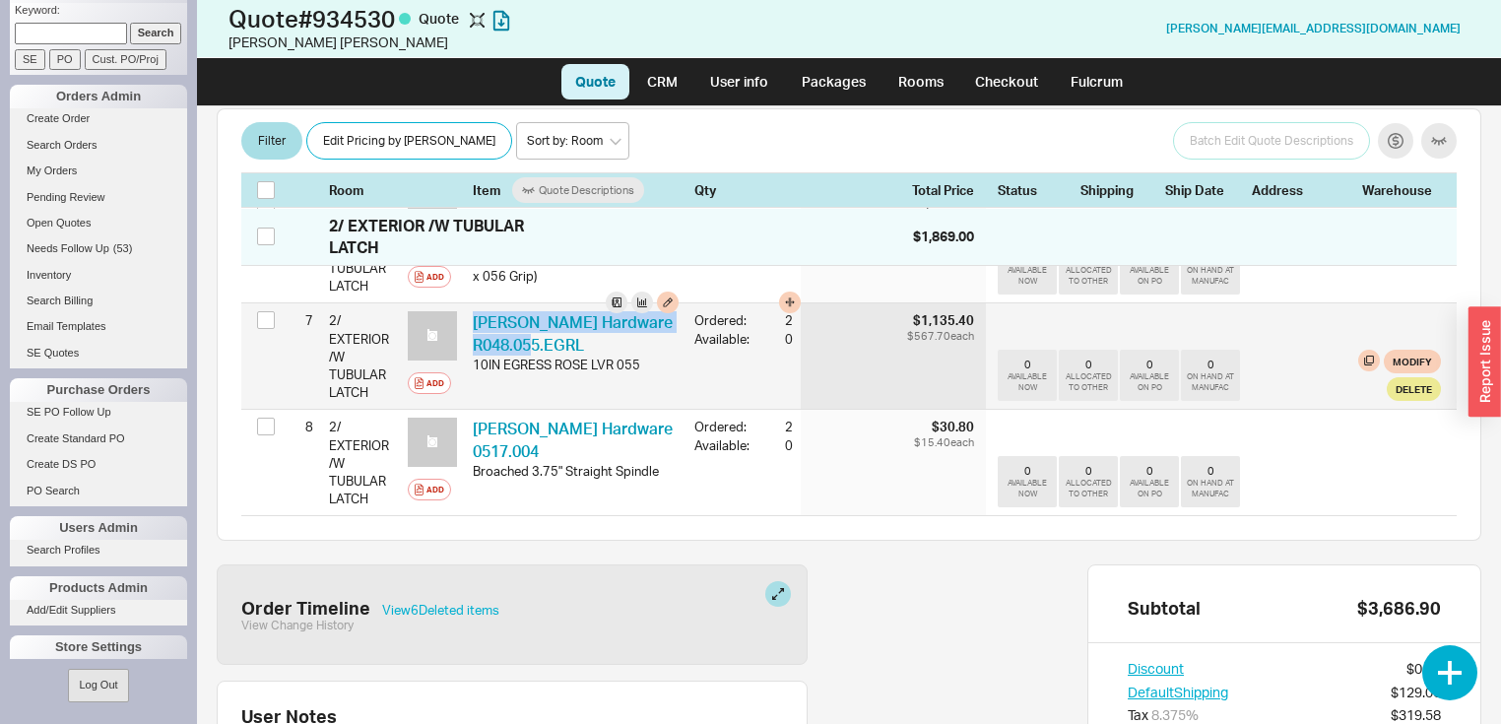
drag, startPoint x: 612, startPoint y: 330, endPoint x: 476, endPoint y: 323, distance: 137.0
click at [476, 323] on div "Baldwin Hardware R048.055.EGRL BLD R048.055.EGRL" at bounding box center [576, 333] width 206 height 44
copy link "Baldwin Hardware R048.055.EGRL"
click at [634, 314] on div "Baldwin Hardware R048.055.EGRL BLD R048.055.EGRL" at bounding box center [576, 333] width 206 height 44
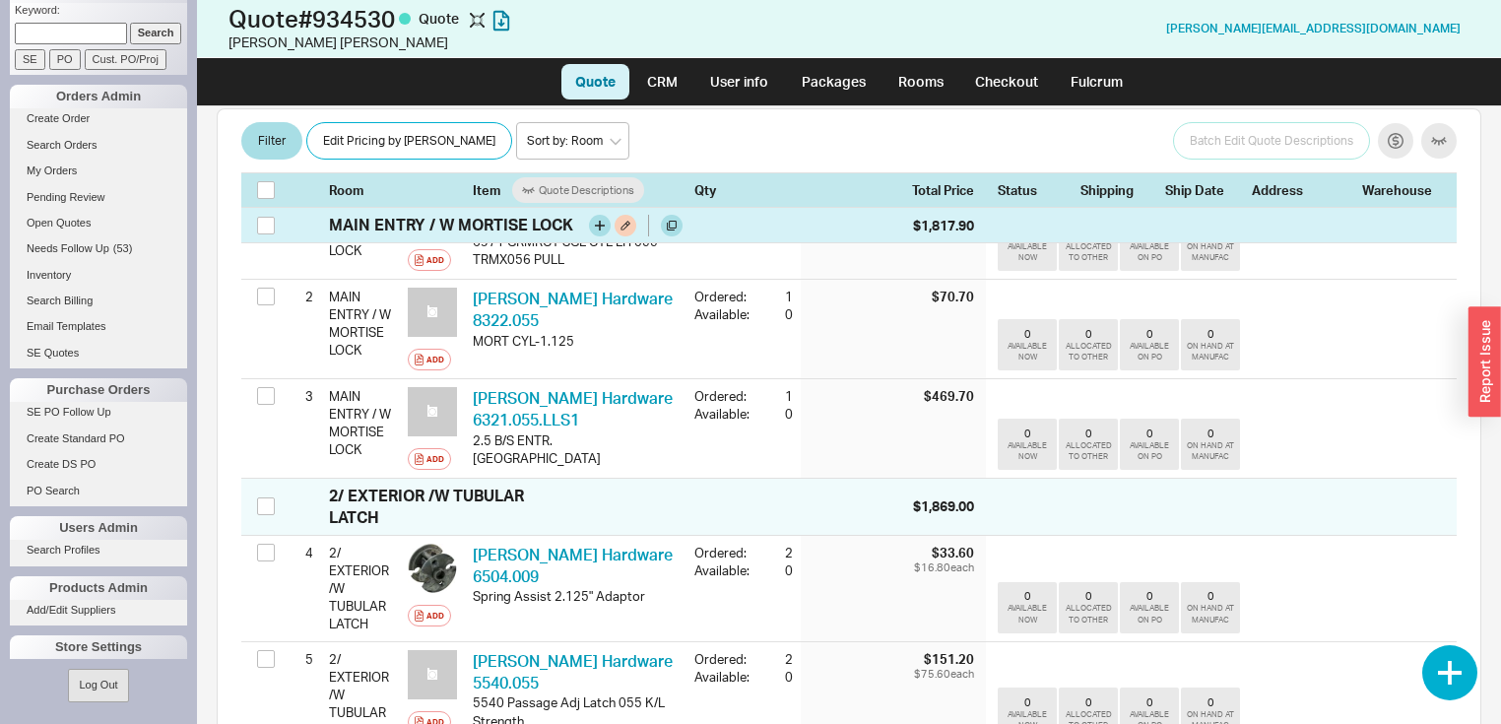
scroll to position [394, 0]
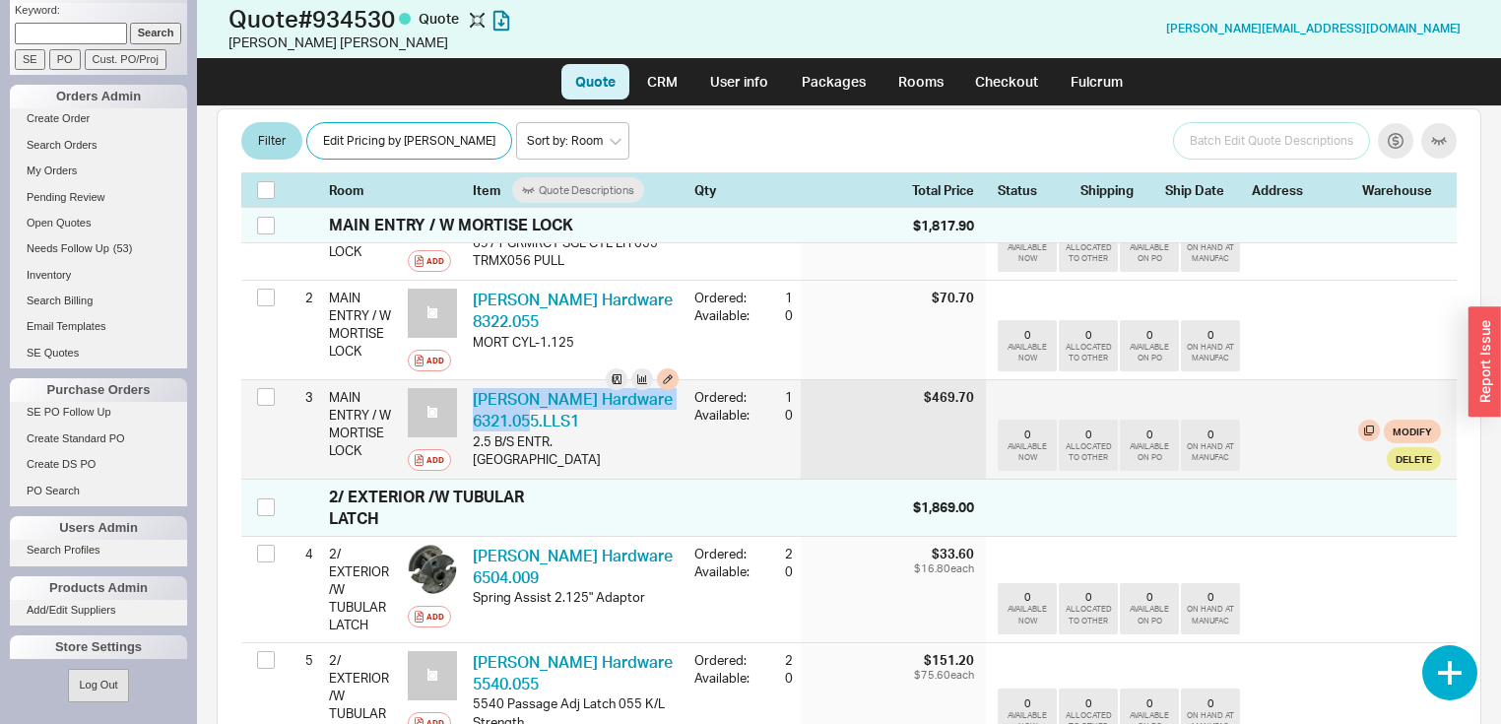
drag, startPoint x: 592, startPoint y: 413, endPoint x: 469, endPoint y: 398, distance: 124.0
click at [469, 398] on div "Baldwin Hardware 6321.055.LLS1 BLD 6321.055.LLS1 2.5 B/S ENTR. MRT LOCK" at bounding box center [576, 429] width 222 height 98
copy link "Baldwin Hardware 6321.055.LLS1"
click at [694, 417] on div "Ordered: 1 Available: 0" at bounding box center [743, 405] width 98 height 51
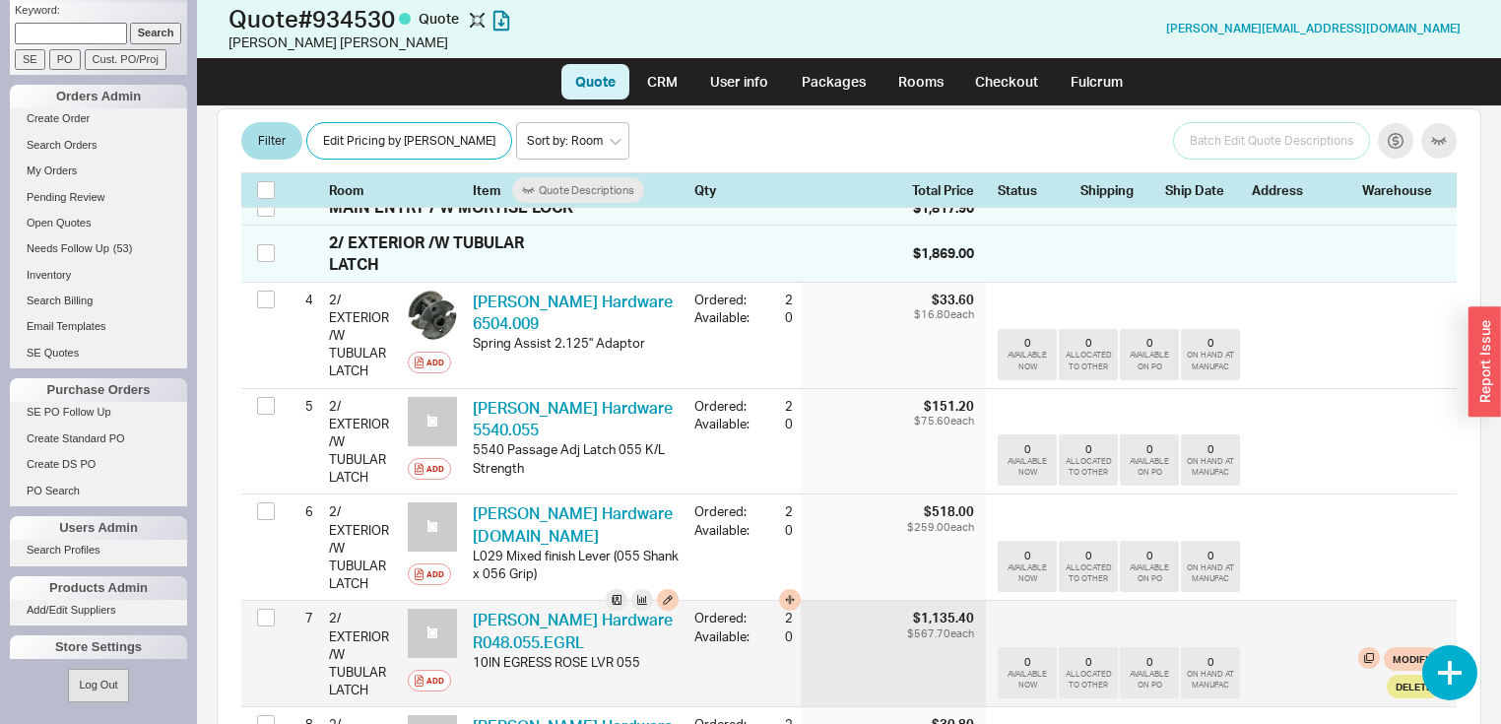
scroll to position [637, 0]
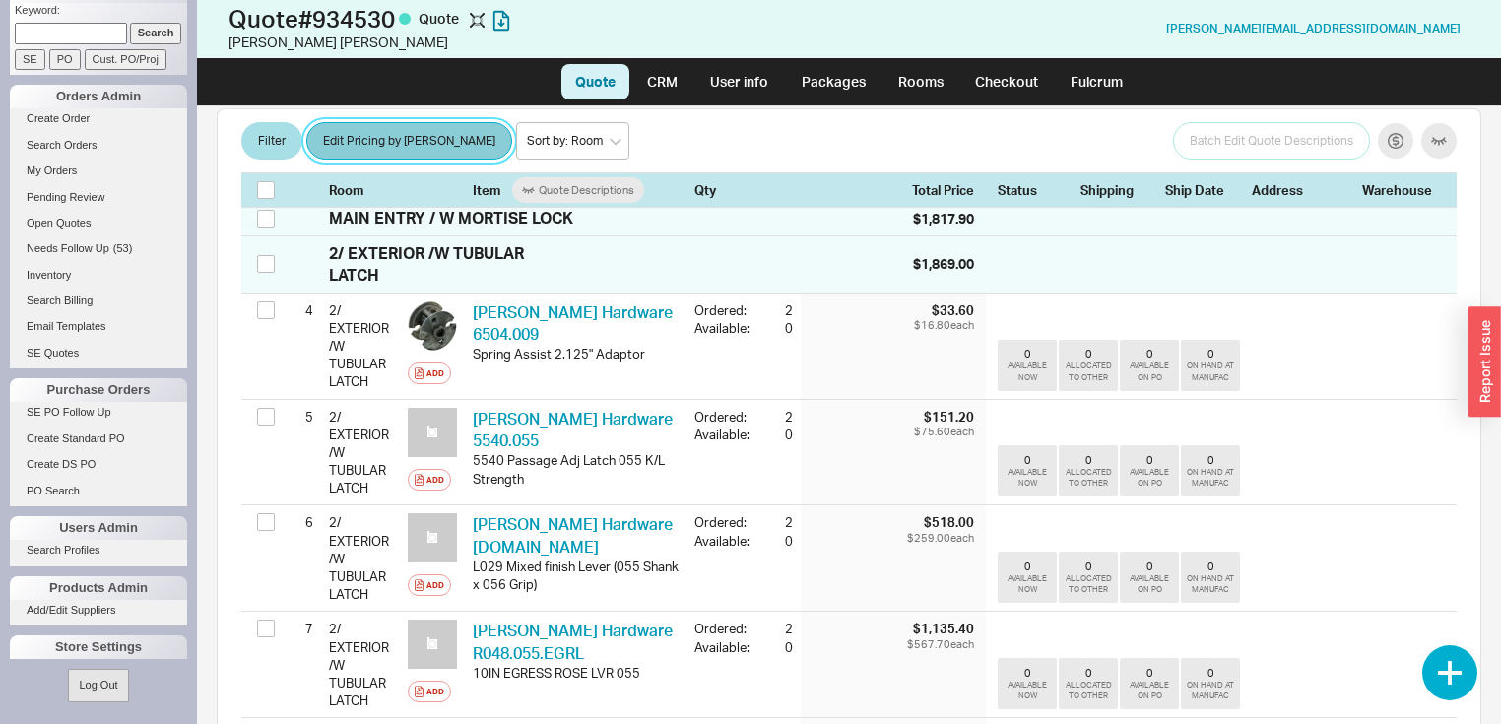
click at [370, 144] on button "Edit Pricing by Brand" at bounding box center [409, 141] width 206 height 37
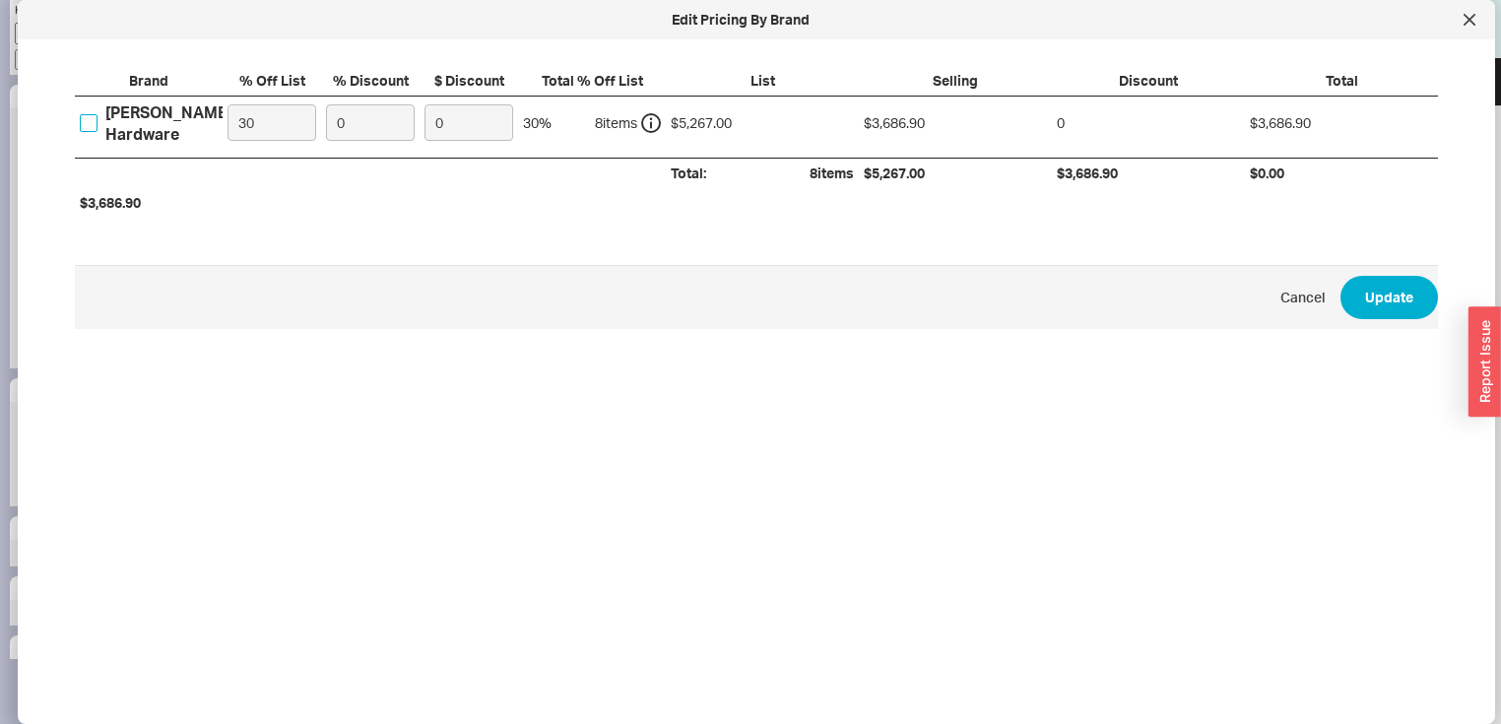
click at [84, 118] on input "Baldwin Hardware" at bounding box center [89, 123] width 18 height 18
checkbox input "true"
click at [281, 120] on input "30" at bounding box center [271, 122] width 89 height 36
type input "3"
type input "0"
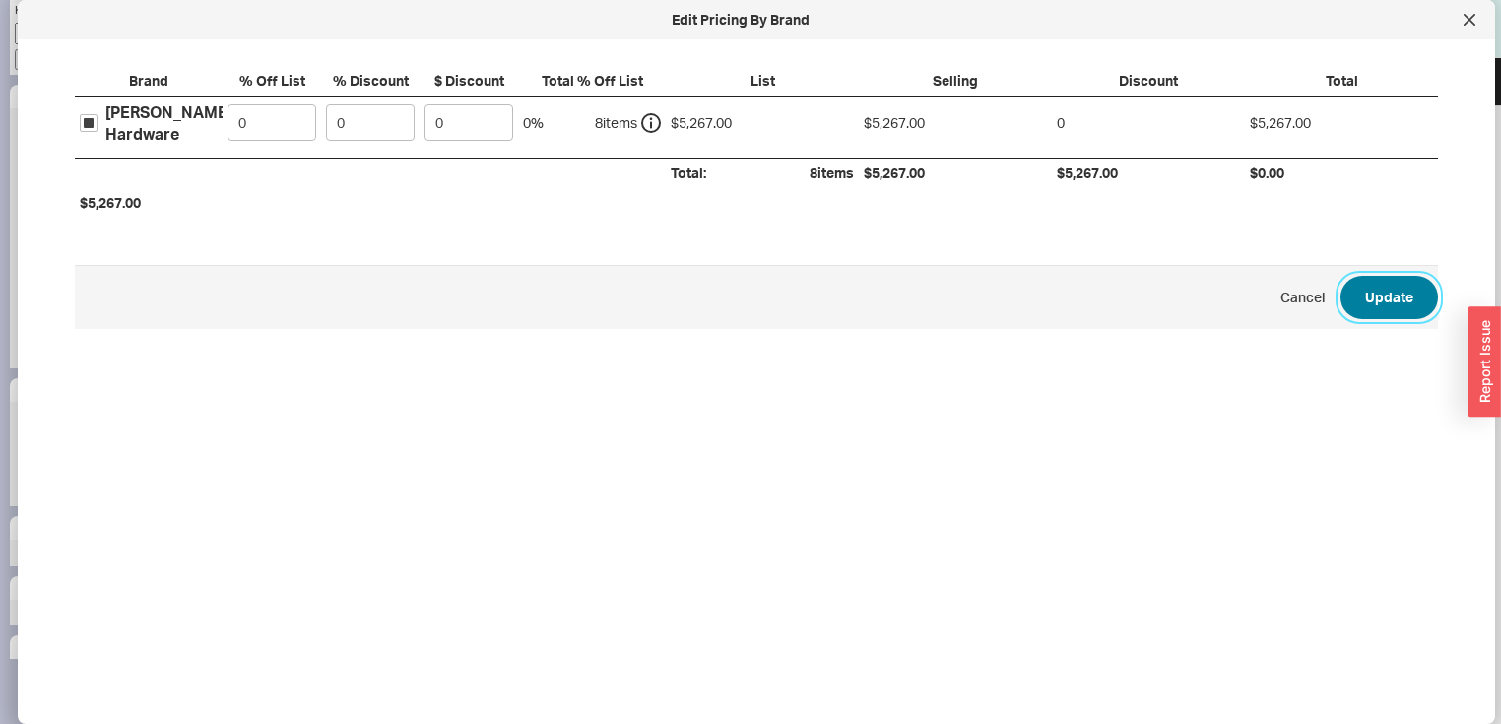
click at [1363, 288] on button "Update" at bounding box center [1388, 297] width 97 height 43
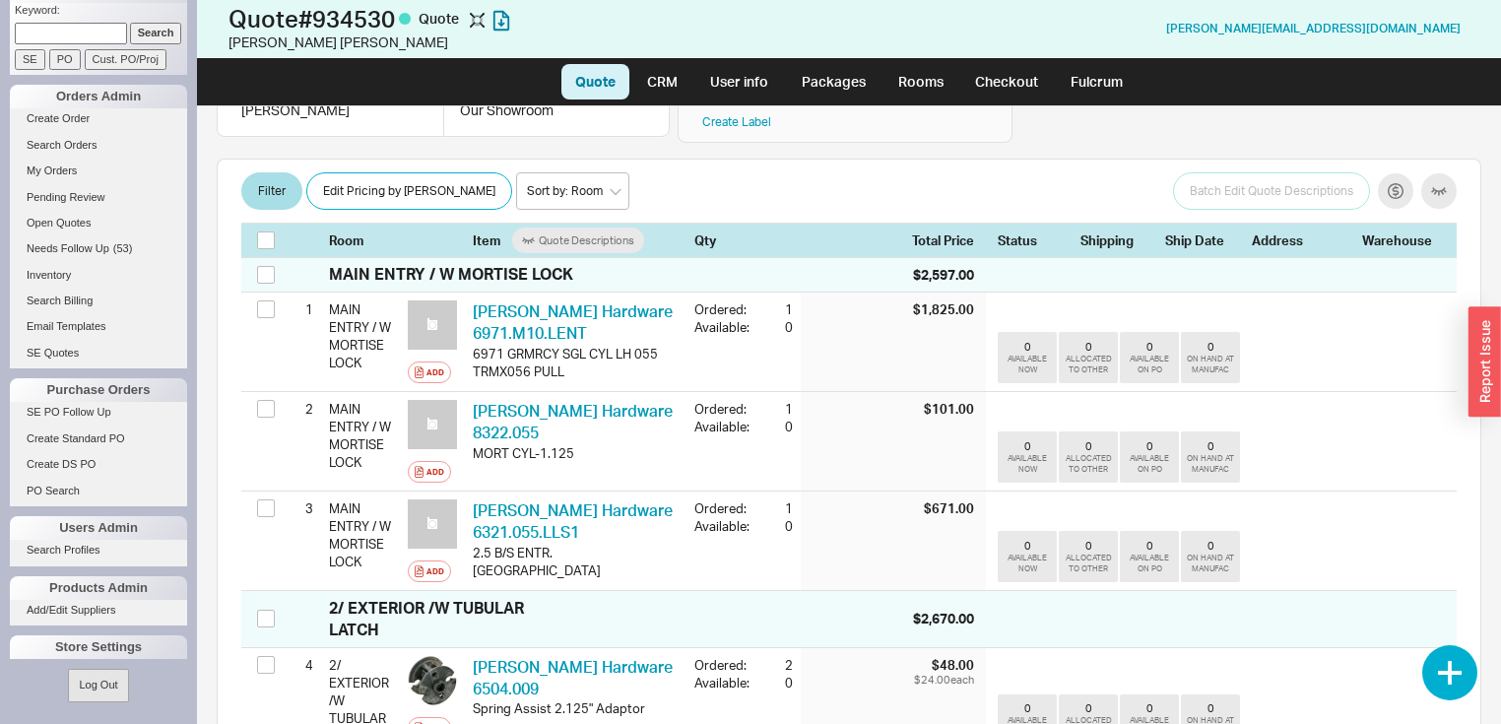
scroll to position [243, 0]
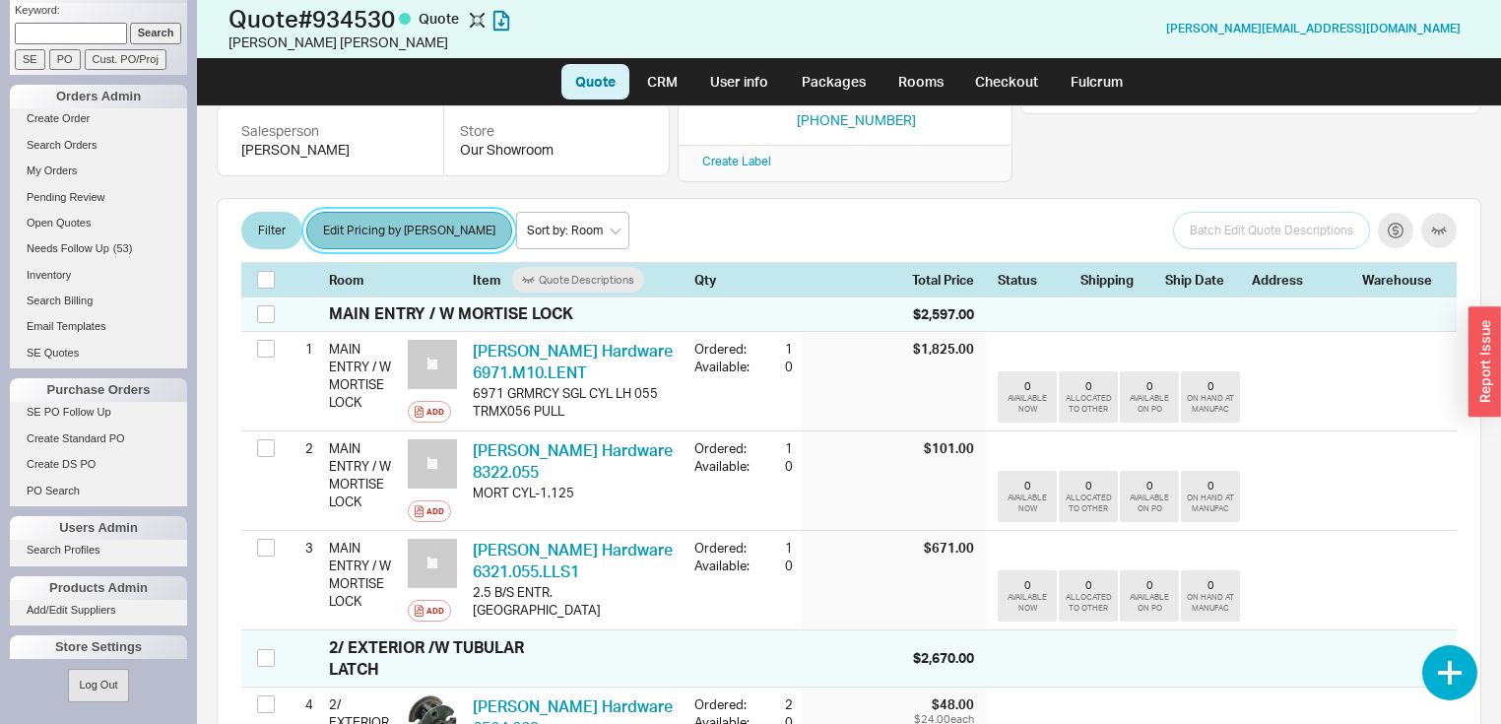
click at [388, 212] on button "Edit Pricing by Brand" at bounding box center [409, 230] width 206 height 37
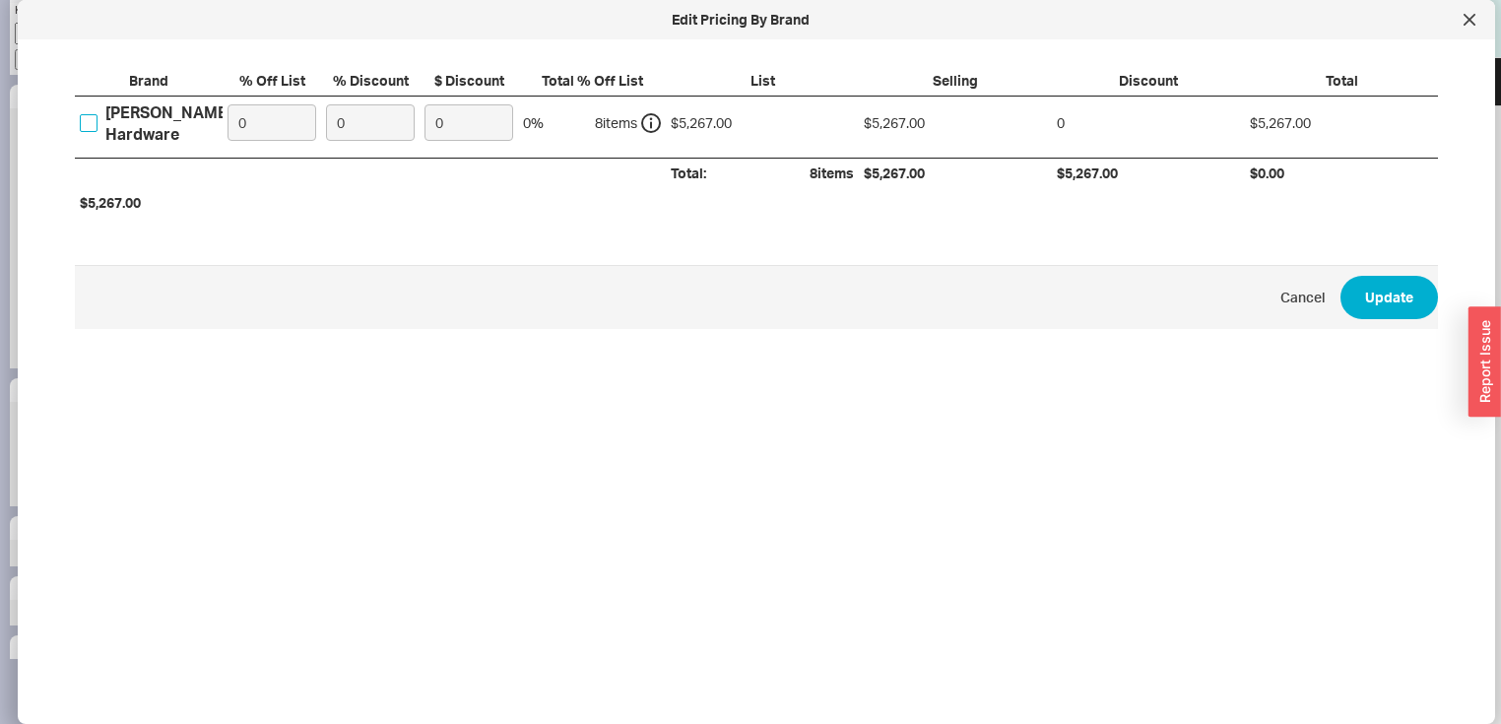
click at [80, 117] on input "Baldwin Hardware" at bounding box center [89, 123] width 18 height 18
checkbox input "true"
click at [264, 119] on input "0" at bounding box center [271, 122] width 89 height 36
type input "33"
click at [1361, 295] on button "Update" at bounding box center [1388, 297] width 97 height 43
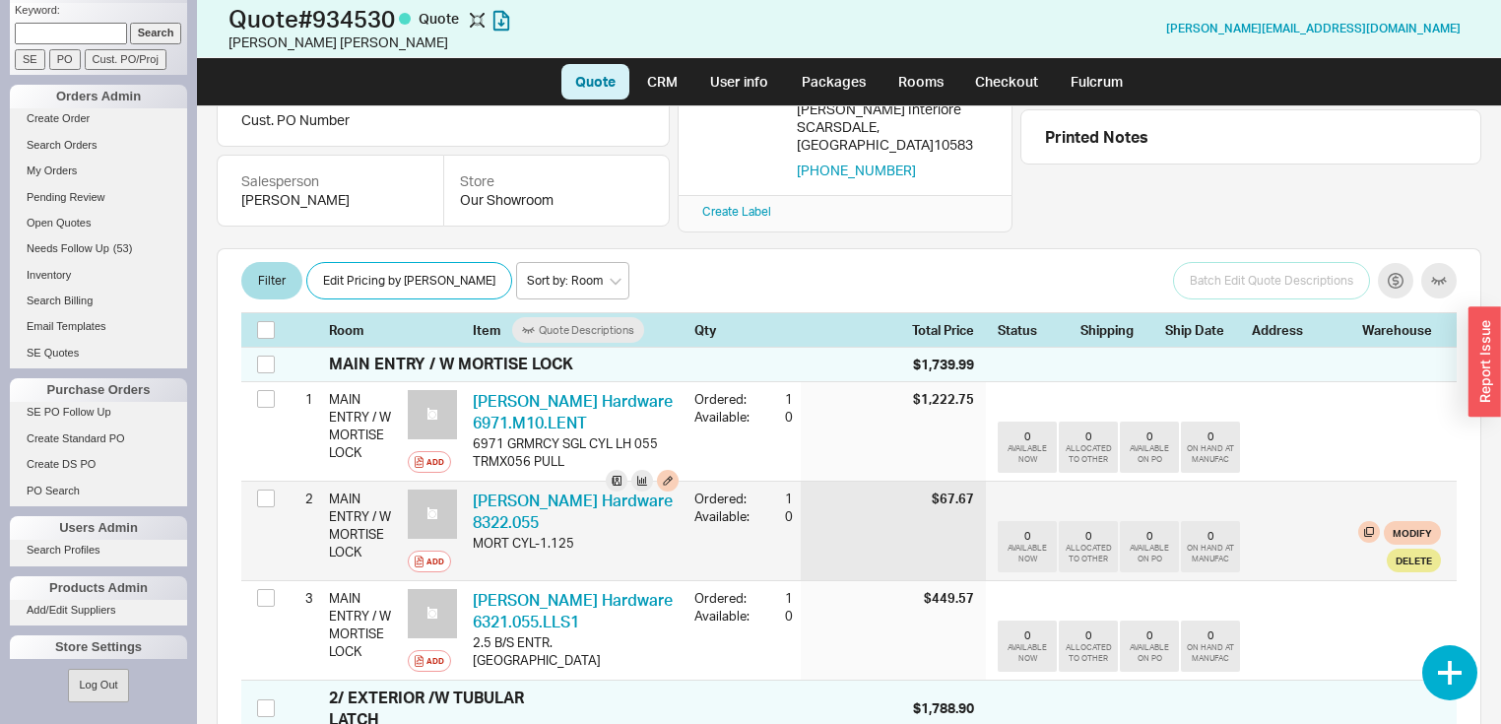
scroll to position [236, 0]
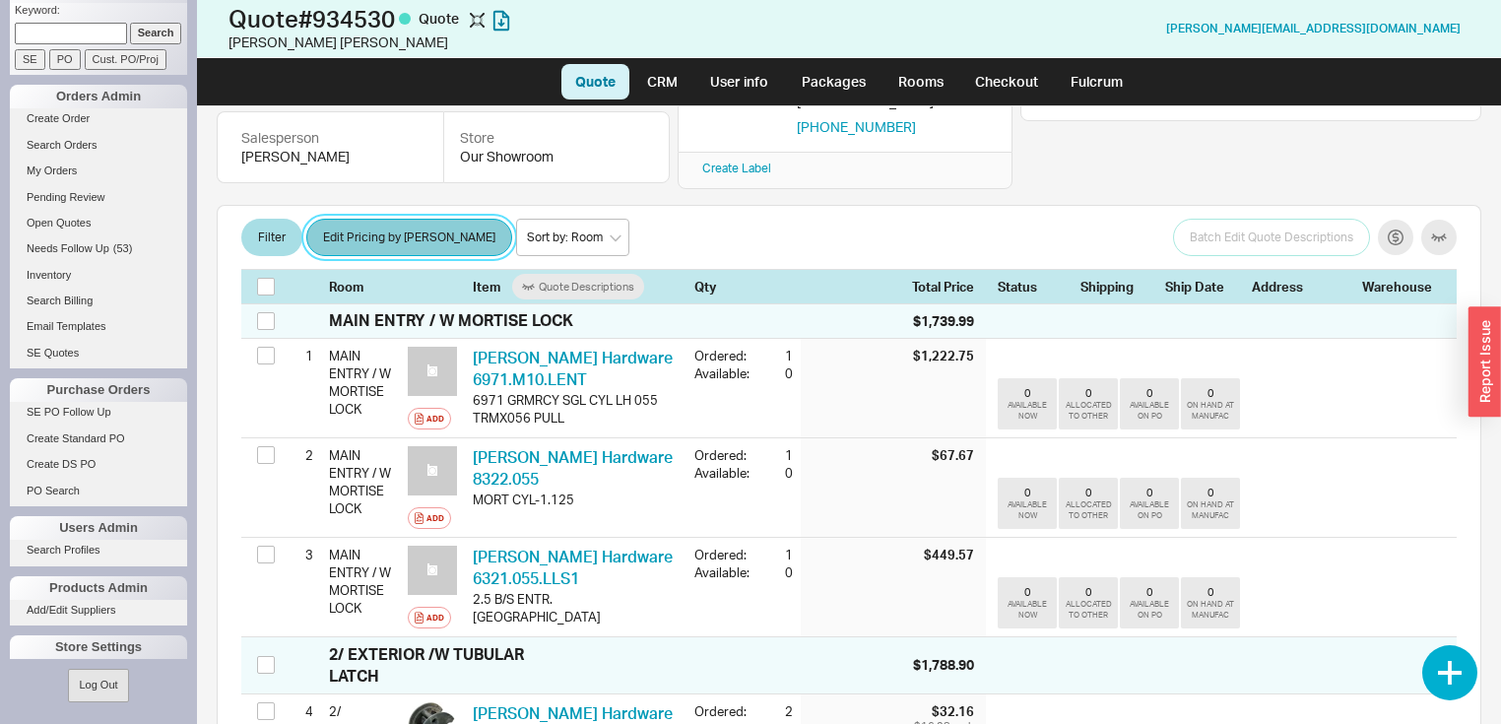
click at [354, 219] on button "Edit Pricing by Brand" at bounding box center [409, 237] width 206 height 37
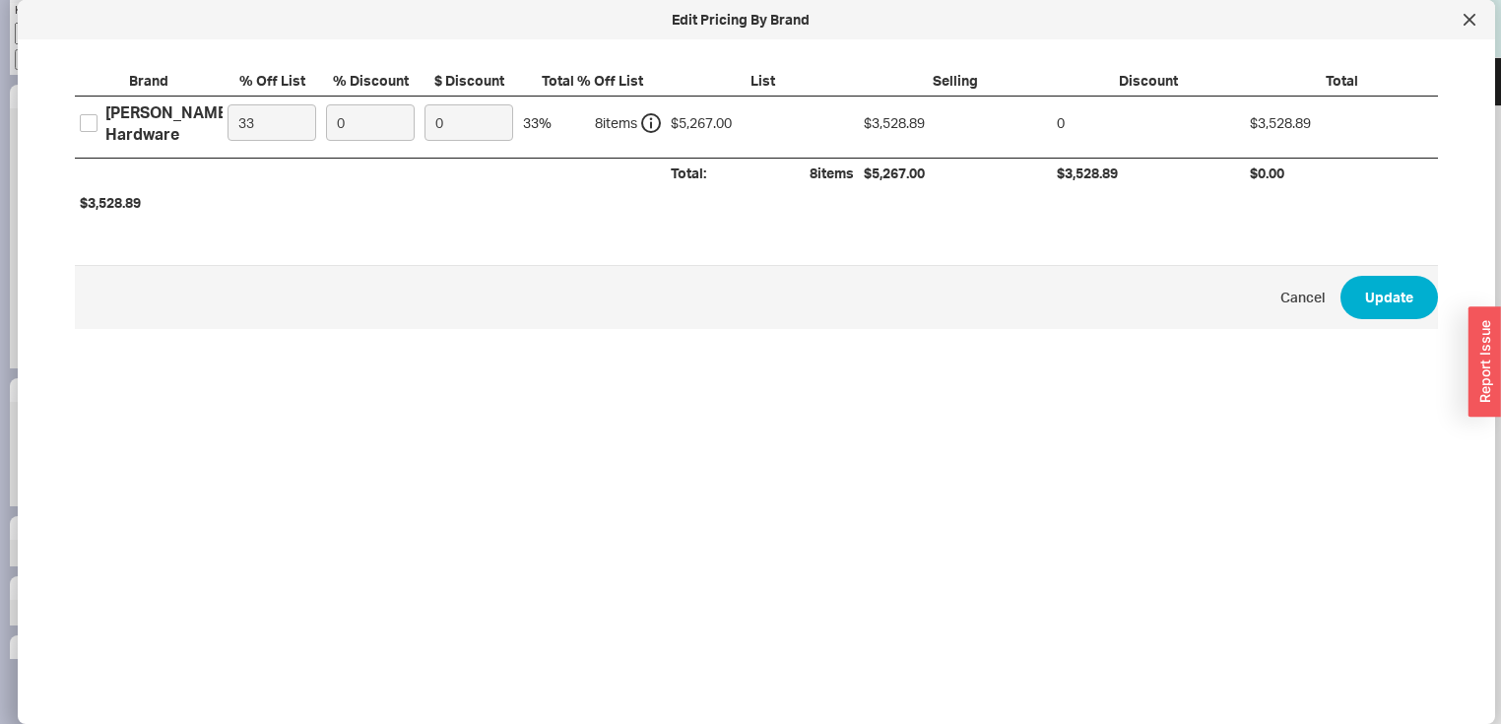
click at [99, 122] on label "Baldwin Hardware" at bounding box center [156, 123] width 153 height 44
click at [97, 122] on input "Baldwin Hardware" at bounding box center [89, 123] width 18 height 18
checkbox input "true"
click at [268, 118] on input "33" at bounding box center [271, 122] width 89 height 36
type input "3"
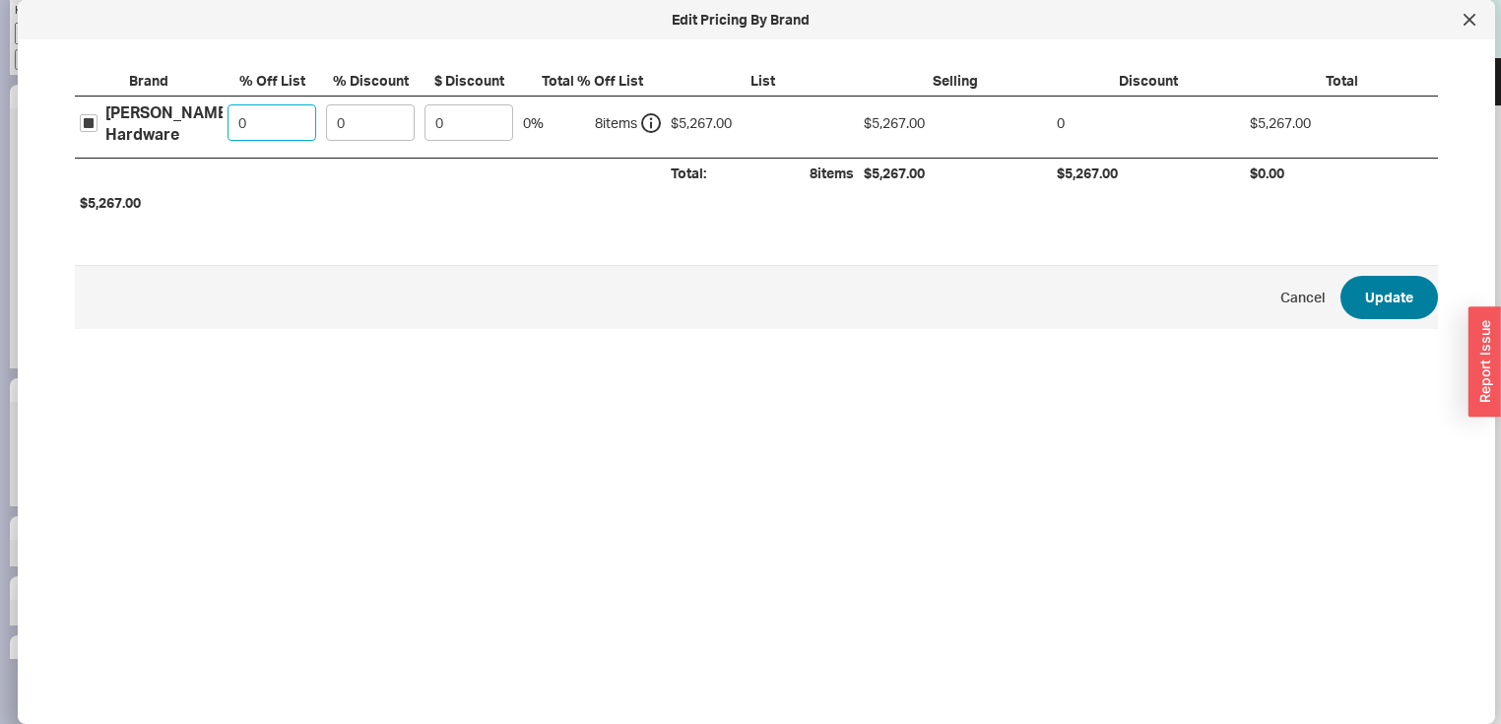
type input "0"
click at [1371, 291] on button "Update" at bounding box center [1388, 297] width 97 height 43
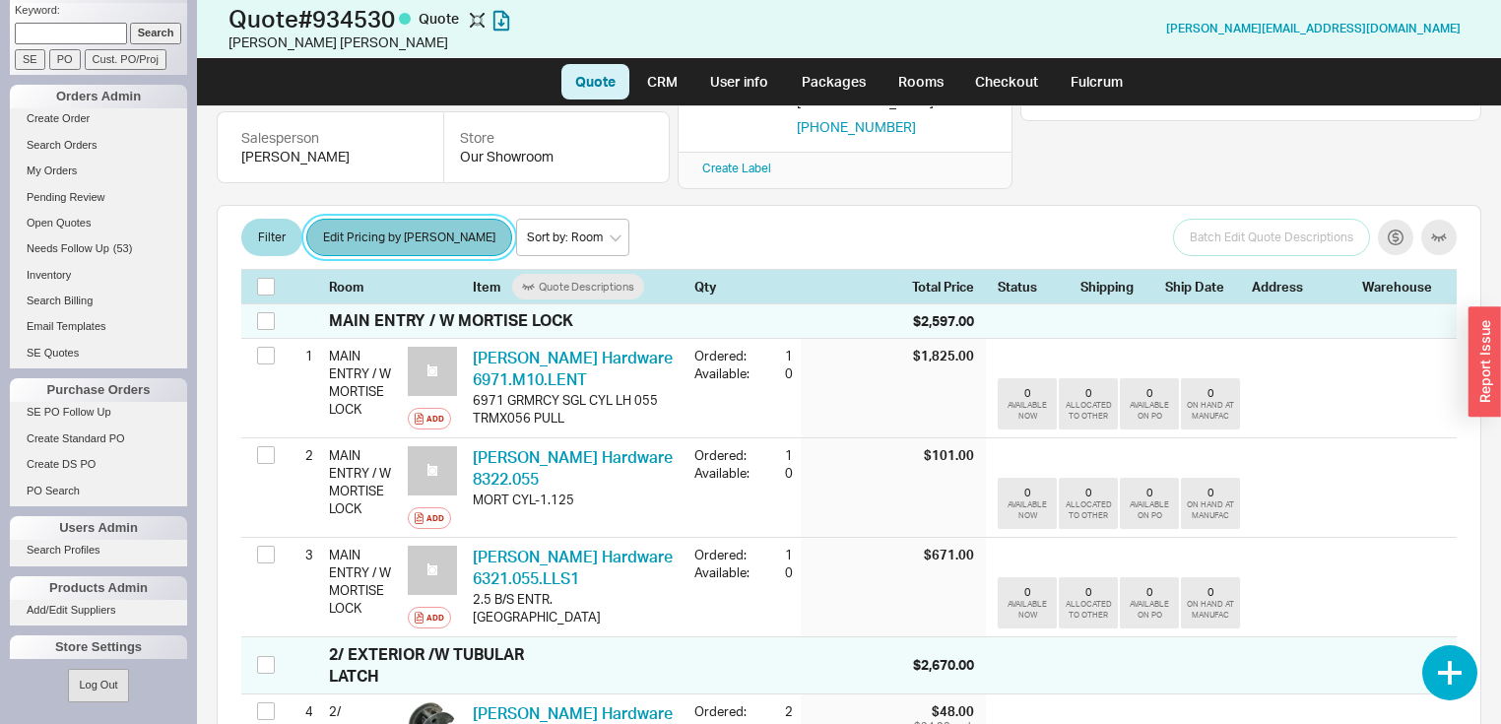
click at [374, 219] on button "Edit Pricing by Brand" at bounding box center [409, 237] width 206 height 37
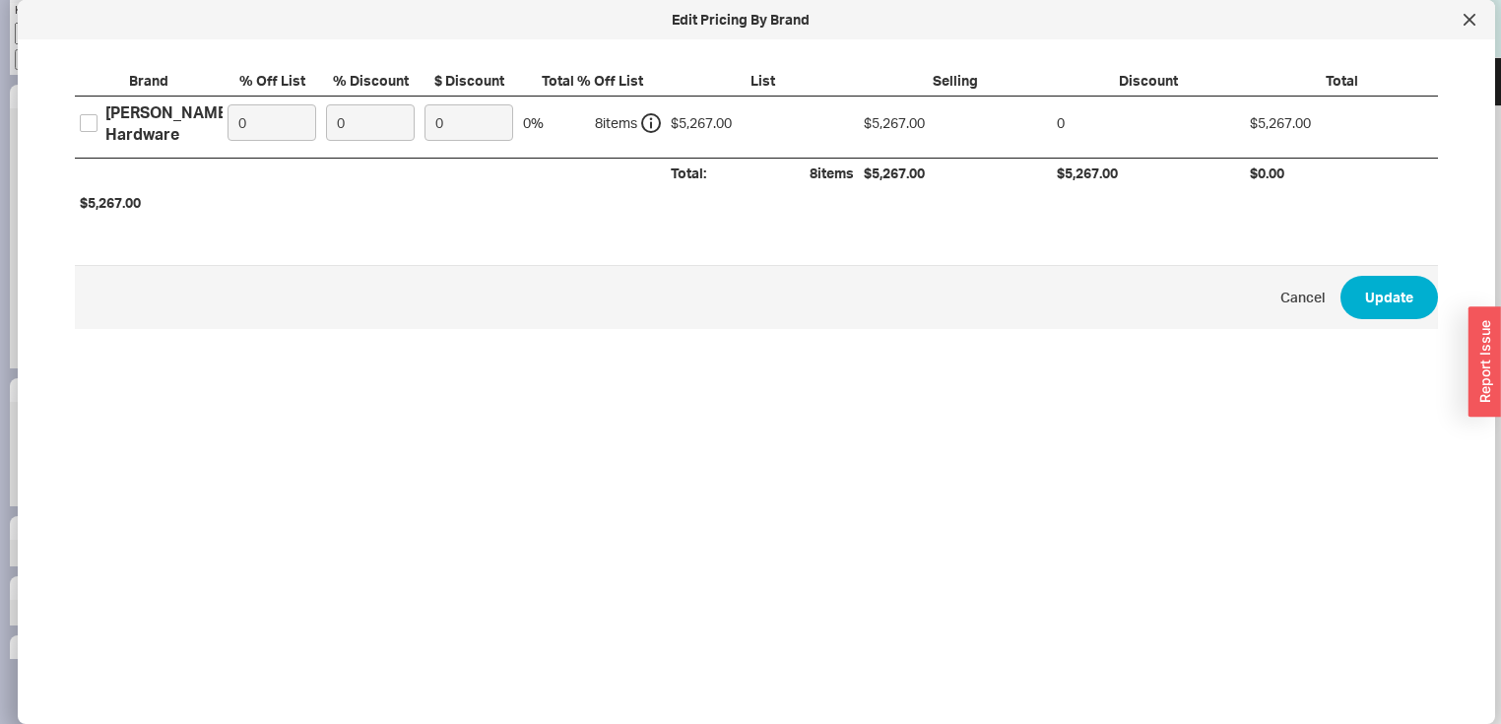
drag, startPoint x: 85, startPoint y: 110, endPoint x: 96, endPoint y: 114, distance: 11.5
click at [87, 111] on label "Baldwin Hardware" at bounding box center [156, 123] width 153 height 44
click at [87, 114] on input "Baldwin Hardware" at bounding box center [89, 123] width 18 height 18
checkbox input "true"
click at [268, 125] on input "0" at bounding box center [271, 122] width 89 height 36
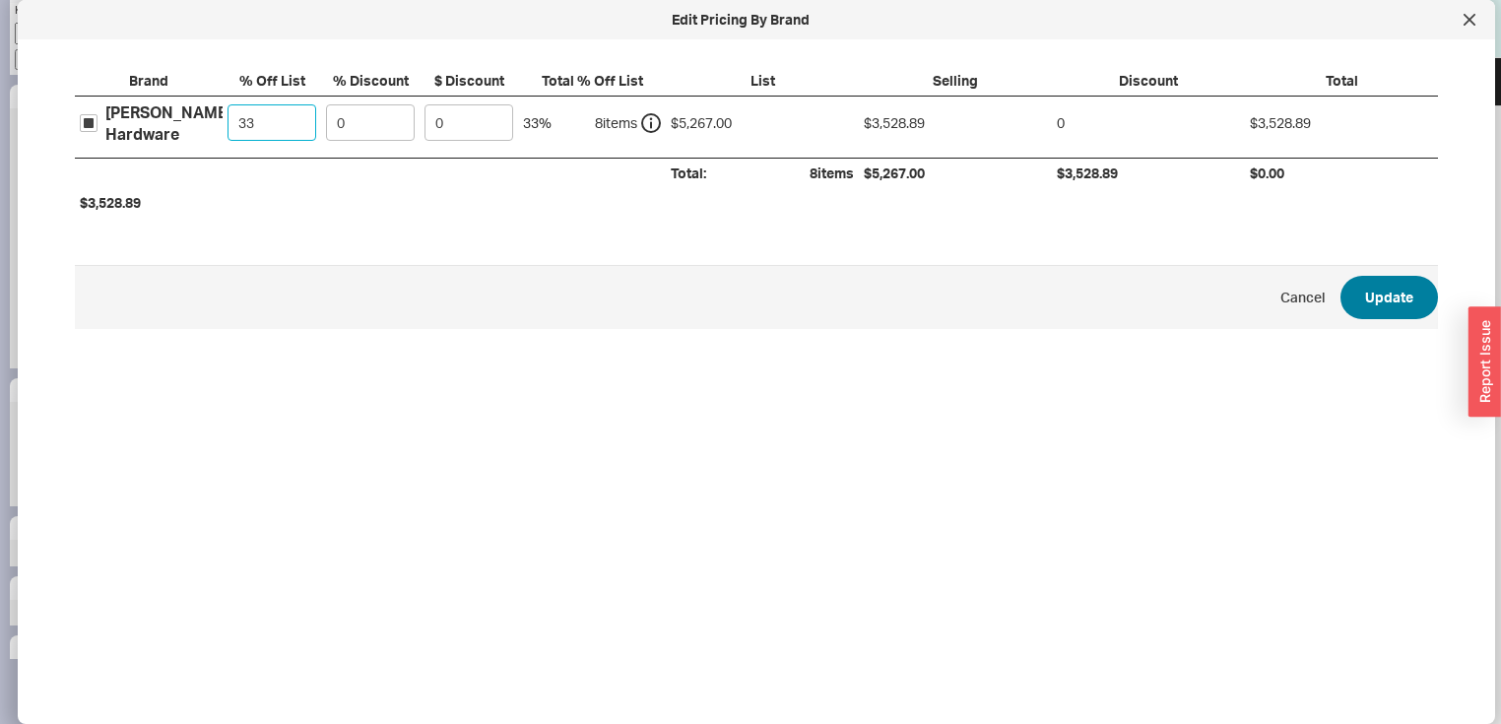
type input "33"
click at [1396, 291] on button "Update" at bounding box center [1388, 297] width 97 height 43
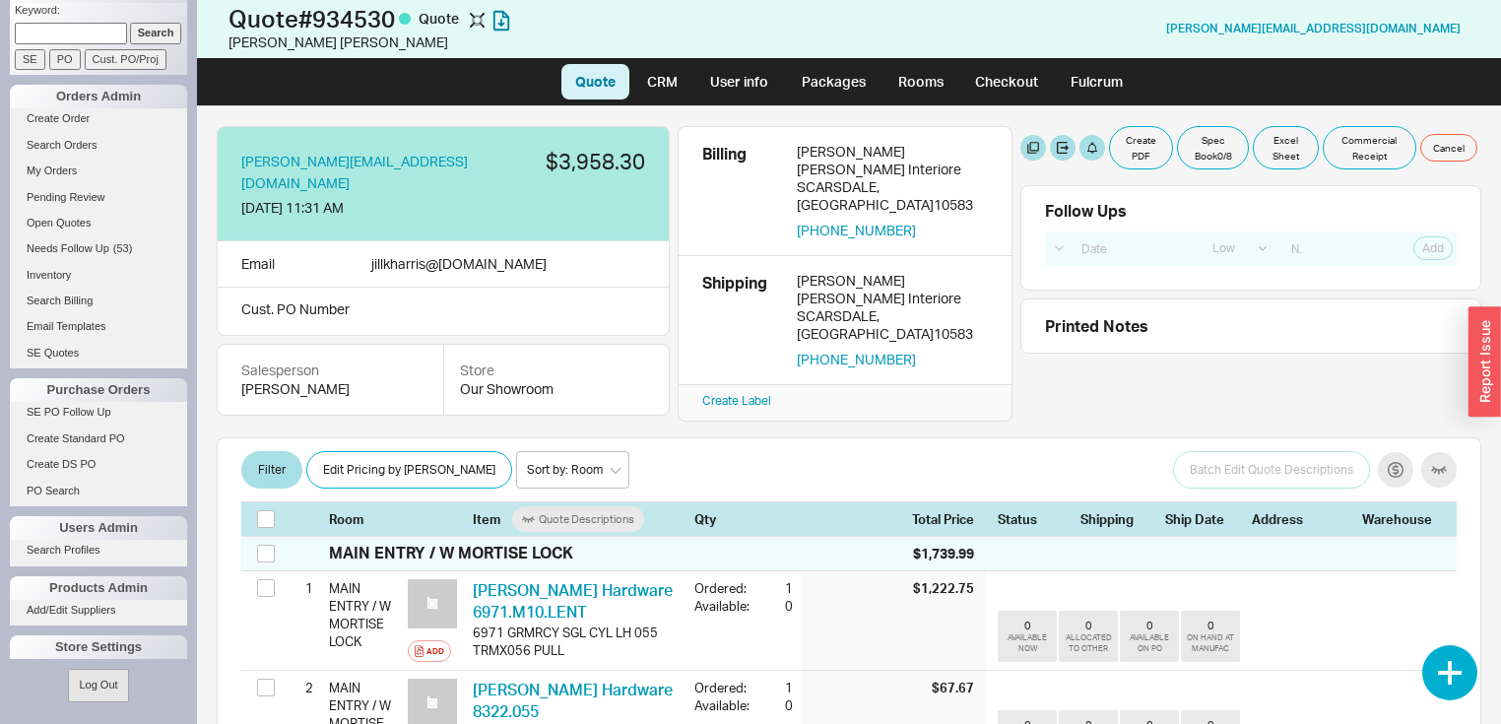
scroll to position [0, 0]
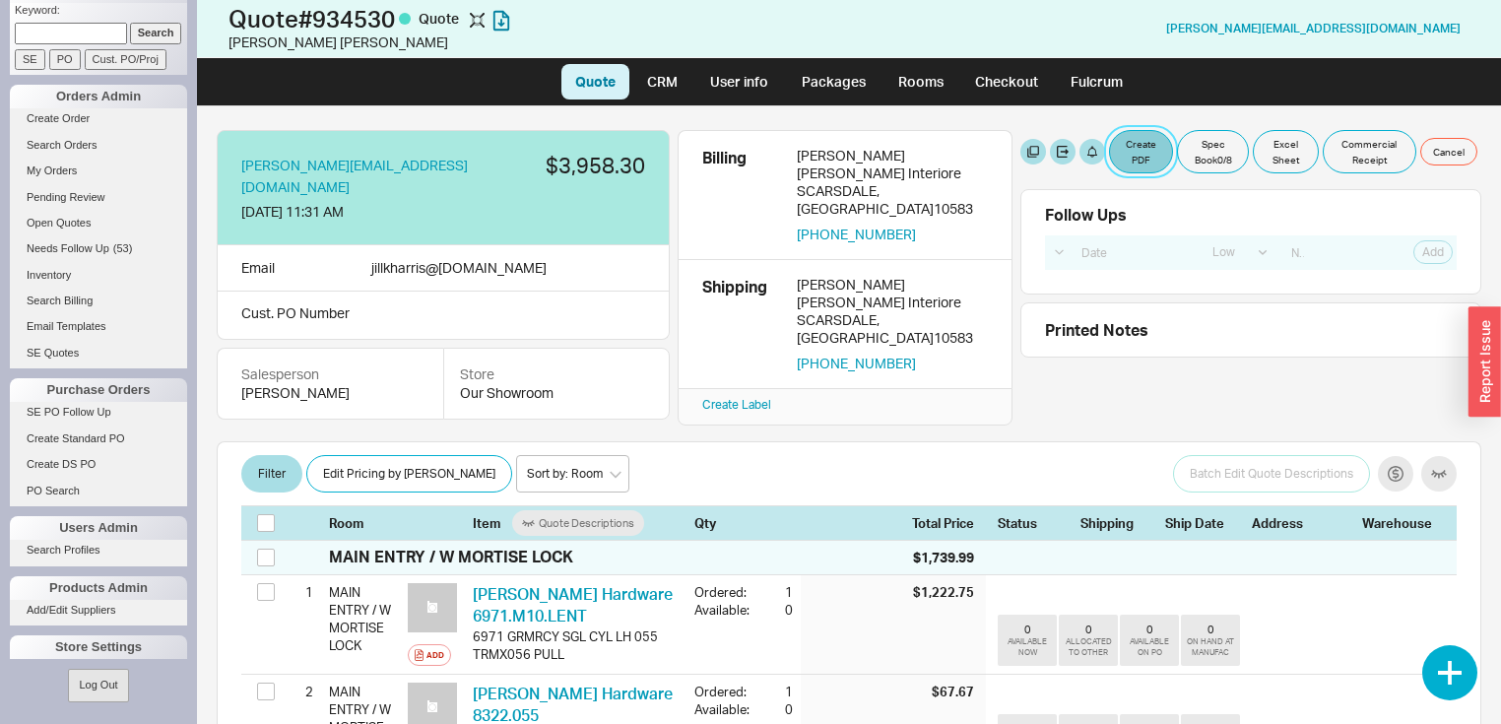
click at [1132, 138] on button "Create PDF" at bounding box center [1141, 151] width 64 height 43
select select "71997456"
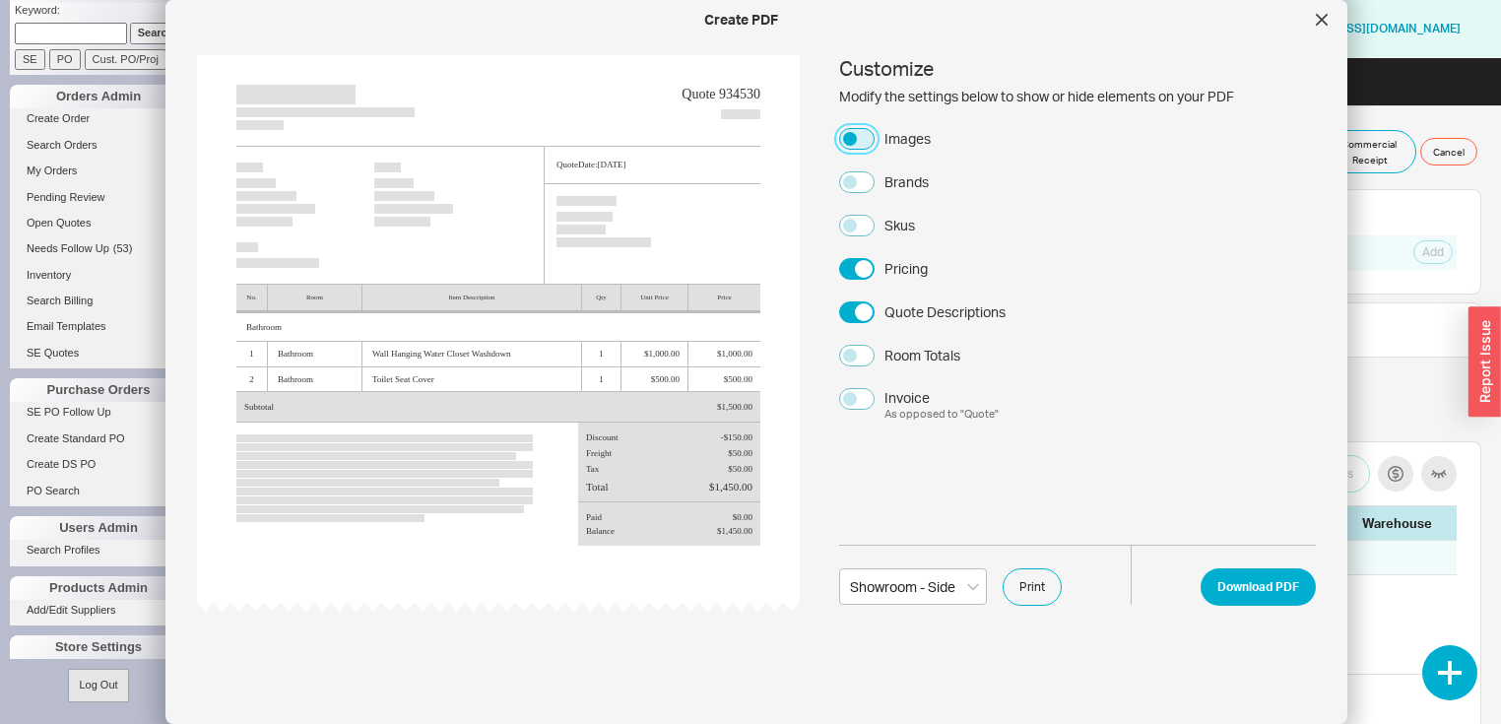
click at [851, 135] on button "Images" at bounding box center [856, 139] width 35 height 22
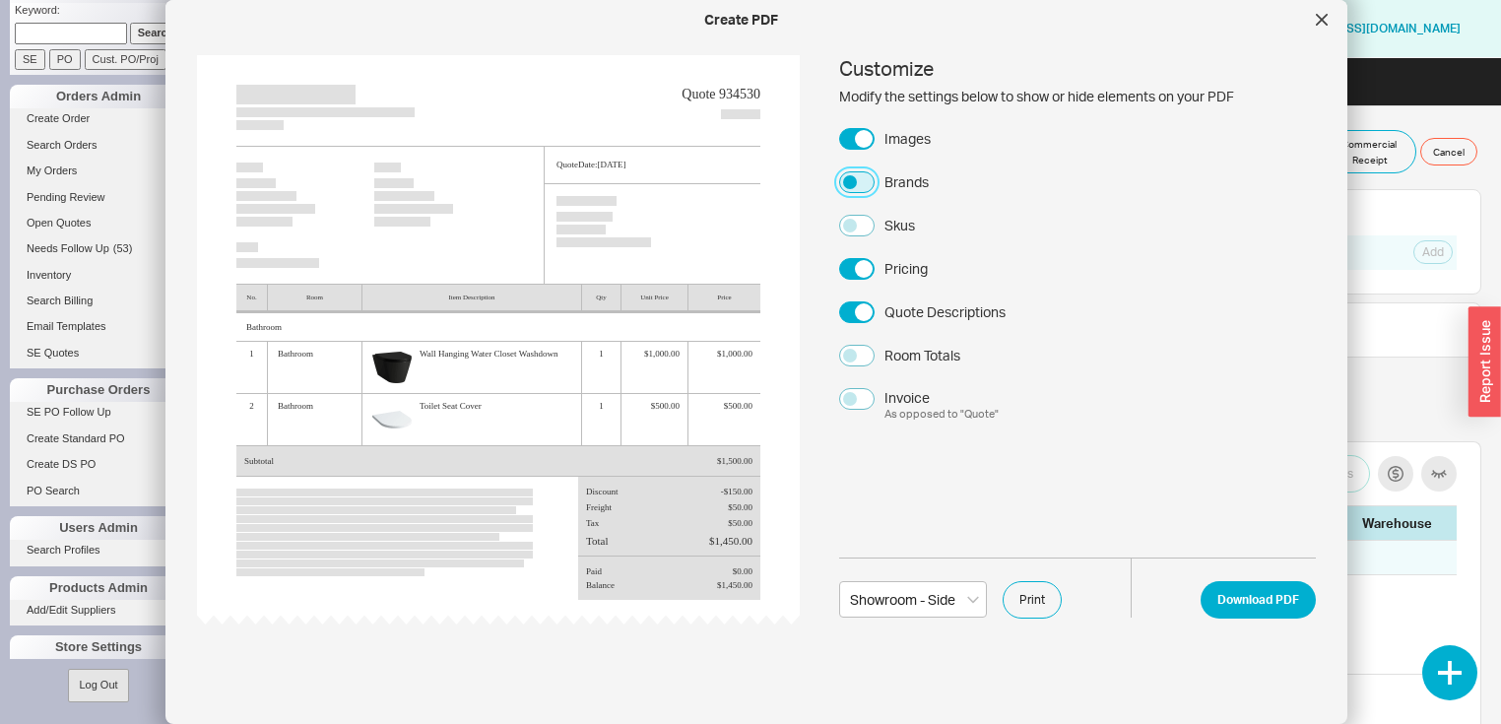
click at [851, 179] on button "Brands" at bounding box center [856, 182] width 35 height 22
click at [1267, 605] on button "Download PDF" at bounding box center [1257, 599] width 115 height 37
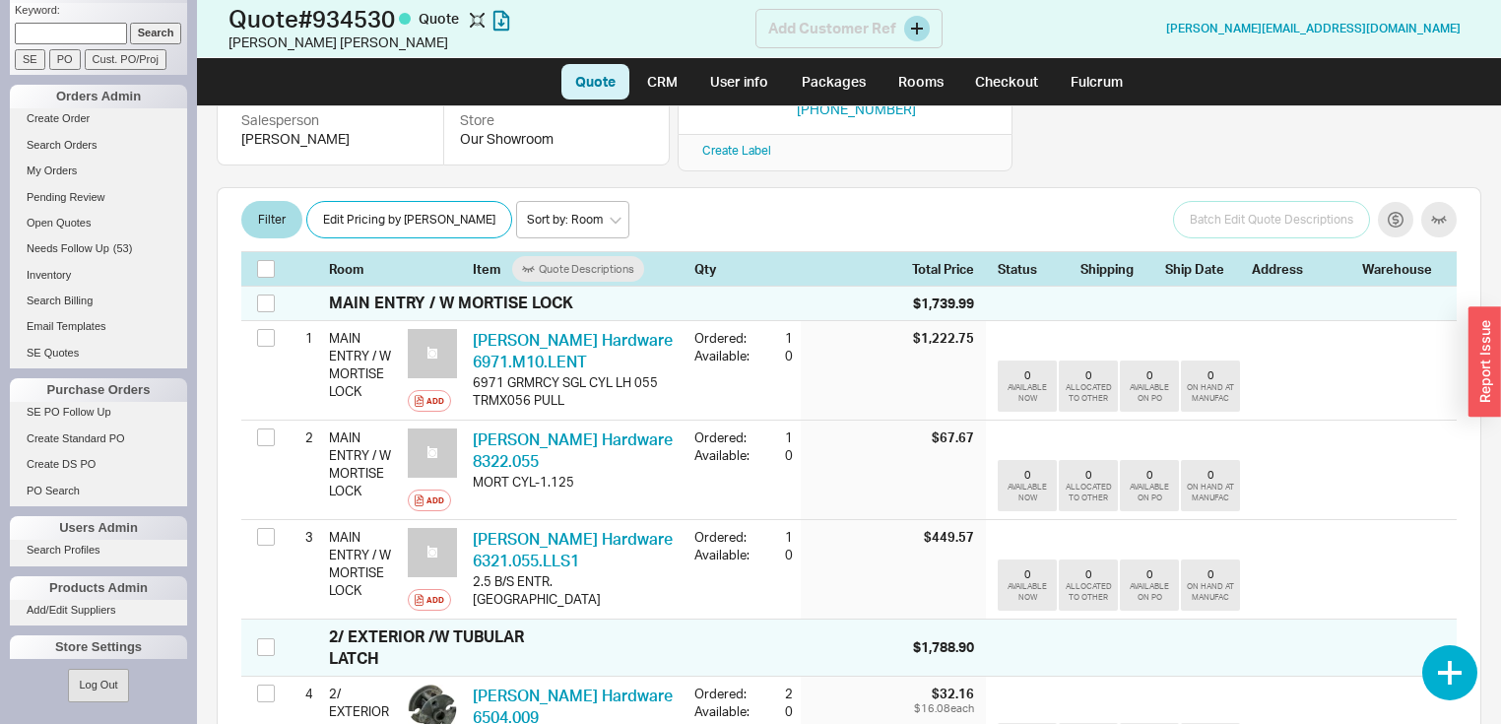
scroll to position [236, 0]
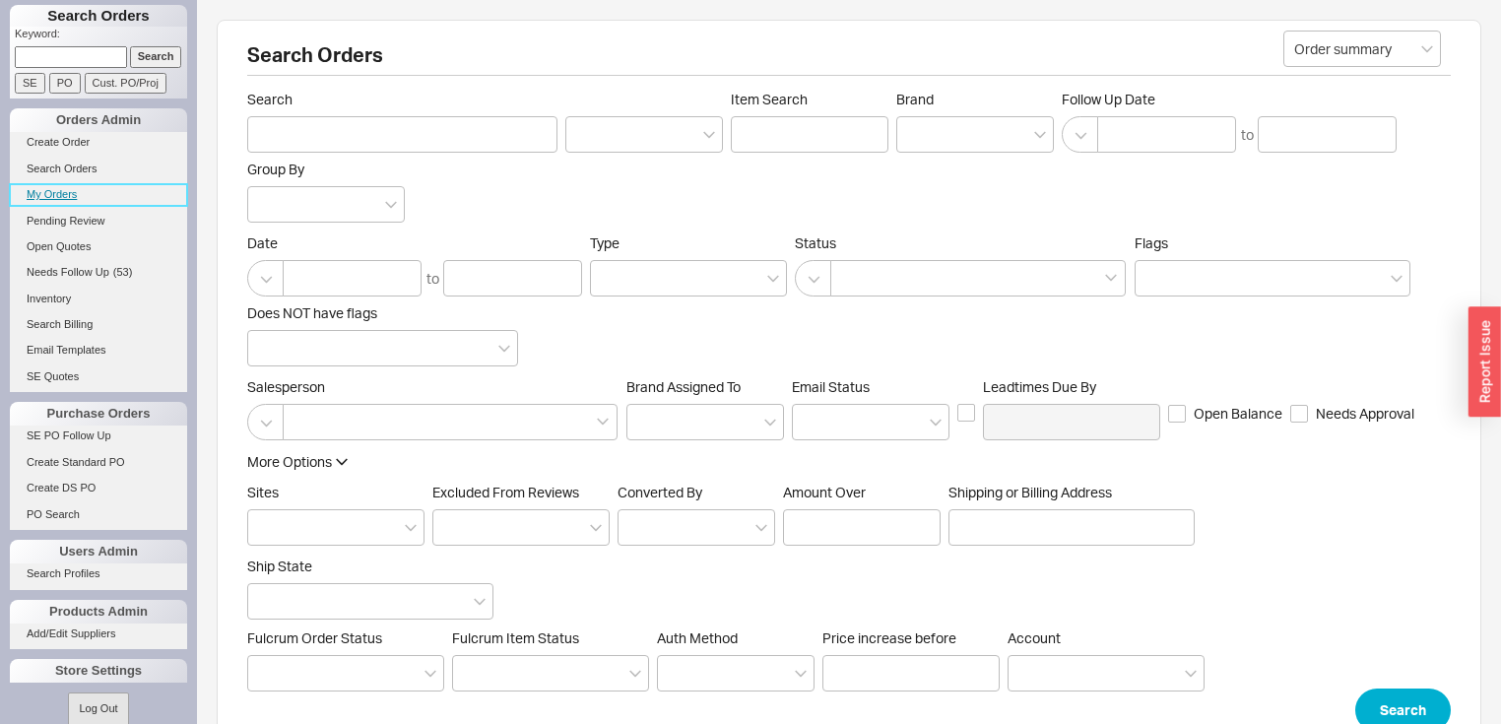
click at [63, 194] on link "My Orders" at bounding box center [98, 194] width 177 height 21
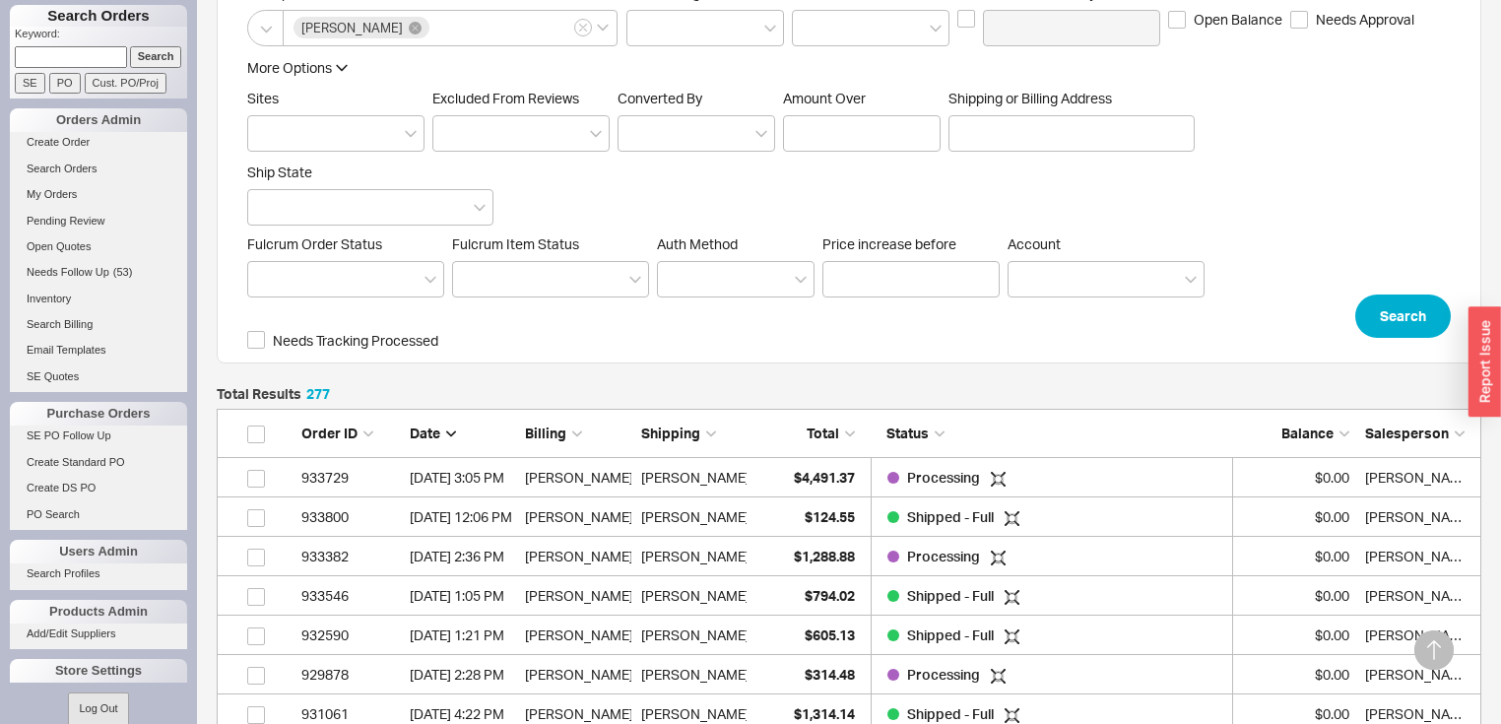
scroll to position [630, 0]
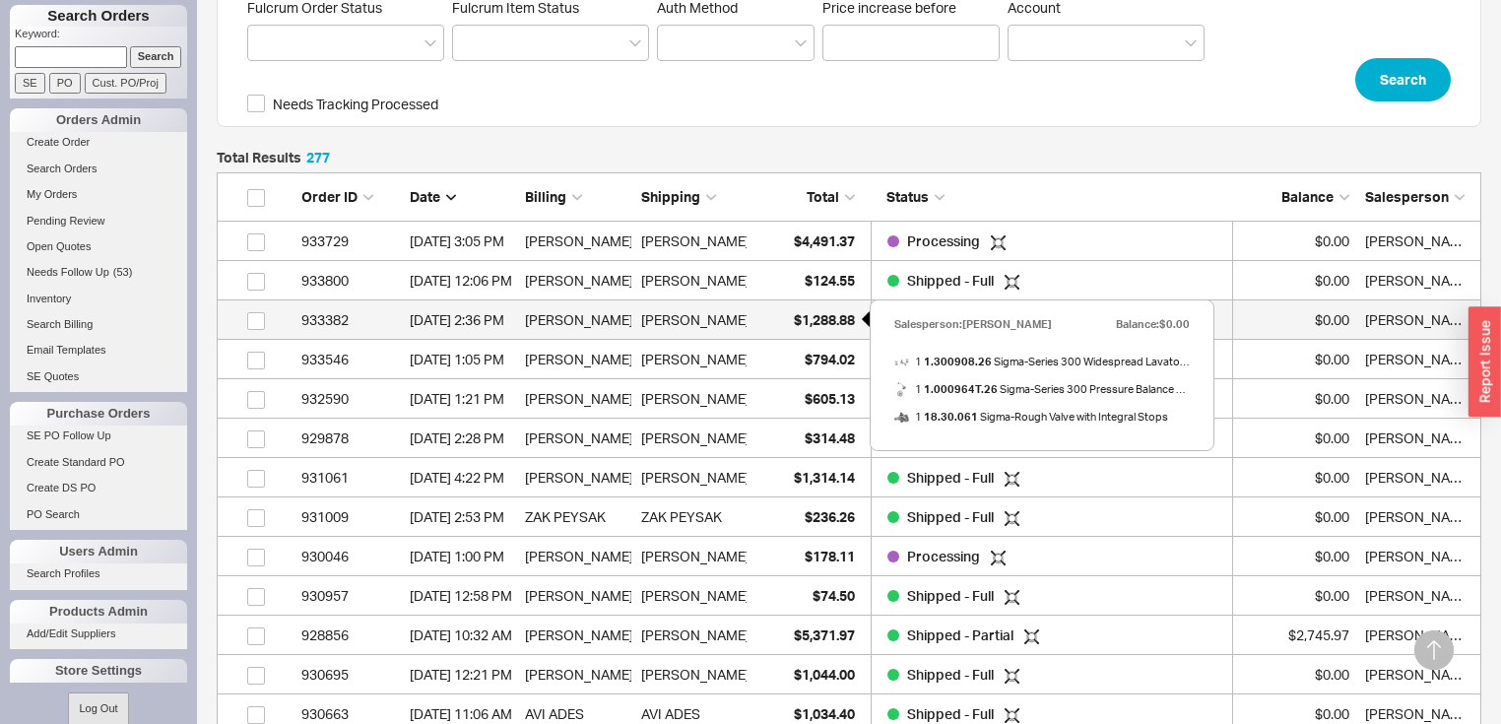
click at [811, 315] on span "$1,288.88" at bounding box center [824, 319] width 61 height 17
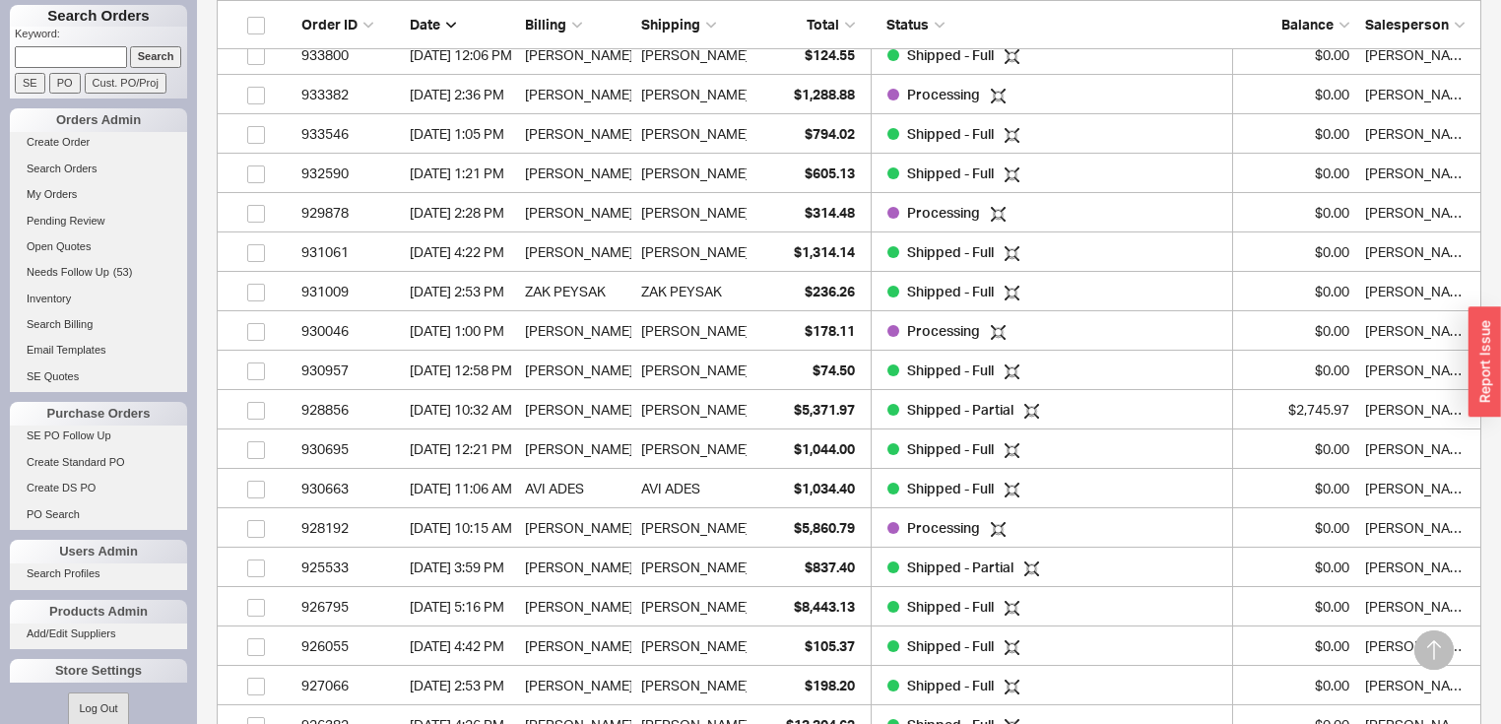
scroll to position [867, 0]
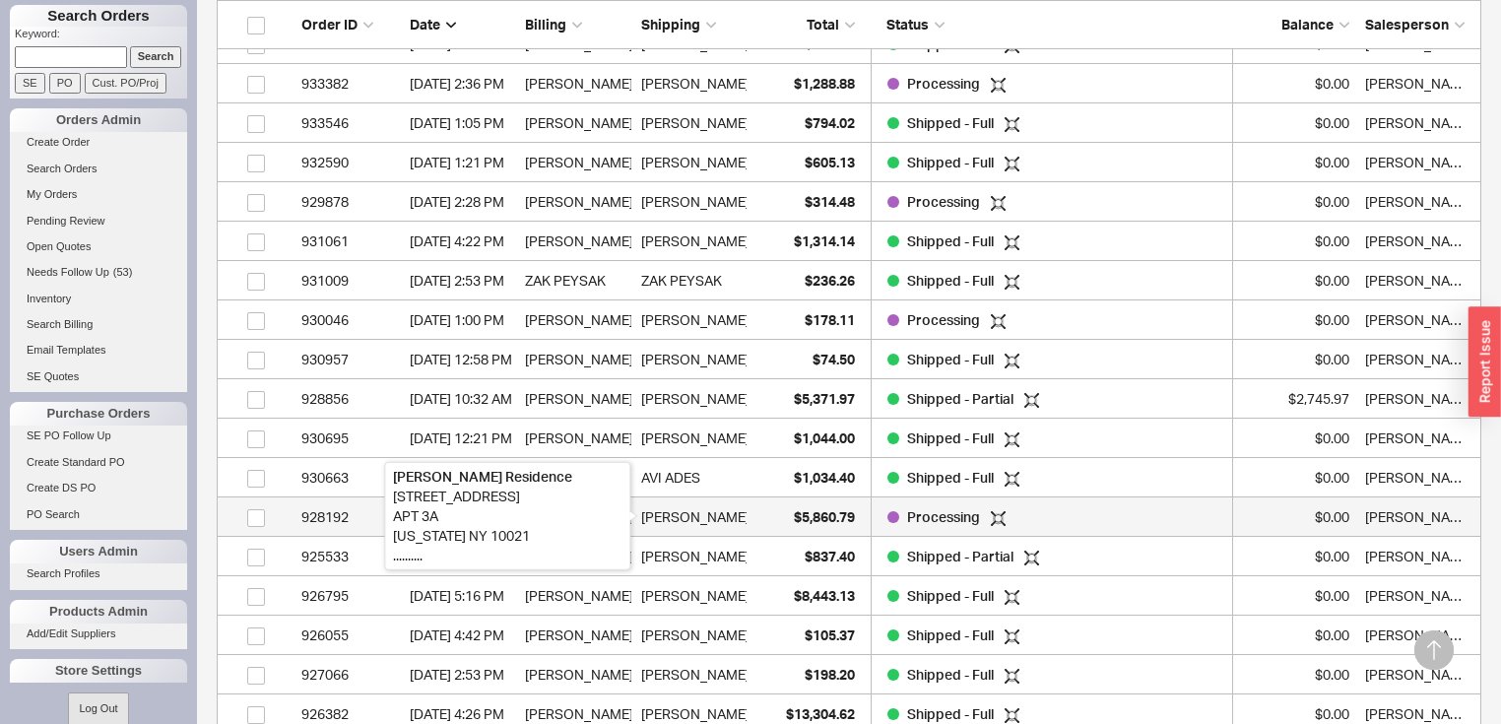
click at [701, 520] on div "Bartlett Residence" at bounding box center [729, 516] width 177 height 39
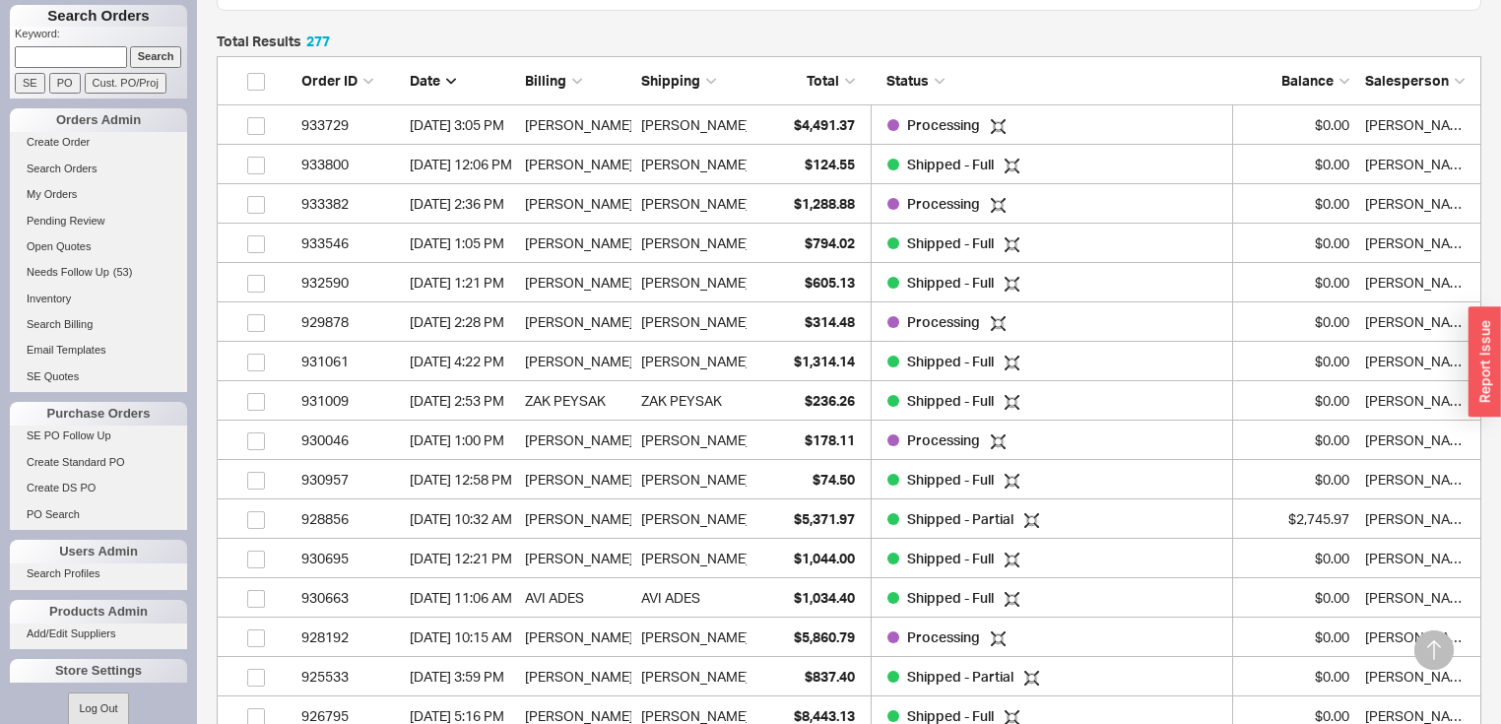
scroll to position [630, 0]
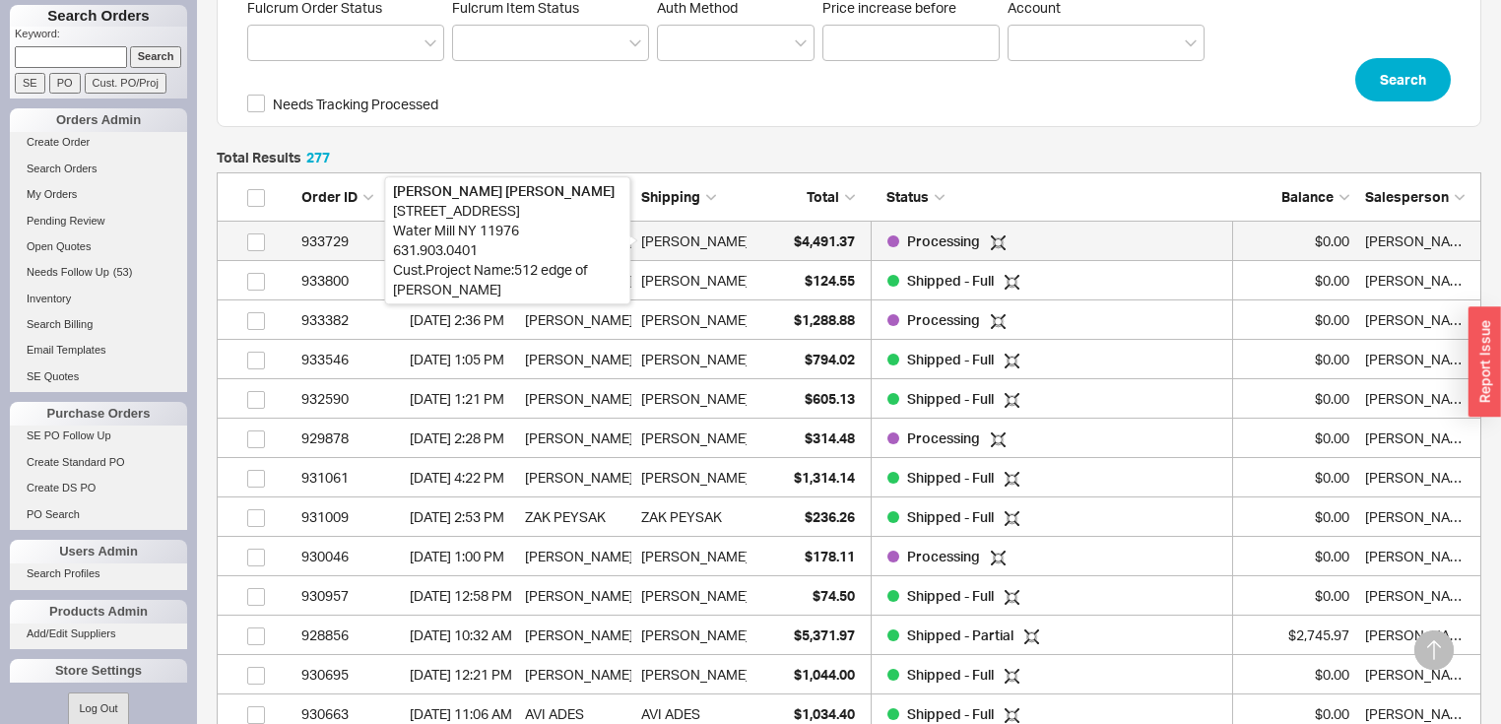
click at [733, 232] on div "Raquel Accardo" at bounding box center [695, 241] width 108 height 39
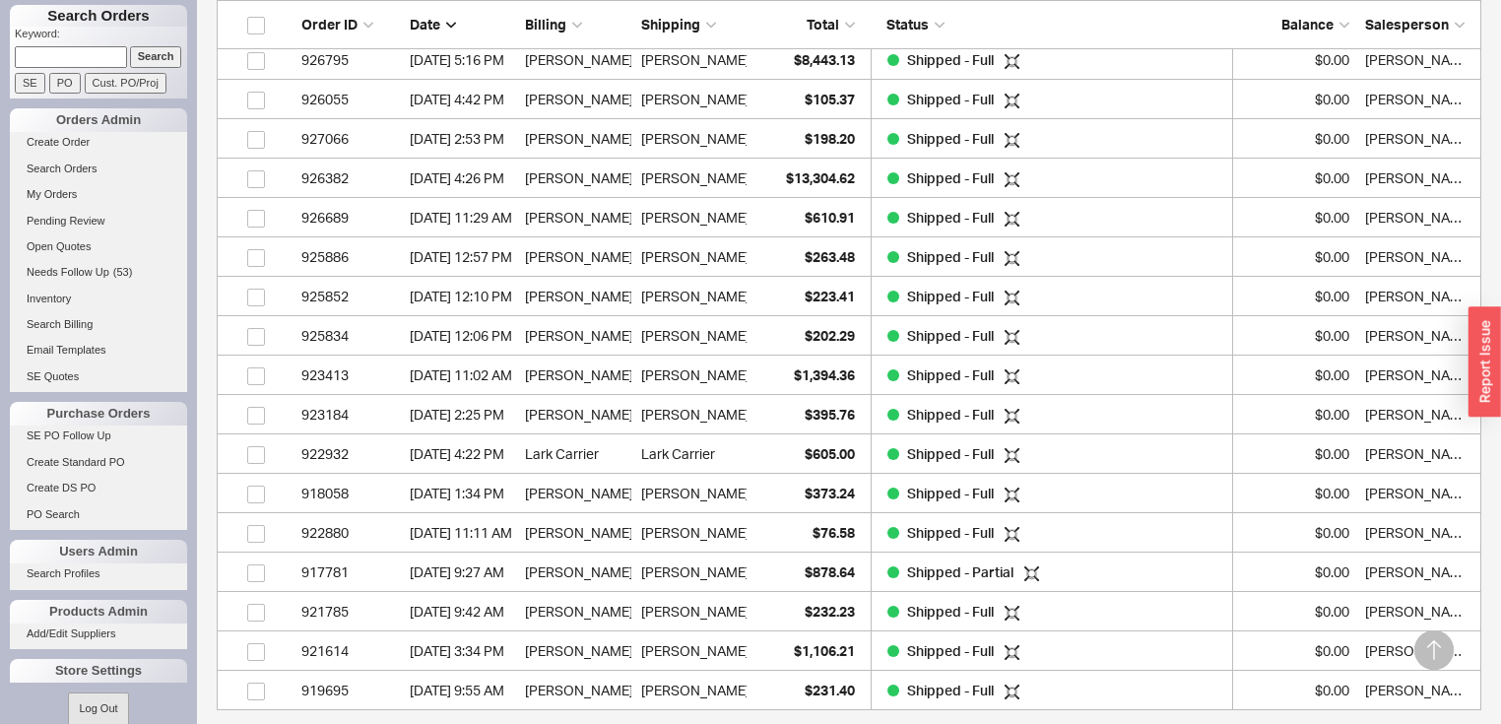
scroll to position [1339, 0]
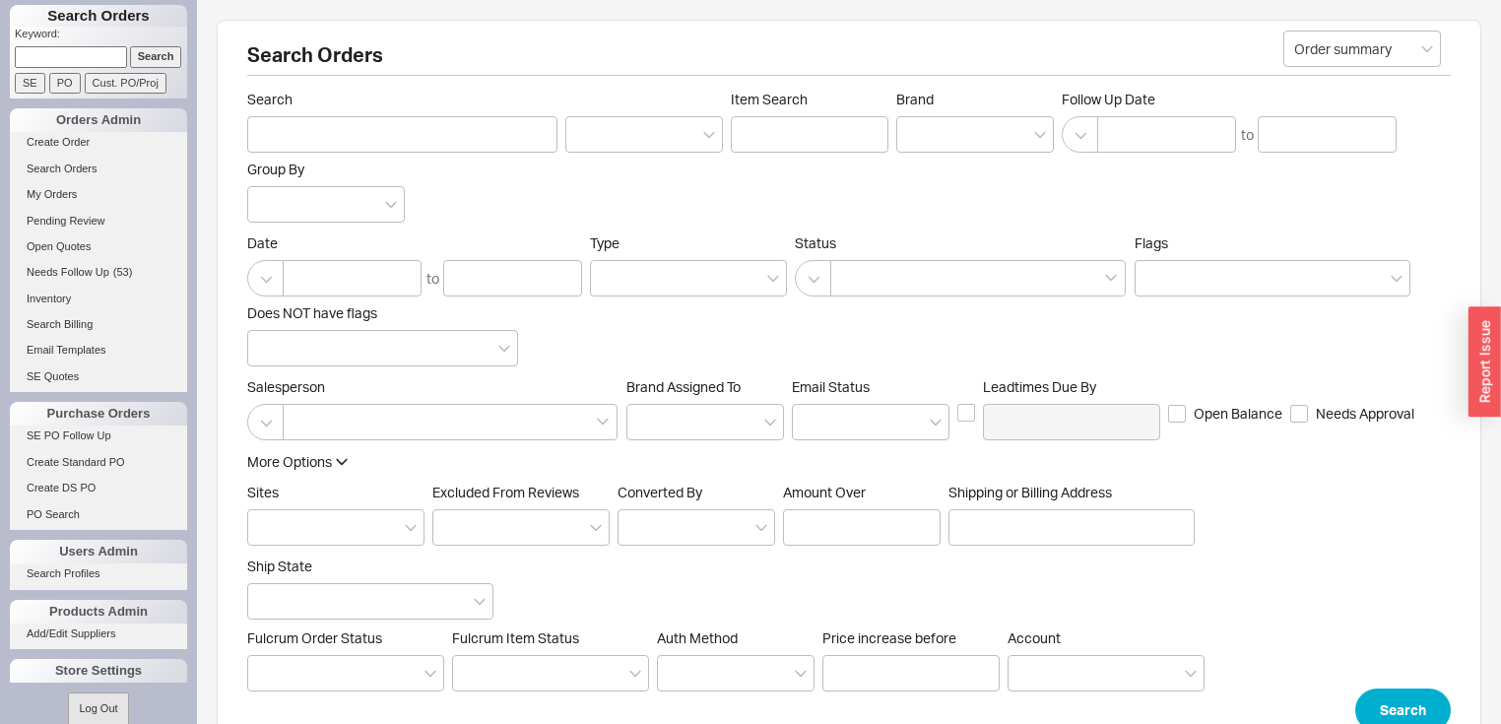
click at [388, 114] on label "Search" at bounding box center [402, 122] width 310 height 62
click at [388, 116] on input "Search" at bounding box center [402, 134] width 310 height 36
type input "shore"
click button "Search" at bounding box center [1403, 709] width 96 height 43
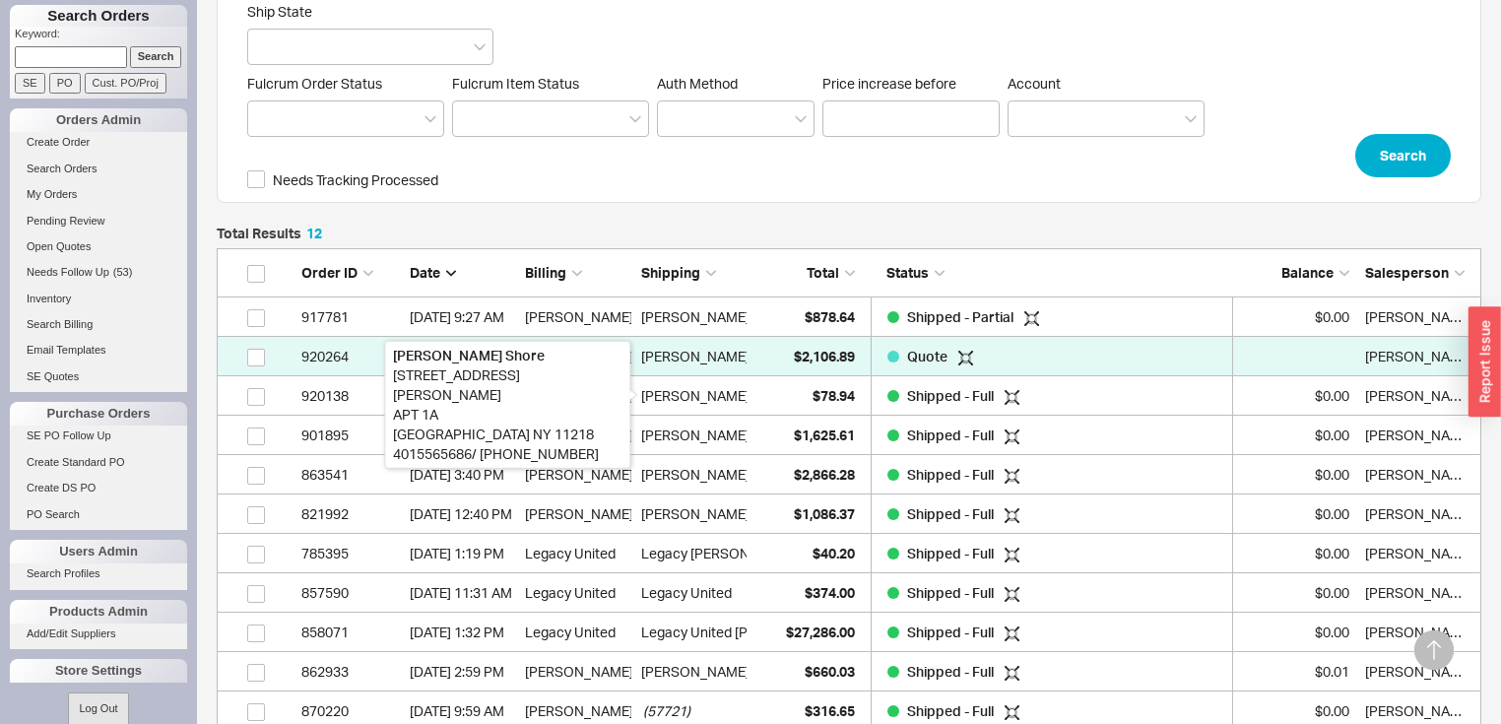
scroll to position [512, 0]
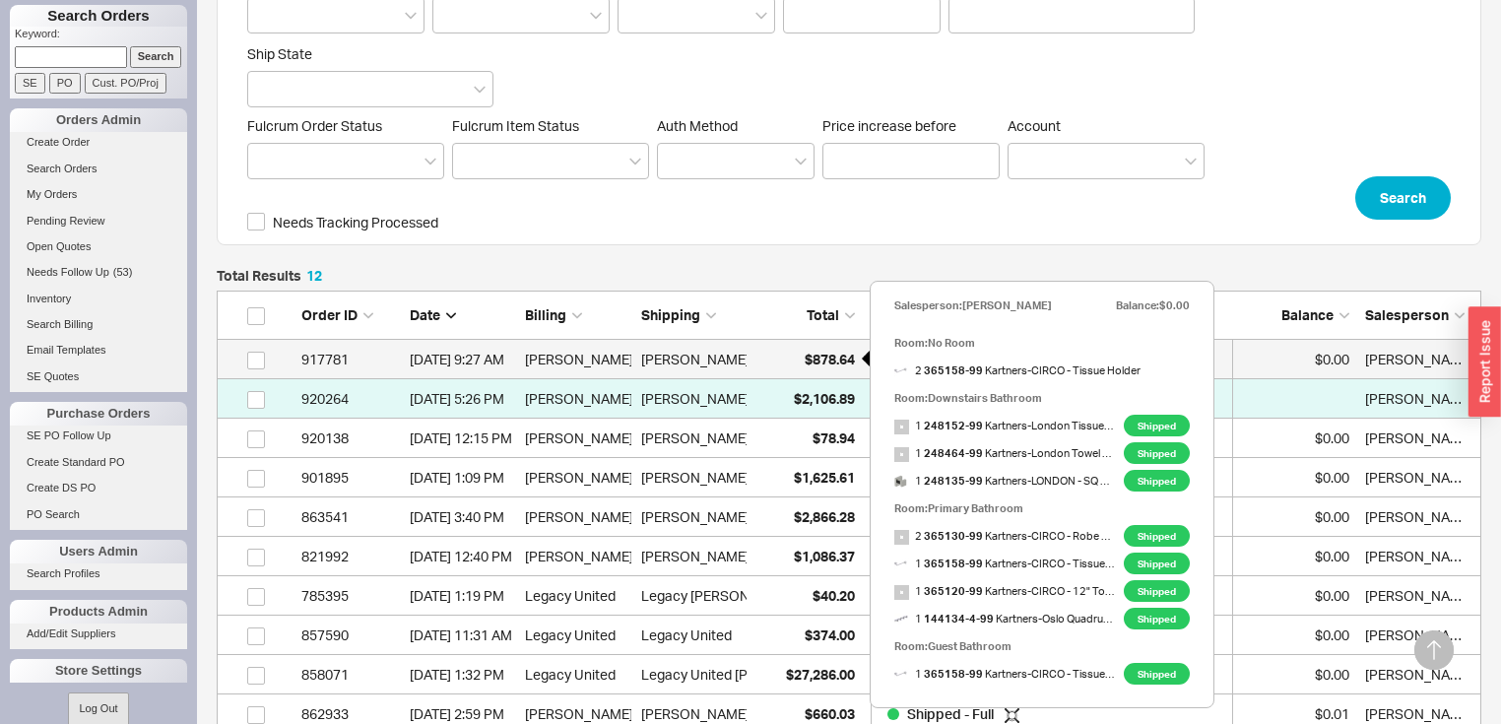
click at [843, 354] on span "$878.64" at bounding box center [829, 359] width 50 height 17
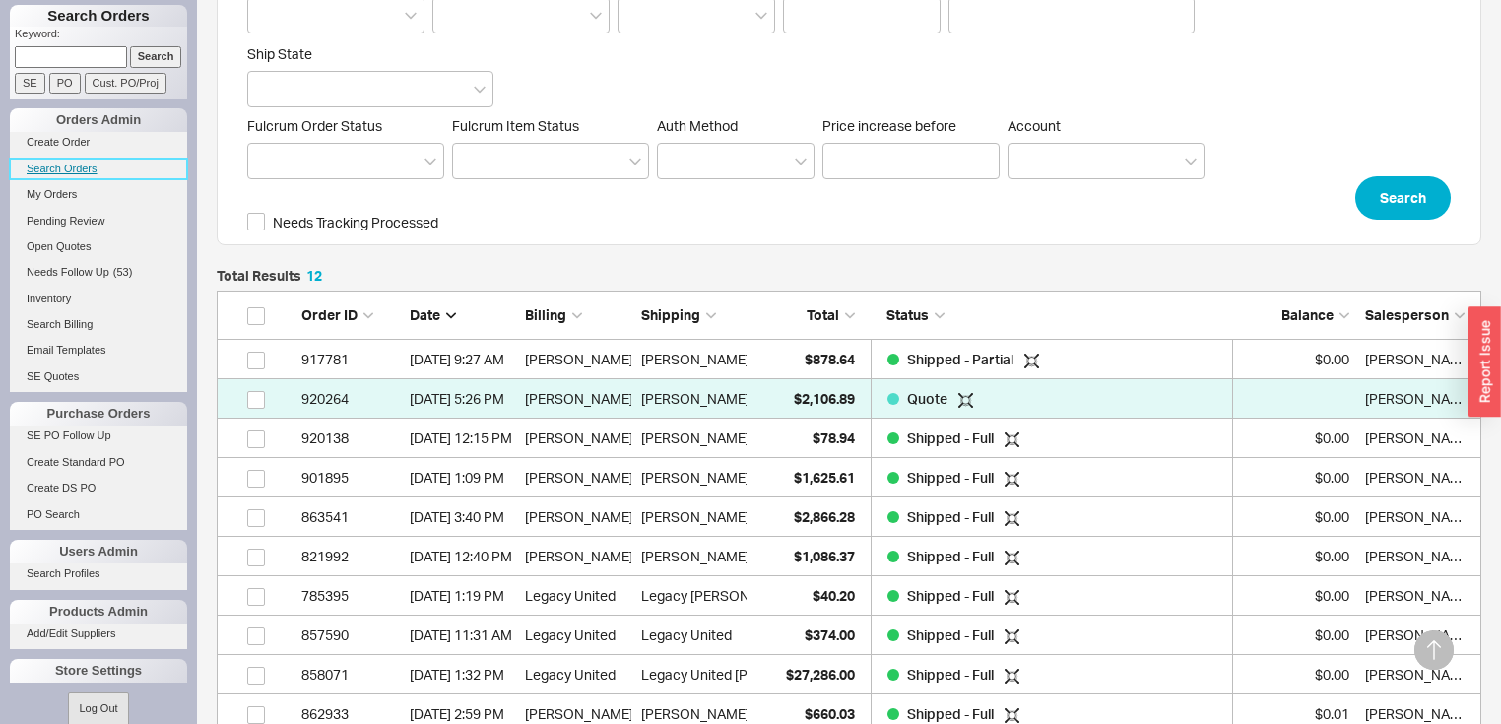
click at [92, 164] on link "Search Orders" at bounding box center [98, 169] width 177 height 21
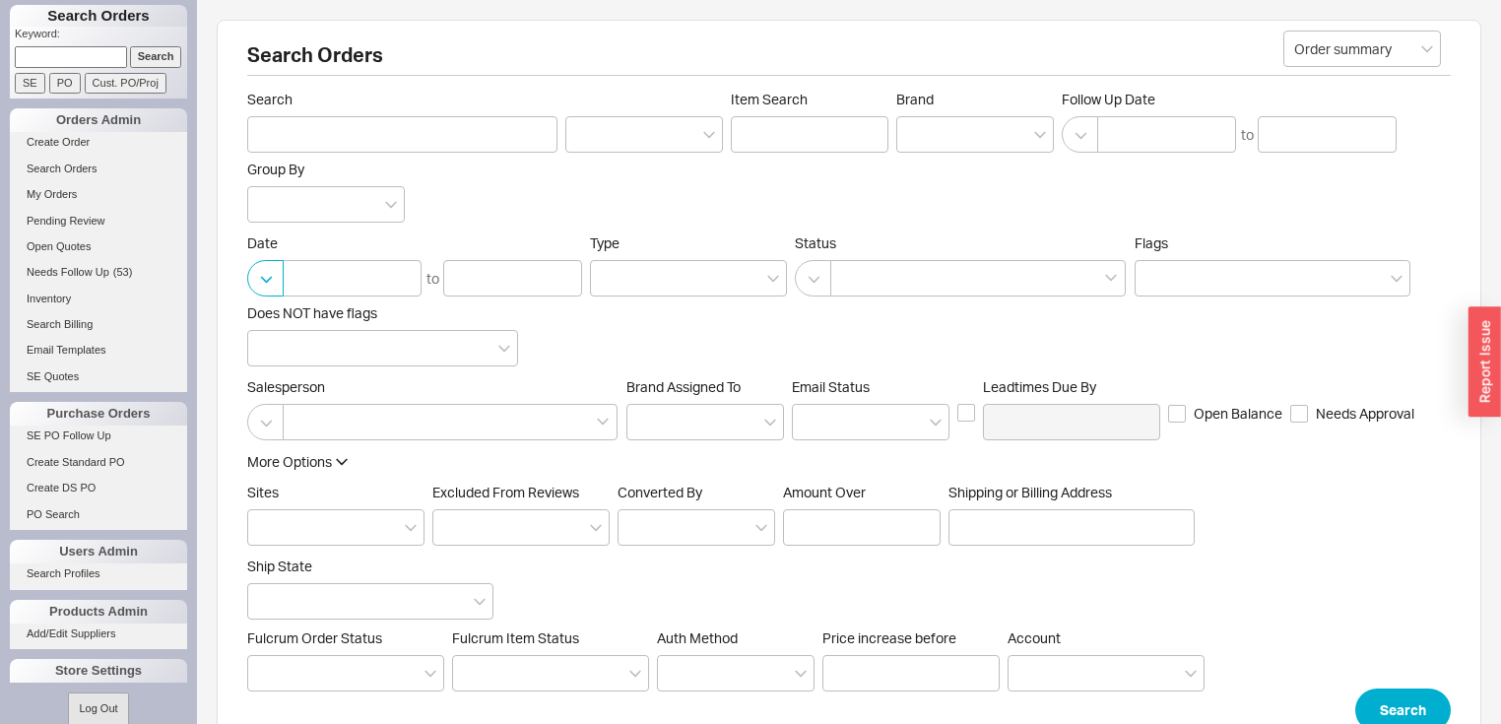
click at [272, 282] on button "button" at bounding box center [265, 278] width 36 height 36
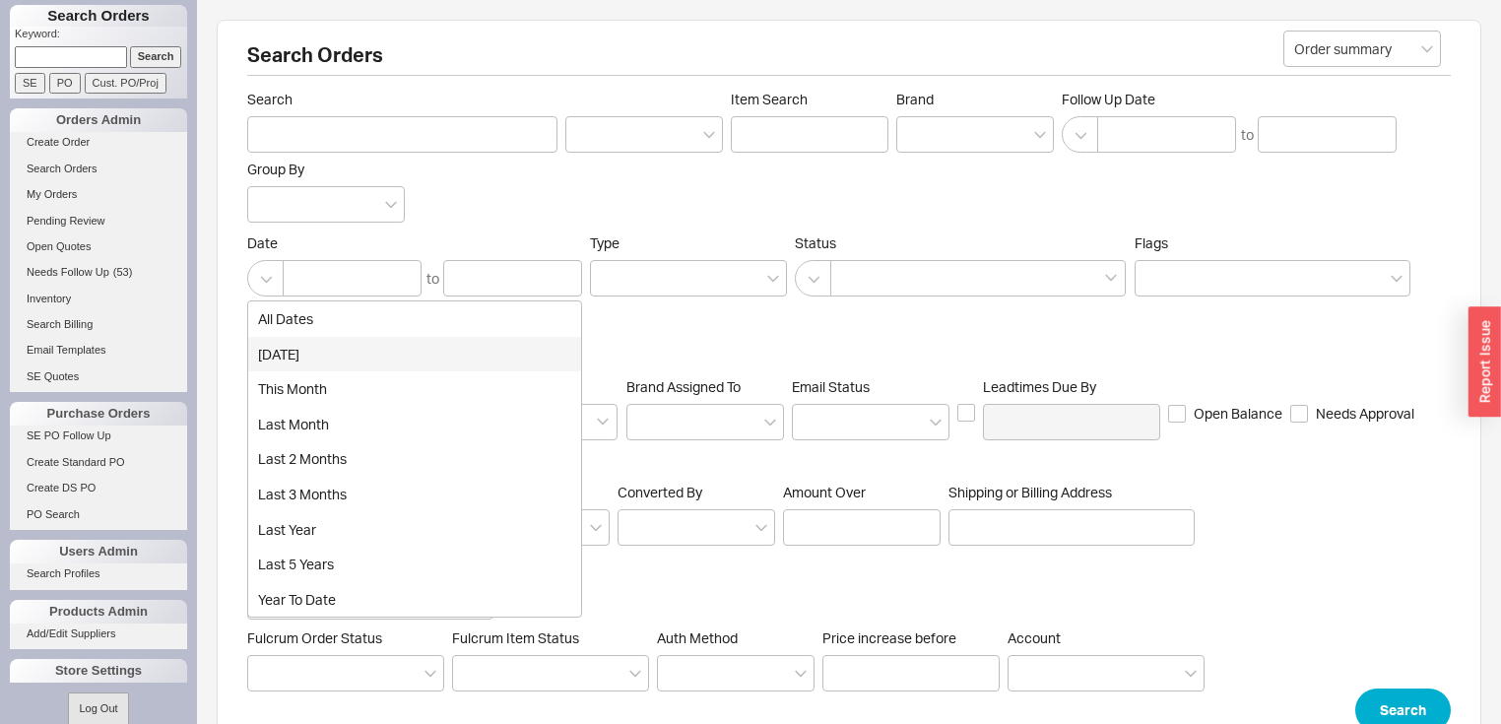
click at [284, 354] on div "today" at bounding box center [414, 354] width 333 height 35
type input "08/18/2025"
type input "08/19/2025"
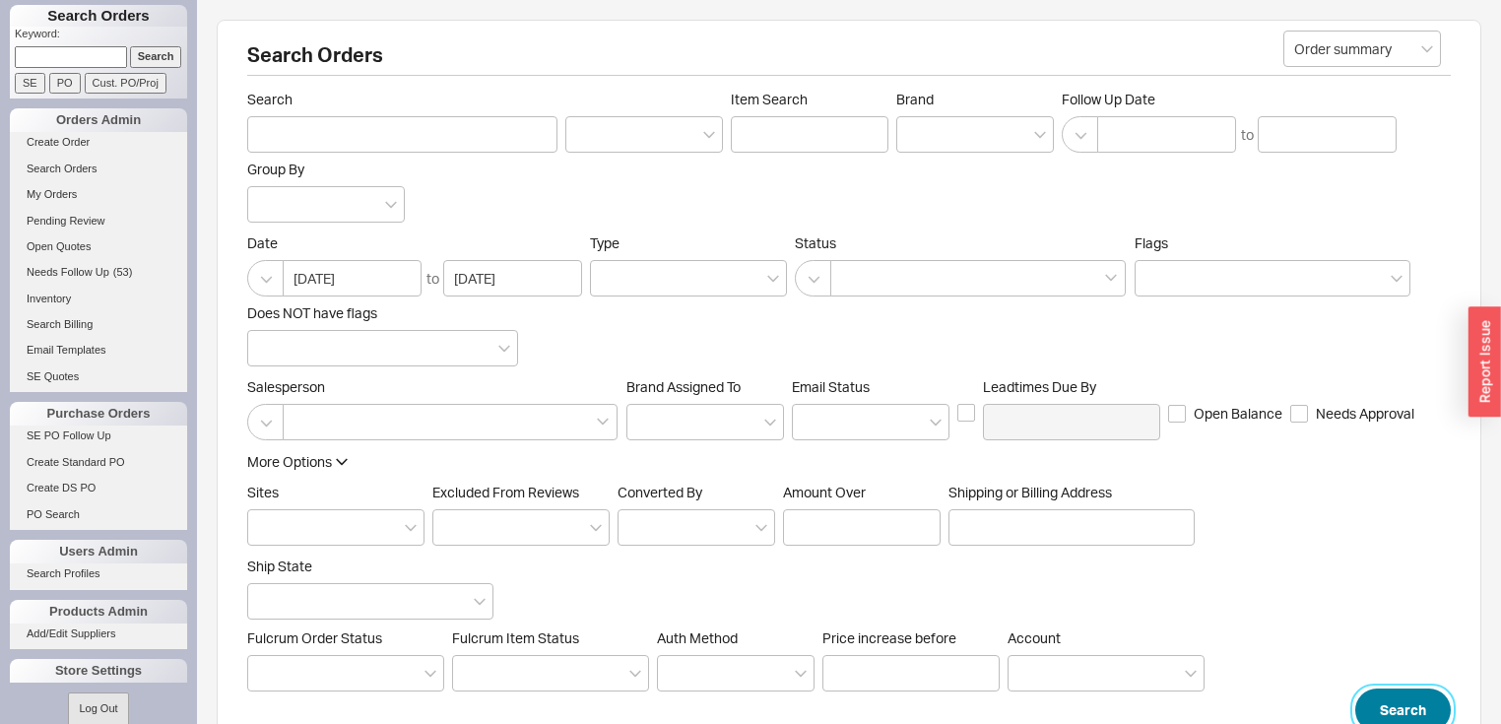
click at [1403, 706] on button "Search" at bounding box center [1403, 709] width 96 height 43
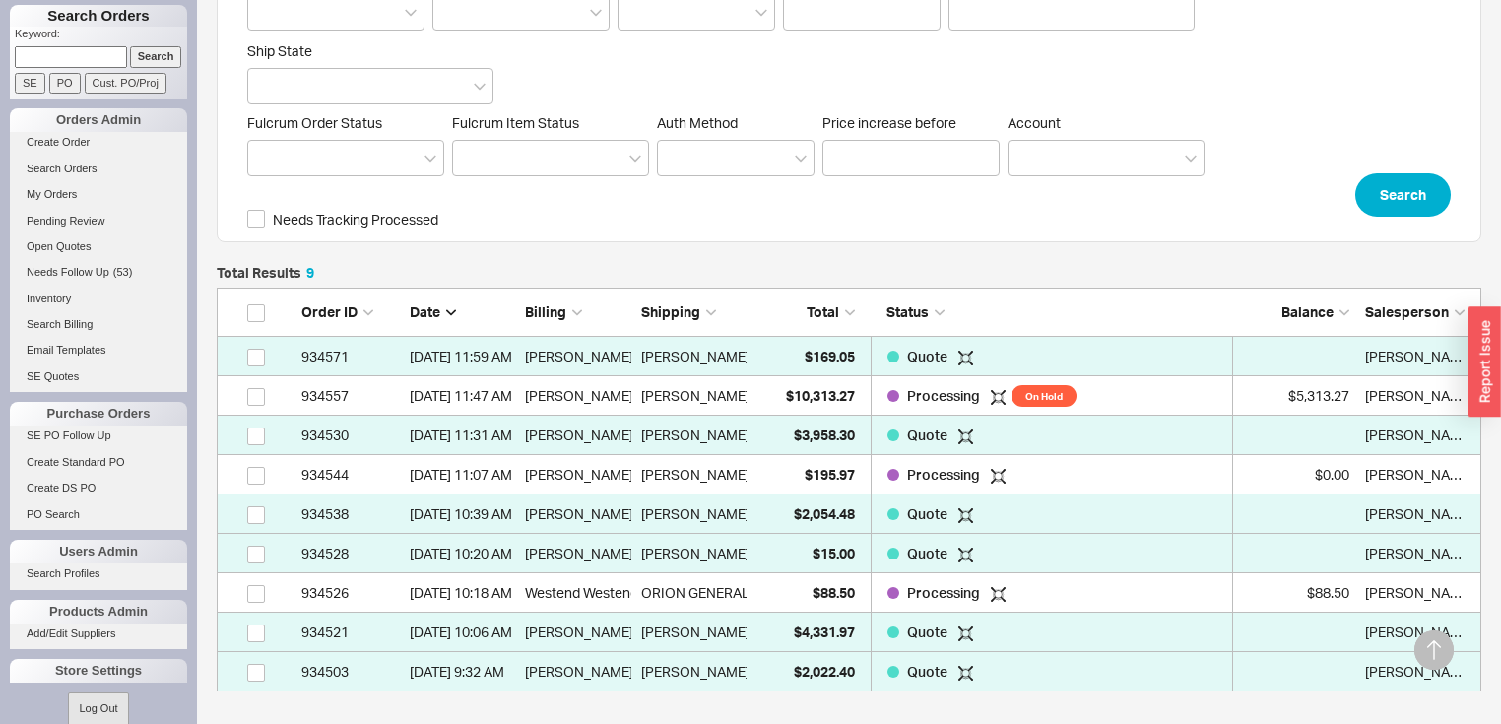
scroll to position [630, 0]
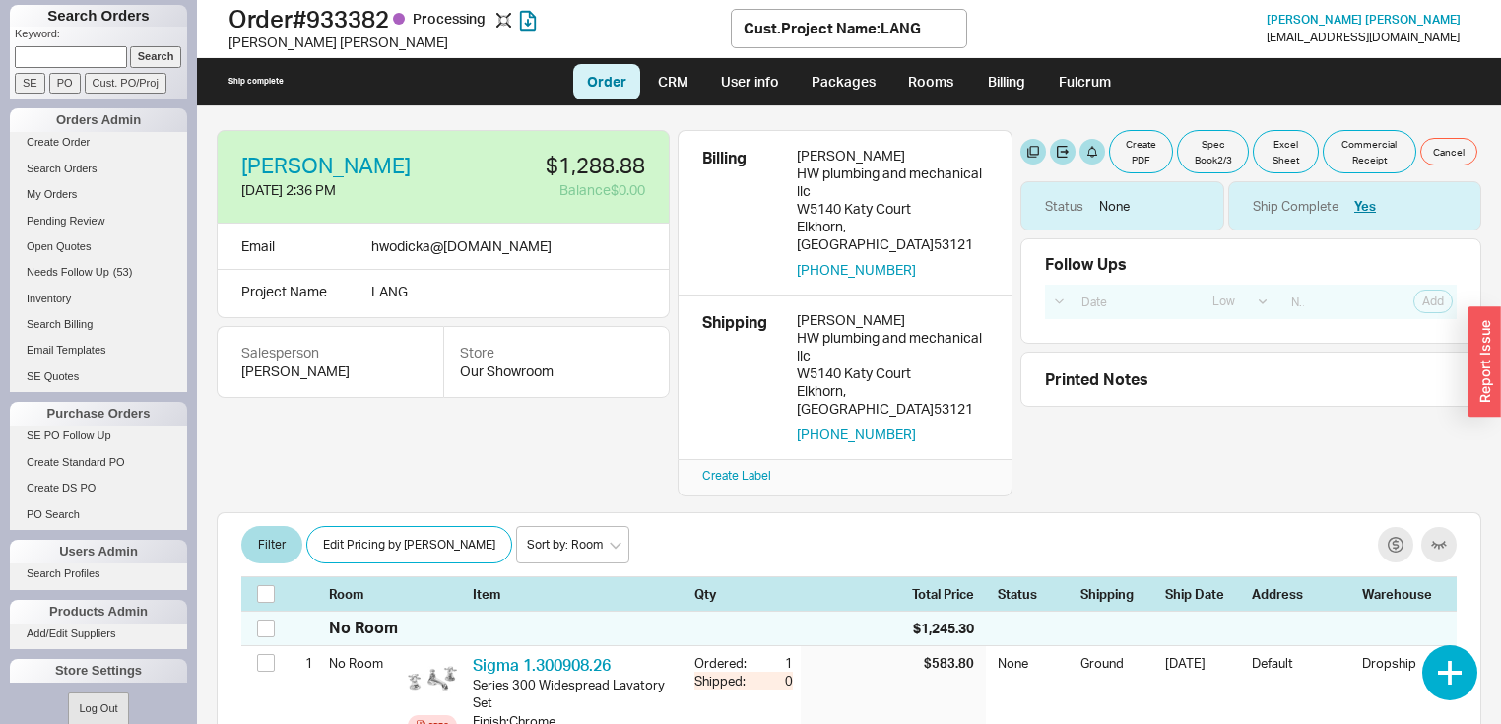
select select "LOW"
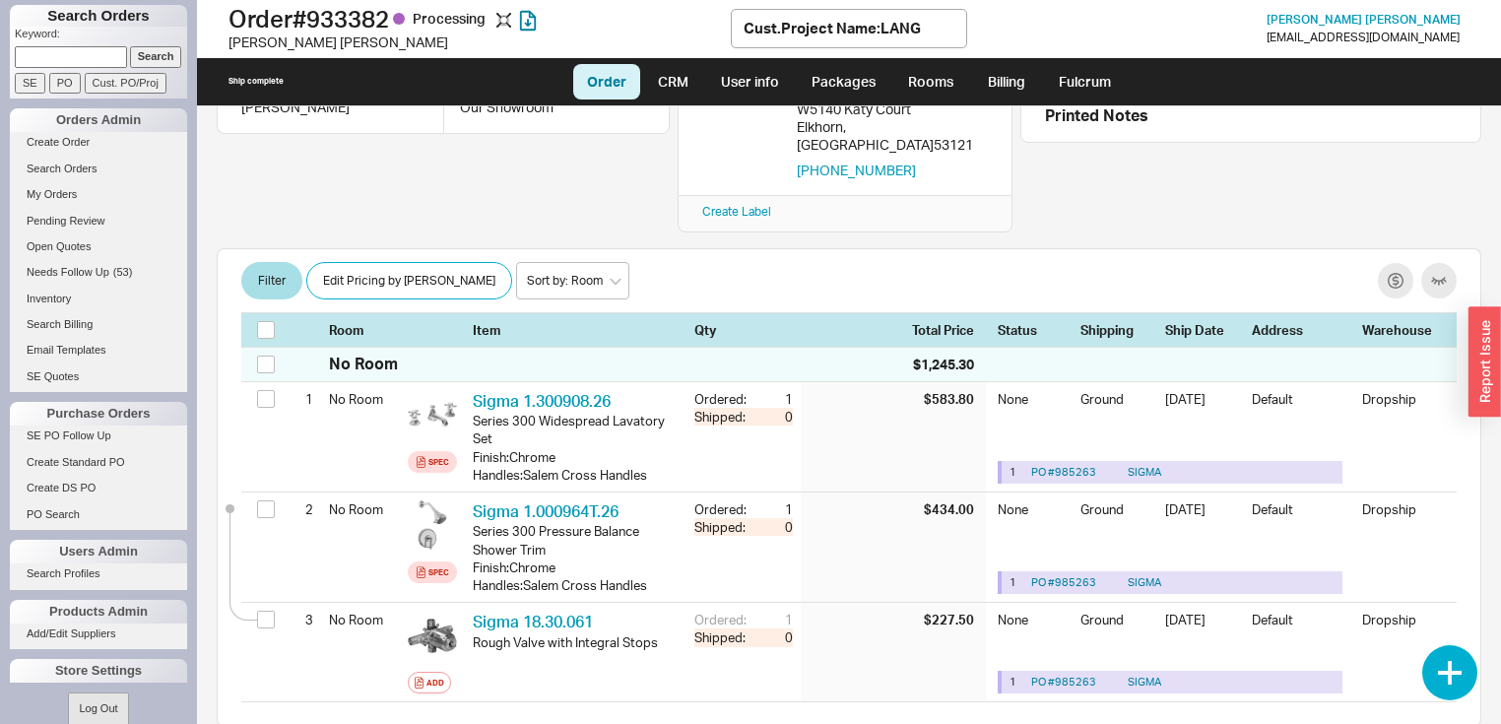
scroll to position [315, 0]
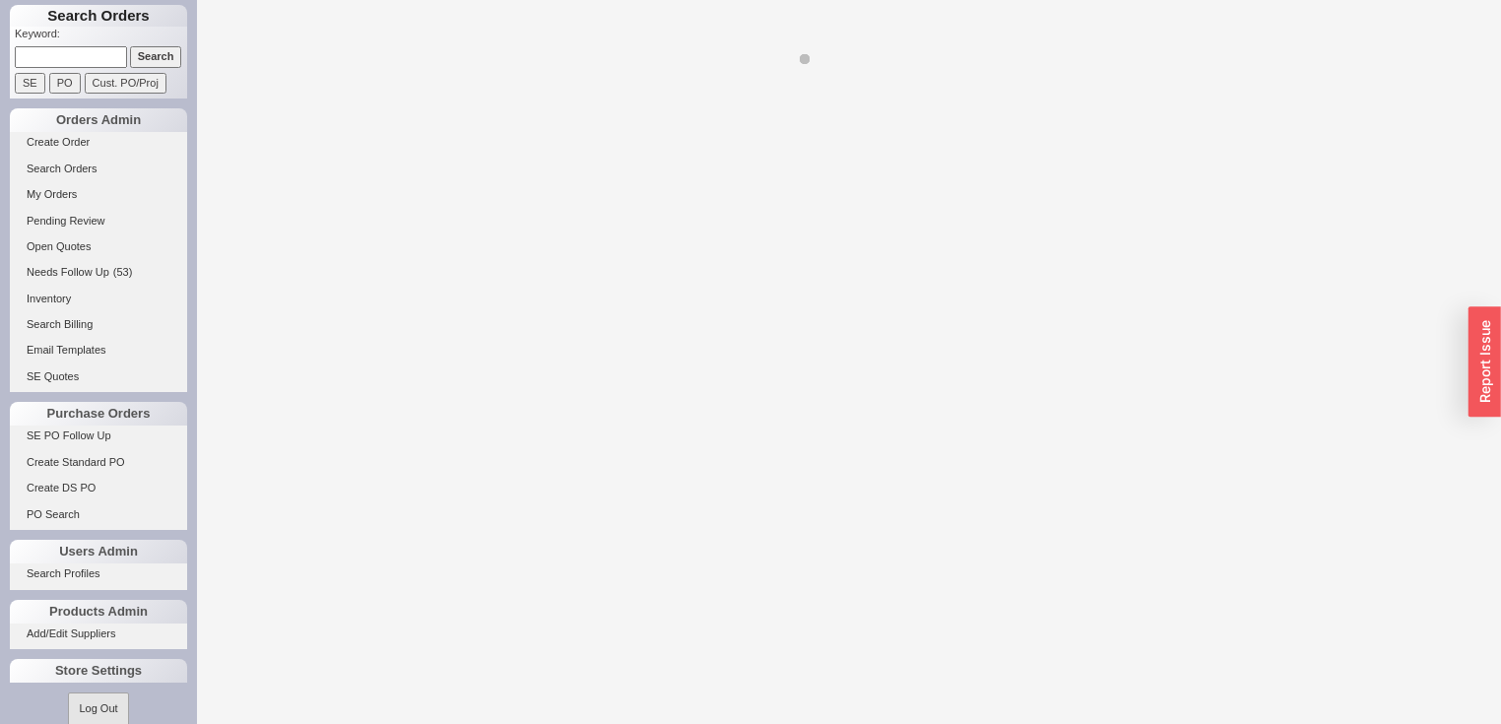
select select "LOW"
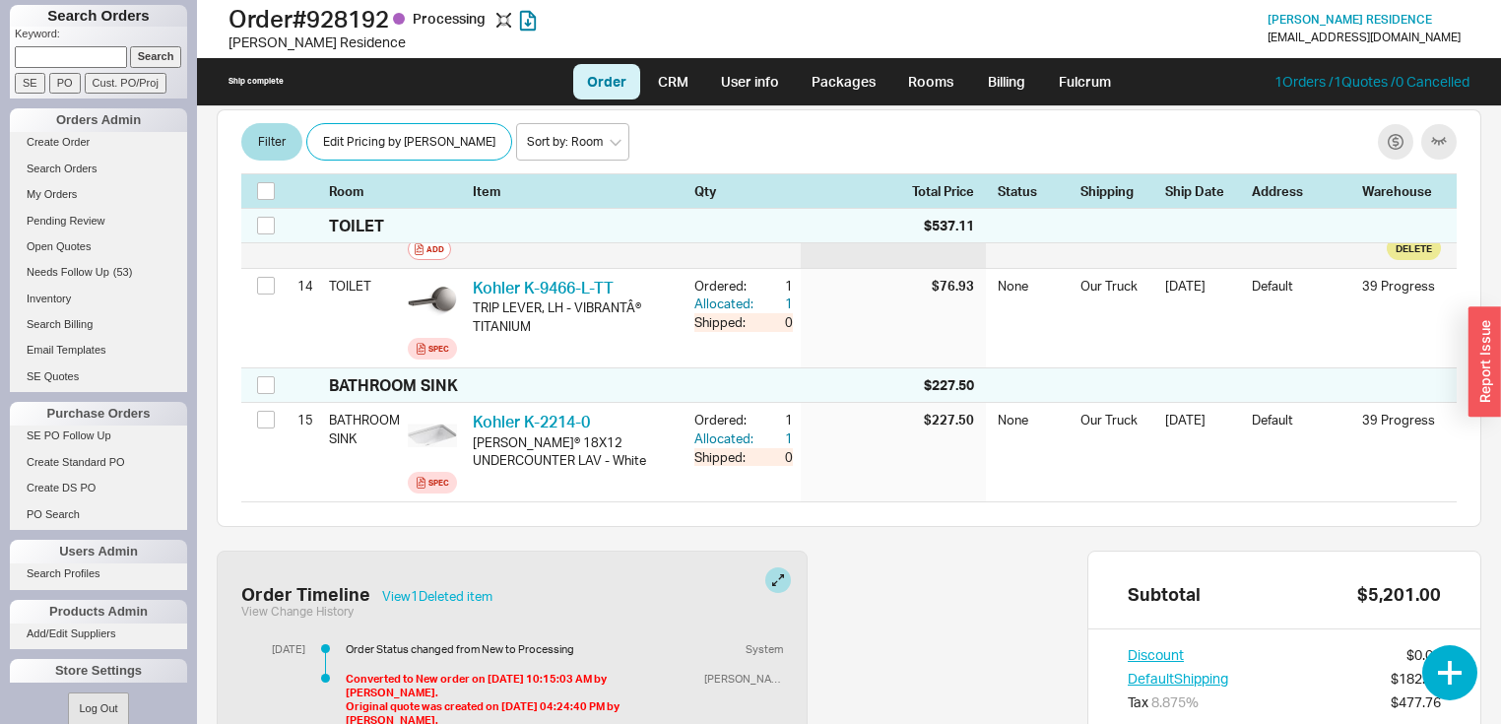
scroll to position [1812, 0]
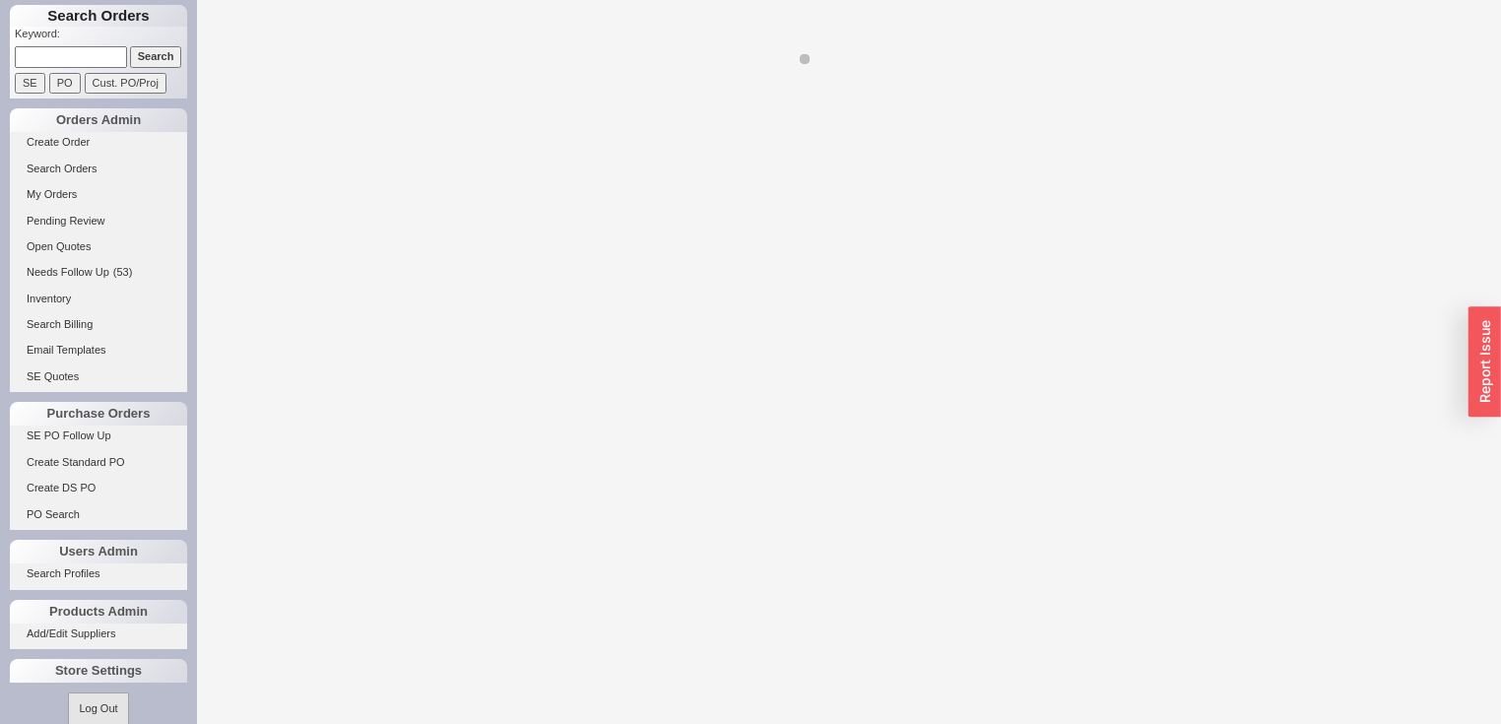
select select "LOW"
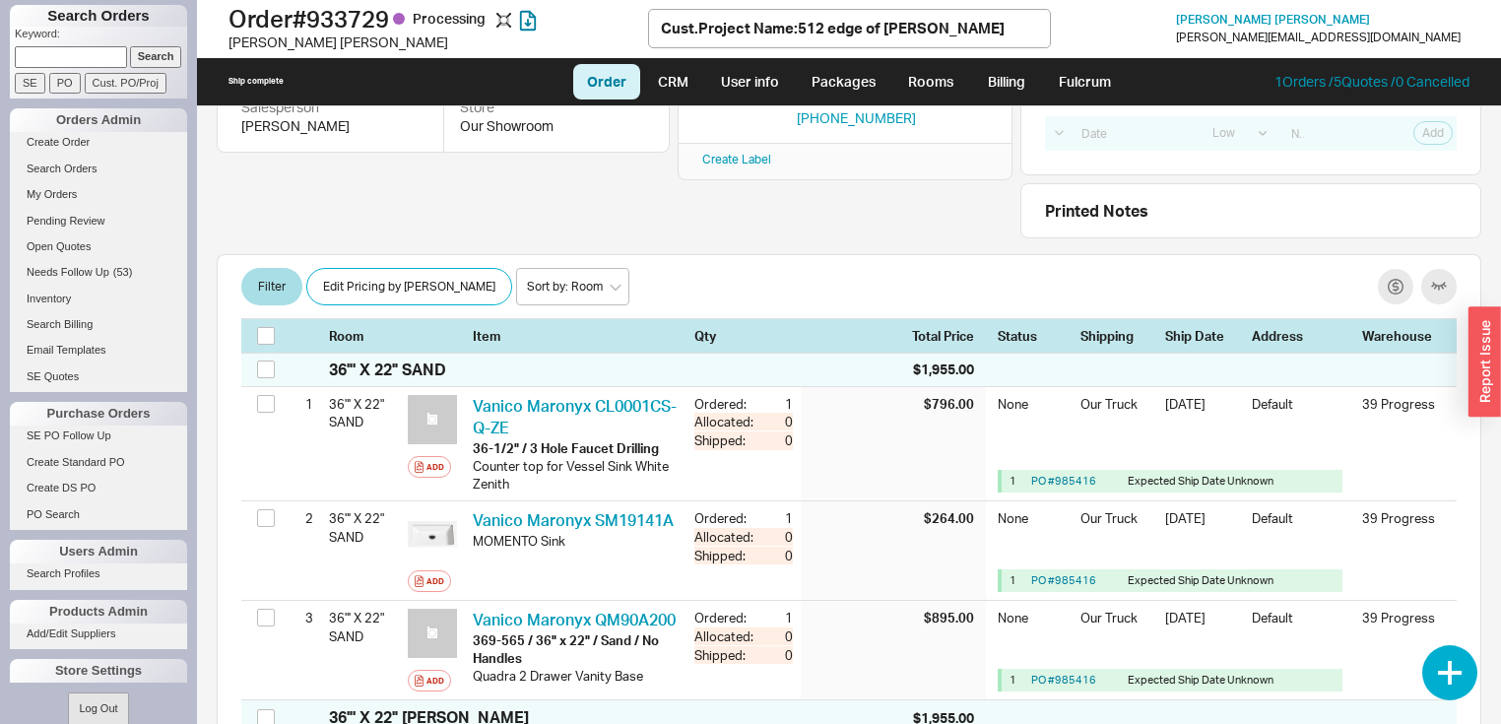
scroll to position [158, 0]
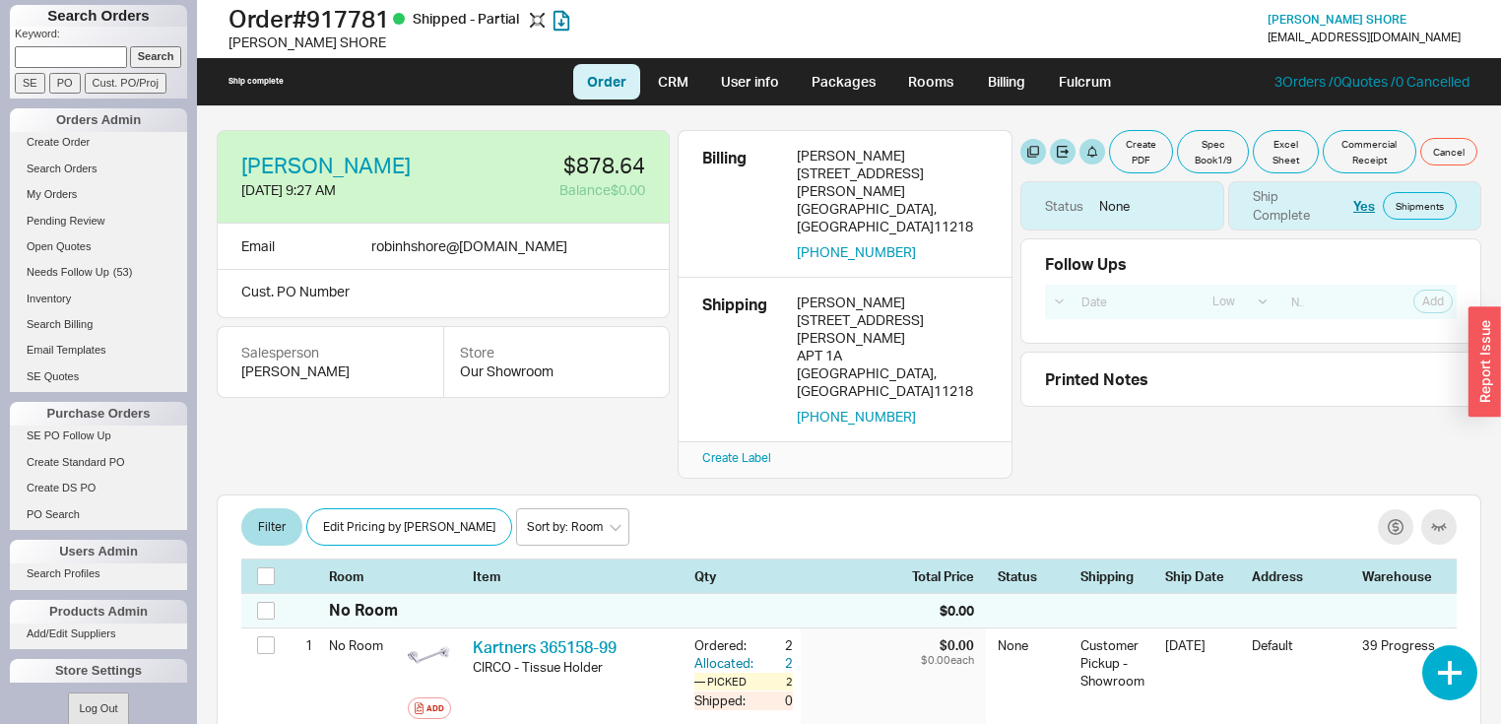
select select "LOW"
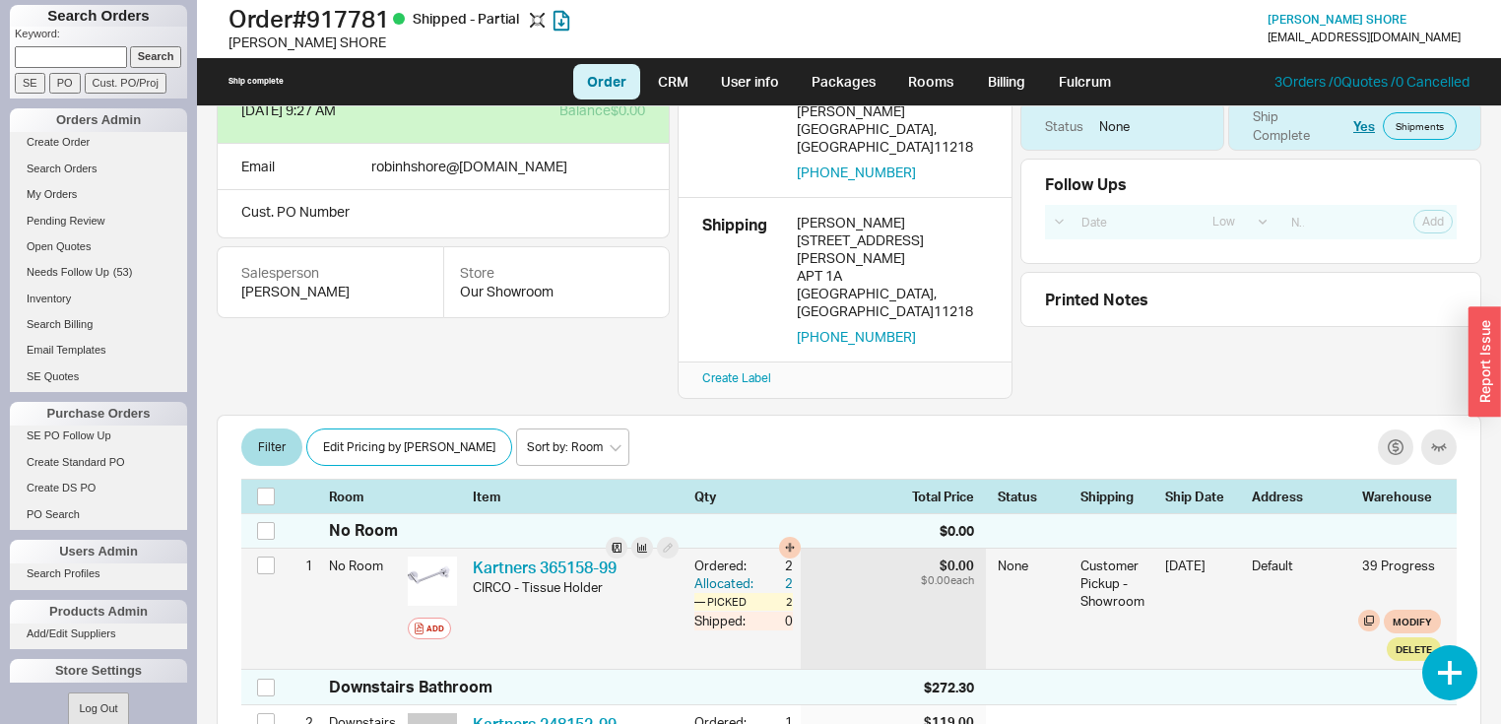
scroll to position [79, 0]
